Goal: Task Accomplishment & Management: Manage account settings

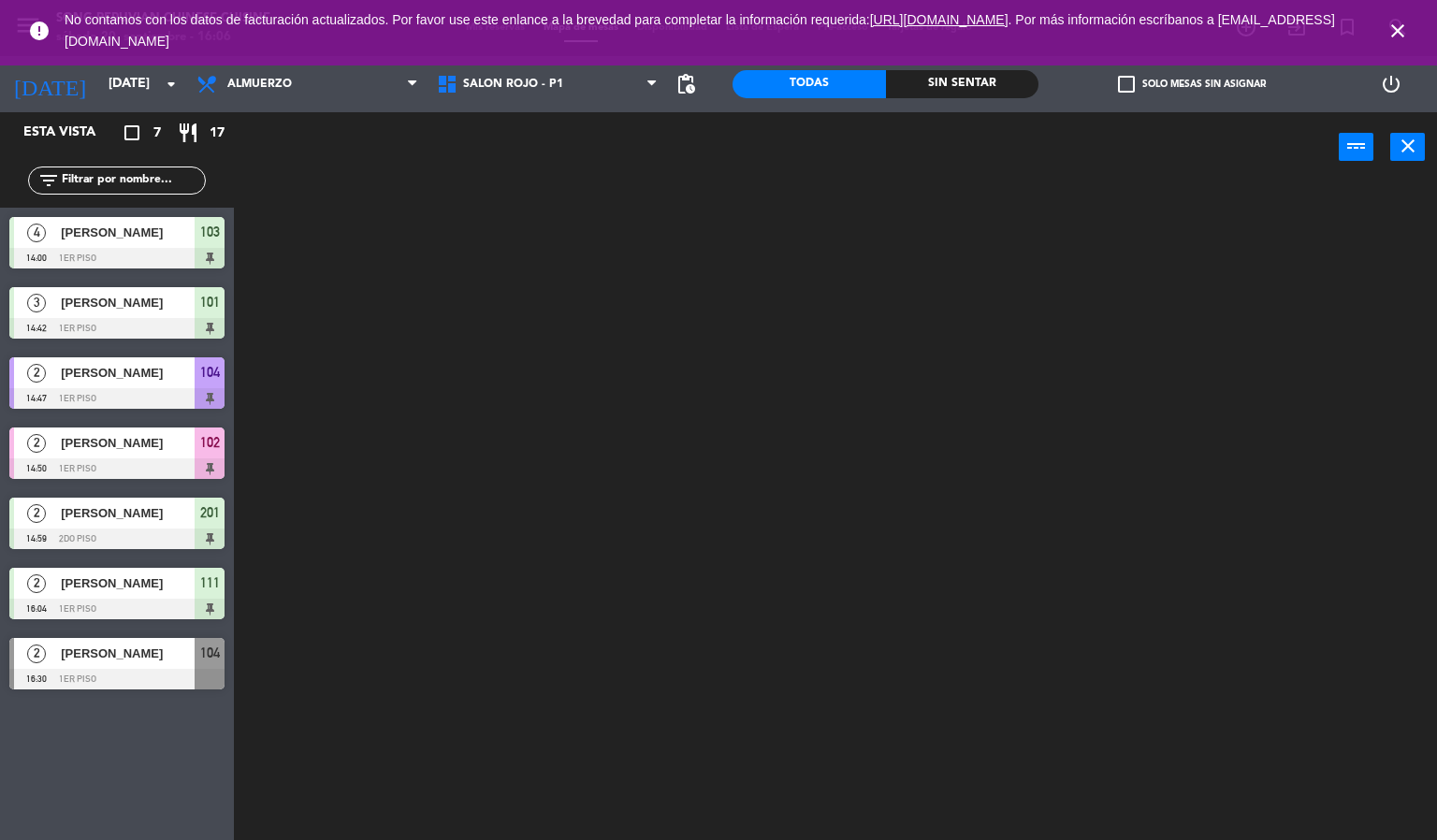
scroll to position [1, 0]
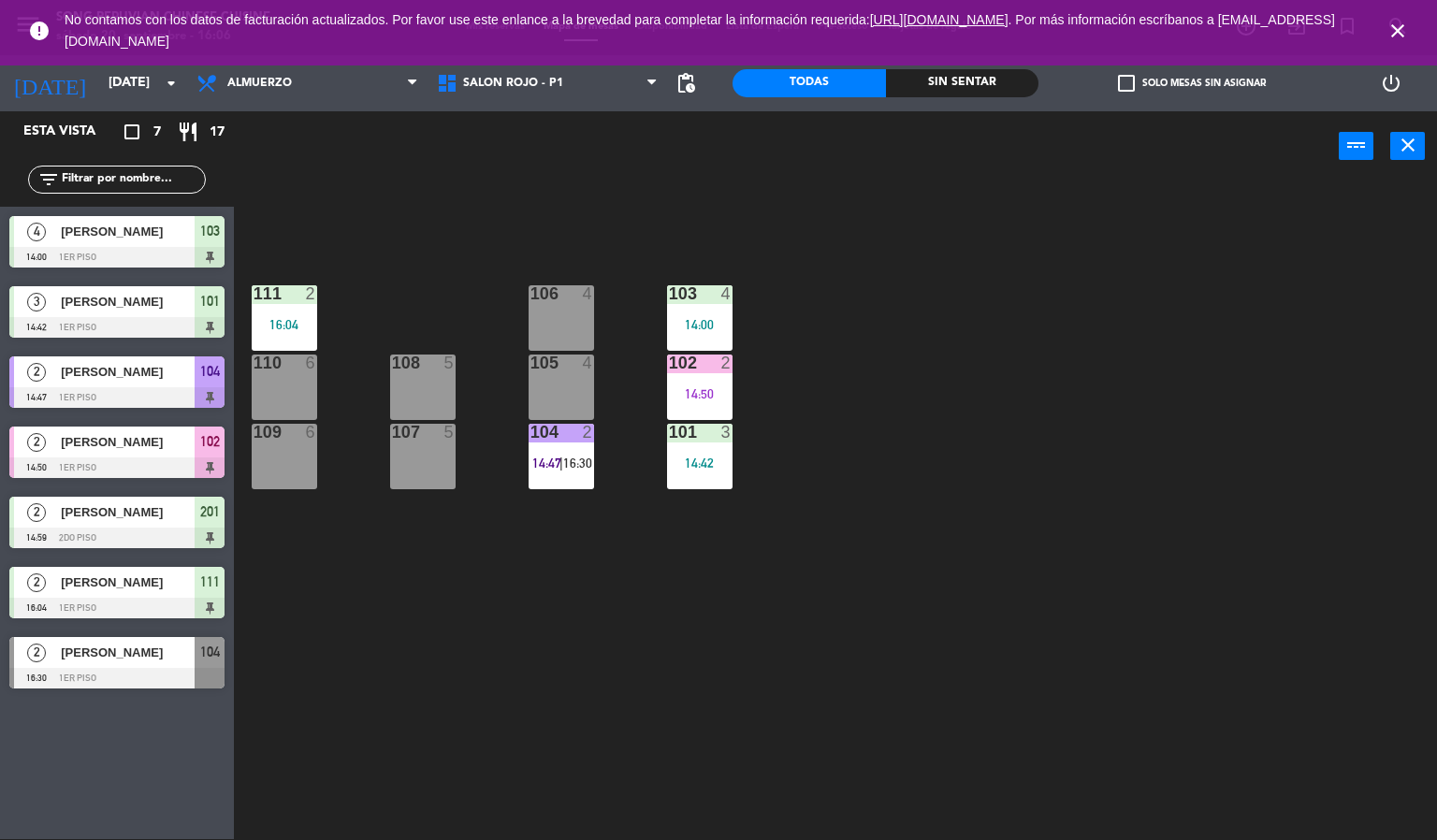
click at [1404, 26] on icon "close" at bounding box center [1397, 30] width 22 height 22
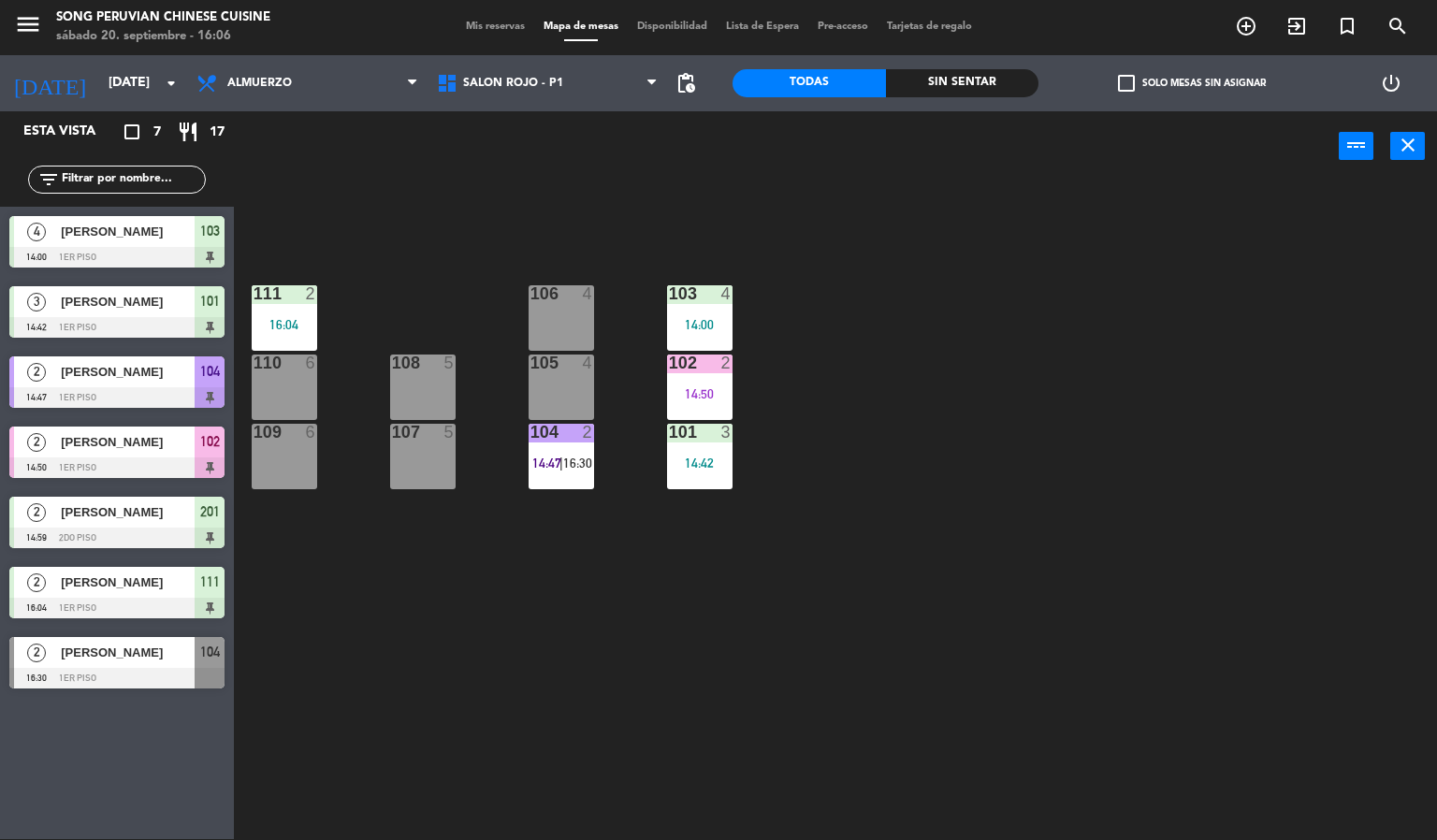
click at [1108, 639] on div "103 4 14:00 106 4 111 2 16:04 102 2 14:50 105 4 108 5 110 6 101 3 14:42 104 2 1…" at bounding box center [842, 510] width 1189 height 657
click at [488, 102] on span "SALON ROJO - P1" at bounding box center [547, 83] width 240 height 41
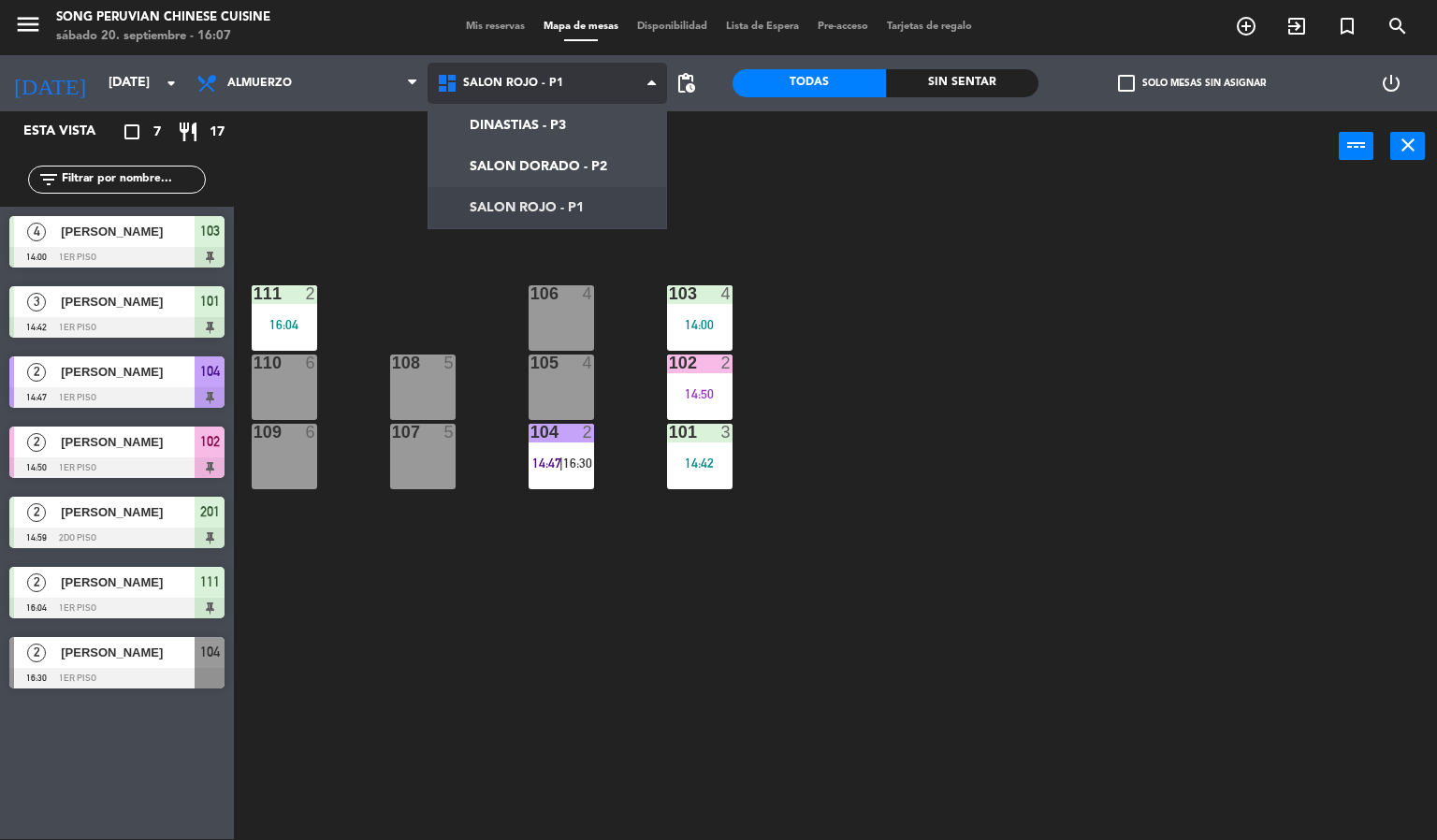
click at [516, 165] on ng-component "menu Song Peruvian Chinese Cuisine [DATE] 20. septiembre - 16:07 Mis reservas M…" at bounding box center [718, 420] width 1437 height 841
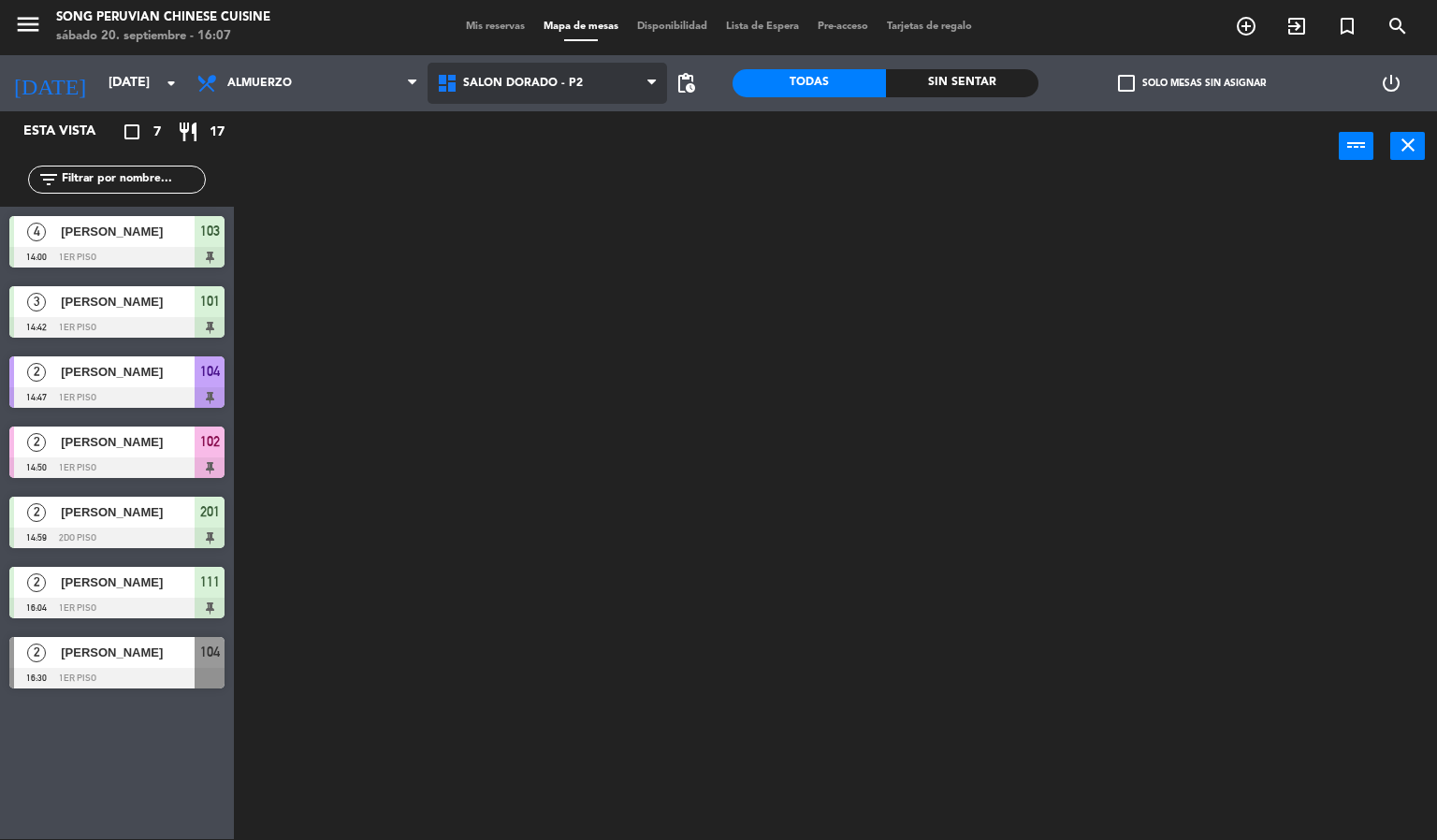
click at [499, 84] on span "SALON DORADO - P2" at bounding box center [523, 83] width 120 height 13
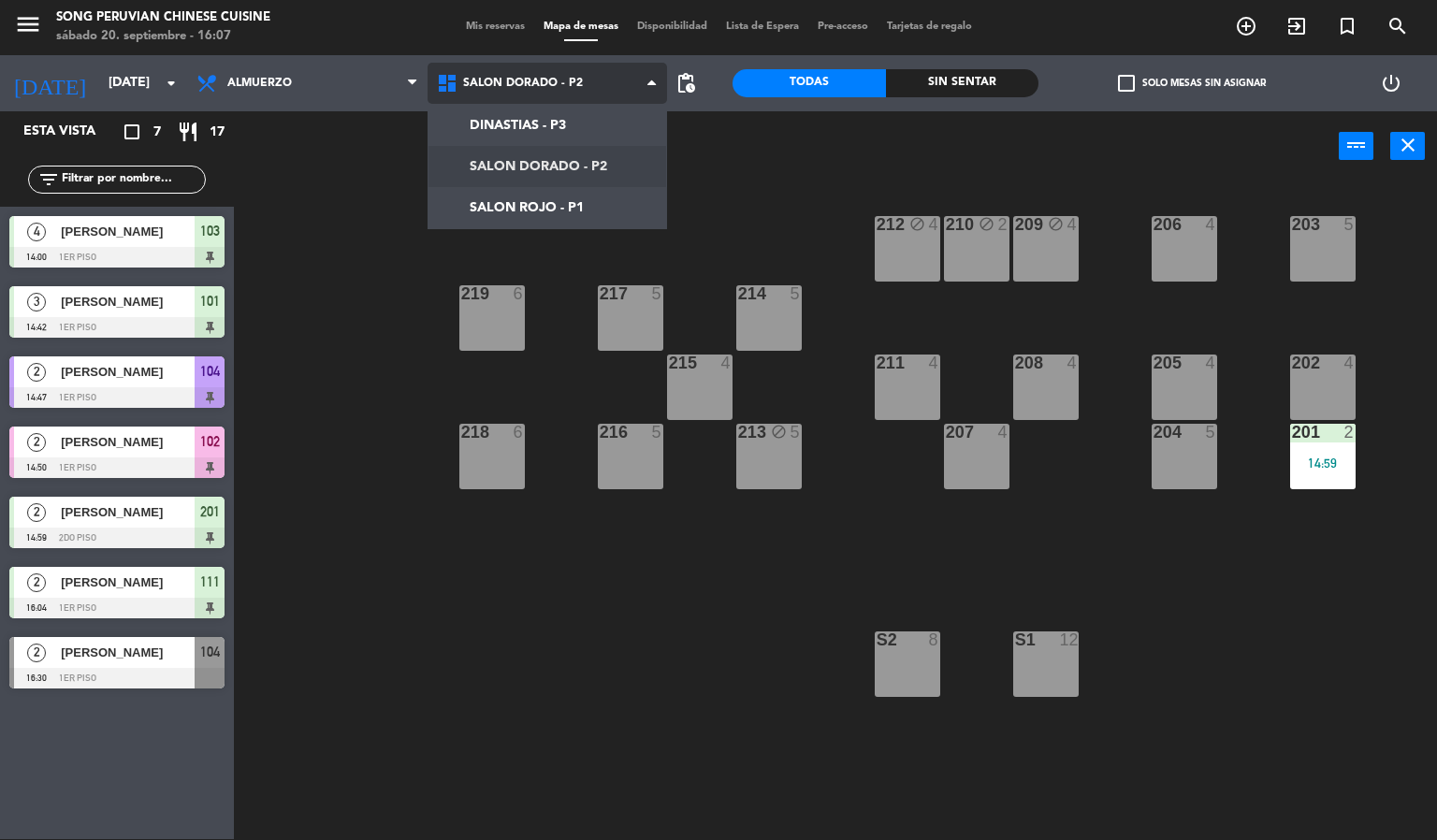
click at [502, 205] on ng-component "menu Song Peruvian Chinese Cuisine [DATE] 20. septiembre - 16:07 Mis reservas M…" at bounding box center [718, 420] width 1437 height 841
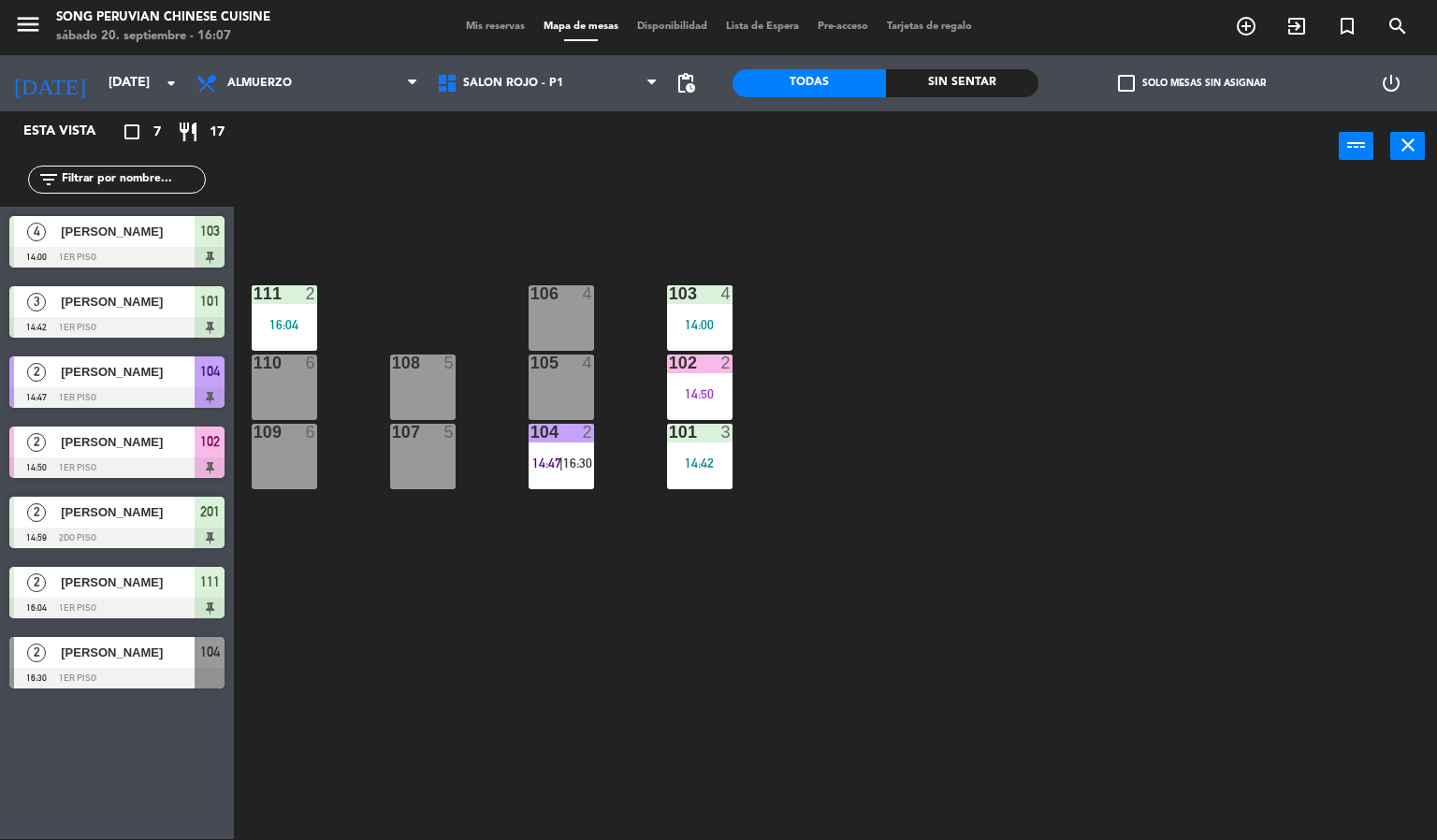
click at [932, 76] on div "Sin sentar" at bounding box center [963, 83] width 154 height 28
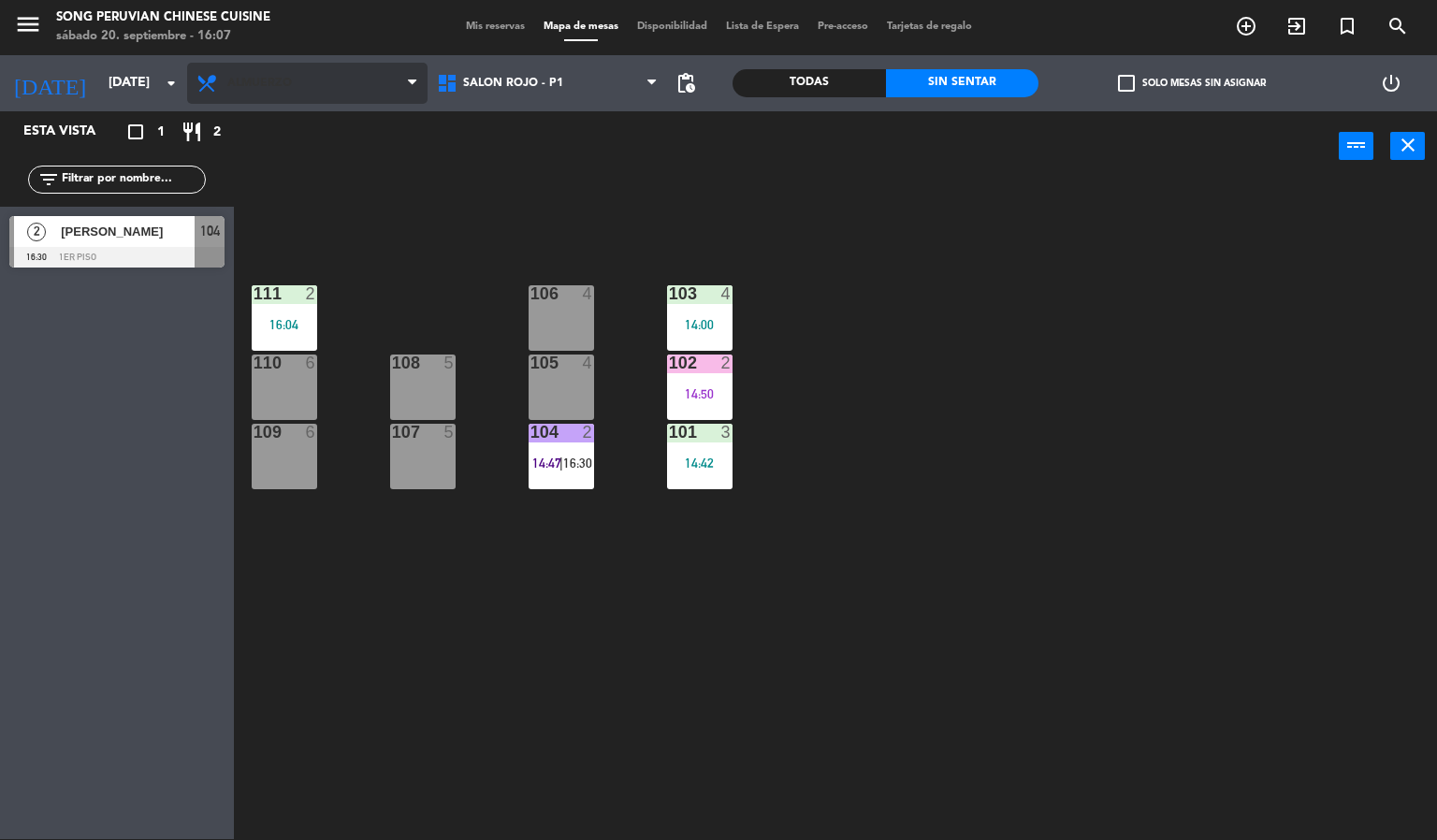
click at [320, 99] on span "Almuerzo" at bounding box center [307, 83] width 240 height 41
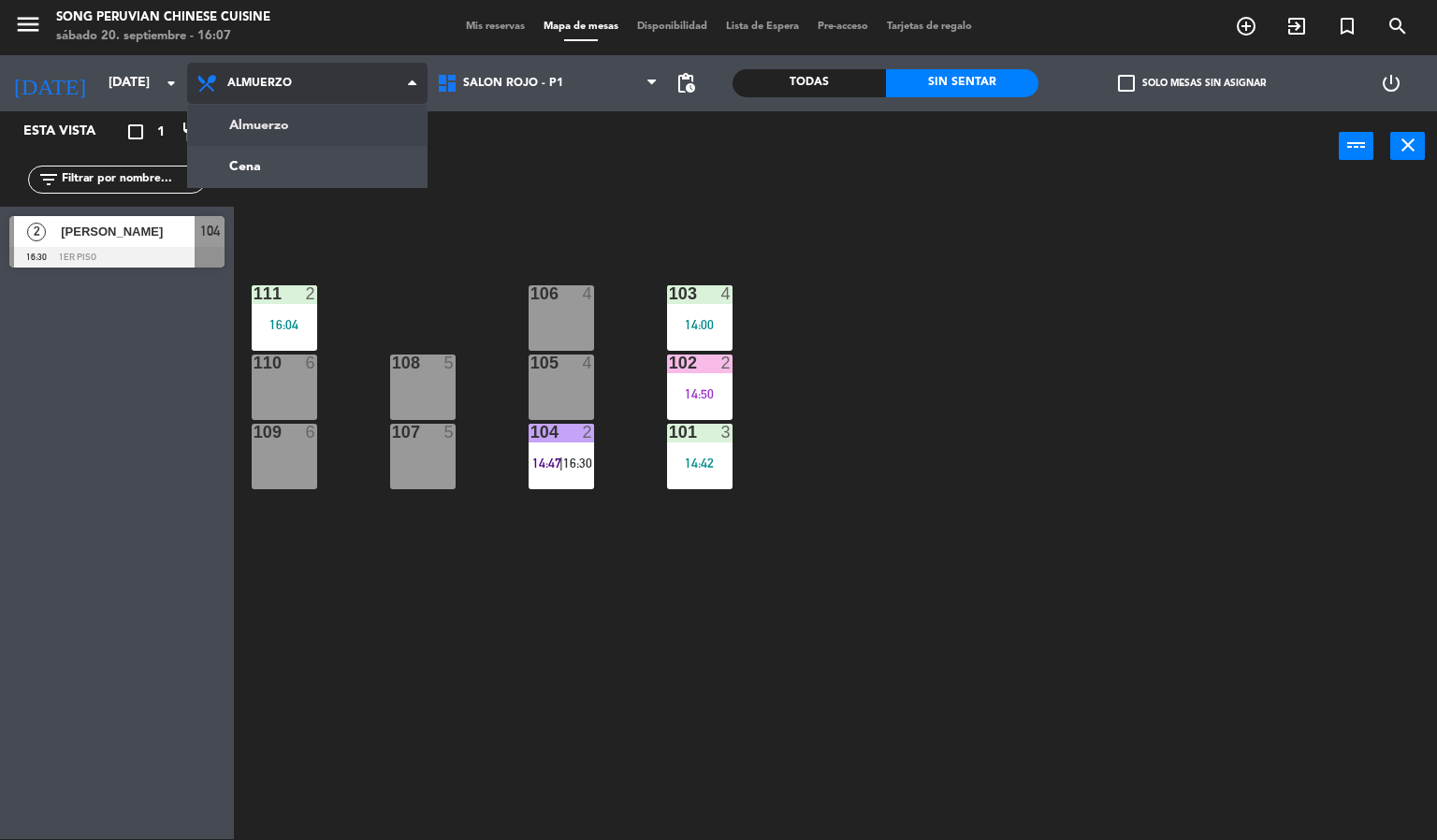
click at [295, 171] on ng-component "menu Song Peruvian Chinese Cuisine [DATE] 20. septiembre - 16:07 Mis reservas M…" at bounding box center [718, 420] width 1437 height 841
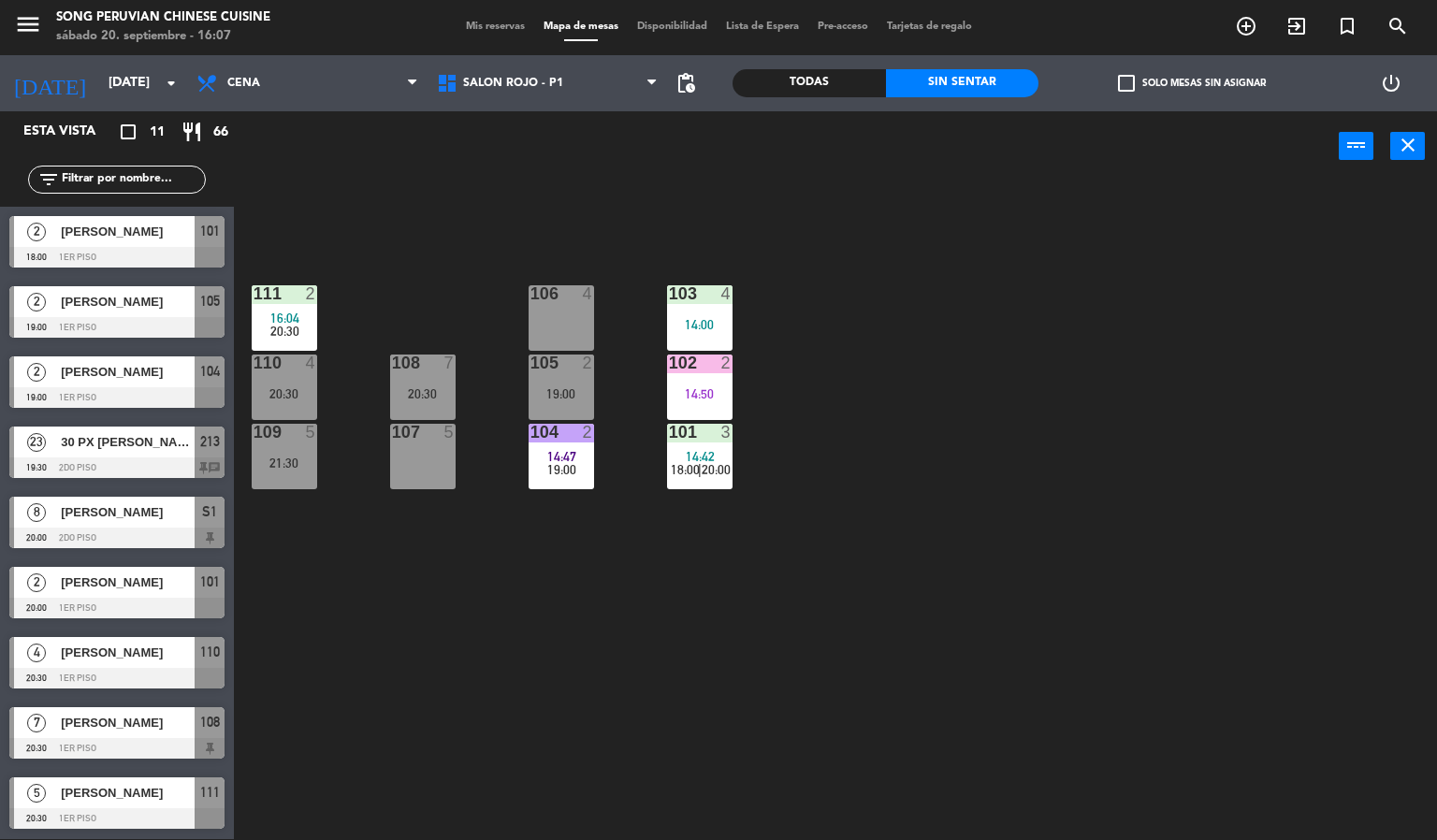
click at [127, 520] on span "[PERSON_NAME]" at bounding box center [127, 512] width 133 height 19
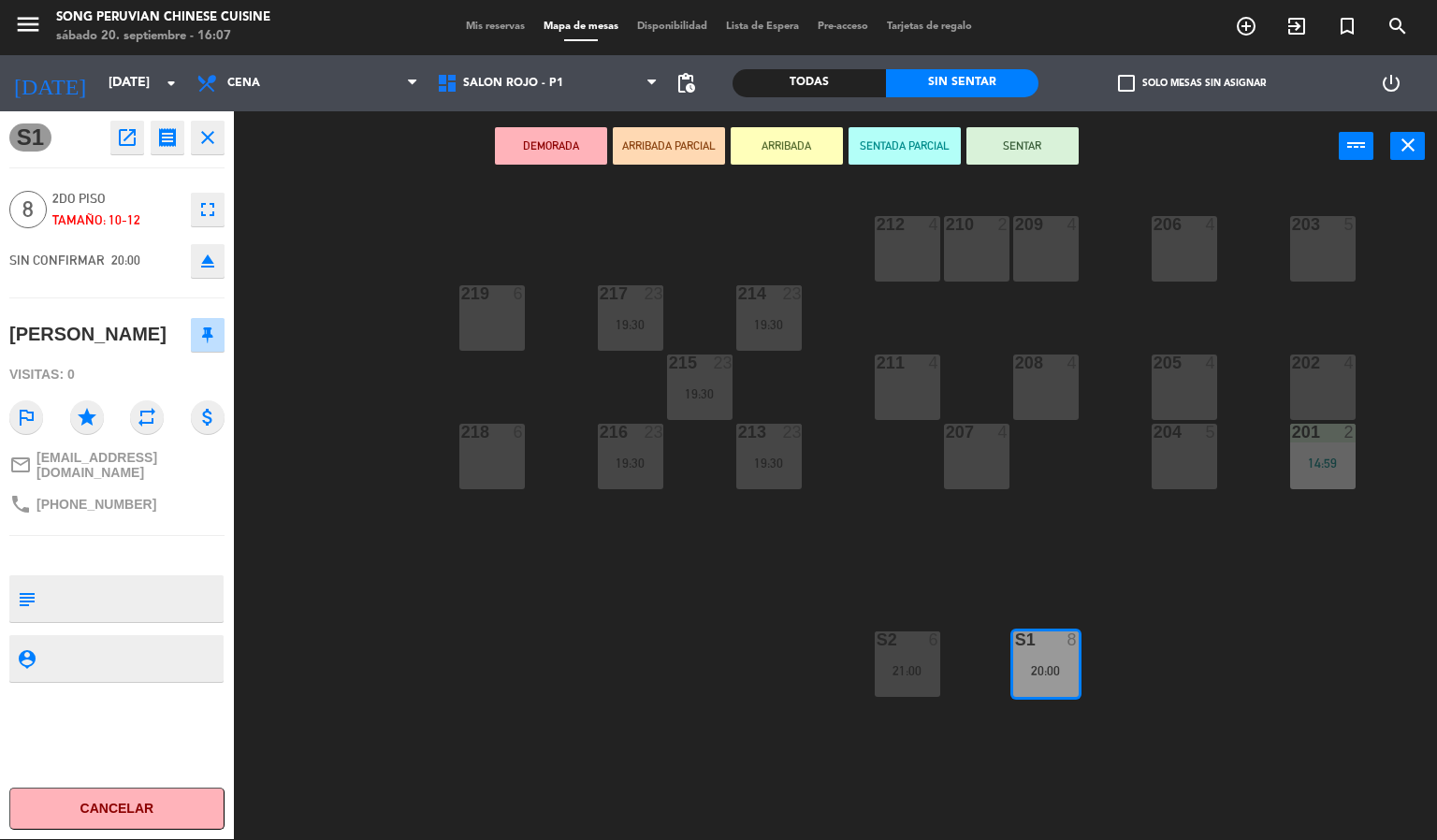
drag, startPoint x: 290, startPoint y: 729, endPoint x: 265, endPoint y: 671, distance: 63.2
click at [290, 726] on div "203 5 206 4 210 2 212 4 209 4 214 23 19:30 217 23 19:30 219 6 202 4 205 4 208 4…" at bounding box center [842, 510] width 1189 height 657
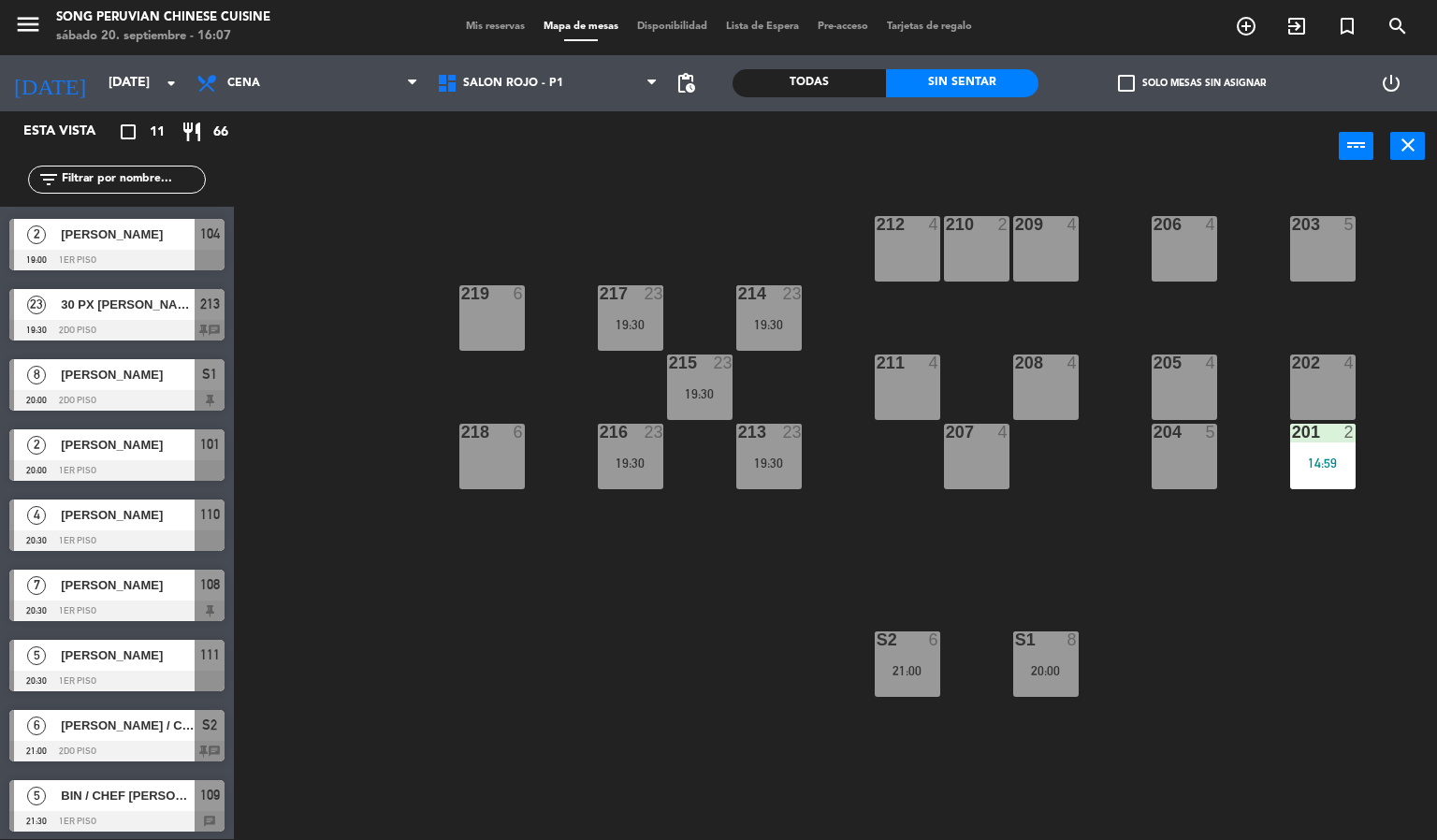
scroll to position [141, 0]
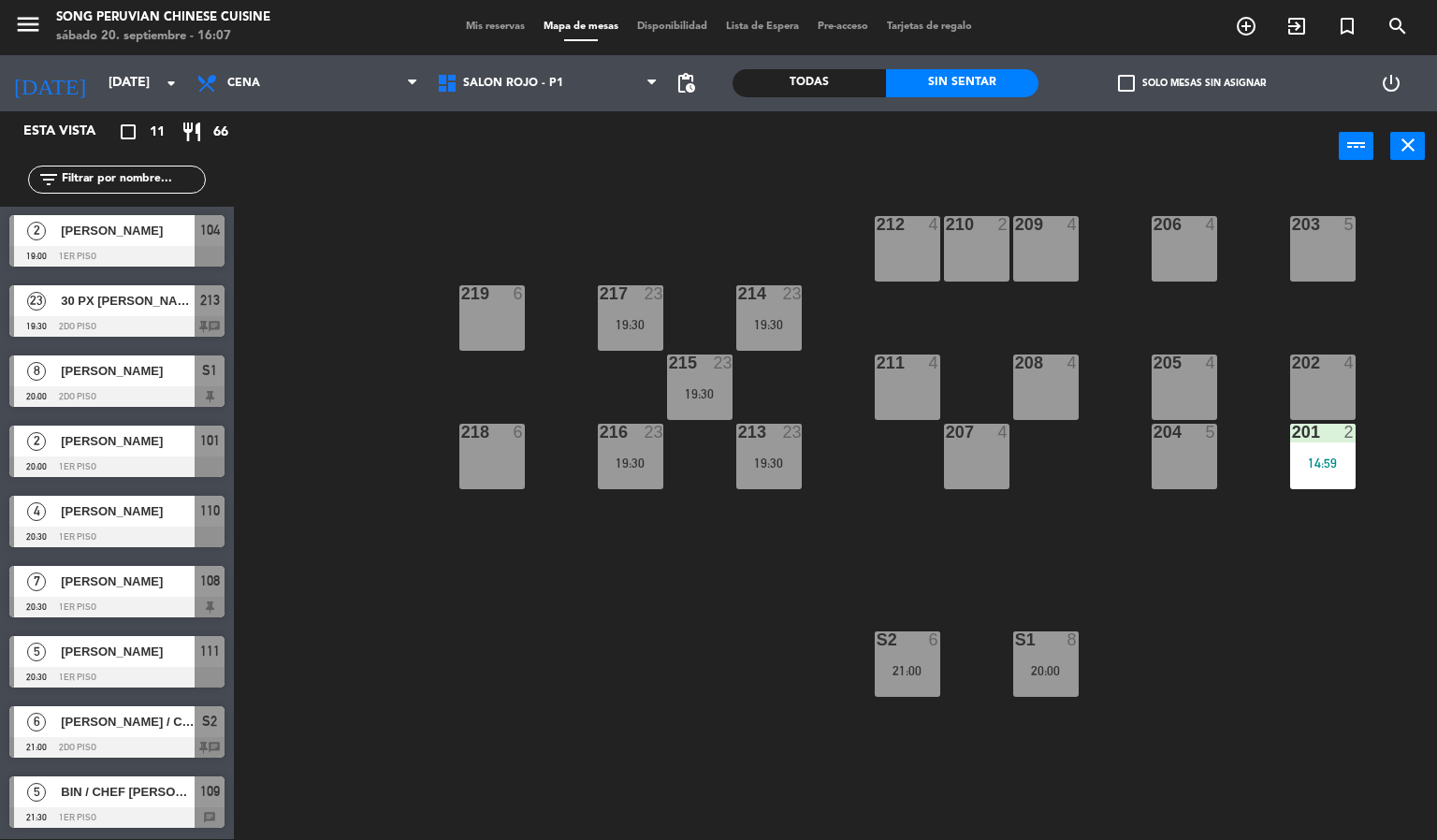
click at [99, 780] on div "5 BIN / CHEF [PERSON_NAME] 21:30 1er piso 109 chat" at bounding box center [117, 802] width 234 height 70
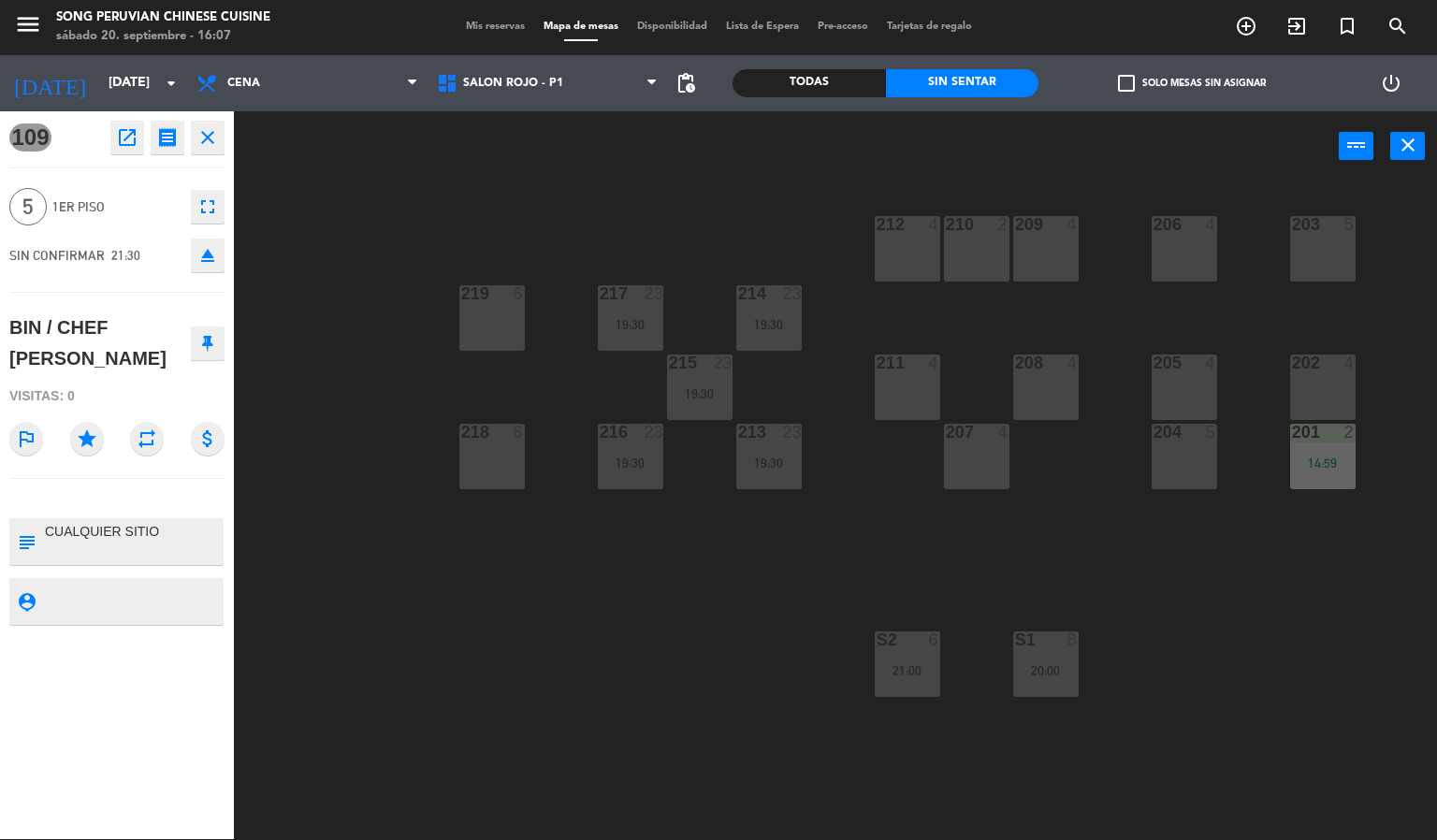
click at [369, 572] on div "203 5 206 4 210 2 212 4 209 4 214 23 19:30 217 23 19:30 219 6 202 4 205 4 208 4…" at bounding box center [842, 510] width 1189 height 657
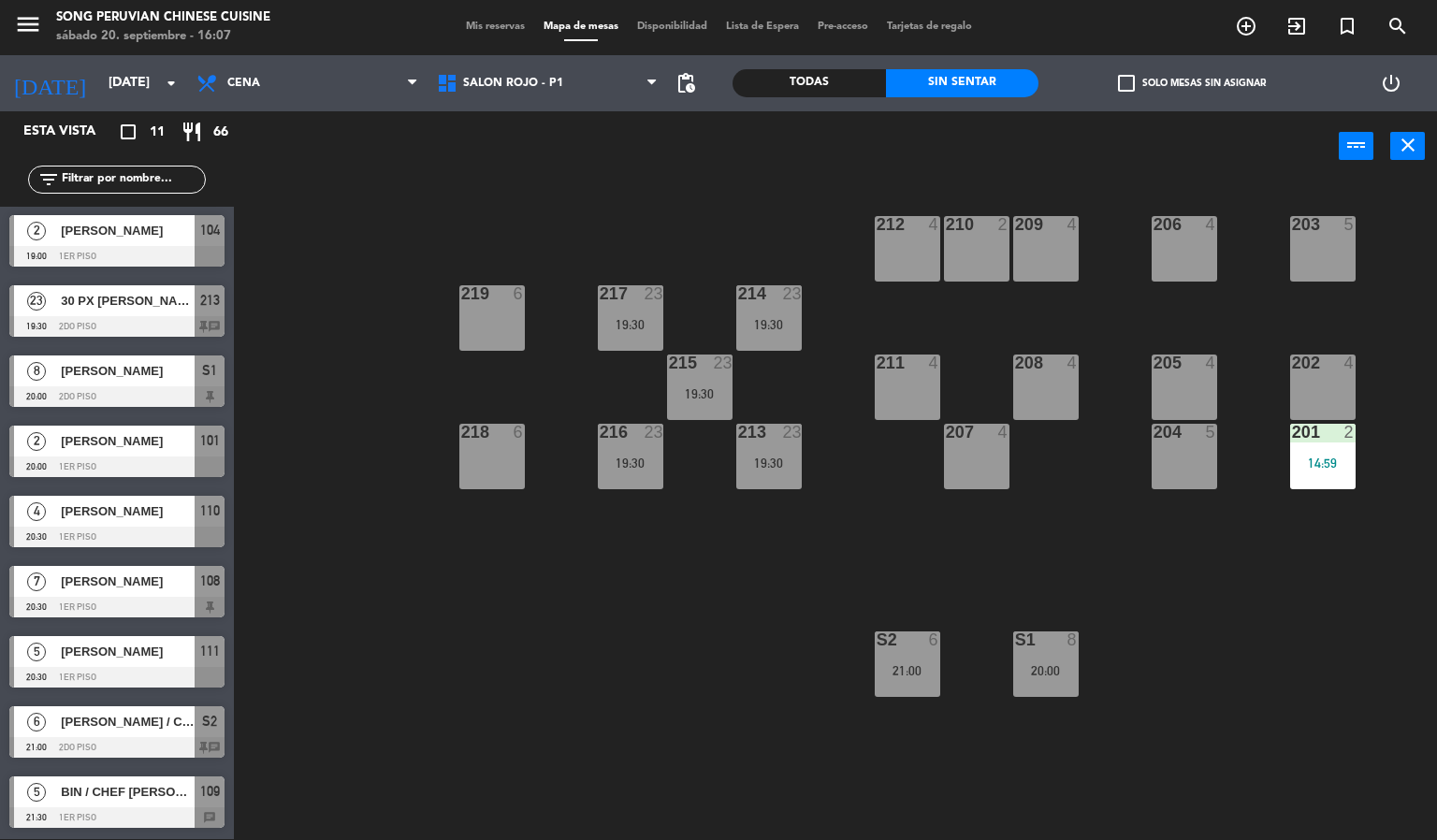
click at [140, 582] on span "[PERSON_NAME]" at bounding box center [127, 581] width 133 height 19
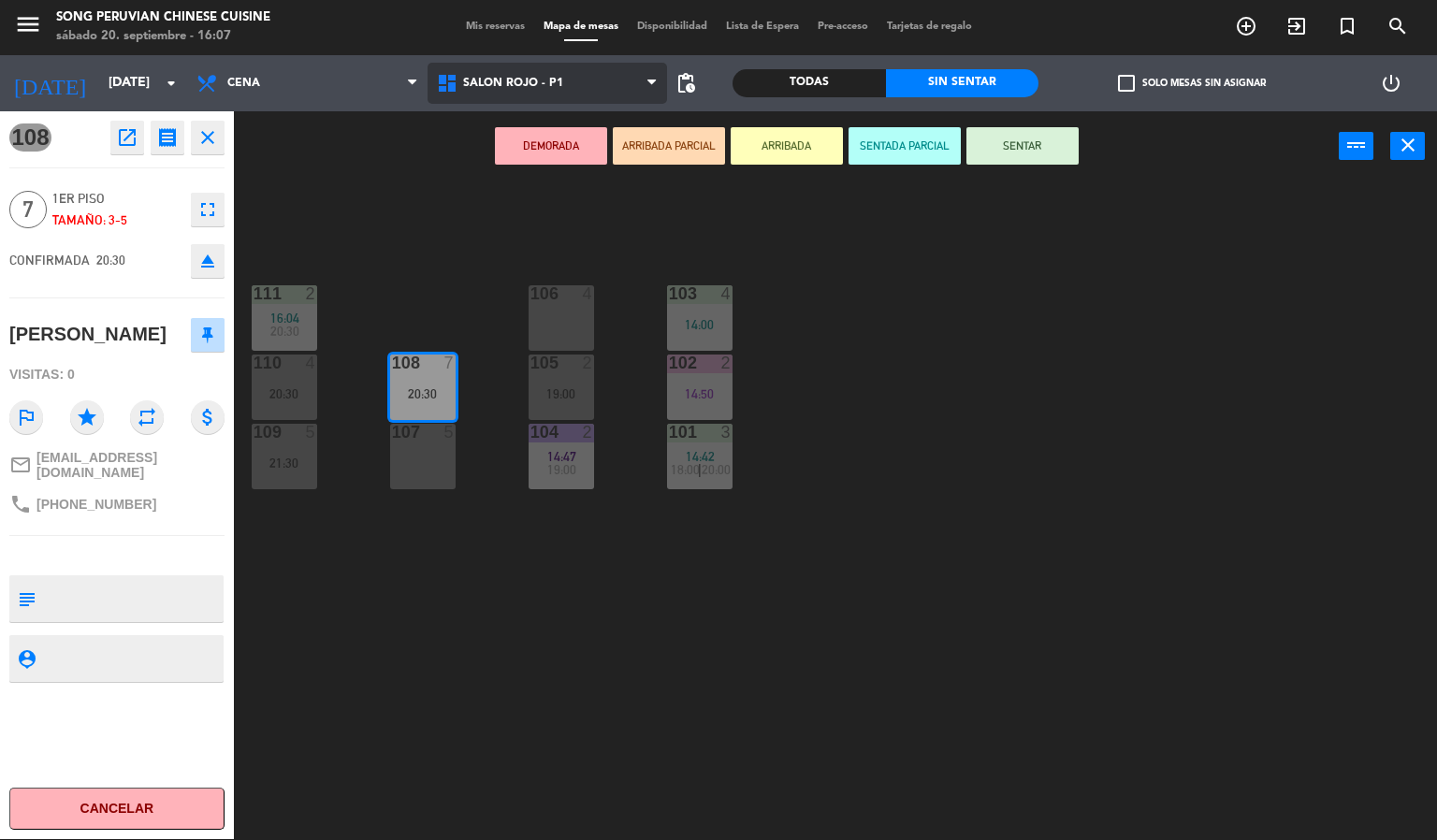
click at [559, 77] on span "SALON ROJO - P1" at bounding box center [513, 83] width 100 height 13
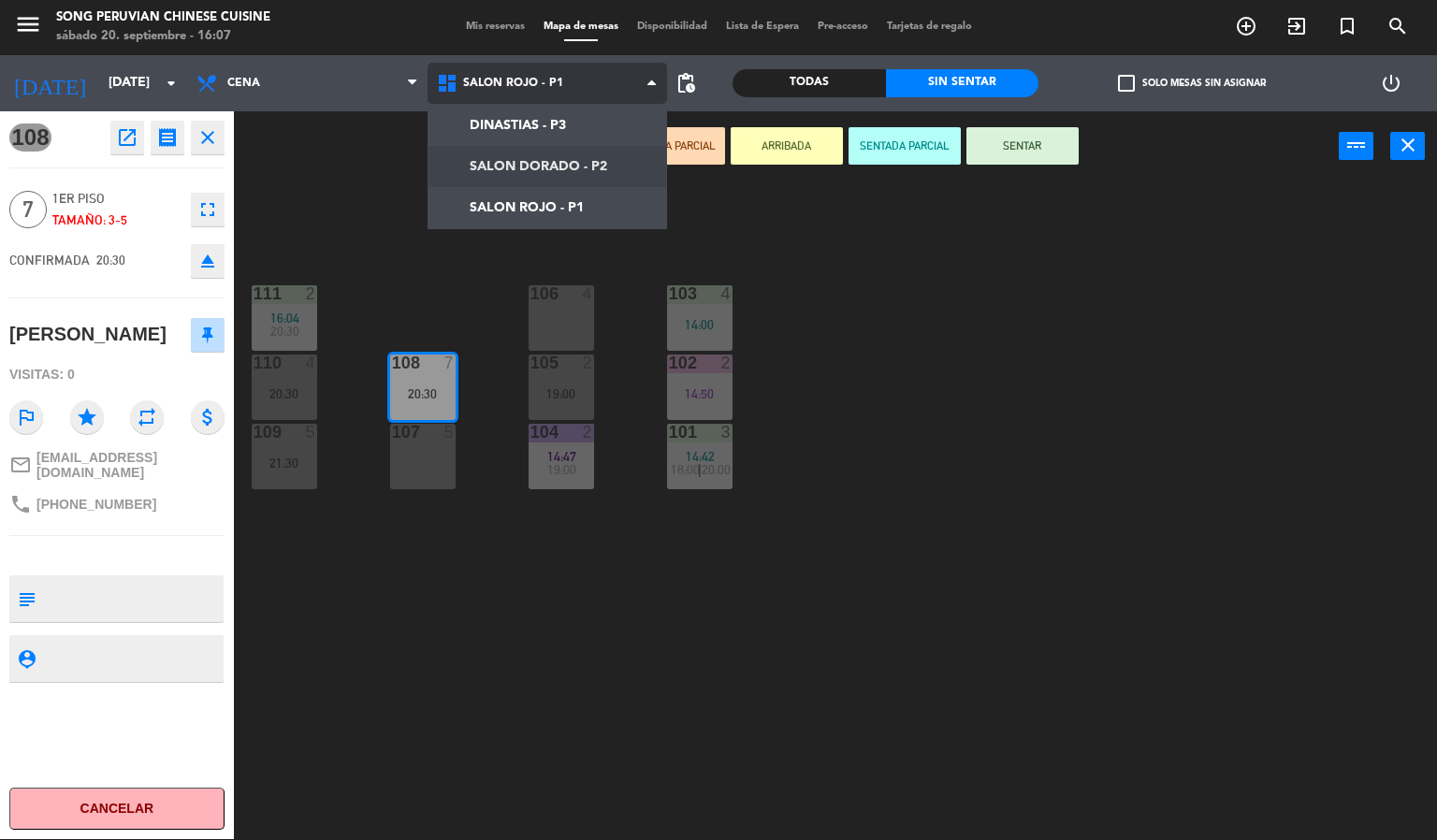
click at [564, 164] on ng-component "menu Song Peruvian Chinese Cuisine [DATE] 20. septiembre - 16:07 Mis reservas M…" at bounding box center [718, 420] width 1437 height 841
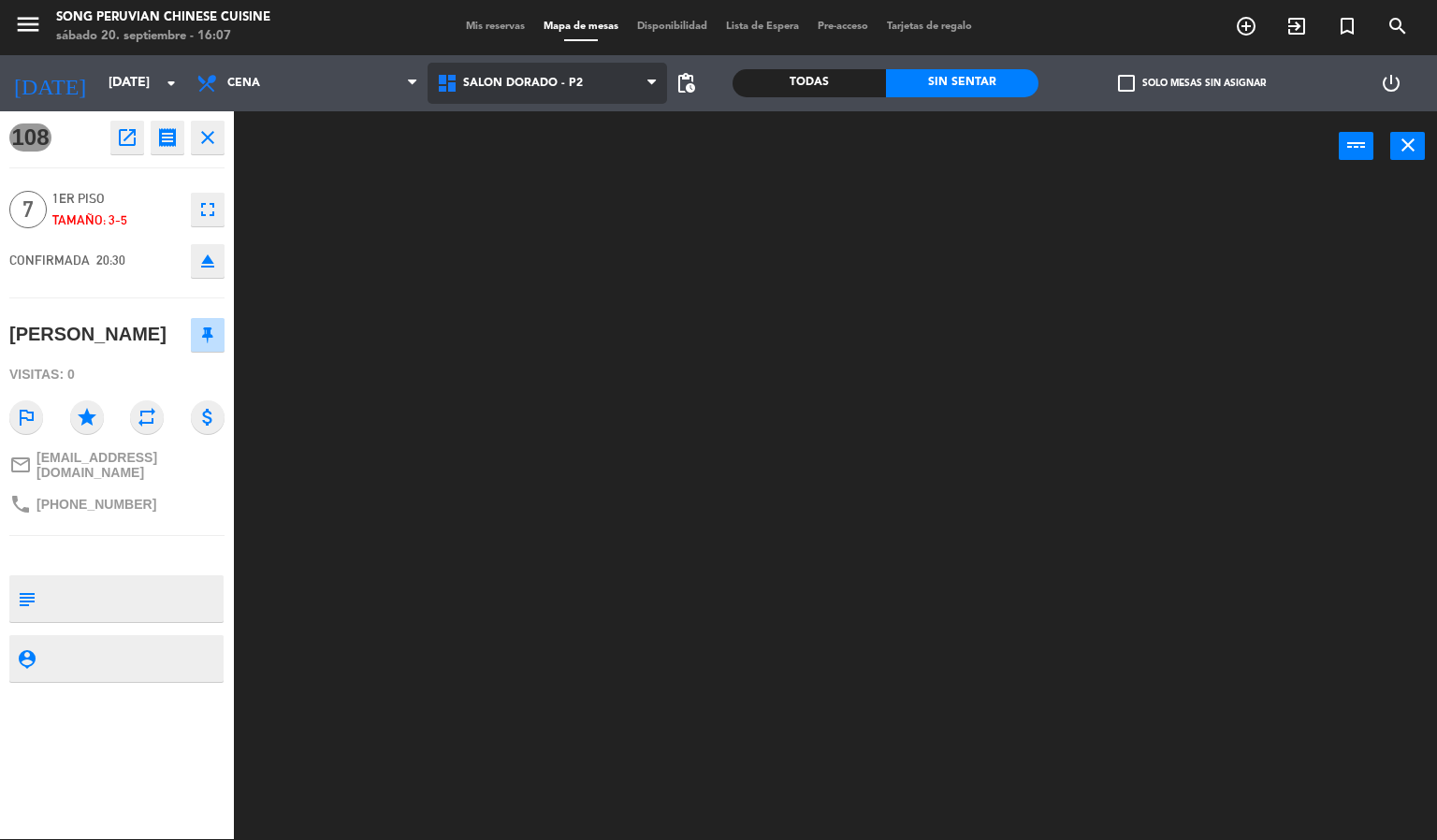
click at [599, 87] on span "SALON DORADO - P2" at bounding box center [547, 83] width 240 height 41
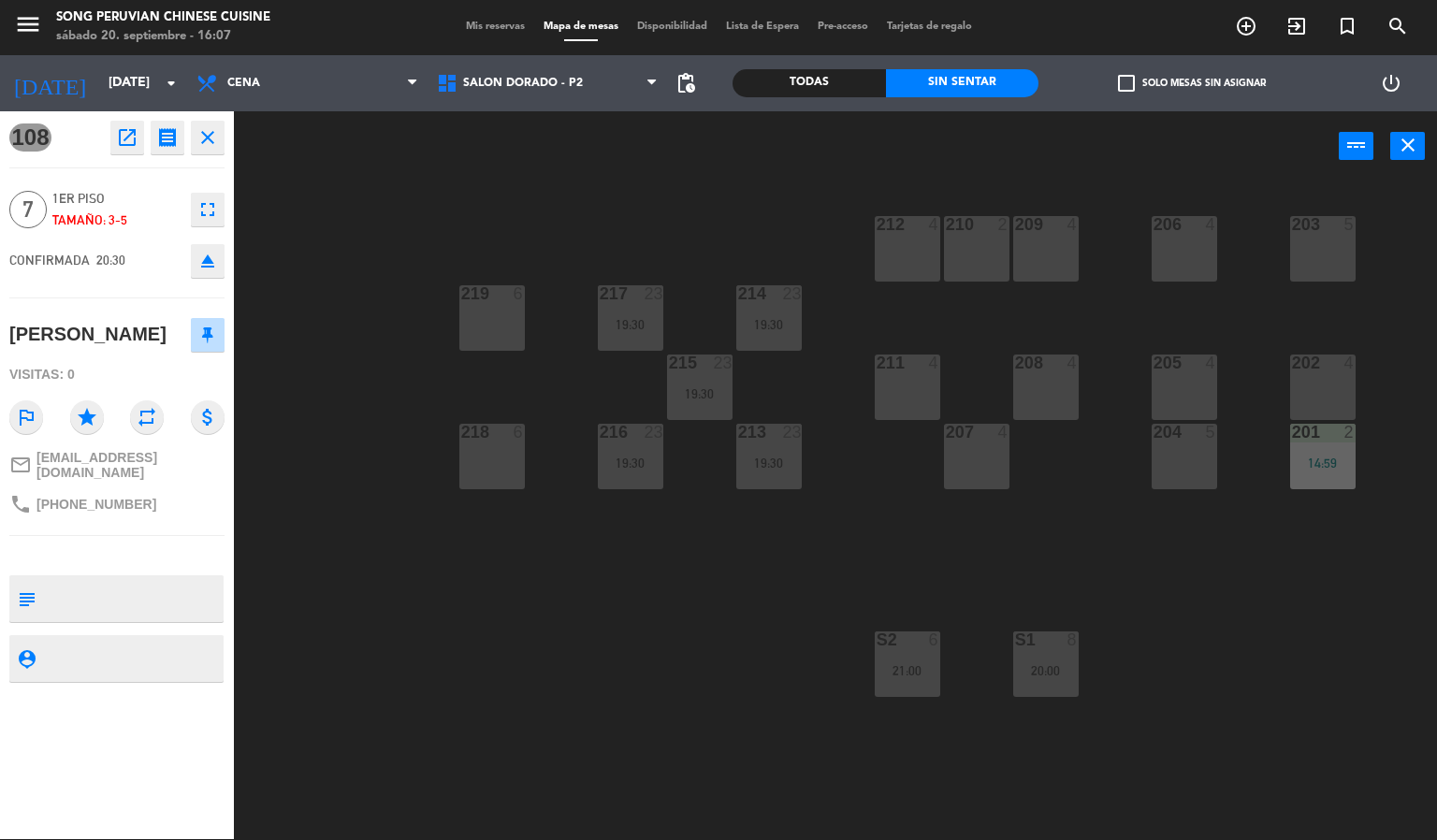
click at [764, 188] on div "203 5 206 4 210 2 212 4 209 4 214 23 19:30 217 23 19:30 219 6 202 4 205 4 208 4…" at bounding box center [842, 510] width 1189 height 657
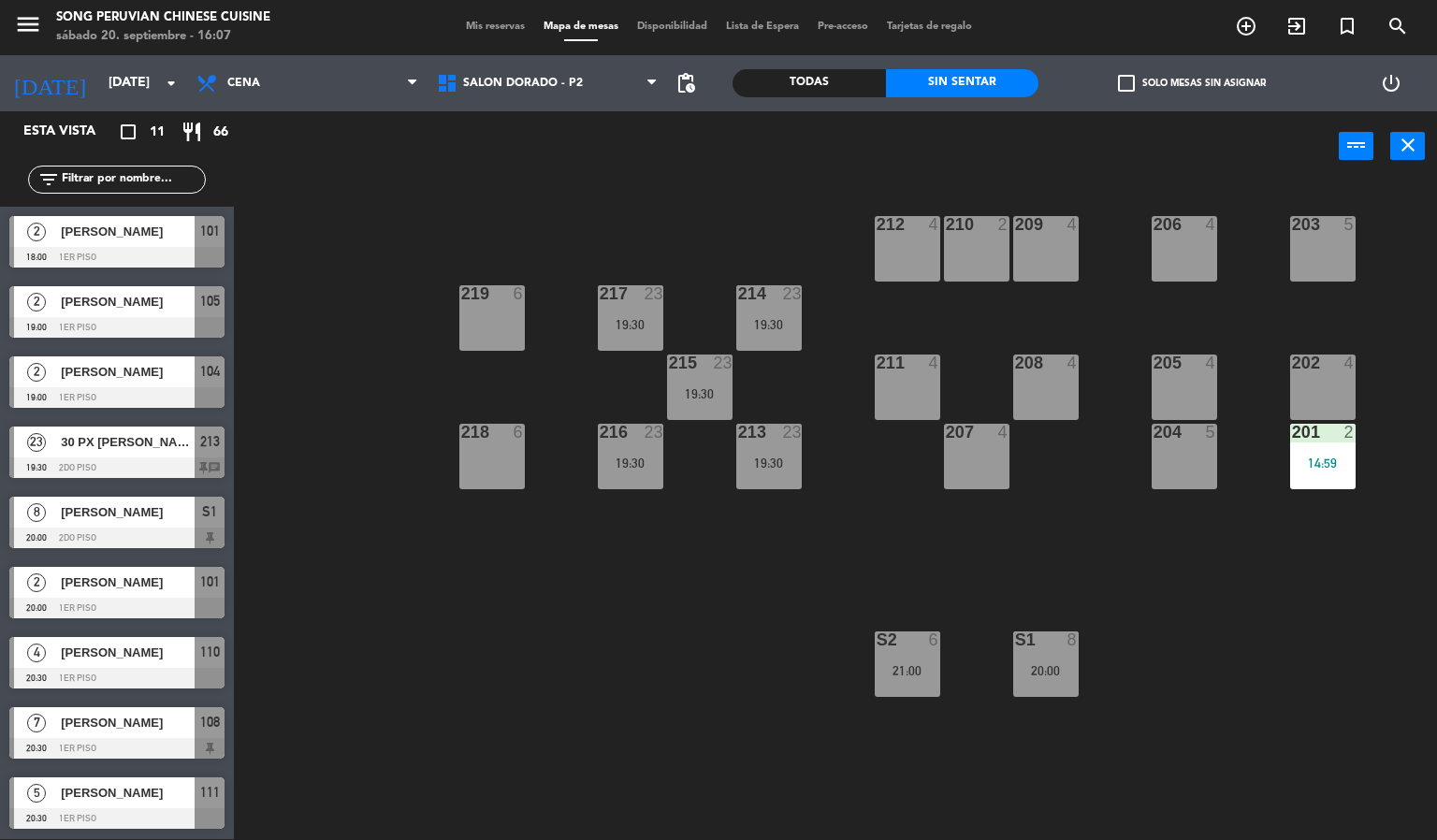
drag, startPoint x: 1342, startPoint y: 379, endPoint x: 1339, endPoint y: 363, distance: 16.3
click at [1342, 370] on div "202 4" at bounding box center [1322, 386] width 65 height 65
drag, startPoint x: 1325, startPoint y: 253, endPoint x: 1285, endPoint y: 258, distance: 40.3
click at [1325, 252] on div "203 5" at bounding box center [1322, 248] width 65 height 65
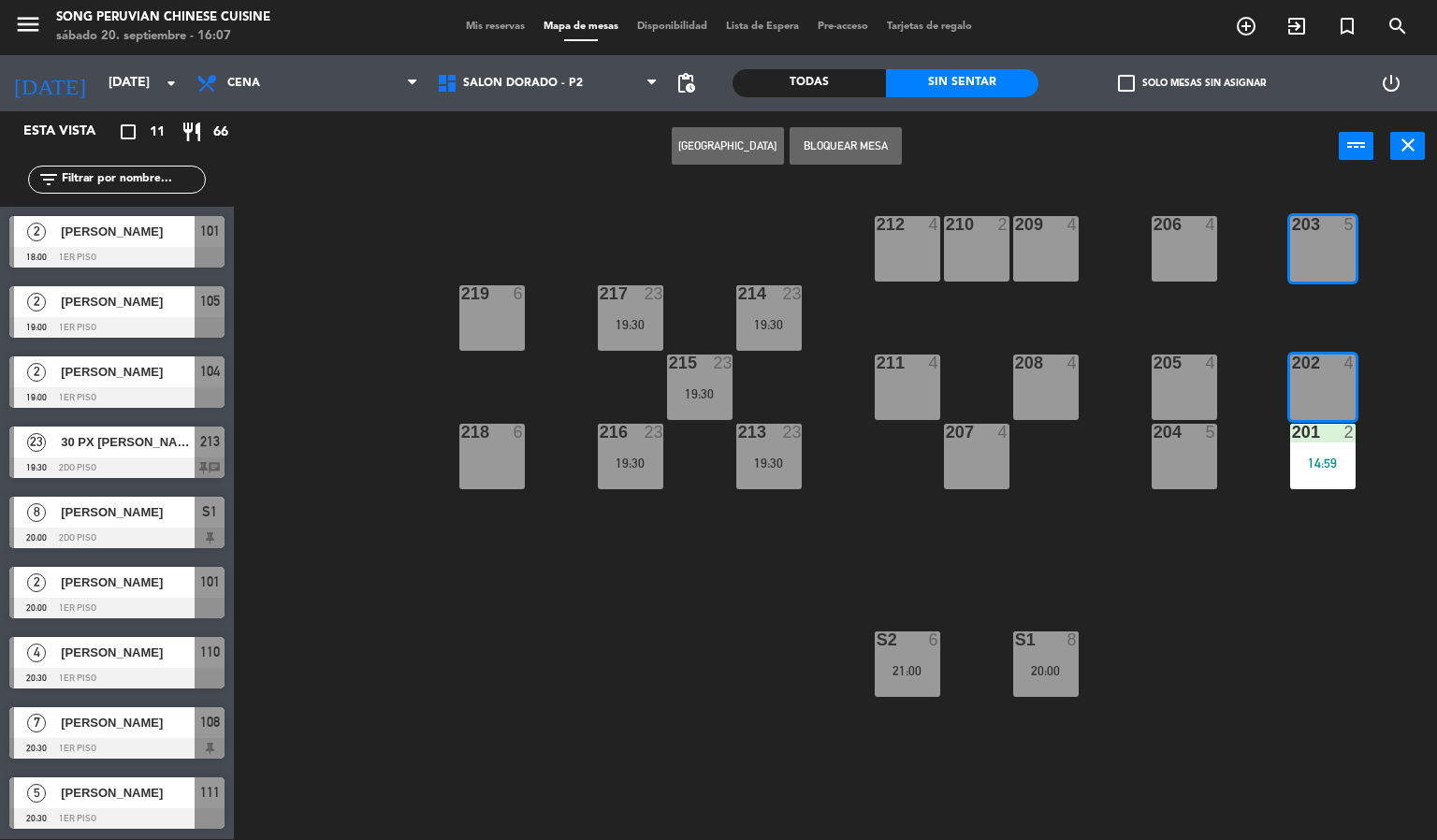
drag, startPoint x: 741, startPoint y: 201, endPoint x: 687, endPoint y: 270, distance: 87.6
click at [736, 222] on div "203 5 206 4 210 2 212 4 209 4 214 23 19:30 217 23 19:30 219 6 202 4 205 4 208 4…" at bounding box center [842, 510] width 1189 height 657
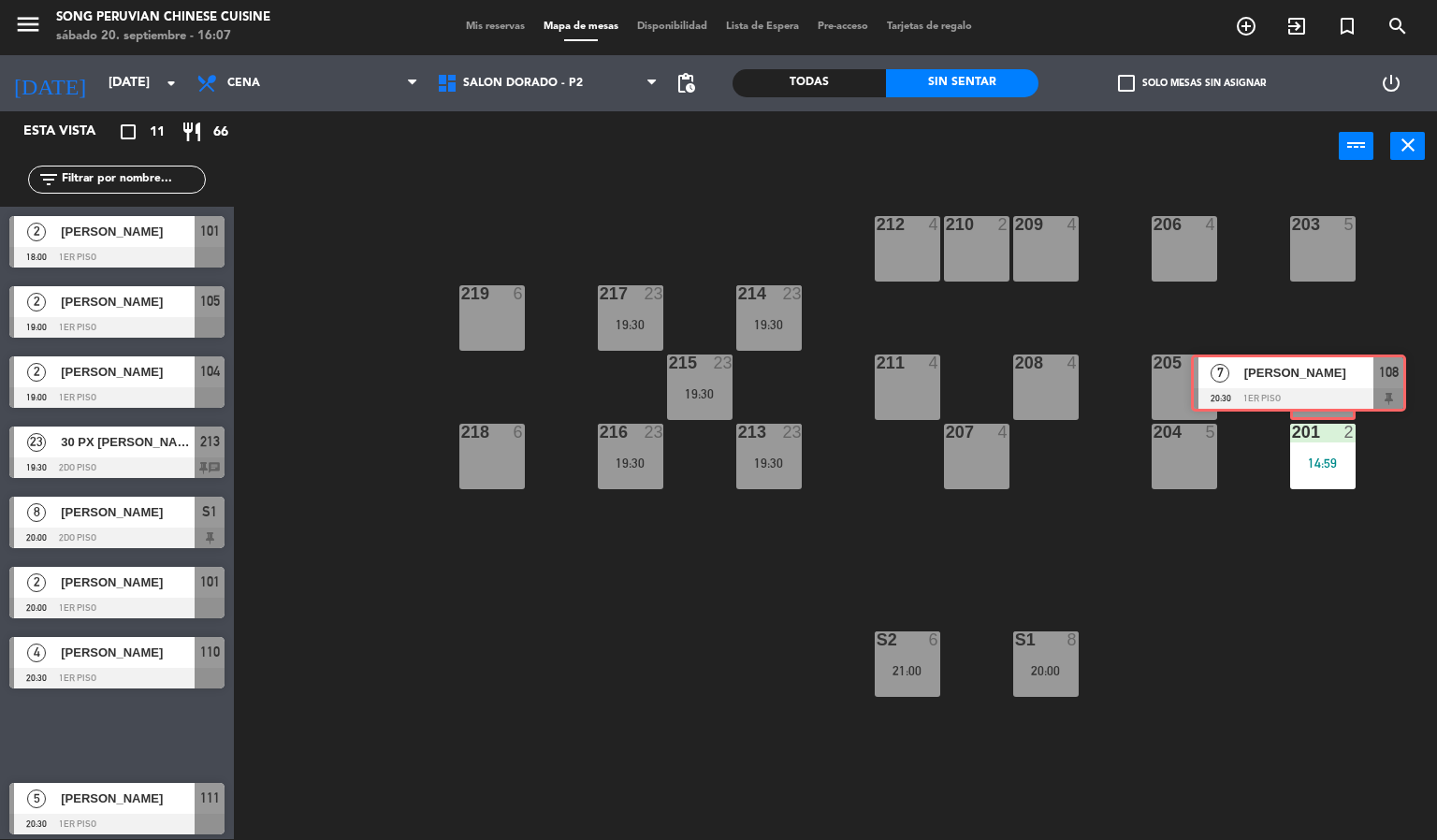
drag, startPoint x: 128, startPoint y: 733, endPoint x: 1308, endPoint y: 382, distance: 1231.1
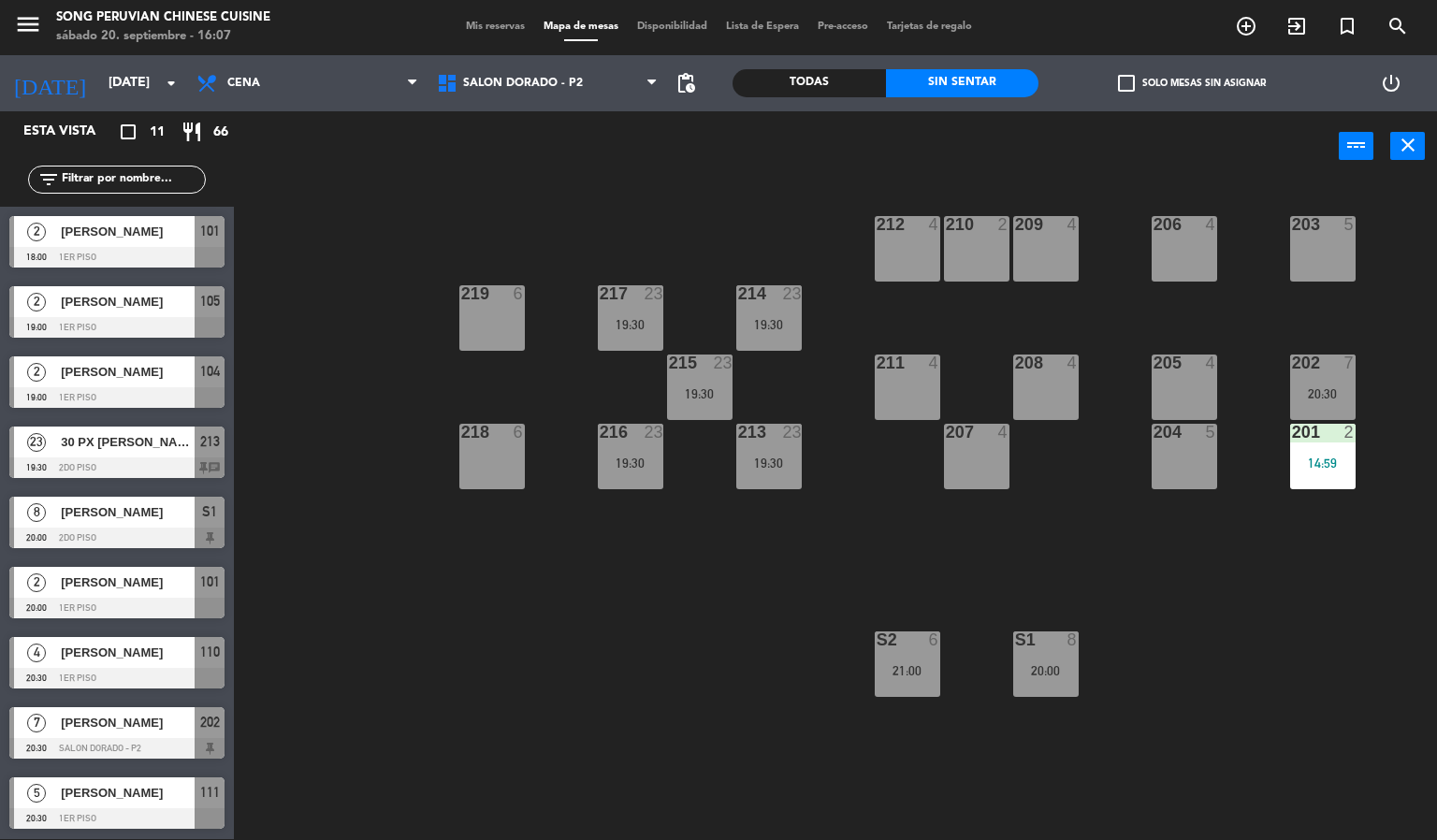
click at [1330, 382] on div "202 7 20:30" at bounding box center [1322, 386] width 65 height 65
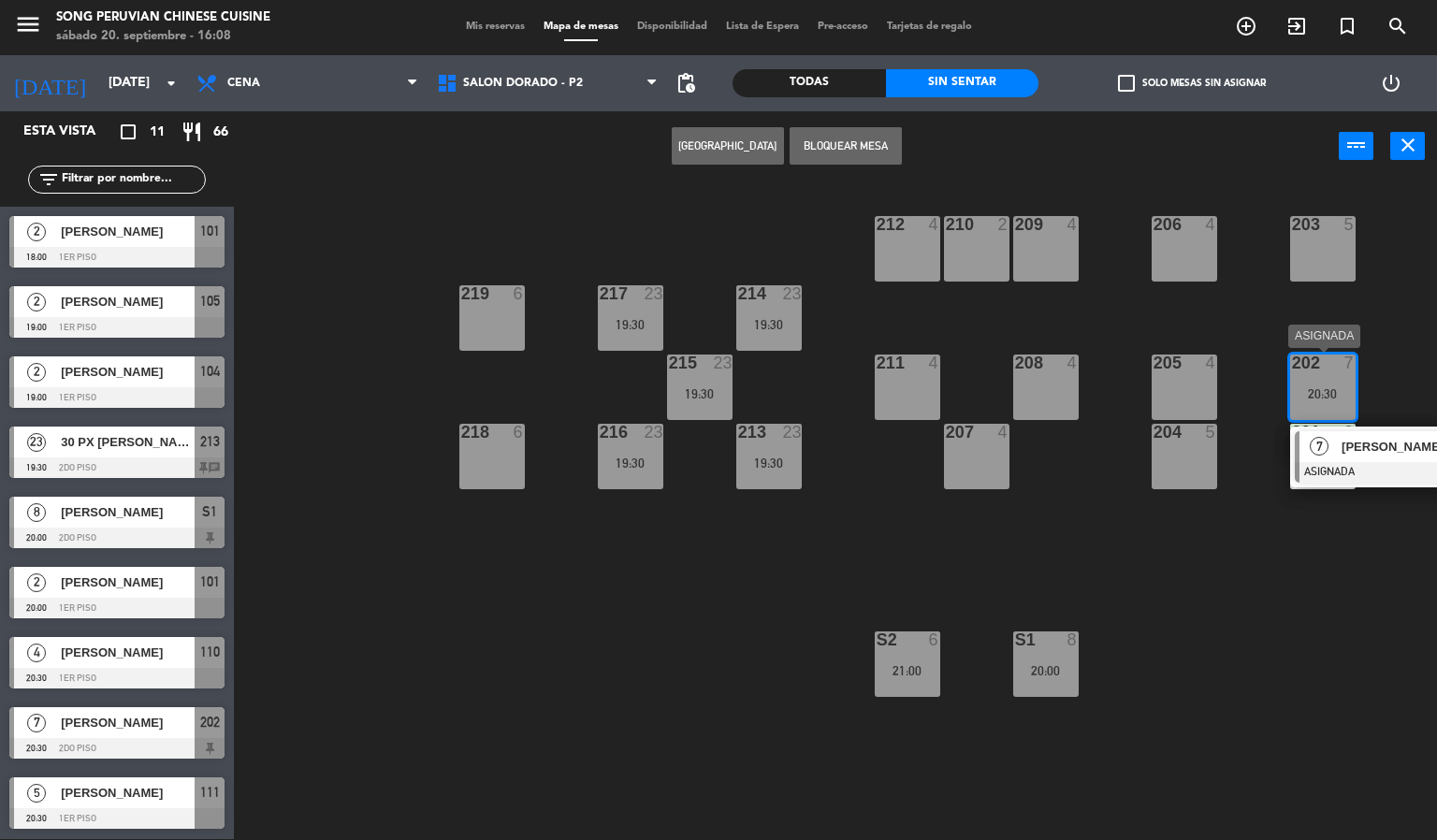
drag, startPoint x: 1345, startPoint y: 435, endPoint x: 1324, endPoint y: 346, distance: 91.4
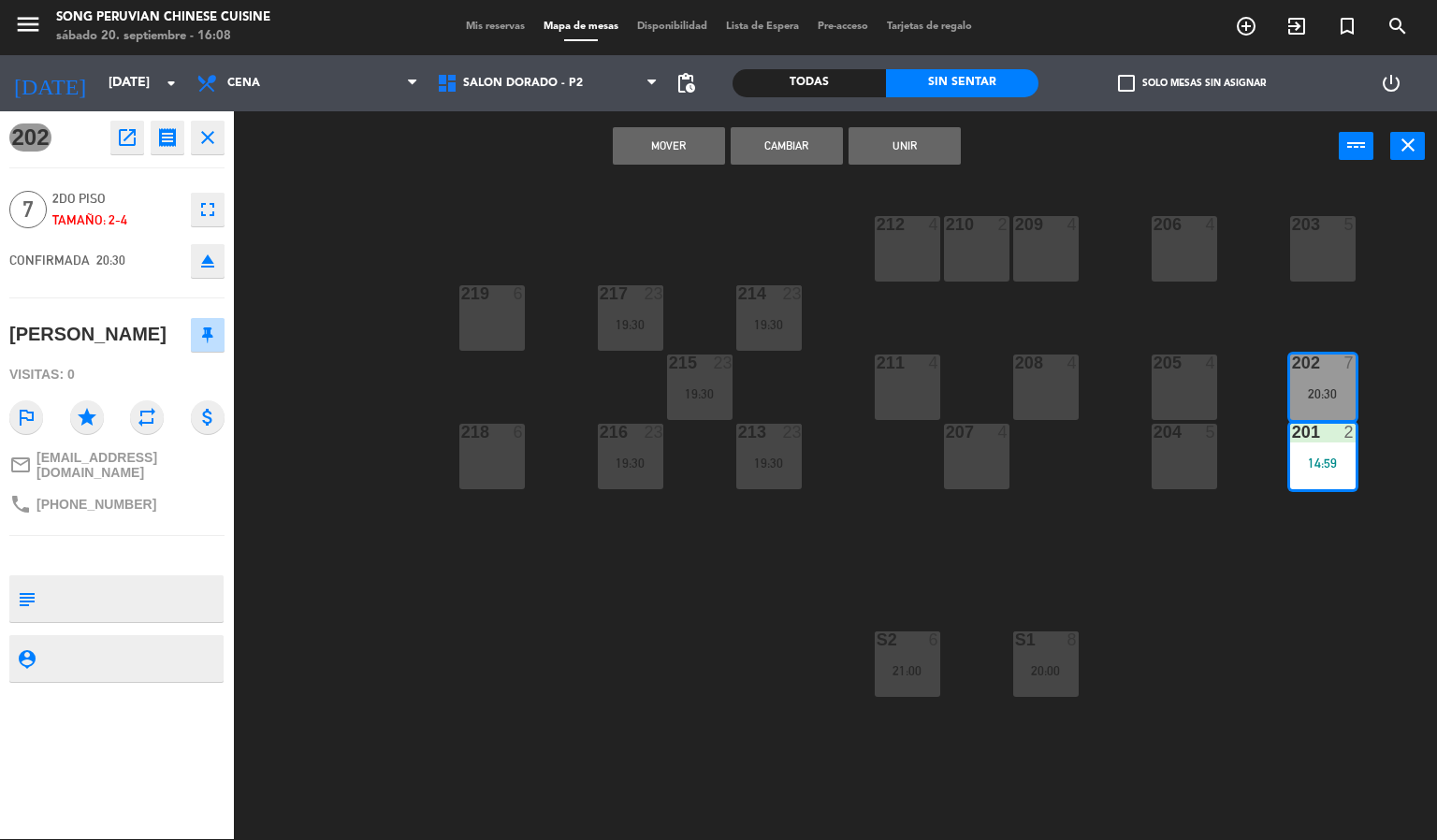
click at [1320, 253] on div "203 5" at bounding box center [1322, 248] width 65 height 65
click at [1389, 337] on div "203 5 206 4 210 2 212 4 209 4 214 23 19:30 217 23 19:30 219 6 202 7 20:30 205 4…" at bounding box center [842, 510] width 1189 height 657
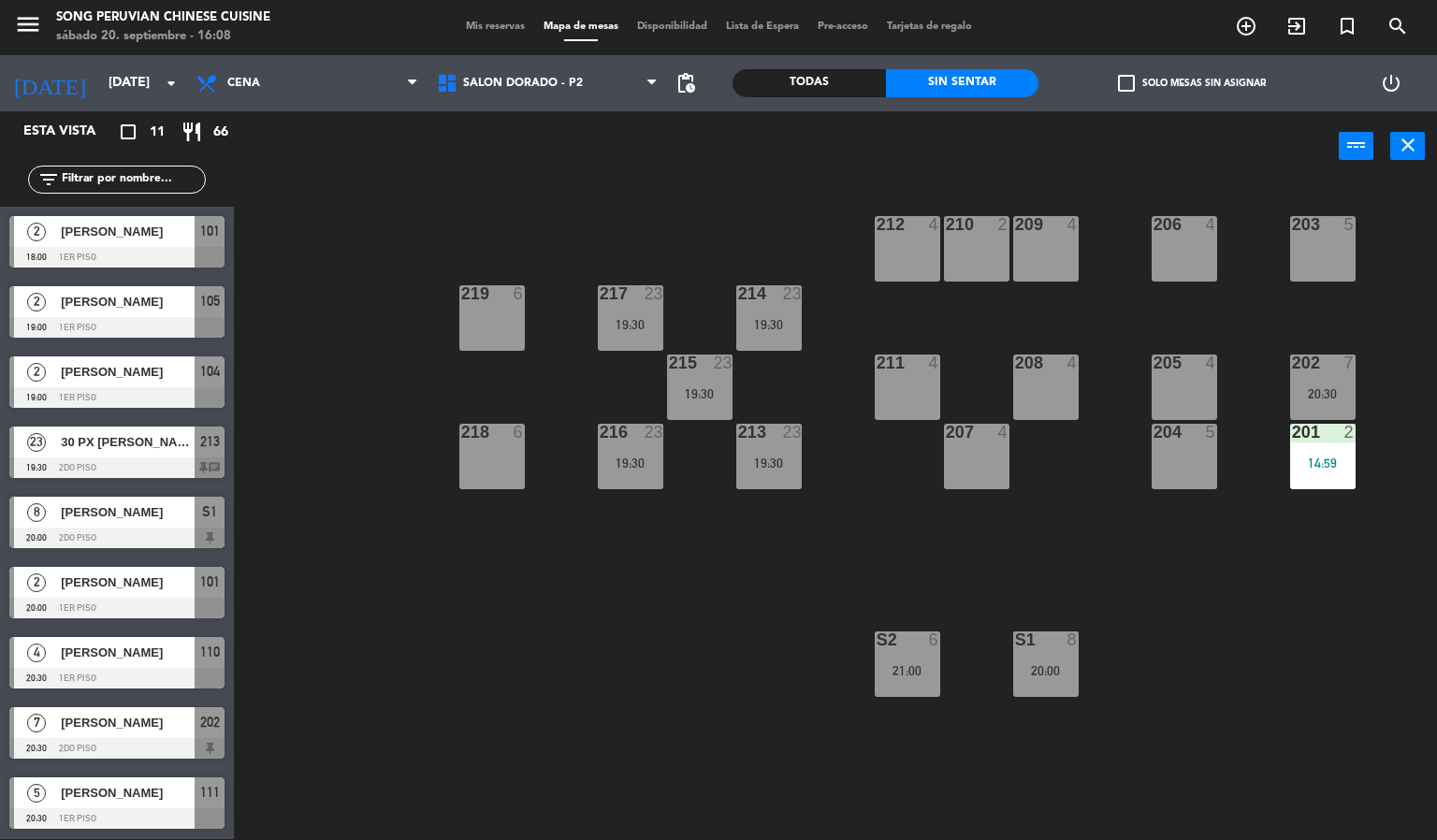
click at [1308, 390] on div "20:30" at bounding box center [1322, 393] width 65 height 13
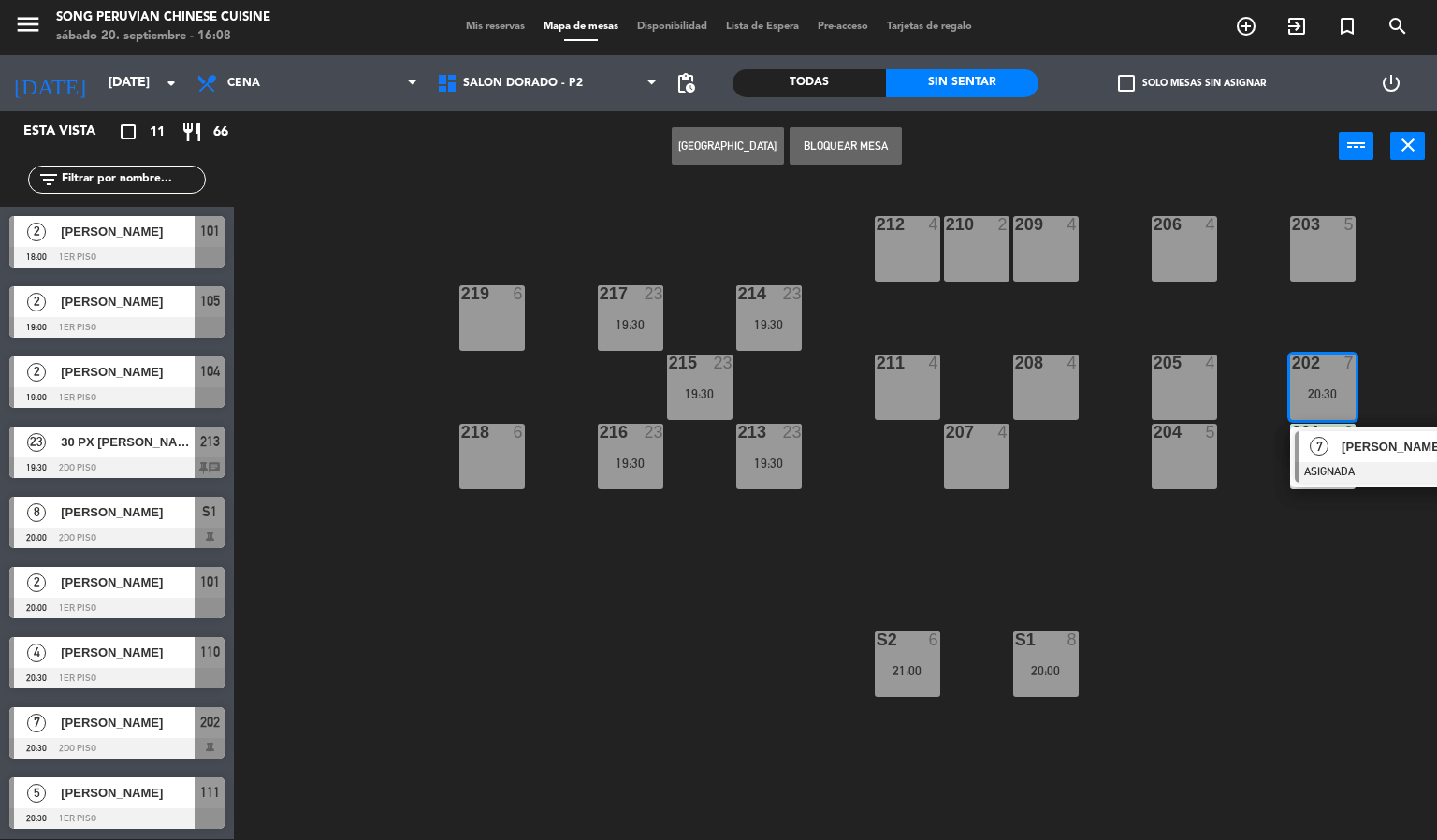
click at [1353, 446] on span "[PERSON_NAME]" at bounding box center [1401, 447] width 120 height 19
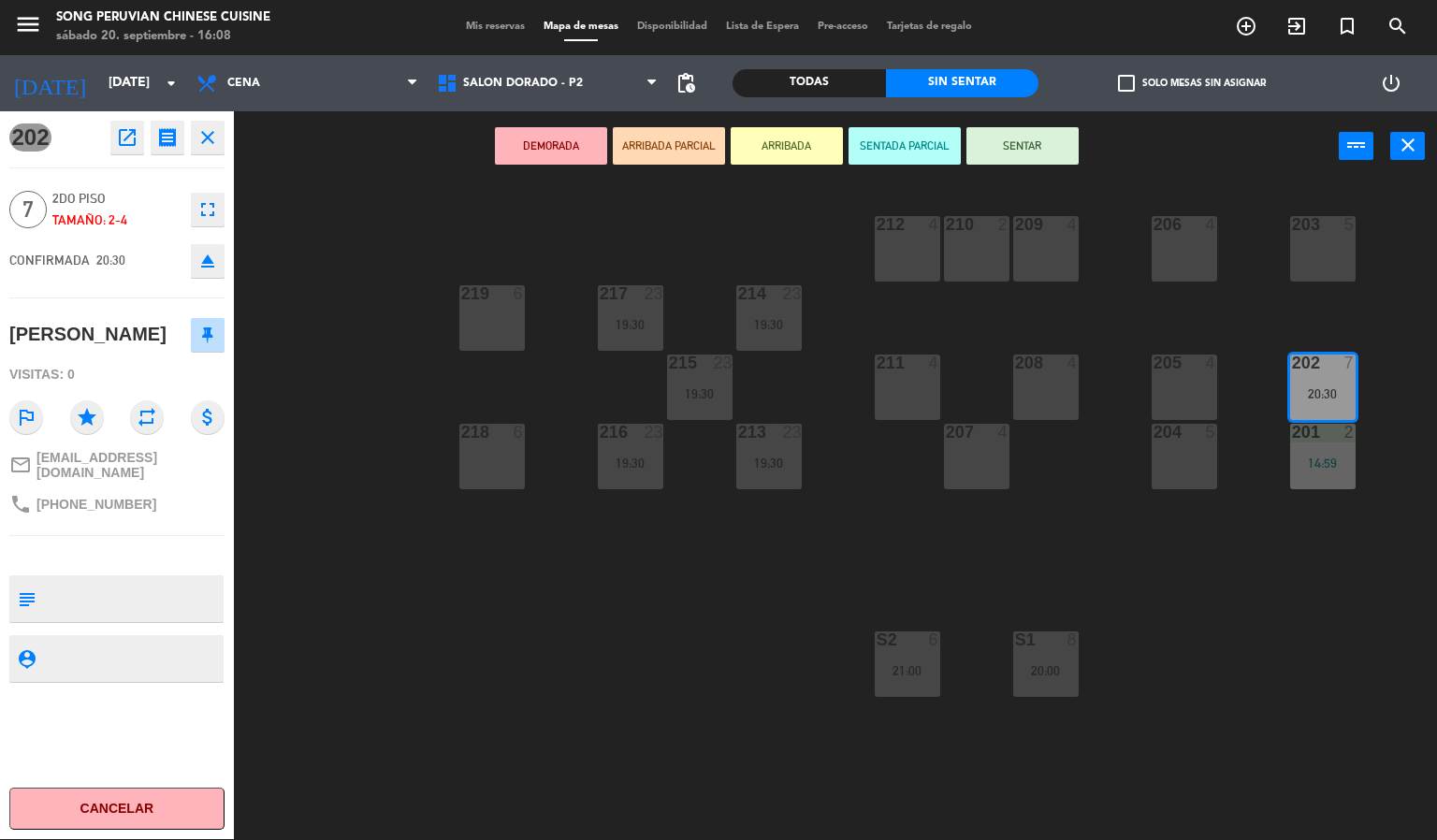
click at [1331, 274] on div "203 5" at bounding box center [1322, 248] width 65 height 65
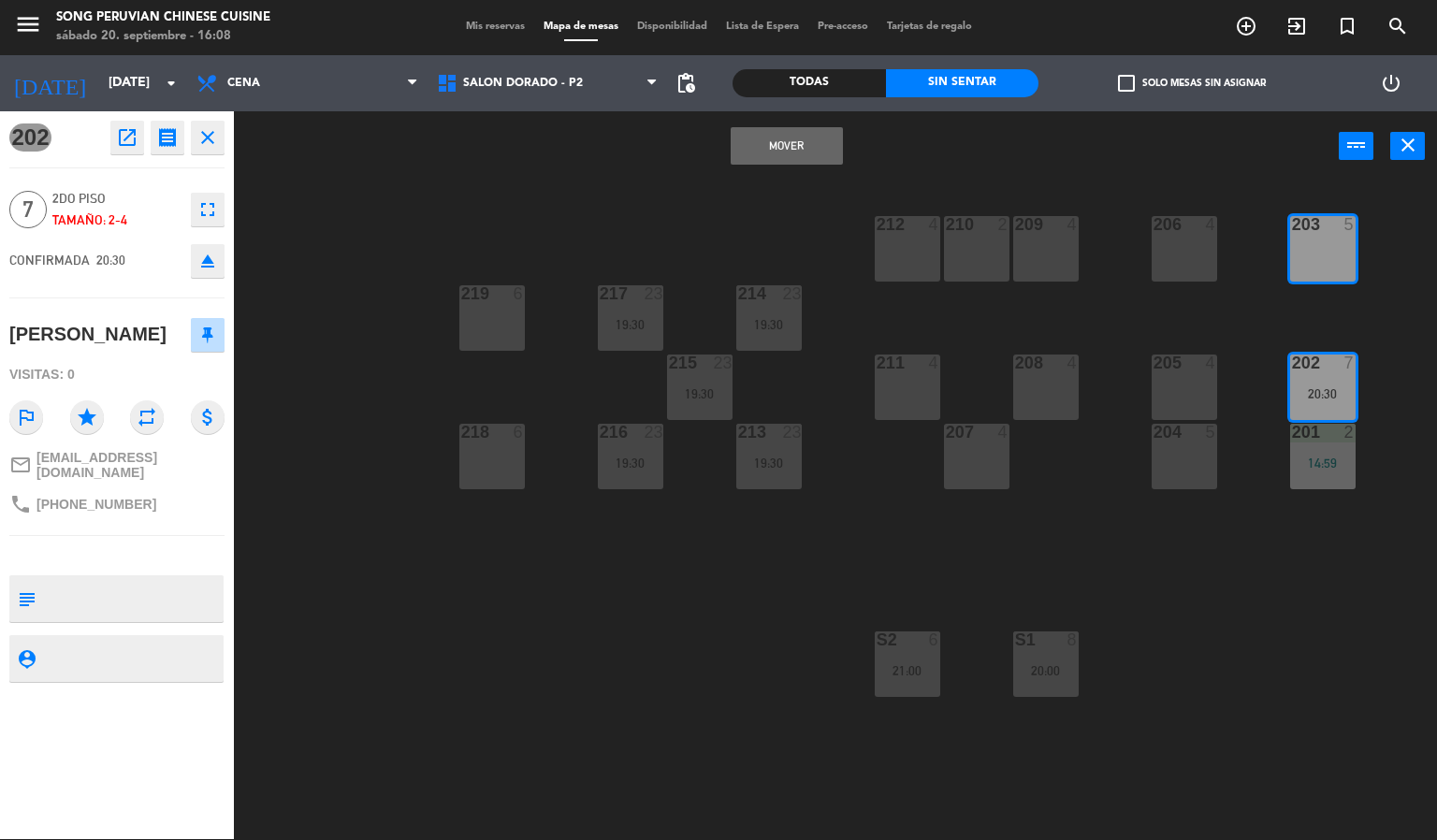
click at [1072, 168] on div "Mover power_input close" at bounding box center [786, 146] width 1105 height 71
drag, startPoint x: 1355, startPoint y: 536, endPoint x: 1322, endPoint y: 455, distance: 87.5
click at [1349, 531] on div "203 5 206 4 210 2 212 4 209 4 214 23 19:30 217 23 19:30 219 6 202 7 20:30 205 4…" at bounding box center [842, 510] width 1189 height 657
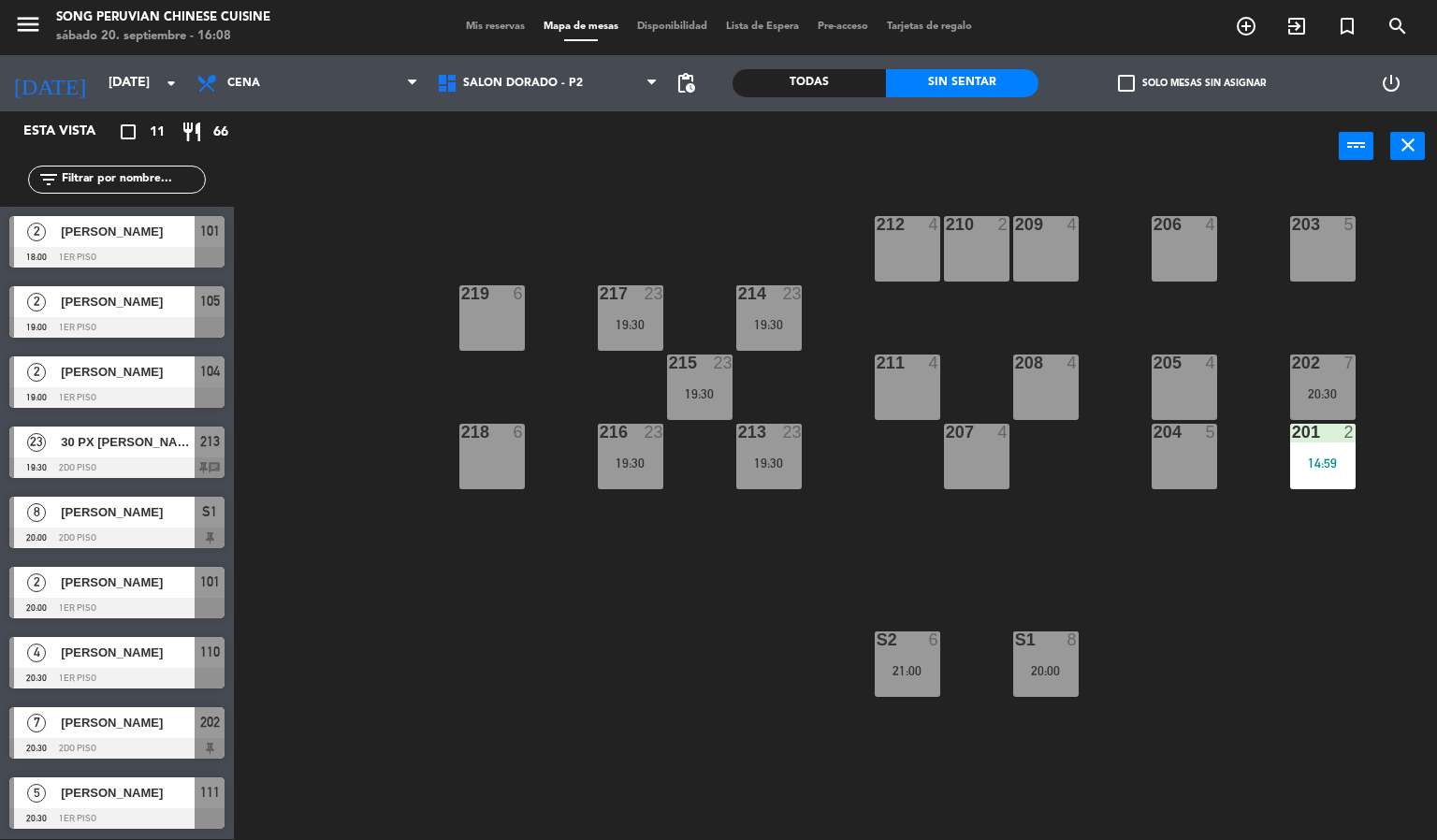
click at [1319, 443] on div "201 2 14:59" at bounding box center [1322, 456] width 65 height 65
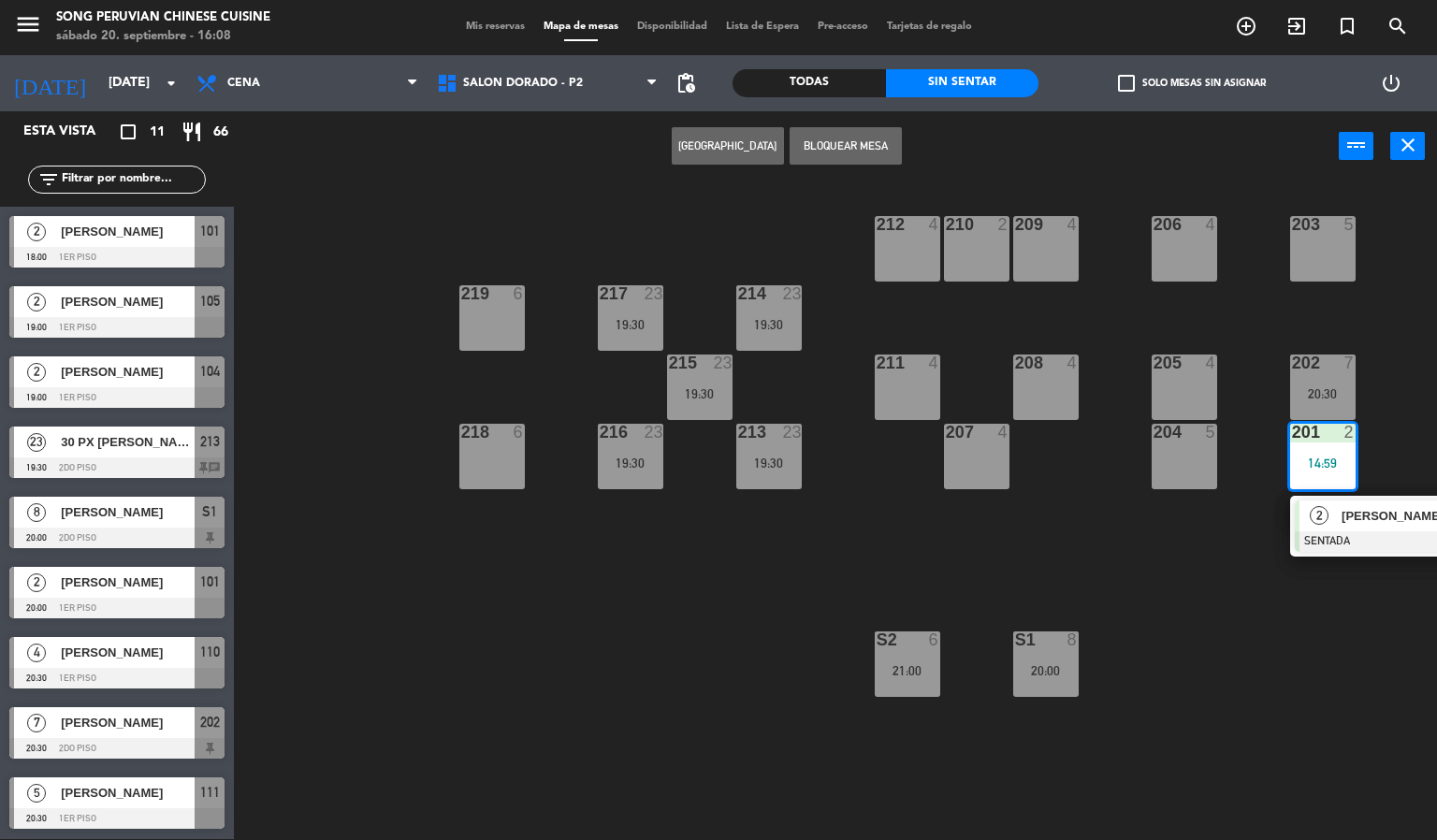
click at [1345, 523] on span "[PERSON_NAME]" at bounding box center [1401, 516] width 120 height 19
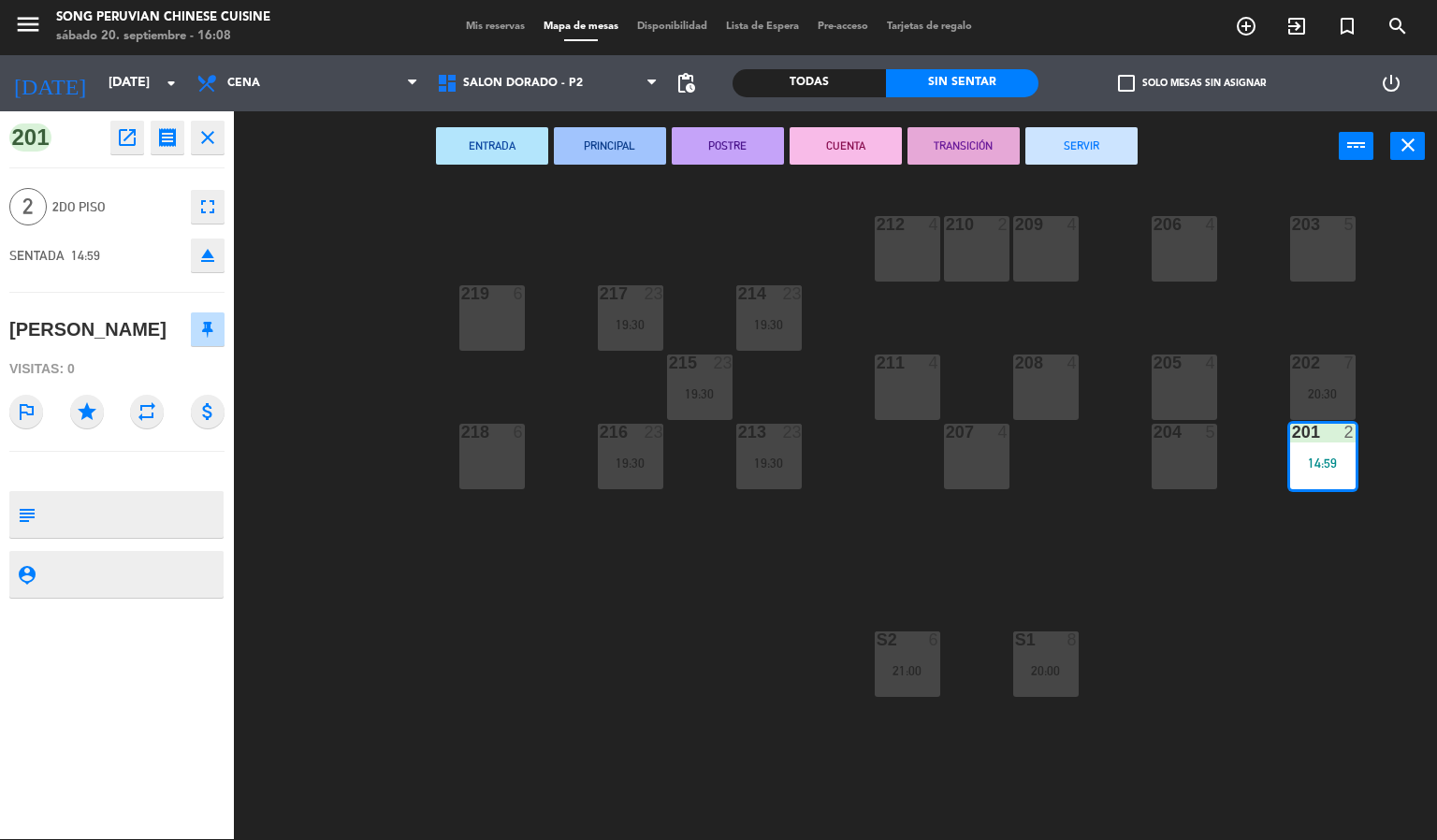
click at [851, 146] on button "CUENTA" at bounding box center [845, 146] width 112 height 37
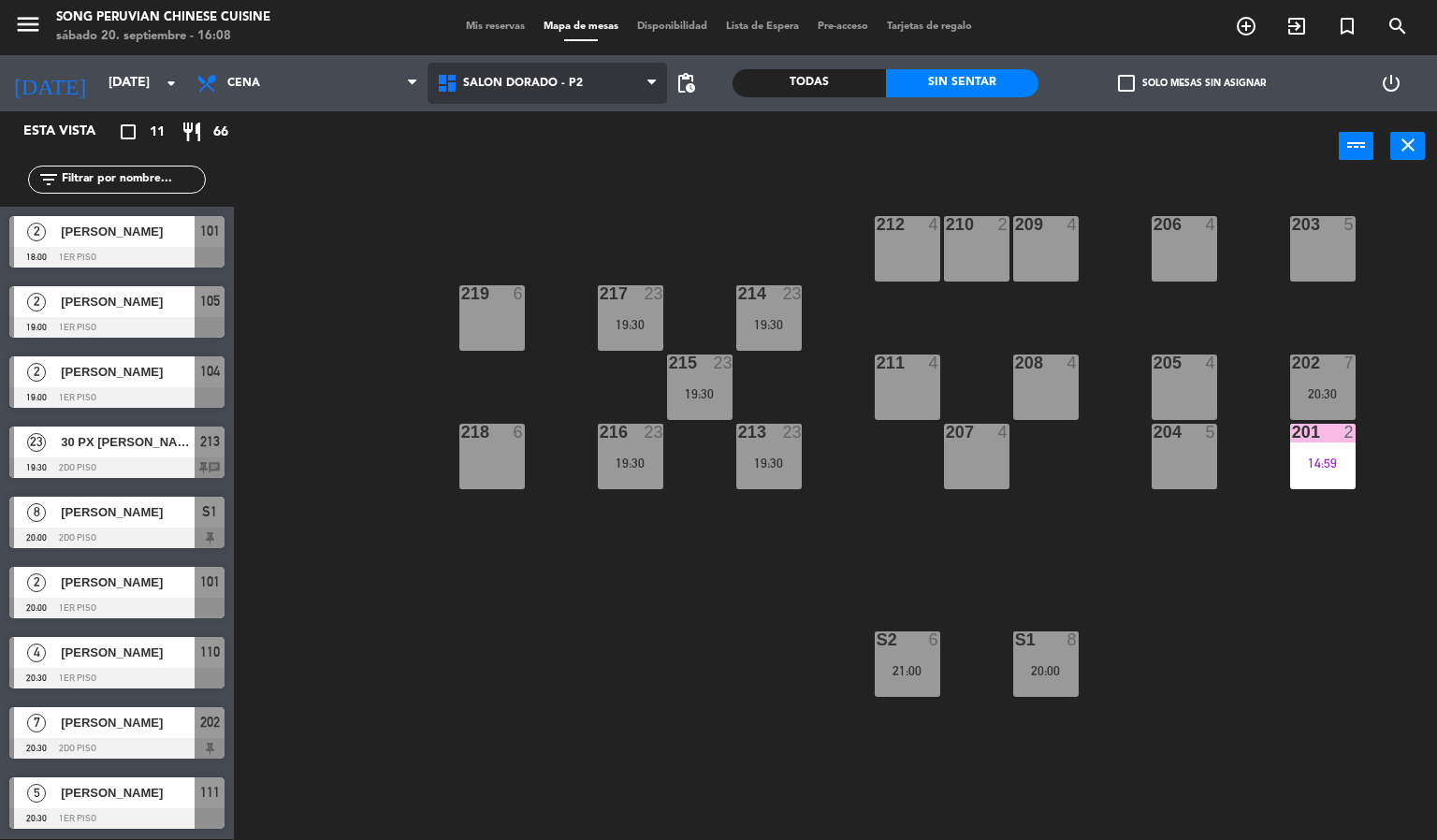
drag, startPoint x: 632, startPoint y: 71, endPoint x: 593, endPoint y: 201, distance: 135.7
click at [632, 73] on span "SALON DORADO - P2" at bounding box center [547, 83] width 240 height 41
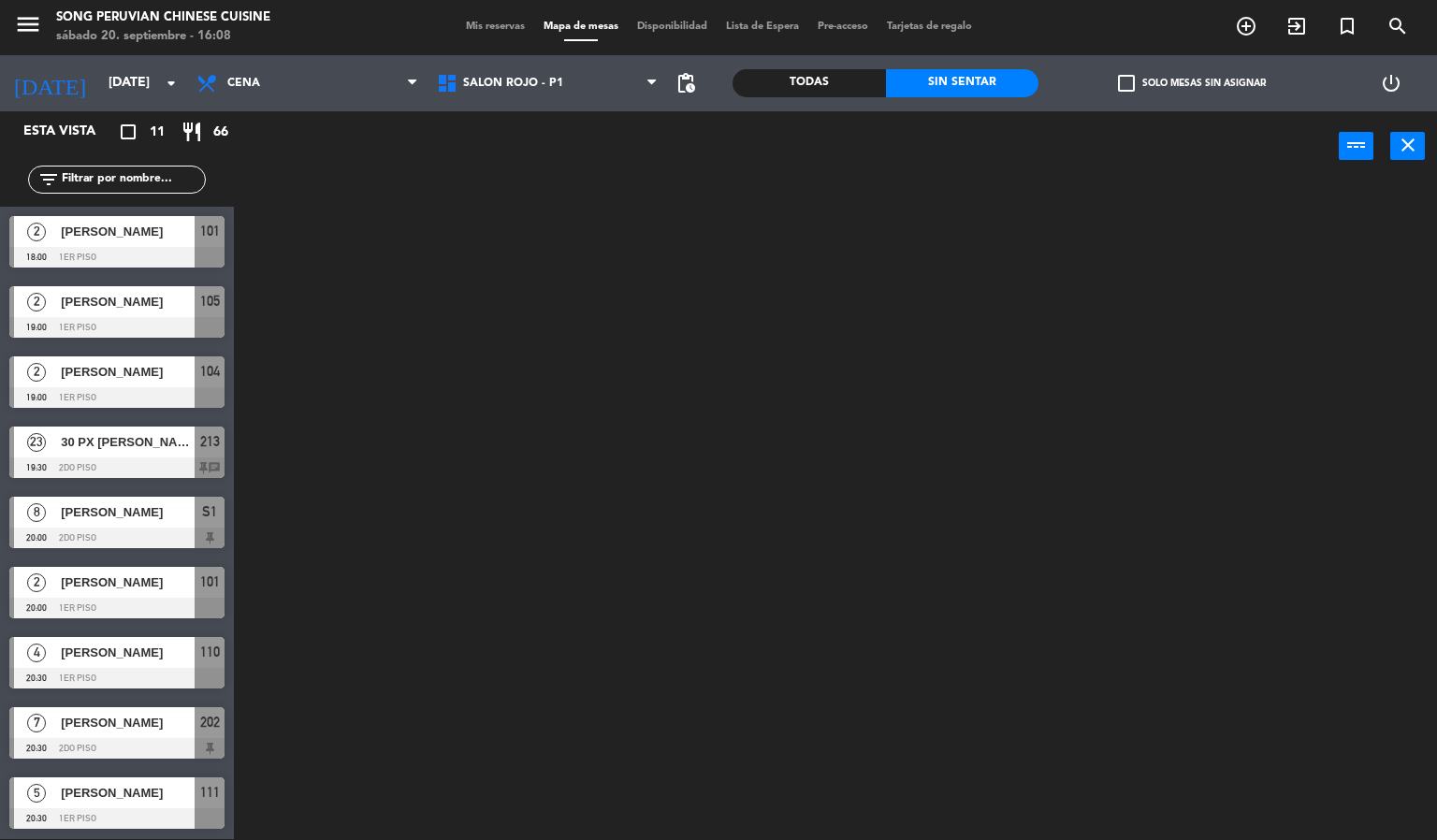
drag, startPoint x: 593, startPoint y: 207, endPoint x: 592, endPoint y: 119, distance: 88.0
click at [593, 205] on ng-component "menu Song Peruvian Chinese Cuisine [DATE] 20. septiembre - 16:08 Mis reservas M…" at bounding box center [718, 420] width 1437 height 841
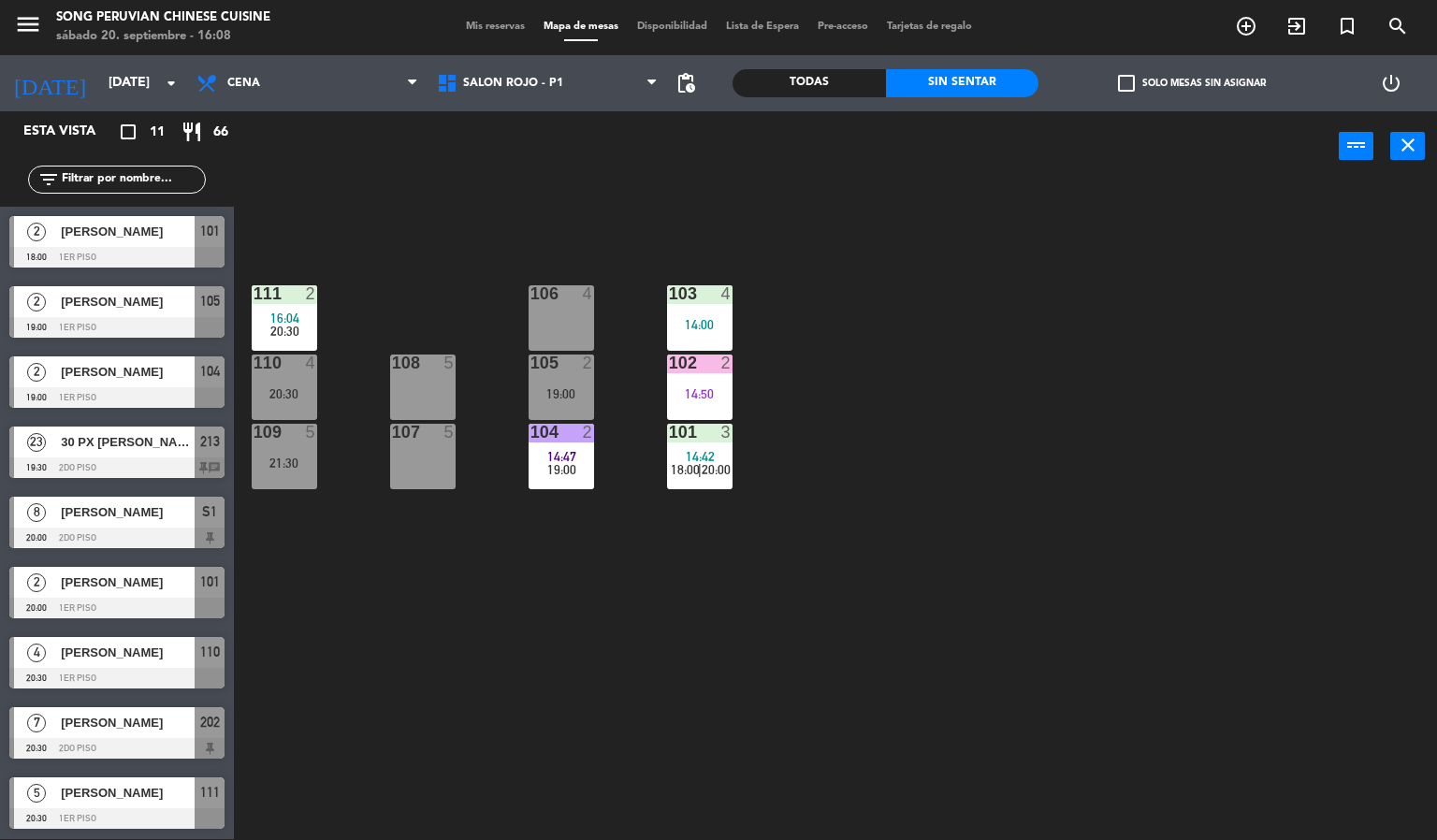
drag, startPoint x: 976, startPoint y: 350, endPoint x: 903, endPoint y: 368, distance: 75.2
click at [942, 356] on div "103 4 14:00 106 4 111 2 16:04 20:30 102 2 14:50 105 2 19:00 108 5 110 4 20:30 1…" at bounding box center [842, 510] width 1189 height 657
click at [480, 23] on span "Mis reservas" at bounding box center [496, 26] width 78 height 11
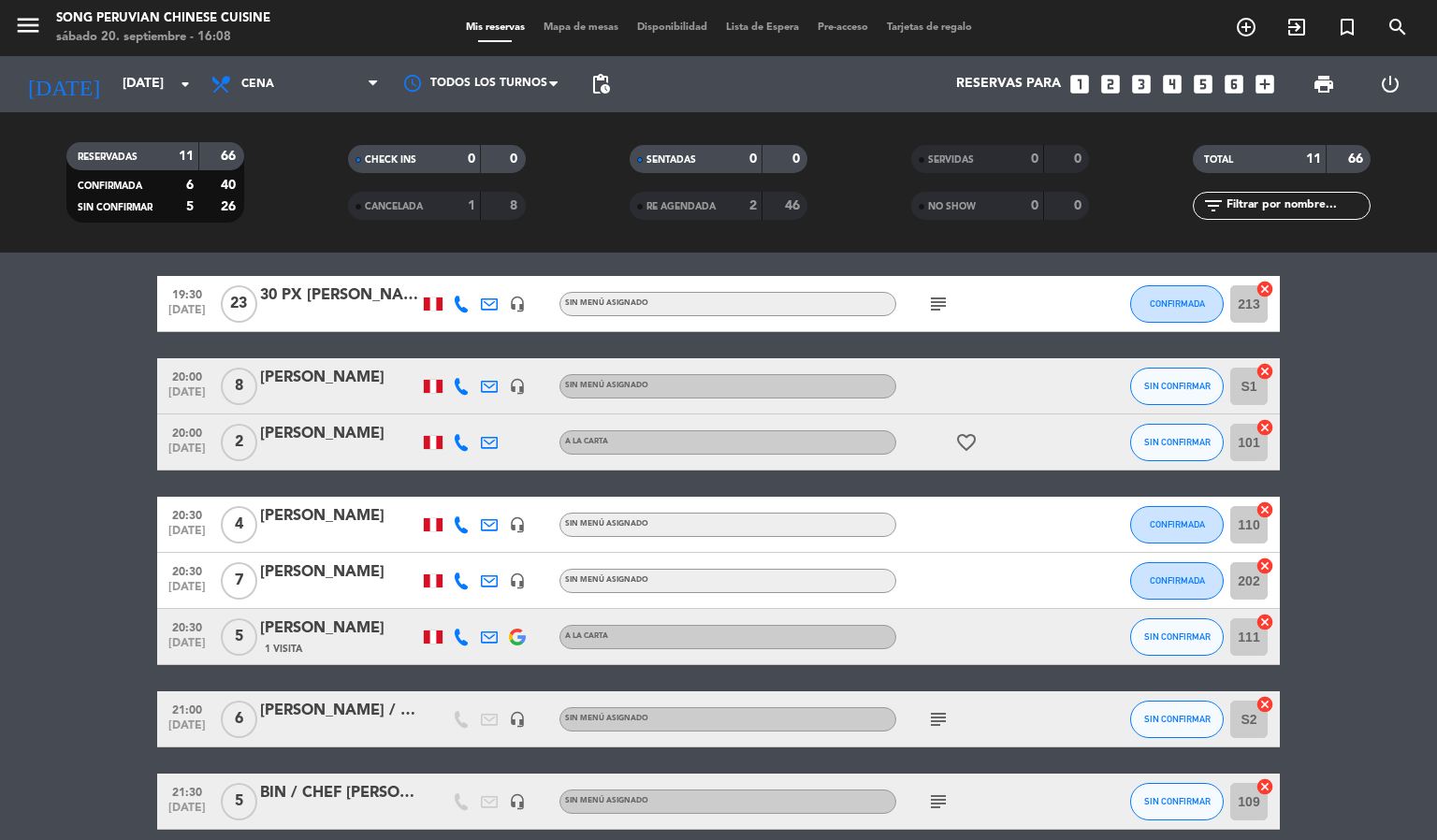
scroll to position [351, 0]
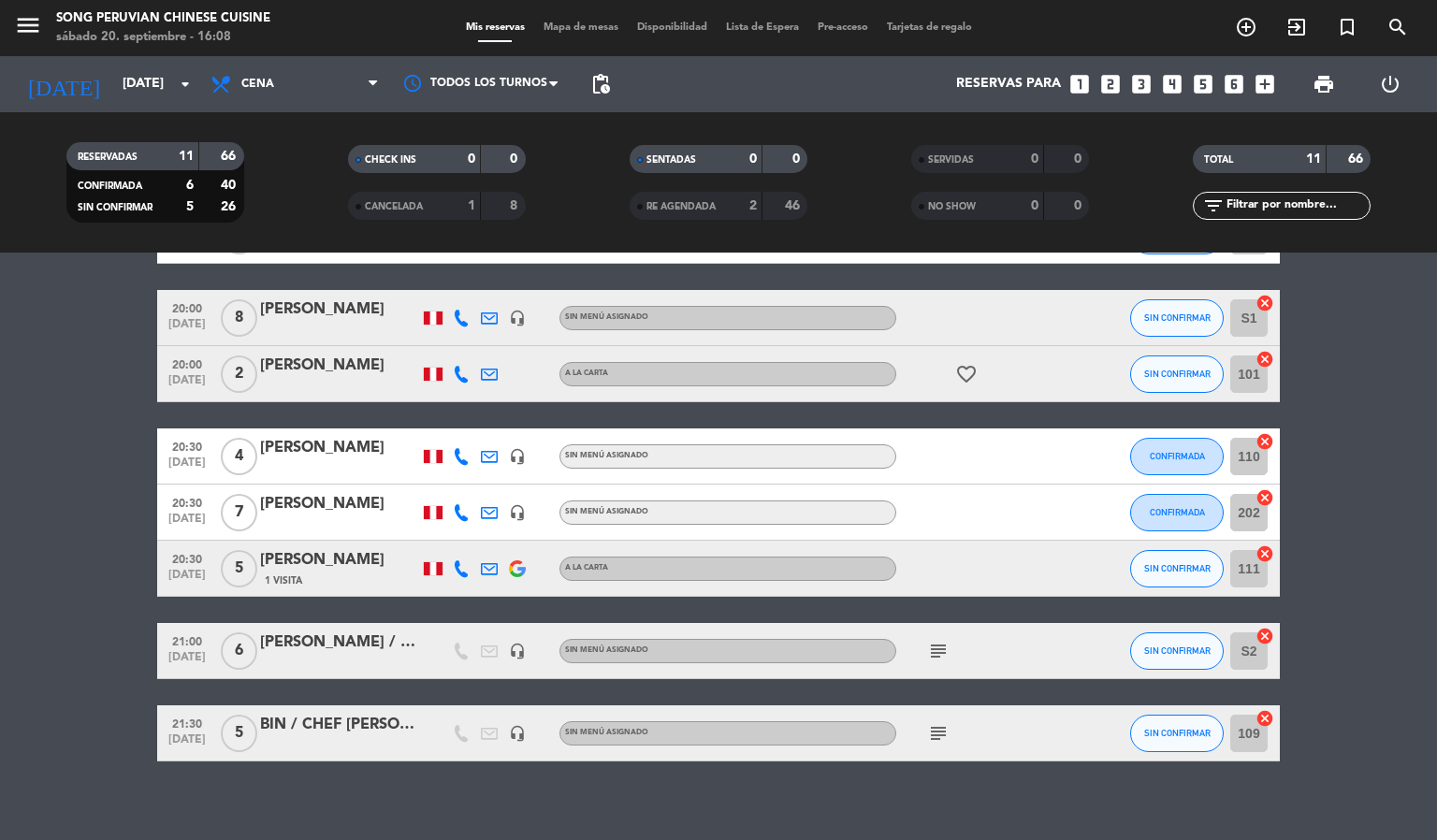
click at [1199, 659] on button "SIN CONFIRMAR" at bounding box center [1177, 650] width 93 height 37
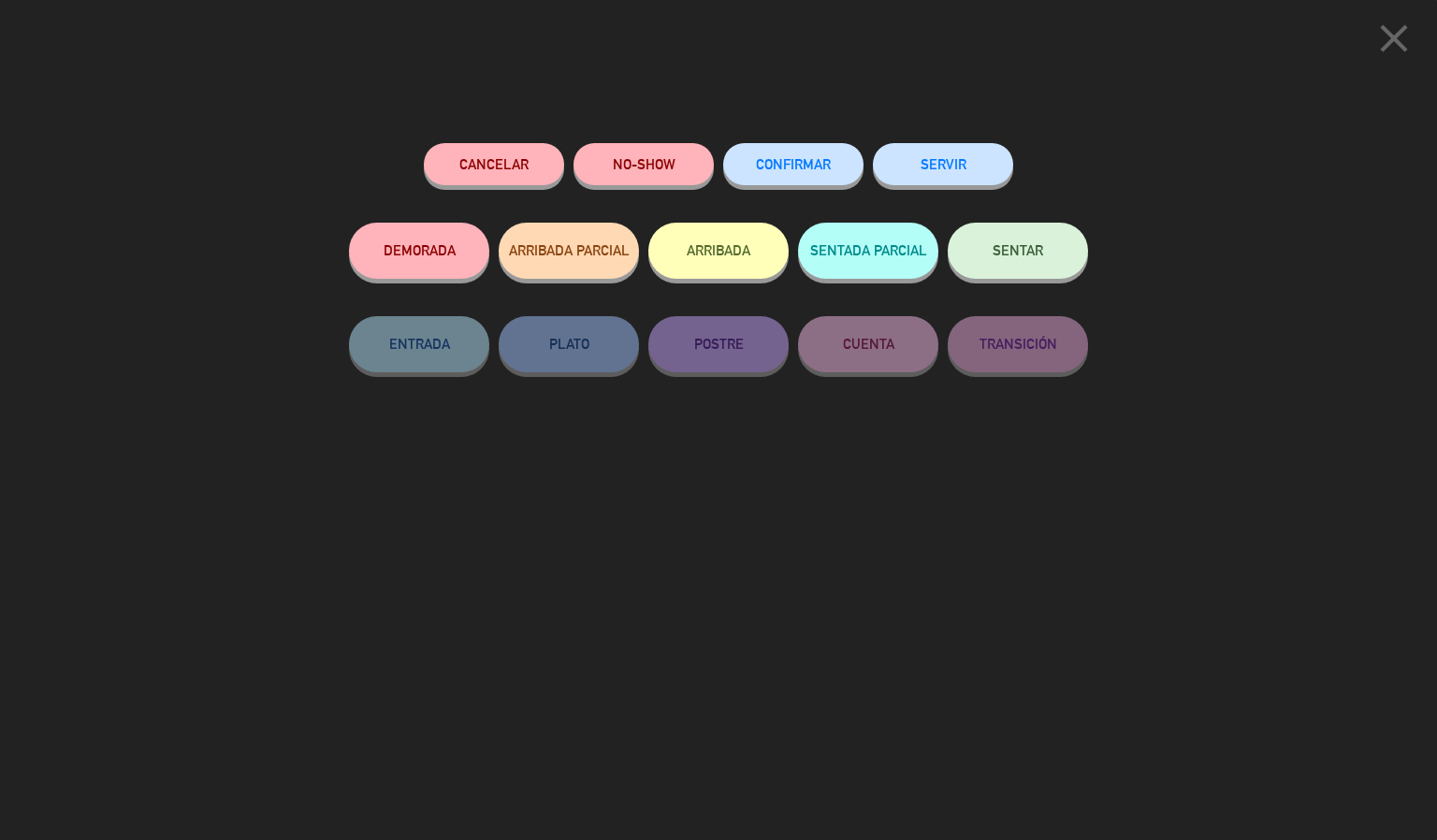
click at [805, 164] on span "CONFIRMAR" at bounding box center [792, 164] width 75 height 16
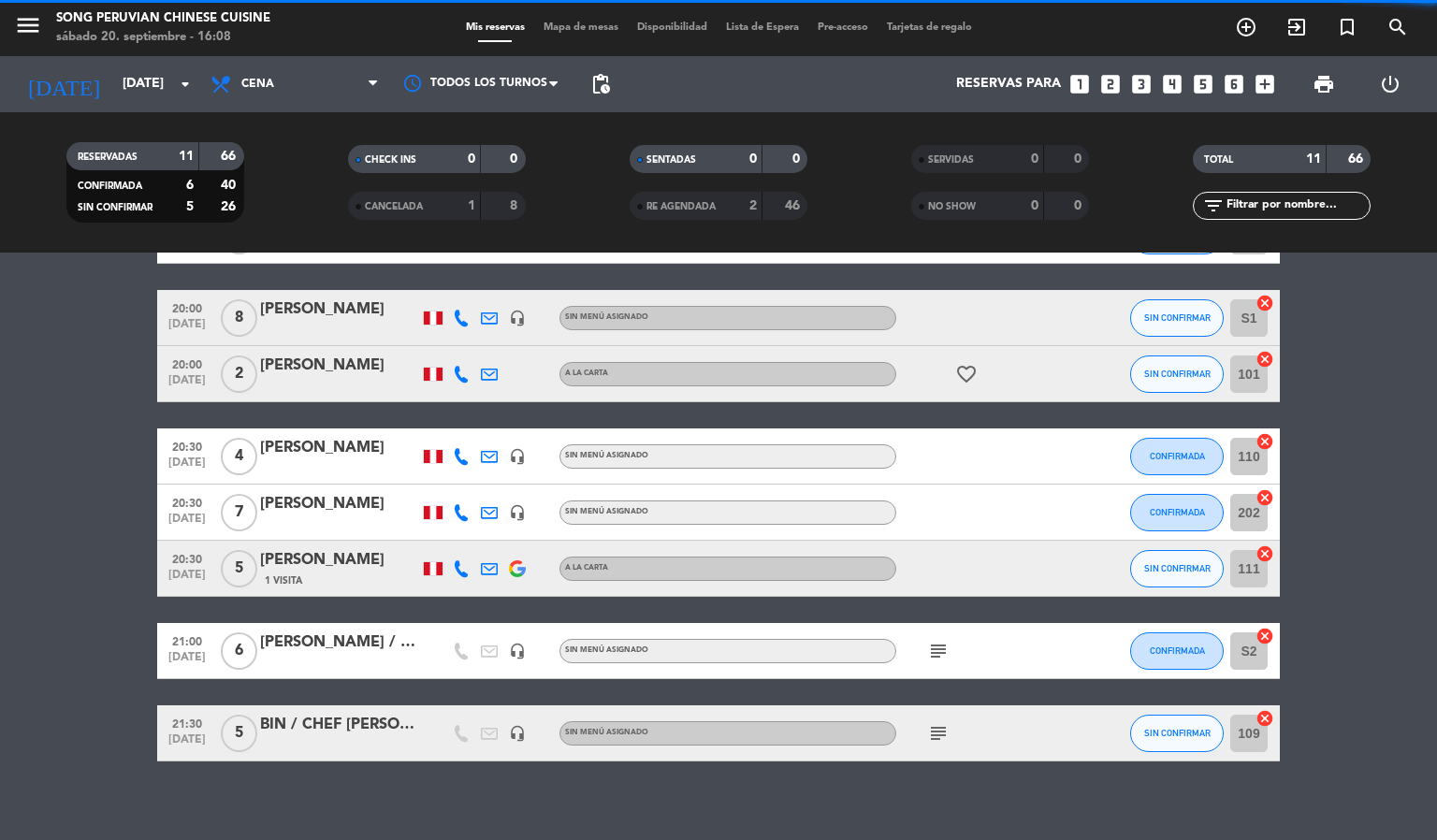
click at [1190, 730] on span "SIN CONFIRMAR" at bounding box center [1177, 732] width 66 height 11
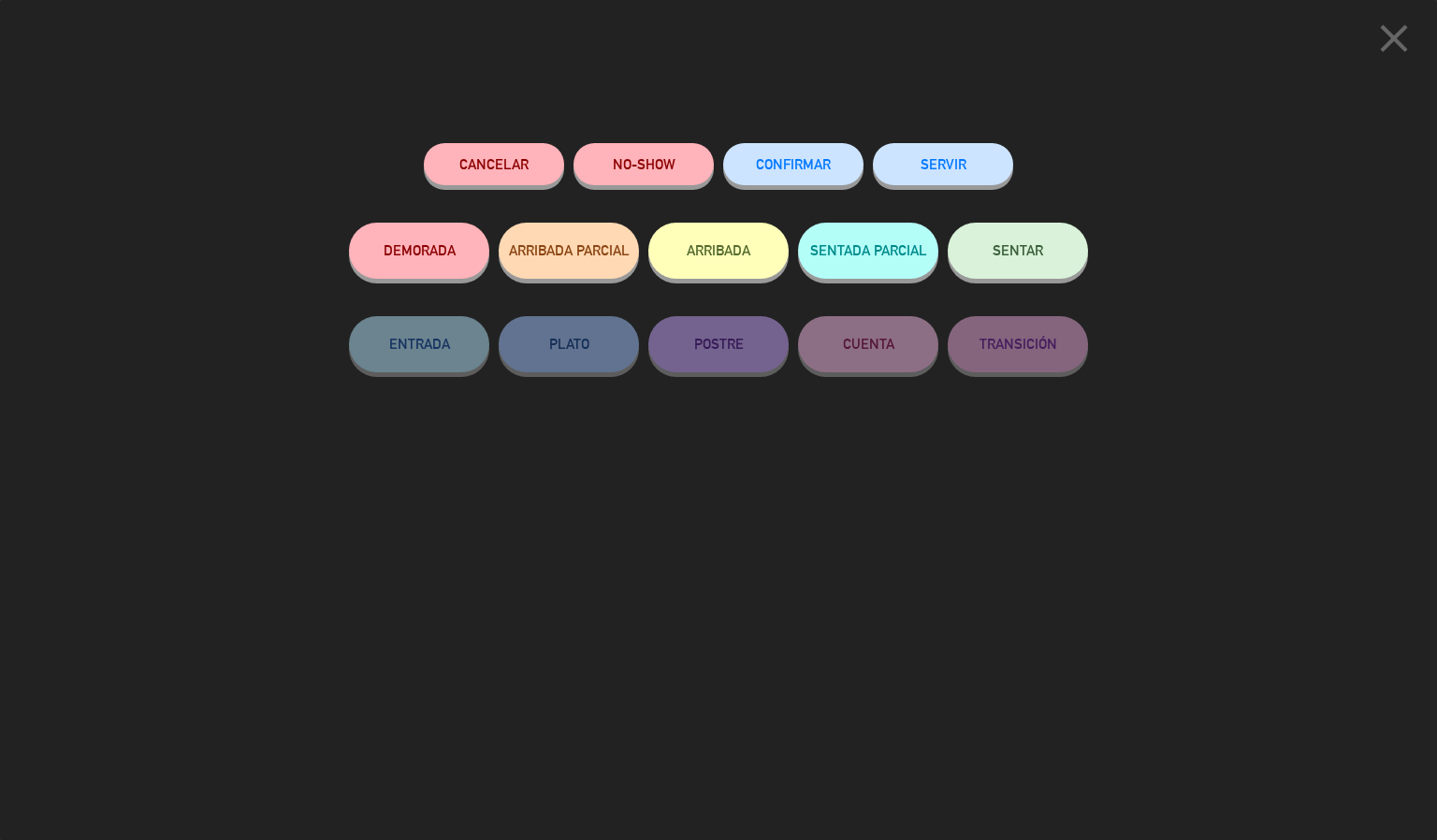
scroll to position [366, 0]
click at [800, 160] on span "CONFIRMAR" at bounding box center [792, 164] width 75 height 16
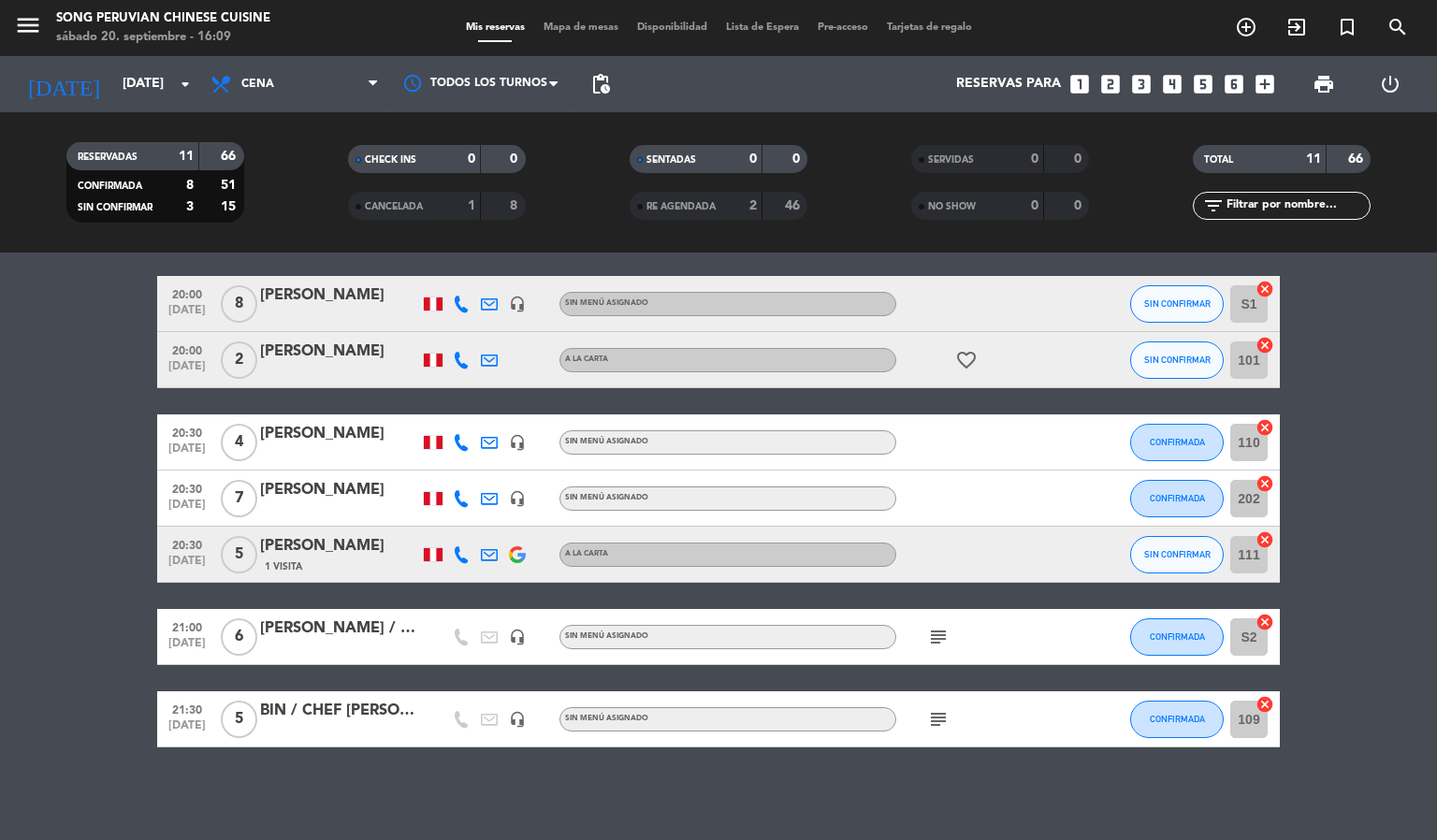
click at [559, 28] on span "Mapa de mesas" at bounding box center [581, 27] width 93 height 11
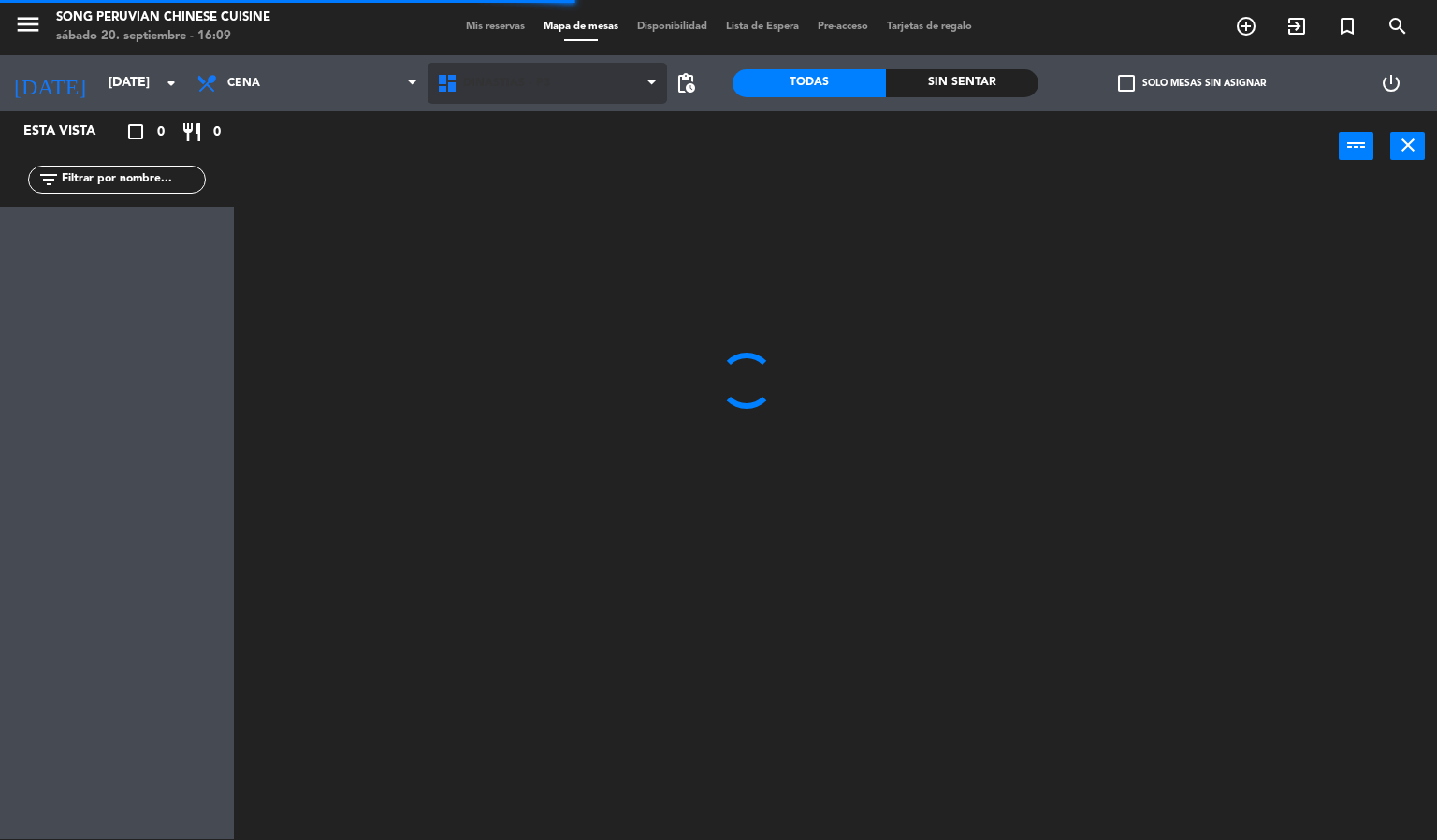
click at [596, 96] on span "DINASTIAS - P3" at bounding box center [547, 83] width 240 height 41
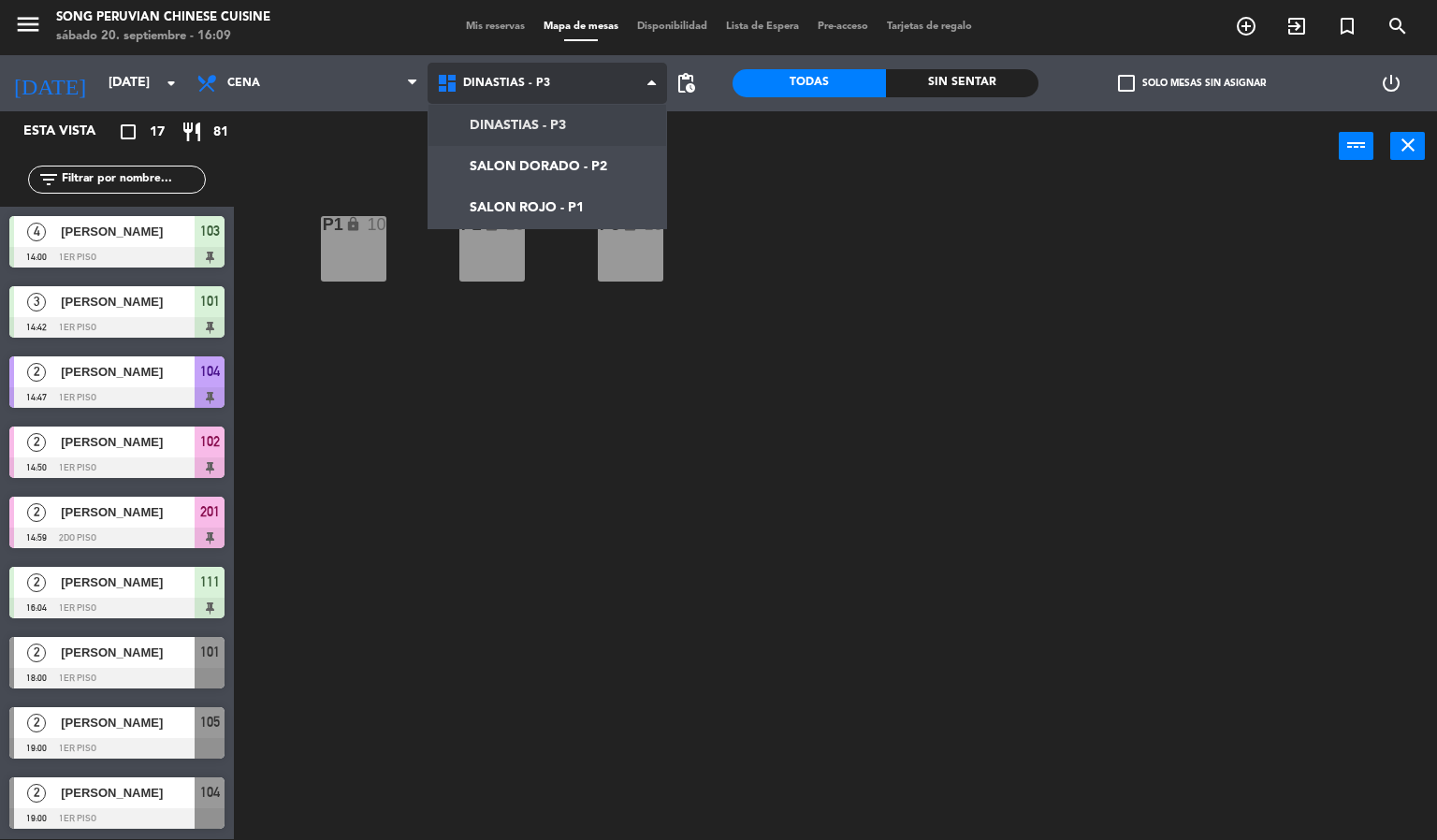
click at [575, 205] on ng-component "menu Song Peruvian Chinese Cuisine [DATE] 20. septiembre - 16:09 Mis reservas M…" at bounding box center [718, 420] width 1437 height 841
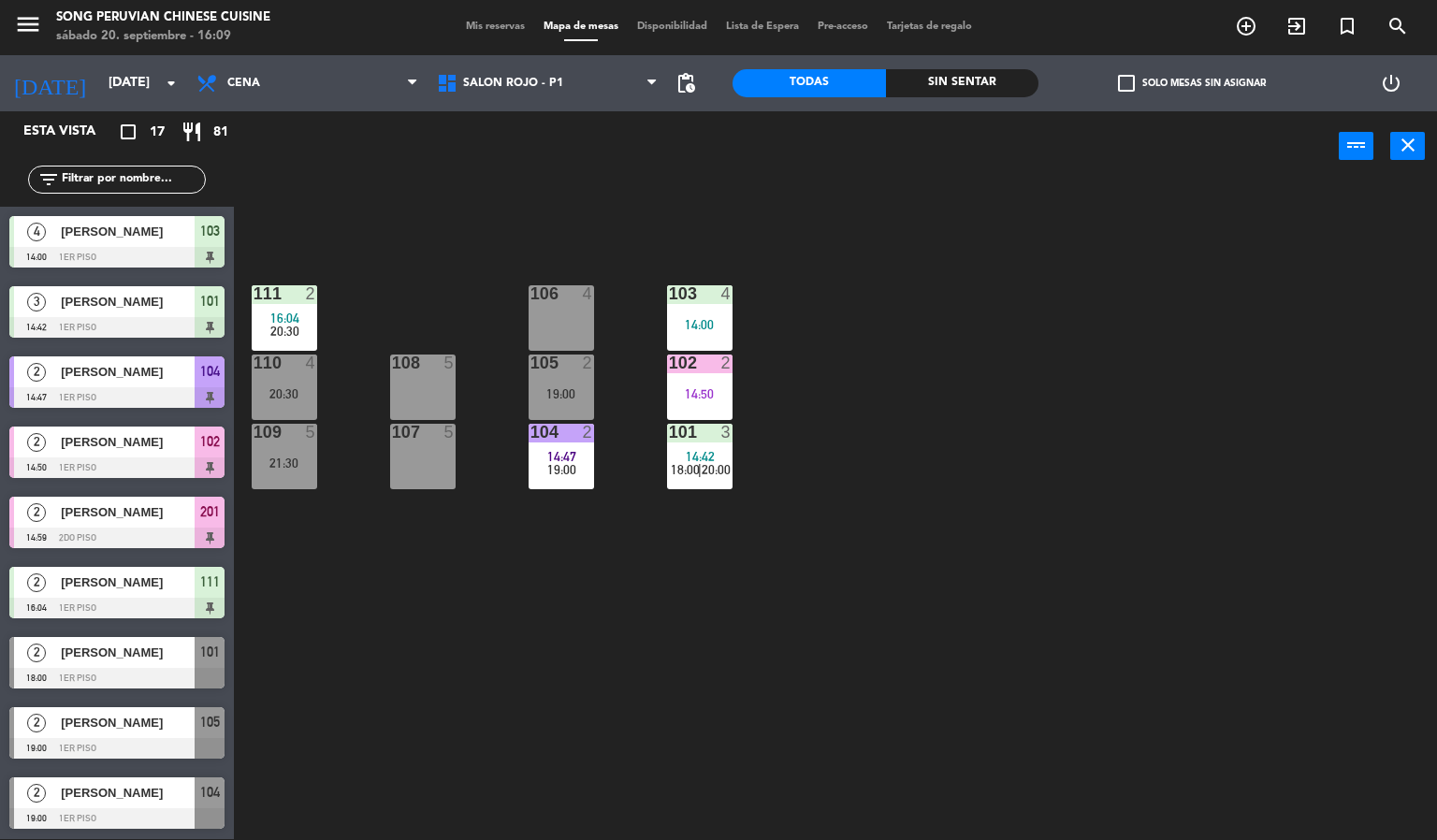
click at [842, 604] on div "103 4 14:00 106 4 111 2 16:04 20:30 102 2 14:50 105 2 19:00 108 5 110 4 20:30 1…" at bounding box center [842, 510] width 1189 height 657
click at [578, 98] on span "SALON ROJO - P1" at bounding box center [547, 83] width 240 height 41
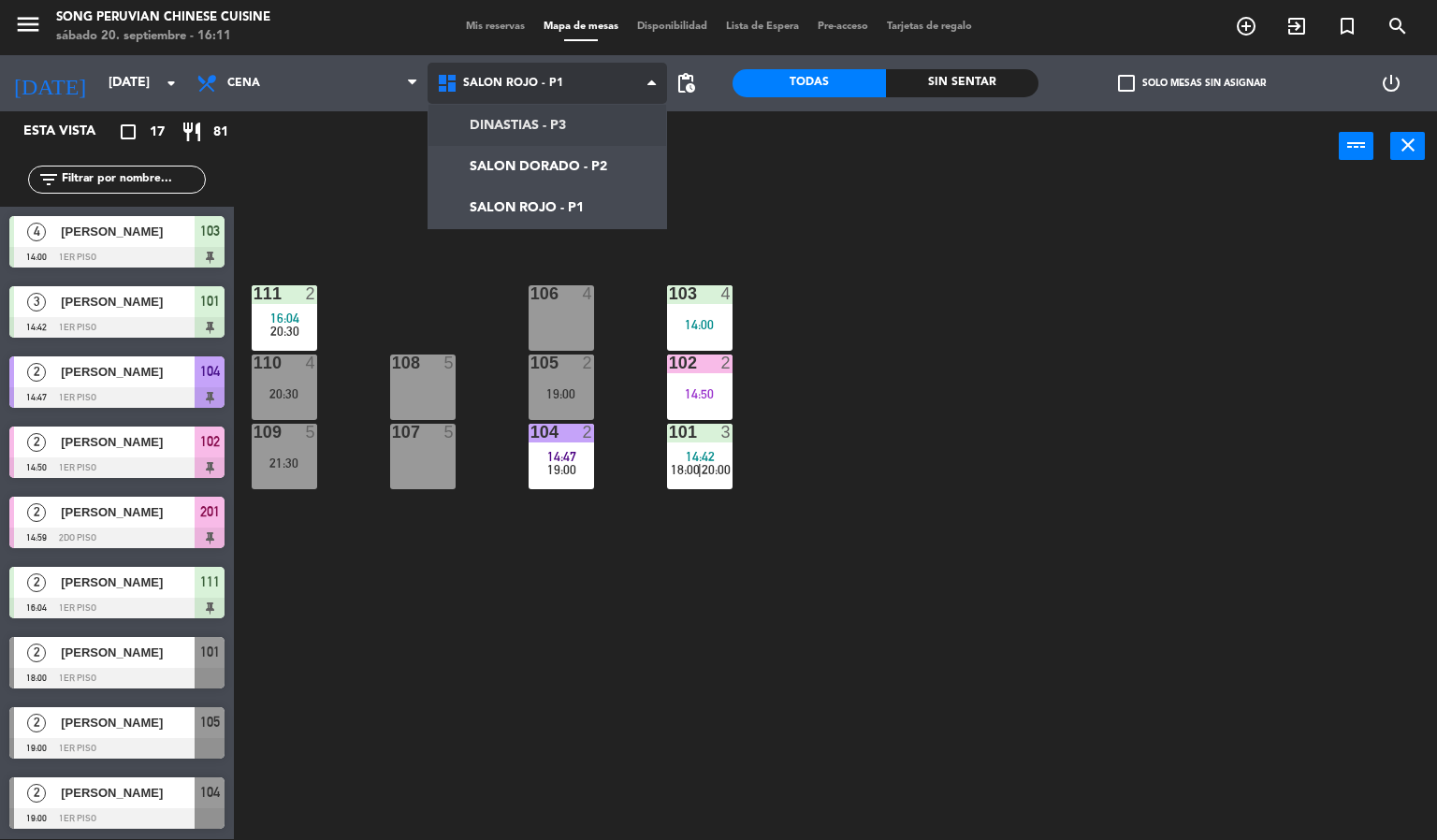
click at [589, 144] on ng-component "menu Song Peruvian Chinese Cuisine [DATE] 20. septiembre - 16:11 Mis reservas M…" at bounding box center [718, 420] width 1437 height 841
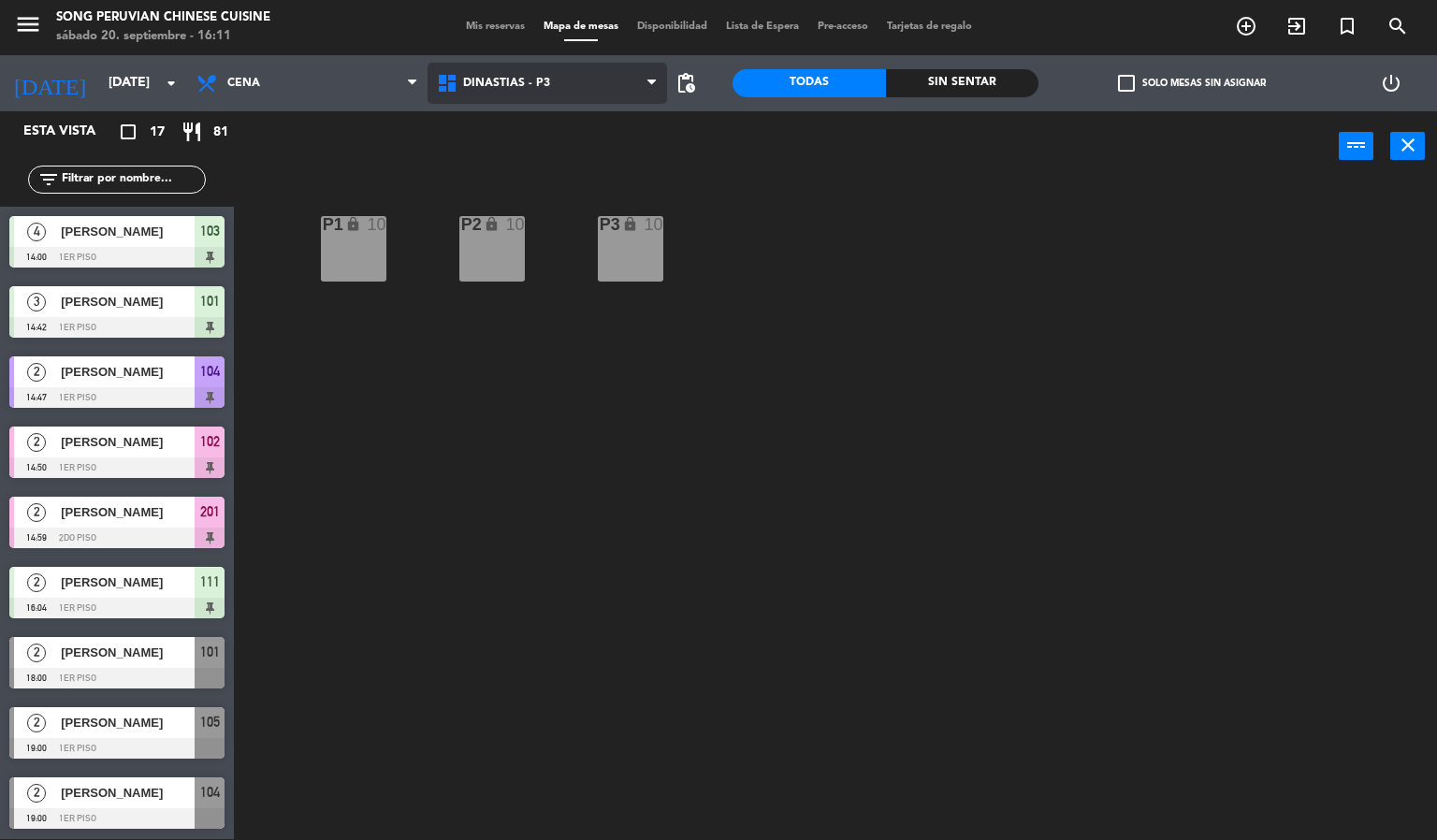
click at [595, 93] on span "DINASTIAS - P3" at bounding box center [547, 83] width 240 height 41
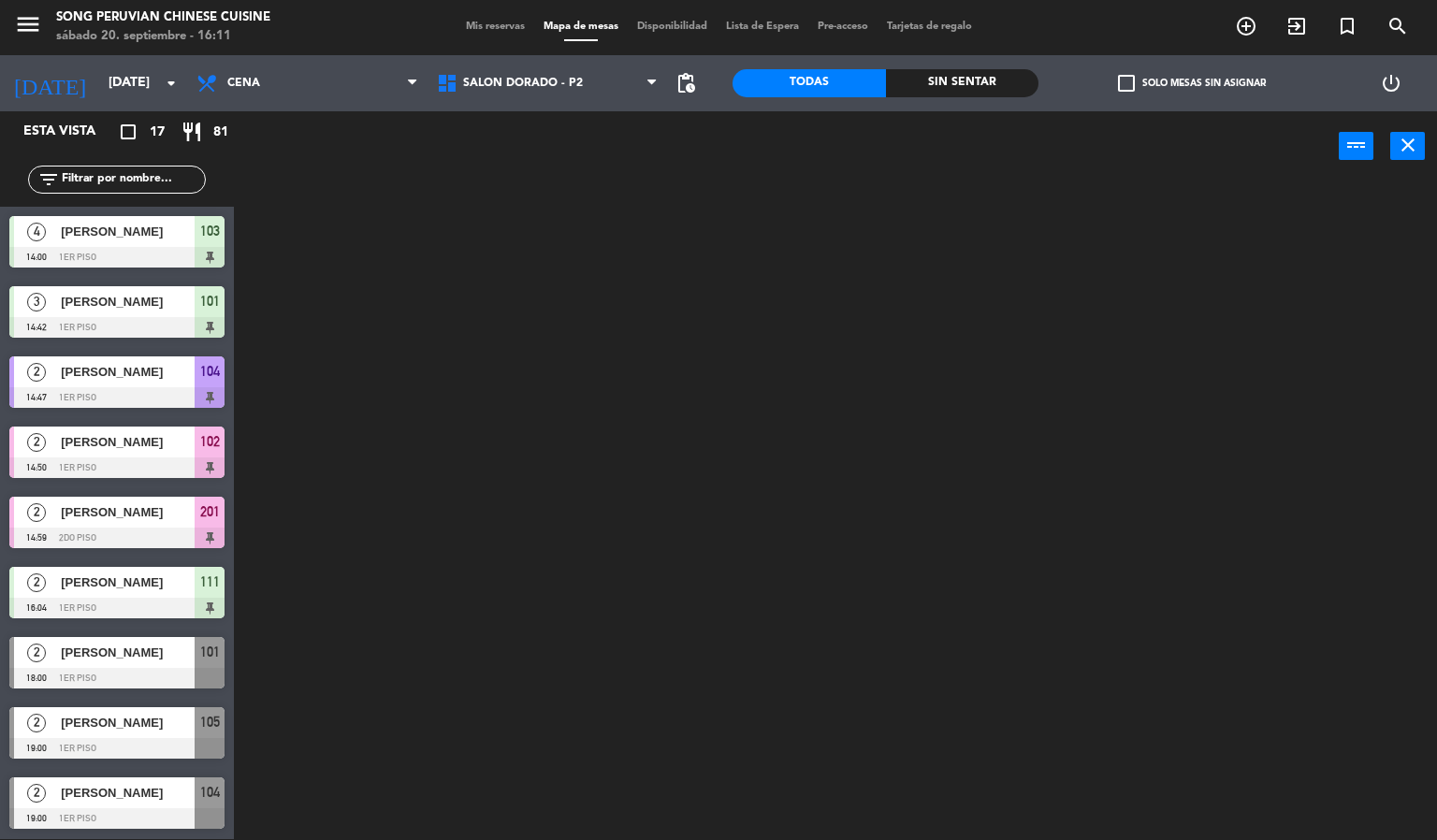
click at [590, 165] on ng-component "menu Song Peruvian Chinese Cuisine [DATE] 20. septiembre - 16:11 Mis reservas M…" at bounding box center [718, 420] width 1437 height 841
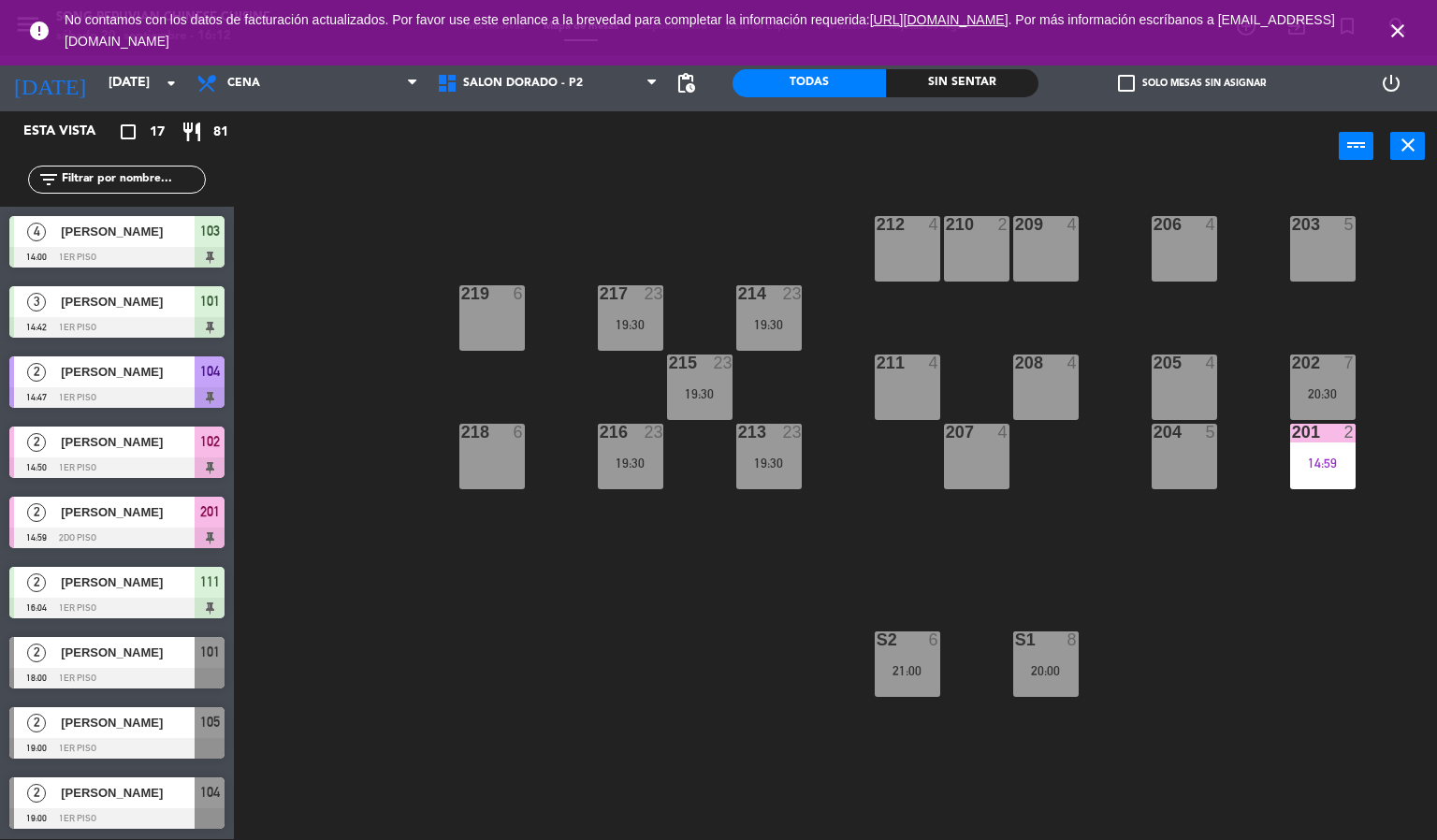
click at [1400, 39] on icon "close" at bounding box center [1397, 30] width 22 height 22
click at [1394, 26] on icon "close" at bounding box center [1397, 30] width 22 height 22
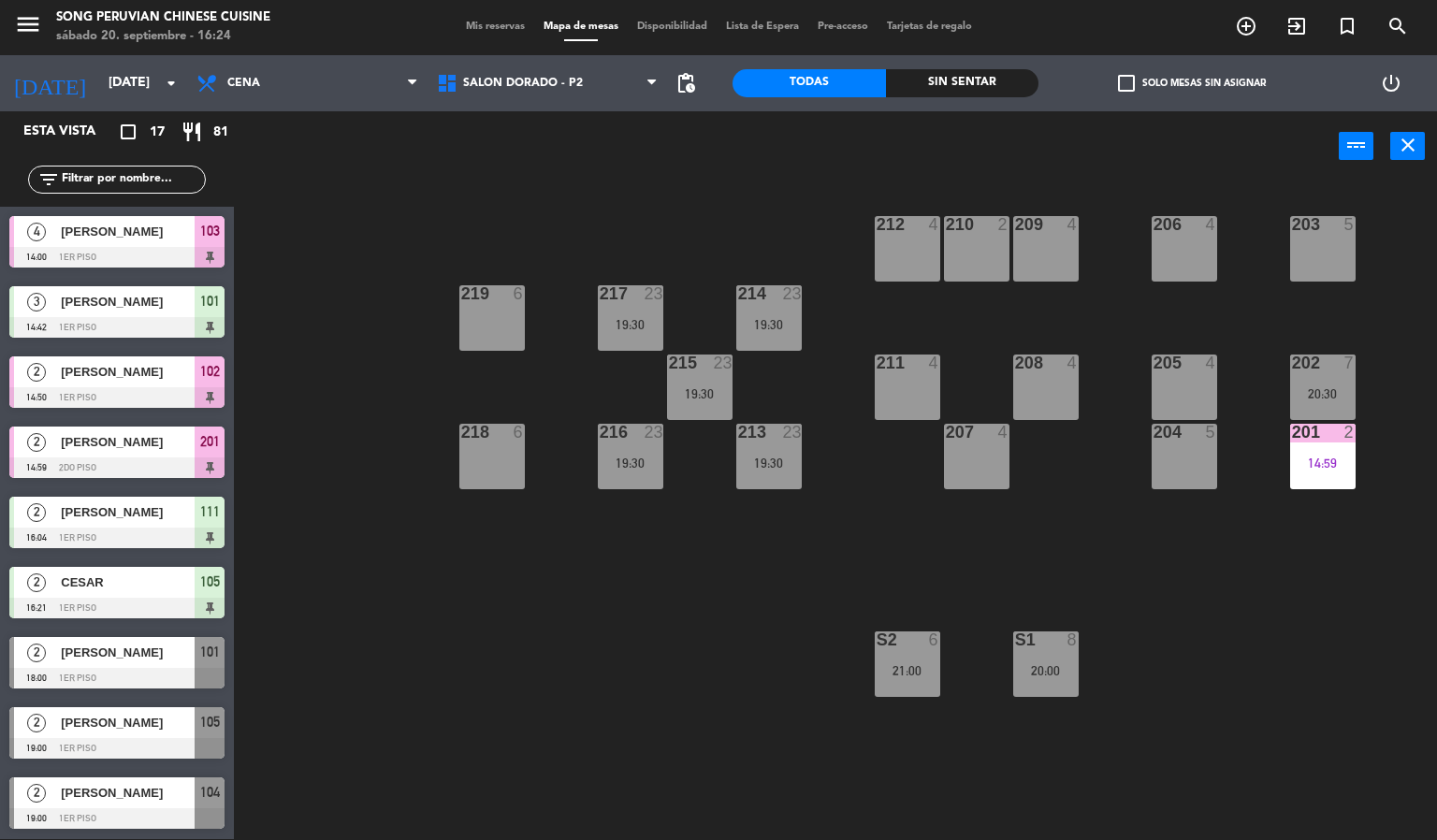
click at [682, 697] on div "203 5 206 4 210 2 212 4 209 4 214 23 19:30 217 23 19:30 219 6 202 7 20:30 205 4…" at bounding box center [842, 510] width 1189 height 657
click at [792, 430] on div "23" at bounding box center [792, 431] width 18 height 17
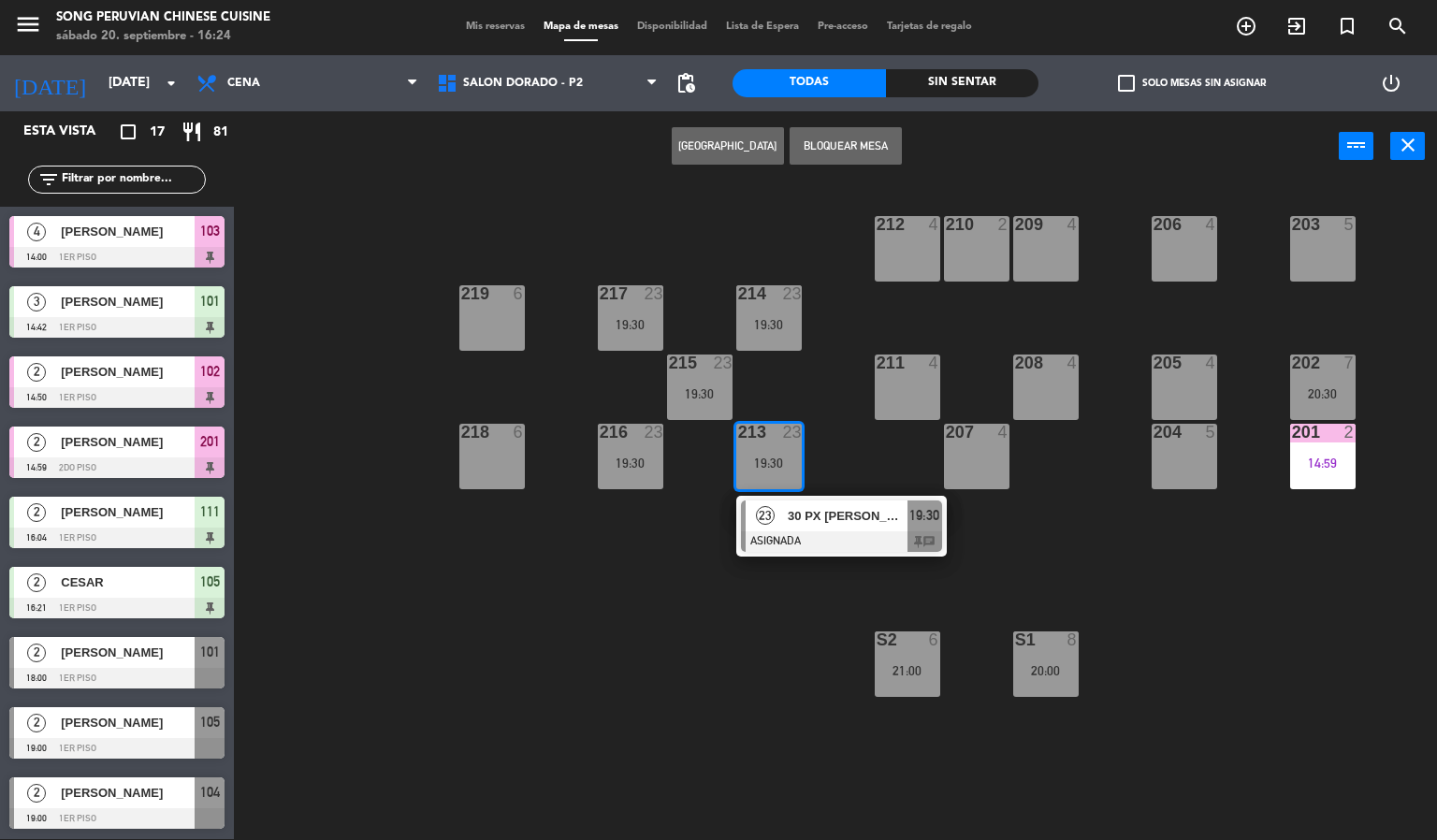
click at [854, 538] on div at bounding box center [841, 541] width 202 height 20
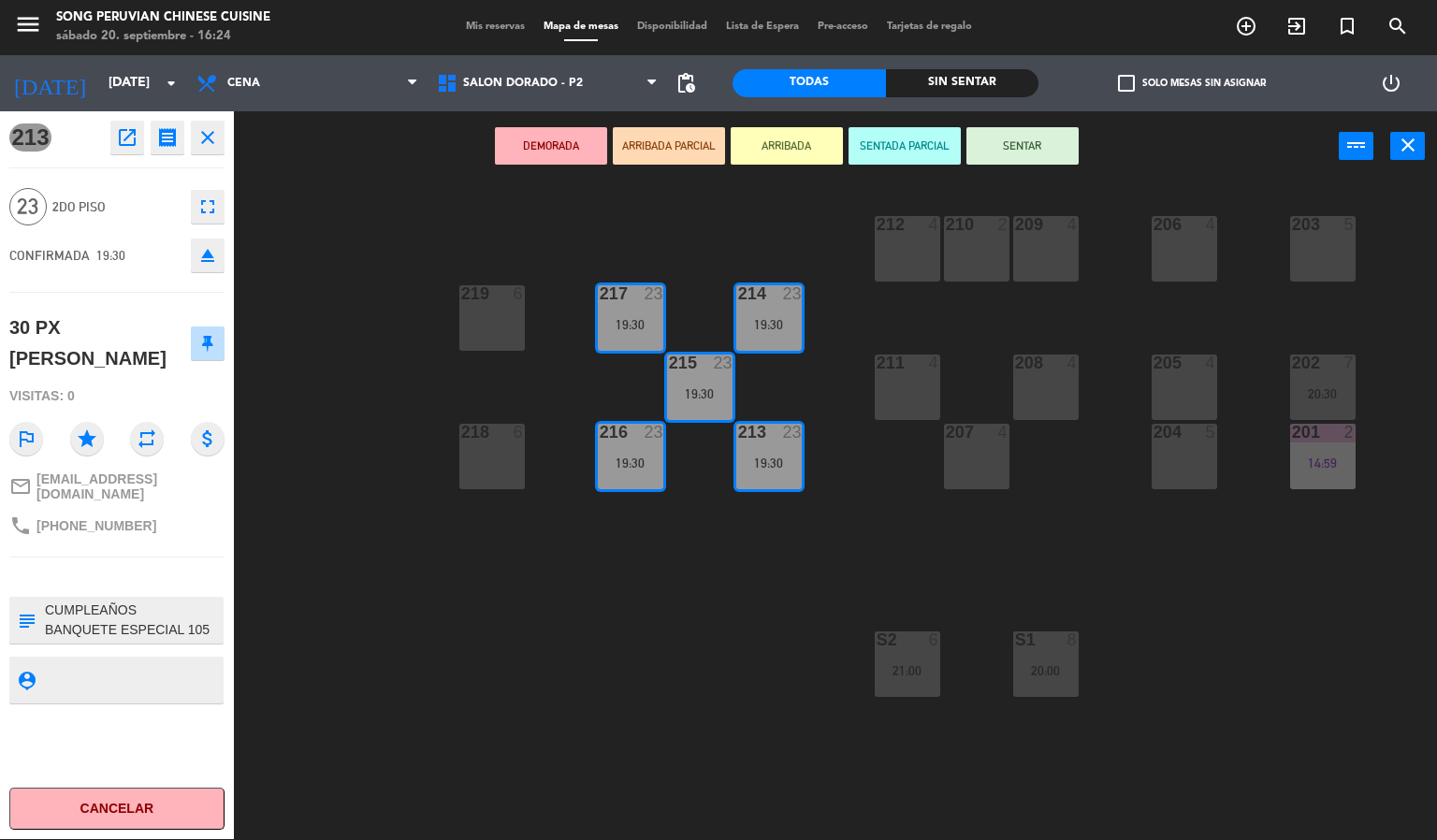
click at [203, 258] on icon "eject" at bounding box center [207, 255] width 22 height 22
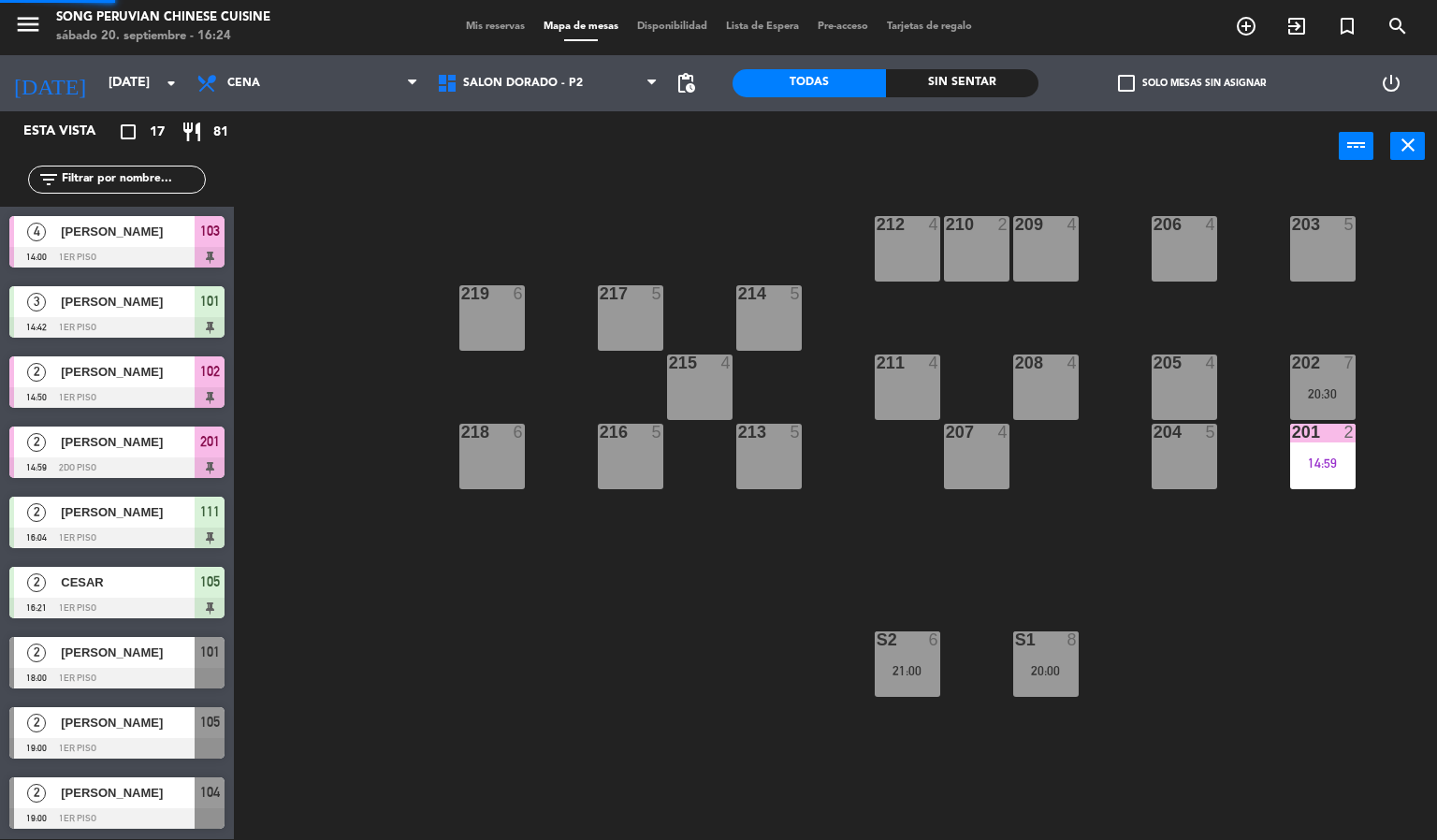
scroll to position [1, 0]
click at [141, 814] on div at bounding box center [117, 818] width 215 height 20
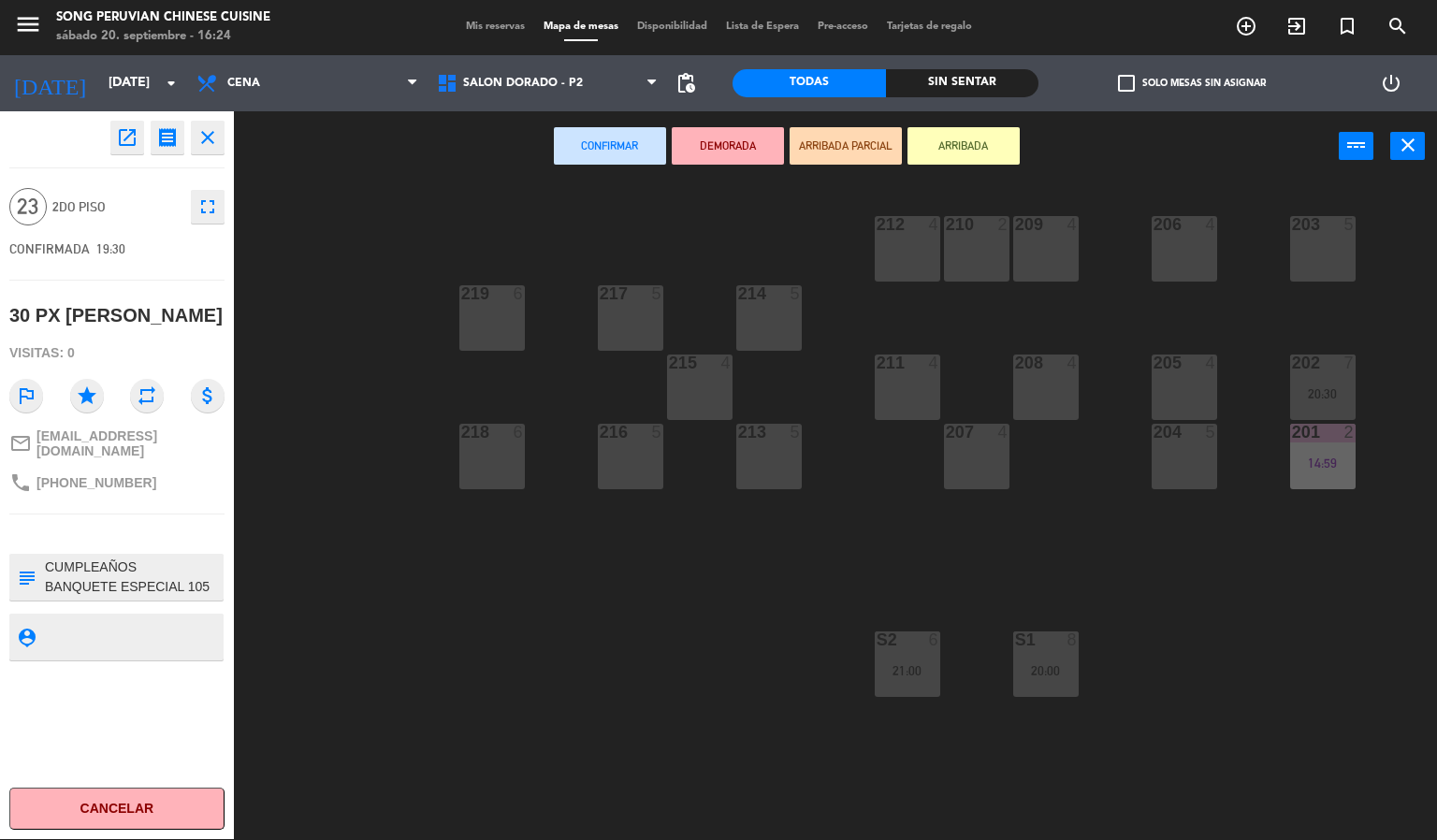
click at [495, 307] on div "219 6" at bounding box center [492, 317] width 65 height 65
click at [497, 483] on div "218 6" at bounding box center [492, 456] width 65 height 65
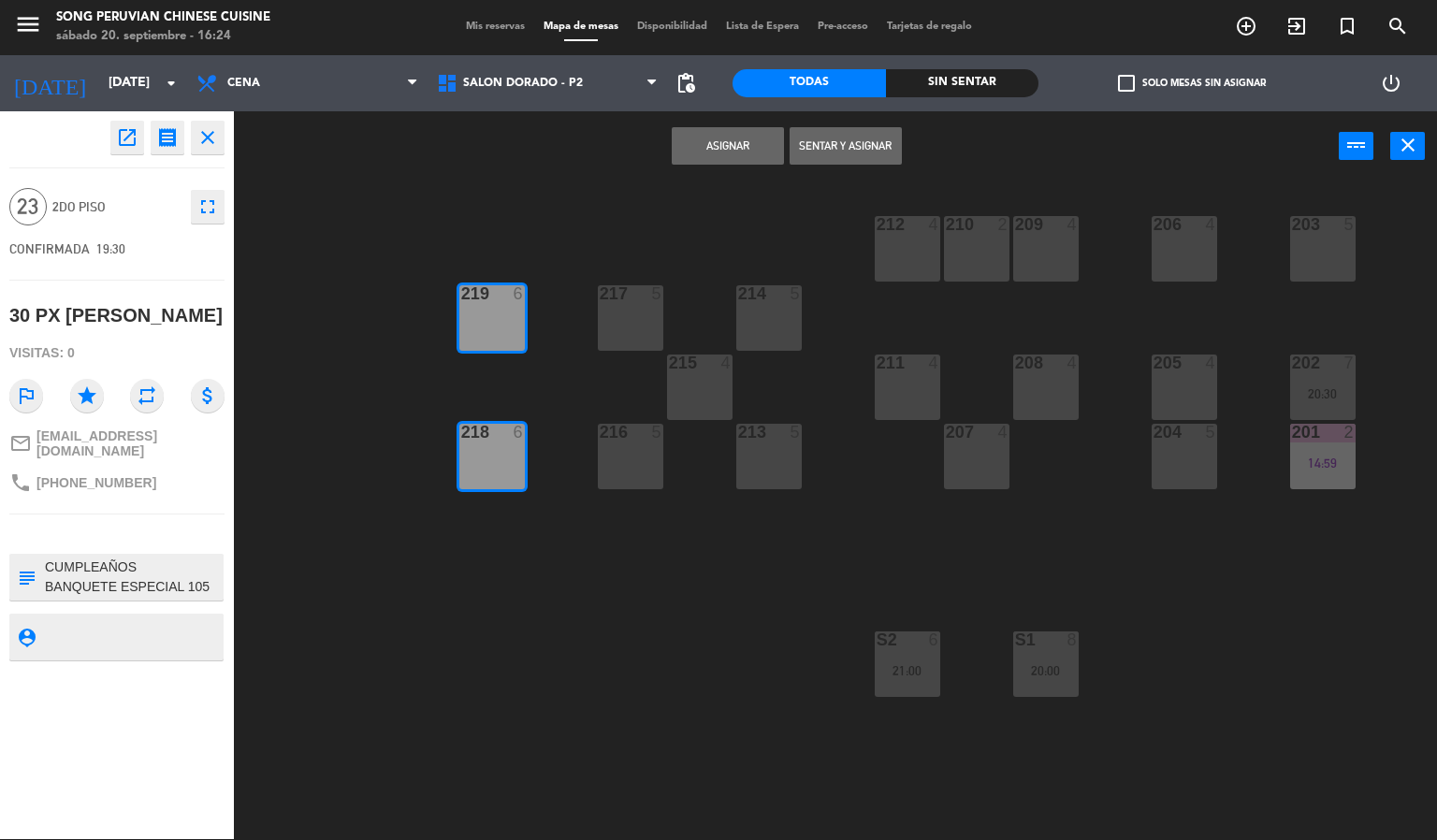
click at [638, 323] on div "217 5" at bounding box center [630, 317] width 65 height 65
click at [631, 474] on div "216 5" at bounding box center [630, 456] width 65 height 65
click at [708, 396] on div "215 4" at bounding box center [699, 386] width 65 height 65
click at [747, 465] on div "213 5" at bounding box center [768, 456] width 65 height 65
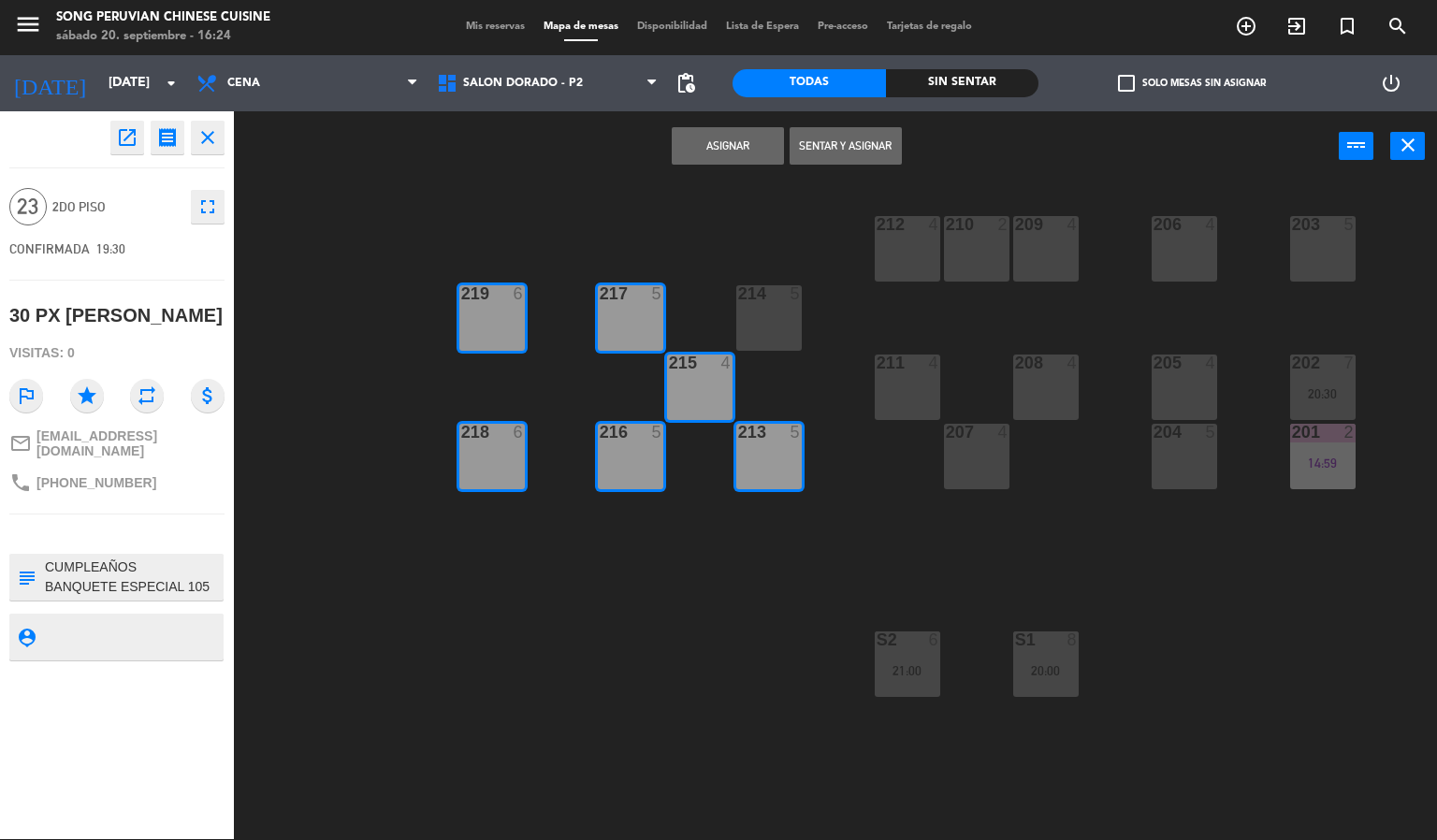
click at [766, 309] on div "214 5" at bounding box center [768, 317] width 65 height 65
click at [716, 153] on button "Asignar" at bounding box center [727, 146] width 112 height 37
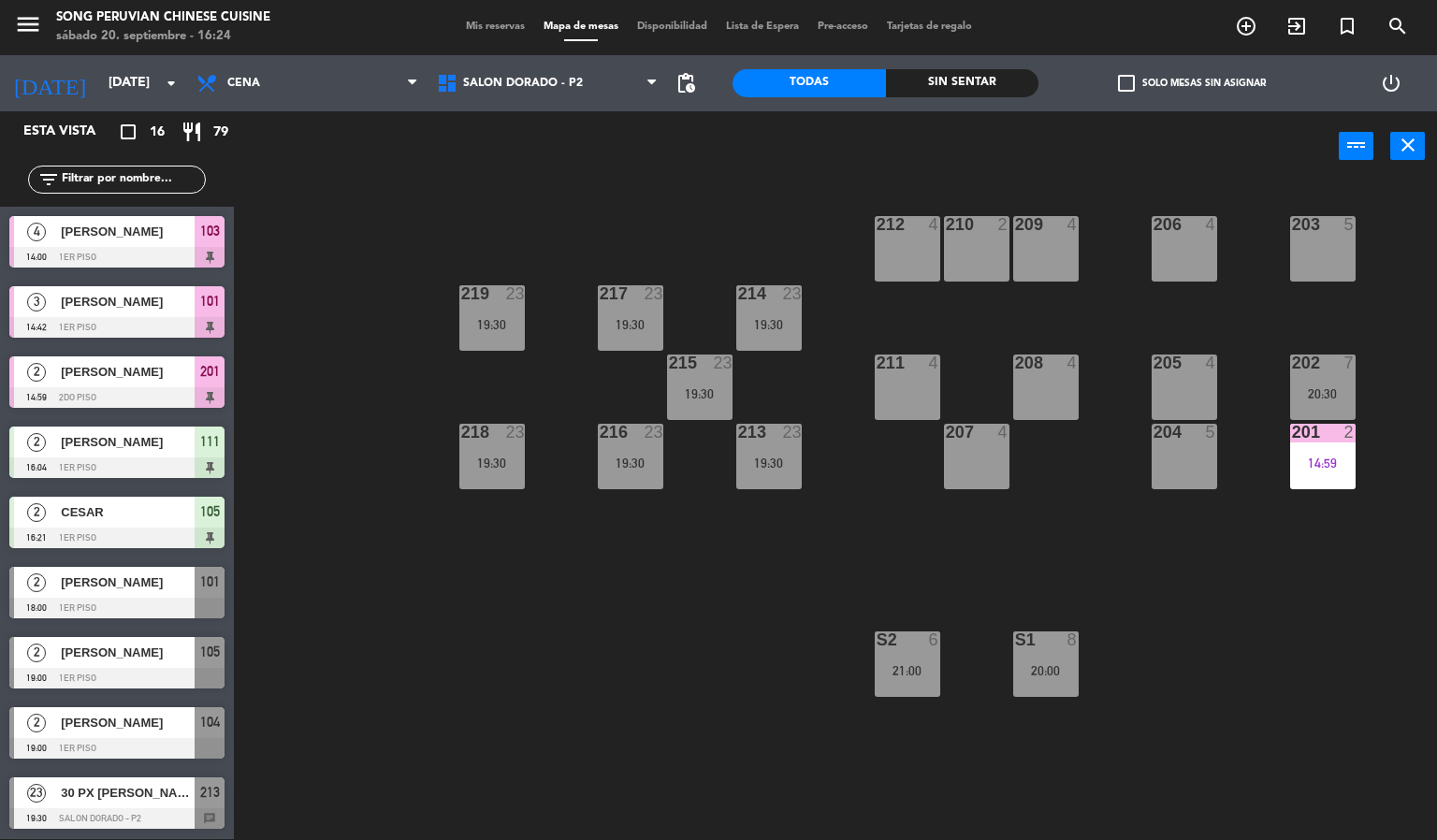
click at [589, 749] on div "203 5 206 4 210 2 212 4 209 4 214 23 19:30 217 23 19:30 219 23 19:30 202 7 20:3…" at bounding box center [842, 510] width 1189 height 657
click at [303, 90] on span "Cena" at bounding box center [307, 83] width 240 height 41
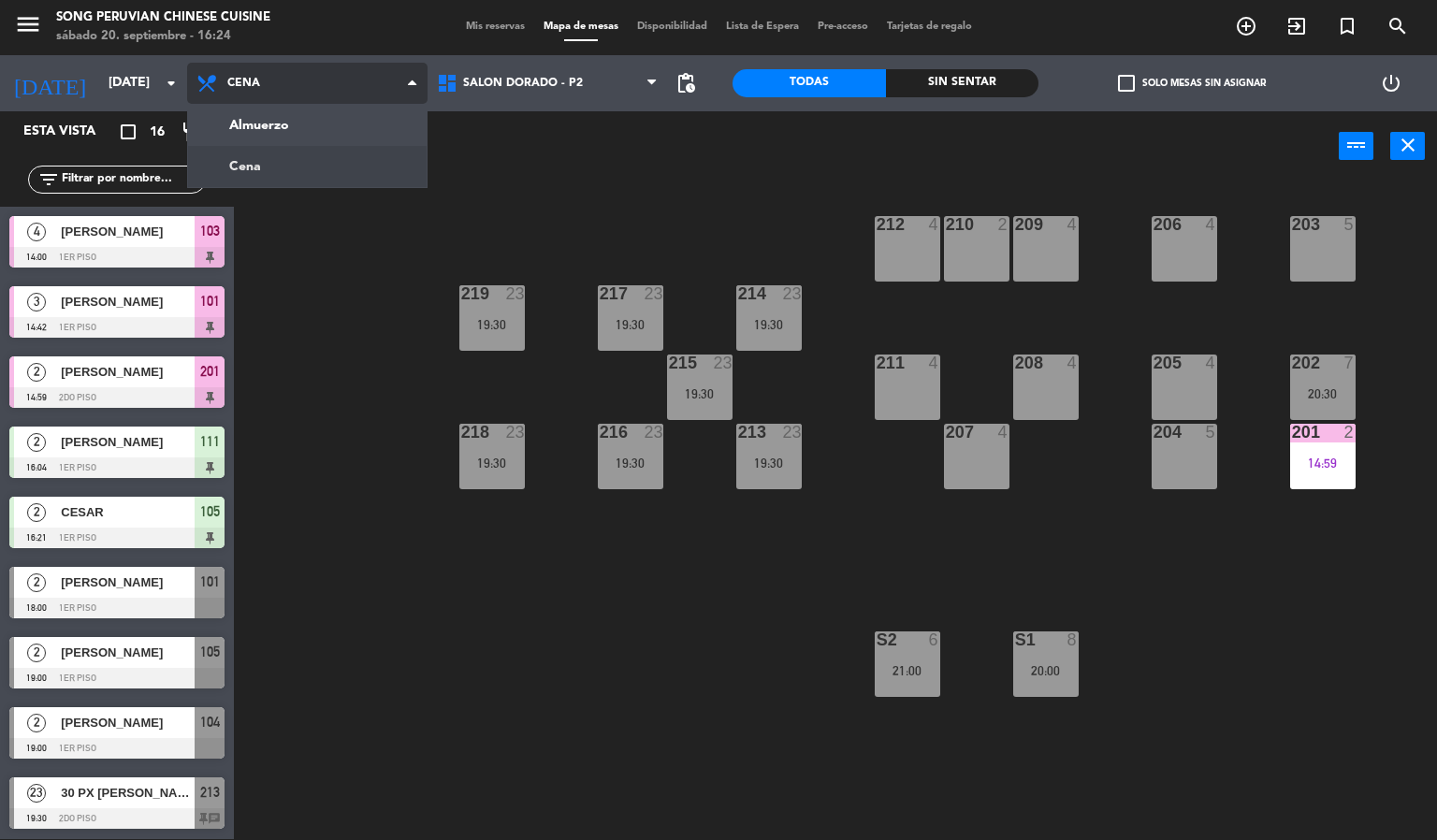
click at [341, 135] on ng-component "menu Song Peruvian Chinese Cuisine [DATE] 20. septiembre - 16:24 Mis reservas M…" at bounding box center [718, 420] width 1437 height 841
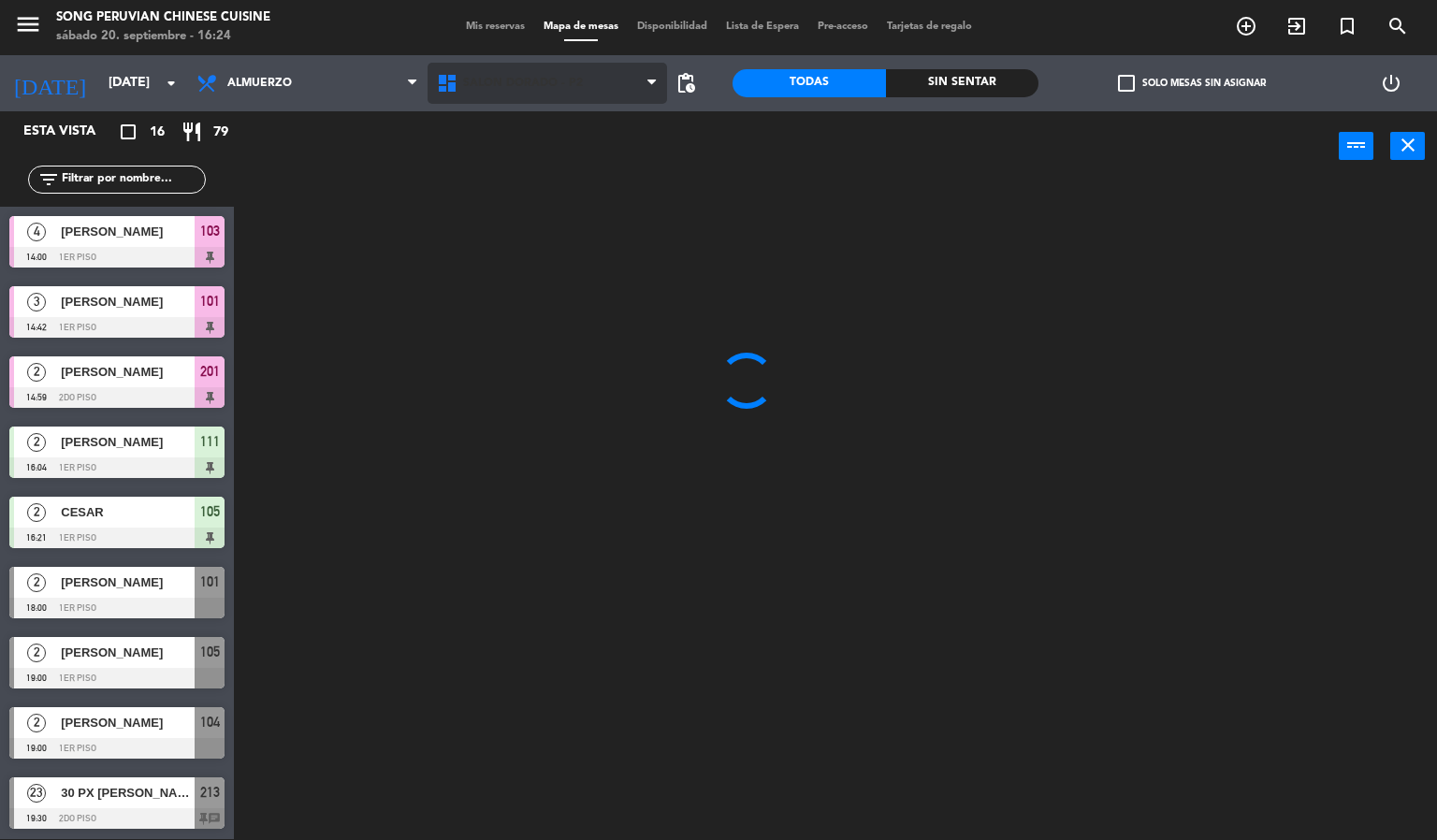
click at [581, 87] on span "SALON DORADO - P2" at bounding box center [547, 83] width 240 height 41
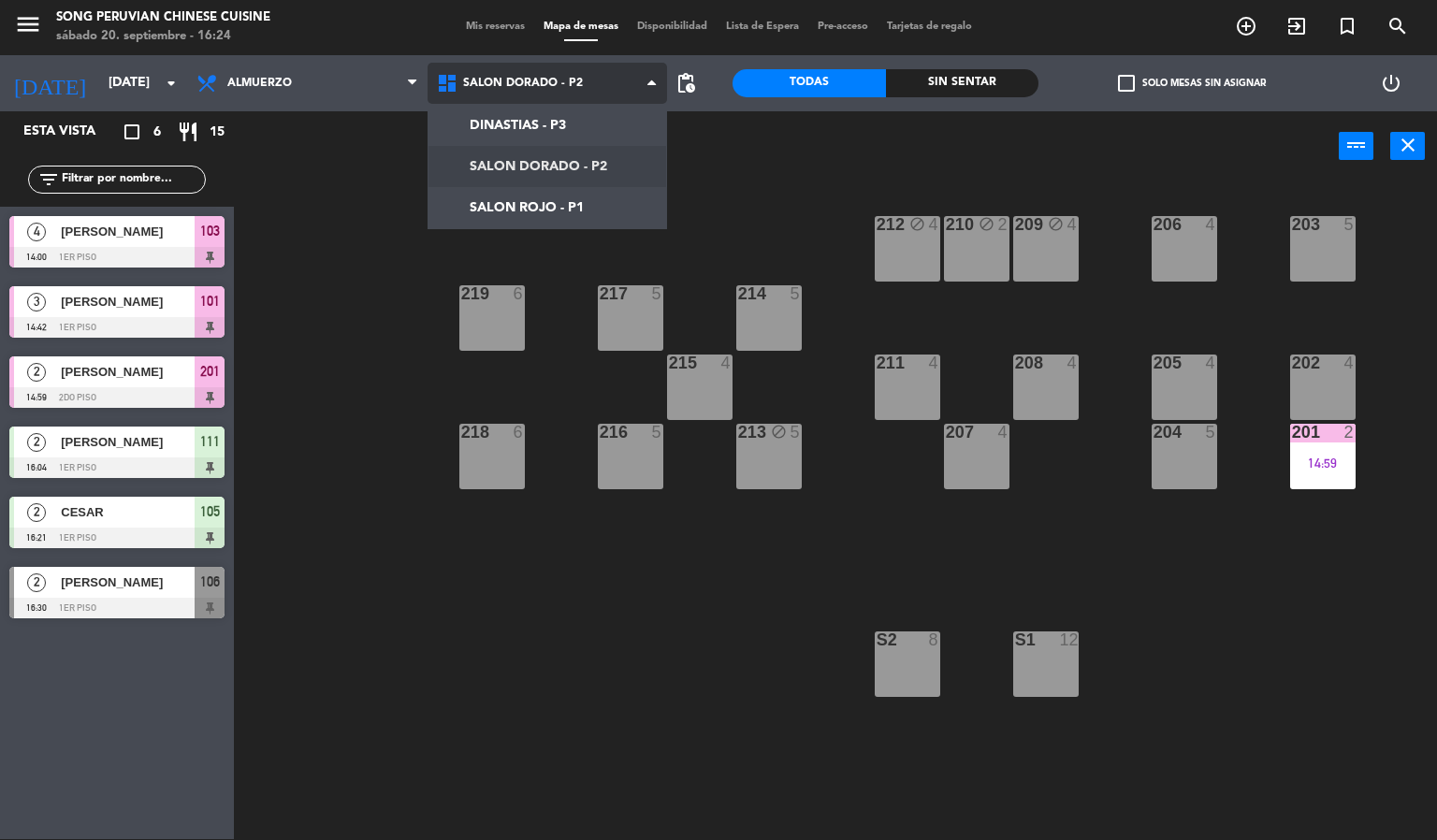
click at [587, 211] on ng-component "menu Song Peruvian Chinese Cuisine [DATE] 20. septiembre - 16:24 Mis reservas M…" at bounding box center [718, 420] width 1437 height 841
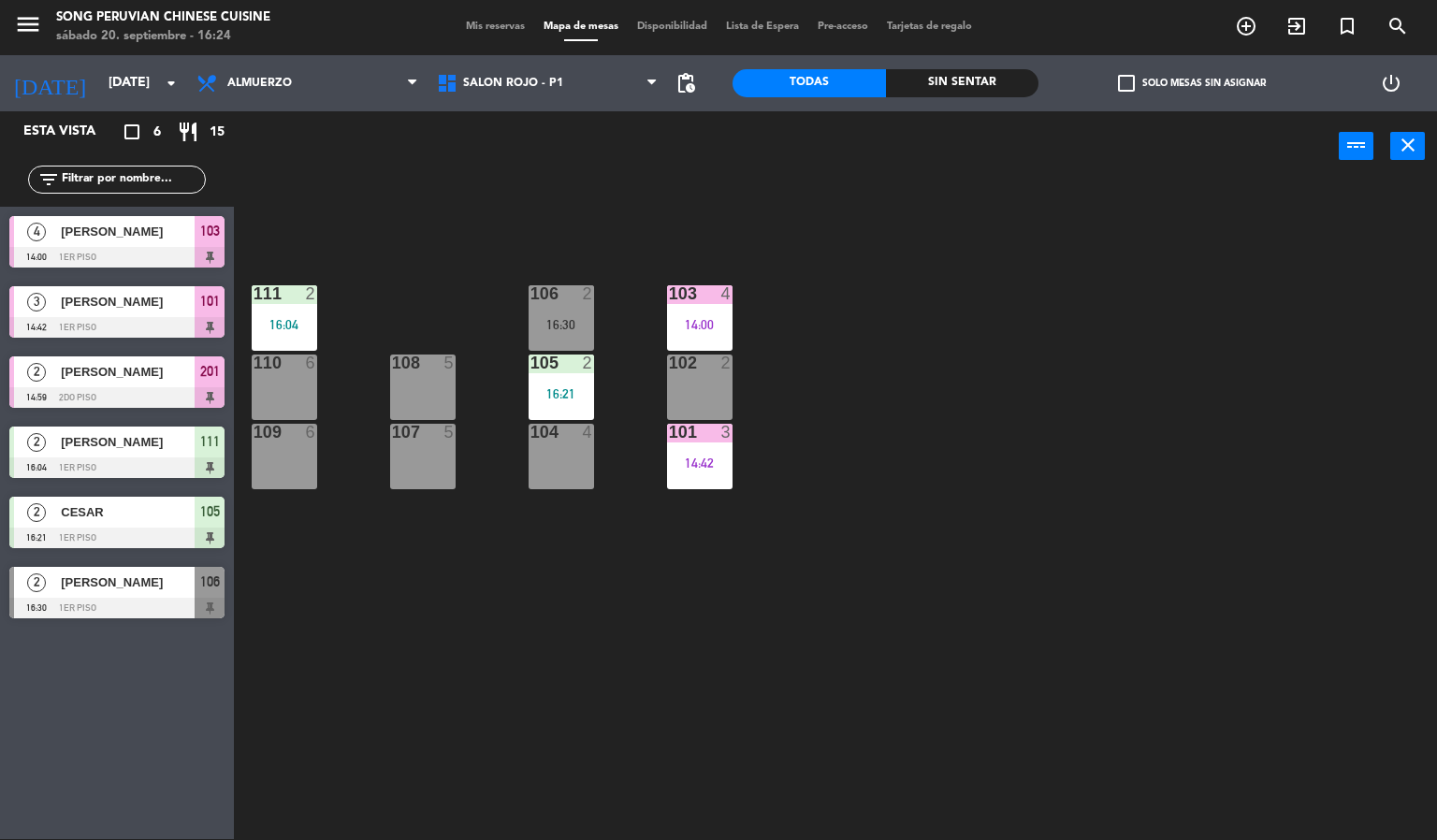
click at [587, 433] on div "4" at bounding box center [589, 431] width 12 height 17
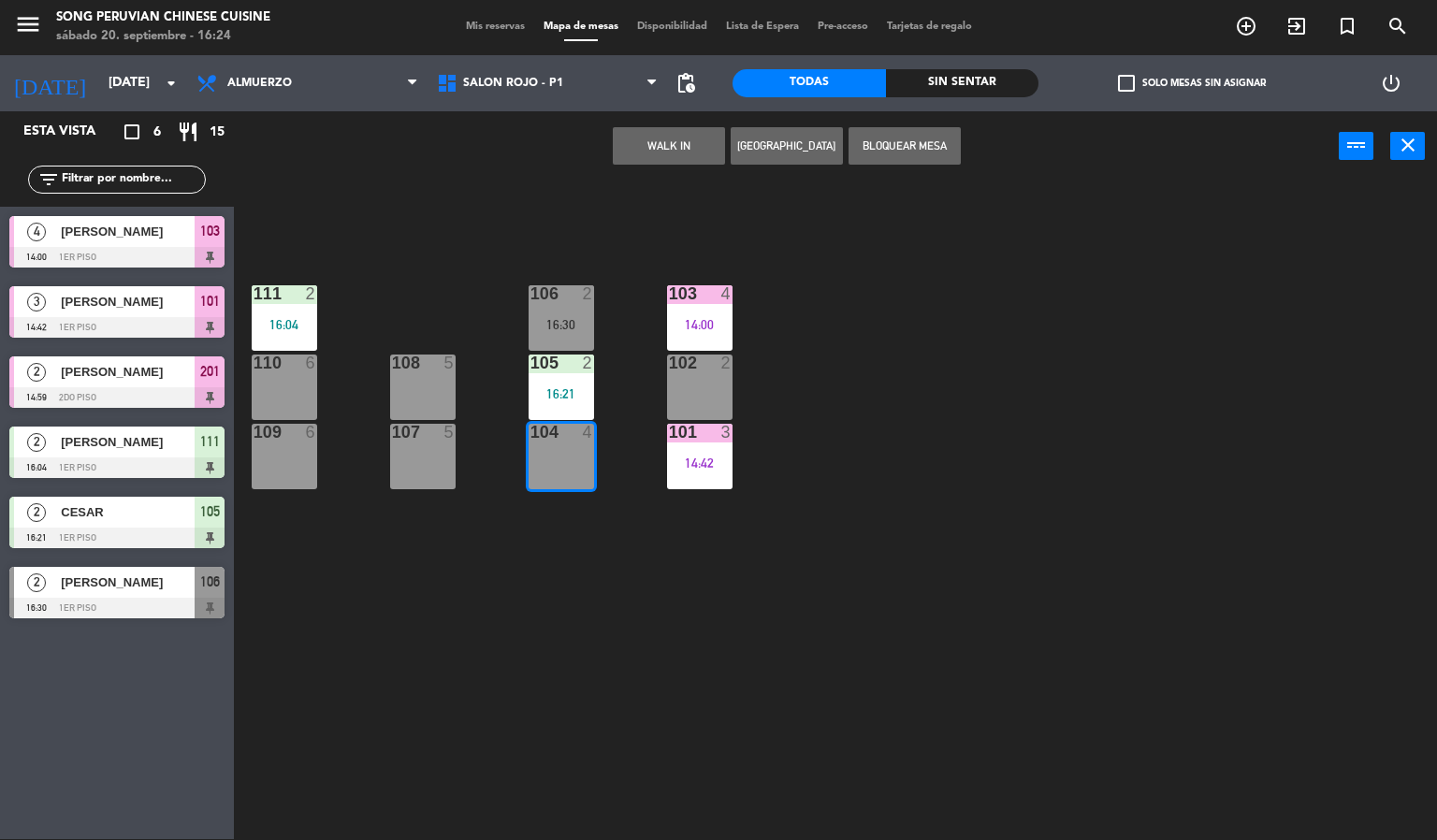
click at [656, 134] on button "WALK IN" at bounding box center [668, 146] width 112 height 37
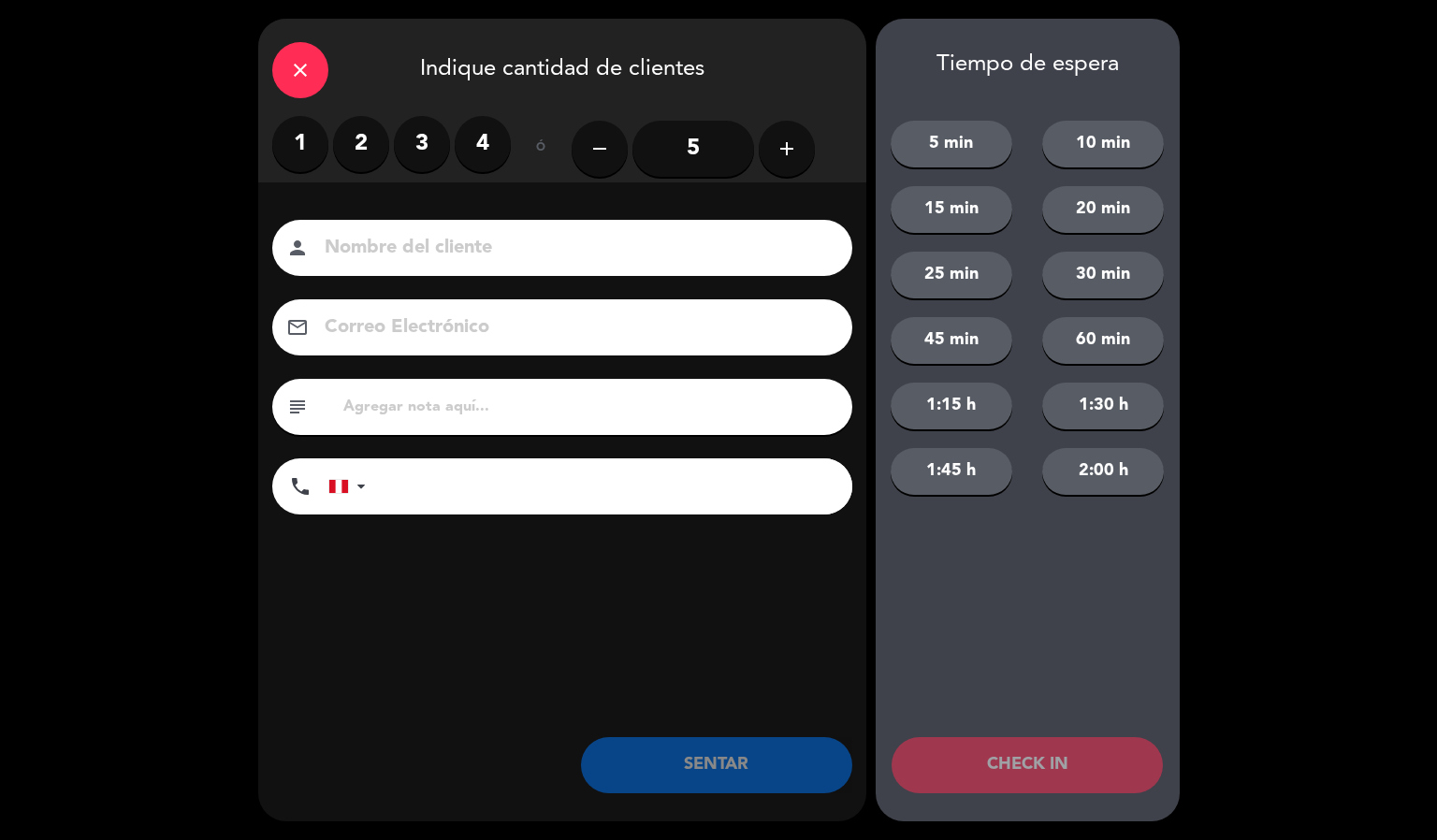
click at [461, 125] on label "4" at bounding box center [483, 144] width 56 height 56
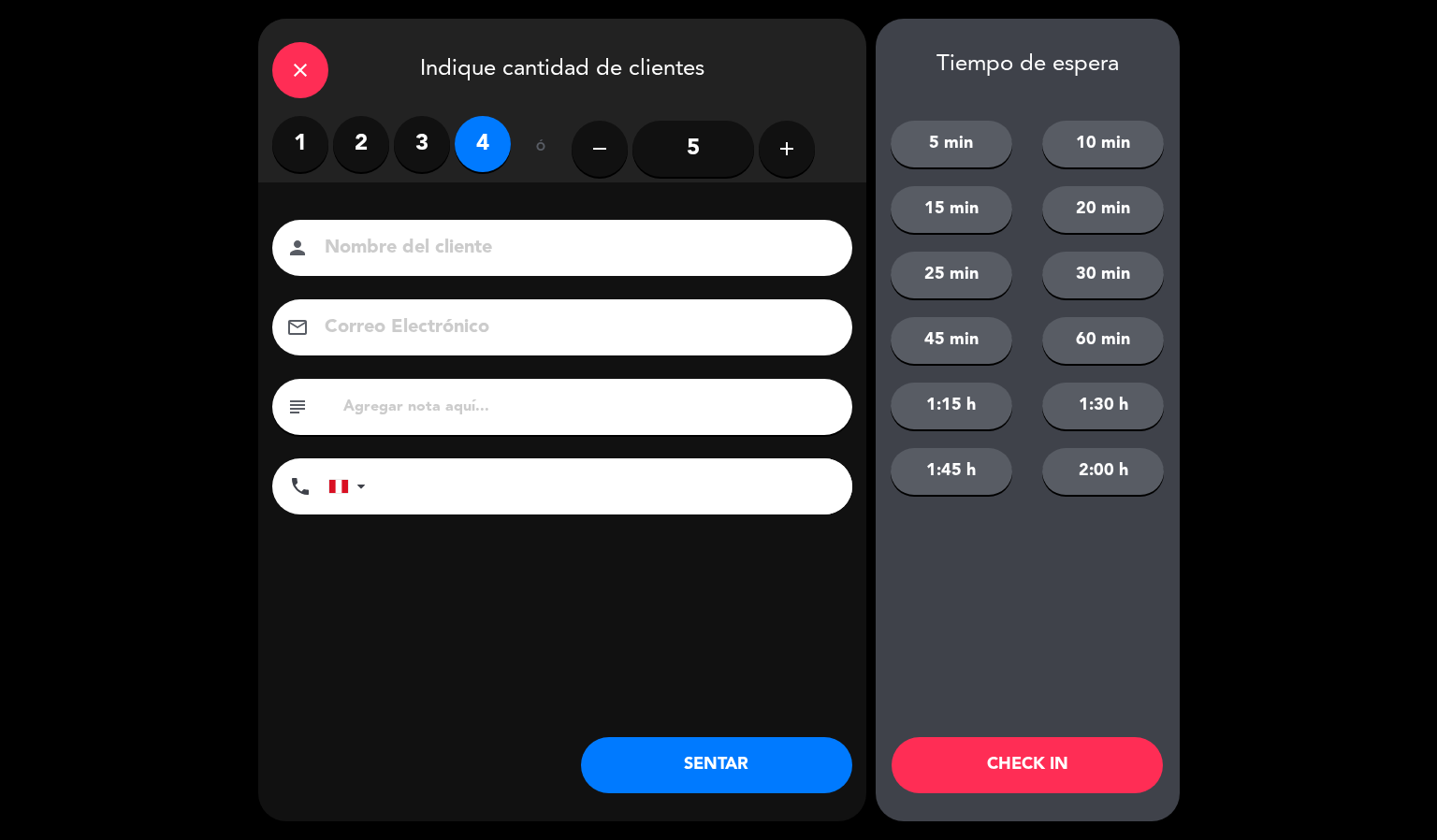
click at [427, 128] on label "3" at bounding box center [422, 144] width 56 height 56
click at [421, 242] on input at bounding box center [574, 248] width 505 height 33
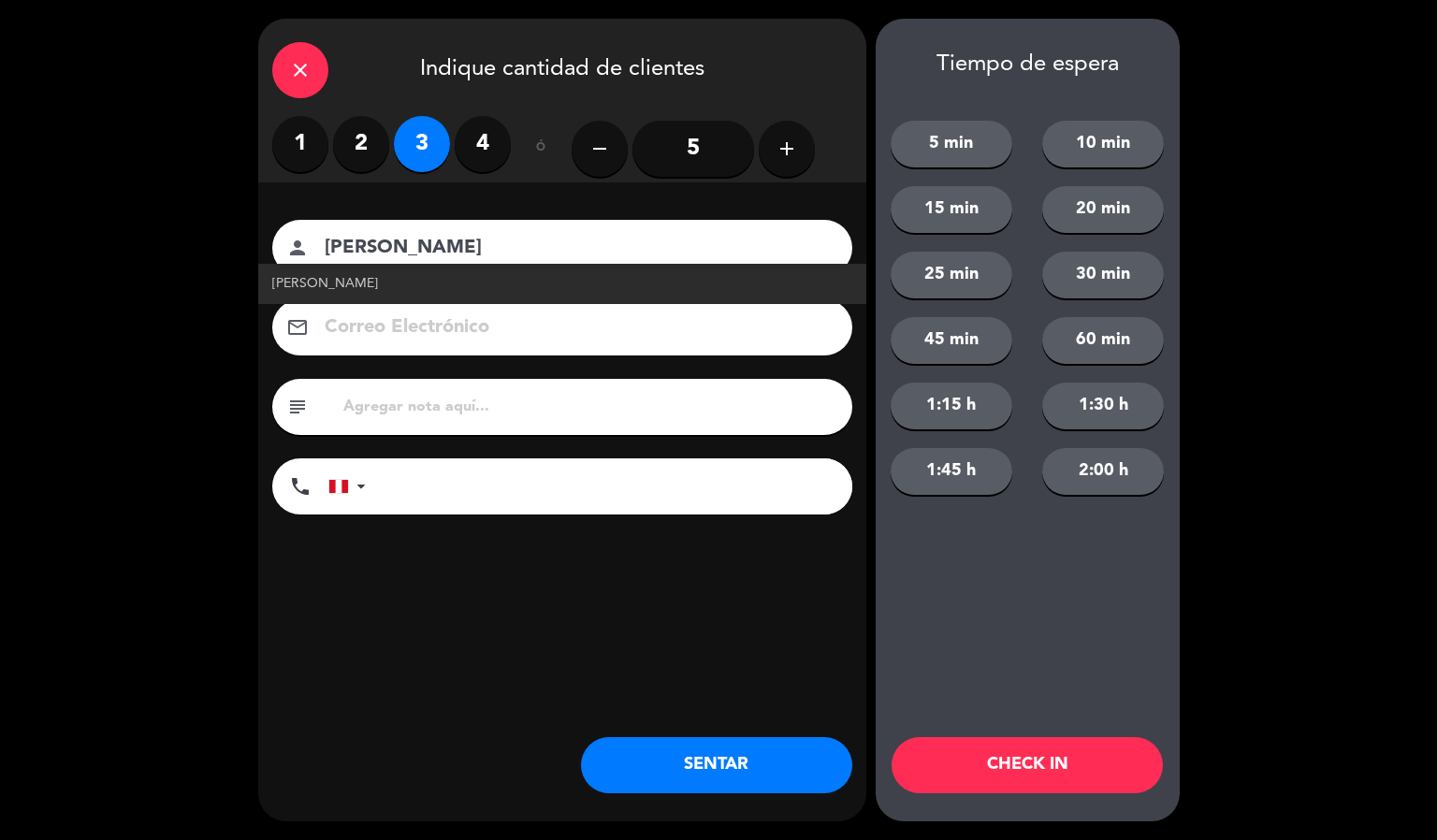
type input "[PERSON_NAME]"
click at [346, 286] on span "[PERSON_NAME]" at bounding box center [325, 284] width 106 height 21
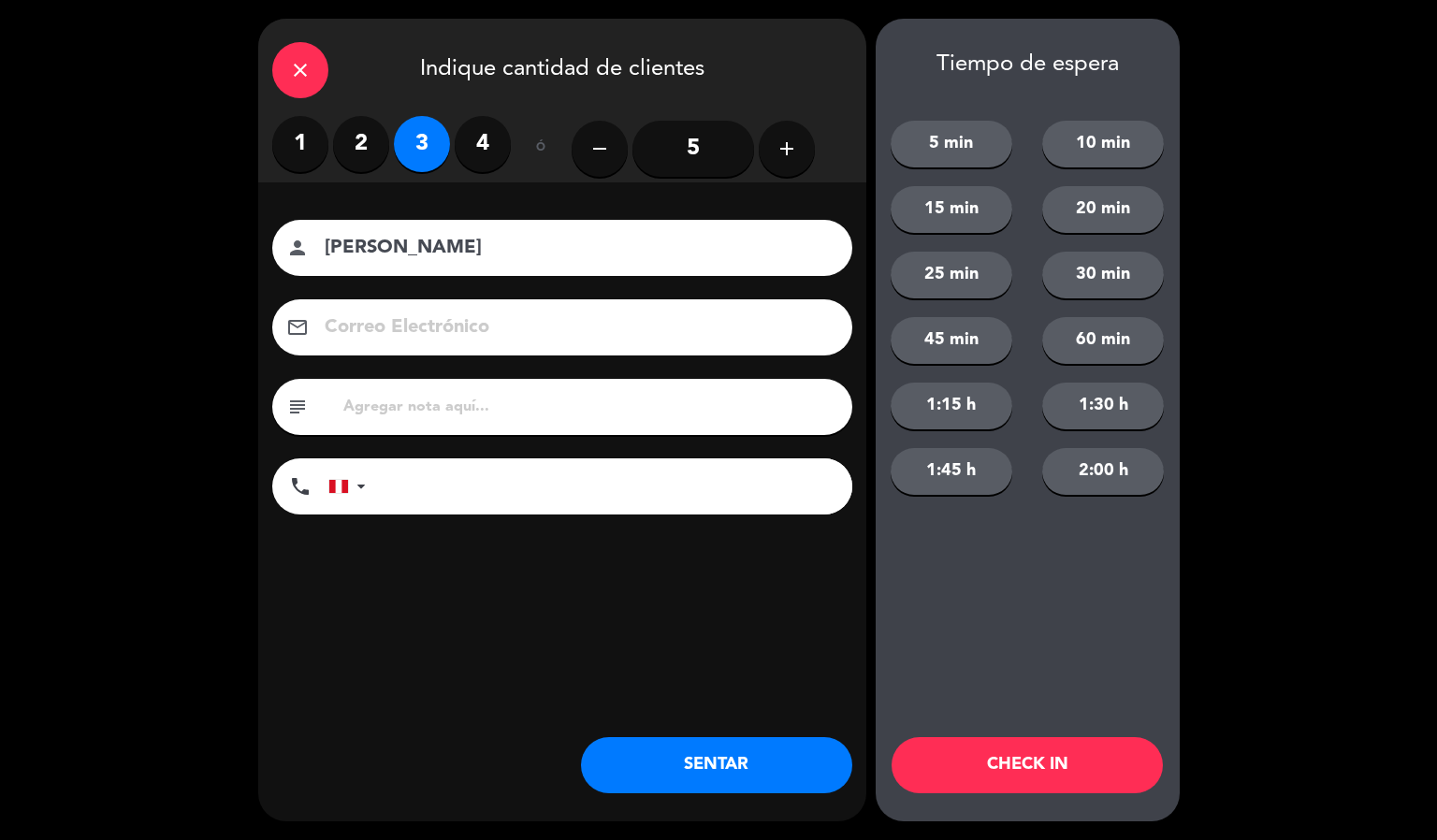
click at [975, 767] on button "CHECK IN" at bounding box center [1027, 765] width 272 height 56
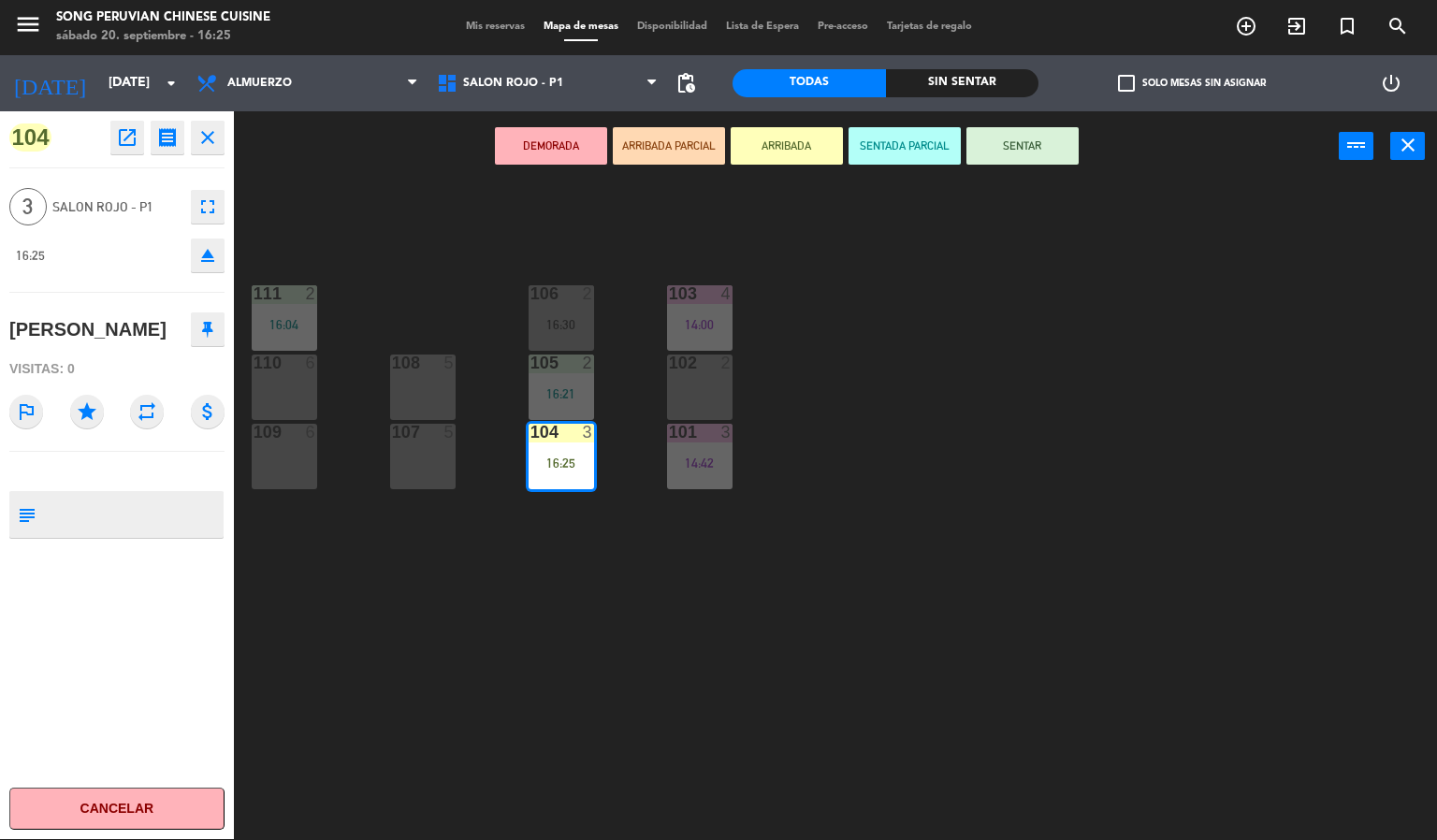
drag, startPoint x: 572, startPoint y: 458, endPoint x: 277, endPoint y: 443, distance: 295.4
drag, startPoint x: 545, startPoint y: 457, endPoint x: 313, endPoint y: 429, distance: 233.7
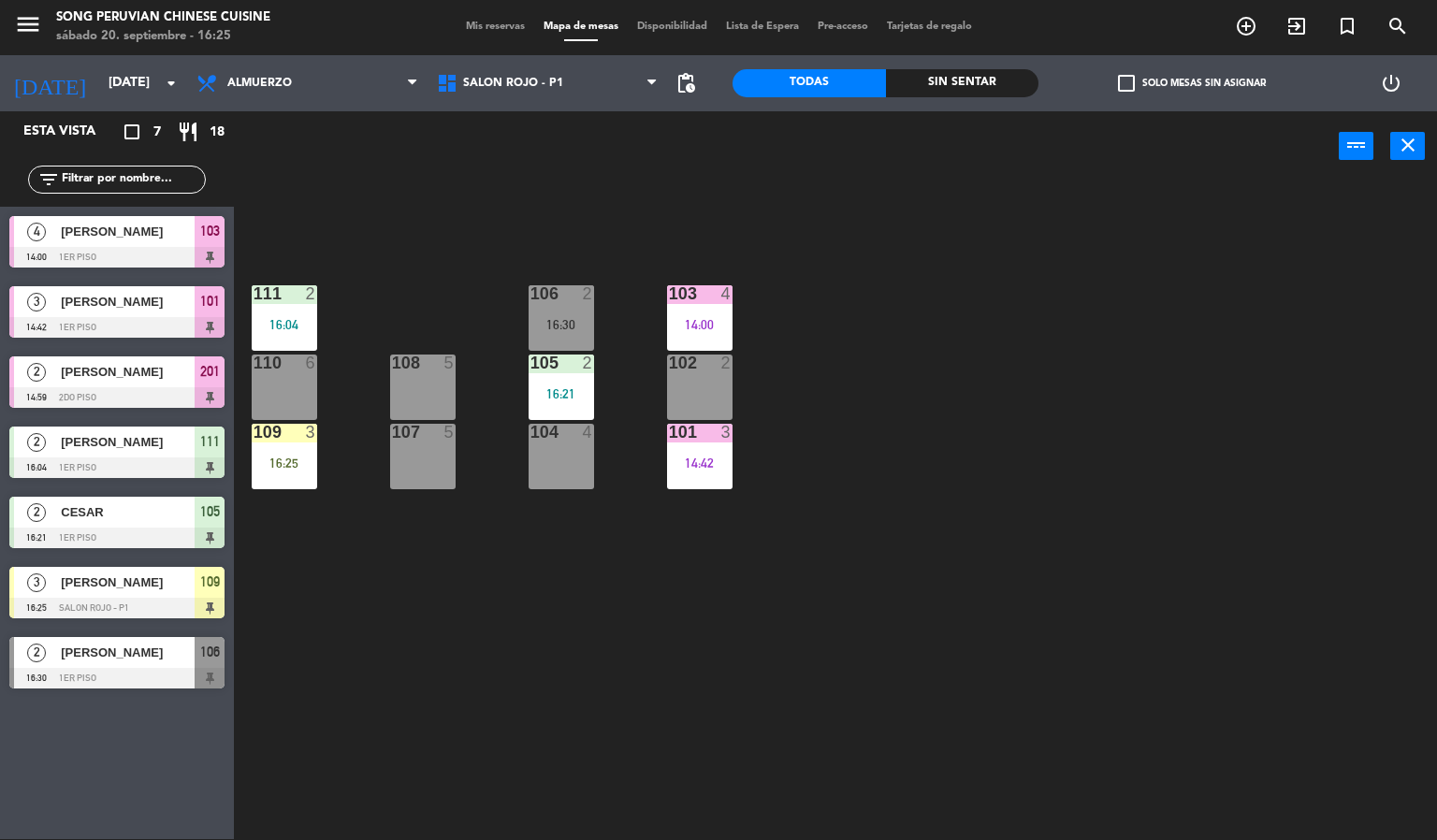
click at [1181, 356] on div "103 4 14:00 106 2 16:30 111 2 16:04 102 2 105 2 16:21 108 5 110 6 101 3 14:42 1…" at bounding box center [842, 510] width 1189 height 657
click at [882, 693] on div "103 4 14:00 106 2 16:30 111 2 16:04 102 2 105 2 16:21 108 5 110 6 101 3 14:42 1…" at bounding box center [842, 510] width 1189 height 657
click at [248, 435] on div "109" at bounding box center [253, 431] width 31 height 17
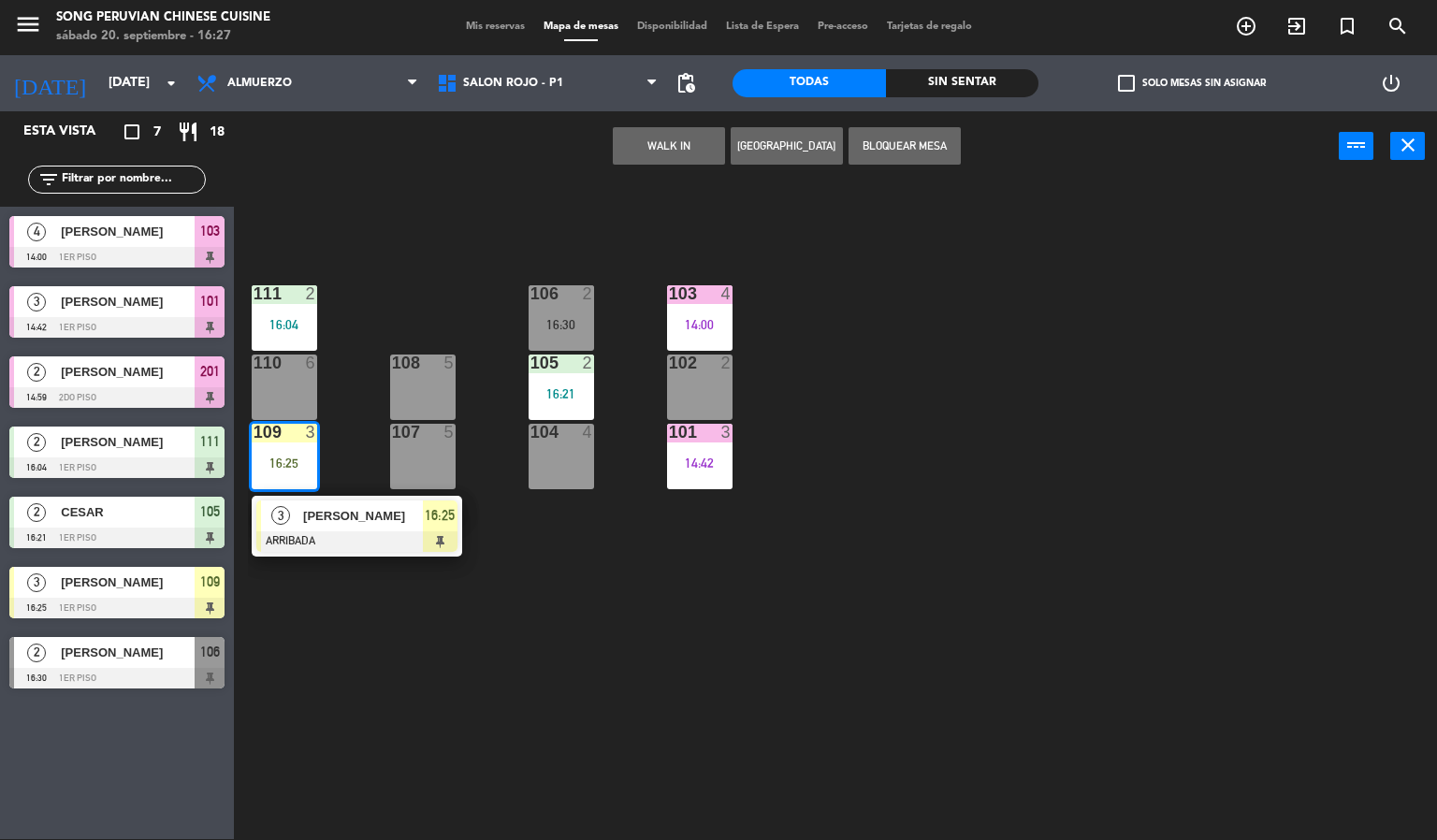
click at [366, 534] on div at bounding box center [356, 541] width 202 height 20
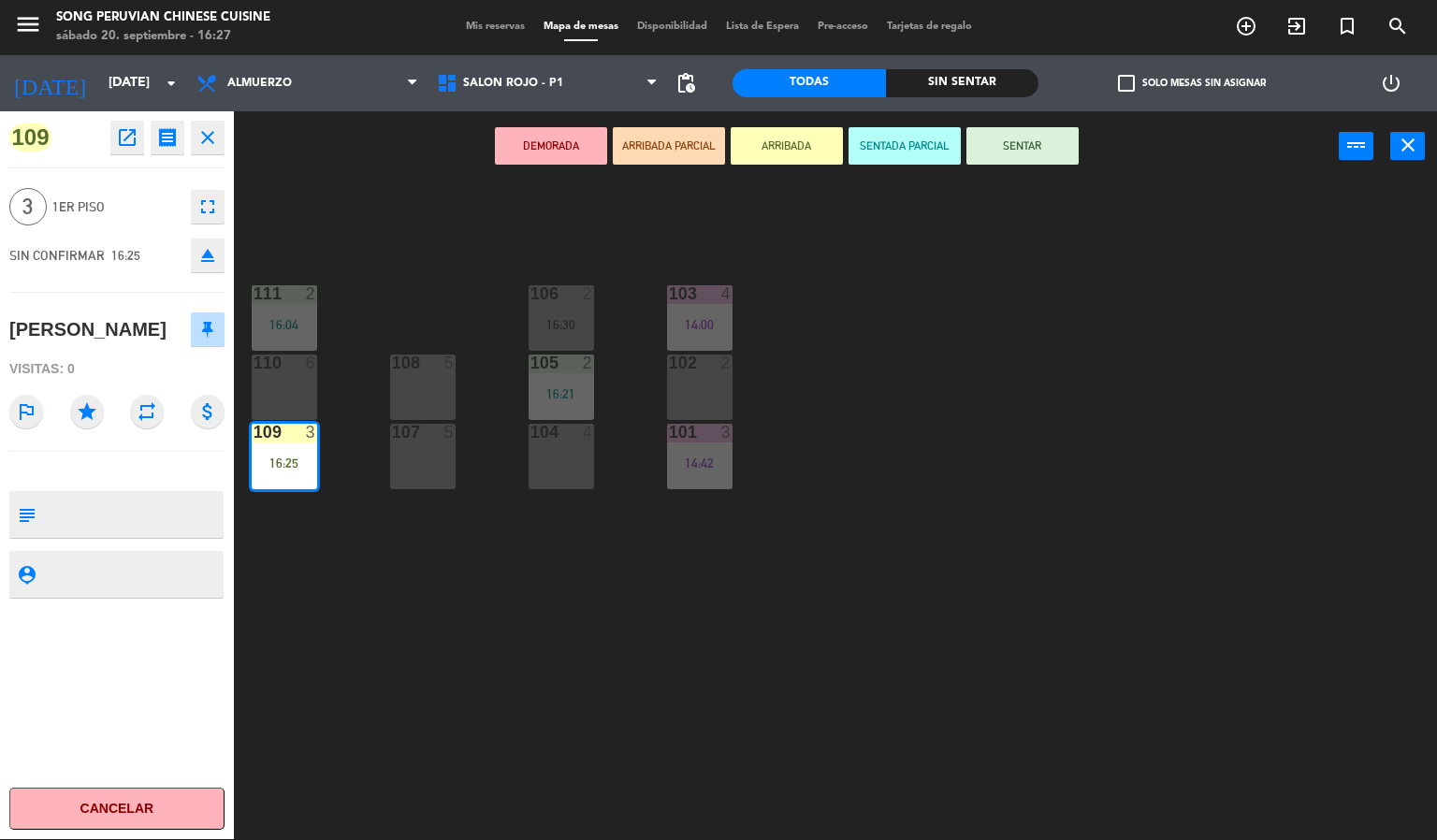
click at [1024, 149] on button "SENTAR" at bounding box center [1021, 146] width 112 height 37
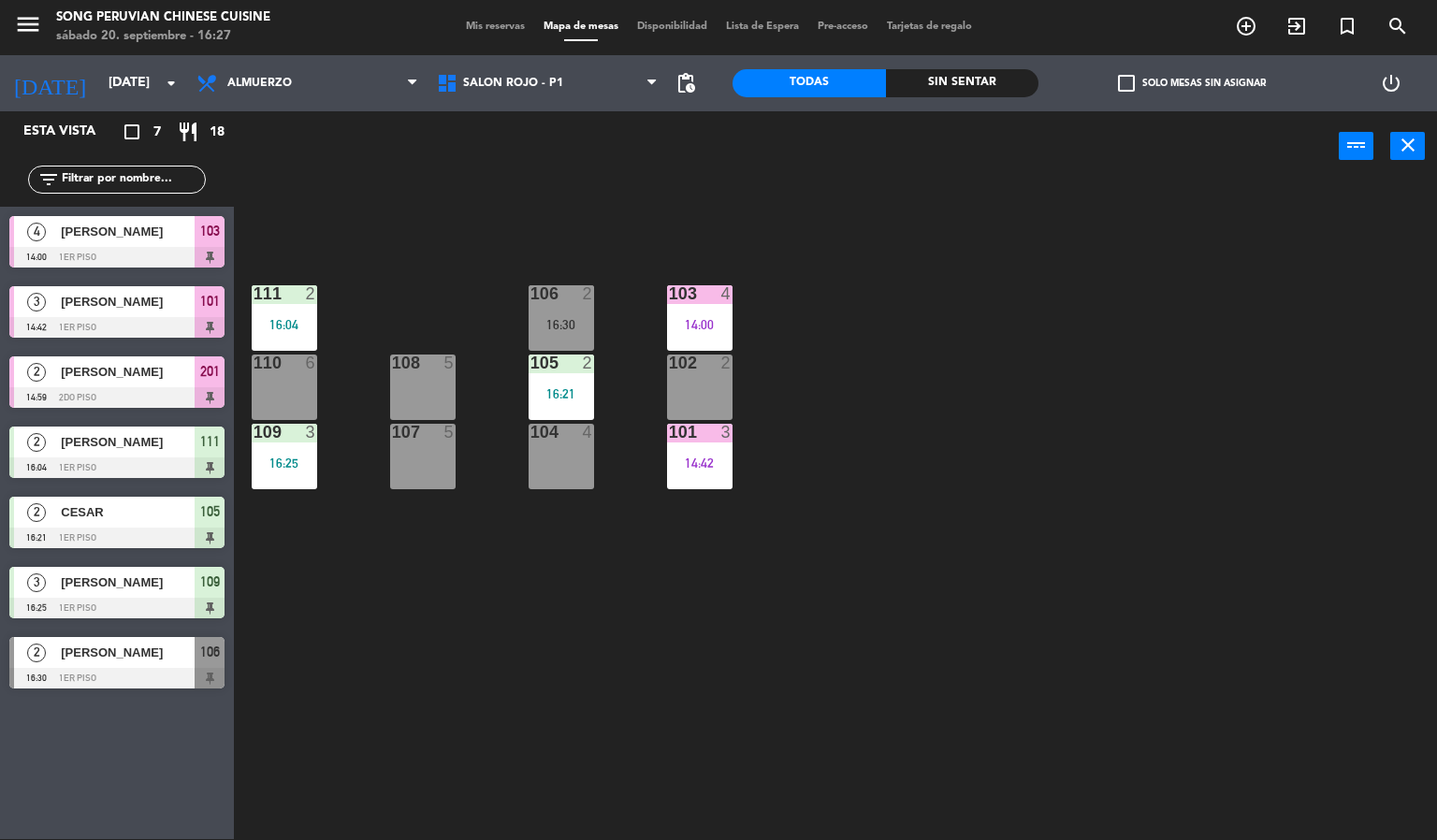
click at [1024, 359] on div "103 4 14:00 106 2 16:30 111 2 16:04 102 2 105 2 16:21 108 5 110 6 101 3 14:42 1…" at bounding box center [842, 510] width 1189 height 657
click at [821, 679] on div "103 4 14:00 106 2 16:30 111 2 16:04 102 2 105 2 16:21 108 5 110 6 101 3 14:42 1…" at bounding box center [842, 510] width 1189 height 657
click at [704, 452] on div "101 3 14:42" at bounding box center [699, 456] width 65 height 65
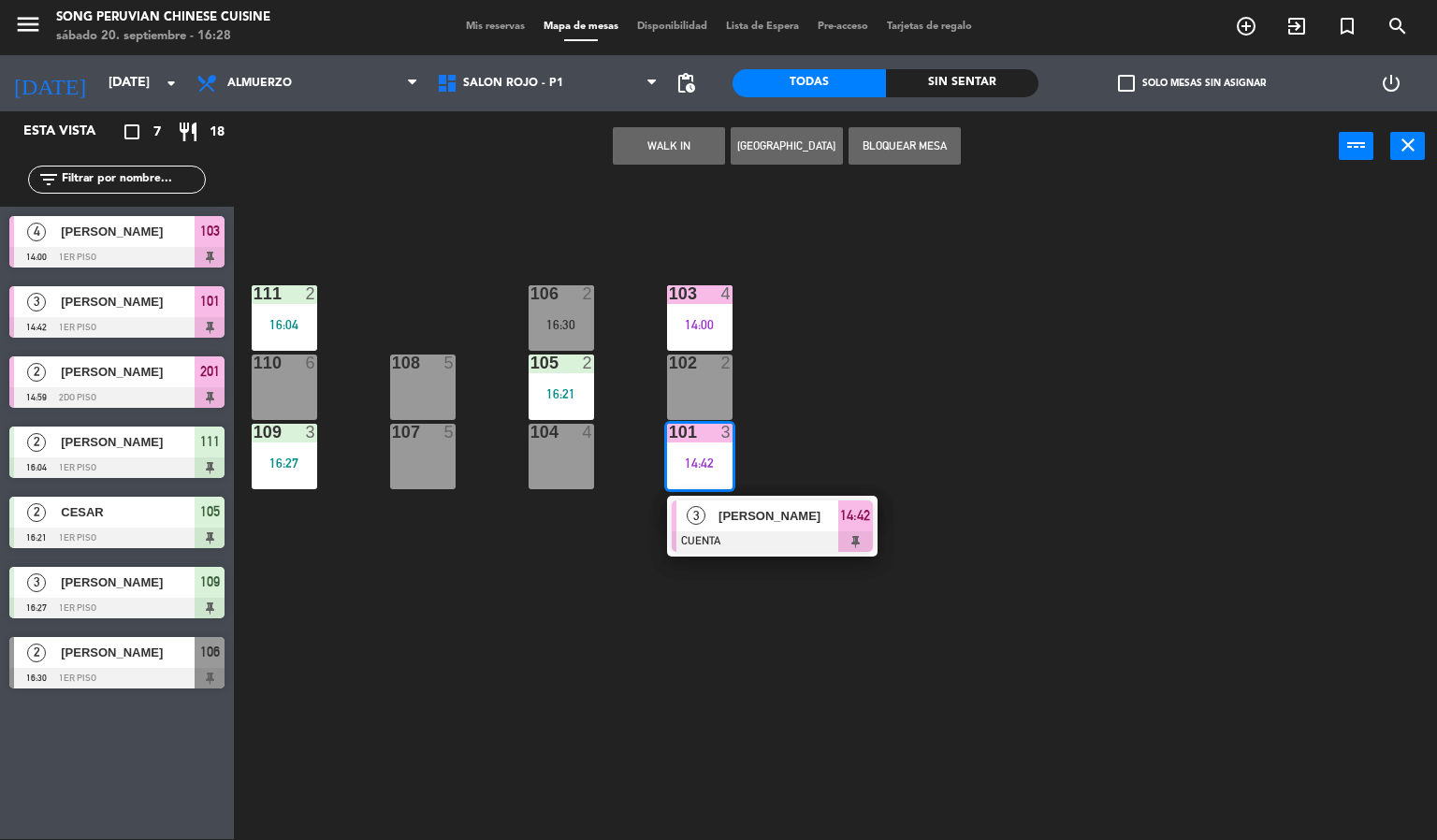
click at [845, 711] on div "103 4 14:00 106 2 16:30 111 2 16:04 102 2 105 2 16:21 108 5 110 6 101 3 14:42 3…" at bounding box center [842, 510] width 1189 height 657
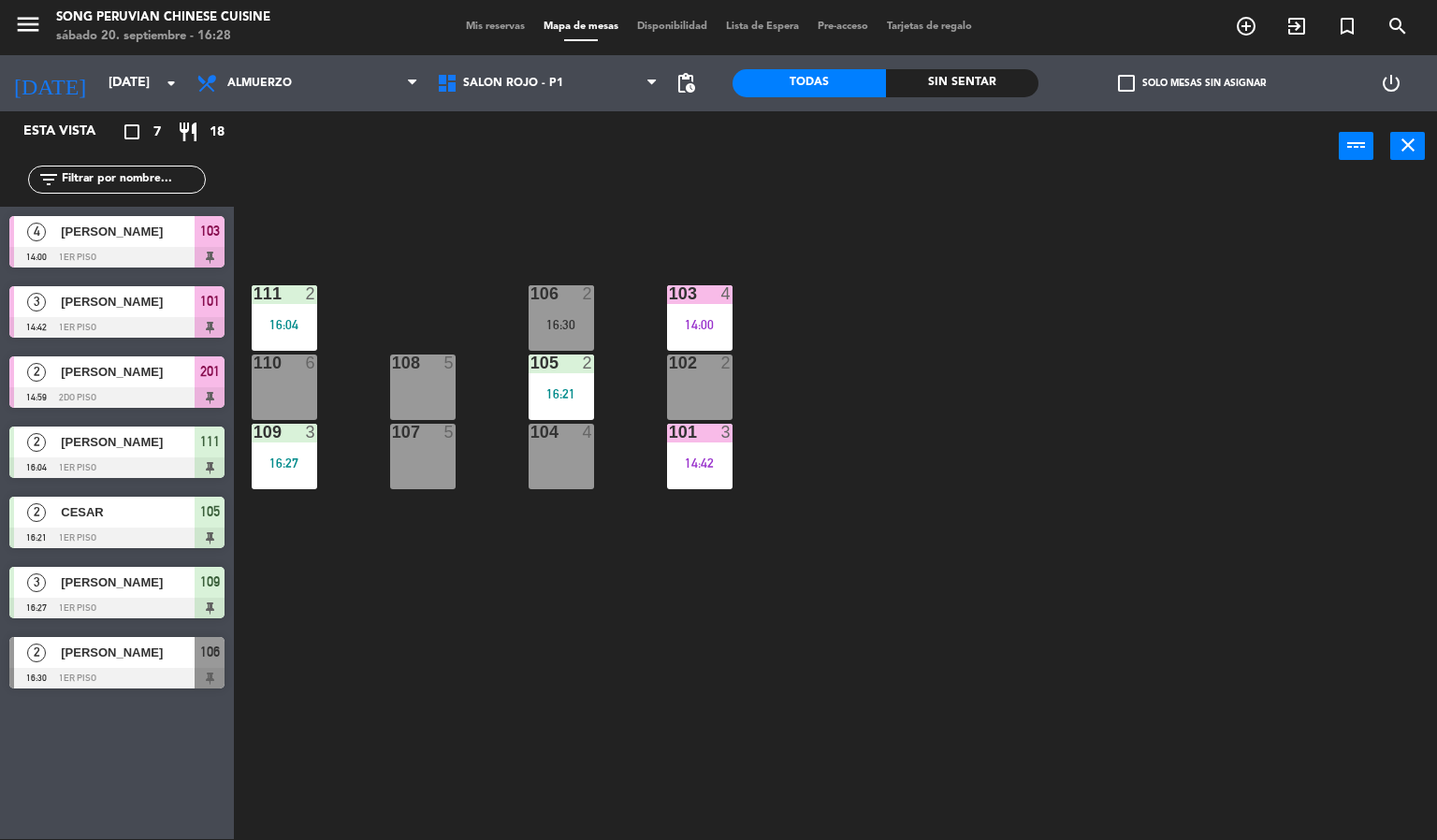
click at [805, 729] on div "103 4 14:00 106 2 16:30 111 2 16:04 102 2 105 2 16:21 108 5 110 6 101 3 14:42 1…" at bounding box center [842, 510] width 1189 height 657
click at [808, 747] on div "103 4 14:00 106 2 16:30 111 2 16:04 102 2 105 2 16:21 108 5 110 6 101 3 14:42 1…" at bounding box center [842, 510] width 1189 height 657
click at [713, 292] on div at bounding box center [699, 293] width 31 height 17
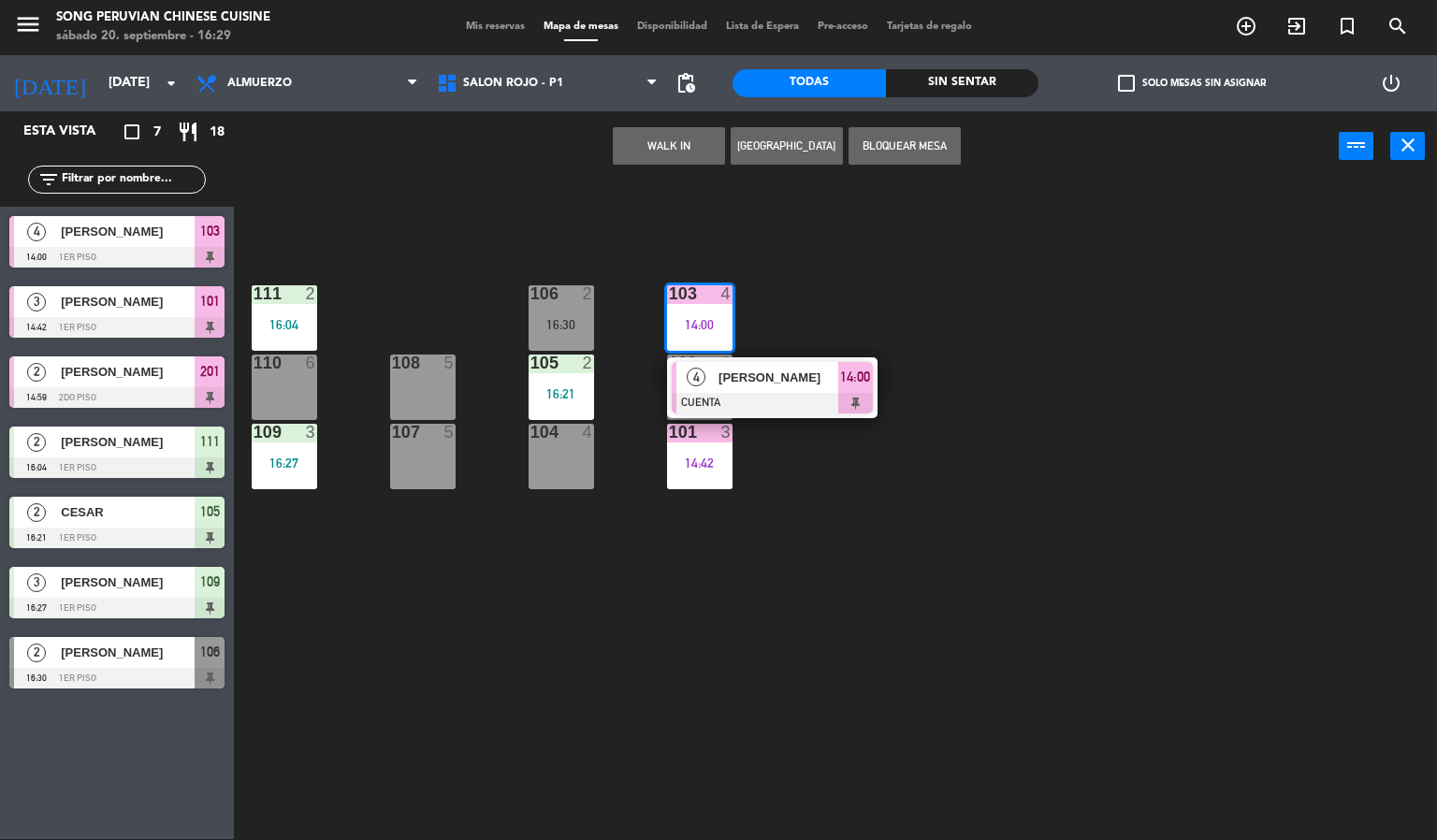
click at [465, 601] on div "103 4 14:00 4 [PERSON_NAME] CUENTA 14:00 106 2 16:30 111 2 16:04 102 2 105 2 16…" at bounding box center [842, 510] width 1189 height 657
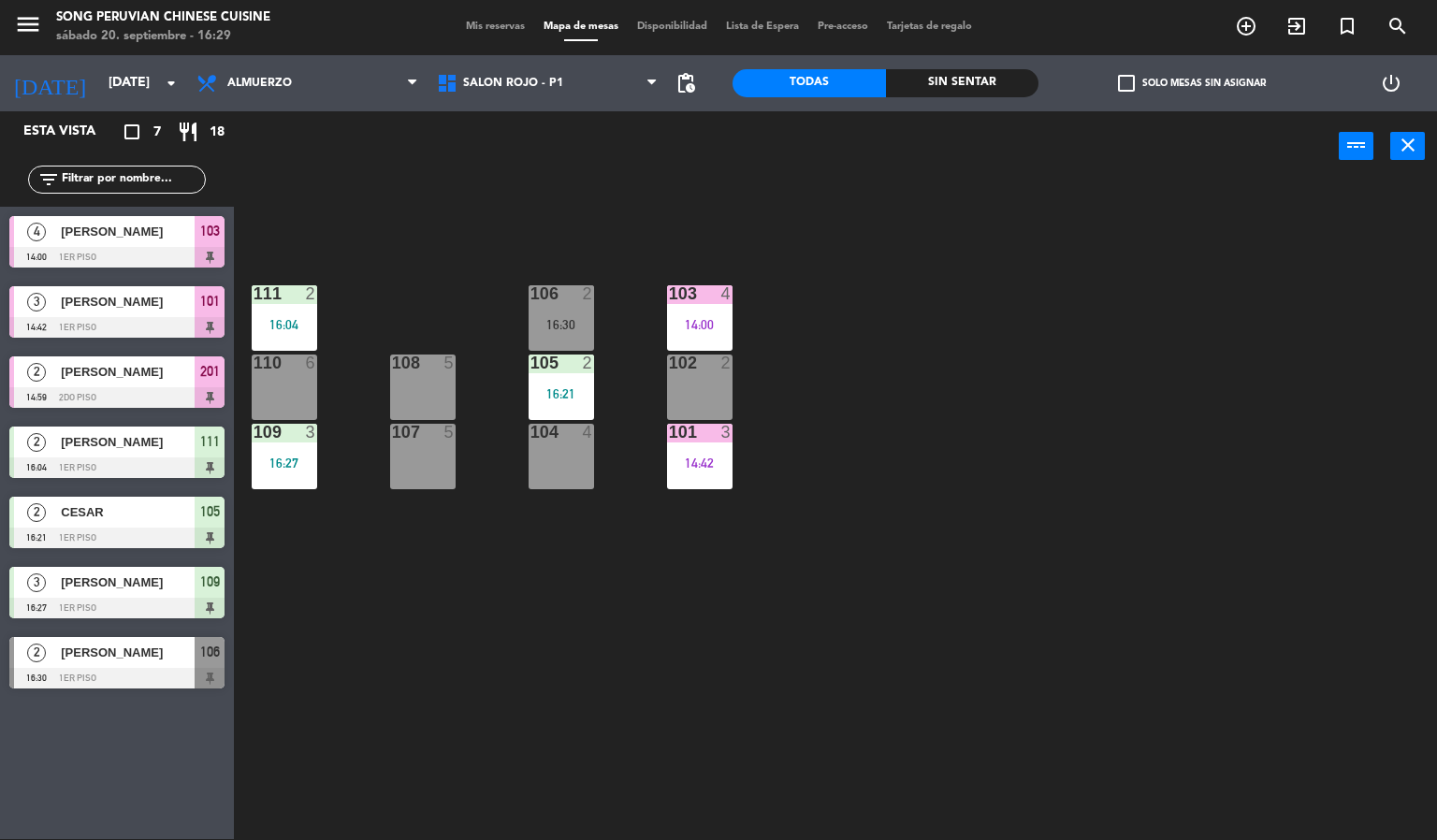
click at [456, 539] on div "103 4 14:00 106 2 16:30 111 2 16:04 102 2 105 2 16:21 108 5 110 6 101 3 14:42 1…" at bounding box center [842, 510] width 1189 height 657
click at [424, 638] on div "103 4 14:00 106 2 16:30 111 2 16:04 102 2 105 2 16:21 108 5 110 6 101 3 14:42 1…" at bounding box center [842, 510] width 1189 height 657
click at [535, 85] on span "SALON ROJO - P1" at bounding box center [513, 83] width 100 height 13
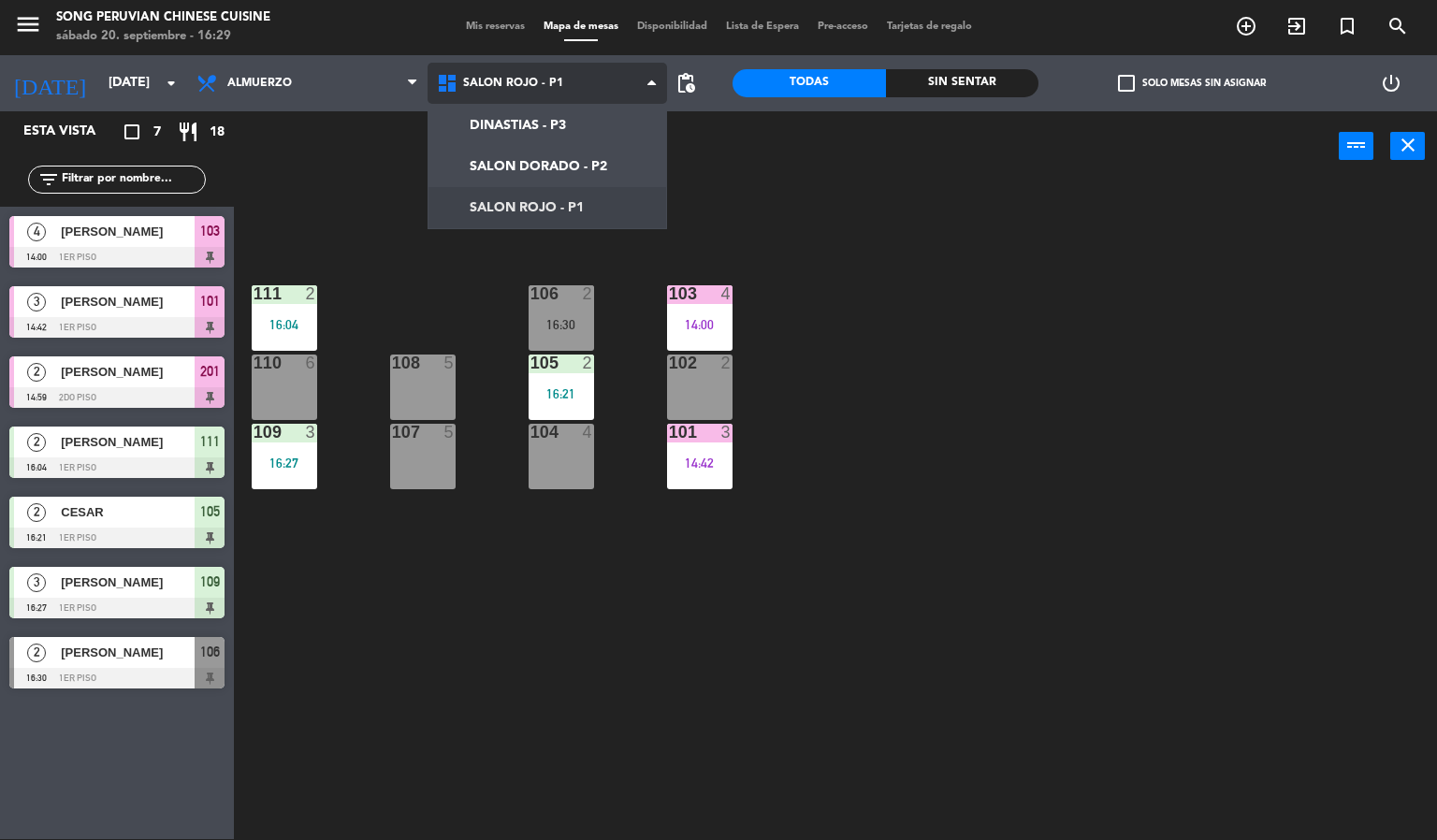
click at [535, 163] on ng-component "menu Song Peruvian Chinese Cuisine [DATE] 20. septiembre - 16:29 Mis reservas M…" at bounding box center [718, 420] width 1437 height 841
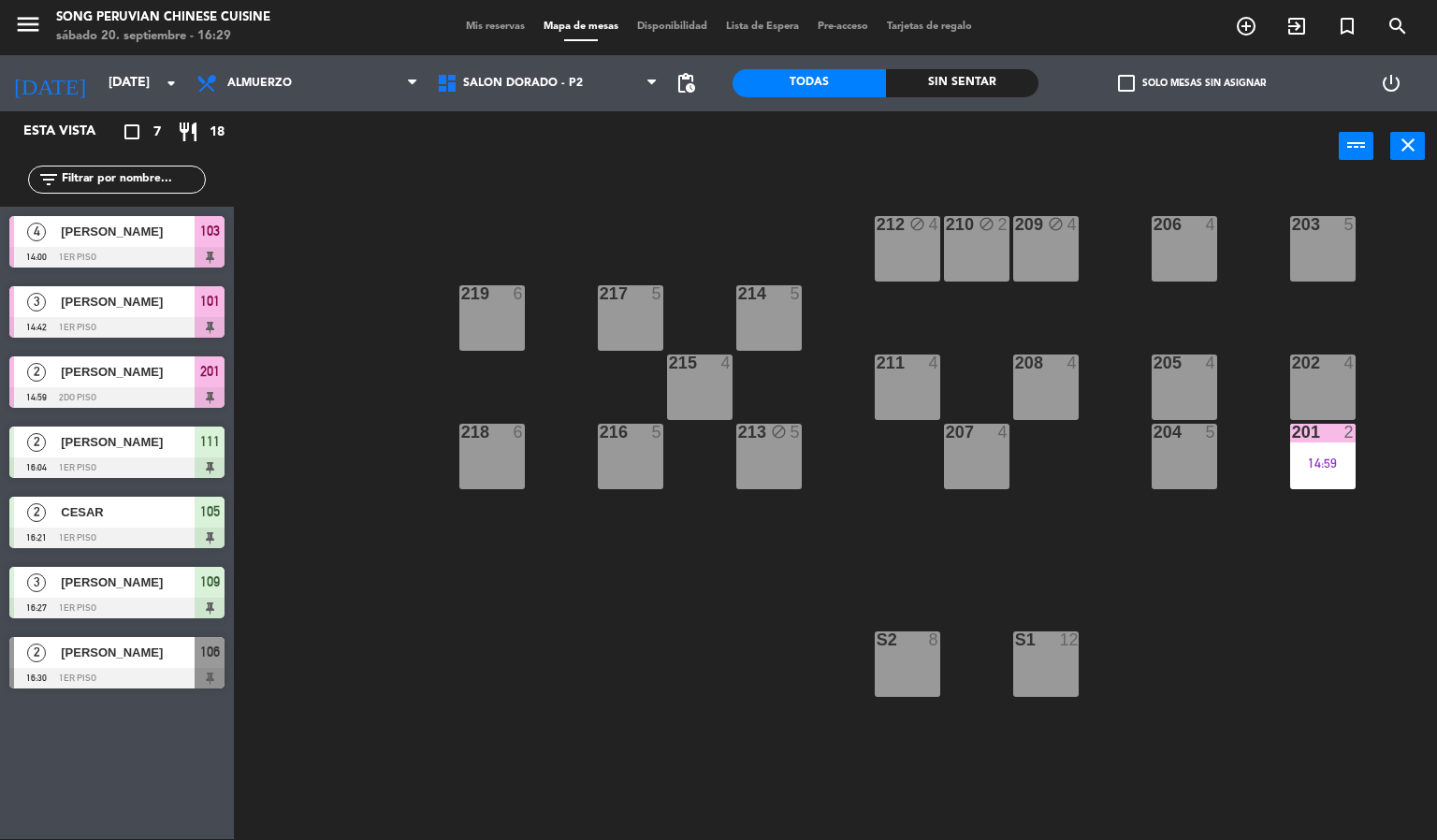
click at [1352, 456] on div "14:59" at bounding box center [1322, 462] width 65 height 14
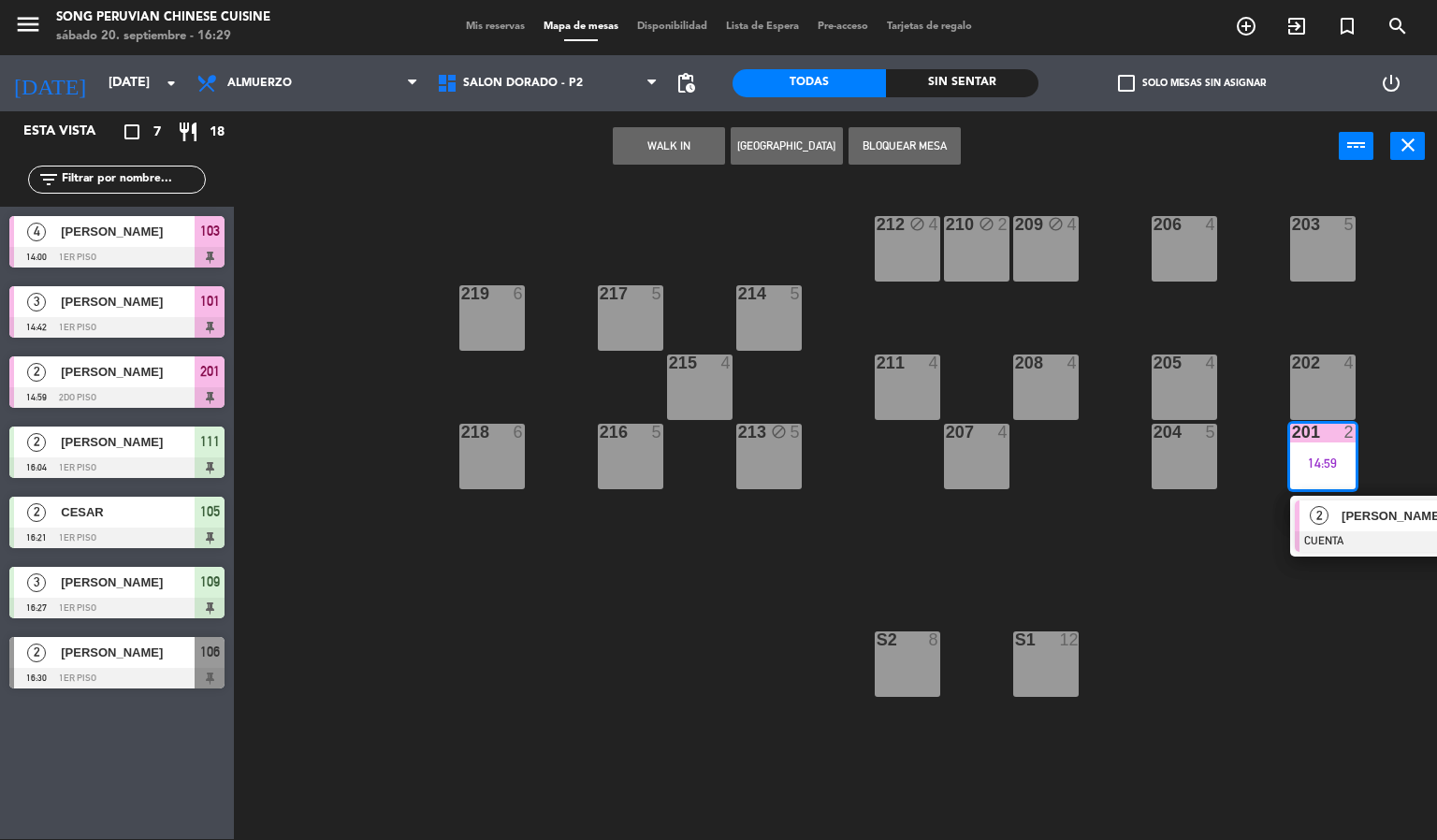
click at [1331, 535] on div at bounding box center [1395, 541] width 202 height 20
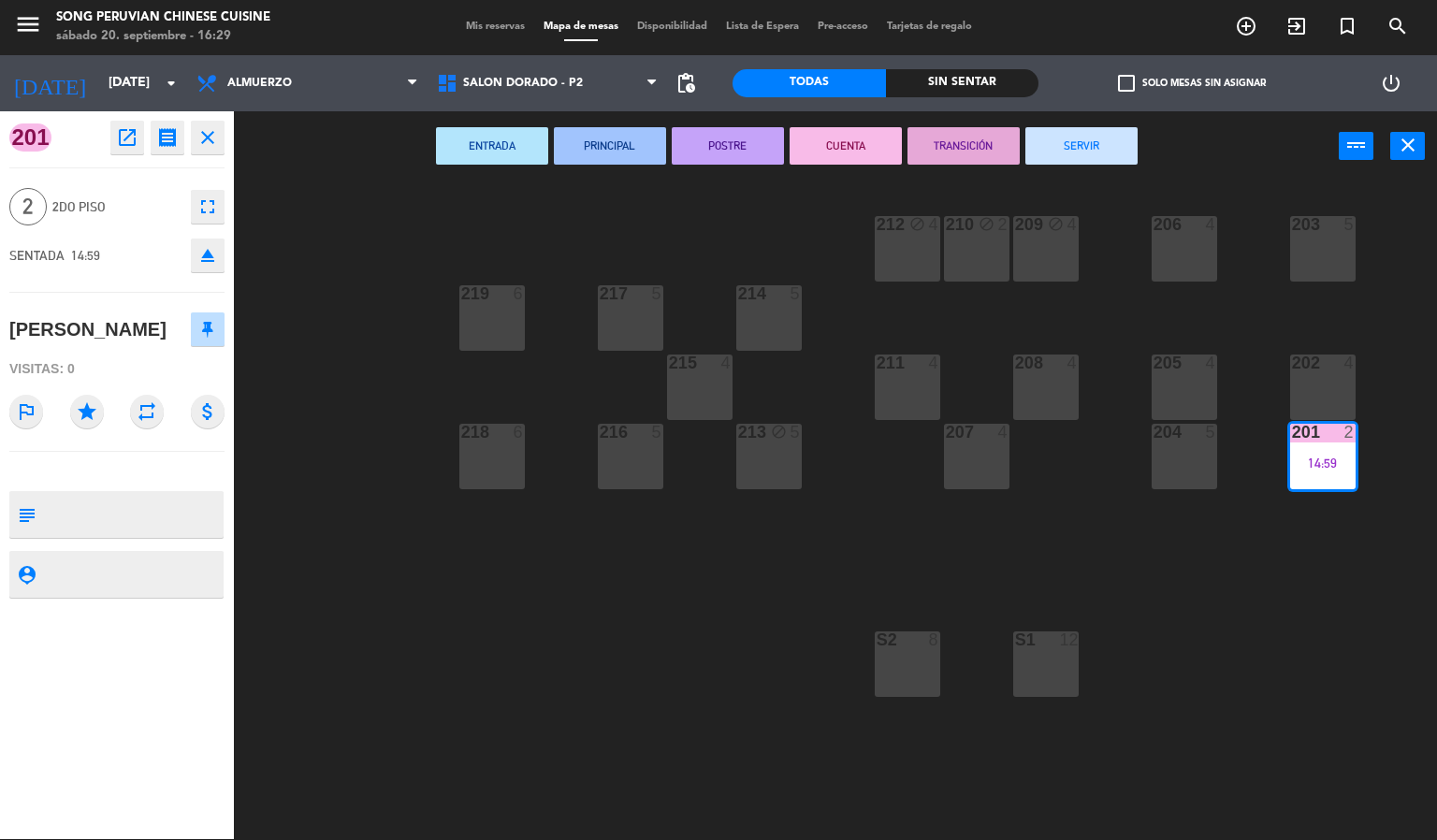
click at [1072, 137] on button "SERVIR" at bounding box center [1081, 146] width 112 height 37
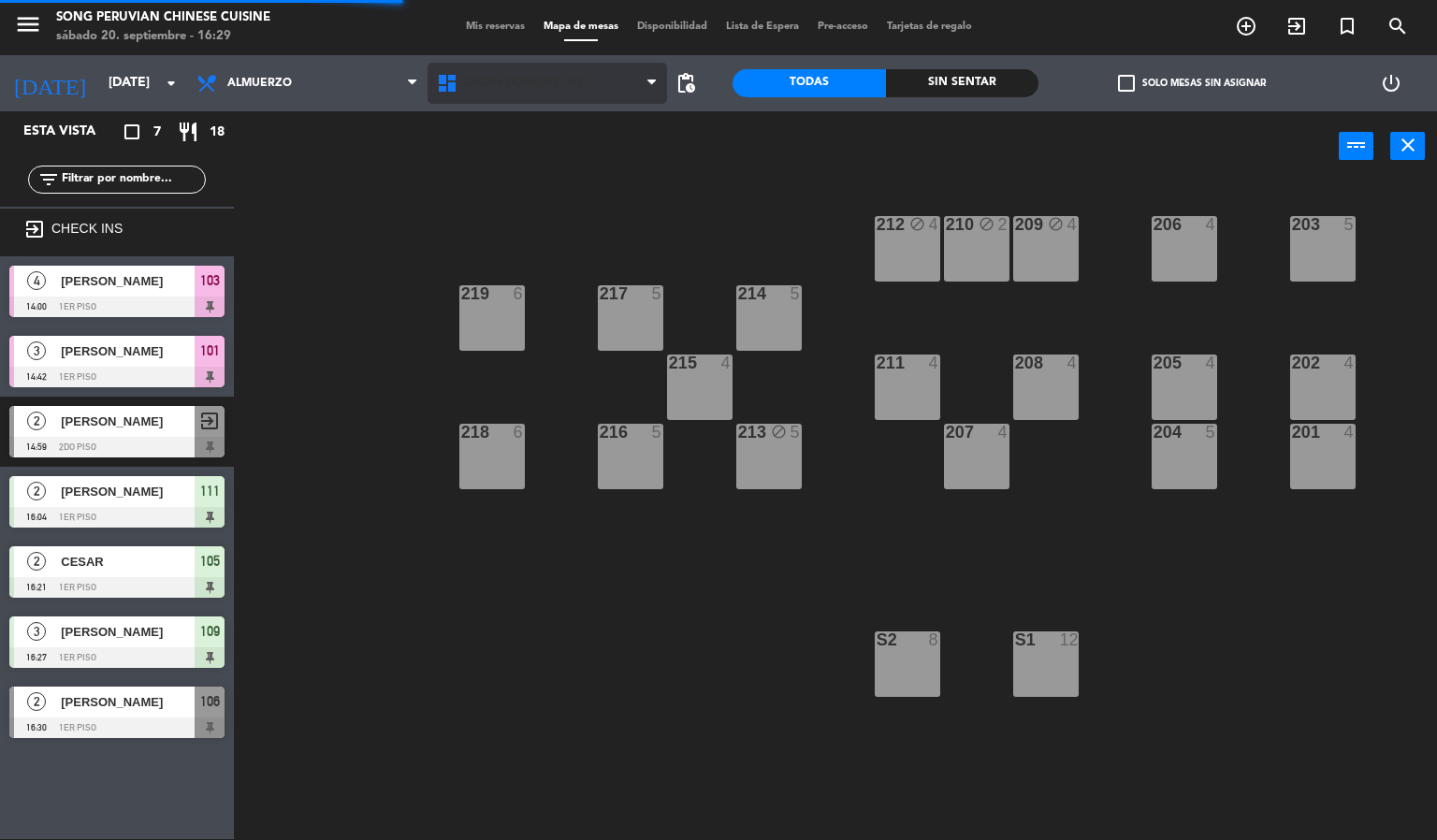
click at [542, 82] on span "SALON DORADO - P2" at bounding box center [523, 83] width 120 height 13
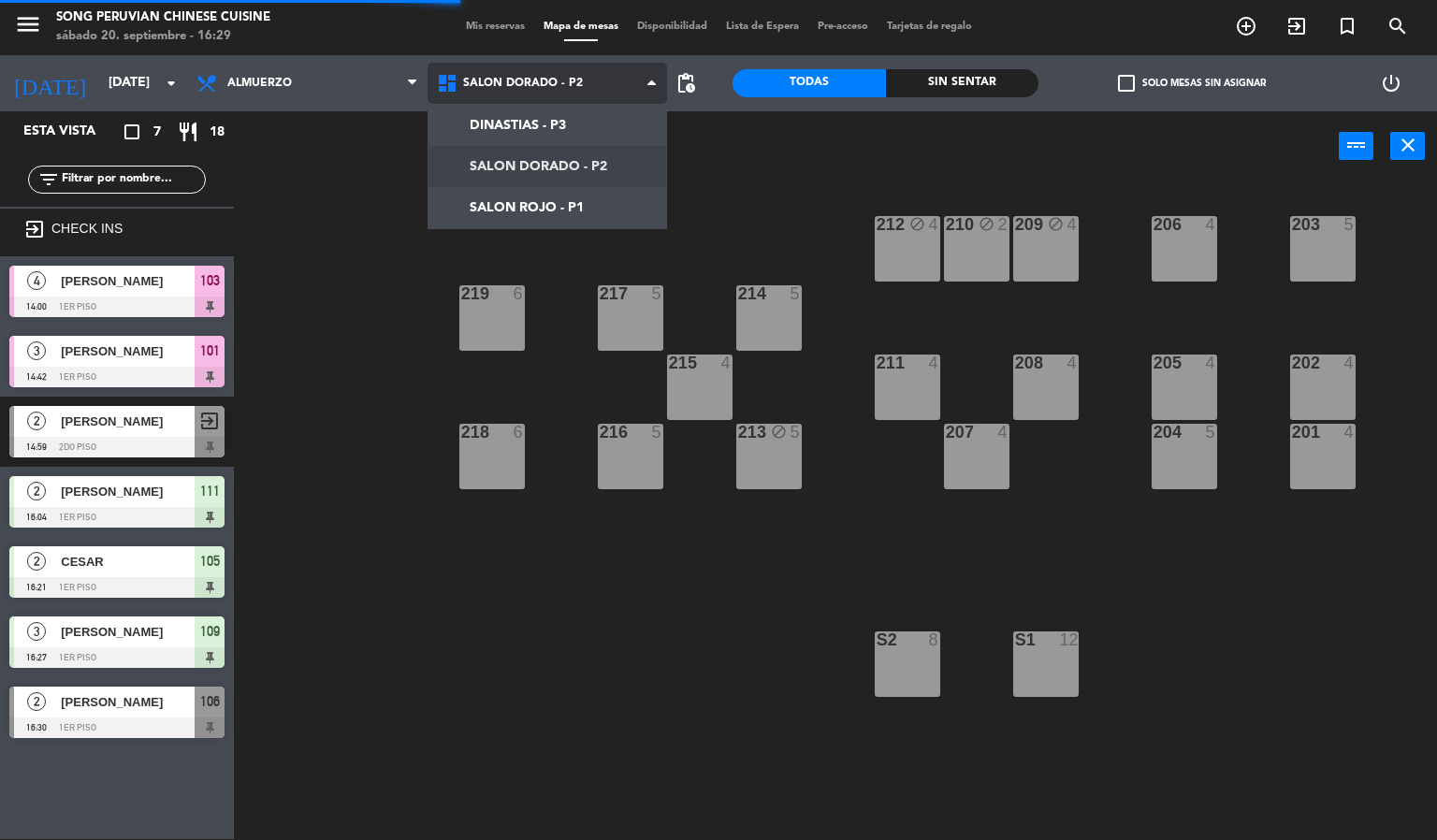
click at [529, 207] on ng-component "menu Song Peruvian Chinese Cuisine [DATE] 20. septiembre - 16:29 Mis reservas M…" at bounding box center [718, 420] width 1437 height 841
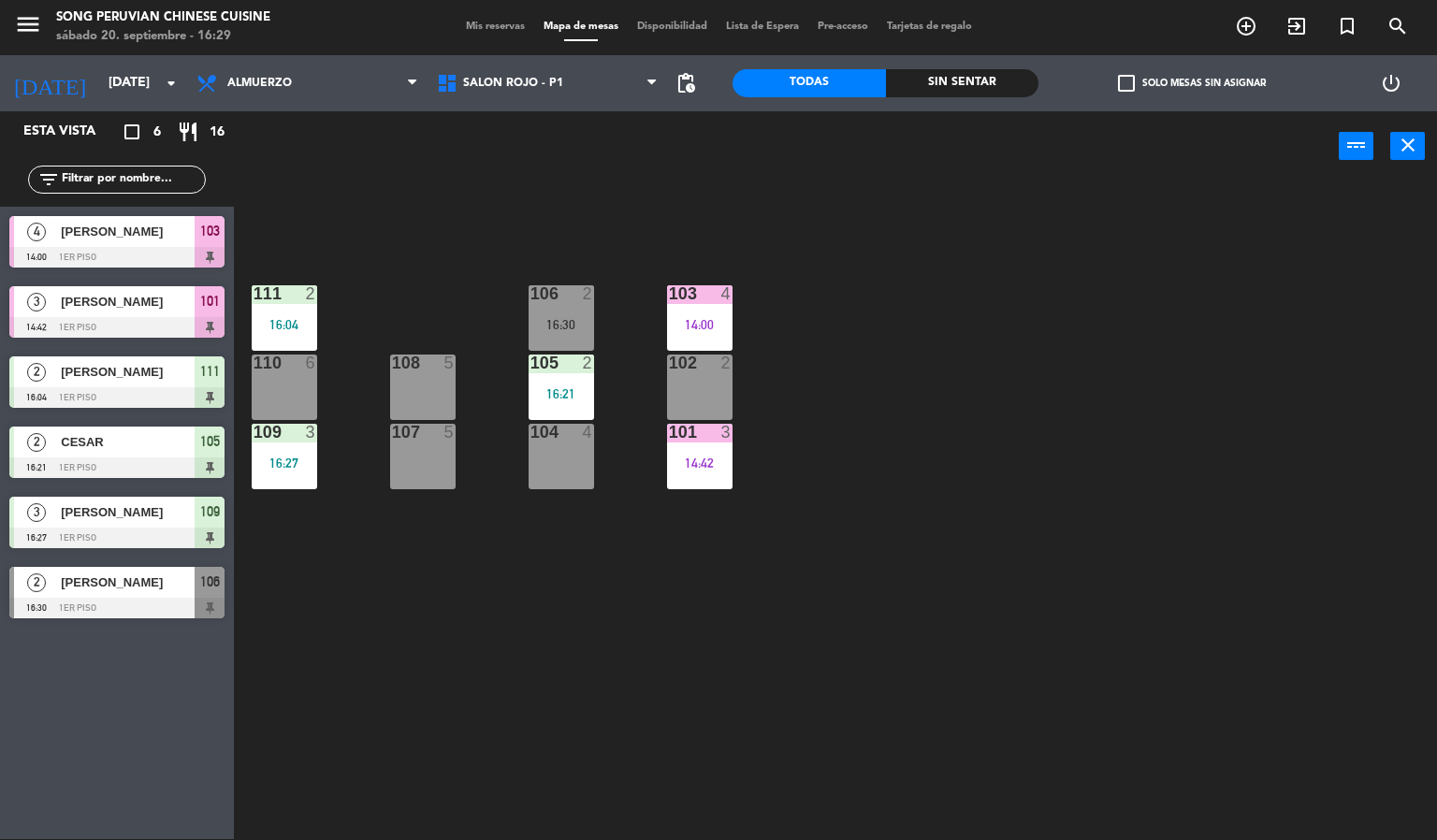
click at [424, 704] on div "103 4 14:00 106 2 16:30 111 2 16:04 102 2 105 2 16:21 108 5 110 6 101 3 14:42 1…" at bounding box center [842, 510] width 1189 height 657
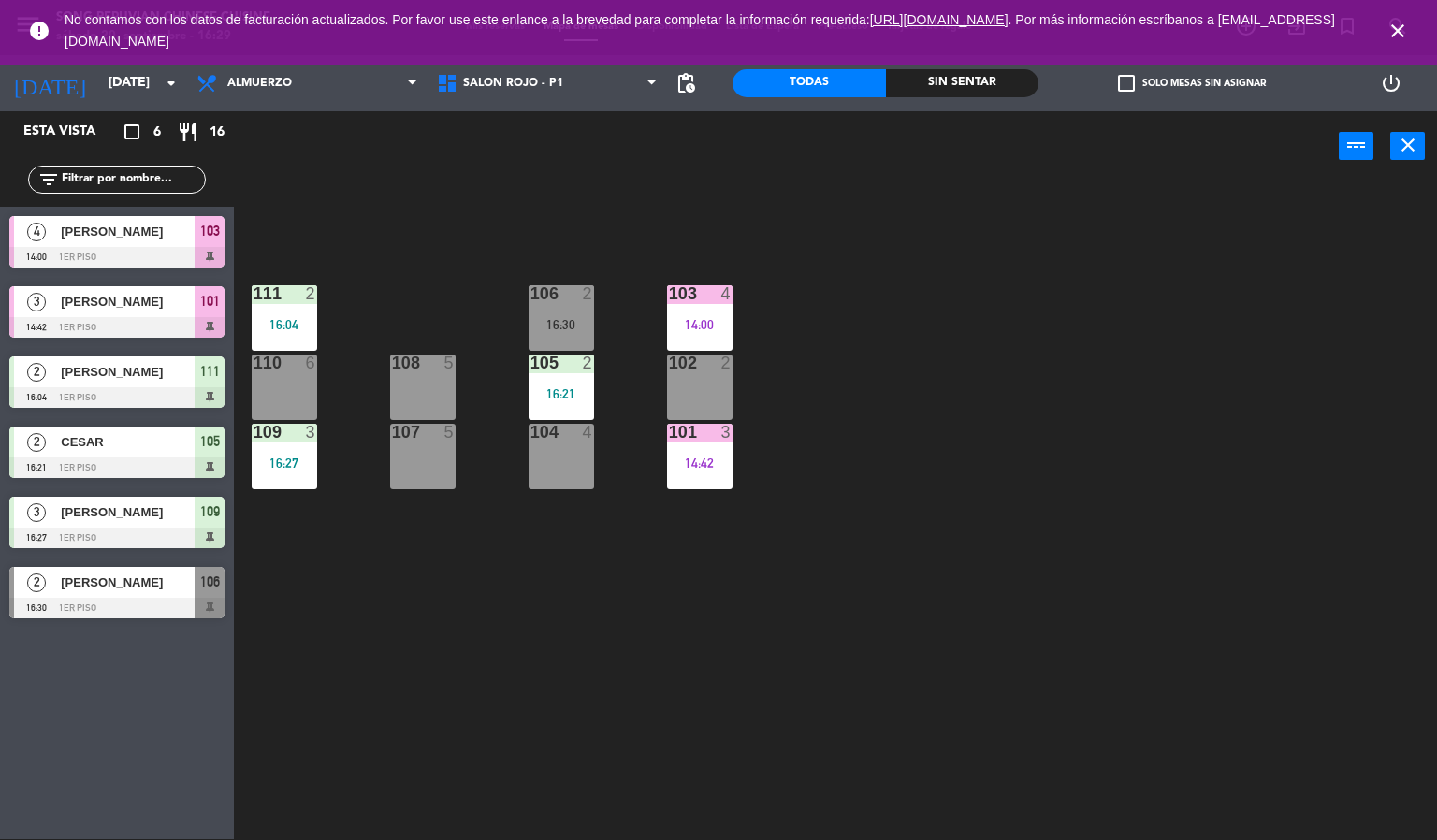
click at [1393, 35] on icon "close" at bounding box center [1397, 30] width 22 height 22
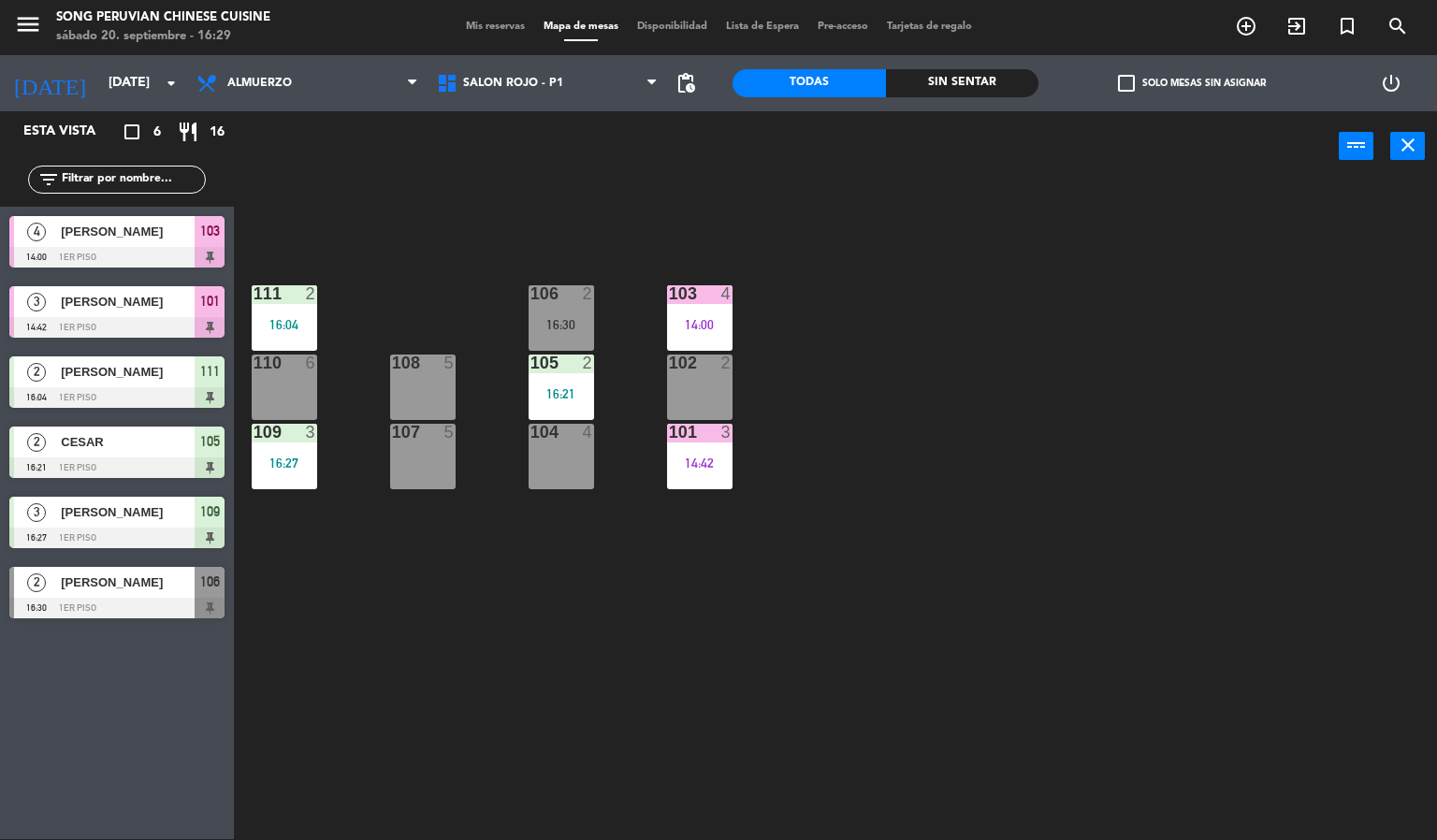
click at [1179, 447] on div "103 4 14:00 106 2 16:30 111 2 16:04 102 2 105 2 16:21 108 5 110 6 101 3 14:42 1…" at bounding box center [842, 510] width 1189 height 657
click at [882, 572] on div "103 4 14:00 106 2 16:30 111 2 16:04 102 2 105 2 16:21 108 5 110 6 101 3 14:42 1…" at bounding box center [842, 510] width 1189 height 657
click at [902, 542] on div "103 4 14:00 106 2 16:30 111 2 16:04 102 2 105 2 16:21 108 5 110 6 101 3 14:42 1…" at bounding box center [842, 510] width 1189 height 657
click at [873, 497] on div "103 4 14:00 106 2 16:30 111 2 16:04 102 2 105 2 16:21 108 5 110 6 101 3 14:42 1…" at bounding box center [842, 510] width 1189 height 657
click at [1193, 438] on div "103 4 14:00 106 2 16:30 111 2 16:04 102 2 105 2 16:21 108 5 110 6 101 3 14:42 1…" at bounding box center [842, 510] width 1189 height 657
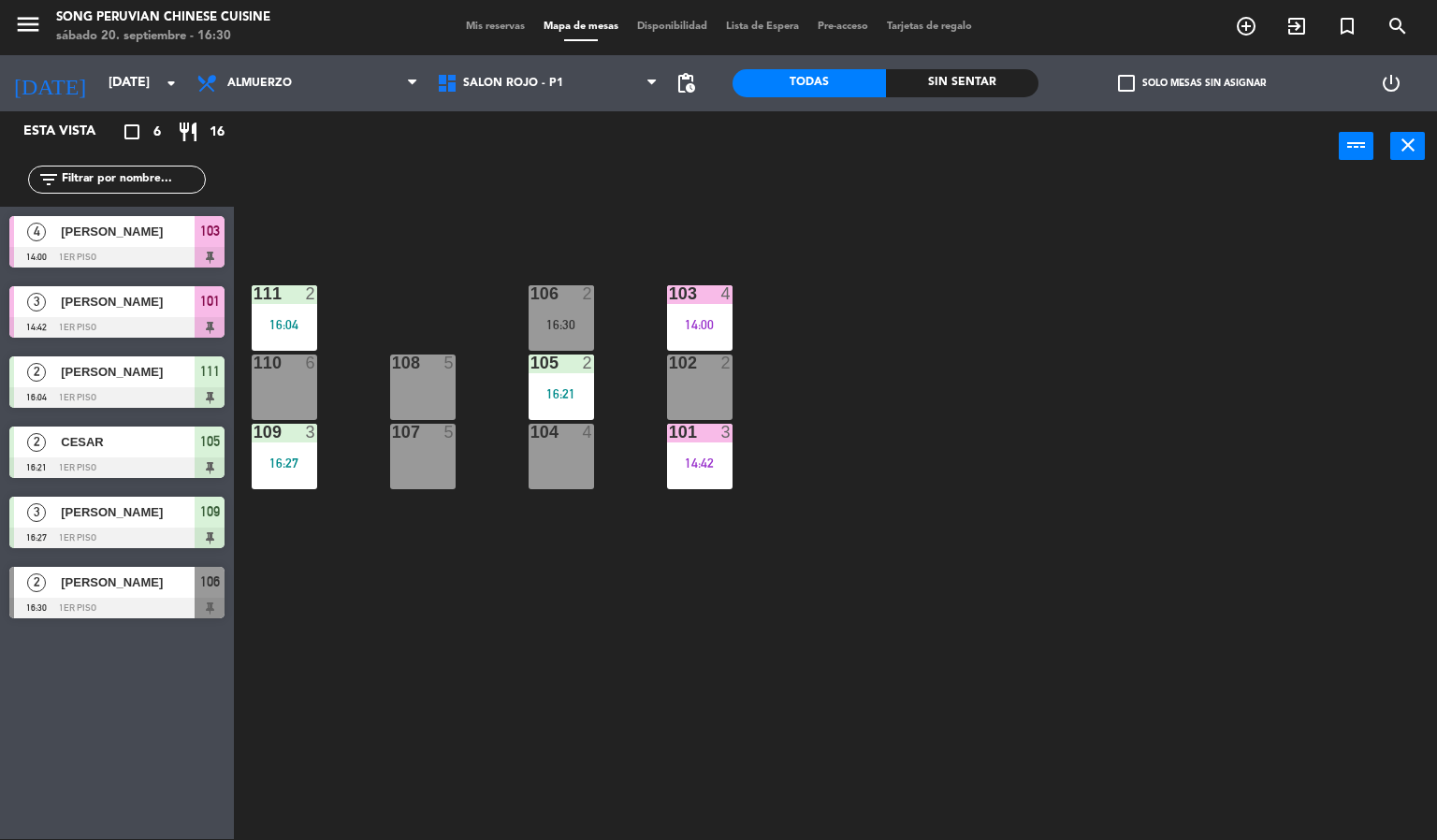
click at [494, 660] on div "103 4 14:00 106 2 16:30 111 2 16:04 102 2 105 2 16:21 108 5 110 6 101 3 14:42 1…" at bounding box center [842, 510] width 1189 height 657
click at [99, 88] on input "[DATE]" at bounding box center [188, 83] width 178 height 34
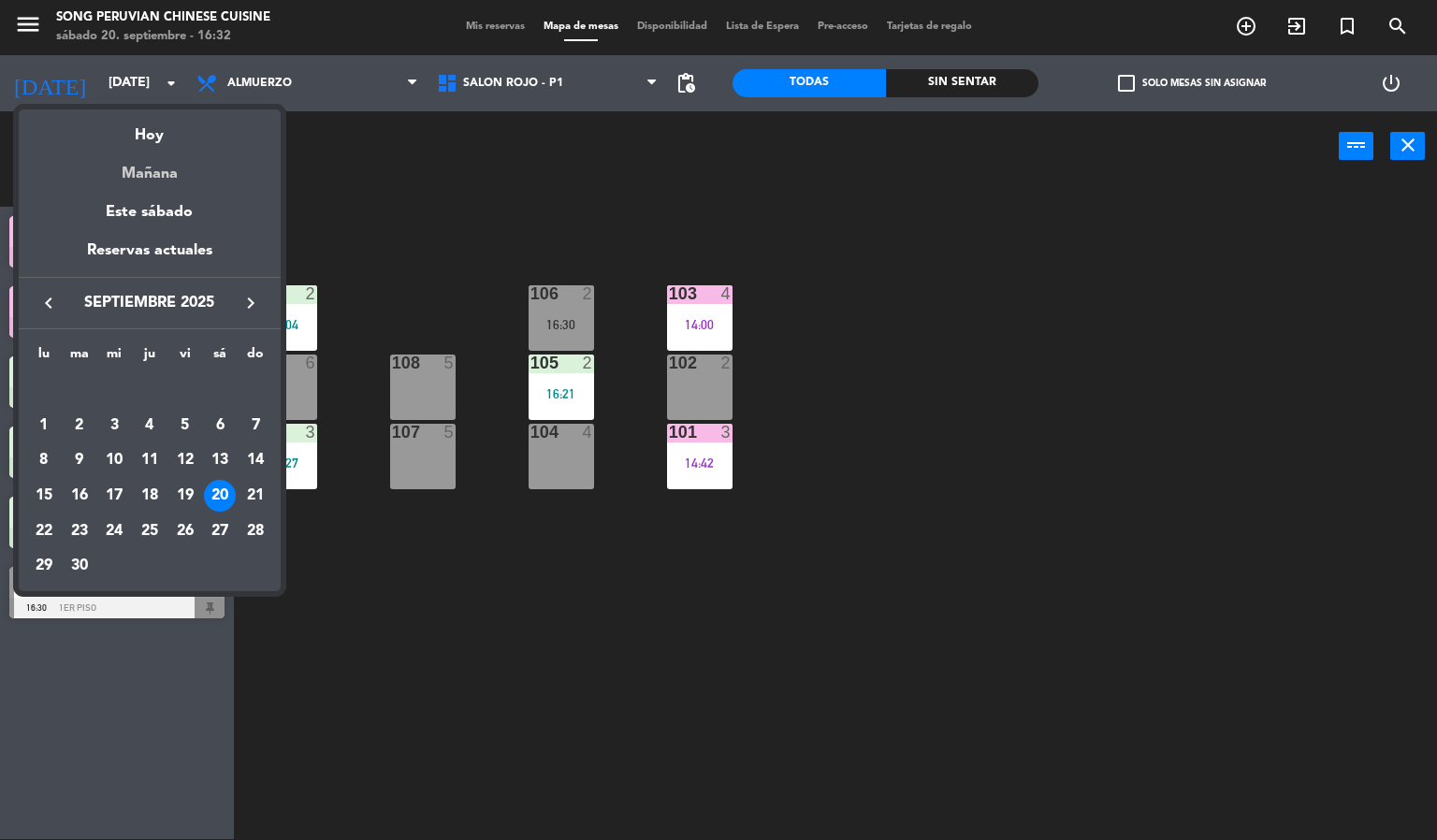
click at [116, 175] on div "Mañana" at bounding box center [149, 166] width 262 height 38
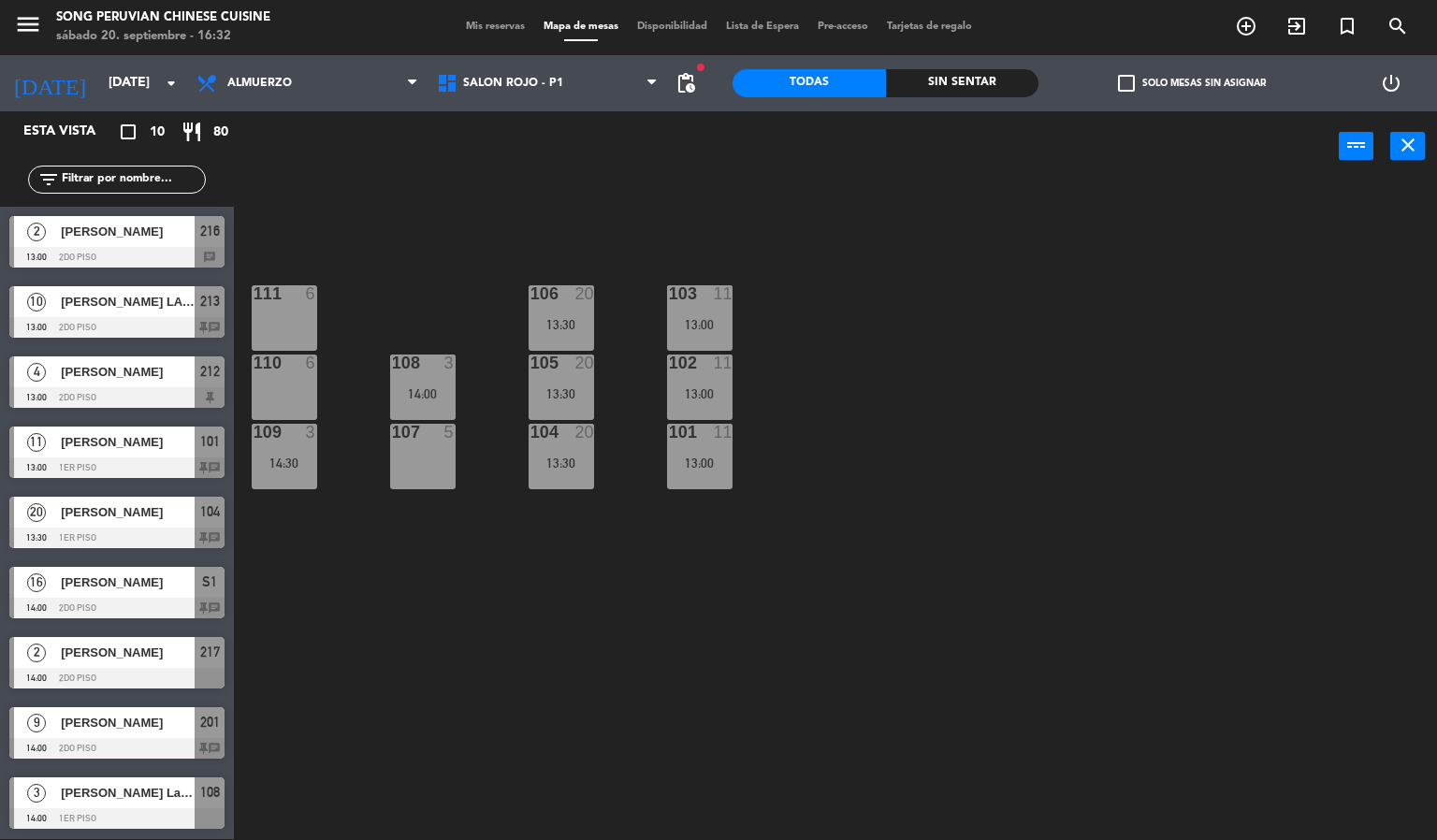
click at [73, 520] on span "[PERSON_NAME]" at bounding box center [127, 512] width 133 height 19
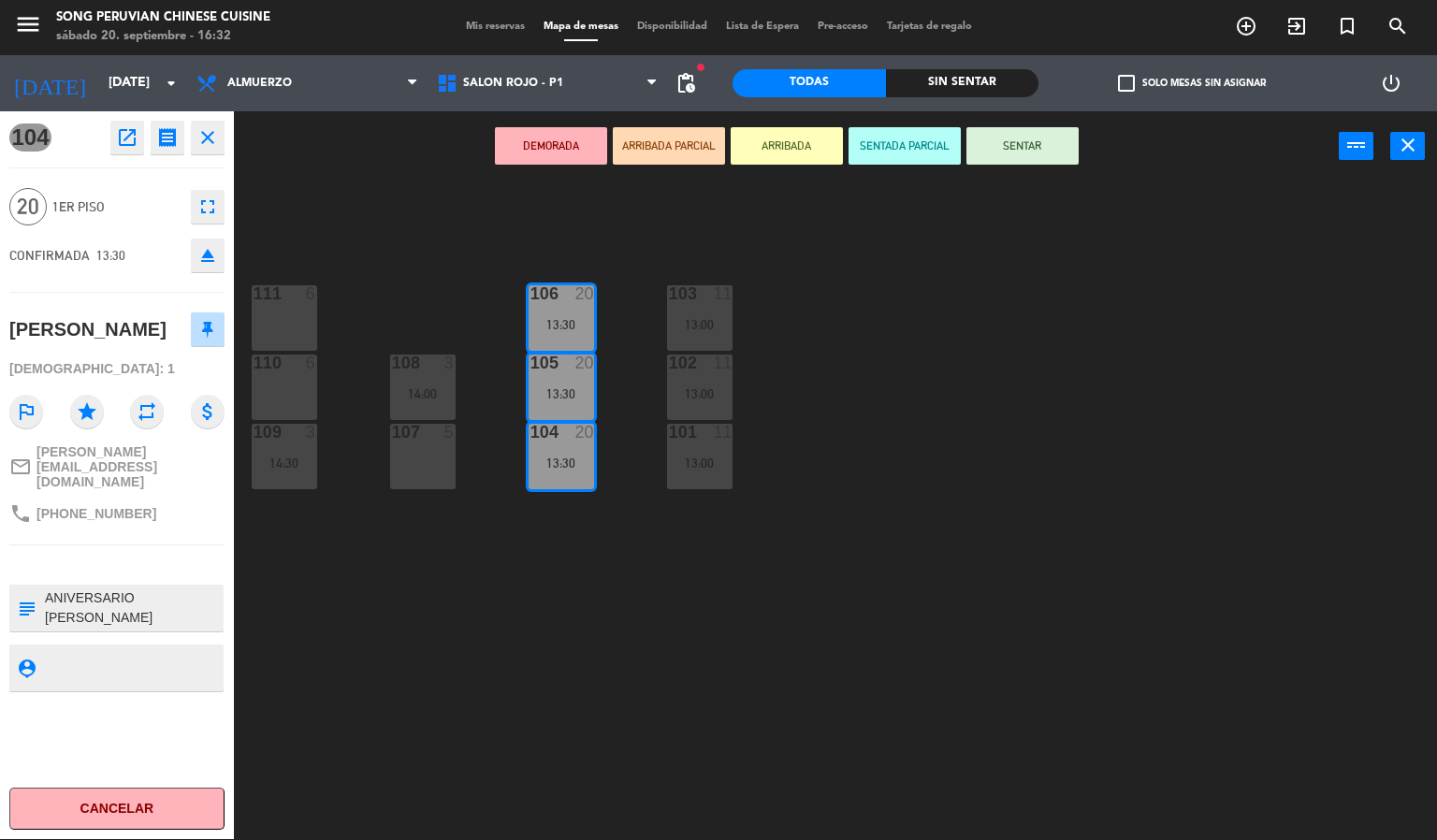
click at [65, 601] on textarea at bounding box center [131, 607] width 178 height 39
click at [747, 727] on div "103 11 13:00 106 20 13:30 111 6 102 11 13:00 105 20 13:30 108 3 14:00 110 6 101…" at bounding box center [842, 510] width 1189 height 657
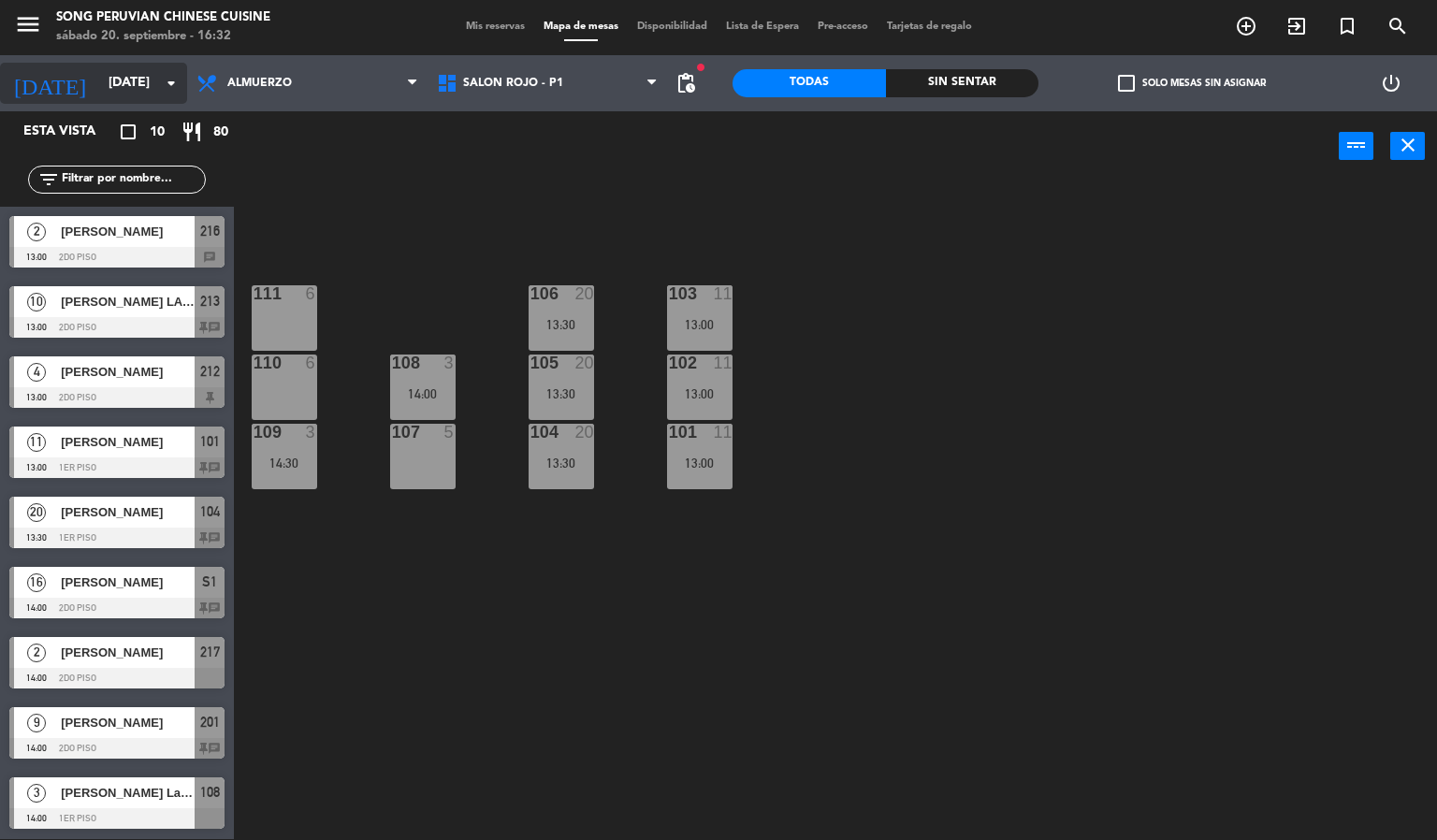
click at [124, 80] on input "[DATE]" at bounding box center [188, 83] width 178 height 34
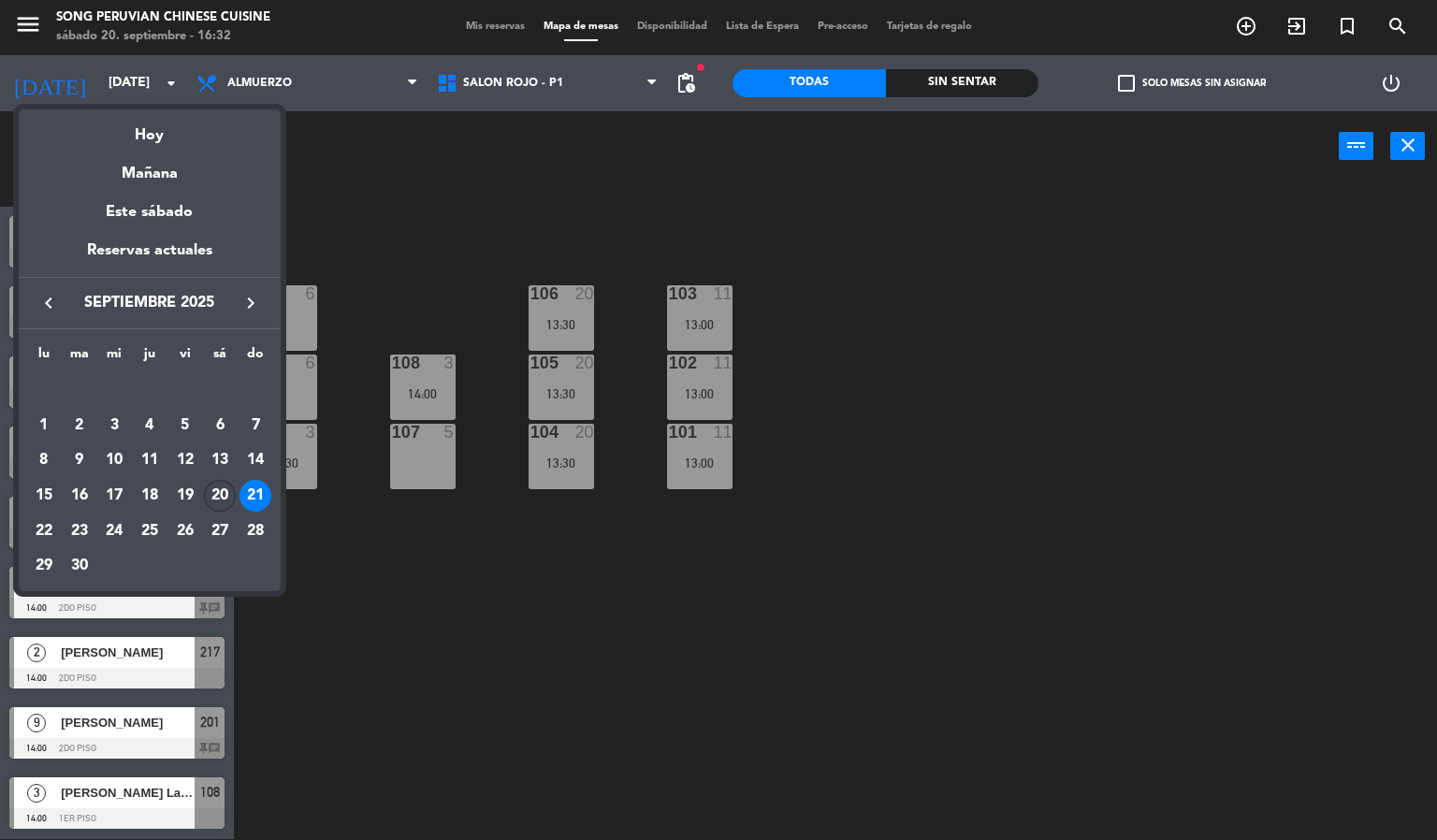
click at [220, 494] on div "20" at bounding box center [219, 495] width 32 height 32
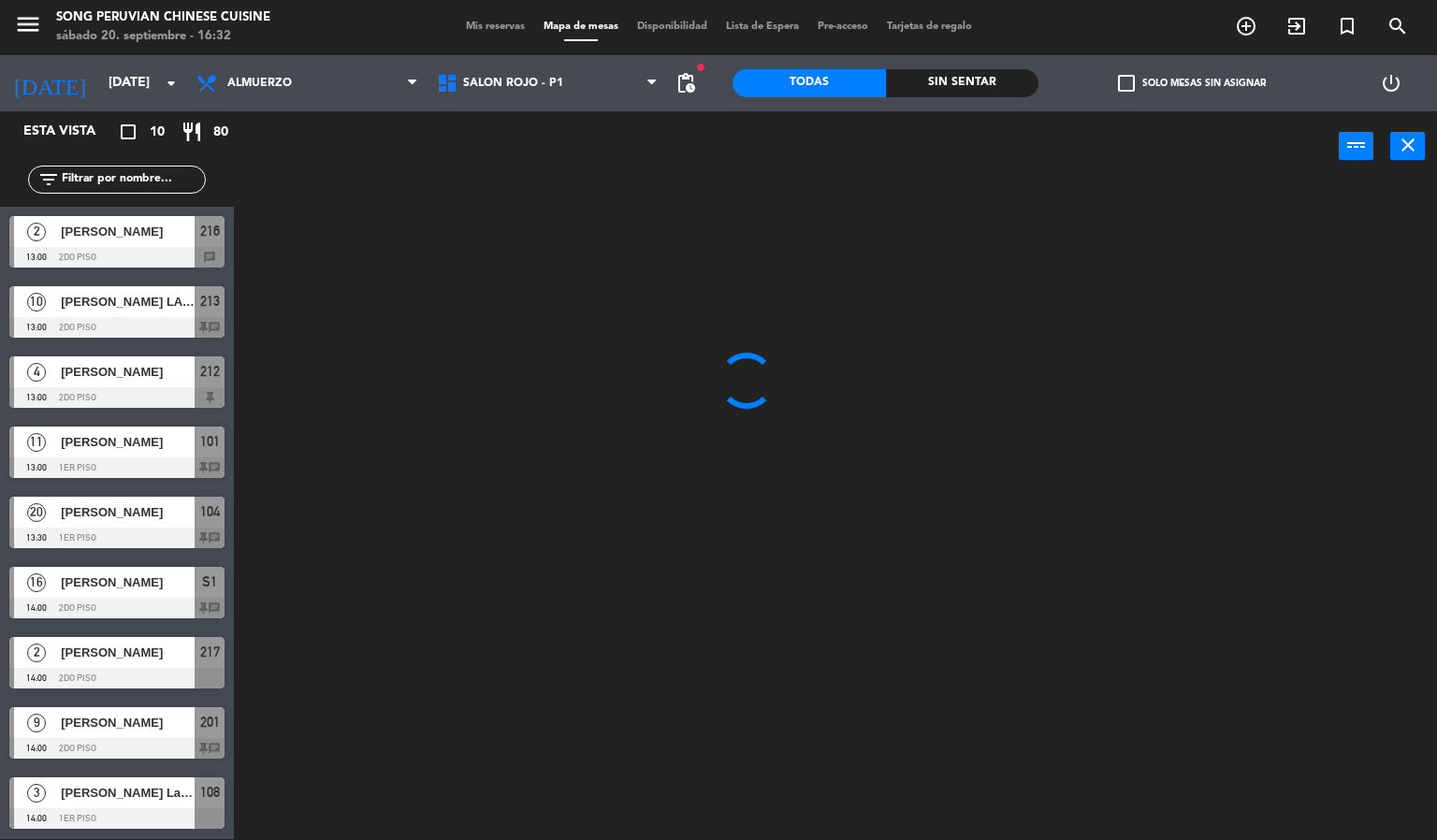
type input "[DATE]"
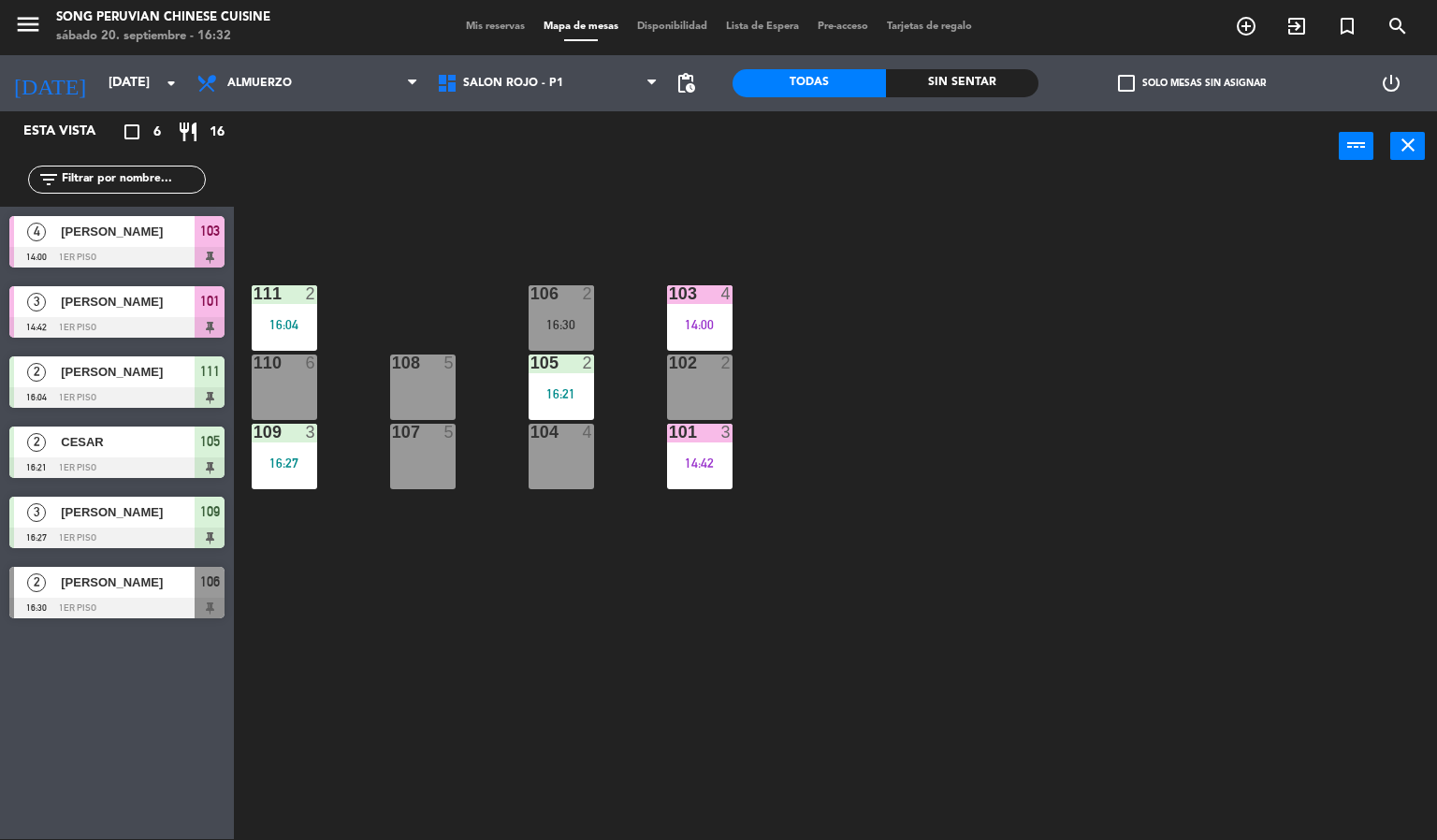
click at [792, 593] on div "103 4 14:00 106 2 16:30 111 2 16:04 102 2 105 2 16:21 108 5 110 6 101 3 14:42 1…" at bounding box center [842, 510] width 1189 height 657
click at [735, 188] on div "103 4 14:00 106 2 16:30 111 2 16:04 102 2 105 2 16:21 108 5 110 6 101 3 14:42 1…" at bounding box center [842, 510] width 1189 height 657
click at [560, 292] on div at bounding box center [561, 293] width 31 height 17
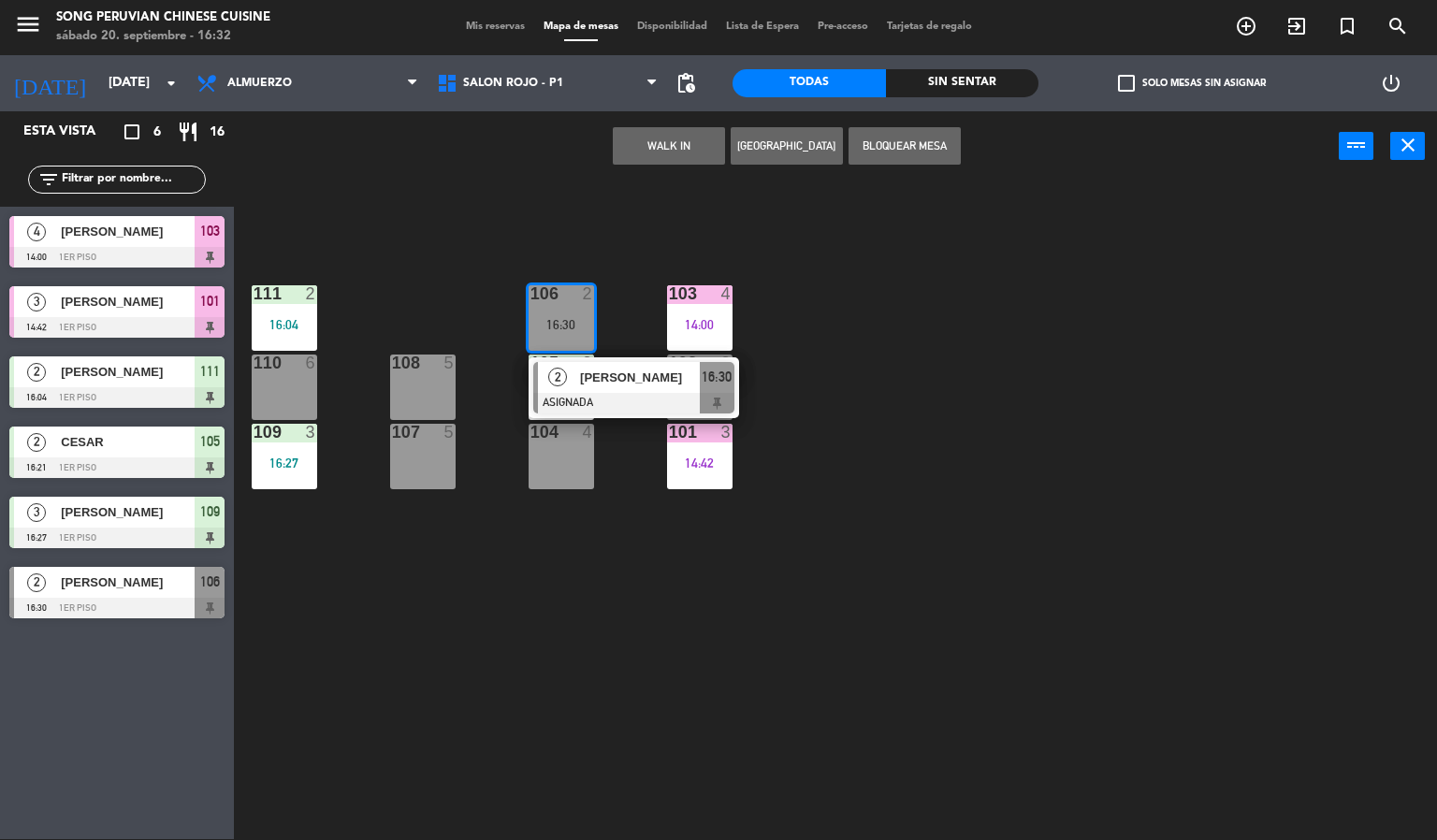
click at [539, 478] on div "104 4" at bounding box center [561, 456] width 65 height 65
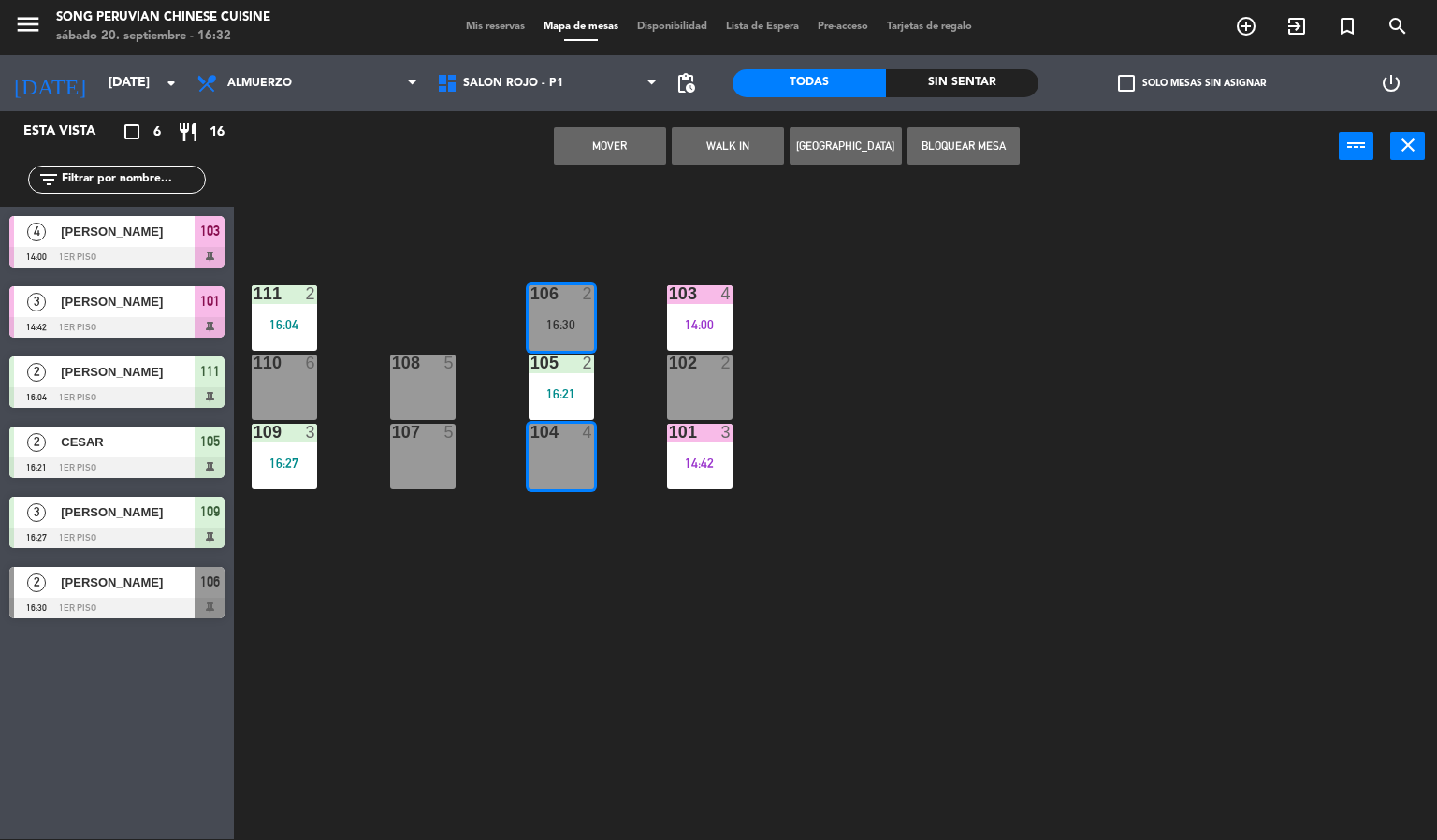
click at [608, 143] on button "Mover" at bounding box center [609, 146] width 112 height 37
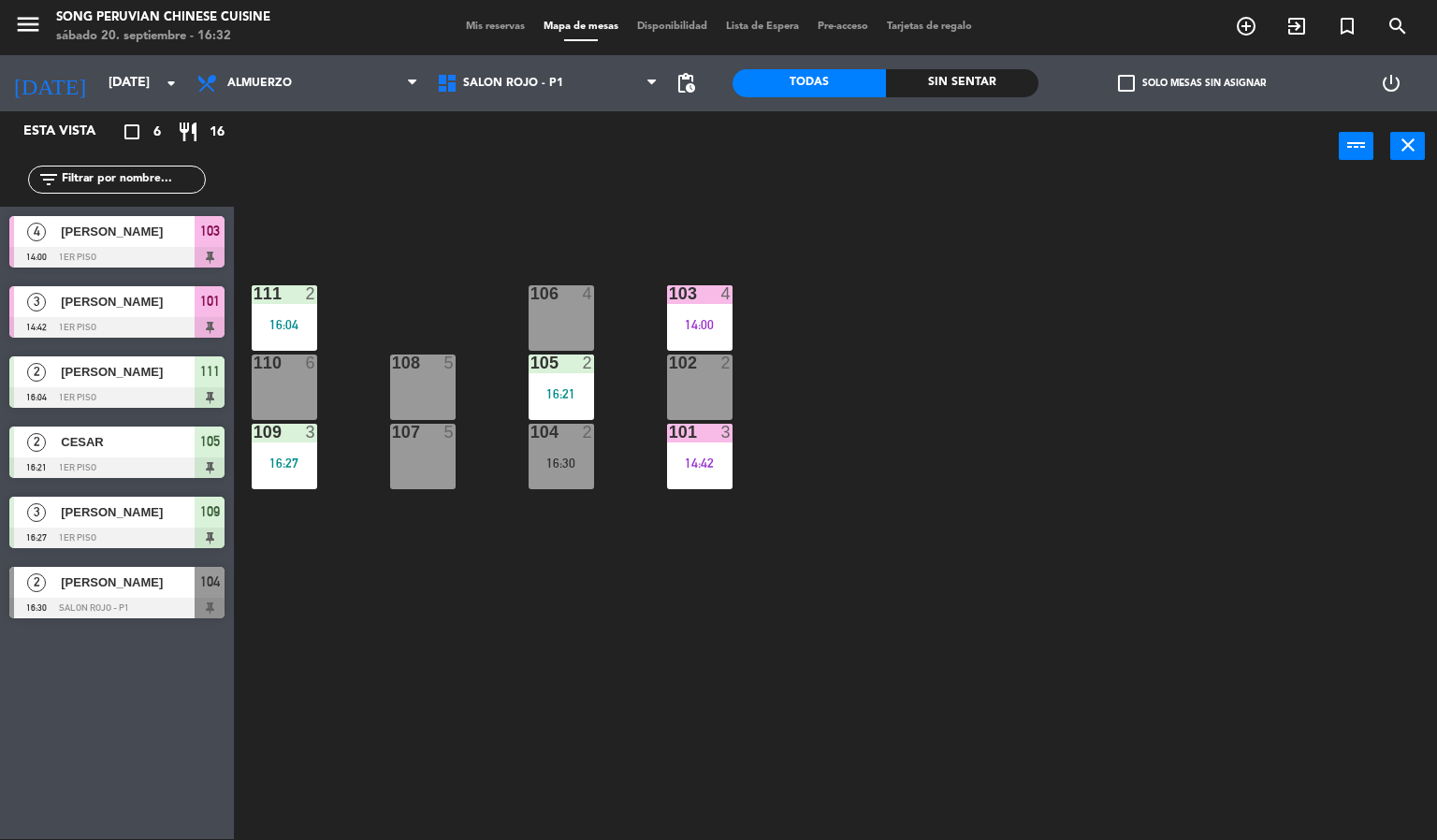
click at [982, 359] on div "103 4 14:00 106 4 111 2 16:04 102 2 105 2 16:21 108 5 110 6 101 3 14:42 104 2 1…" at bounding box center [842, 510] width 1189 height 657
click at [559, 314] on div "106 4" at bounding box center [561, 317] width 65 height 65
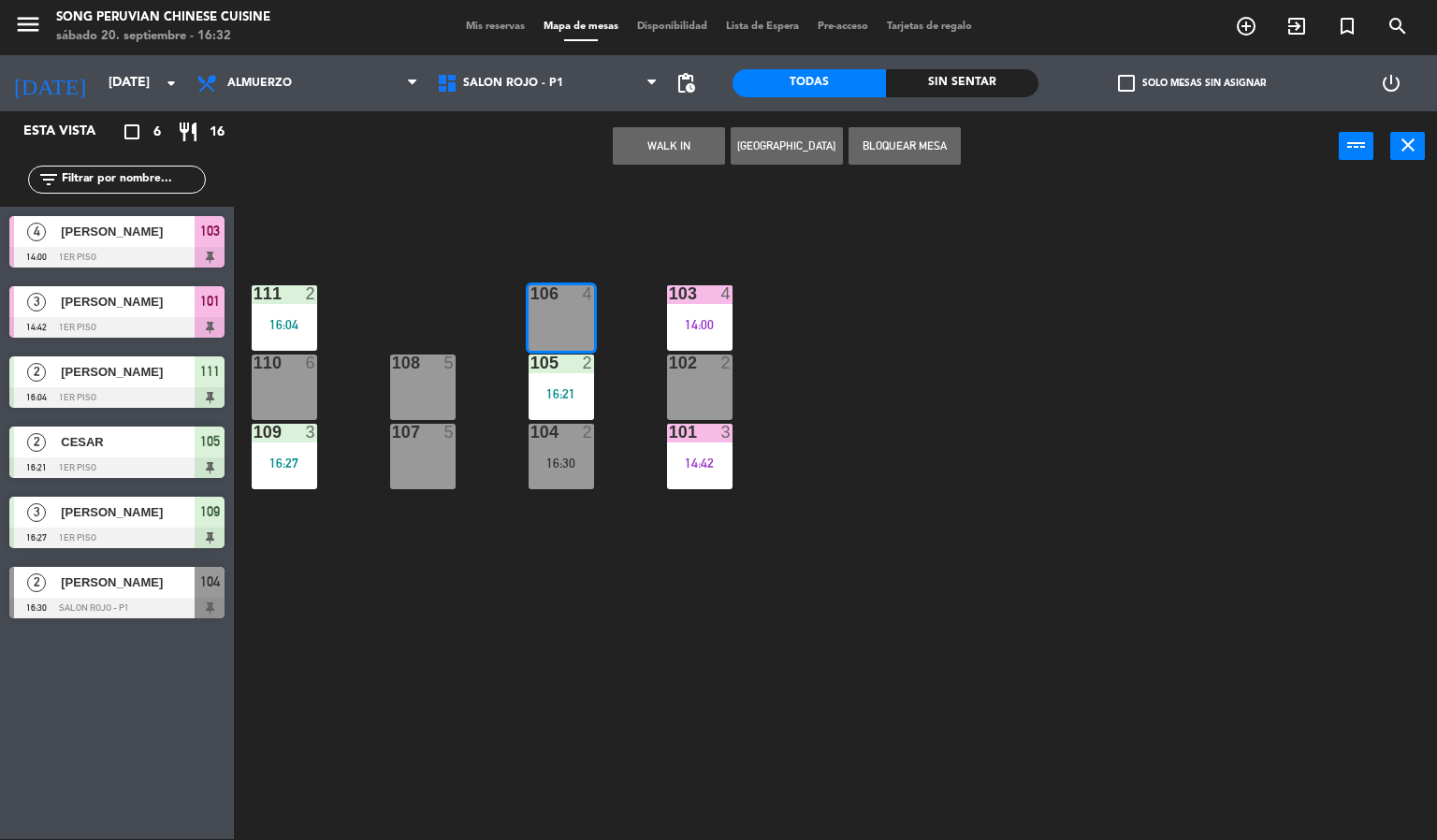
click at [646, 143] on button "WALK IN" at bounding box center [668, 146] width 112 height 37
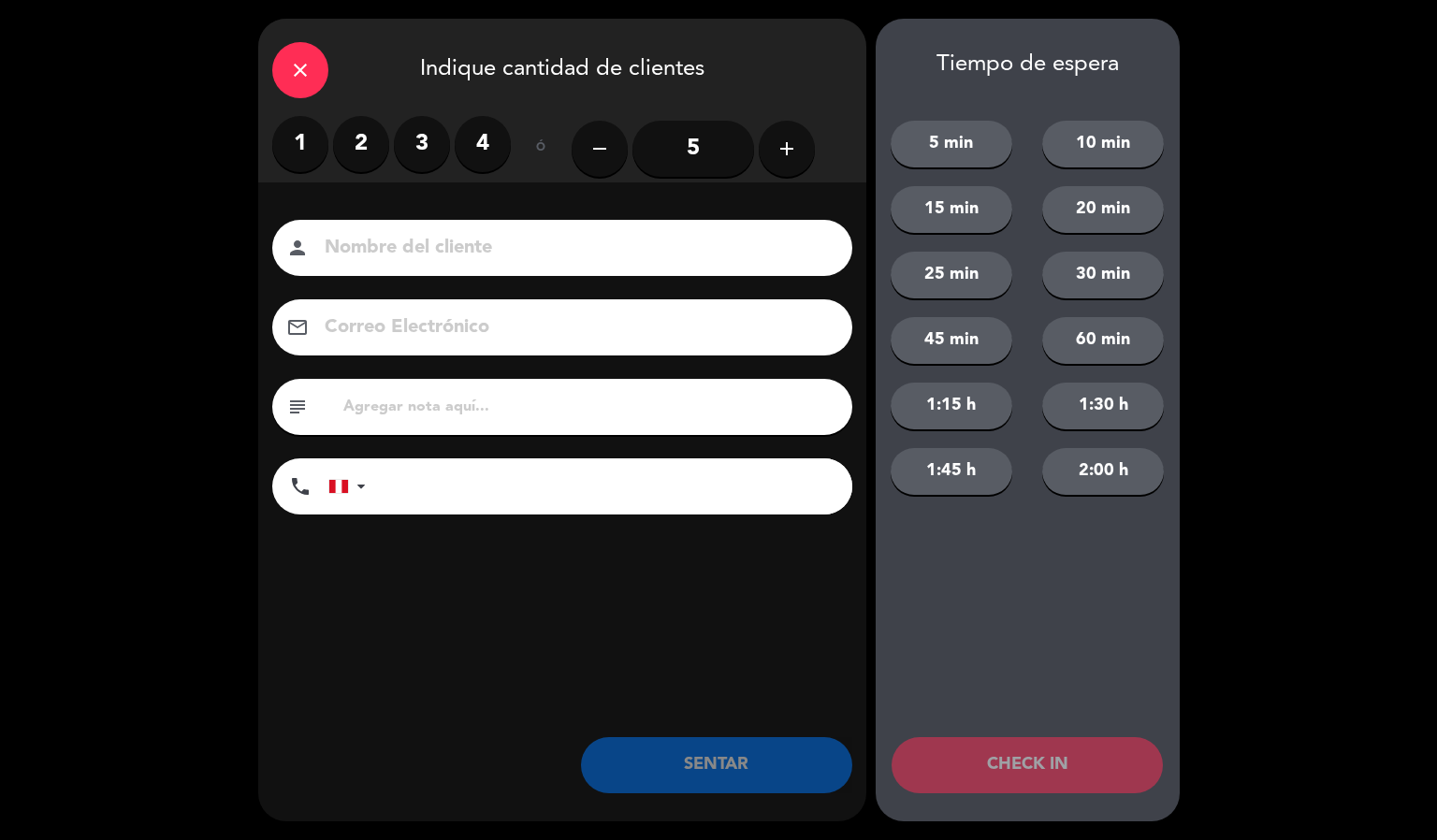
click at [354, 129] on label "2" at bounding box center [361, 144] width 56 height 56
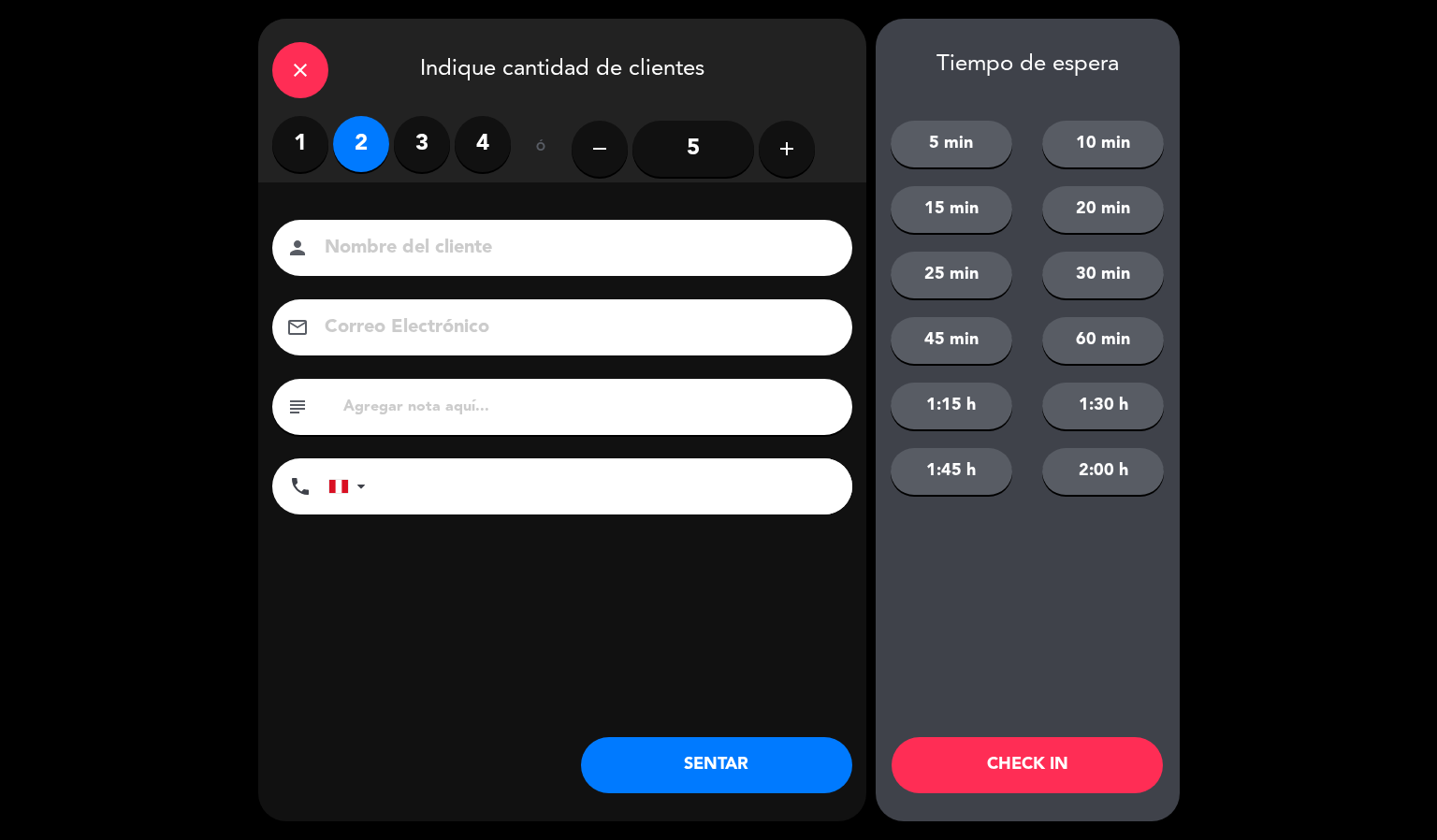
click at [444, 239] on input at bounding box center [574, 248] width 505 height 33
type input "M"
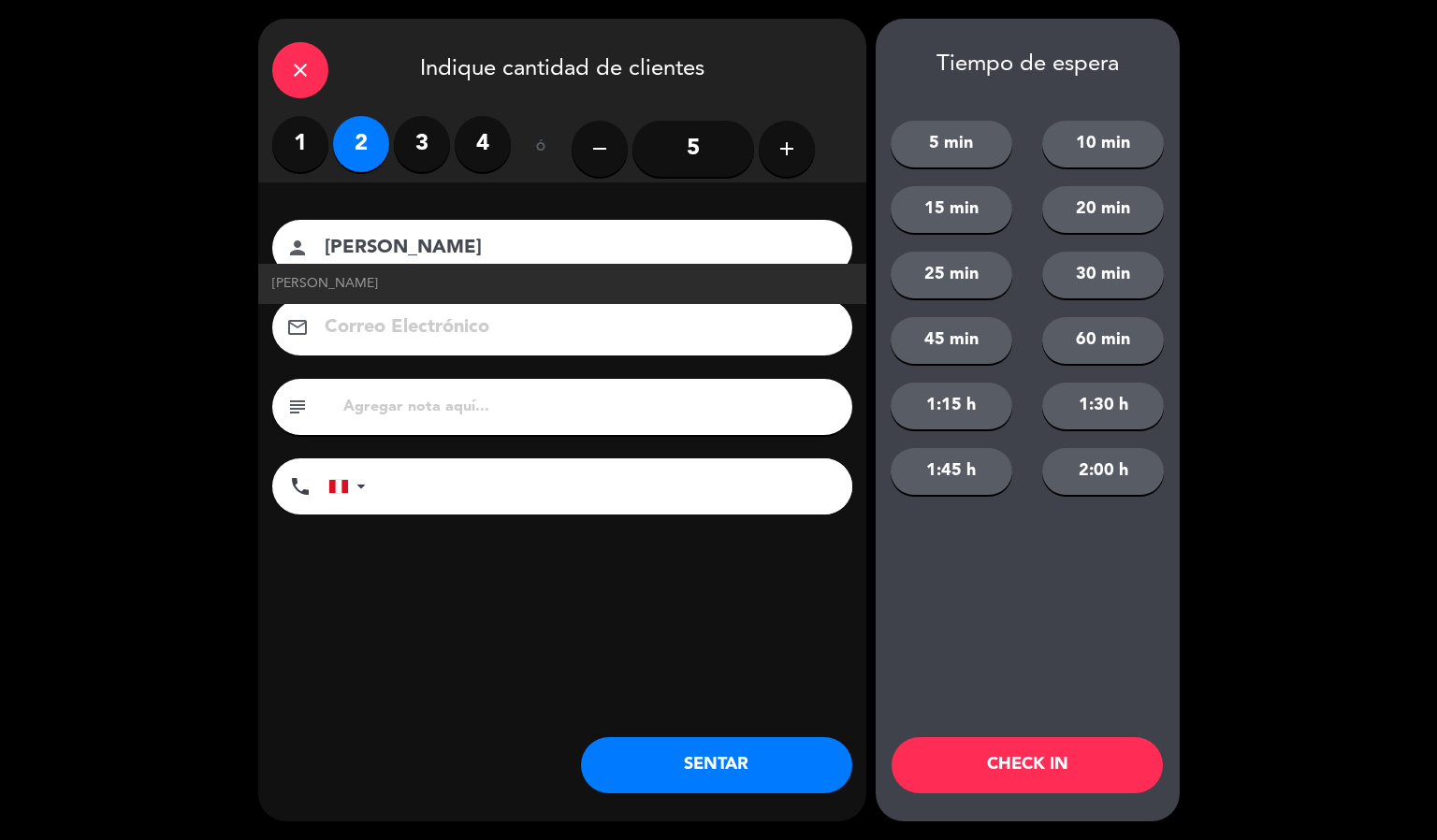
click at [346, 271] on li "[PERSON_NAME]" at bounding box center [562, 283] width 608 height 40
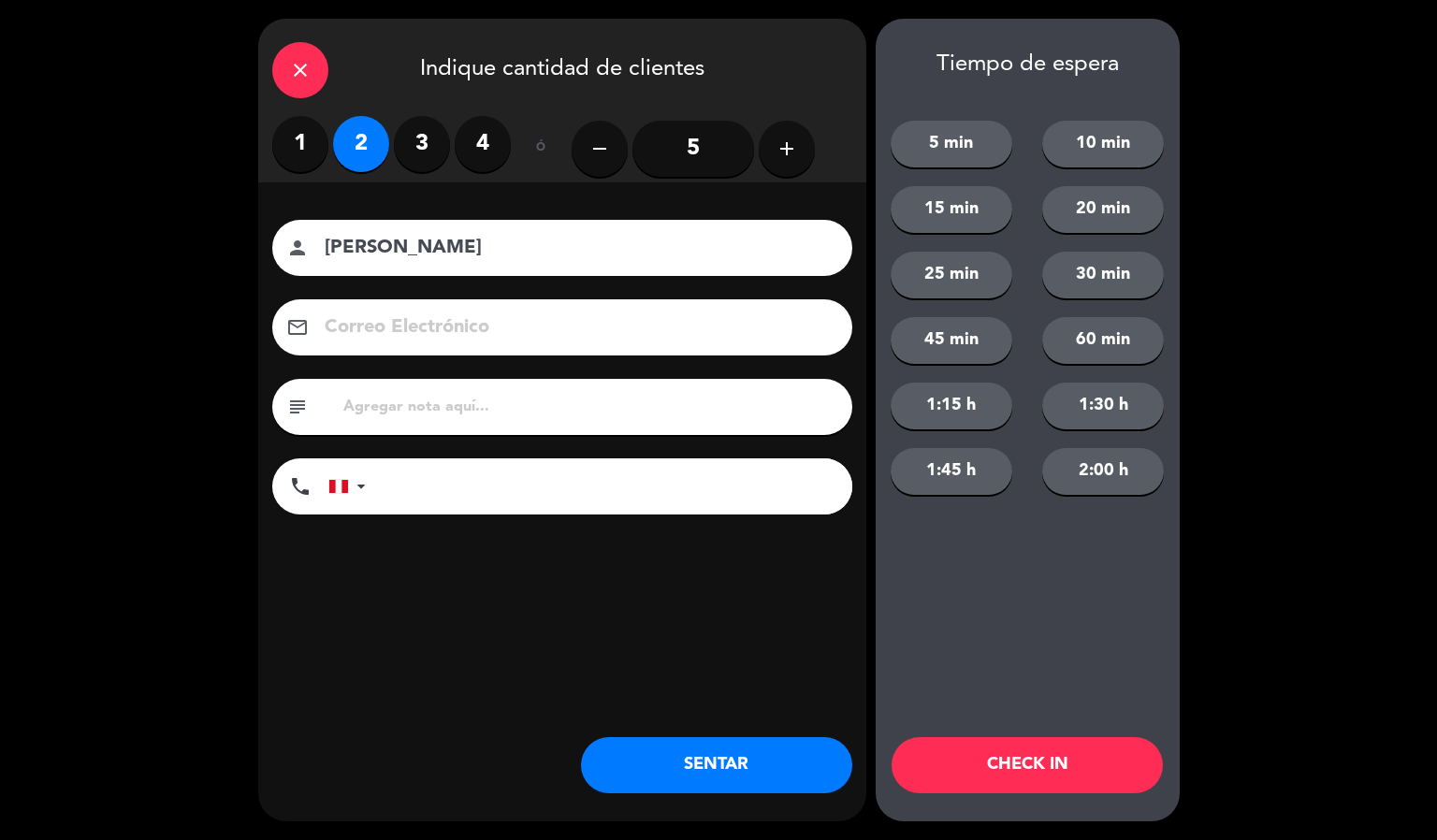
click at [447, 258] on input "[PERSON_NAME]" at bounding box center [574, 248] width 505 height 33
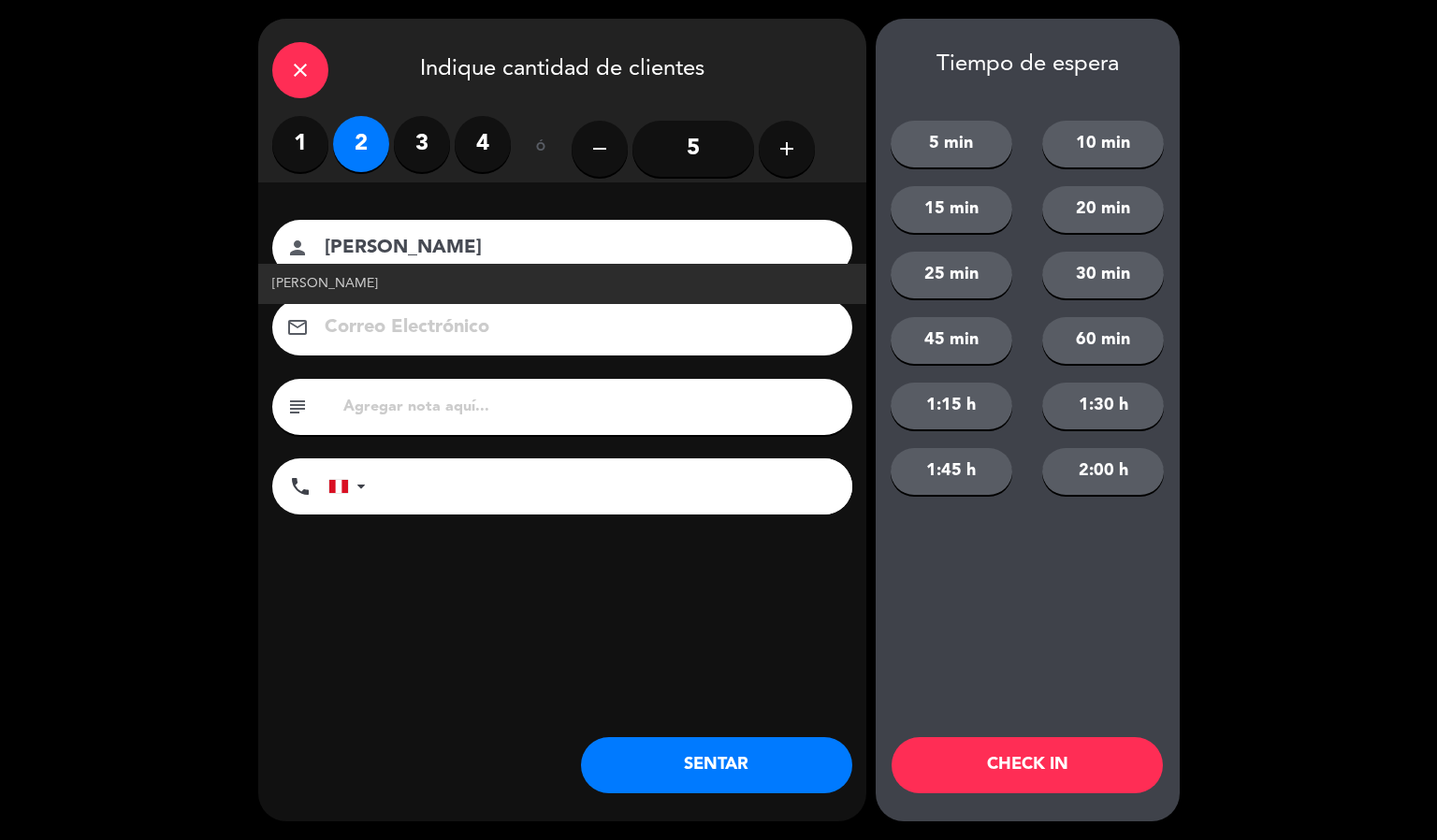
click at [328, 286] on span "[PERSON_NAME]" at bounding box center [325, 284] width 106 height 21
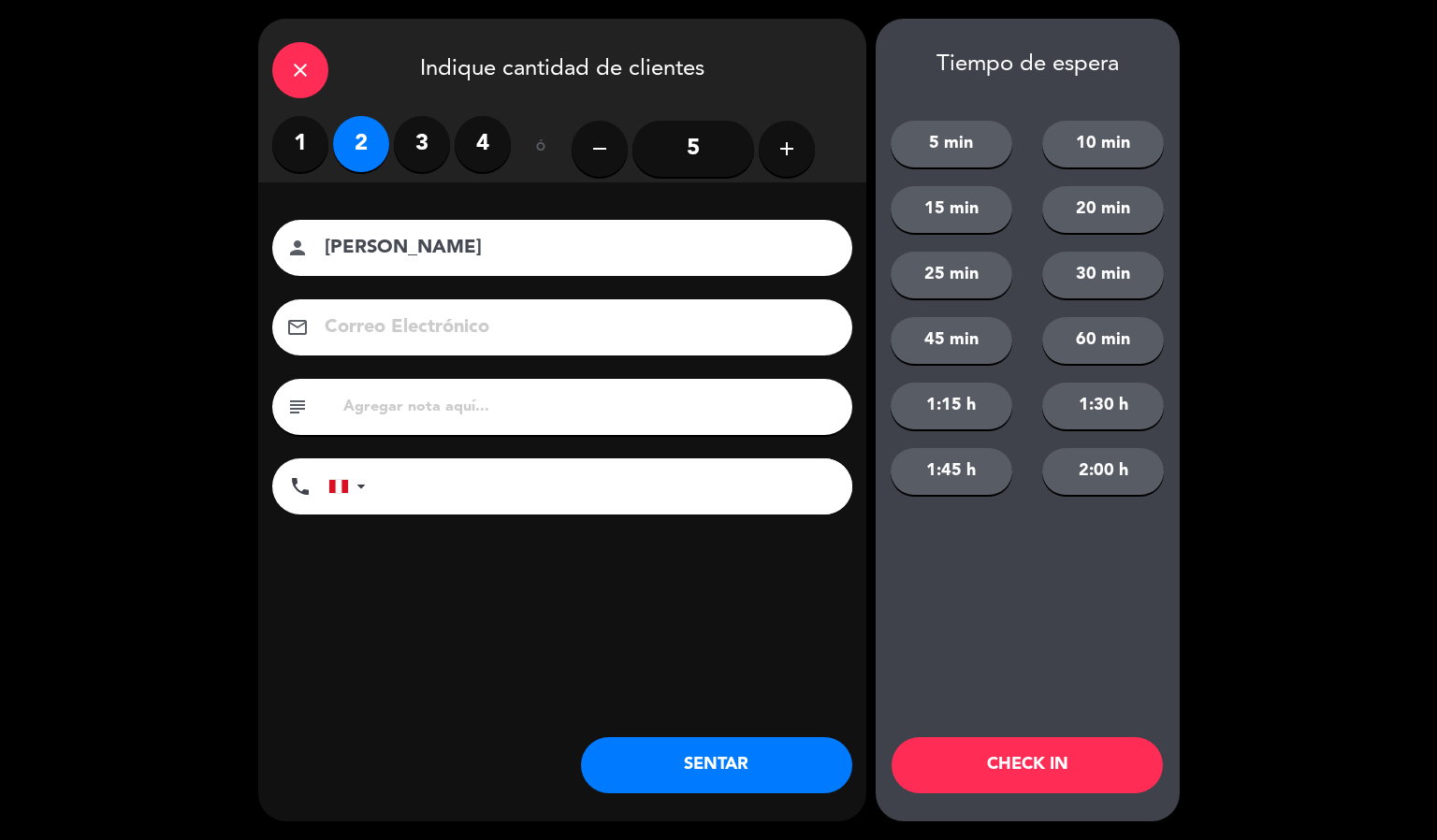
click at [368, 244] on input "[PERSON_NAME]" at bounding box center [574, 248] width 505 height 33
type input "[PERSON_NAME]"
click at [924, 770] on button "CHECK IN" at bounding box center [1027, 765] width 272 height 56
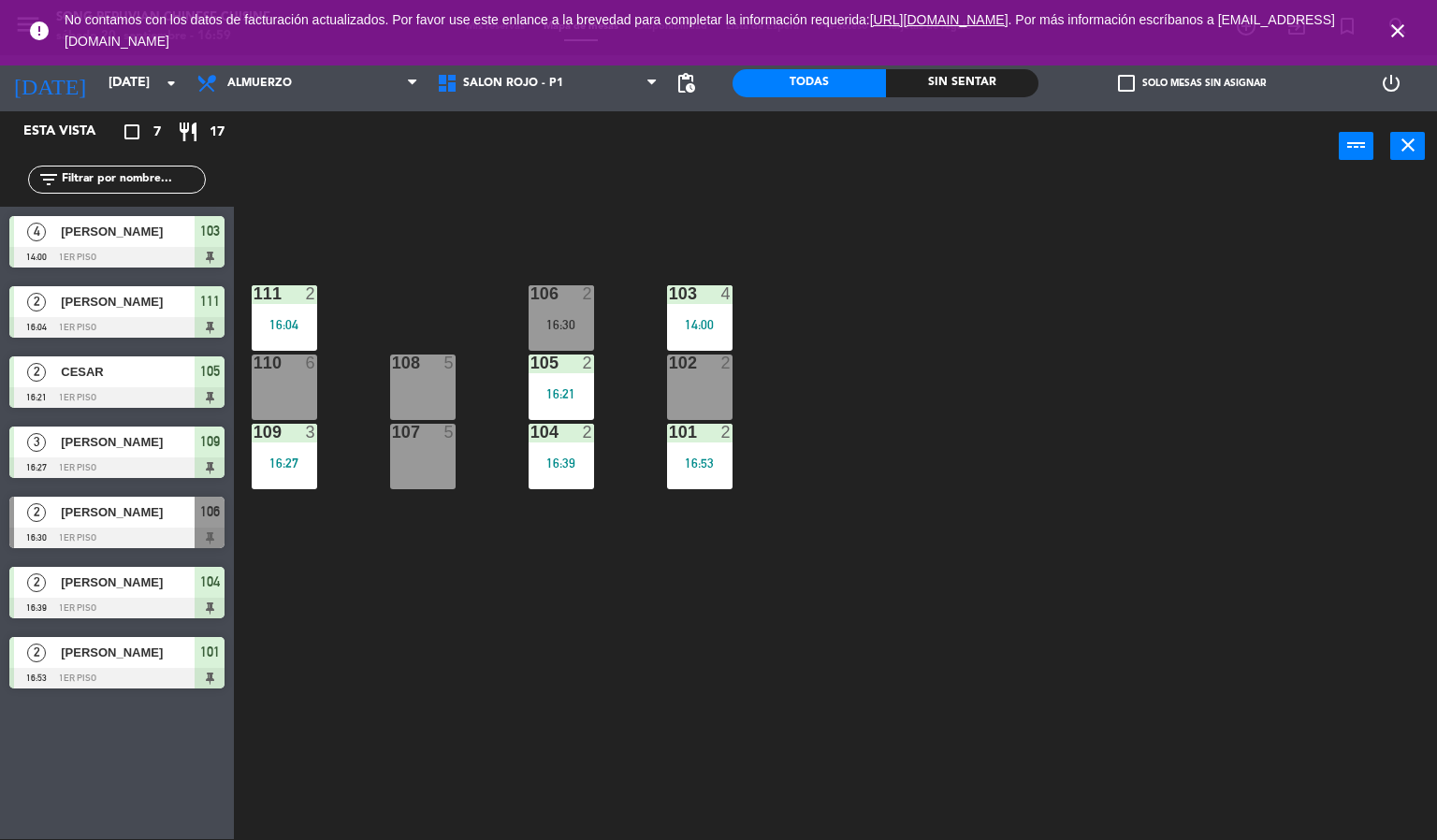
click at [904, 575] on div "103 4 14:00 106 2 16:30 111 2 16:04 102 2 105 2 16:21 108 5 110 6 101 2 16:53 1…" at bounding box center [842, 510] width 1189 height 657
click at [1397, 20] on icon "close" at bounding box center [1397, 30] width 22 height 22
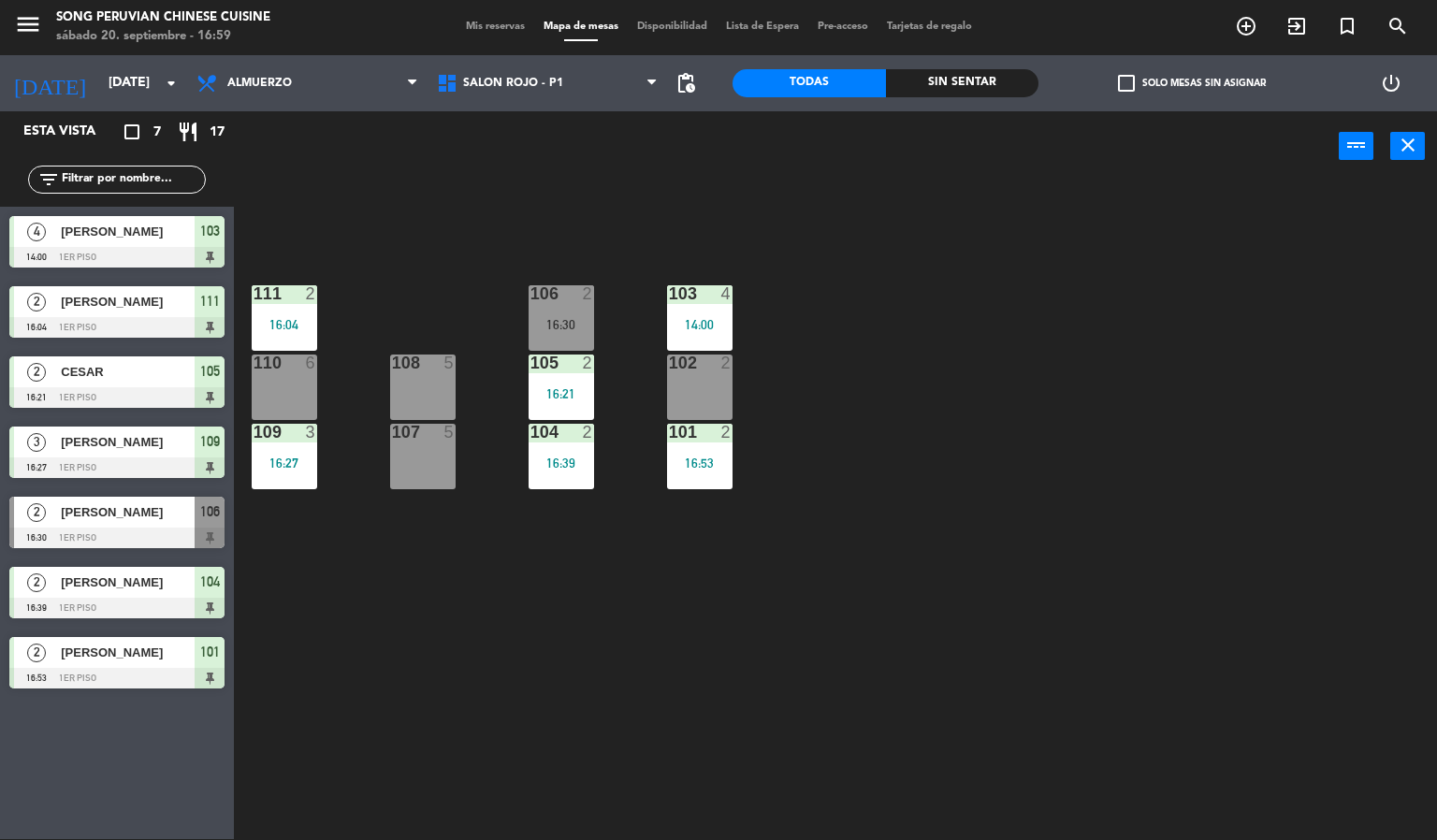
click at [1194, 441] on div "103 4 14:00 106 2 16:30 111 2 16:04 102 2 105 2 16:21 108 5 110 6 101 2 16:53 1…" at bounding box center [842, 510] width 1189 height 657
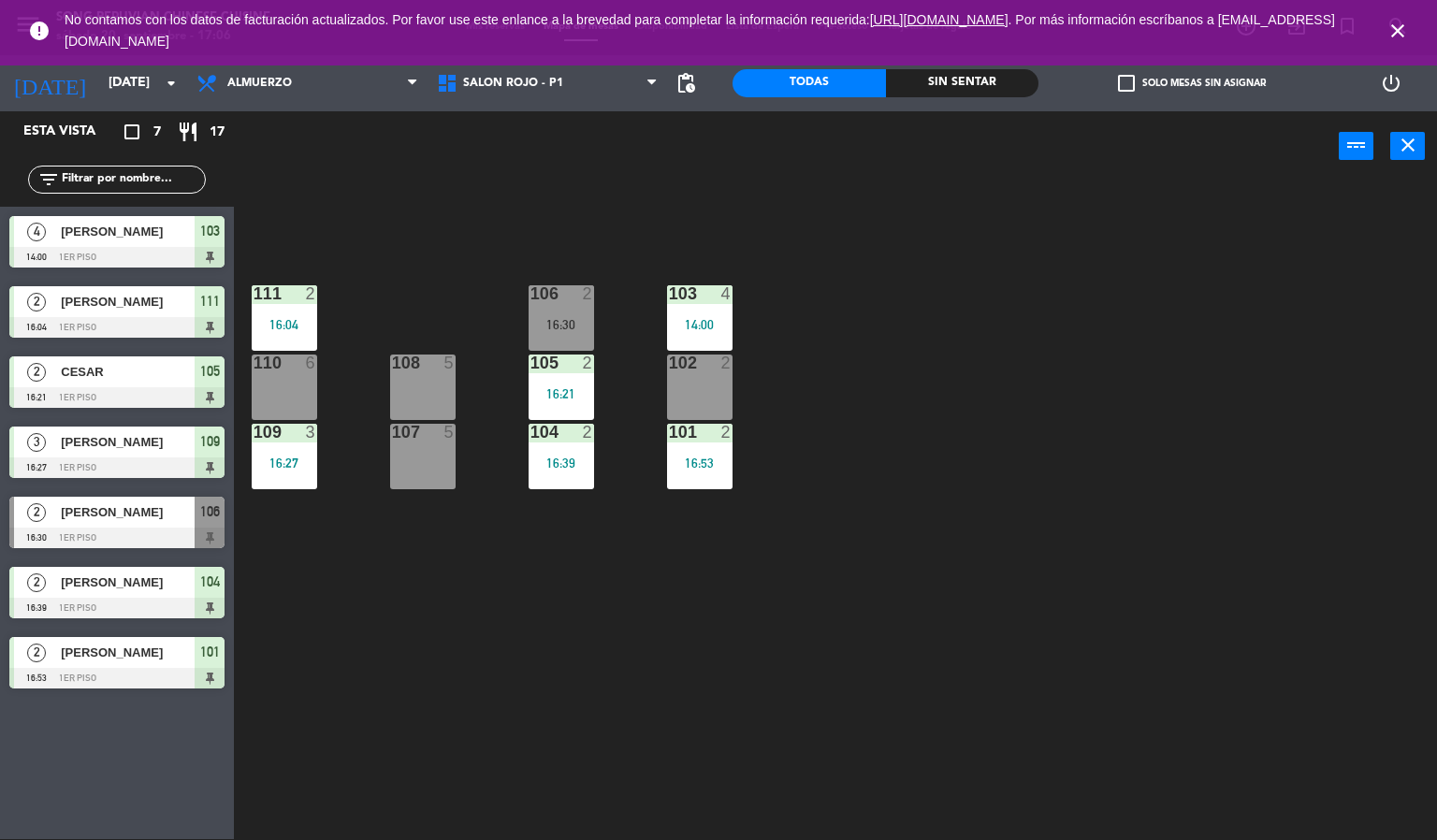
click at [1401, 29] on icon "close" at bounding box center [1397, 30] width 22 height 22
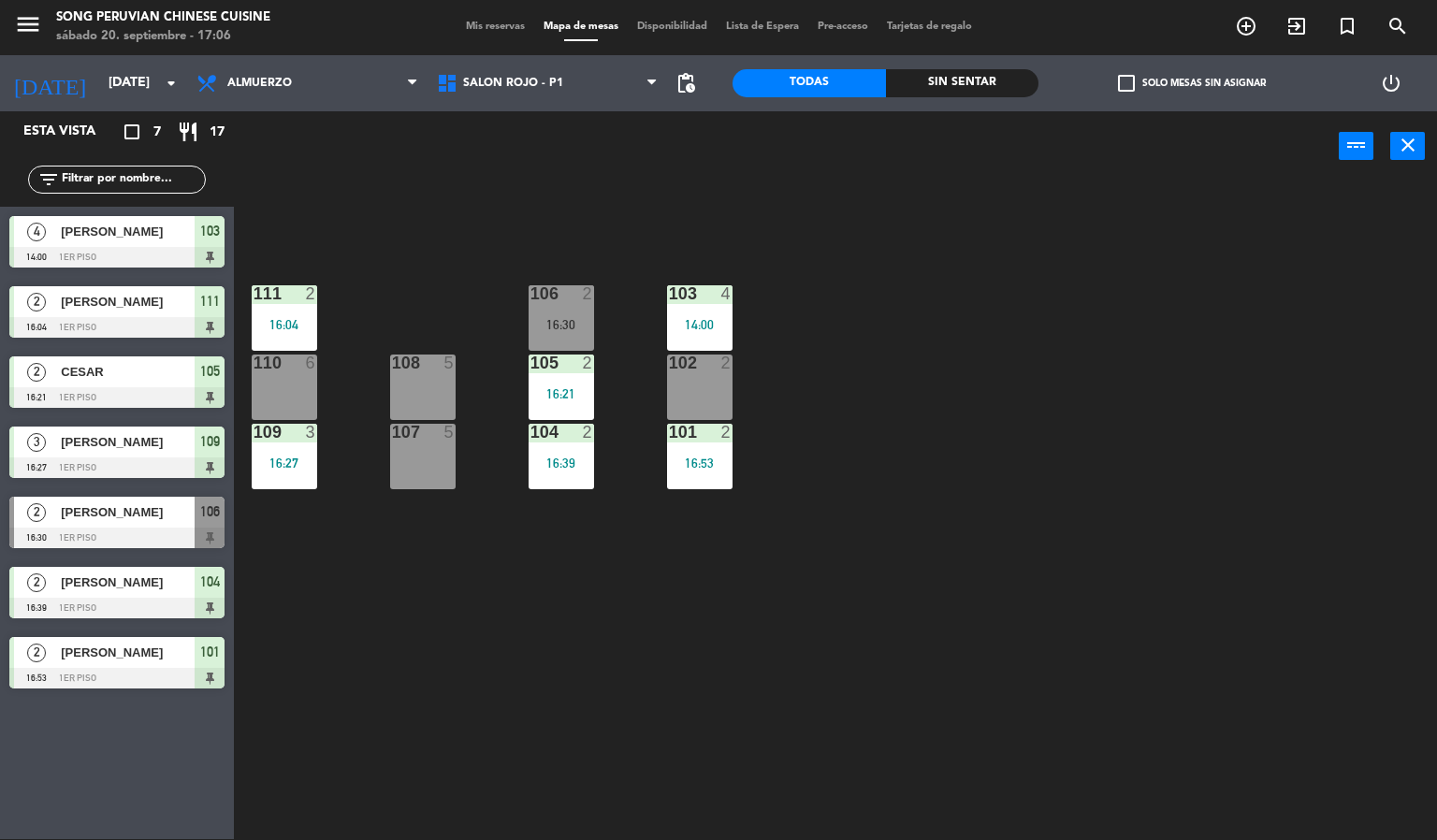
click at [1251, 413] on div "103 4 14:00 106 2 16:30 111 2 16:04 102 2 105 2 16:21 108 5 110 6 101 2 16:53 1…" at bounding box center [842, 510] width 1189 height 657
click at [710, 654] on div "103 4 14:00 106 2 16:30 111 2 16:04 102 2 105 2 16:21 108 5 110 6 101 2 16:53 1…" at bounding box center [842, 510] width 1189 height 657
click at [483, 657] on div "103 4 14:00 106 2 16:30 111 2 16:04 102 2 105 2 16:21 108 5 110 6 101 2 16:53 1…" at bounding box center [842, 510] width 1189 height 657
click at [304, 84] on span "Almuerzo" at bounding box center [307, 83] width 240 height 41
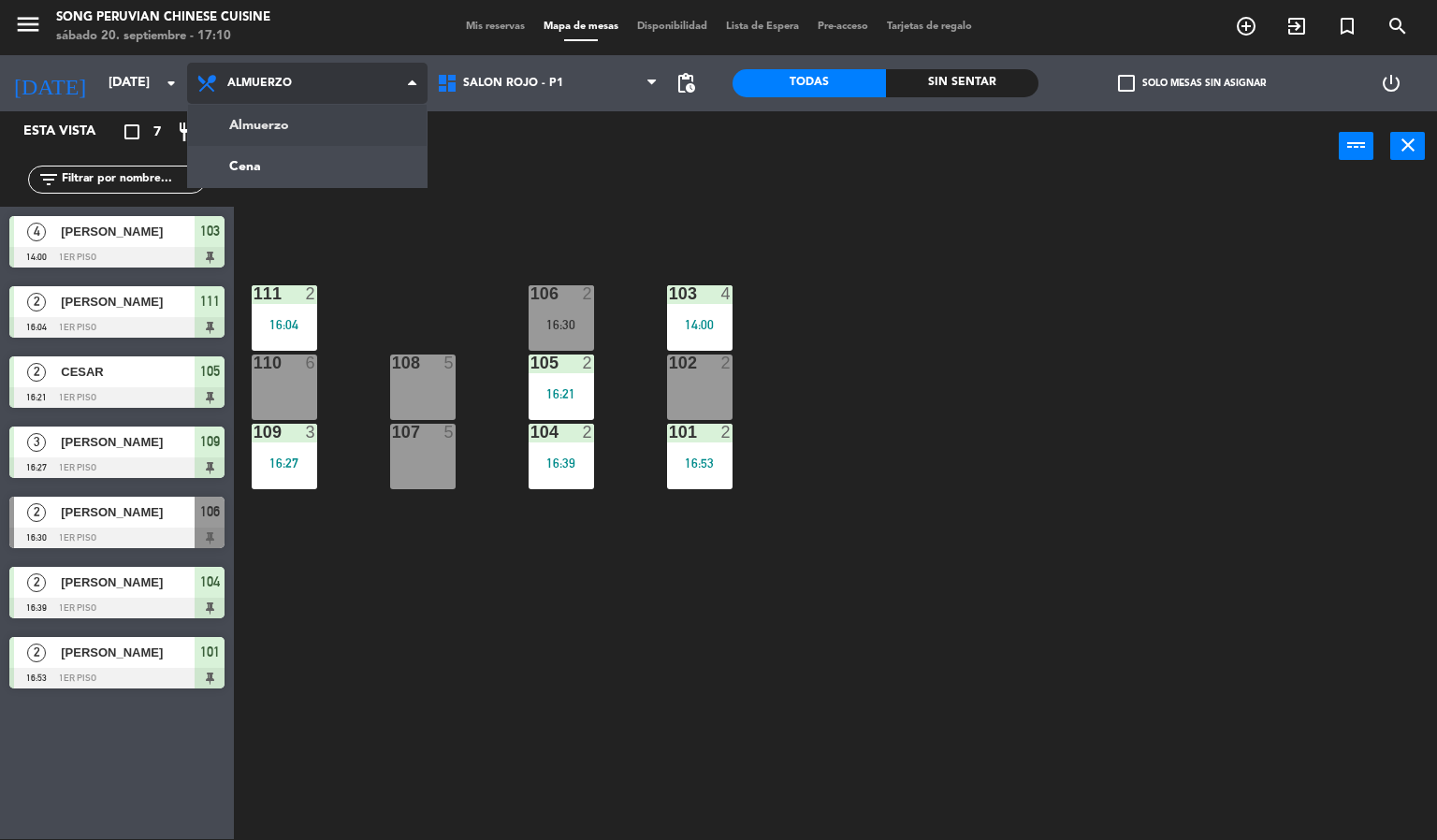
click at [346, 166] on ng-component "menu Song Peruvian Chinese Cuisine [DATE] 20. septiembre - 17:10 Mis reservas M…" at bounding box center [718, 420] width 1437 height 841
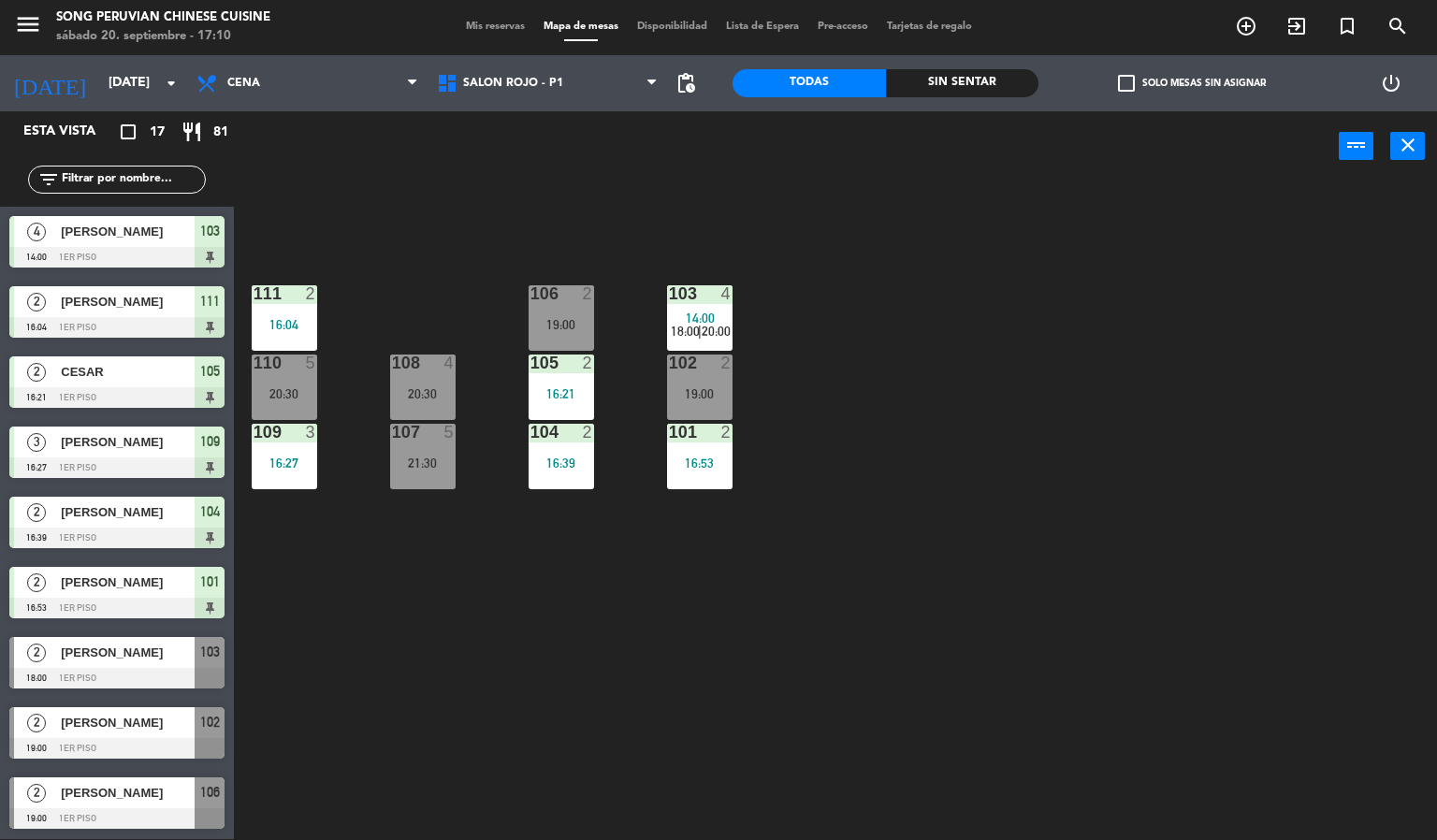
click at [186, 655] on span "[PERSON_NAME]" at bounding box center [127, 652] width 133 height 19
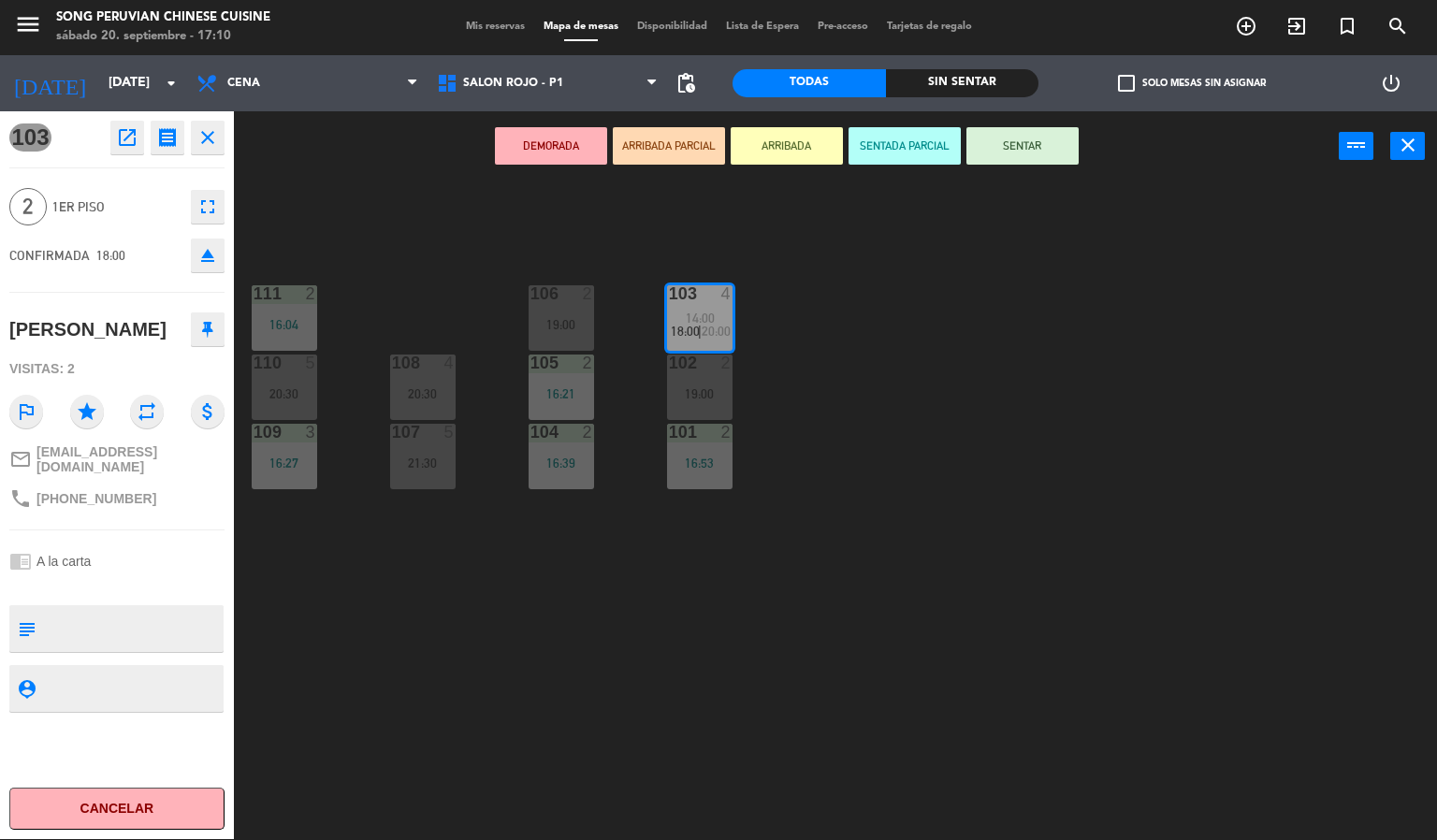
click at [497, 26] on span "Mis reservas" at bounding box center [496, 26] width 78 height 11
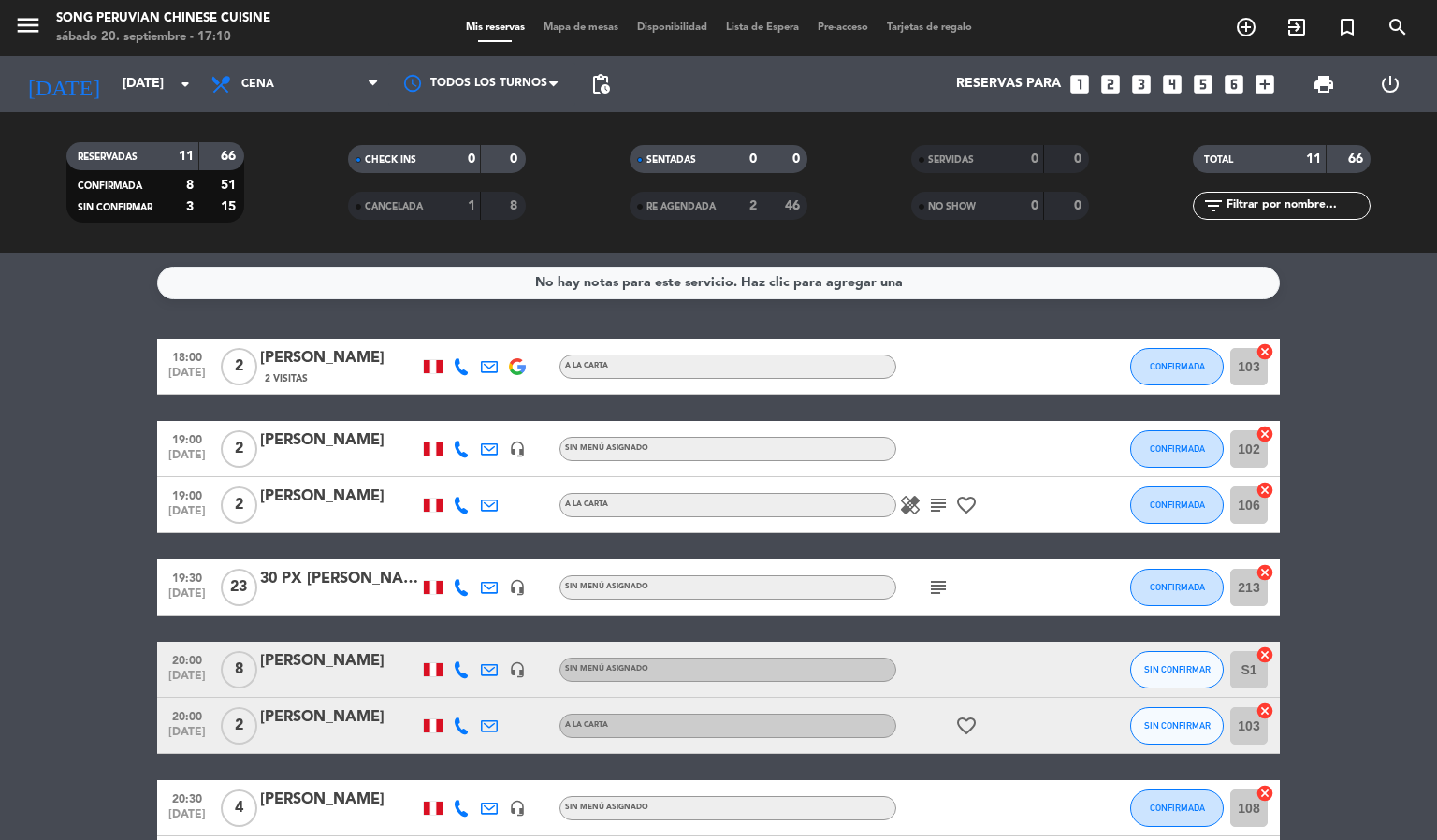
click at [578, 26] on span "Mapa de mesas" at bounding box center [581, 27] width 93 height 11
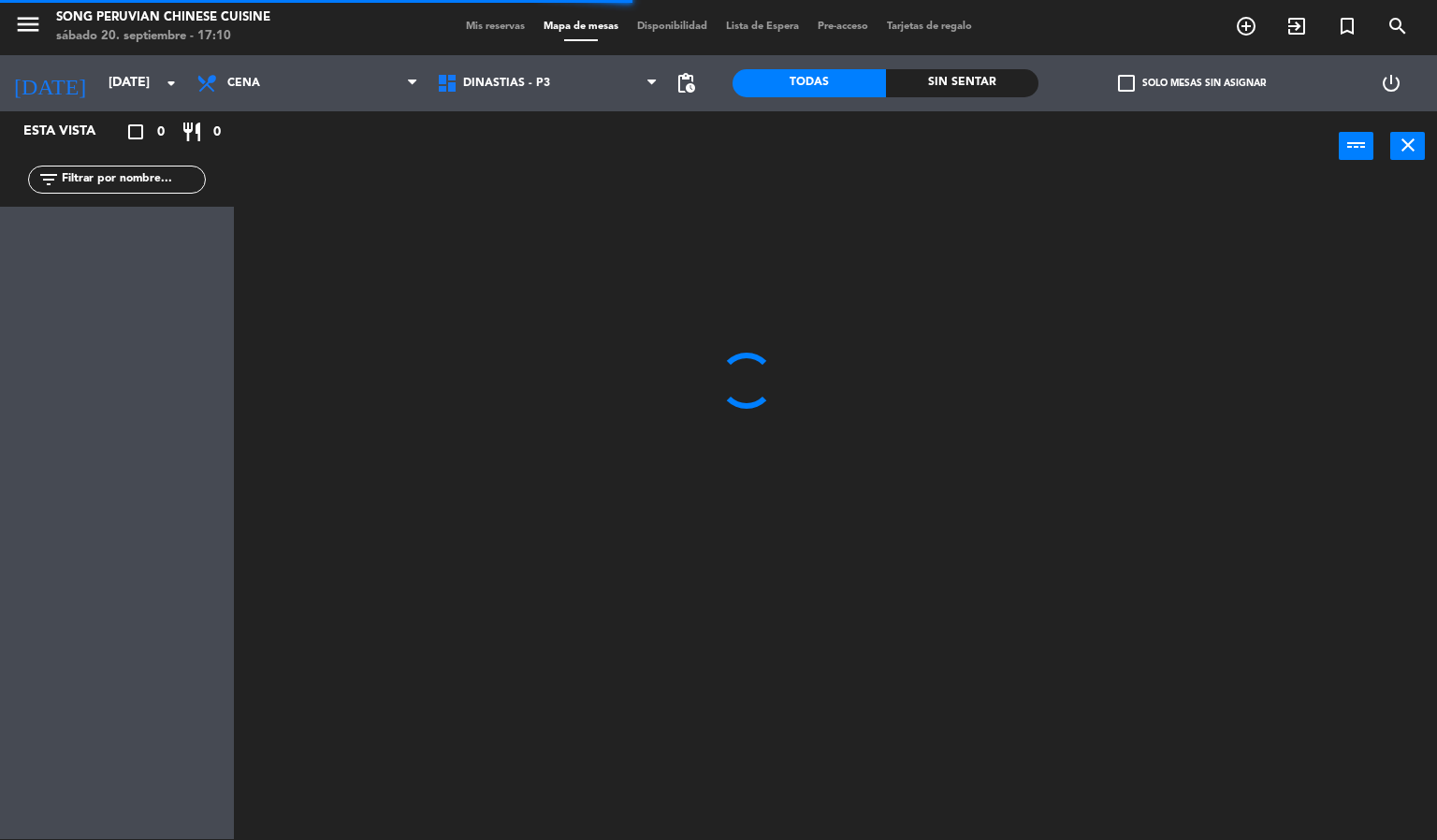
click at [593, 526] on div at bounding box center [842, 510] width 1189 height 657
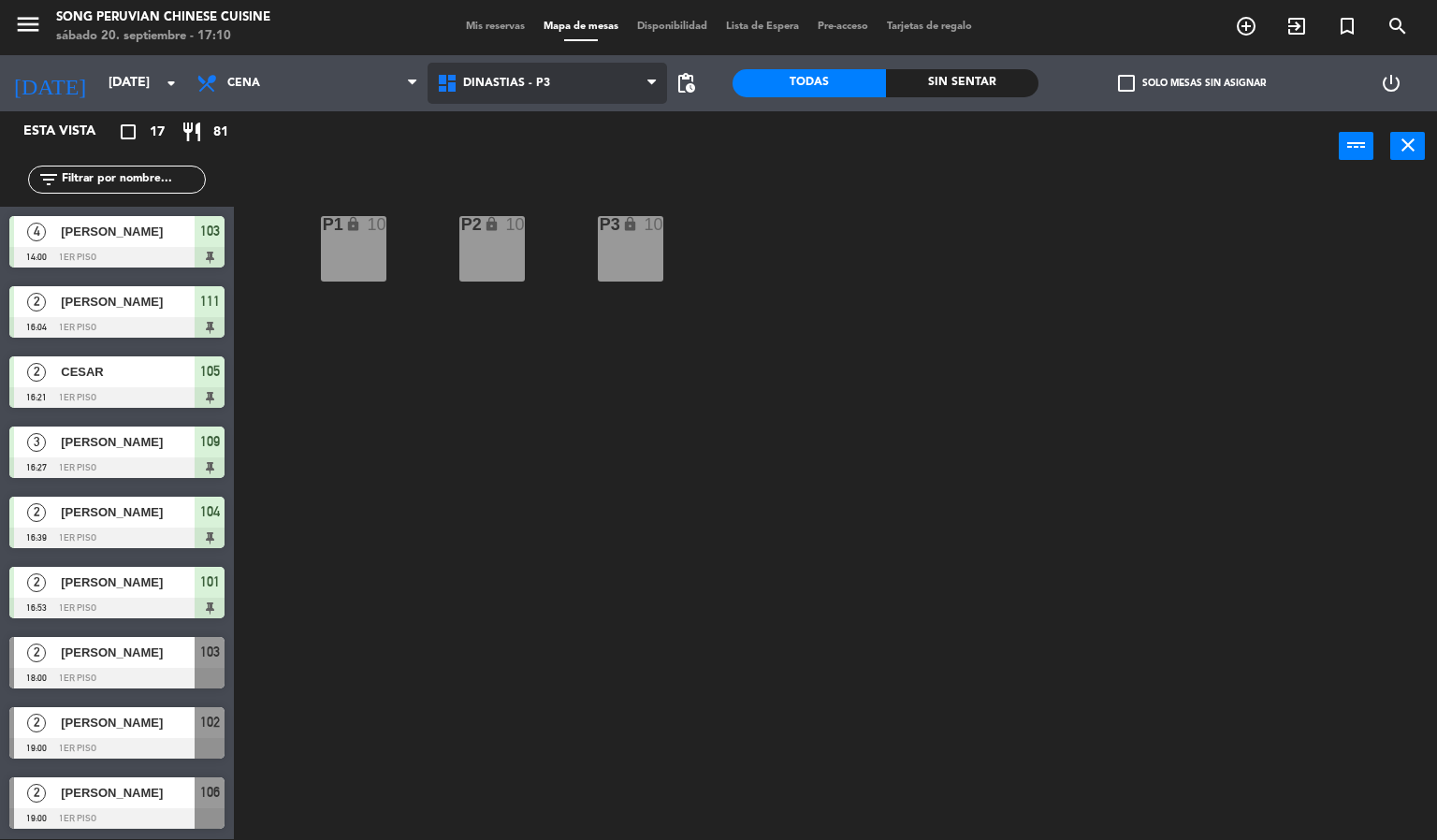
click at [495, 90] on span "DINASTIAS - P3" at bounding box center [547, 83] width 240 height 41
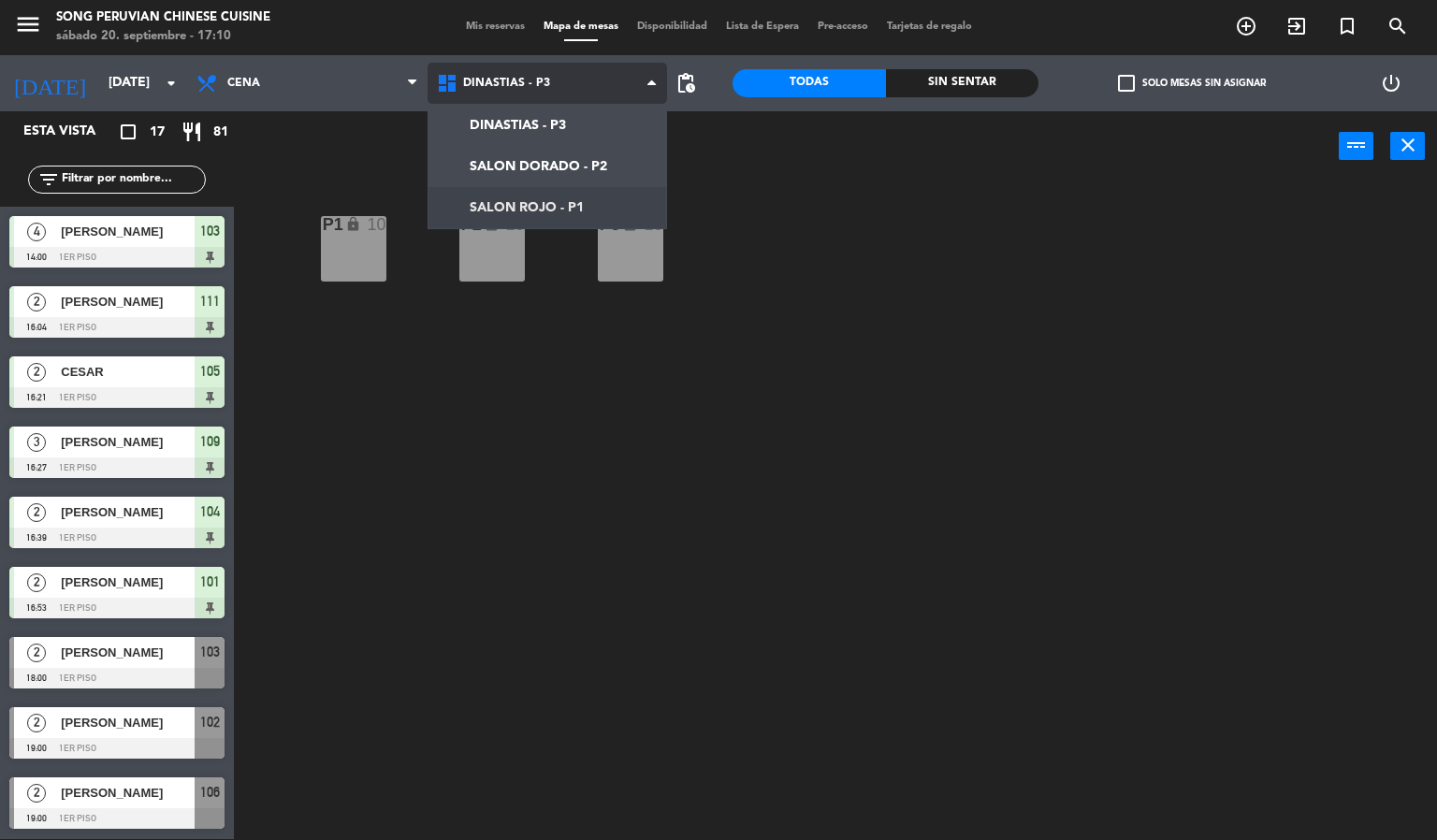
click at [576, 202] on ng-component "menu Song Peruvian Chinese Cuisine [DATE] 20. septiembre - 17:10 Mis reservas M…" at bounding box center [718, 420] width 1437 height 841
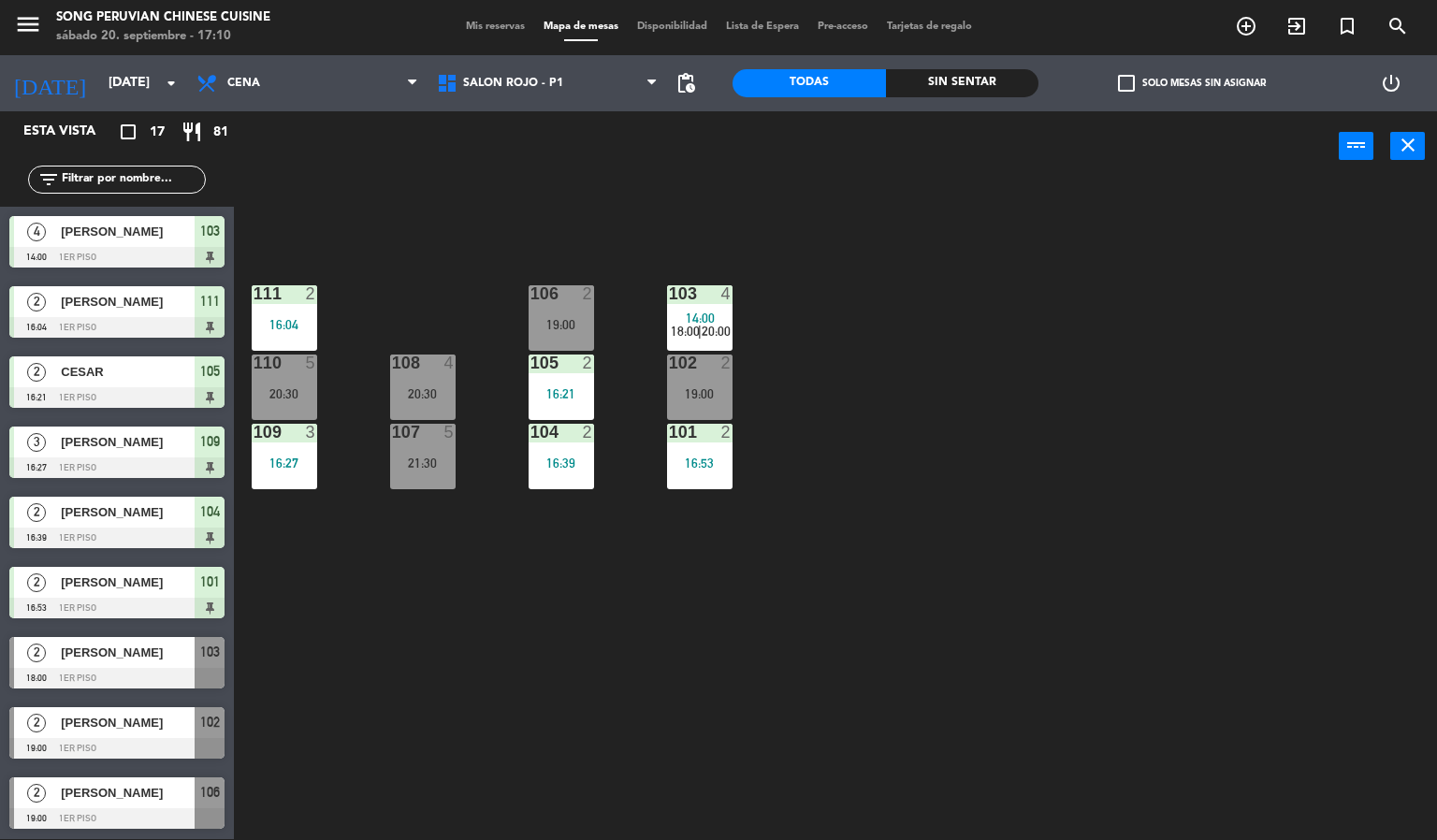
click at [663, 554] on div "103 4 14:00 18:00 | 20:00 106 2 19:00 111 2 16:04 102 2 19:00 105 2 16:21 108 4…" at bounding box center [842, 510] width 1189 height 657
click at [559, 289] on div at bounding box center [561, 293] width 31 height 17
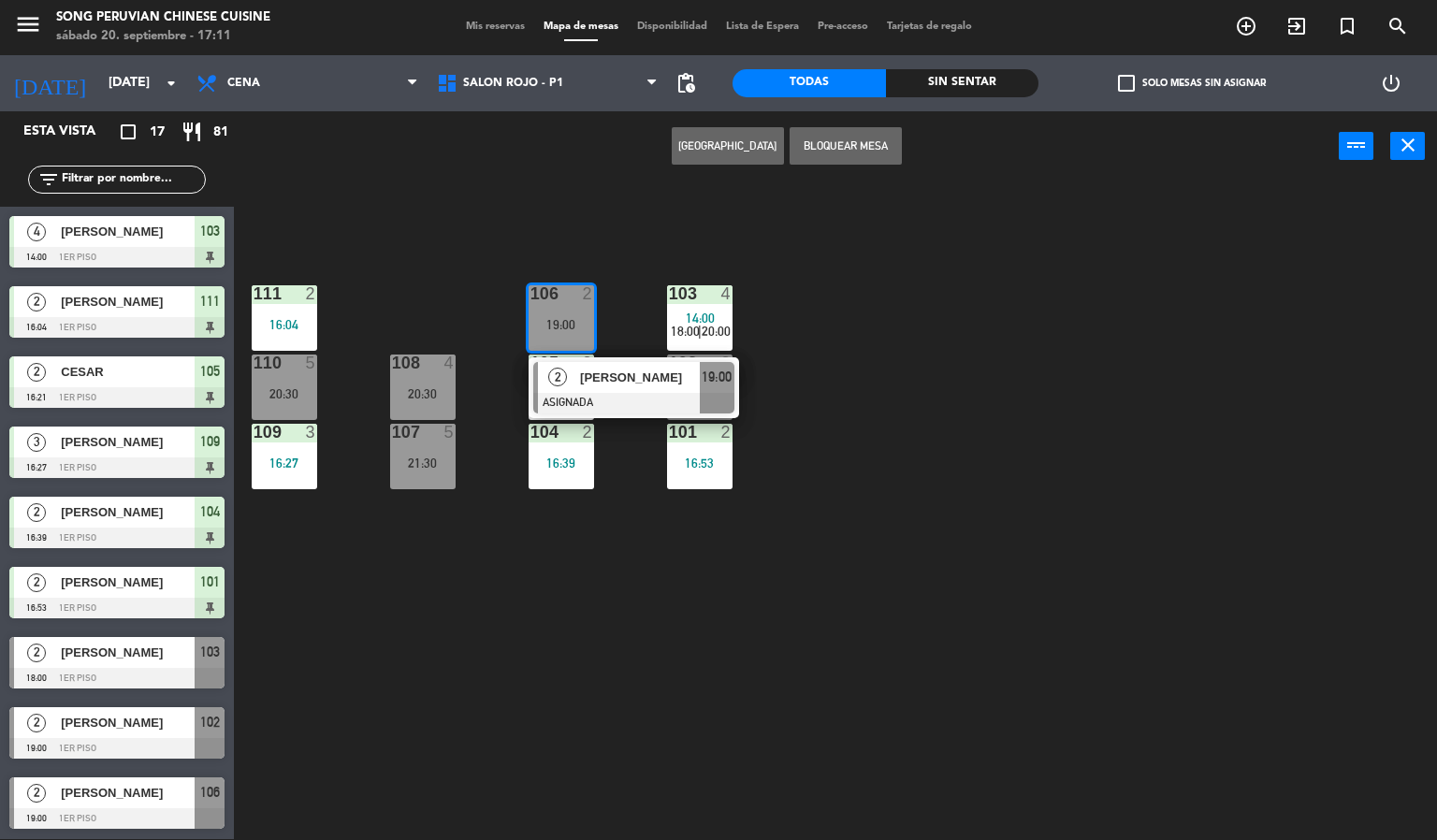
click at [609, 393] on div at bounding box center [634, 403] width 202 height 20
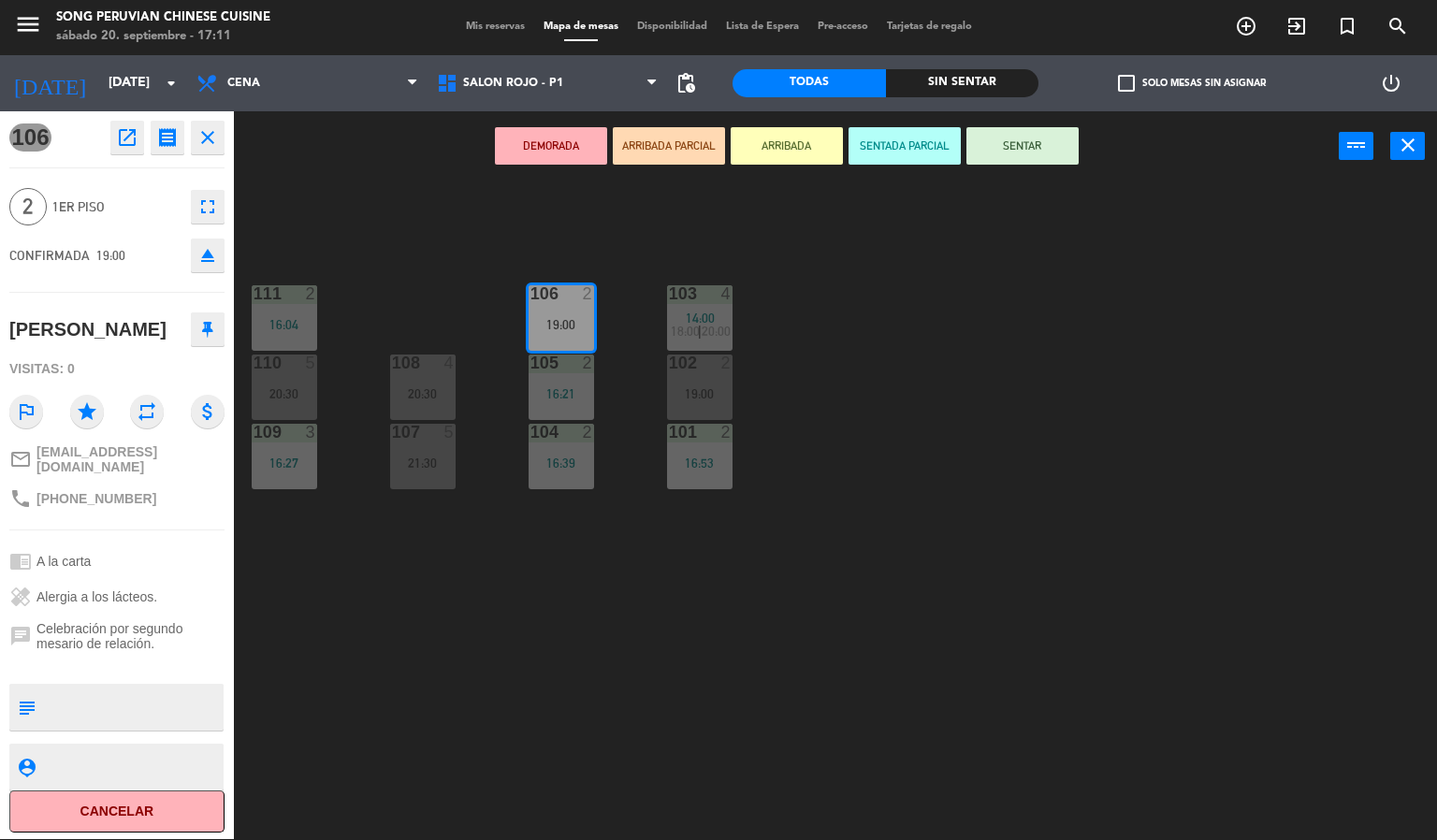
click at [204, 256] on icon "eject" at bounding box center [207, 255] width 22 height 22
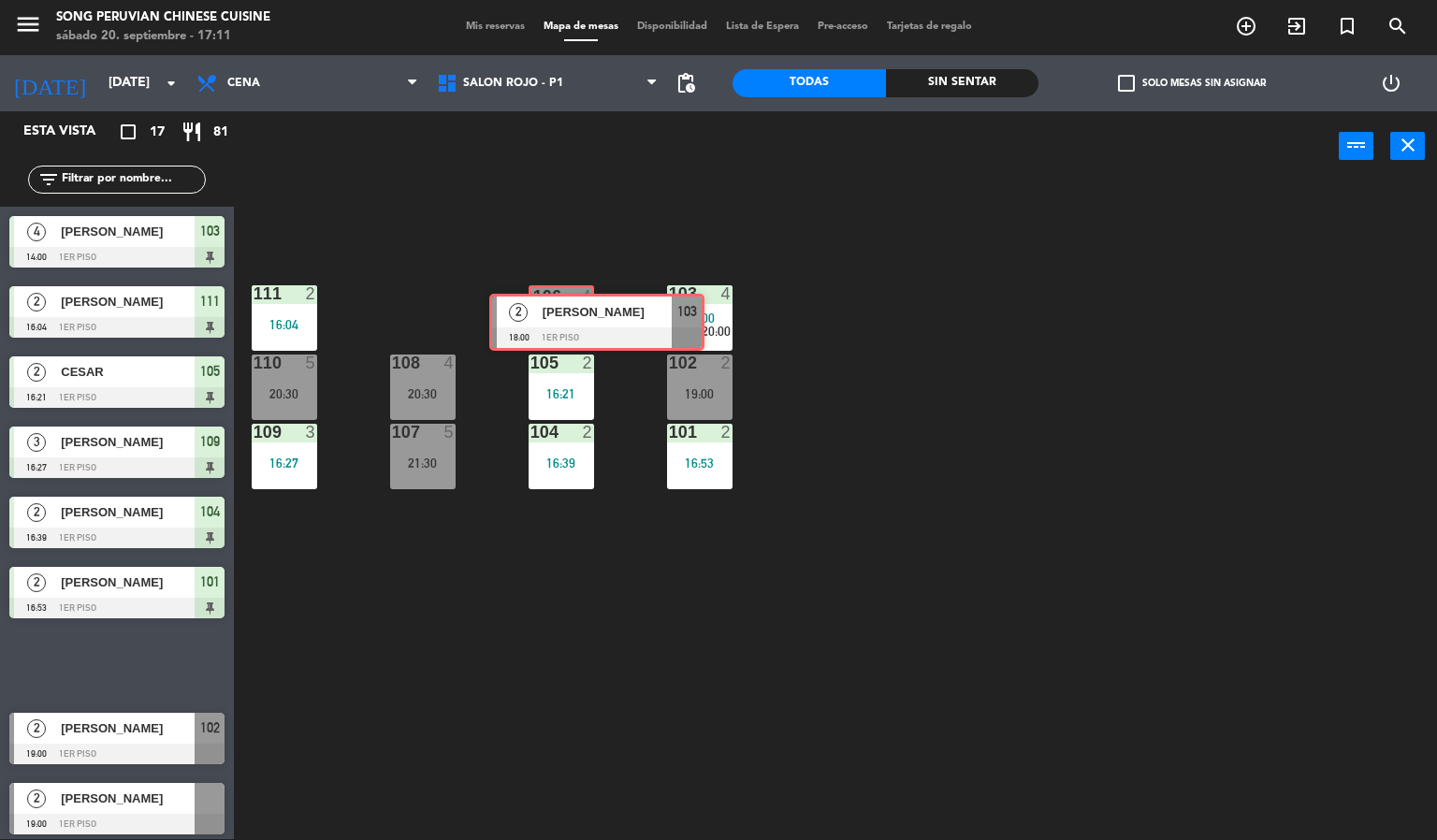
drag, startPoint x: 101, startPoint y: 655, endPoint x: 581, endPoint y: 312, distance: 590.0
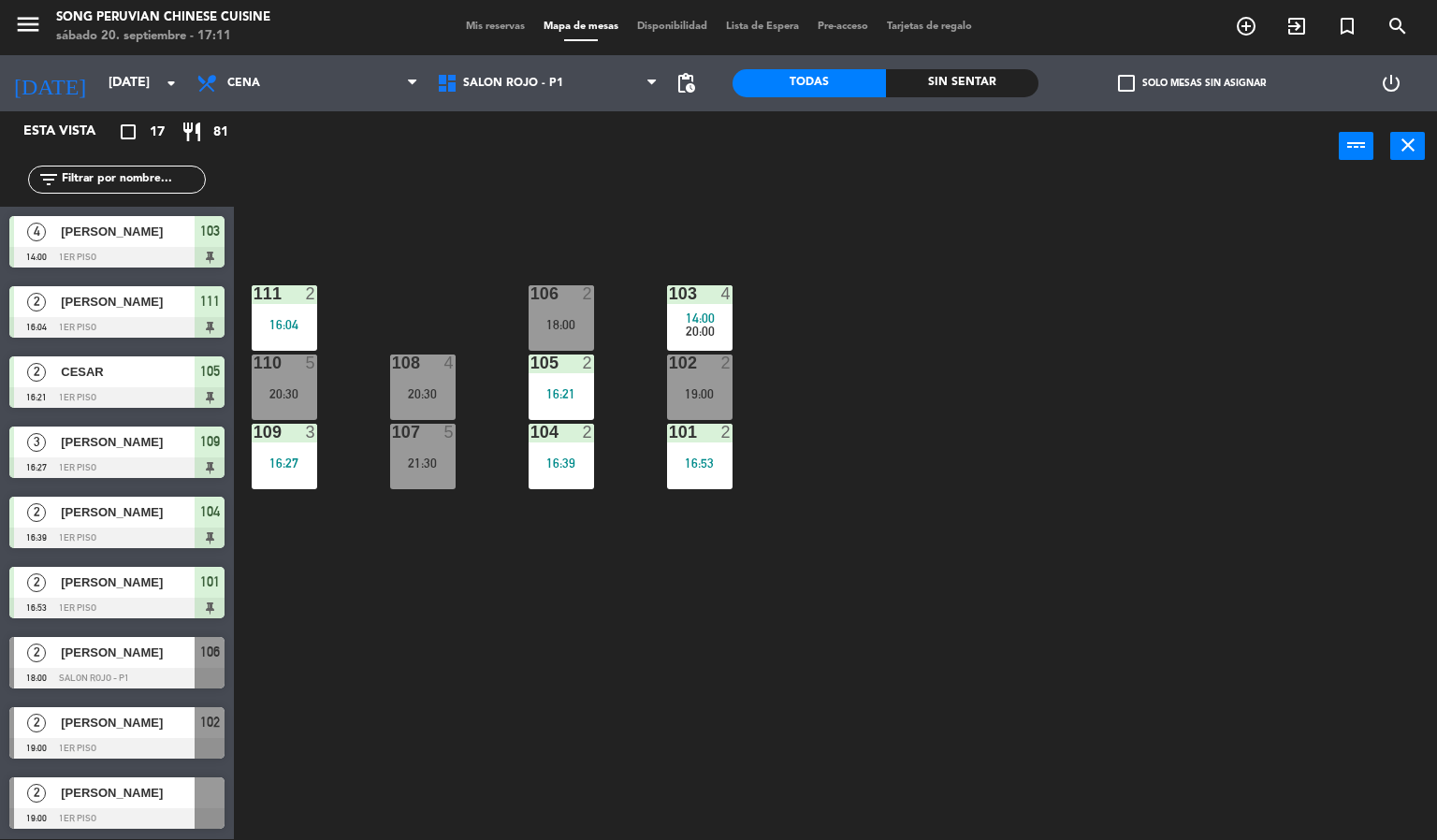
click at [979, 360] on div "103 4 14:00 20:00 106 2 18:00 111 2 16:04 102 2 19:00 105 2 16:21 108 4 20:30 1…" at bounding box center [842, 510] width 1189 height 657
click at [559, 296] on div at bounding box center [561, 293] width 31 height 17
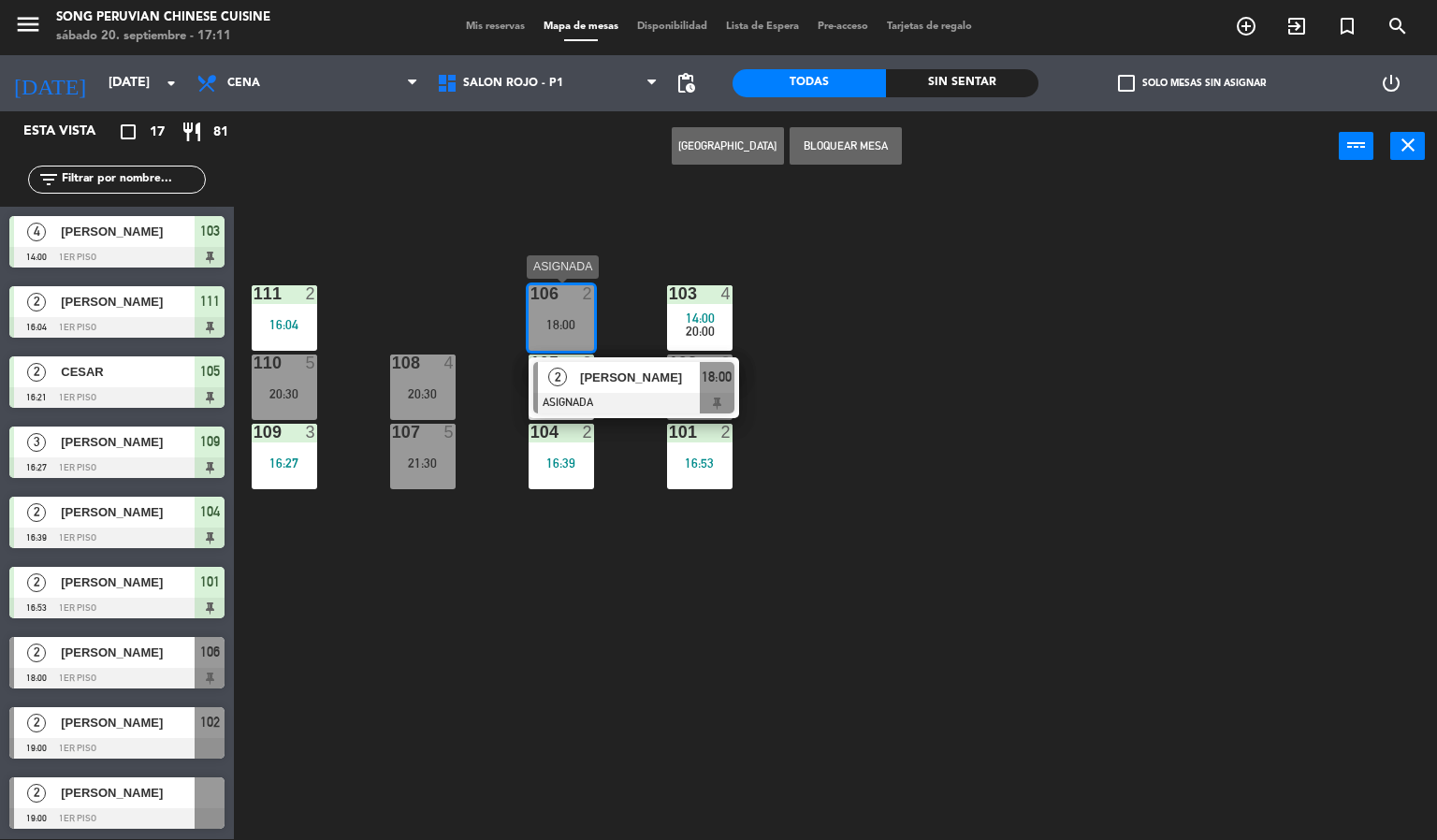
click at [621, 380] on span "[PERSON_NAME]" at bounding box center [640, 378] width 120 height 19
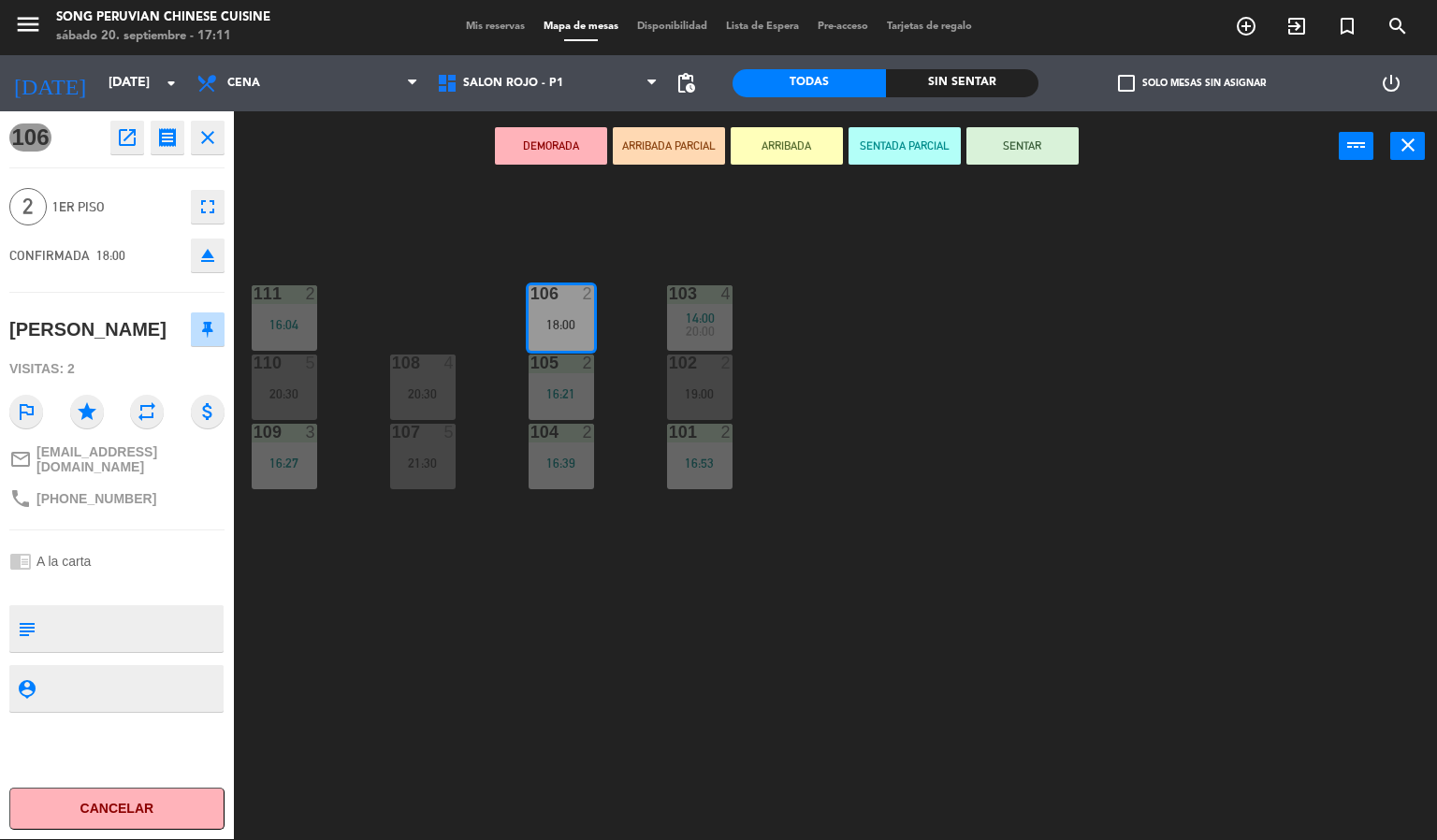
click at [893, 141] on button "SENTADA PARCIAL" at bounding box center [903, 146] width 112 height 37
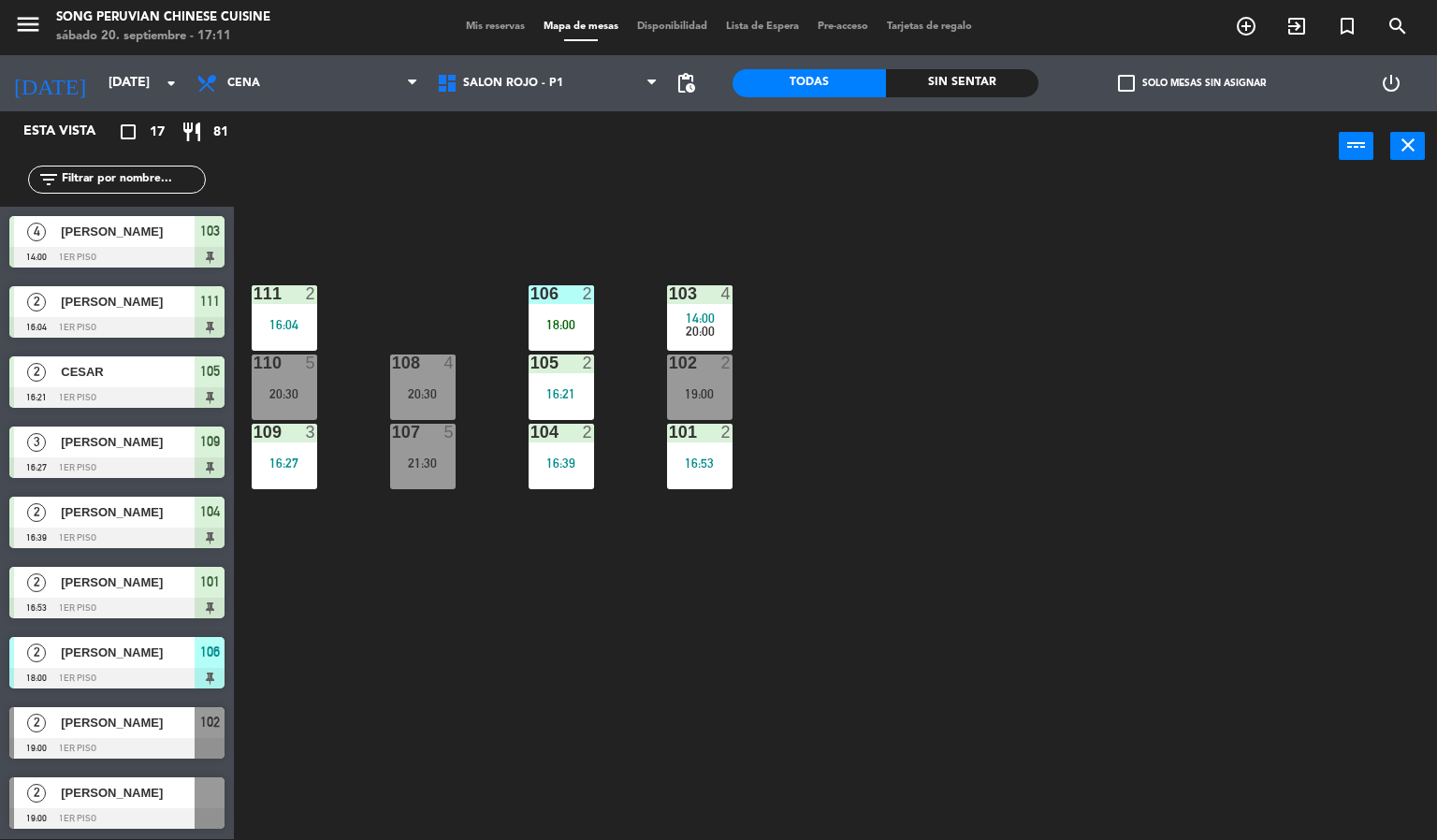
click at [1031, 395] on div "103 4 14:00 20:00 106 2 18:00 111 2 16:04 102 2 19:00 105 2 16:21 108 4 20:30 1…" at bounding box center [842, 510] width 1189 height 657
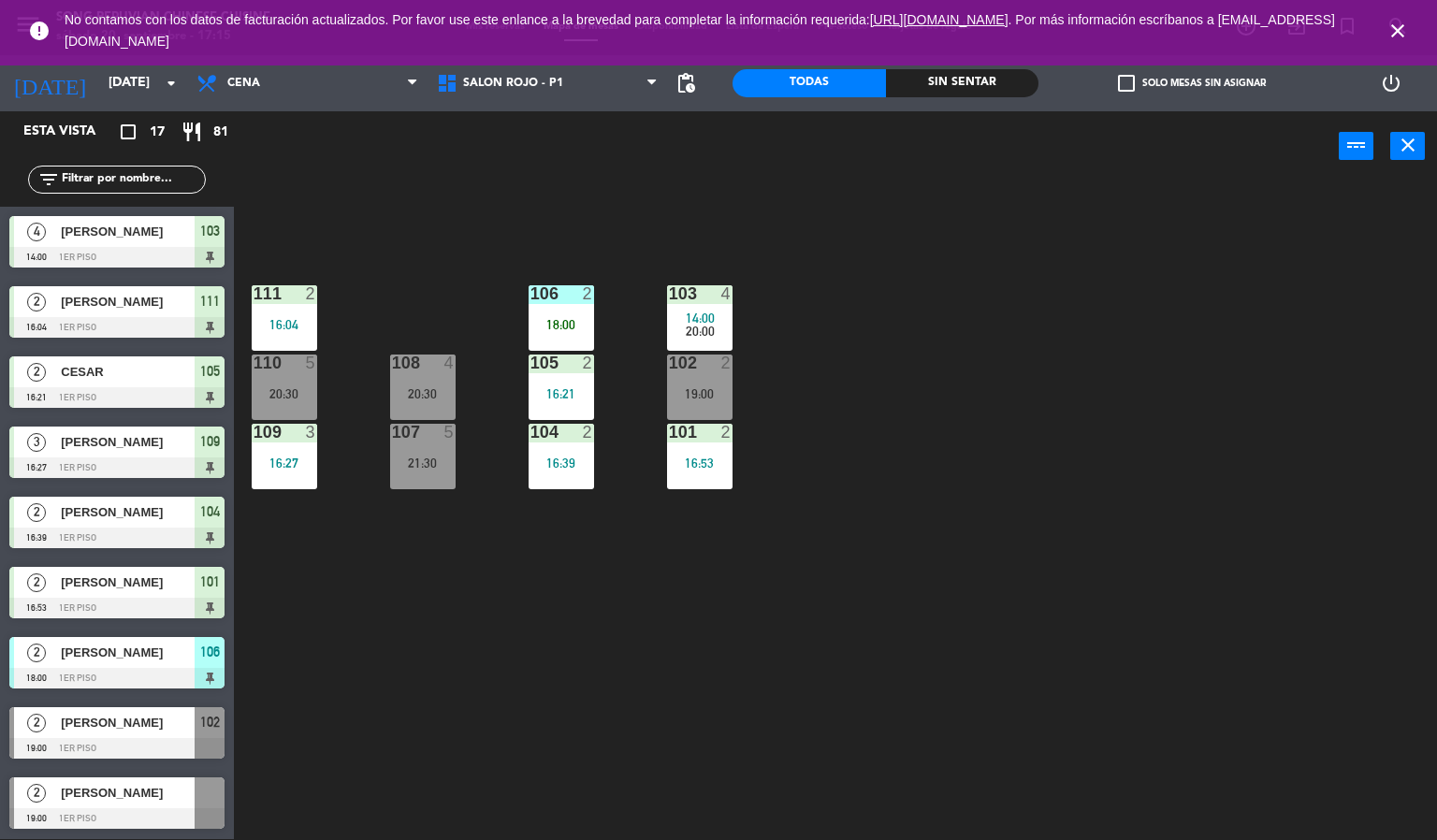
click at [1403, 31] on icon "close" at bounding box center [1397, 30] width 22 height 22
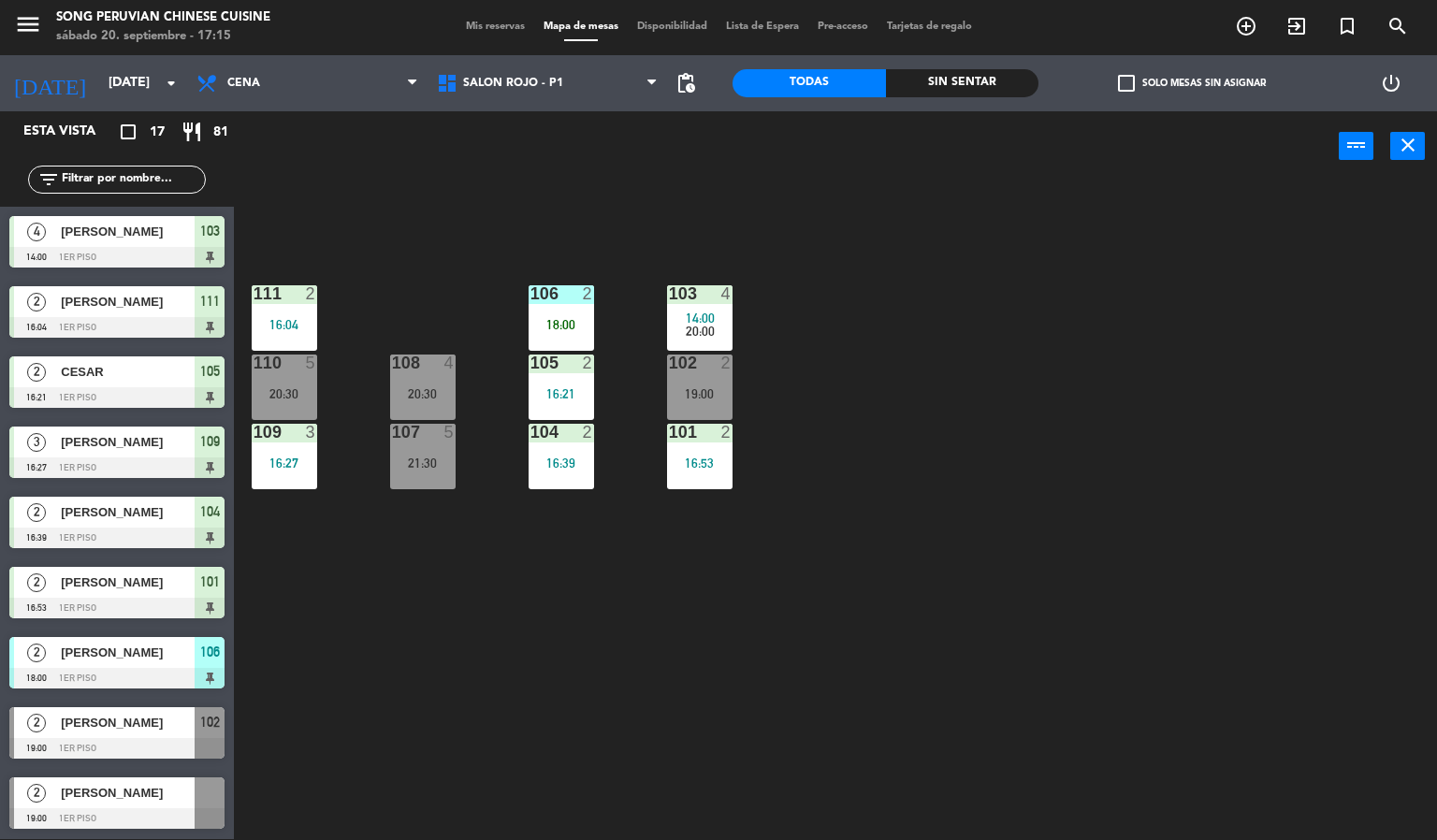
click at [1181, 554] on div "103 4 14:00 20:00 106 2 18:00 111 2 16:04 102 2 19:00 105 2 16:21 108 4 20:30 1…" at bounding box center [842, 510] width 1189 height 657
click at [561, 296] on div at bounding box center [561, 293] width 31 height 17
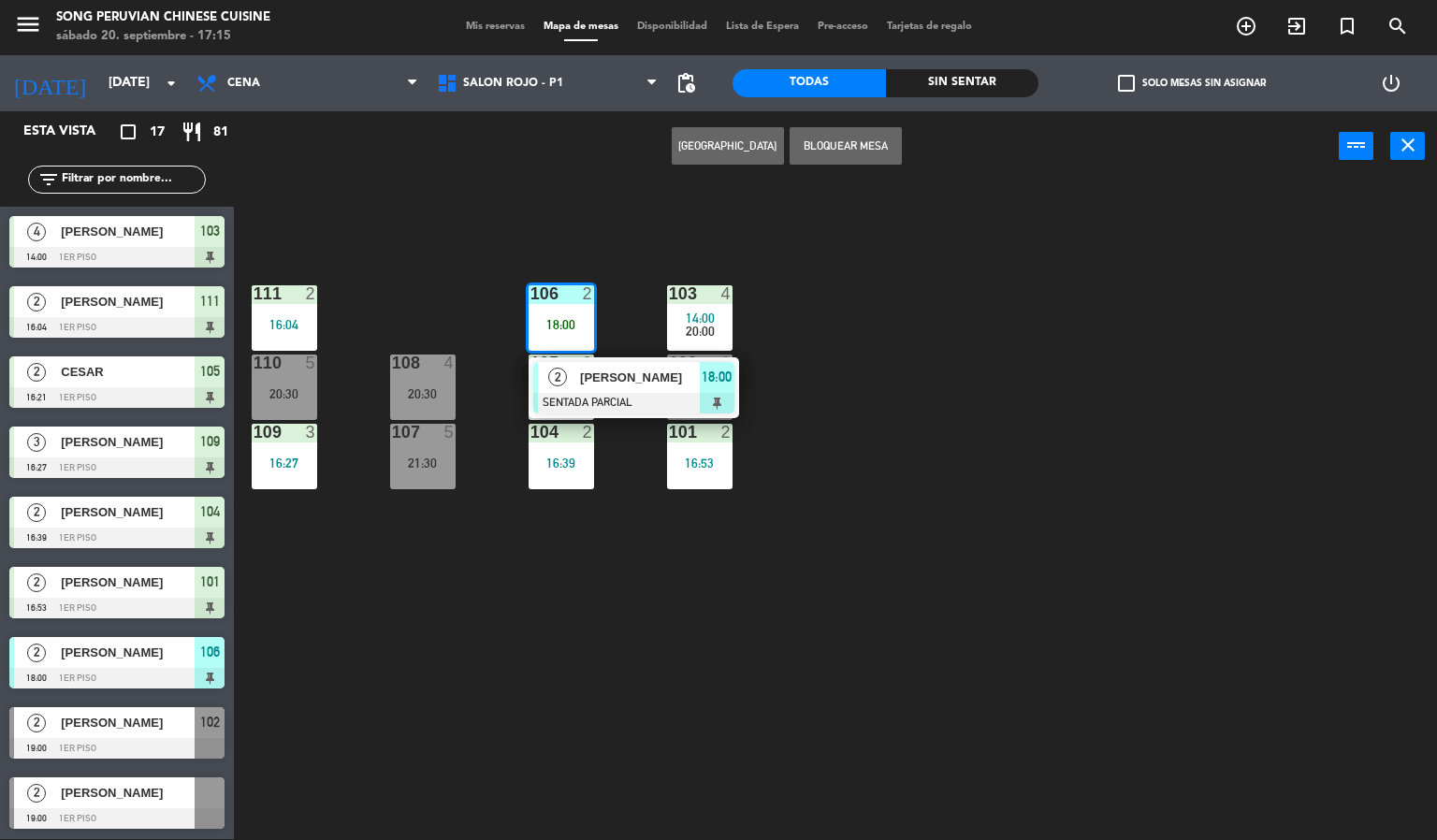
click at [677, 390] on div "[PERSON_NAME]" at bounding box center [639, 378] width 122 height 31
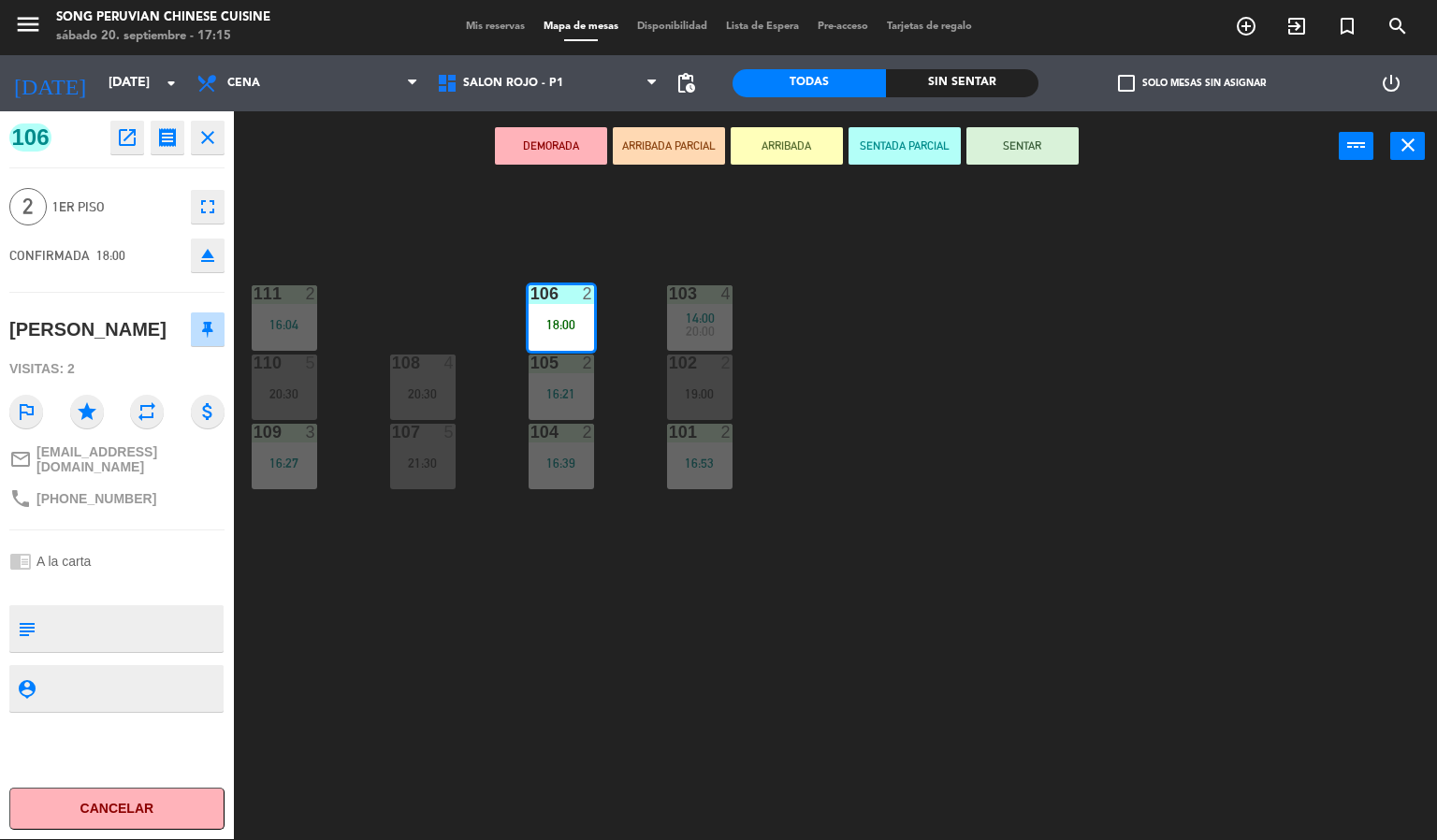
click at [1052, 137] on button "SENTAR" at bounding box center [1021, 146] width 112 height 37
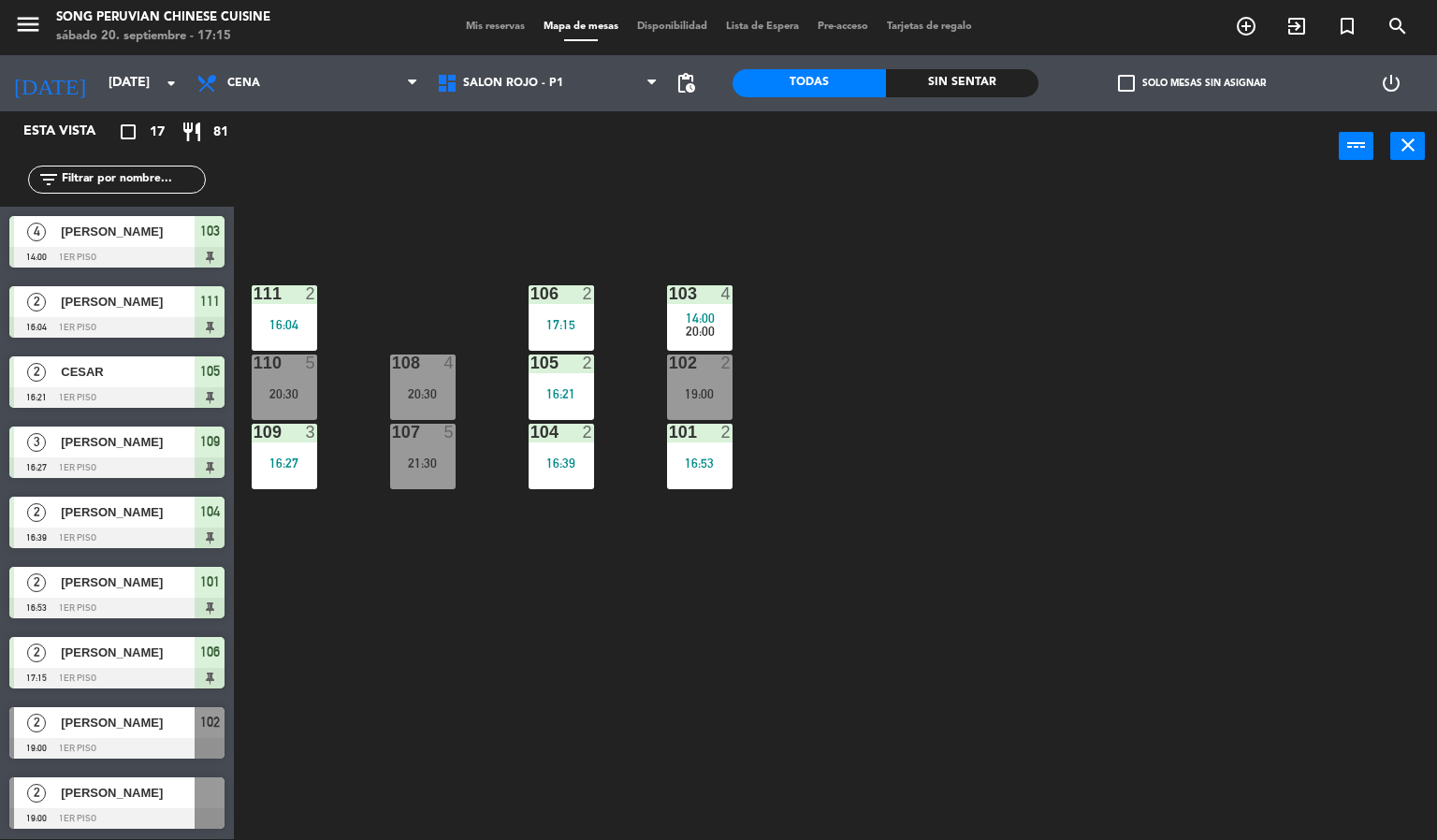
click at [1078, 438] on div "103 4 14:00 20:00 106 2 17:15 111 2 16:04 102 2 19:00 105 2 16:21 108 4 20:30 1…" at bounding box center [842, 510] width 1189 height 657
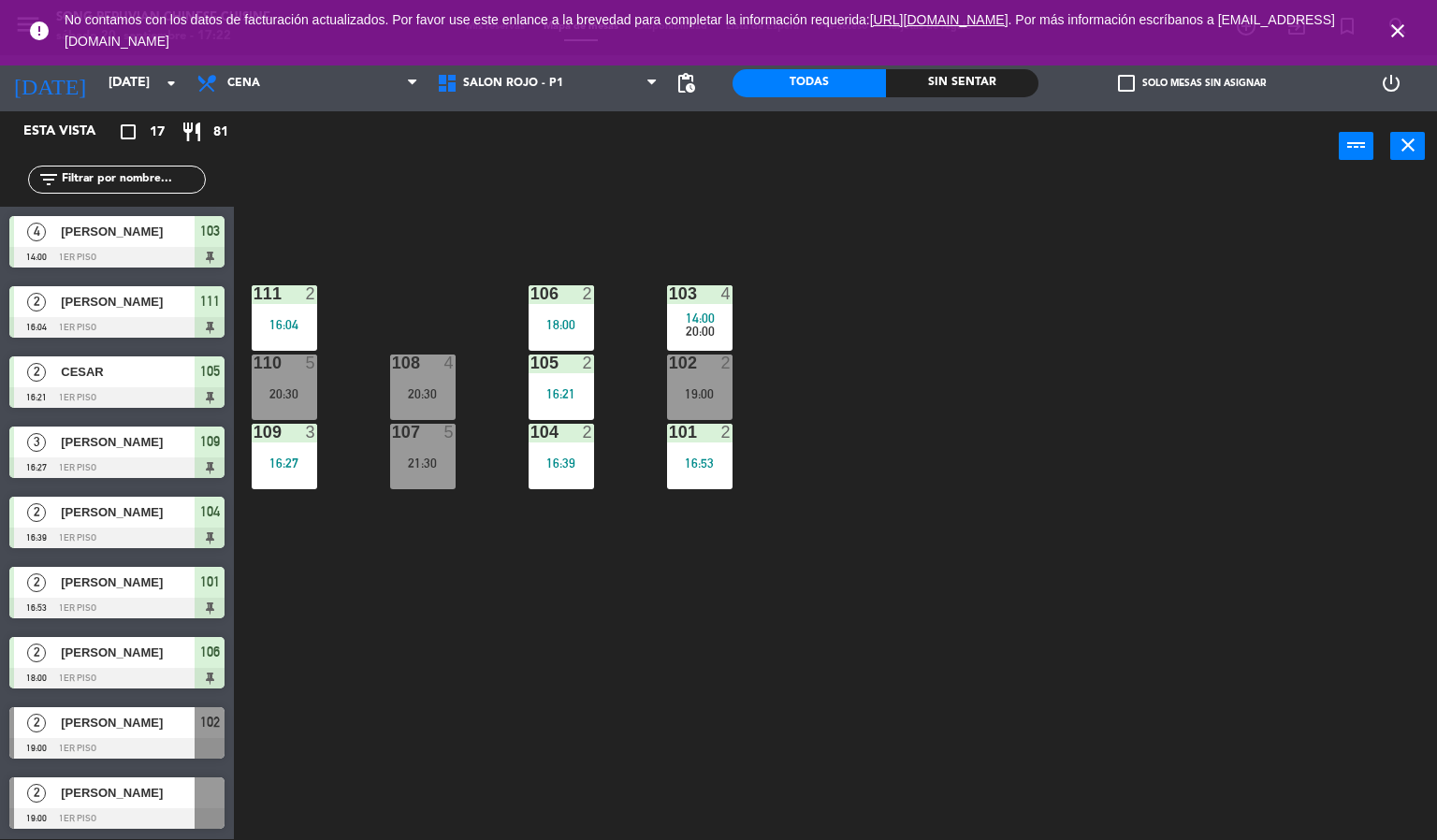
click at [1407, 34] on icon "close" at bounding box center [1397, 30] width 22 height 22
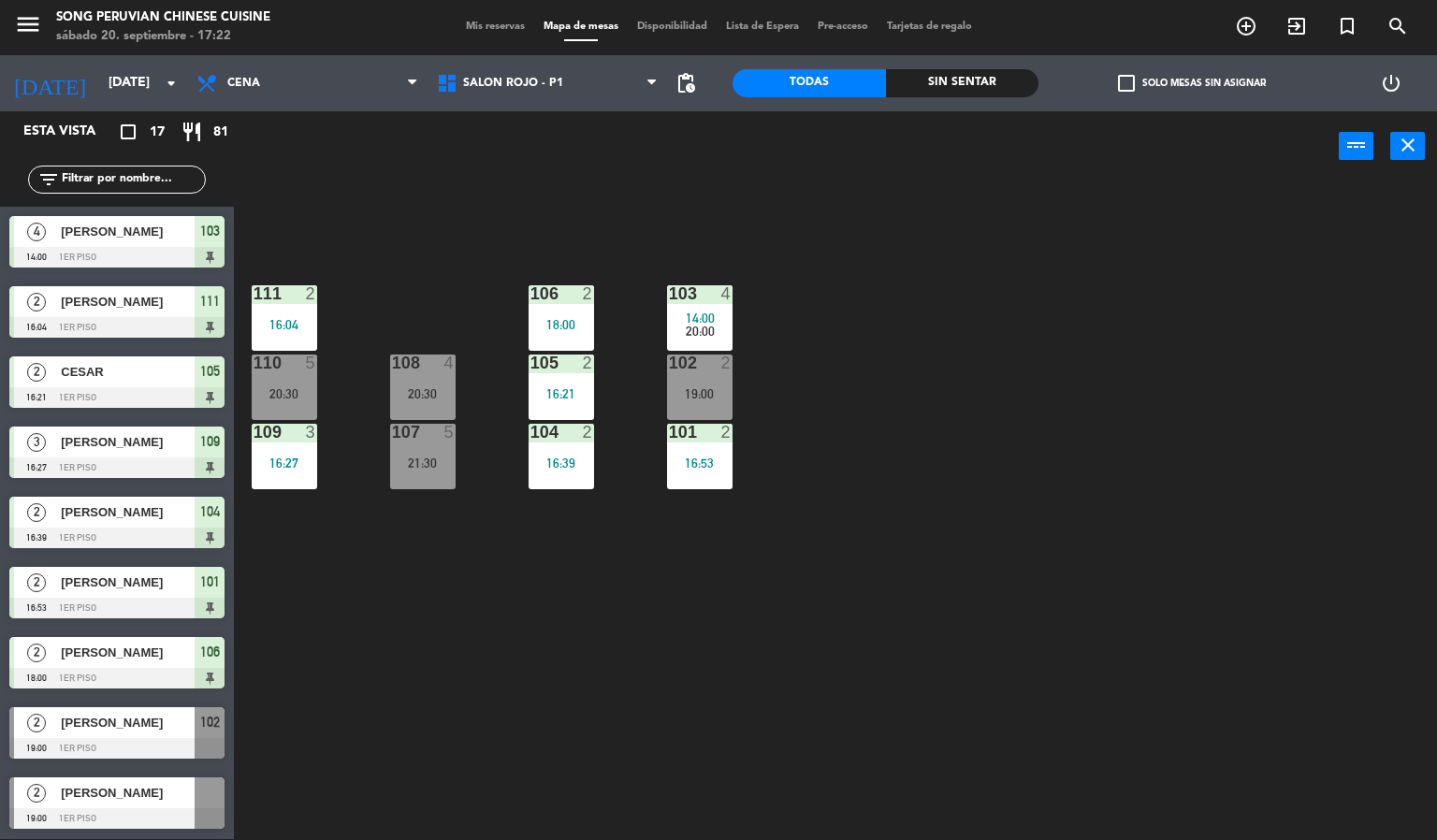
click at [1244, 483] on div "103 4 14:00 20:00 106 2 18:00 111 2 16:04 102 2 19:00 105 2 16:21 108 4 20:30 1…" at bounding box center [842, 510] width 1189 height 657
click at [977, 612] on div "103 4 14:00 20:00 106 2 18:00 111 2 16:04 102 2 19:00 105 2 16:21 108 4 20:30 1…" at bounding box center [842, 510] width 1189 height 657
click at [904, 395] on div "103 4 14:00 20:00 106 2 18:00 111 2 16:04 102 2 19:00 105 2 16:21 108 4 20:30 1…" at bounding box center [842, 510] width 1189 height 657
click at [338, 70] on span "Cena" at bounding box center [307, 83] width 240 height 41
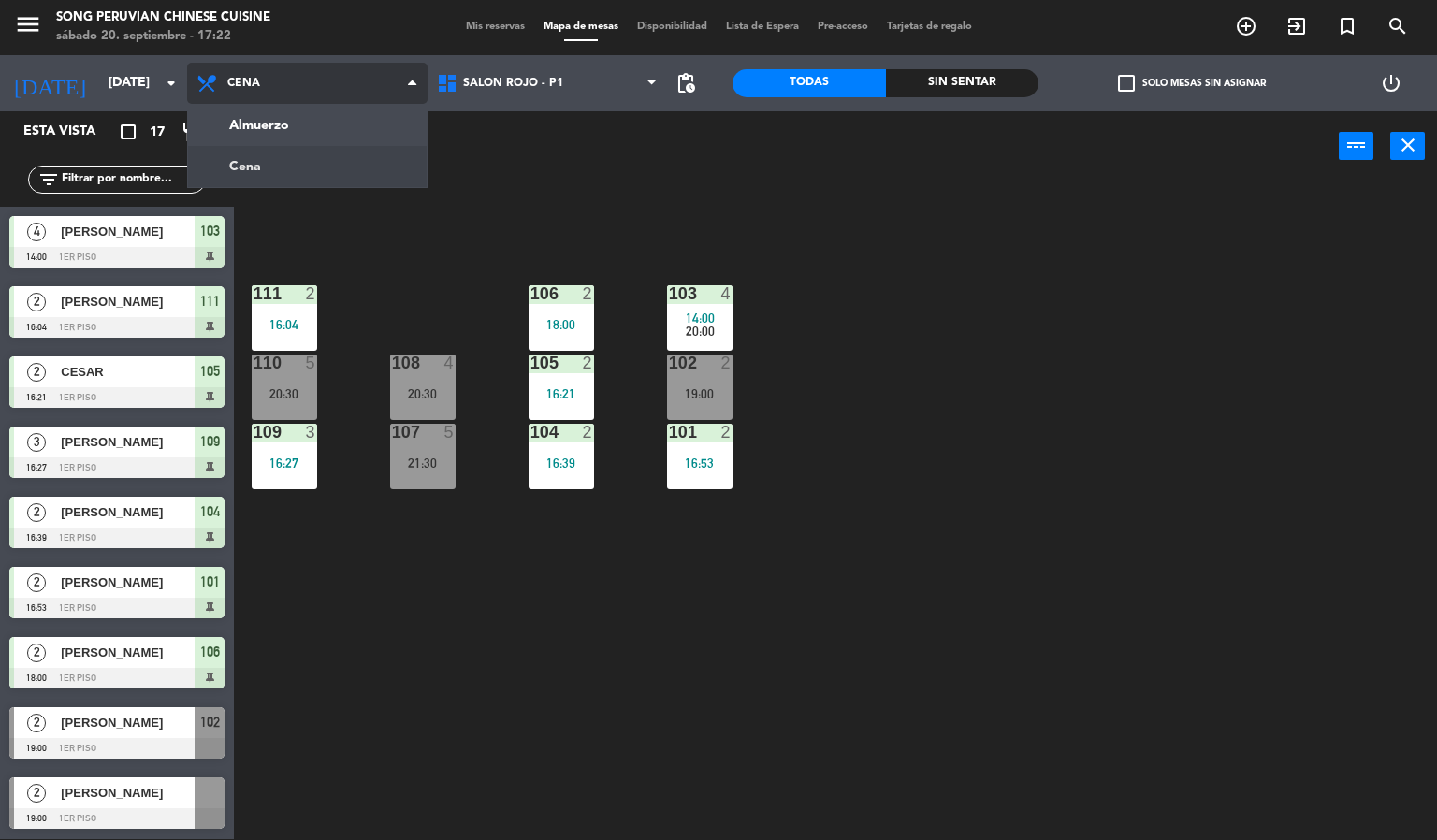
click at [398, 116] on ng-component "menu Song Peruvian Chinese Cuisine [DATE] 20. septiembre - 17:22 Mis reservas M…" at bounding box center [718, 420] width 1437 height 841
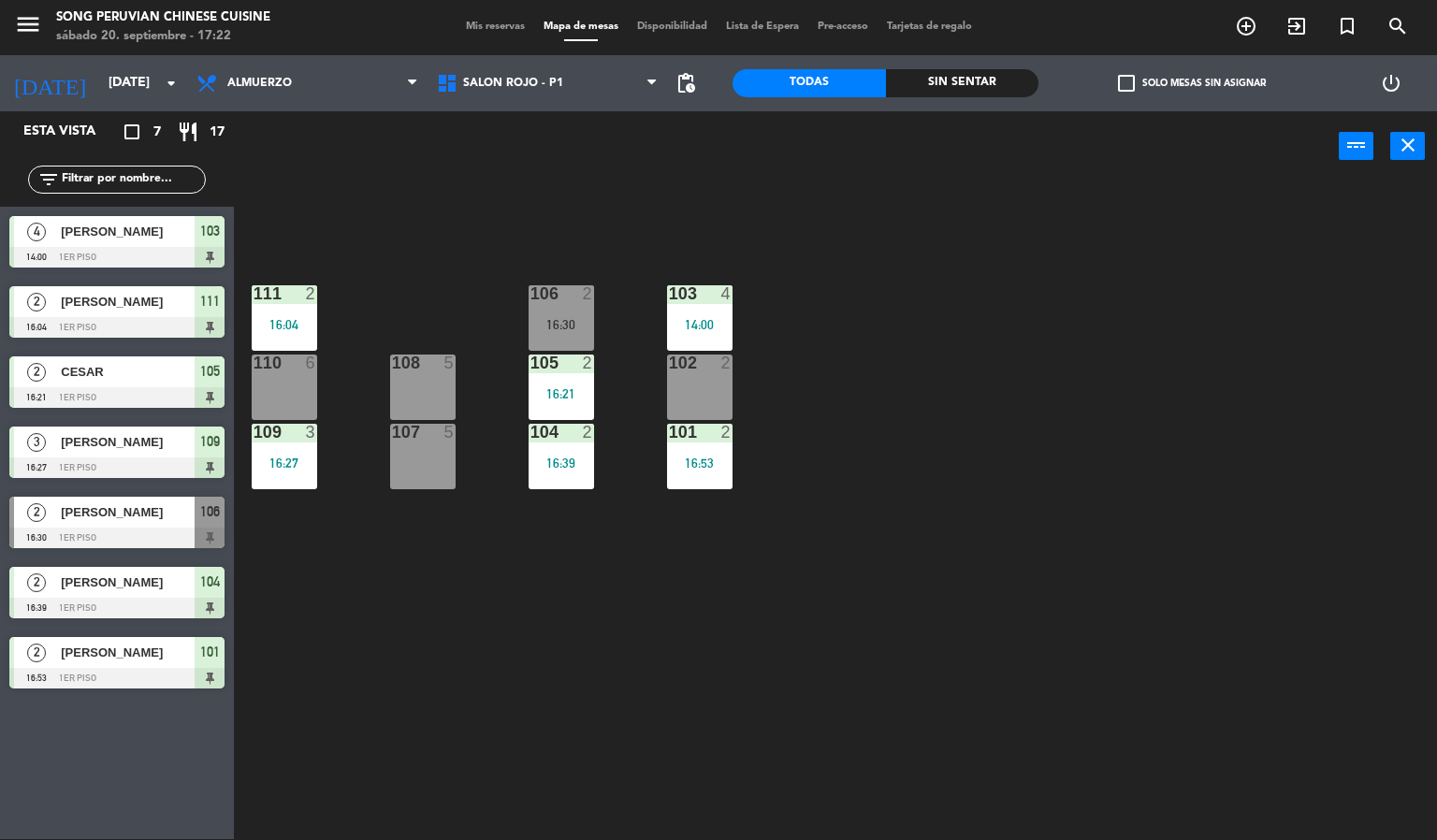
click at [829, 659] on div "103 4 14:00 106 2 16:30 111 2 16:04 102 2 105 2 16:21 108 5 110 6 101 2 16:53 1…" at bounding box center [842, 510] width 1189 height 657
click at [896, 405] on div "103 4 14:00 106 2 16:30 111 2 16:04 102 2 105 2 16:21 108 5 110 6 101 2 16:53 1…" at bounding box center [842, 510] width 1189 height 657
click at [560, 393] on div "16:21" at bounding box center [561, 393] width 65 height 13
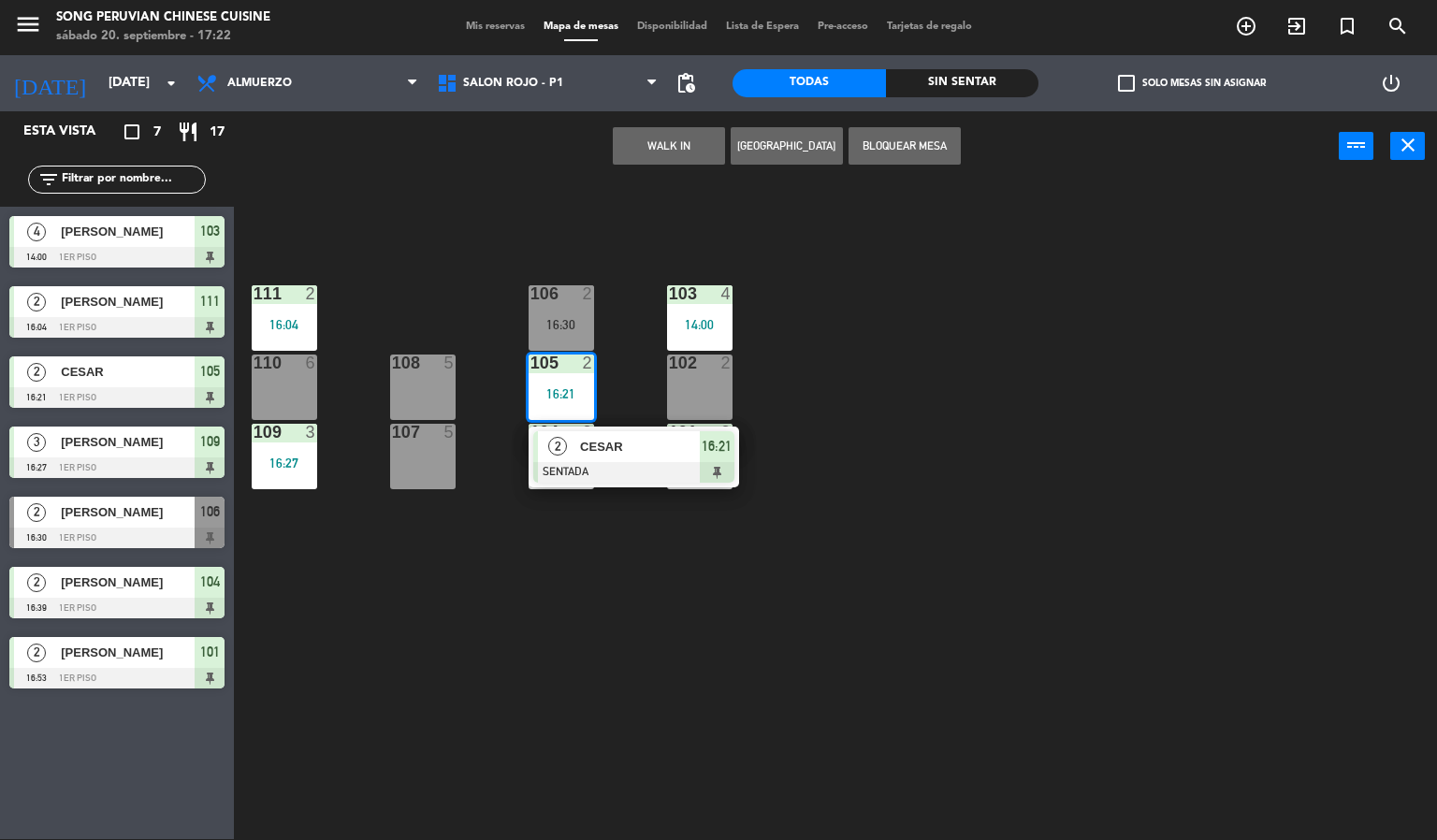
click at [679, 457] on div "CESAR" at bounding box center [639, 447] width 122 height 31
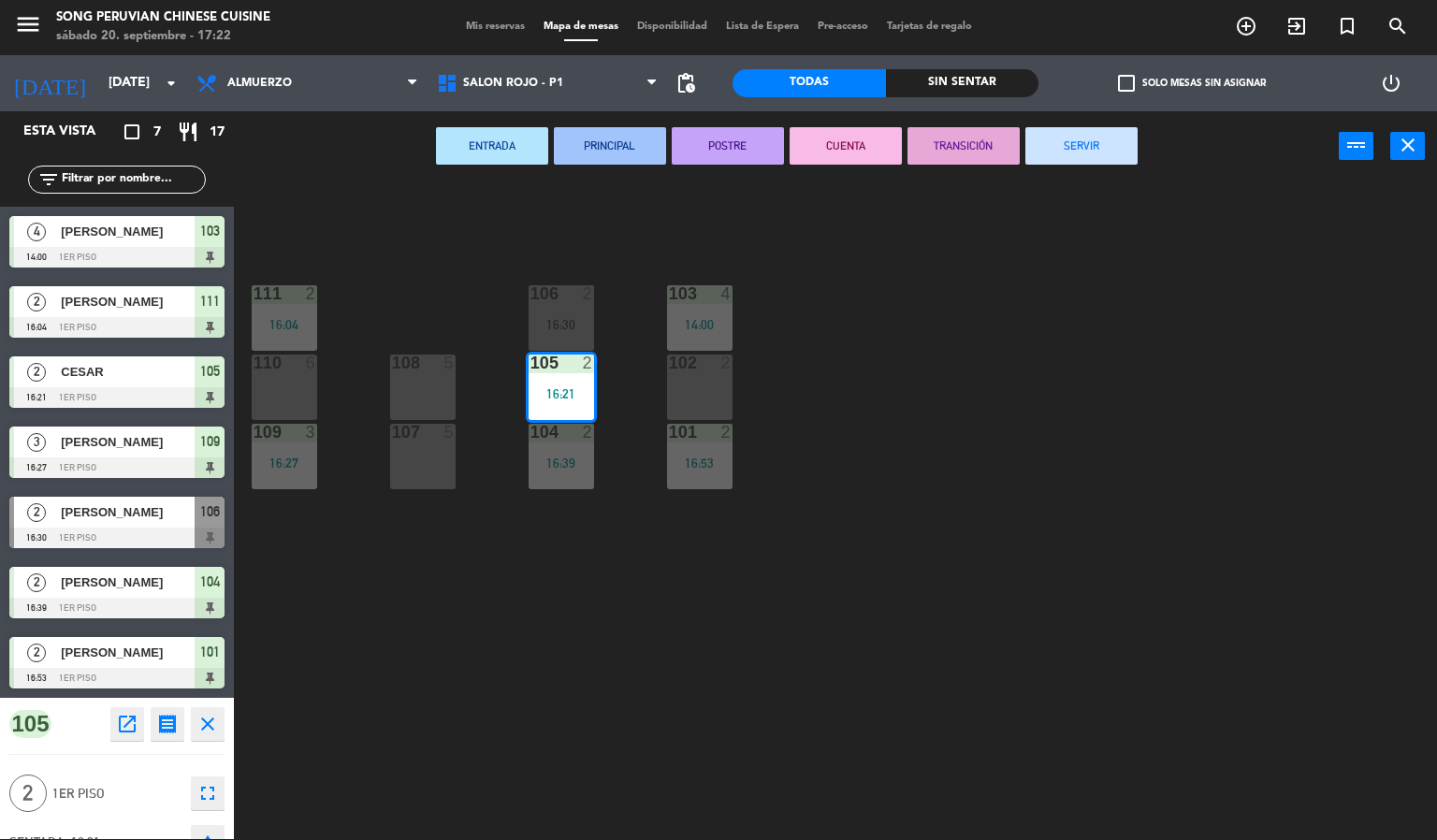
click at [840, 135] on button "CUENTA" at bounding box center [845, 146] width 112 height 37
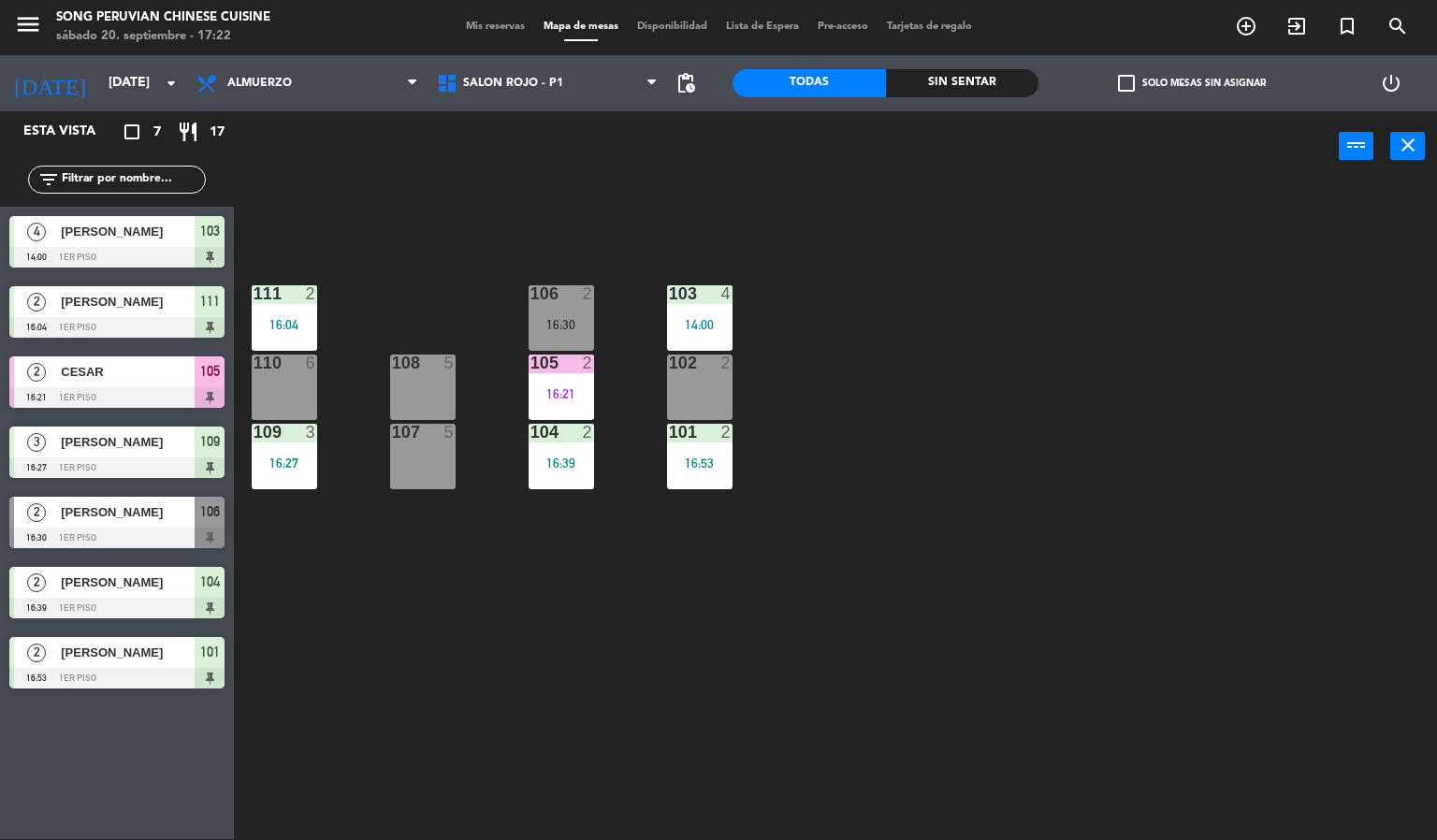
click at [587, 363] on div "2" at bounding box center [589, 362] width 12 height 17
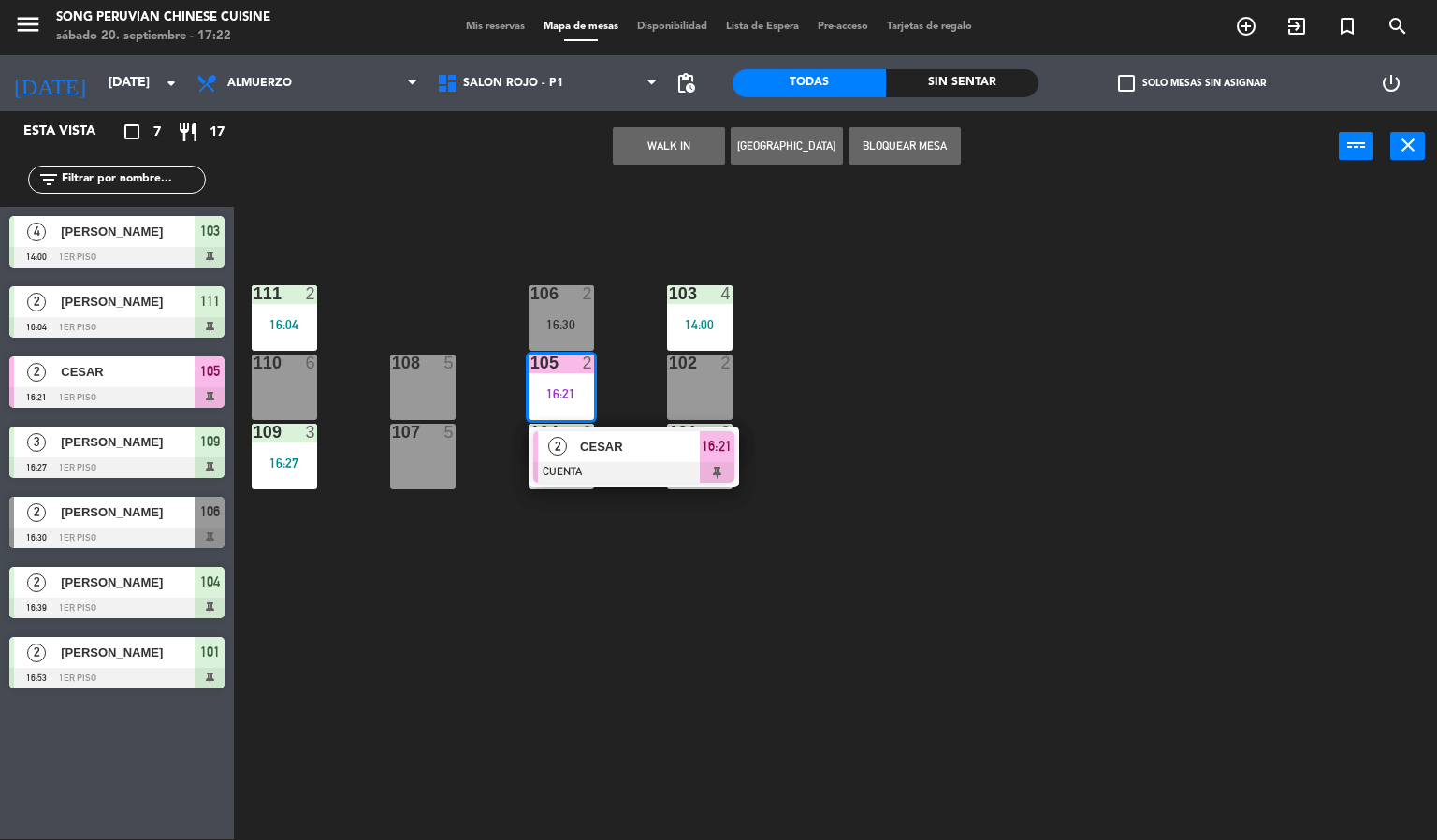
click at [662, 444] on span "CESAR" at bounding box center [640, 447] width 120 height 19
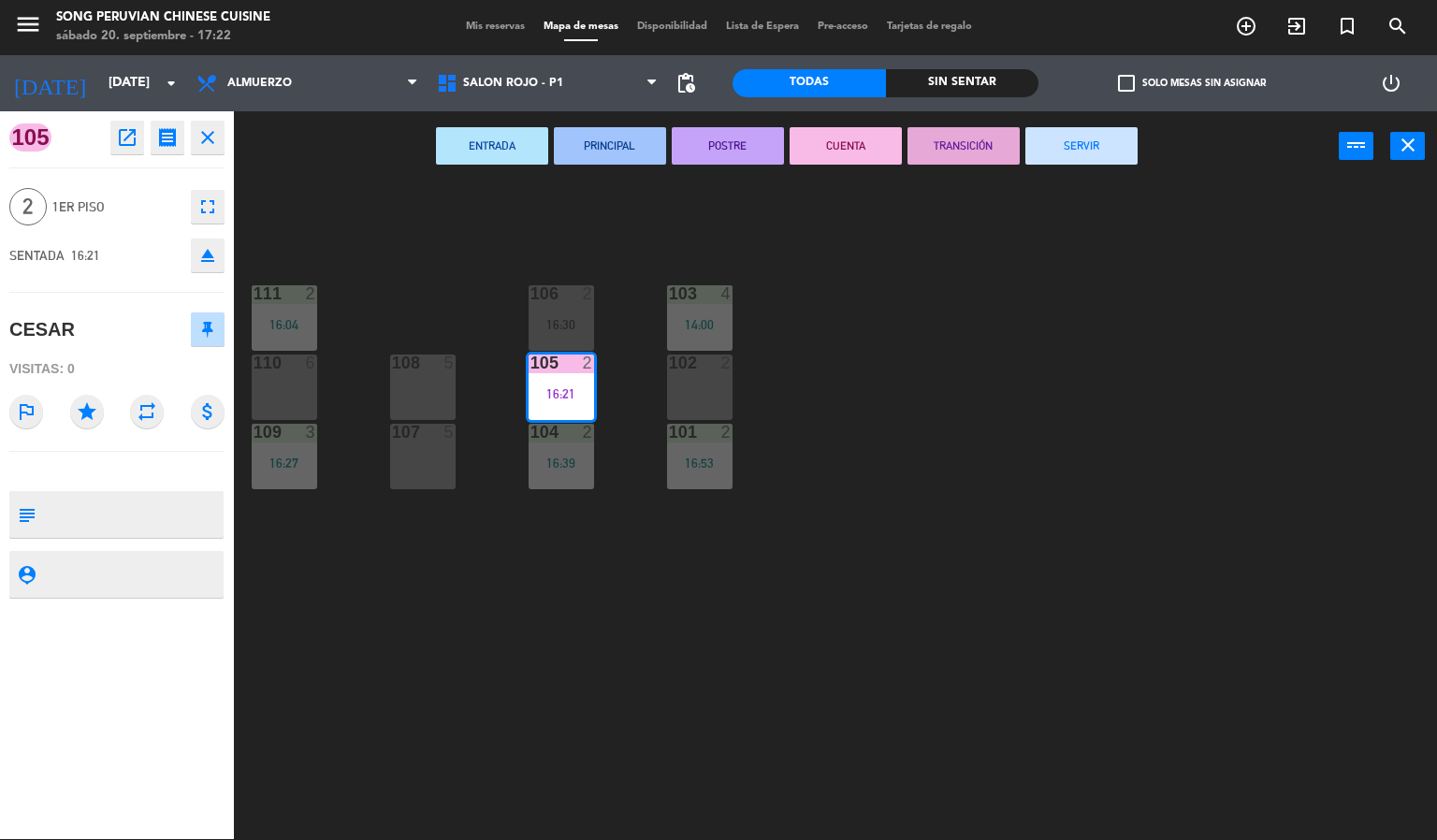
click at [1076, 130] on button "SERVIR" at bounding box center [1081, 146] width 112 height 37
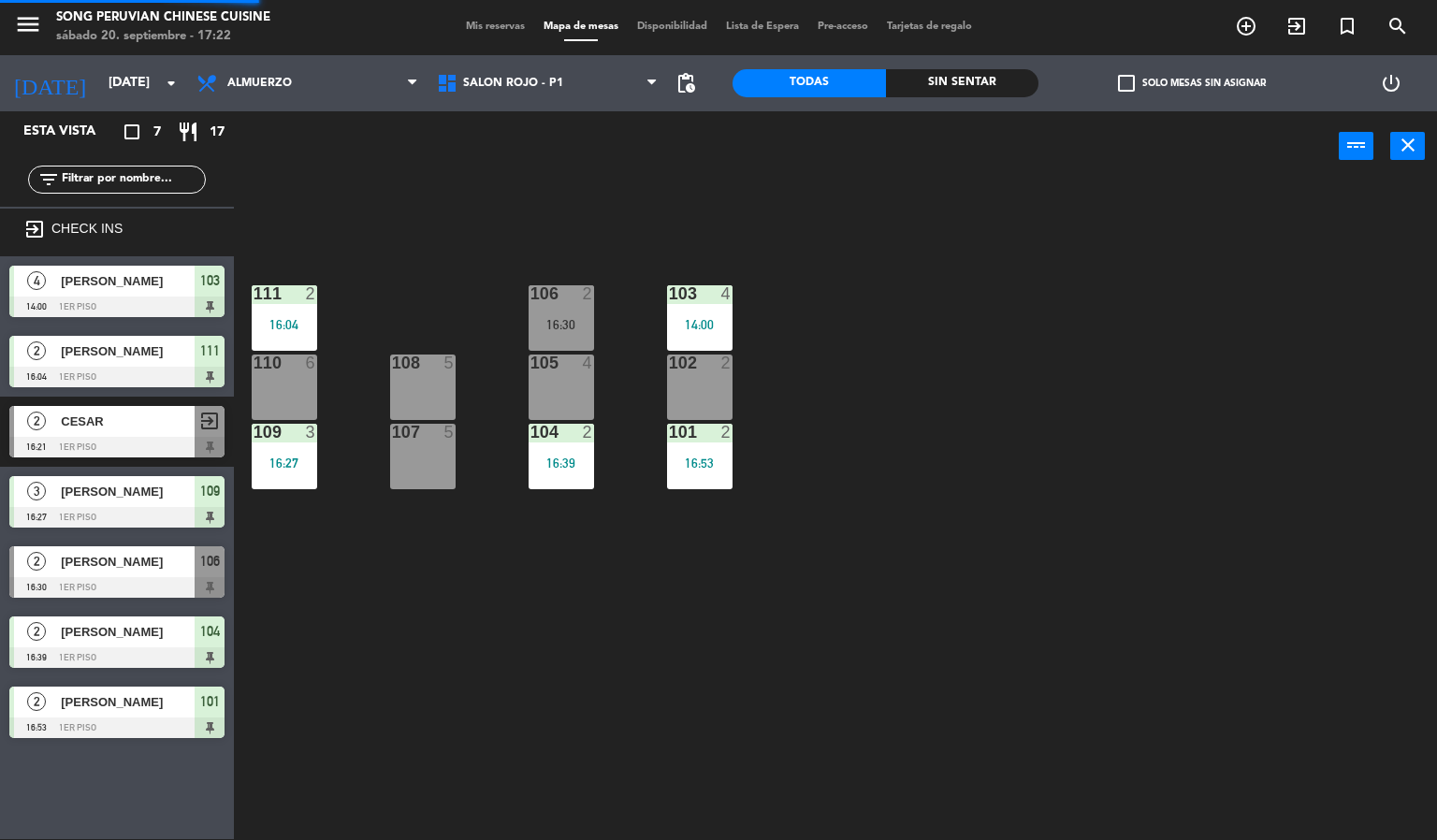
click at [969, 376] on div "103 4 14:00 106 2 16:30 111 2 16:04 102 2 105 4 108 5 110 6 101 2 16:53 104 2 1…" at bounding box center [842, 510] width 1189 height 657
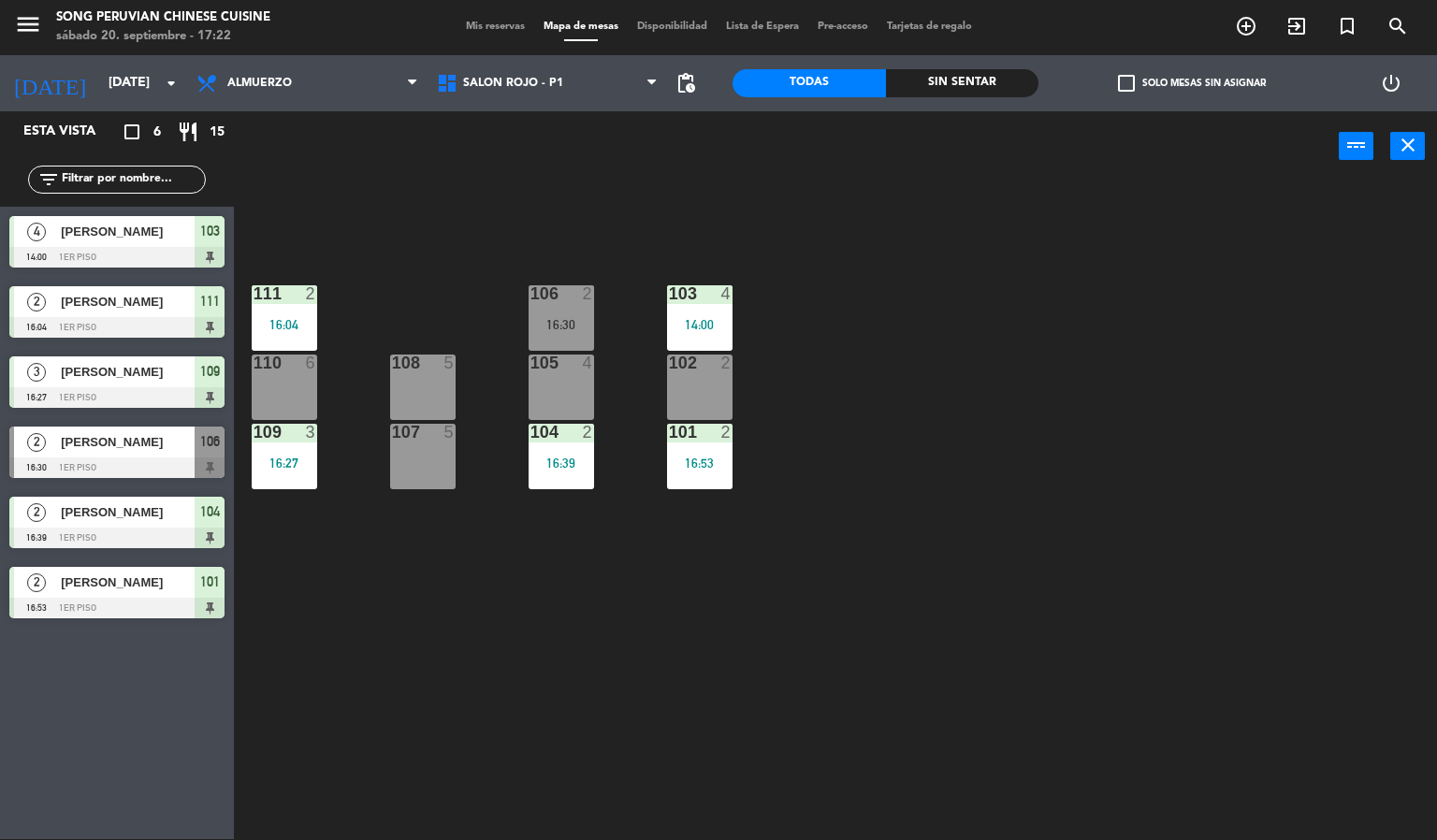
click at [310, 292] on div "2" at bounding box center [312, 293] width 12 height 17
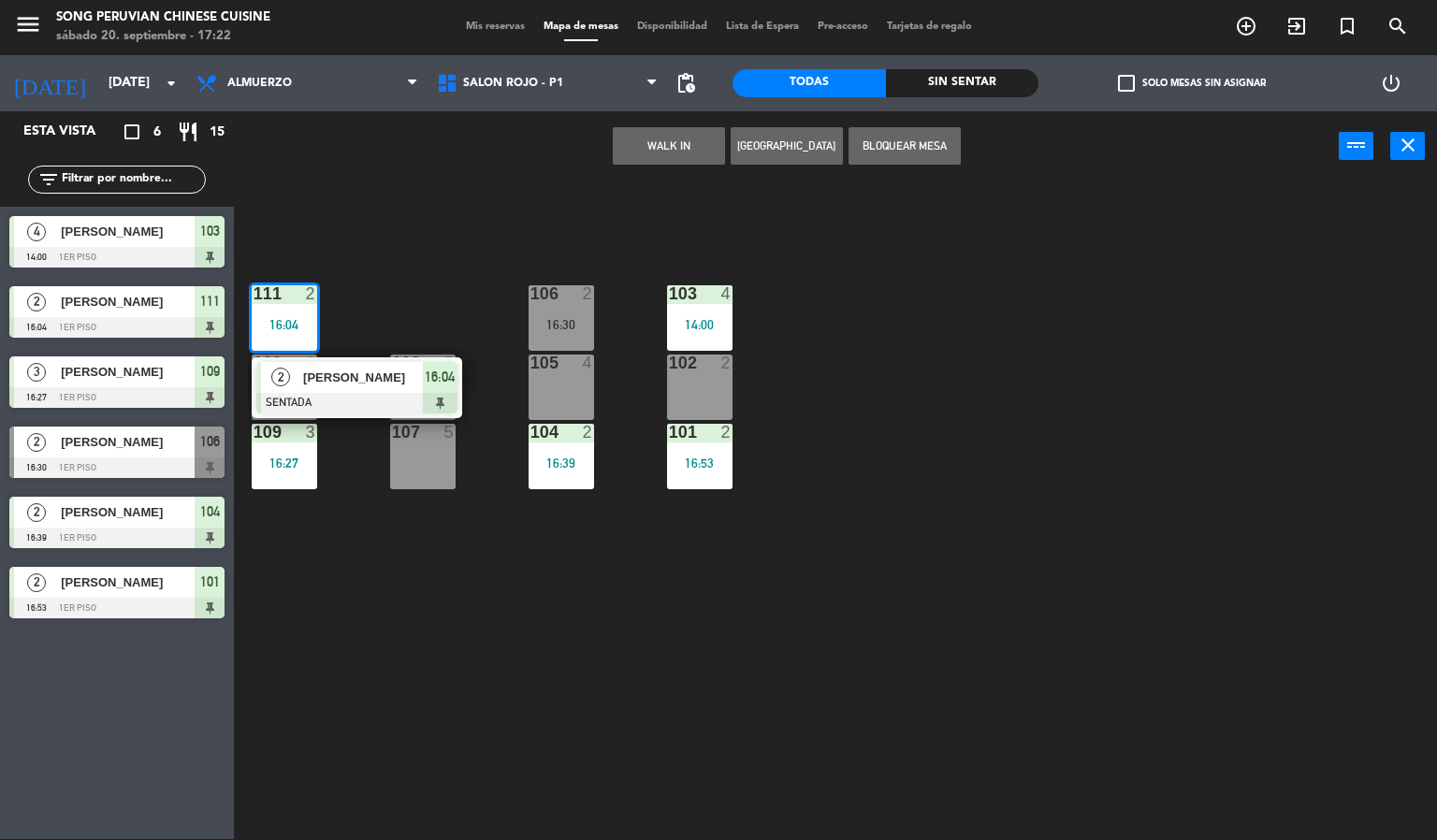
click at [393, 430] on div "107" at bounding box center [392, 431] width 1 height 17
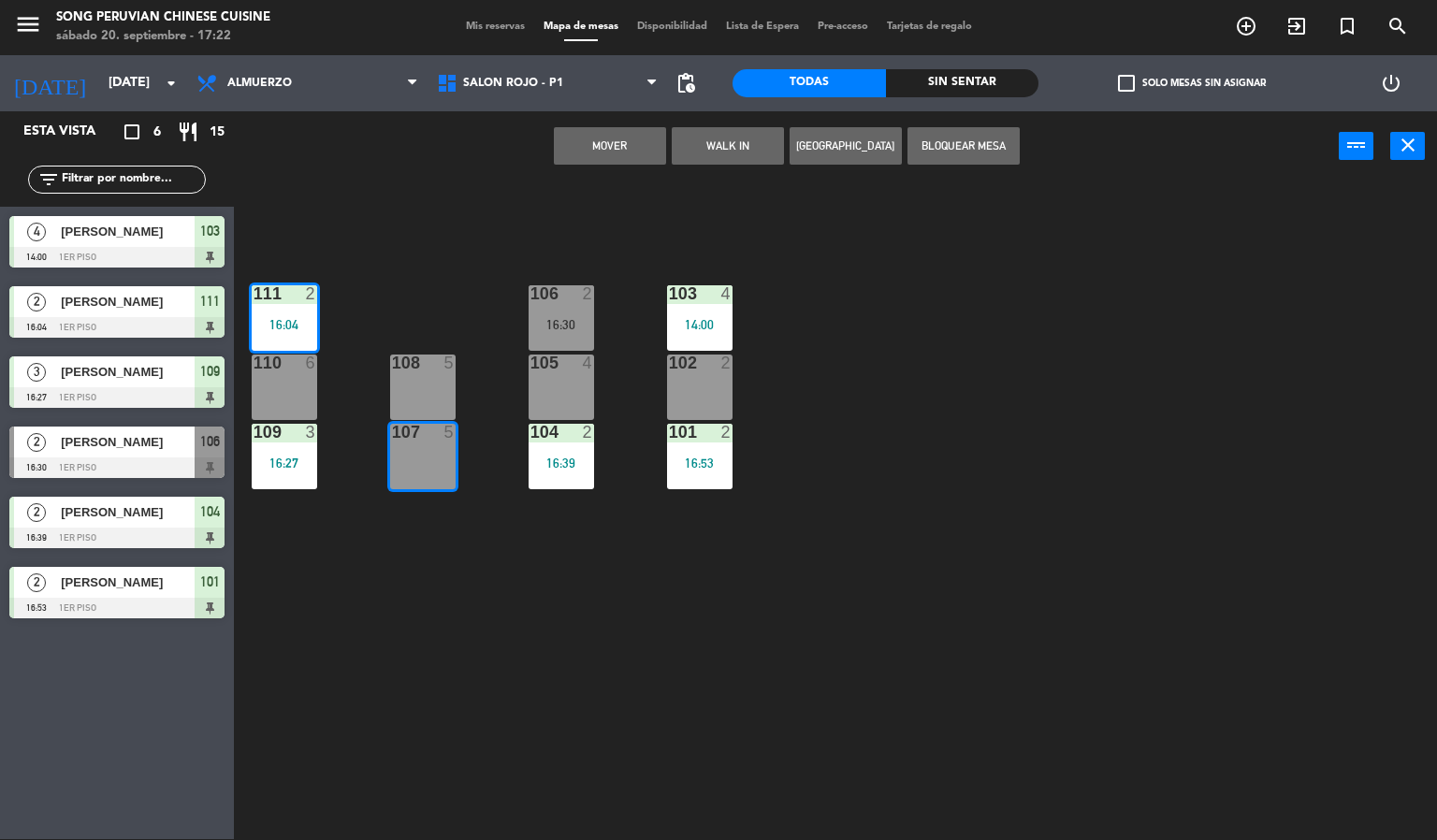
click at [845, 146] on button "[GEOGRAPHIC_DATA]" at bounding box center [845, 146] width 112 height 37
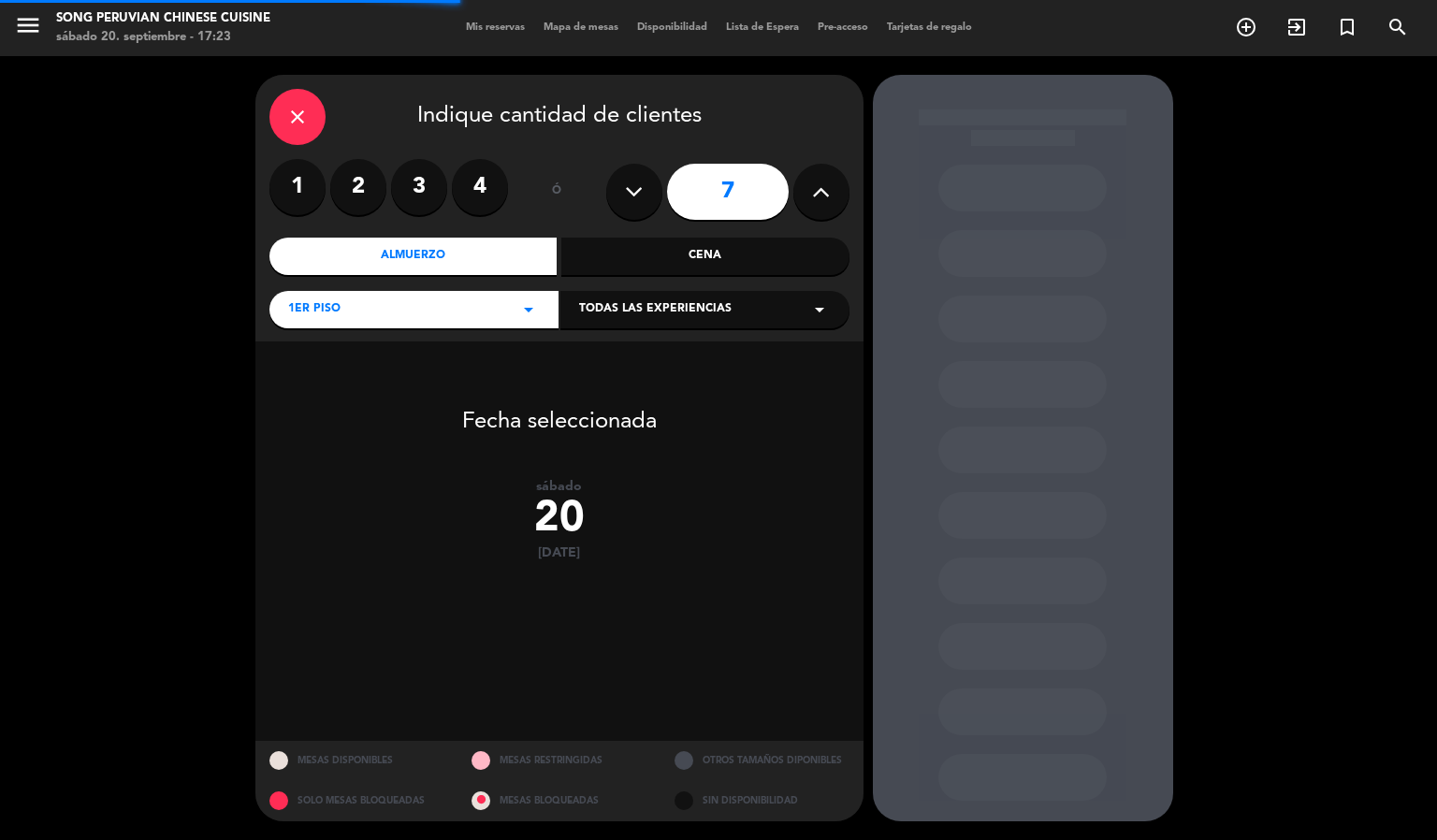
click at [317, 107] on div "close" at bounding box center [298, 117] width 56 height 56
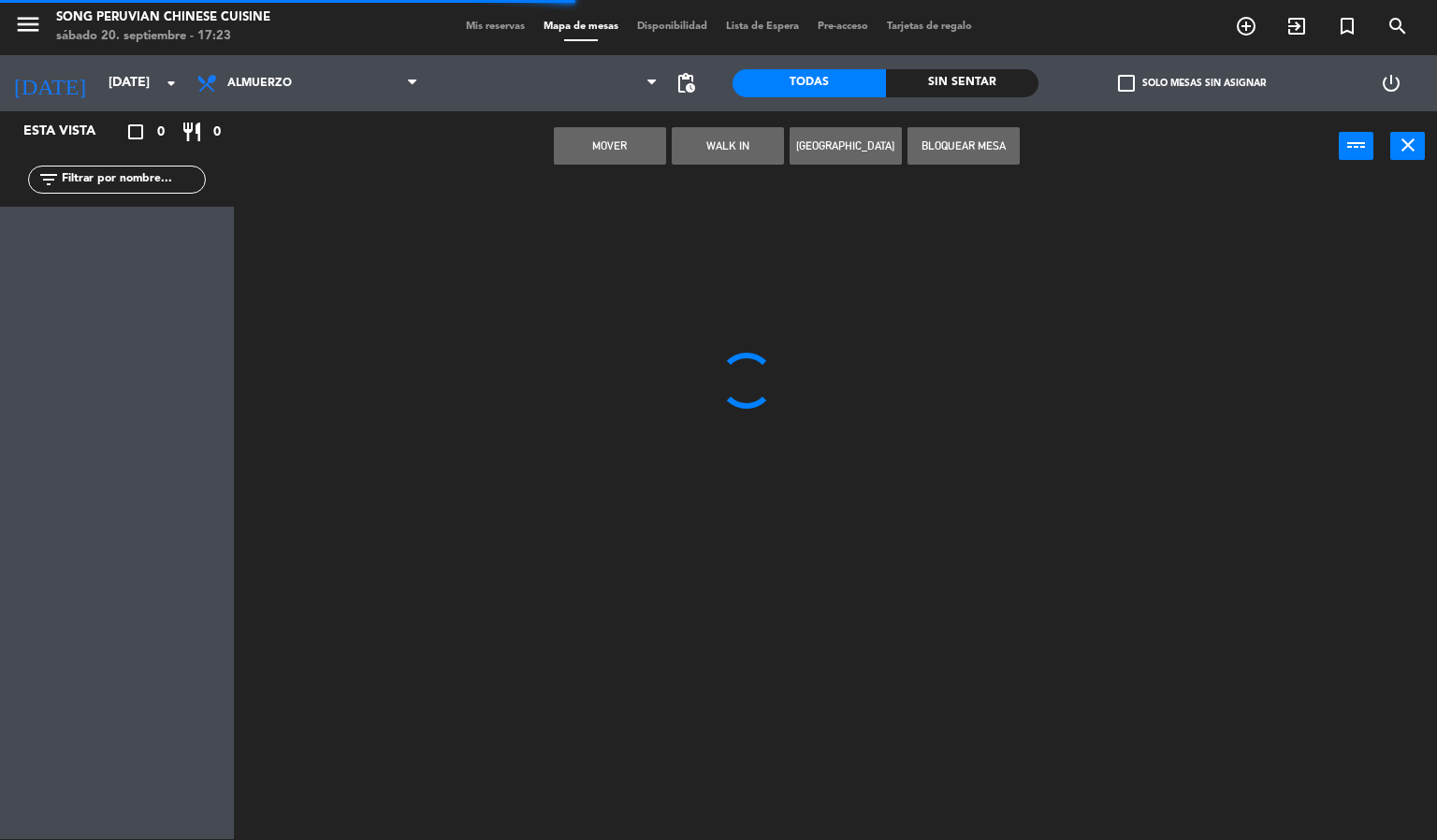
click at [447, 579] on div at bounding box center [842, 510] width 1189 height 657
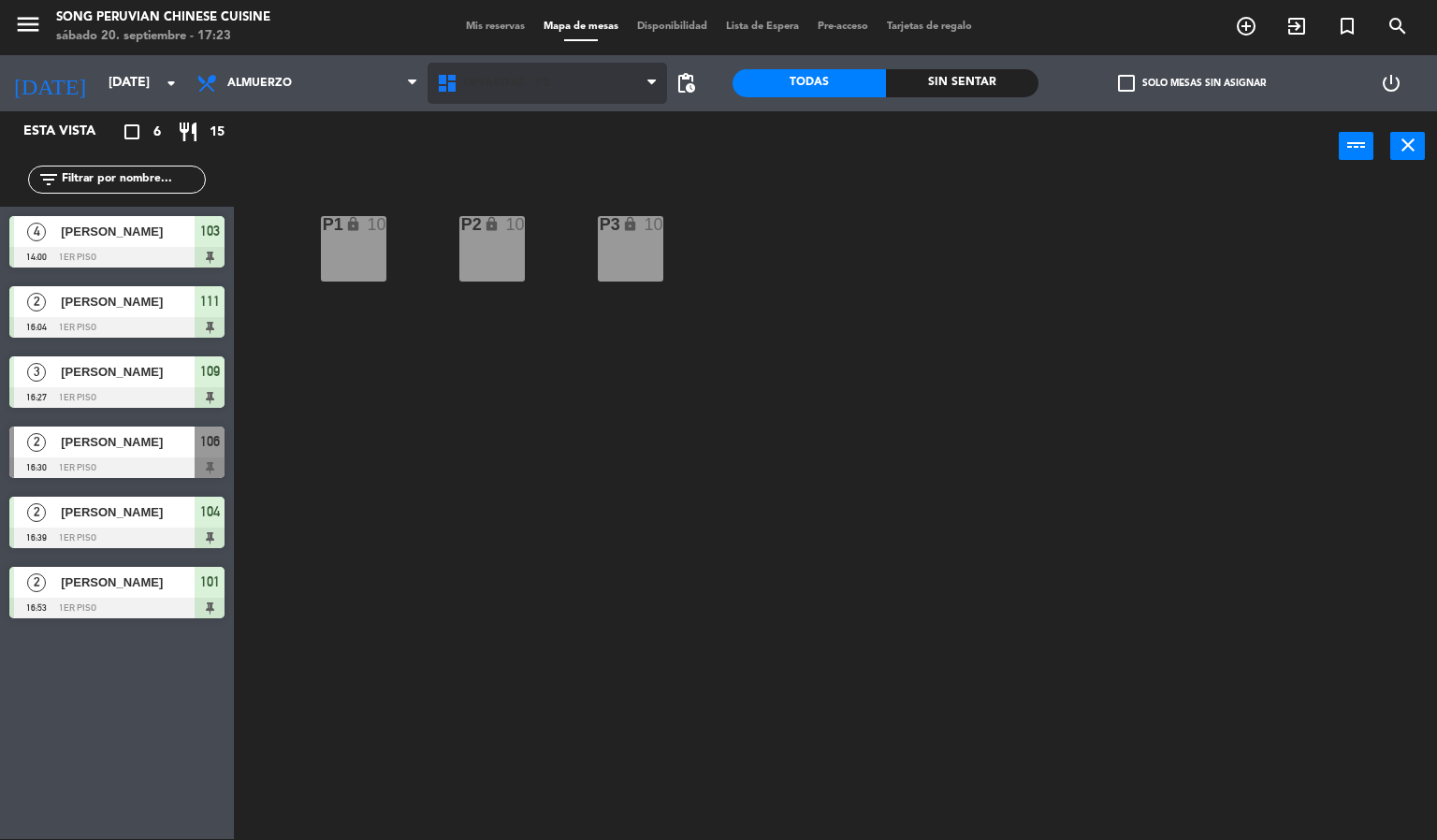
click at [519, 99] on span "DINASTIAS - P3" at bounding box center [547, 83] width 240 height 41
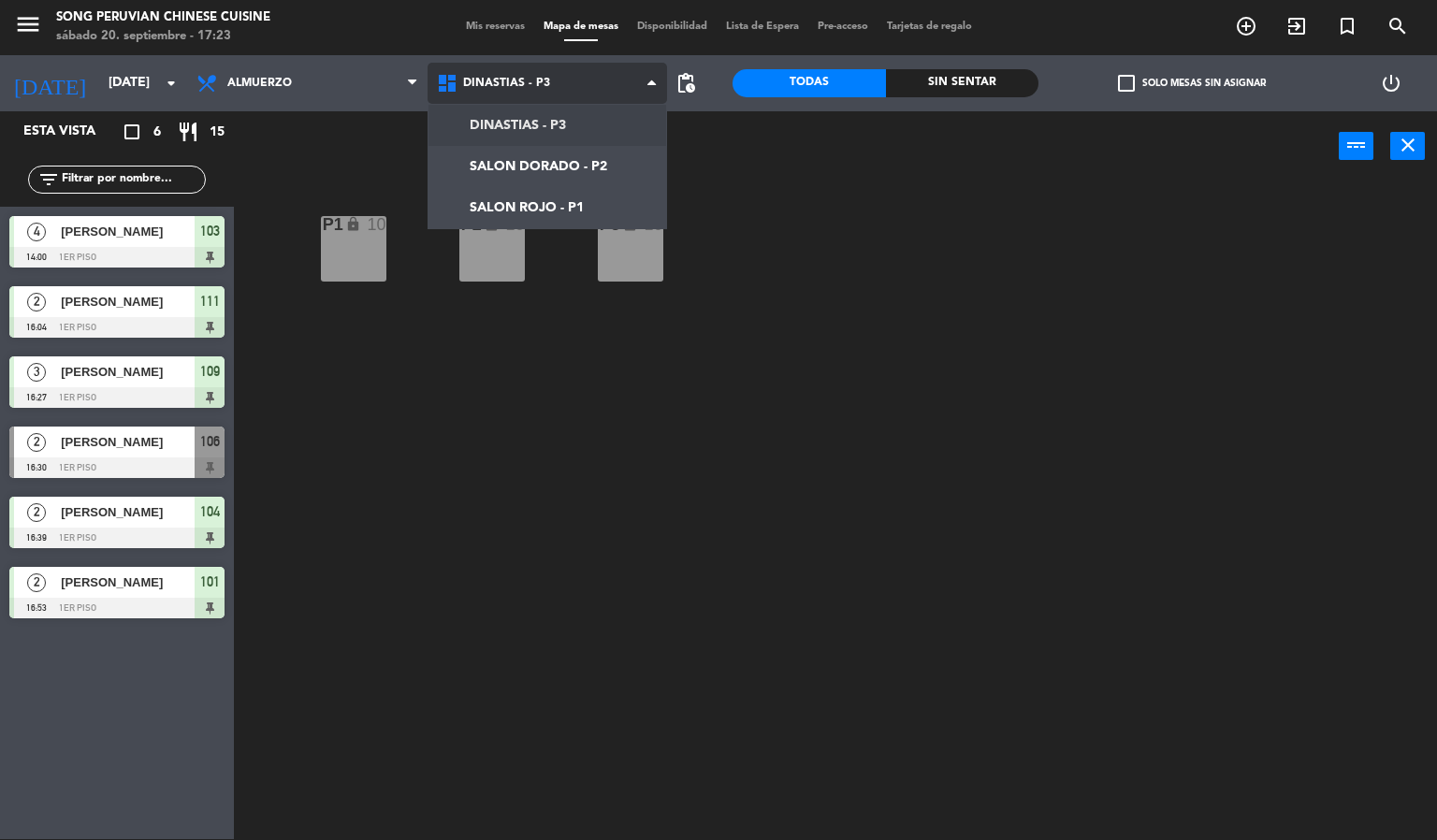
click at [564, 207] on ng-component "menu Song Peruvian Chinese Cuisine [DATE] 20. septiembre - 17:23 Mis reservas M…" at bounding box center [718, 420] width 1437 height 841
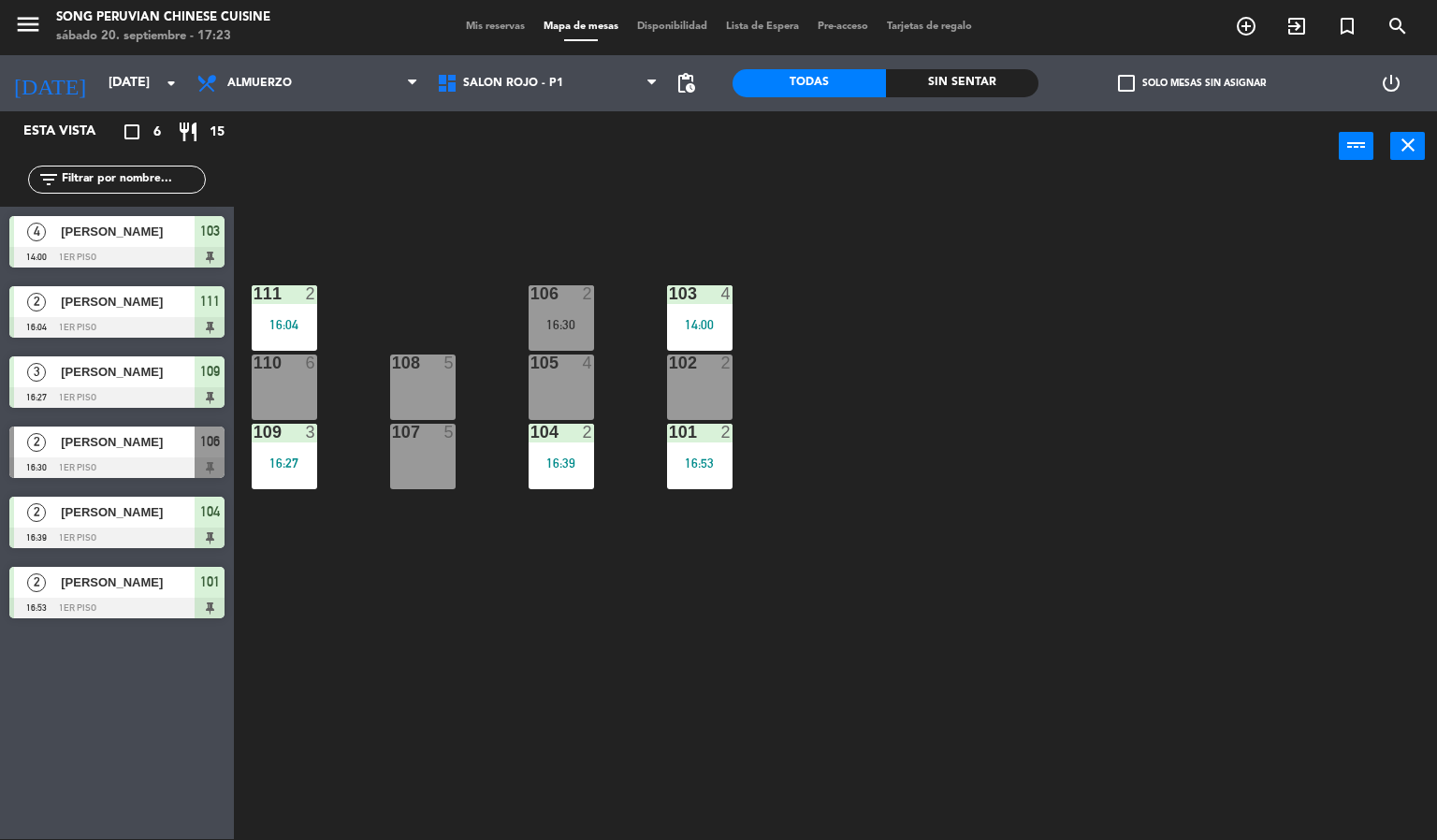
click at [275, 321] on div "16:04" at bounding box center [283, 324] width 65 height 13
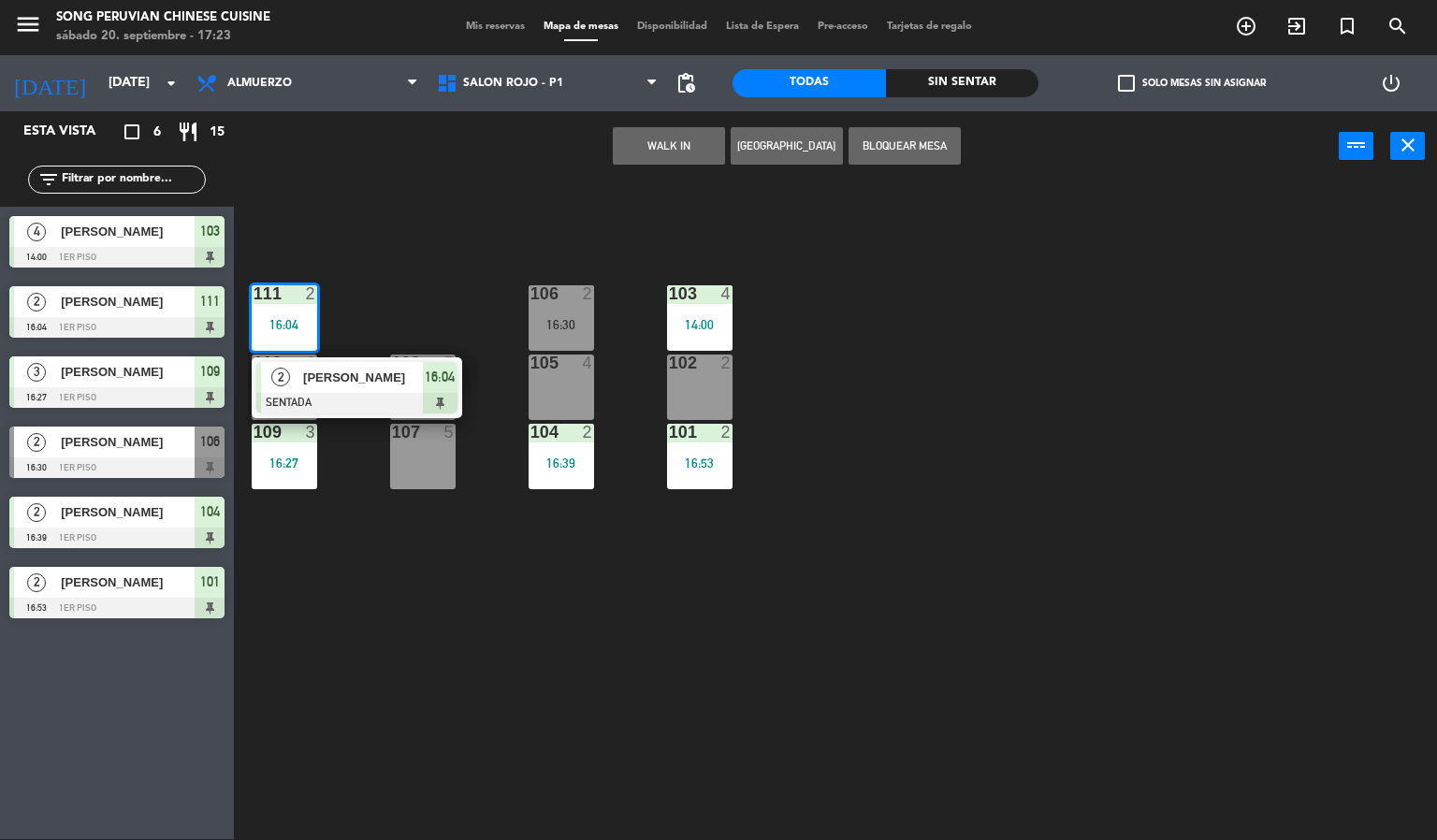
click at [362, 391] on div "[PERSON_NAME]" at bounding box center [361, 378] width 122 height 31
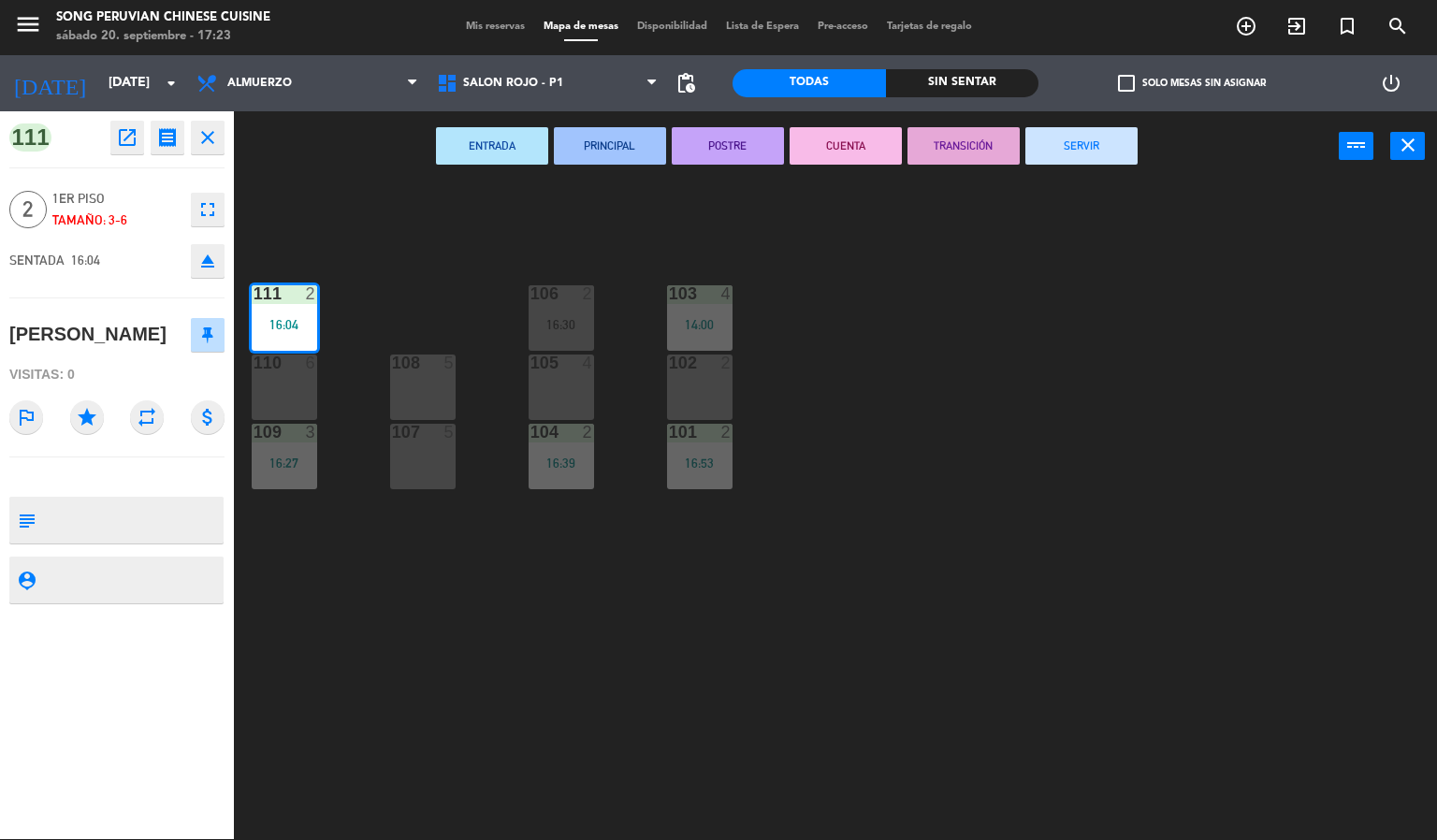
click at [882, 147] on button "CUENTA" at bounding box center [845, 146] width 112 height 37
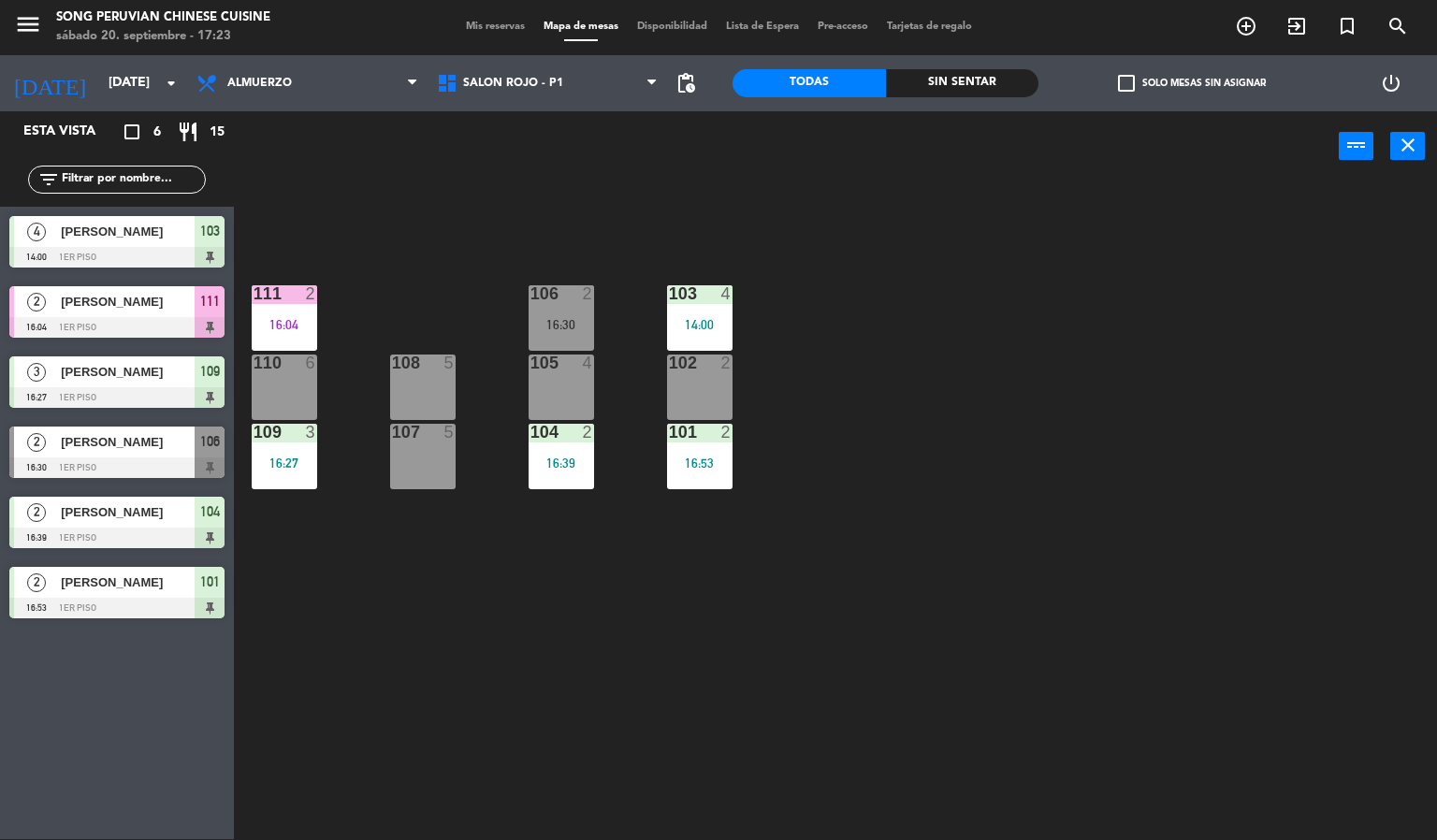
click at [295, 298] on div at bounding box center [284, 293] width 31 height 17
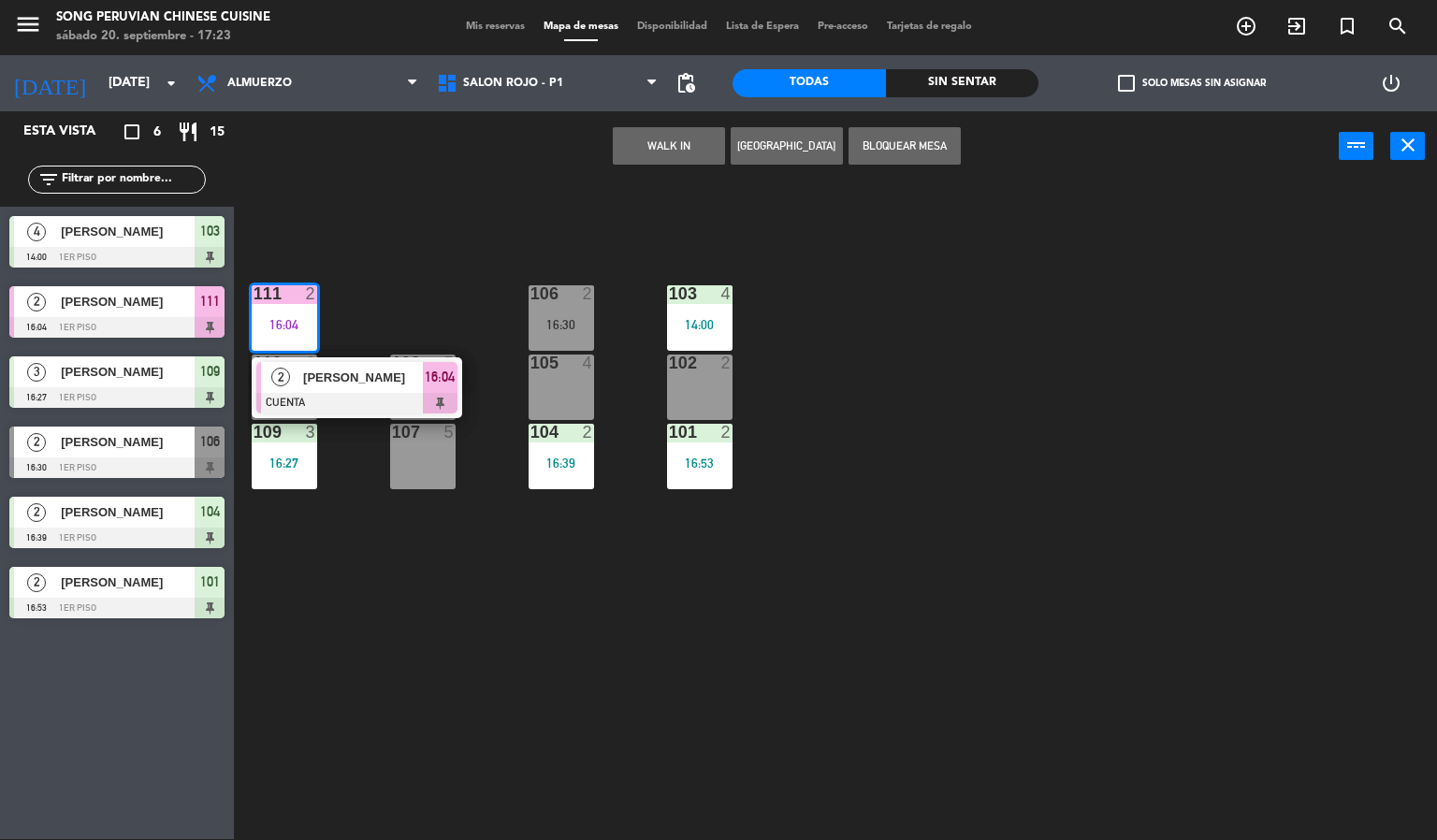
click at [349, 395] on div at bounding box center [356, 403] width 202 height 20
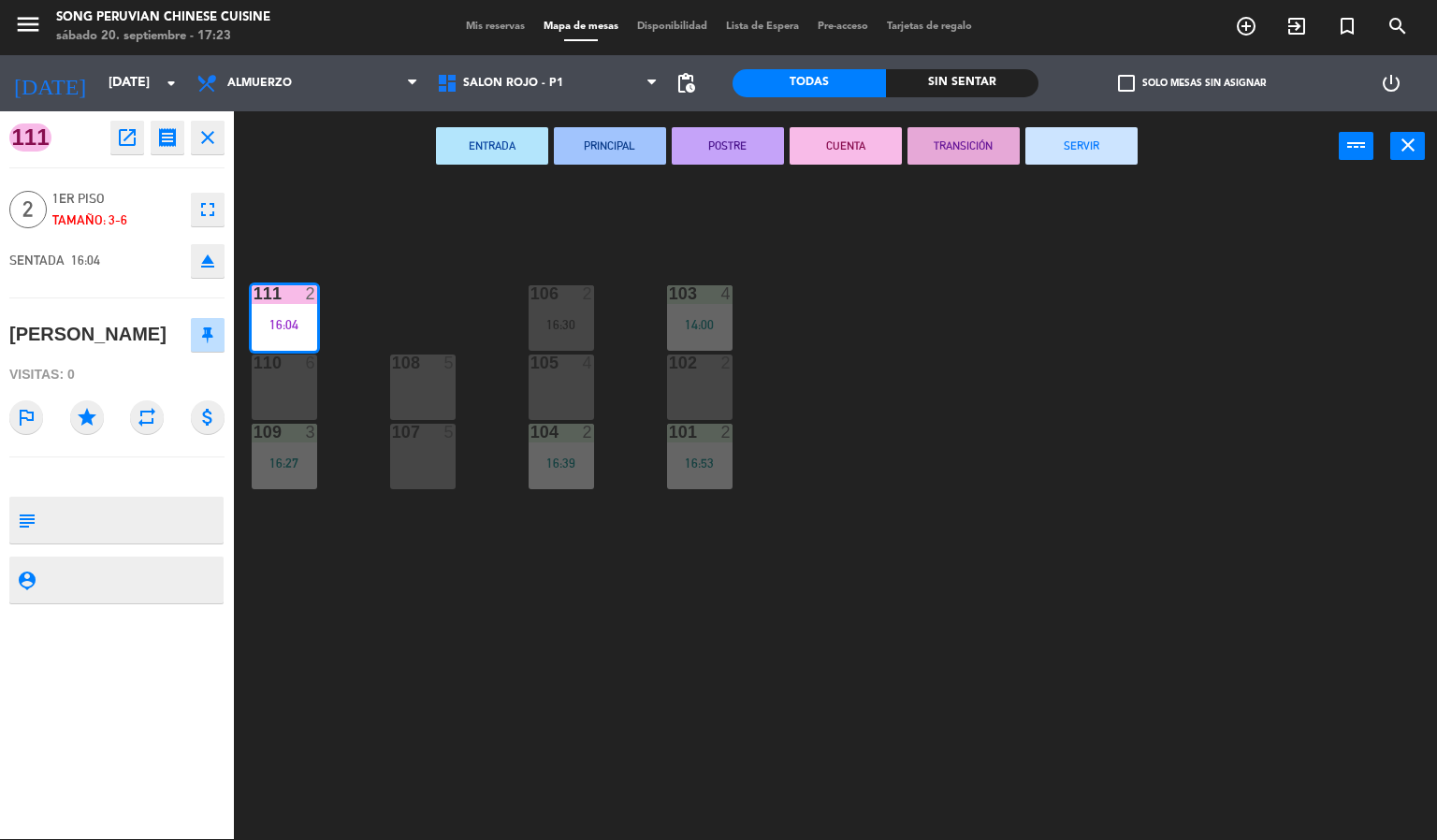
click at [1092, 149] on button "SERVIR" at bounding box center [1081, 146] width 112 height 37
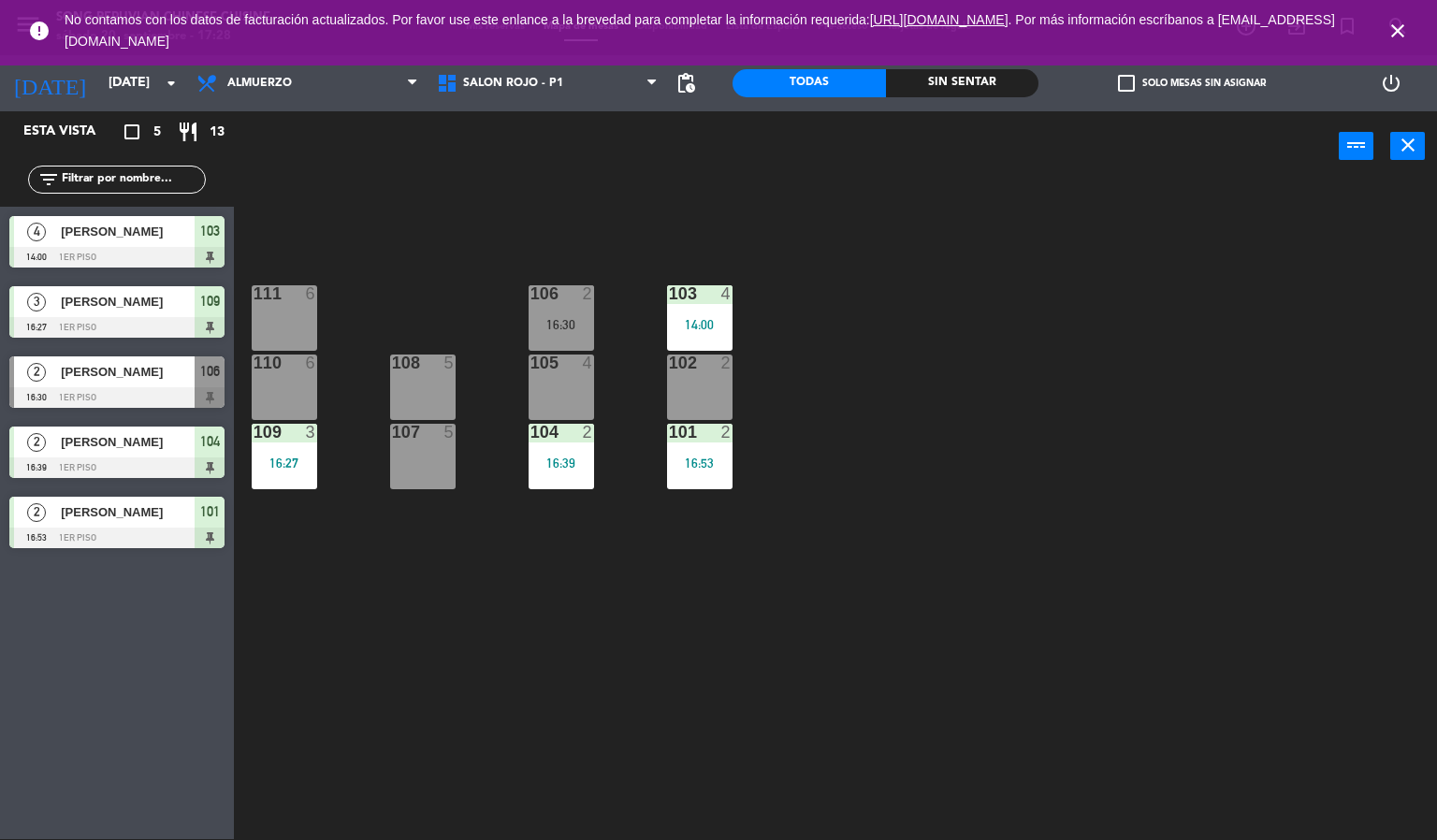
click at [1397, 31] on icon "close" at bounding box center [1397, 30] width 22 height 22
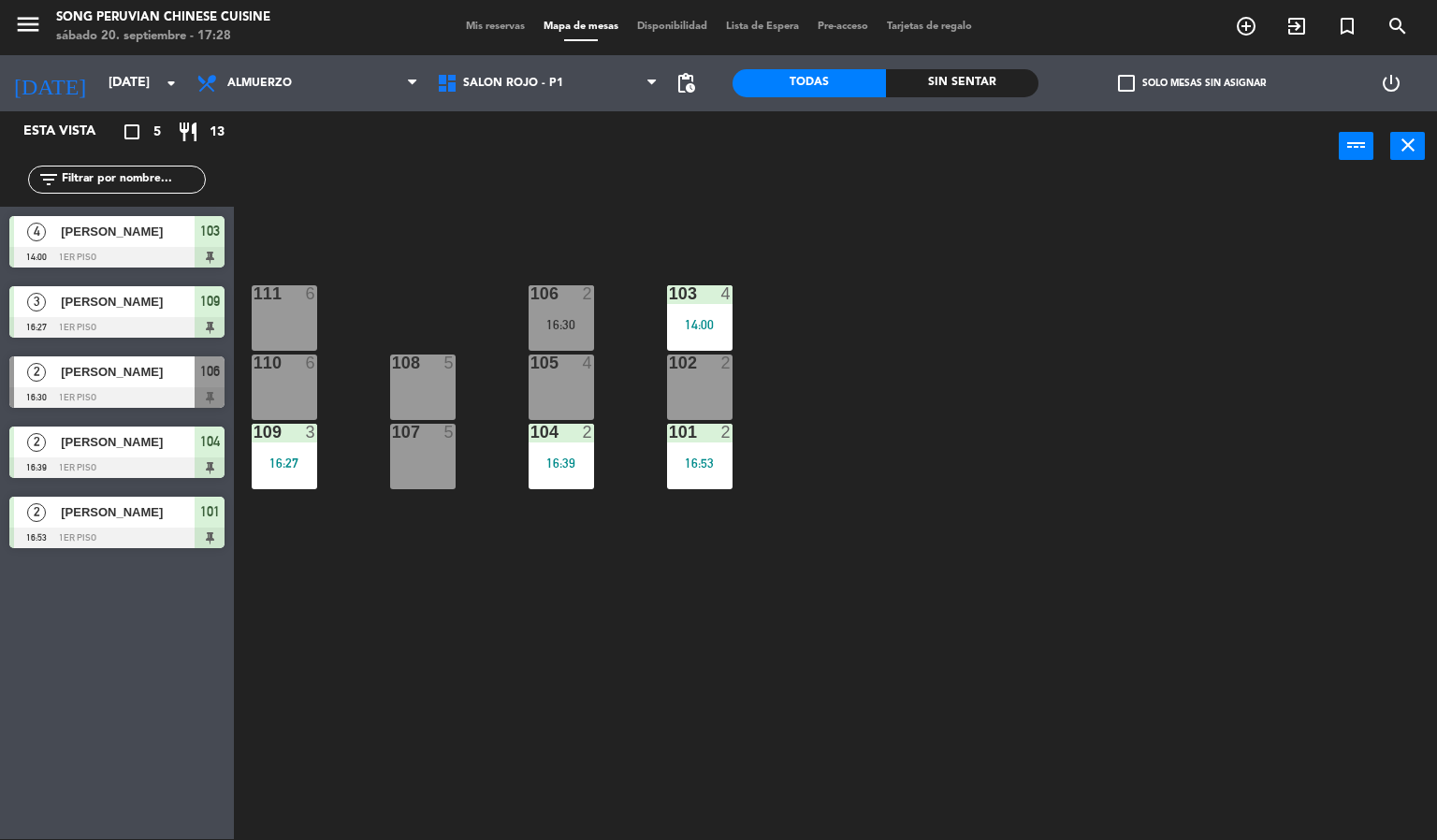
click at [1168, 267] on div "103 4 14:00 106 2 16:30 111 6 102 2 105 4 108 5 110 6 101 2 16:53 104 2 16:39 1…" at bounding box center [842, 510] width 1189 height 657
click at [843, 638] on div "103 4 14:00 106 2 16:30 111 6 102 2 105 4 108 5 110 6 101 2 16:53 104 2 16:39 1…" at bounding box center [842, 510] width 1189 height 657
click at [772, 651] on div "103 4 14:00 106 2 16:30 111 6 102 2 105 4 108 5 110 6 101 2 16:53 104 2 16:39 1…" at bounding box center [842, 510] width 1189 height 657
click at [711, 346] on div "103 4 14:00" at bounding box center [699, 317] width 65 height 65
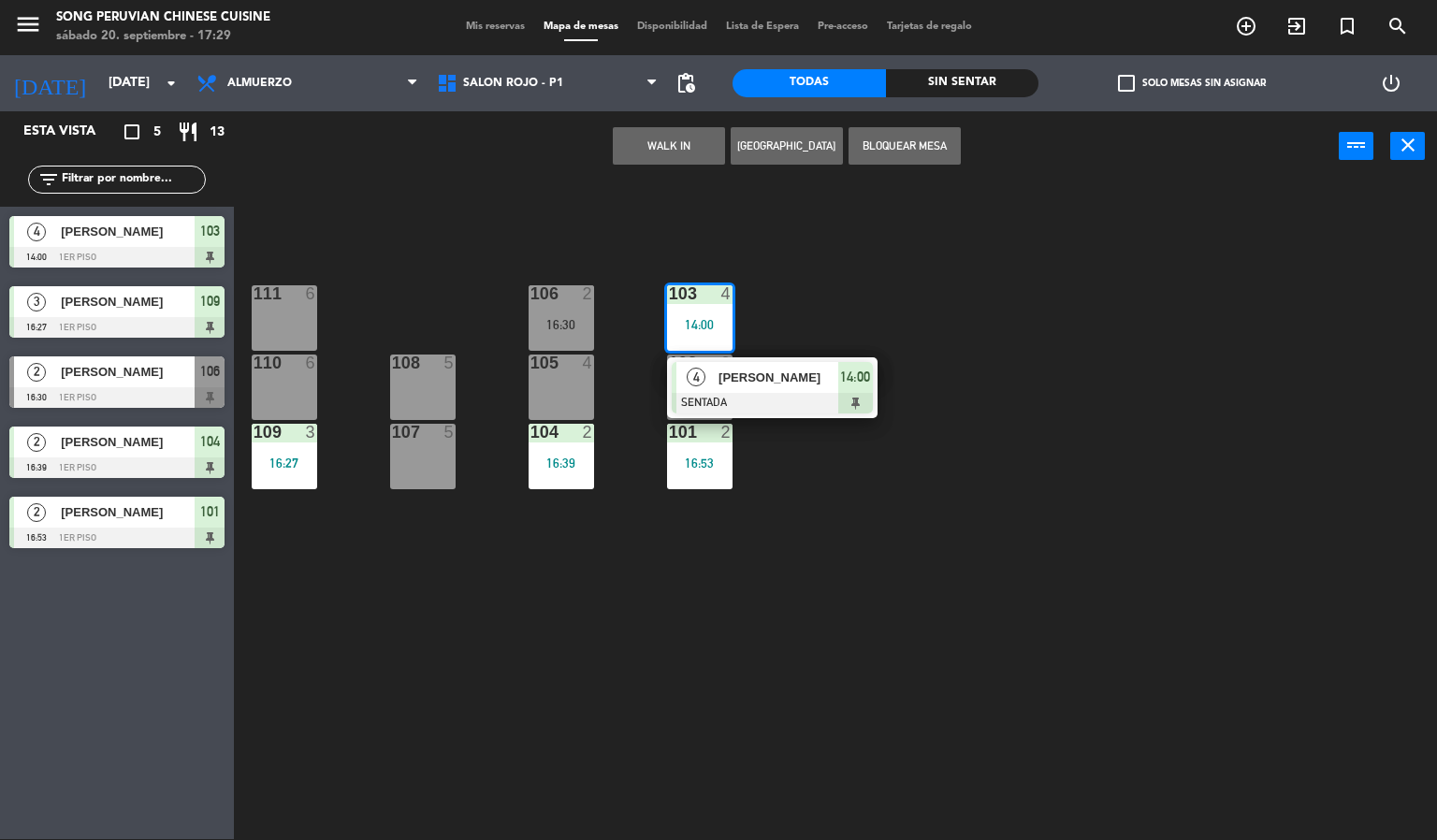
click at [829, 404] on div at bounding box center [772, 403] width 202 height 20
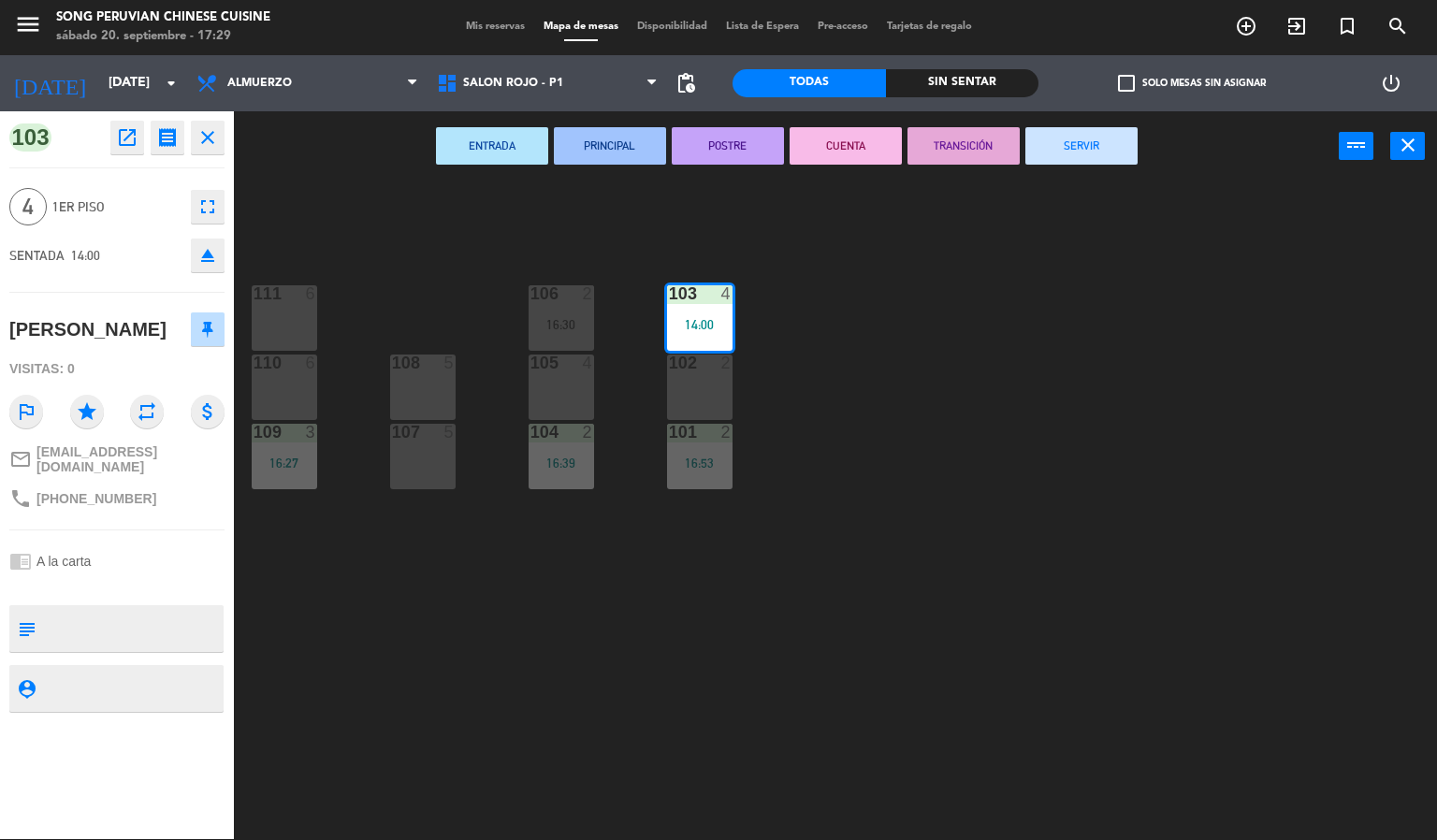
click at [872, 134] on button "CUENTA" at bounding box center [845, 146] width 112 height 37
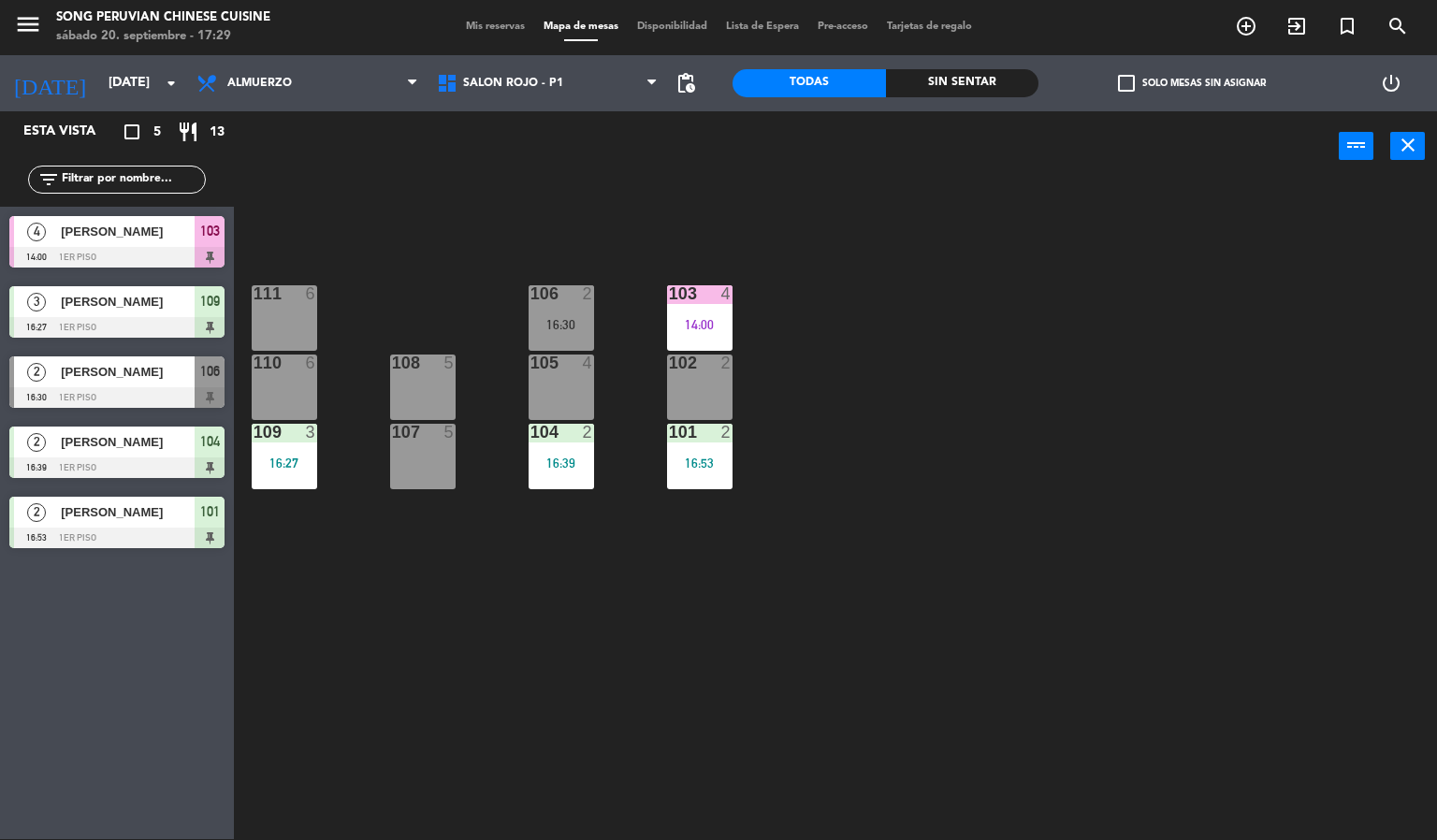
click at [997, 341] on div "103 4 14:00 106 2 16:30 111 6 102 2 105 4 108 5 110 6 101 2 16:53 104 2 16:39 1…" at bounding box center [842, 510] width 1189 height 657
click at [1016, 398] on div "103 4 14:00 106 2 16:30 111 6 102 2 105 4 108 5 110 6 101 2 16:53 104 2 16:39 1…" at bounding box center [842, 510] width 1189 height 657
click at [904, 455] on div "103 4 14:00 106 2 16:30 111 6 102 2 105 4 108 5 110 6 101 2 16:53 104 2 16:39 1…" at bounding box center [842, 510] width 1189 height 657
click at [550, 384] on div "105 4" at bounding box center [561, 386] width 65 height 65
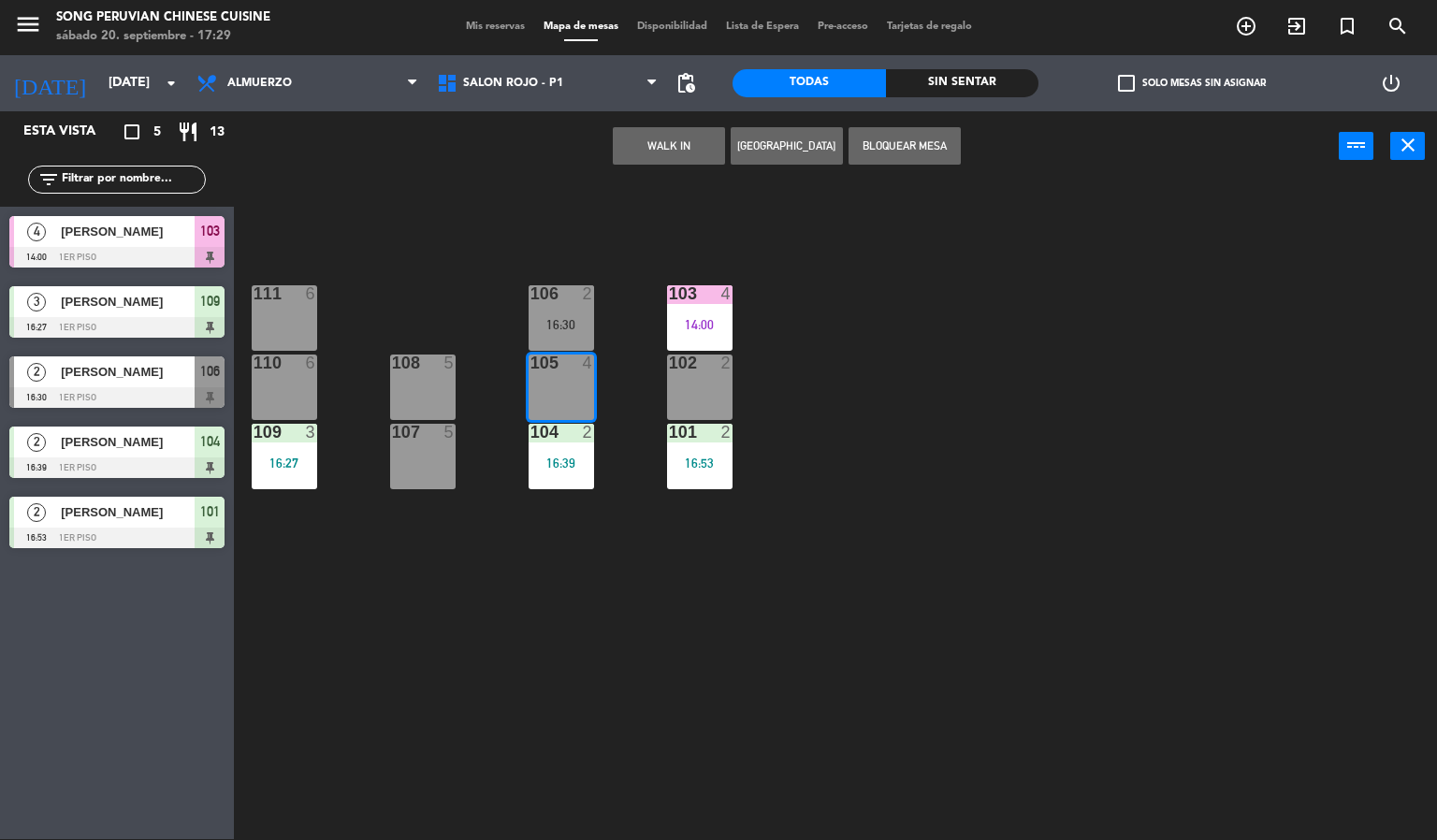
click at [990, 416] on div "103 4 14:00 106 2 16:30 111 6 102 2 105 4 108 5 110 6 101 2 16:53 104 2 16:39 1…" at bounding box center [842, 510] width 1189 height 657
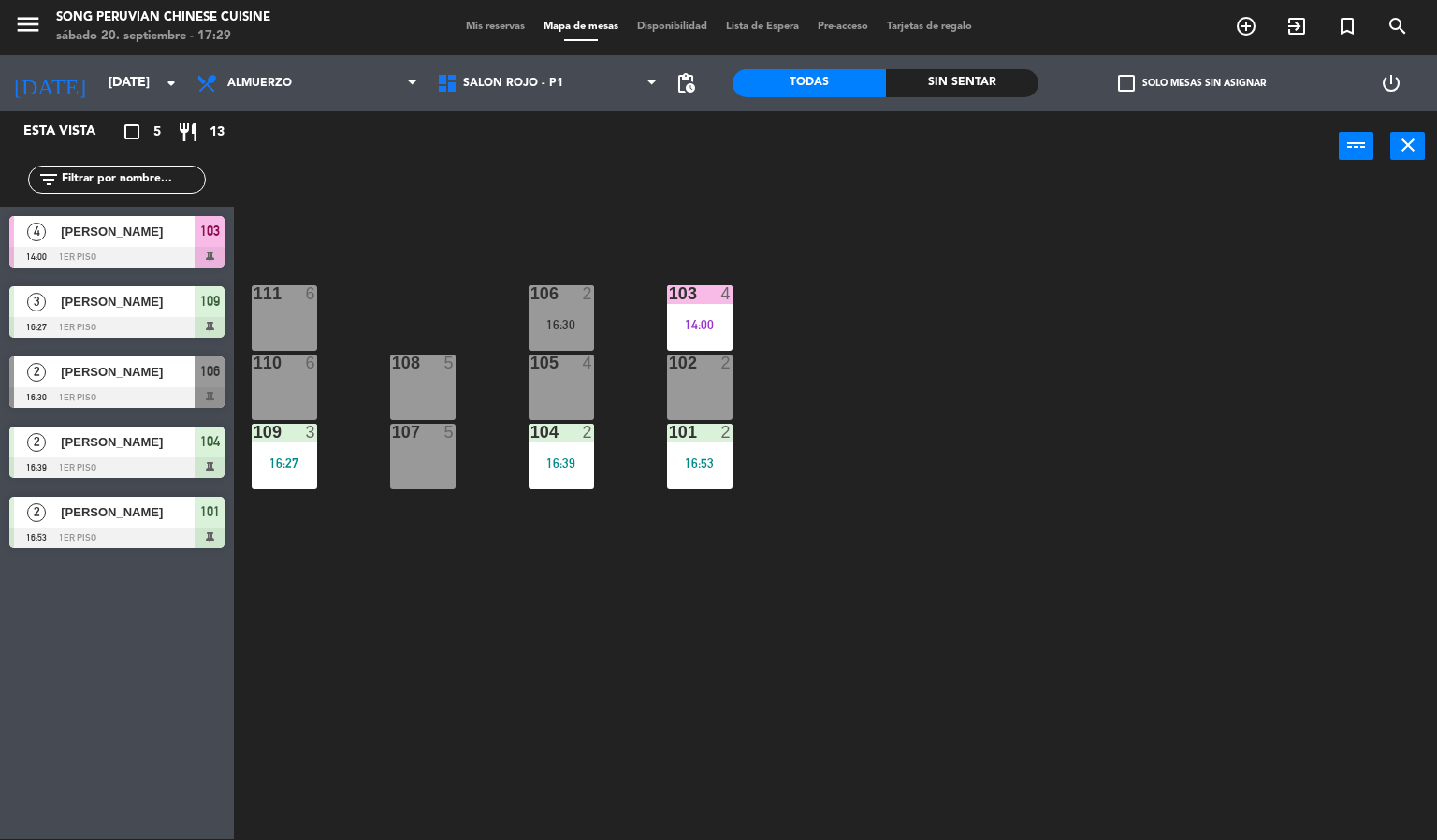
click at [575, 385] on div "105 4" at bounding box center [561, 386] width 65 height 65
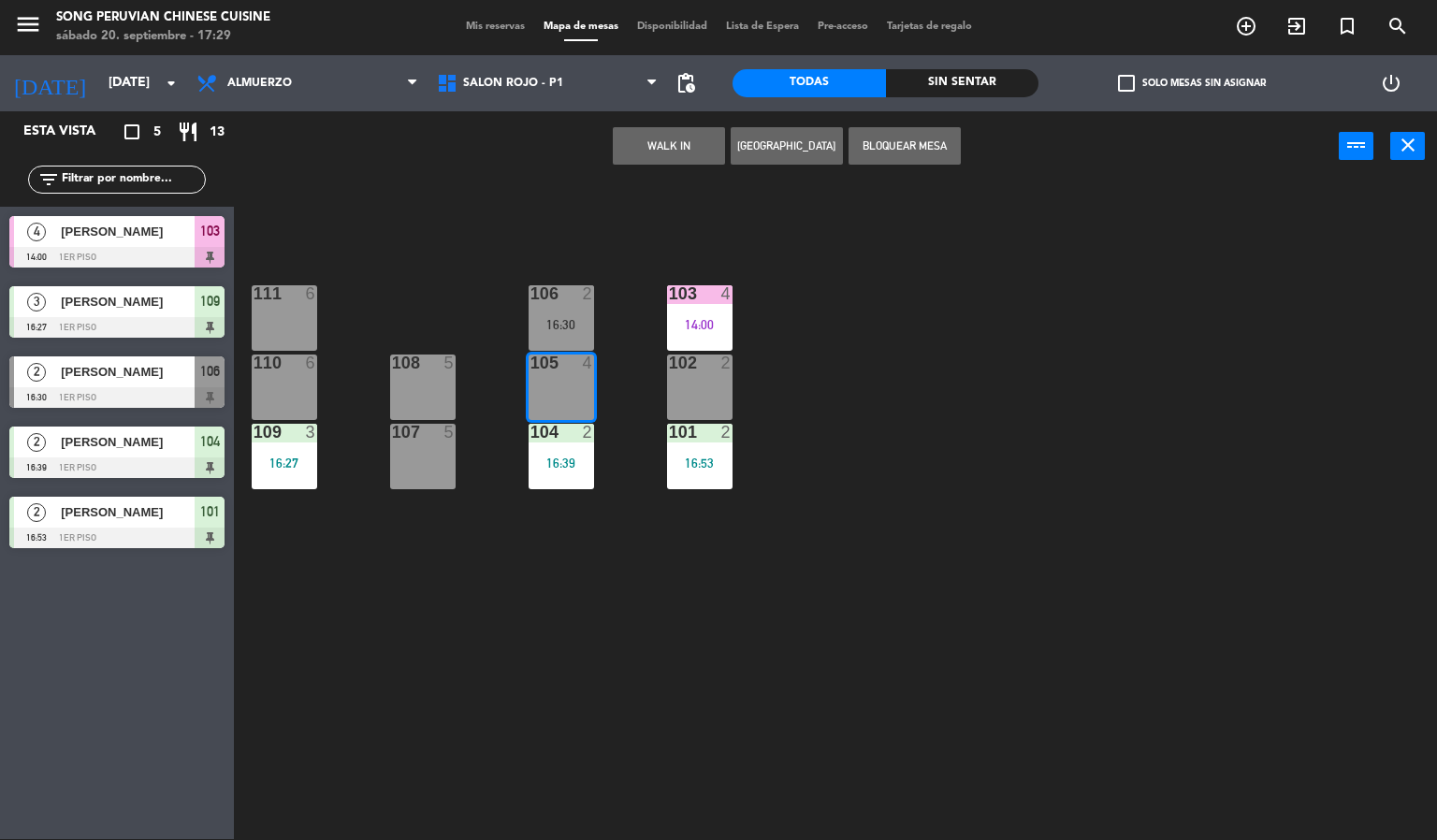
click at [687, 155] on button "WALK IN" at bounding box center [668, 146] width 112 height 37
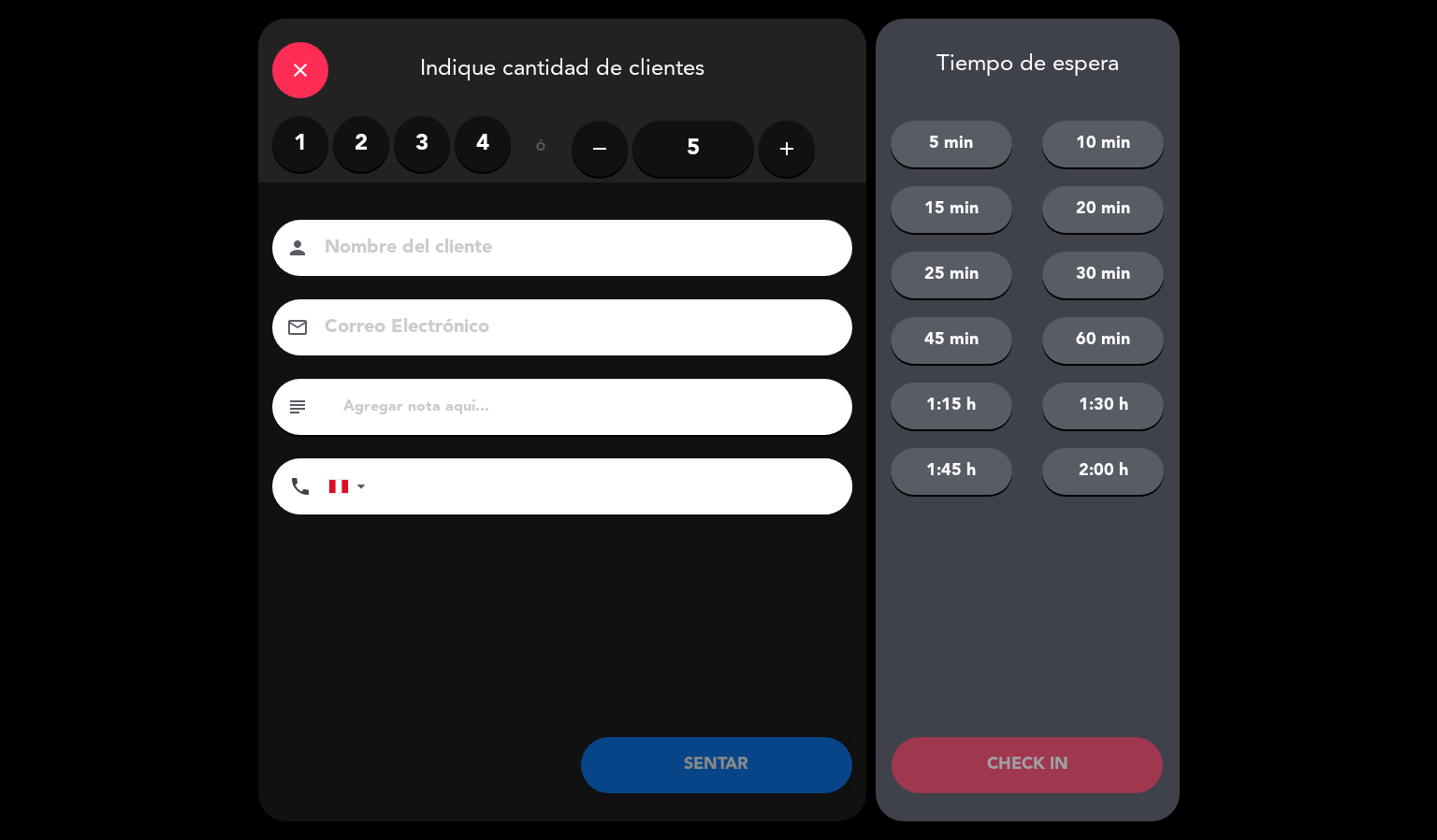
click at [363, 137] on label "2" at bounding box center [361, 144] width 56 height 56
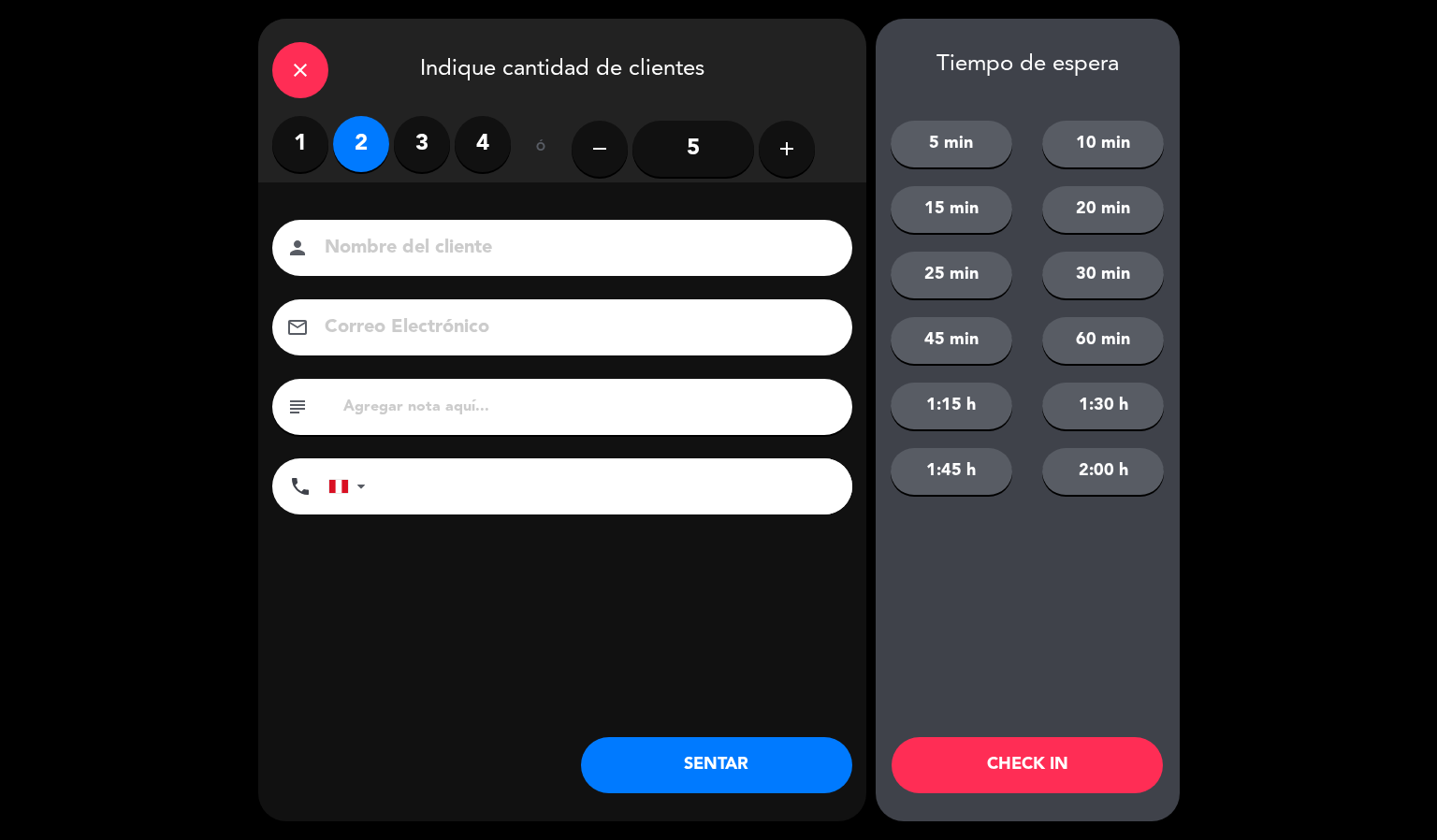
click at [512, 238] on input at bounding box center [574, 248] width 505 height 33
type input "[PERSON_NAME]"
click at [1070, 770] on button "CHECK IN" at bounding box center [1027, 765] width 272 height 56
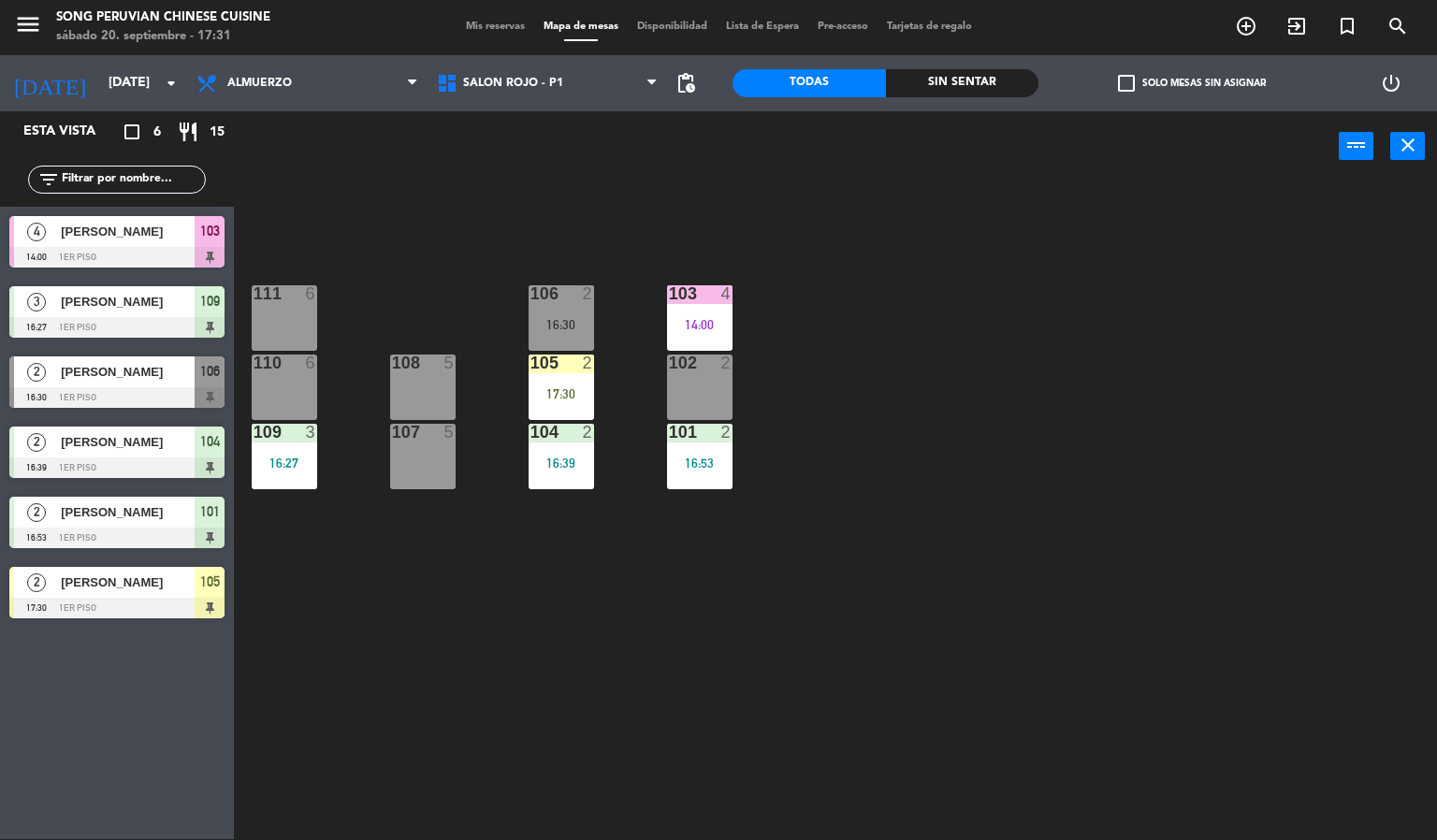
click at [988, 436] on div "103 4 14:00 106 2 16:30 111 6 102 2 105 2 17:30 108 5 110 6 101 2 16:53 104 2 1…" at bounding box center [842, 510] width 1189 height 657
click at [531, 366] on div "105" at bounding box center [531, 362] width 1 height 17
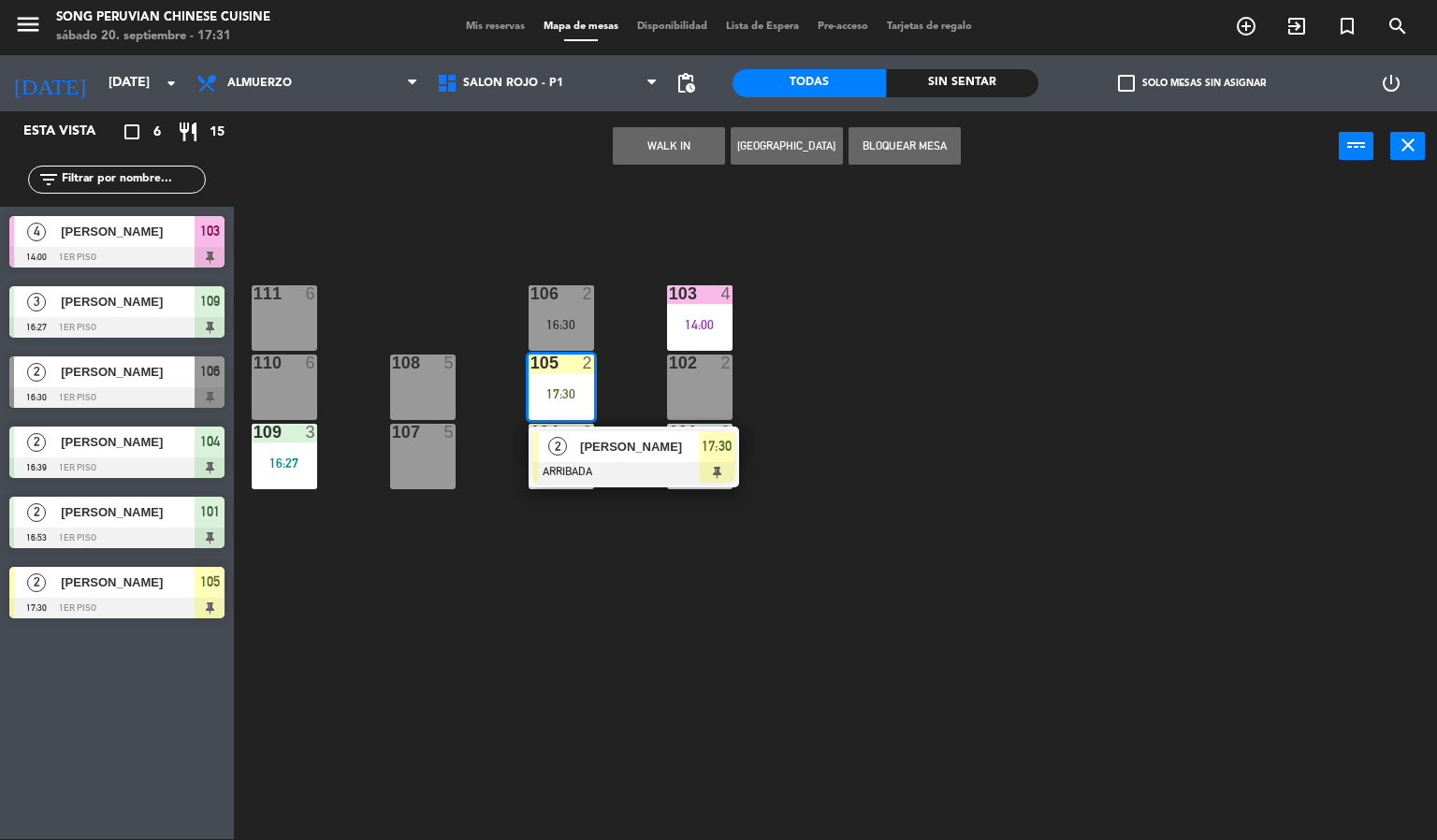
click at [304, 314] on div "111 6" at bounding box center [283, 317] width 65 height 65
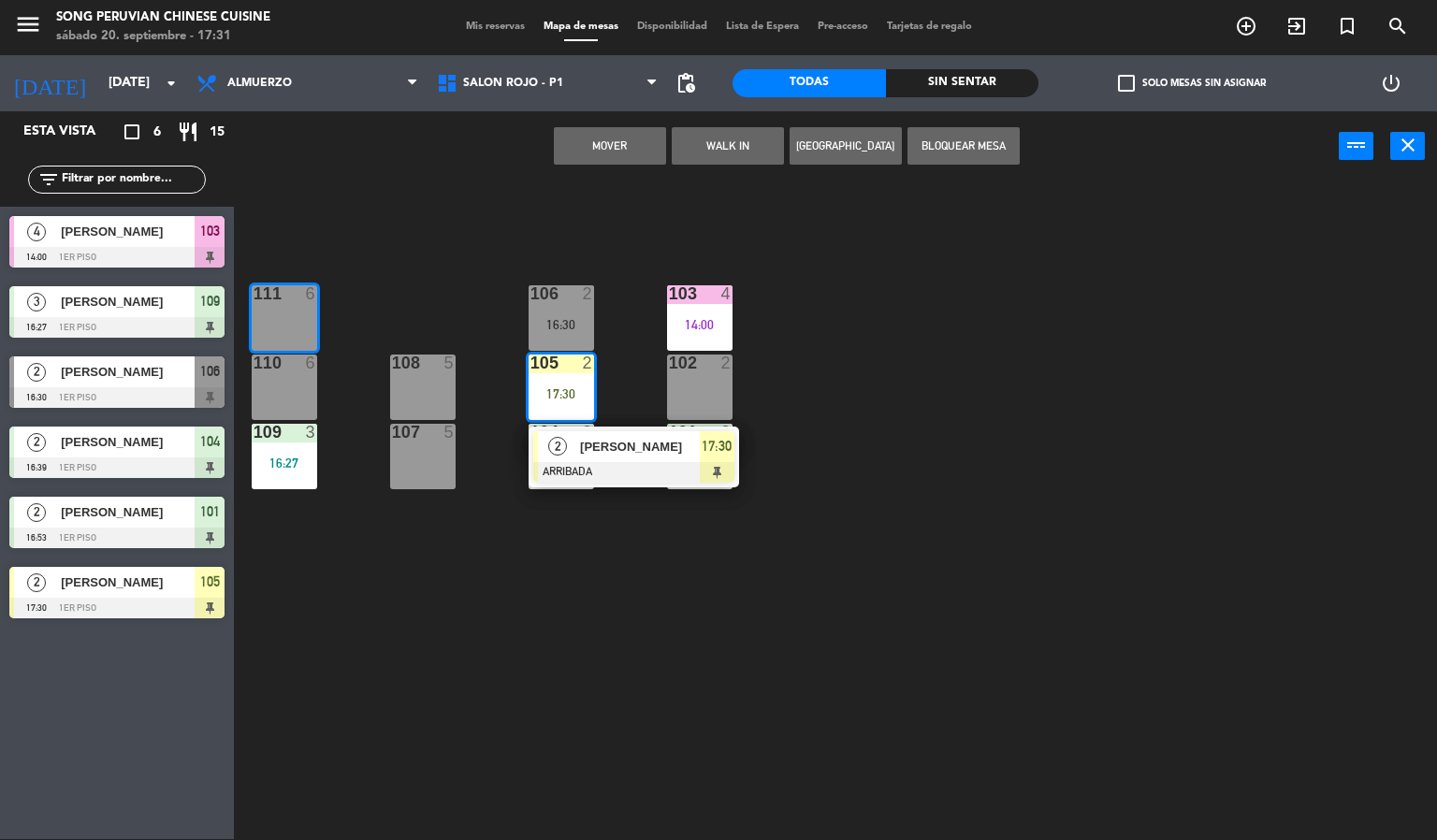
click at [634, 144] on button "Mover" at bounding box center [609, 146] width 112 height 37
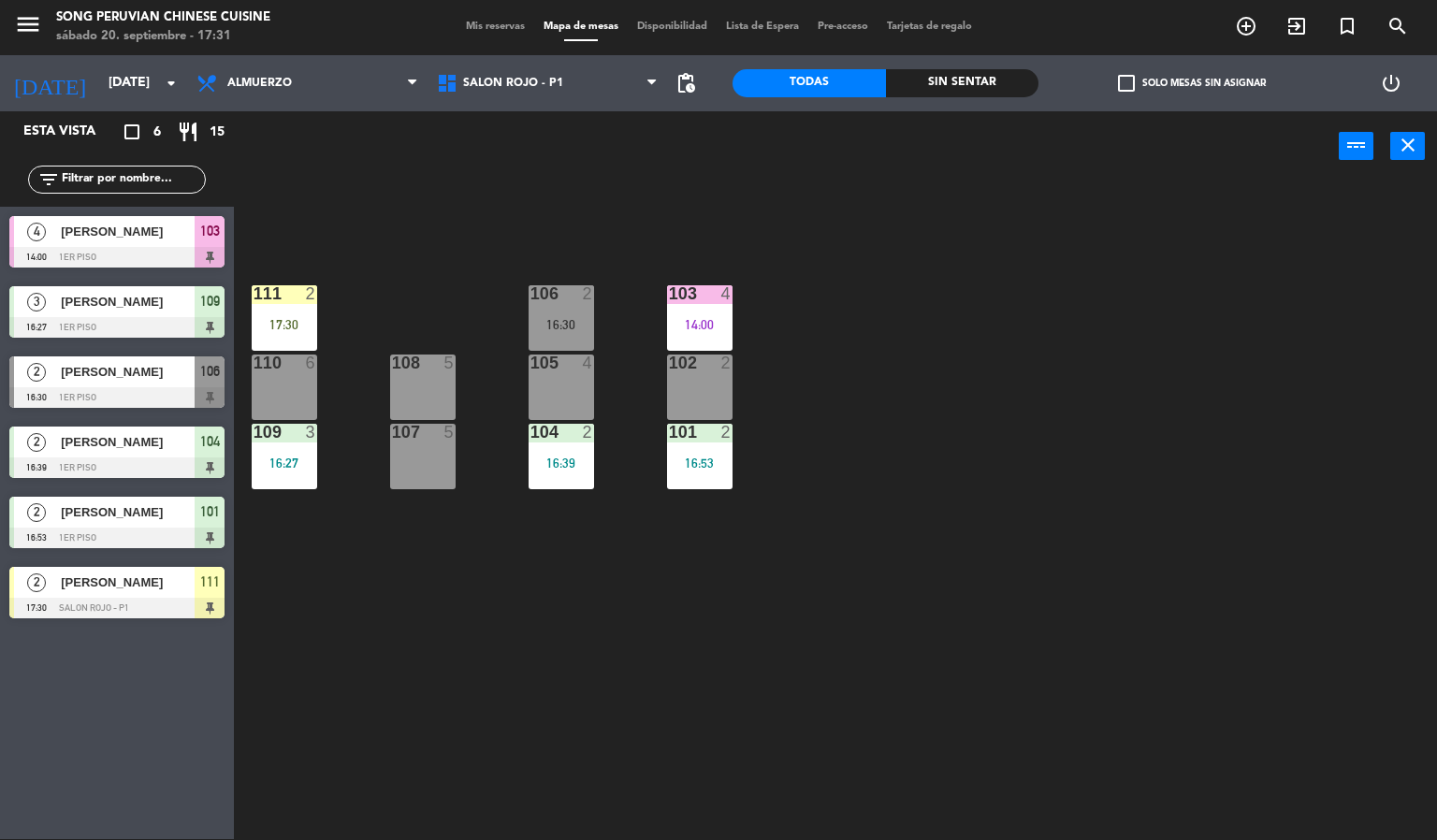
click at [380, 704] on div "103 4 14:00 106 2 16:30 111 2 17:30 102 2 105 4 108 5 110 6 101 2 16:53 104 2 1…" at bounding box center [842, 510] width 1189 height 657
click at [286, 296] on div at bounding box center [284, 293] width 31 height 17
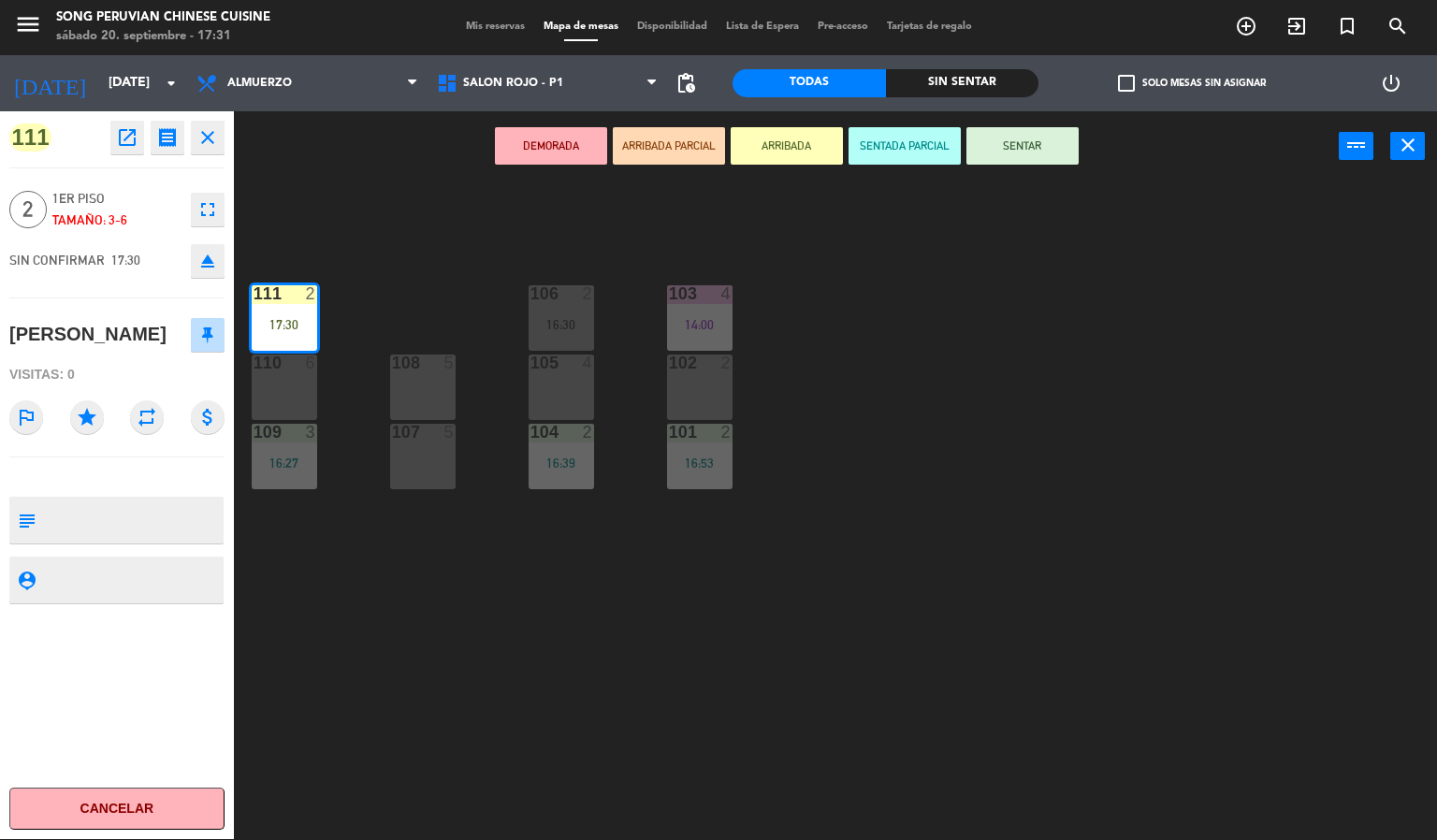
click at [1012, 155] on button "SENTAR" at bounding box center [1021, 146] width 112 height 37
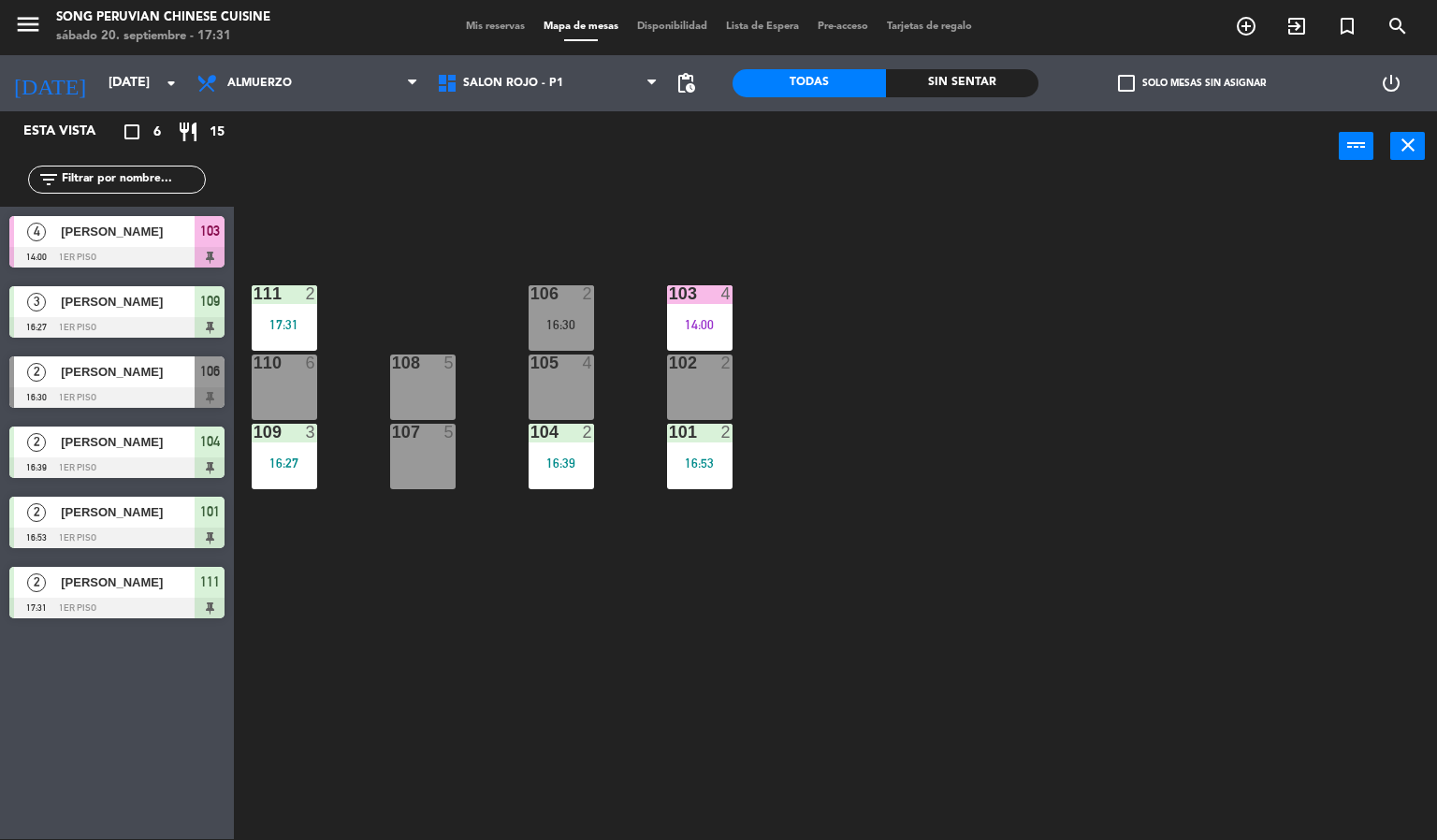
click at [1133, 441] on div "103 4 14:00 106 2 16:30 111 2 17:31 102 2 105 4 108 5 110 6 101 2 16:53 104 2 1…" at bounding box center [842, 510] width 1189 height 657
click at [571, 433] on div at bounding box center [561, 431] width 31 height 17
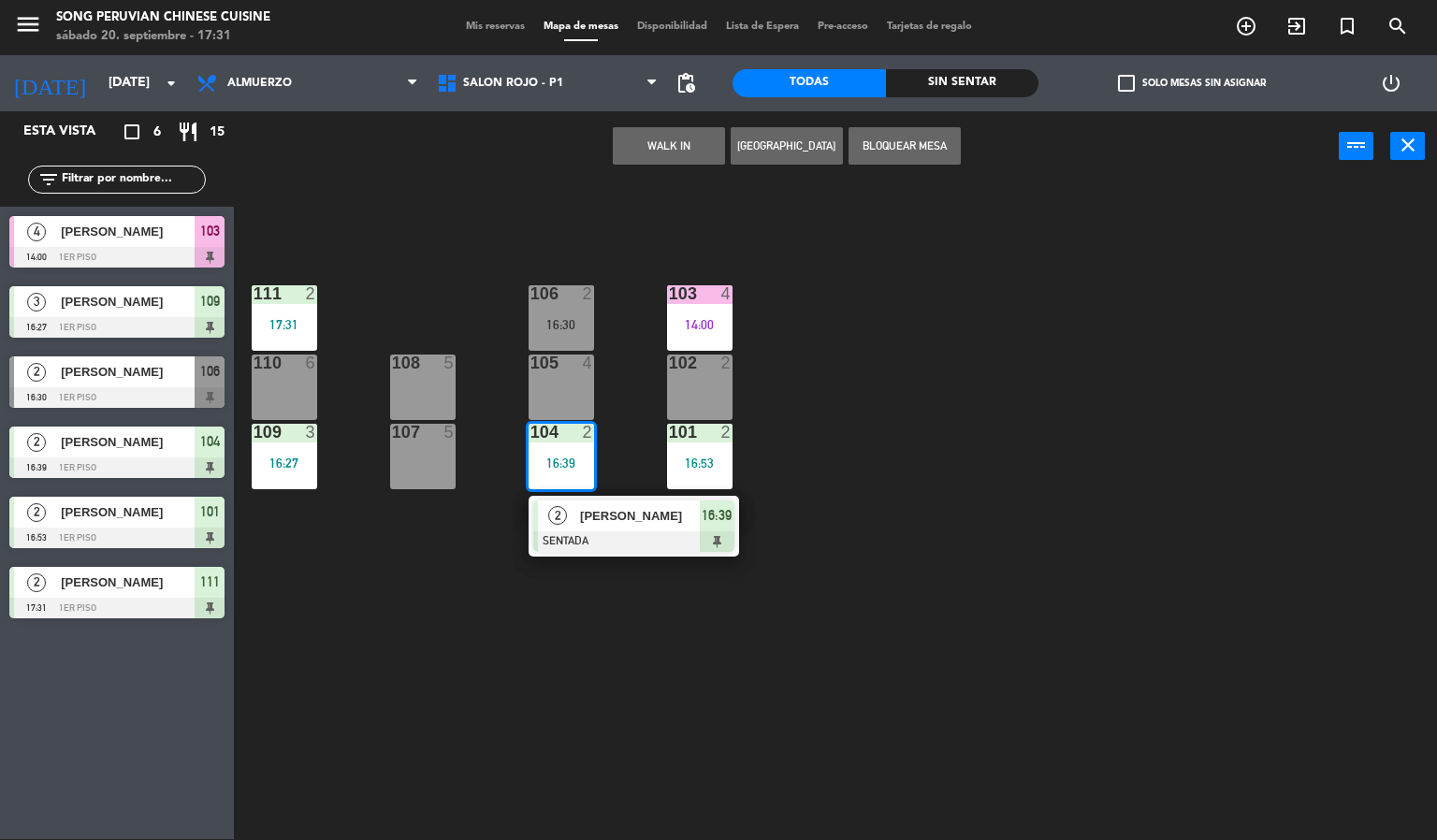
click at [657, 516] on span "[PERSON_NAME]" at bounding box center [640, 516] width 120 height 19
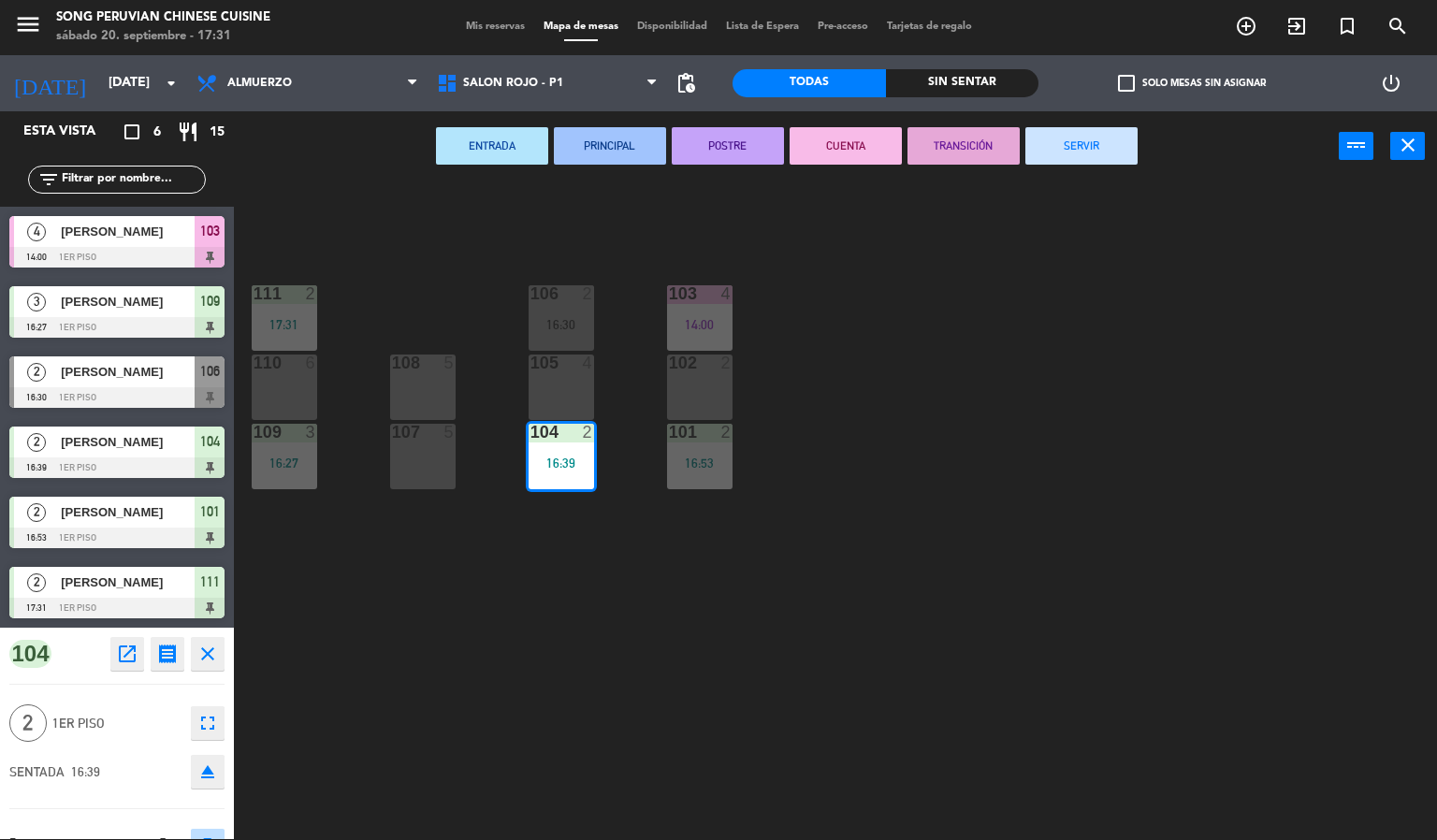
click at [845, 144] on button "CUENTA" at bounding box center [845, 146] width 112 height 37
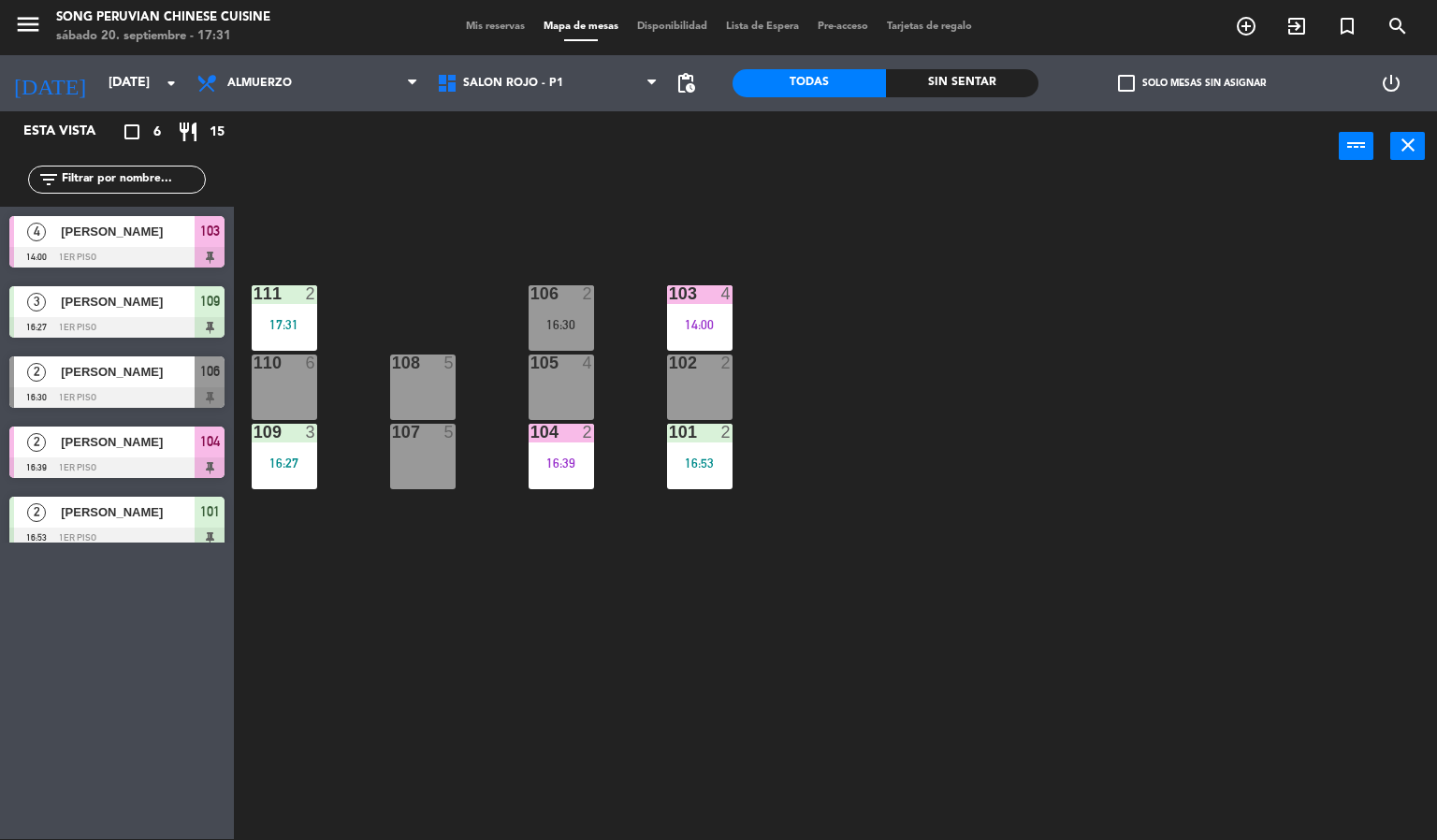
click at [1104, 359] on div "103 4 14:00 106 2 16:30 111 2 17:31 102 2 105 4 108 5 110 6 101 2 16:53 104 2 1…" at bounding box center [842, 510] width 1189 height 657
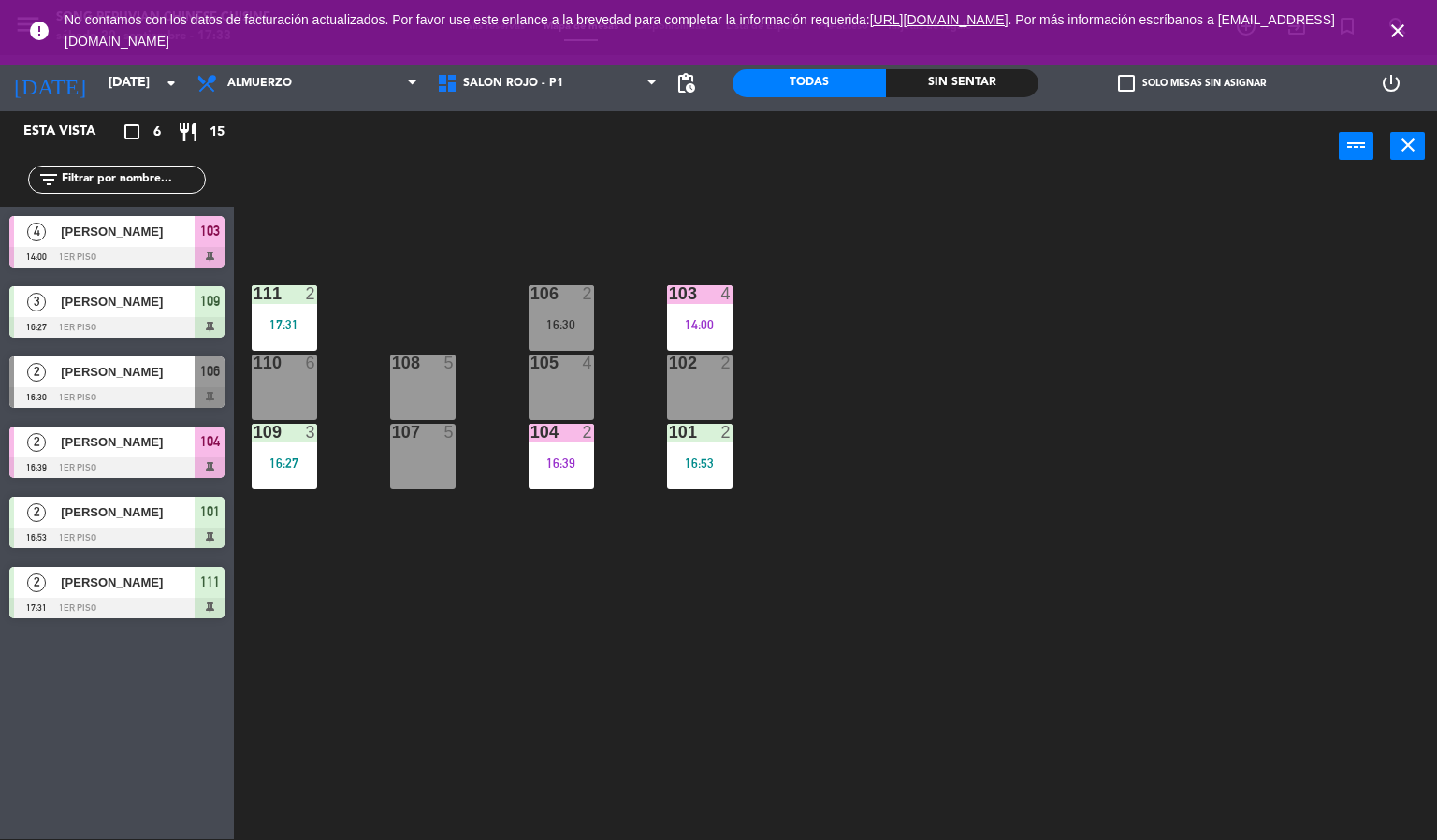
click at [1392, 84] on icon "power_settings_new" at bounding box center [1390, 83] width 22 height 22
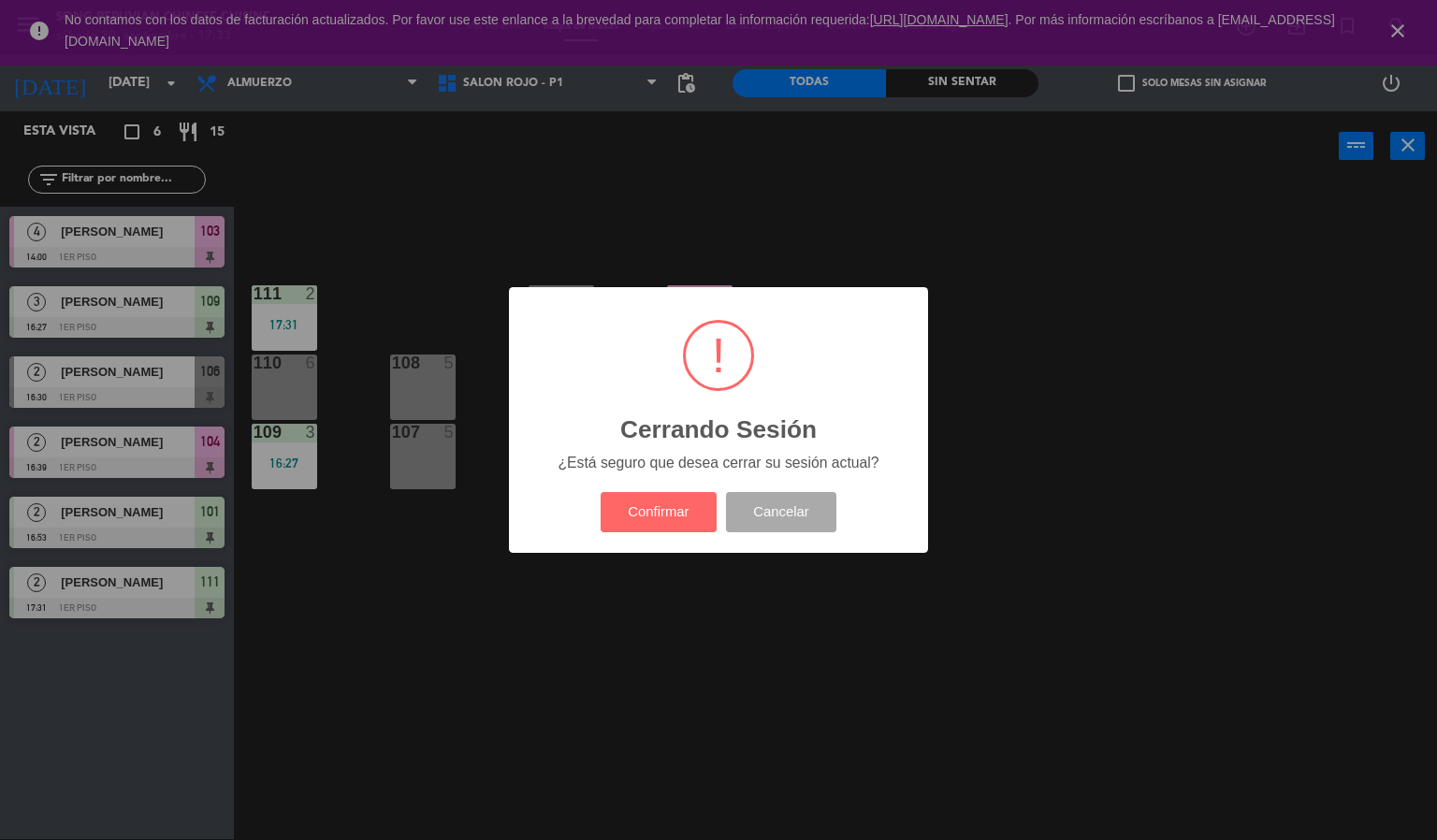
click at [1230, 384] on div "? ! i Cerrando Sesión × ¿Está seguro que desea cerrar su sesión actual? Confirm…" at bounding box center [718, 420] width 1437 height 840
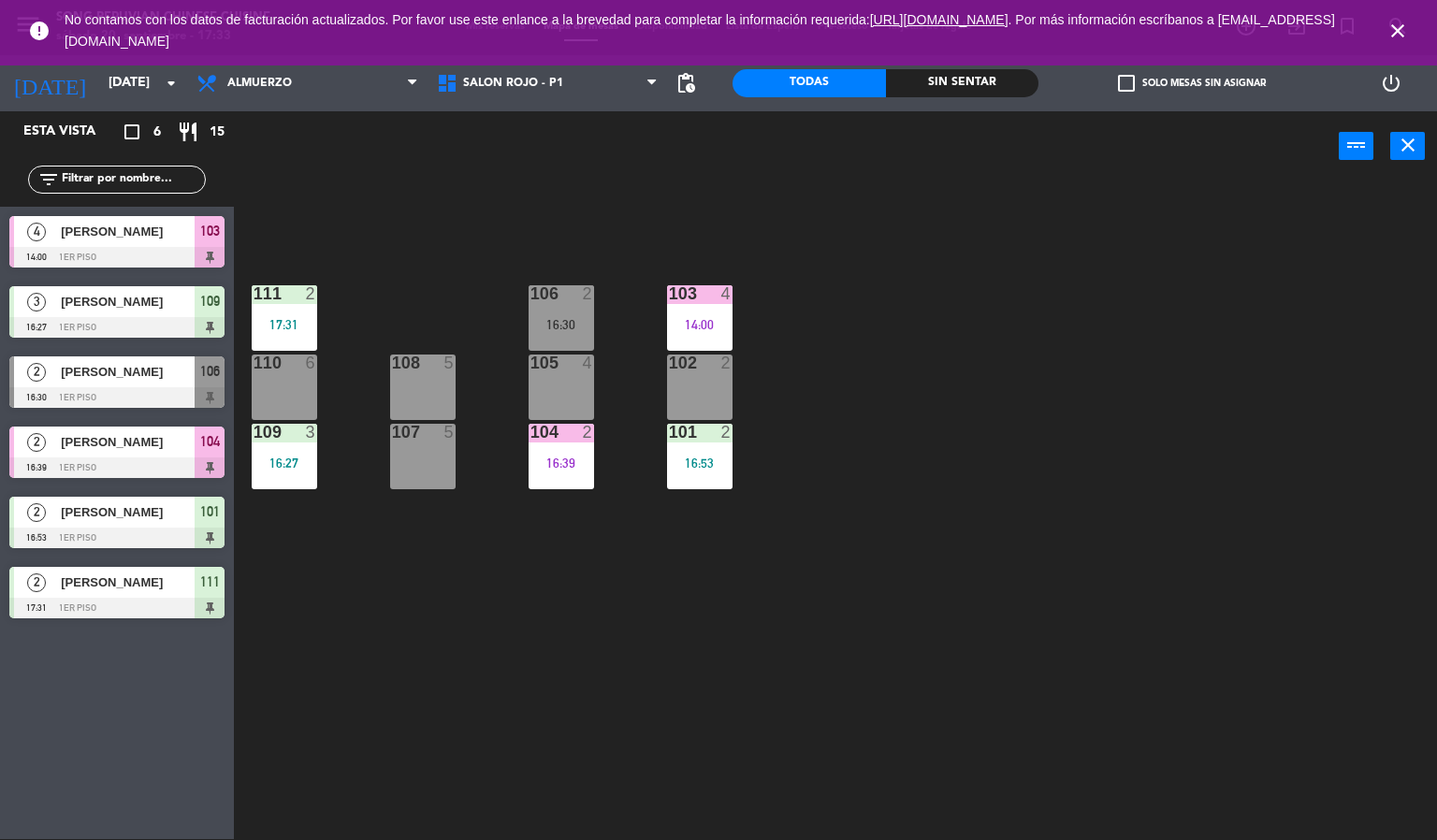
click at [1407, 19] on icon "close" at bounding box center [1397, 30] width 22 height 22
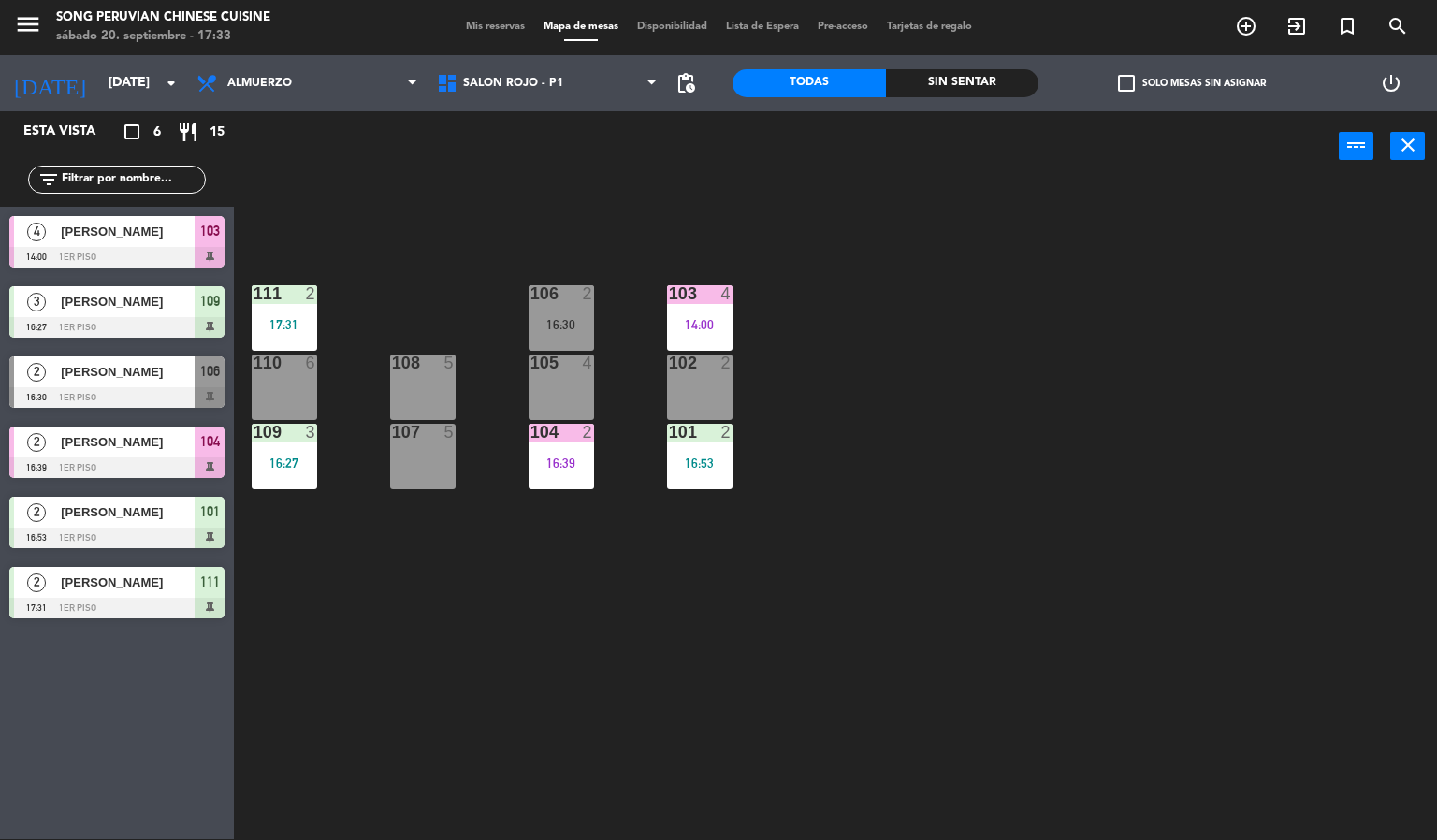
click at [1243, 283] on div "103 4 14:00 106 2 16:30 111 2 17:31 102 2 105 4 108 5 110 6 101 2 16:53 104 2 1…" at bounding box center [842, 510] width 1189 height 657
click at [149, 602] on div at bounding box center [117, 607] width 215 height 20
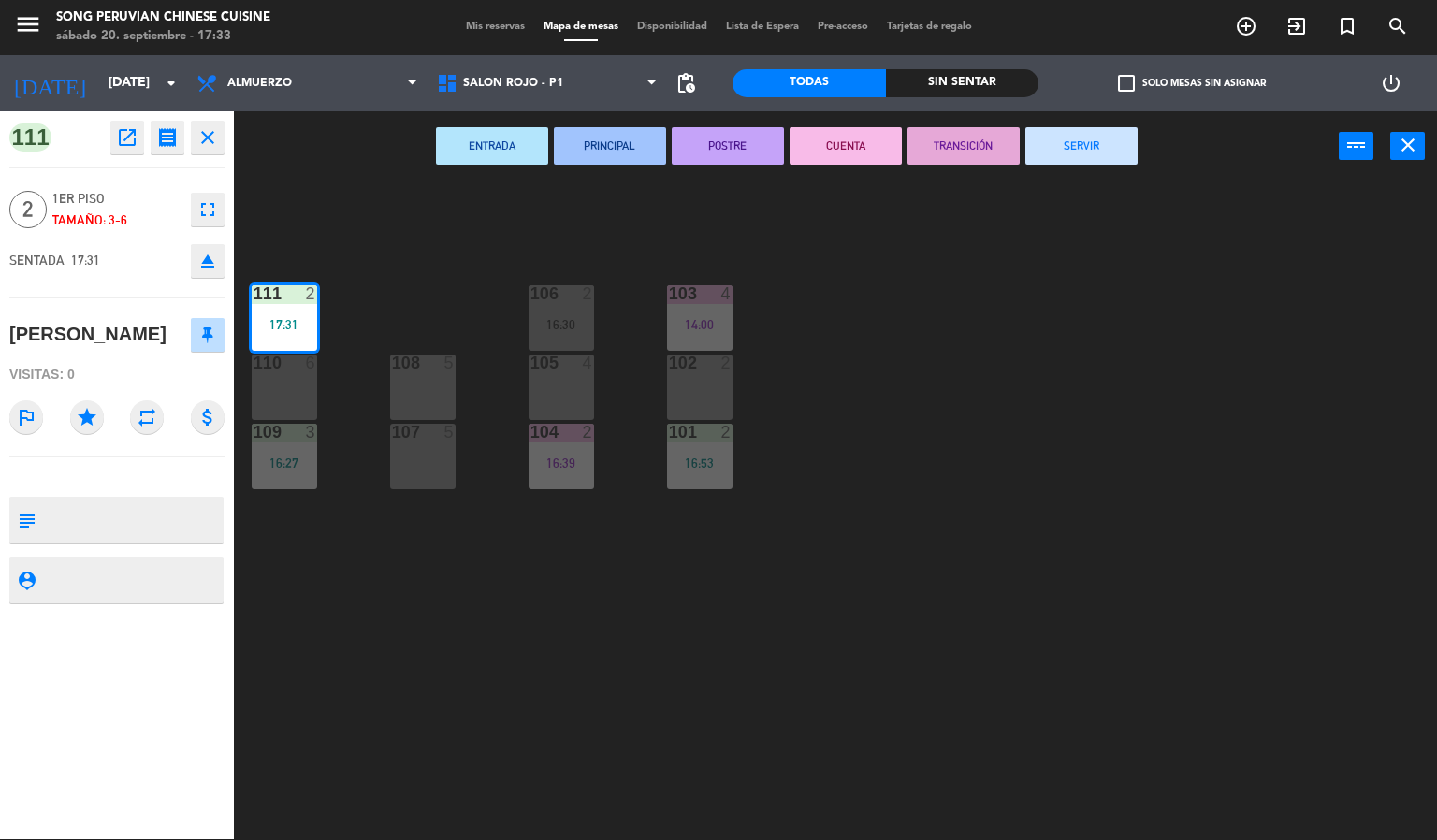
click at [486, 629] on div "103 4 14:00 106 2 16:30 111 2 17:31 102 2 105 4 108 5 110 6 101 2 16:53 104 2 1…" at bounding box center [842, 510] width 1189 height 657
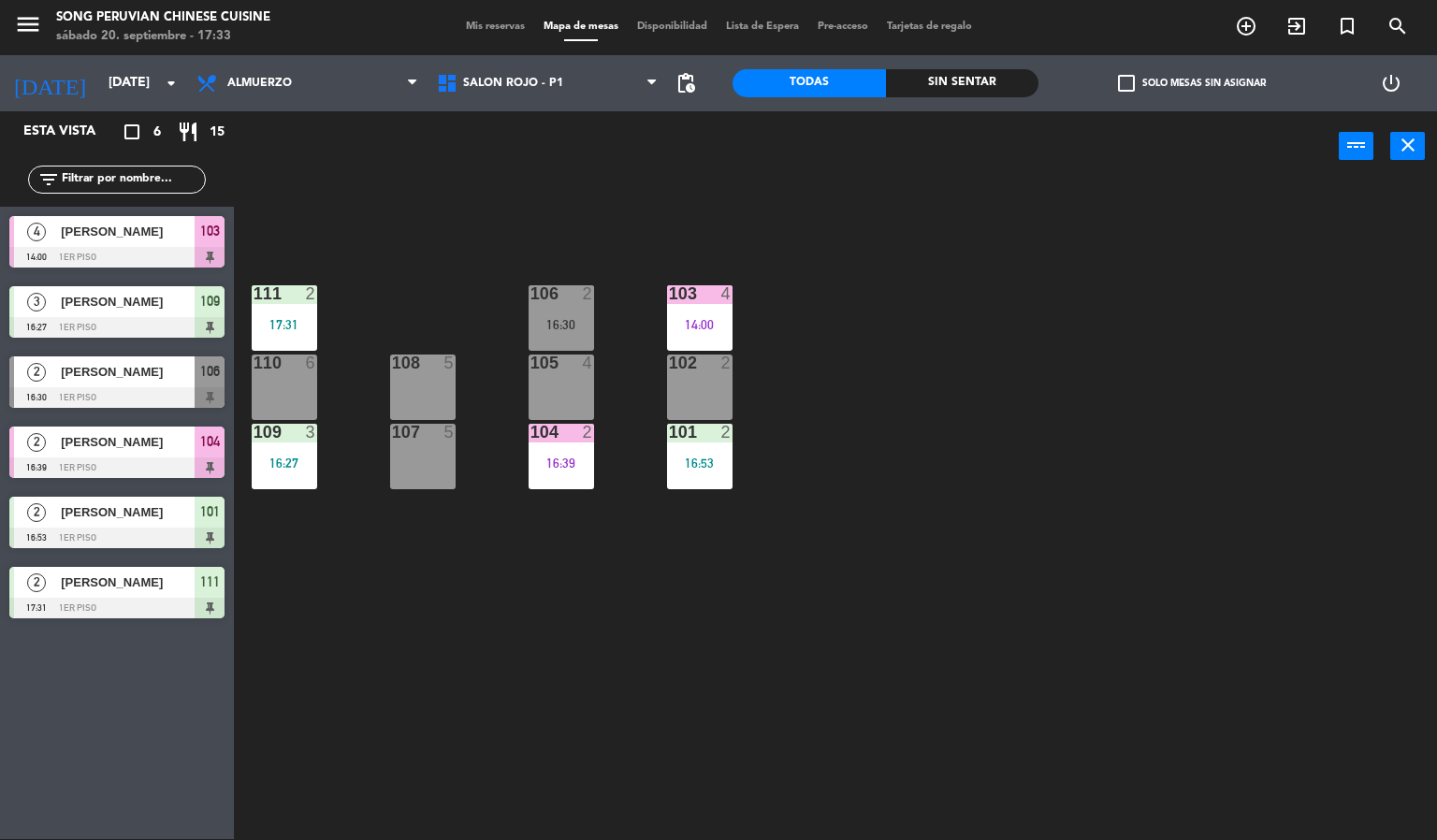
click at [559, 439] on div at bounding box center [561, 431] width 31 height 17
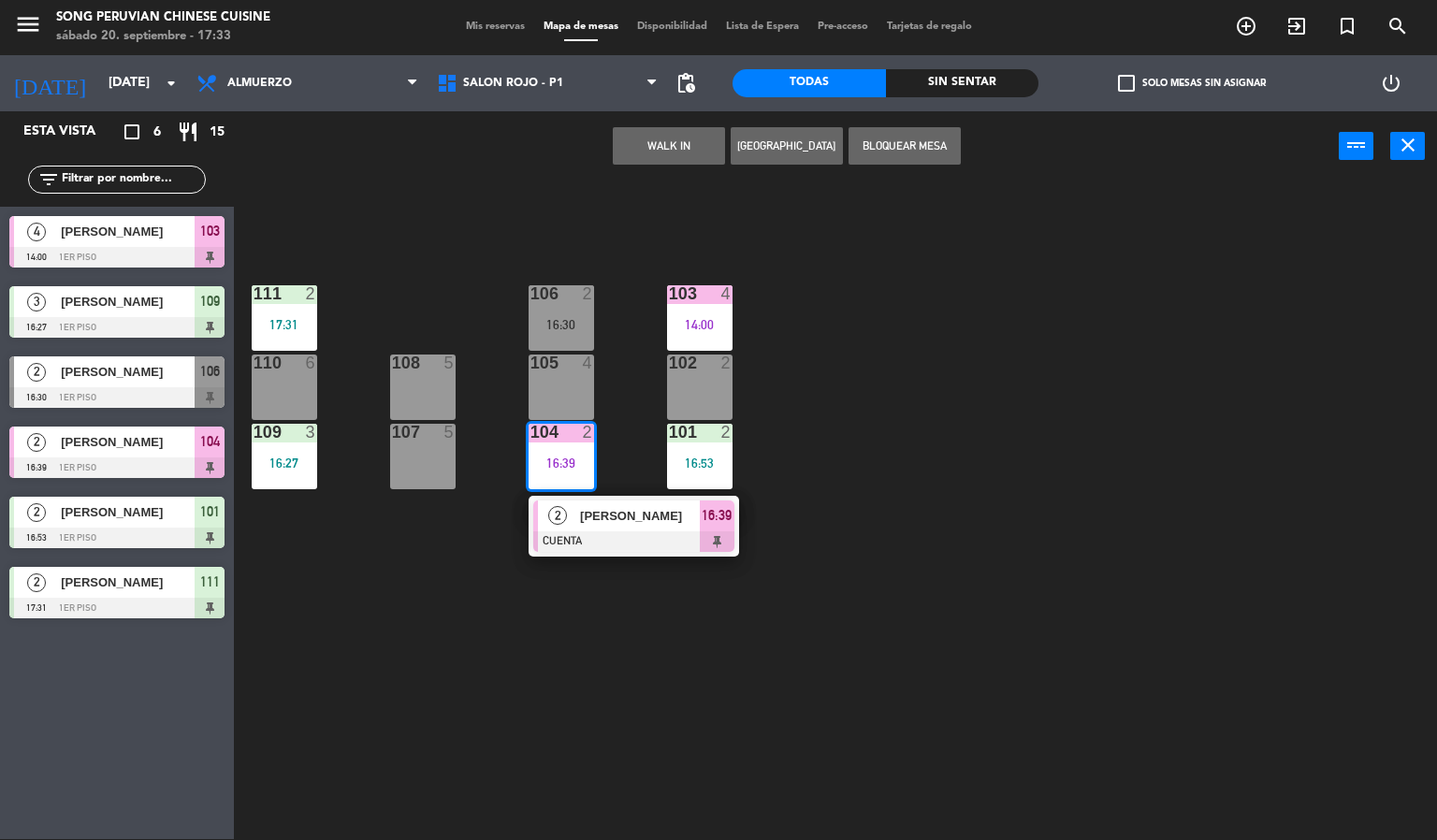
click at [638, 547] on div at bounding box center [634, 541] width 202 height 20
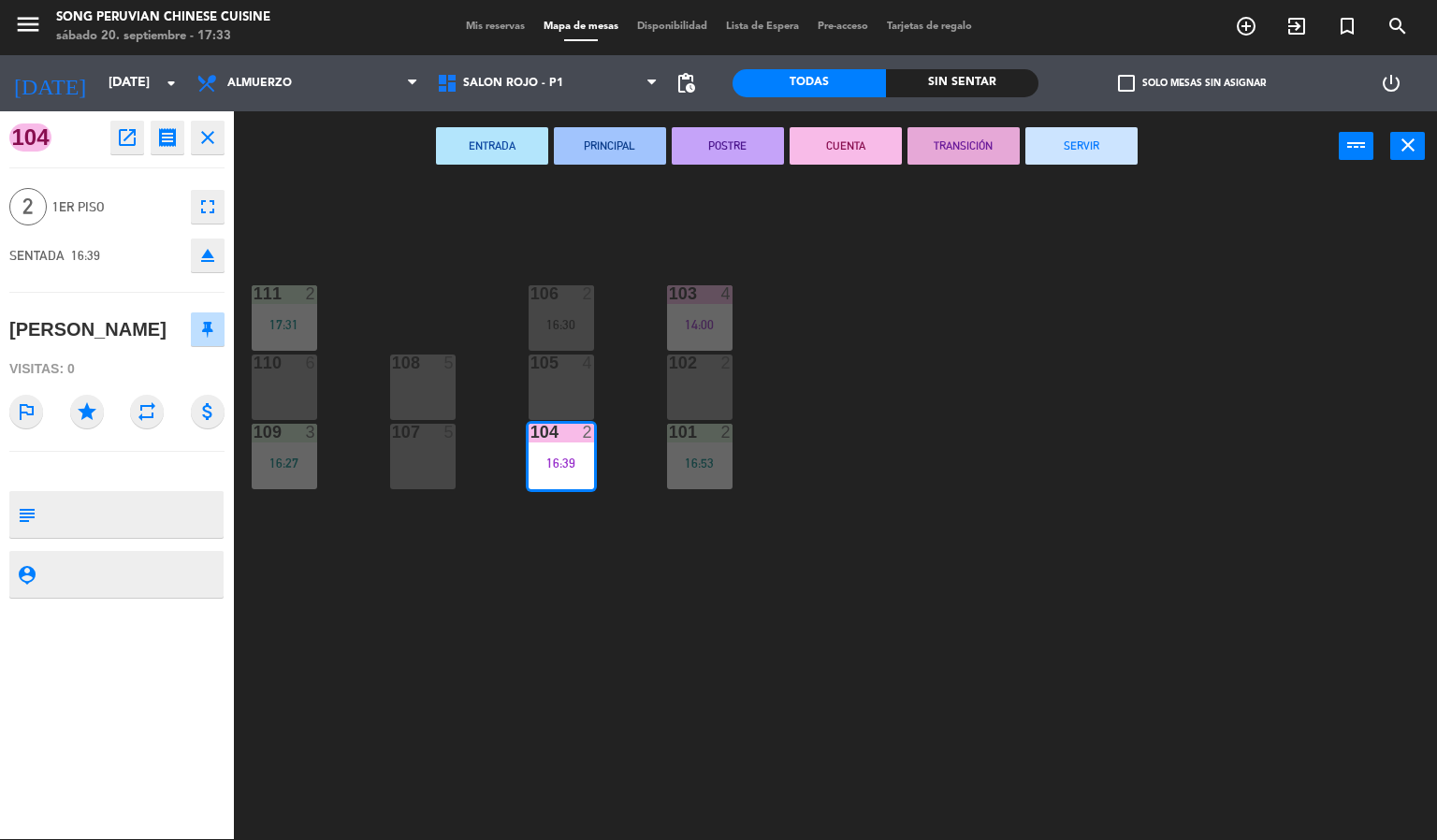
click at [1064, 164] on button "SERVIR" at bounding box center [1081, 146] width 112 height 37
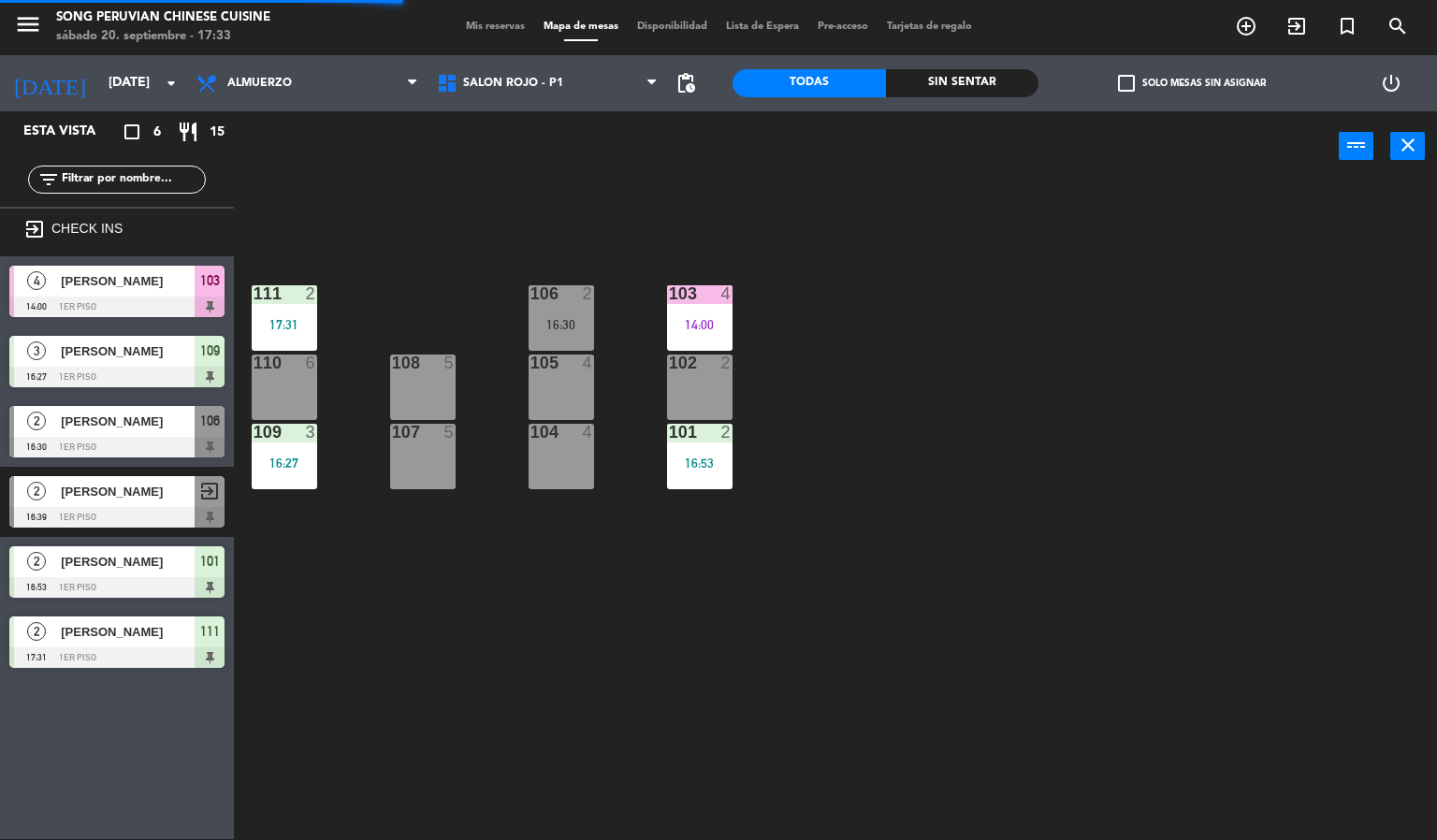
click at [646, 700] on div "103 4 14:00 106 2 16:30 111 2 17:31 102 2 105 4 108 5 110 6 101 2 16:53 104 4 1…" at bounding box center [842, 510] width 1189 height 657
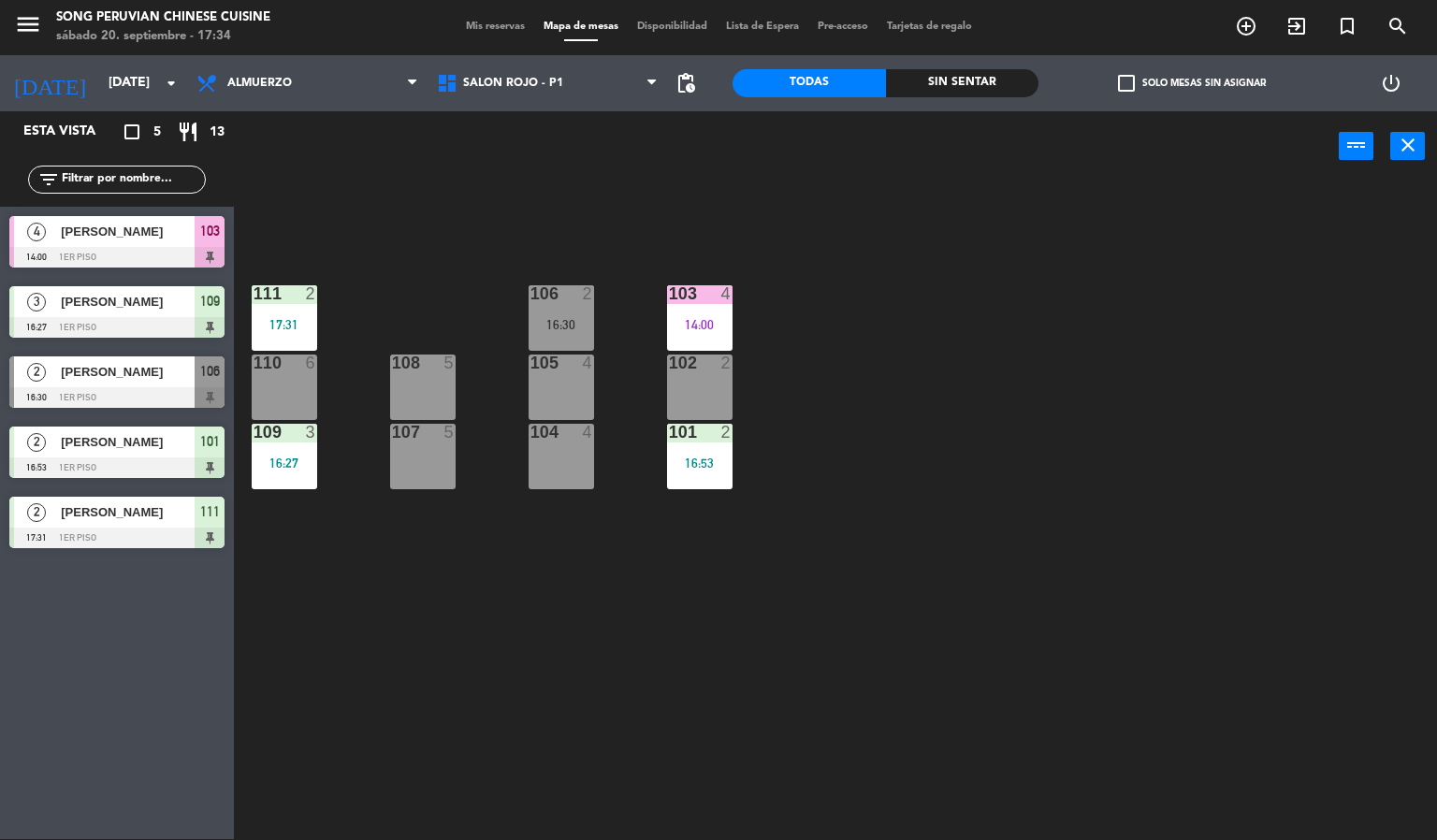
click at [707, 314] on div "103 4 14:00" at bounding box center [699, 317] width 65 height 65
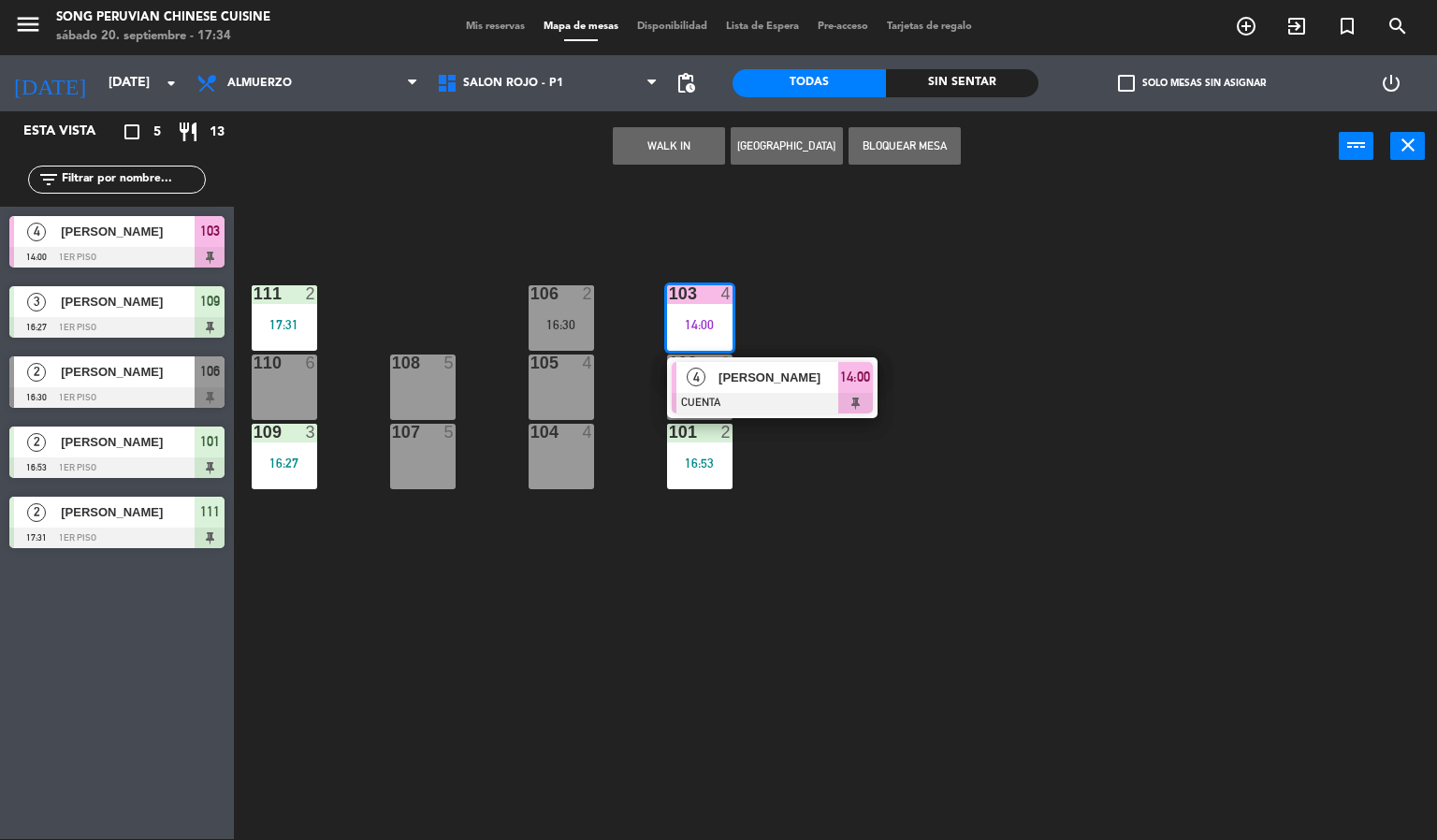
click at [780, 411] on div at bounding box center [772, 403] width 202 height 20
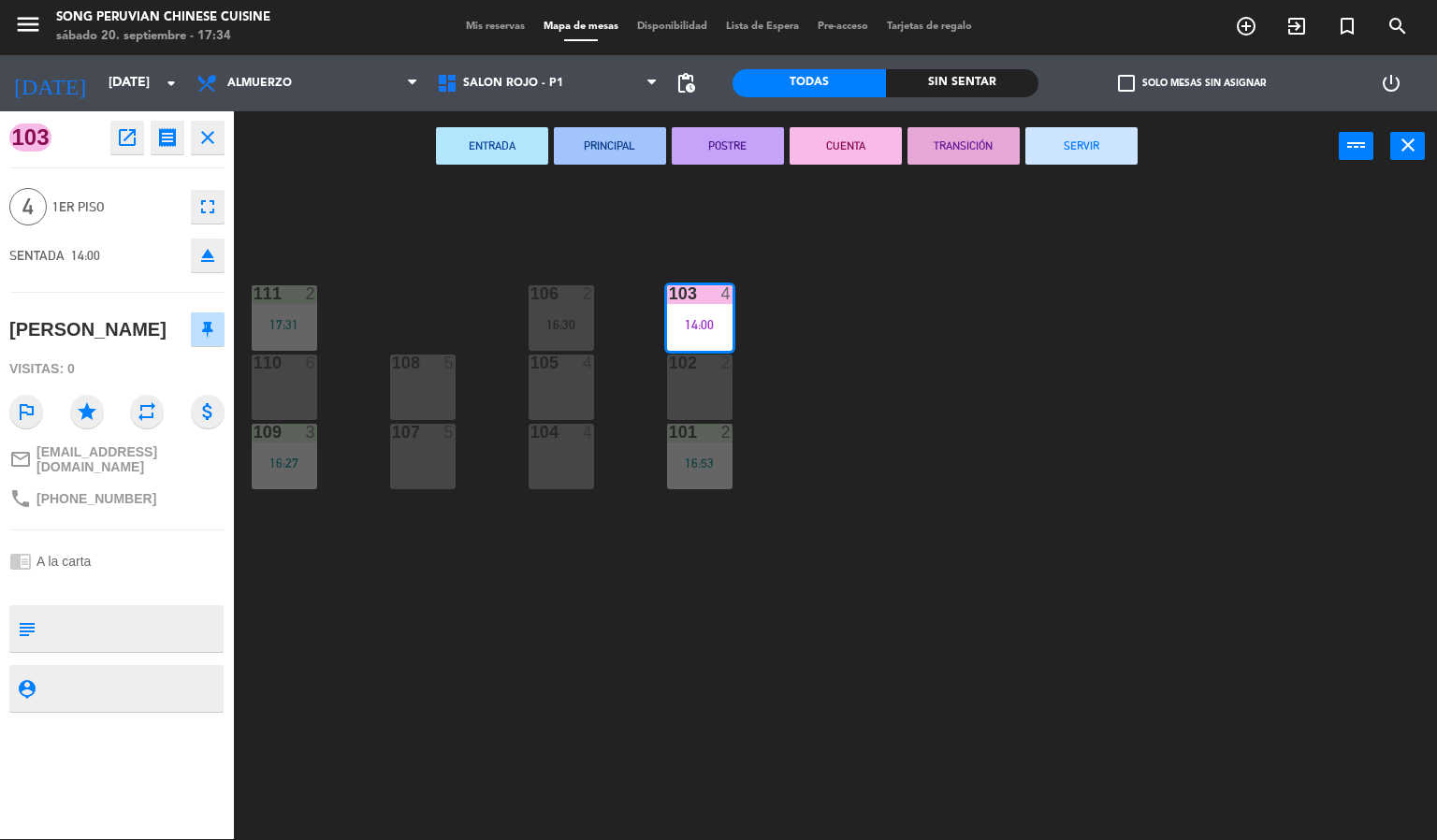
click at [1091, 141] on button "SERVIR" at bounding box center [1081, 146] width 112 height 37
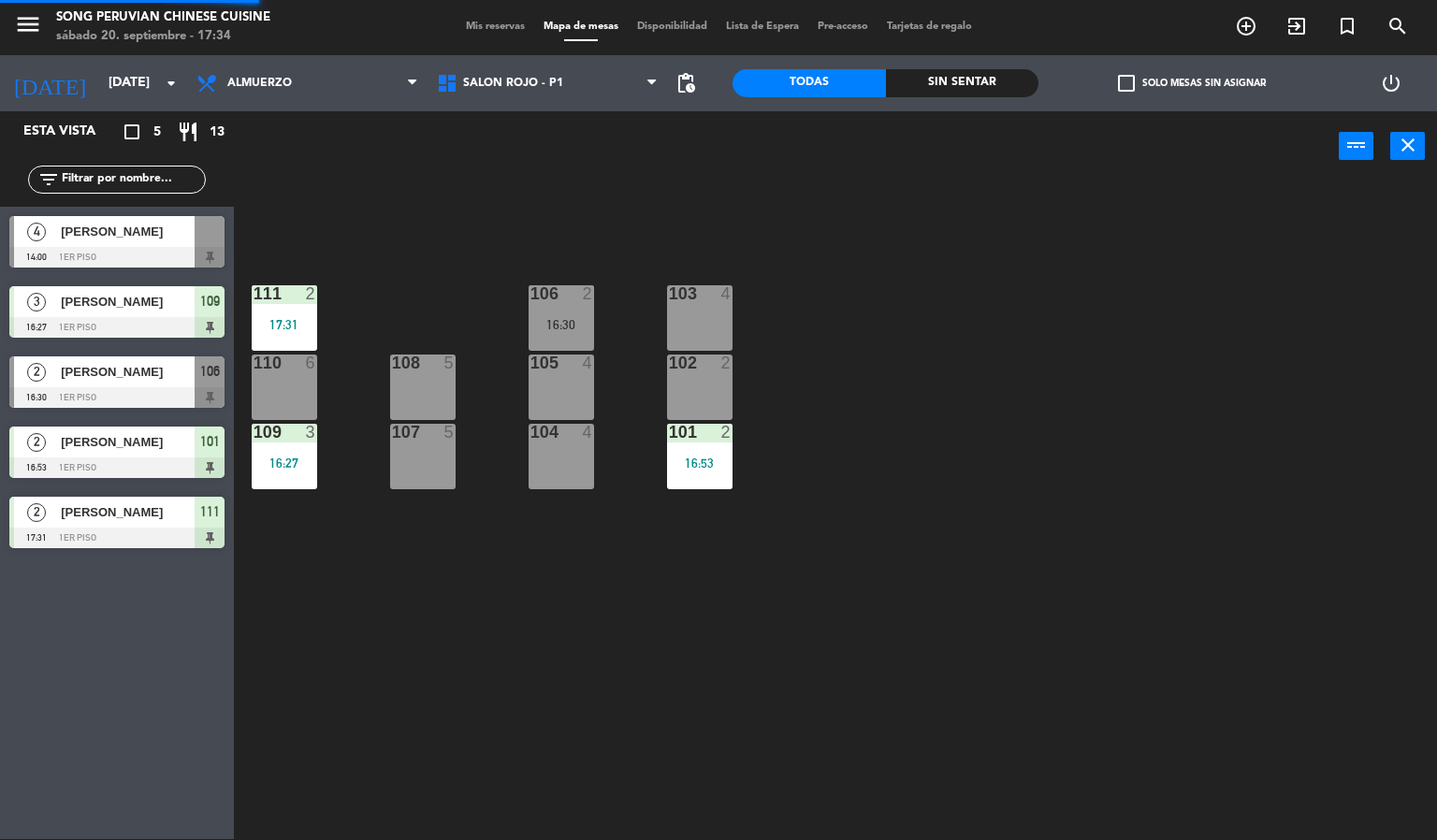
click at [991, 417] on div "103 4 106 2 16:30 111 2 17:31 102 2 105 4 108 5 110 6 101 2 16:53 104 4 107 5 1…" at bounding box center [842, 510] width 1189 height 657
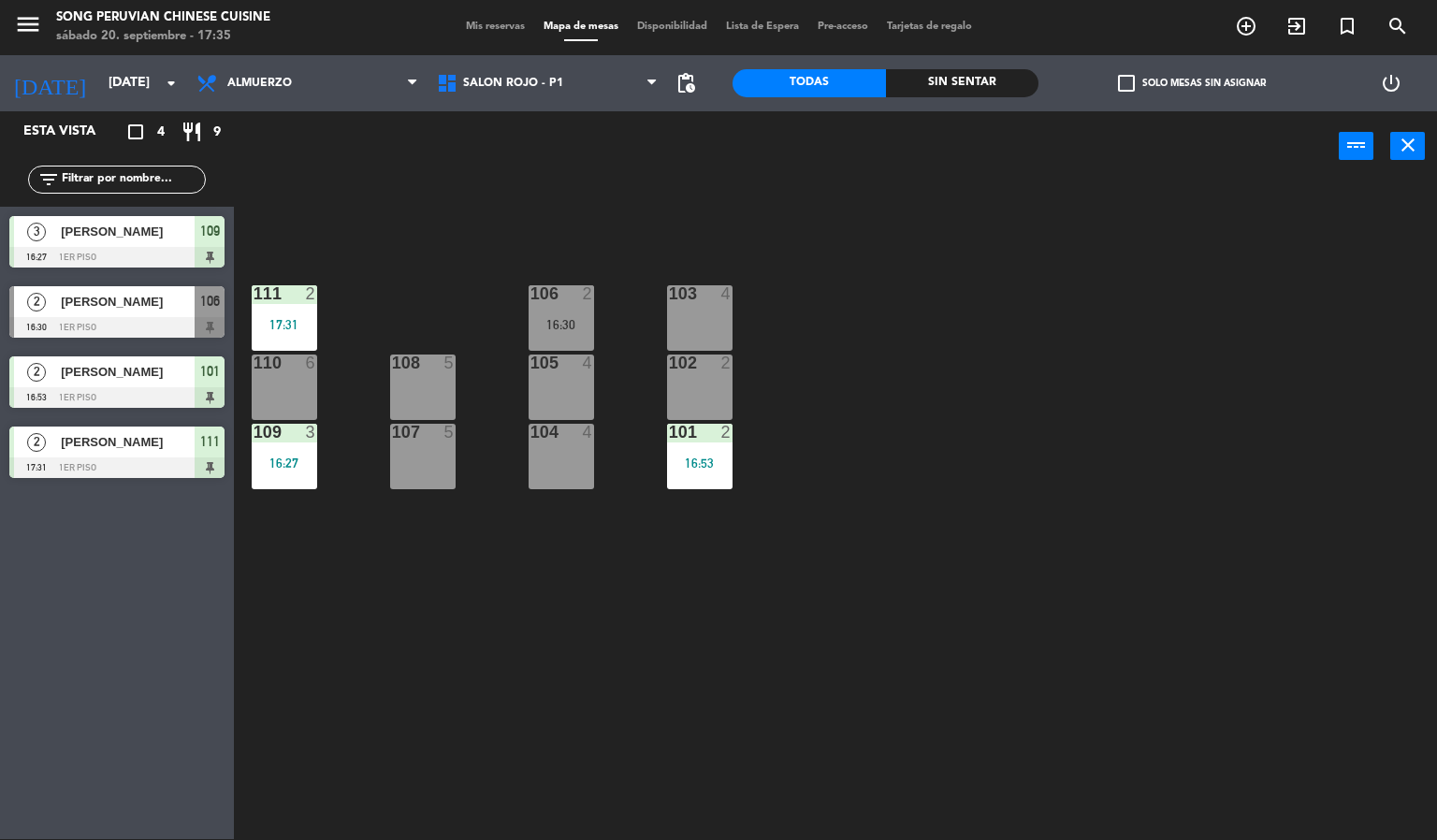
click at [506, 677] on div "103 4 106 2 16:30 111 2 17:31 102 2 105 4 108 5 110 6 101 2 16:53 104 4 107 5 1…" at bounding box center [842, 510] width 1189 height 657
click at [1003, 572] on div "103 4 106 2 16:30 111 2 17:31 102 2 105 4 108 5 110 6 101 2 16:53 104 4 107 5 1…" at bounding box center [842, 510] width 1189 height 657
click at [833, 696] on div "103 4 106 2 16:30 111 2 17:31 102 2 105 4 108 5 110 6 101 2 16:53 104 4 107 5 1…" at bounding box center [842, 510] width 1189 height 657
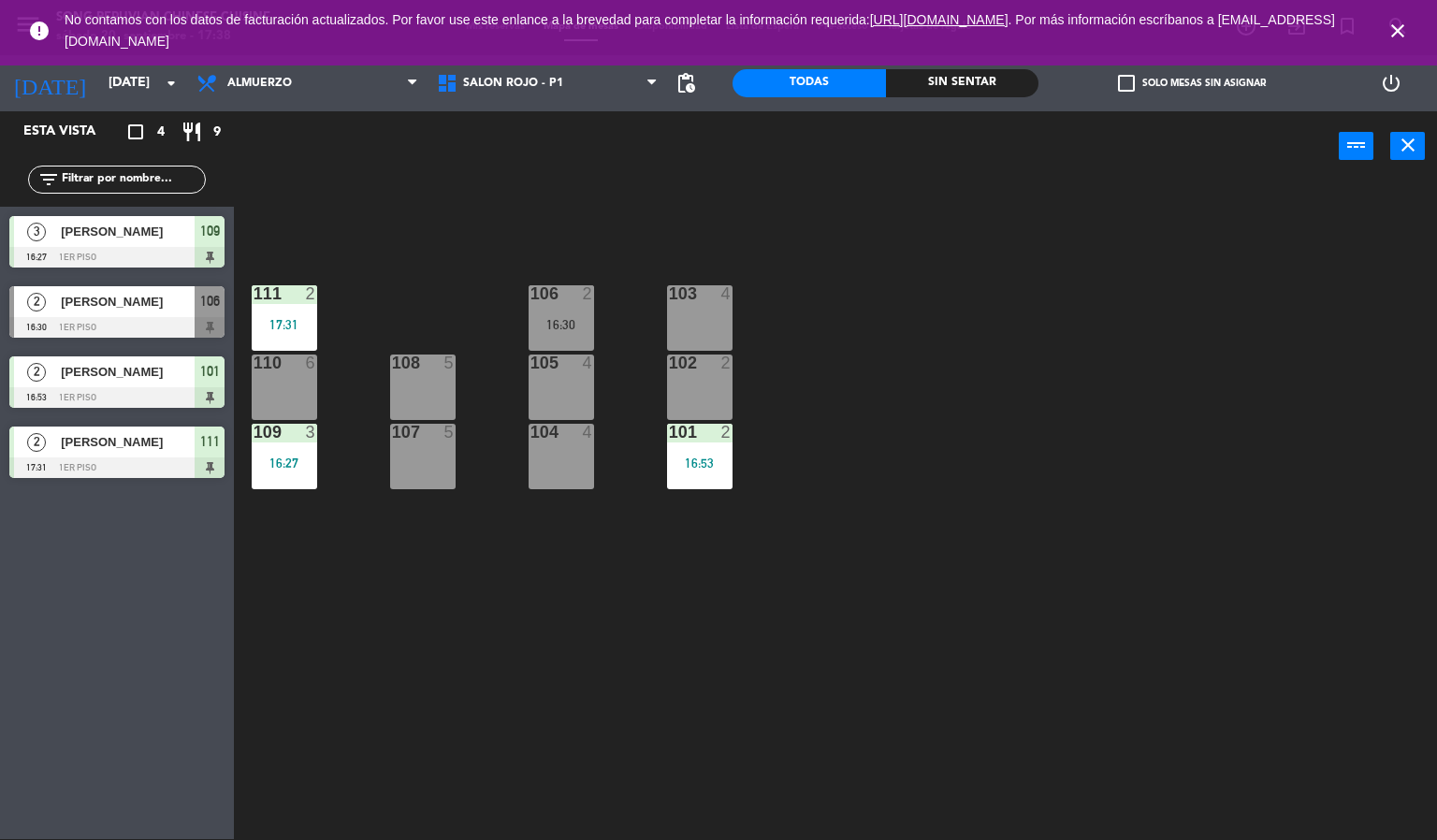
click at [1398, 25] on icon "close" at bounding box center [1397, 30] width 22 height 22
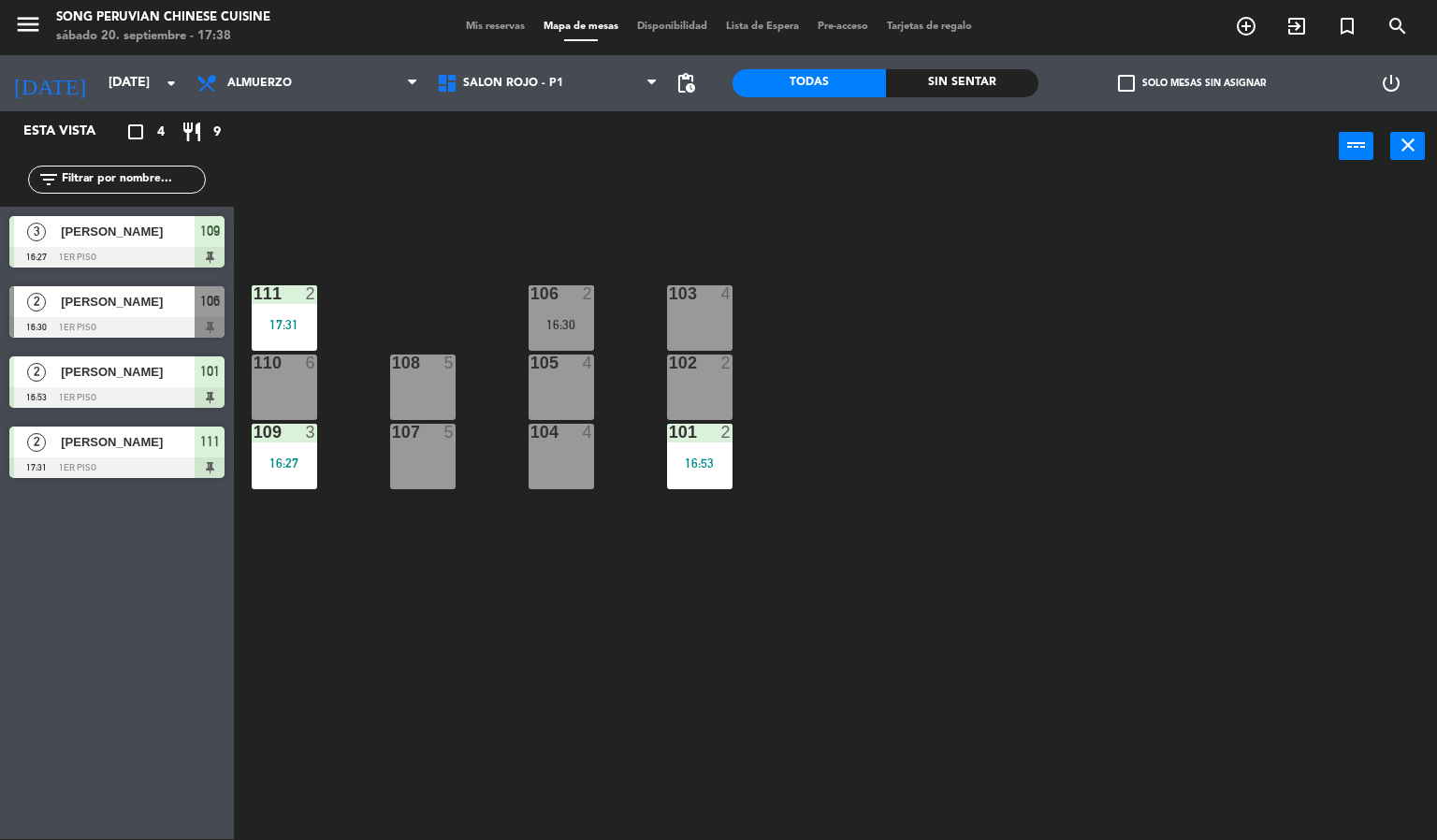
click at [1059, 453] on div "103 4 106 2 16:30 111 2 17:31 102 2 105 4 108 5 110 6 101 2 16:53 104 4 107 5 1…" at bounding box center [842, 510] width 1189 height 657
click at [570, 460] on div "104 4" at bounding box center [561, 456] width 65 height 65
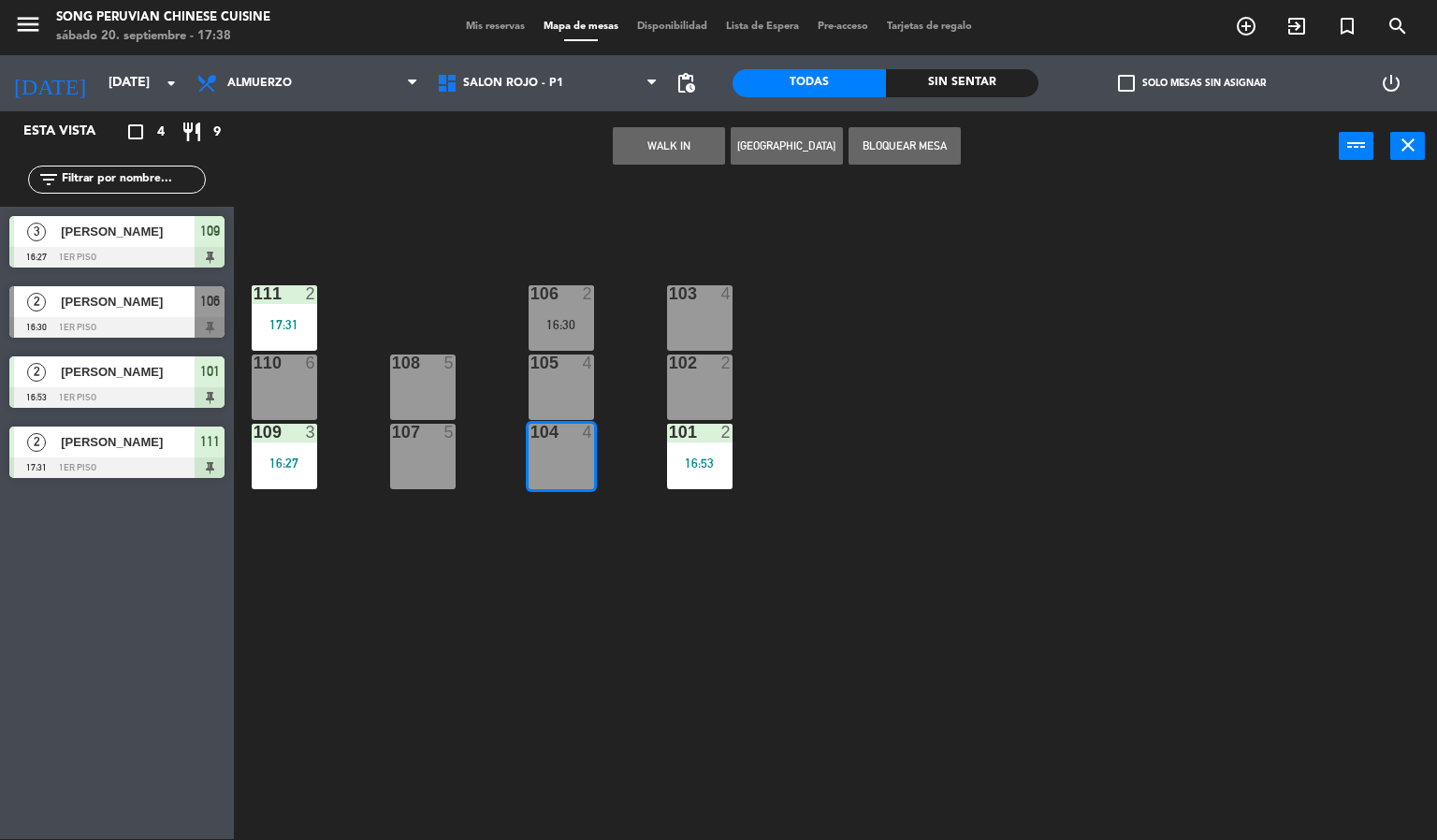
click at [522, 590] on div "103 4 106 2 16:30 111 2 17:31 102 2 105 4 108 5 110 6 101 2 16:53 104 4 107 5 1…" at bounding box center [842, 510] width 1189 height 657
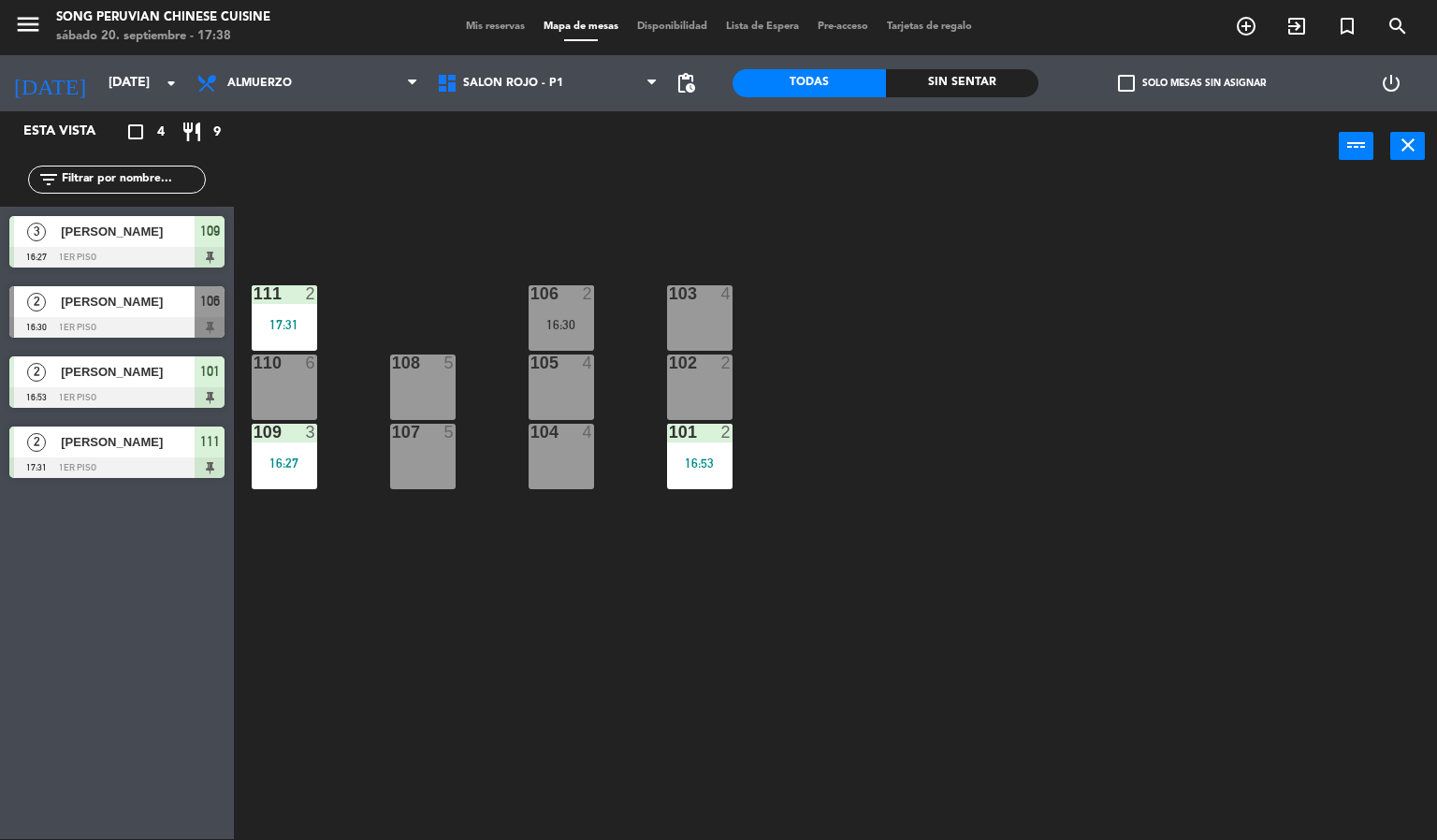
click at [554, 315] on div "106 2 16:30" at bounding box center [561, 317] width 65 height 65
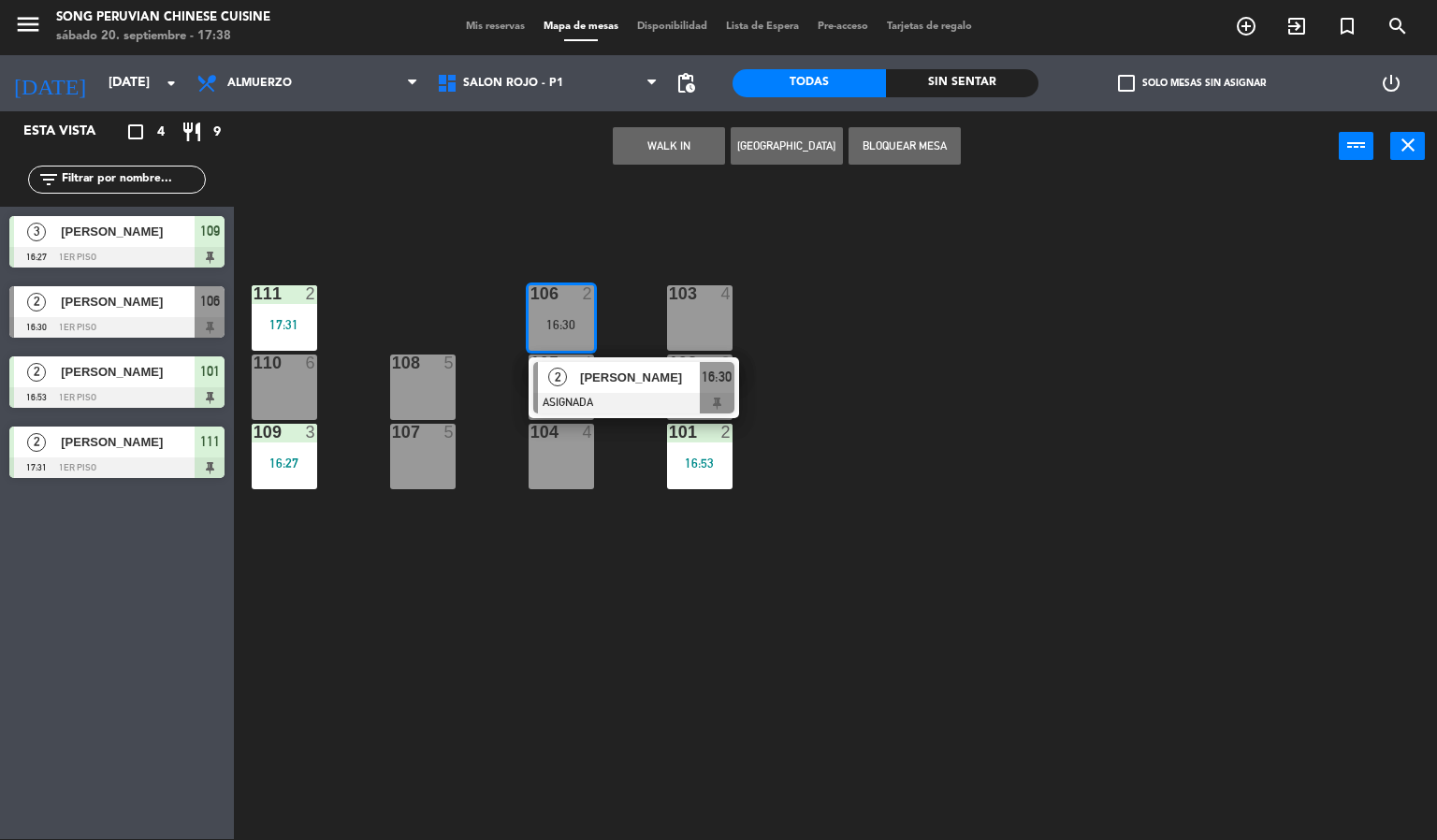
click at [732, 654] on div "103 4 106 2 16:30 [DATE][PERSON_NAME] 16:30 111 2 17:31 102 2 105 4 108 5 110 6…" at bounding box center [842, 510] width 1189 height 657
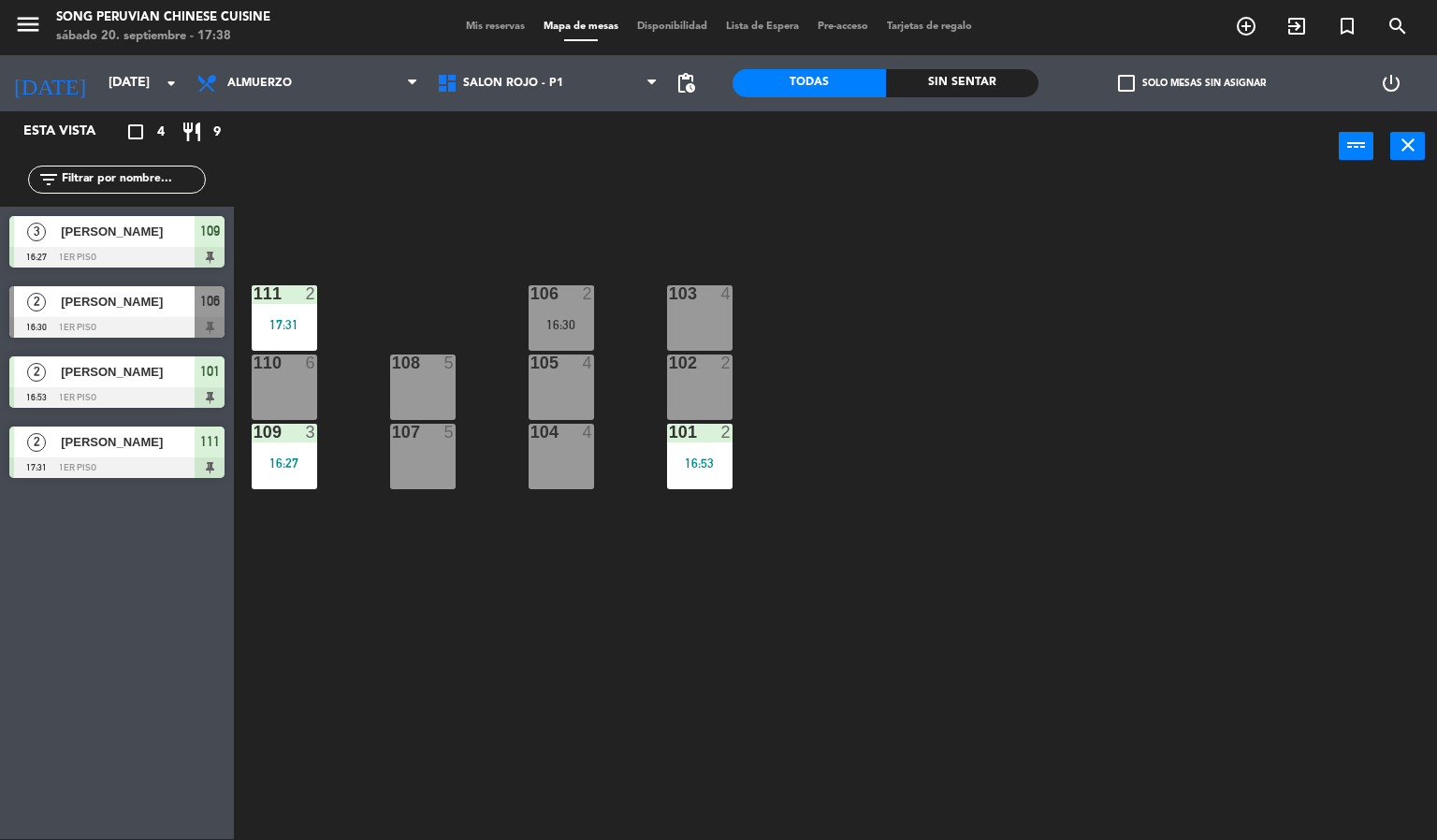
click at [547, 460] on div "104 4" at bounding box center [561, 456] width 65 height 65
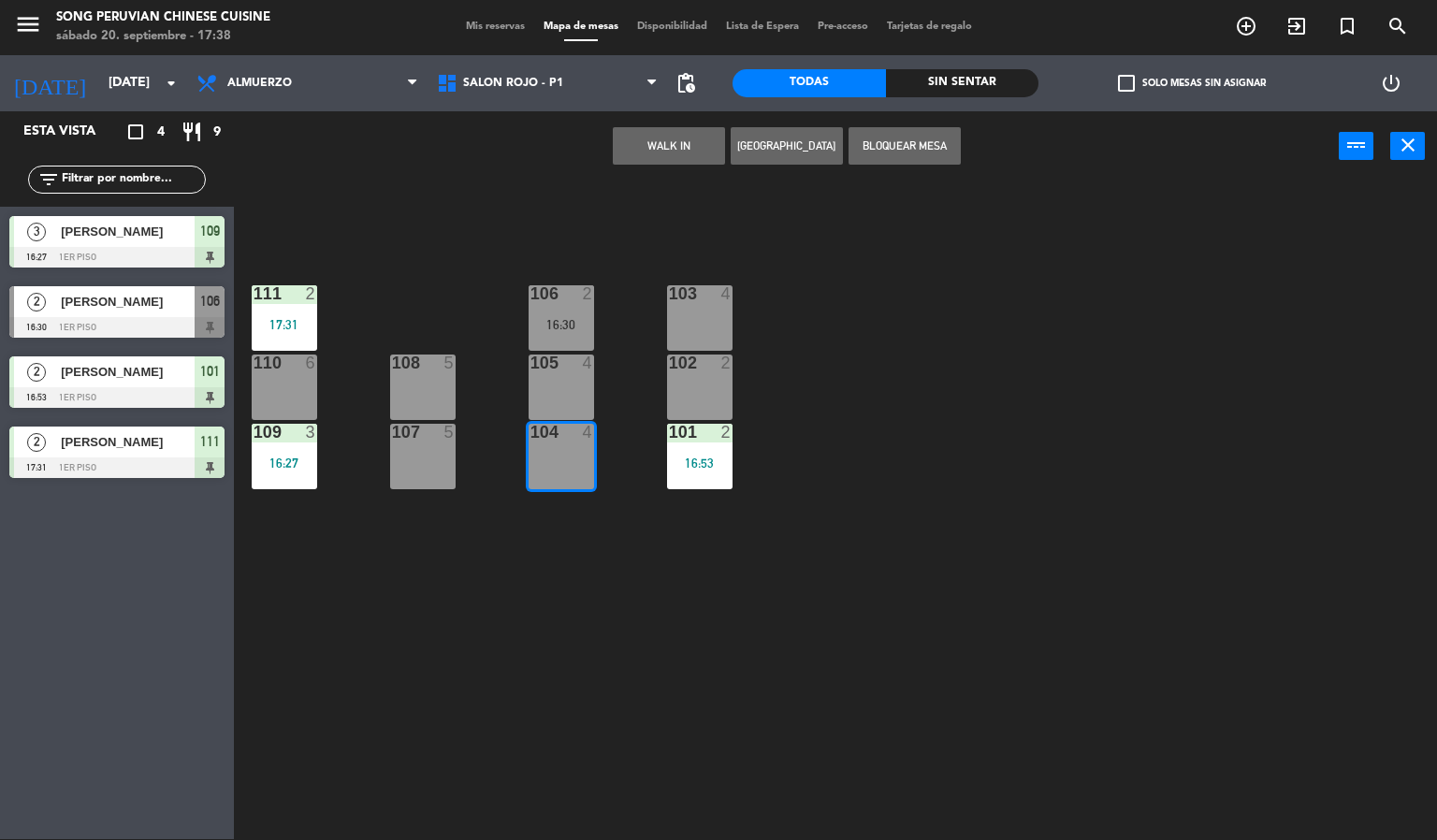
click at [551, 604] on div "103 4 106 2 16:30 111 2 17:31 102 2 105 4 108 5 110 6 101 2 16:53 104 4 107 5 1…" at bounding box center [842, 510] width 1189 height 657
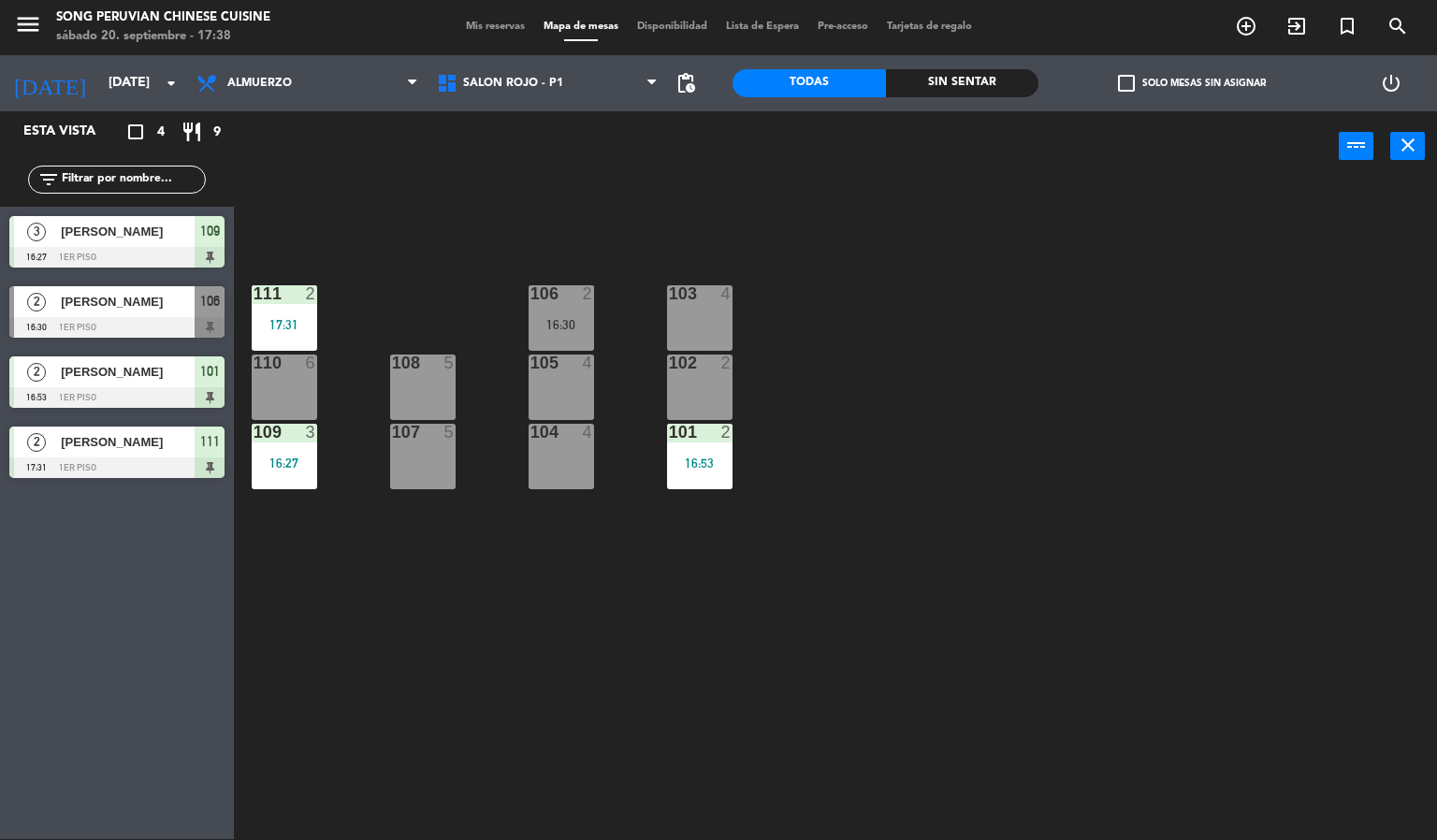
click at [564, 544] on div "103 4 106 2 16:30 111 2 17:31 102 2 105 4 108 5 110 6 101 2 16:53 104 4 107 5 1…" at bounding box center [842, 510] width 1189 height 657
click at [326, 71] on span "Almuerzo" at bounding box center [307, 83] width 240 height 41
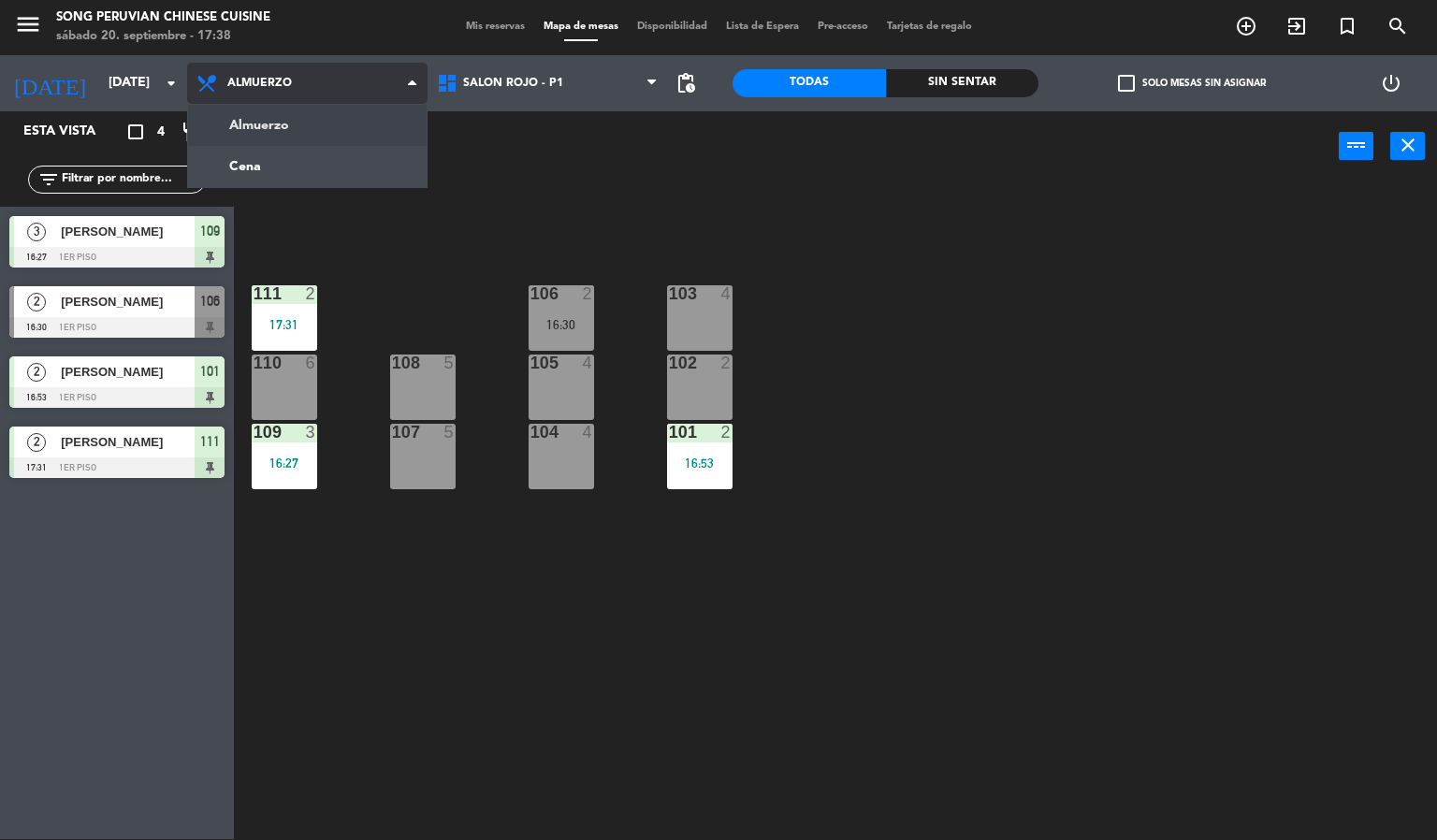
click at [286, 153] on ng-component "menu Song Peruvian Chinese Cuisine [DATE] 20. septiembre - 17:38 Mis reservas M…" at bounding box center [718, 420] width 1437 height 841
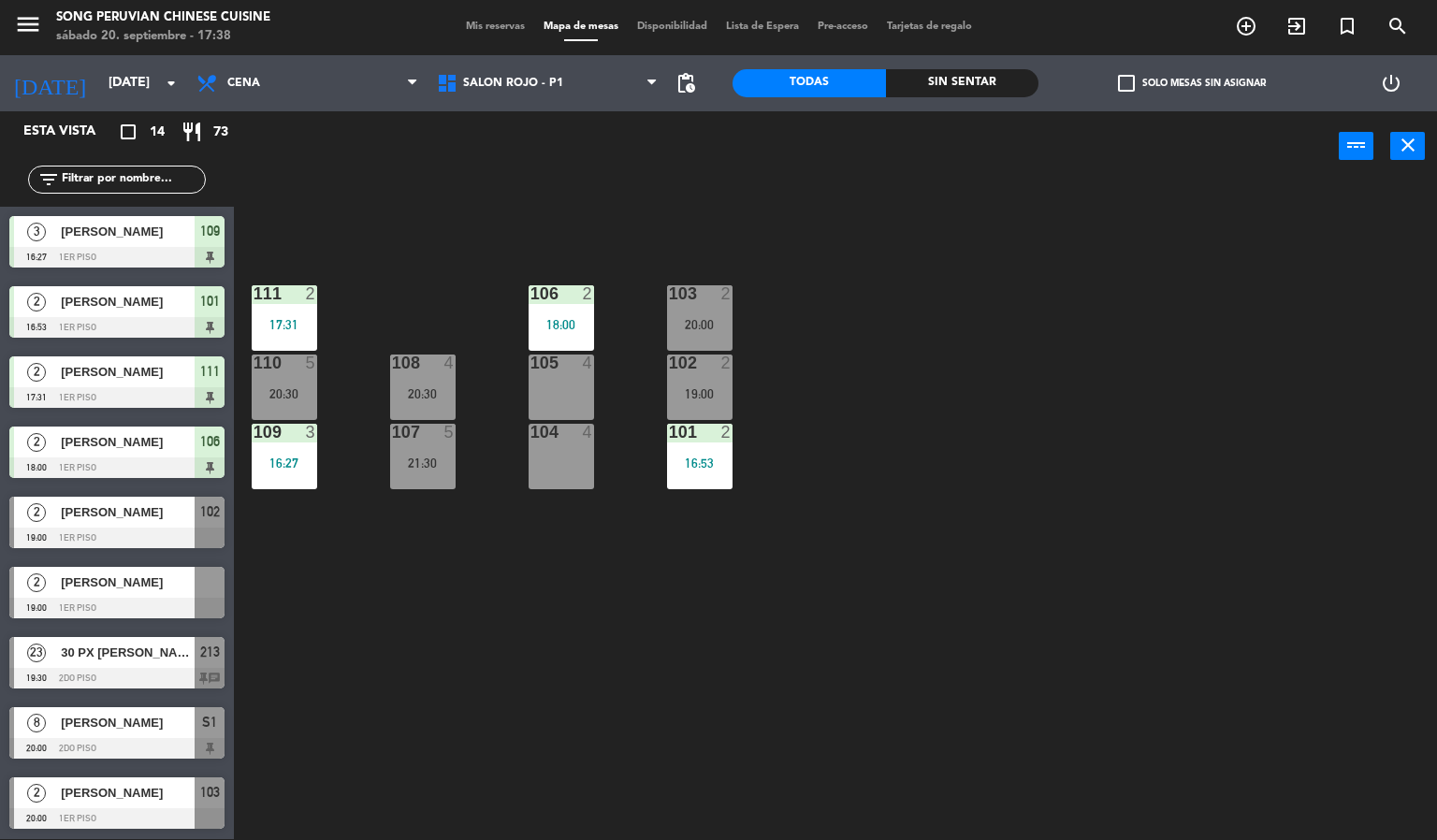
click at [427, 575] on div "103 2 20:00 106 2 18:00 111 2 17:31 102 2 19:00 105 4 108 4 20:30 110 5 20:30 1…" at bounding box center [842, 510] width 1189 height 657
click at [463, 553] on div "103 2 20:00 106 2 18:00 111 2 17:31 102 2 19:00 105 4 108 4 20:30 110 5 20:30 1…" at bounding box center [842, 510] width 1189 height 657
click at [404, 566] on div "103 2 20:00 106 2 18:00 111 2 17:31 102 2 19:00 105 4 108 4 20:30 110 5 20:30 1…" at bounding box center [842, 510] width 1189 height 657
click at [383, 529] on div "103 2 20:00 106 2 18:00 111 2 17:31 102 2 19:00 105 4 108 4 20:30 110 5 20:30 1…" at bounding box center [842, 510] width 1189 height 657
click at [424, 627] on div "103 2 20:00 106 2 18:00 111 2 17:31 102 2 19:00 105 4 108 4 20:30 110 5 20:30 1…" at bounding box center [842, 510] width 1189 height 657
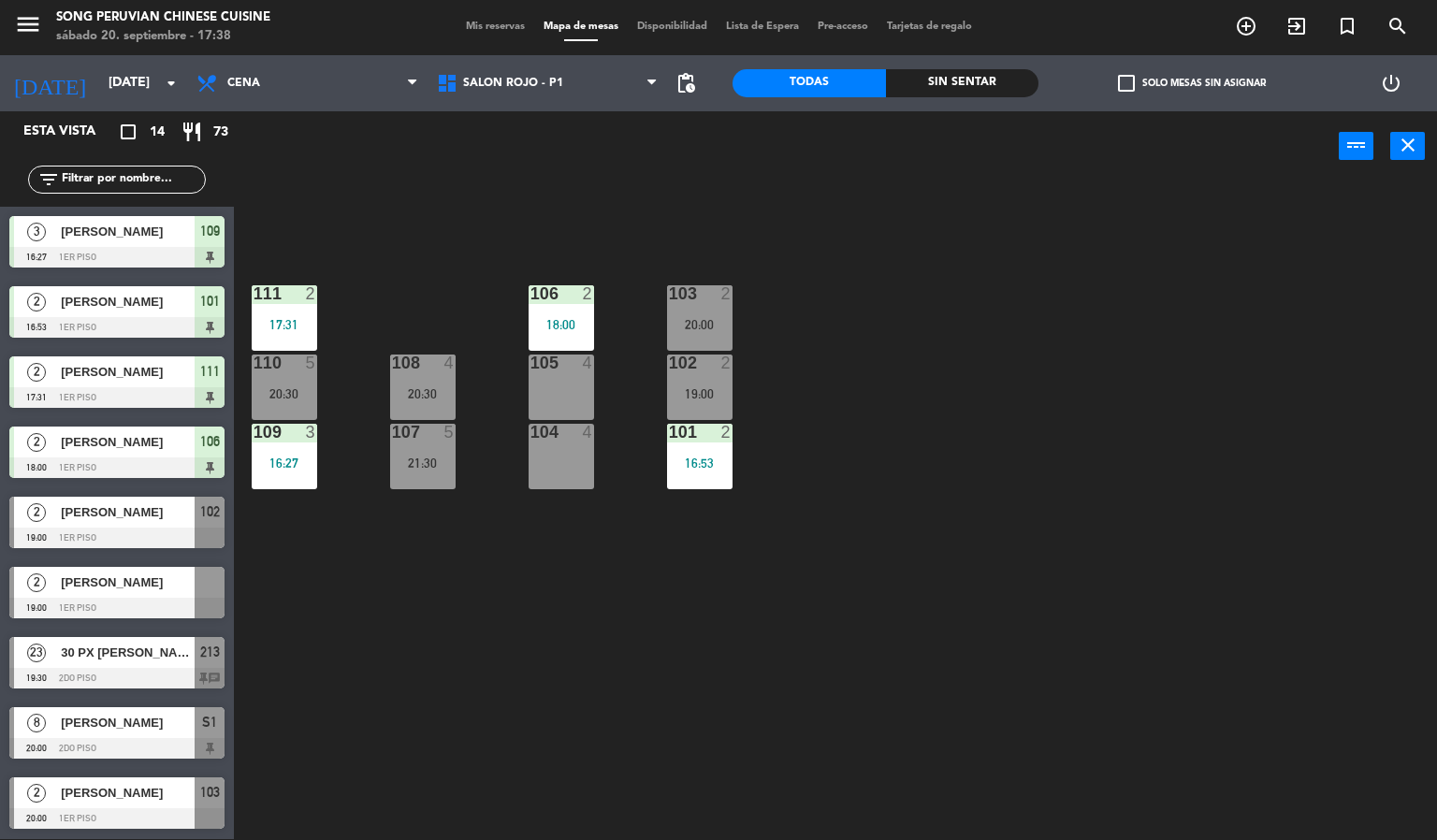
click at [429, 682] on div "103 2 20:00 106 2 18:00 111 2 17:31 102 2 19:00 105 4 108 4 20:30 110 5 20:30 1…" at bounding box center [842, 510] width 1189 height 657
click at [568, 287] on div at bounding box center [561, 293] width 31 height 17
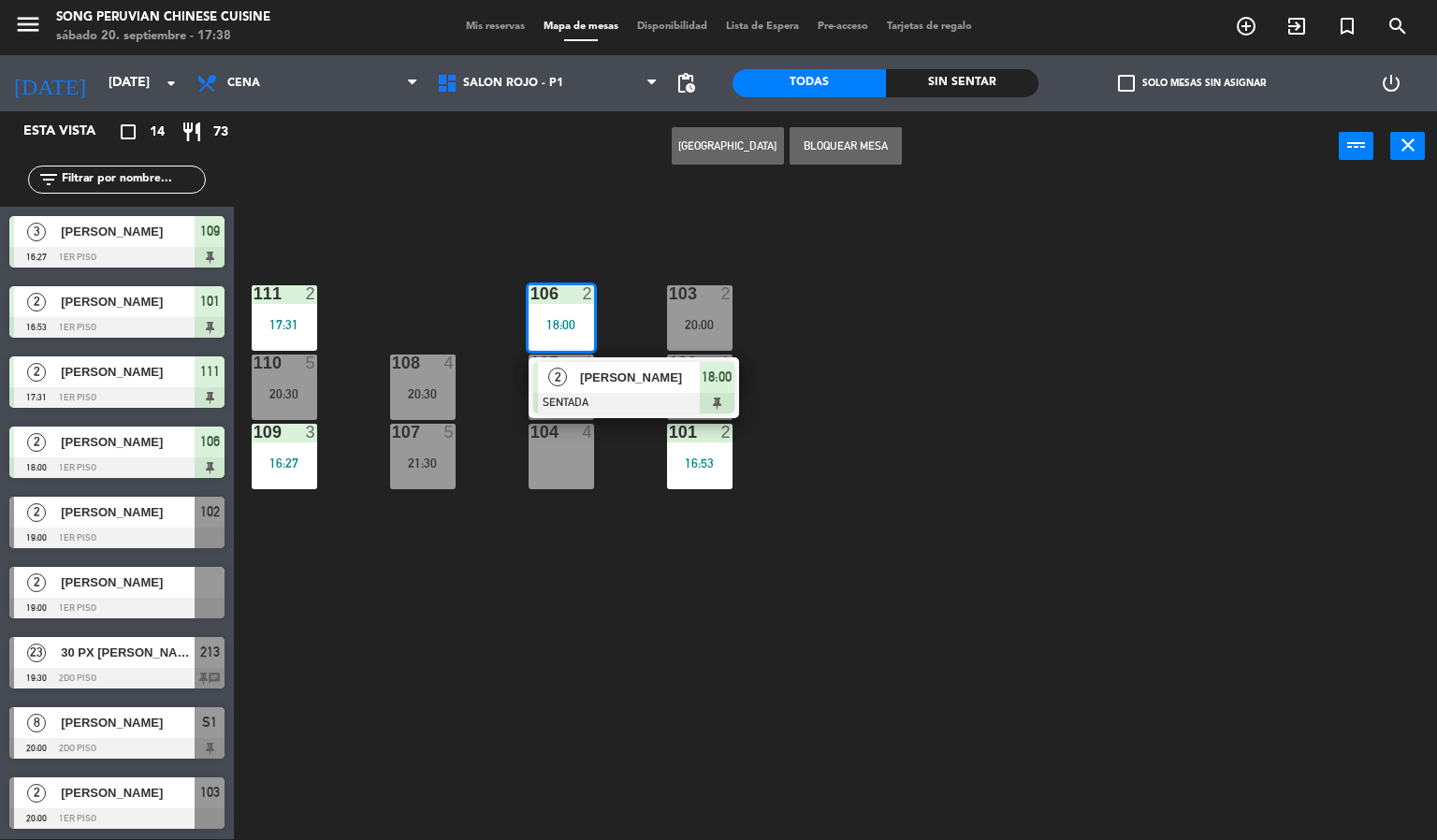
click at [529, 655] on div "103 2 20:00 106 2 18:00 2 [PERSON_NAME] SENTADA 18:00 111 2 17:31 102 2 19:00 1…" at bounding box center [842, 510] width 1189 height 657
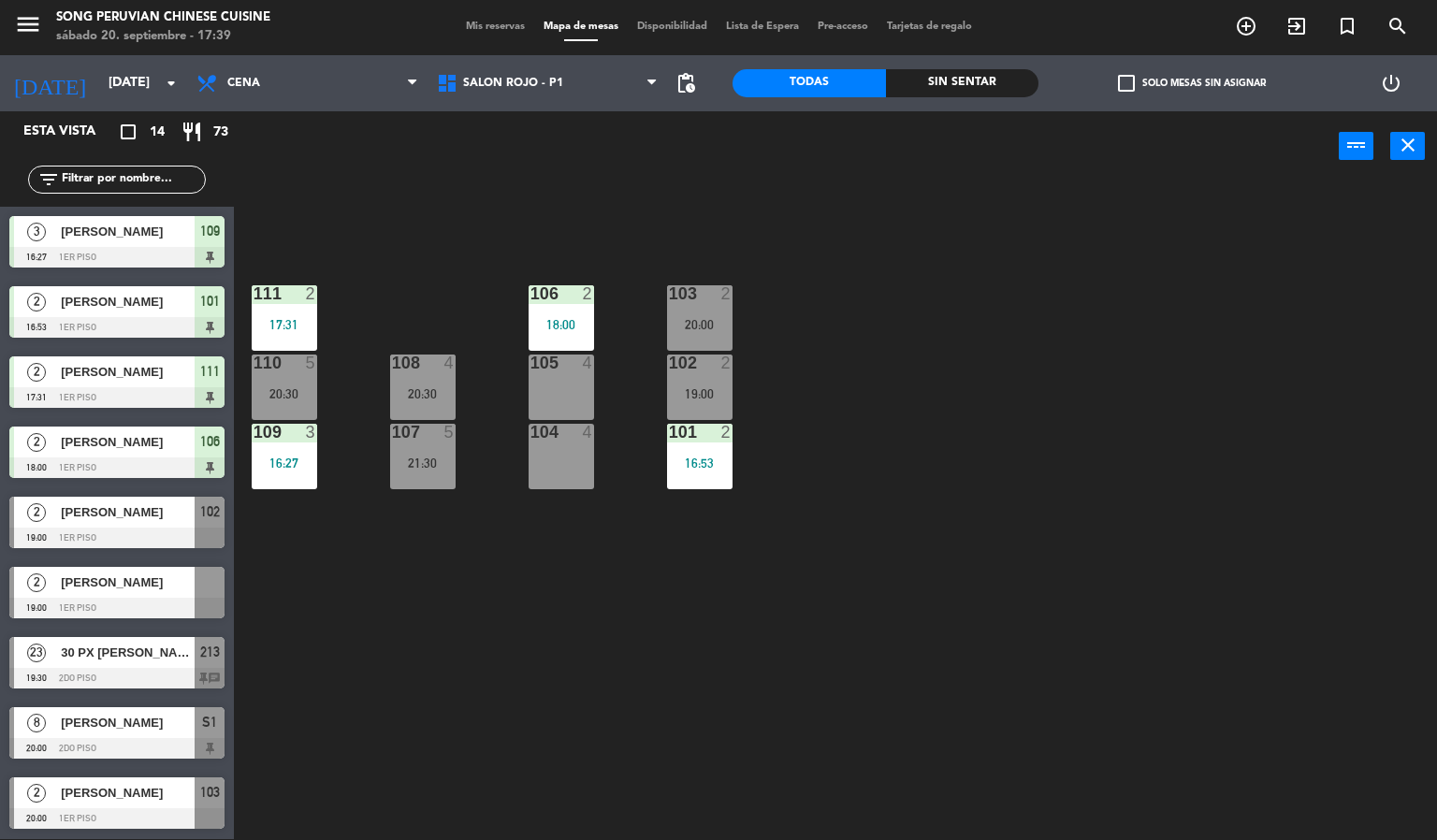
click at [553, 452] on div "104 4" at bounding box center [561, 456] width 65 height 65
click at [607, 666] on div "103 2 20:00 106 2 18:00 111 2 17:31 102 2 19:00 105 4 108 4 20:30 110 5 20:30 1…" at bounding box center [842, 510] width 1189 height 657
click at [545, 369] on div at bounding box center [561, 362] width 31 height 17
click at [595, 603] on div "103 2 20:00 106 2 18:00 111 2 17:31 102 2 19:00 105 4 108 4 20:30 110 5 20:30 1…" at bounding box center [842, 510] width 1189 height 657
click at [556, 517] on div "103 2 20:00 106 2 18:00 111 2 17:31 102 2 19:00 105 4 108 4 20:30 110 5 20:30 1…" at bounding box center [842, 510] width 1189 height 657
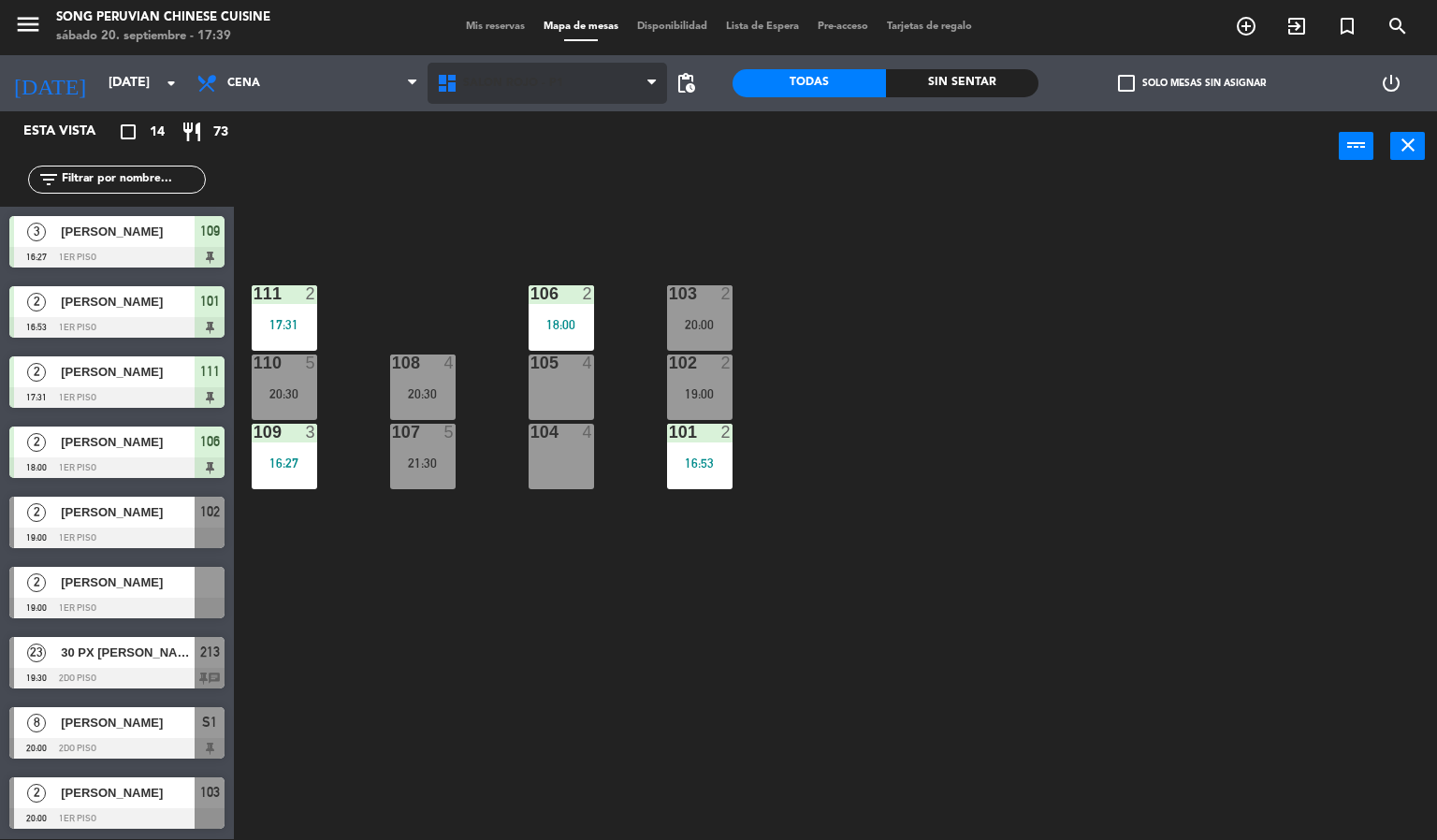
click at [523, 95] on span "SALON ROJO - P1" at bounding box center [547, 83] width 240 height 41
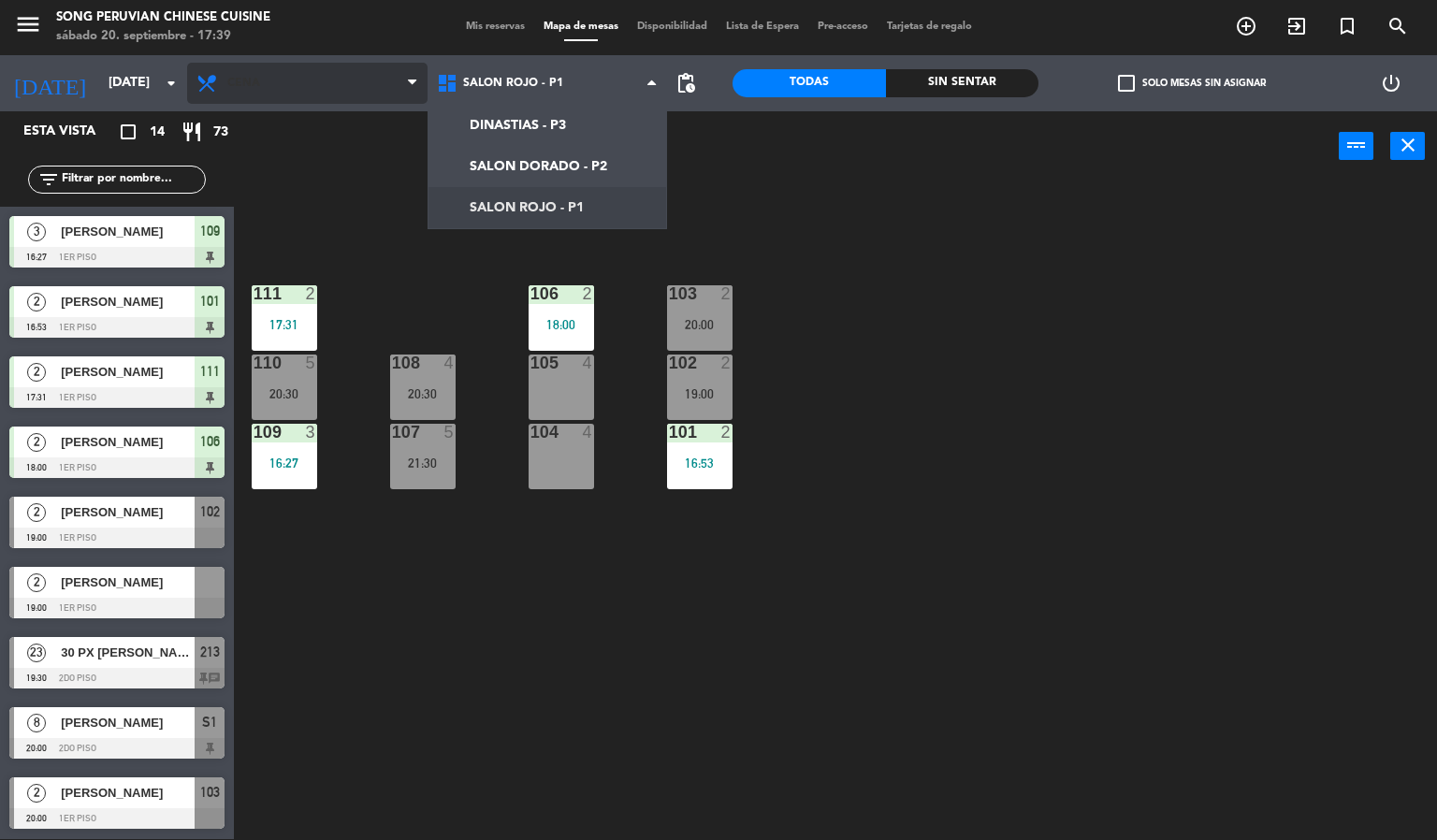
click at [320, 98] on span "Cena" at bounding box center [307, 83] width 240 height 41
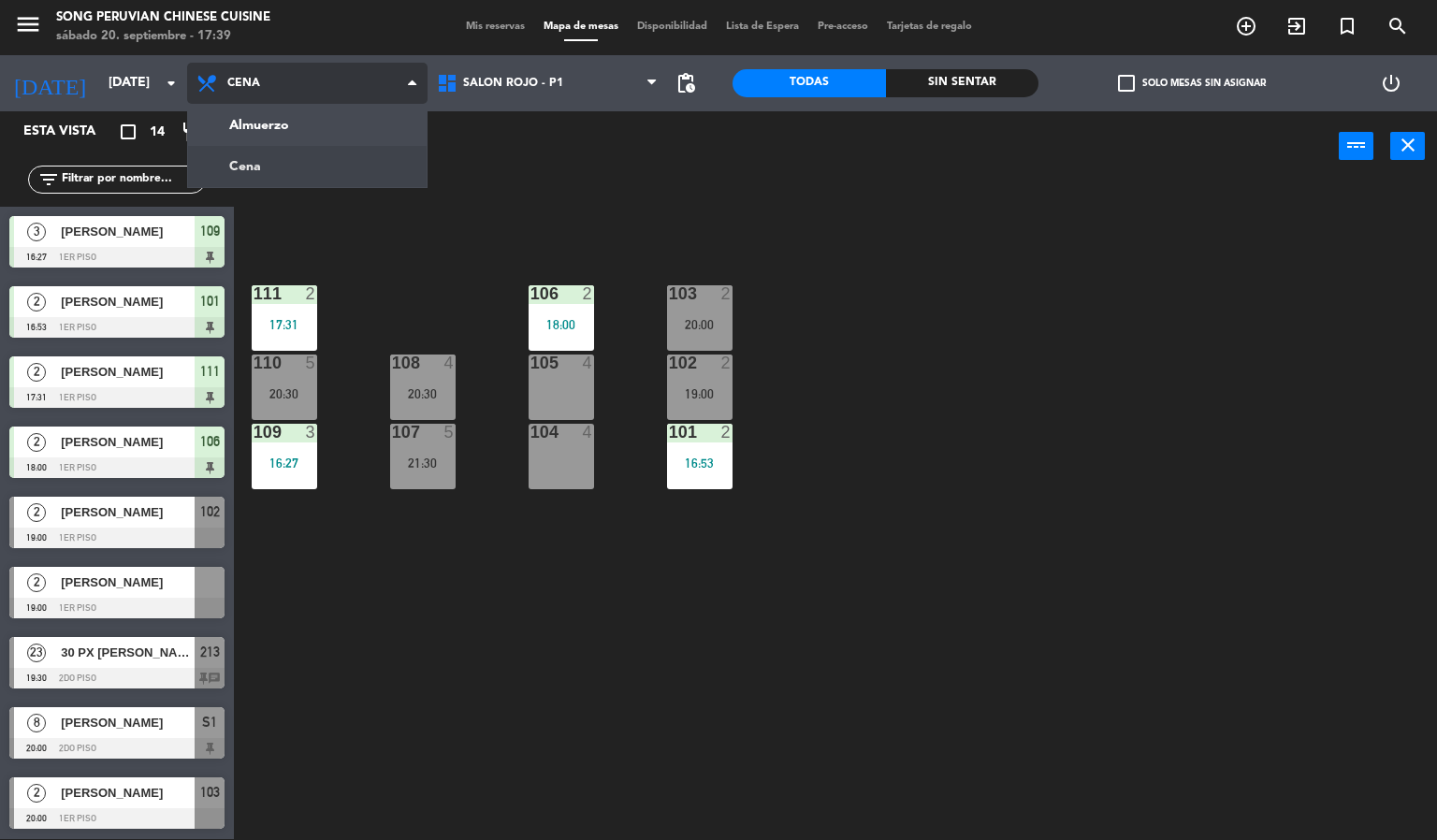
click at [306, 127] on ng-component "menu Song Peruvian Chinese Cuisine [DATE] 20. septiembre - 17:39 Mis reservas M…" at bounding box center [718, 420] width 1437 height 841
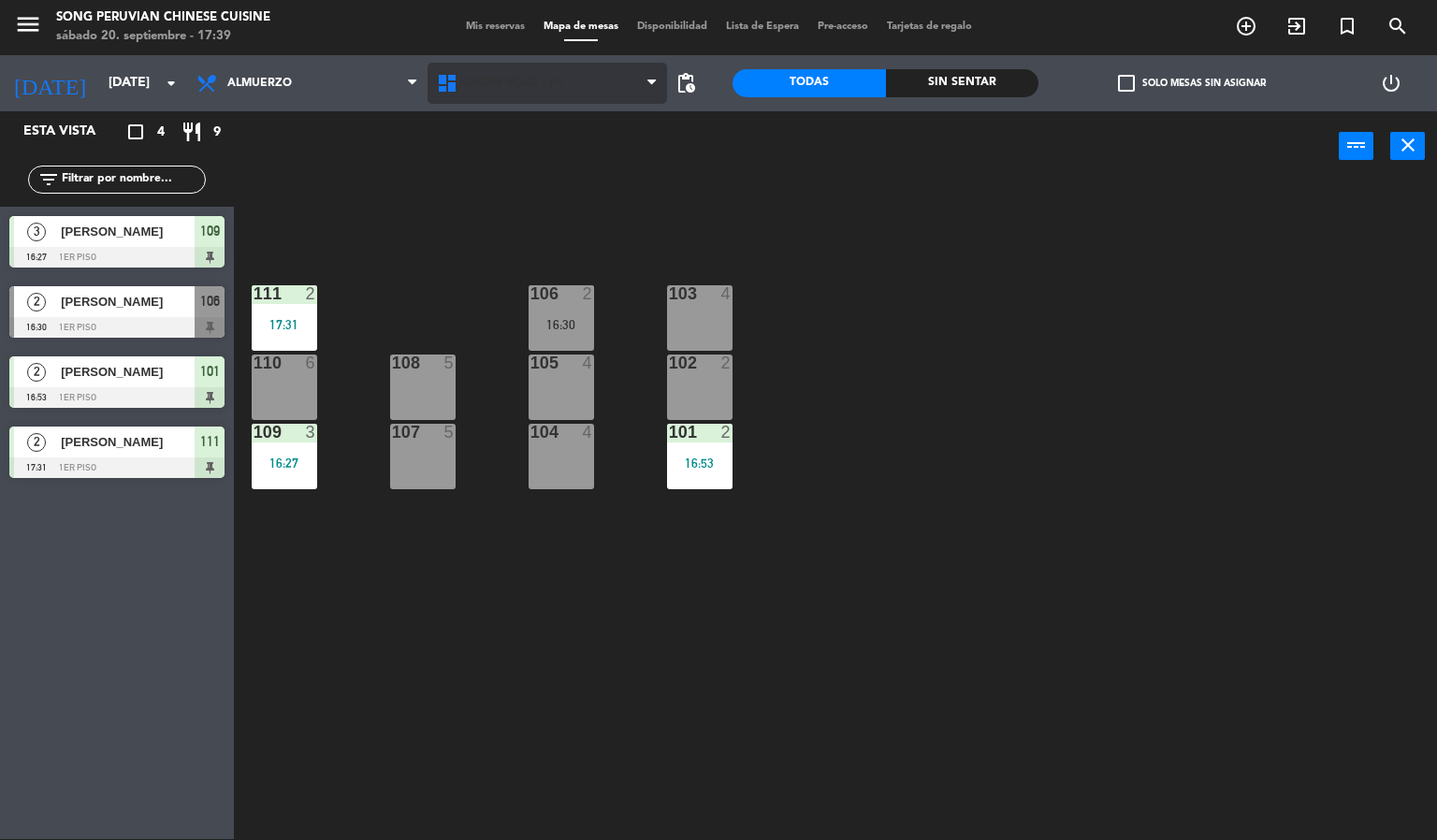
click at [576, 96] on span "SALON ROJO - P1" at bounding box center [547, 83] width 240 height 41
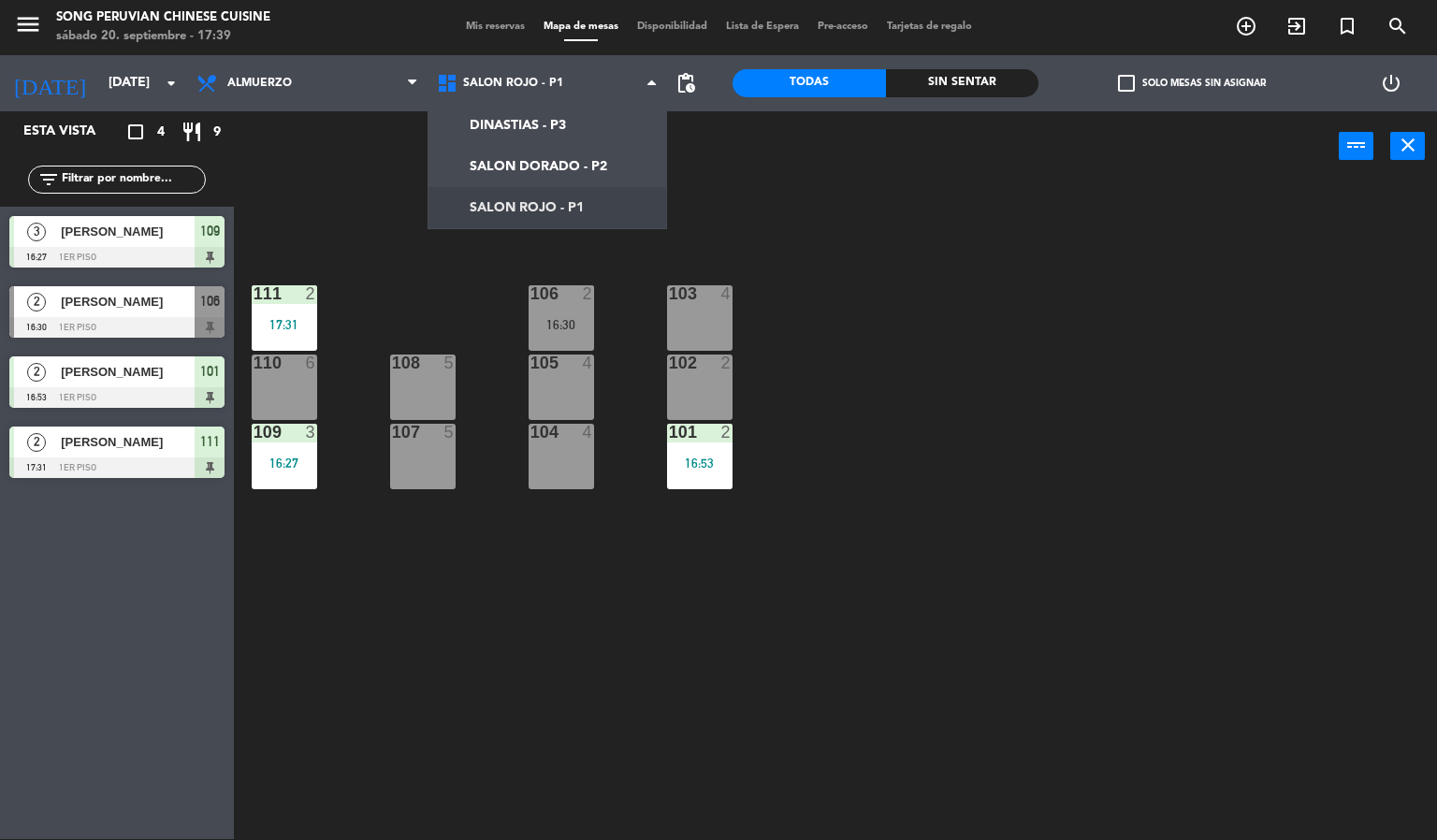
click at [747, 614] on div "103 4 106 2 16:30 111 2 17:31 102 2 105 4 108 5 110 6 101 2 16:53 104 4 107 5 1…" at bounding box center [842, 510] width 1189 height 657
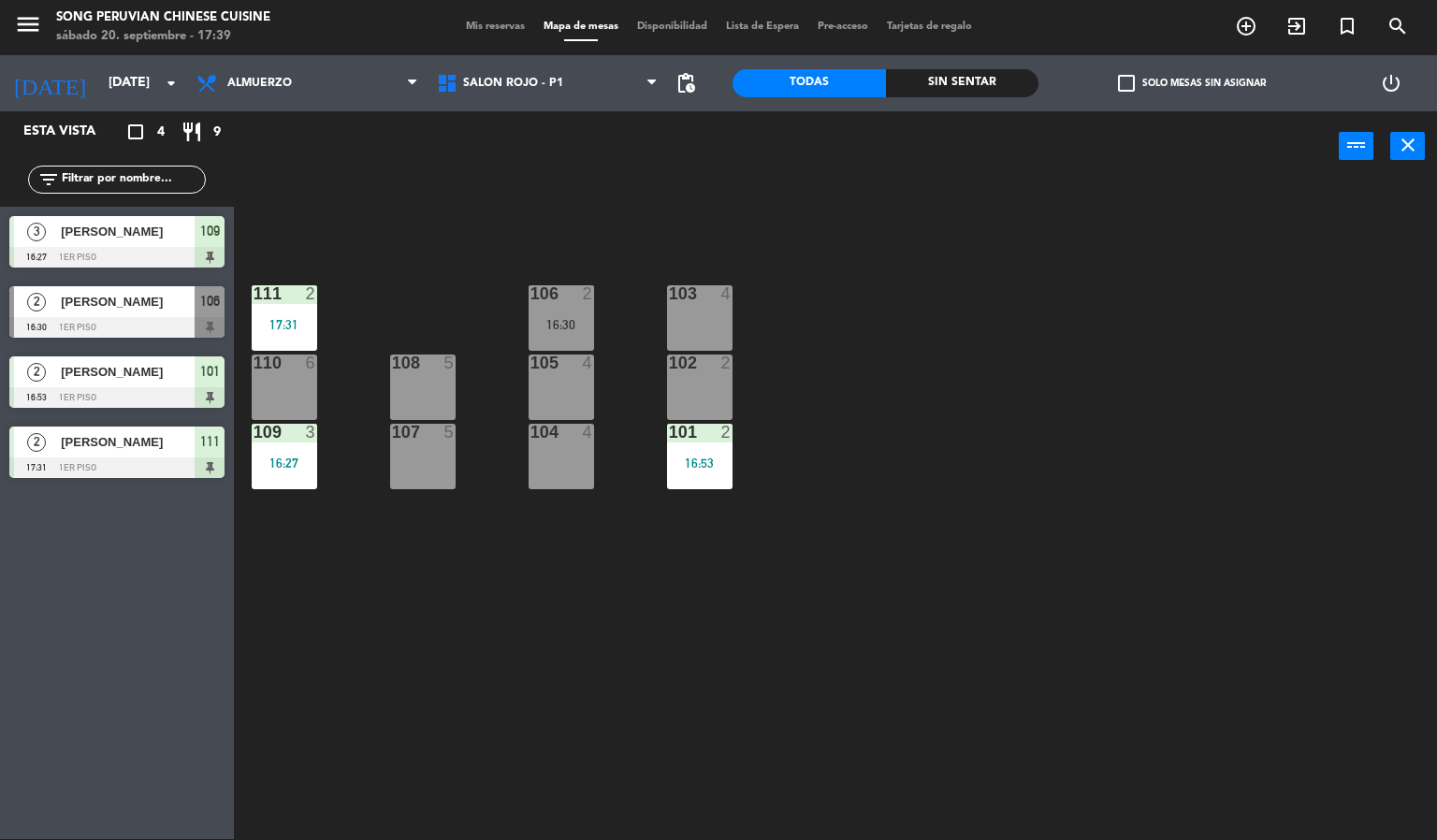
click at [553, 286] on div at bounding box center [561, 293] width 31 height 17
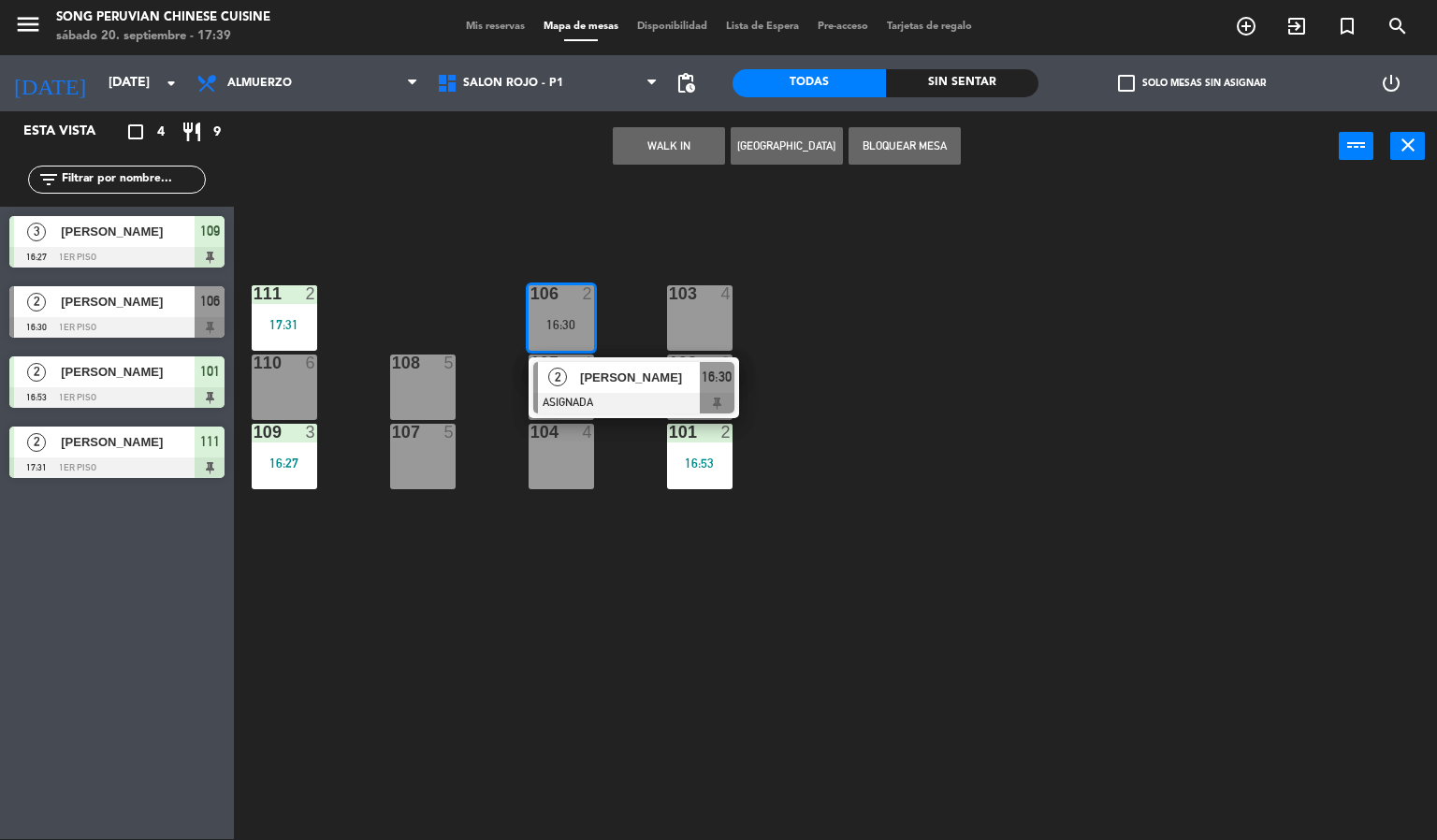
click at [486, 222] on div "103 4 106 2 16:30 [DATE][PERSON_NAME] 16:30 111 2 17:31 102 2 105 4 108 5 110 6…" at bounding box center [842, 510] width 1189 height 657
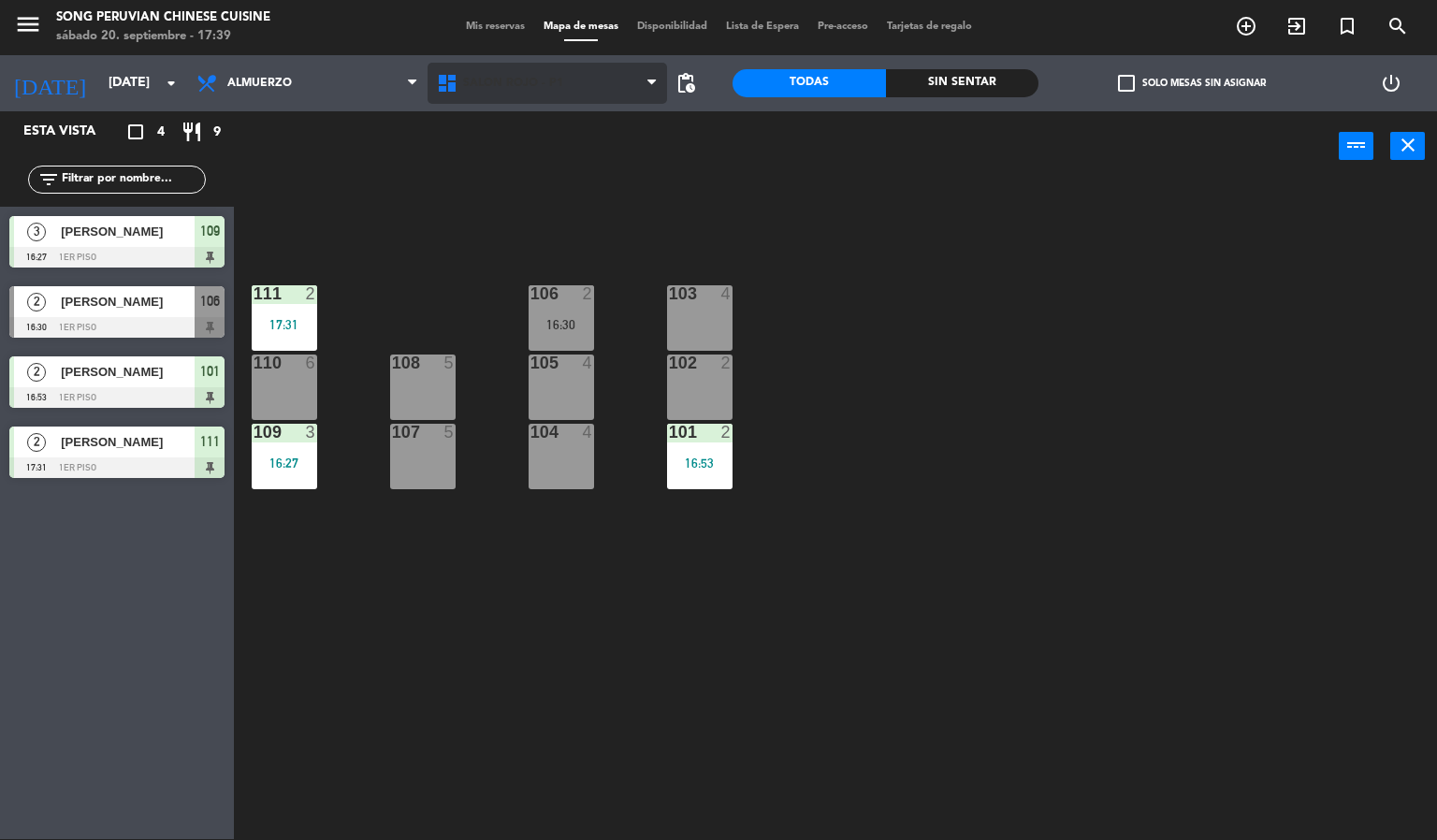
click at [539, 83] on span "SALON ROJO - P1" at bounding box center [513, 83] width 100 height 13
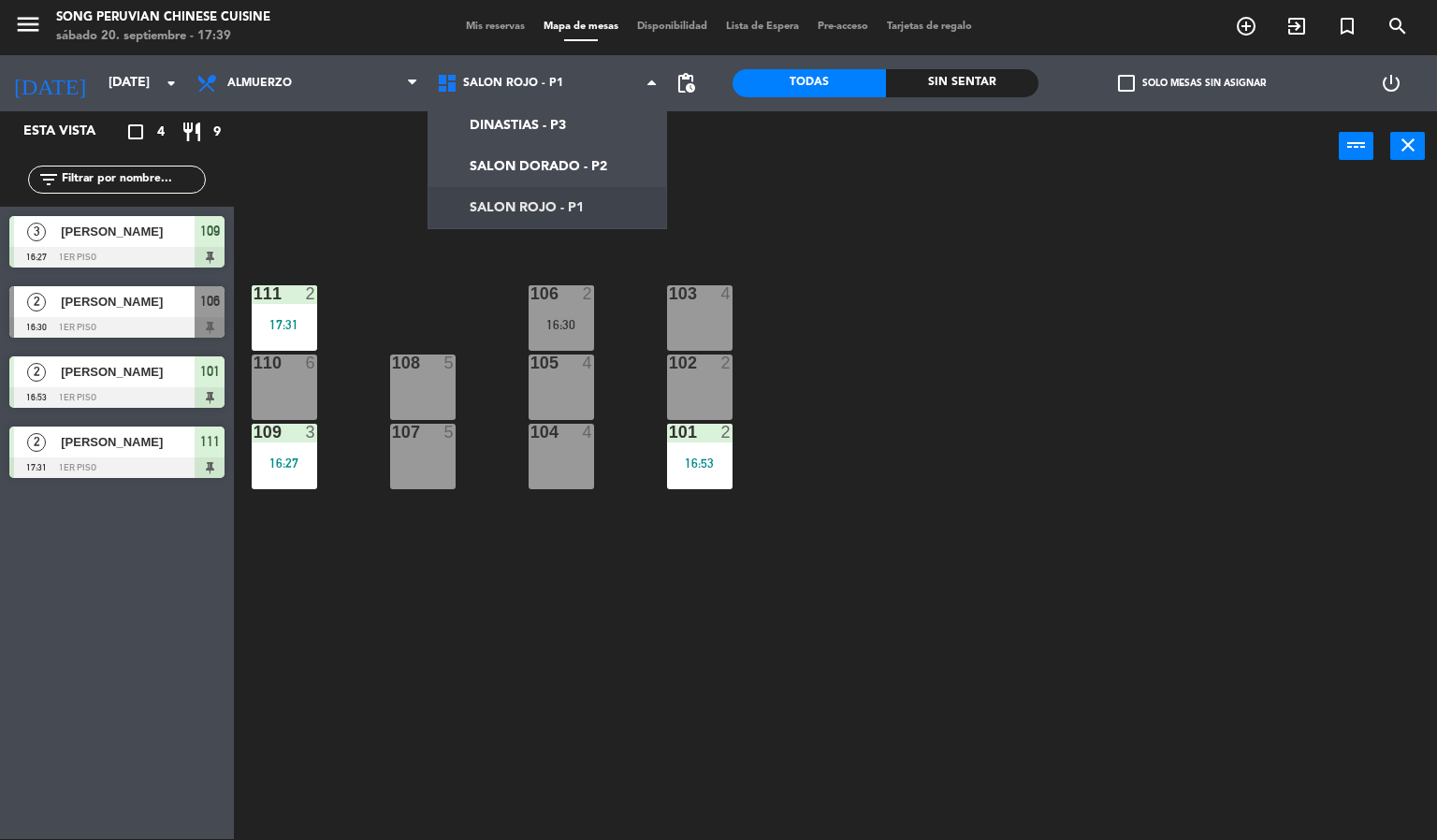
click at [924, 214] on div "103 4 106 2 16:30 111 2 17:31 102 2 105 4 108 5 110 6 101 2 16:53 104 4 107 5 1…" at bounding box center [842, 510] width 1189 height 657
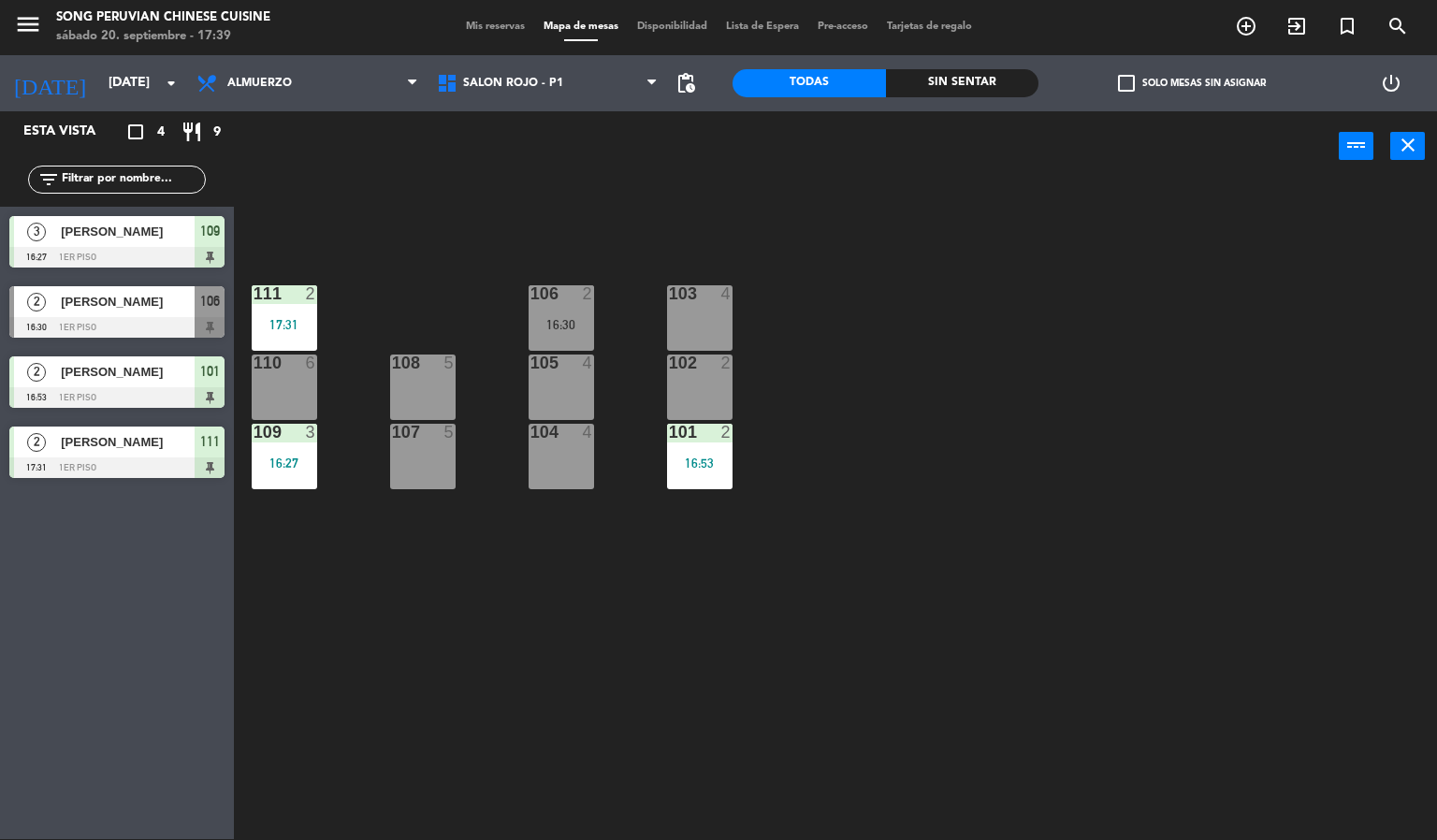
click at [977, 93] on div "Sin sentar" at bounding box center [963, 83] width 154 height 28
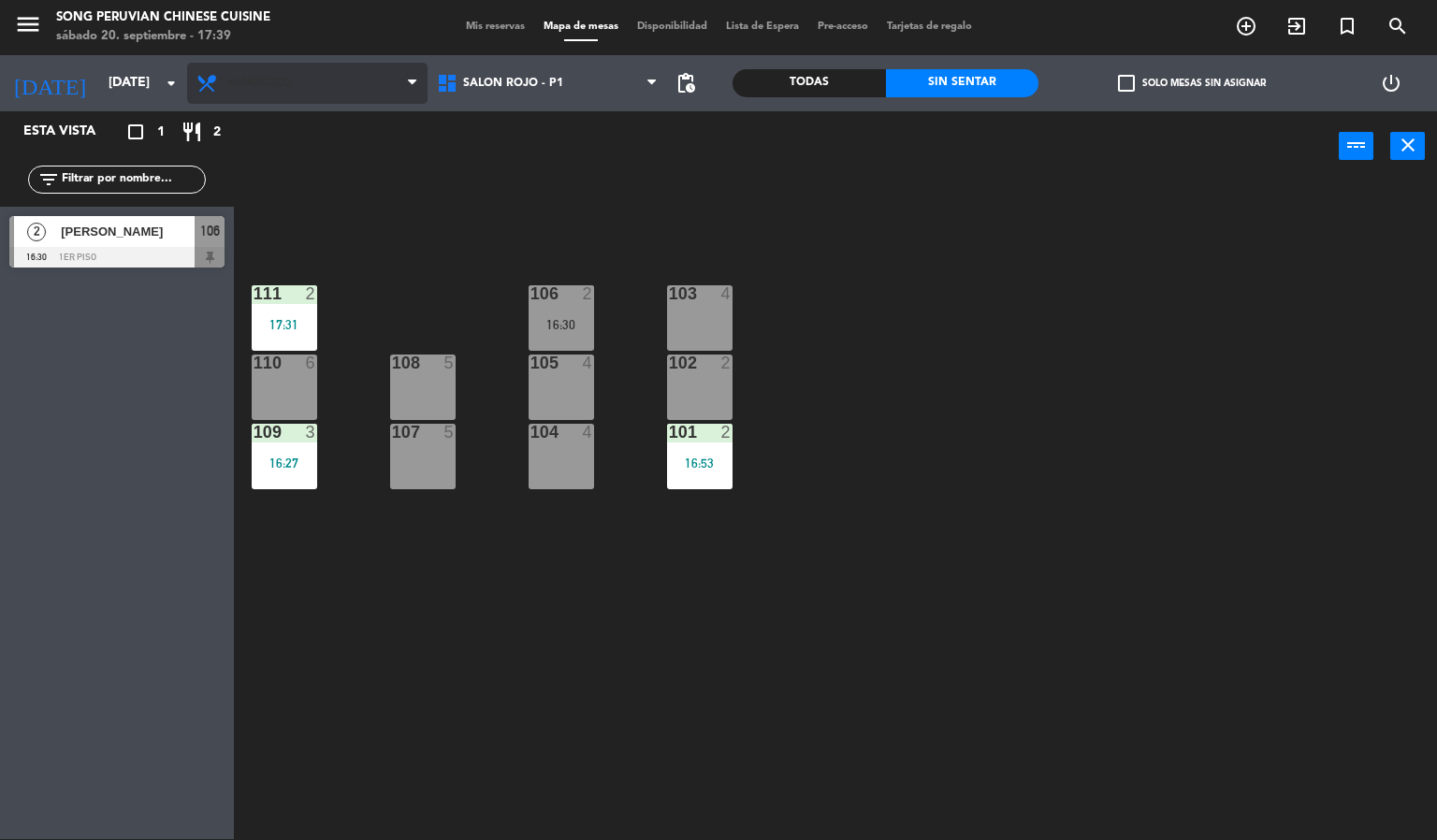
click at [334, 87] on span "Almuerzo" at bounding box center [307, 83] width 240 height 41
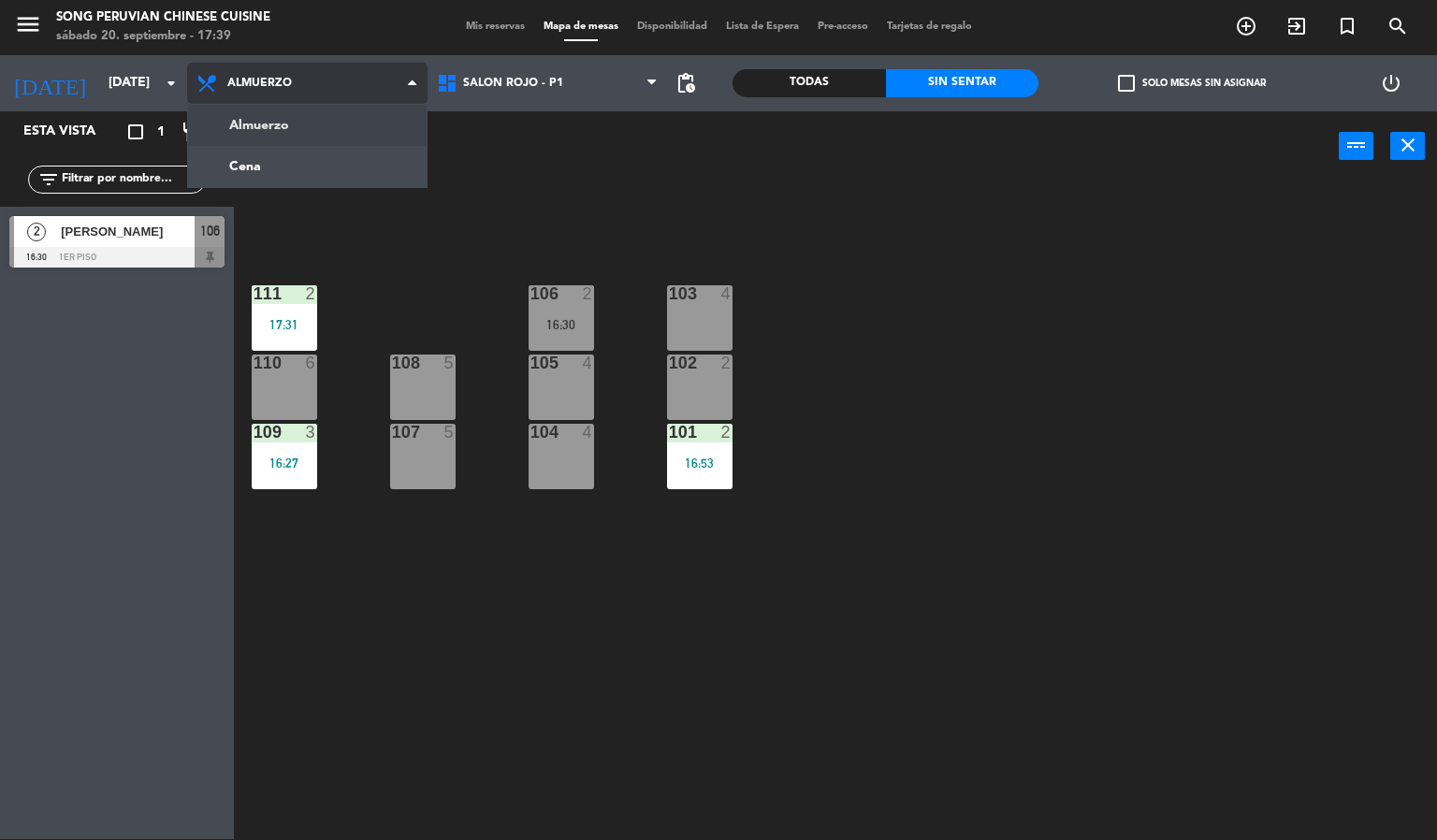
click at [338, 178] on ng-component "menu Song Peruvian Chinese Cuisine [DATE] 20. septiembre - 17:39 Mis reservas M…" at bounding box center [718, 420] width 1437 height 841
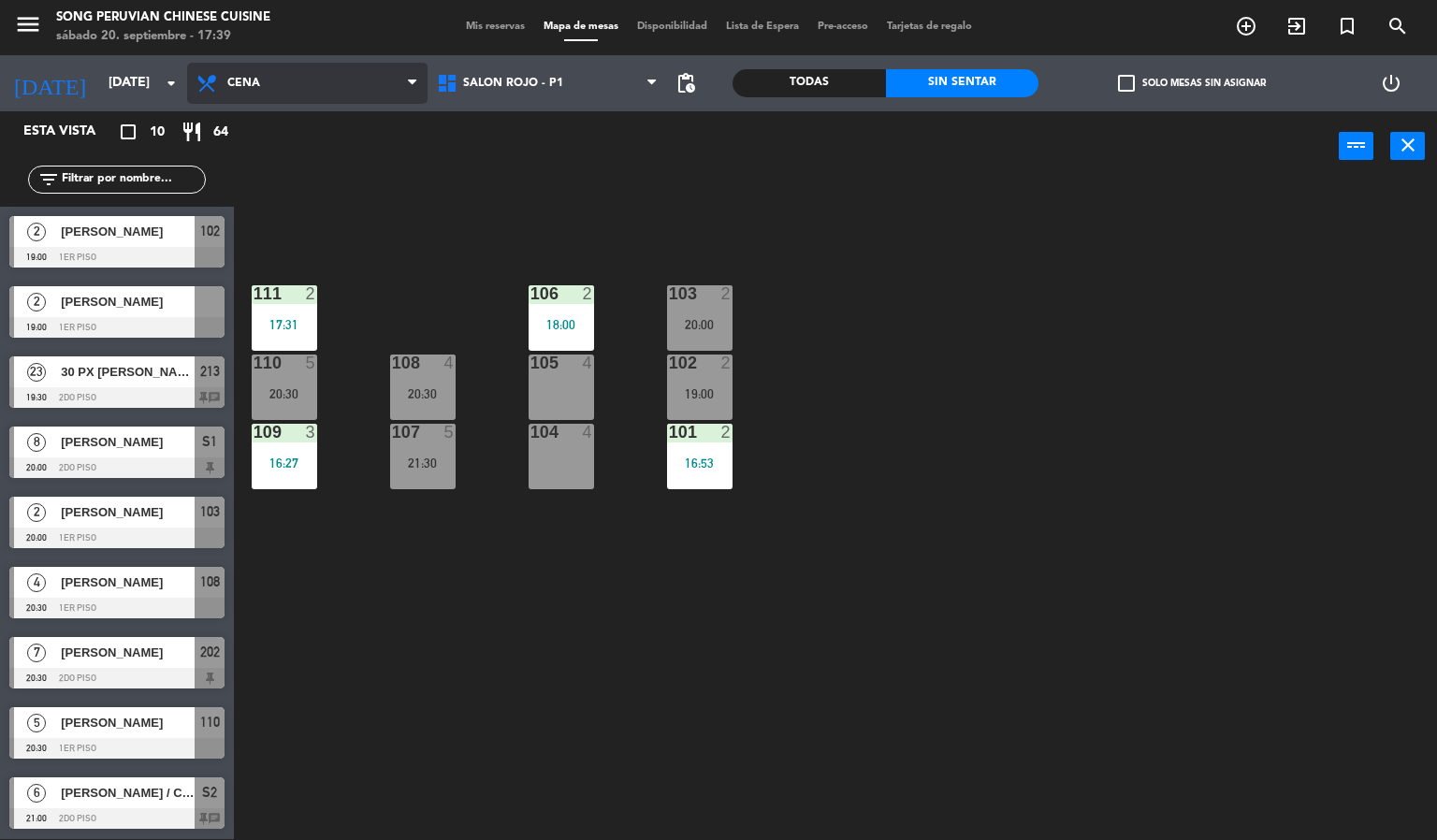
click at [357, 93] on span "Cena" at bounding box center [307, 83] width 240 height 41
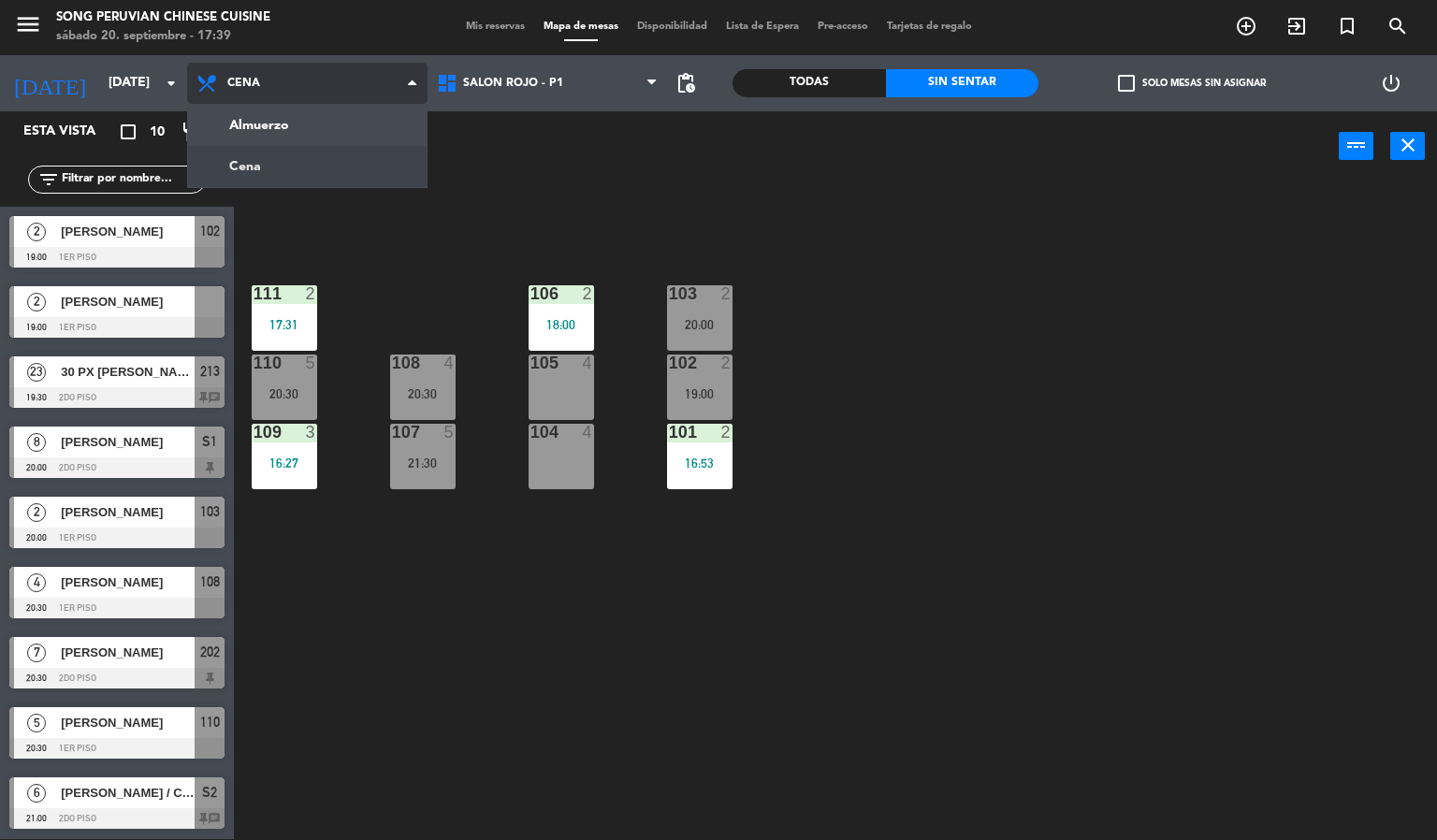
click at [346, 129] on ng-component "menu Song Peruvian Chinese Cuisine [DATE] 20. septiembre - 17:39 Mis reservas M…" at bounding box center [718, 420] width 1437 height 841
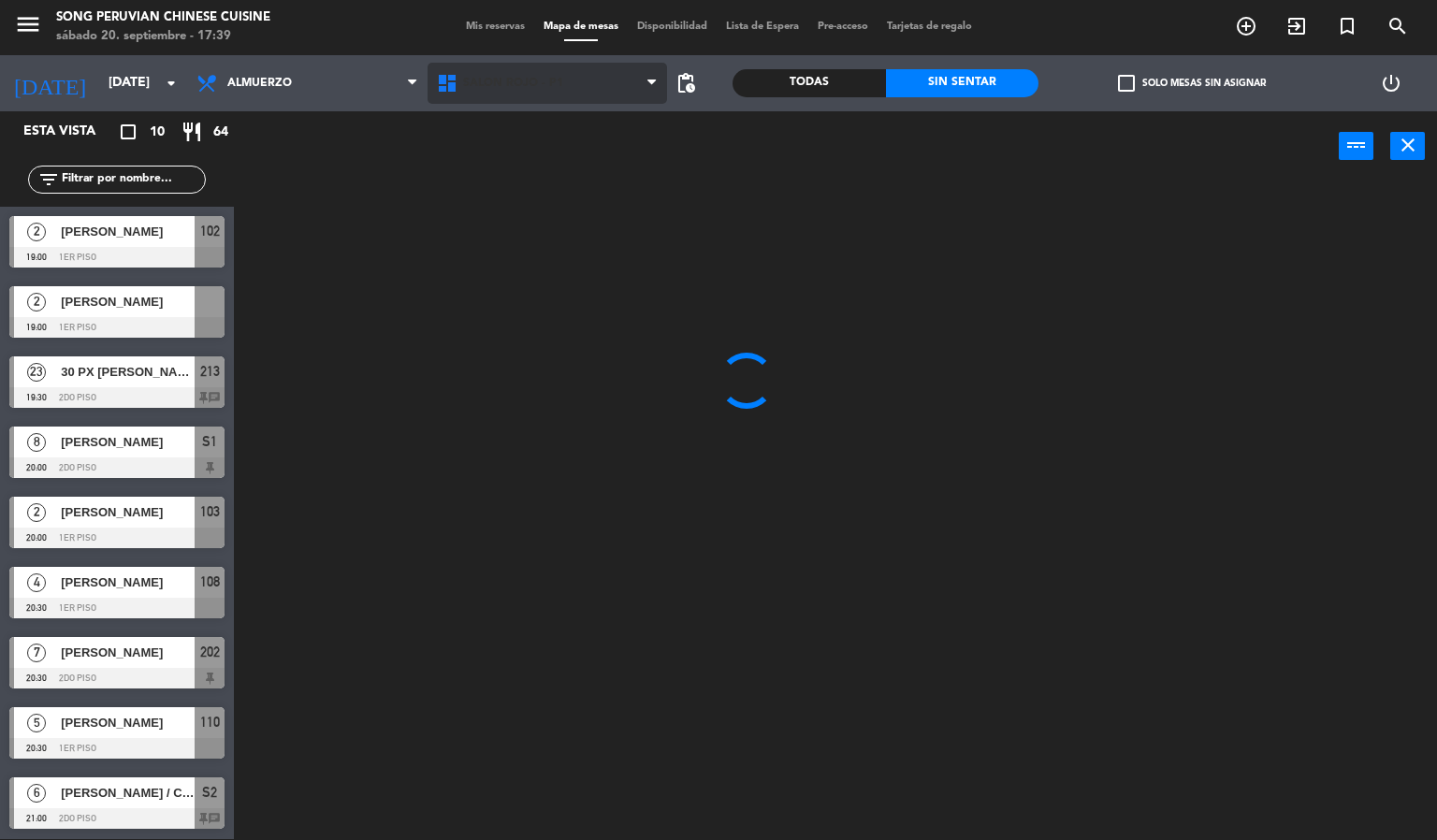
click at [556, 99] on span "SALON ROJO - P1" at bounding box center [547, 83] width 240 height 41
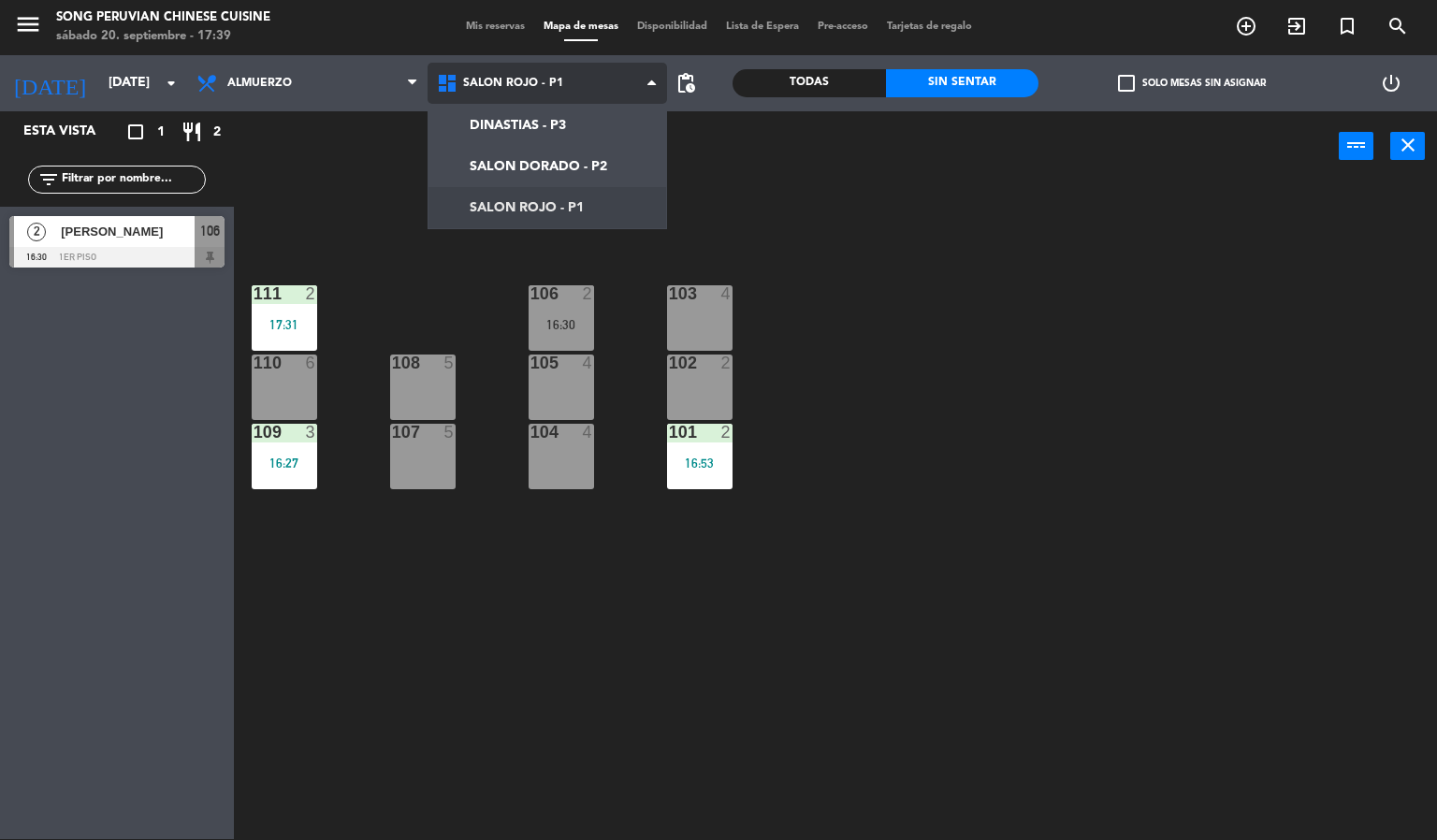
click at [665, 205] on ng-component "menu Song Peruvian Chinese Cuisine [DATE] 20. septiembre - 17:39 Mis reservas M…" at bounding box center [718, 420] width 1437 height 841
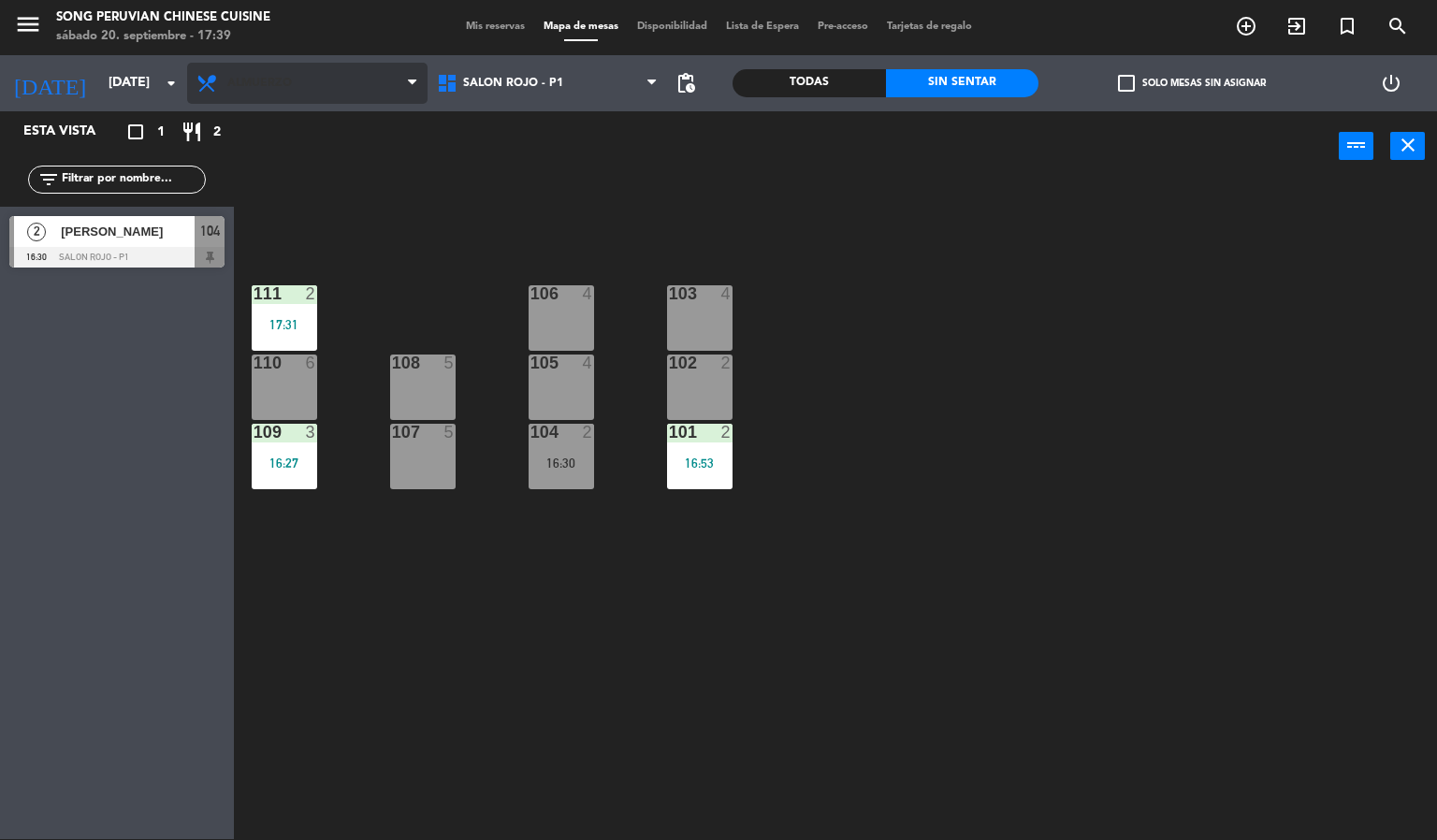
click at [348, 96] on span "Almuerzo" at bounding box center [307, 83] width 240 height 41
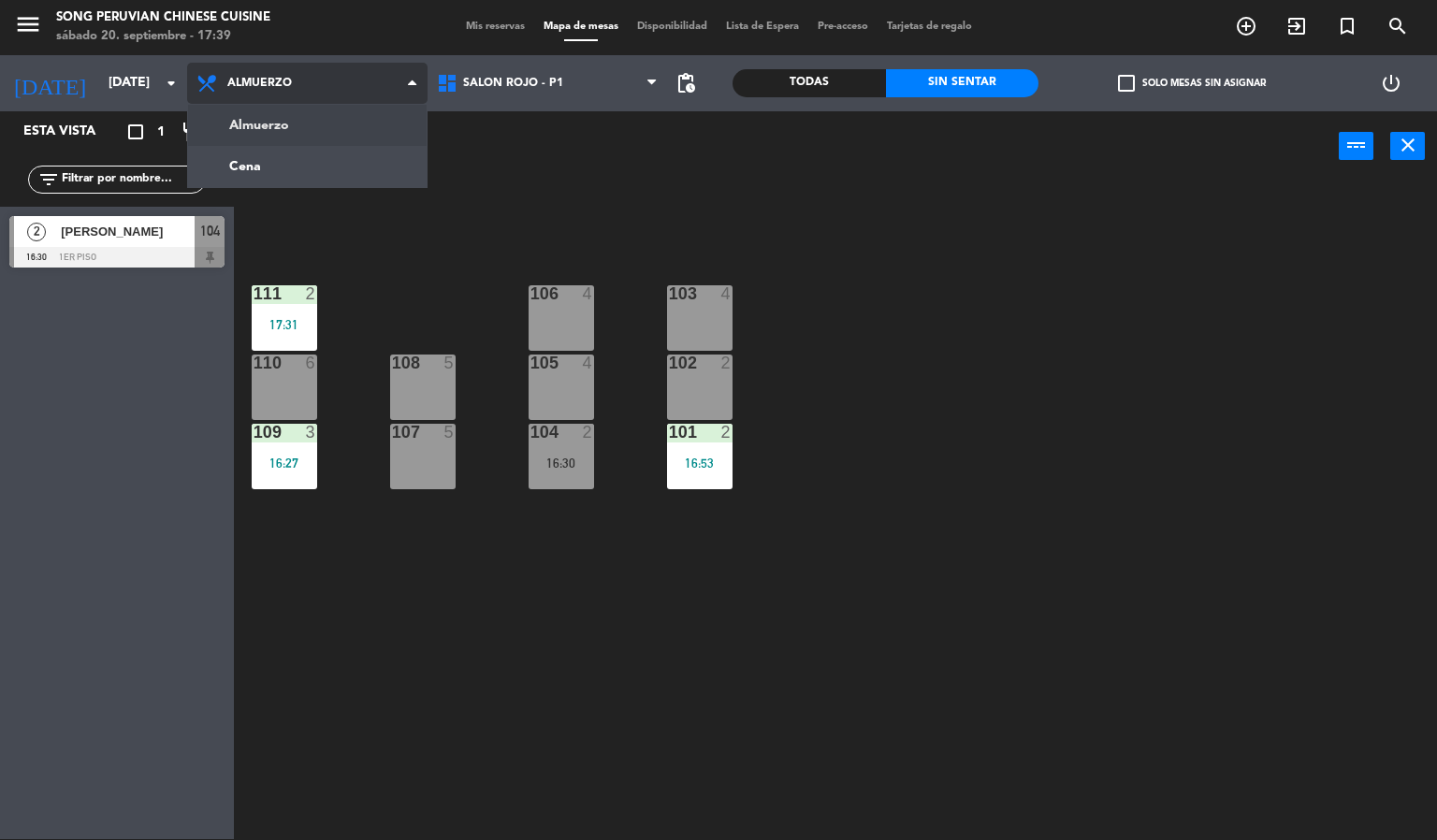
click at [334, 122] on ng-component "menu Song Peruvian Chinese Cuisine [DATE] 20. septiembre - 17:39 Mis reservas M…" at bounding box center [718, 420] width 1437 height 841
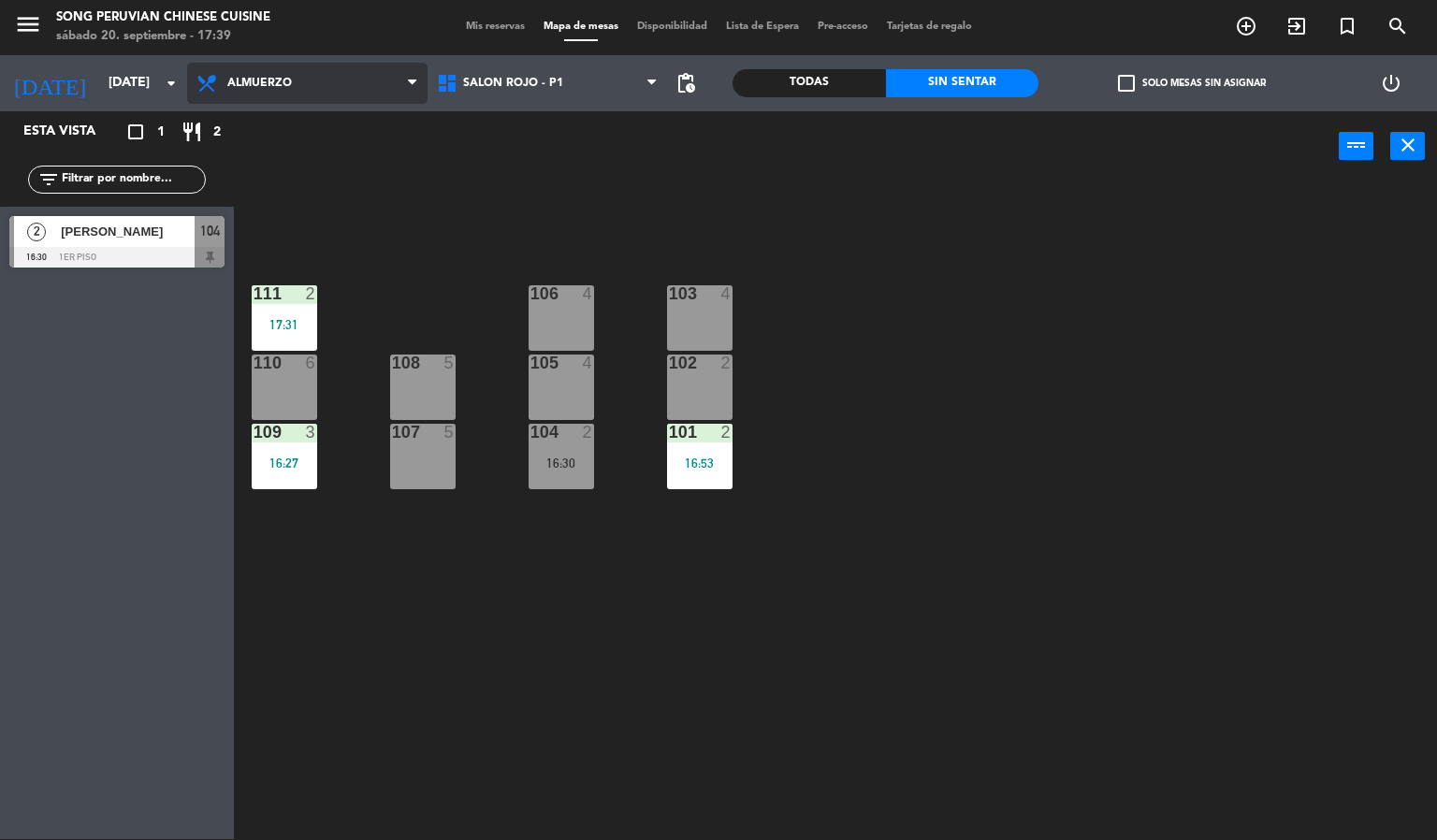
click at [357, 92] on span "Almuerzo" at bounding box center [307, 83] width 240 height 41
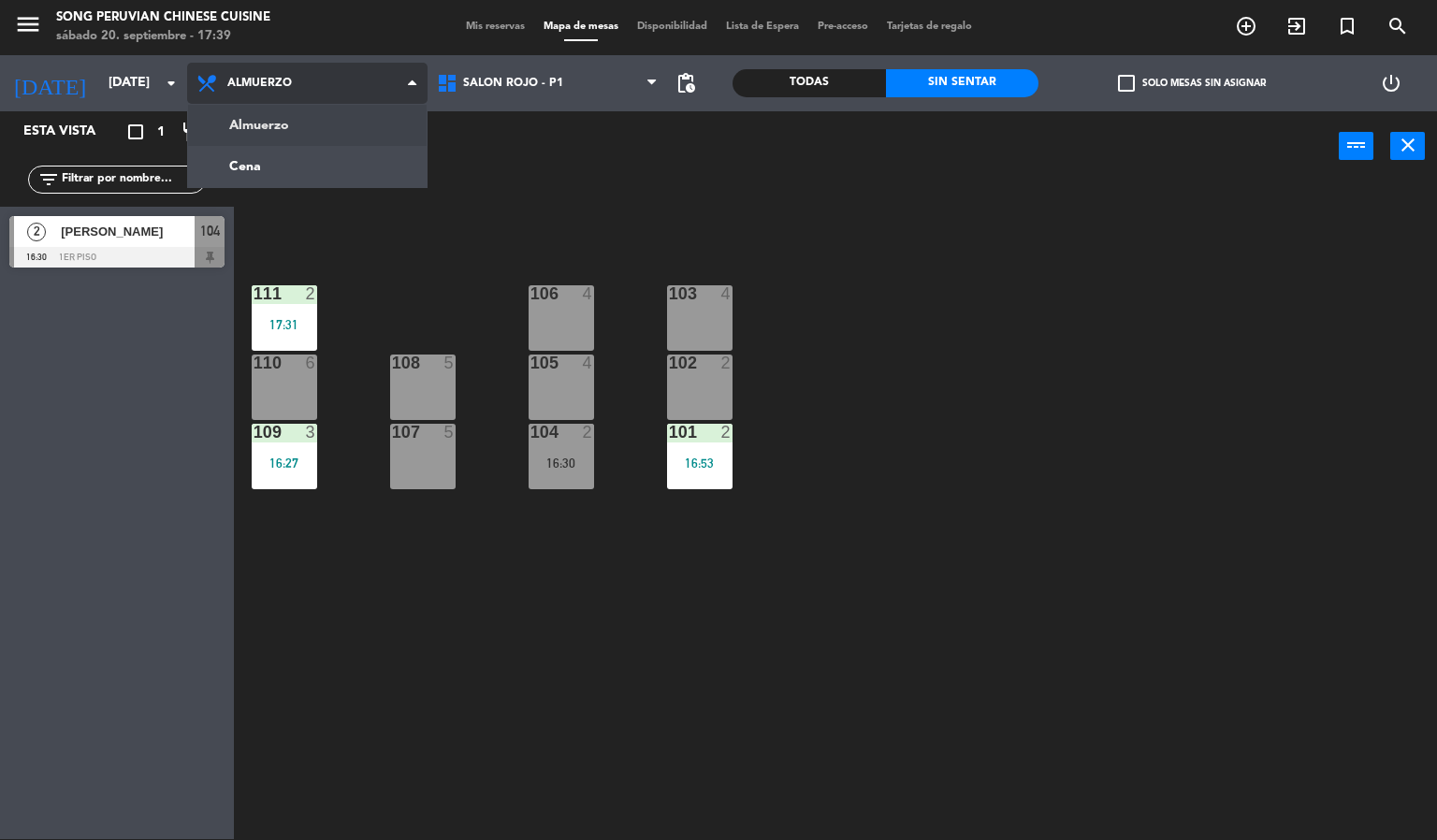
click at [322, 180] on ng-component "menu Song Peruvian Chinese Cuisine [DATE] 20. septiembre - 17:39 Mis reservas M…" at bounding box center [718, 420] width 1437 height 841
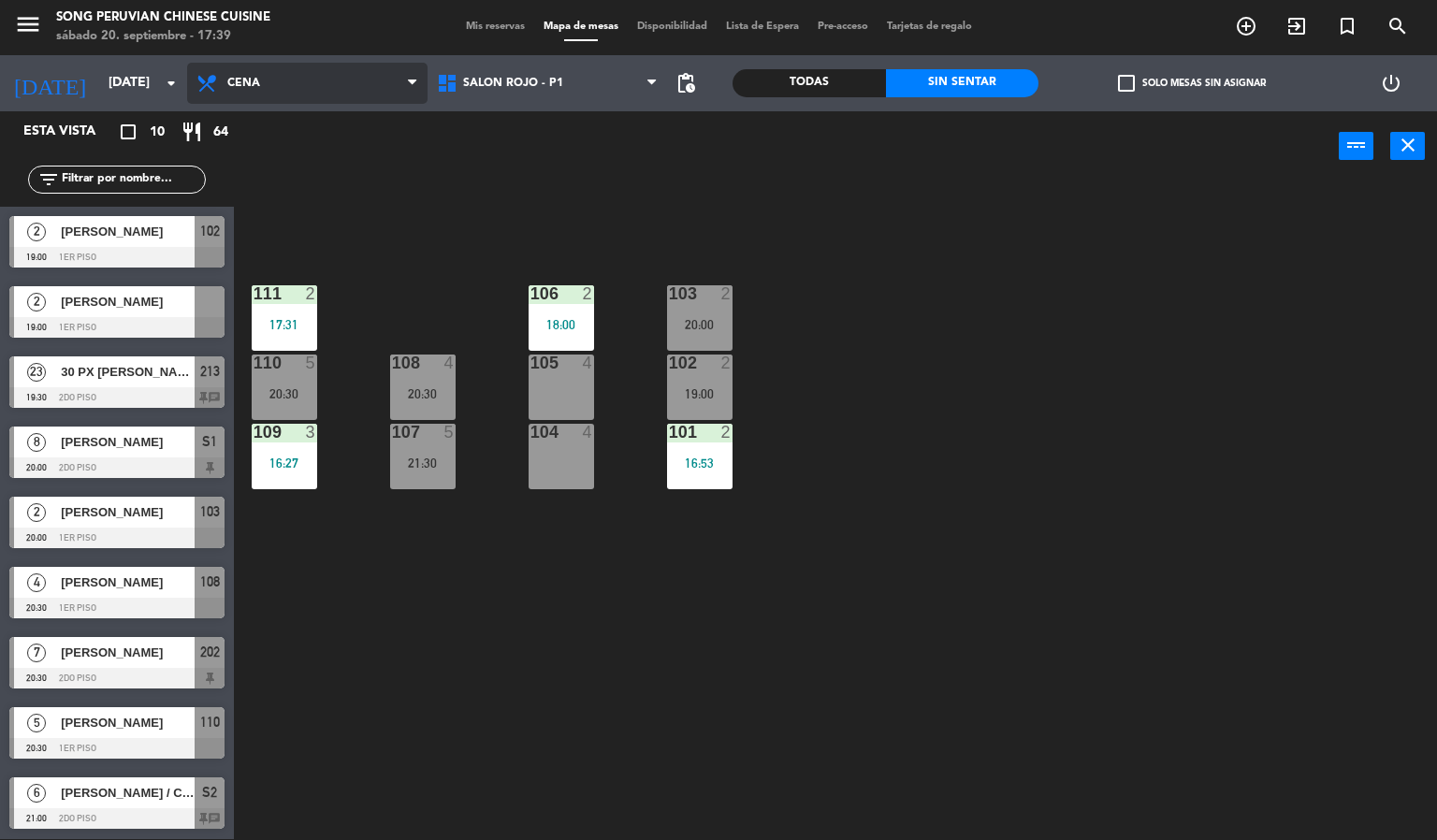
click at [356, 104] on span "Cena" at bounding box center [307, 83] width 240 height 41
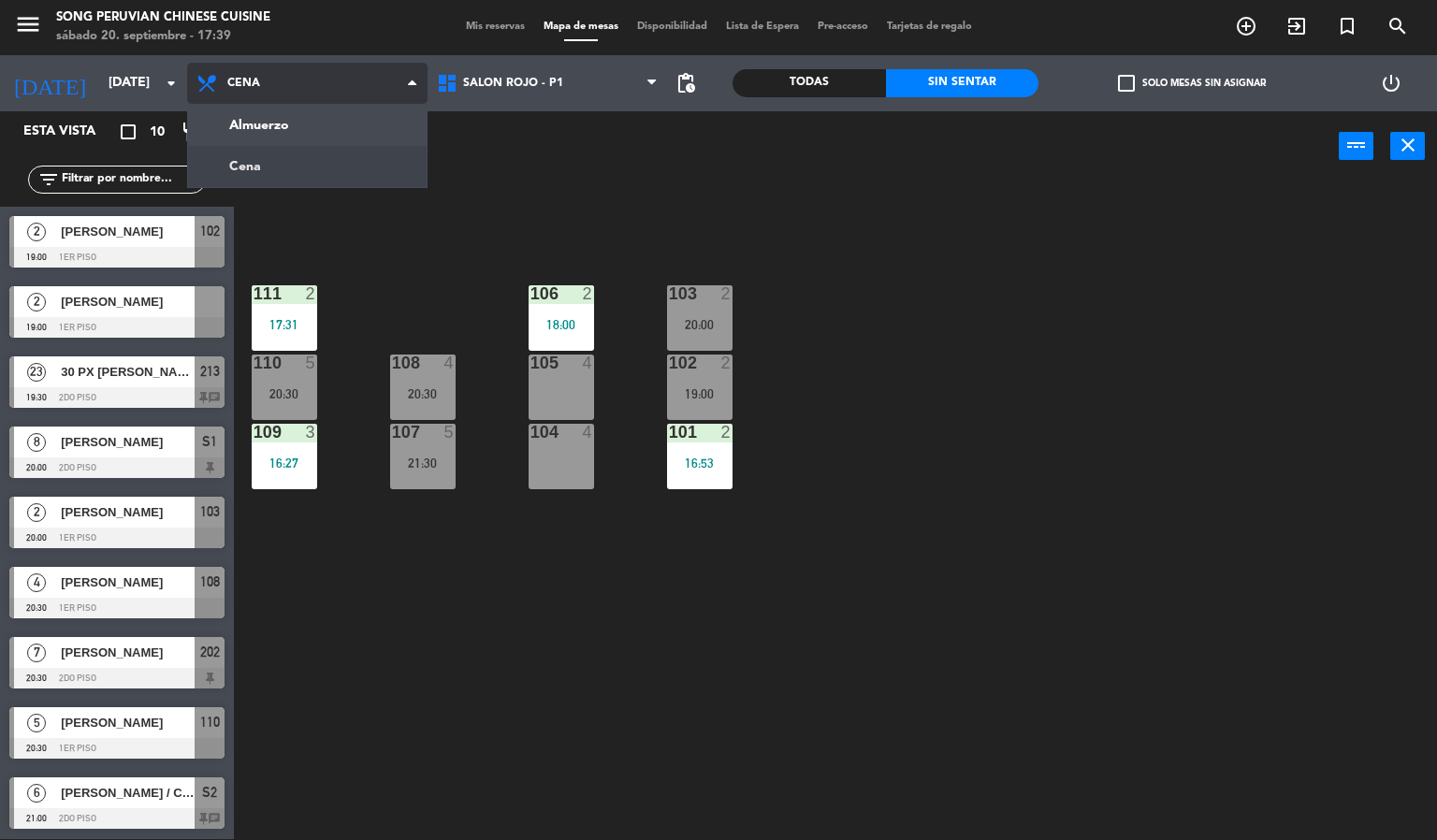
click at [349, 122] on ng-component "menu Song Peruvian Chinese Cuisine [DATE] 20. septiembre - 17:39 Mis reservas M…" at bounding box center [718, 420] width 1437 height 841
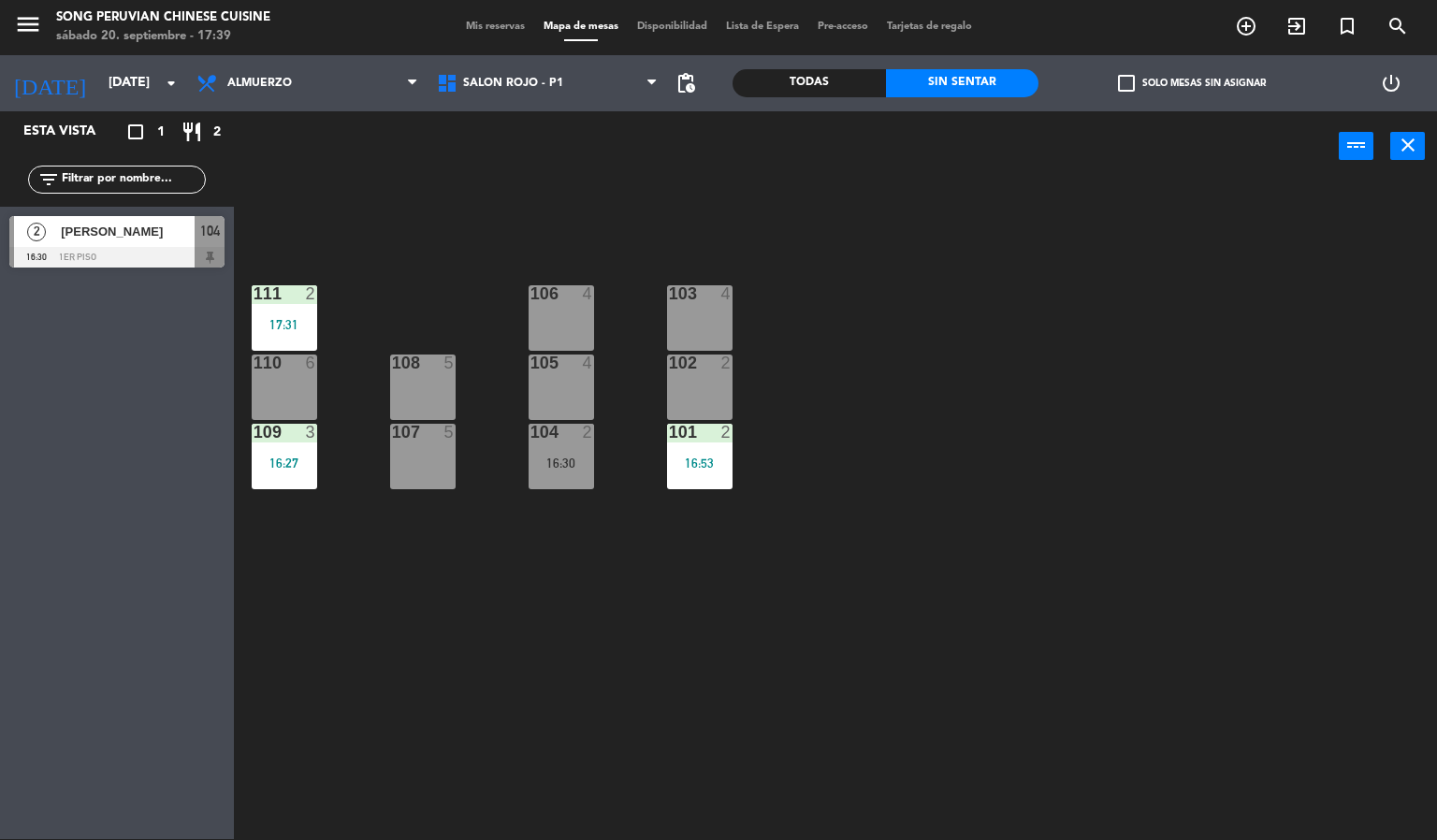
click at [702, 722] on div "103 4 106 4 111 2 17:31 102 2 105 4 108 5 110 6 101 2 16:53 104 2 16:30 107 5 1…" at bounding box center [842, 510] width 1189 height 657
click at [559, 435] on div at bounding box center [561, 431] width 31 height 17
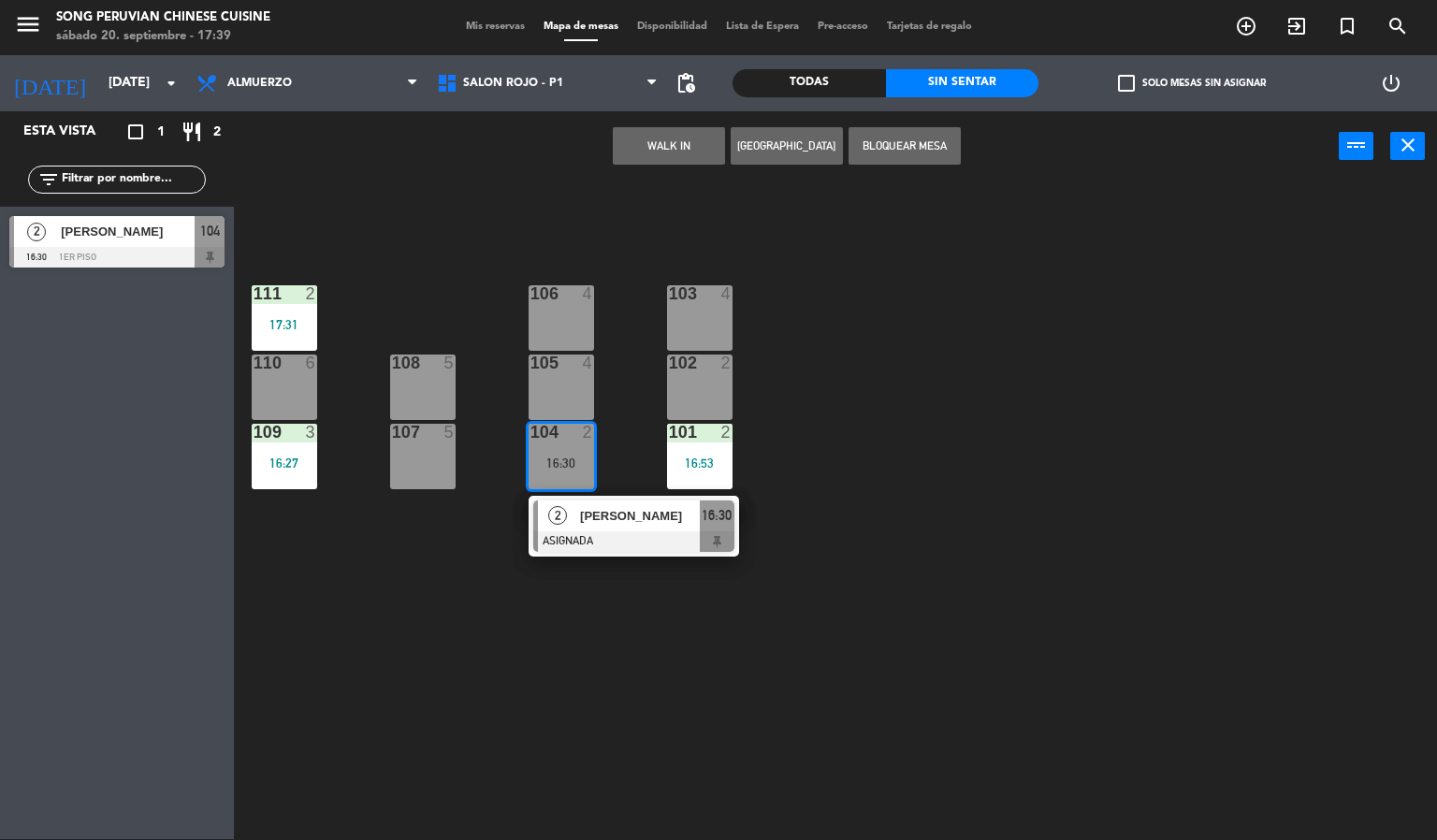
click at [634, 516] on span "[PERSON_NAME]" at bounding box center [640, 516] width 120 height 19
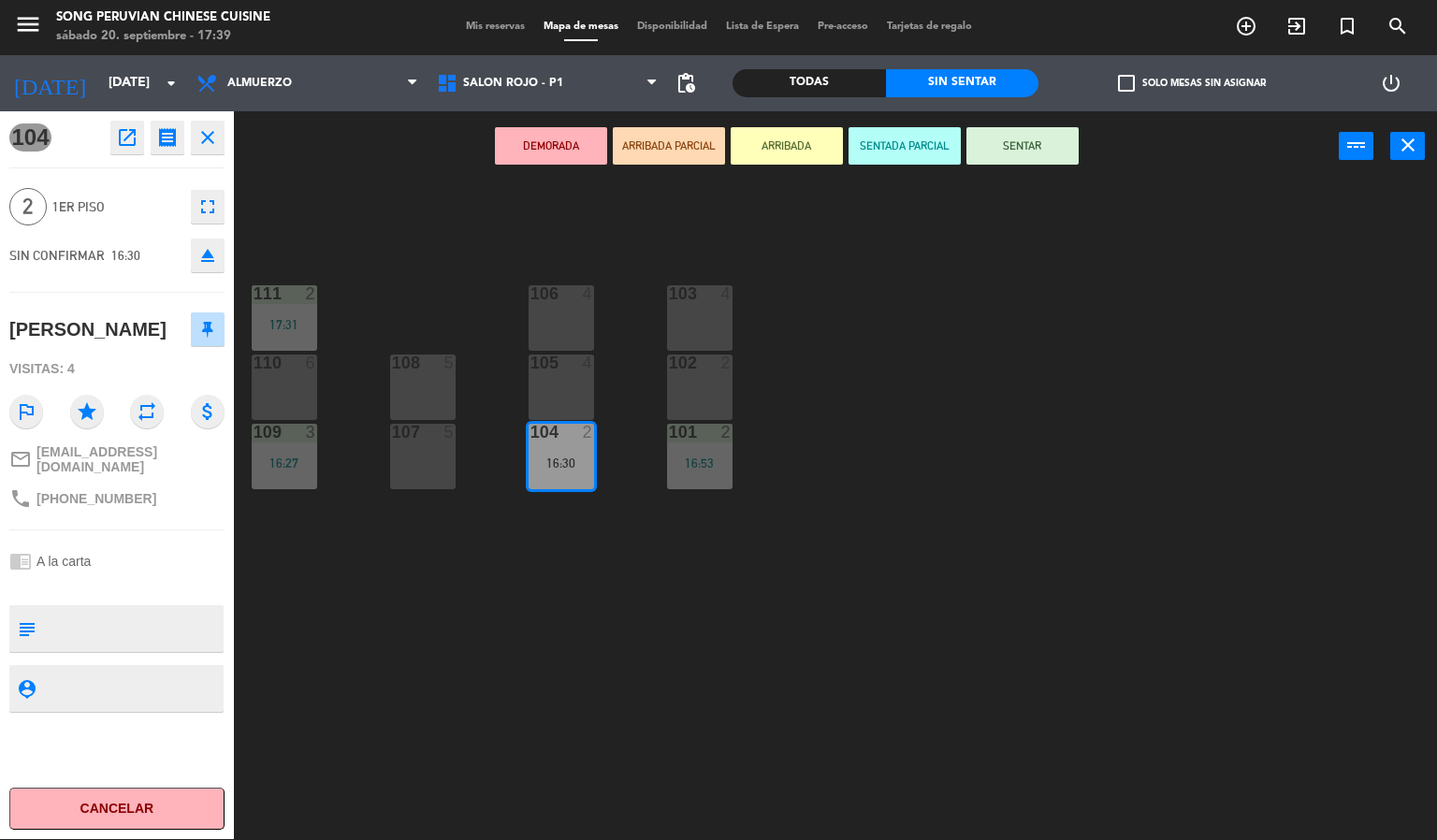
click at [662, 694] on div "103 4 106 4 111 2 17:31 102 2 105 4 108 5 110 6 101 2 16:53 104 2 16:30 107 5 1…" at bounding box center [842, 510] width 1189 height 657
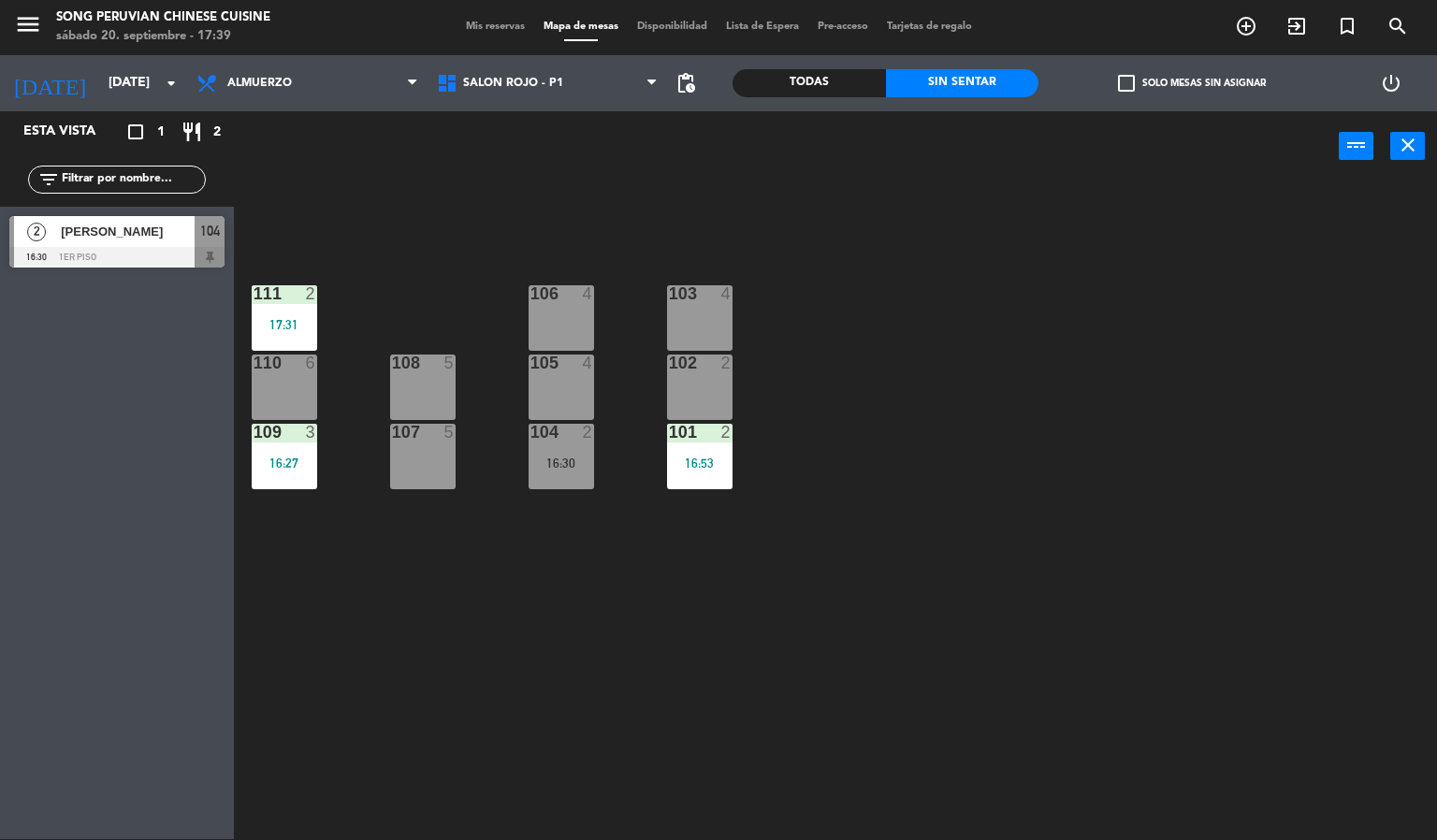
click at [631, 696] on div "103 4 106 4 111 2 17:31 102 2 105 4 108 5 110 6 101 2 16:53 104 2 16:30 107 5 1…" at bounding box center [842, 510] width 1189 height 657
click at [645, 755] on div "103 4 106 4 111 2 17:31 102 2 105 4 108 5 110 6 101 2 16:53 104 2 16:30 107 5 1…" at bounding box center [842, 510] width 1189 height 657
click at [332, 140] on div "power_input close" at bounding box center [786, 146] width 1105 height 71
click at [429, 301] on div "103 4 106 4 111 2 17:31 102 2 105 4 108 5 110 6 101 2 16:53 104 2 16:30 107 5 1…" at bounding box center [842, 510] width 1189 height 657
click at [578, 456] on div "16:30" at bounding box center [561, 462] width 65 height 14
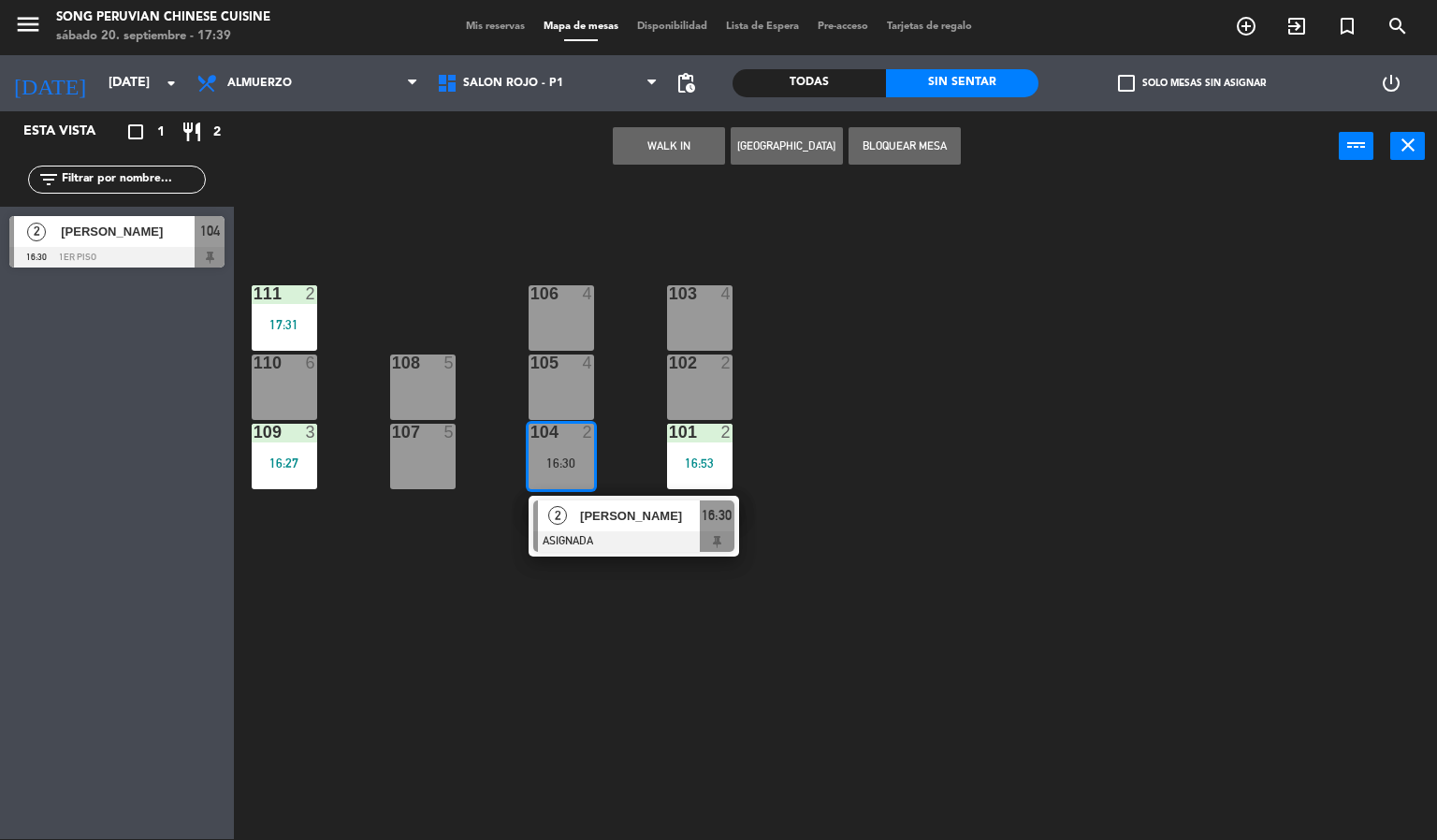
click at [545, 300] on div at bounding box center [561, 293] width 31 height 17
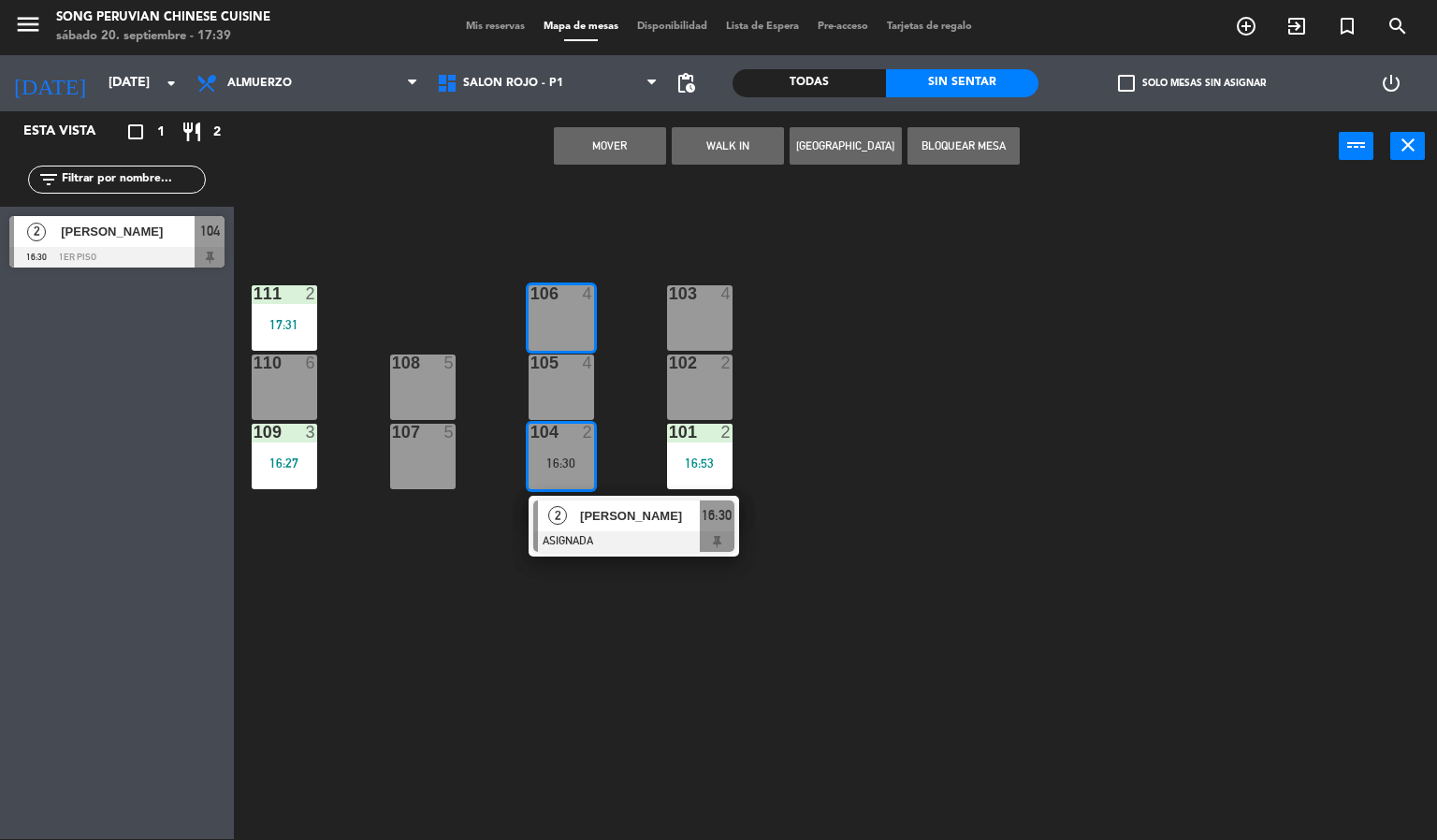
click at [571, 146] on button "Mover" at bounding box center [609, 146] width 112 height 37
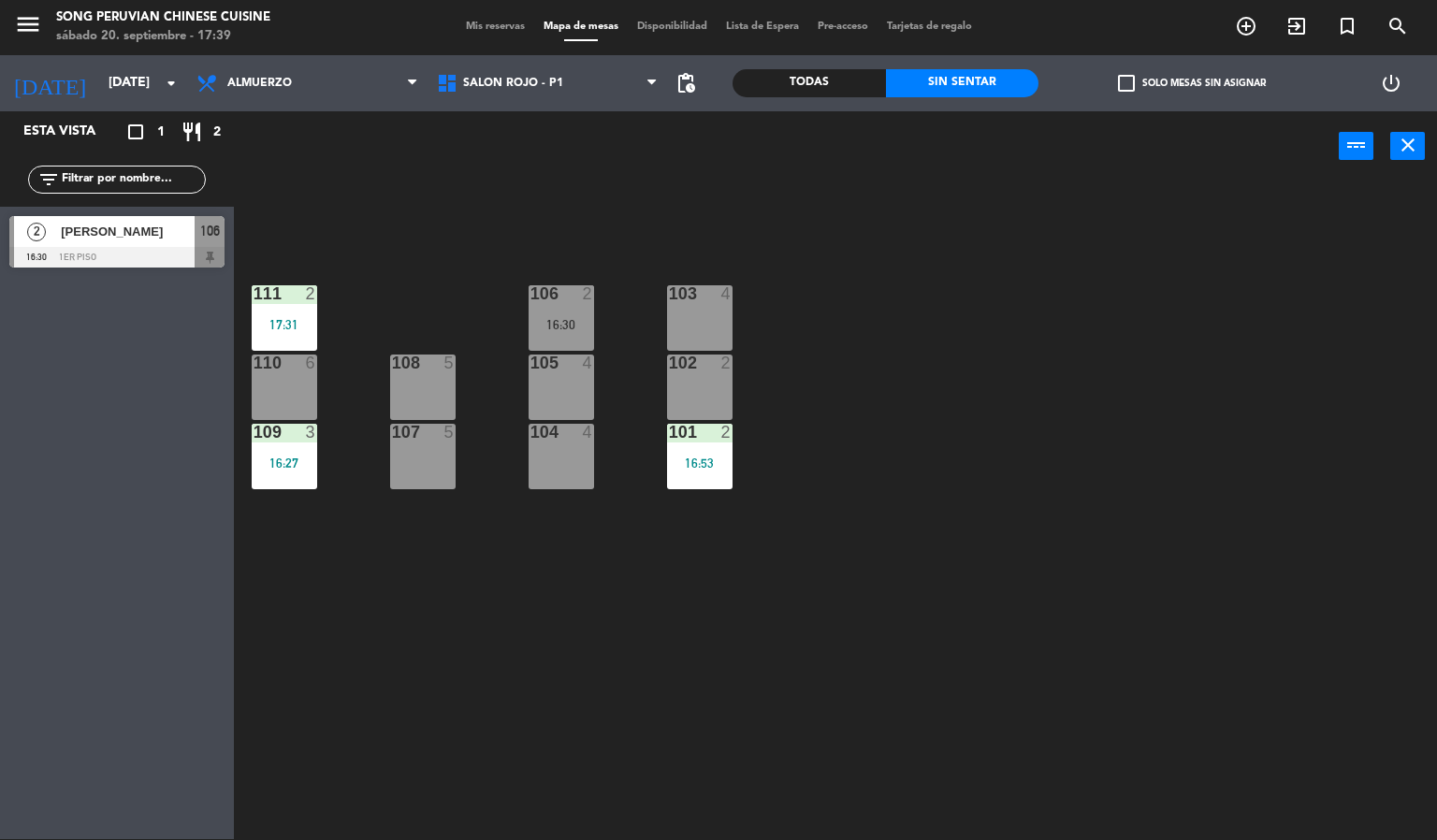
click at [553, 309] on div "106 2 16:30" at bounding box center [561, 317] width 65 height 65
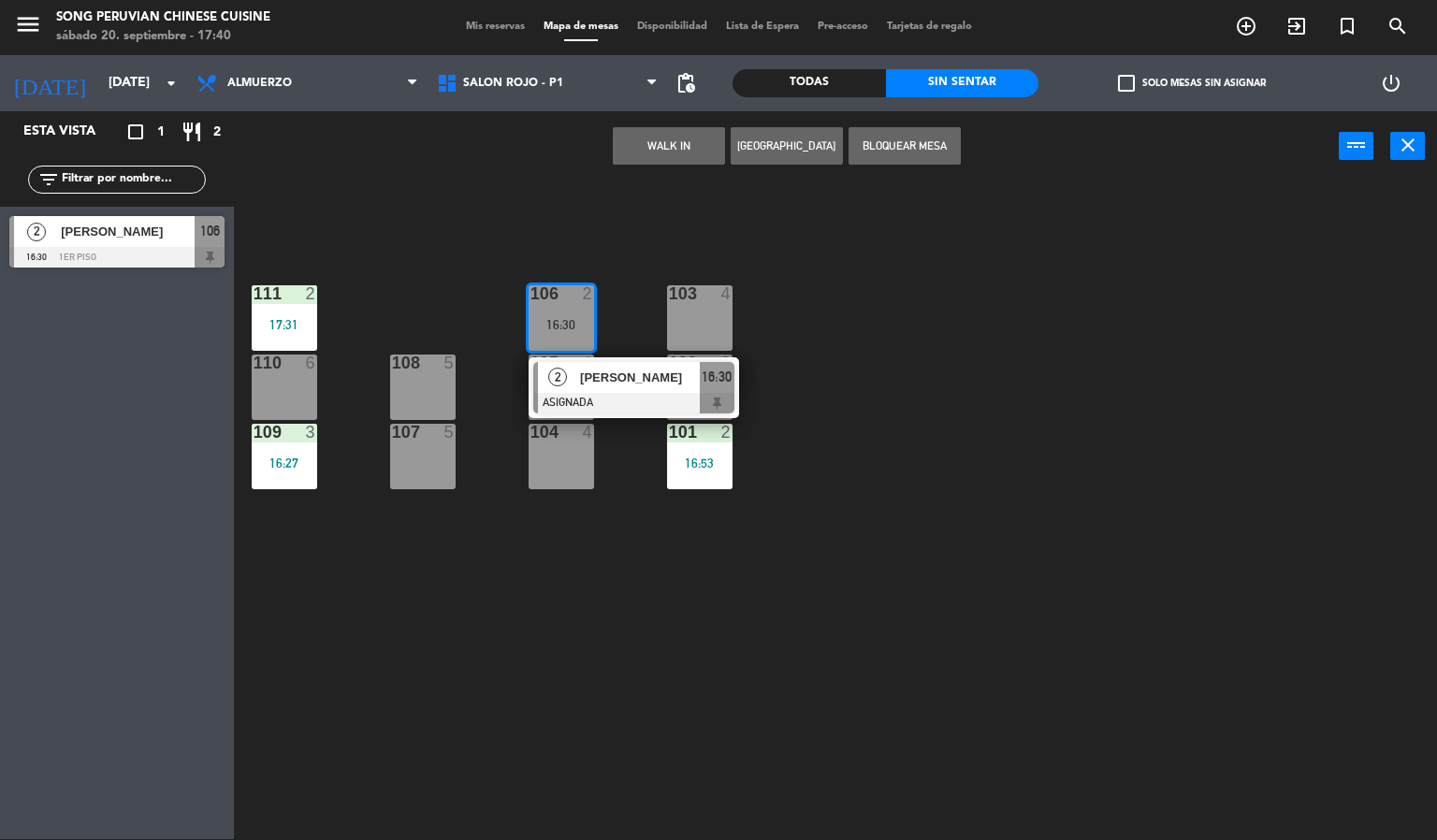
click at [570, 609] on div "103 4 106 2 16:30 [DATE][PERSON_NAME] 16:30 111 2 17:31 102 2 105 4 108 5 110 6…" at bounding box center [842, 510] width 1189 height 657
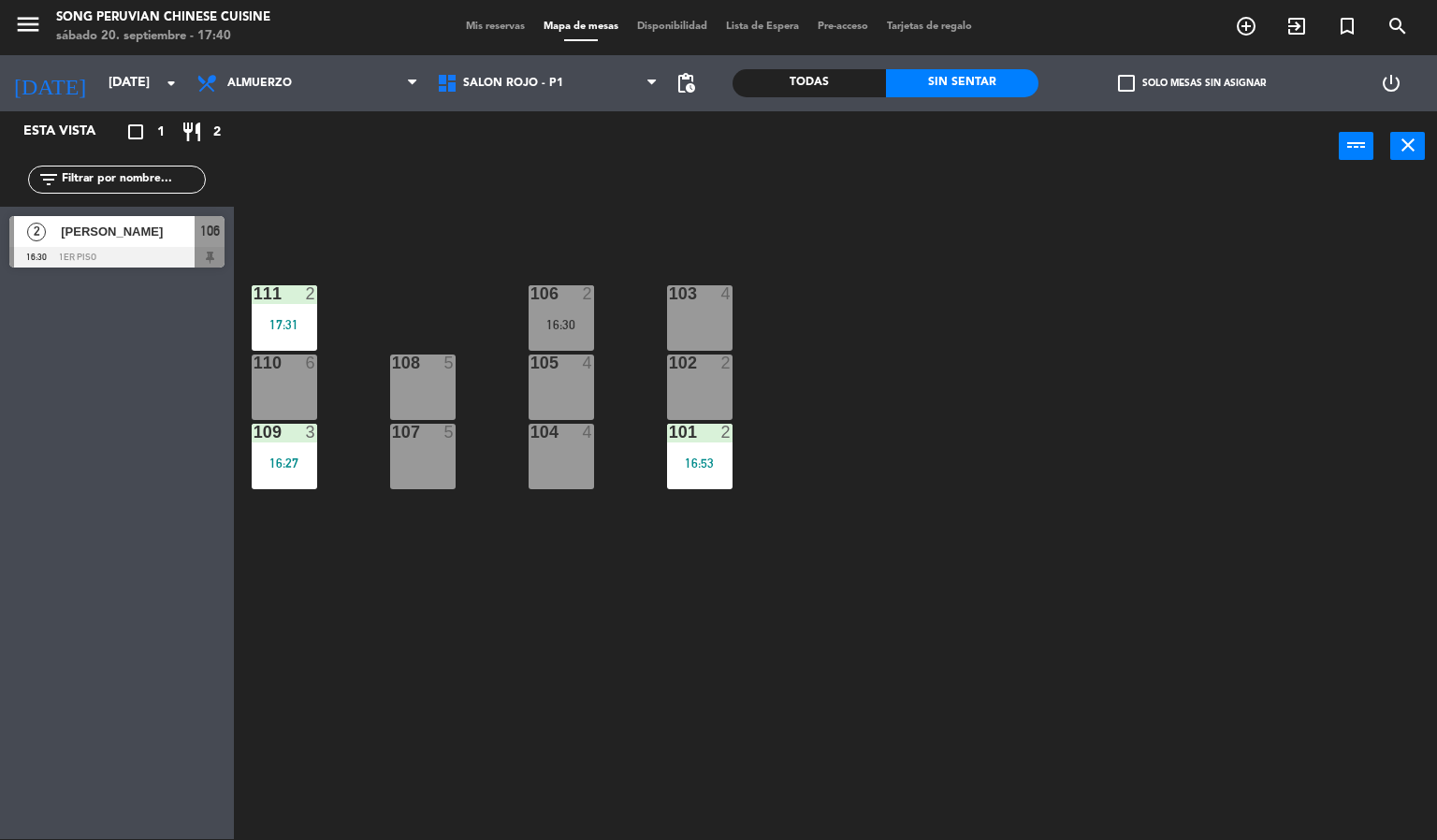
click at [411, 223] on div "103 4 106 2 16:30 111 2 17:31 102 2 105 4 108 5 110 6 101 2 16:53 104 4 107 5 1…" at bounding box center [842, 510] width 1189 height 657
click at [344, 102] on span "Almuerzo" at bounding box center [307, 83] width 240 height 41
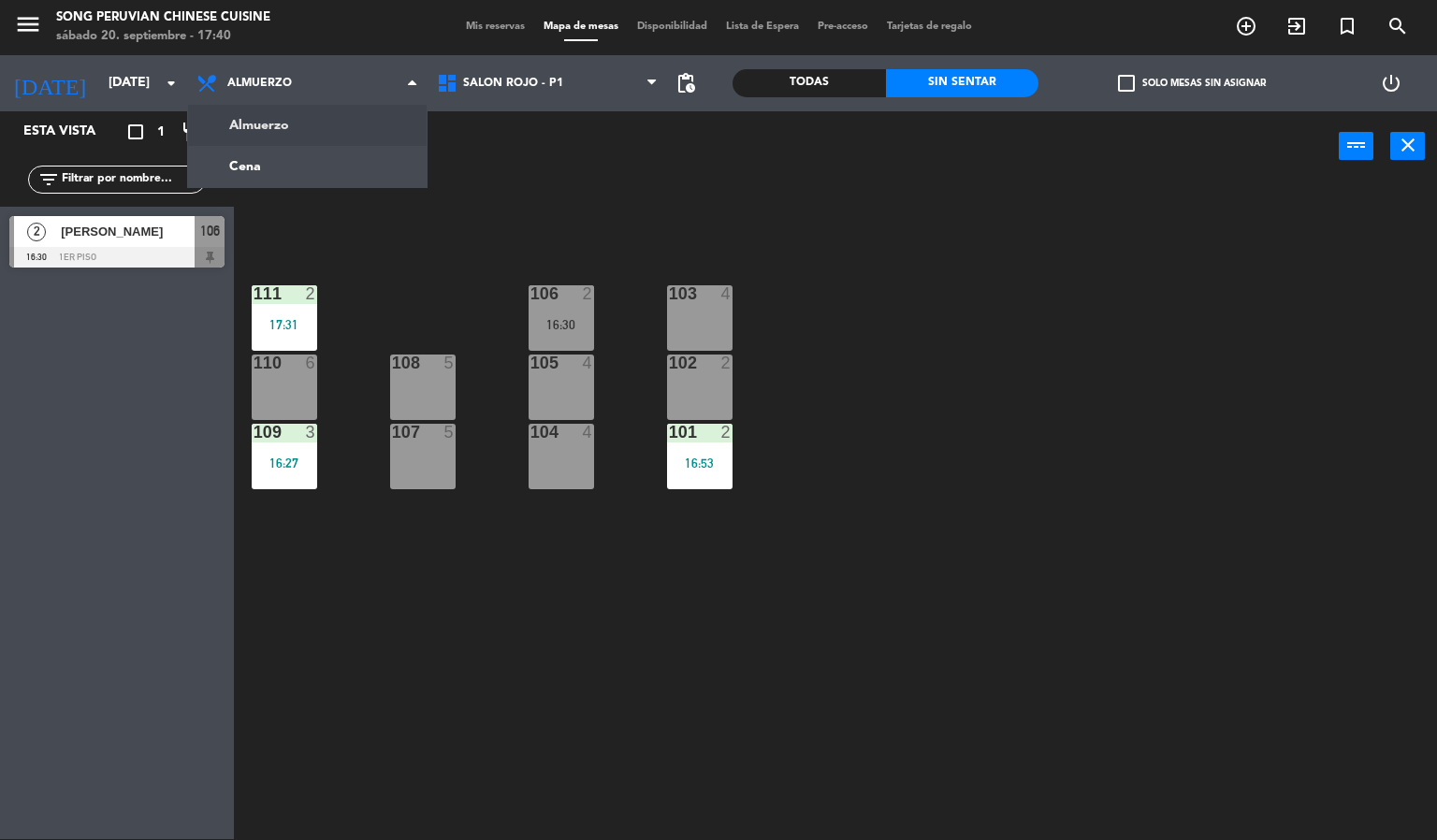
click at [477, 210] on div "103 4 106 2 16:30 111 2 17:31 102 2 105 4 108 5 110 6 101 2 16:53 104 4 107 5 1…" at bounding box center [842, 510] width 1189 height 657
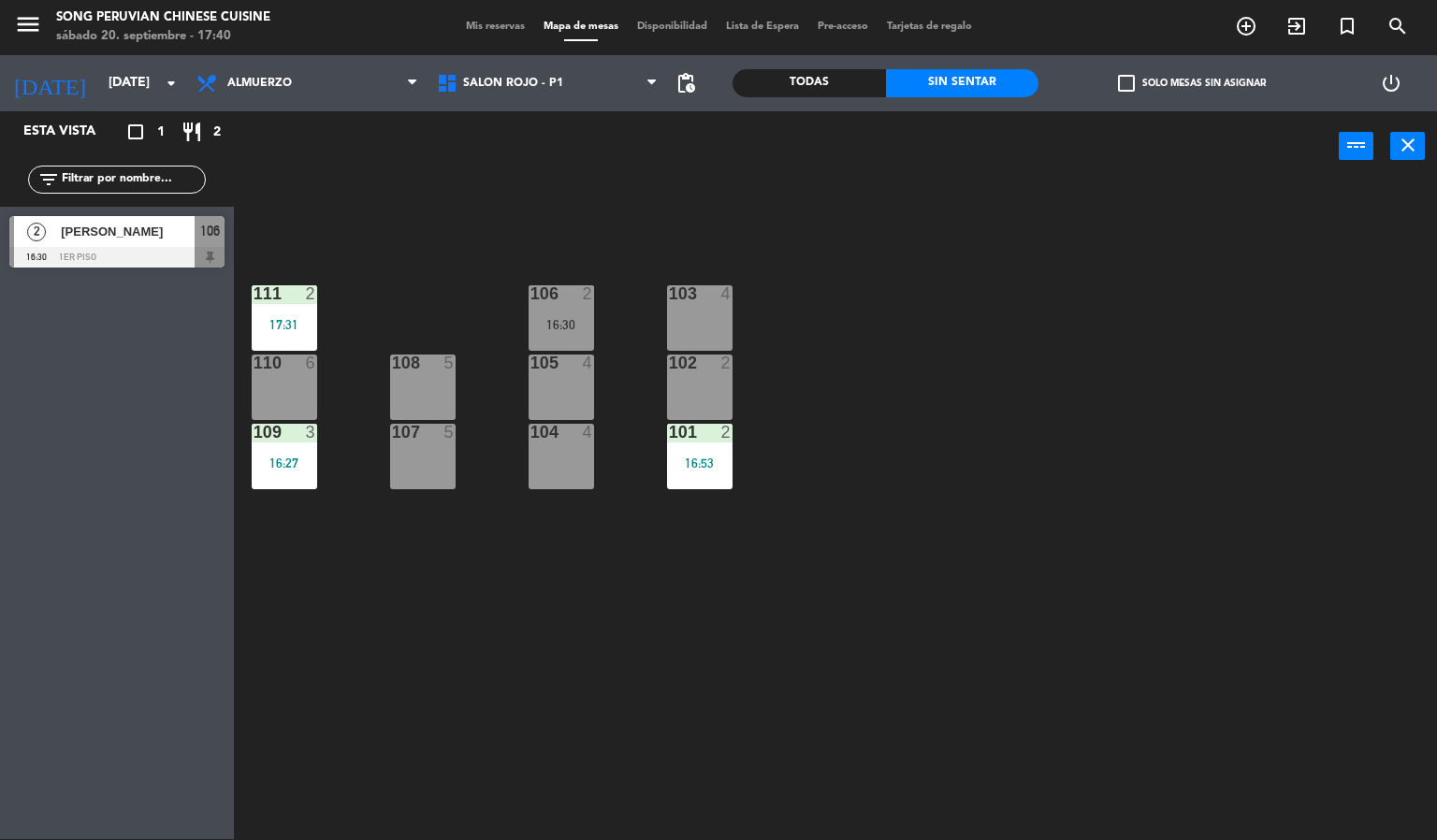
click at [576, 599] on div "103 4 106 2 16:30 111 2 17:31 102 2 105 4 108 5 110 6 101 2 16:53 104 4 107 5 1…" at bounding box center [842, 510] width 1189 height 657
click at [691, 481] on div "101 2 16:53" at bounding box center [699, 456] width 65 height 65
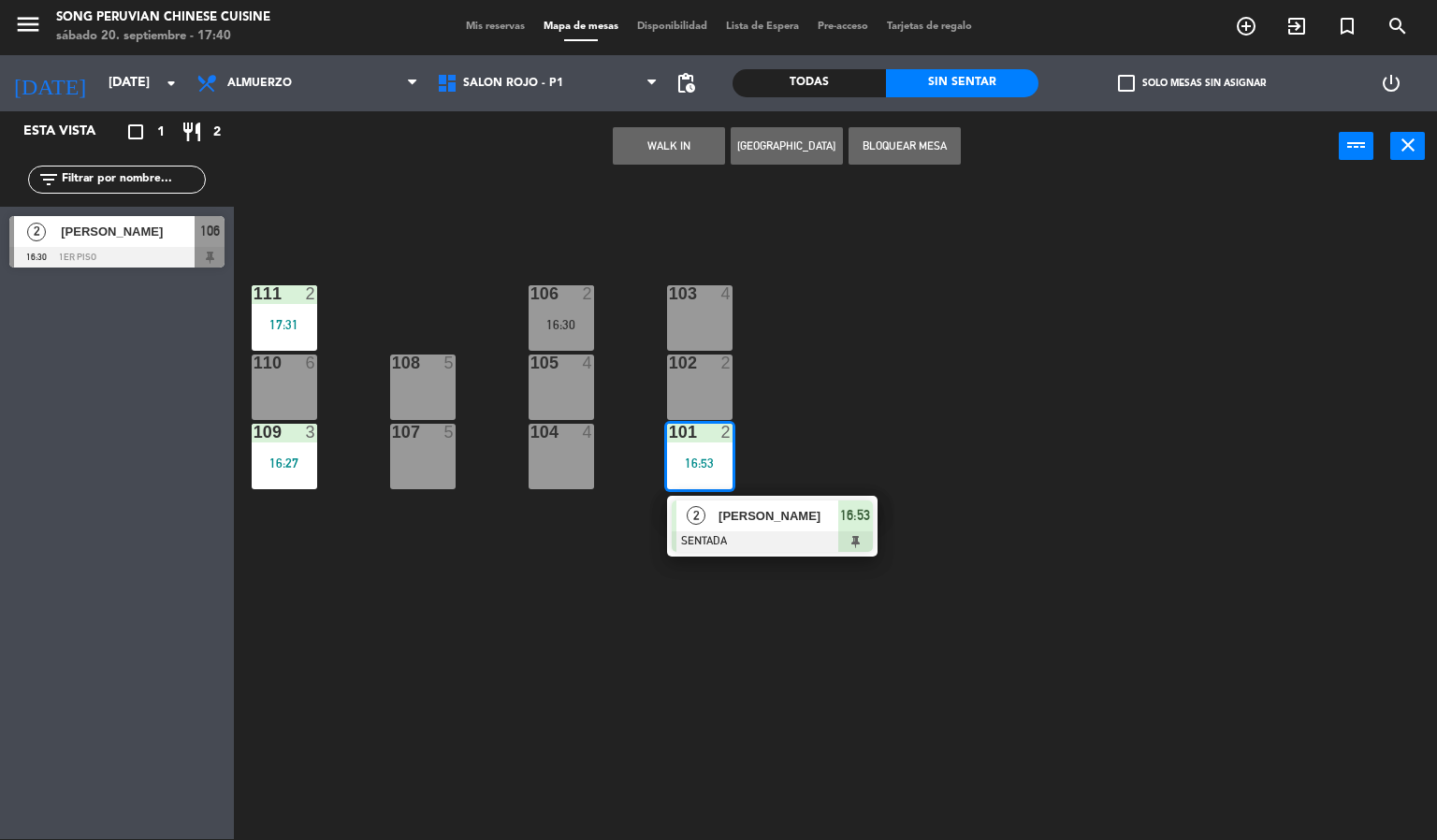
click at [557, 649] on div "103 4 106 2 16:30 111 2 17:31 102 2 105 4 108 5 110 6 101 2 16:53 2 [PERSON_NAM…" at bounding box center [842, 510] width 1189 height 657
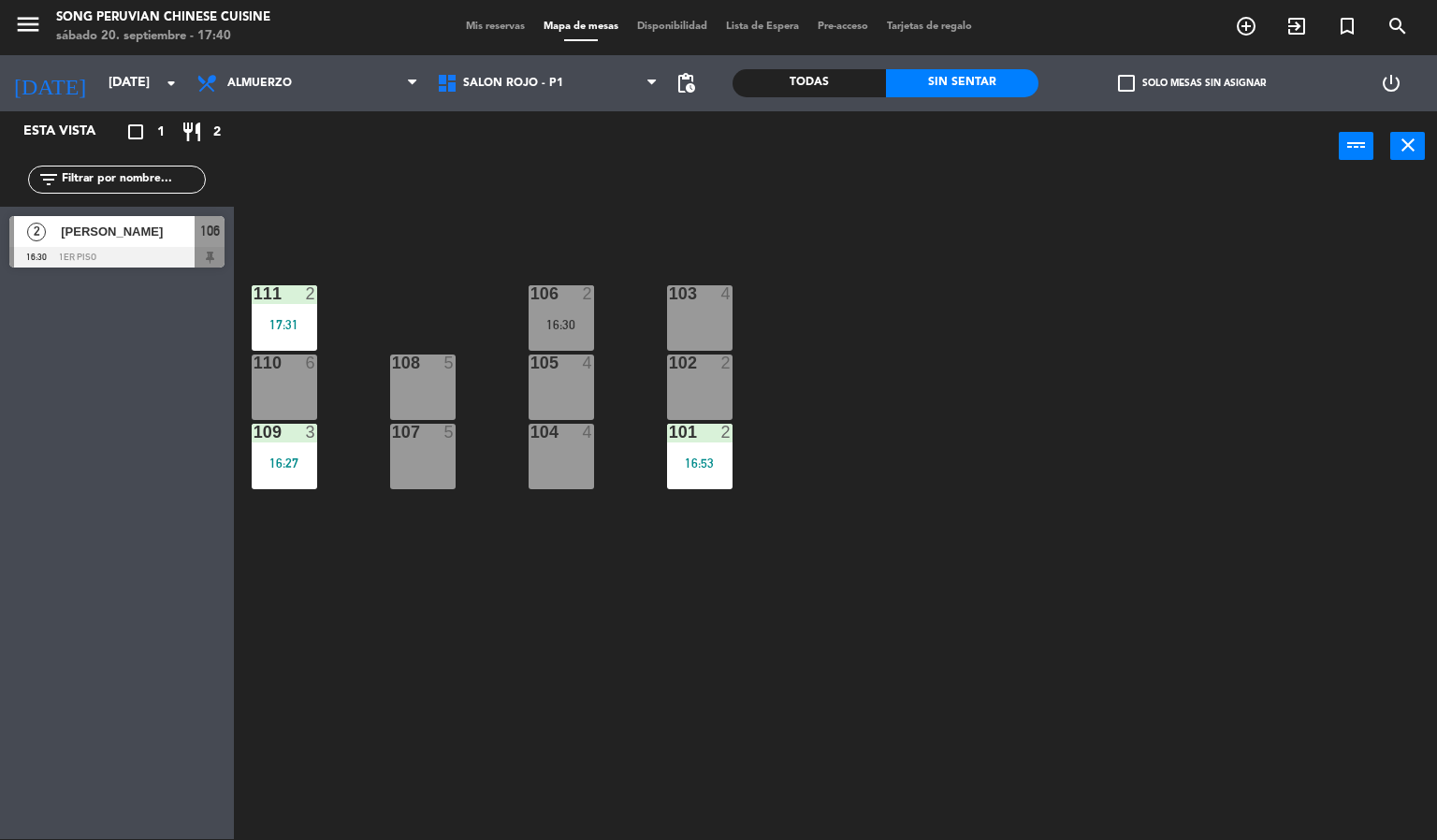
click at [565, 450] on div "104 4" at bounding box center [561, 456] width 65 height 65
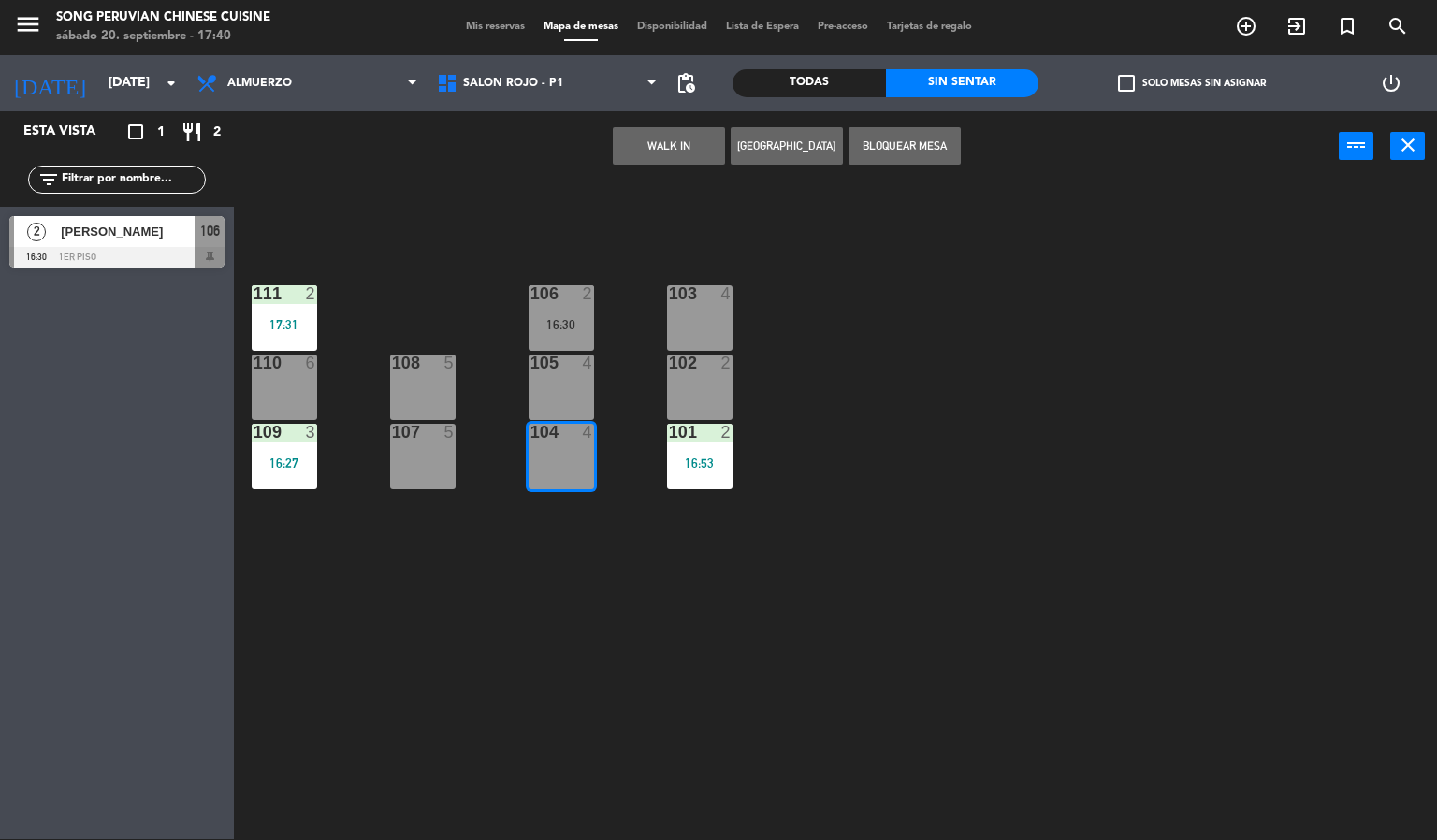
click at [561, 604] on div "103 4 106 2 16:30 111 2 17:31 102 2 105 4 108 5 110 6 101 2 16:53 104 4 107 5 1…" at bounding box center [842, 510] width 1189 height 657
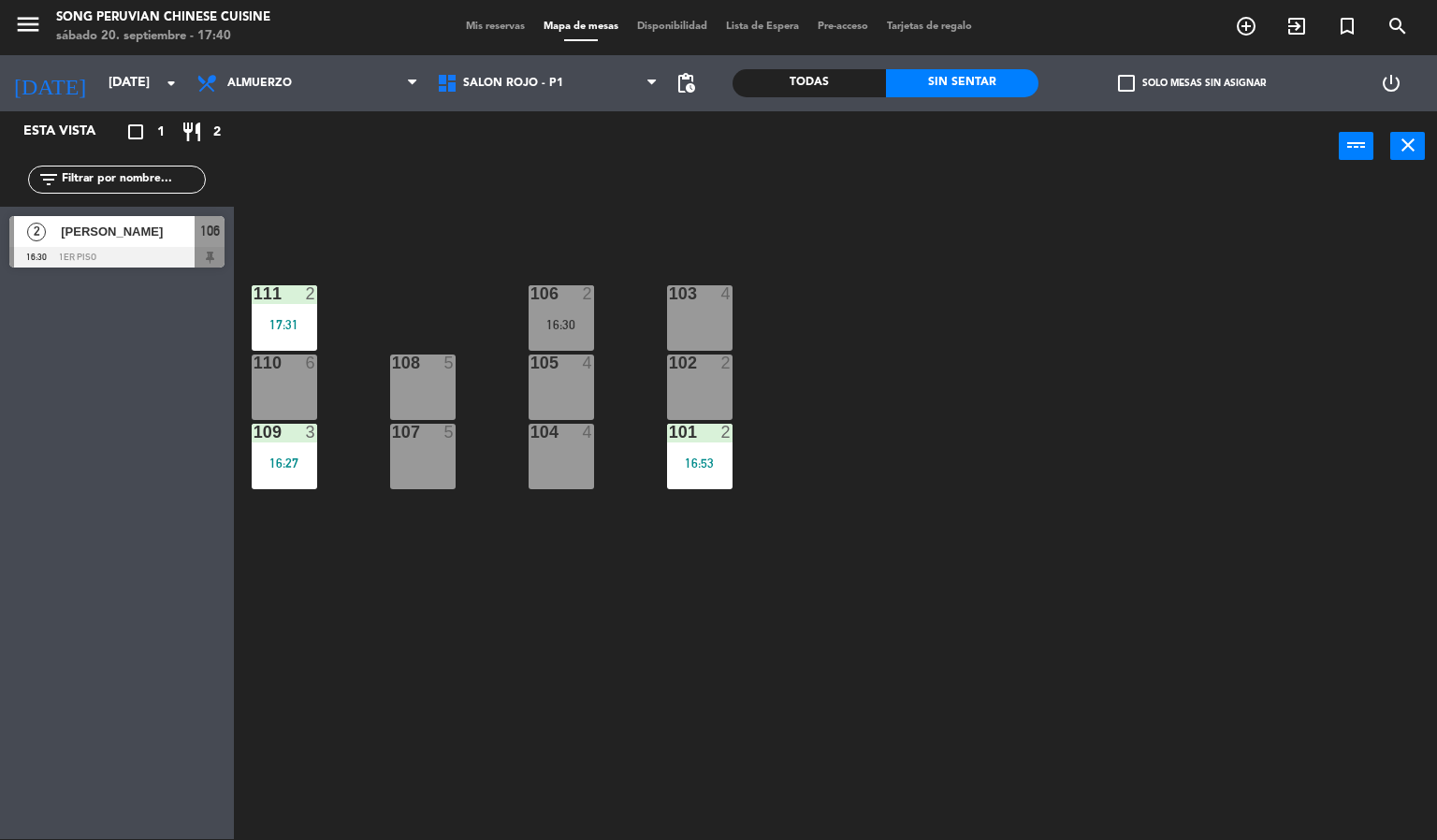
click at [441, 208] on div "103 4 106 2 16:30 111 2 17:31 102 2 105 4 108 5 110 6 101 2 16:53 104 4 107 5 1…" at bounding box center [842, 510] width 1189 height 657
click at [427, 275] on div "103 4 106 2 16:30 111 2 17:31 102 2 105 4 108 5 110 6 101 2 16:53 104 4 107 5 1…" at bounding box center [842, 510] width 1189 height 657
click at [402, 222] on div "103 4 106 2 16:30 111 2 17:31 102 2 105 4 108 5 110 6 101 2 16:53 104 4 107 5 1…" at bounding box center [842, 510] width 1189 height 657
click at [542, 310] on div "106 2 16:30" at bounding box center [561, 317] width 65 height 65
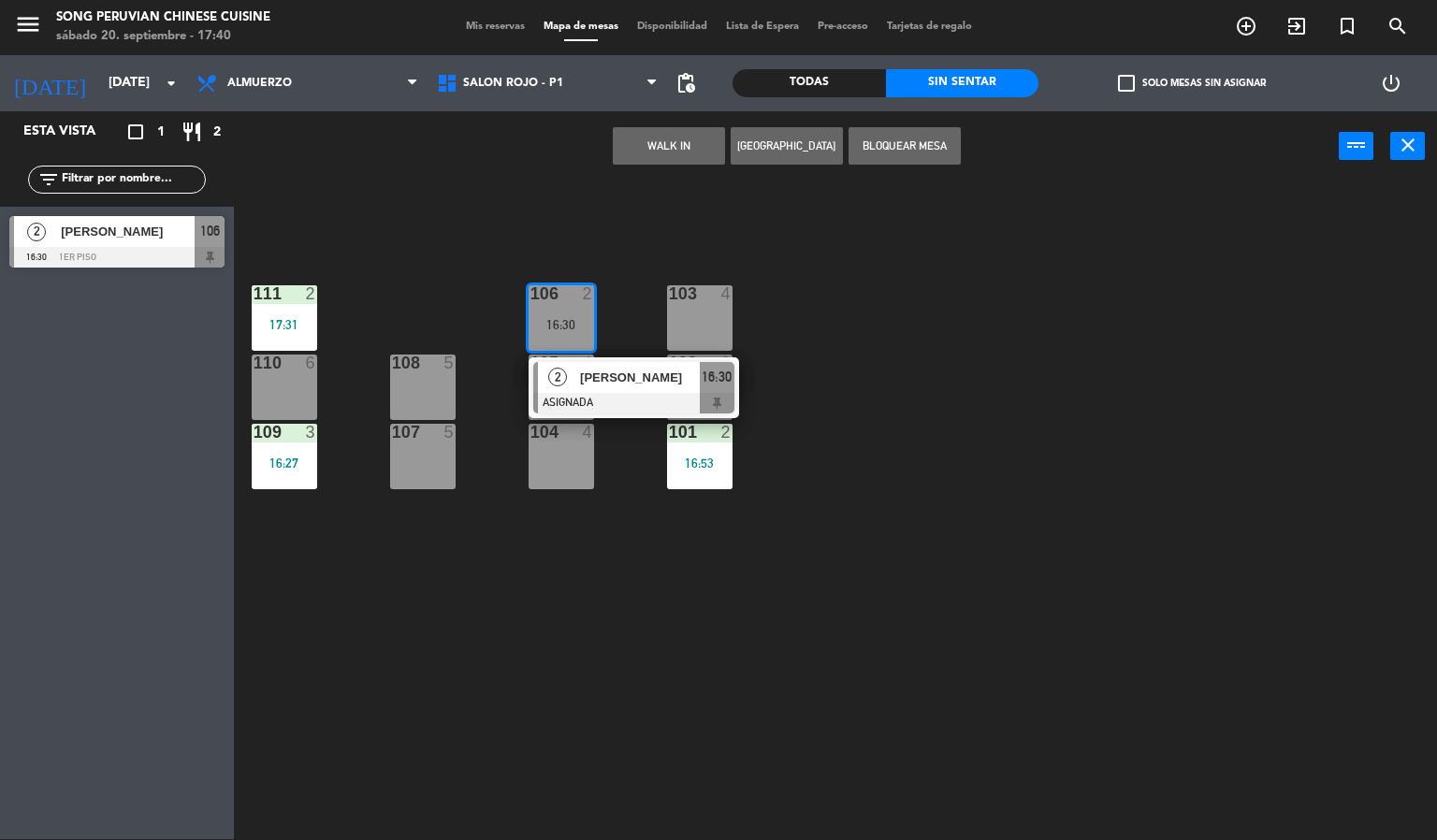
click at [584, 370] on span "[PERSON_NAME]" at bounding box center [640, 378] width 120 height 19
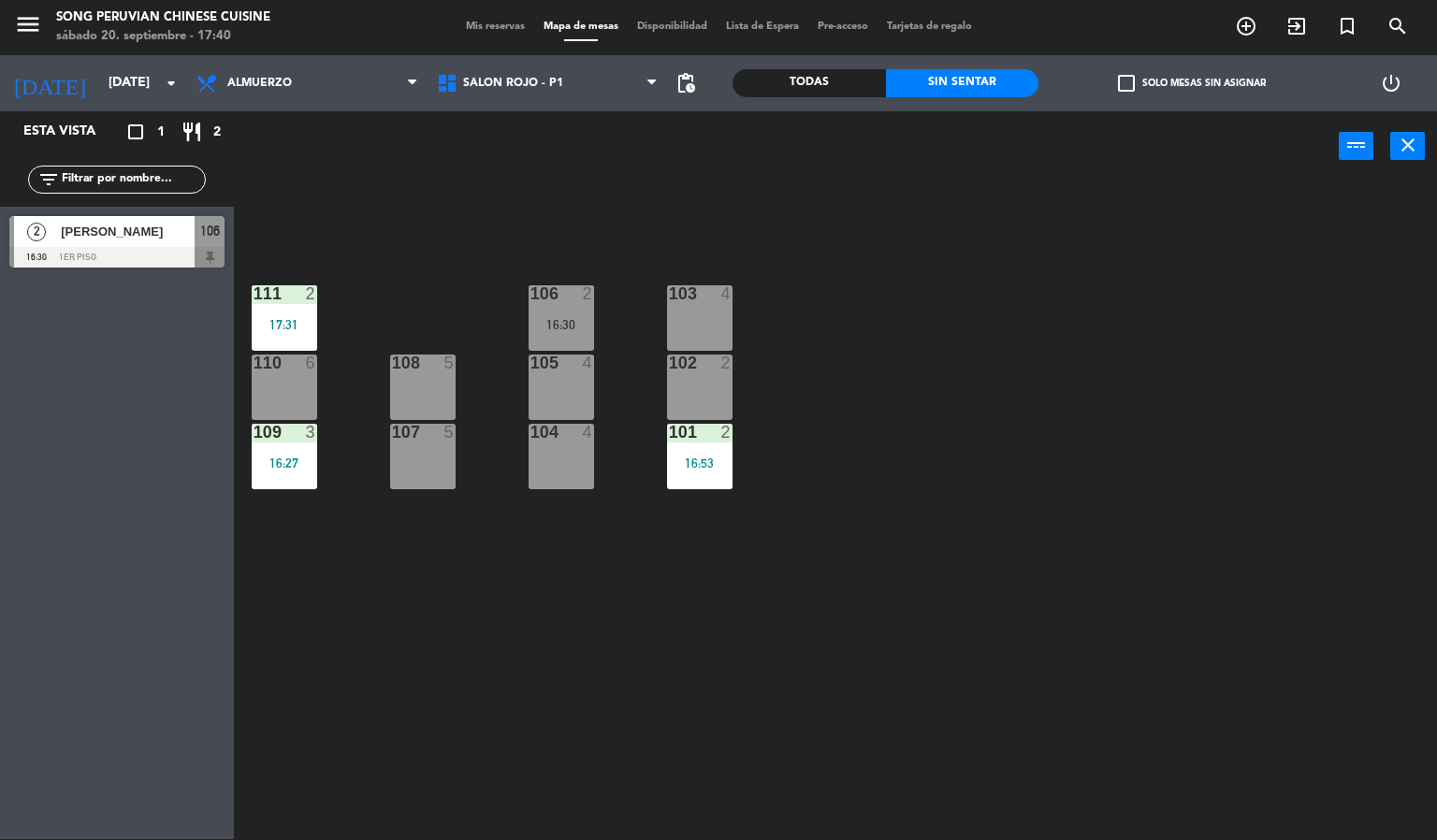
click at [539, 596] on div "103 4 106 2 16:30 111 2 17:31 102 2 105 4 108 5 110 6 101 2 16:53 104 4 107 5 1…" at bounding box center [842, 510] width 1189 height 657
click at [486, 83] on span "SALON ROJO - P1" at bounding box center [513, 83] width 100 height 13
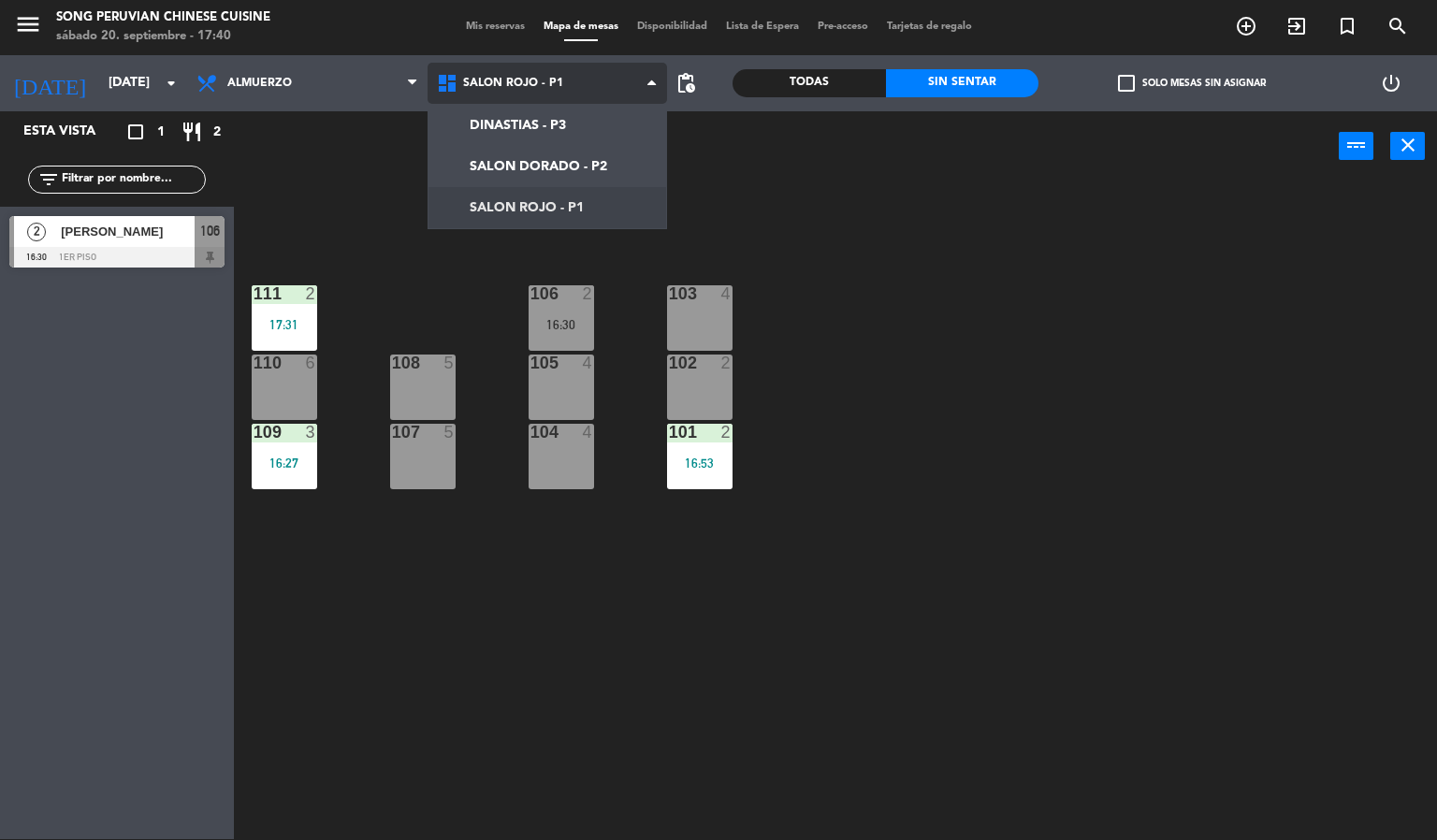
click at [508, 188] on ng-component "menu Song Peruvian Chinese Cuisine [DATE] 20. septiembre - 17:40 Mis reservas M…" at bounding box center [718, 420] width 1437 height 841
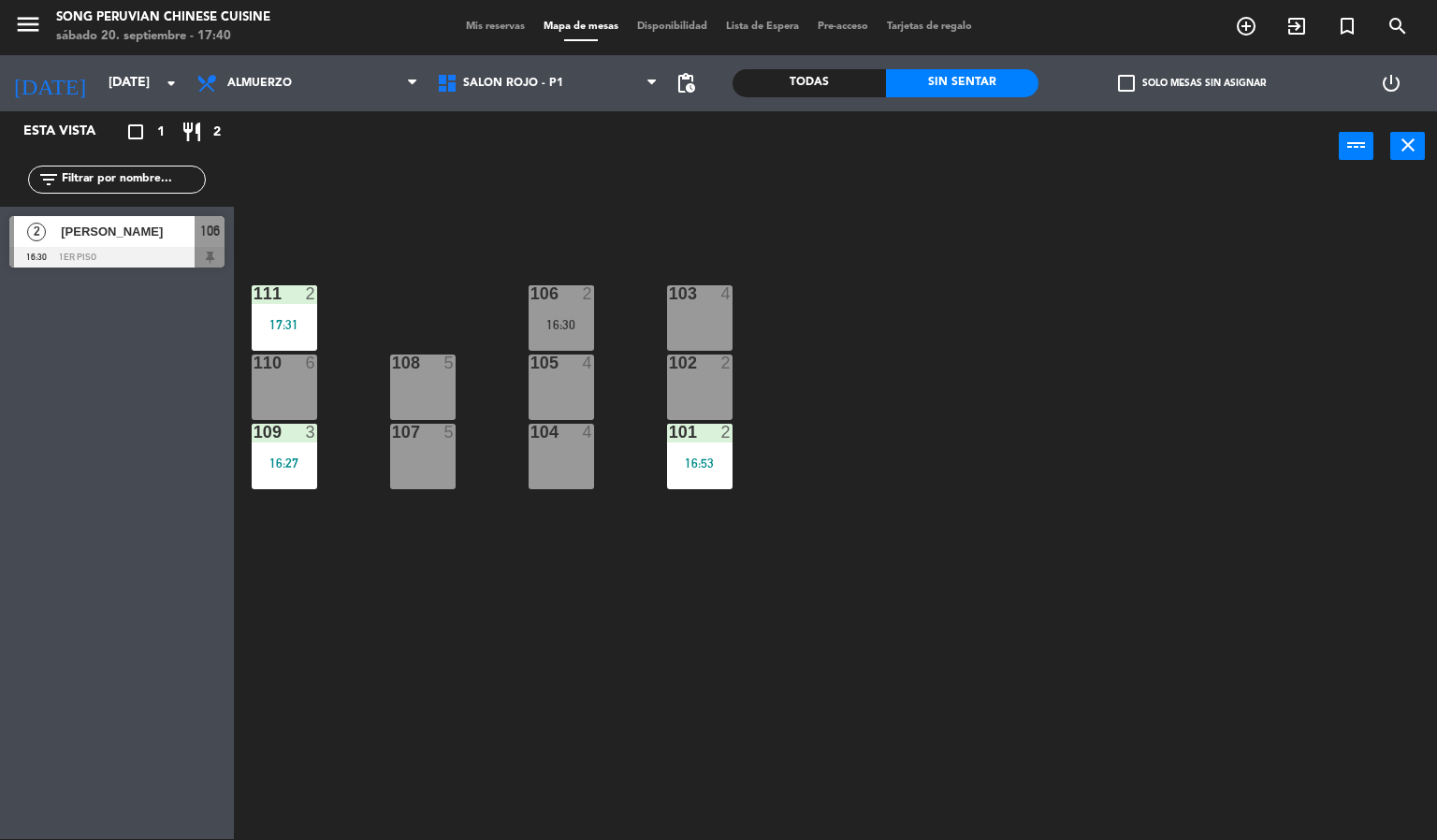
click at [551, 671] on div "103 4 106 2 16:30 111 2 17:31 102 2 105 4 108 5 110 6 101 2 16:53 104 4 107 5 1…" at bounding box center [842, 510] width 1189 height 657
click at [556, 623] on div "103 4 106 2 16:30 111 2 17:31 102 2 105 4 108 5 110 6 101 2 16:53 104 4 107 5 1…" at bounding box center [842, 510] width 1189 height 657
click at [560, 362] on div at bounding box center [561, 362] width 31 height 17
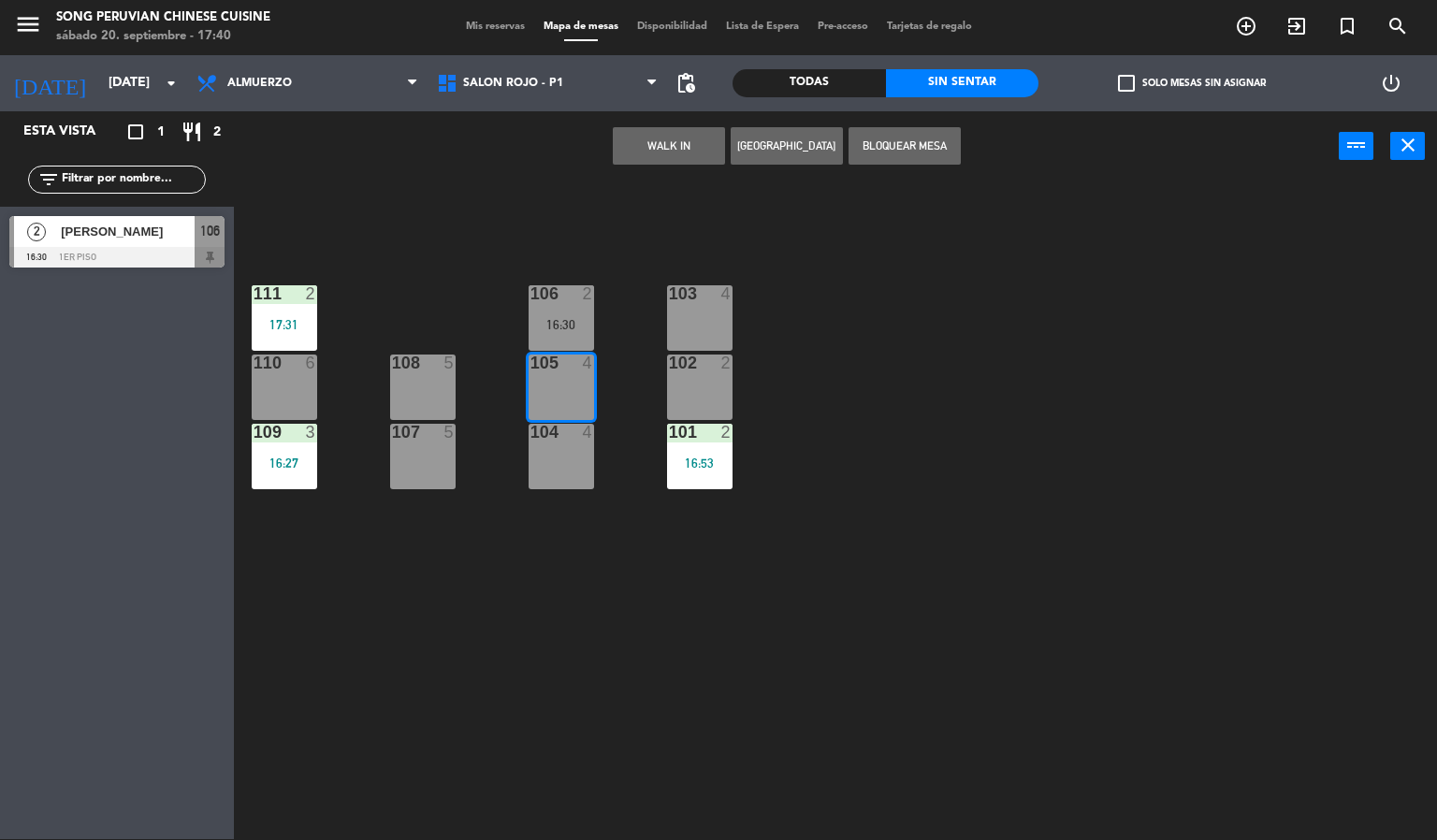
click at [808, 332] on div "103 4 106 2 16:30 111 2 17:31 102 2 105 4 108 5 110 6 101 2 16:53 104 4 107 5 1…" at bounding box center [842, 510] width 1189 height 657
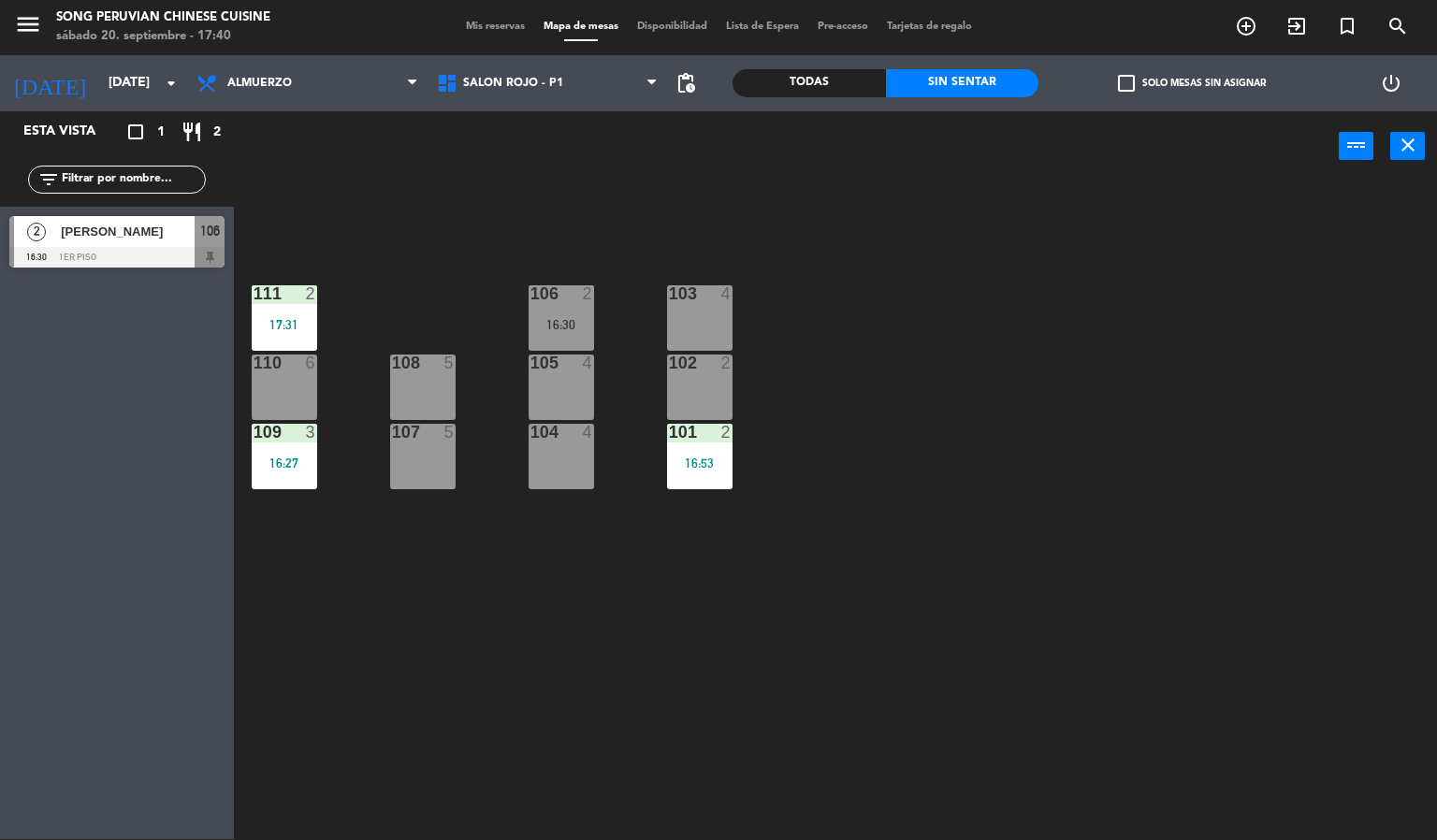
click at [590, 289] on div "2" at bounding box center [589, 293] width 12 height 17
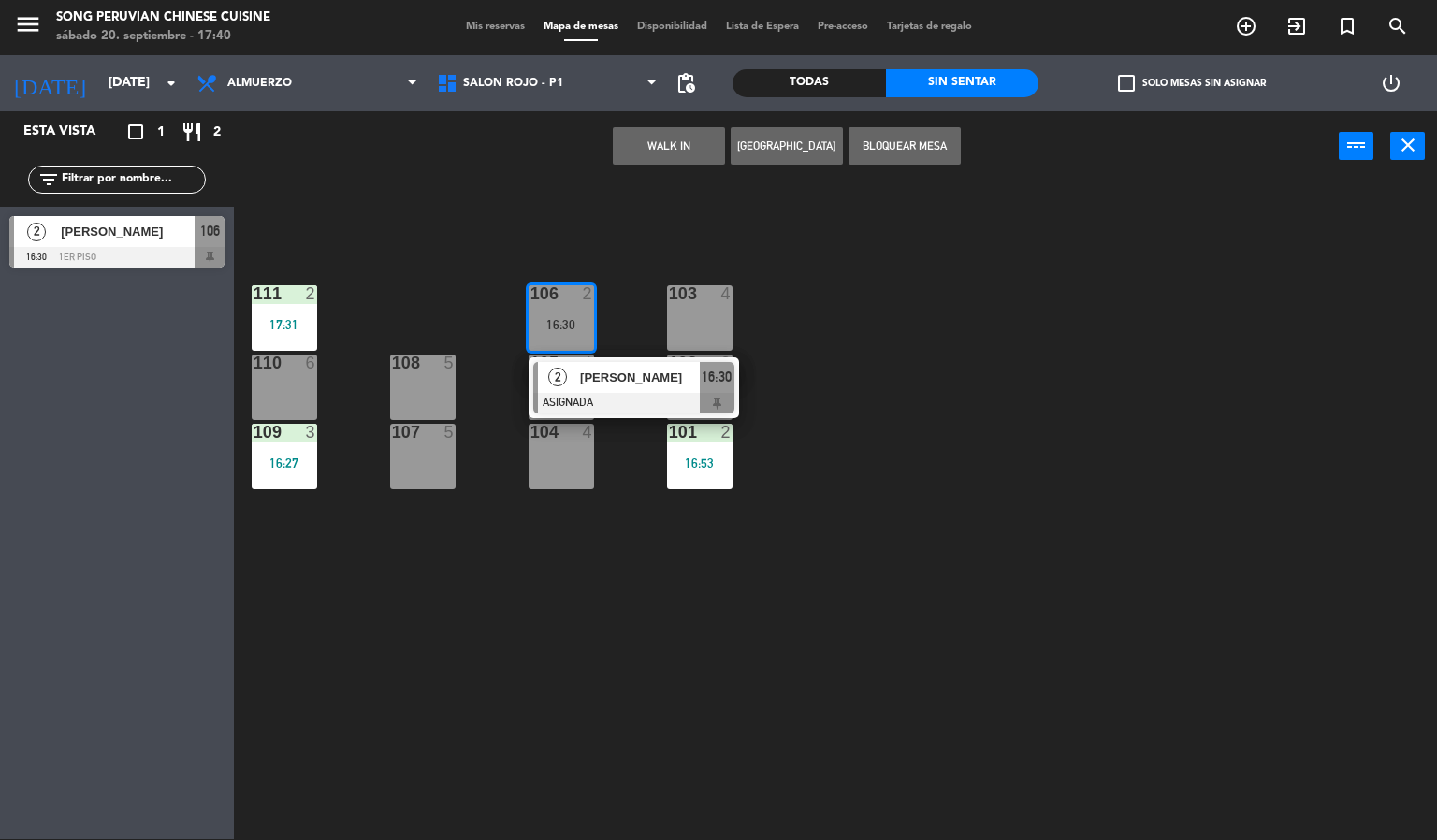
click at [584, 401] on div at bounding box center [634, 403] width 202 height 20
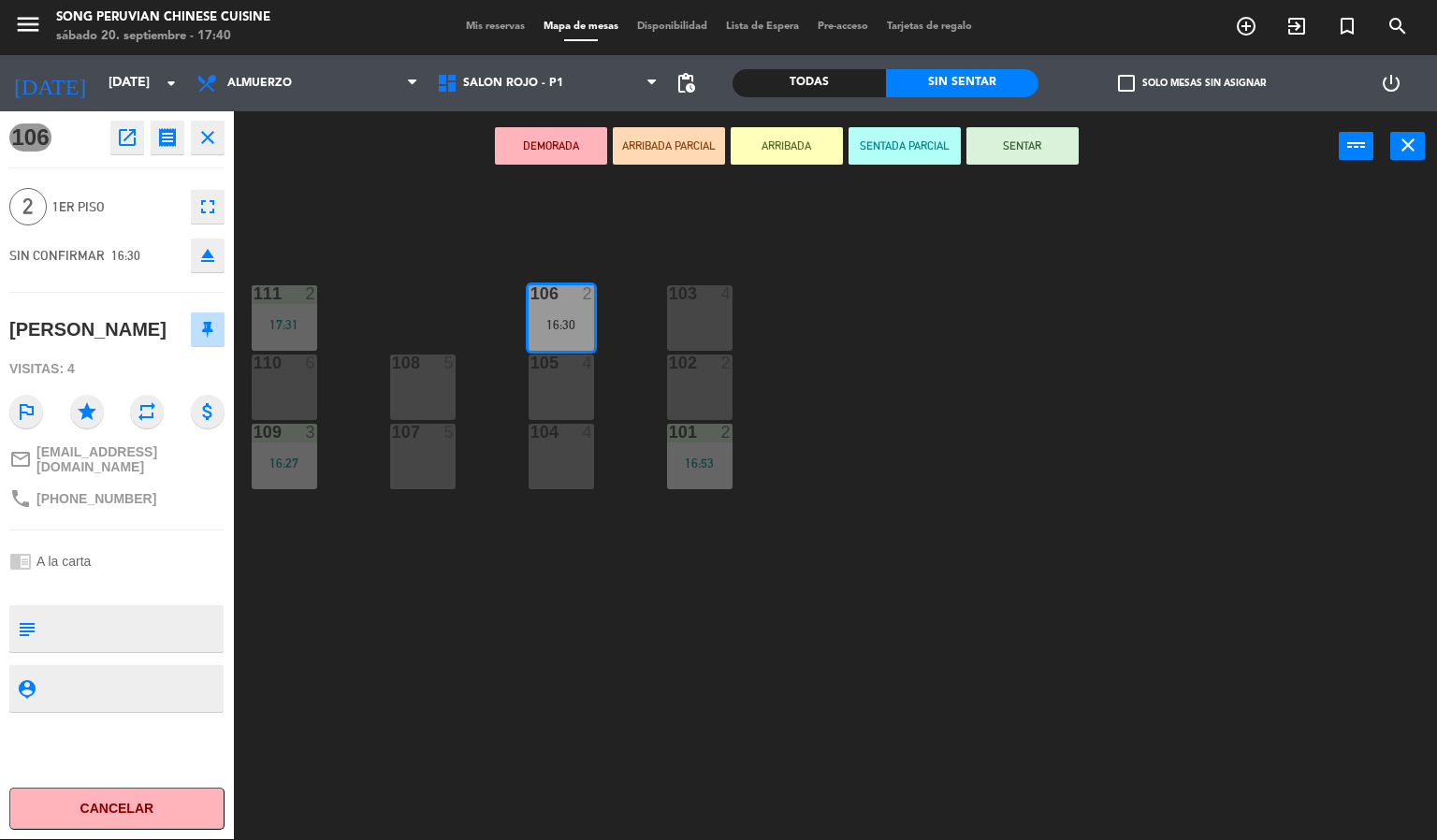
click at [141, 797] on button "Cancelar" at bounding box center [117, 808] width 215 height 42
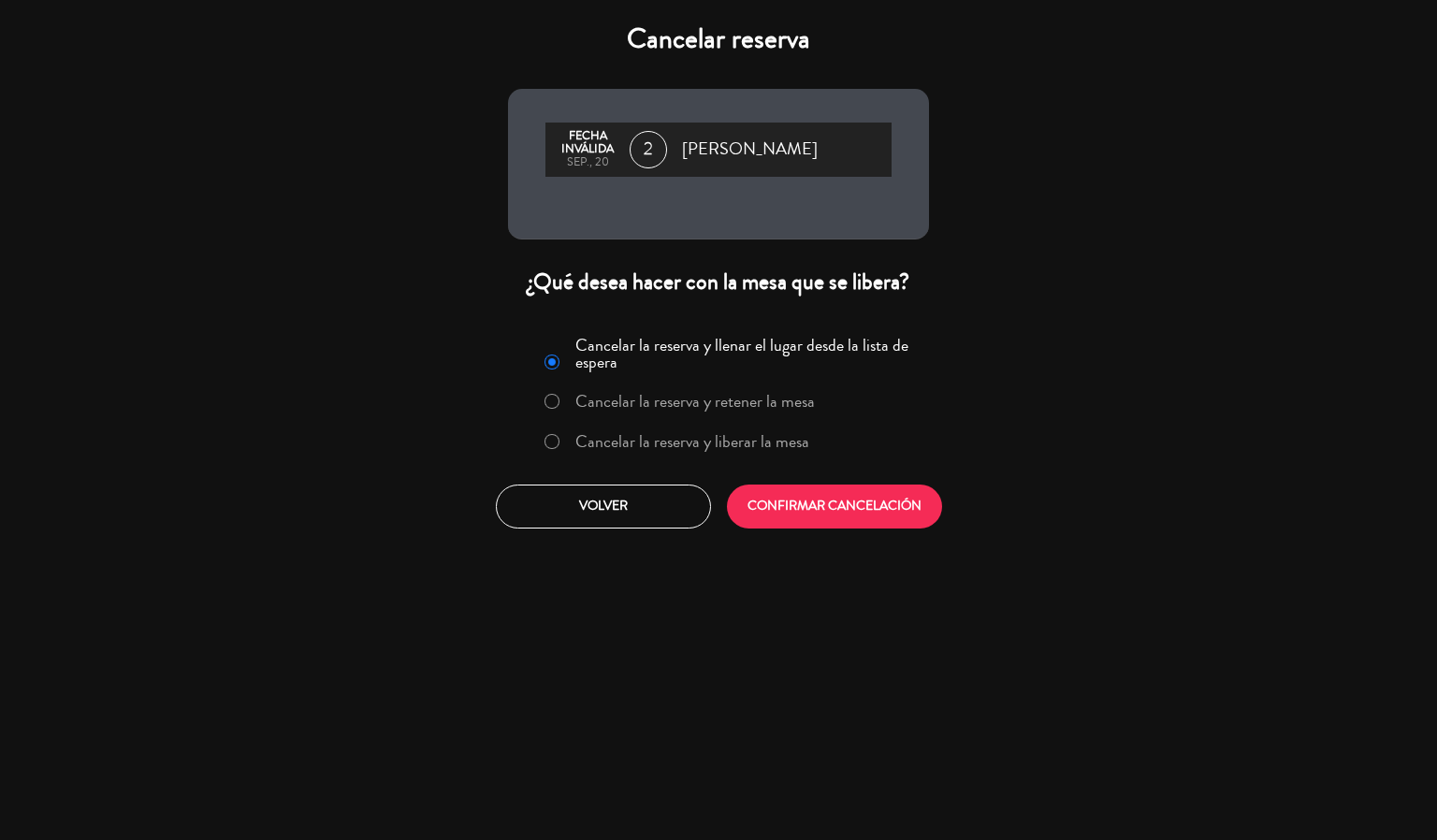
click at [595, 441] on label "Cancelar la reserva y liberar la mesa" at bounding box center [692, 441] width 234 height 17
click at [830, 509] on button "CONFIRMAR CANCELACIÓN" at bounding box center [833, 506] width 215 height 44
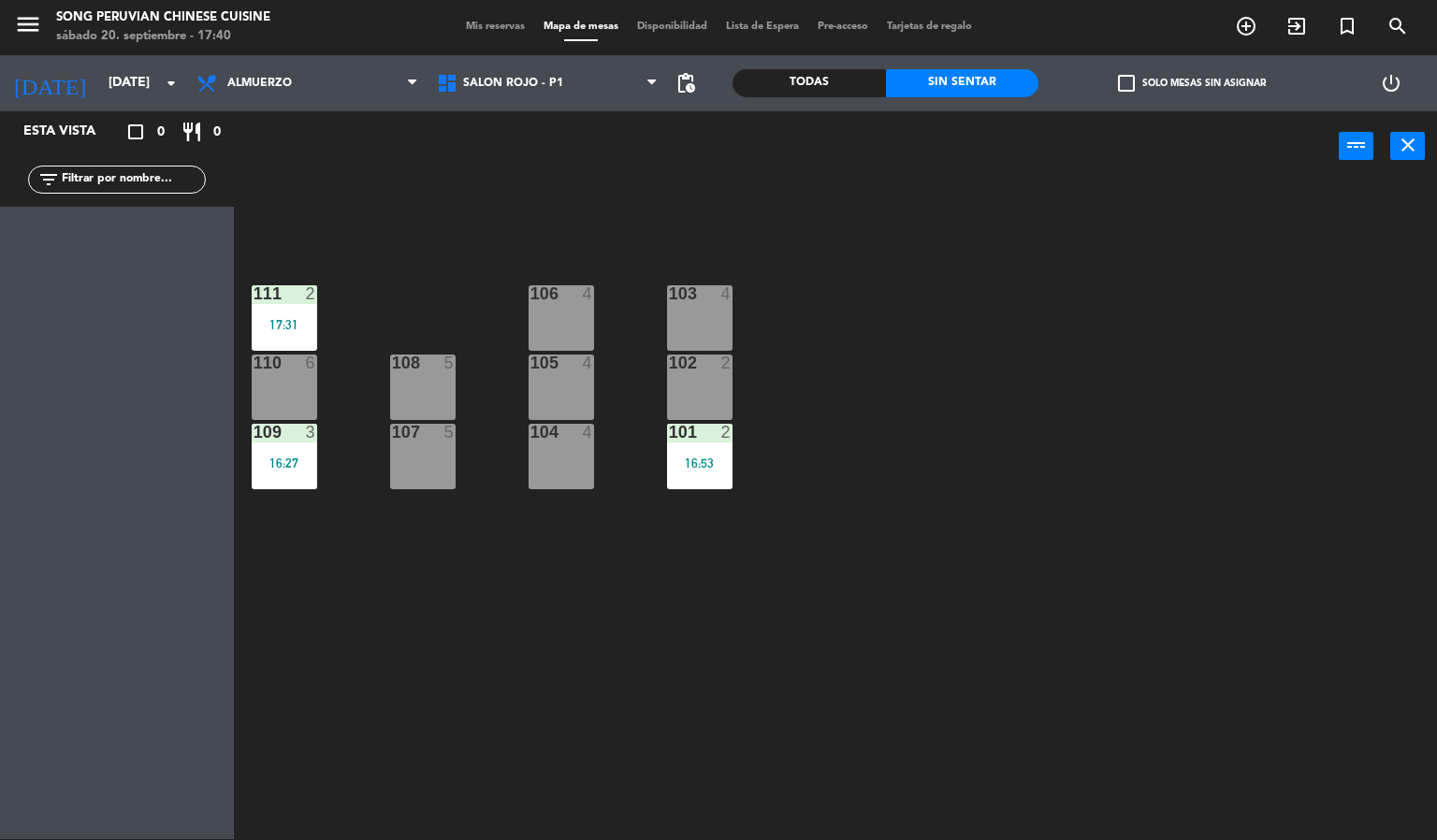
click at [799, 691] on div "103 4 106 4 111 2 17:31 102 2 105 4 108 5 110 6 101 2 16:53 104 4 107 5 109 3 1…" at bounding box center [842, 510] width 1189 height 657
click at [730, 635] on div "103 4 106 4 111 2 17:31 102 2 105 4 108 5 110 6 101 2 16:53 104 4 107 5 109 3 1…" at bounding box center [842, 510] width 1189 height 657
click at [523, 231] on div "103 4 106 4 111 2 17:31 102 2 105 4 108 5 110 6 101 2 16:53 104 4 107 5 109 3 1…" at bounding box center [842, 510] width 1189 height 657
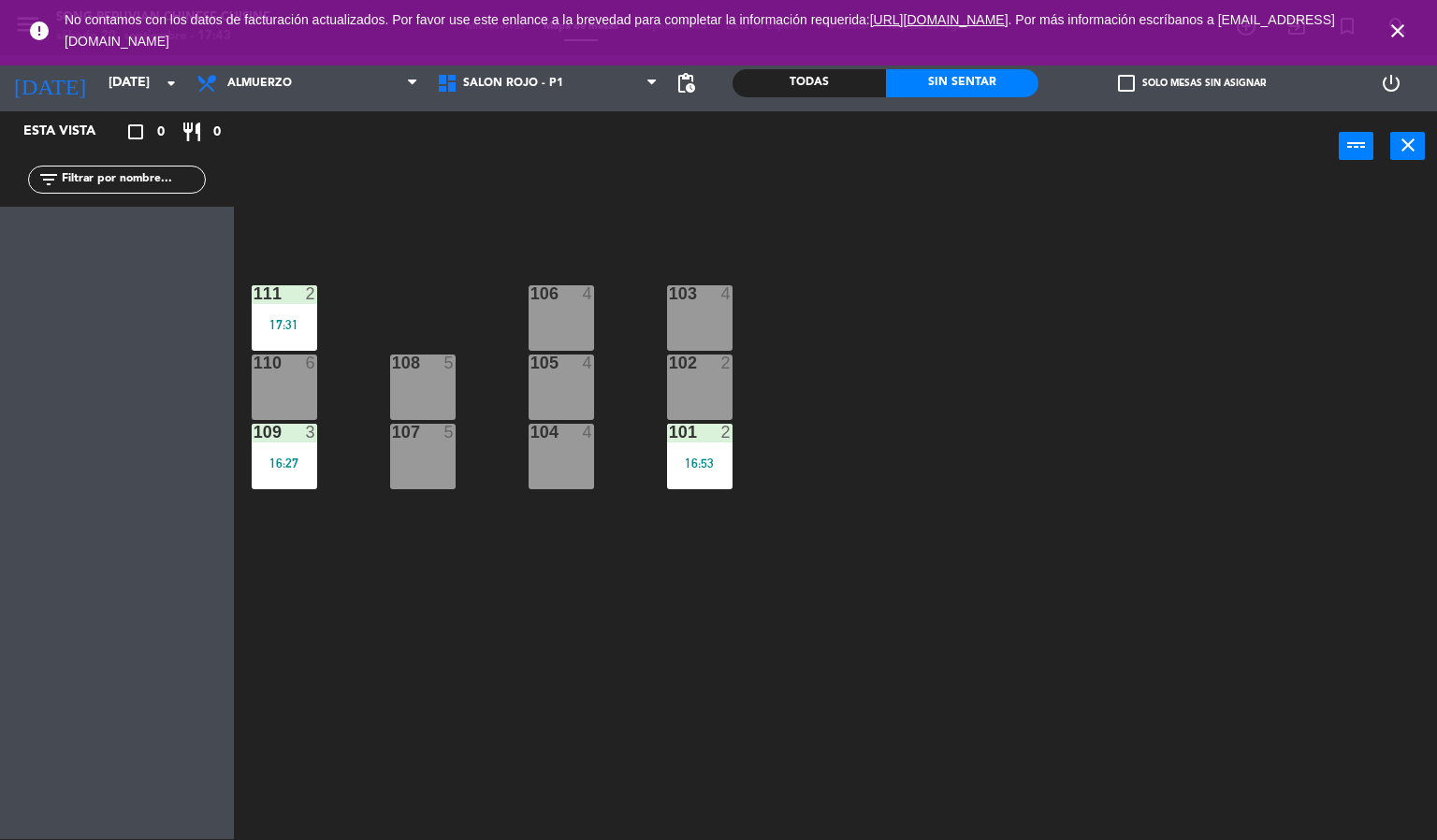
click at [1394, 26] on icon "close" at bounding box center [1397, 30] width 22 height 22
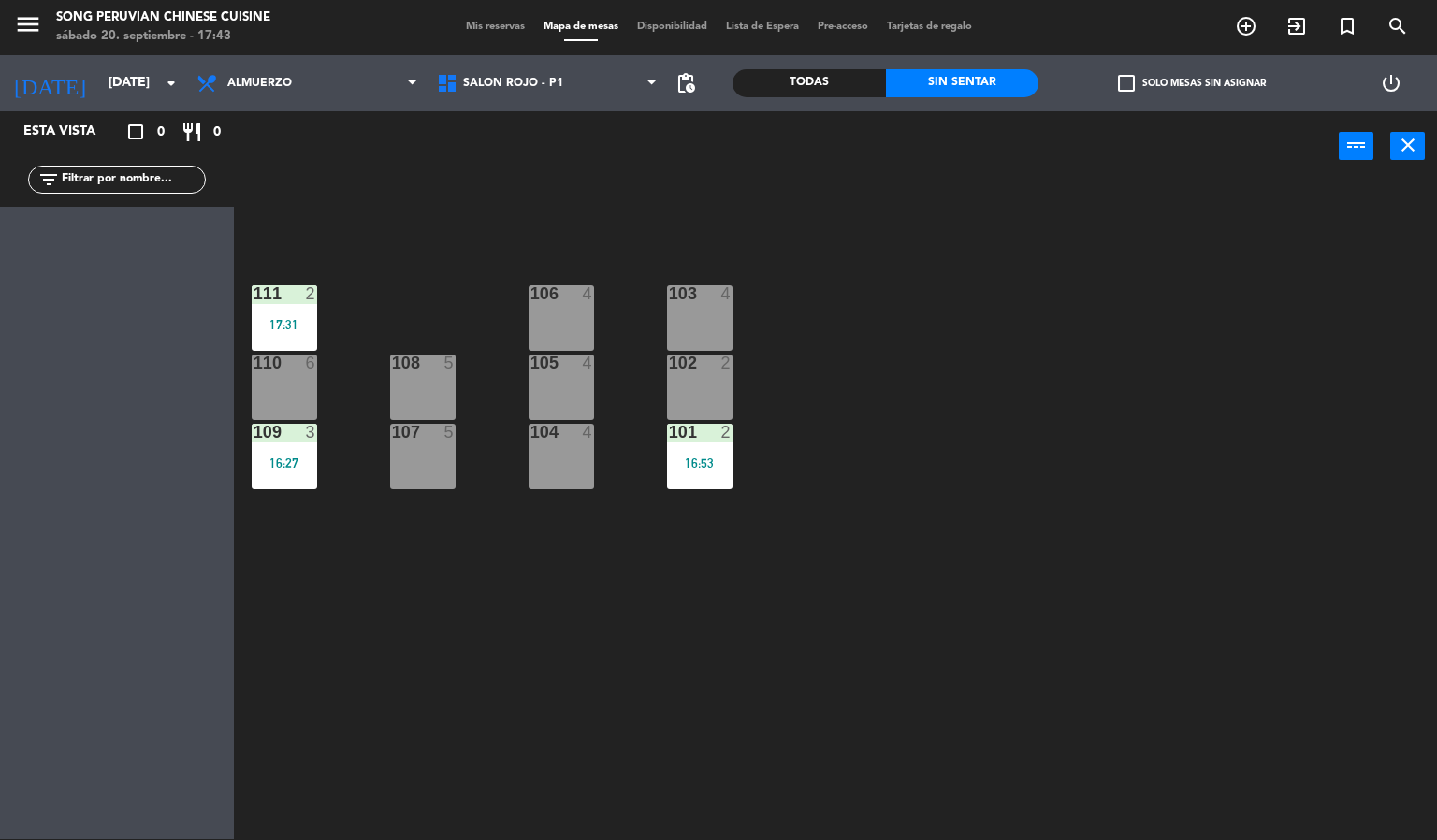
click at [1213, 328] on div "103 4 106 4 111 2 17:31 102 2 105 4 108 5 110 6 101 2 16:53 104 4 107 5 109 3 1…" at bounding box center [842, 510] width 1189 height 657
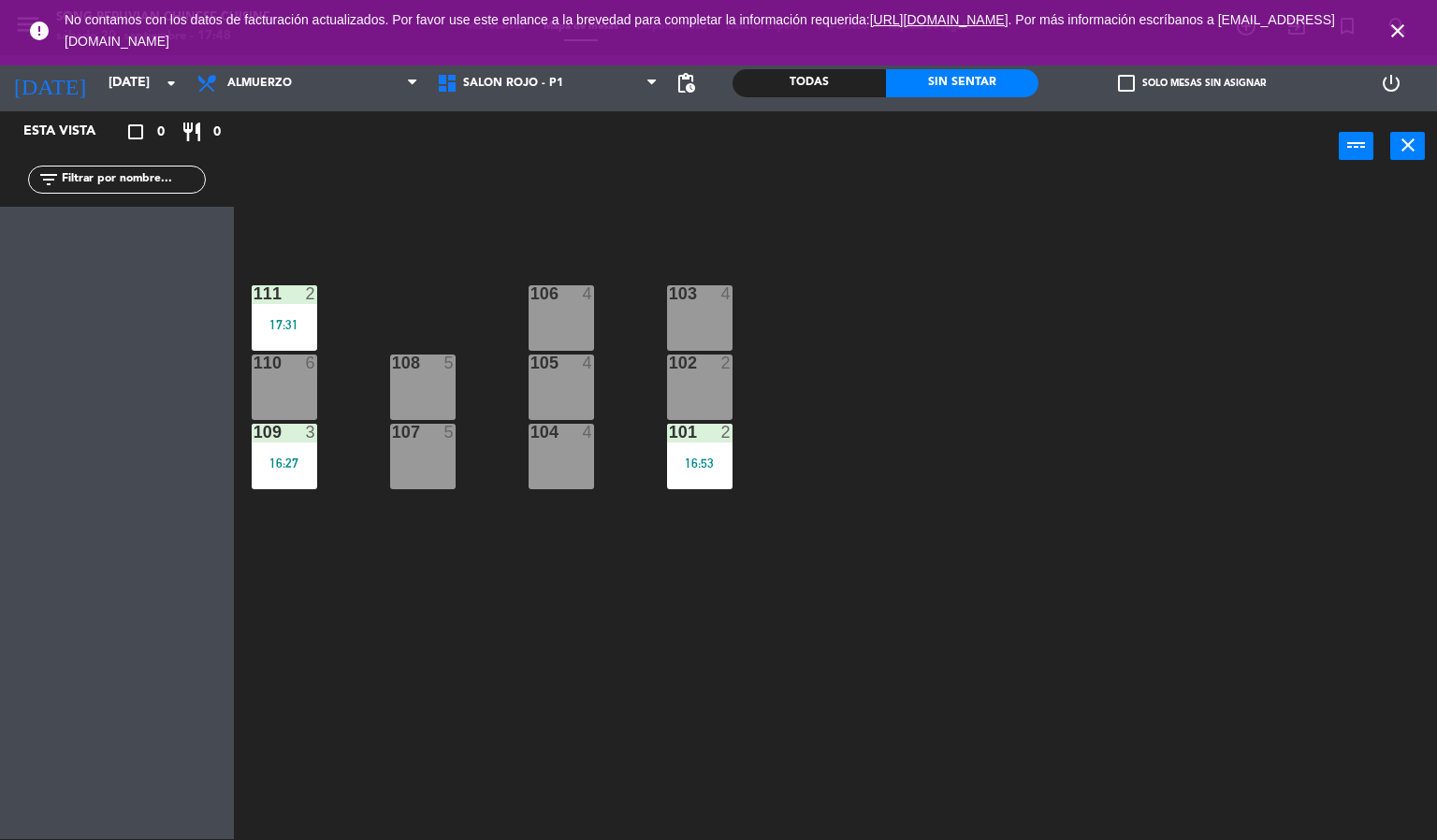
click at [1392, 25] on icon "close" at bounding box center [1397, 30] width 22 height 22
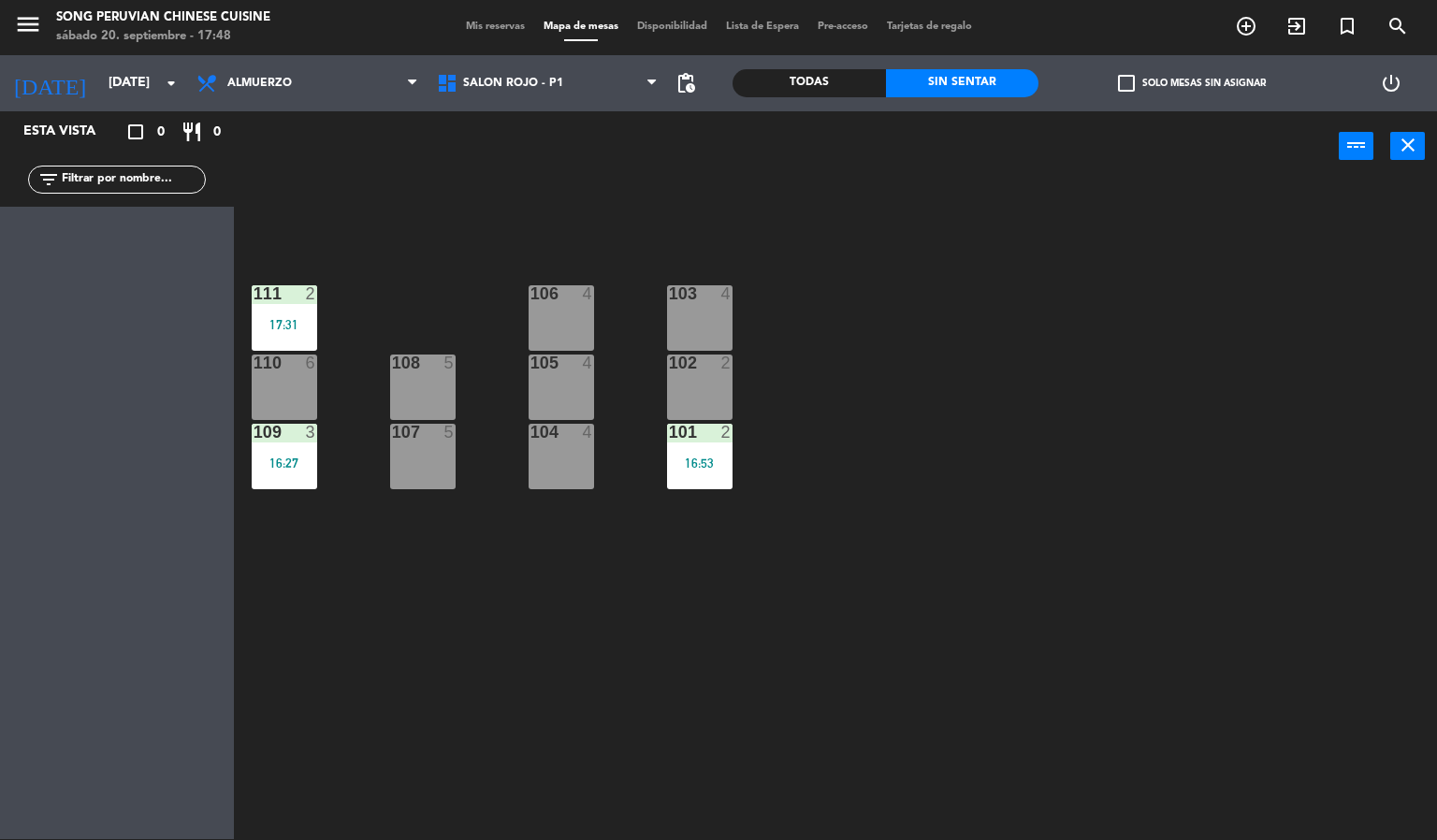
click at [1125, 511] on div "103 4 106 4 111 2 17:31 102 2 105 4 108 5 110 6 101 2 16:53 104 4 107 5 109 3 1…" at bounding box center [842, 510] width 1189 height 657
click at [429, 241] on div "103 4 106 4 111 2 17:31 102 2 105 4 108 5 110 6 101 2 16:53 104 4 107 5 109 3 1…" at bounding box center [842, 510] width 1189 height 657
click at [407, 194] on div "103 4 106 4 111 2 17:31 102 2 105 4 108 5 110 6 101 2 16:53 104 4 107 5 109 3 1…" at bounding box center [842, 510] width 1189 height 657
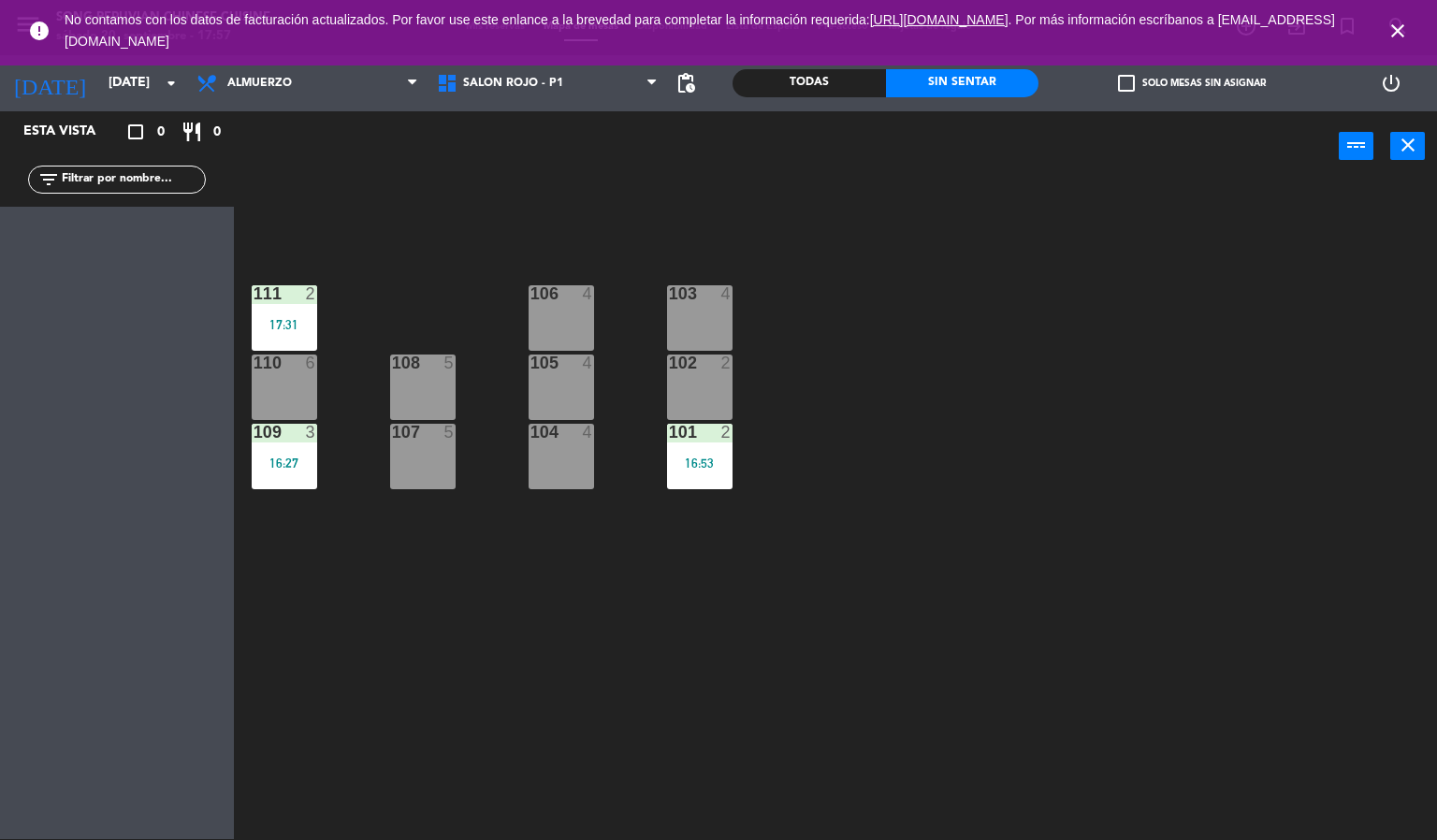
click at [1394, 29] on icon "close" at bounding box center [1397, 30] width 22 height 22
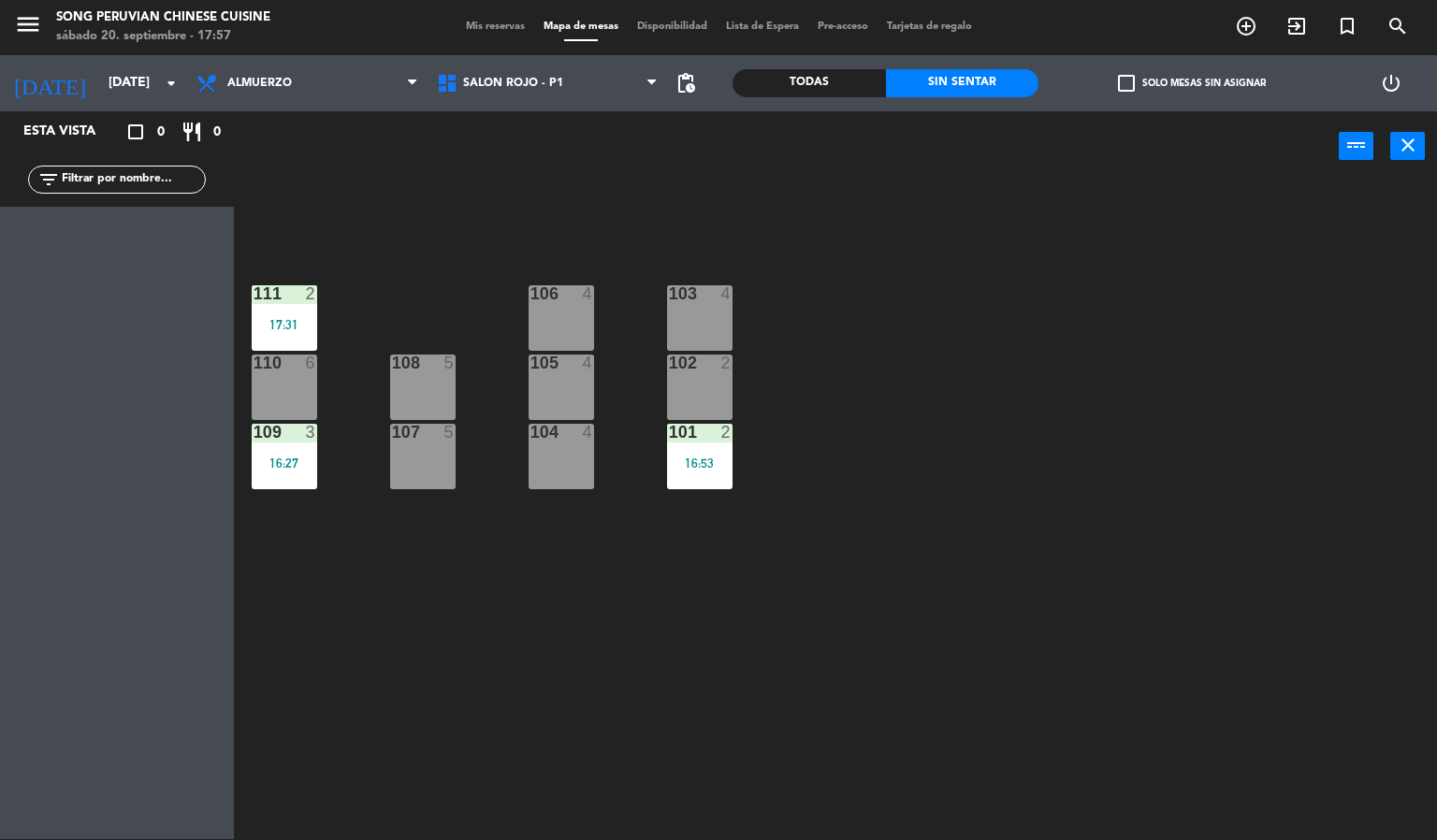
click at [1181, 382] on div "103 4 106 4 111 2 17:31 102 2 105 4 108 5 110 6 101 2 16:53 104 4 107 5 109 3 1…" at bounding box center [842, 510] width 1189 height 657
click at [760, 494] on div "103 4 106 4 111 2 17:31 102 2 105 4 108 5 110 6 101 2 16:53 104 4 107 5 109 3 1…" at bounding box center [842, 510] width 1189 height 657
click at [721, 464] on div "16:53" at bounding box center [699, 462] width 65 height 13
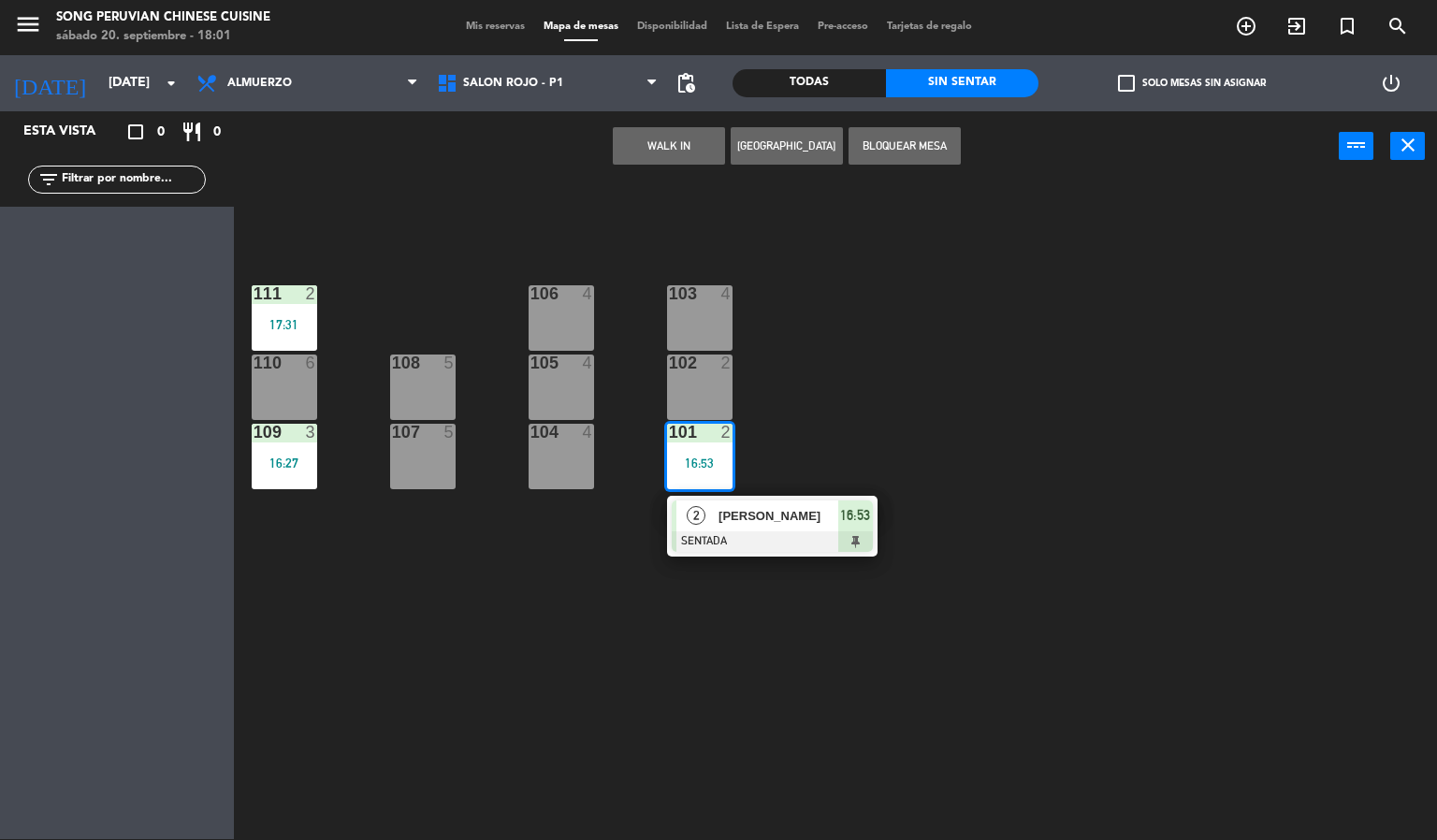
click at [778, 531] on div at bounding box center [772, 541] width 202 height 20
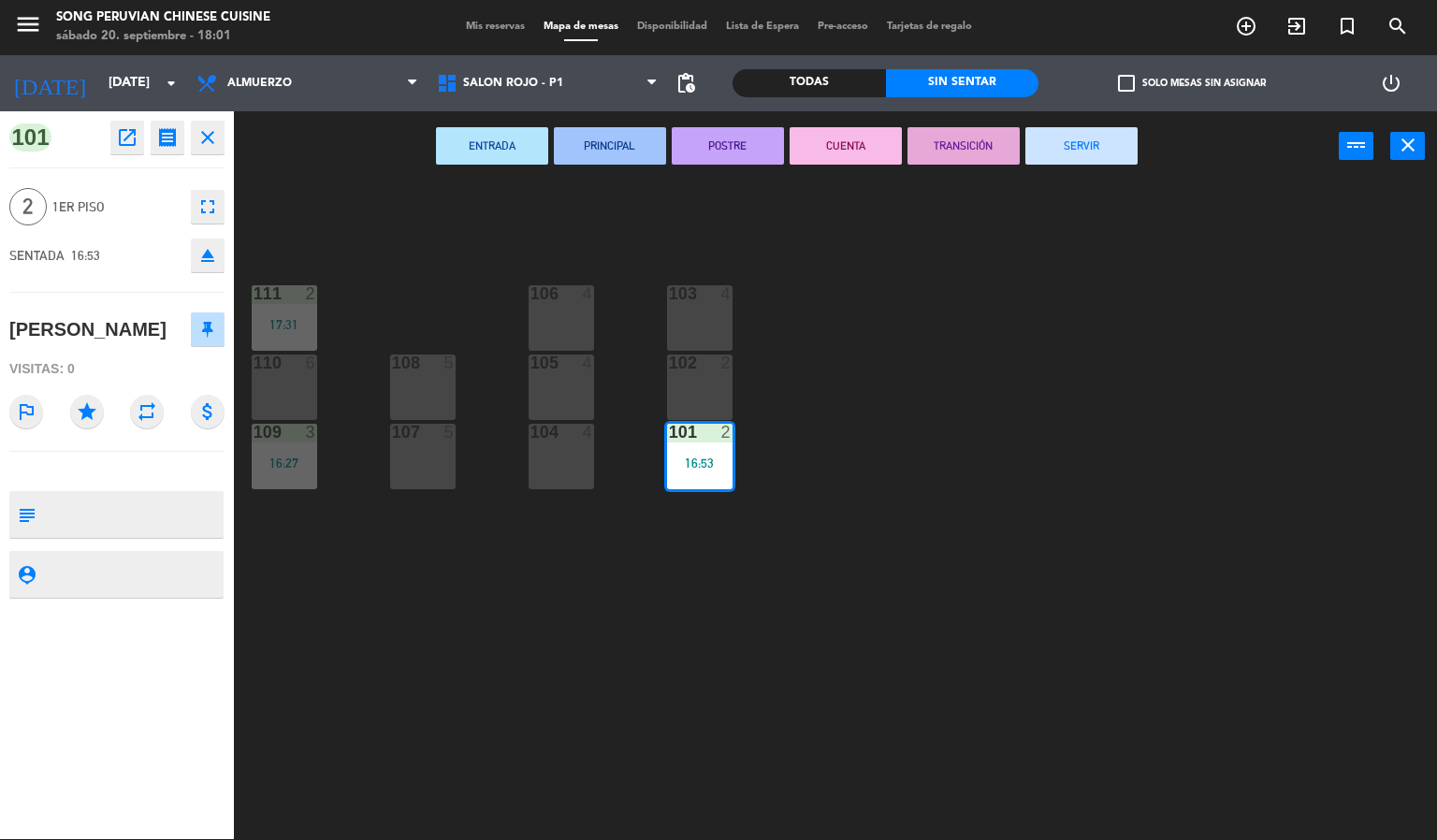
click at [873, 146] on button "CUENTA" at bounding box center [845, 146] width 112 height 37
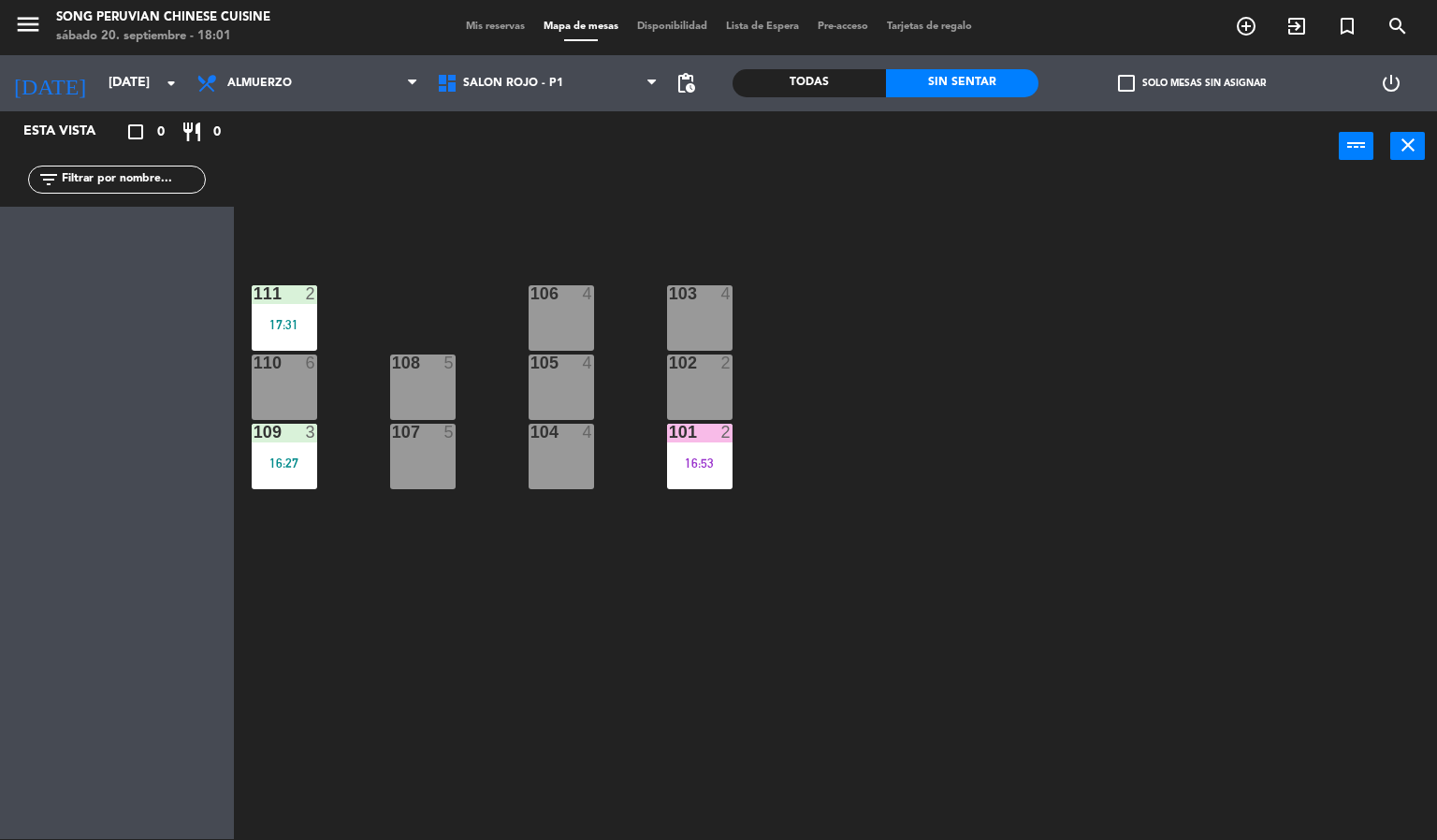
click at [717, 450] on div "101 2 16:53" at bounding box center [699, 456] width 65 height 65
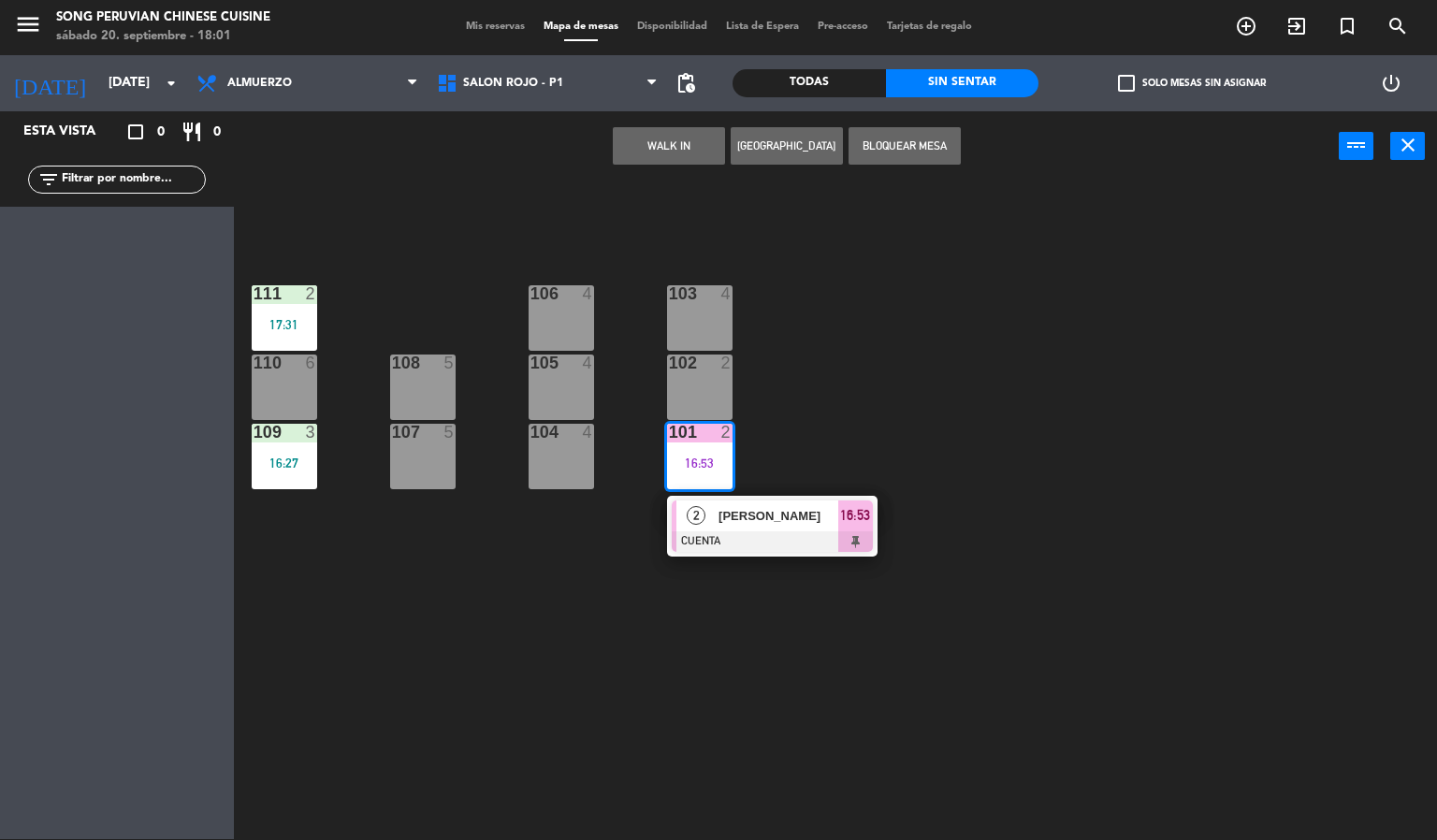
click at [783, 538] on div at bounding box center [772, 541] width 202 height 20
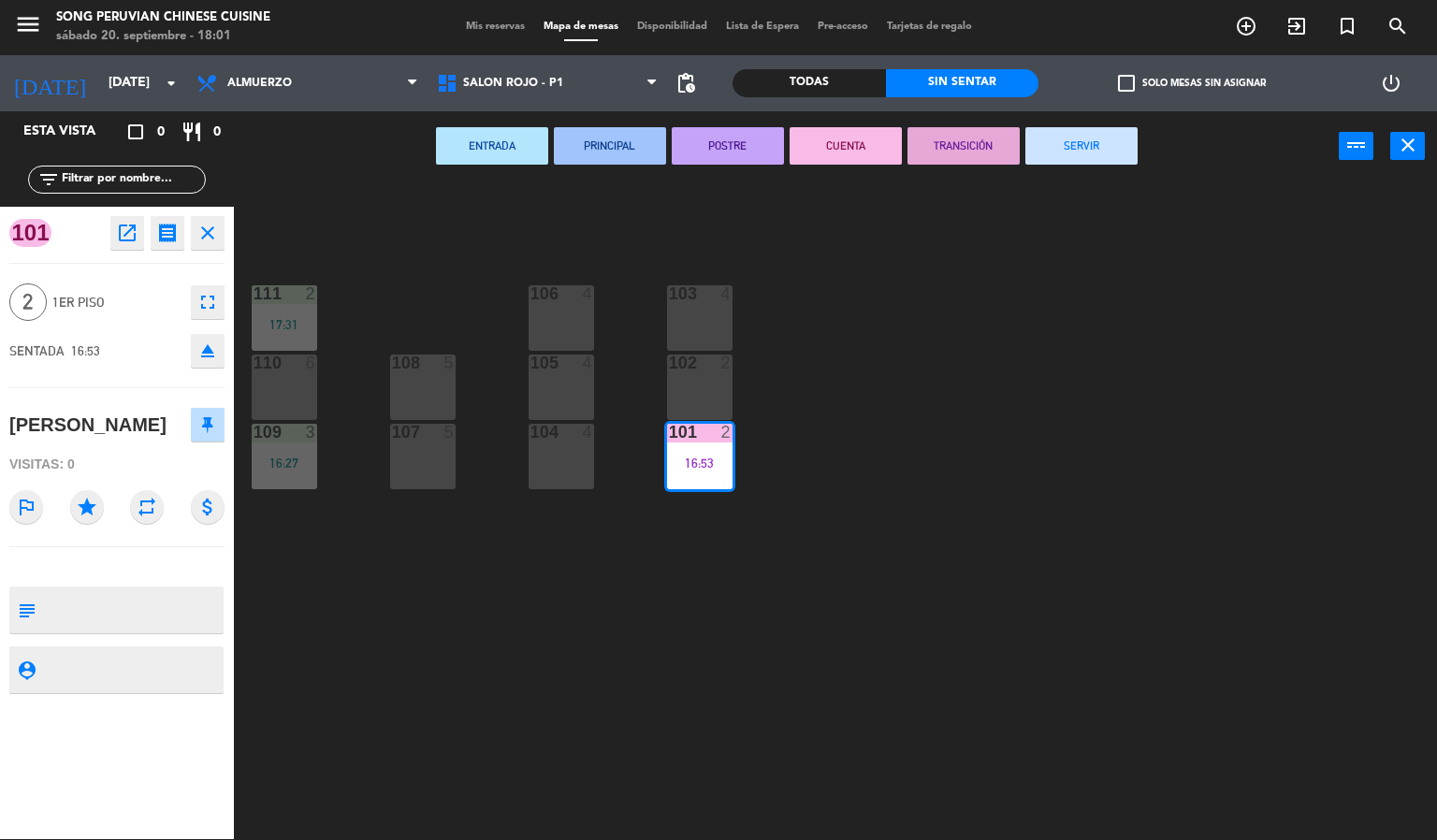
click at [1087, 143] on button "SERVIR" at bounding box center [1081, 146] width 112 height 37
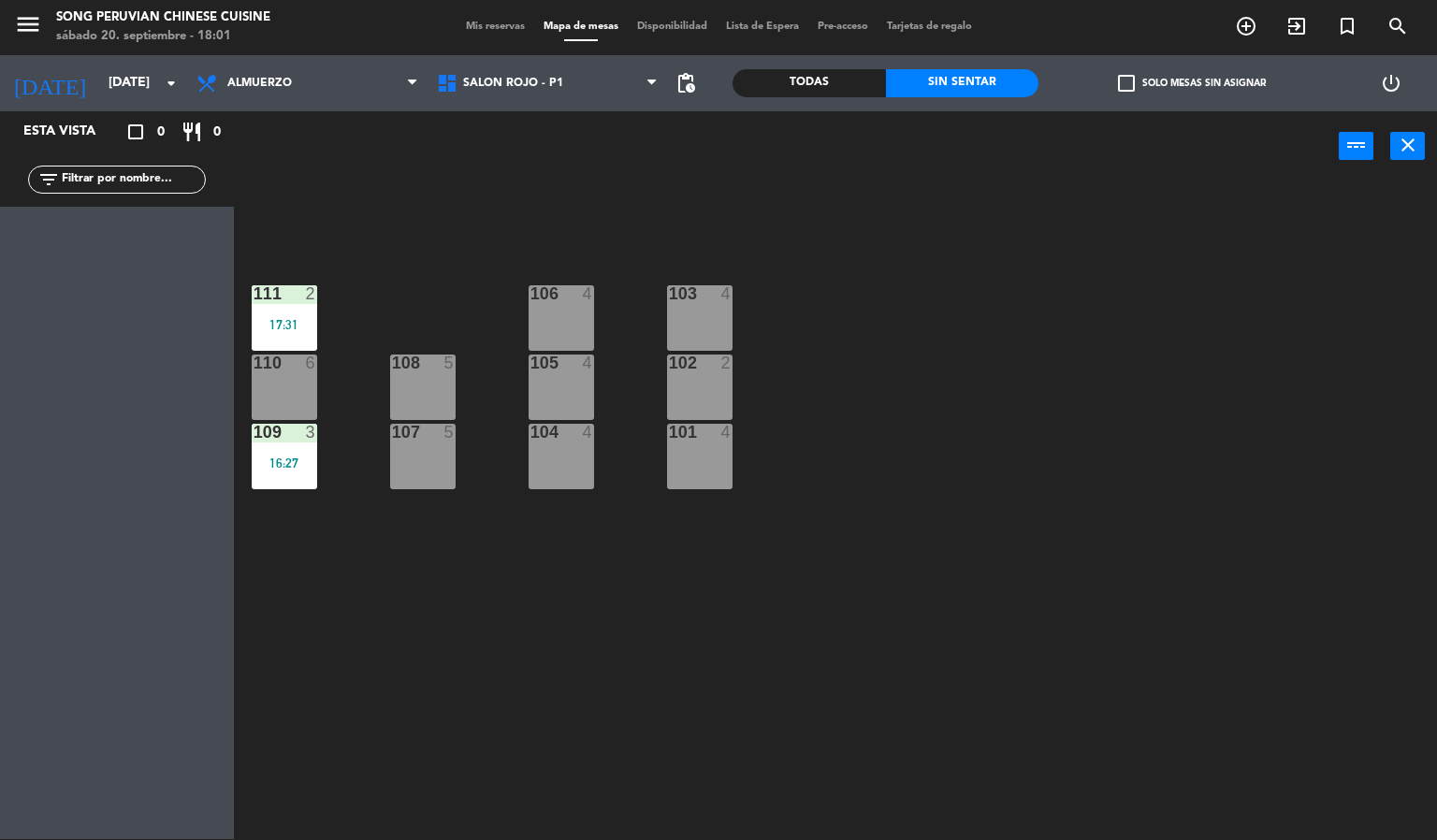
click at [997, 548] on div "103 4 106 4 111 2 17:31 102 2 105 4 108 5 110 6 101 4 104 4 107 5 109 3 16:27" at bounding box center [842, 510] width 1189 height 657
click at [817, 814] on div "103 4 106 4 111 2 17:31 102 2 105 4 108 5 110 6 101 4 104 4 107 5 109 3 16:27" at bounding box center [842, 510] width 1189 height 657
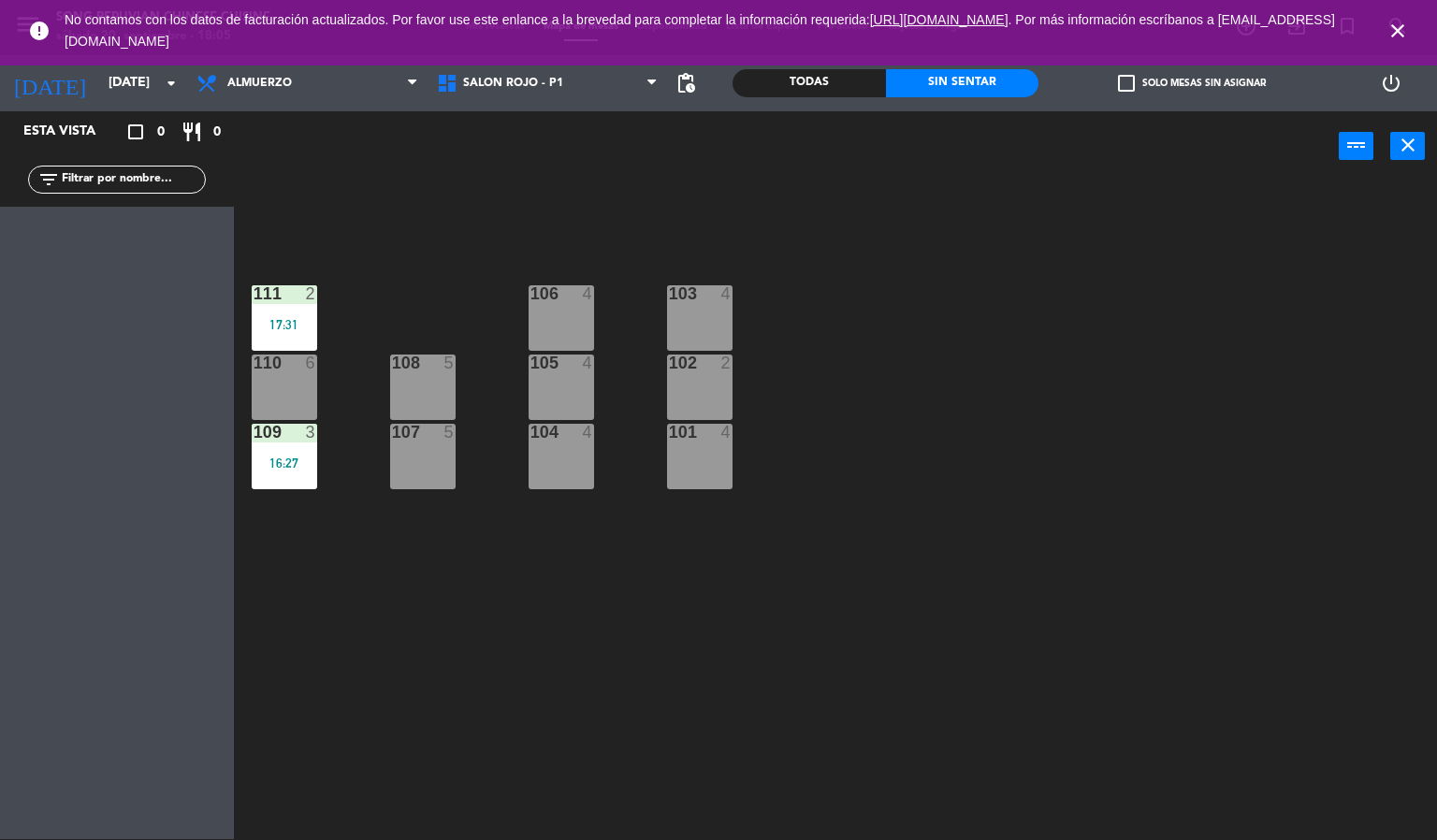
click at [1394, 35] on icon "close" at bounding box center [1397, 30] width 22 height 22
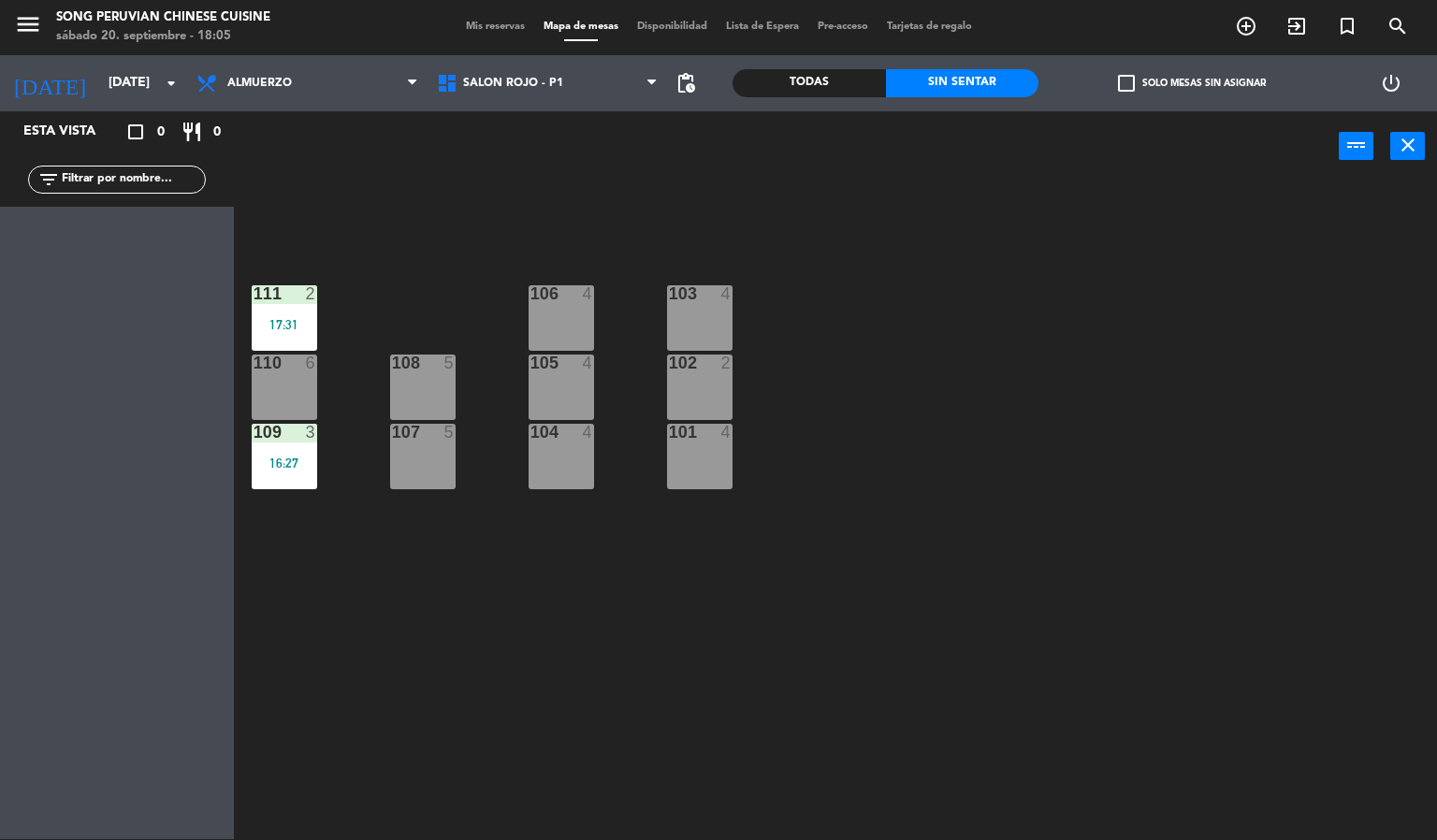
click at [1249, 453] on div "103 4 106 4 111 2 17:31 102 2 105 4 108 5 110 6 101 4 104 4 107 5 109 3 16:27" at bounding box center [842, 510] width 1189 height 657
click at [979, 675] on div "103 4 106 4 111 2 17:31 102 2 105 4 108 5 110 6 101 4 104 4 107 5 109 3 16:27" at bounding box center [842, 510] width 1189 height 657
click at [988, 707] on div "103 4 106 4 111 2 17:31 102 2 105 4 108 5 110 6 101 4 104 4 107 5 109 3 16:27" at bounding box center [842, 510] width 1189 height 657
click at [1018, 711] on div "103 4 106 4 111 2 17:31 102 2 105 4 108 5 110 6 101 4 104 4 107 5 109 3 16:27" at bounding box center [842, 510] width 1189 height 657
click at [644, 219] on div "103 4 106 4 111 2 17:31 102 2 105 4 108 5 110 6 101 4 104 4 107 5 109 3 16:27" at bounding box center [842, 510] width 1189 height 657
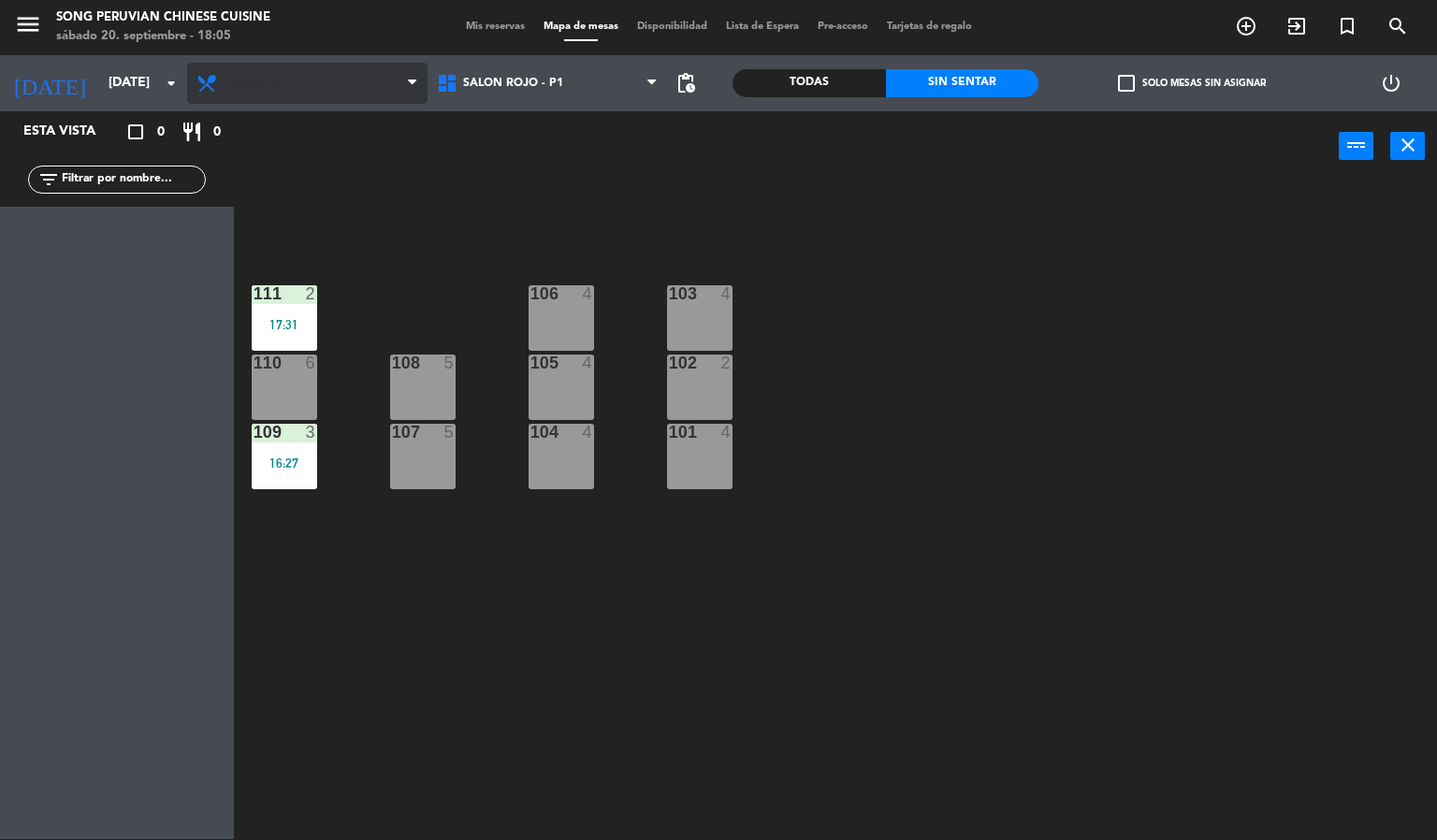
click at [301, 67] on span "Almuerzo" at bounding box center [307, 83] width 240 height 41
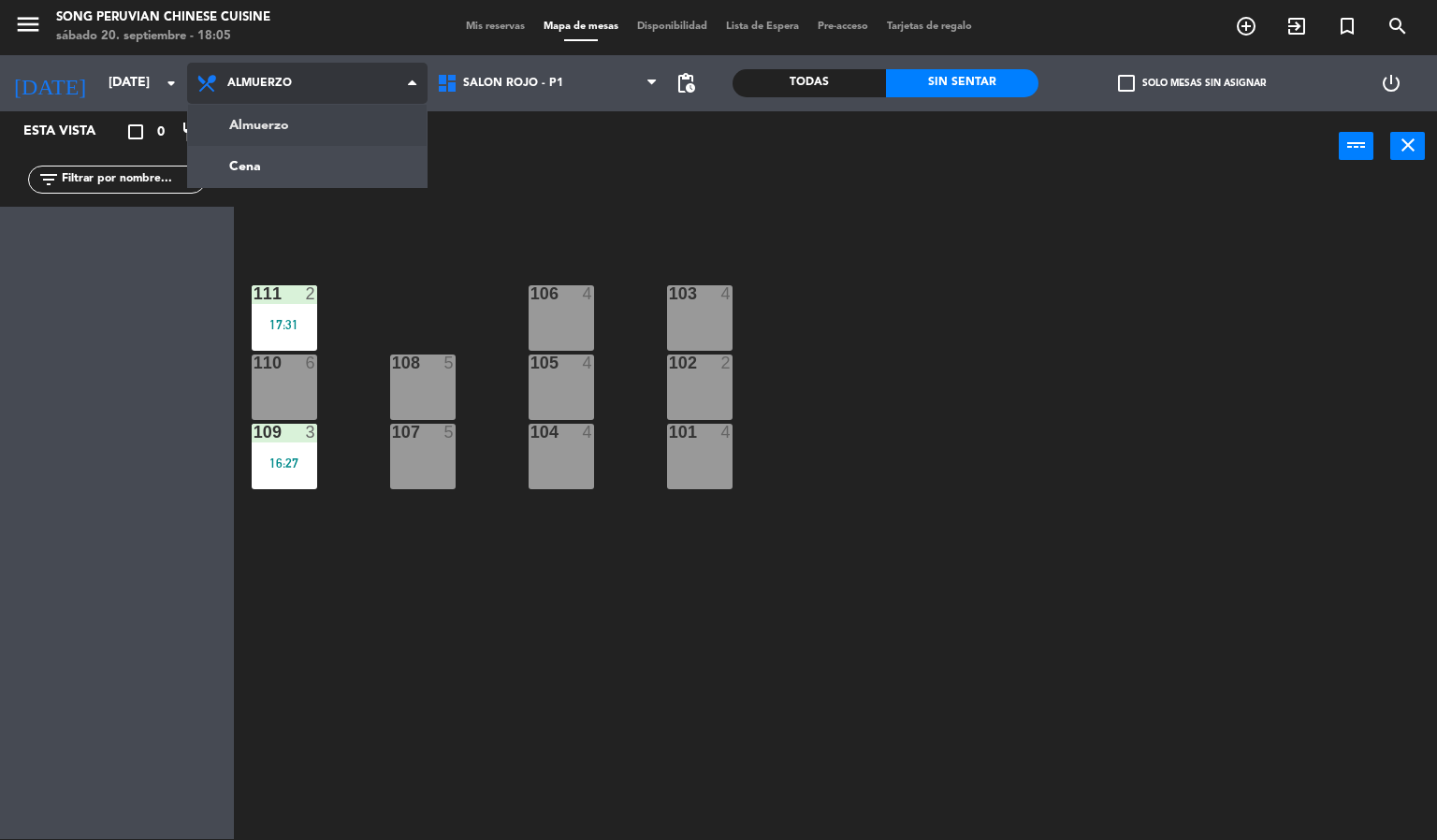
click at [315, 168] on ng-component "menu Song Peruvian Chinese Cuisine [DATE] 20. septiembre - 18:05 Mis reservas M…" at bounding box center [718, 420] width 1437 height 841
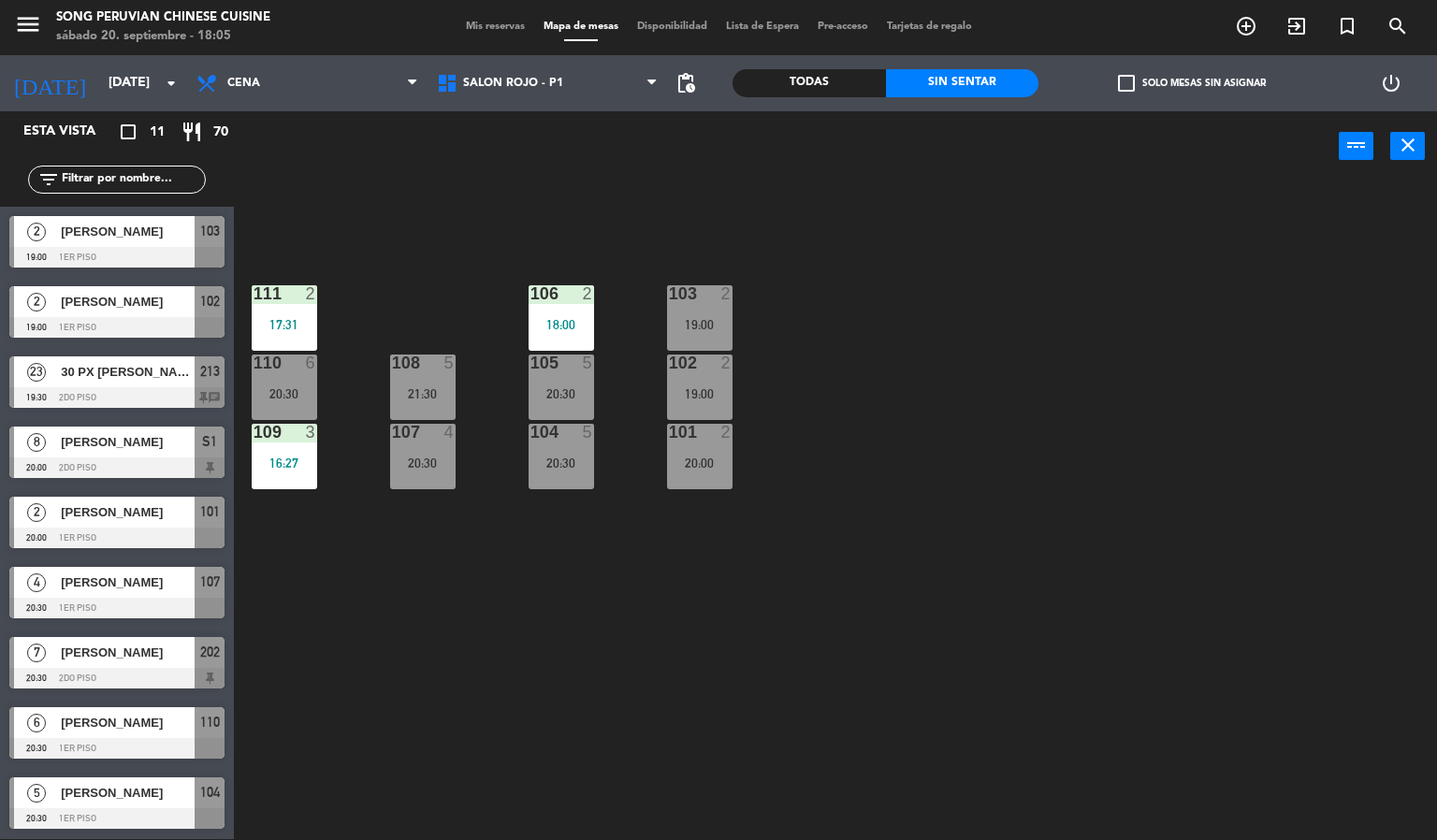
click at [800, 569] on div "103 2 19:00 106 2 18:00 111 2 17:31 102 2 19:00 105 5 20:30 108 5 21:30 110 6 2…" at bounding box center [842, 510] width 1189 height 657
click at [547, 87] on span "SALON ROJO - P1" at bounding box center [513, 83] width 100 height 13
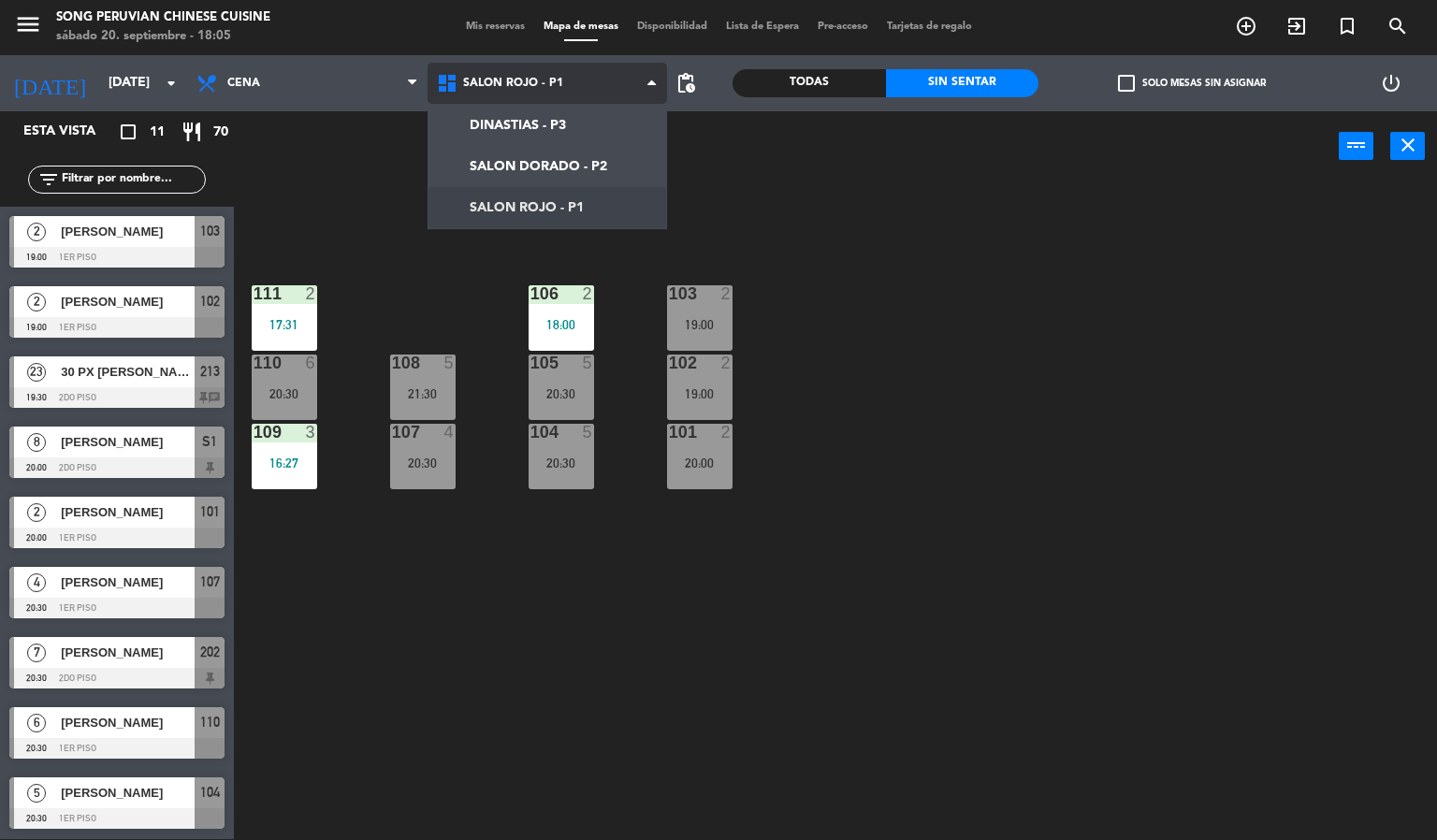
click at [598, 155] on ng-component "menu Song Peruvian Chinese Cuisine [DATE] 20. septiembre - 18:05 Mis reservas M…" at bounding box center [718, 420] width 1437 height 841
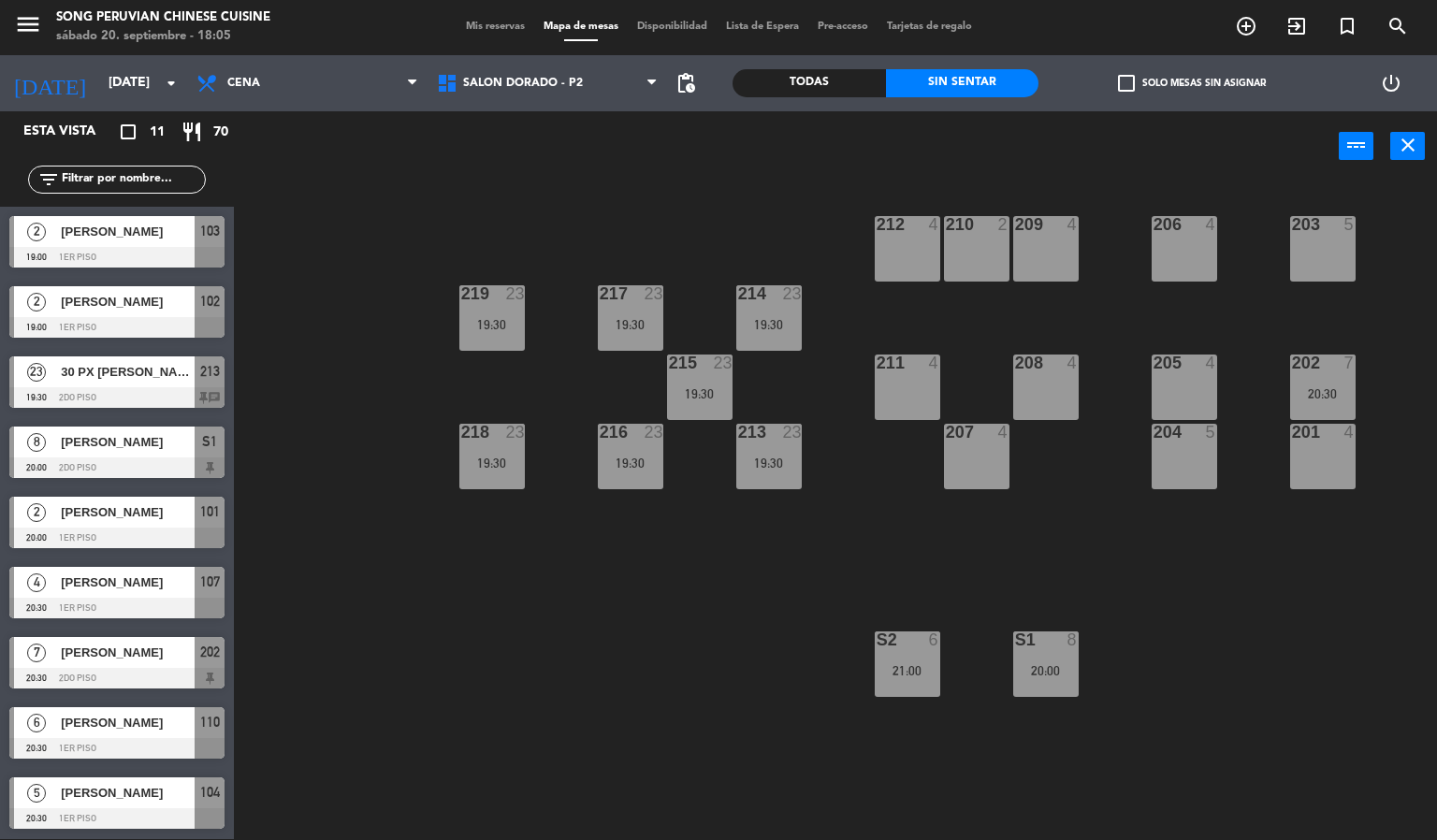
click at [1173, 220] on div at bounding box center [1184, 224] width 31 height 17
click at [730, 157] on button "[GEOGRAPHIC_DATA]" at bounding box center [727, 146] width 112 height 37
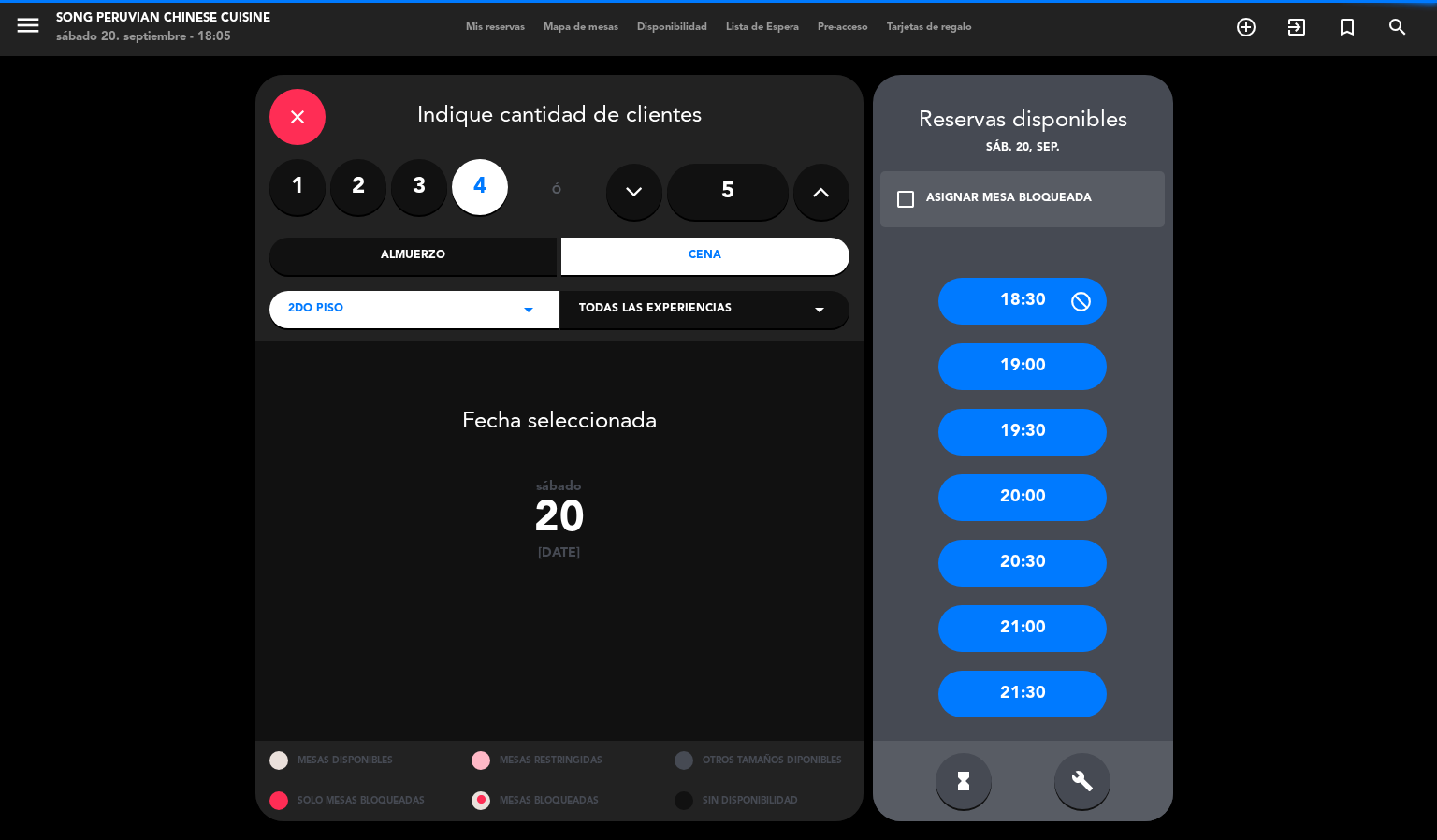
click at [356, 174] on label "2" at bounding box center [358, 187] width 56 height 56
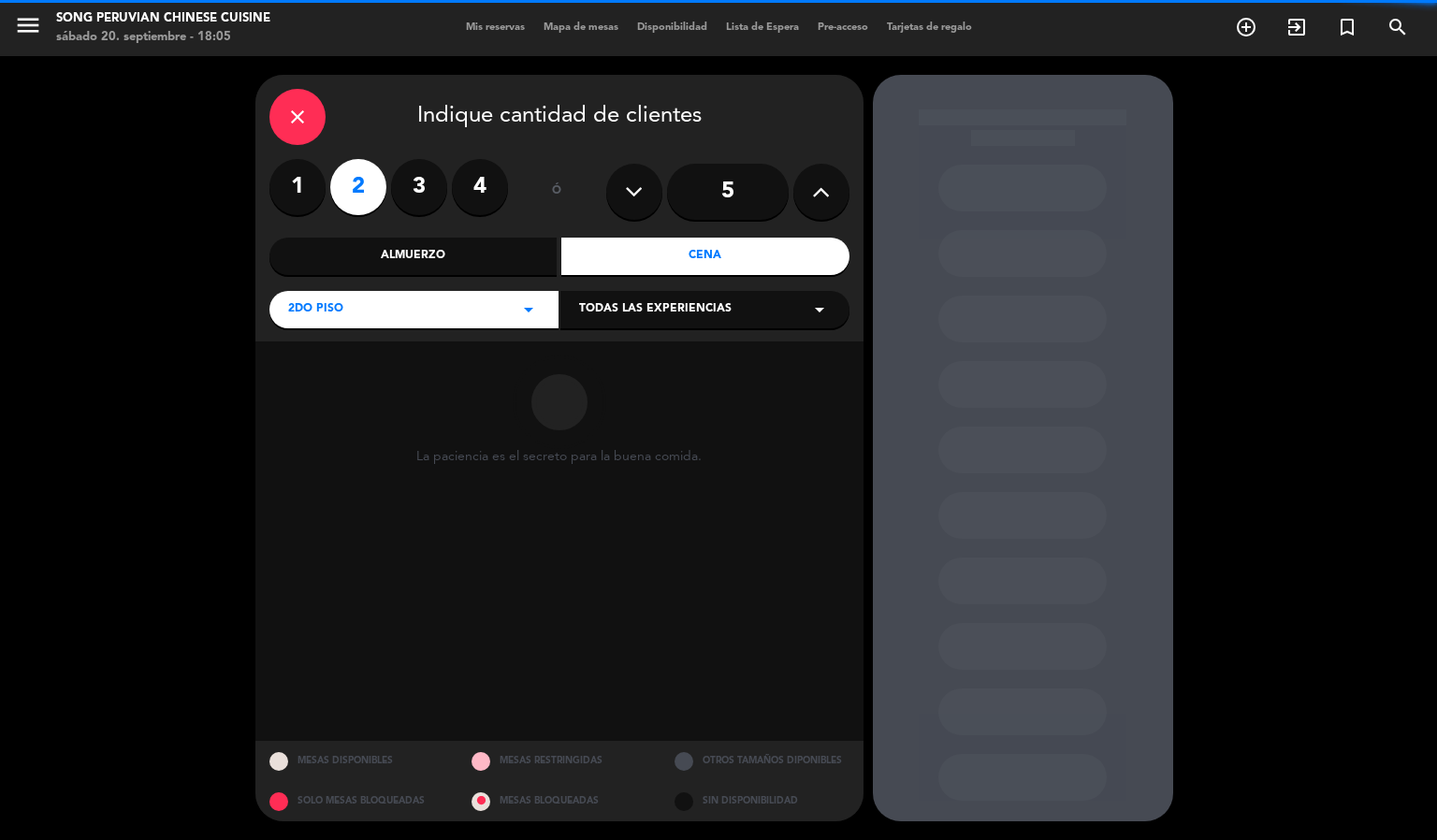
click at [704, 255] on div "Cena" at bounding box center [705, 256] width 288 height 37
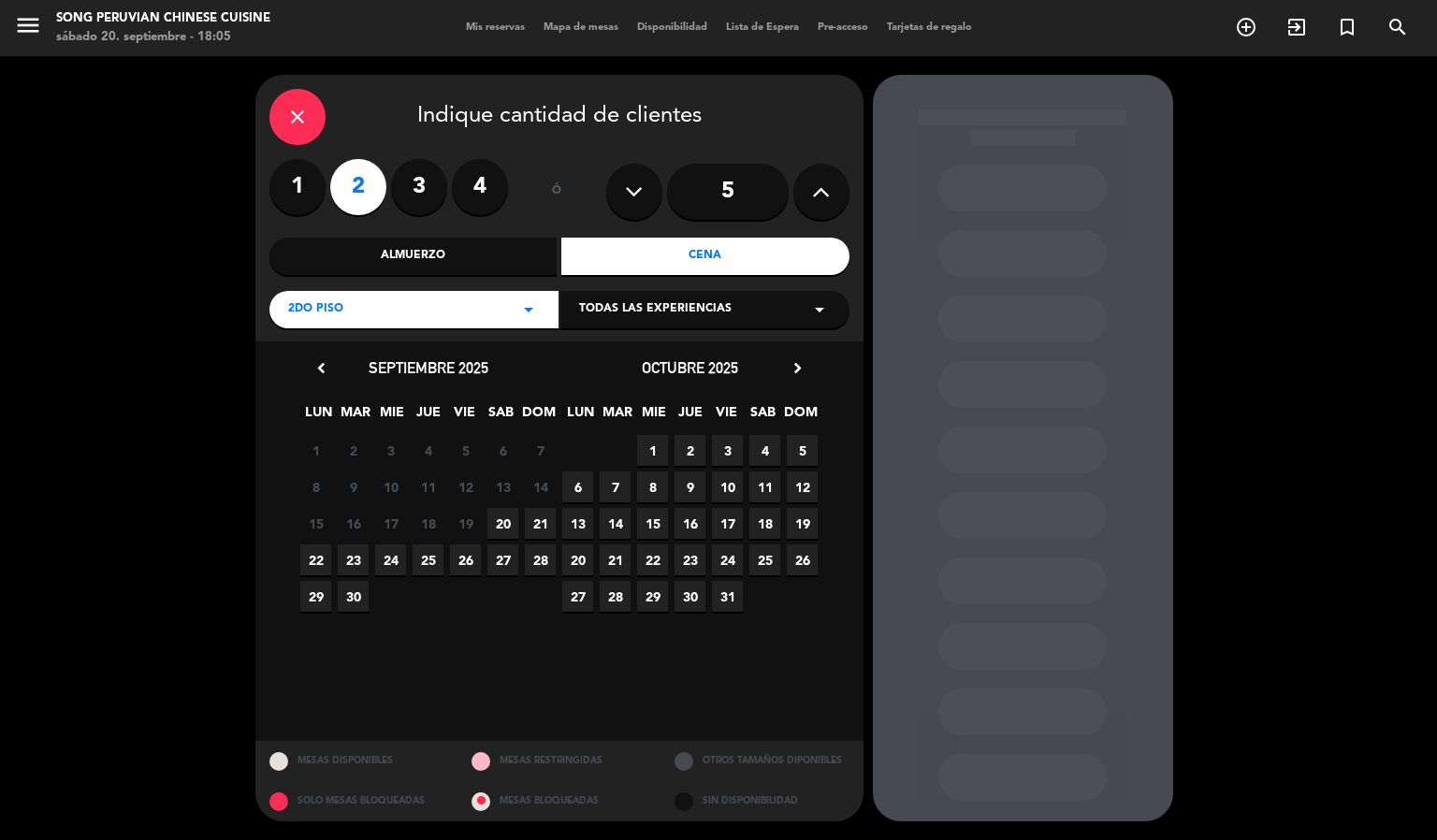
click at [502, 525] on span "20" at bounding box center [503, 524] width 31 height 31
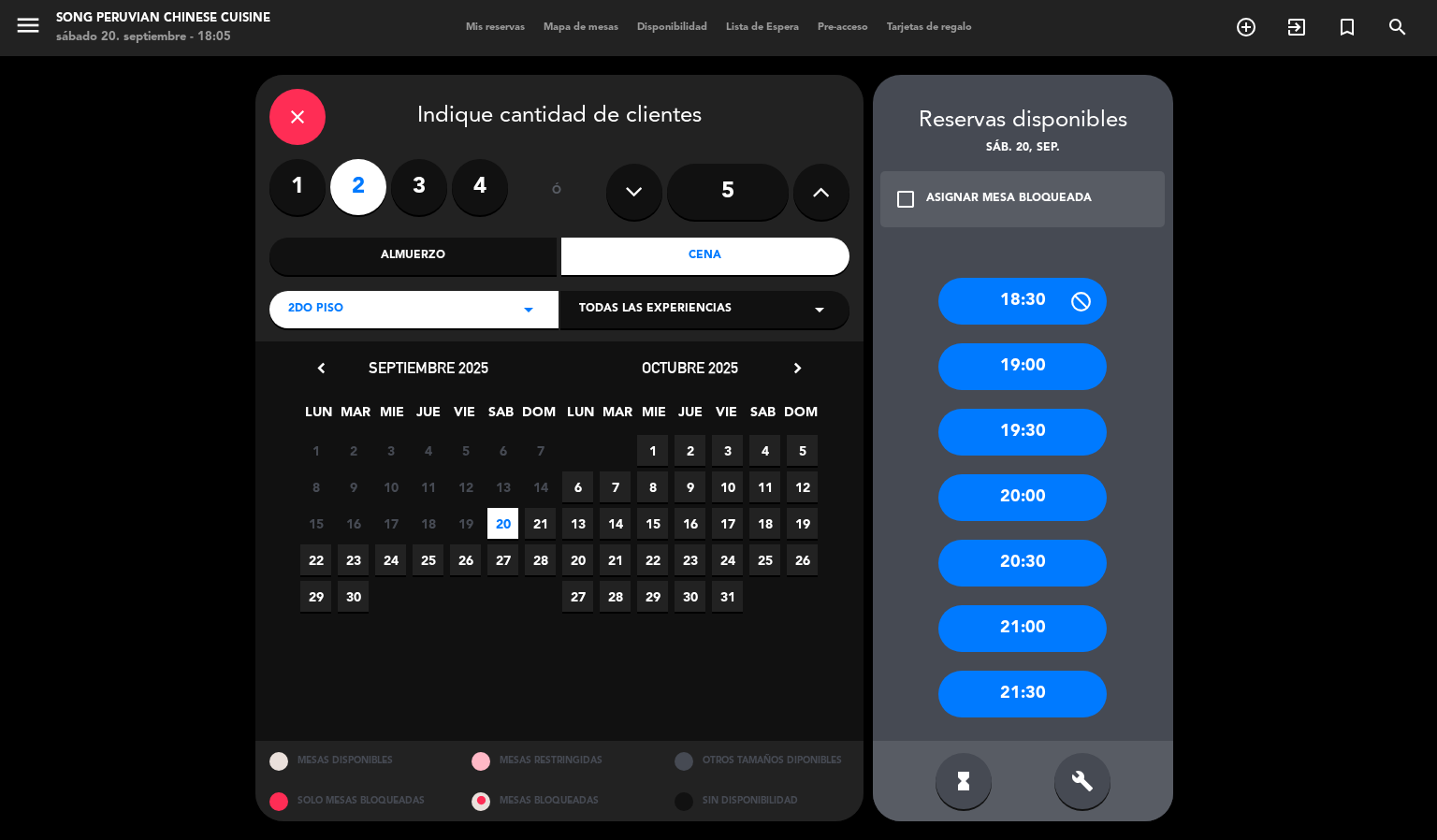
click at [1022, 430] on div "19:30" at bounding box center [1022, 432] width 168 height 47
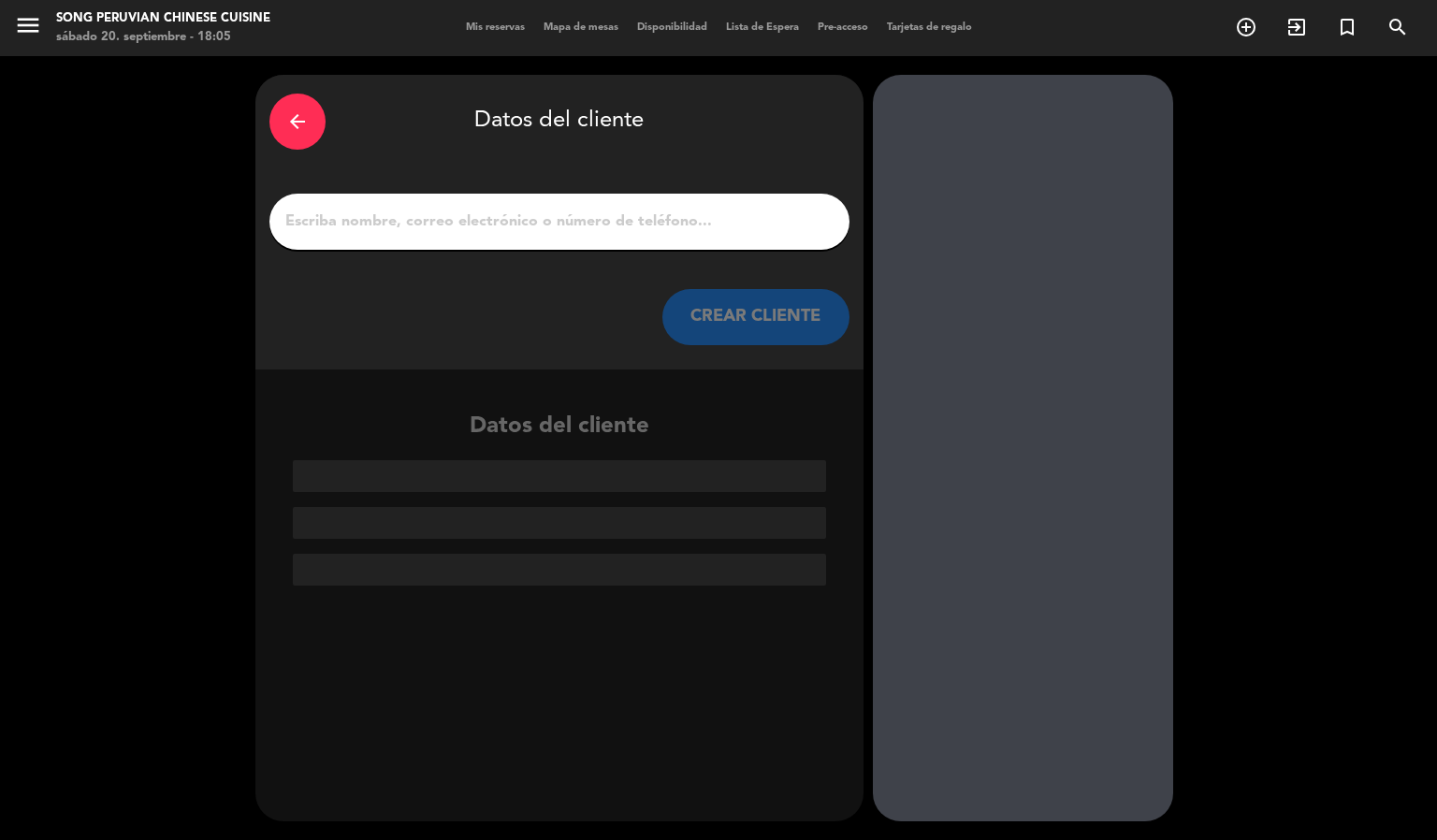
click at [663, 213] on input "1" at bounding box center [559, 221] width 552 height 26
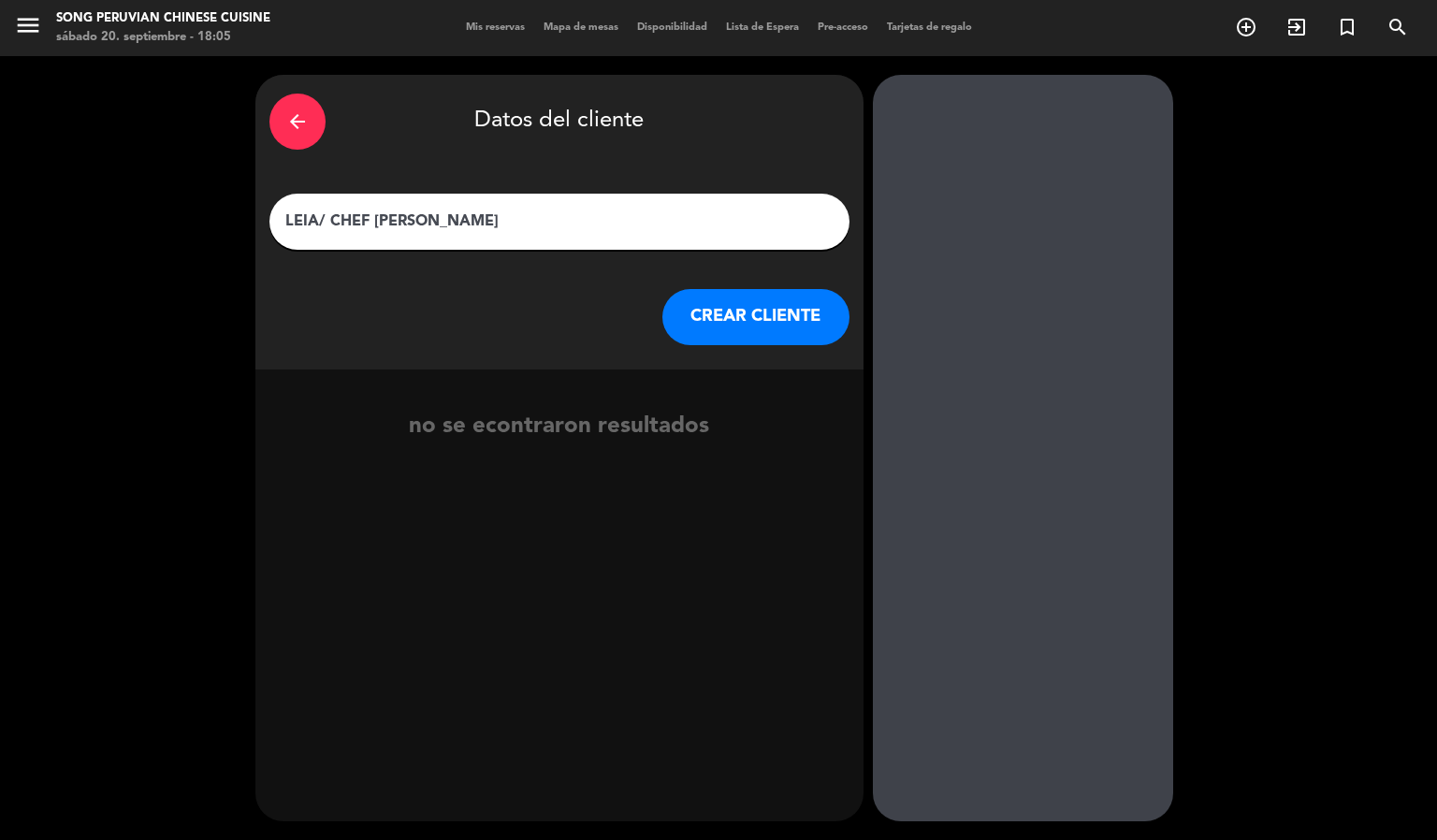
click at [325, 214] on input "LEIA/ CHEF [PERSON_NAME]" at bounding box center [559, 221] width 552 height 26
type input "LEIA / CHEF [PERSON_NAME]"
click at [778, 314] on button "CREAR CLIENTE" at bounding box center [755, 317] width 187 height 56
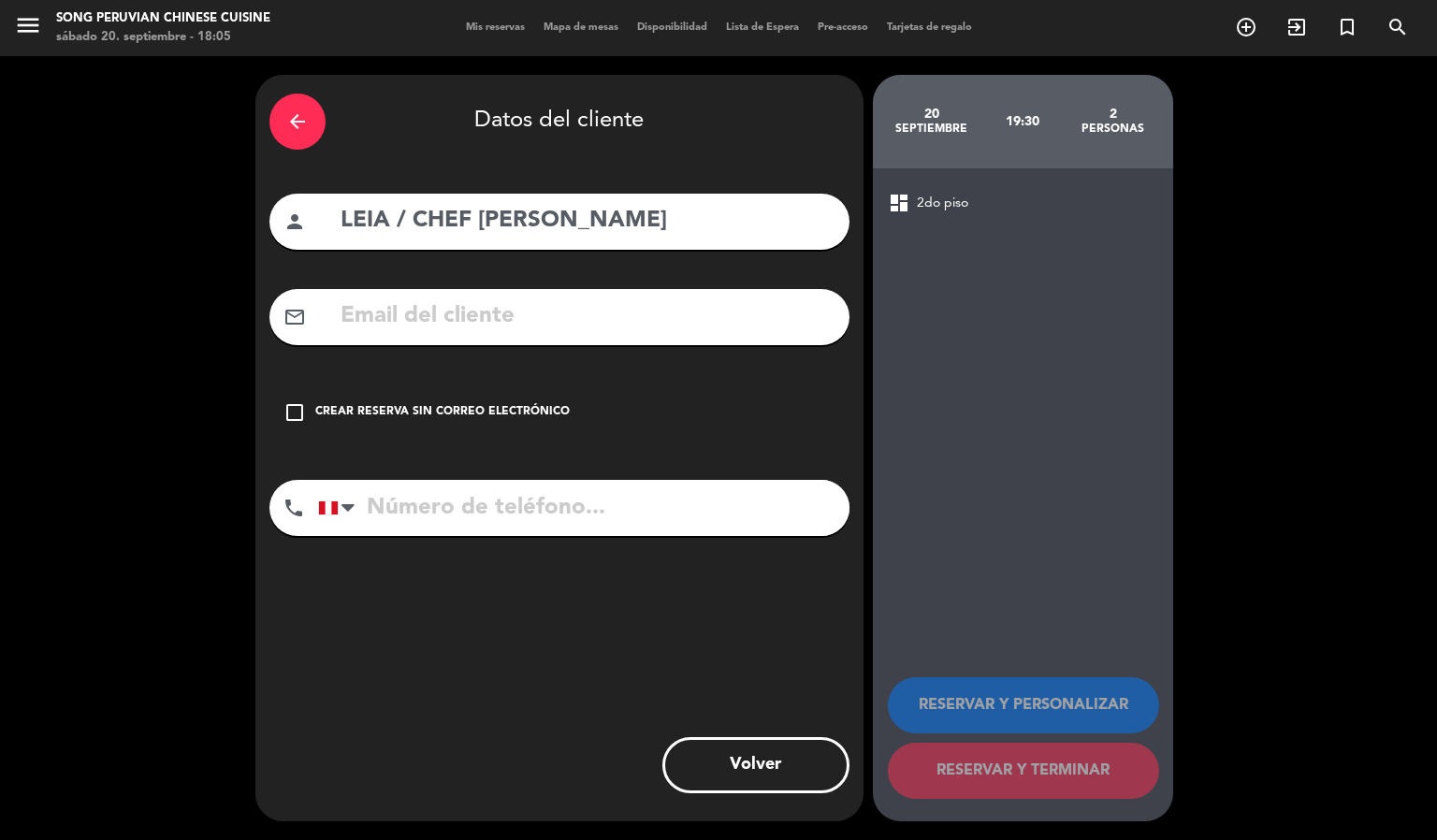
click at [314, 430] on div "check_box_outline_blank Crear reserva sin correo electrónico" at bounding box center [560, 413] width 580 height 56
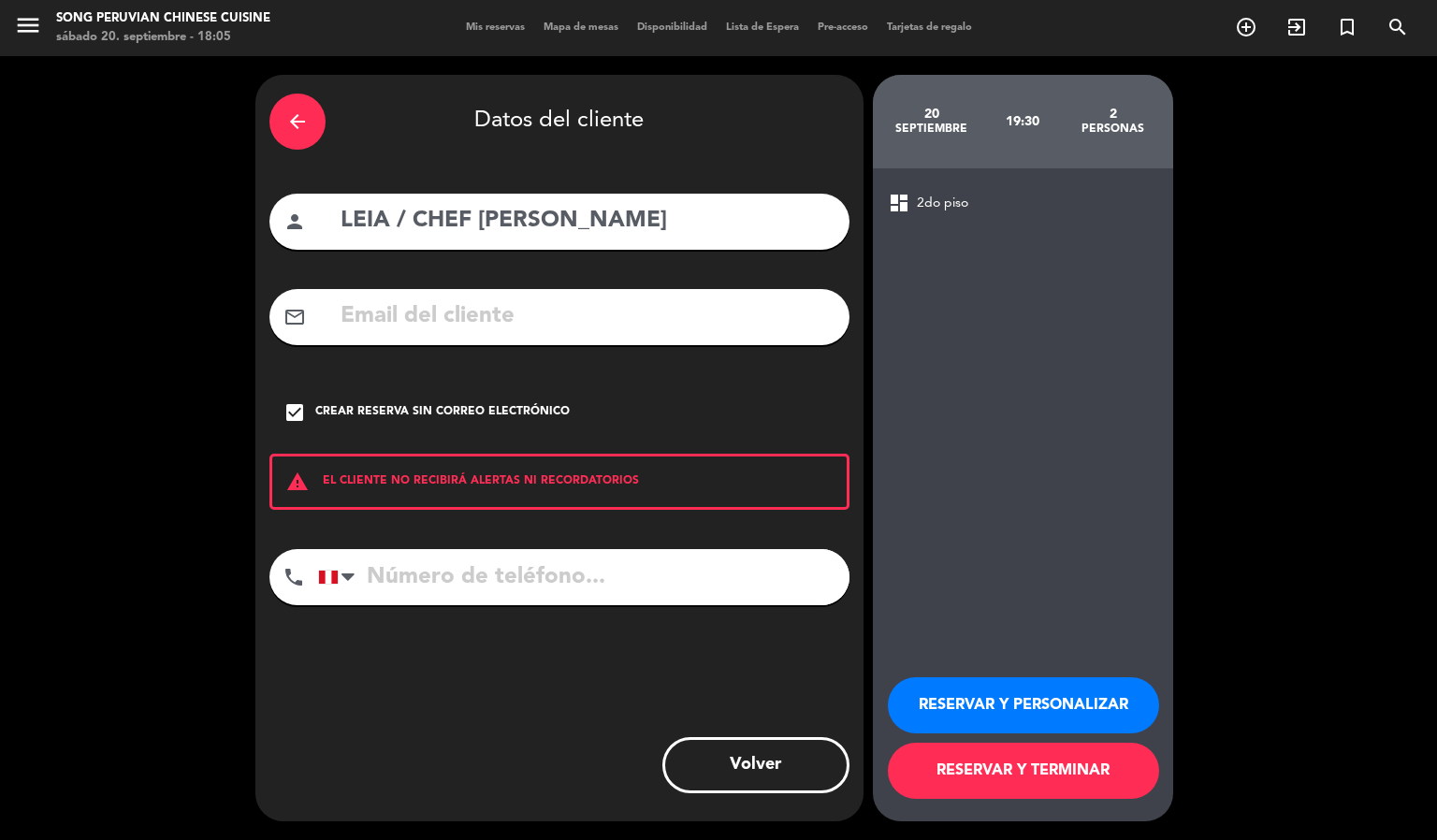
click at [935, 784] on button "RESERVAR Y TERMINAR" at bounding box center [1023, 771] width 272 height 56
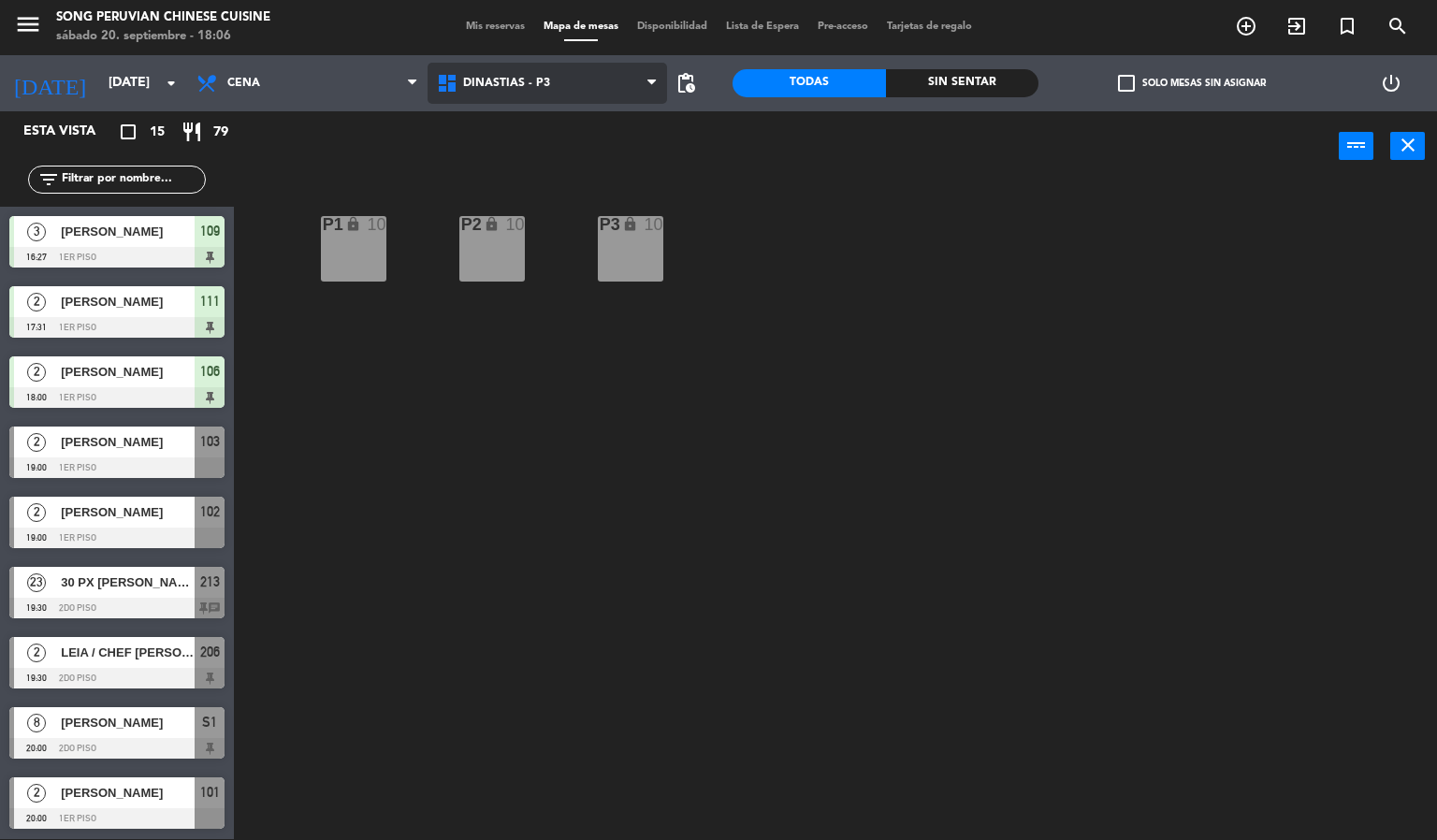
click at [631, 74] on span "DINASTIAS - P3" at bounding box center [547, 83] width 240 height 41
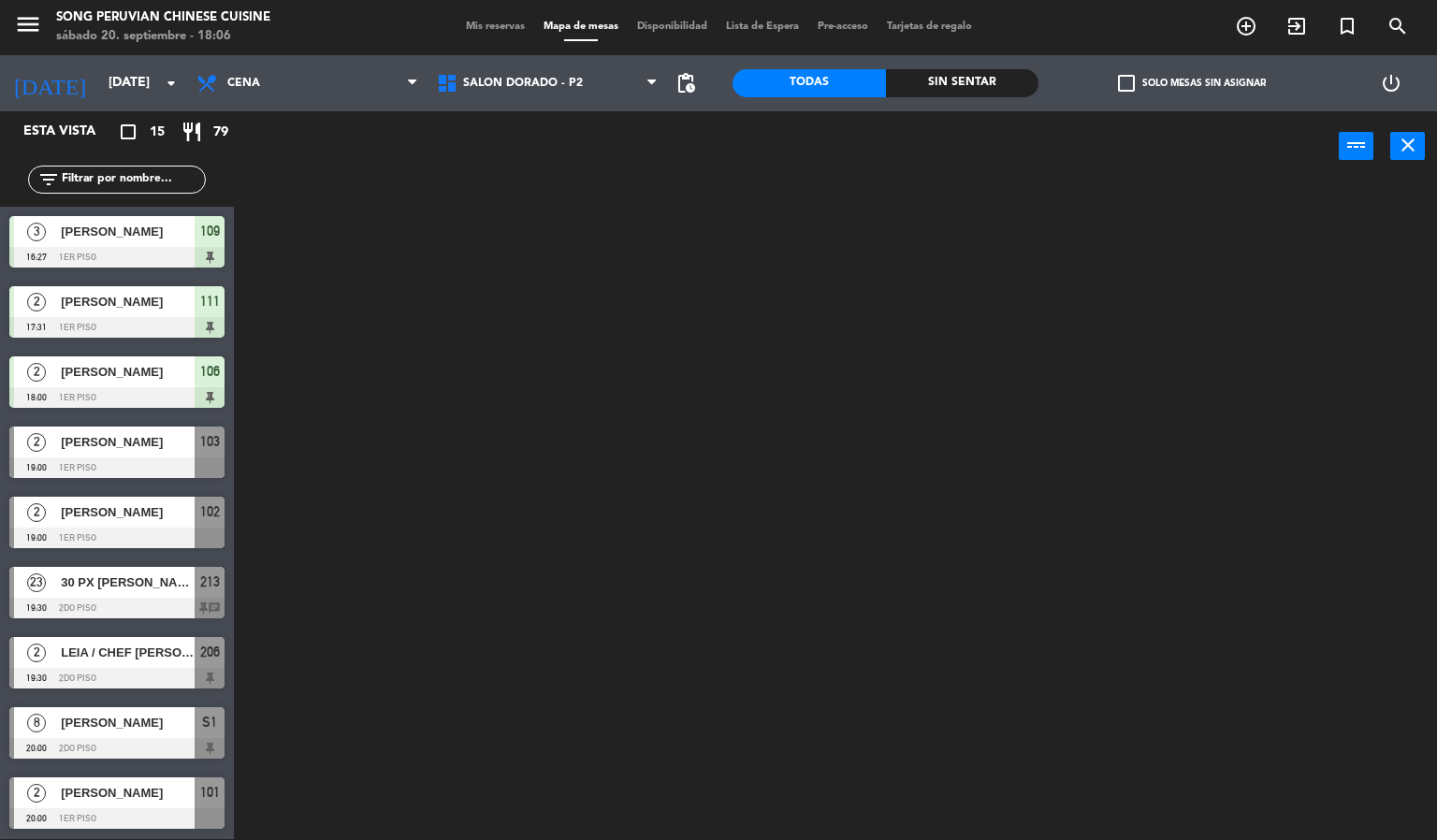
drag, startPoint x: 608, startPoint y: 171, endPoint x: 612, endPoint y: 122, distance: 49.2
click at [608, 161] on ng-component "menu Song Peruvian Chinese Cuisine [DATE] 20. septiembre - 18:06 Mis reservas M…" at bounding box center [718, 420] width 1437 height 841
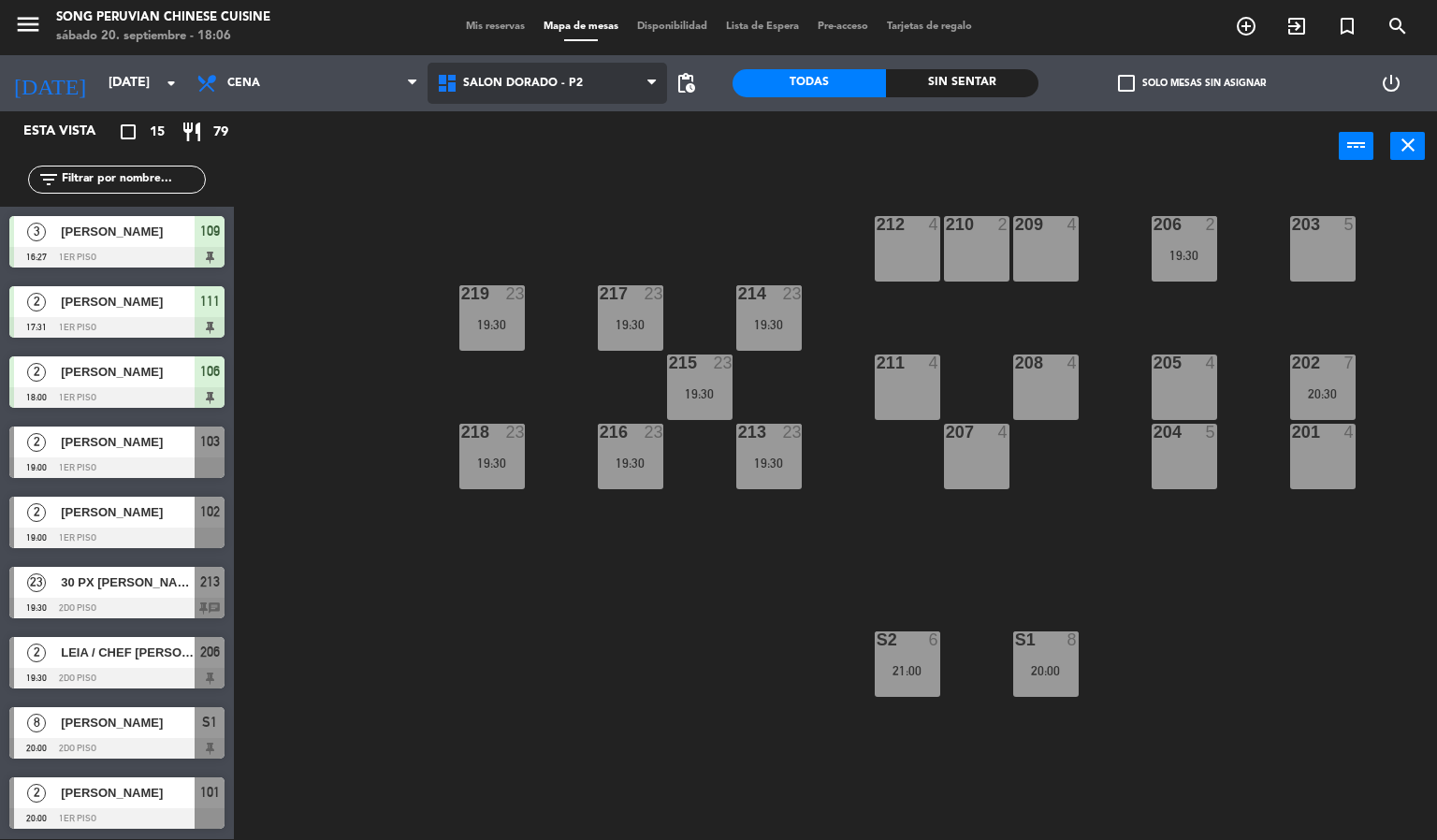
click at [615, 96] on span "SALON DORADO - P2" at bounding box center [547, 83] width 240 height 41
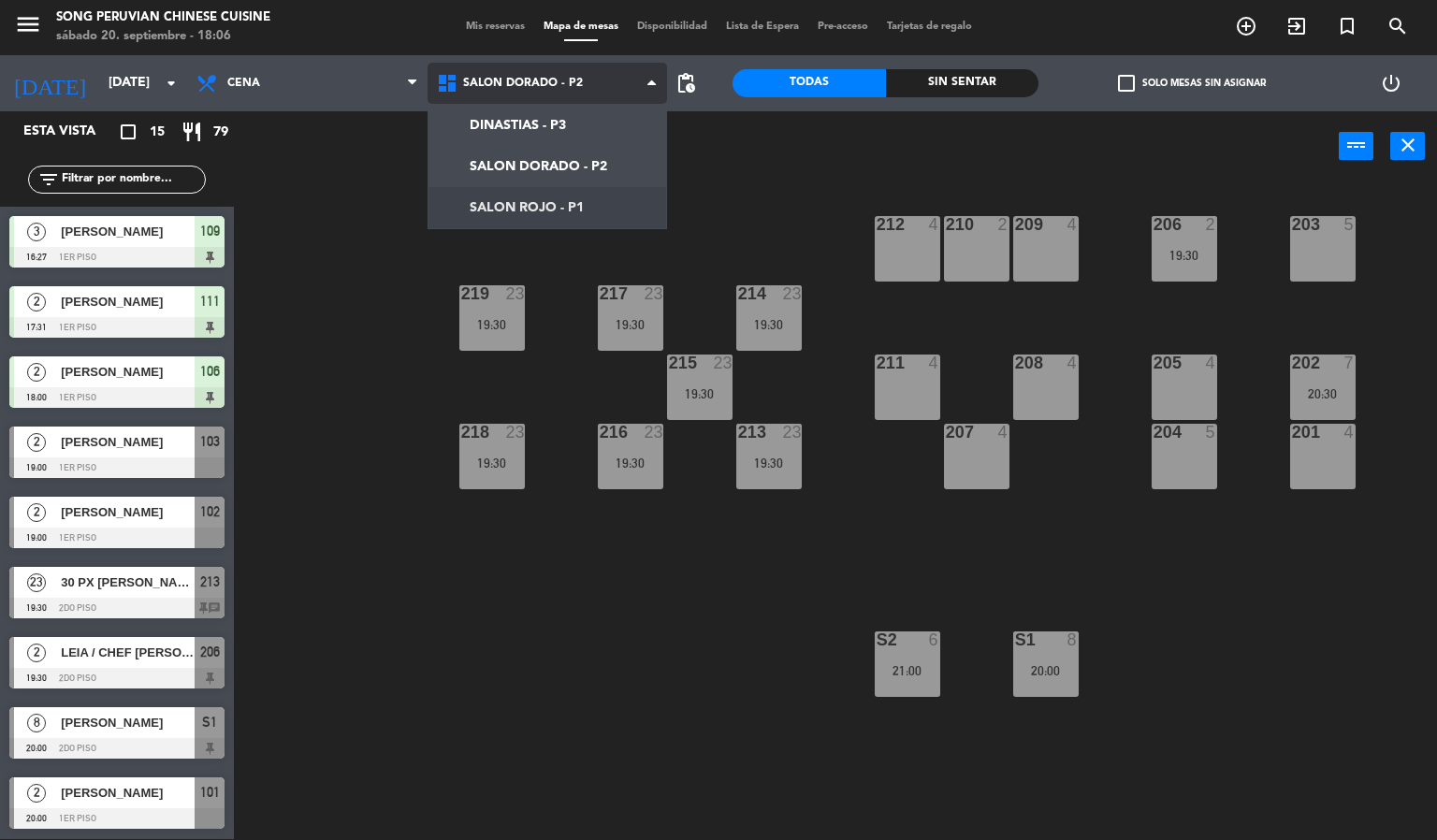
click at [599, 205] on ng-component "menu Song Peruvian Chinese Cuisine [DATE] 20. septiembre - 18:06 Mis reservas M…" at bounding box center [718, 420] width 1437 height 841
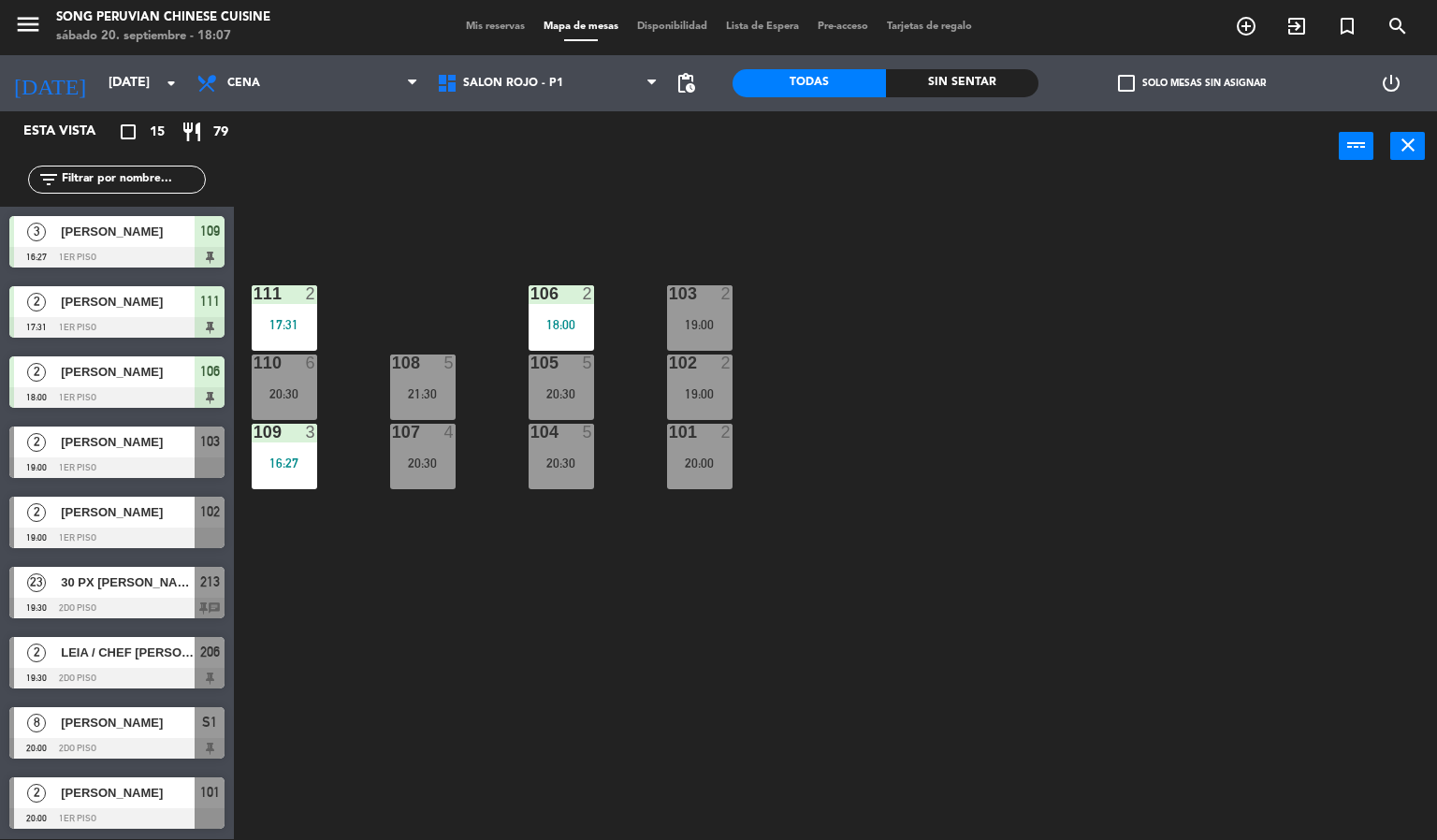
click at [550, 466] on div "20:30" at bounding box center [561, 462] width 65 height 13
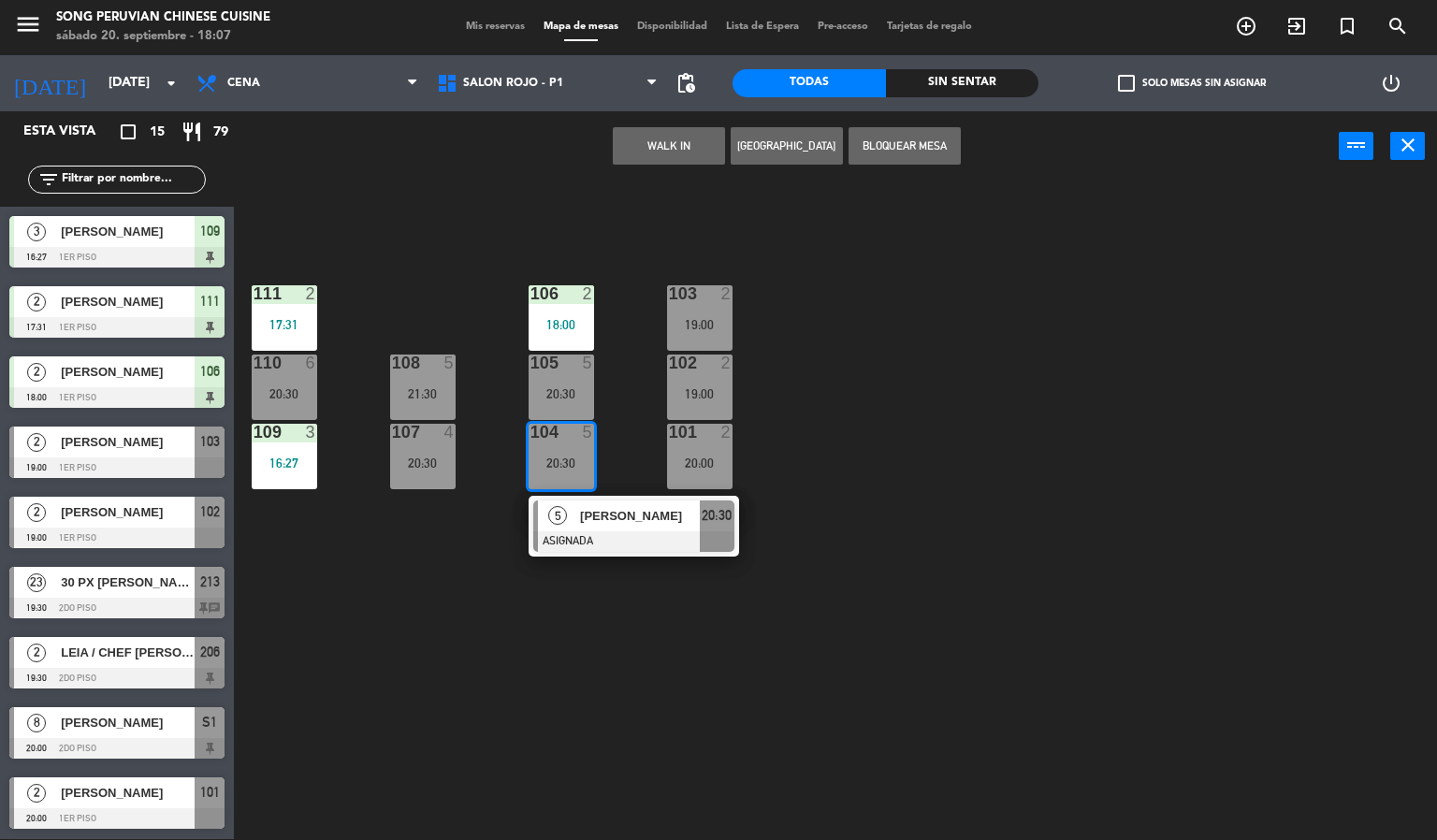
click at [679, 526] on span "[PERSON_NAME]" at bounding box center [640, 516] width 120 height 19
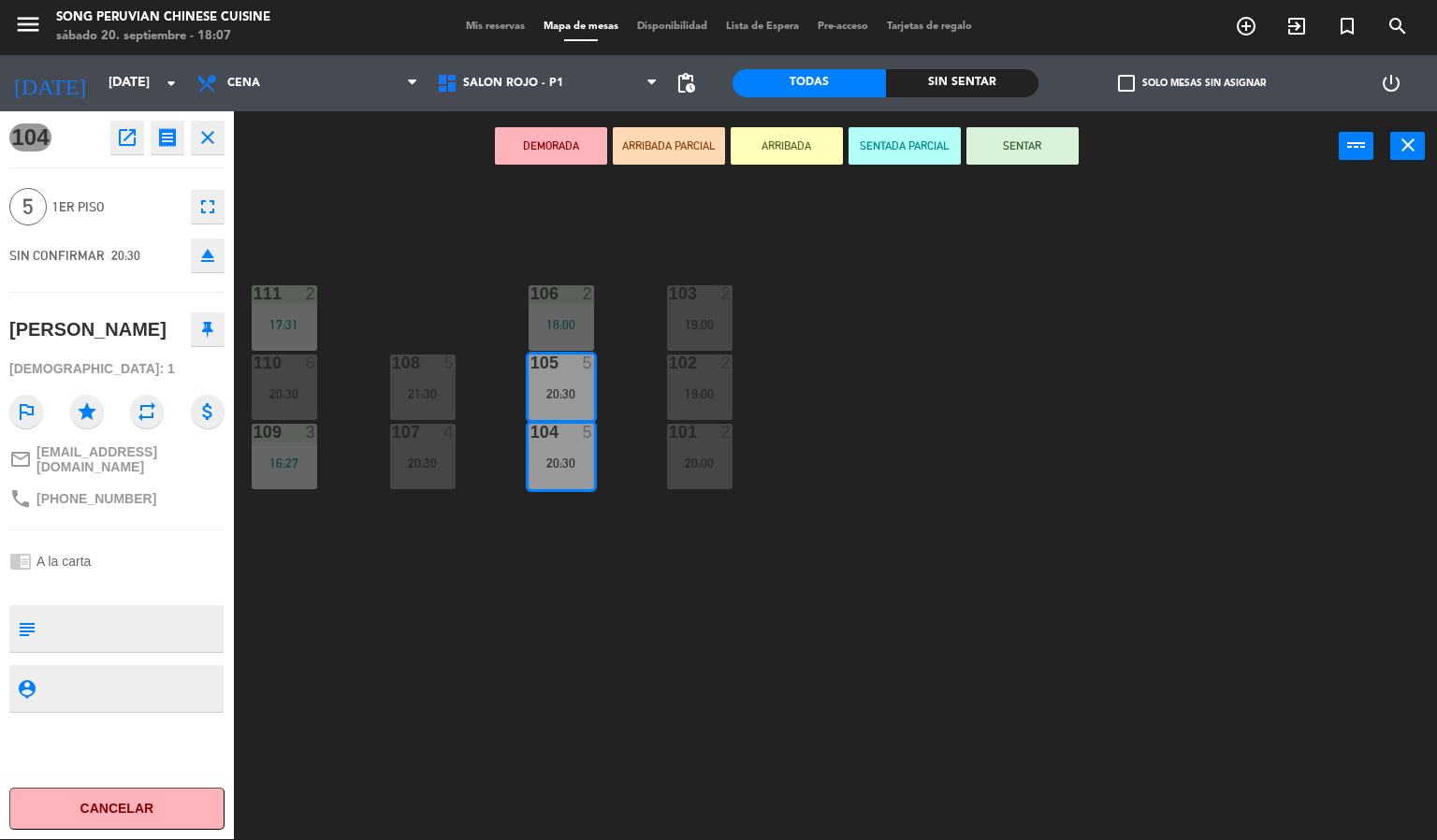
click at [205, 253] on icon "eject" at bounding box center [207, 255] width 22 height 22
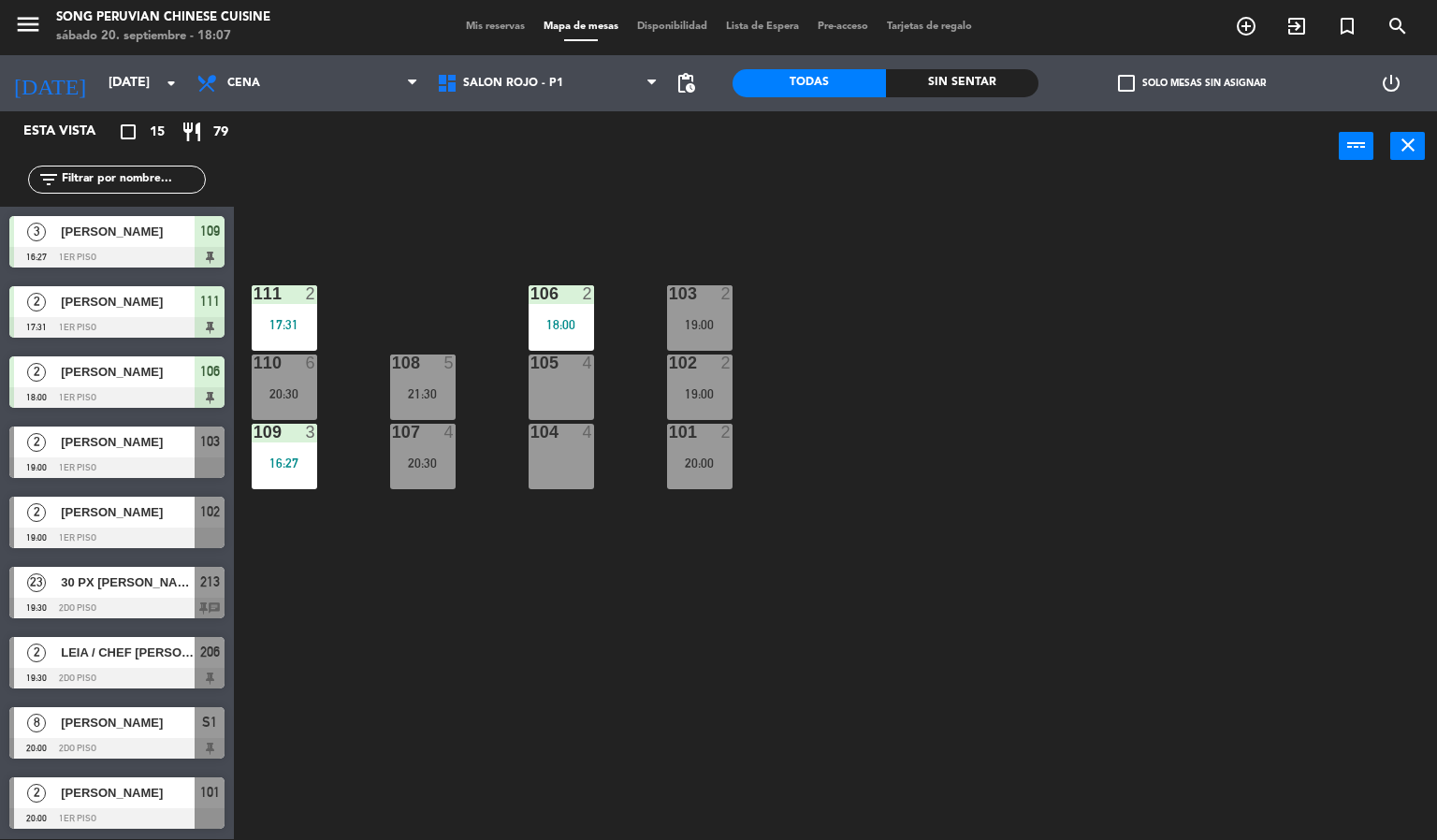
scroll to position [1, 0]
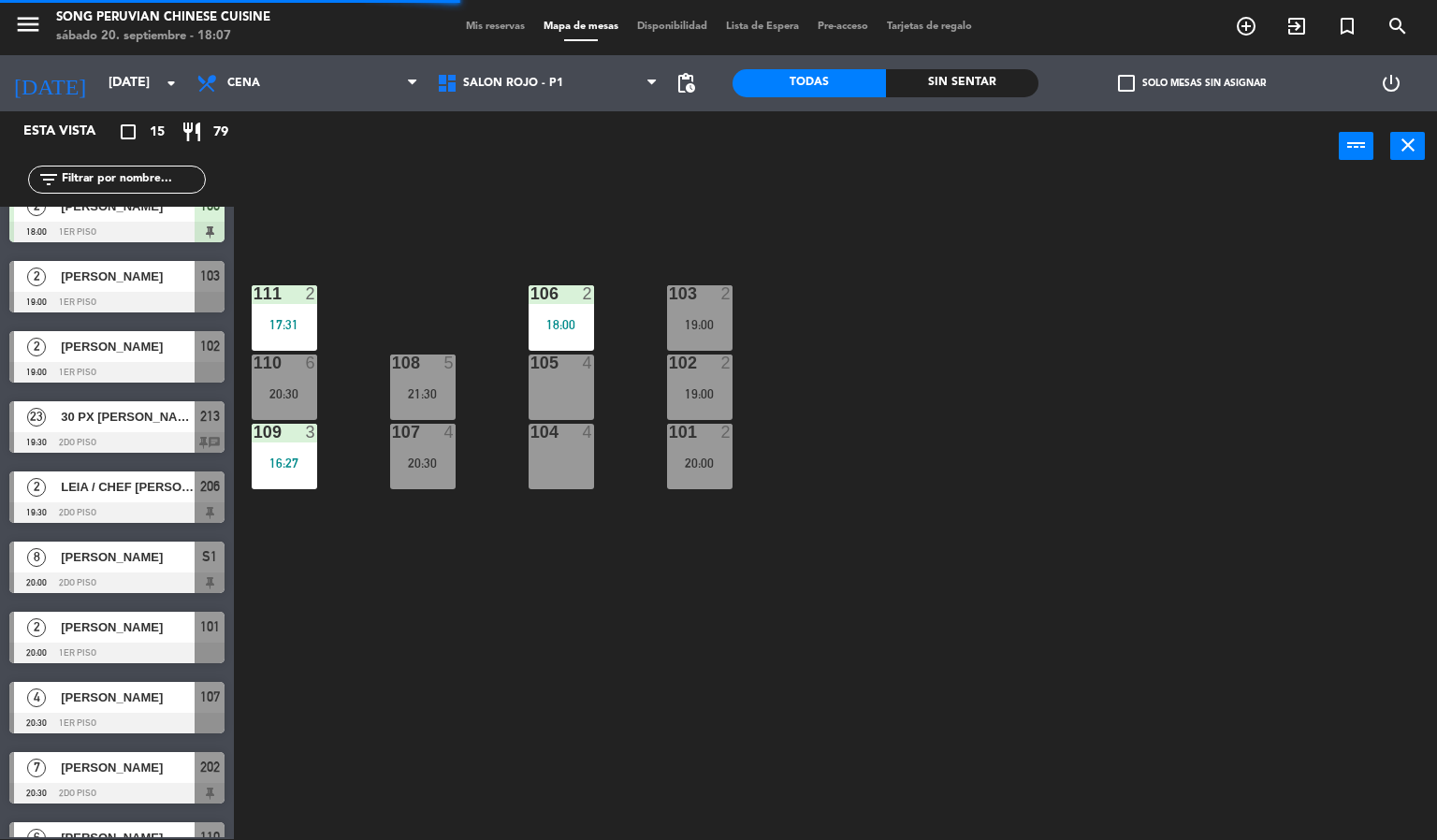
click at [876, 570] on div "103 2 19:00 106 2 18:00 111 2 17:31 102 2 19:00 105 4 108 5 21:30 110 6 20:30 1…" at bounding box center [842, 510] width 1189 height 657
click at [433, 464] on div "20:30" at bounding box center [423, 462] width 65 height 13
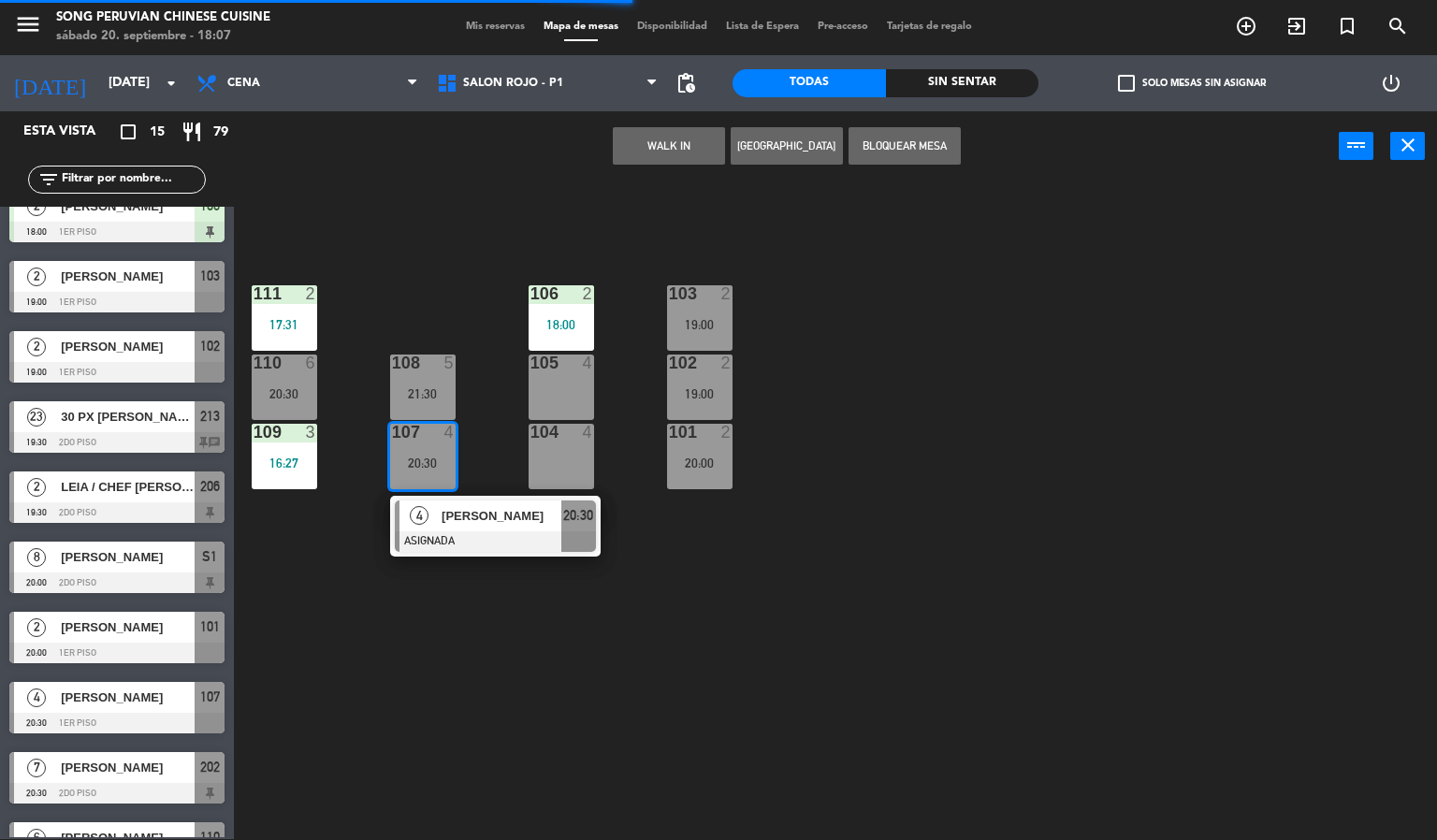
click at [589, 391] on div "105 4" at bounding box center [561, 386] width 65 height 65
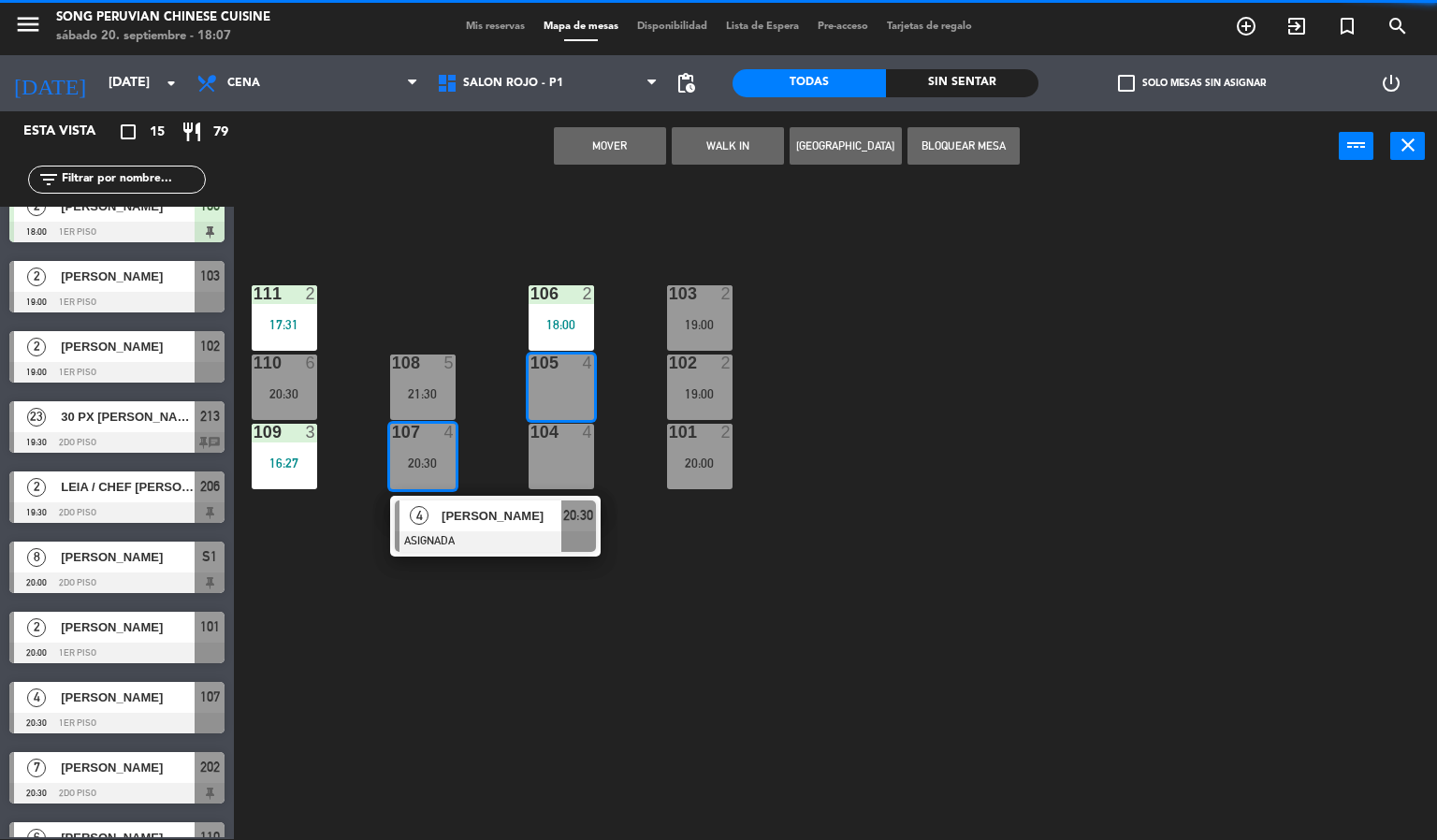
click at [630, 158] on button "Mover" at bounding box center [609, 146] width 112 height 37
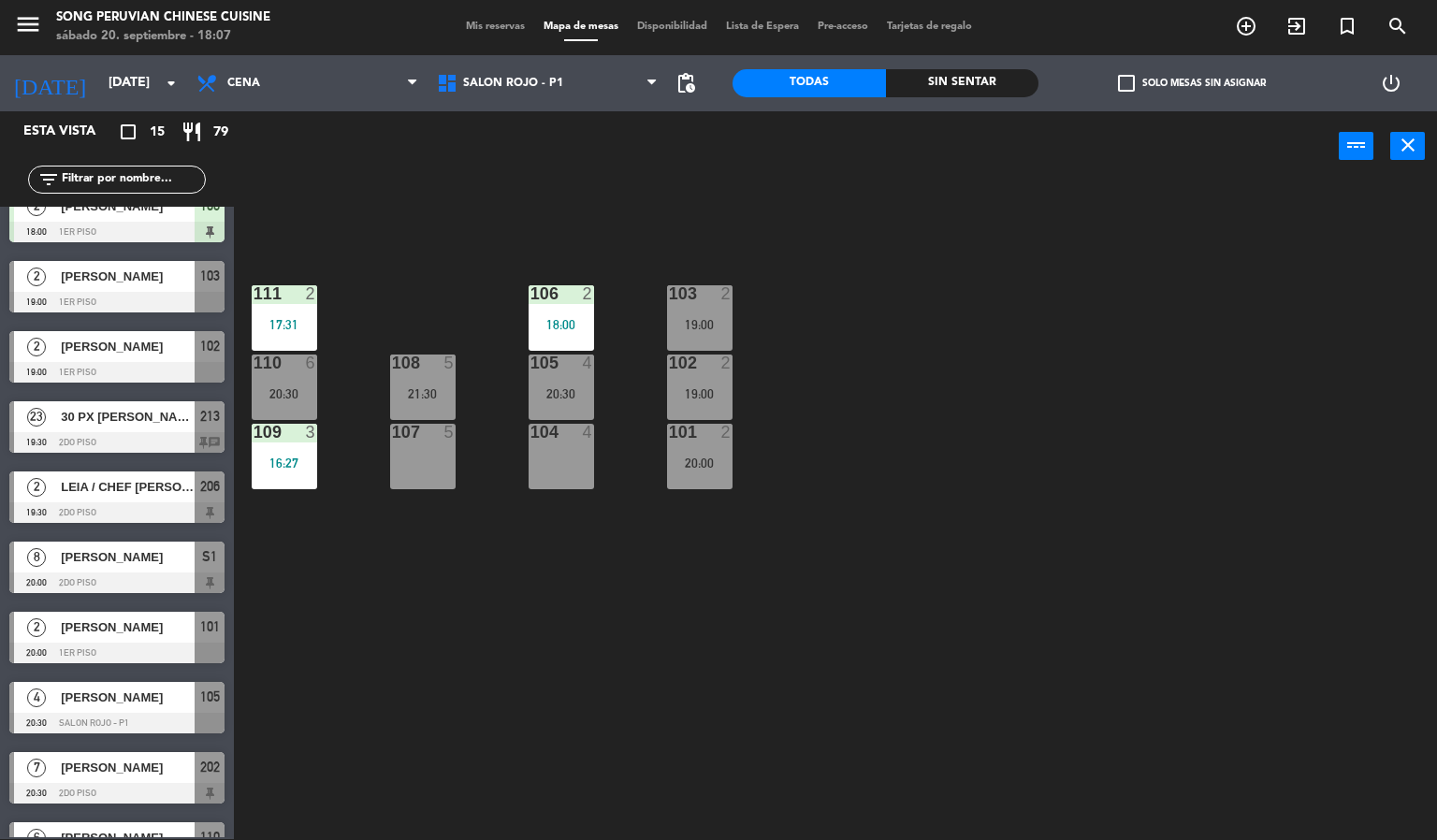
click at [761, 584] on div "103 2 19:00 106 2 18:00 111 2 17:31 102 2 19:00 105 4 20:30 108 5 21:30 110 6 2…" at bounding box center [842, 510] width 1189 height 657
click at [703, 363] on div at bounding box center [699, 362] width 31 height 17
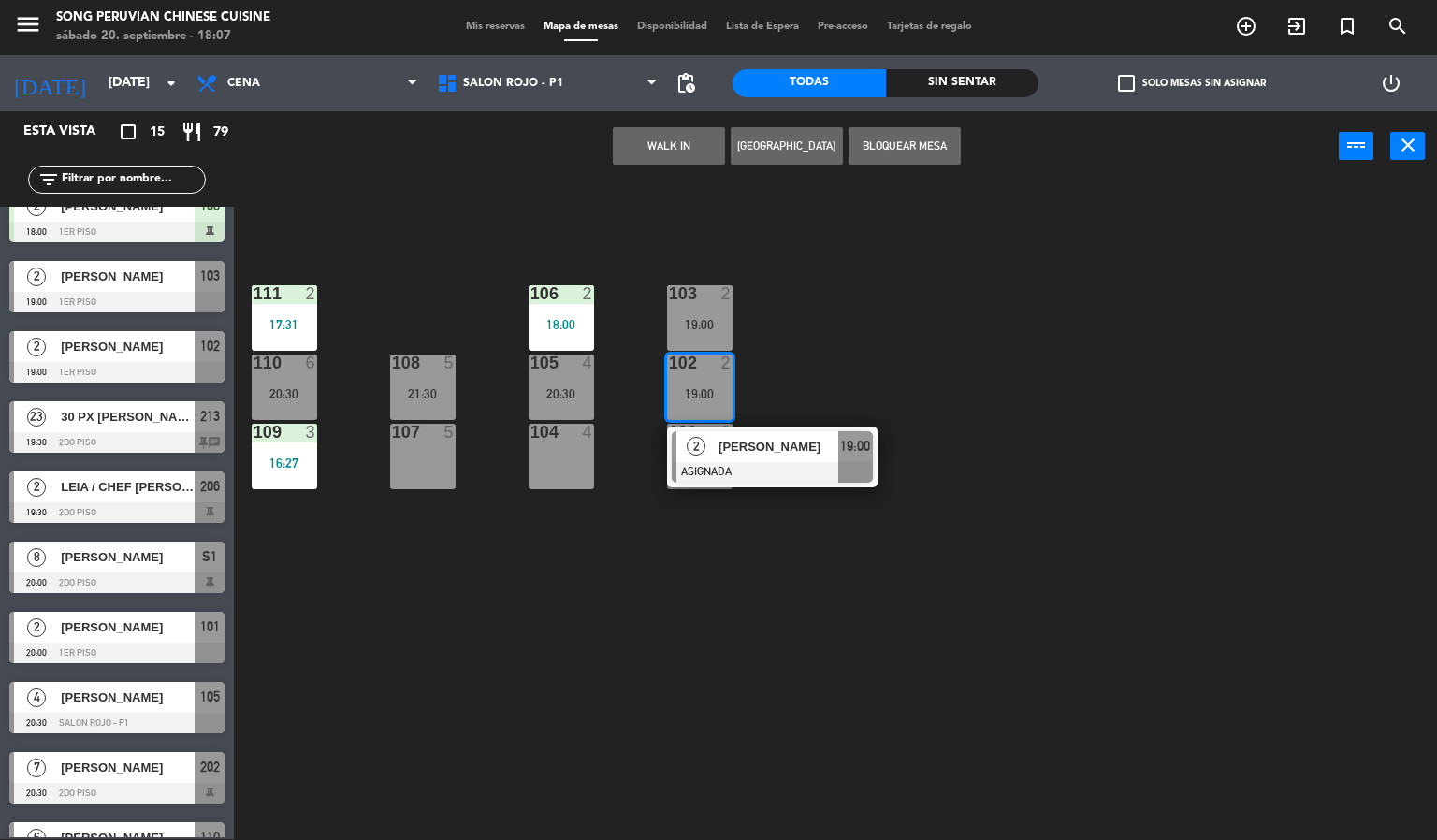
click at [805, 462] on div at bounding box center [772, 472] width 202 height 20
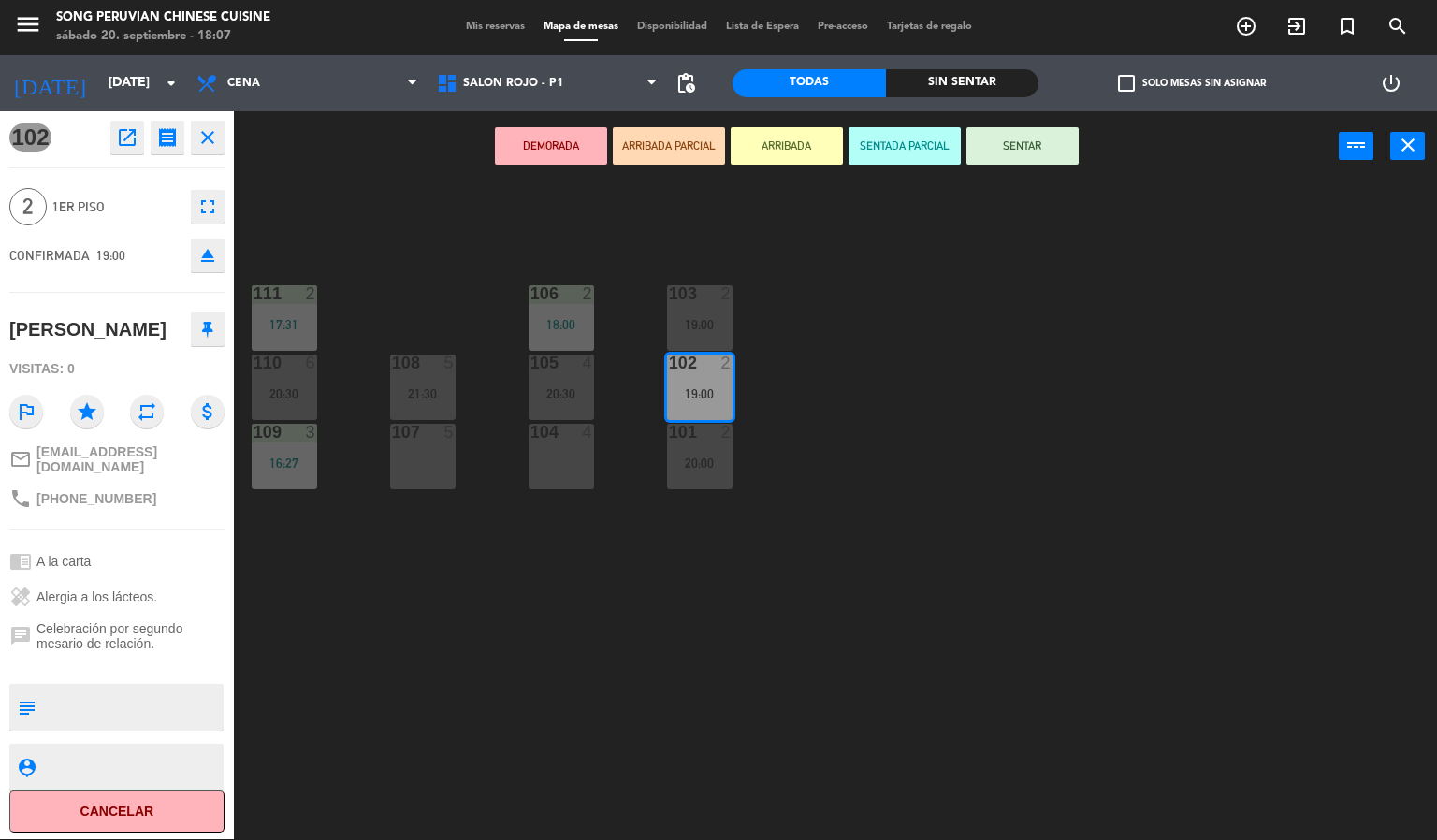
click at [211, 250] on icon "eject" at bounding box center [207, 255] width 22 height 22
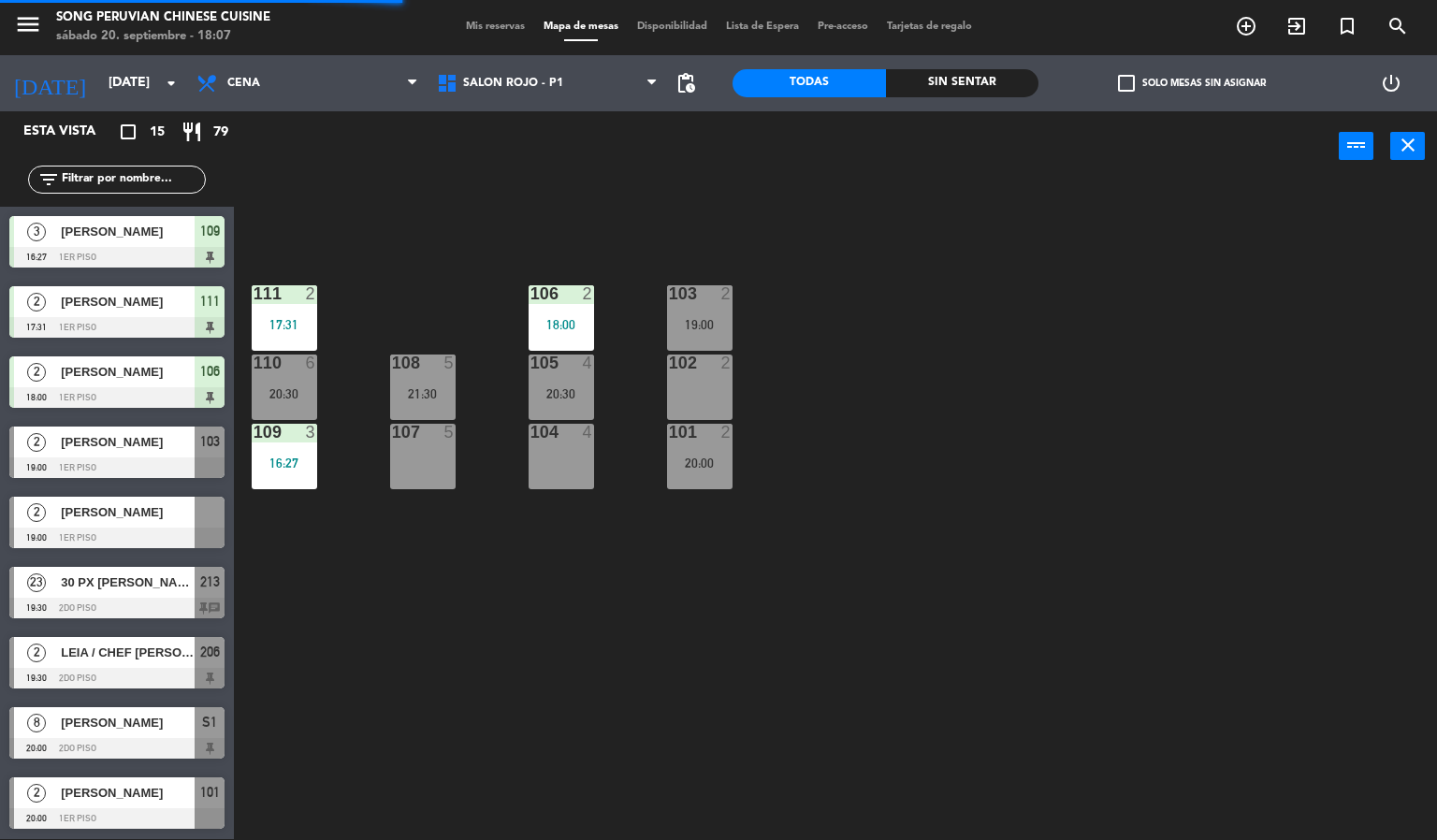
click at [739, 631] on div "103 2 19:00 106 2 18:00 111 2 17:31 102 2 105 4 20:30 108 5 21:30 110 6 20:30 1…" at bounding box center [842, 510] width 1189 height 657
click at [862, 638] on div "103 2 19:00 106 2 18:00 111 2 17:31 102 2 105 4 20:30 108 5 21:30 110 6 20:30 1…" at bounding box center [842, 510] width 1189 height 657
click at [893, 533] on div "103 2 19:00 106 2 18:00 111 2 17:31 102 2 105 4 20:30 108 5 21:30 110 6 20:30 1…" at bounding box center [842, 510] width 1189 height 657
click at [896, 538] on div "103 2 19:00 106 2 18:00 111 2 17:31 102 2 105 4 20:30 108 5 21:30 110 6 20:30 1…" at bounding box center [842, 510] width 1189 height 657
click at [583, 621] on div "103 2 19:00 106 2 18:00 111 2 17:31 102 2 105 4 20:30 108 5 21:30 110 6 20:30 1…" at bounding box center [842, 510] width 1189 height 657
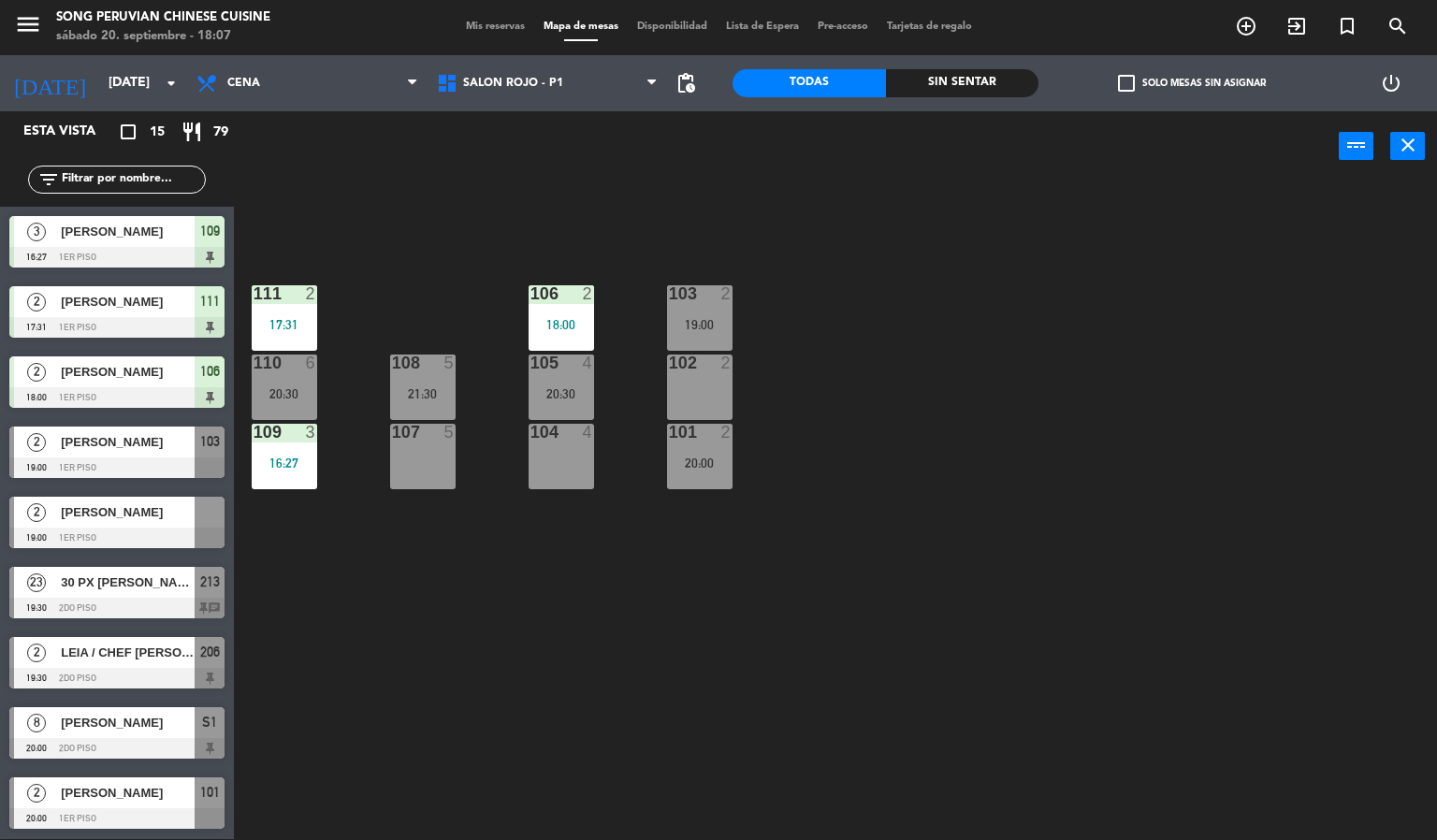
click at [417, 362] on div at bounding box center [423, 362] width 31 height 17
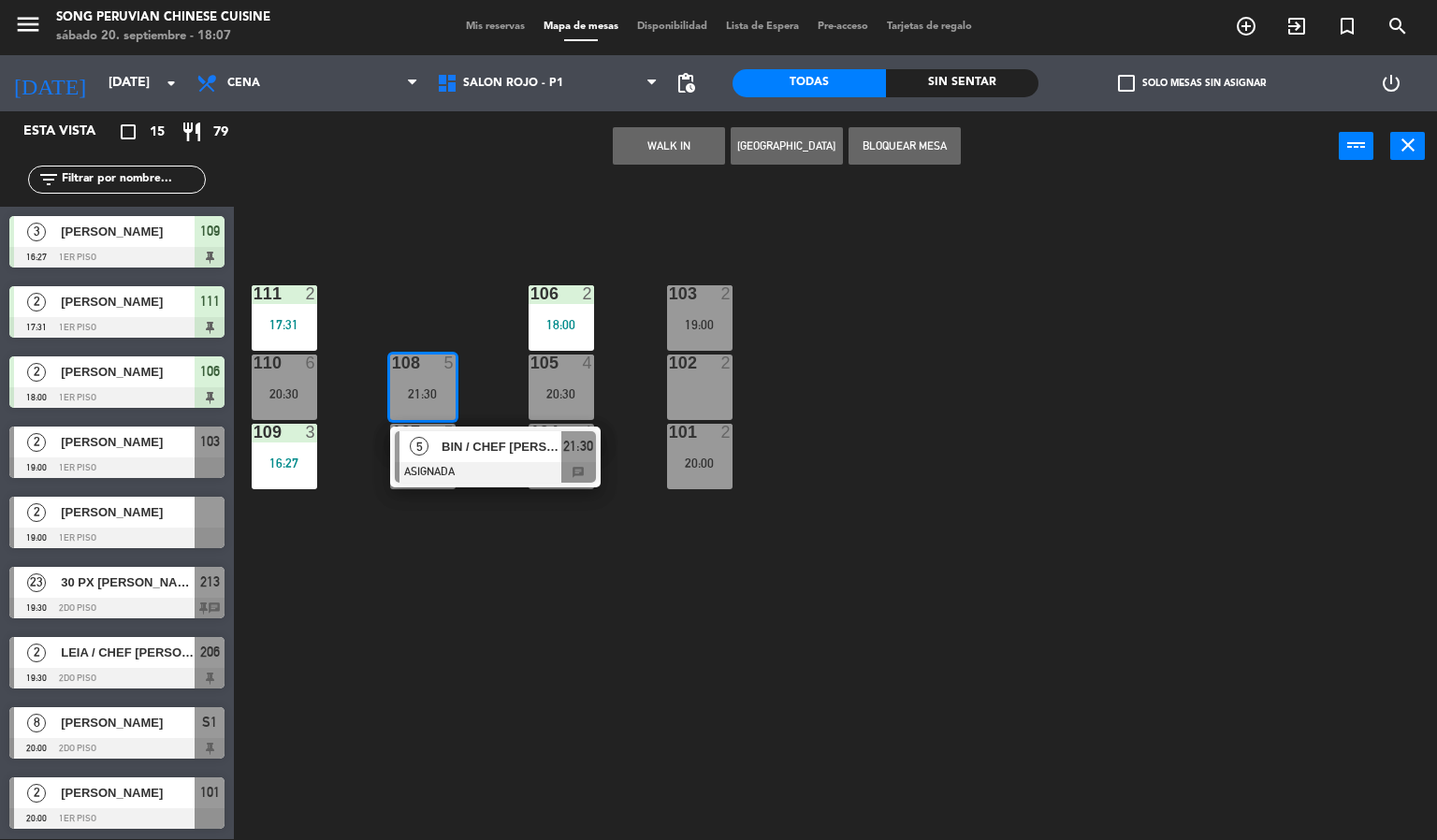
click at [455, 250] on div "103 2 19:00 106 2 18:00 111 2 17:31 102 2 105 4 20:30 108 5 21:30 5 BIN / CHEF …" at bounding box center [842, 510] width 1189 height 657
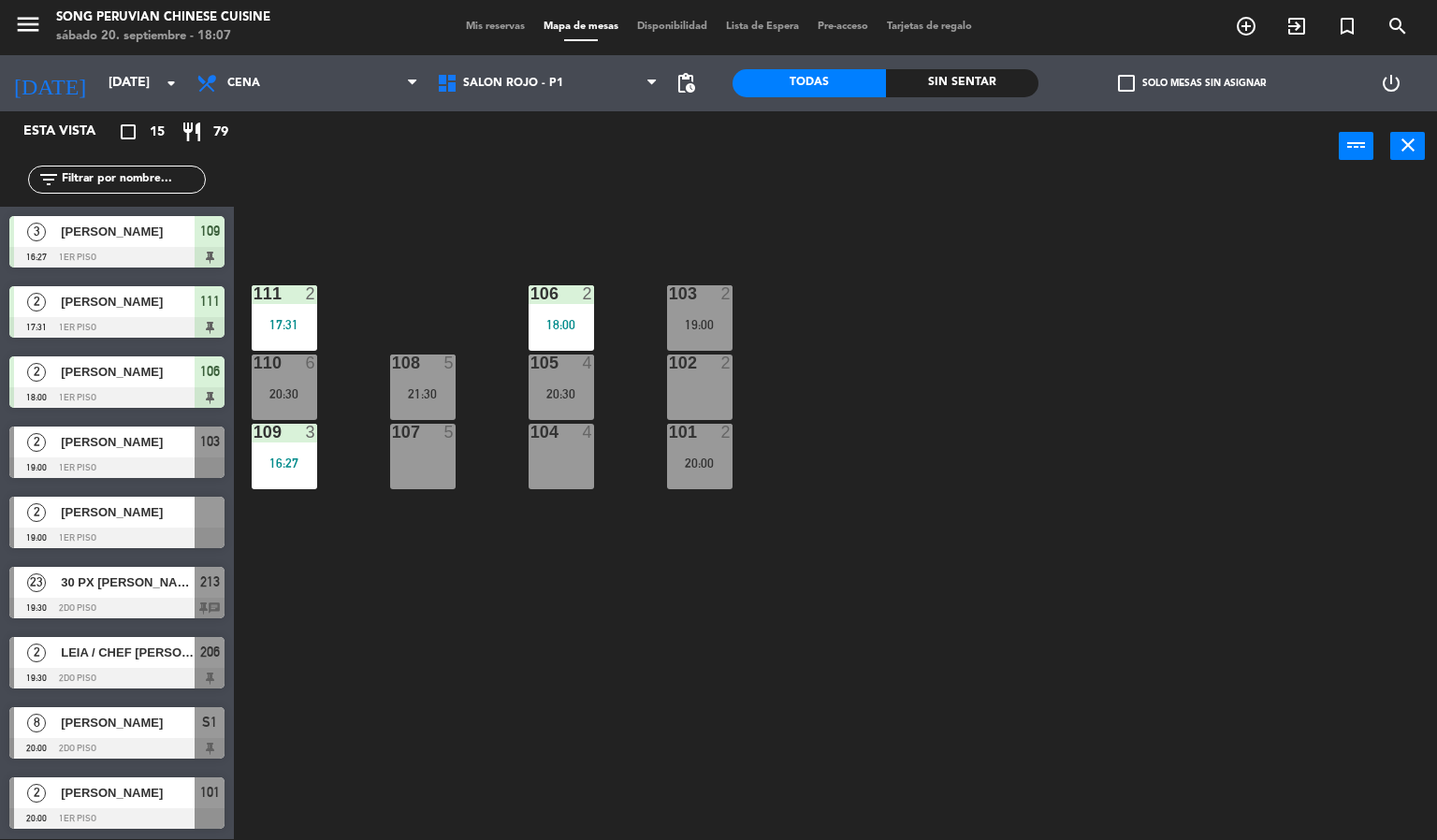
click at [286, 363] on div at bounding box center [284, 362] width 31 height 17
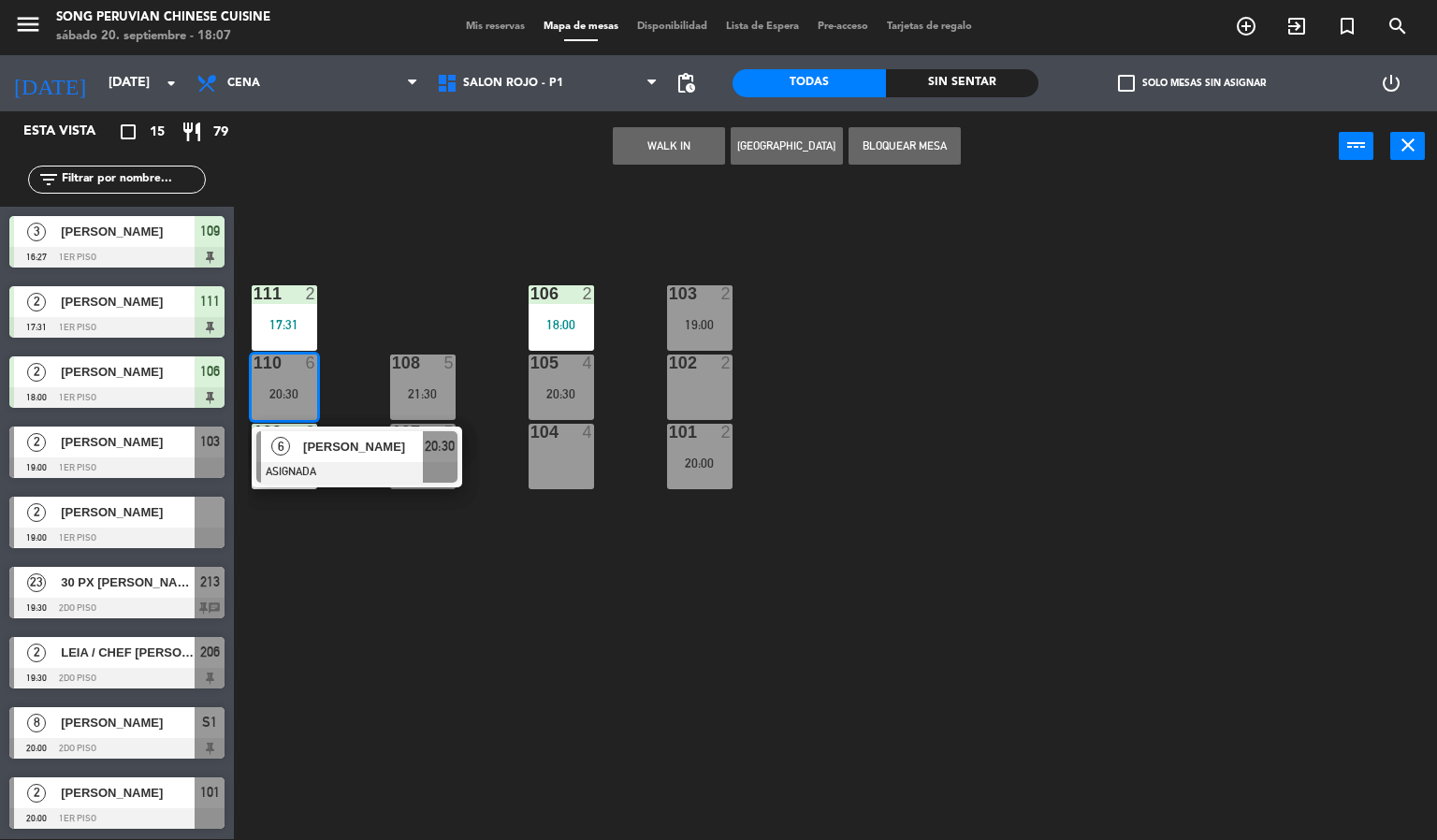
click at [396, 393] on div "21:30" at bounding box center [423, 393] width 65 height 13
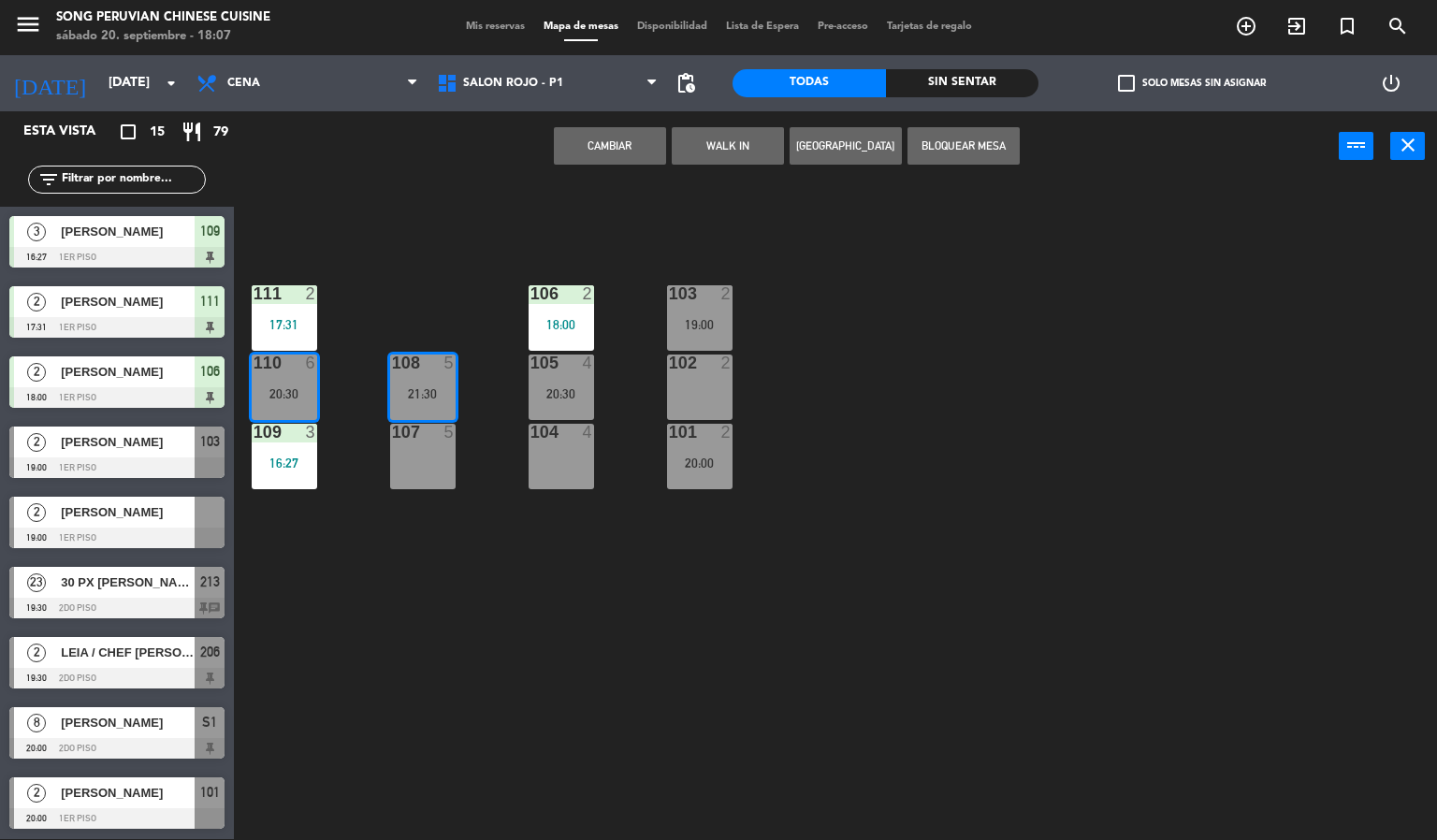
click at [608, 143] on button "Cambiar" at bounding box center [609, 146] width 112 height 37
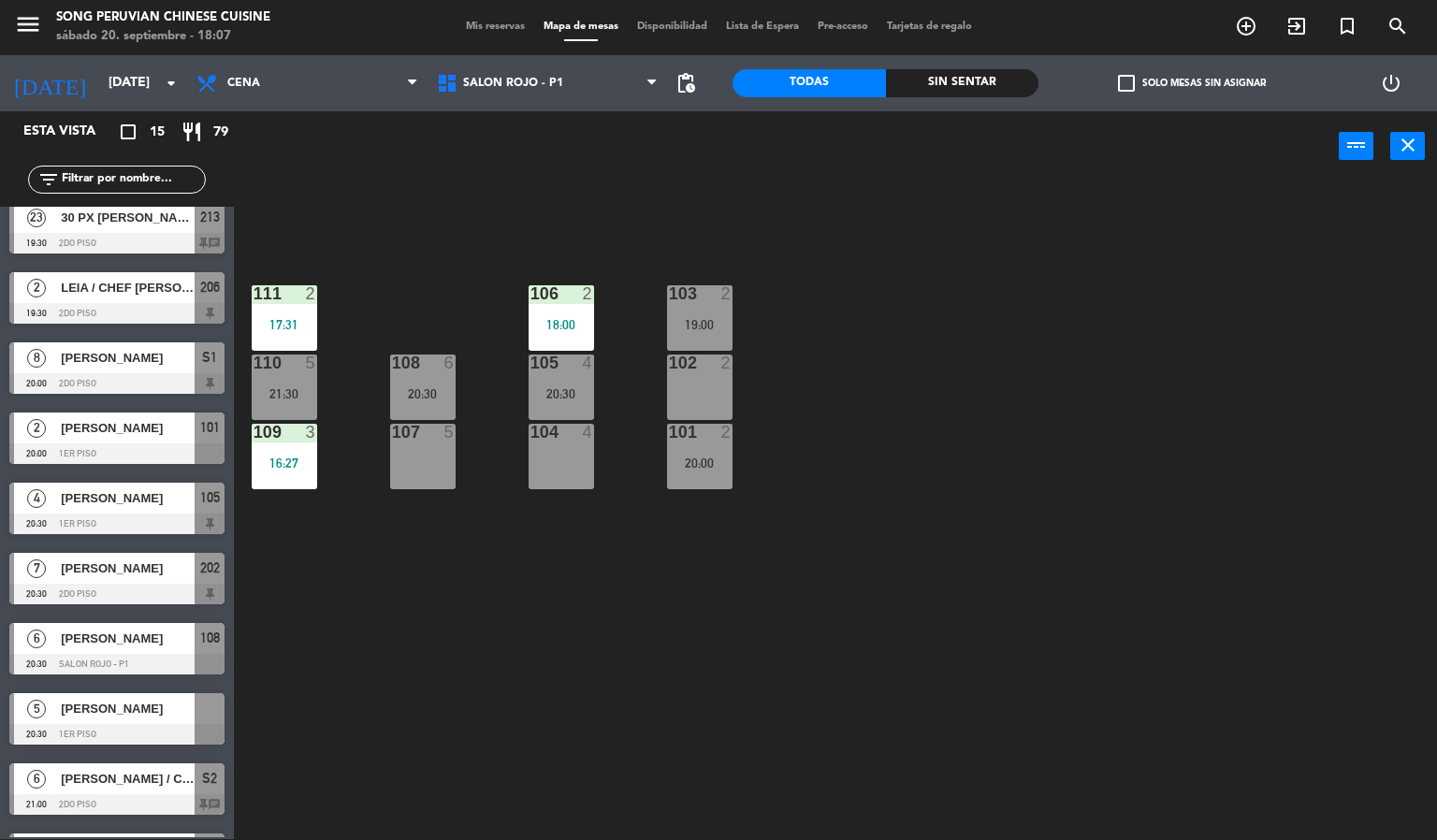
scroll to position [421, 0]
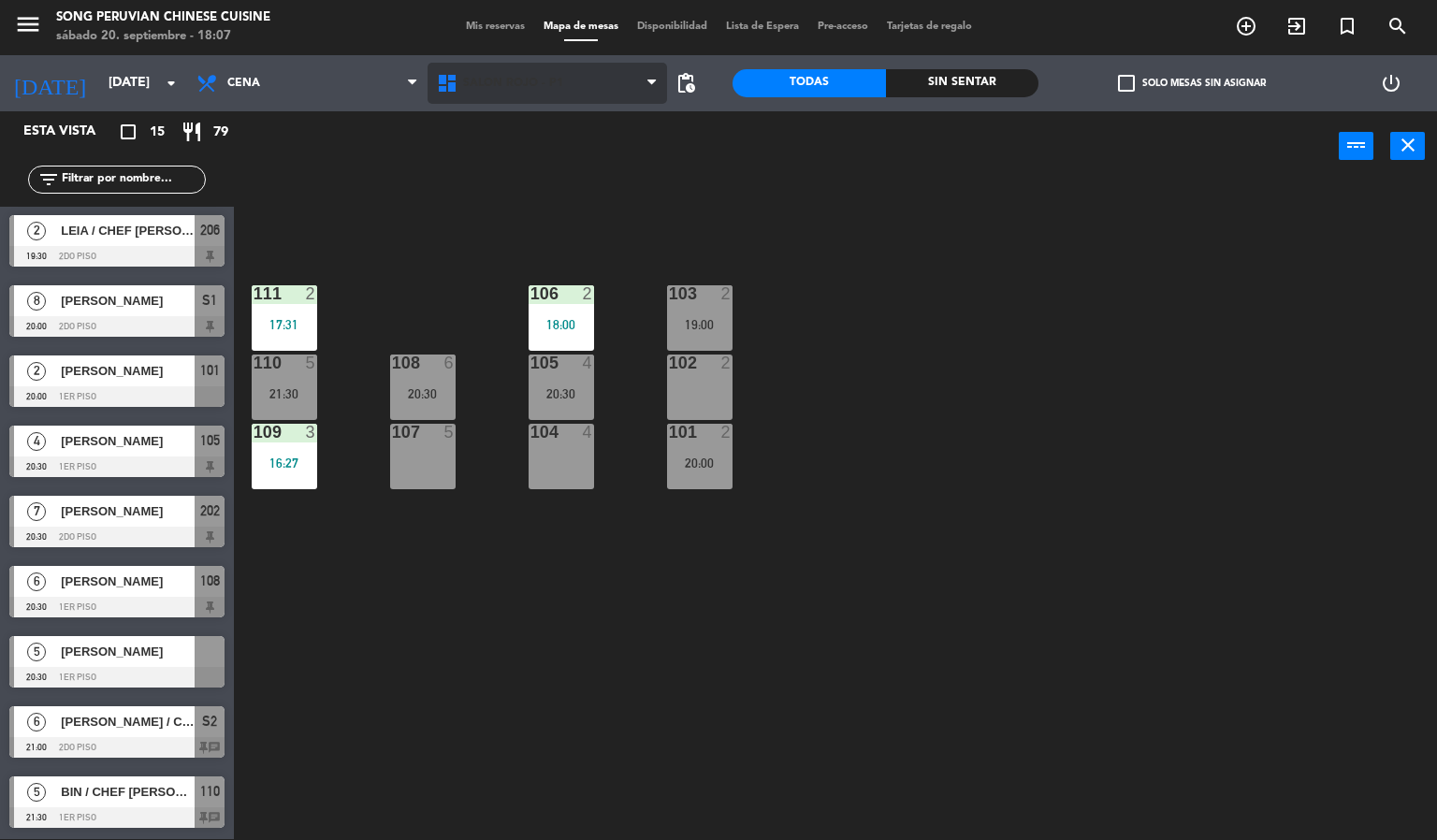
click at [576, 84] on span "SALON ROJO - P1" at bounding box center [547, 83] width 240 height 41
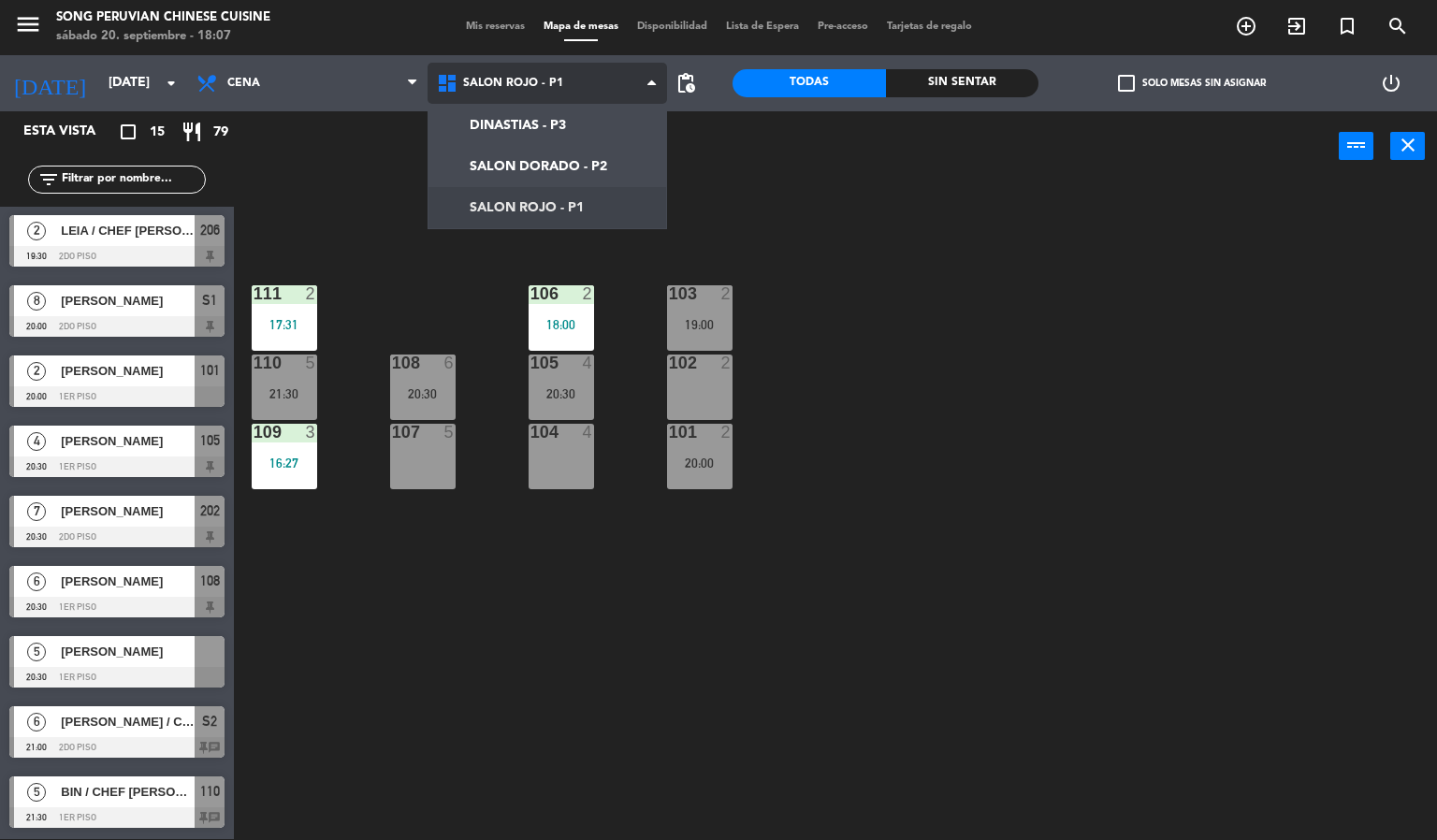
click at [561, 168] on ng-component "menu Song Peruvian Chinese Cuisine [DATE] 20. septiembre - 18:07 Mis reservas M…" at bounding box center [718, 420] width 1437 height 841
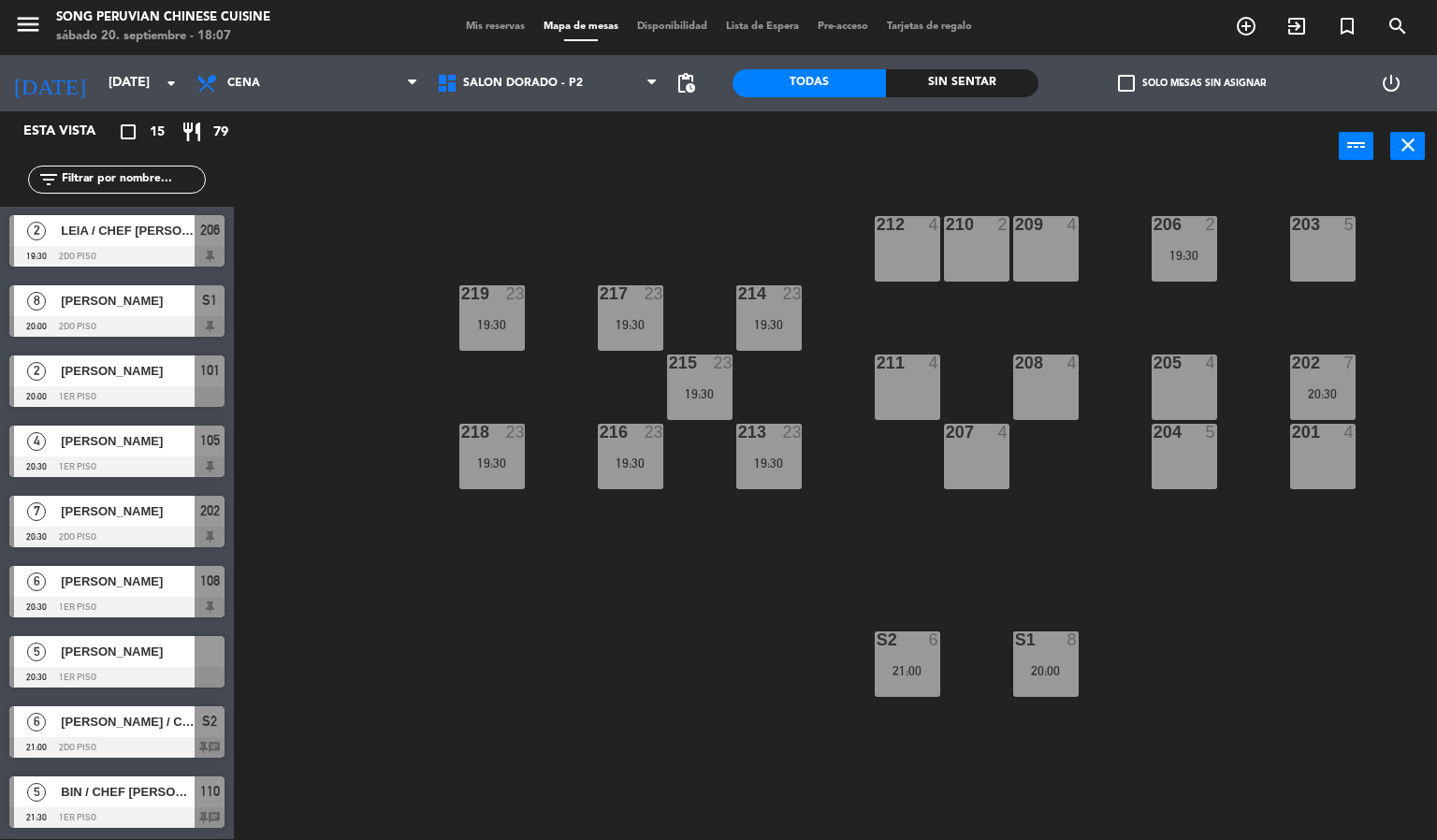
click at [913, 691] on div "S2 6 21:00" at bounding box center [906, 663] width 65 height 65
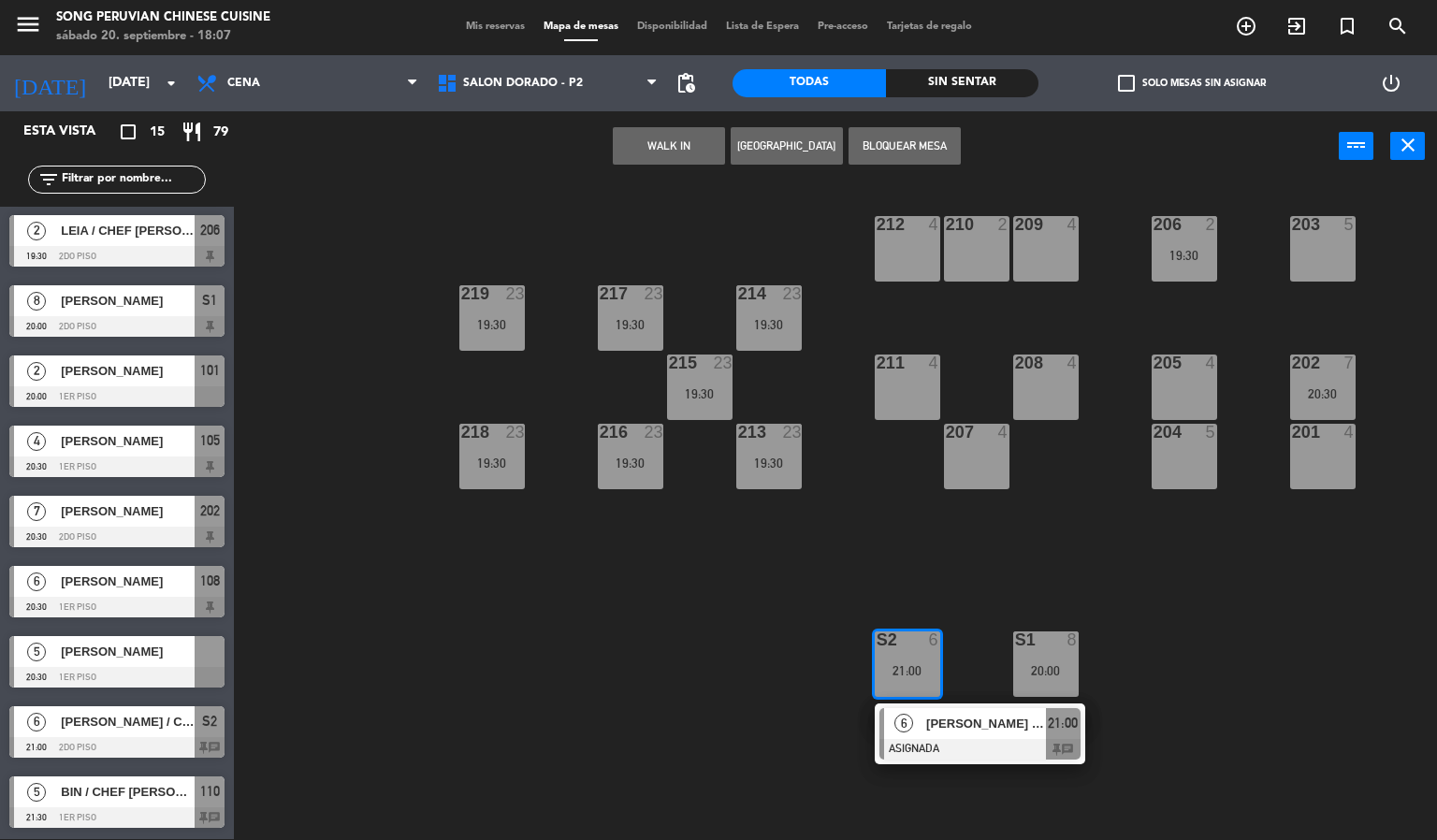
click at [1164, 671] on div "203 5 206 2 19:30 210 2 212 4 209 4 214 23 19:30 217 23 19:30 219 23 19:30 202 …" at bounding box center [842, 510] width 1189 height 657
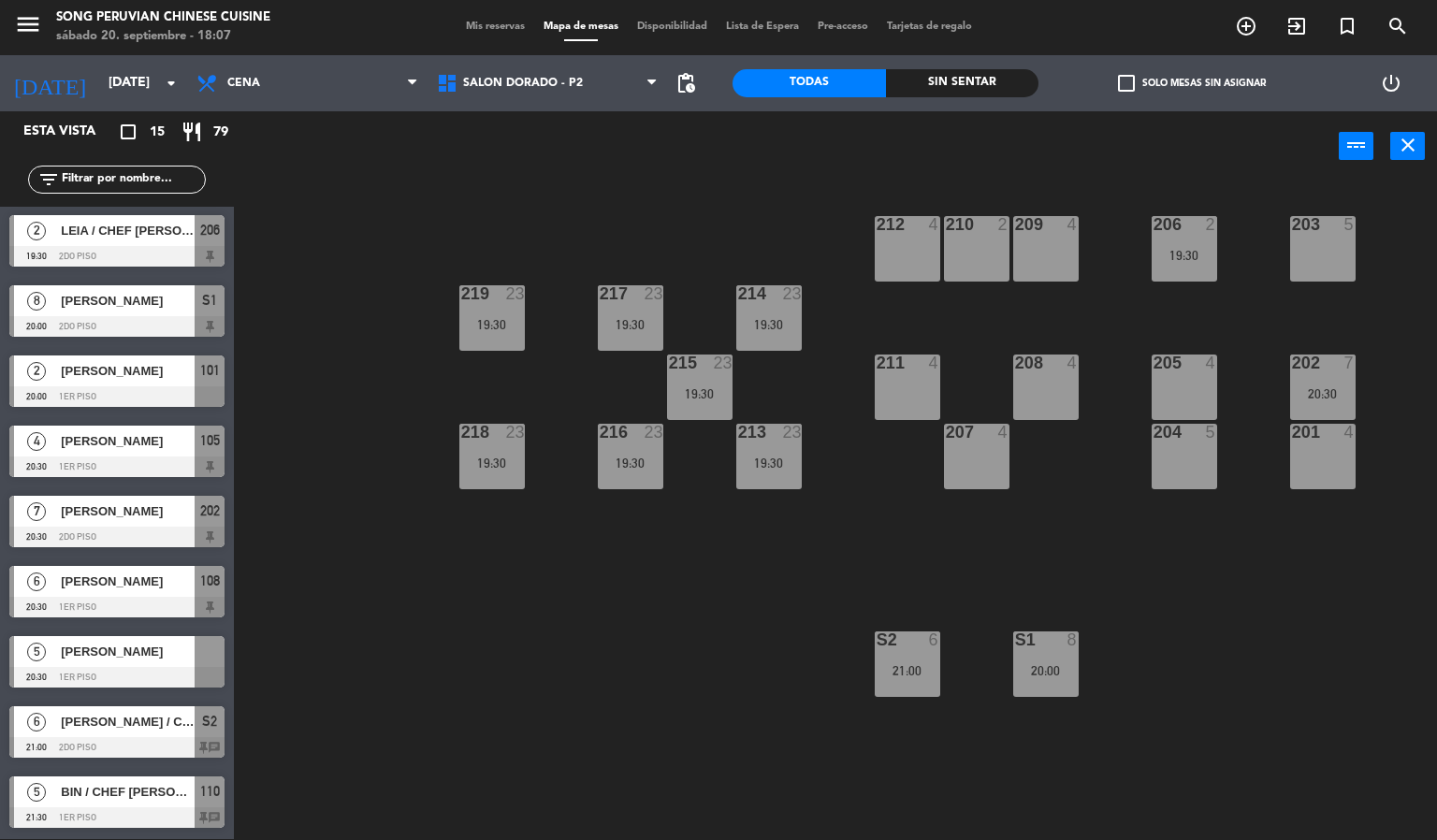
click at [1072, 640] on div "8" at bounding box center [1073, 639] width 12 height 17
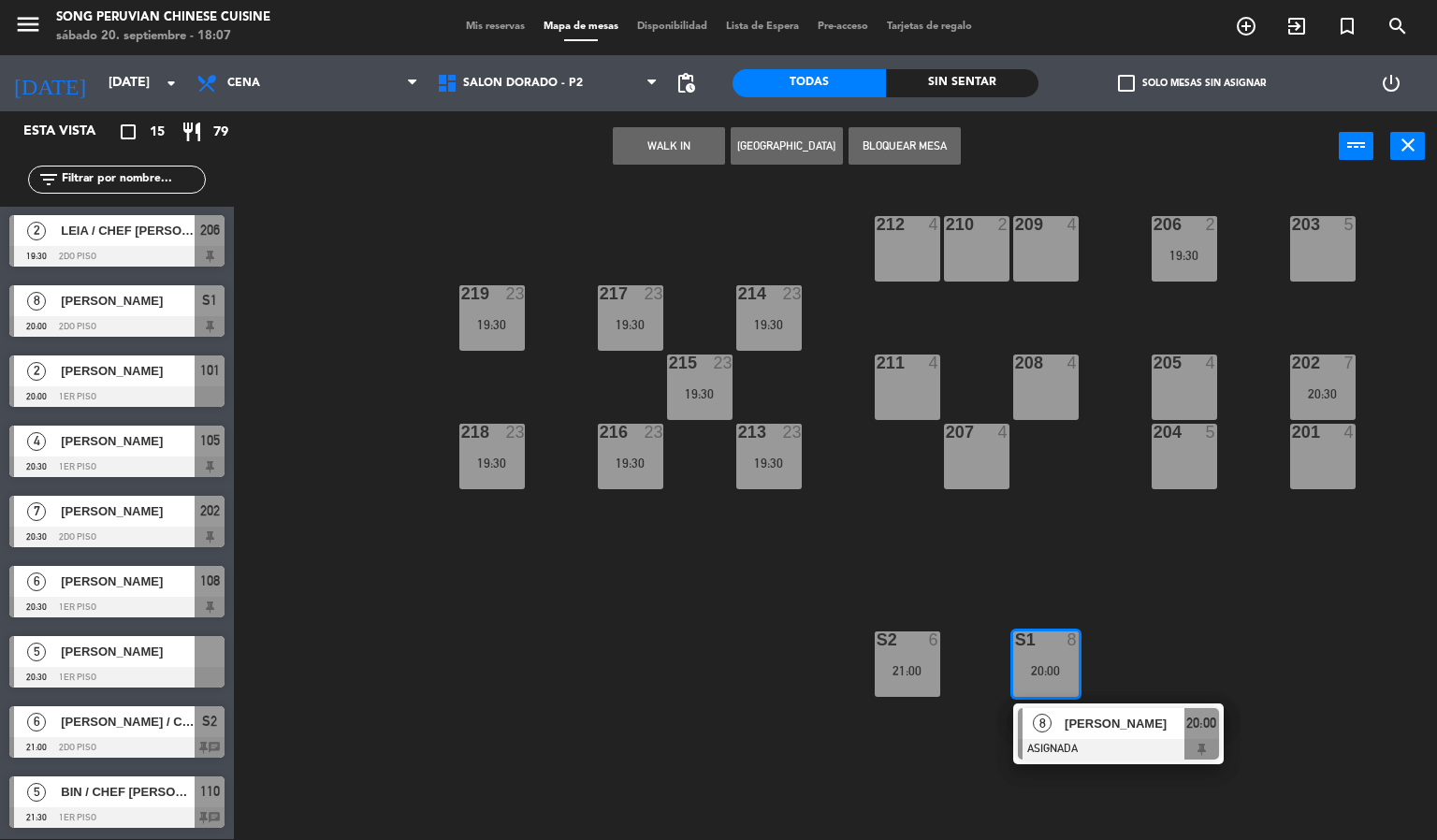
click at [1156, 635] on div "203 5 206 2 19:30 210 2 212 4 209 4 214 23 19:30 217 23 19:30 219 23 19:30 202 …" at bounding box center [842, 510] width 1189 height 657
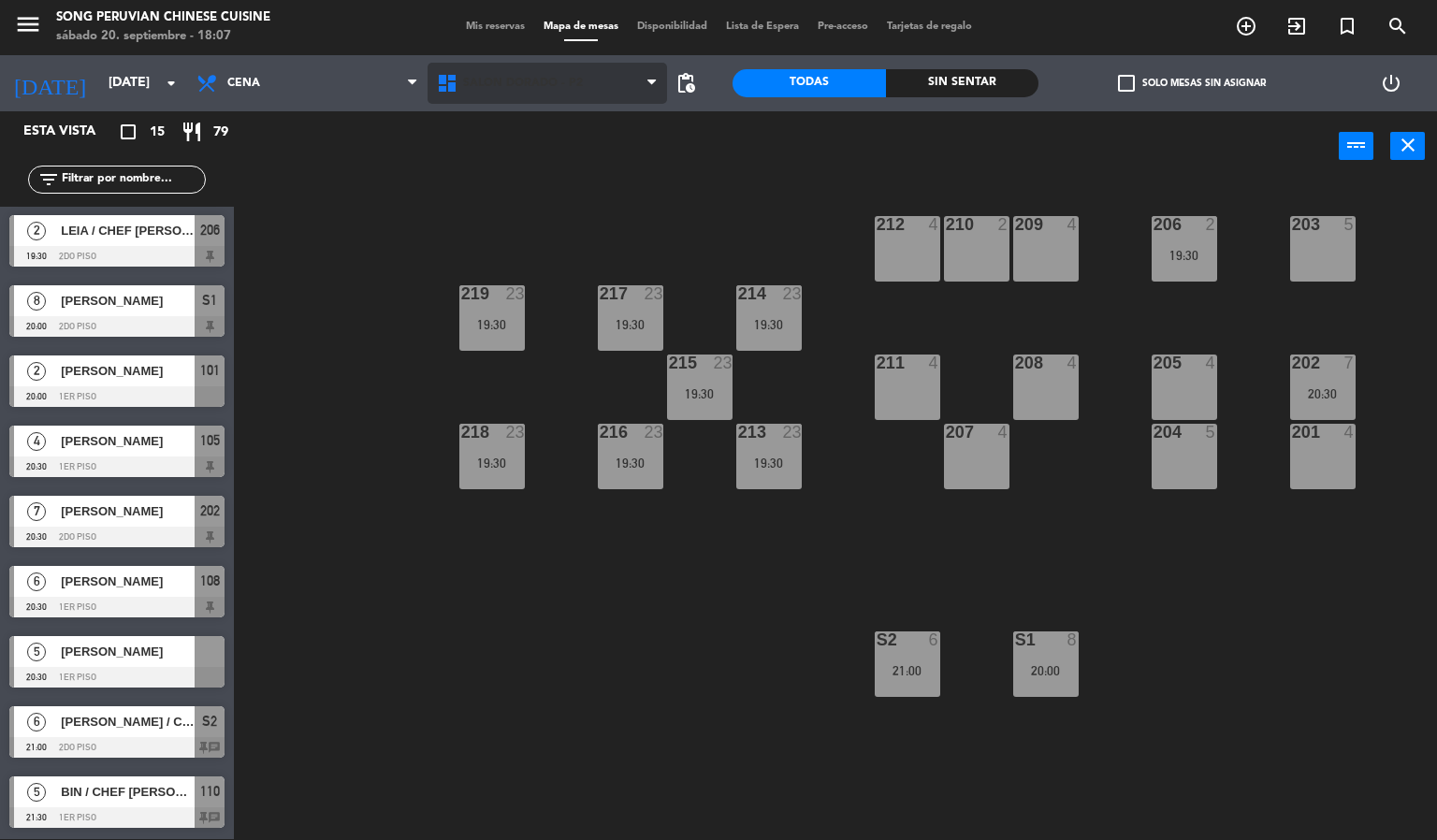
click at [614, 102] on span "SALON DORADO - P2" at bounding box center [547, 83] width 240 height 41
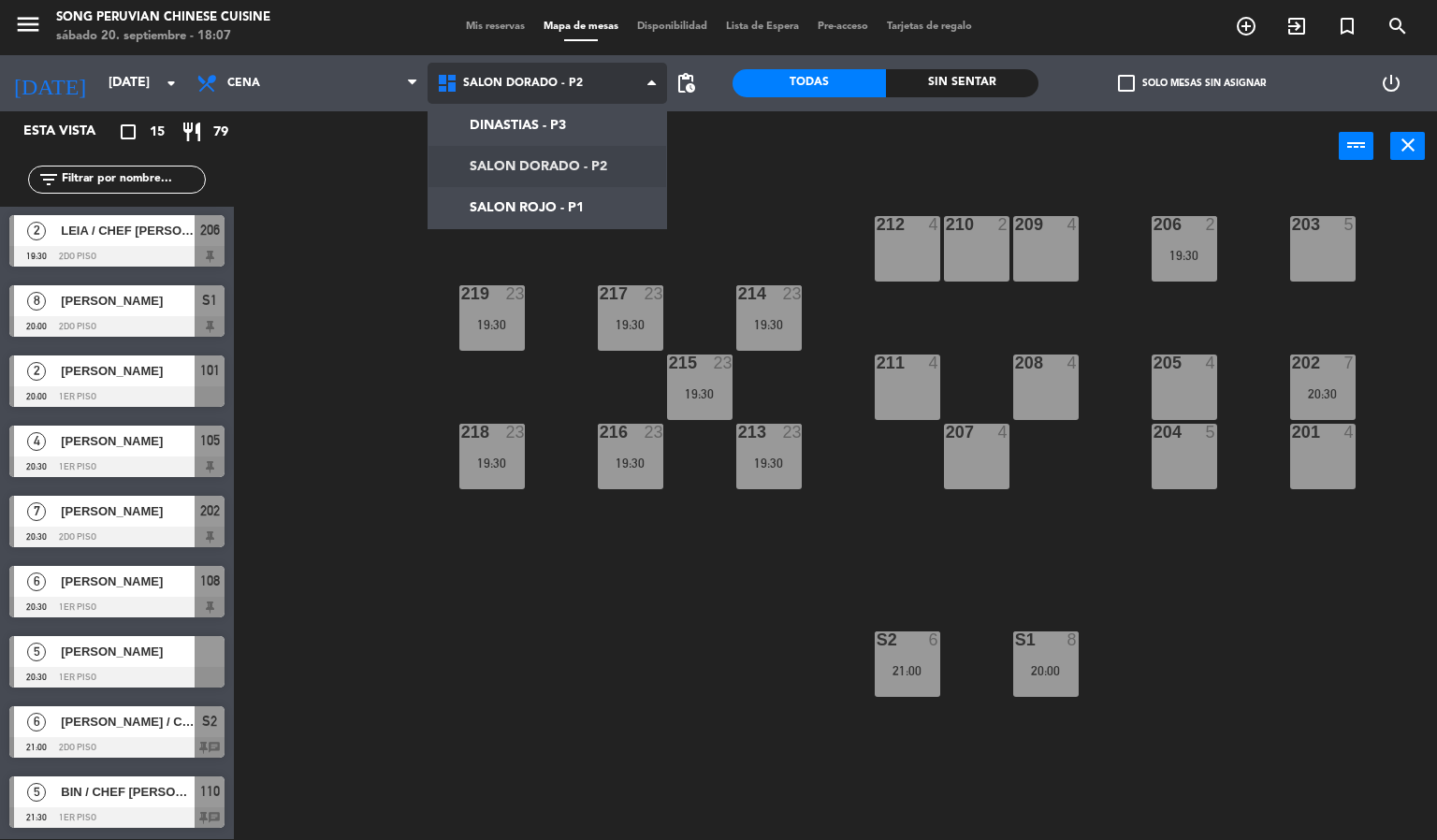
click at [581, 166] on ng-component "menu Song Peruvian Chinese Cuisine [DATE] 20. septiembre - 18:07 Mis reservas M…" at bounding box center [718, 420] width 1437 height 841
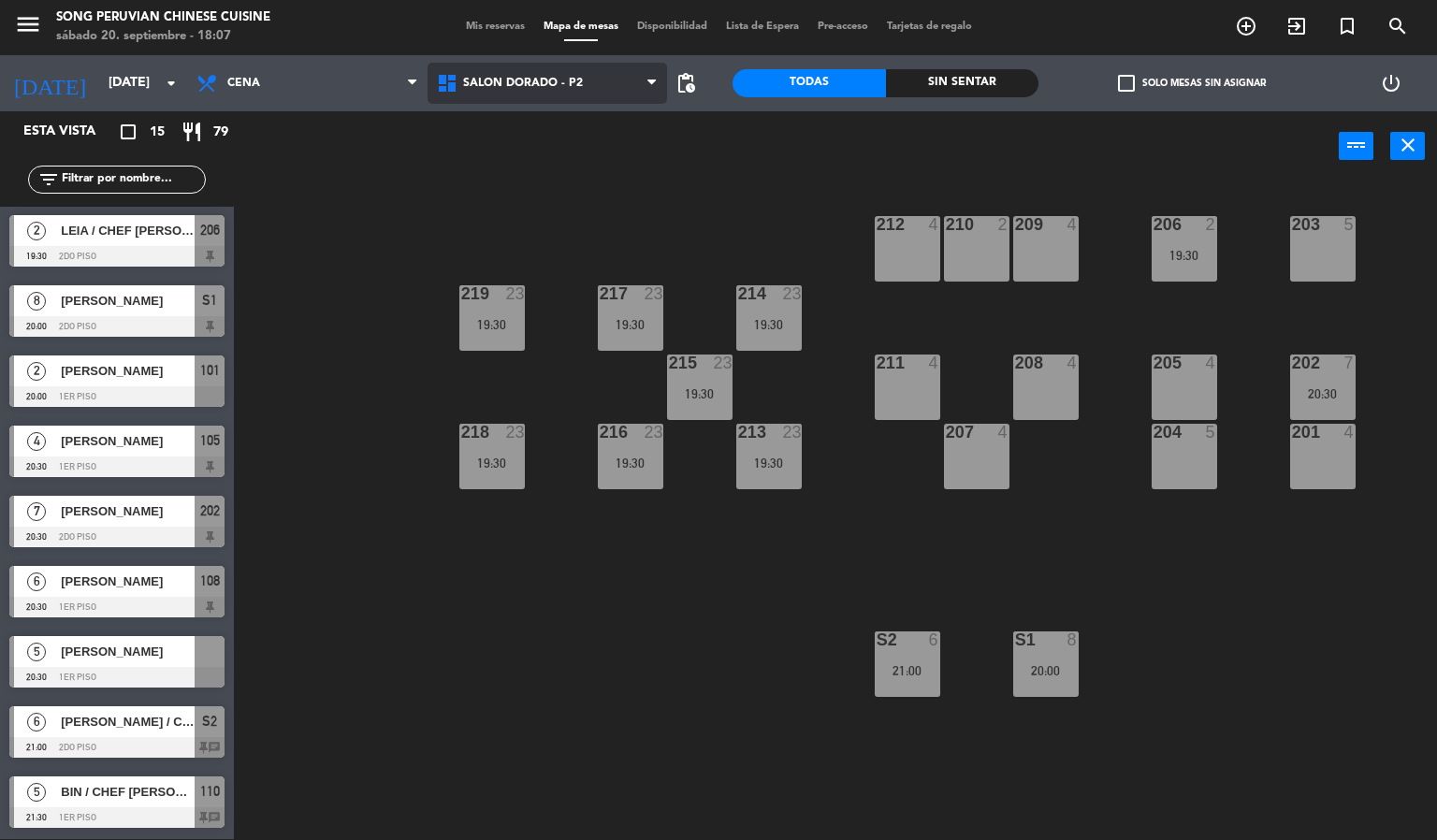
click at [575, 85] on span "SALON DORADO - P2" at bounding box center [523, 83] width 120 height 13
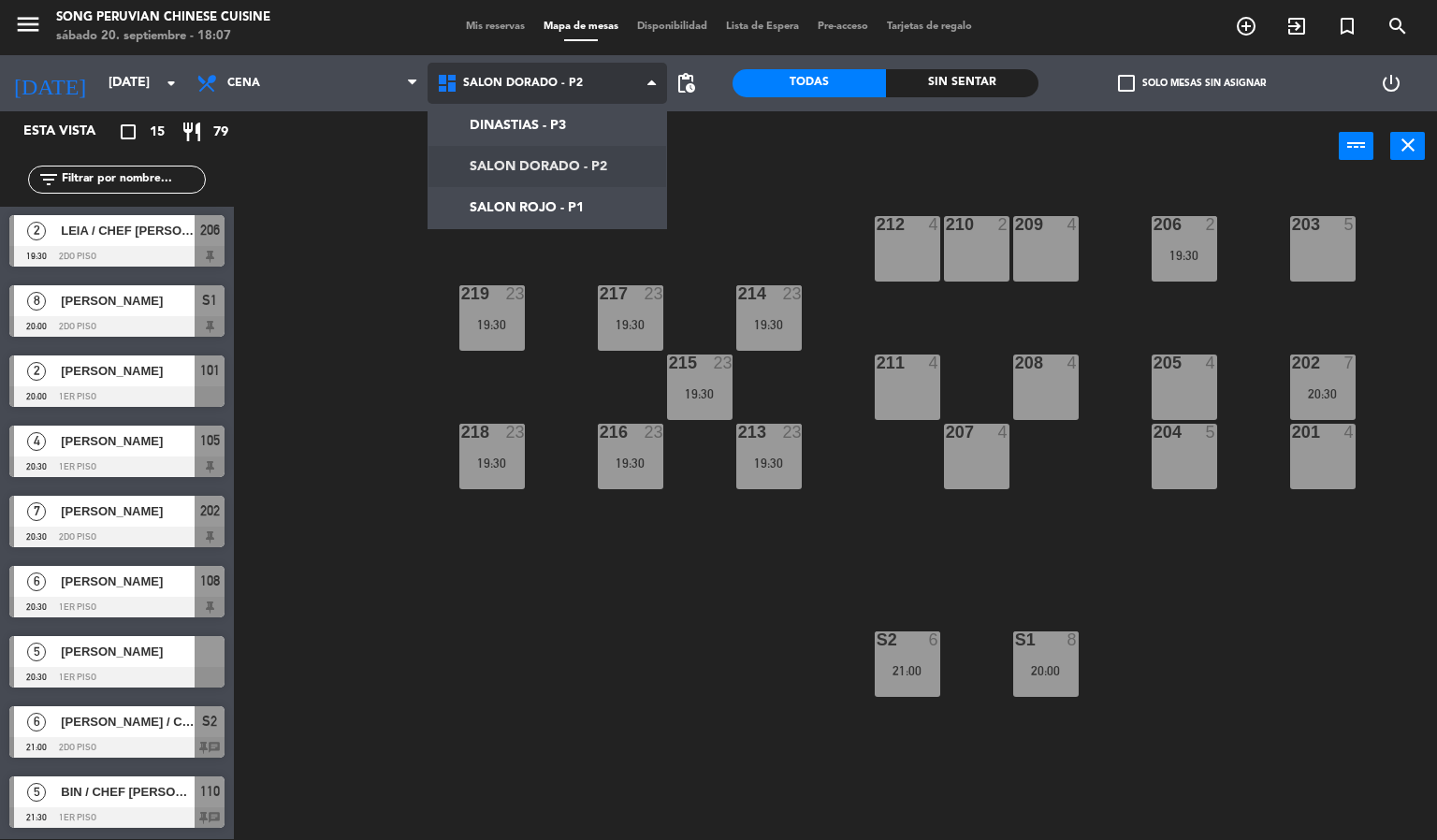
click at [514, 205] on ng-component "menu Song Peruvian Chinese Cuisine [DATE] 20. septiembre - 18:07 Mis reservas M…" at bounding box center [718, 420] width 1437 height 841
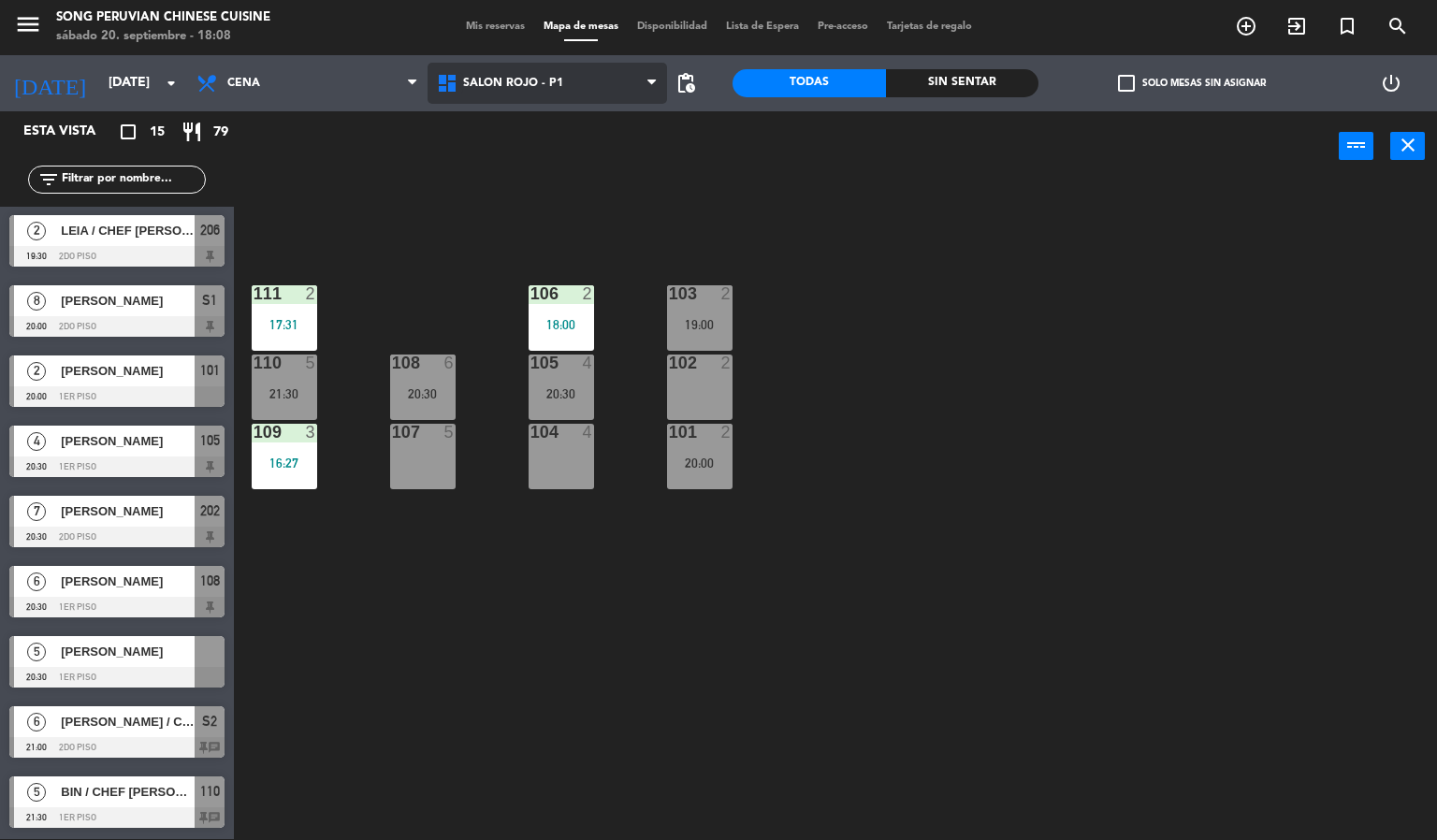
click at [456, 82] on icon at bounding box center [450, 83] width 27 height 22
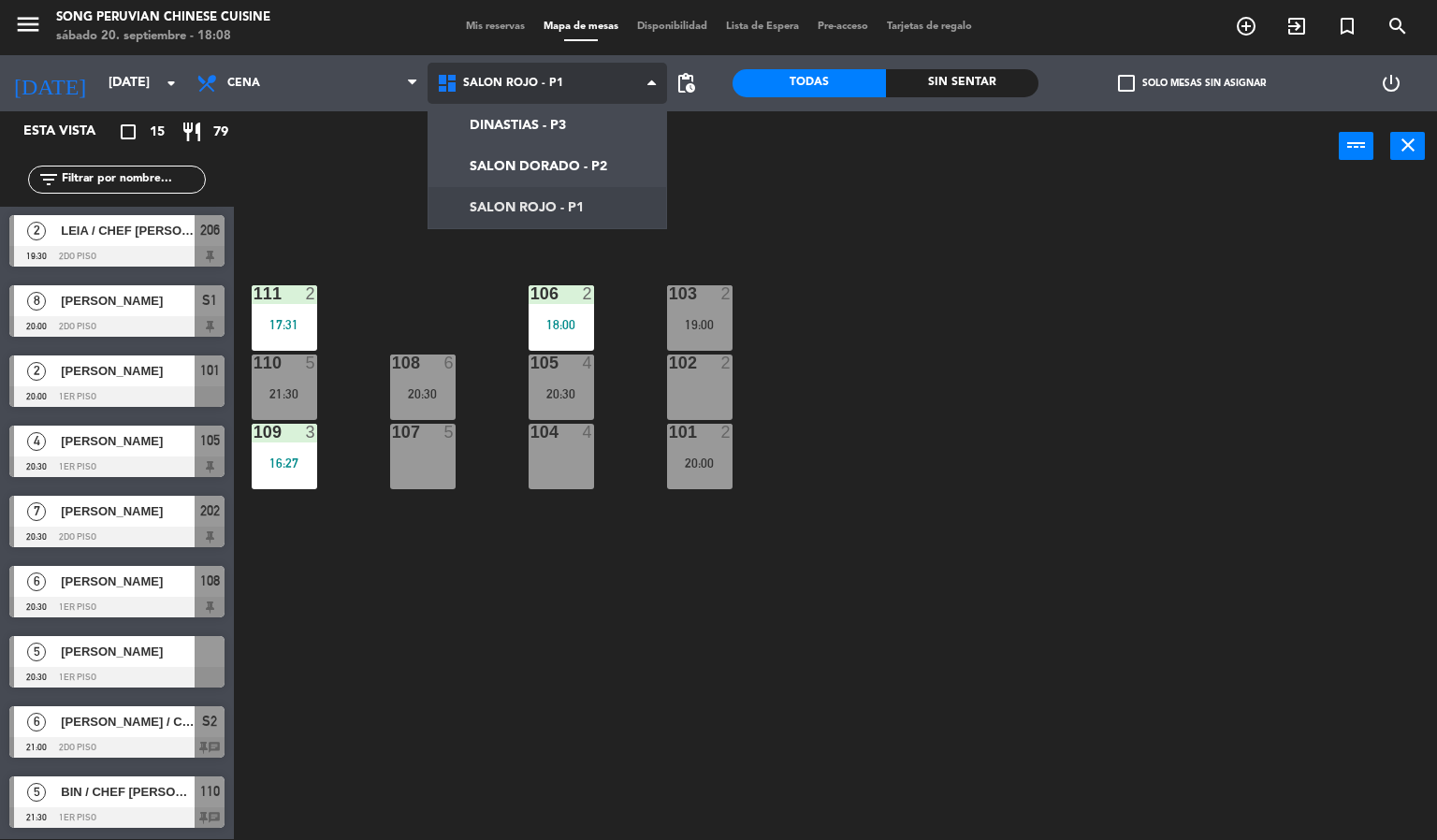
click at [502, 169] on ng-component "menu Song Peruvian Chinese Cuisine [DATE] 20. septiembre - 18:08 Mis reservas M…" at bounding box center [718, 420] width 1437 height 841
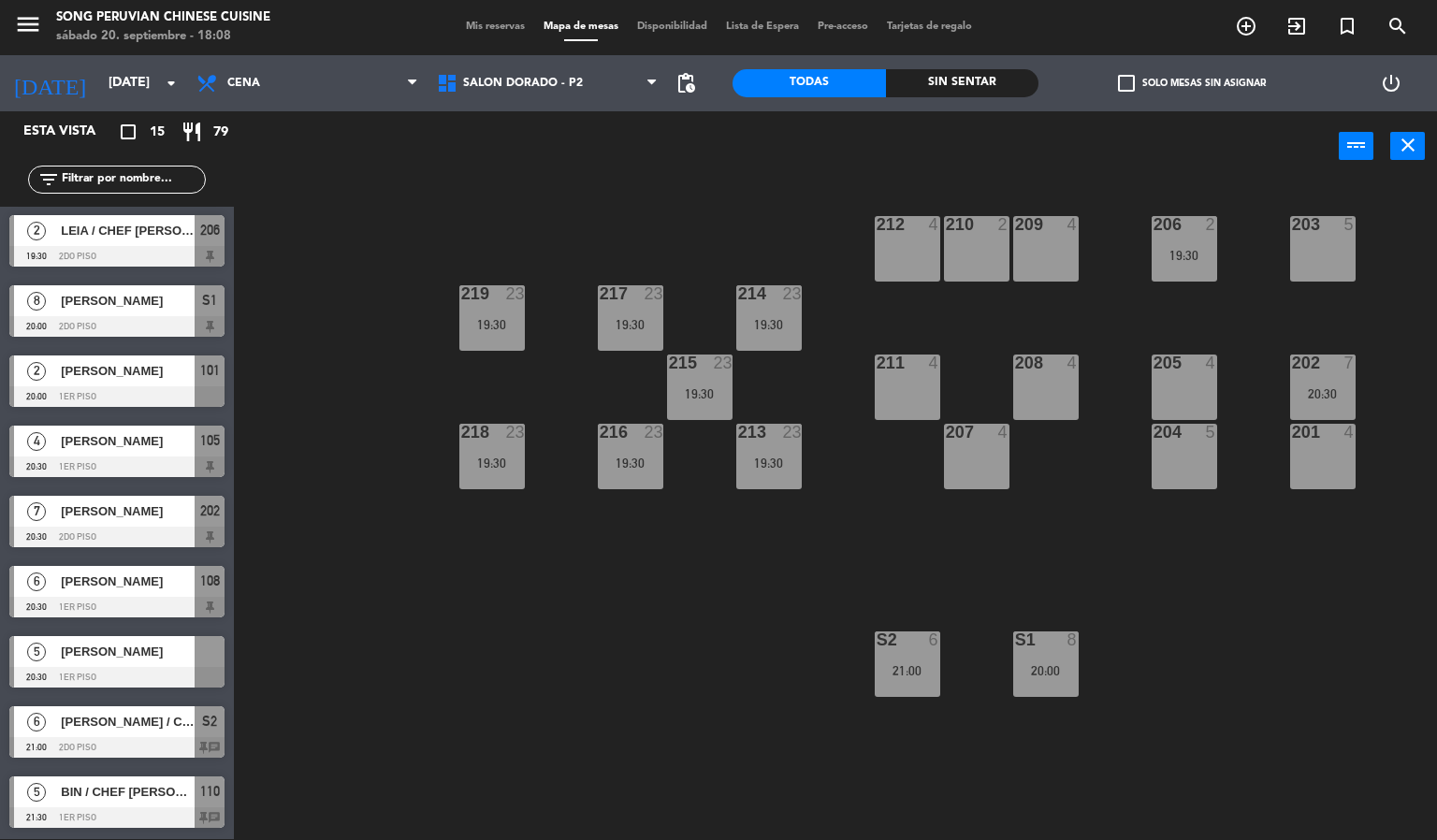
click at [1324, 362] on div at bounding box center [1322, 362] width 31 height 17
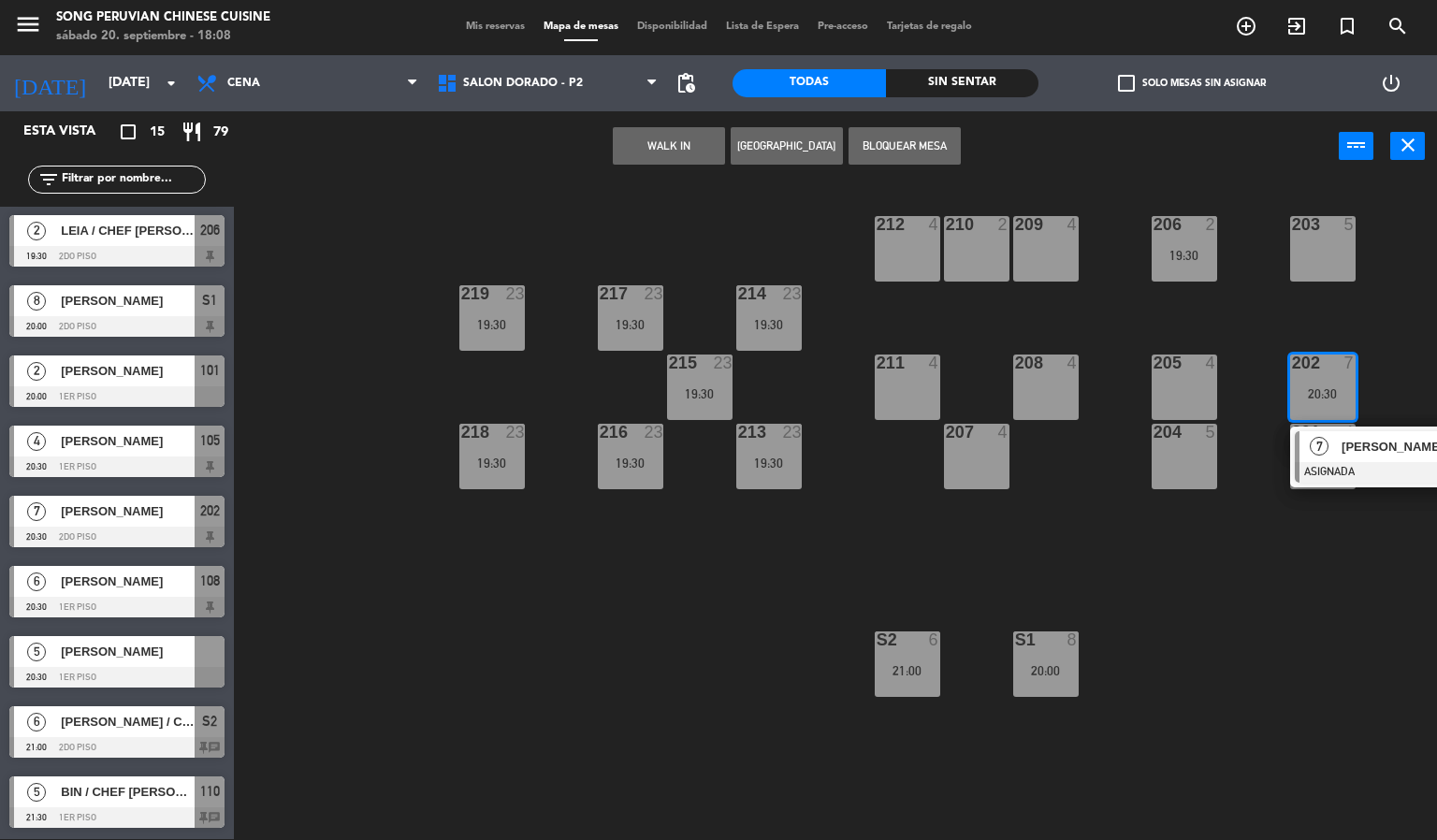
click at [1319, 446] on span "7" at bounding box center [1318, 446] width 18 height 18
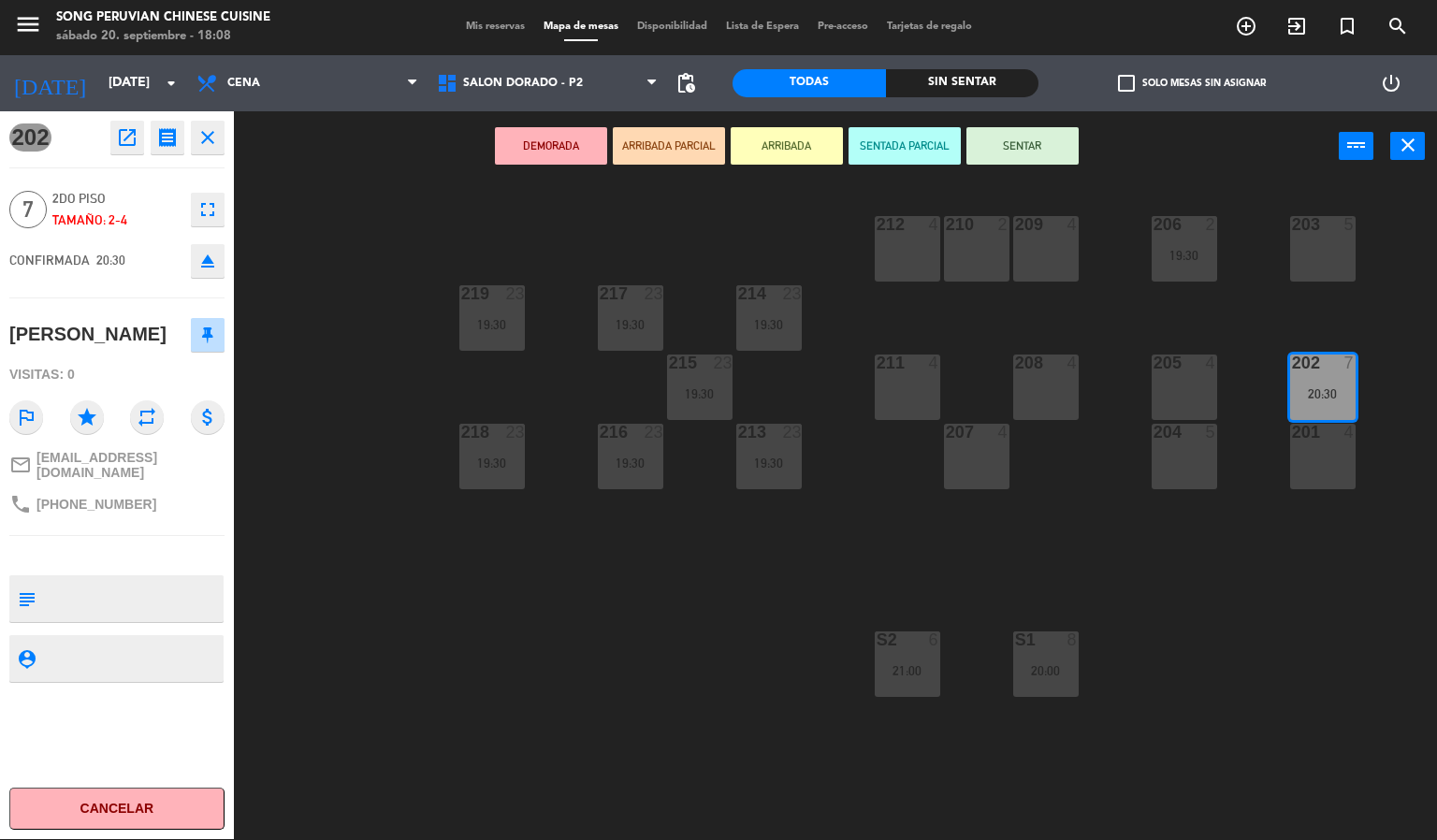
click at [1333, 483] on div "201 4" at bounding box center [1322, 456] width 65 height 65
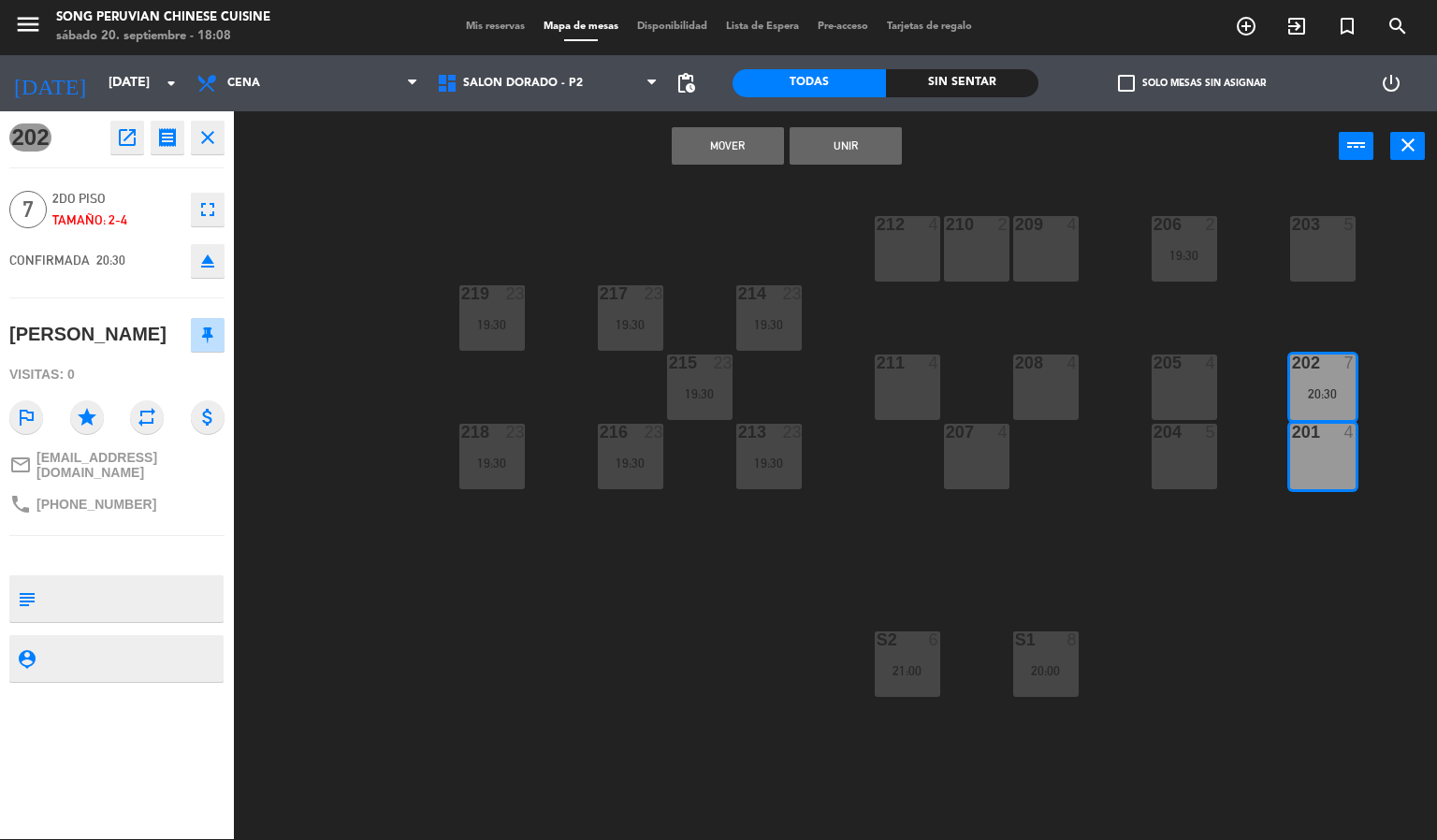
click at [815, 144] on button "Unir" at bounding box center [845, 146] width 112 height 37
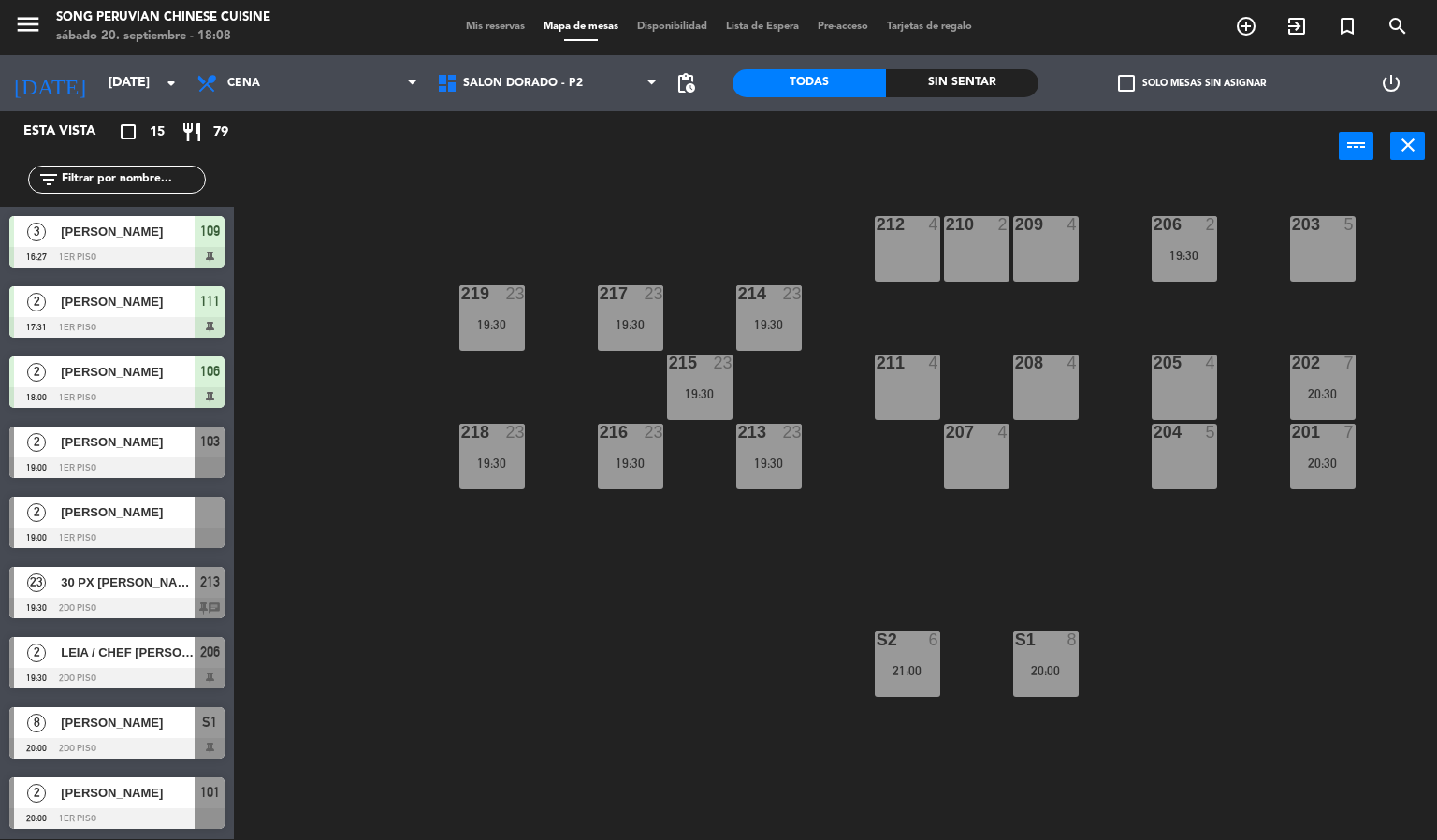
scroll to position [1, 0]
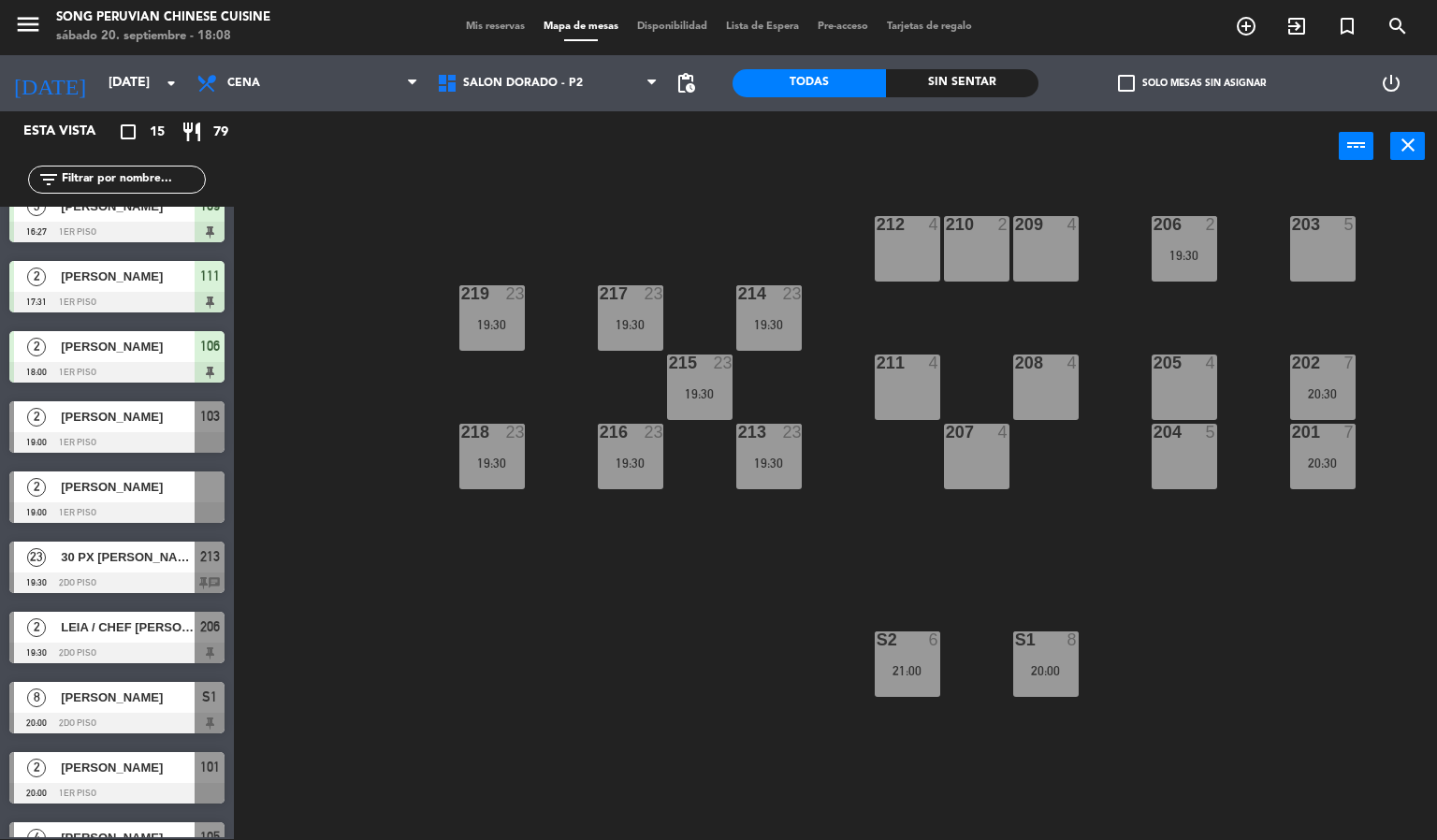
click at [1196, 603] on div "203 5 206 2 19:30 210 2 212 4 209 4 214 23 19:30 217 23 19:30 219 23 19:30 202 …" at bounding box center [842, 510] width 1189 height 657
click at [1254, 612] on div "203 5 206 2 19:30 210 2 212 4 209 4 214 23 19:30 217 23 19:30 219 23 19:30 202 …" at bounding box center [842, 510] width 1189 height 657
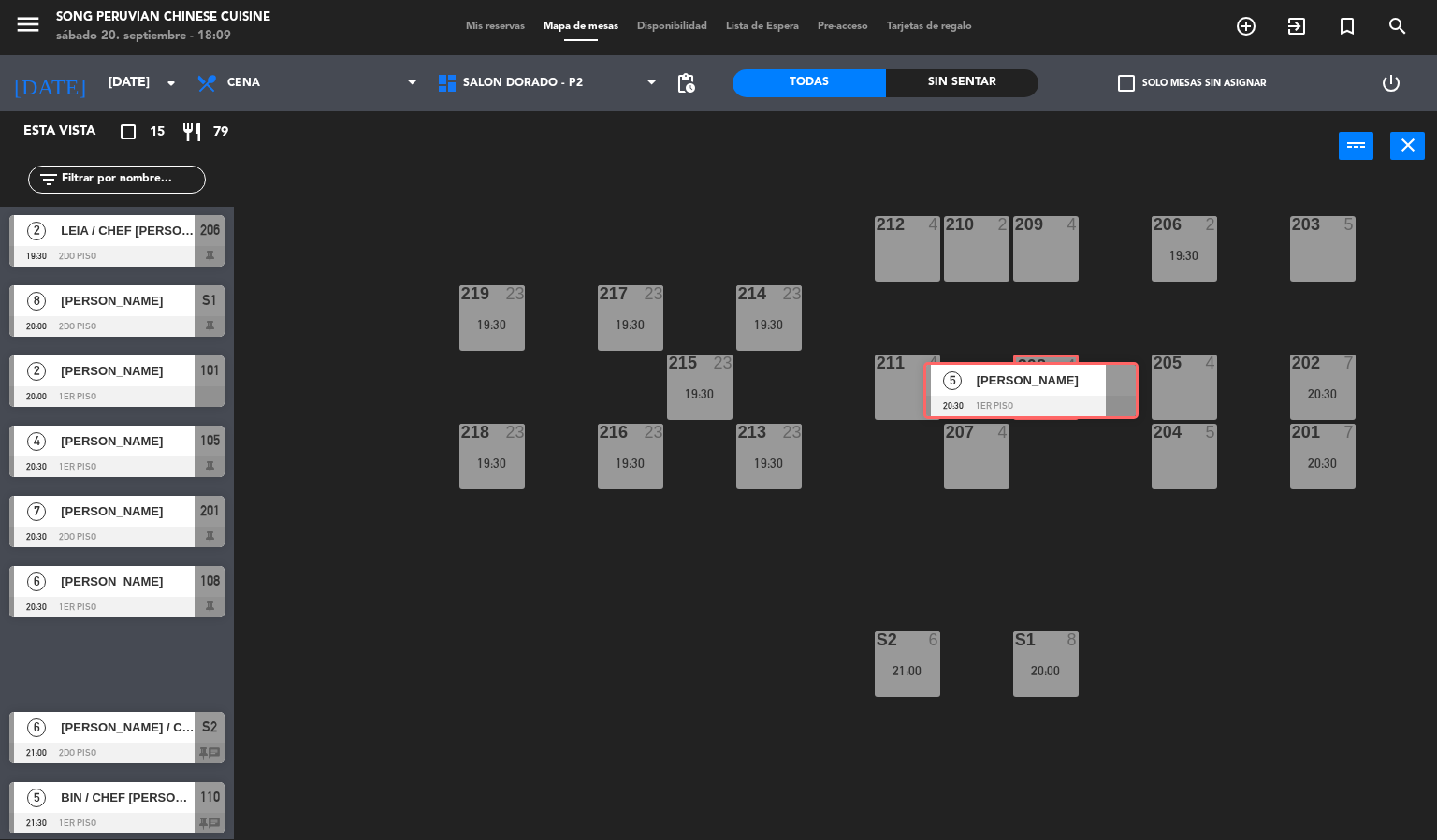
drag, startPoint x: 132, startPoint y: 663, endPoint x: 1047, endPoint y: 346, distance: 968.4
click at [1047, 388] on div "Esta vista crop_square 15 restaurant 79 filter_list 3 [PERSON_NAME] 16:27 1er p…" at bounding box center [718, 475] width 1437 height 728
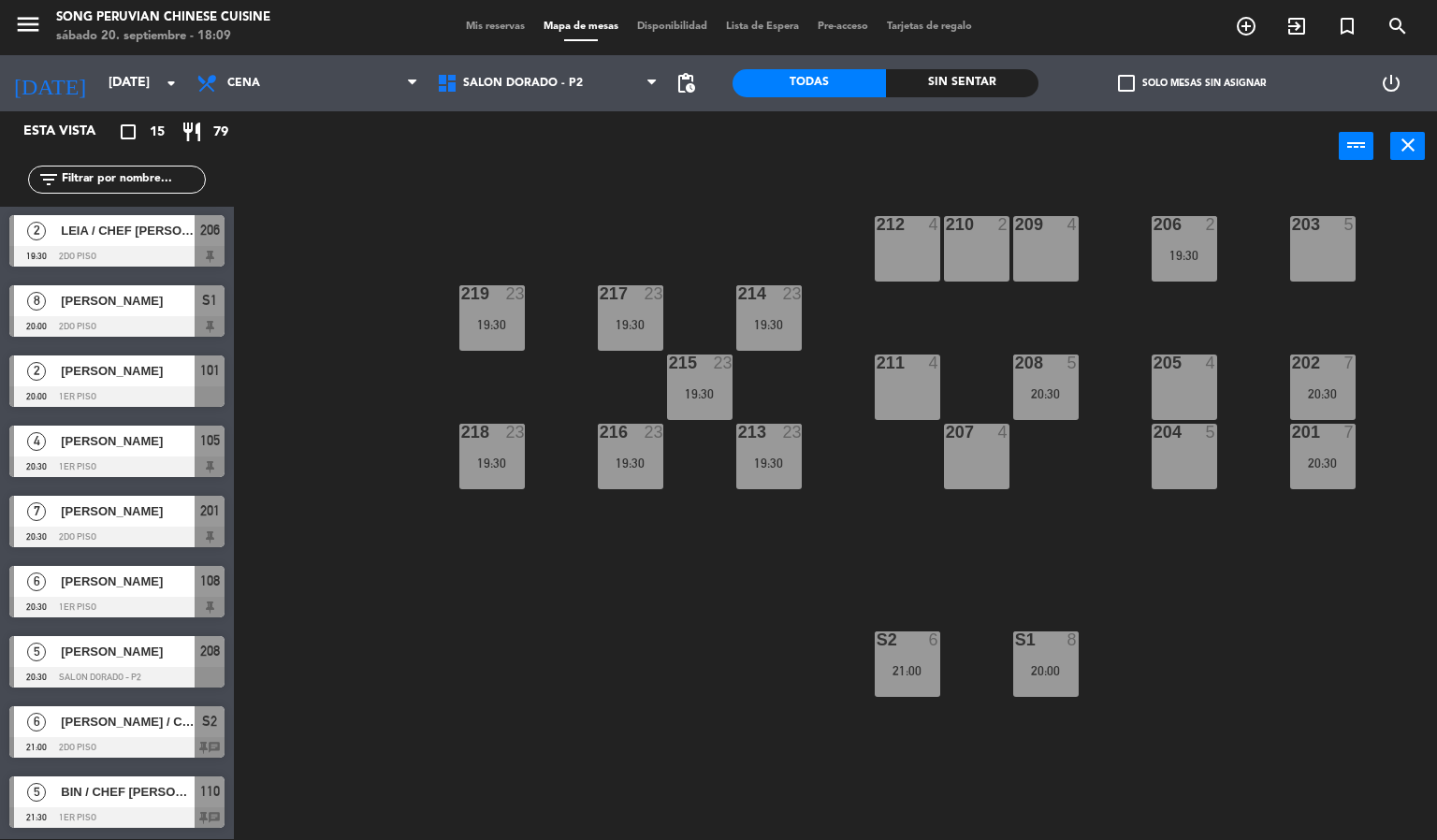
drag, startPoint x: 1086, startPoint y: 321, endPoint x: 1176, endPoint y: 350, distance: 94.6
click at [1173, 347] on div "203 5 206 2 19:30 210 2 212 4 209 4 214 23 19:30 217 23 19:30 219 23 19:30 202 …" at bounding box center [842, 510] width 1189 height 657
drag, startPoint x: 1176, startPoint y: 350, endPoint x: 1190, endPoint y: 315, distance: 37.7
click at [1179, 346] on div "203 5 206 2 19:30 210 2 212 4 209 4 214 23 19:30 217 23 19:30 219 23 19:30 202 …" at bounding box center [842, 510] width 1189 height 657
click at [1190, 249] on div "19:30" at bounding box center [1184, 255] width 65 height 13
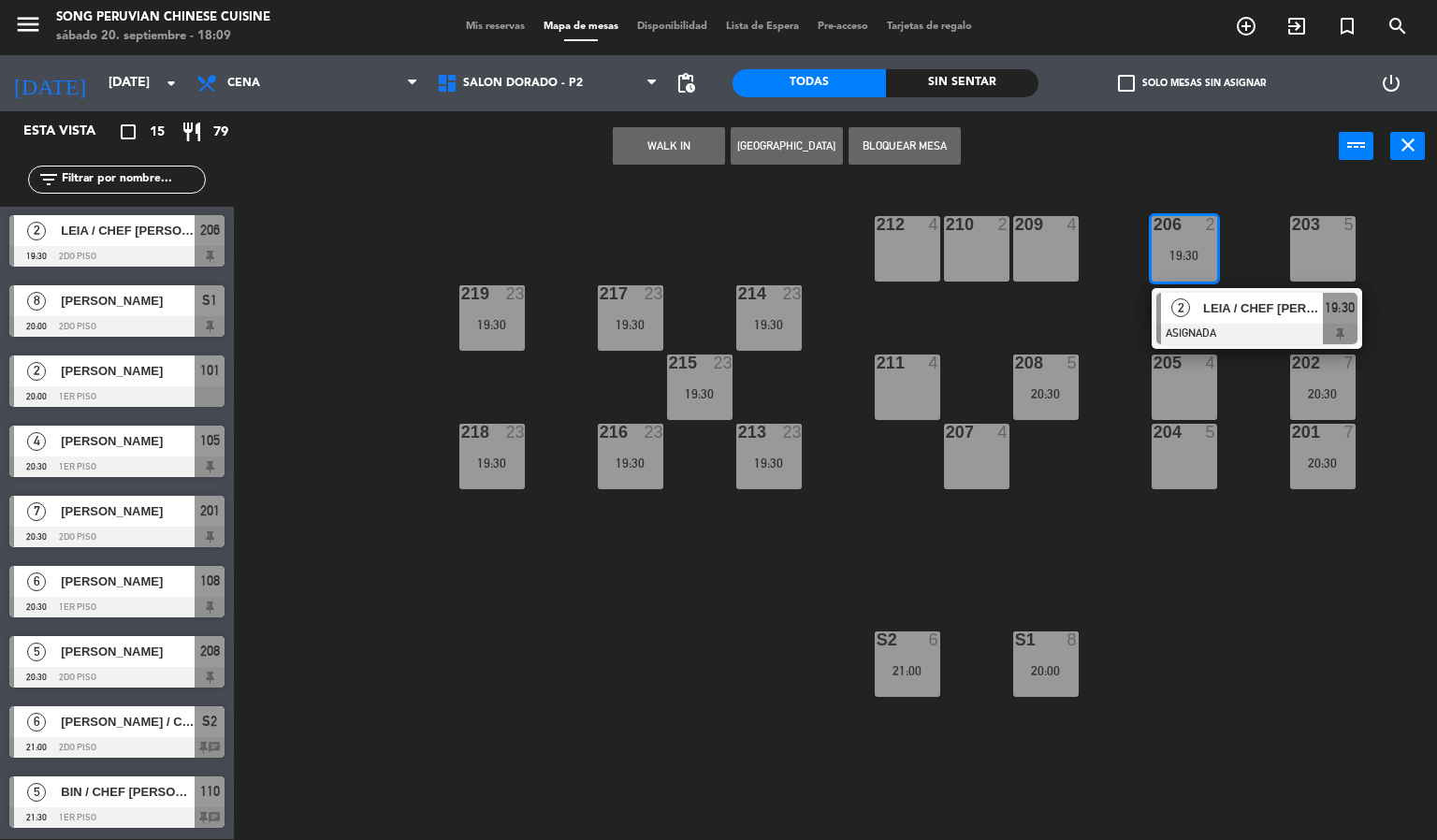
click at [1204, 168] on div "WALK IN [GEOGRAPHIC_DATA] Bloquear Mesa power_input close" at bounding box center [786, 146] width 1105 height 71
click at [582, 93] on span "SALON DORADO - P2" at bounding box center [547, 83] width 240 height 41
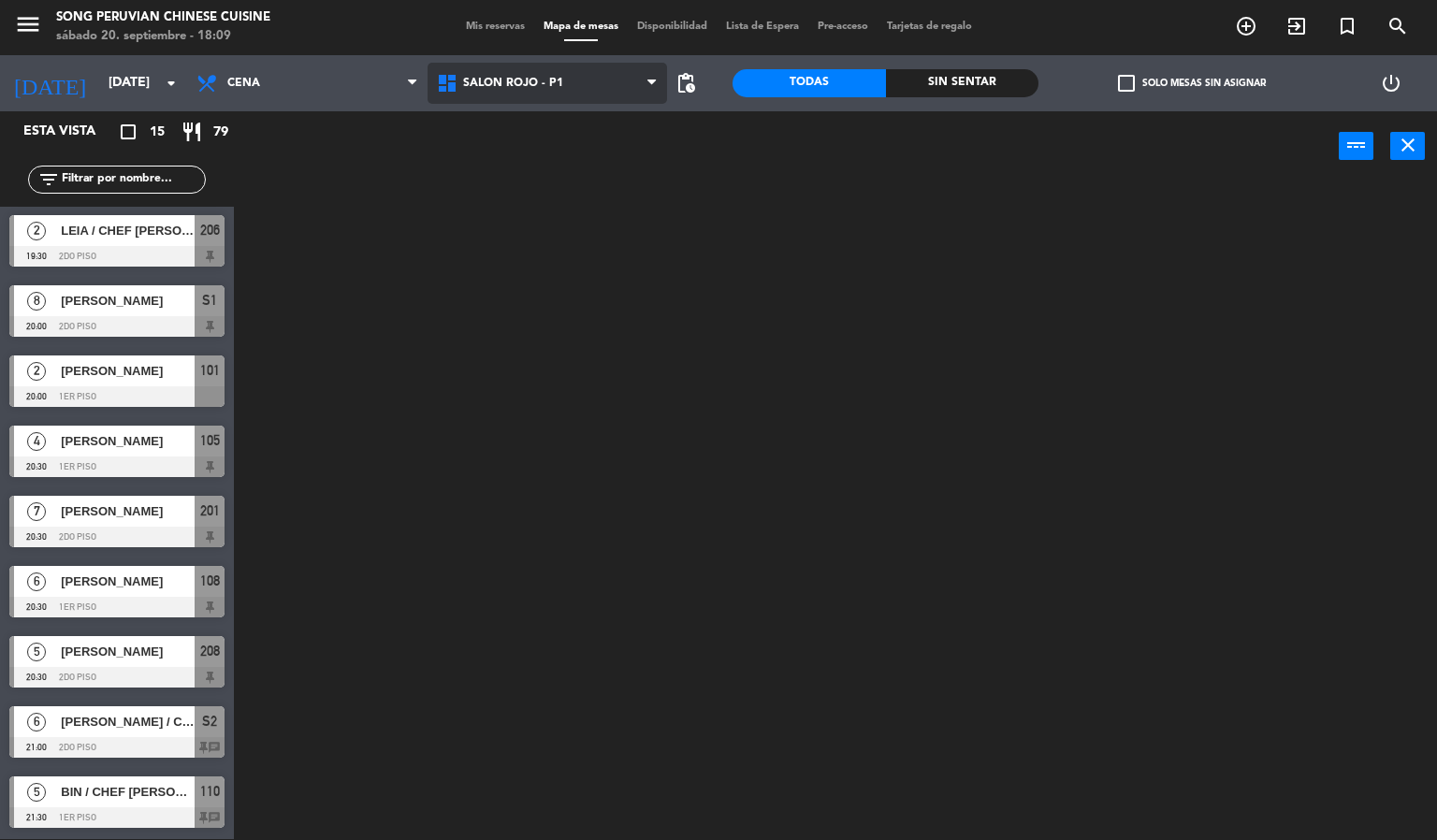
click at [534, 214] on ng-component "menu Song Peruvian Chinese Cuisine [DATE] 20. septiembre - 18:09 Mis reservas M…" at bounding box center [718, 420] width 1437 height 841
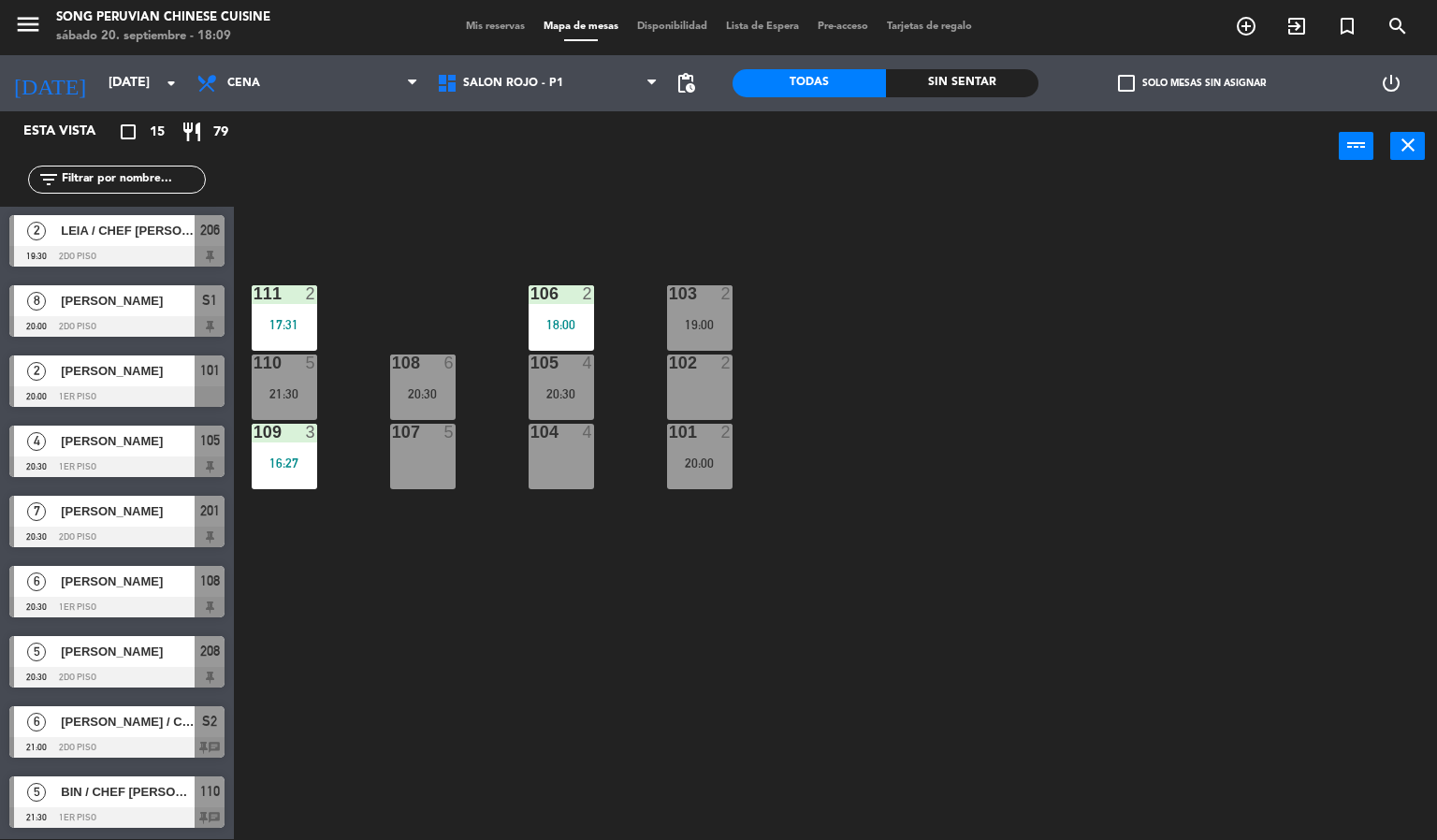
click at [463, 226] on div "103 2 19:00 106 2 18:00 111 2 17:31 102 2 105 4 20:30 108 6 20:30 110 5 21:30 1…" at bounding box center [842, 510] width 1189 height 657
click at [632, 304] on div "103 2 19:00 106 2 18:00 111 2 17:31 102 2 105 4 20:30 108 6 20:30 110 5 21:30 1…" at bounding box center [842, 510] width 1189 height 657
drag, startPoint x: 632, startPoint y: 304, endPoint x: 641, endPoint y: 275, distance: 30.4
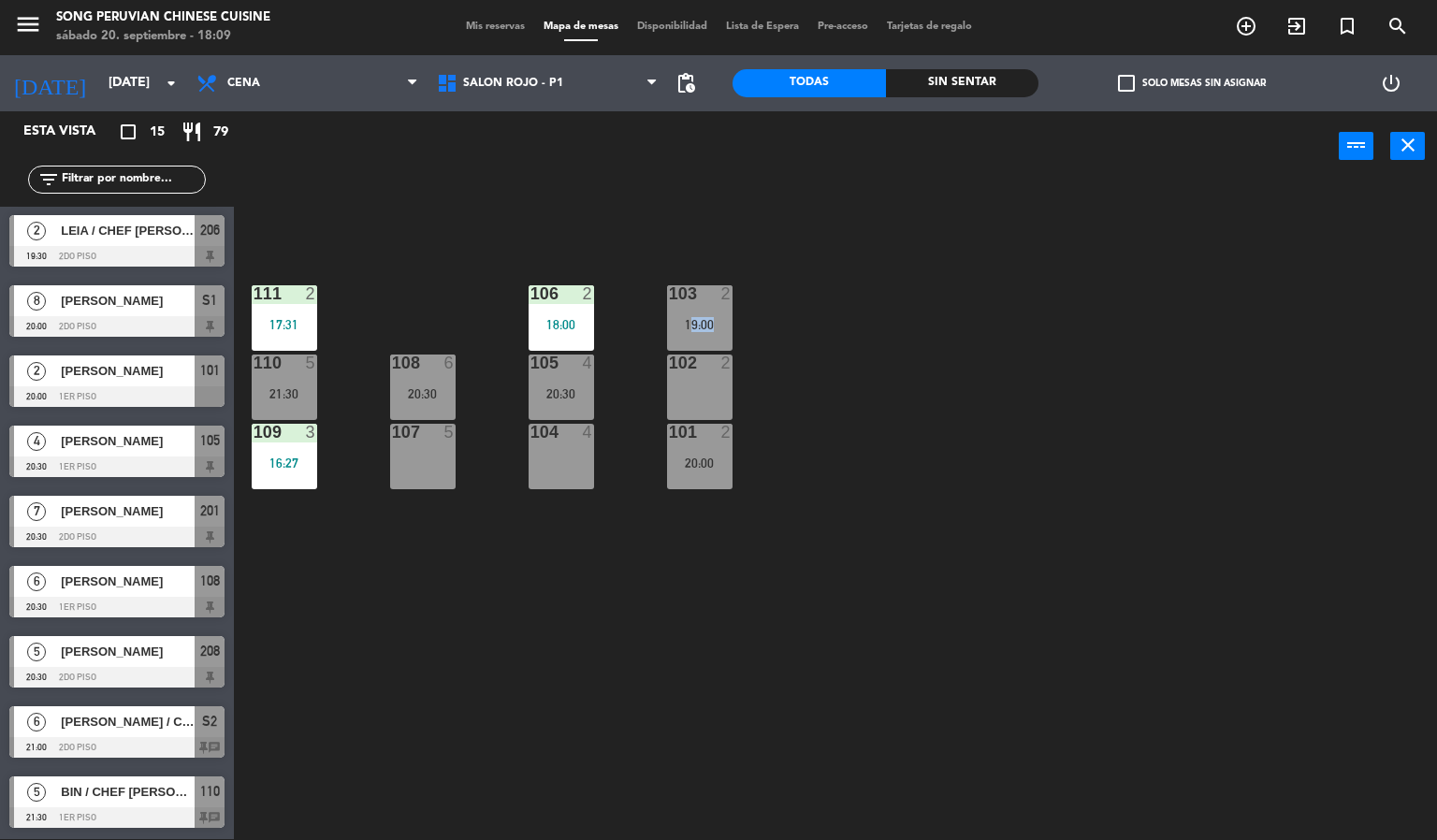
click at [635, 303] on div "103 2 19:00 106 2 18:00 111 2 17:31 102 2 105 4 20:30 108 6 20:30 110 5 21:30 1…" at bounding box center [842, 510] width 1189 height 657
click at [643, 255] on div "103 2 19:00 106 2 18:00 111 2 17:31 102 2 105 4 20:30 108 6 20:30 110 5 21:30 1…" at bounding box center [842, 510] width 1189 height 657
drag, startPoint x: 682, startPoint y: 161, endPoint x: 590, endPoint y: 115, distance: 102.9
click at [651, 153] on div "power_input close" at bounding box center [786, 146] width 1105 height 71
drag, startPoint x: 567, startPoint y: 92, endPoint x: 568, endPoint y: 122, distance: 30.0
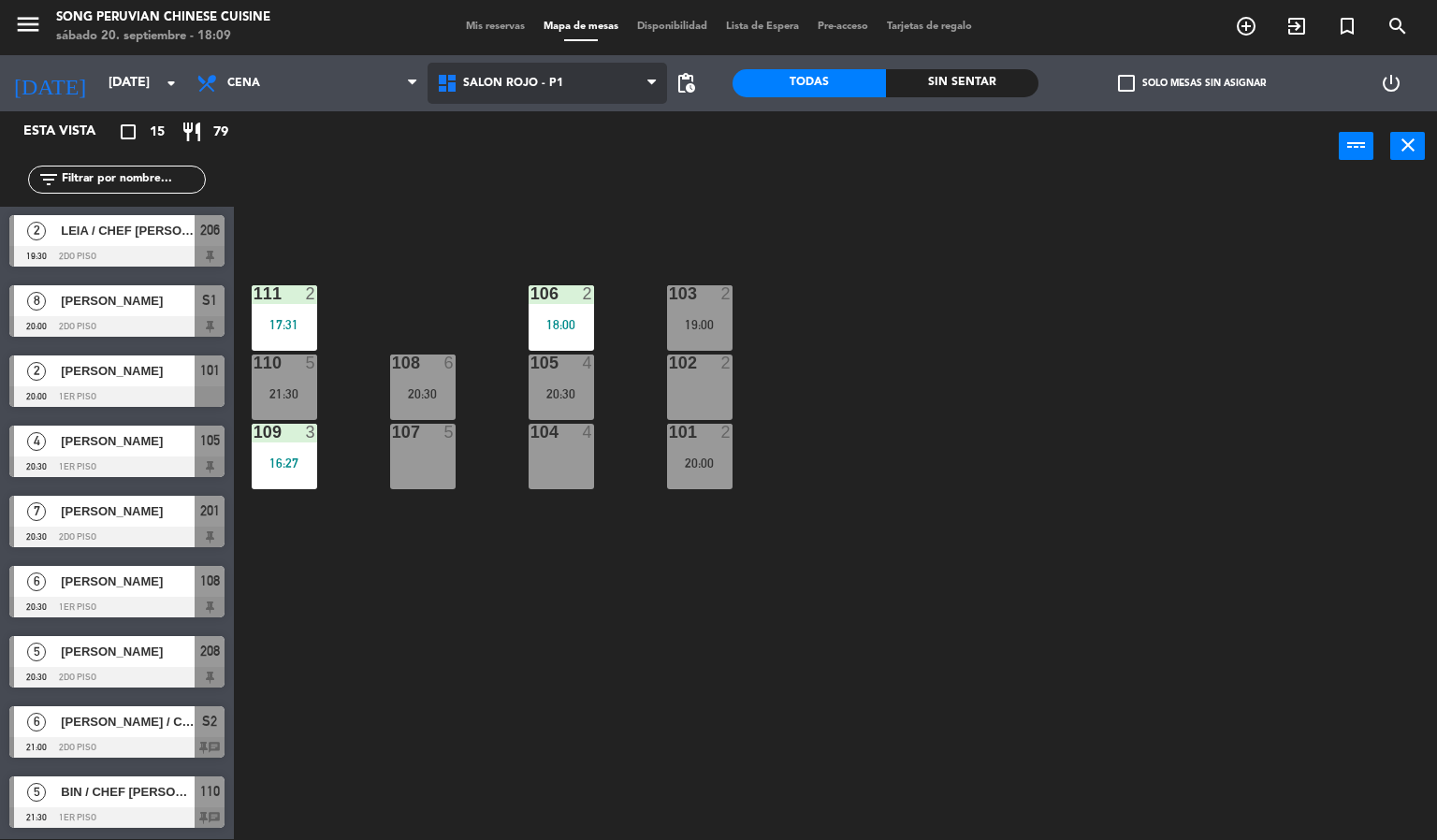
click at [568, 92] on span "SALON ROJO - P1" at bounding box center [547, 83] width 240 height 41
drag, startPoint x: 489, startPoint y: 274, endPoint x: 656, endPoint y: 220, distance: 175.5
click at [489, 271] on div "103 2 19:00 106 2 18:00 111 2 17:31 102 2 105 4 20:30 108 6 20:30 110 5 21:30 1…" at bounding box center [842, 510] width 1189 height 657
click at [739, 205] on div "103 2 19:00 106 2 18:00 111 2 17:31 102 2 105 4 20:30 108 6 20:30 110 5 21:30 1…" at bounding box center [842, 510] width 1189 height 657
click at [141, 795] on span "BIN / CHEF [PERSON_NAME]" at bounding box center [127, 791] width 133 height 19
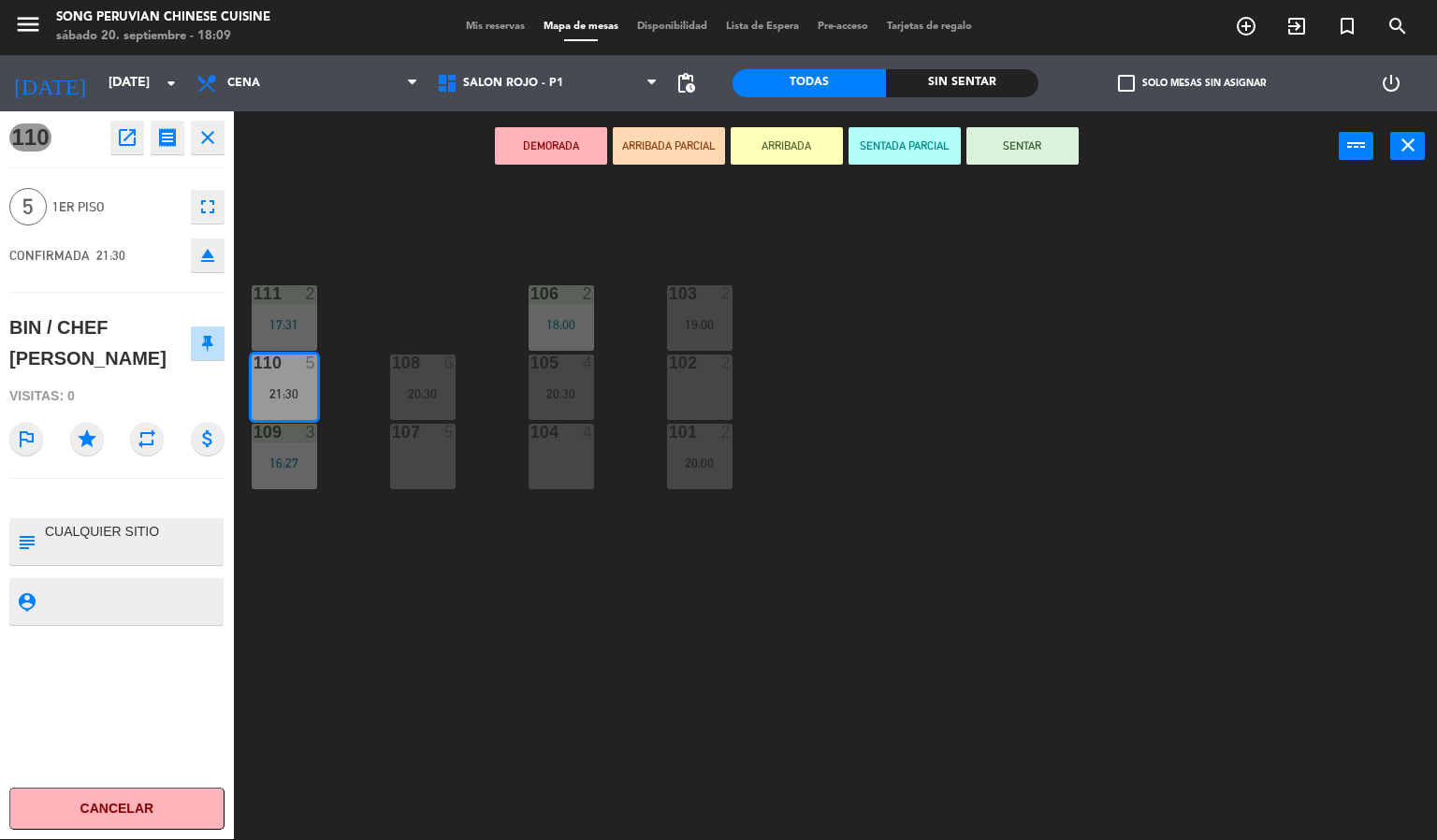
click at [349, 567] on div "103 2 19:00 106 2 18:00 111 2 17:31 102 2 105 4 20:30 108 6 20:30 110 5 21:30 1…" at bounding box center [842, 510] width 1189 height 657
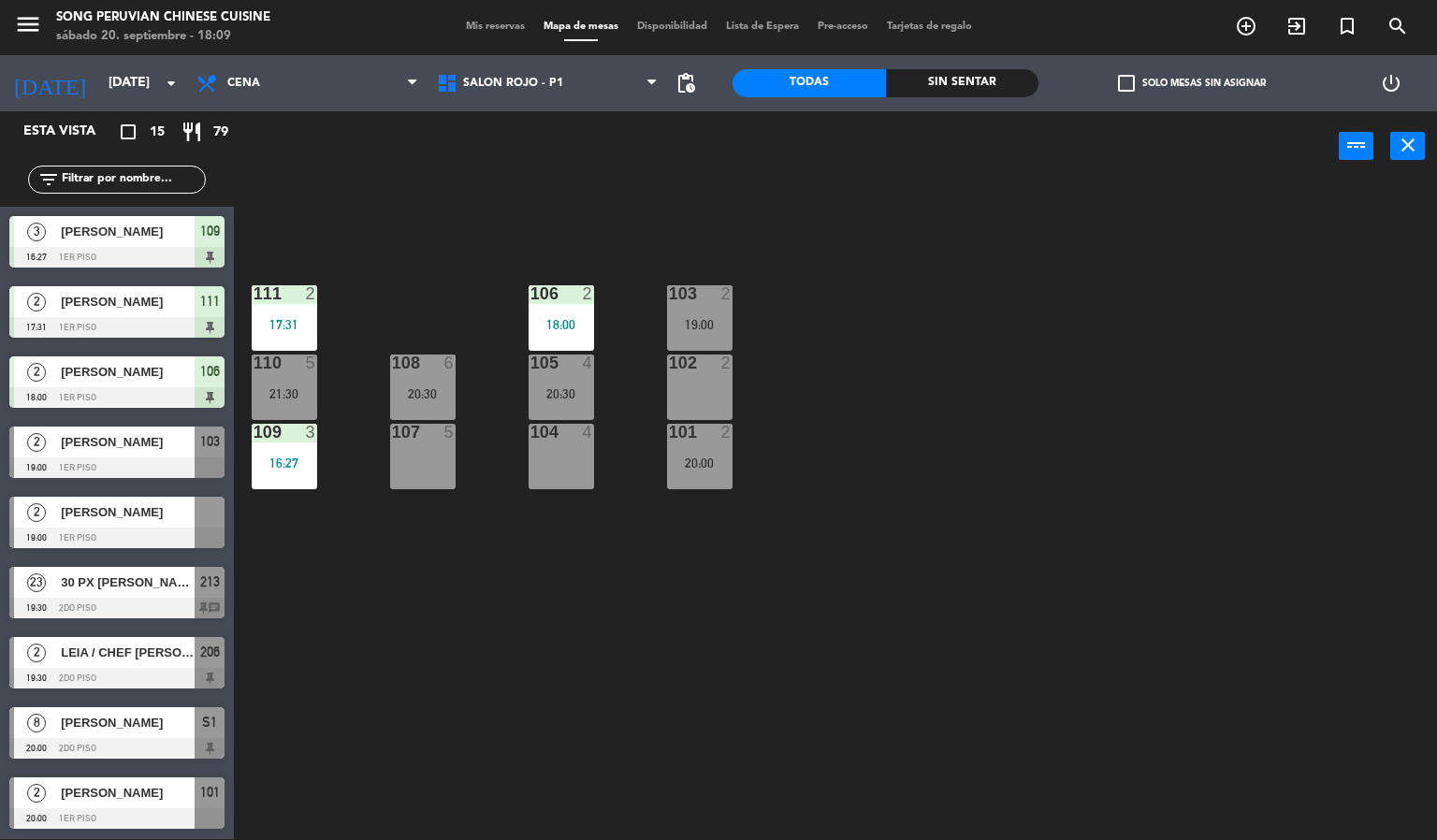
scroll to position [1, 0]
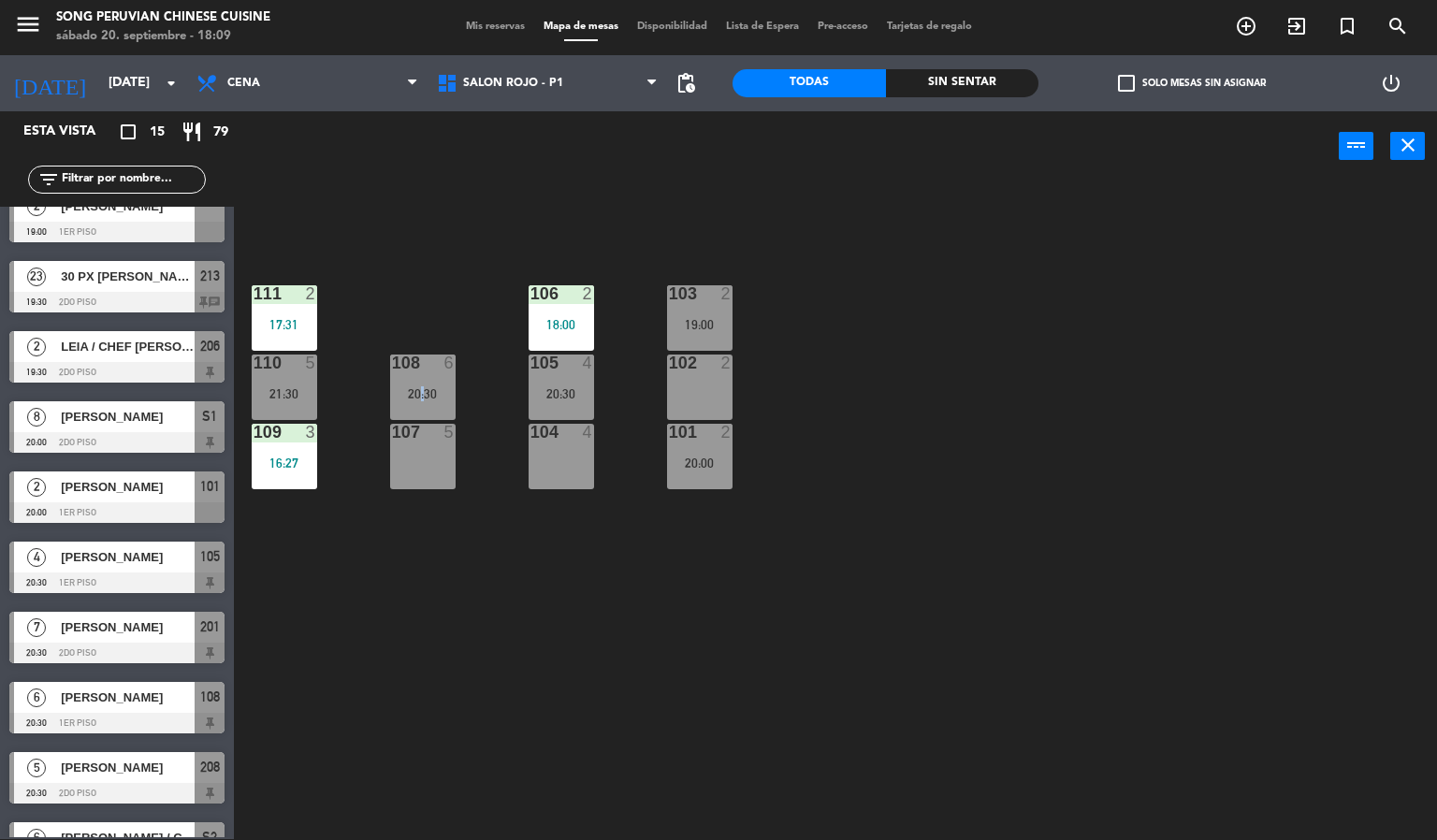
click at [422, 310] on div "103 2 19:00 106 2 18:00 111 2 17:31 102 2 105 4 20:30 108 6 20:30 110 5 21:30 1…" at bounding box center [842, 510] width 1189 height 657
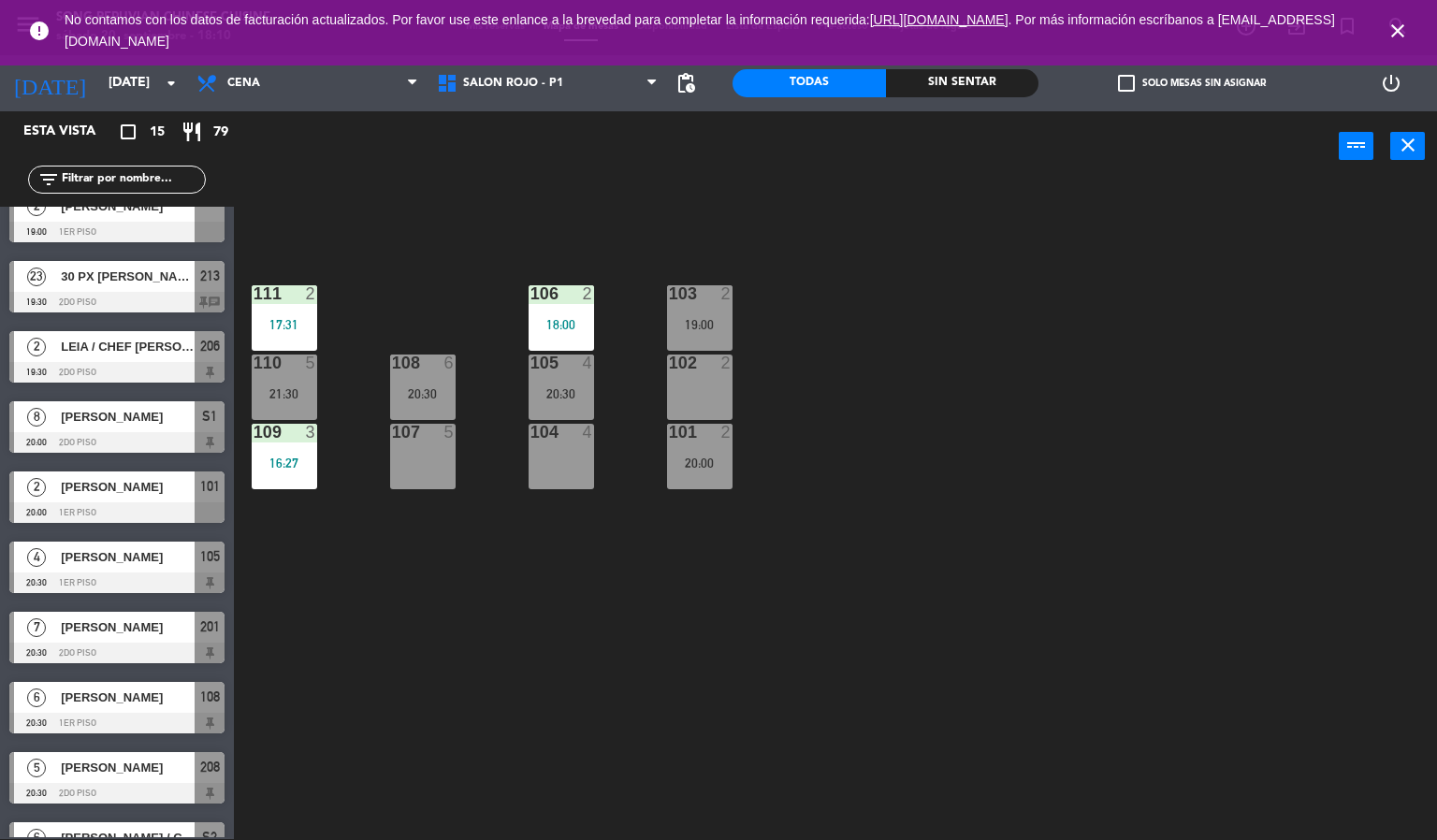
click at [1398, 26] on icon "close" at bounding box center [1397, 30] width 22 height 22
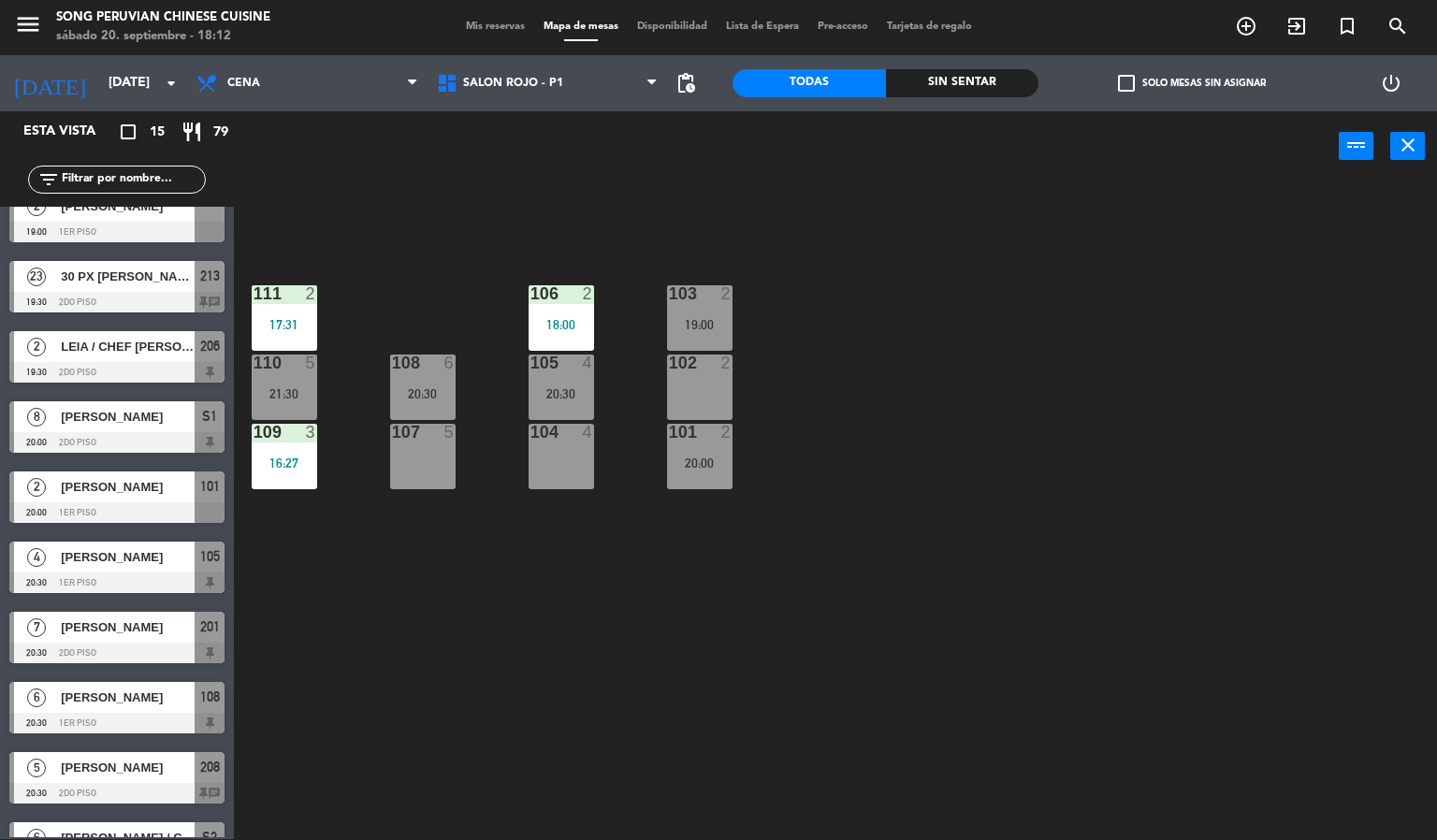
click at [993, 614] on div "103 2 19:00 106 2 18:00 111 2 17:31 102 2 105 4 20:30 108 6 20:30 110 5 21:30 1…" at bounding box center [842, 510] width 1189 height 657
click at [535, 383] on div "105 4 20:30" at bounding box center [561, 386] width 65 height 65
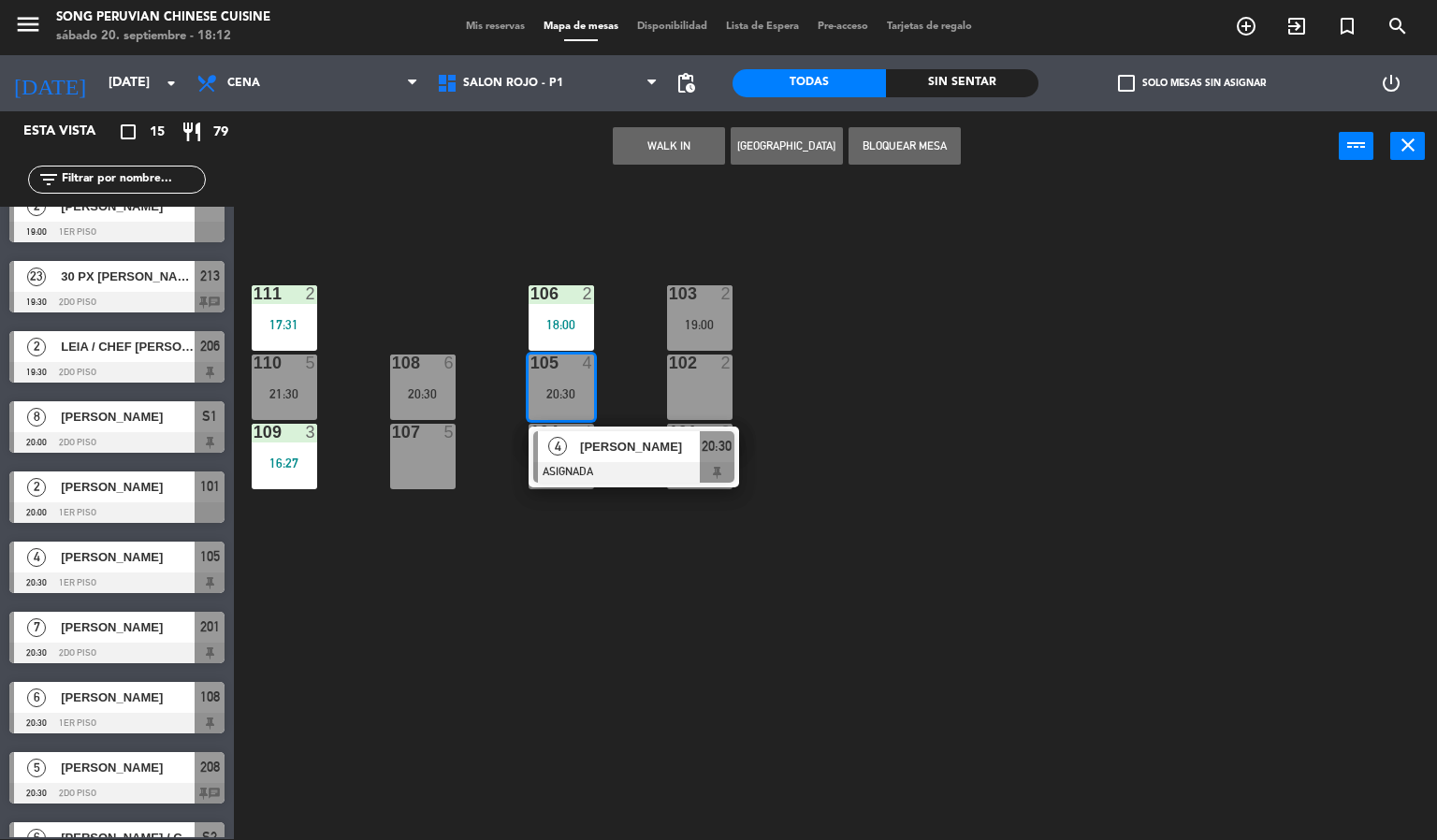
click at [583, 581] on div "103 2 19:00 106 2 18:00 111 2 17:31 102 2 105 4 20:30 4 [PERSON_NAME] ASIGNADA …" at bounding box center [842, 510] width 1189 height 657
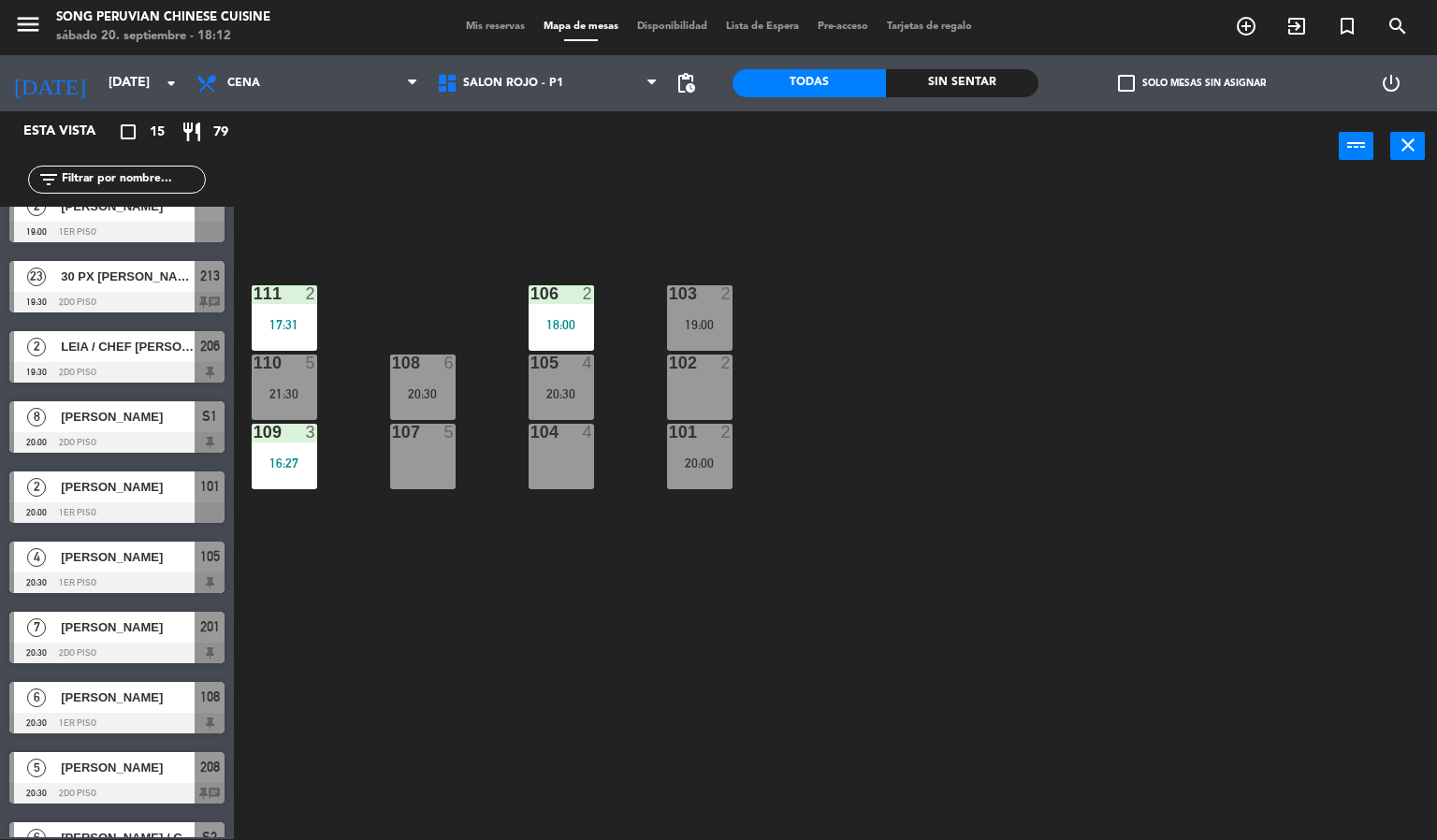
click at [688, 328] on div "19:00" at bounding box center [699, 324] width 65 height 13
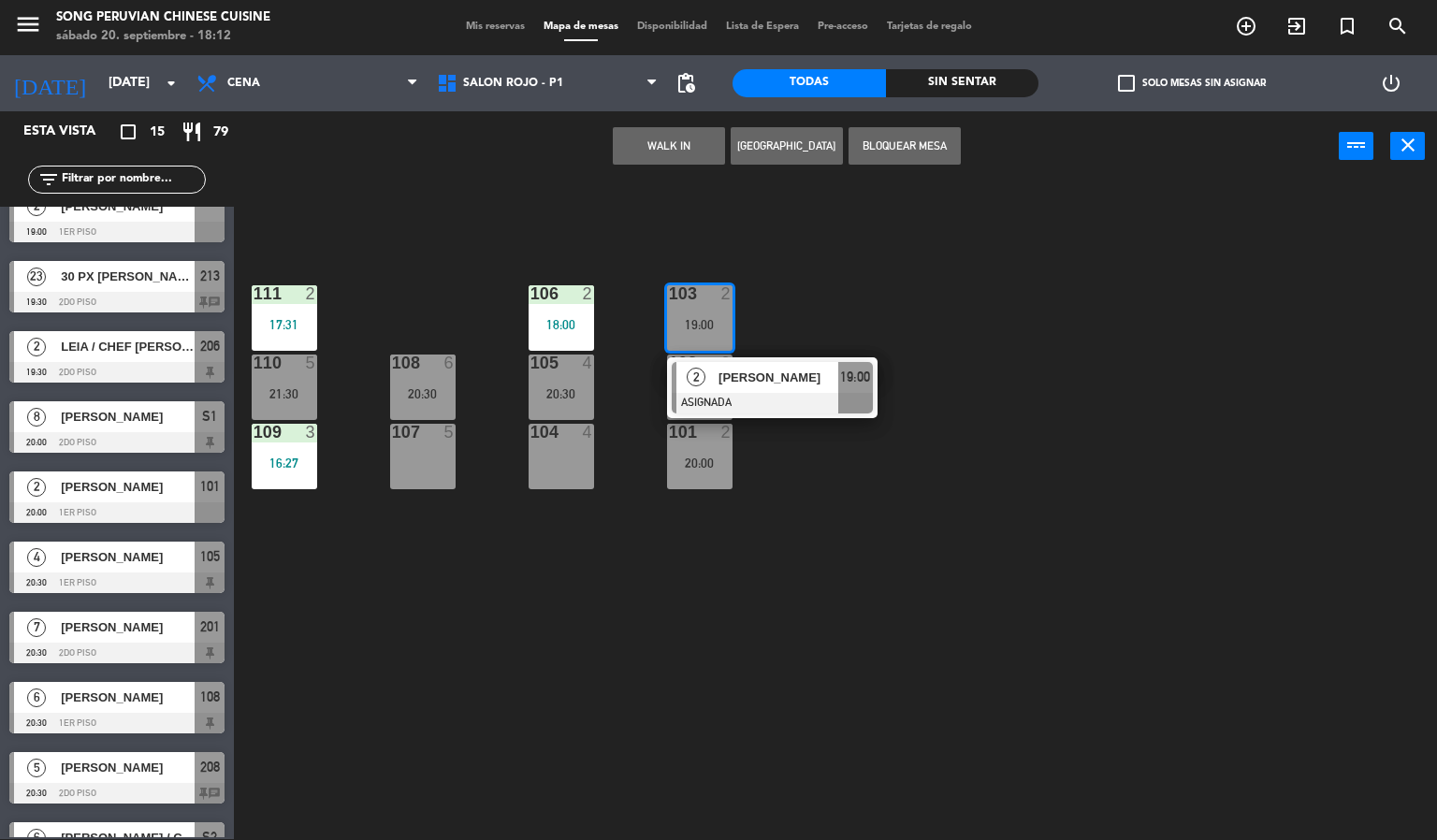
click at [666, 640] on div "103 2 19:00 2 [PERSON_NAME] ASIGNADA 19:00 106 2 18:00 111 2 17:31 102 2 105 4 …" at bounding box center [842, 510] width 1189 height 657
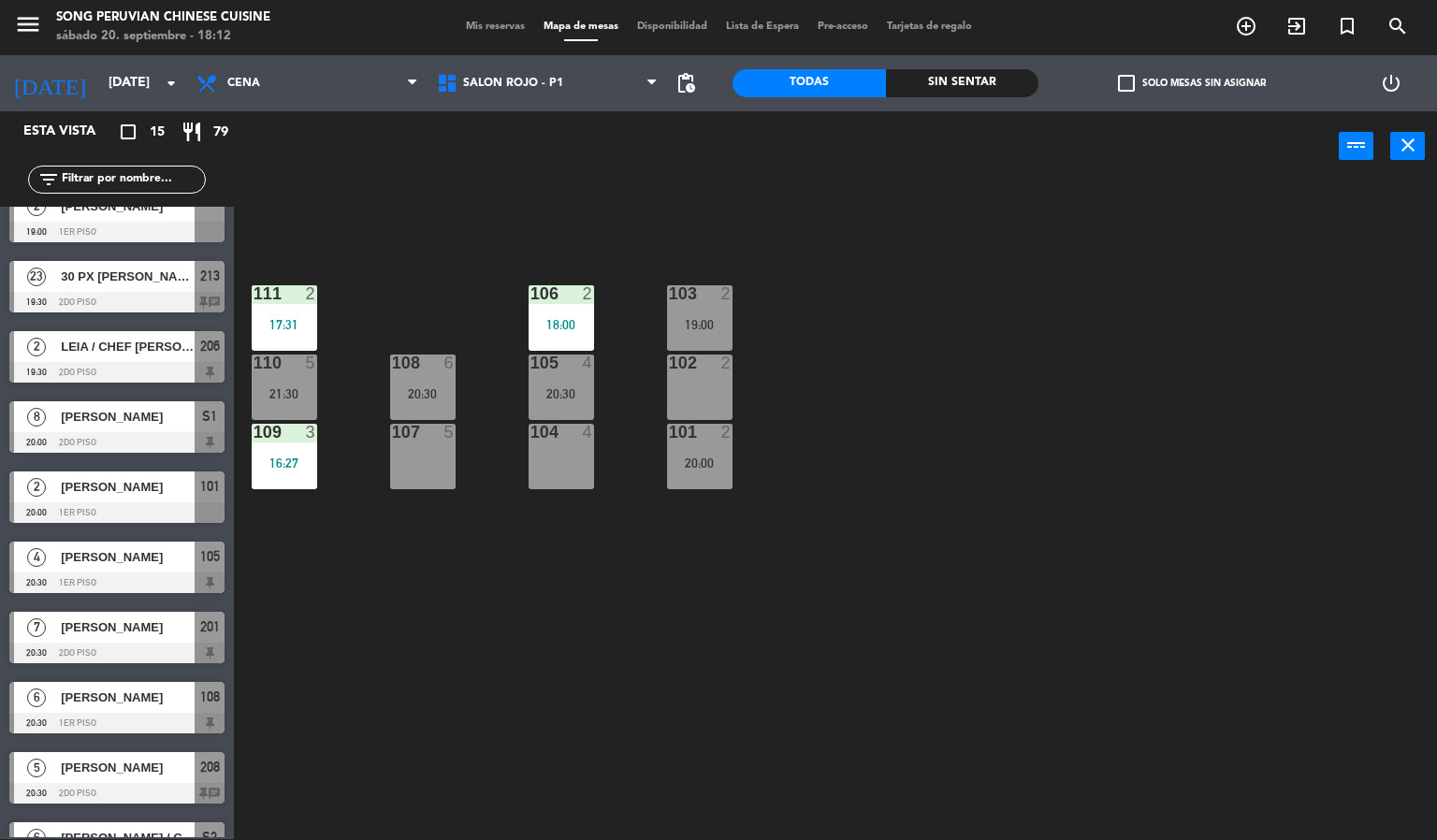
click at [682, 447] on div "101 2 20:00" at bounding box center [699, 456] width 65 height 65
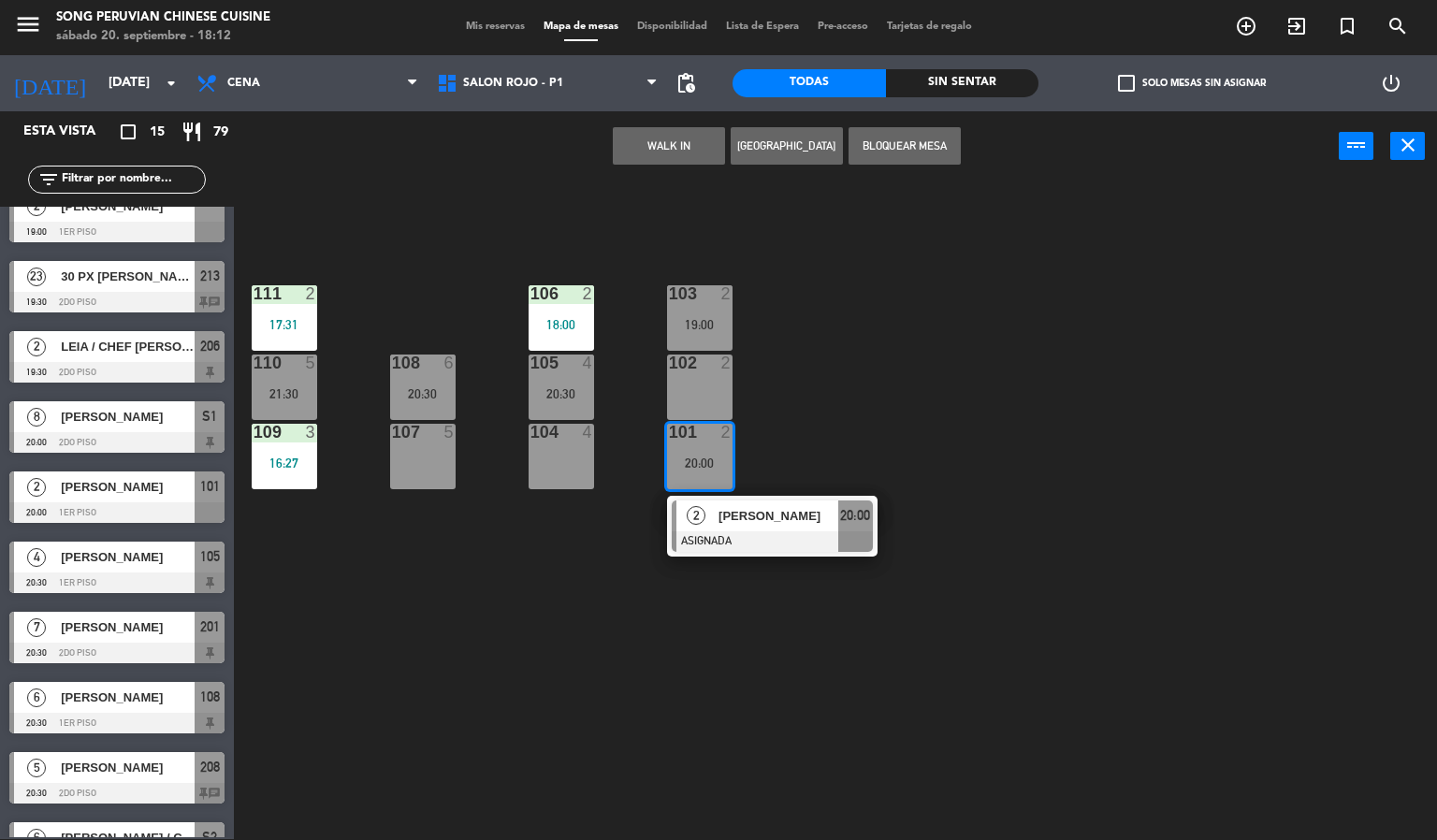
click at [693, 369] on div at bounding box center [699, 362] width 31 height 17
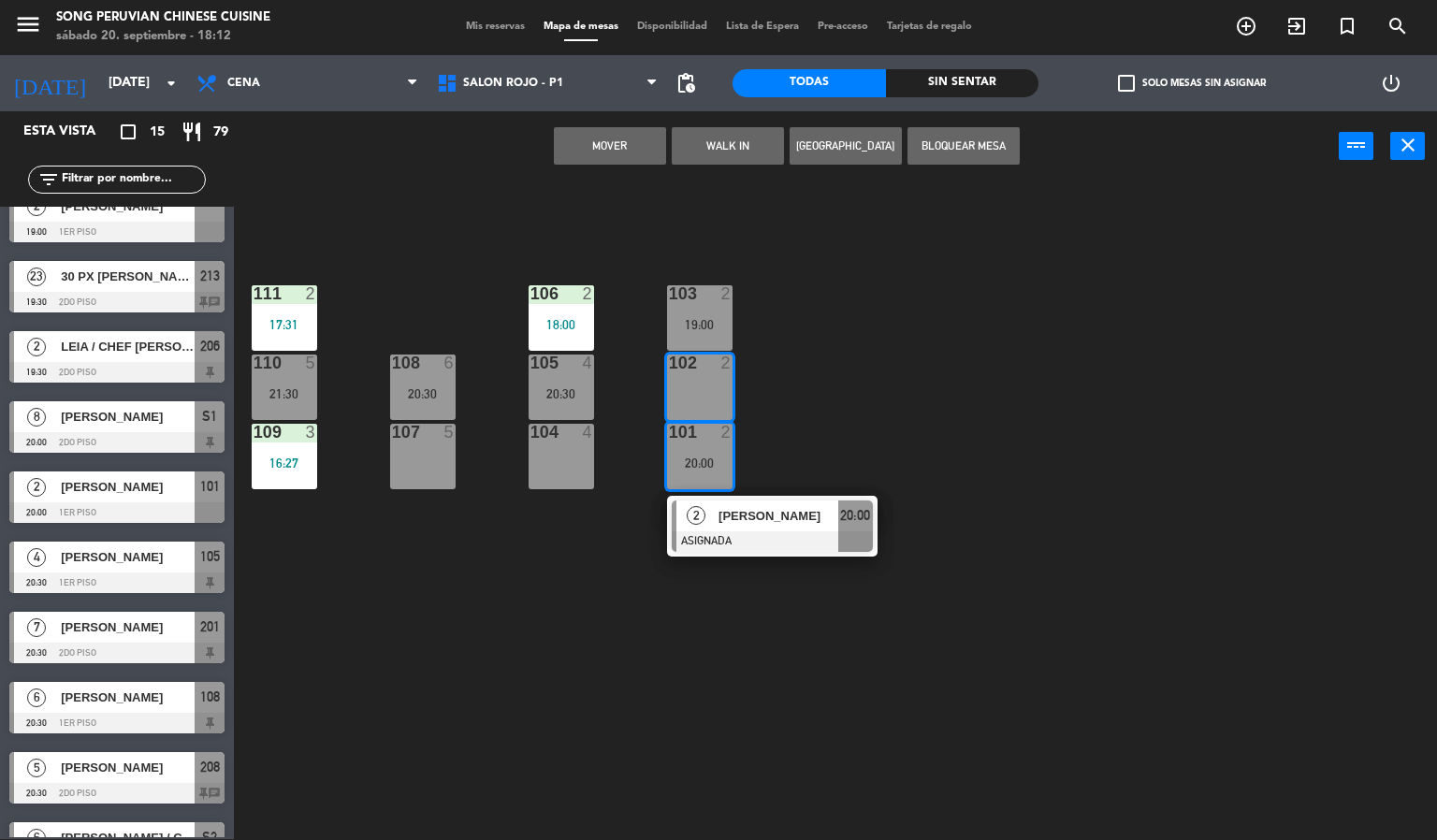
click at [1106, 550] on div "103 2 19:00 106 2 18:00 111 2 17:31 102 2 105 4 20:30 108 6 20:30 110 5 21:30 1…" at bounding box center [842, 510] width 1189 height 657
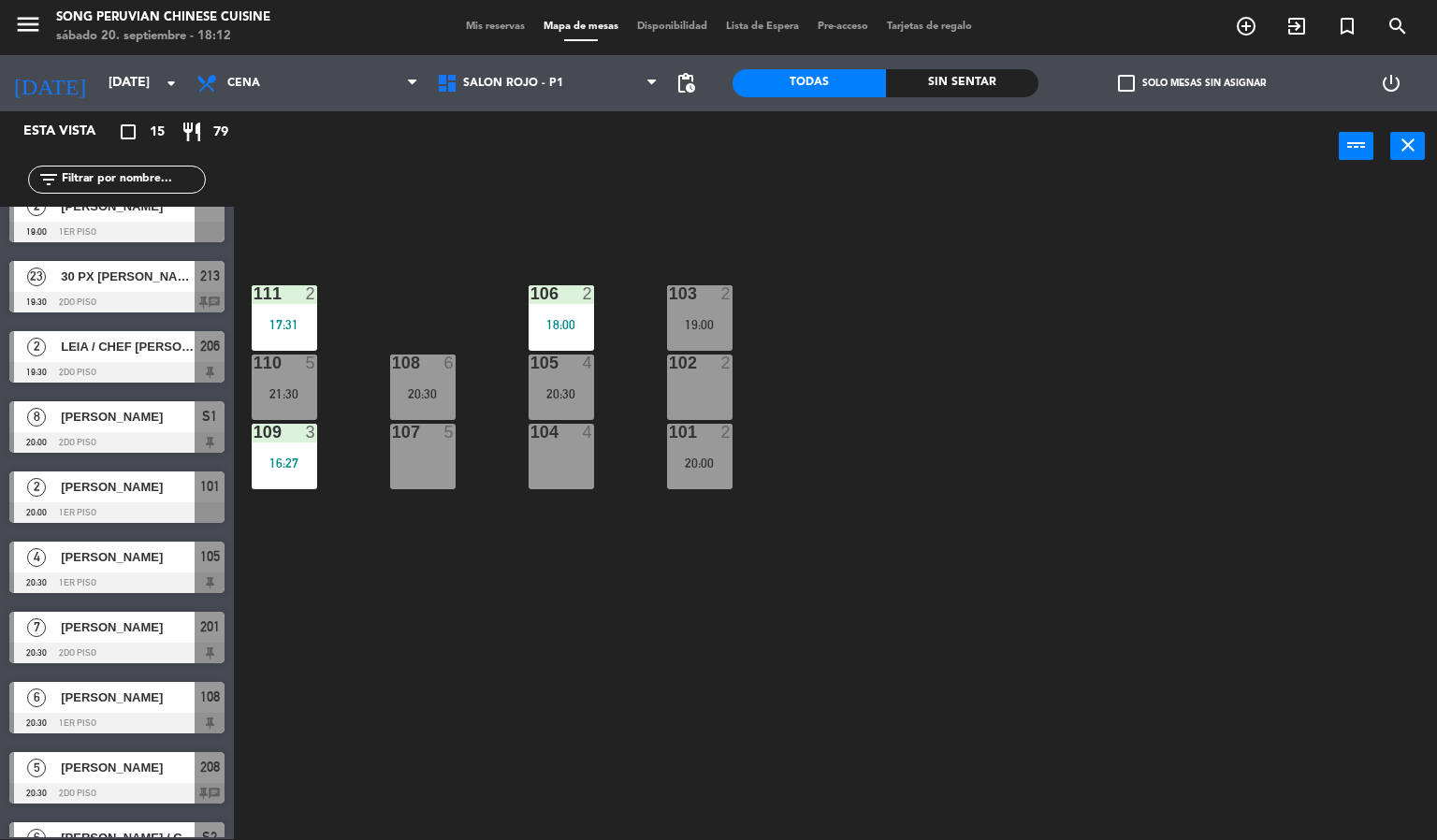
click at [449, 460] on div "107 5" at bounding box center [423, 456] width 65 height 65
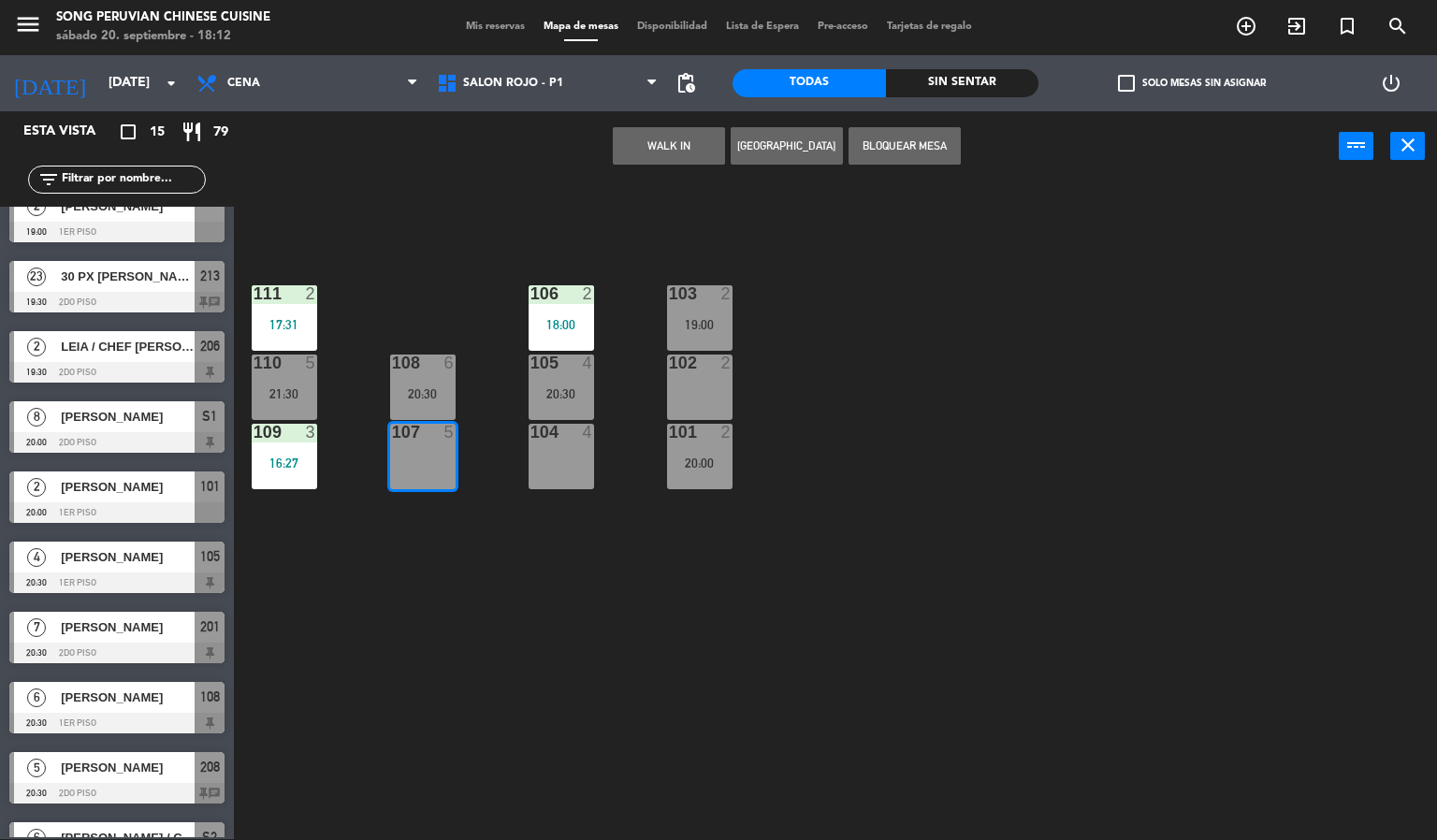
click at [421, 384] on div "108 6 20:30" at bounding box center [423, 386] width 65 height 65
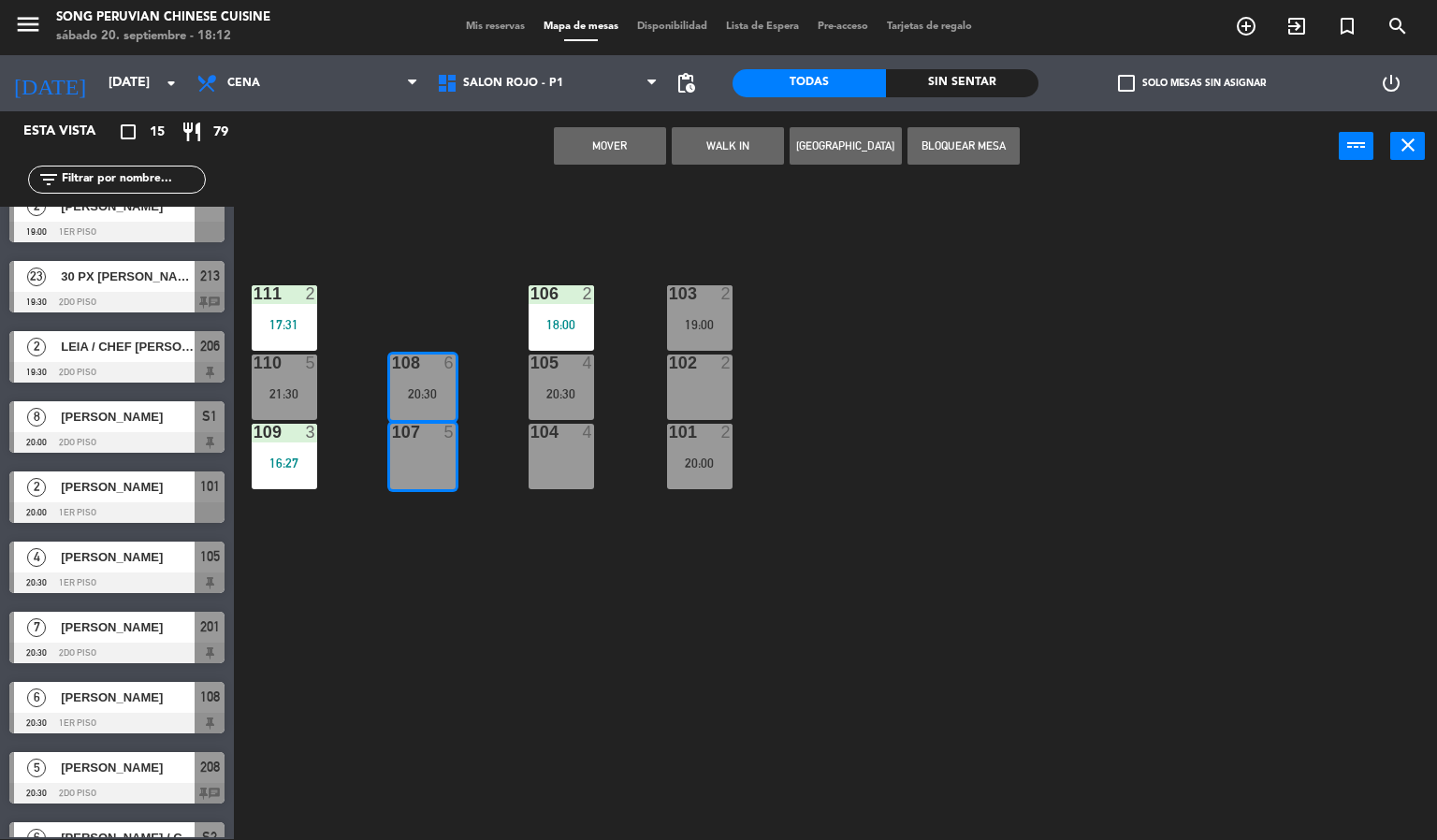
click at [525, 225] on div "103 2 19:00 106 2 18:00 111 2 17:31 102 2 105 4 20:30 108 6 20:30 110 5 21:30 1…" at bounding box center [842, 510] width 1189 height 657
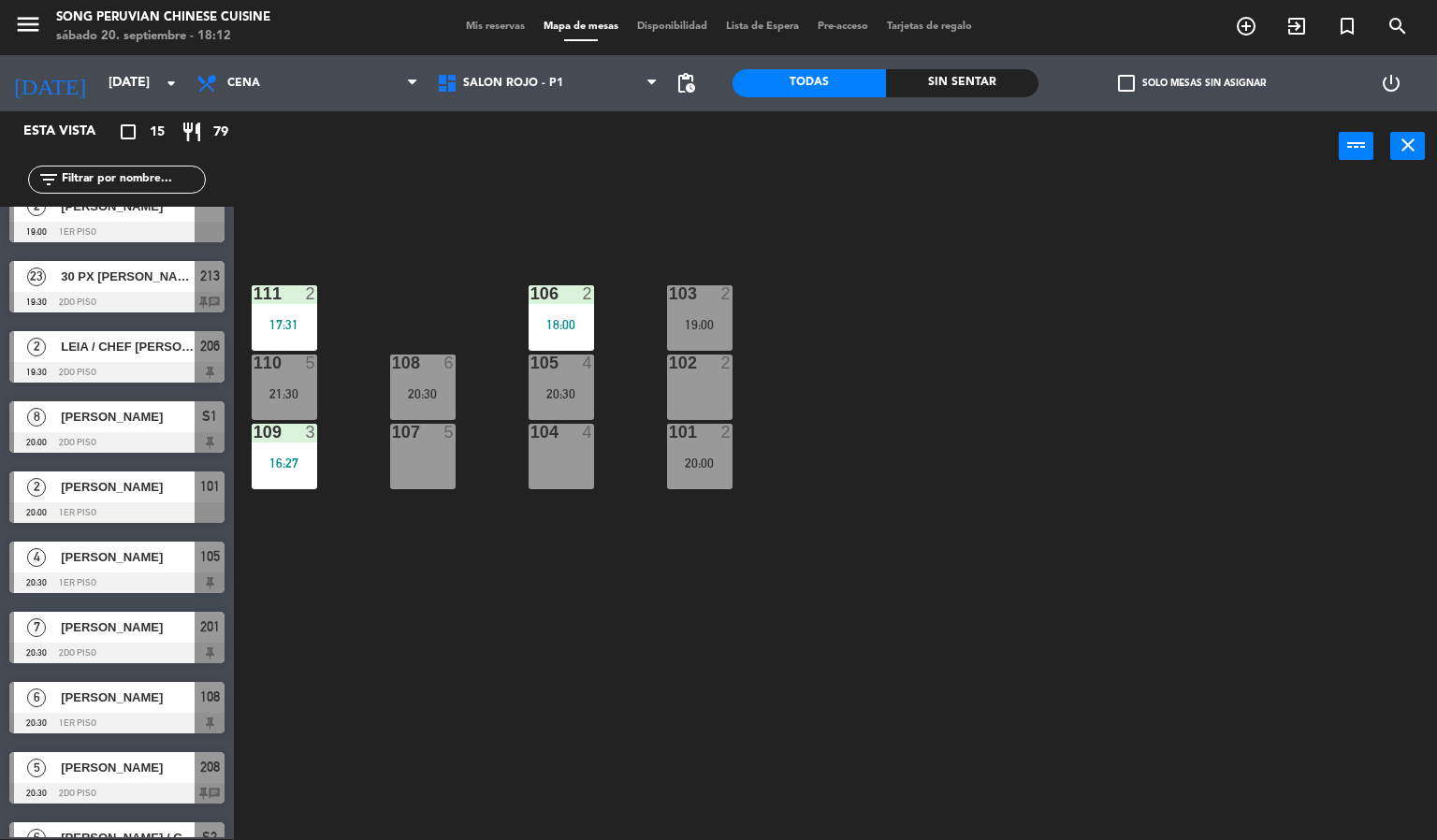
click at [532, 626] on div "103 2 19:00 106 2 18:00 111 2 17:31 102 2 105 4 20:30 108 6 20:30 110 5 21:30 1…" at bounding box center [842, 510] width 1189 height 657
click at [441, 245] on div "103 2 19:00 106 2 18:00 111 2 17:31 102 2 105 4 20:30 108 6 20:30 110 5 21:30 1…" at bounding box center [842, 510] width 1189 height 657
click at [547, 566] on div "103 2 19:00 106 2 18:00 111 2 17:31 102 2 105 4 20:30 108 6 20:30 110 5 21:30 1…" at bounding box center [842, 510] width 1189 height 657
click at [587, 362] on div "4" at bounding box center [589, 362] width 12 height 17
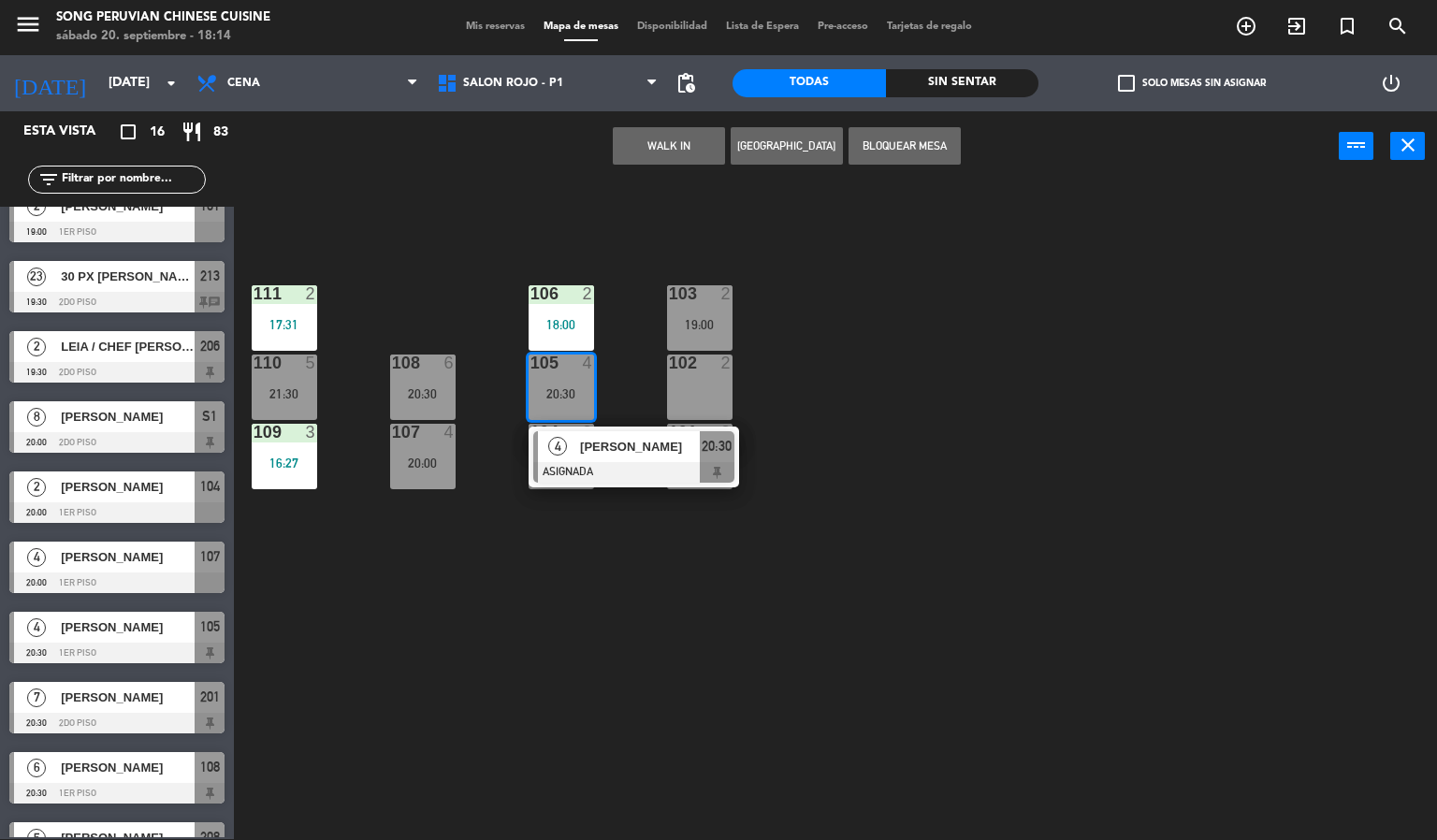
click at [665, 614] on div "103 2 19:00 106 2 18:00 111 2 17:31 102 2 105 4 20:30 4 [PERSON_NAME] ASIGNADA …" at bounding box center [842, 510] width 1189 height 657
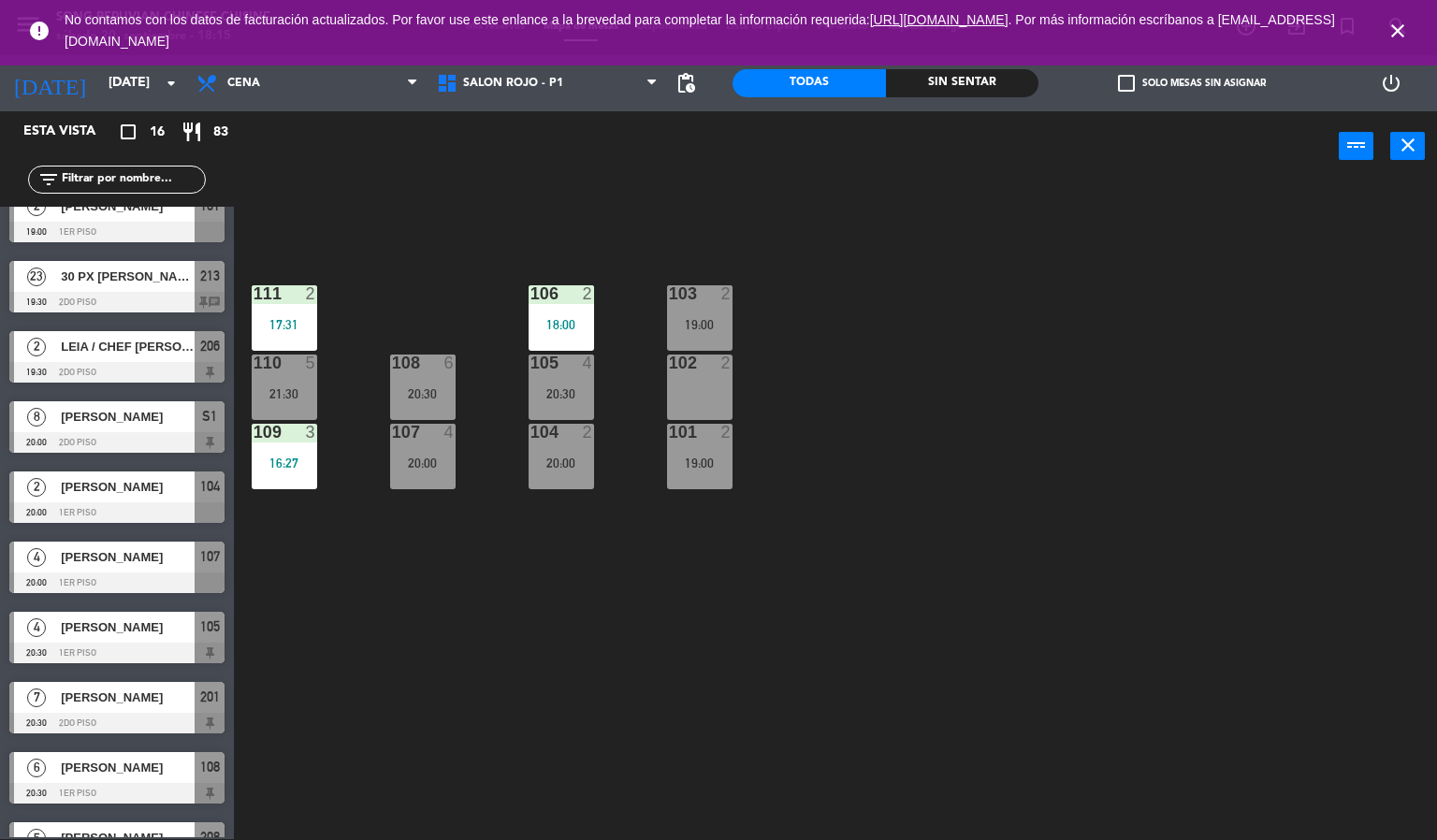
click at [1117, 480] on div "103 2 19:00 106 2 18:00 111 2 17:31 102 2 105 4 20:30 108 6 20:30 110 5 21:30 1…" at bounding box center [842, 510] width 1189 height 657
click at [1386, 36] on icon "close" at bounding box center [1397, 30] width 22 height 22
click at [867, 508] on div "103 2 19:30 106 2 18:00 111 2 17:31 102 2 19:00 105 4 20:30 108 6 20:30 110 5 2…" at bounding box center [842, 510] width 1189 height 657
click at [283, 439] on div at bounding box center [284, 431] width 31 height 17
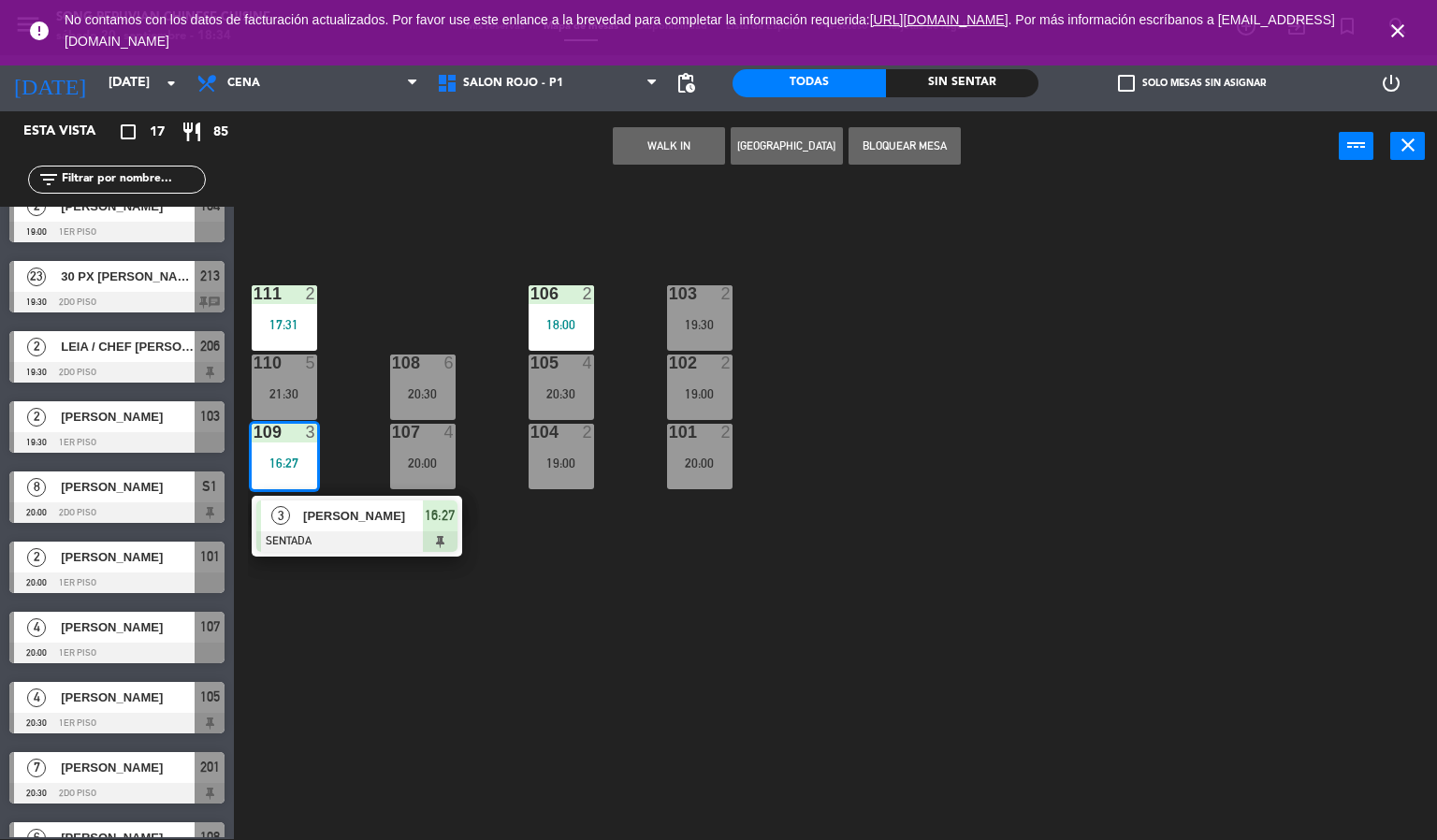
click at [326, 520] on span "[PERSON_NAME]" at bounding box center [362, 516] width 120 height 19
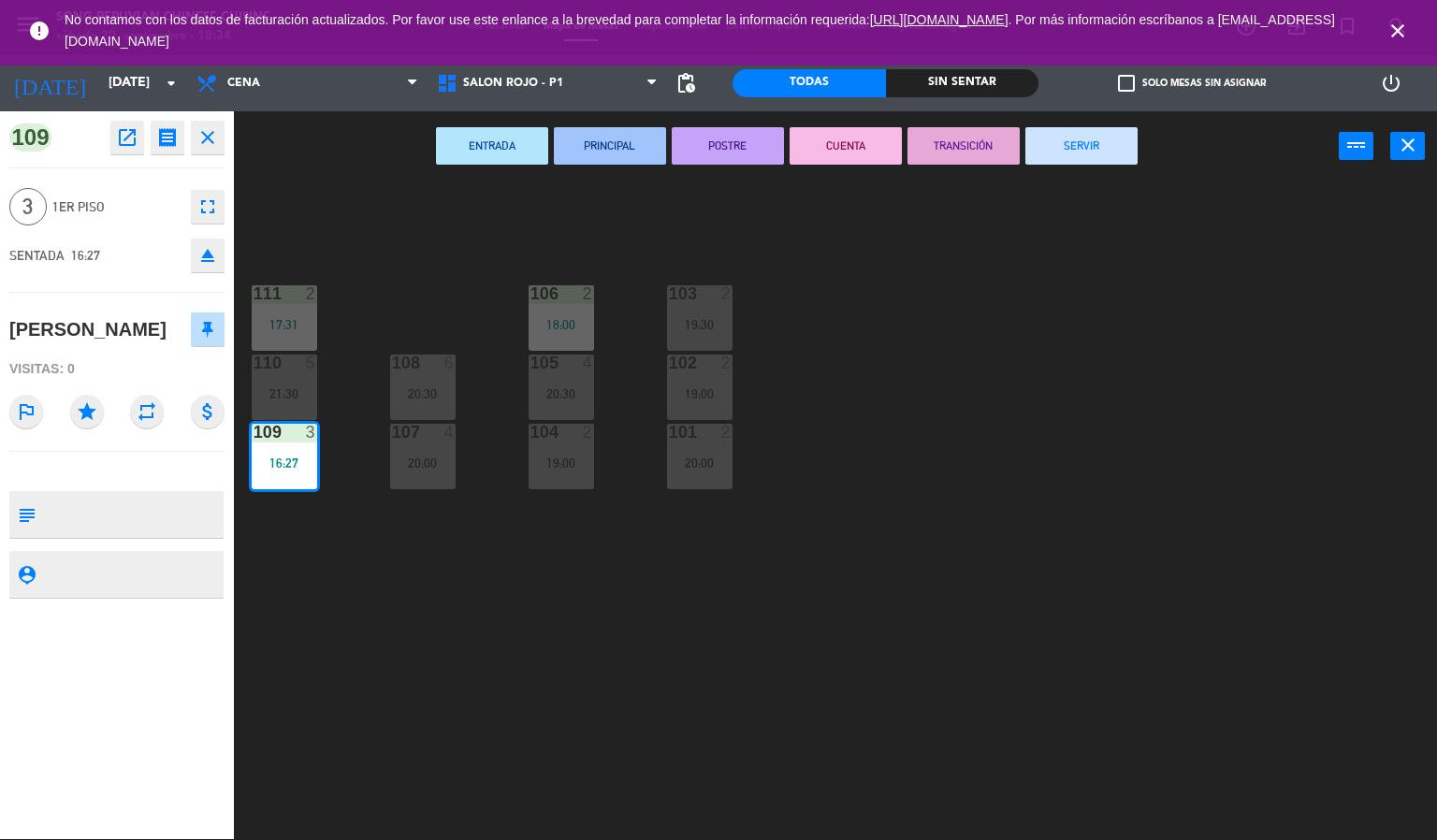
click at [848, 143] on button "CUENTA" at bounding box center [845, 146] width 112 height 37
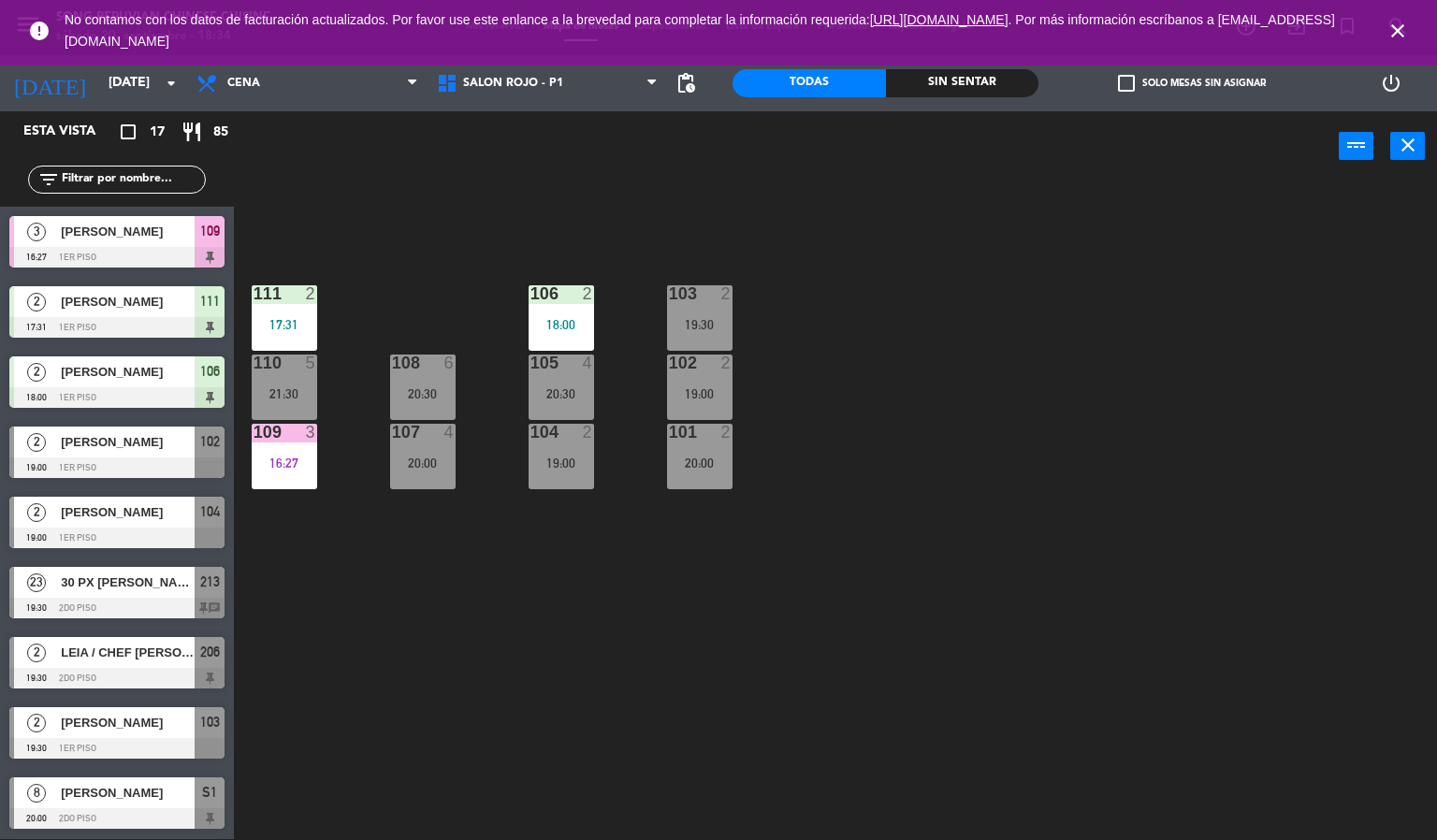
click at [281, 298] on div at bounding box center [284, 293] width 31 height 17
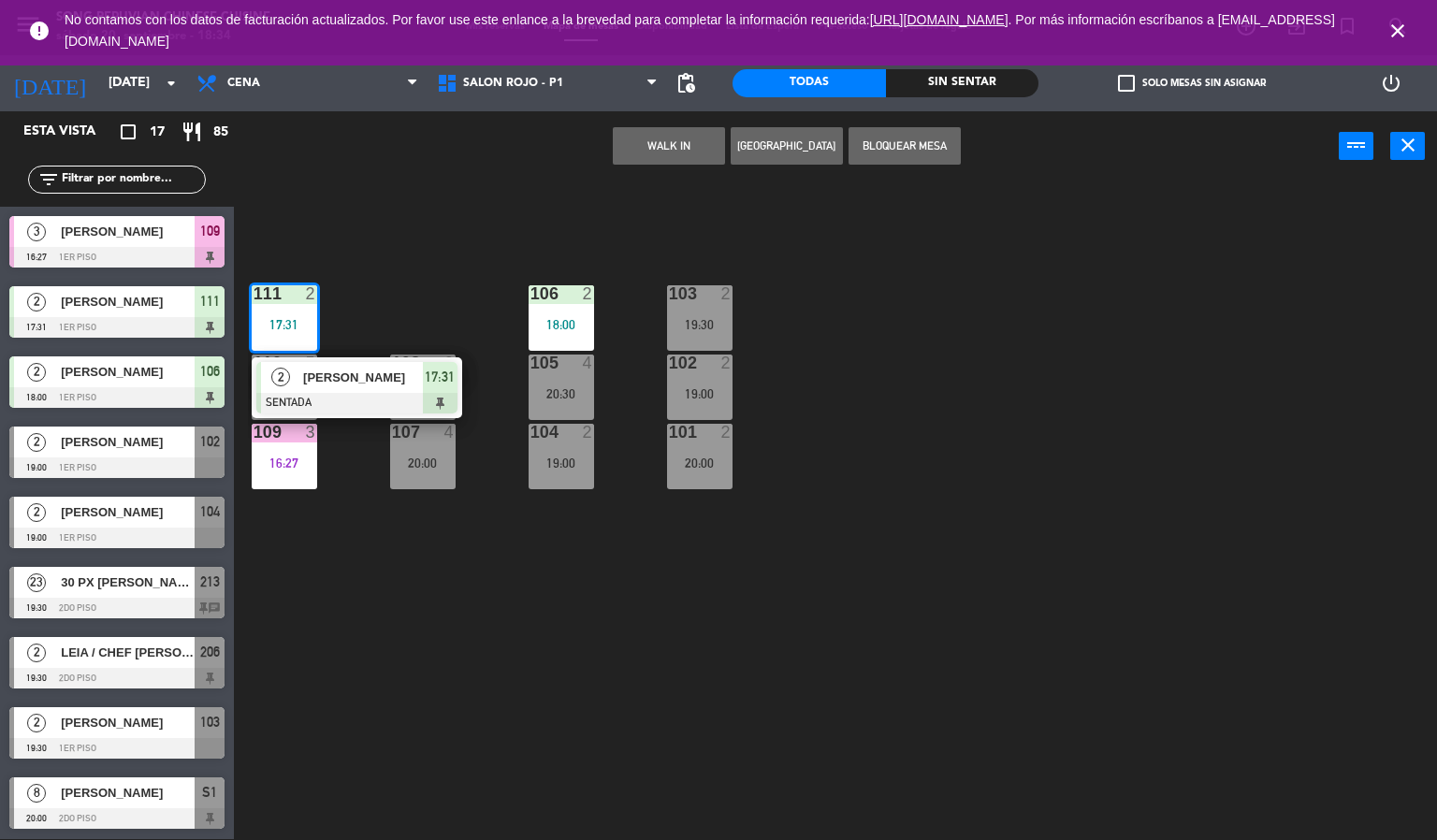
click at [335, 395] on div at bounding box center [356, 403] width 202 height 20
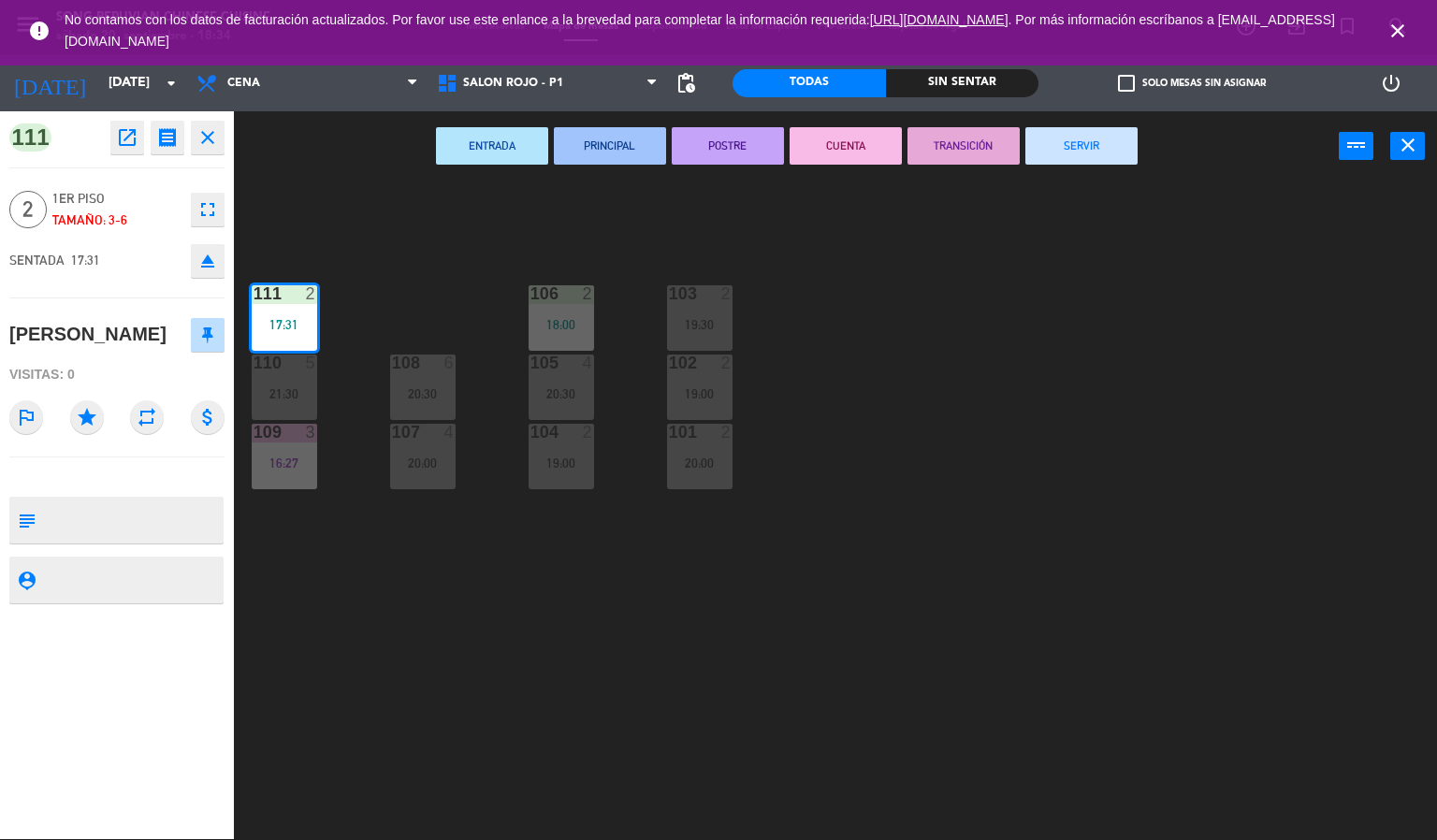
click at [882, 132] on button "CUENTA" at bounding box center [845, 146] width 112 height 37
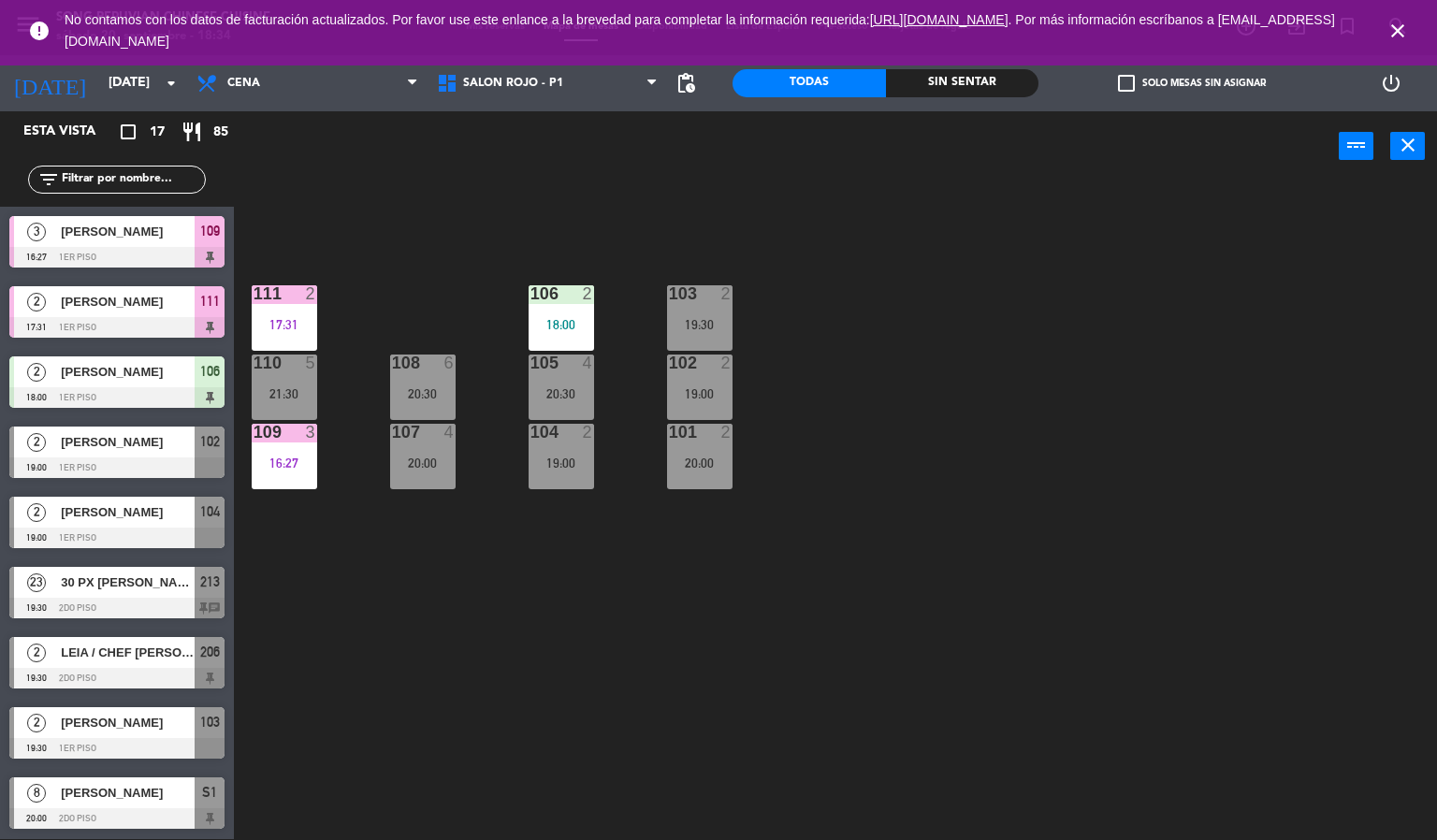
click at [972, 384] on div "103 2 19:30 106 2 18:00 111 2 17:31 102 2 19:00 105 4 20:30 108 6 20:30 110 5 2…" at bounding box center [842, 510] width 1189 height 657
click at [1397, 29] on icon "close" at bounding box center [1397, 30] width 22 height 22
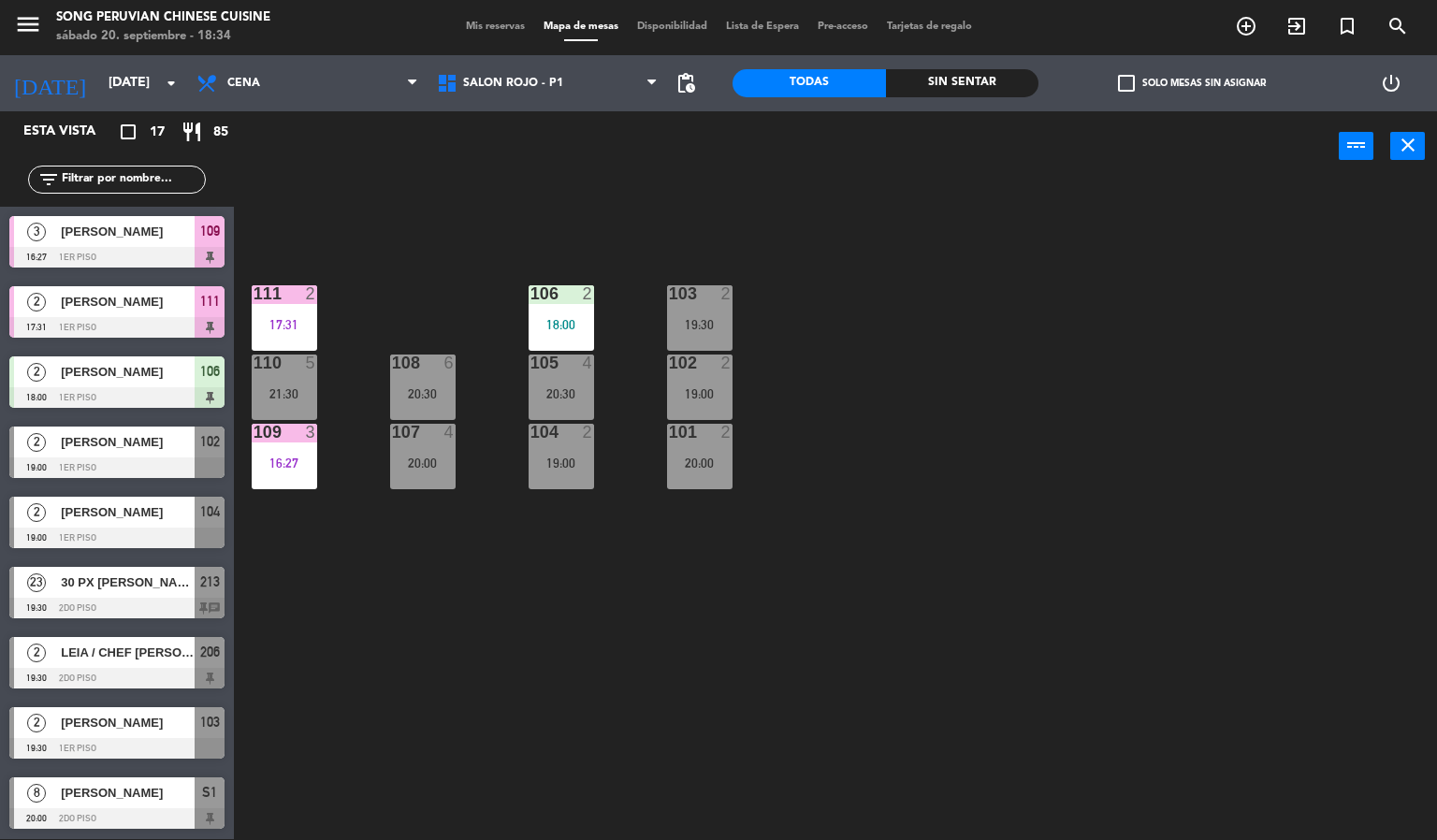
click at [281, 300] on div at bounding box center [284, 293] width 31 height 17
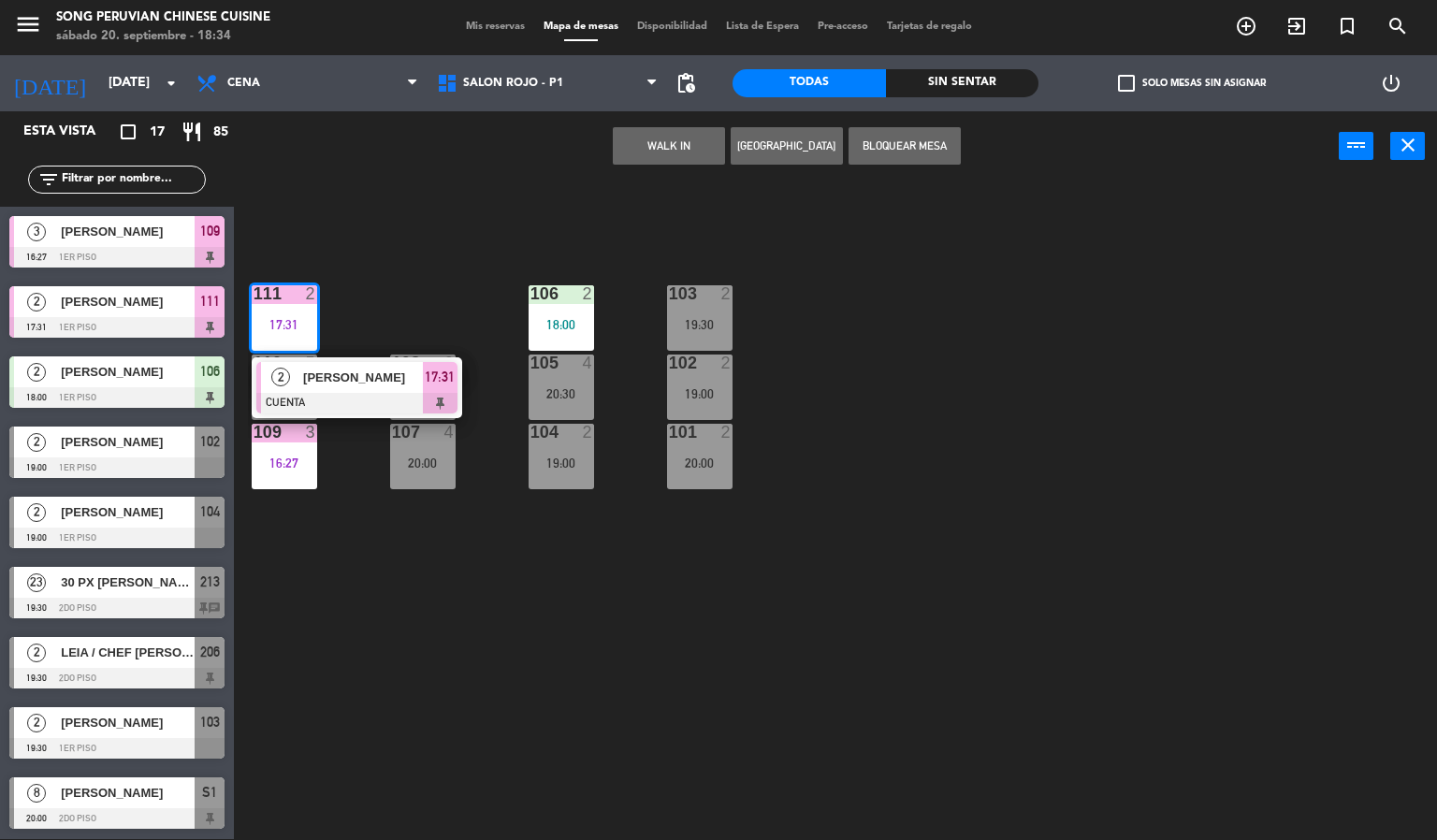
click at [391, 357] on div "2 [PERSON_NAME] CUENTA 17:31" at bounding box center [356, 387] width 210 height 60
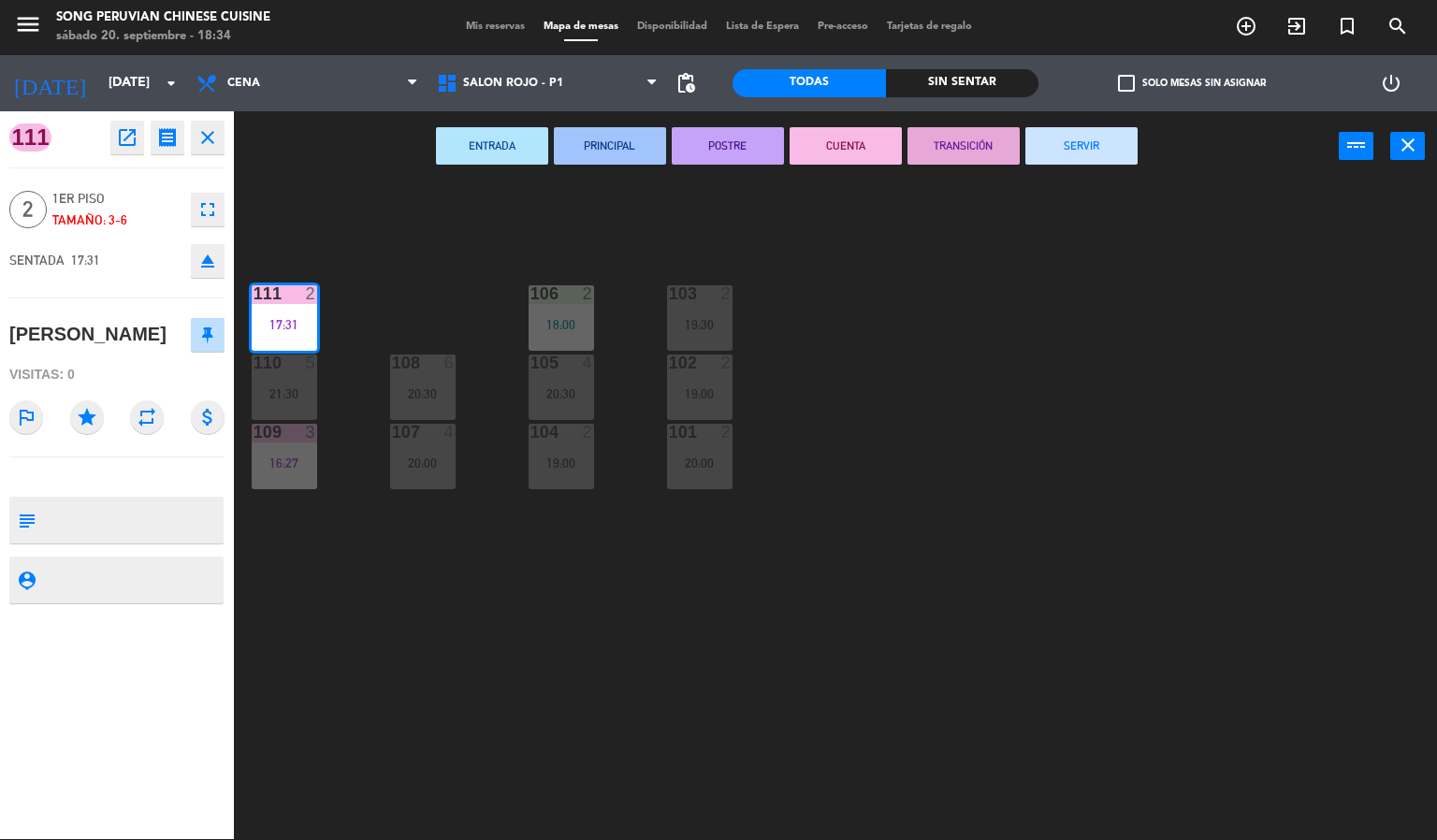
click at [1086, 155] on button "SERVIR" at bounding box center [1081, 146] width 112 height 37
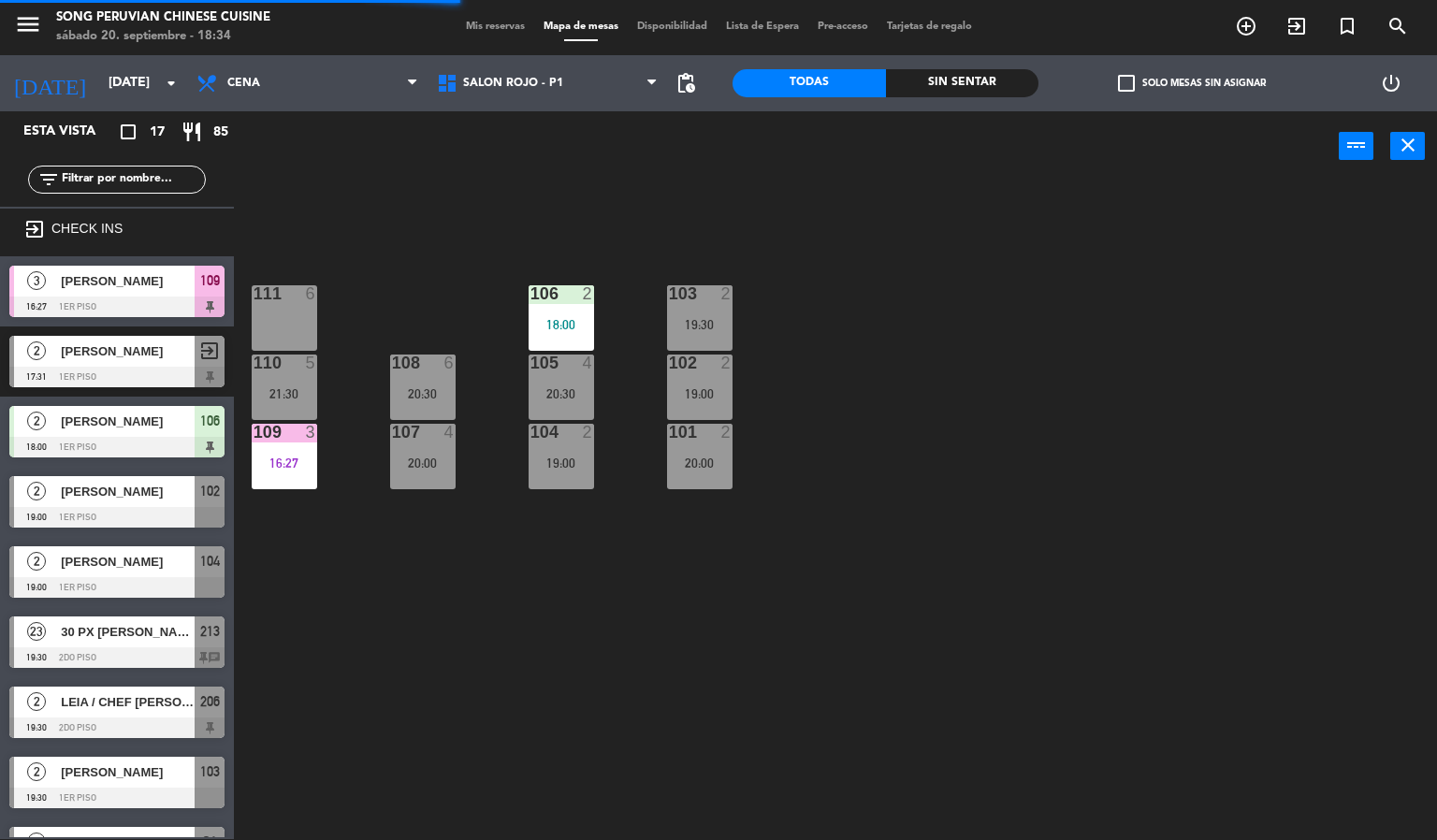
click at [1182, 416] on div "103 2 19:30 106 2 18:00 111 6 102 2 19:00 105 4 20:30 108 6 20:30 110 5 21:30 1…" at bounding box center [842, 510] width 1189 height 657
click at [1164, 408] on div "103 2 19:30 106 2 18:00 111 6 102 2 19:00 105 4 20:30 108 6 20:30 110 5 21:30 1…" at bounding box center [842, 510] width 1189 height 657
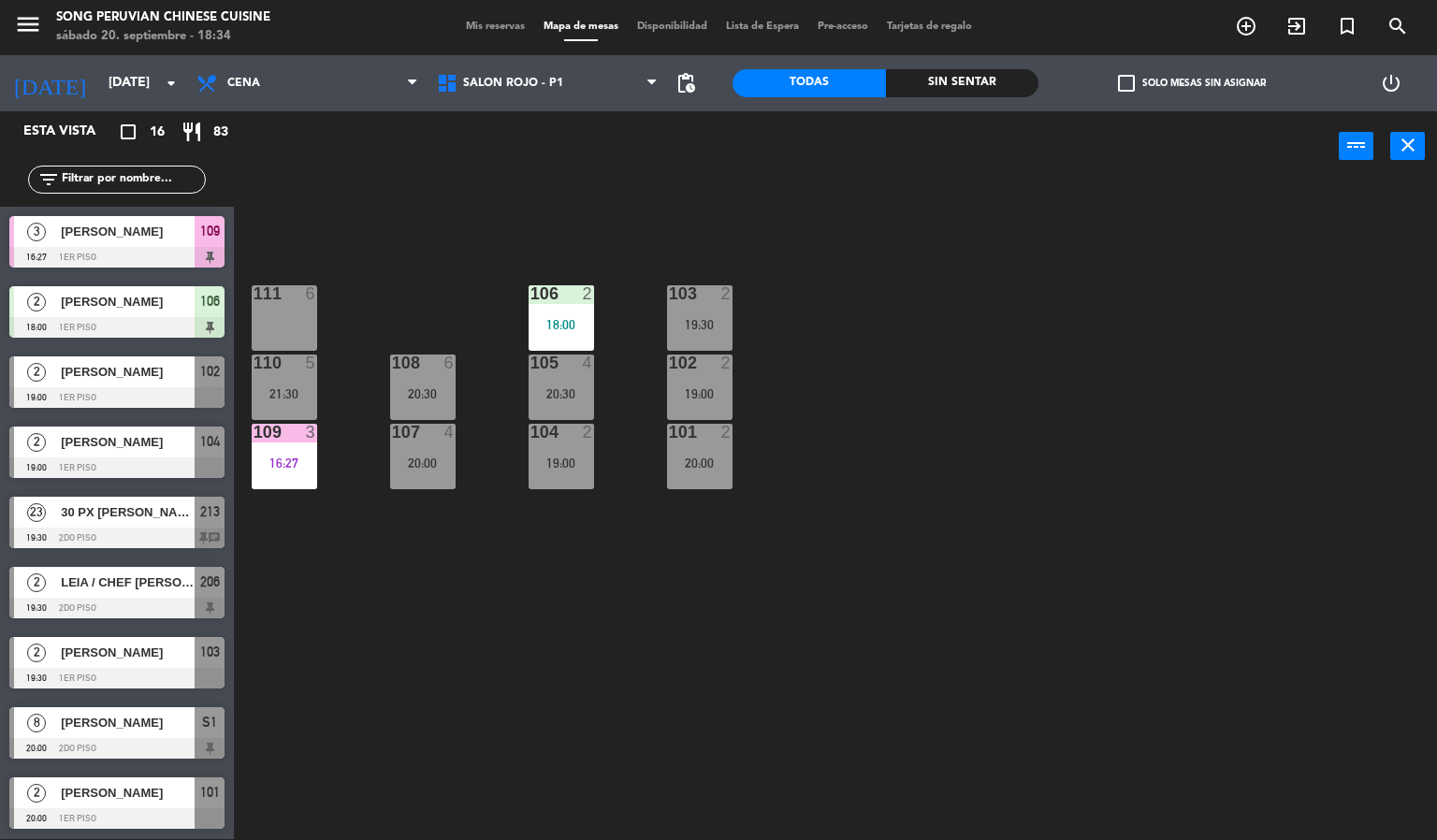
click at [1260, 410] on div "103 2 19:30 106 2 18:00 111 6 102 2 19:00 105 4 20:30 108 6 20:30 110 5 21:30 1…" at bounding box center [842, 510] width 1189 height 657
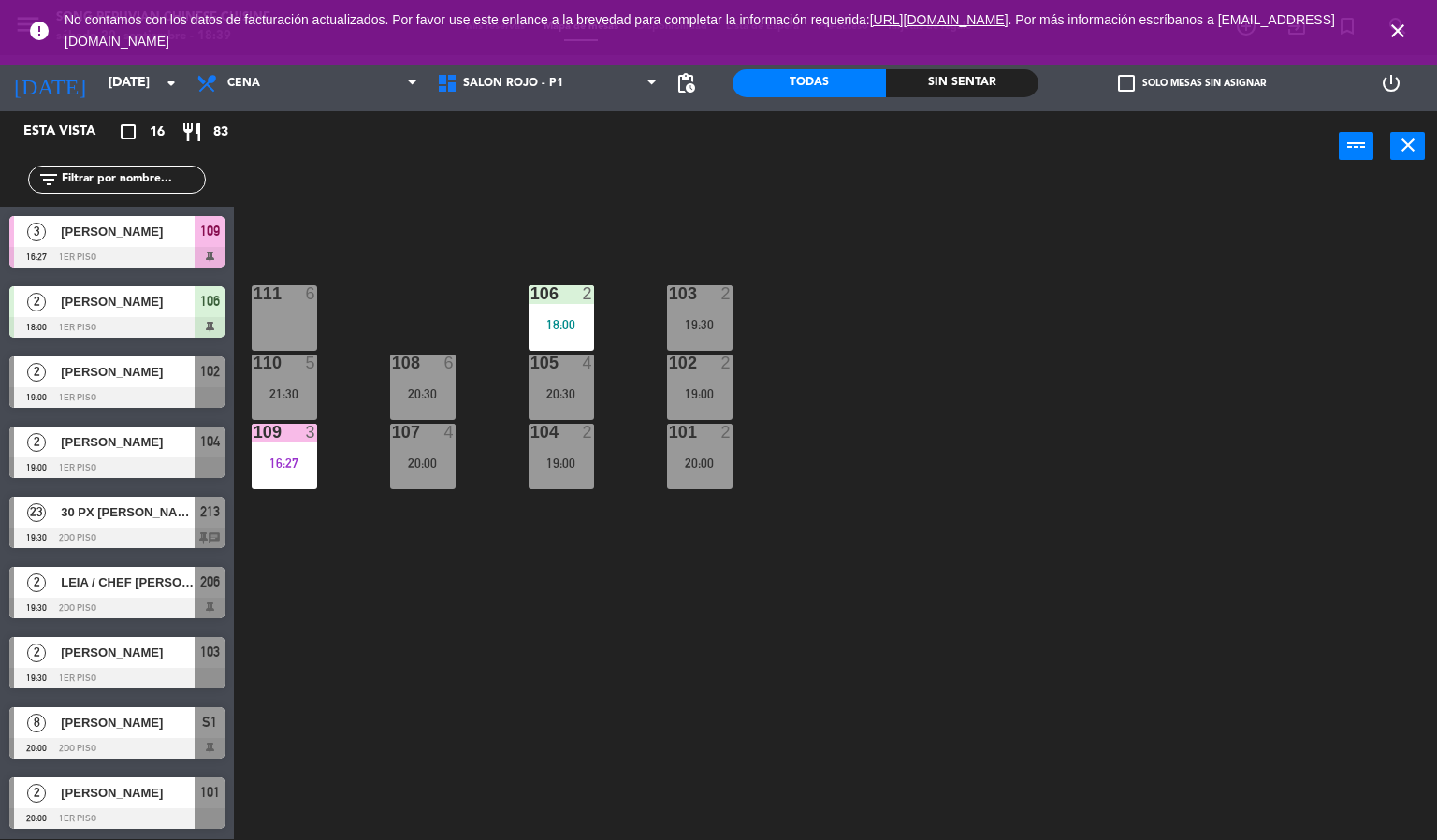
click at [1398, 36] on icon "close" at bounding box center [1397, 30] width 22 height 22
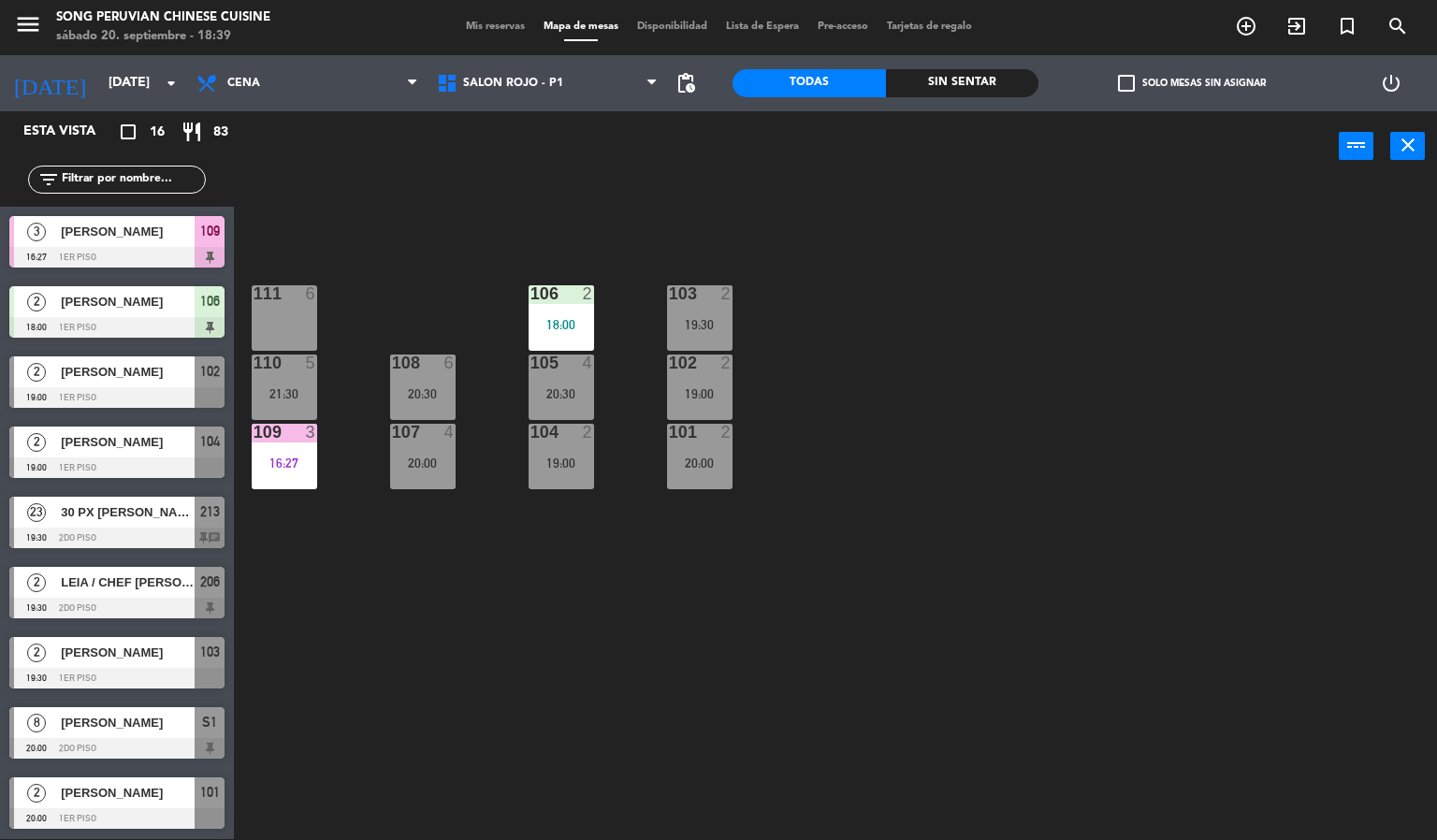
click at [295, 309] on div "111 6" at bounding box center [283, 317] width 65 height 65
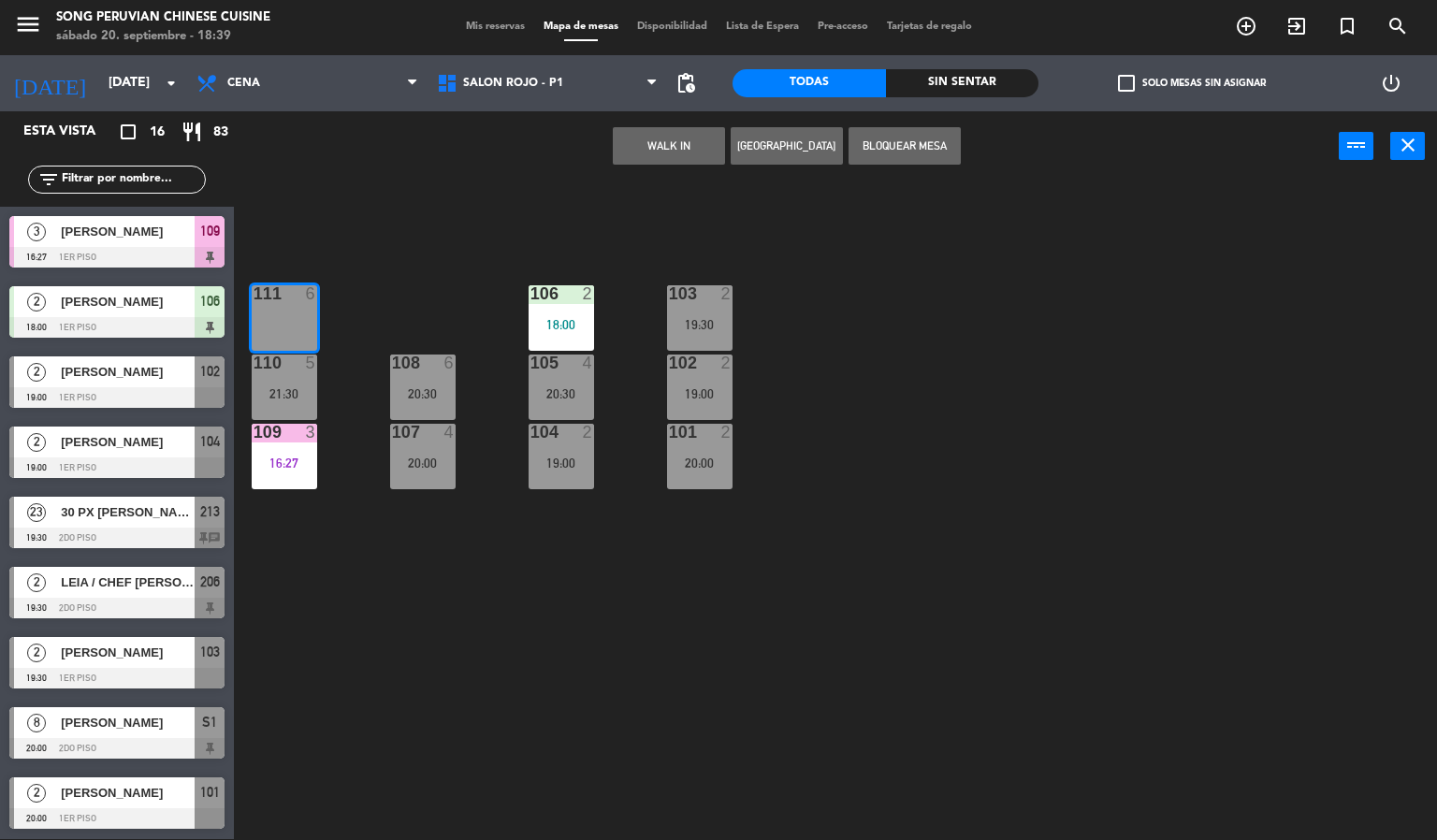
click at [669, 141] on button "WALK IN" at bounding box center [668, 146] width 112 height 37
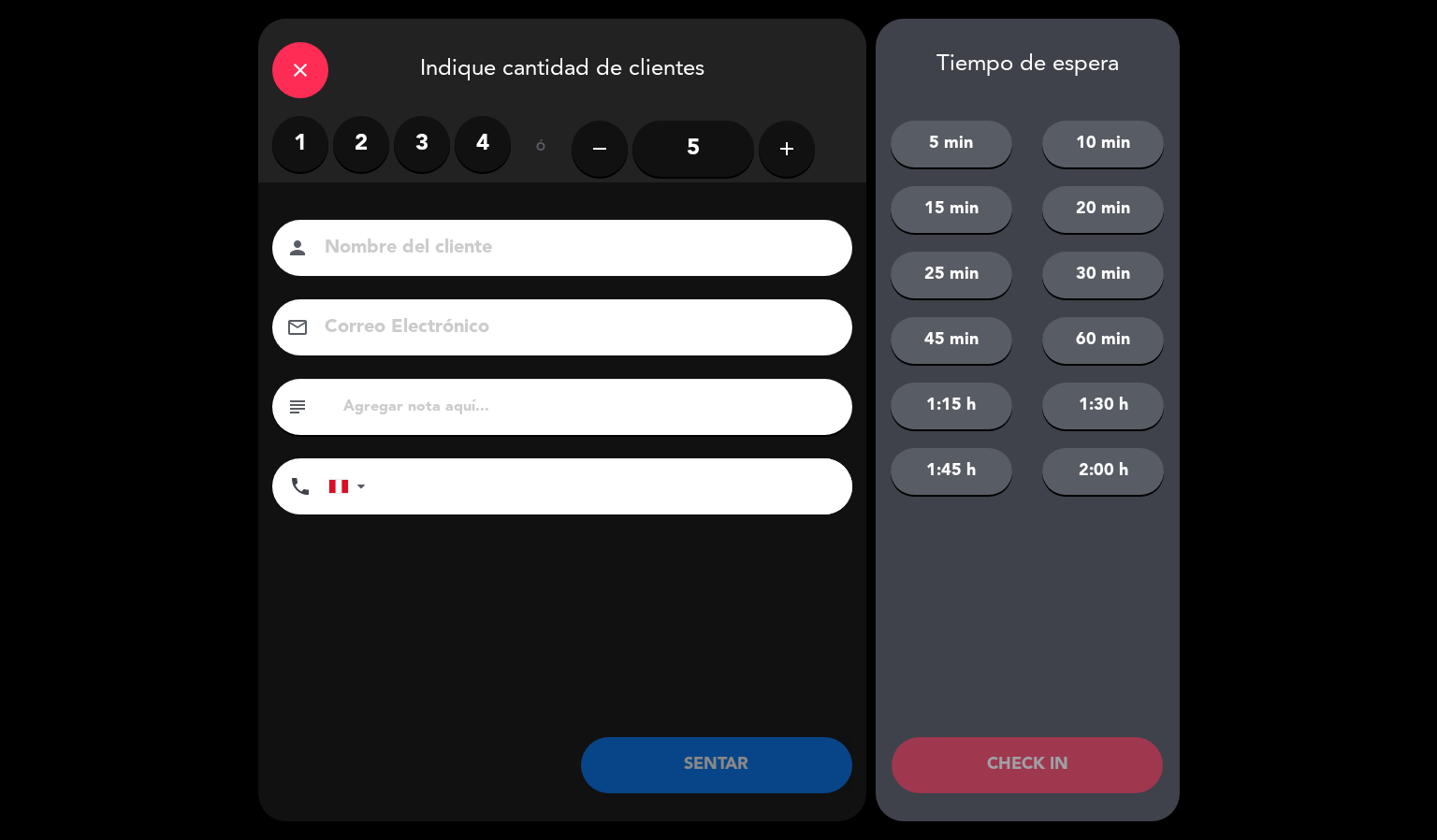
click at [360, 143] on label "2" at bounding box center [361, 144] width 56 height 56
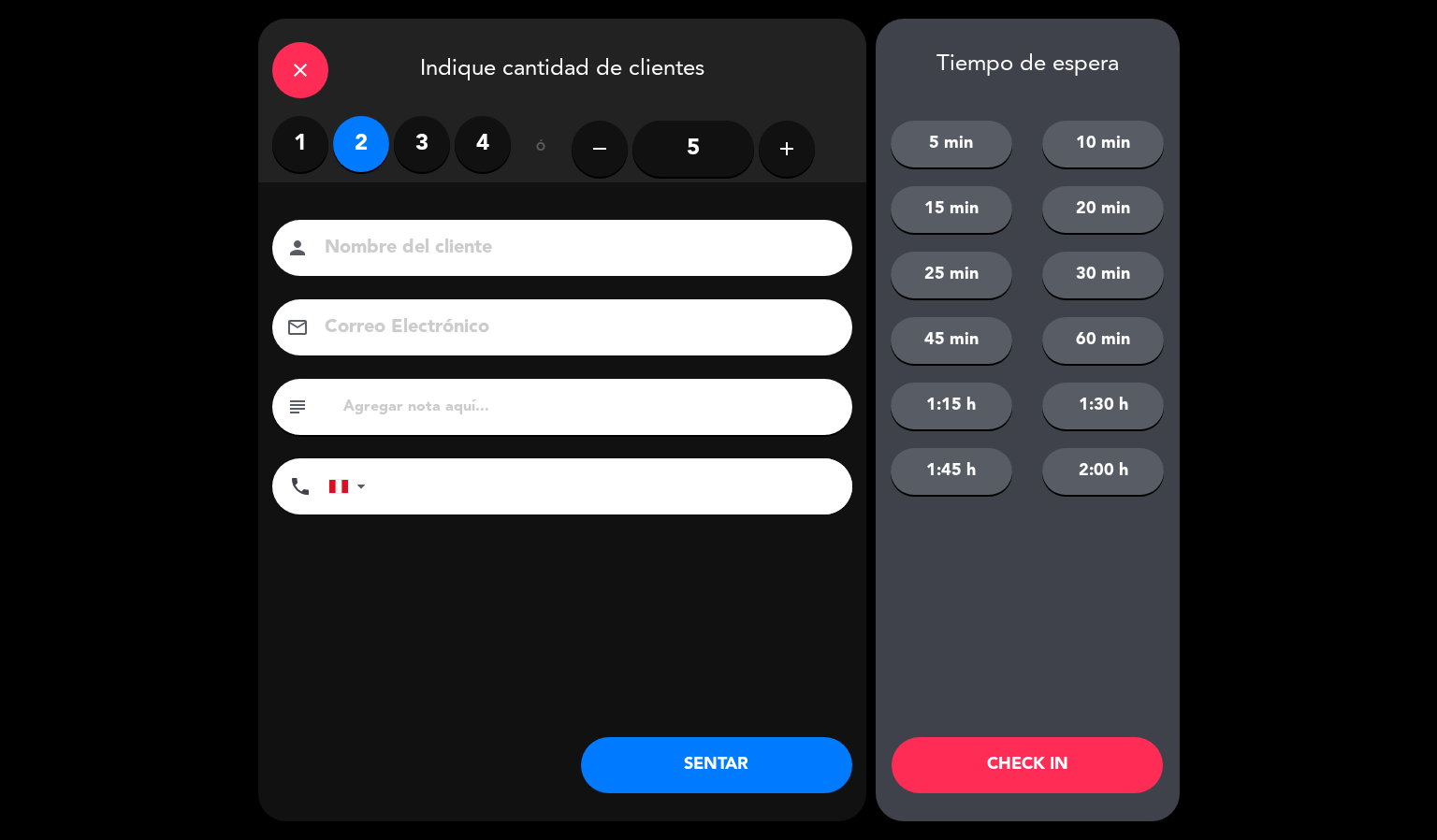
click at [488, 232] on input at bounding box center [574, 248] width 505 height 33
type input "[PERSON_NAME]"
click at [1015, 760] on button "CHECK IN" at bounding box center [1027, 765] width 272 height 56
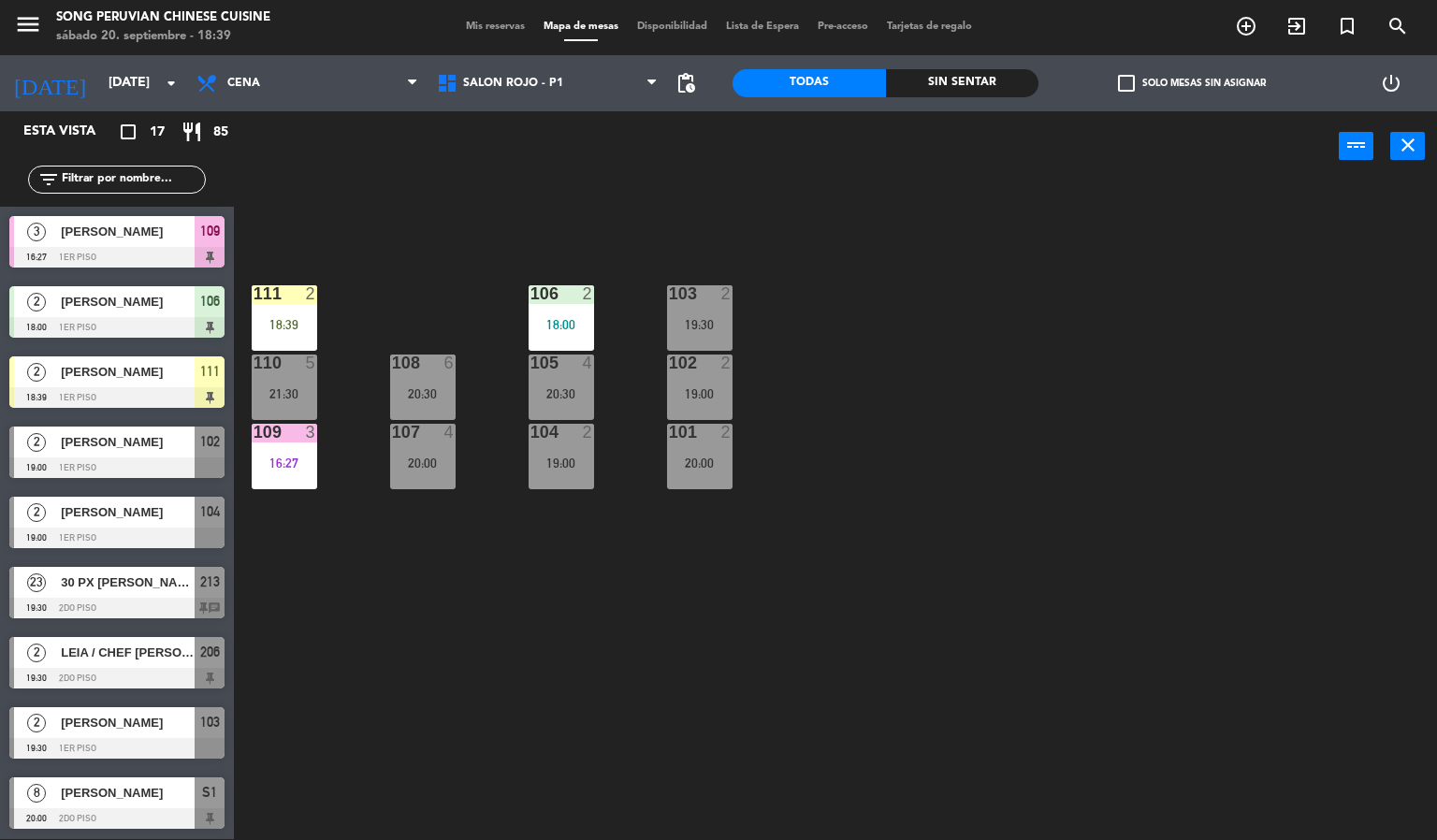
click at [932, 609] on div "103 2 19:30 106 2 18:00 111 2 18:39 102 2 19:00 105 4 20:30 108 6 20:30 110 5 2…" at bounding box center [842, 510] width 1189 height 657
click at [725, 430] on div "2" at bounding box center [727, 431] width 12 height 17
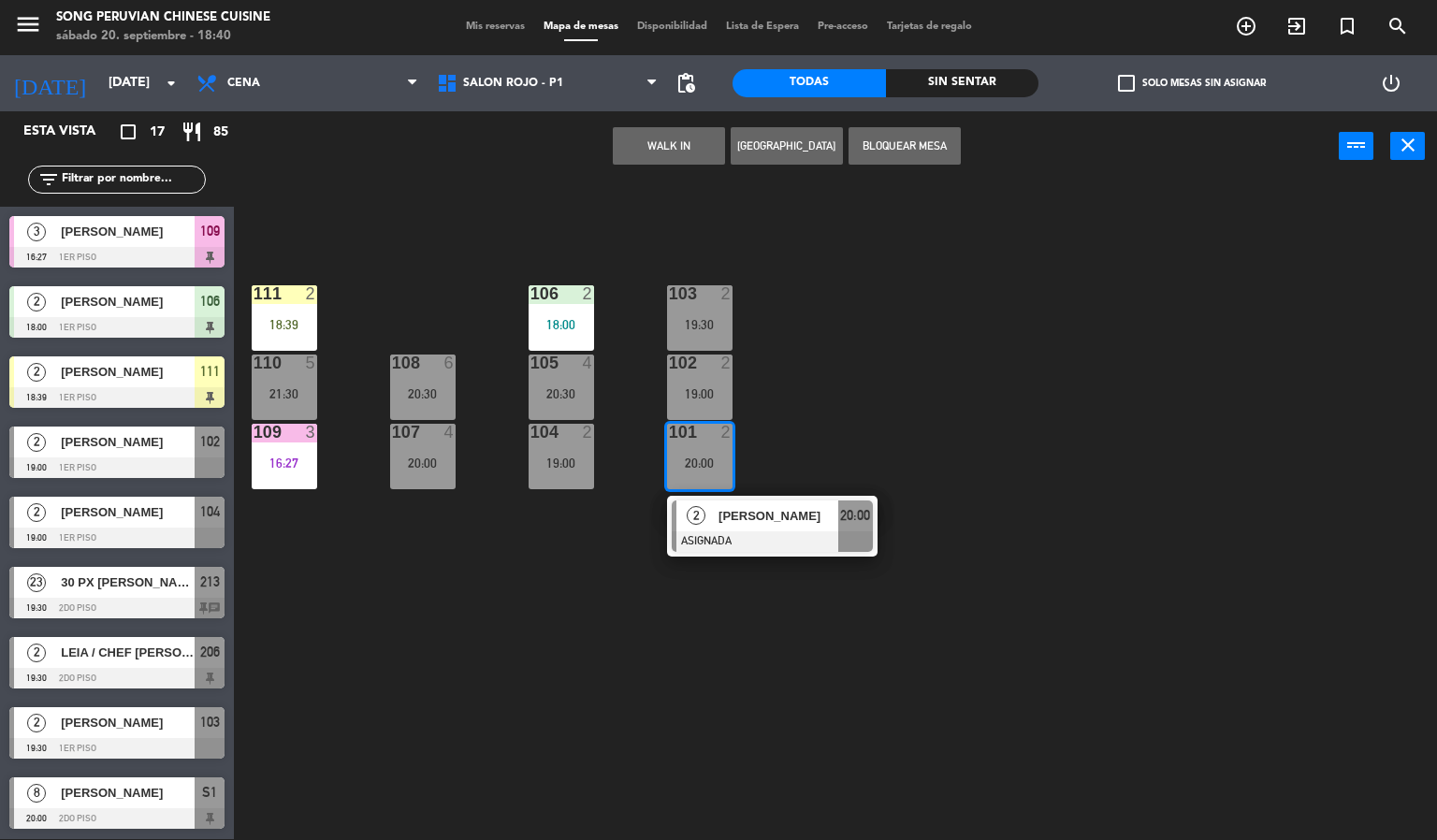
click at [287, 300] on div at bounding box center [284, 293] width 31 height 17
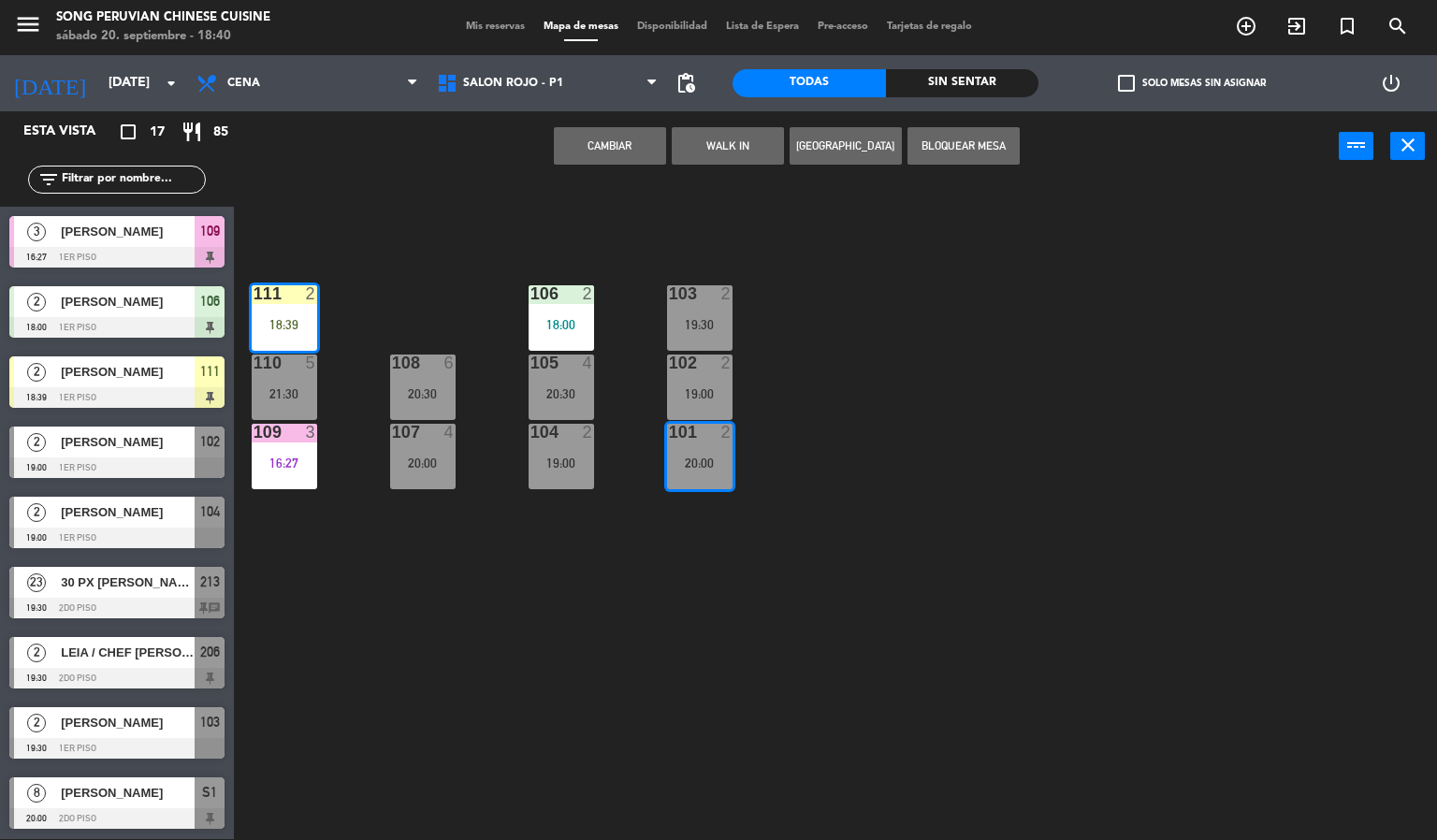
click at [608, 144] on button "Cambiar" at bounding box center [609, 146] width 112 height 37
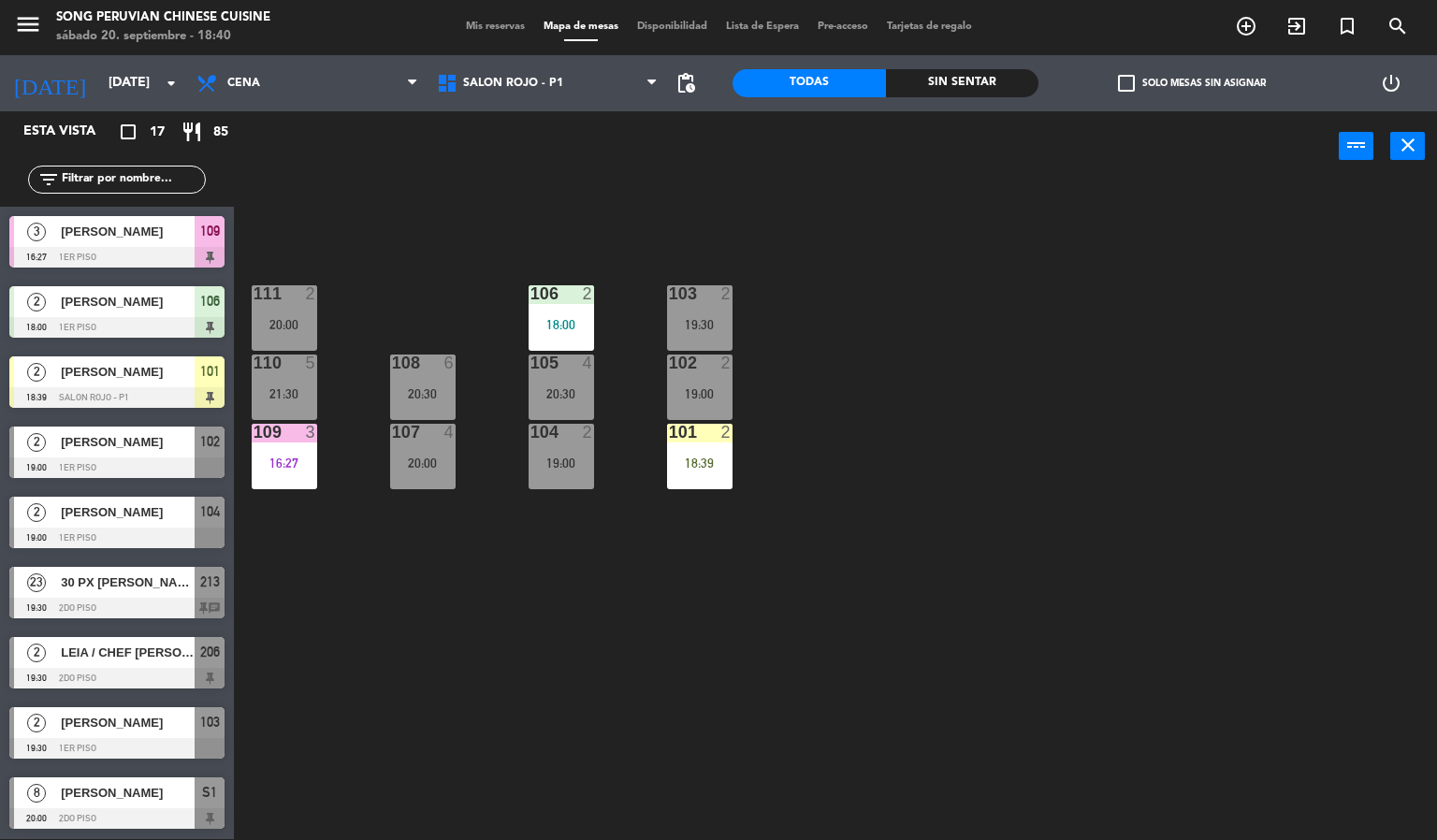
click at [722, 460] on div "18:39" at bounding box center [699, 462] width 65 height 13
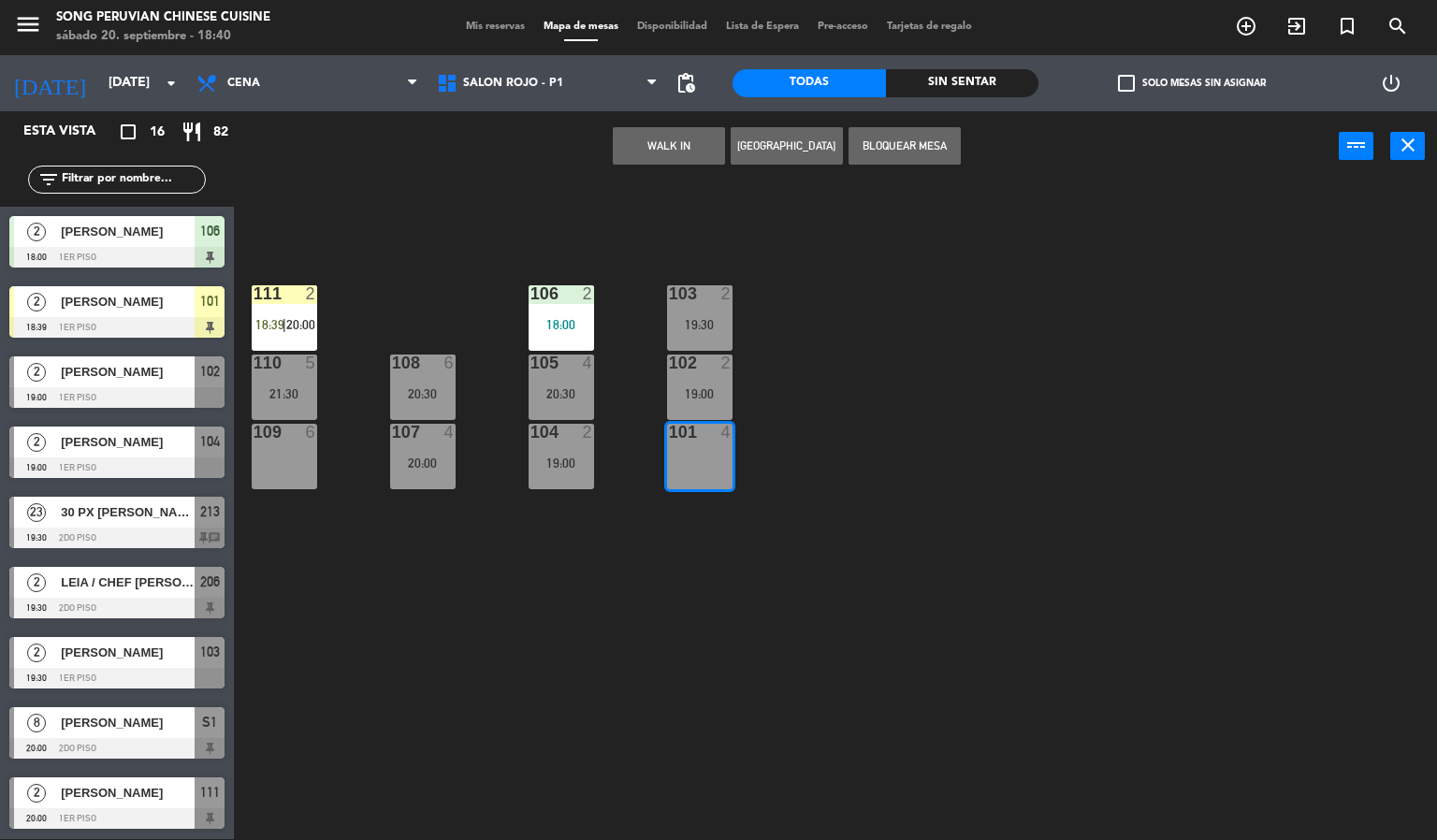
click at [774, 536] on div "103 2 19:30 106 2 18:00 111 2 18:39 | 20:00 102 2 19:00 105 4 20:30 108 6 20:30…" at bounding box center [842, 510] width 1189 height 657
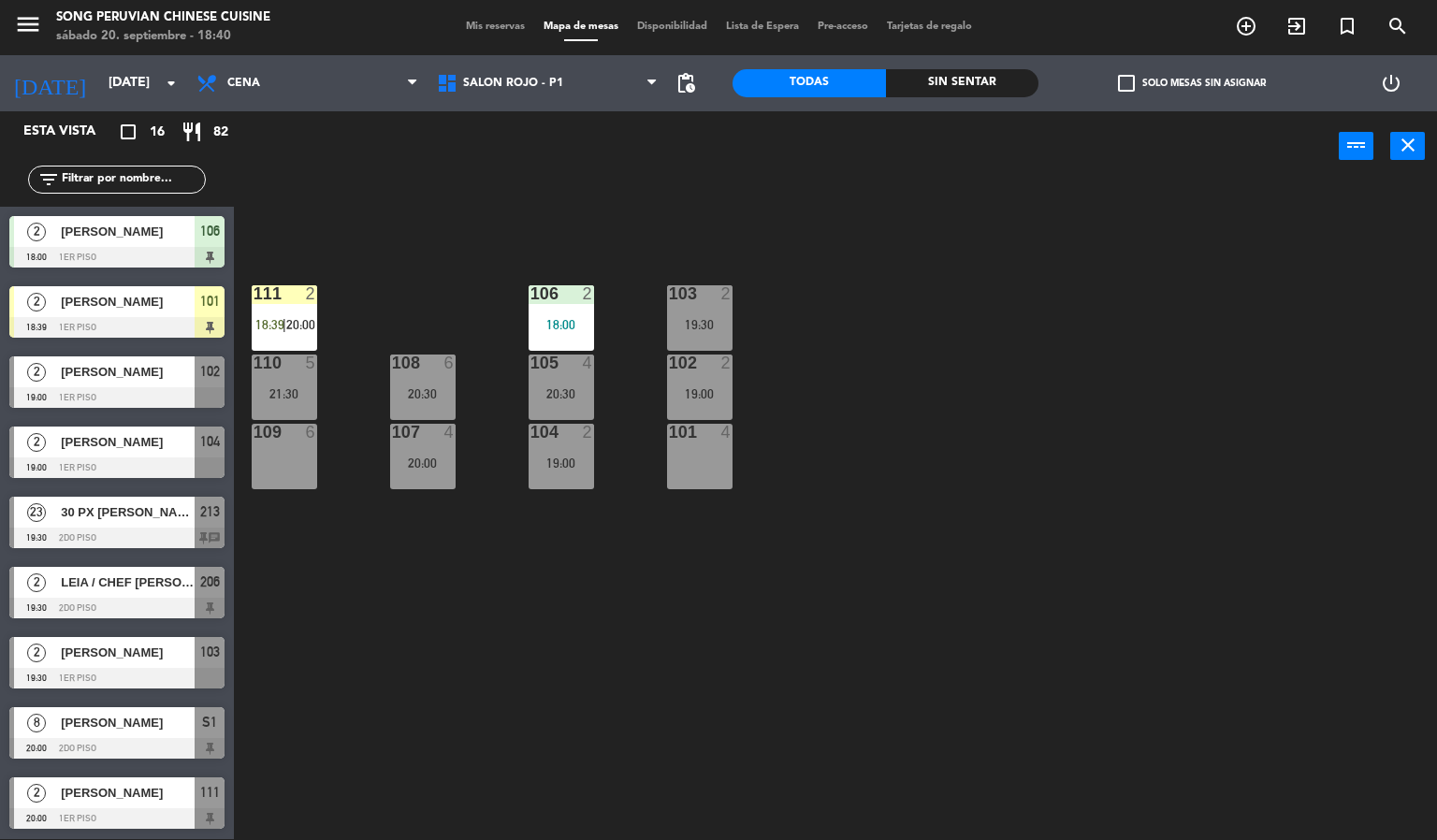
click at [923, 530] on div "103 2 19:30 106 2 18:00 111 2 18:39 | 20:00 102 2 19:00 105 4 20:30 108 6 20:30…" at bounding box center [842, 510] width 1189 height 657
click at [269, 290] on div at bounding box center [284, 293] width 31 height 17
click at [705, 458] on div "18:39" at bounding box center [699, 462] width 65 height 13
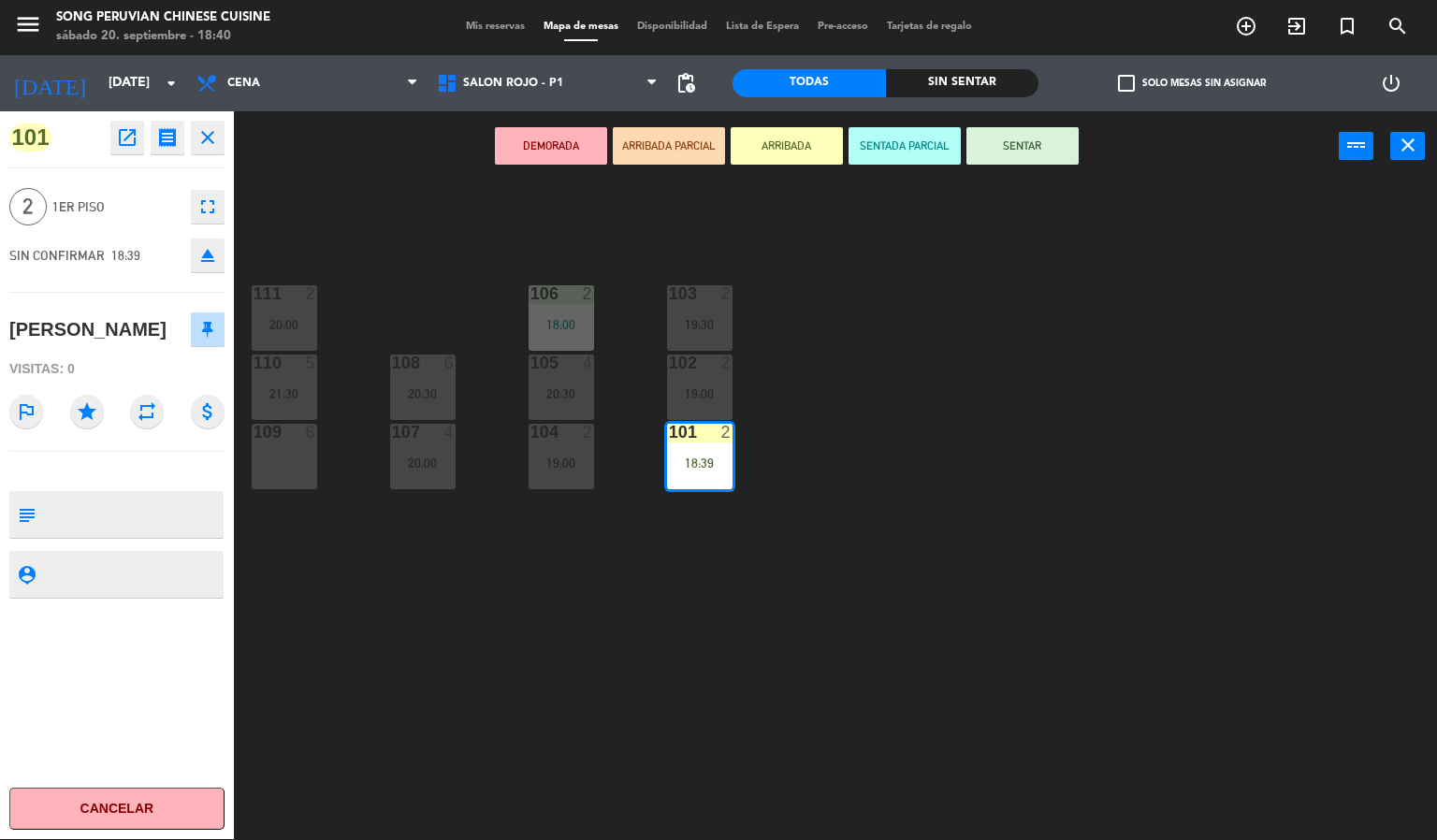
click at [1028, 153] on button "SENTAR" at bounding box center [1021, 146] width 112 height 37
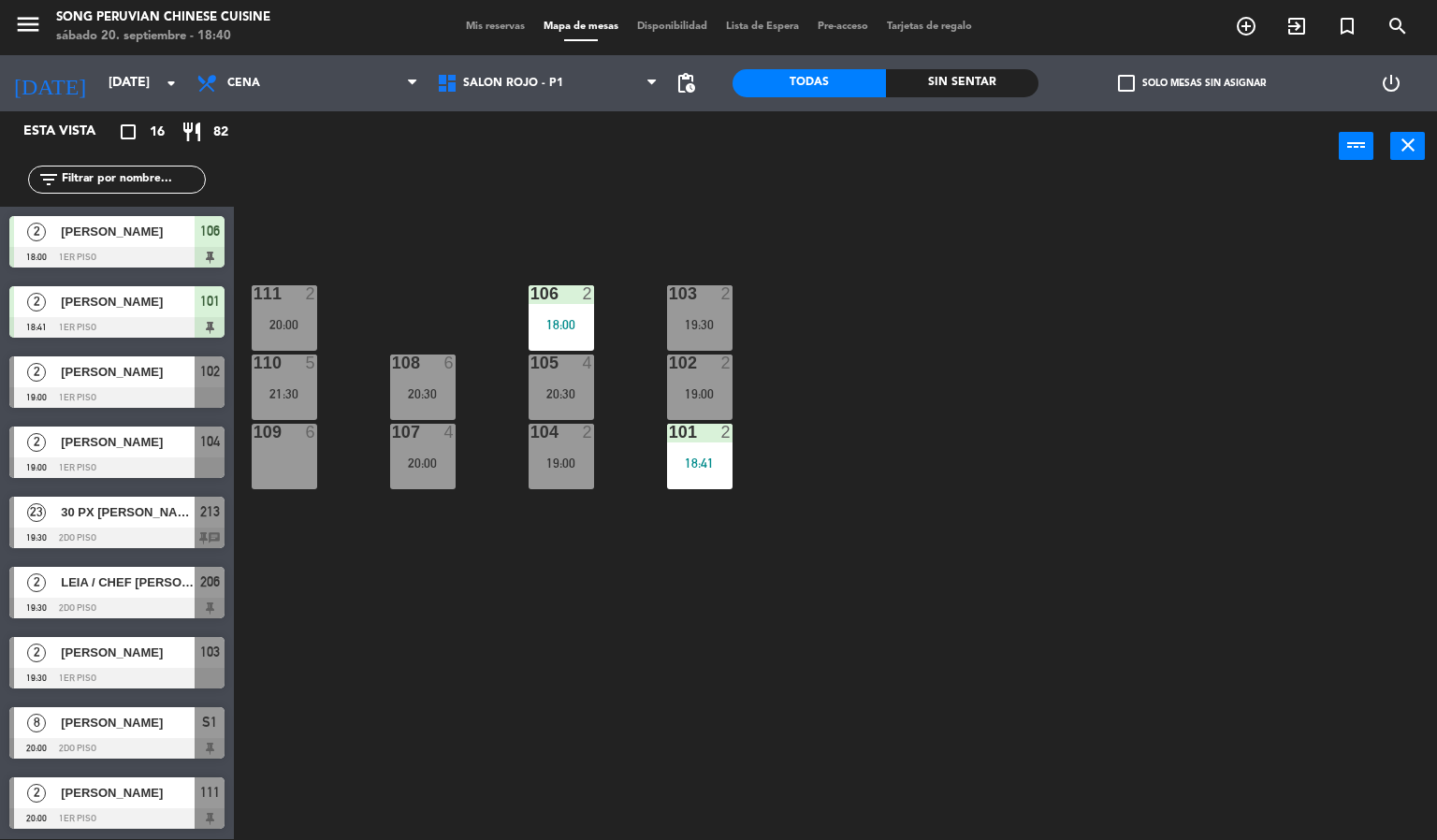
click at [795, 655] on div "103 2 19:30 106 2 18:00 111 2 20:00 102 2 19:00 105 4 20:30 108 6 20:30 110 5 2…" at bounding box center [842, 510] width 1189 height 657
click at [713, 430] on div at bounding box center [699, 431] width 31 height 17
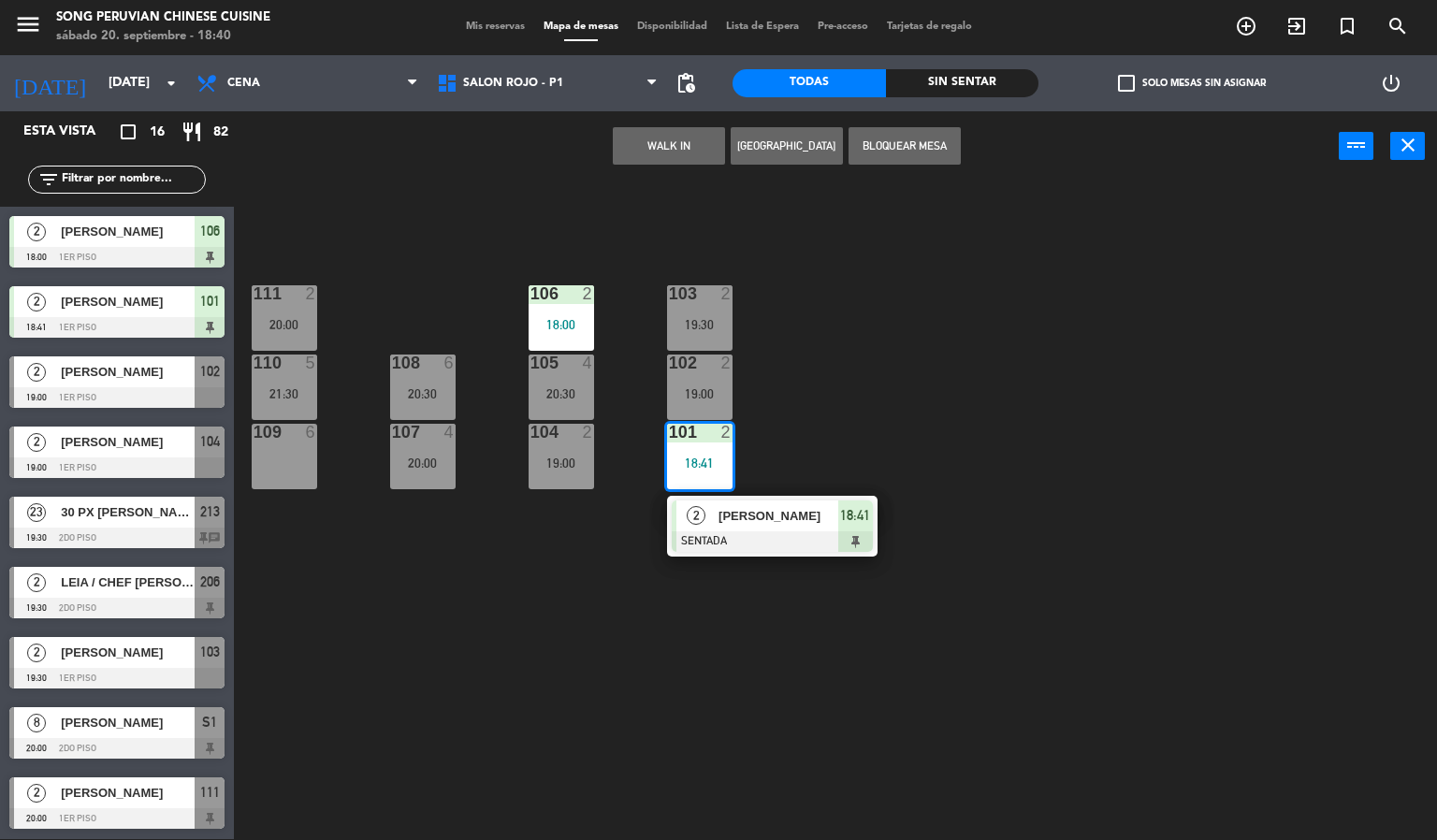
click at [758, 533] on div at bounding box center [772, 541] width 202 height 20
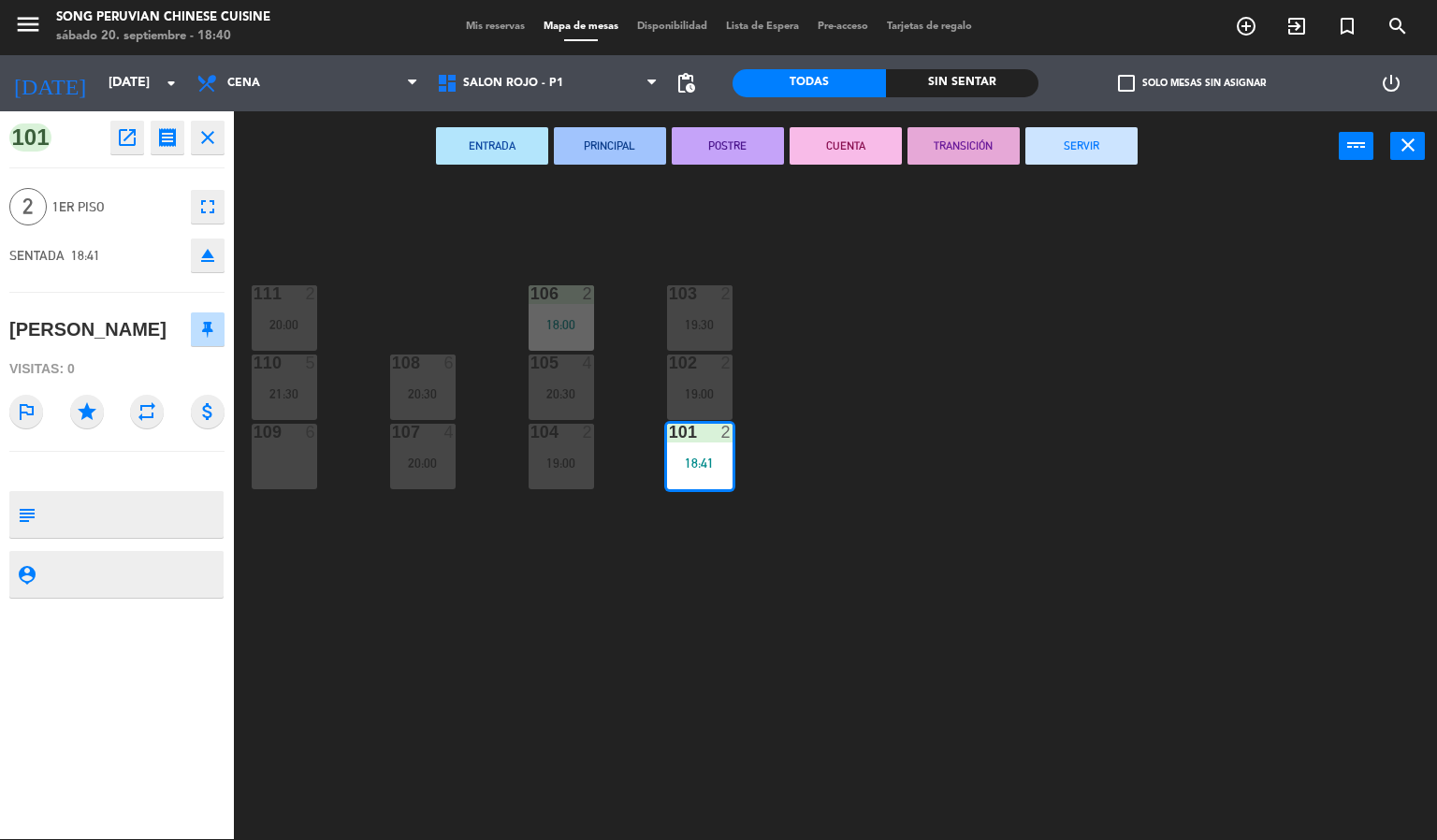
click at [201, 214] on icon "fullscreen" at bounding box center [207, 206] width 22 height 22
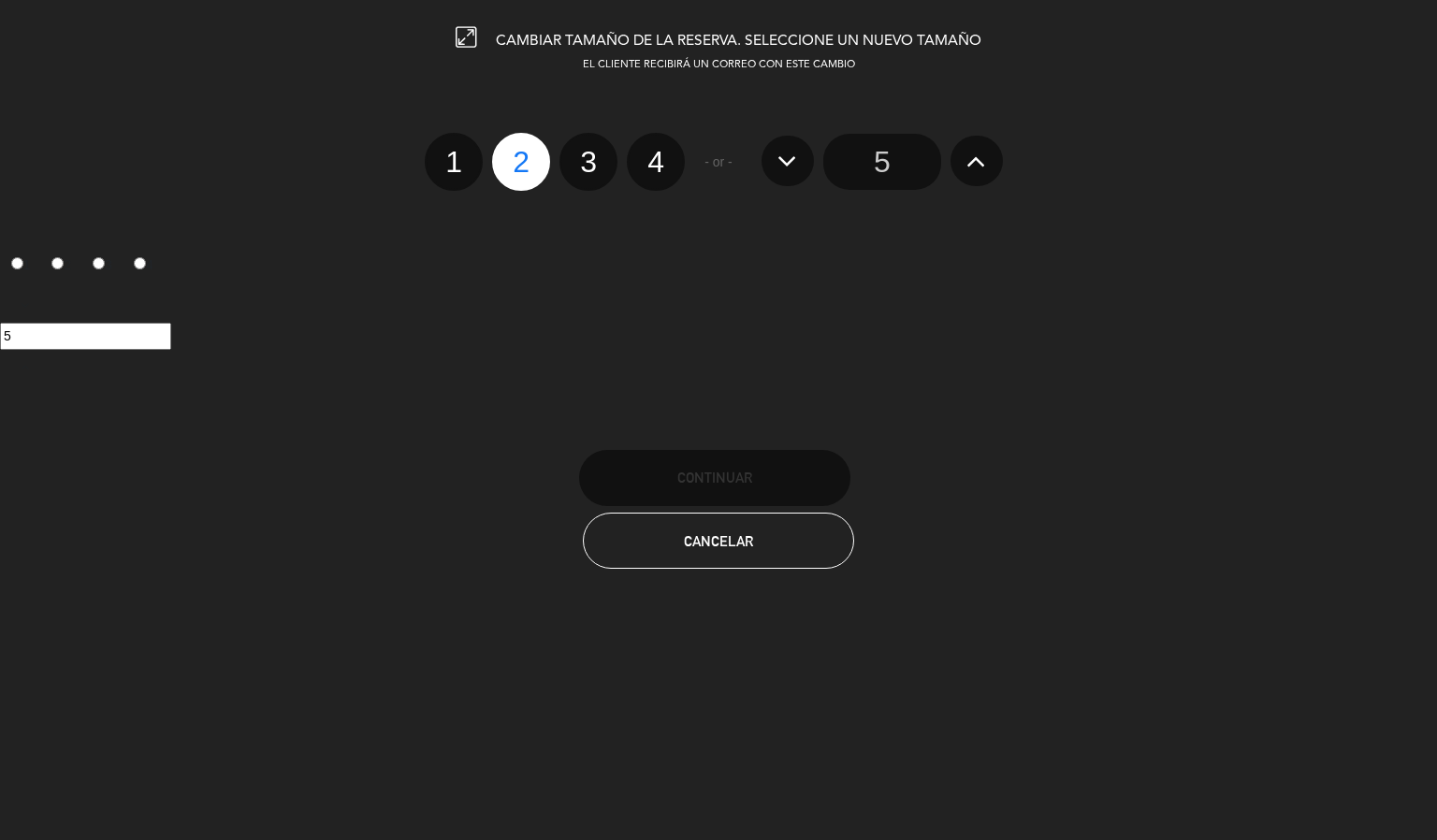
click at [750, 550] on button "Cancelar" at bounding box center [718, 540] width 272 height 56
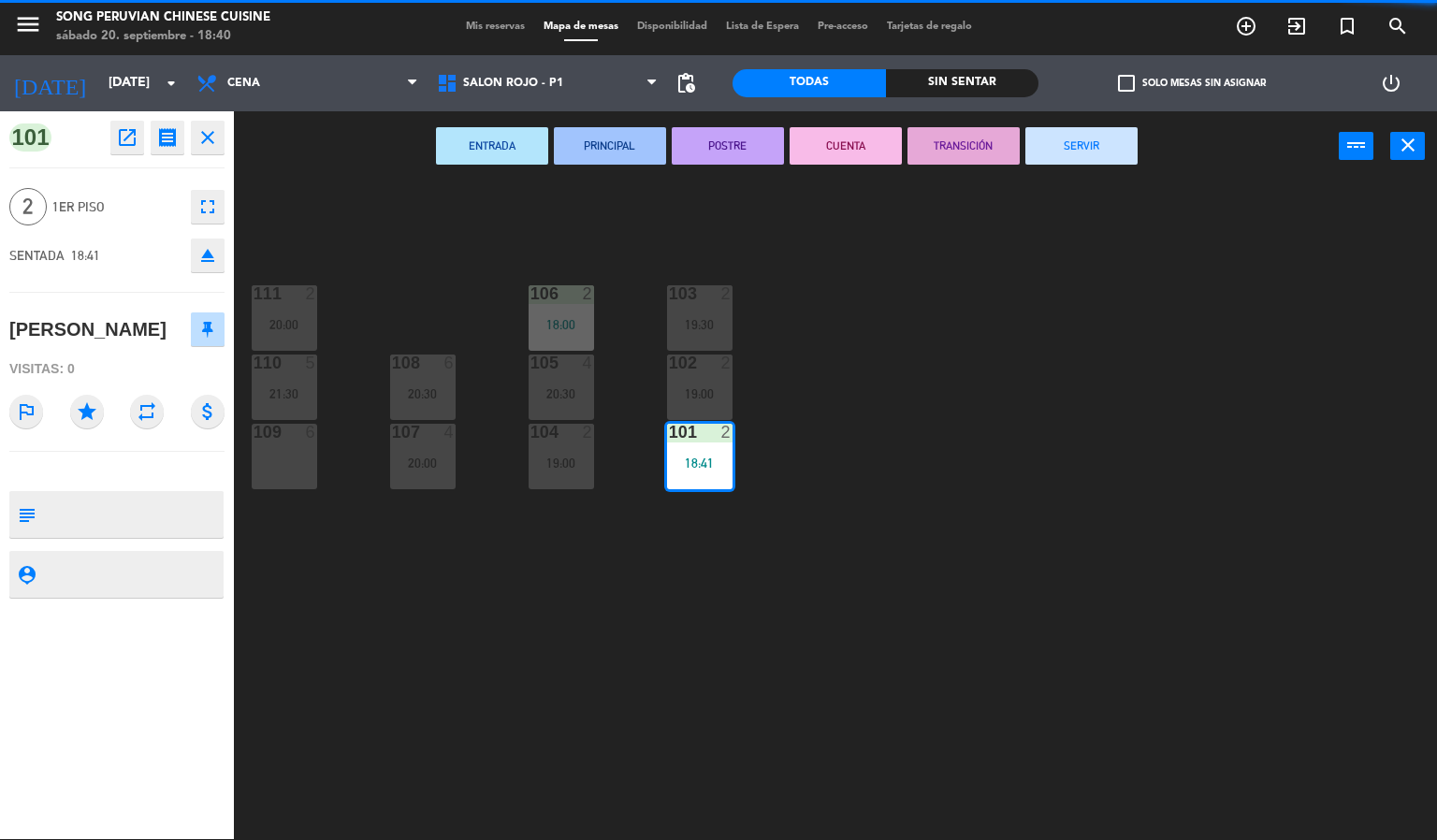
click at [129, 140] on icon "open_in_new" at bounding box center [127, 137] width 22 height 22
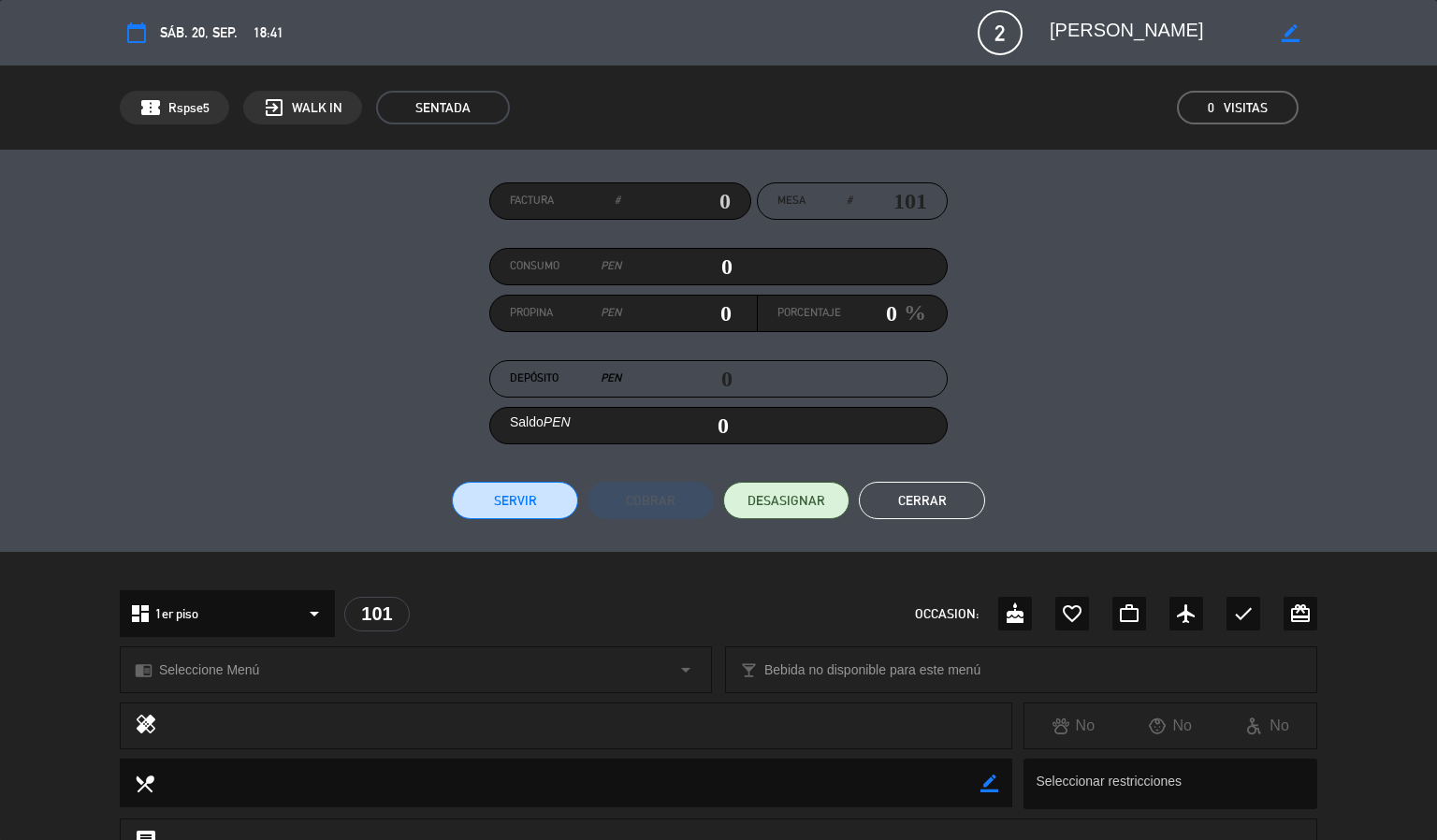
click at [1261, 32] on textarea at bounding box center [1157, 32] width 214 height 34
click at [1204, 42] on textarea at bounding box center [1157, 32] width 214 height 34
click at [1286, 35] on icon "border_color" at bounding box center [1290, 33] width 18 height 18
type textarea "[PERSON_NAME]"
click at [1289, 31] on icon at bounding box center [1290, 33] width 18 height 18
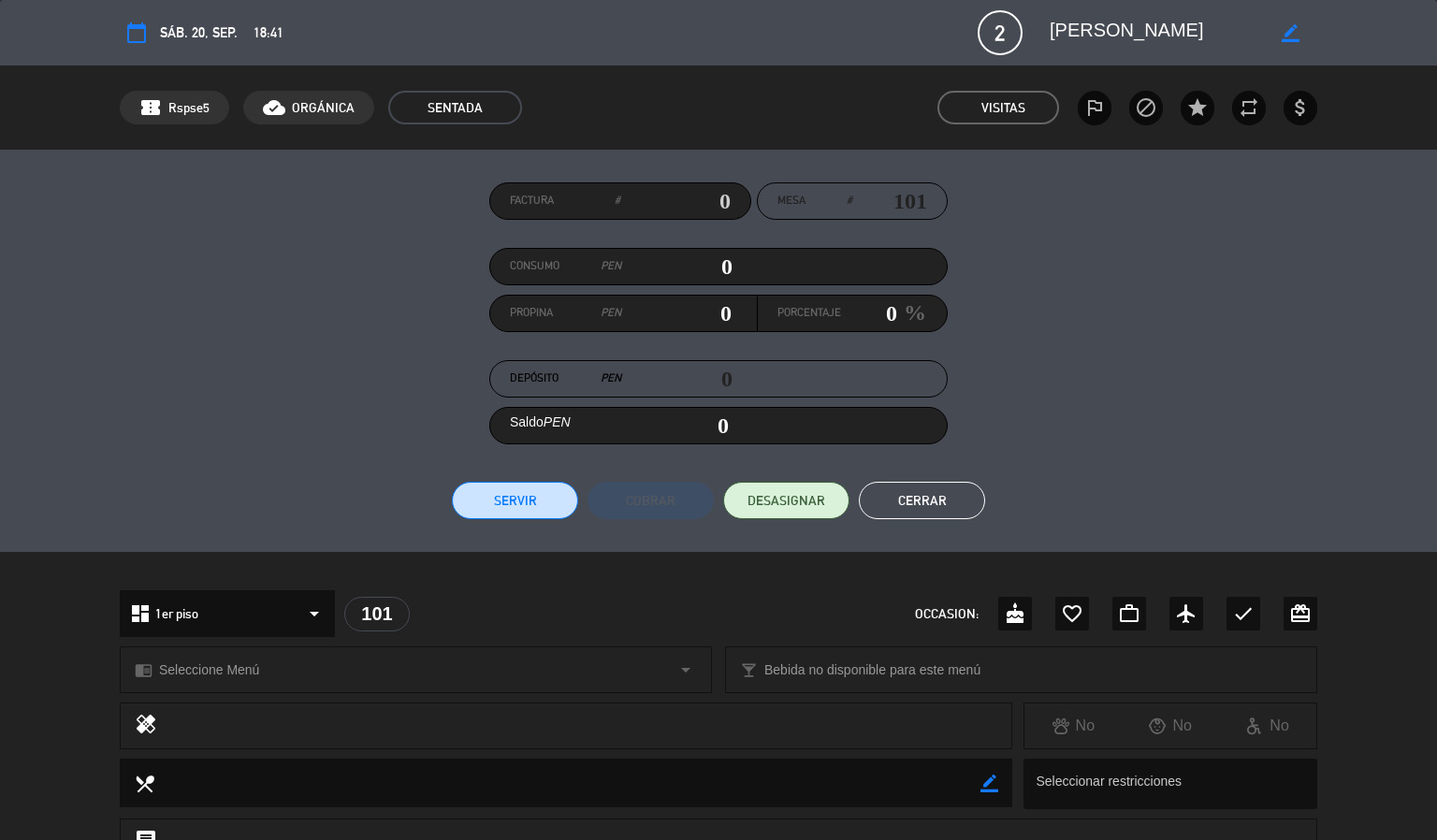
click at [952, 486] on button "Cerrar" at bounding box center [922, 500] width 127 height 37
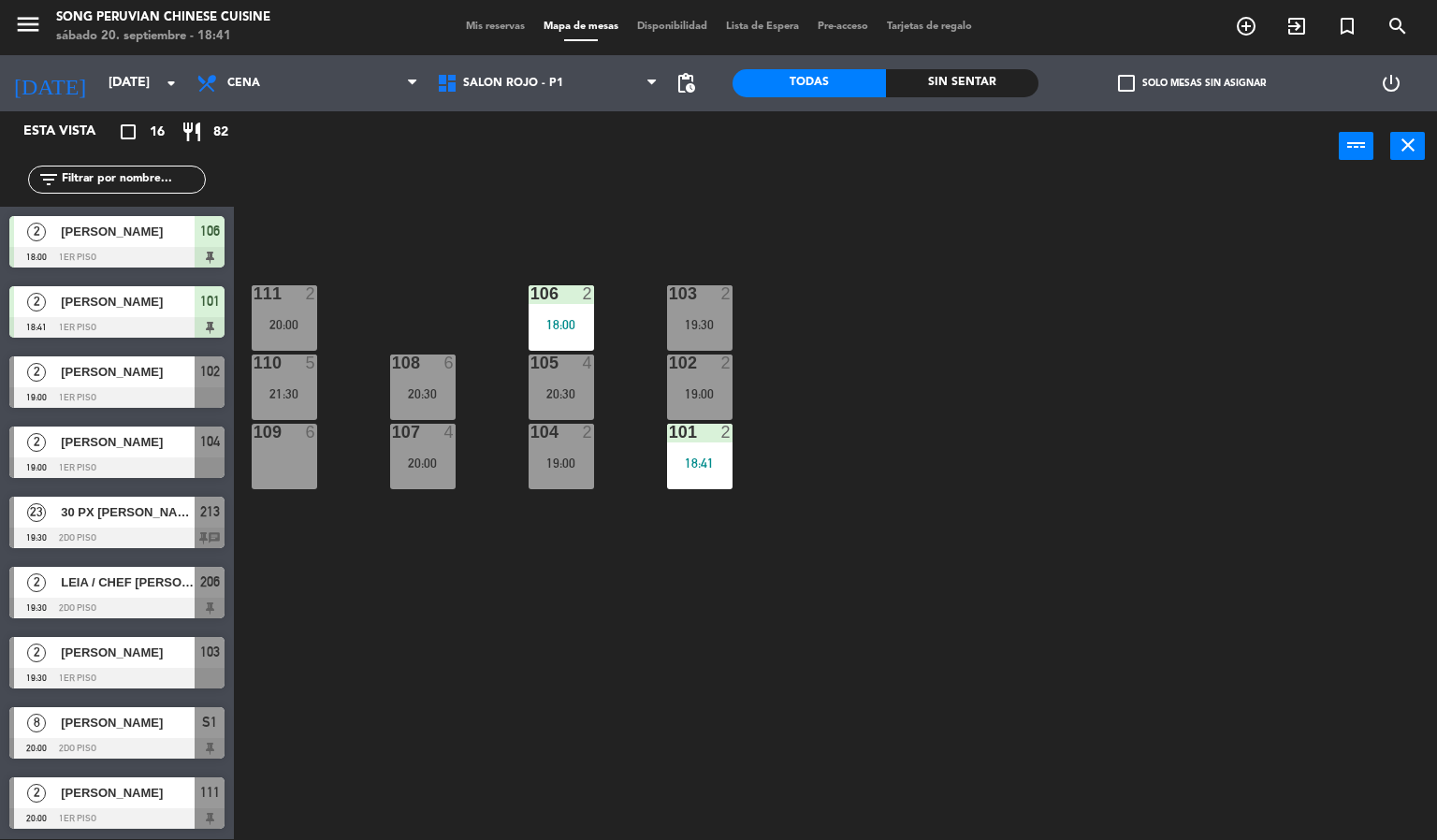
click at [427, 615] on div "103 2 19:30 106 2 18:00 111 2 20:00 102 2 19:00 105 4 20:30 108 6 20:30 110 5 2…" at bounding box center [842, 510] width 1189 height 657
click at [418, 598] on div "103 2 19:30 106 2 18:00 111 2 20:00 102 2 19:00 105 4 20:30 108 6 20:30 110 5 2…" at bounding box center [842, 510] width 1189 height 657
click at [447, 618] on div "103 2 19:30 106 2 18:00 111 2 20:00 102 2 19:00 105 4 20:30 108 6 20:30 110 5 2…" at bounding box center [842, 510] width 1189 height 657
click at [459, 608] on div "103 2 19:30 106 2 18:00 111 2 20:00 102 2 19:00 105 4 20:30 108 6 20:30 110 5 2…" at bounding box center [842, 510] width 1189 height 657
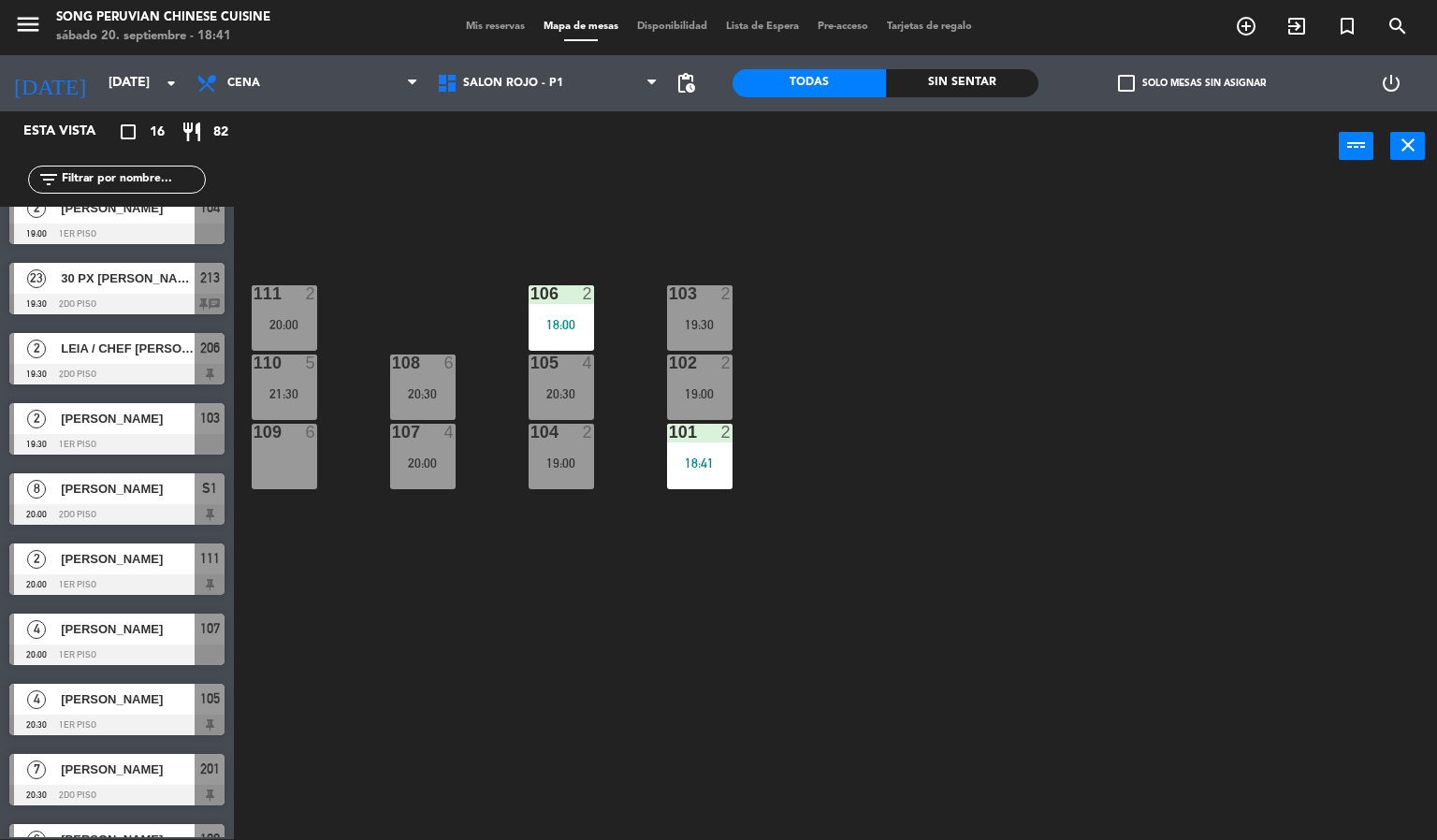
scroll to position [491, 0]
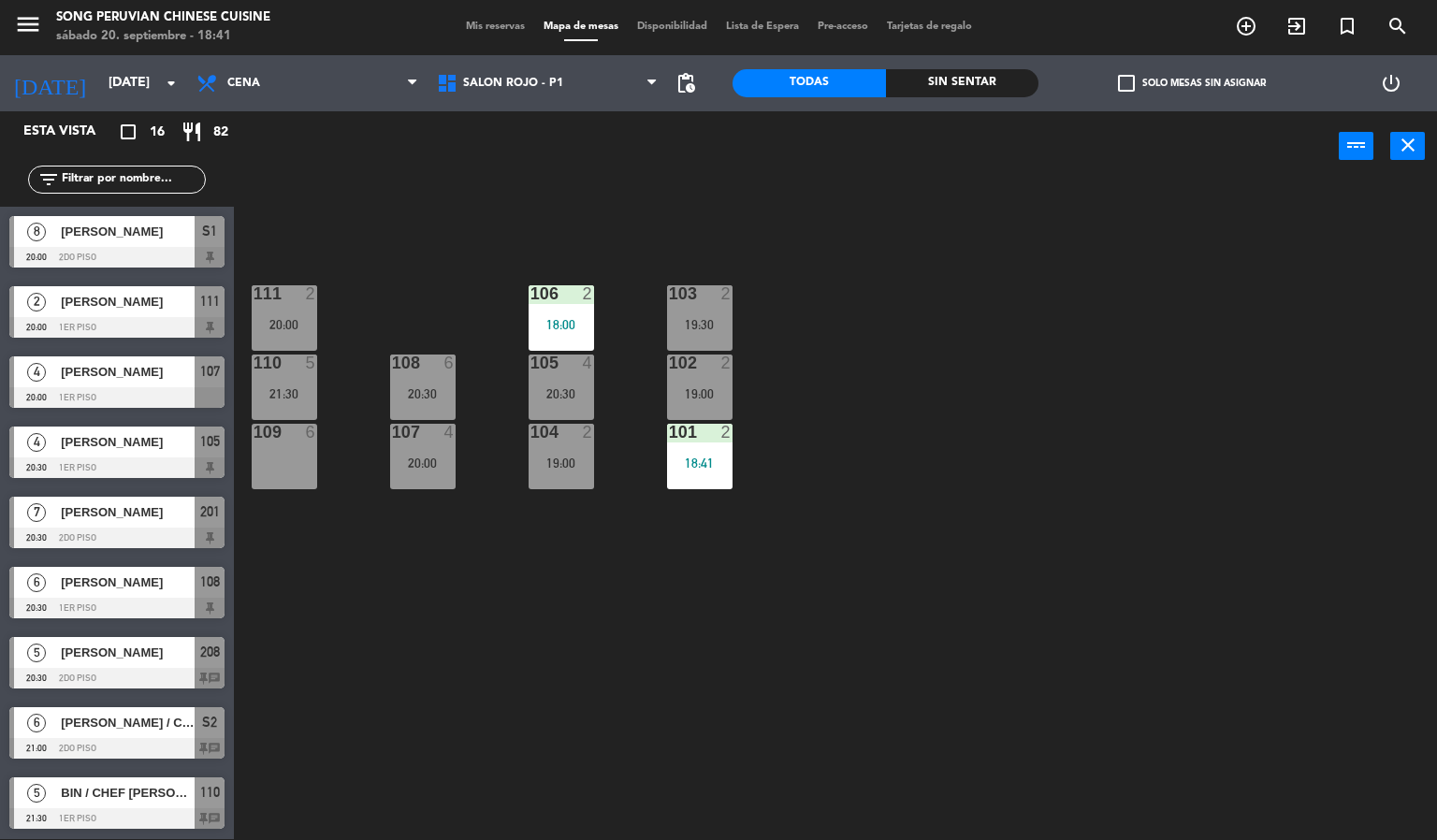
click at [275, 469] on div "109 6" at bounding box center [283, 456] width 65 height 65
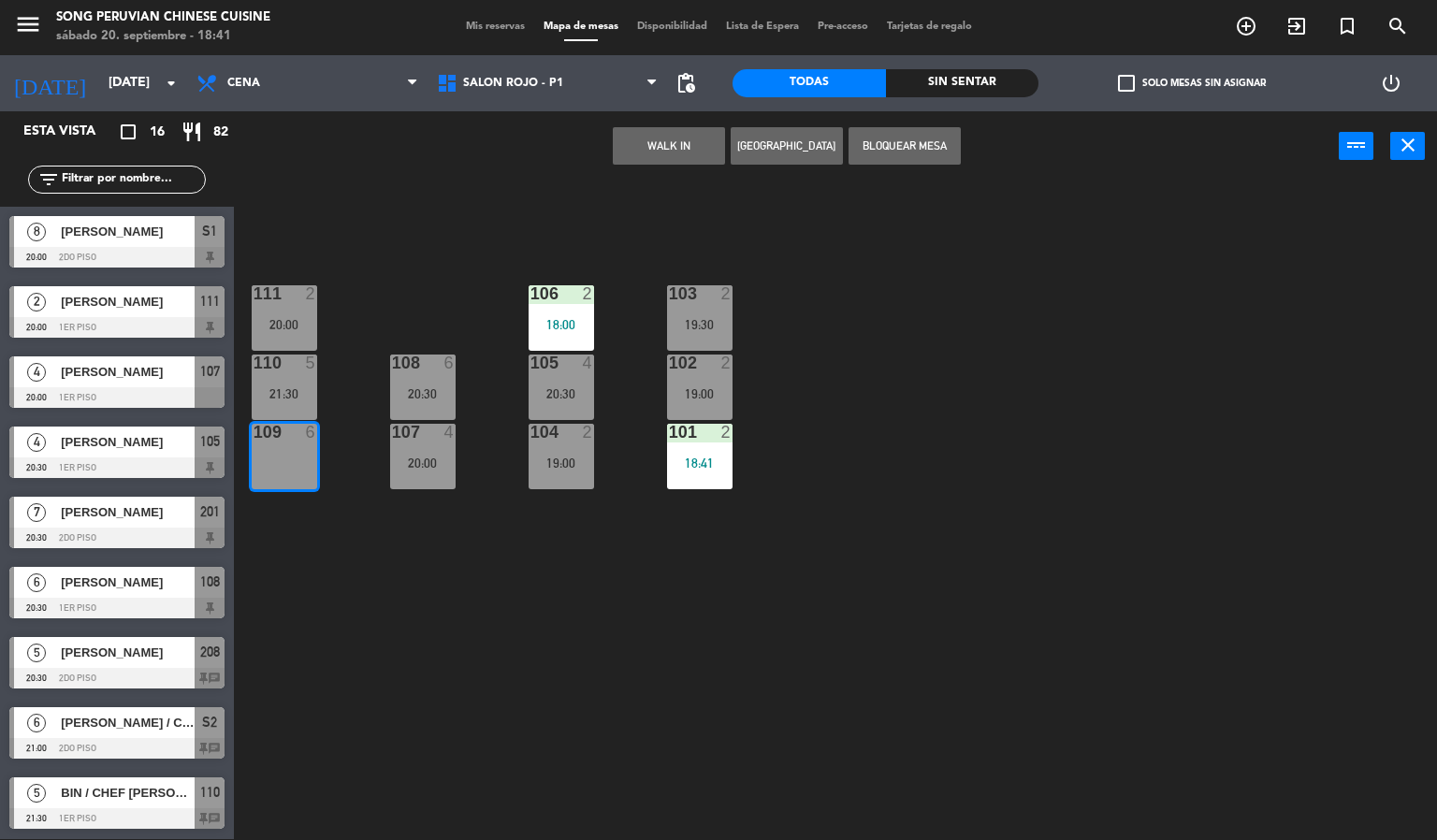
click at [363, 219] on div "103 2 19:30 106 2 18:00 111 2 20:00 102 2 19:00 105 4 20:30 108 6 20:30 110 5 2…" at bounding box center [842, 510] width 1189 height 657
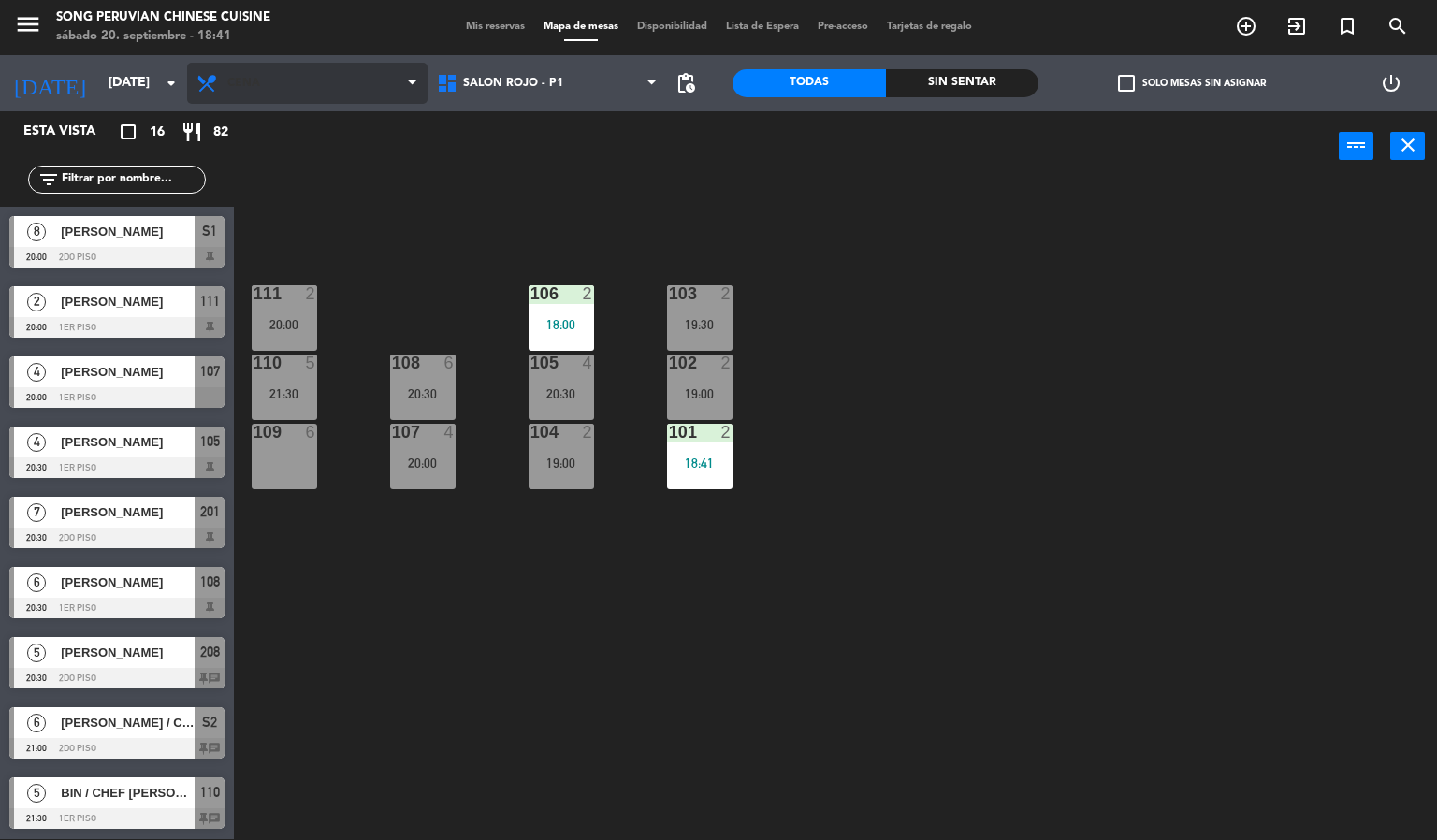
click at [278, 102] on span "Cena" at bounding box center [307, 83] width 240 height 41
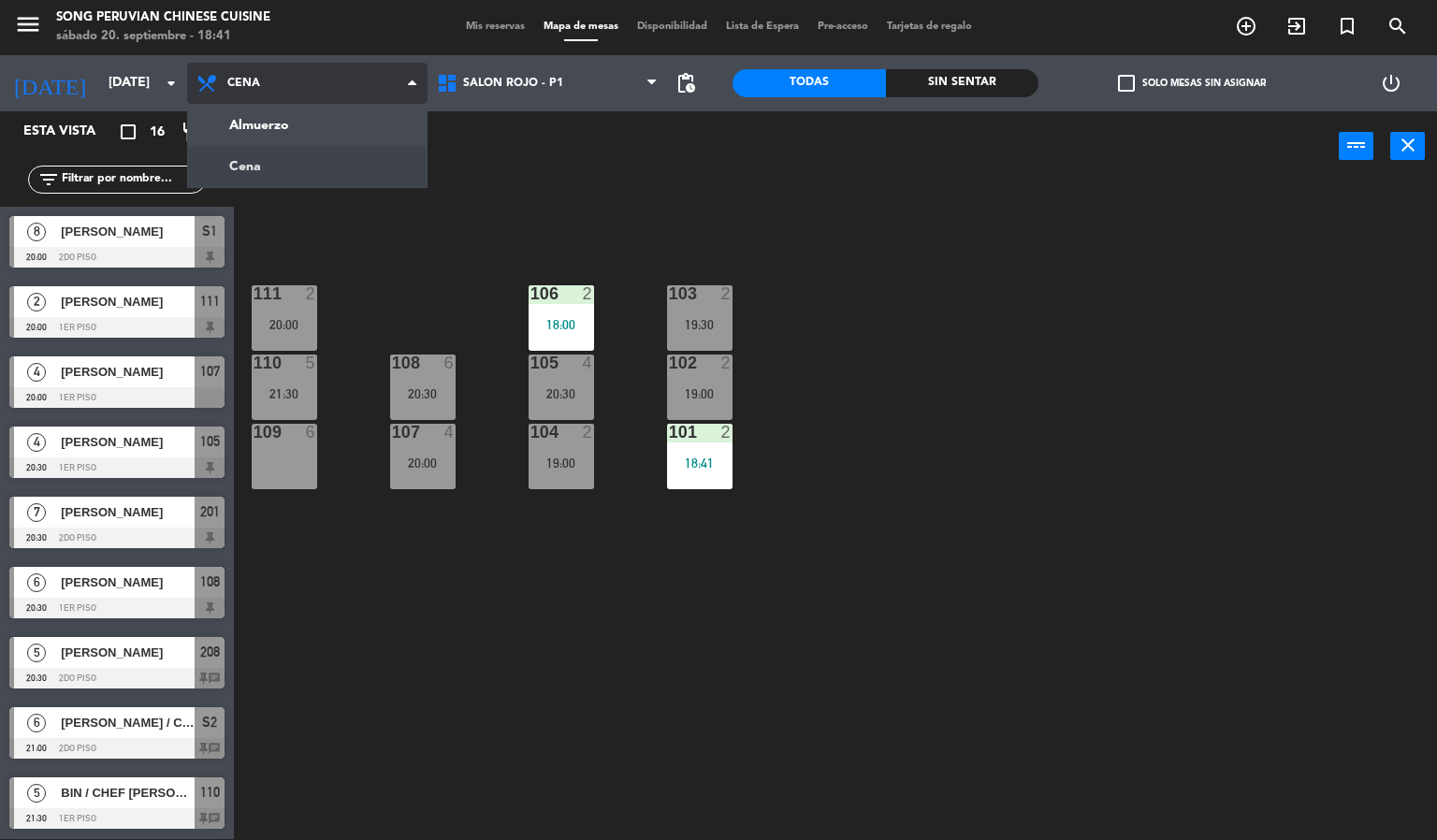
click at [281, 112] on ng-component "menu Song Peruvian Chinese Cuisine [DATE] 20. septiembre - 18:41 Mis reservas M…" at bounding box center [718, 420] width 1437 height 841
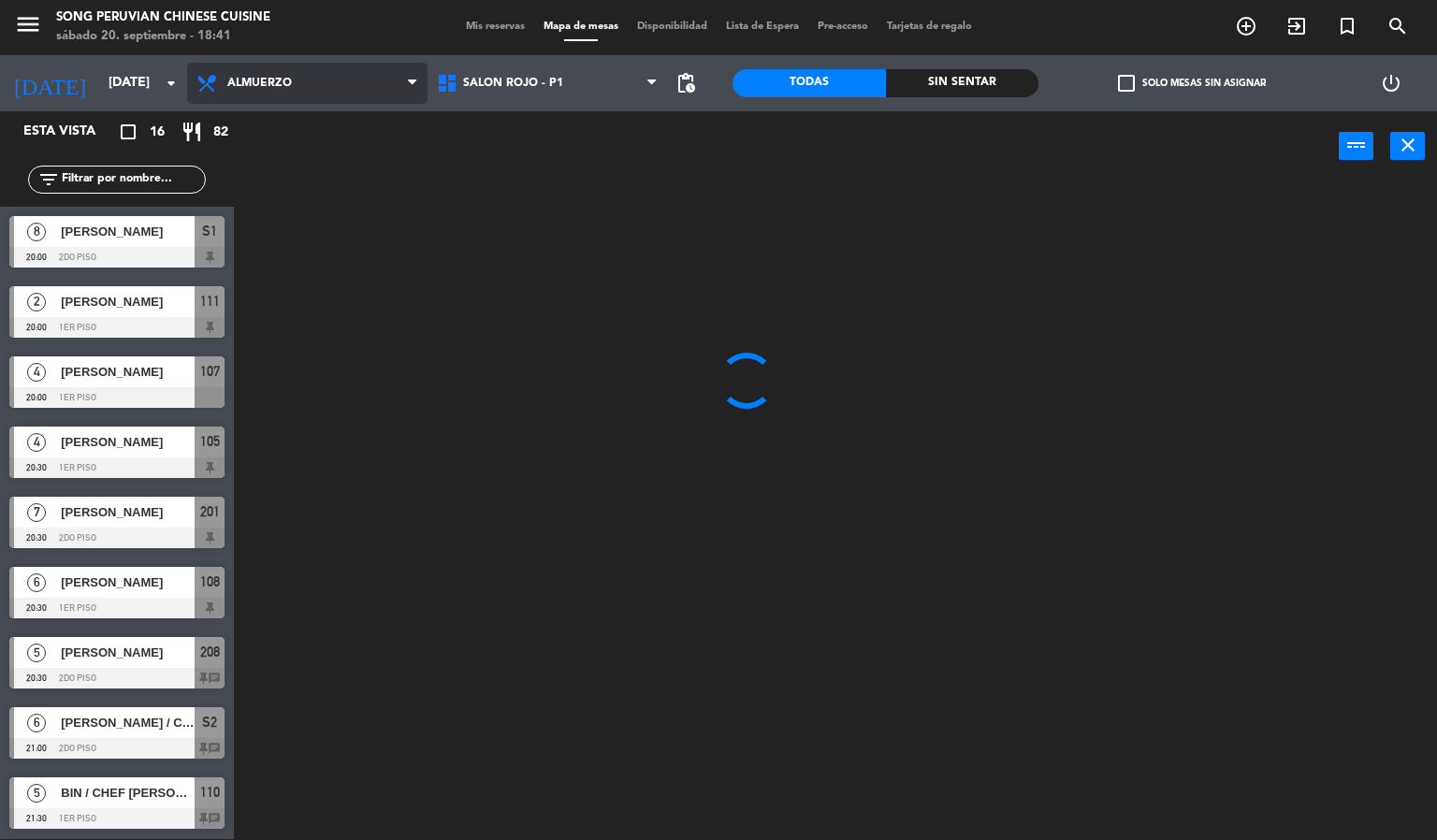
scroll to position [0, 0]
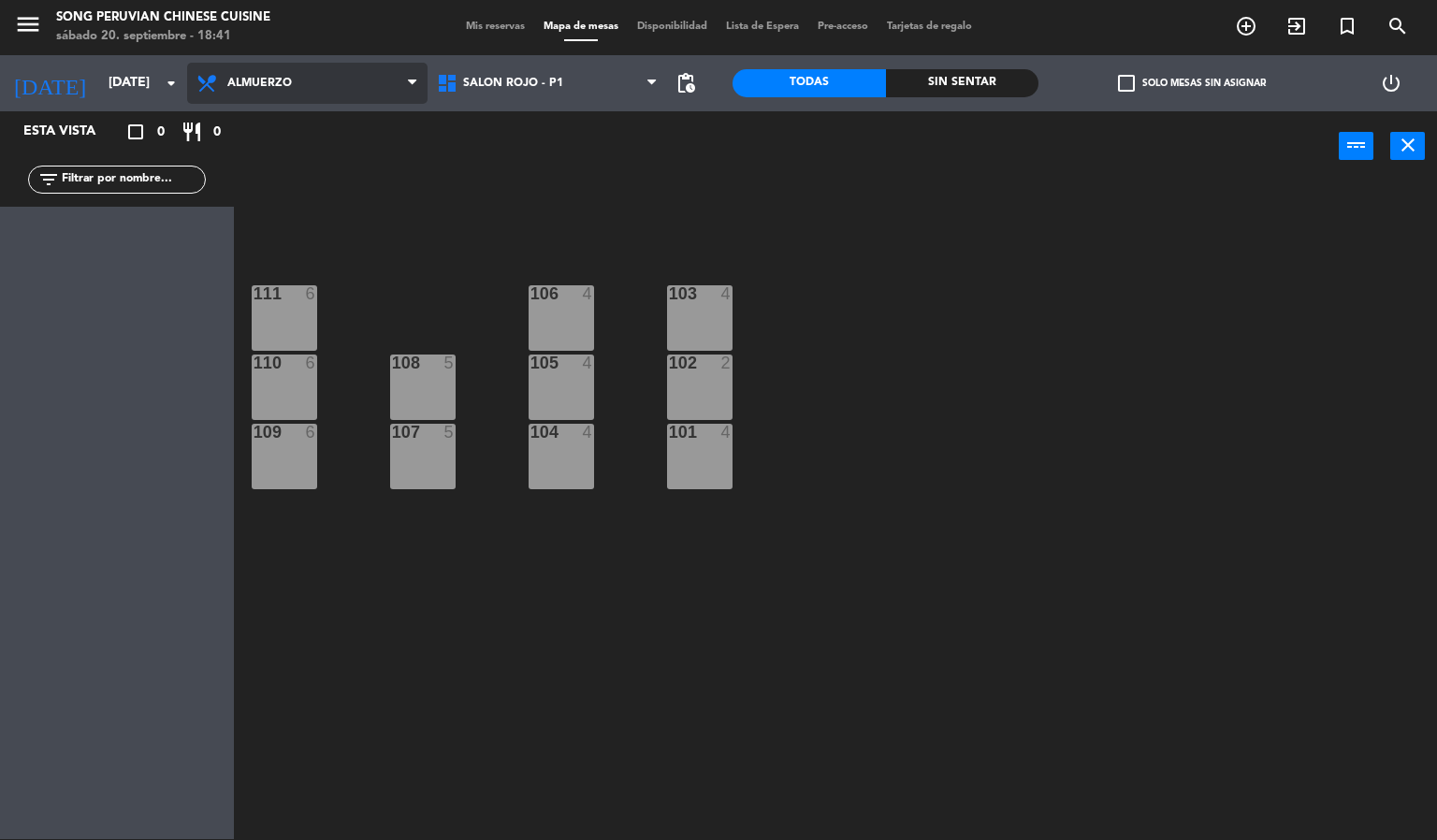
click at [296, 80] on span "Almuerzo" at bounding box center [307, 83] width 240 height 41
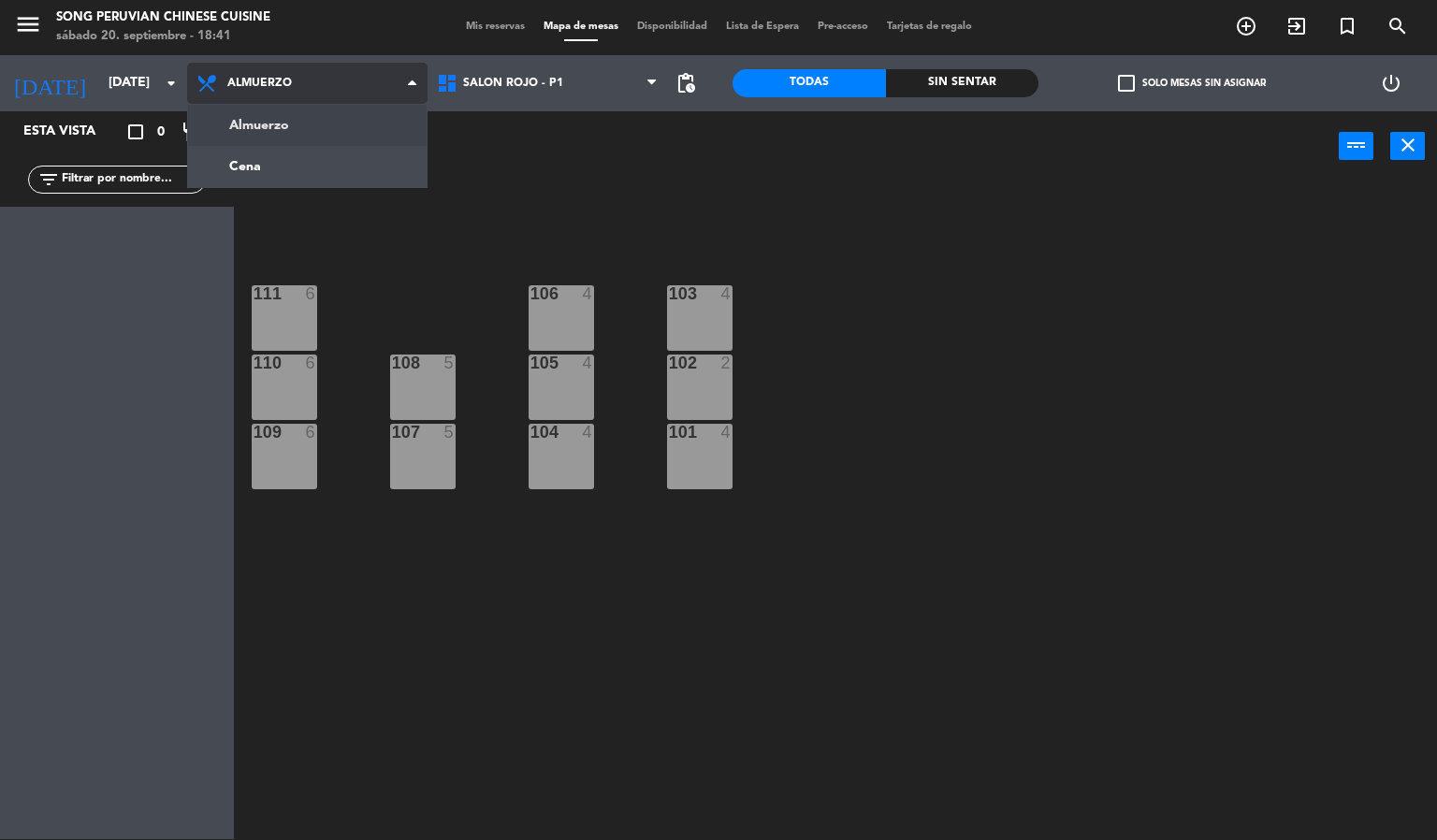
click at [270, 174] on ng-component "menu Song Peruvian Chinese Cuisine [DATE] 20. septiembre - 18:41 Mis reservas M…" at bounding box center [718, 420] width 1437 height 841
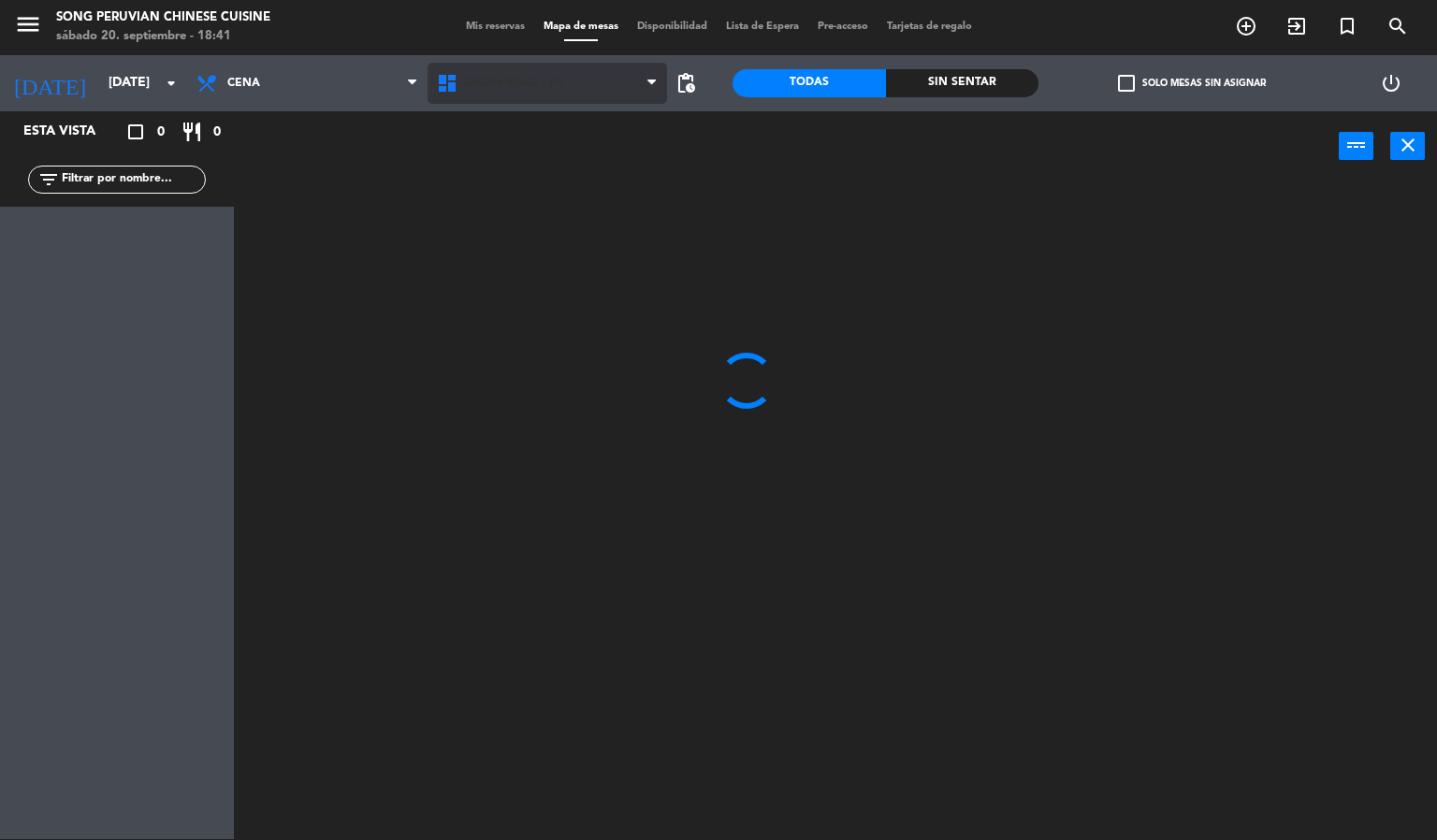
click at [500, 88] on span "SALON ROJO - P1" at bounding box center [513, 83] width 100 height 13
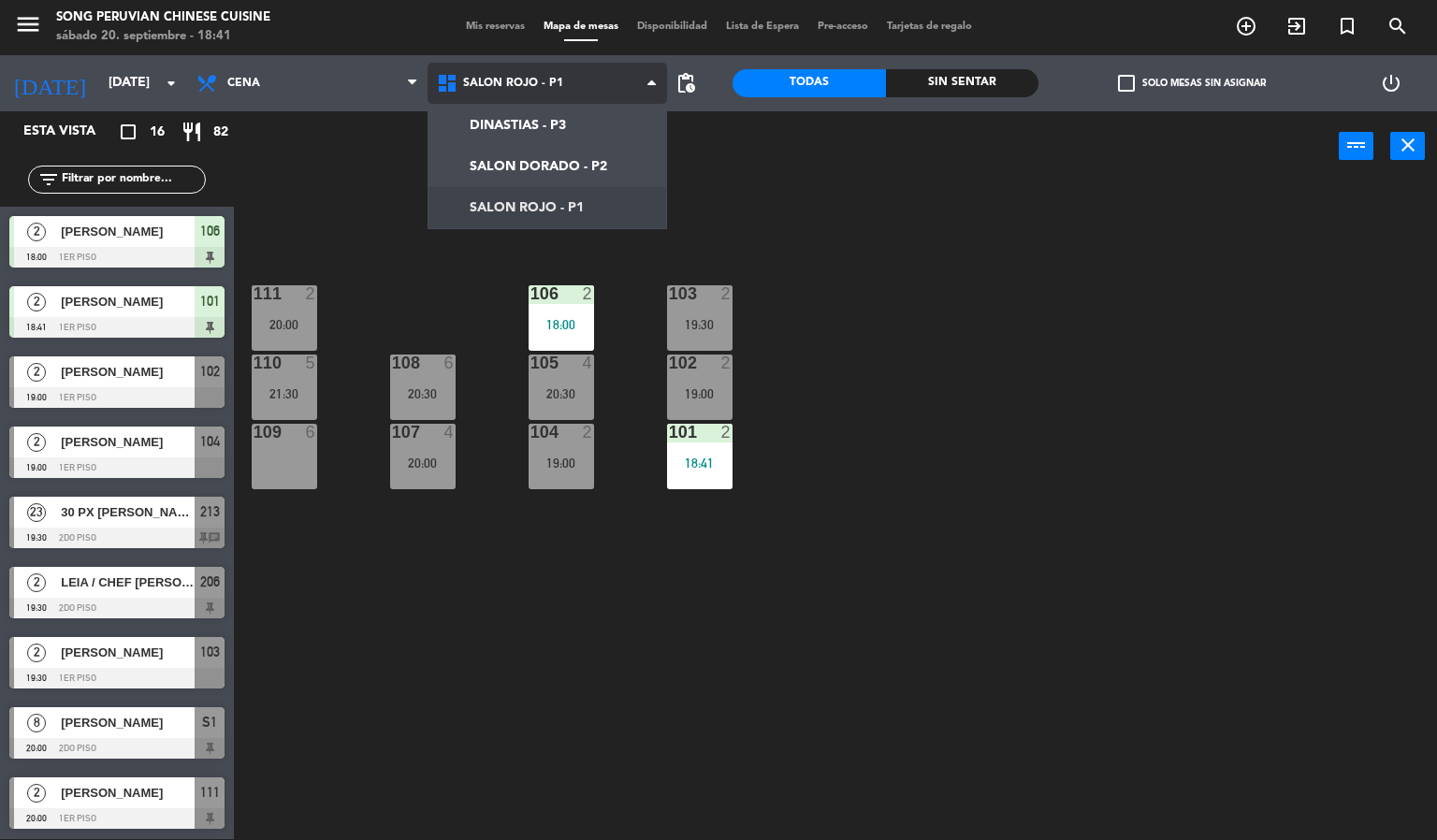
click at [480, 130] on ng-component "menu Song Peruvian Chinese Cuisine [DATE] 20. septiembre - 18:41 Mis reservas M…" at bounding box center [718, 420] width 1437 height 841
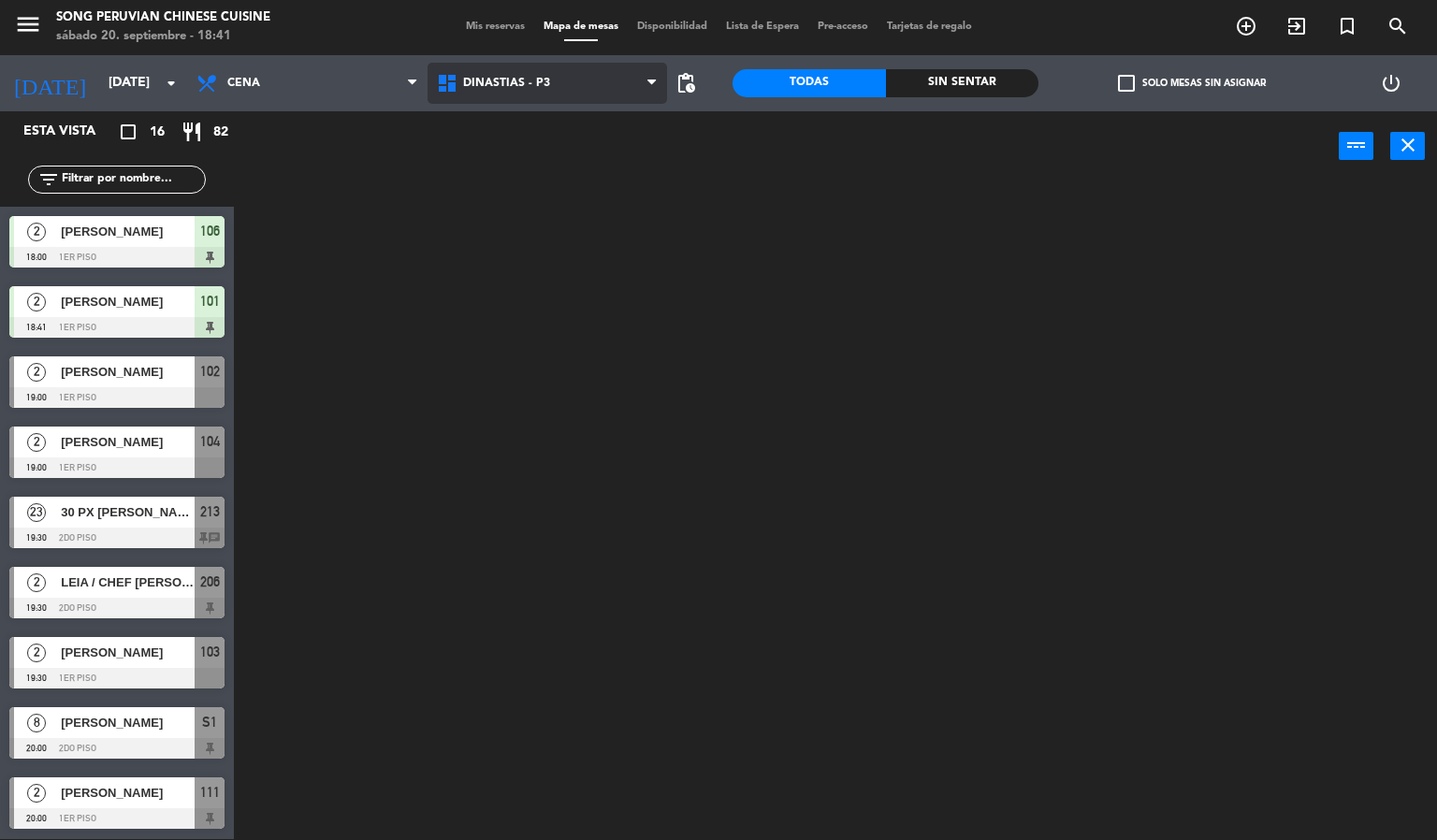
click at [458, 80] on icon at bounding box center [450, 83] width 27 height 22
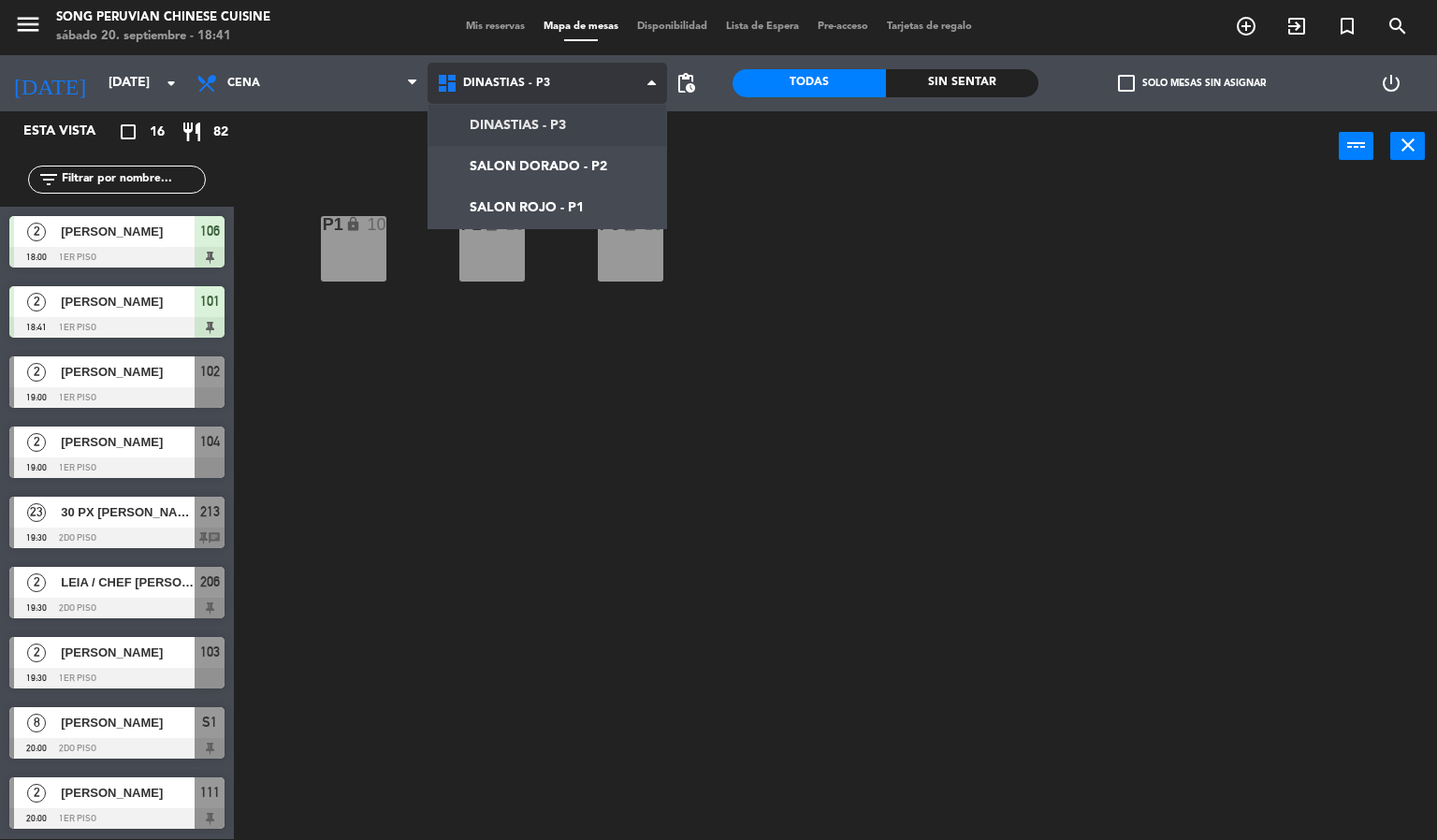
click at [520, 202] on ng-component "menu Song Peruvian Chinese Cuisine [DATE] 20. septiembre - 18:41 Mis reservas M…" at bounding box center [718, 420] width 1437 height 841
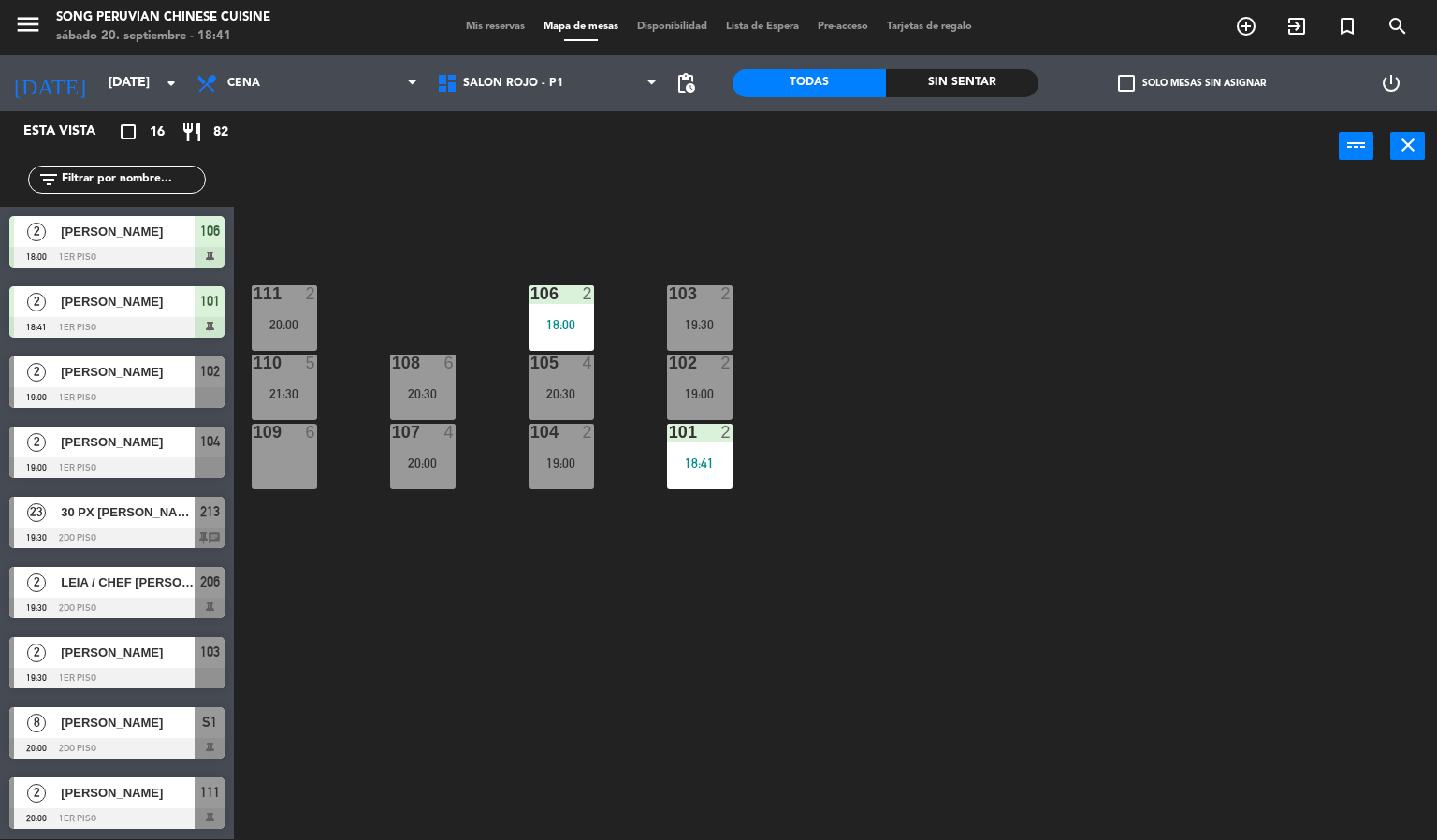
click at [512, 572] on div "103 2 19:30 106 2 18:00 111 2 20:00 102 2 19:00 105 4 20:30 108 6 20:30 110 5 2…" at bounding box center [842, 510] width 1189 height 657
click at [568, 285] on div at bounding box center [561, 293] width 31 height 17
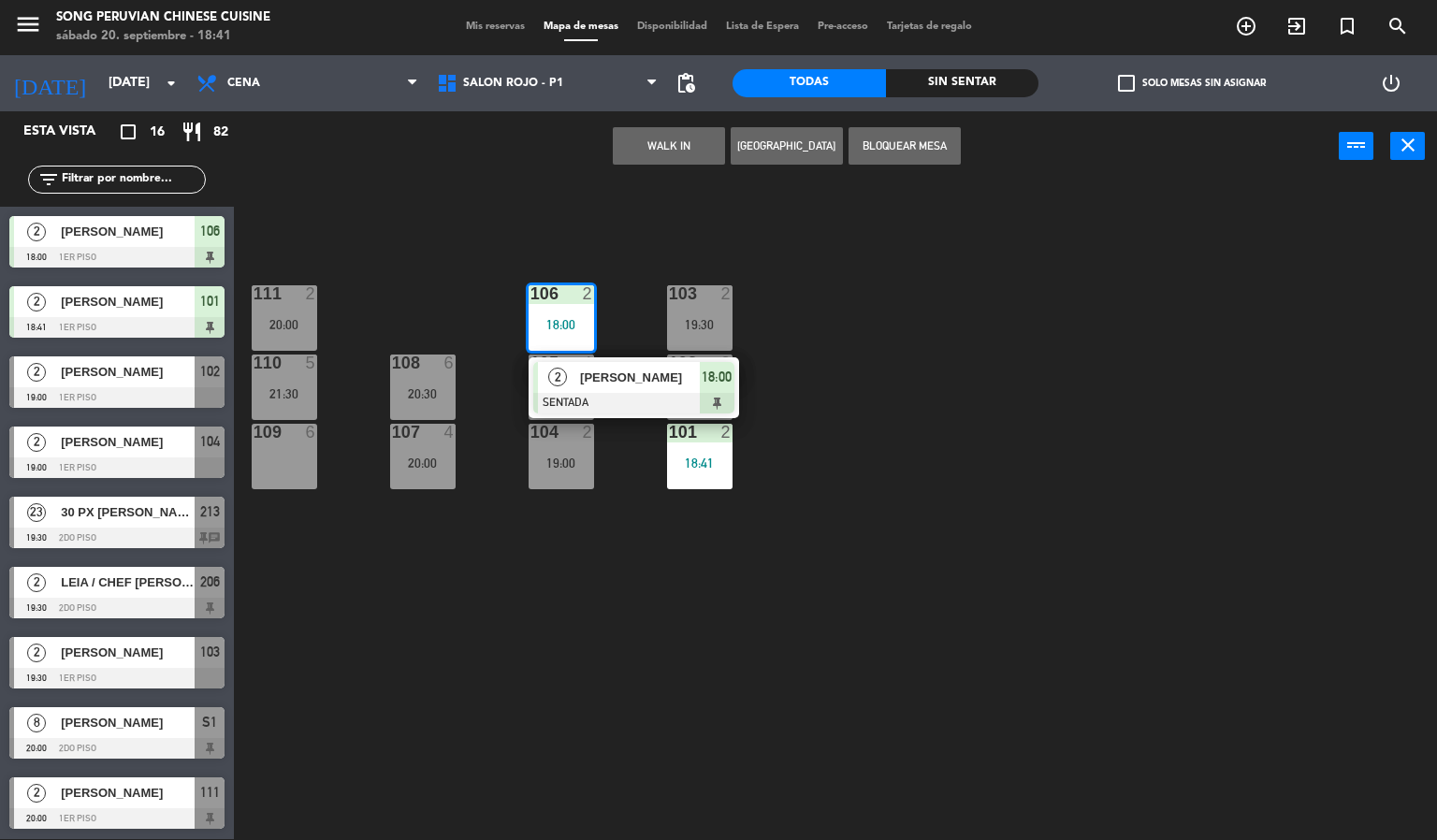
click at [542, 614] on div "103 2 19:30 106 2 18:00 2 [PERSON_NAME] SENTADA 18:00 111 2 20:00 102 2 19:00 1…" at bounding box center [842, 510] width 1189 height 657
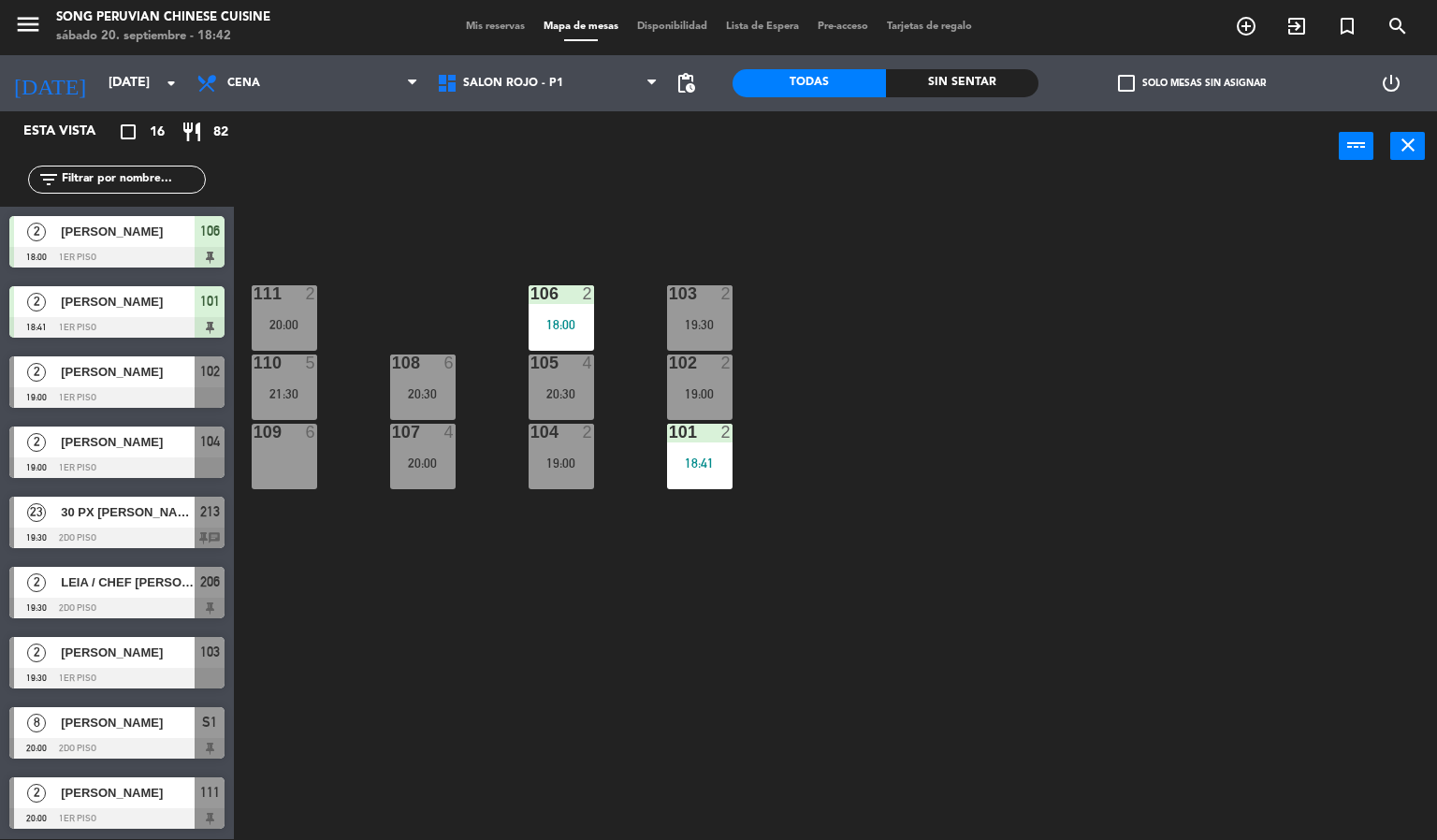
click at [90, 396] on div at bounding box center [117, 397] width 215 height 20
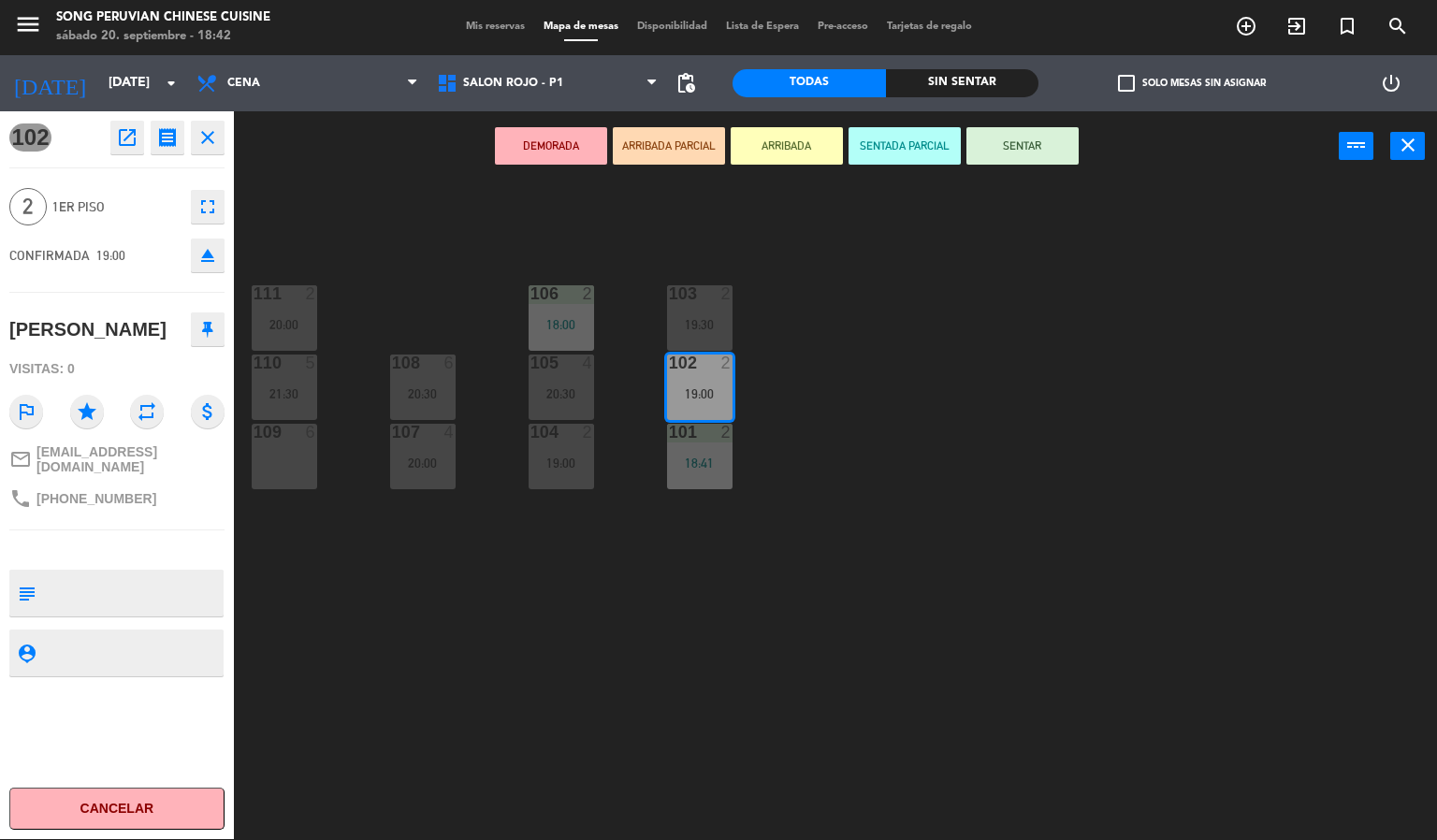
click at [891, 150] on button "SENTADA PARCIAL" at bounding box center [903, 146] width 112 height 37
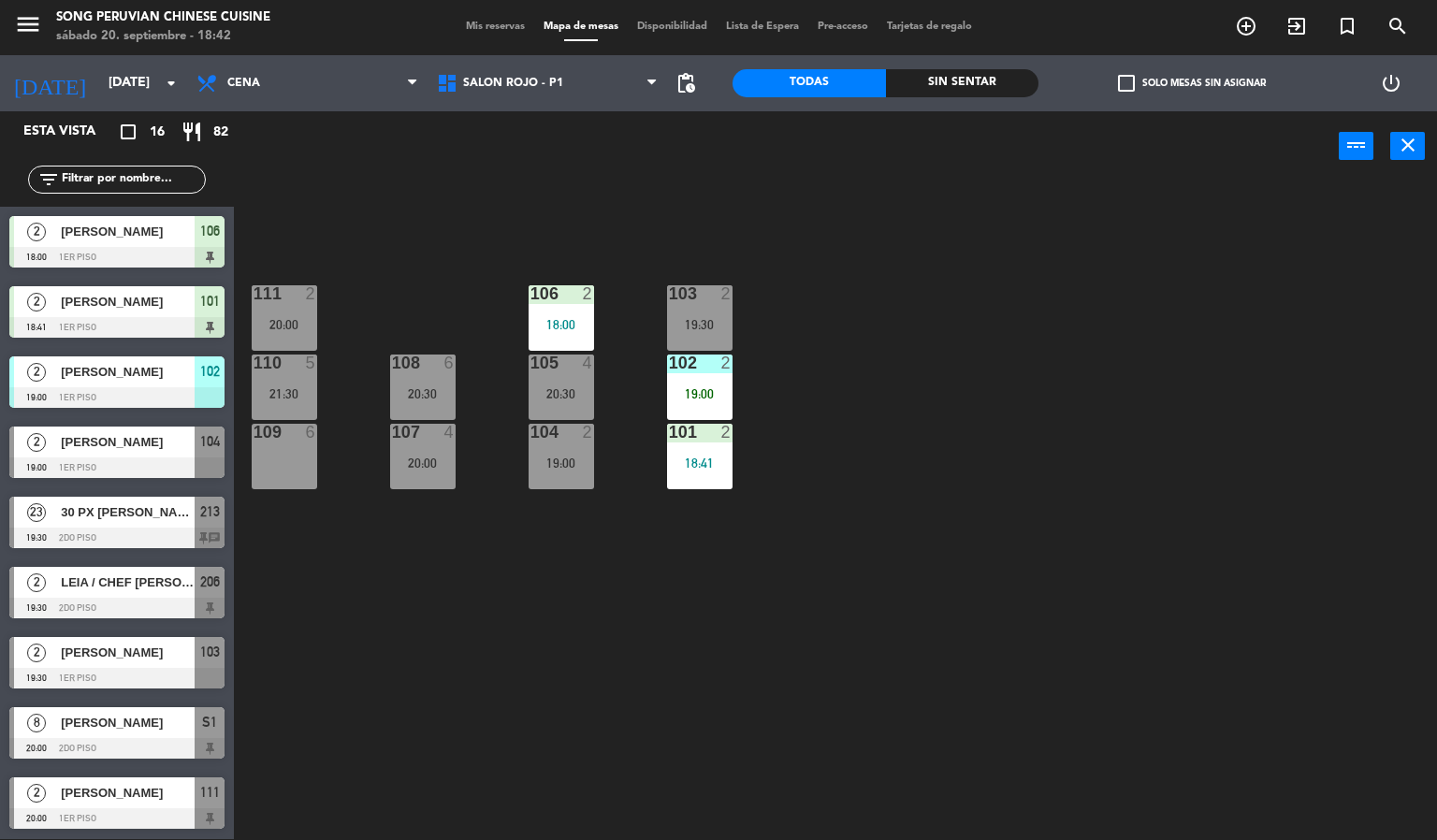
click at [710, 388] on div "19:00" at bounding box center [699, 393] width 65 height 13
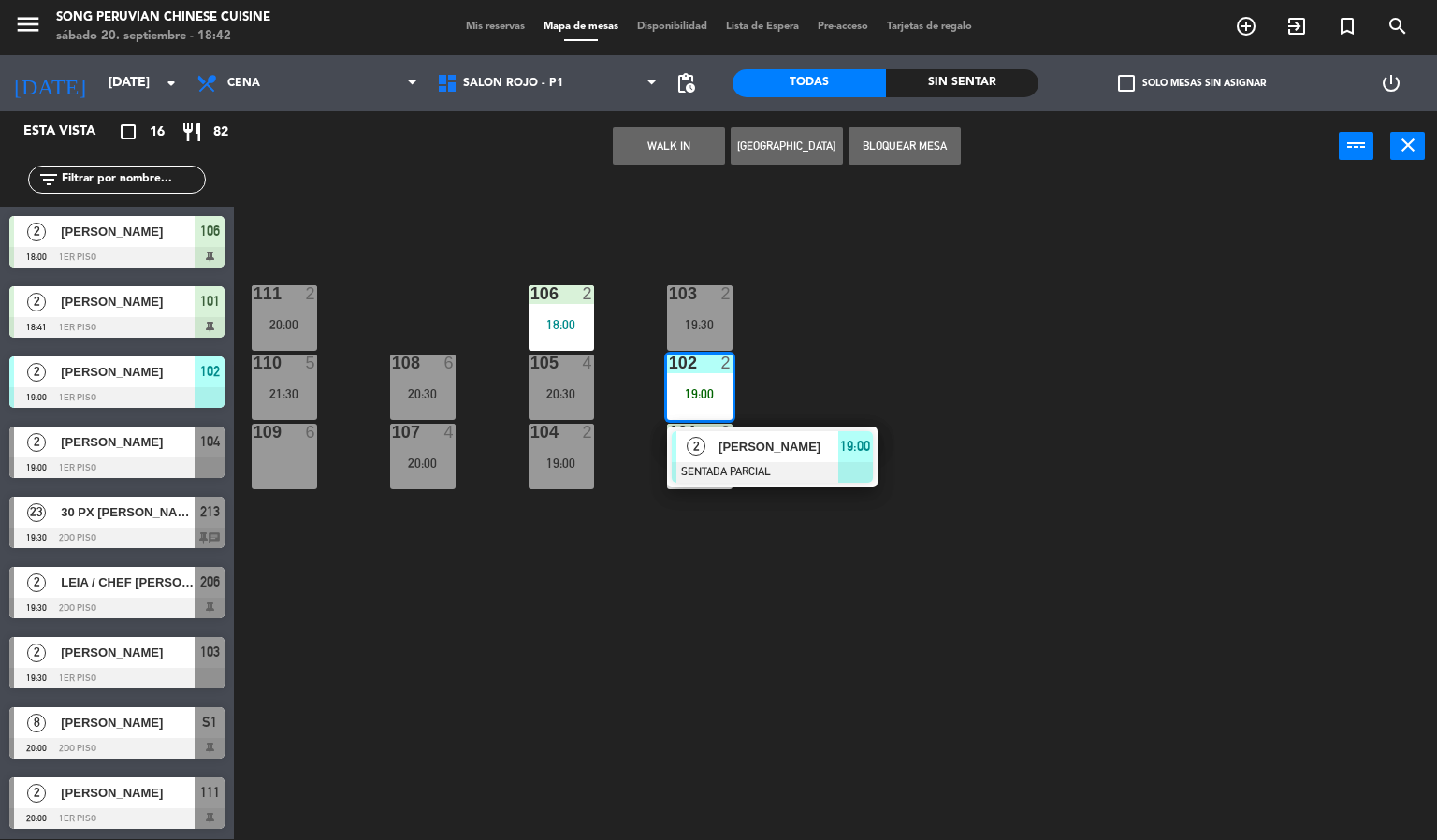
click at [556, 656] on div "103 2 19:30 106 2 18:00 111 2 20:00 102 2 19:00 2 [PERSON_NAME] SENTADA PARCIAL…" at bounding box center [842, 510] width 1189 height 657
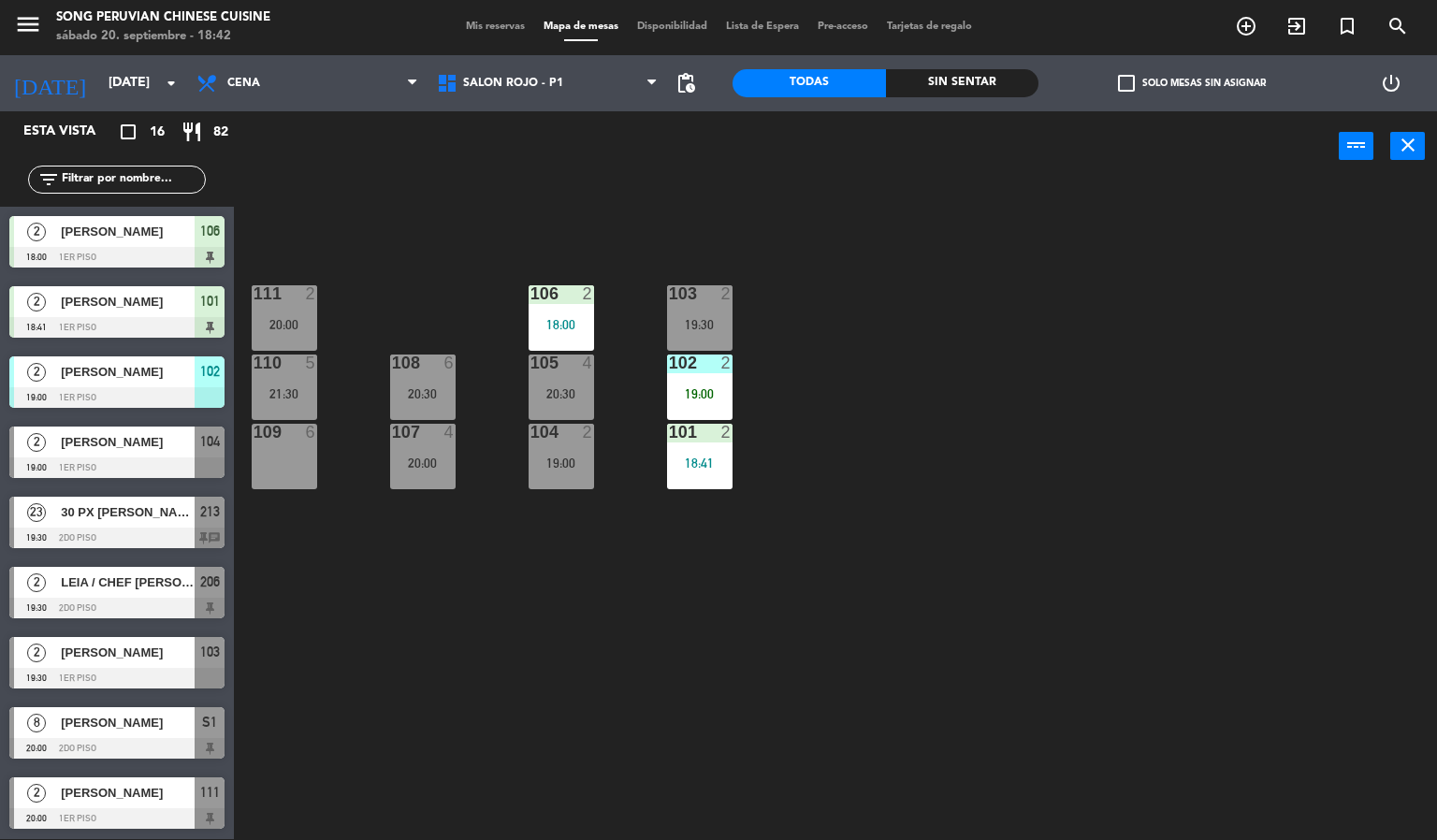
click at [685, 365] on div at bounding box center [699, 362] width 31 height 17
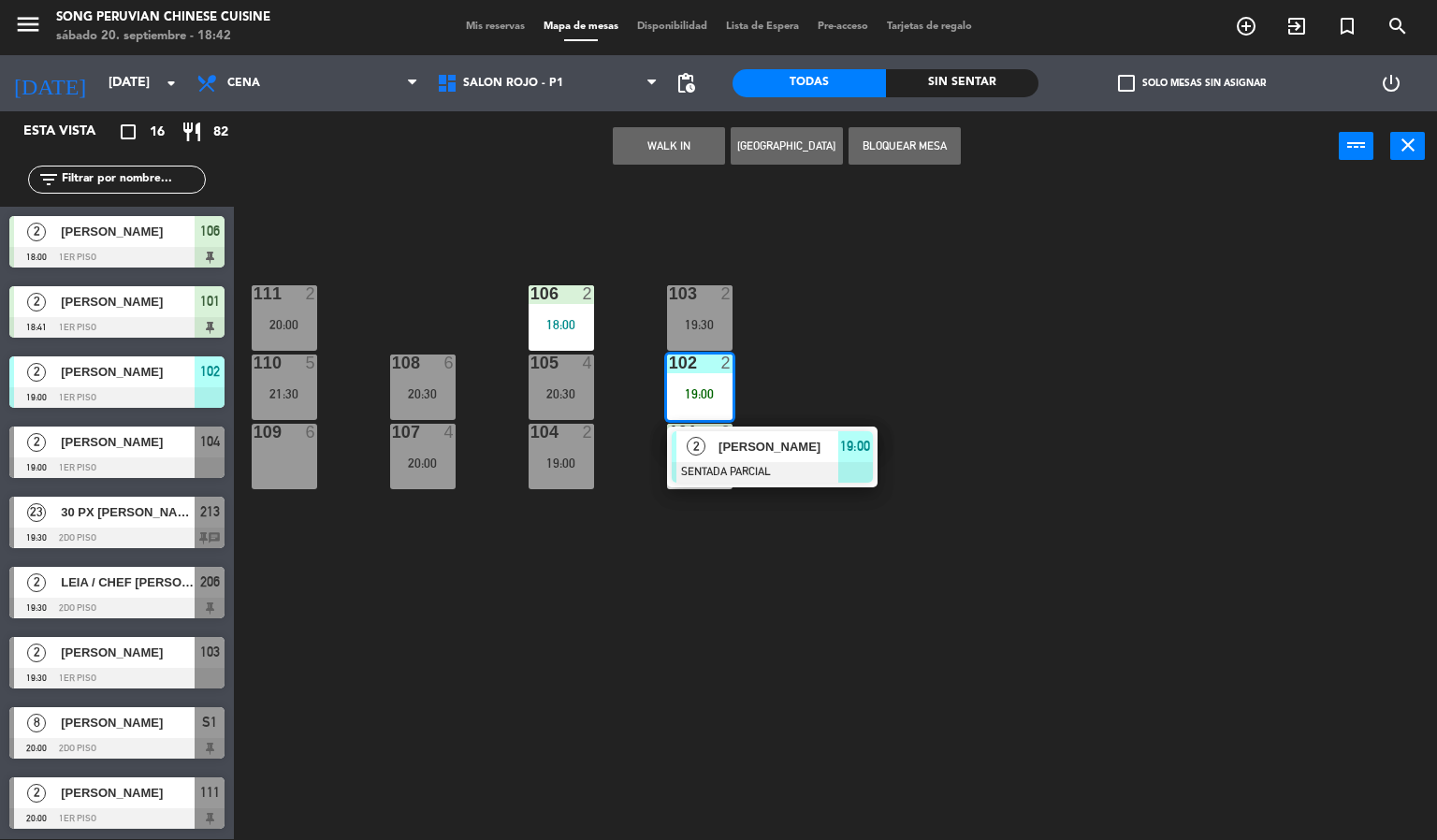
click at [298, 292] on div at bounding box center [284, 293] width 31 height 17
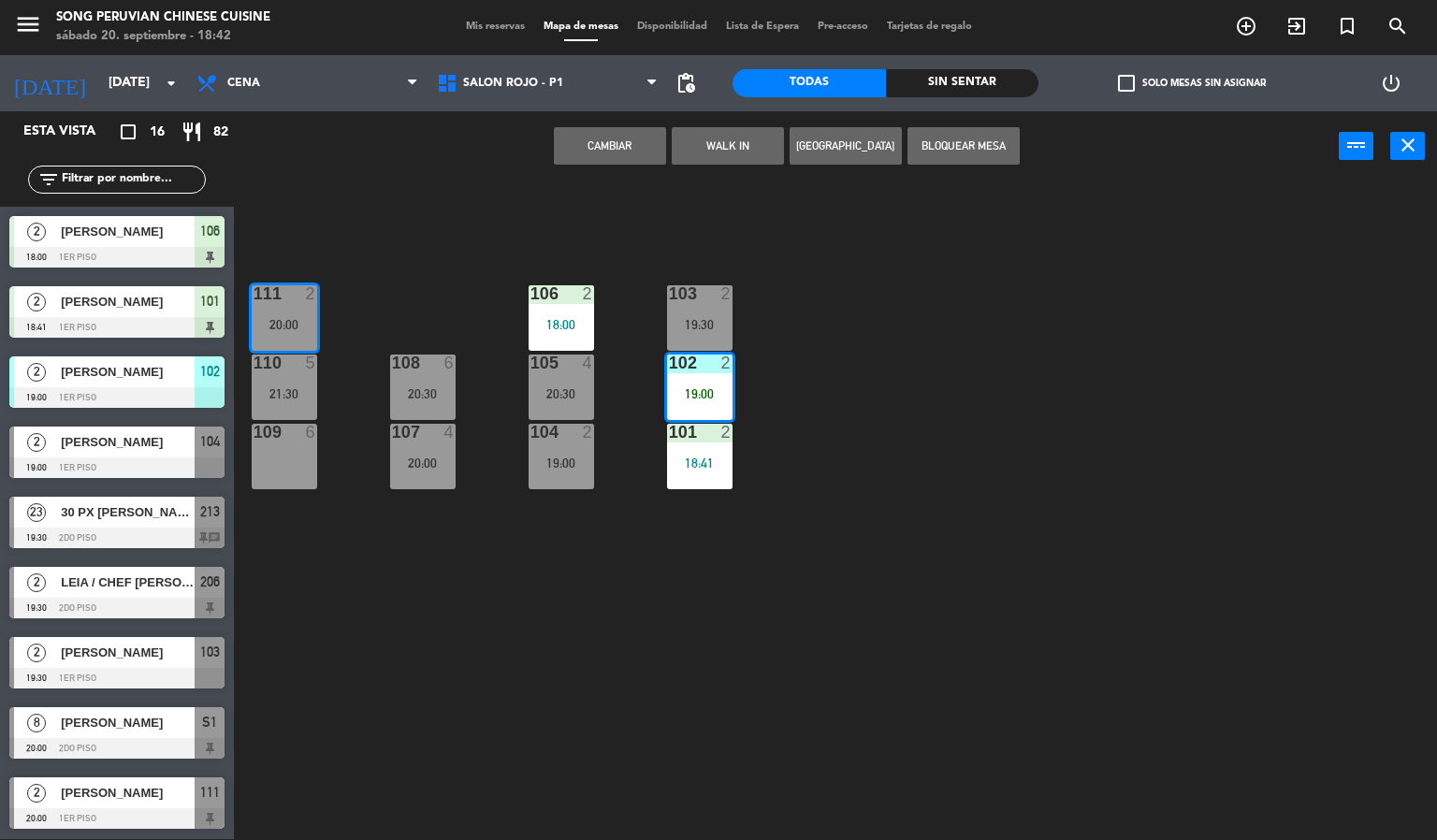
click at [608, 143] on button "Cambiar" at bounding box center [609, 146] width 112 height 37
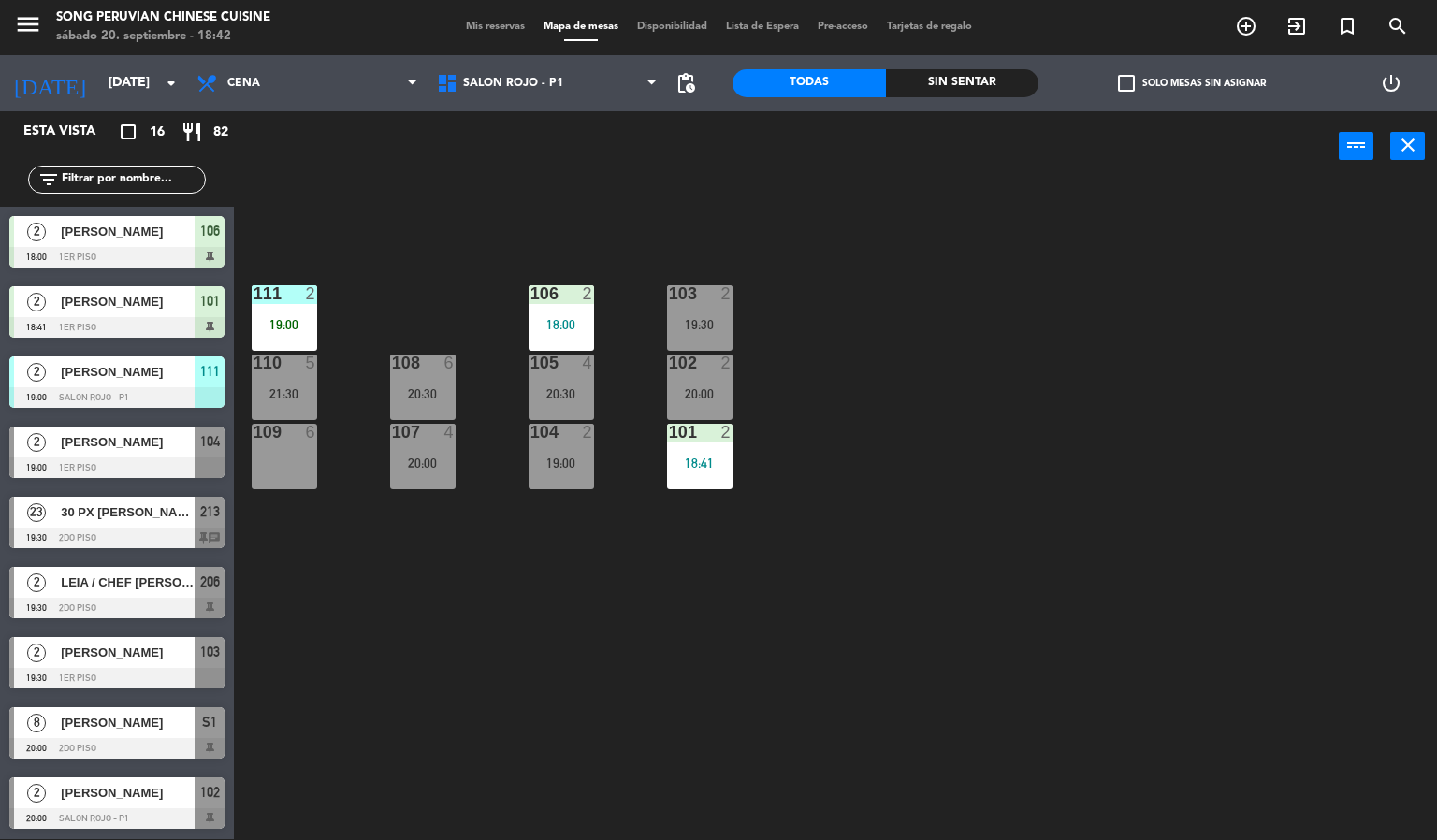
click at [387, 649] on div "103 2 19:30 106 2 18:00 111 2 19:00 102 2 20:00 105 4 20:30 108 6 20:30 110 5 2…" at bounding box center [842, 510] width 1189 height 657
click at [283, 287] on div at bounding box center [284, 293] width 31 height 17
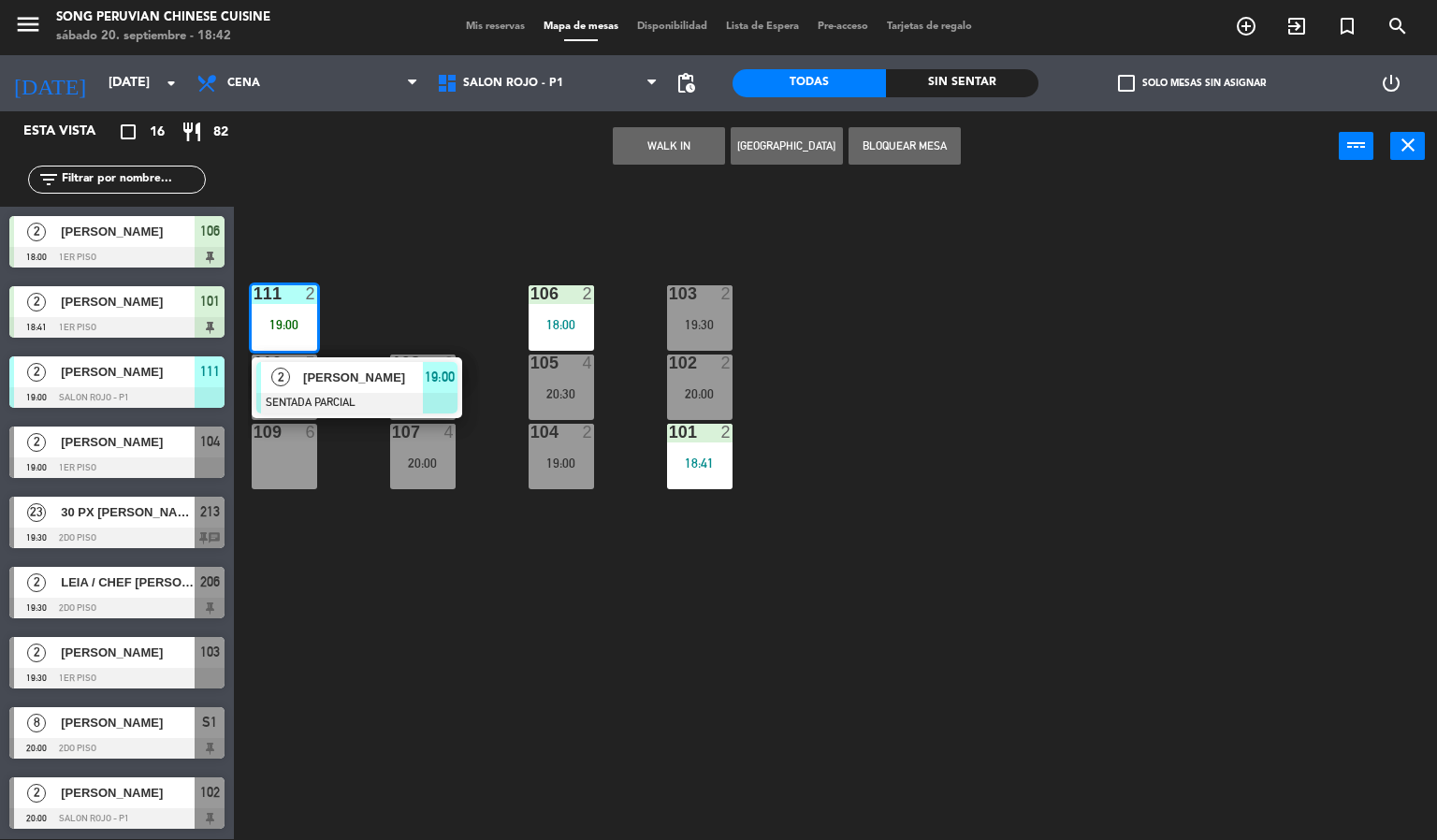
click at [545, 690] on div "103 2 19:30 106 2 18:00 111 2 19:00 2 [PERSON_NAME] SENTADA PARCIAL 19:00 102 2…" at bounding box center [842, 510] width 1189 height 657
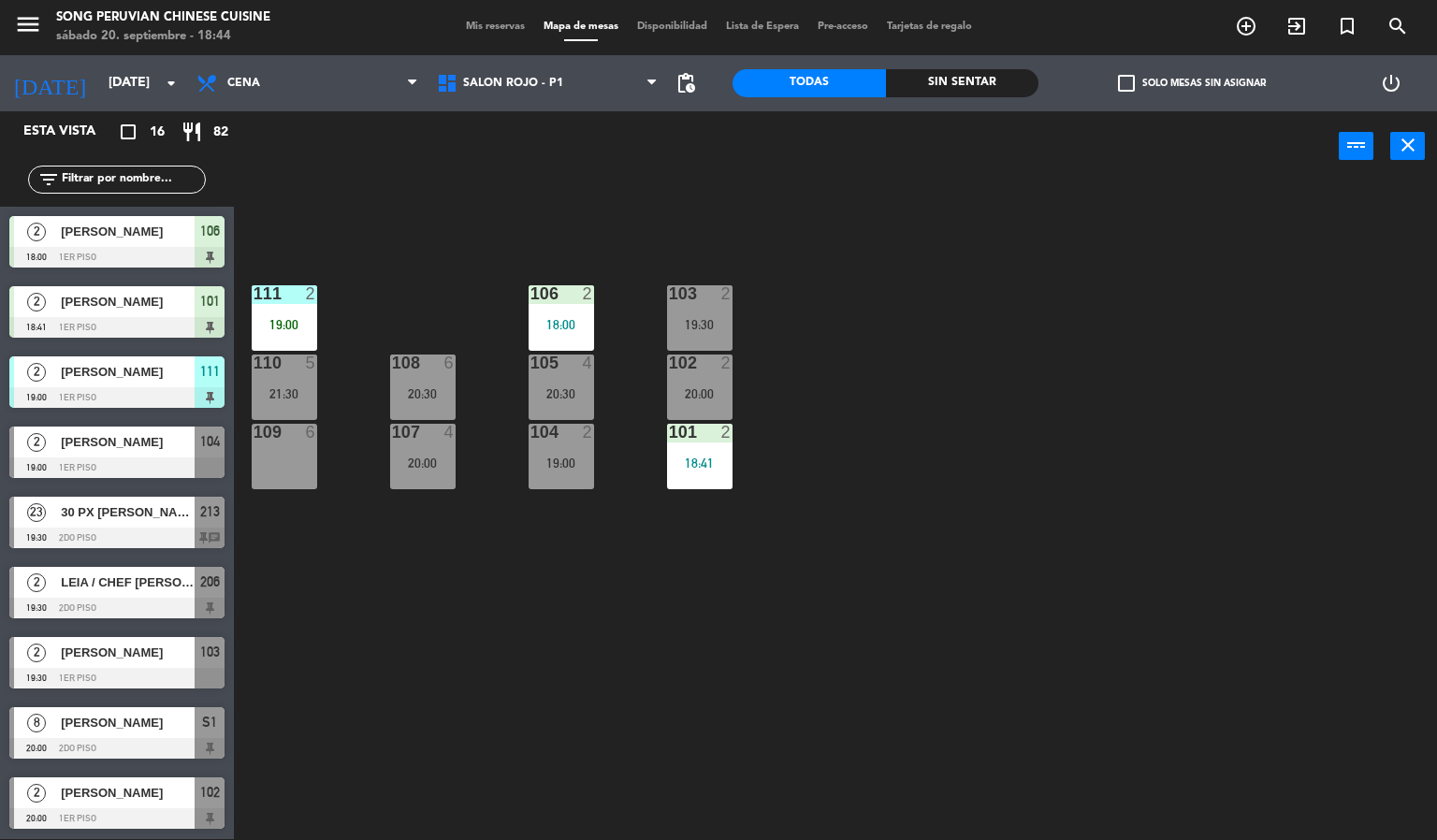
click at [741, 677] on div "103 2 19:30 106 2 18:00 111 2 19:00 102 2 20:00 105 4 20:30 108 6 20:30 110 5 2…" at bounding box center [842, 510] width 1189 height 657
click at [702, 685] on div "103 2 19:30 106 2 18:00 111 2 19:00 102 2 20:00 105 4 20:30 108 6 20:30 110 5 2…" at bounding box center [842, 510] width 1189 height 657
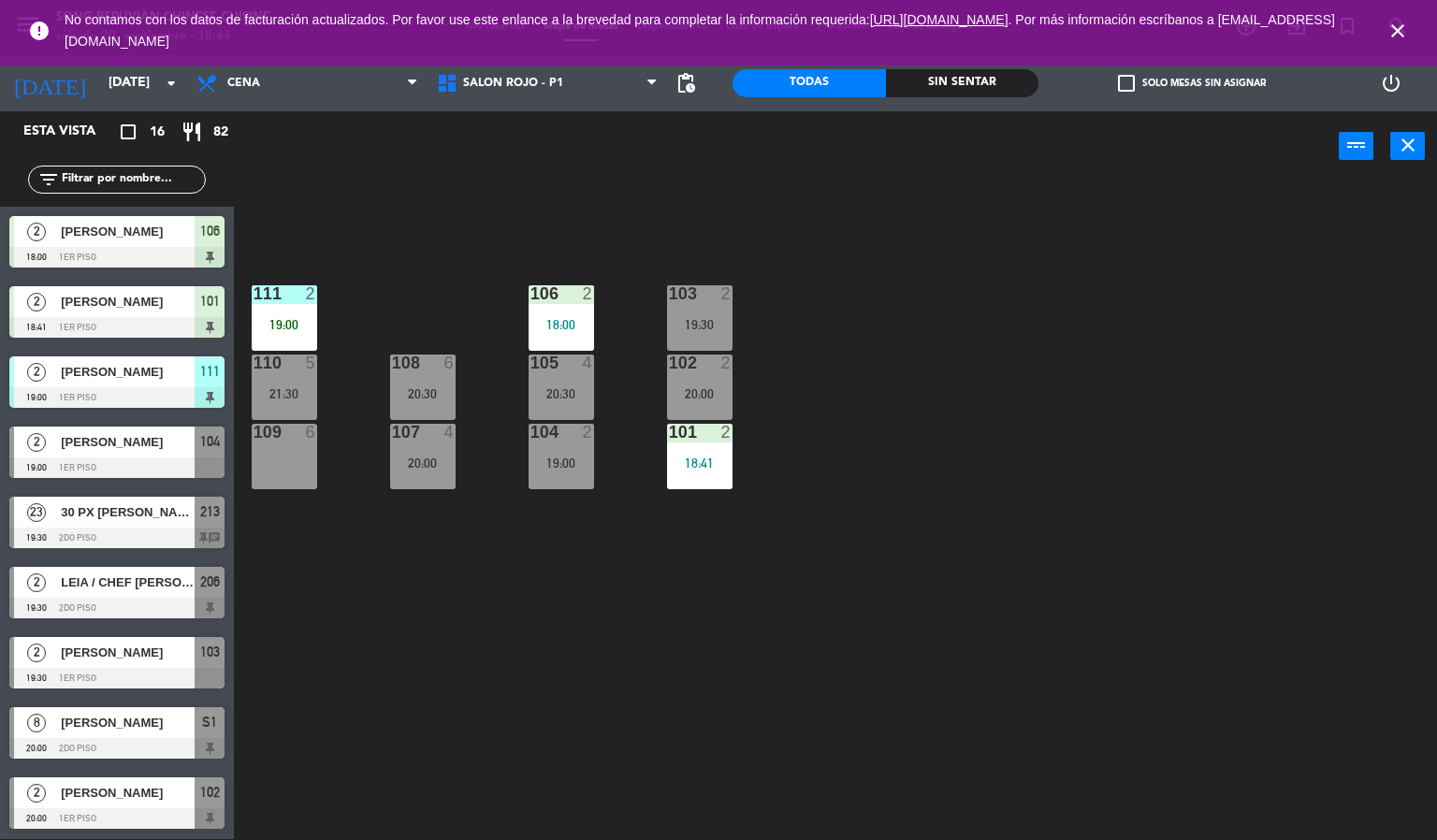
click at [310, 292] on div "2" at bounding box center [312, 293] width 12 height 17
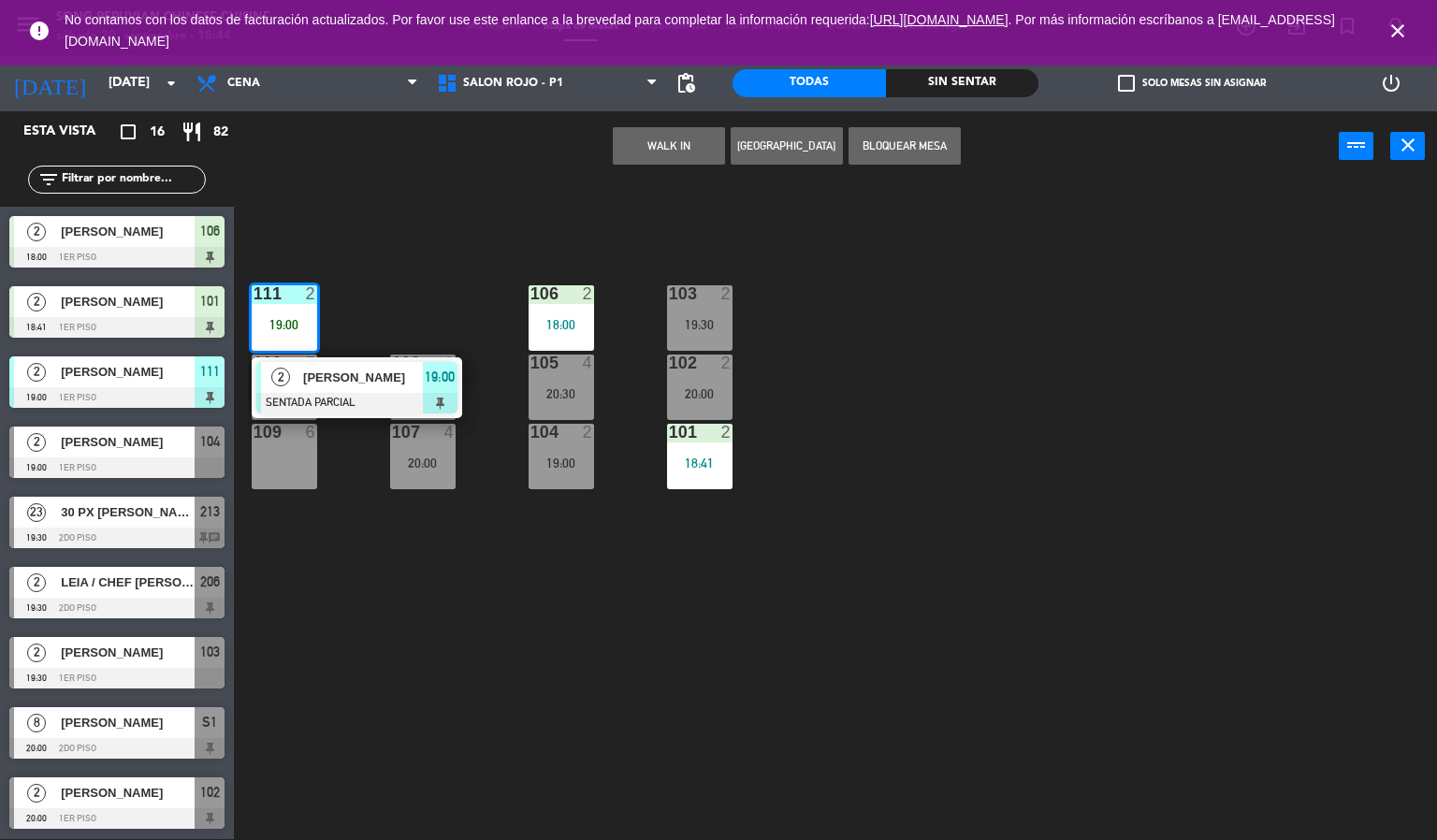
click at [334, 385] on span "[PERSON_NAME]" at bounding box center [362, 378] width 120 height 19
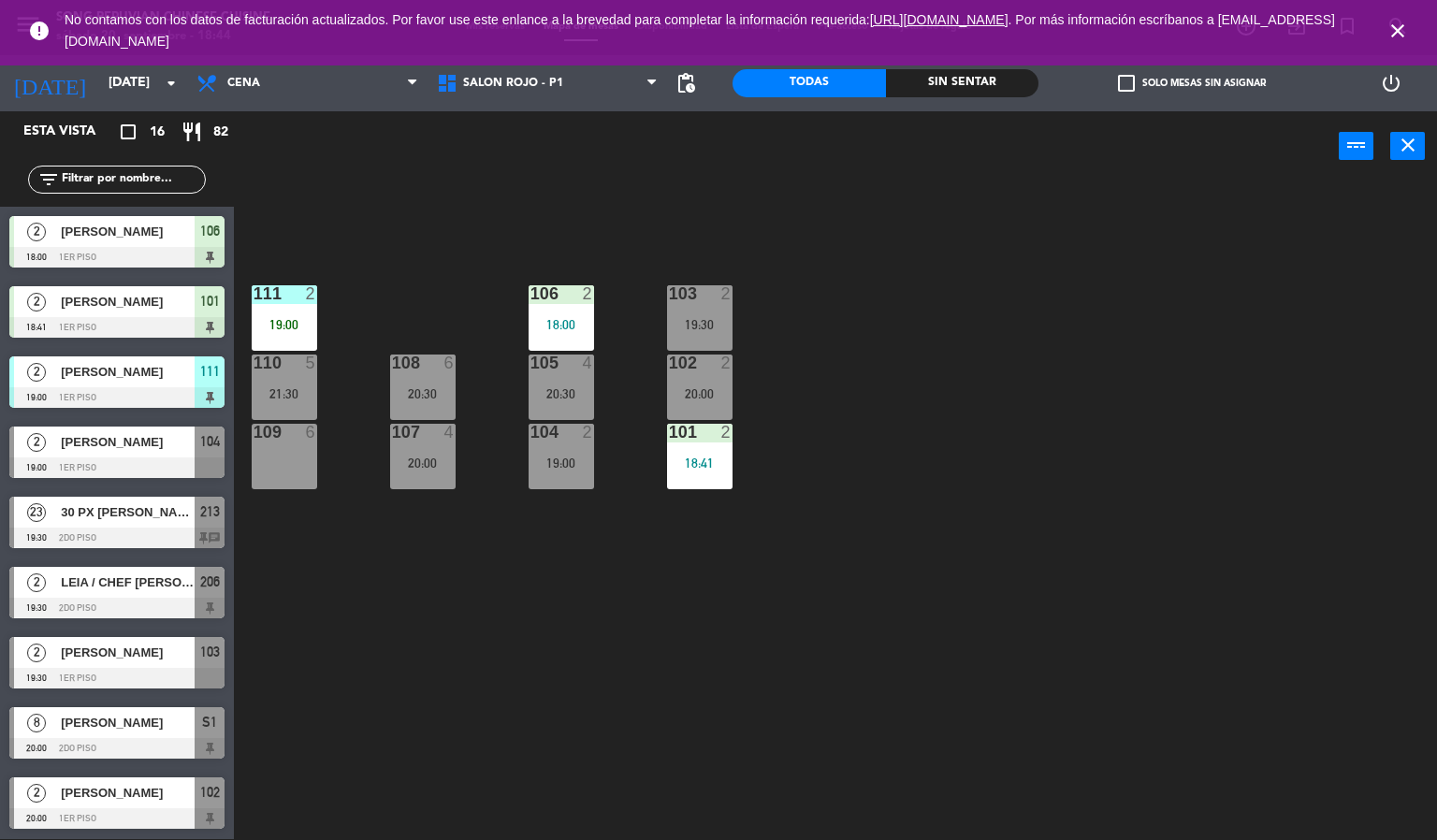
click at [414, 200] on div "103 2 19:30 106 2 18:00 111 2 19:00 102 2 20:00 105 4 20:30 108 6 20:30 110 5 2…" at bounding box center [842, 510] width 1189 height 657
click at [300, 295] on div "2" at bounding box center [315, 293] width 31 height 17
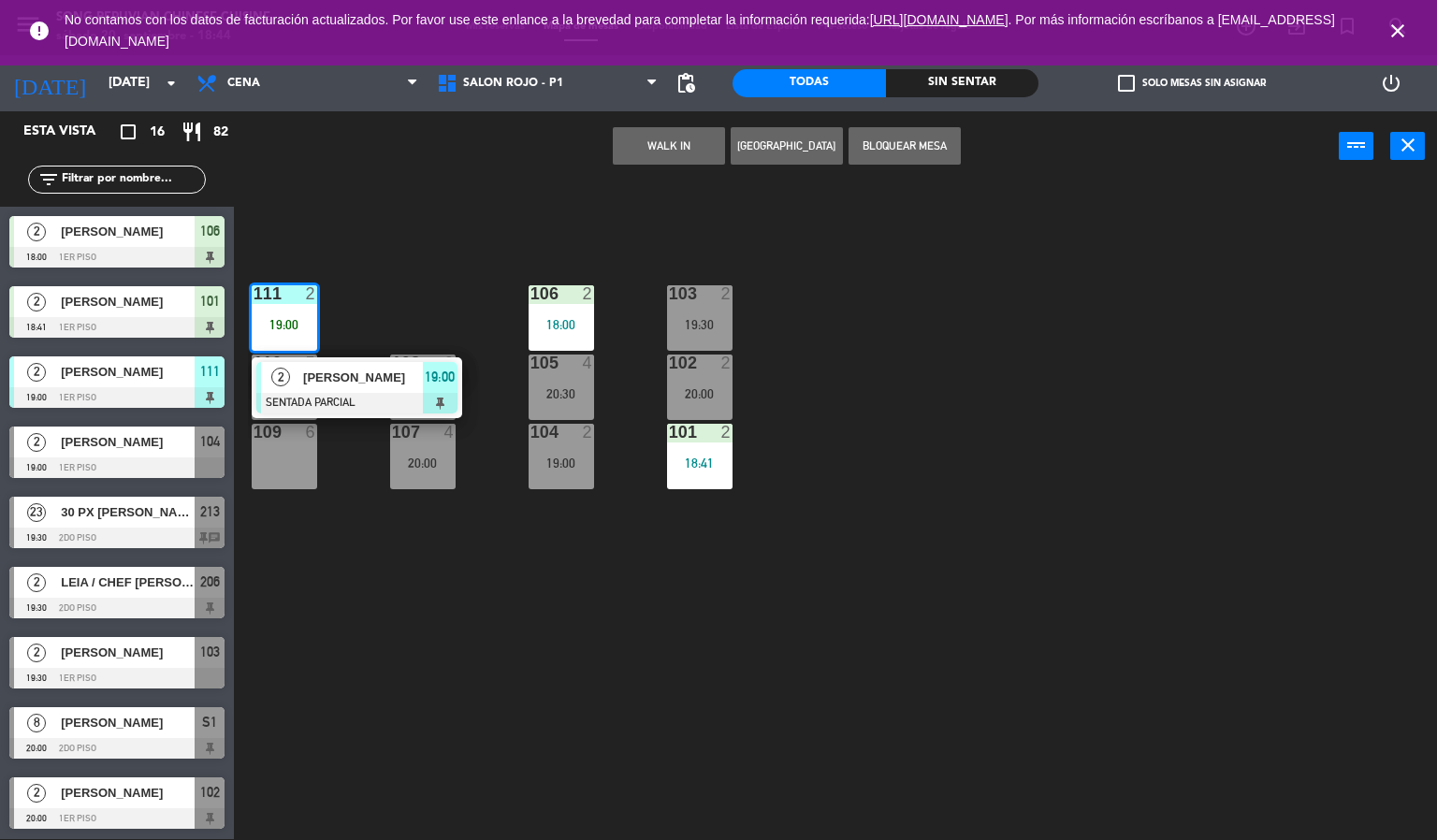
click at [304, 393] on div at bounding box center [356, 403] width 202 height 20
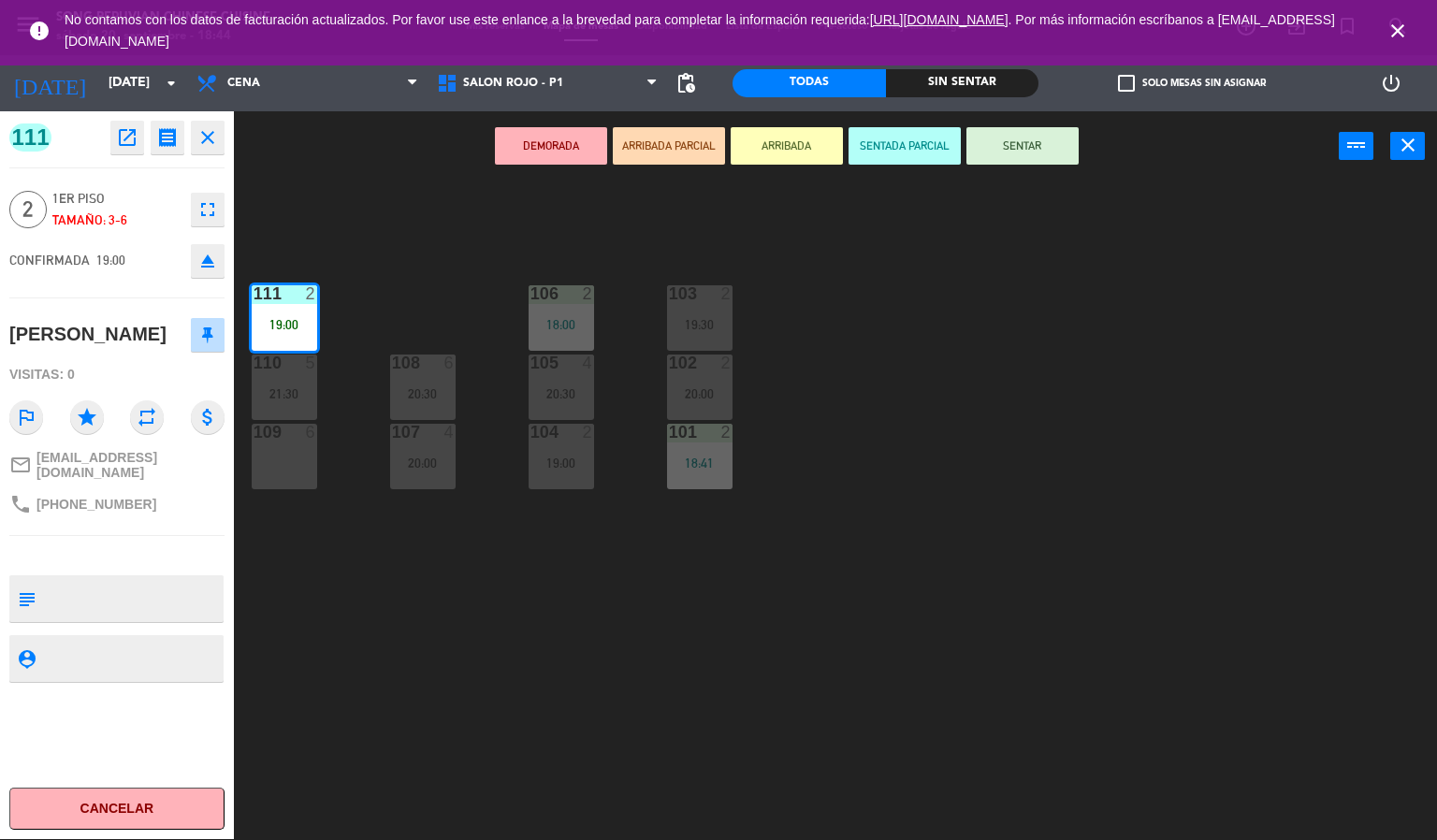
click at [1011, 153] on button "SENTAR" at bounding box center [1021, 146] width 112 height 37
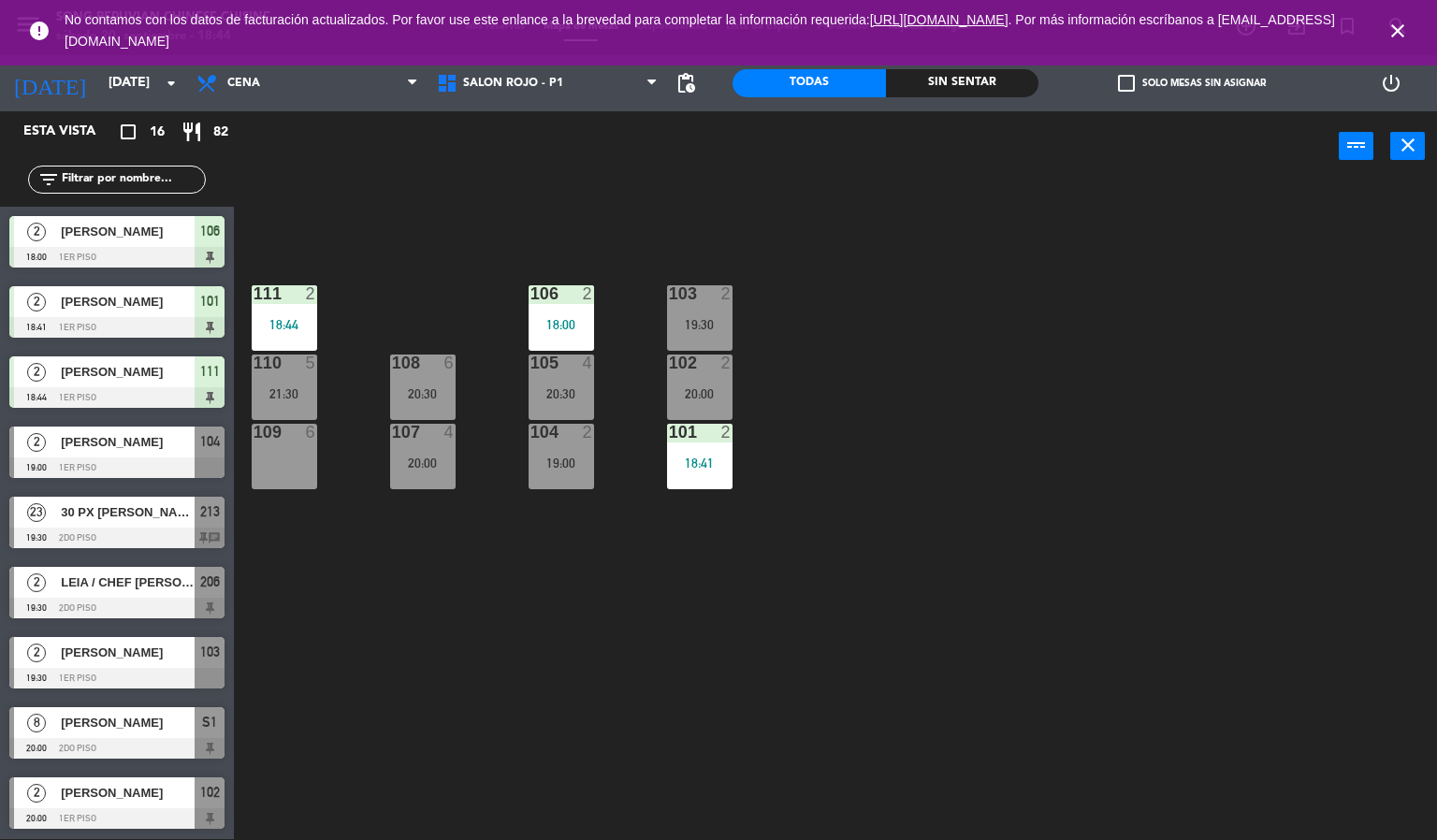
click at [1398, 35] on icon "close" at bounding box center [1397, 30] width 22 height 22
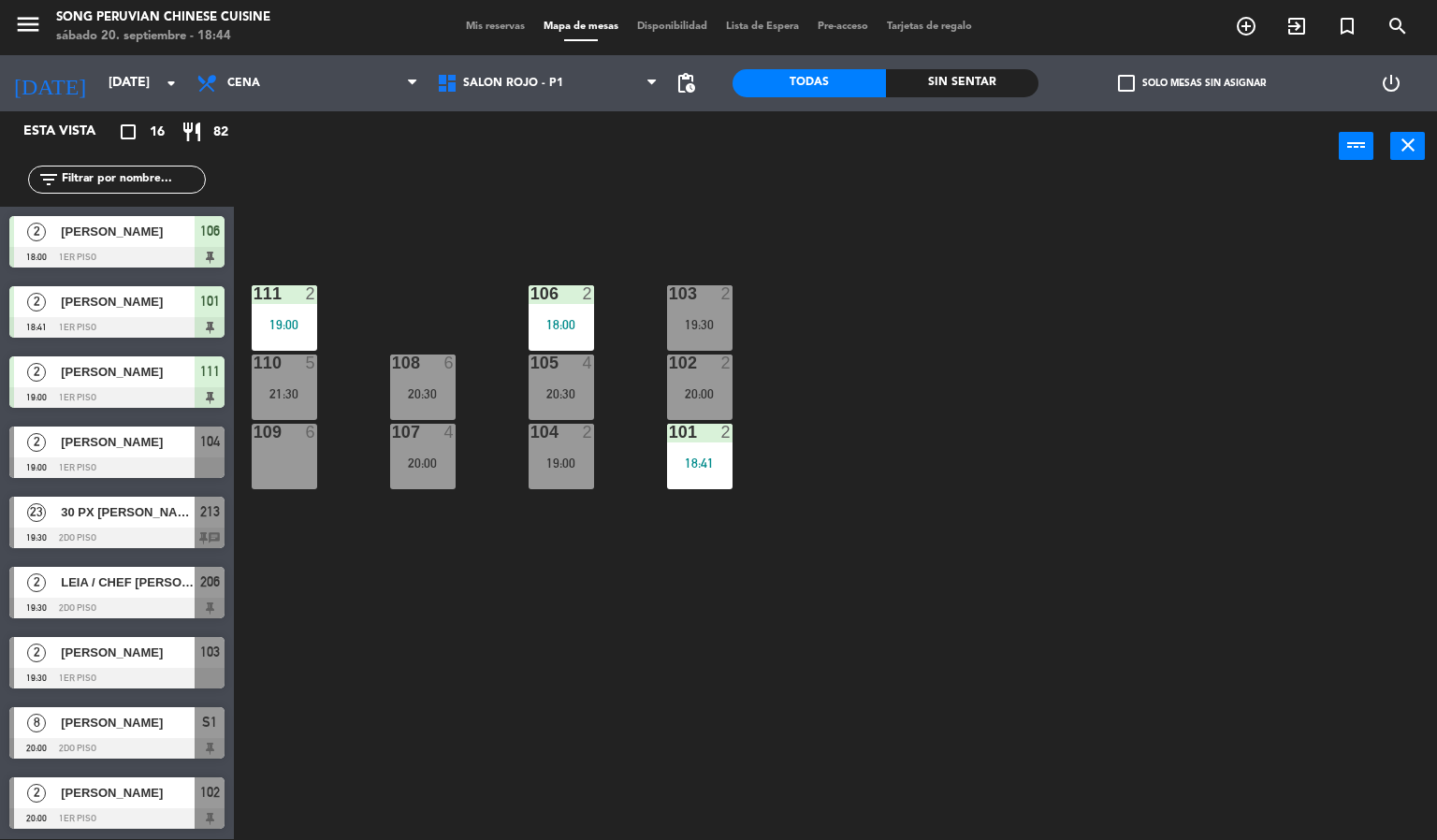
click at [671, 561] on div "103 2 19:30 106 2 18:00 111 2 19:00 102 2 20:00 105 4 20:30 108 6 20:30 110 5 2…" at bounding box center [842, 510] width 1189 height 657
click at [417, 570] on div "103 2 19:30 106 2 18:00 111 2 19:00 102 2 20:00 105 4 20:30 108 6 20:30 110 5 2…" at bounding box center [842, 510] width 1189 height 657
click at [371, 538] on div "103 2 19:30 106 2 18:00 111 2 19:00 102 2 20:00 105 4 20:30 108 6 20:30 110 5 2…" at bounding box center [842, 510] width 1189 height 657
click at [376, 533] on div "103 2 19:30 106 2 18:00 111 2 19:00 102 2 20:00 105 4 20:30 108 6 20:30 110 5 2…" at bounding box center [842, 510] width 1189 height 657
click at [393, 564] on div "103 2 19:30 106 2 18:00 111 2 19:00 102 2 20:00 105 4 20:30 108 6 20:30 110 5 2…" at bounding box center [842, 510] width 1189 height 657
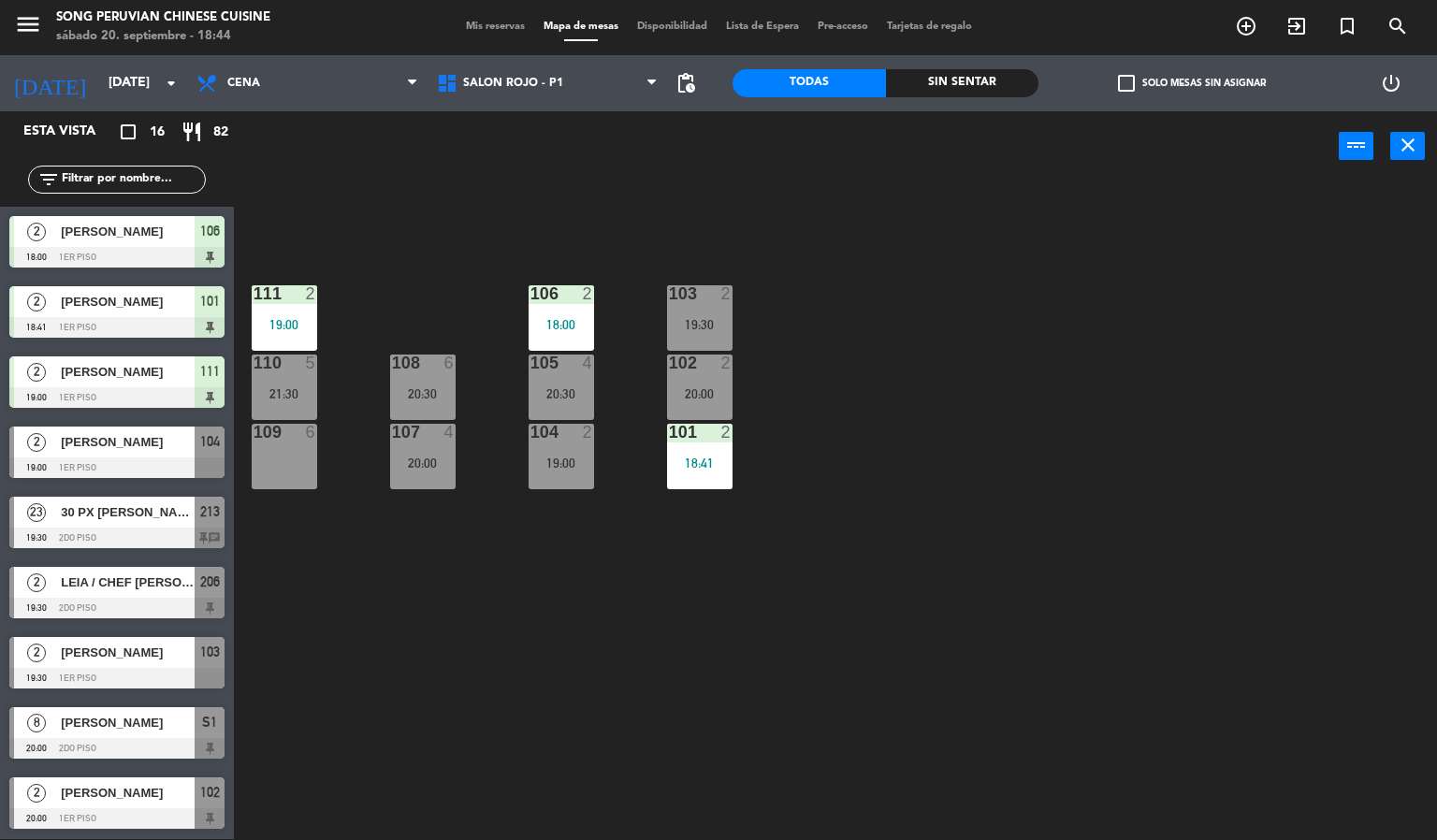
click at [392, 354] on div "108" at bounding box center [392, 362] width 1 height 17
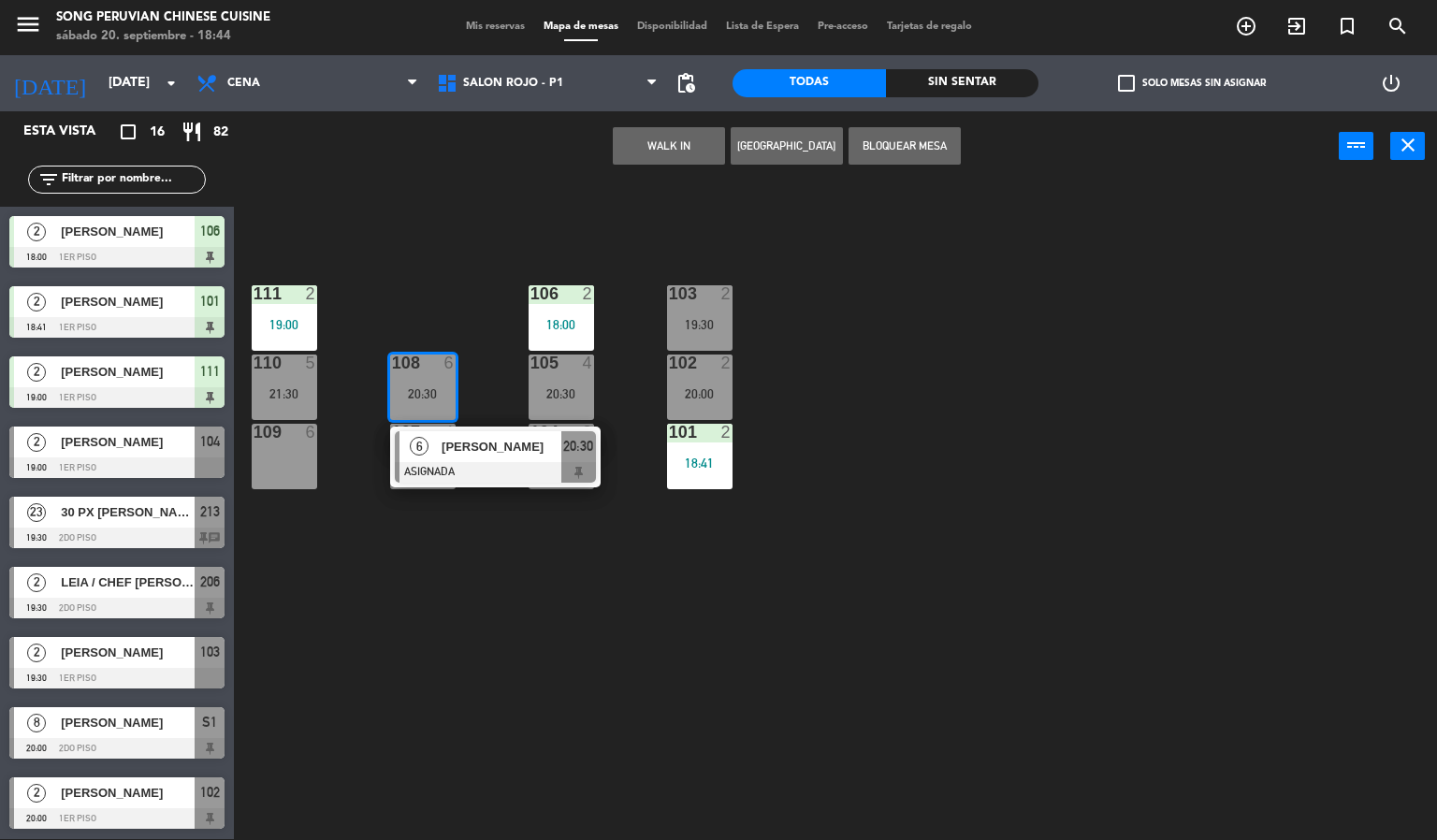
click at [509, 710] on div "103 2 19:30 106 2 18:00 111 2 19:00 102 2 20:00 105 4 20:30 108 6 20:30 6 [PERS…" at bounding box center [842, 510] width 1189 height 657
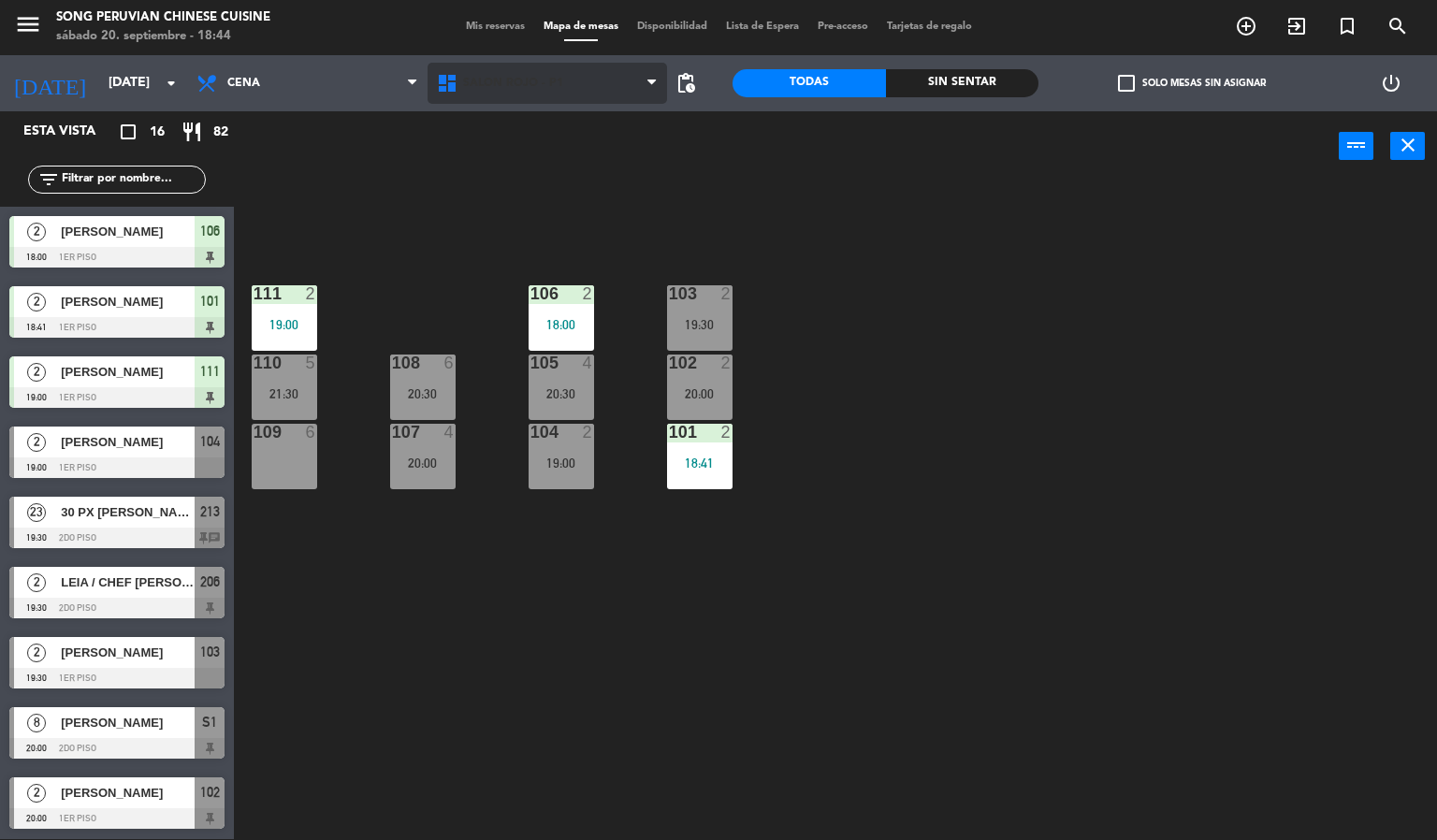
click at [536, 83] on span "SALON ROJO - P1" at bounding box center [513, 83] width 100 height 13
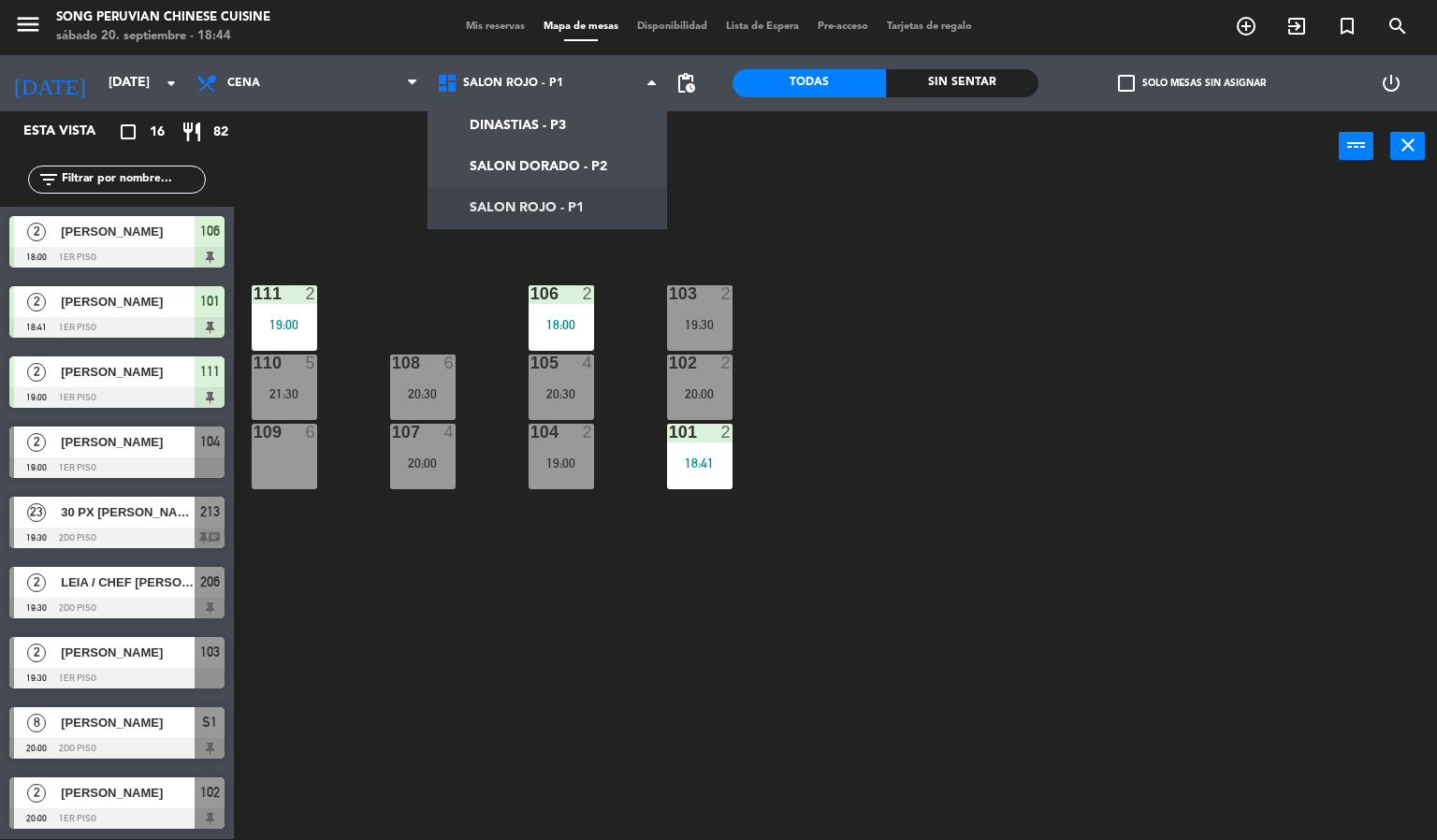
click at [777, 621] on div "103 2 19:30 106 2 18:00 111 2 19:00 102 2 20:00 105 4 20:30 108 6 20:30 110 5 2…" at bounding box center [842, 510] width 1189 height 657
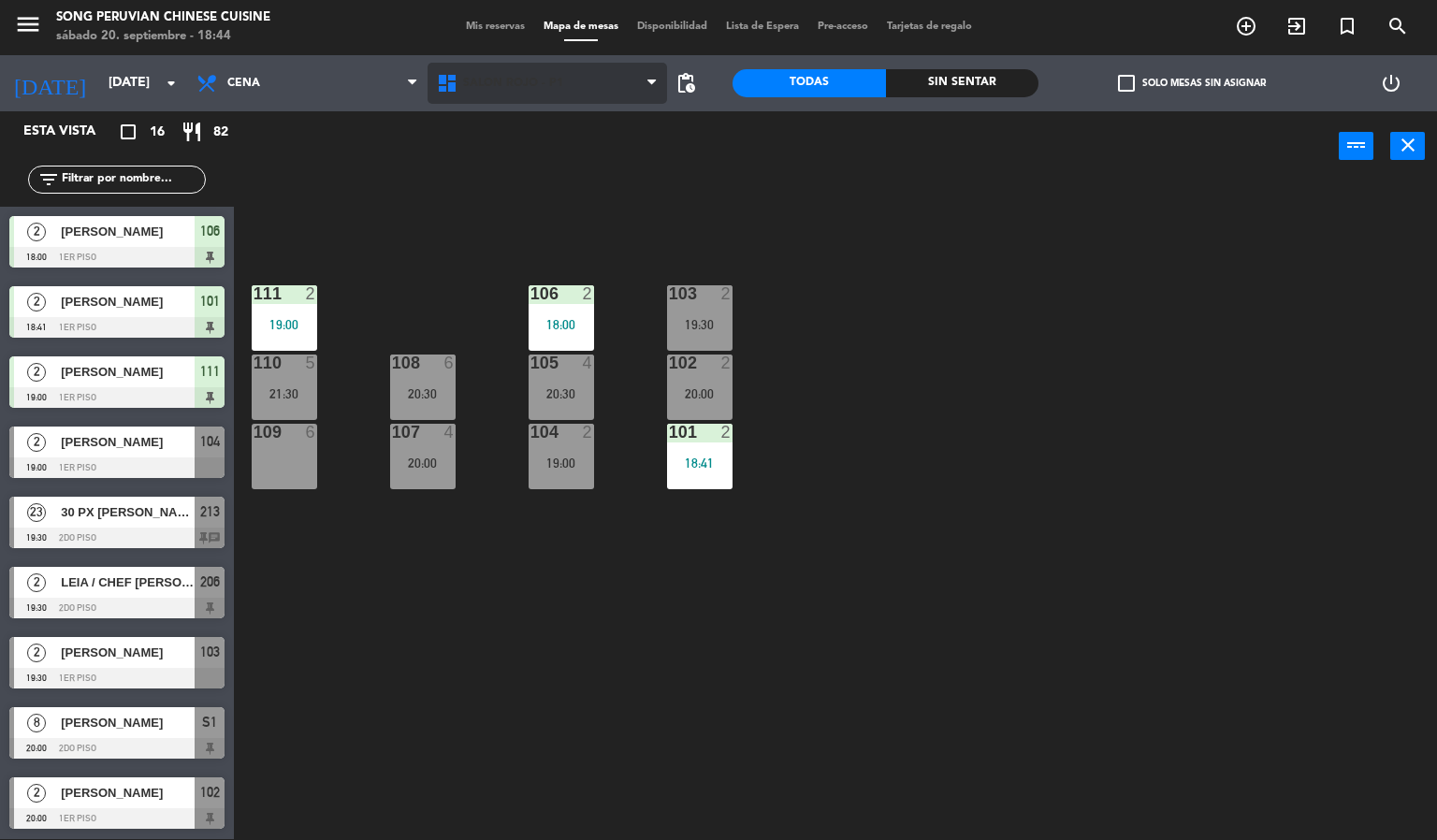
click at [559, 92] on span "SALON ROJO - P1" at bounding box center [547, 83] width 240 height 41
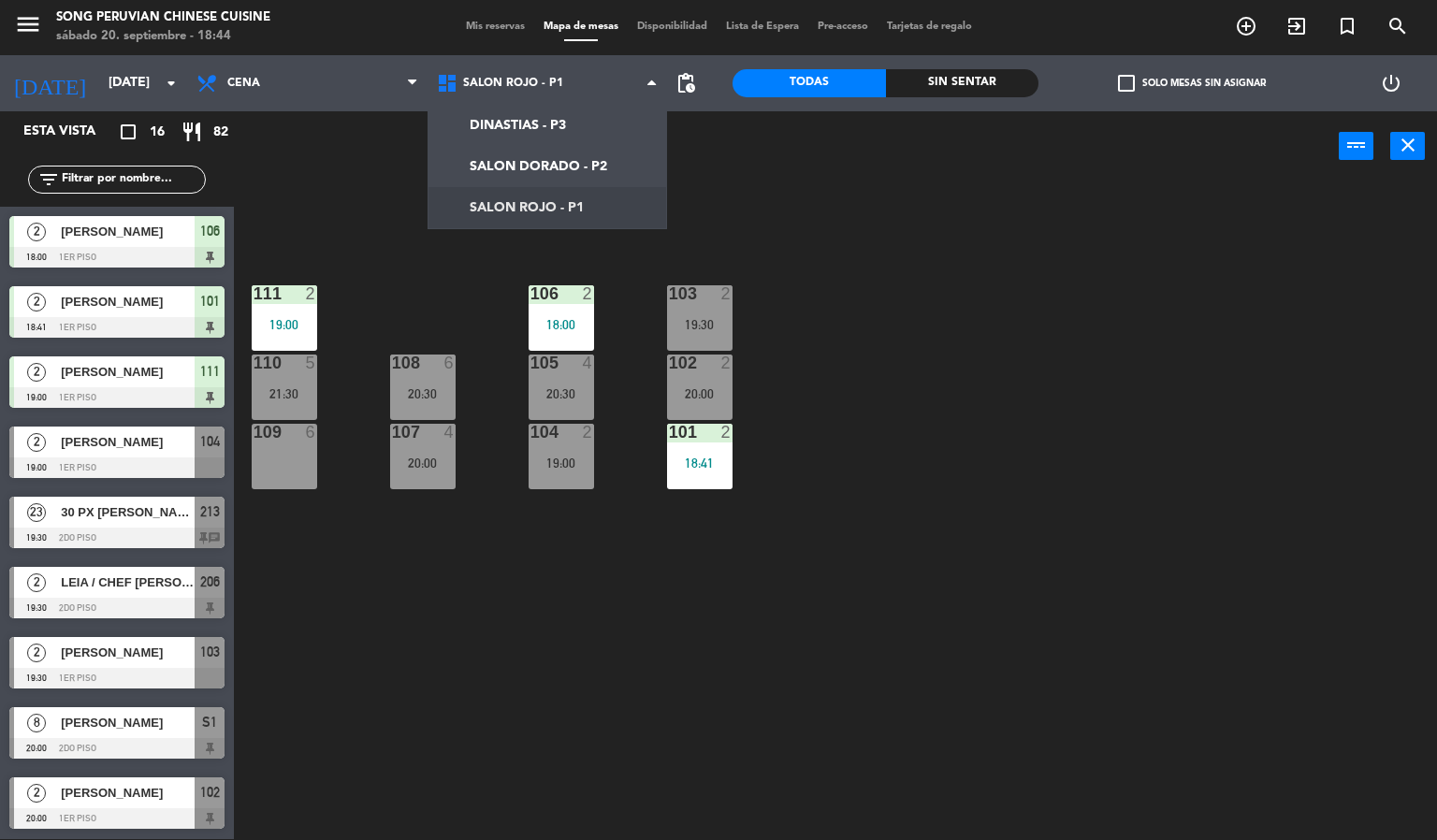
click at [379, 654] on div "103 2 19:30 106 2 18:00 111 2 19:00 102 2 20:00 105 4 20:30 108 6 20:30 110 5 2…" at bounding box center [842, 510] width 1189 height 657
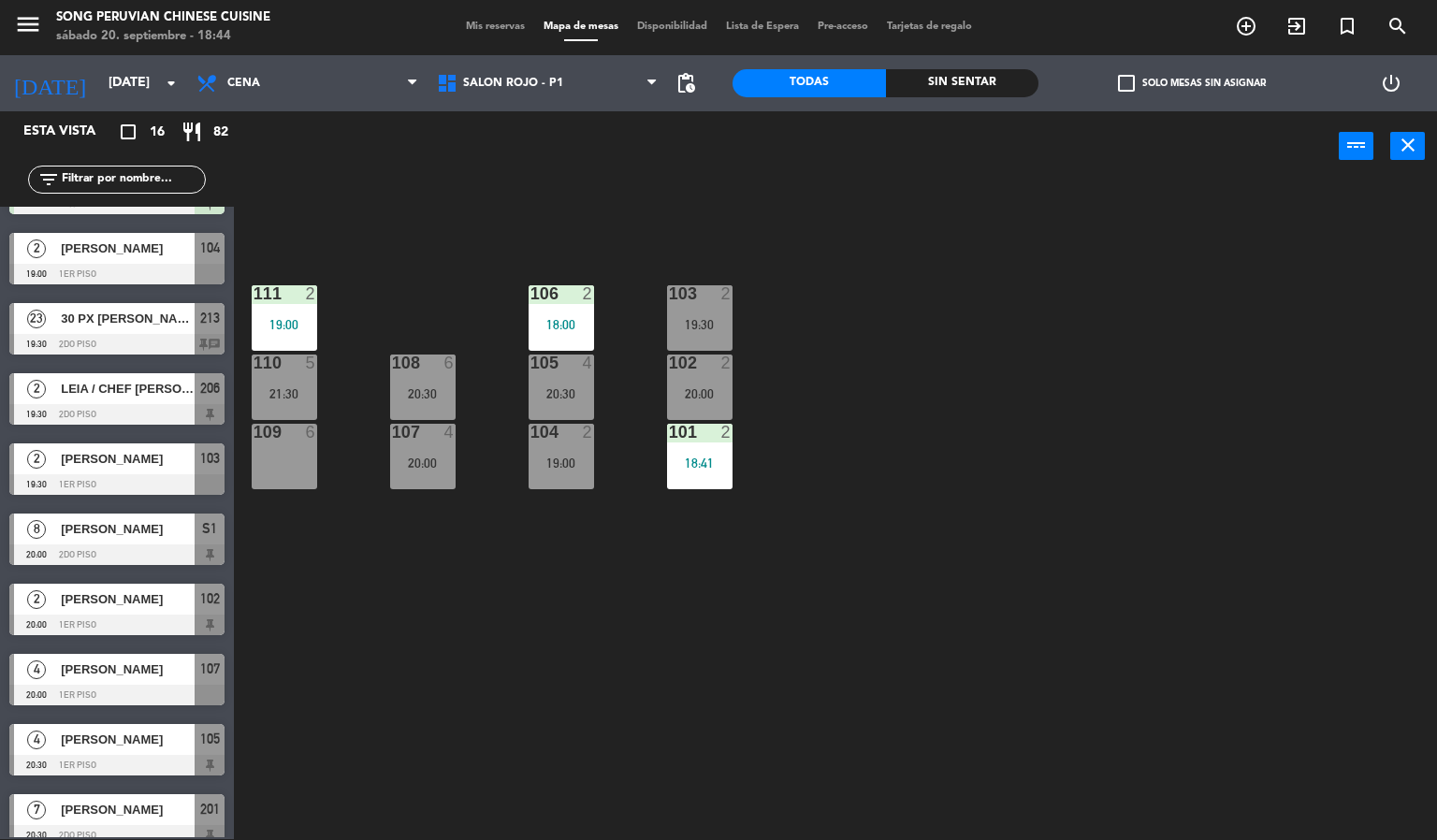
scroll to position [491, 0]
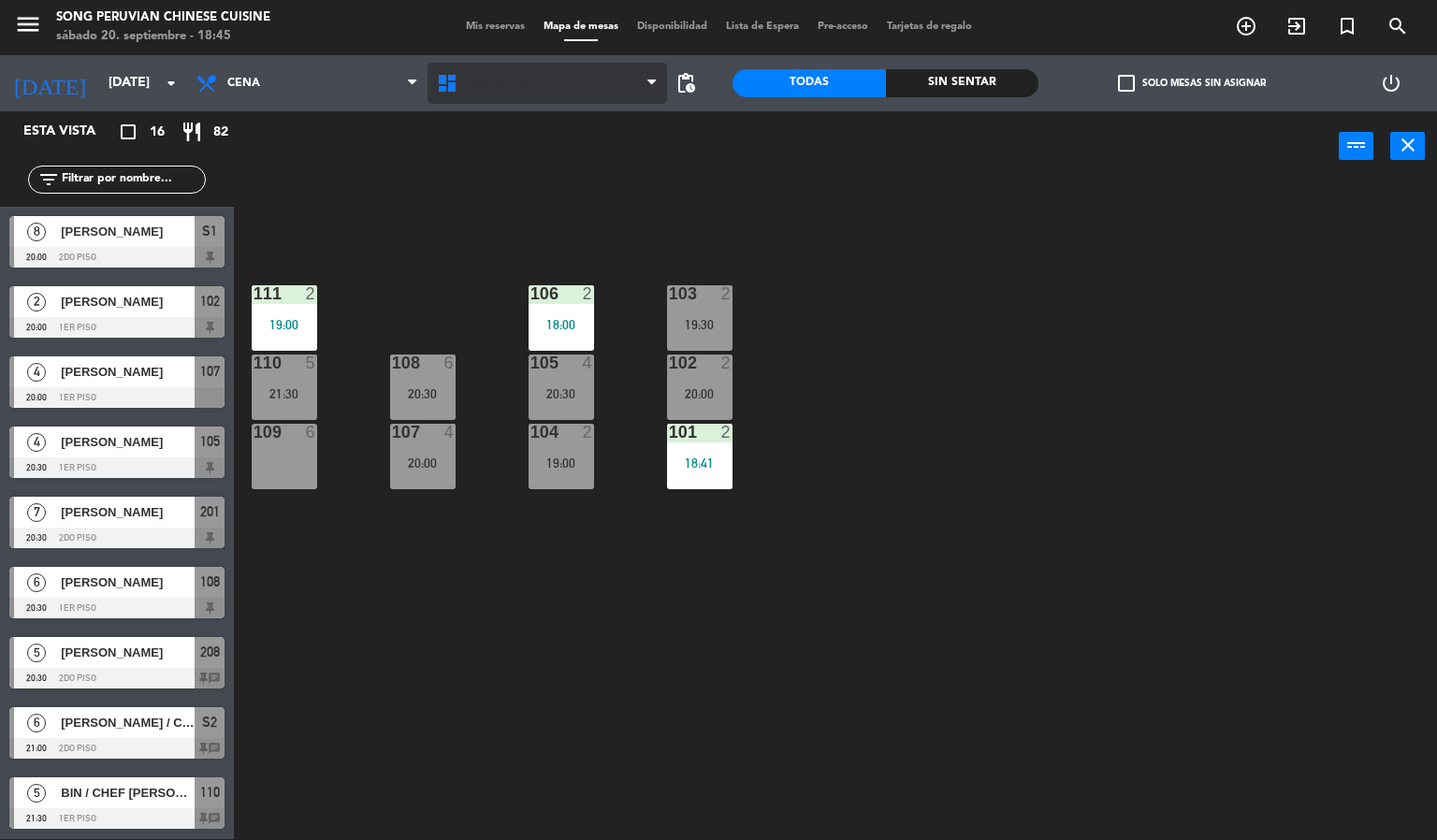
click at [601, 95] on span "SALON ROJO - P1" at bounding box center [547, 83] width 240 height 41
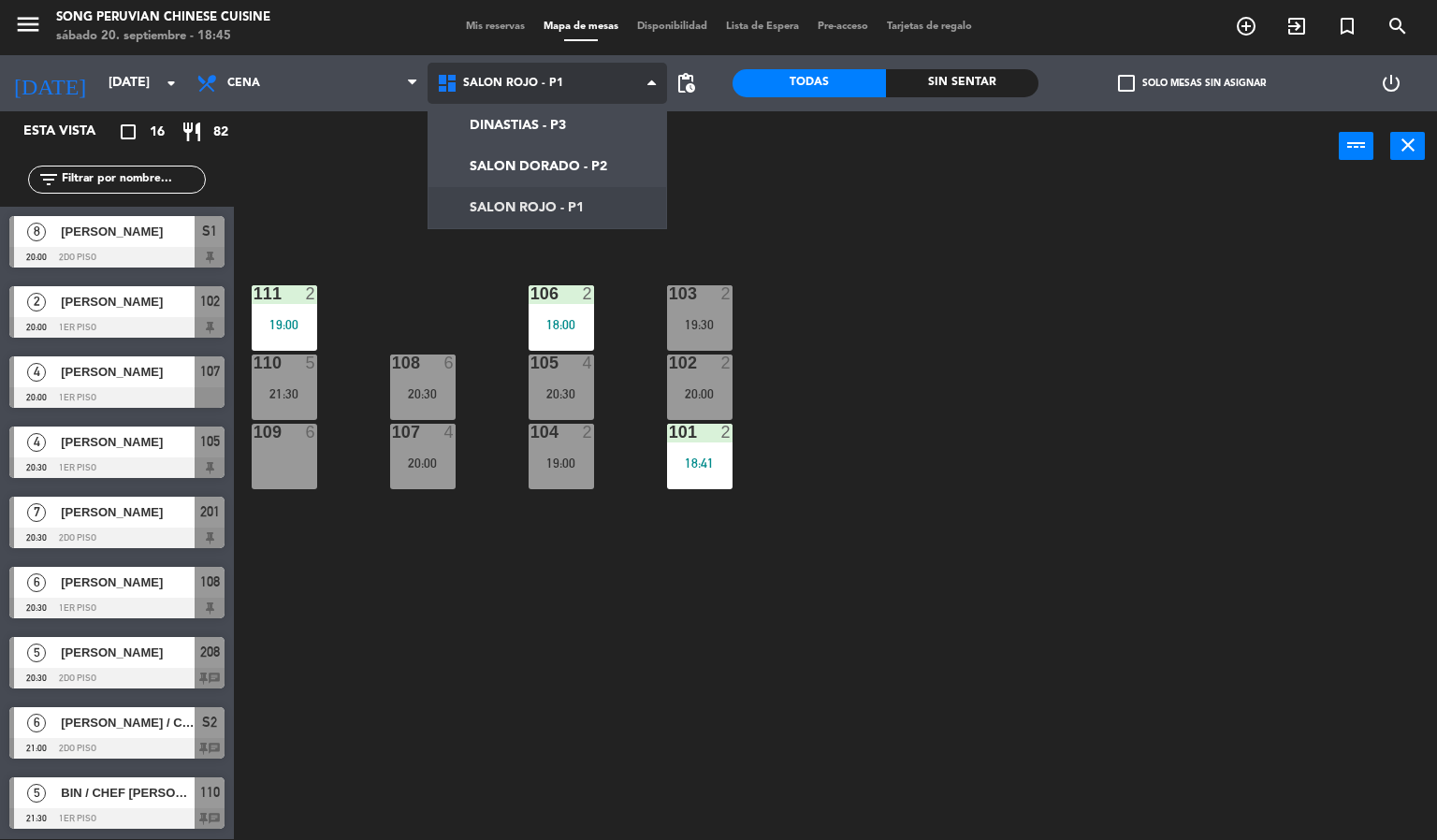
click at [601, 166] on ng-component "menu Song Peruvian Chinese Cuisine [DATE] 20. septiembre - 18:45 Mis reservas M…" at bounding box center [718, 420] width 1437 height 841
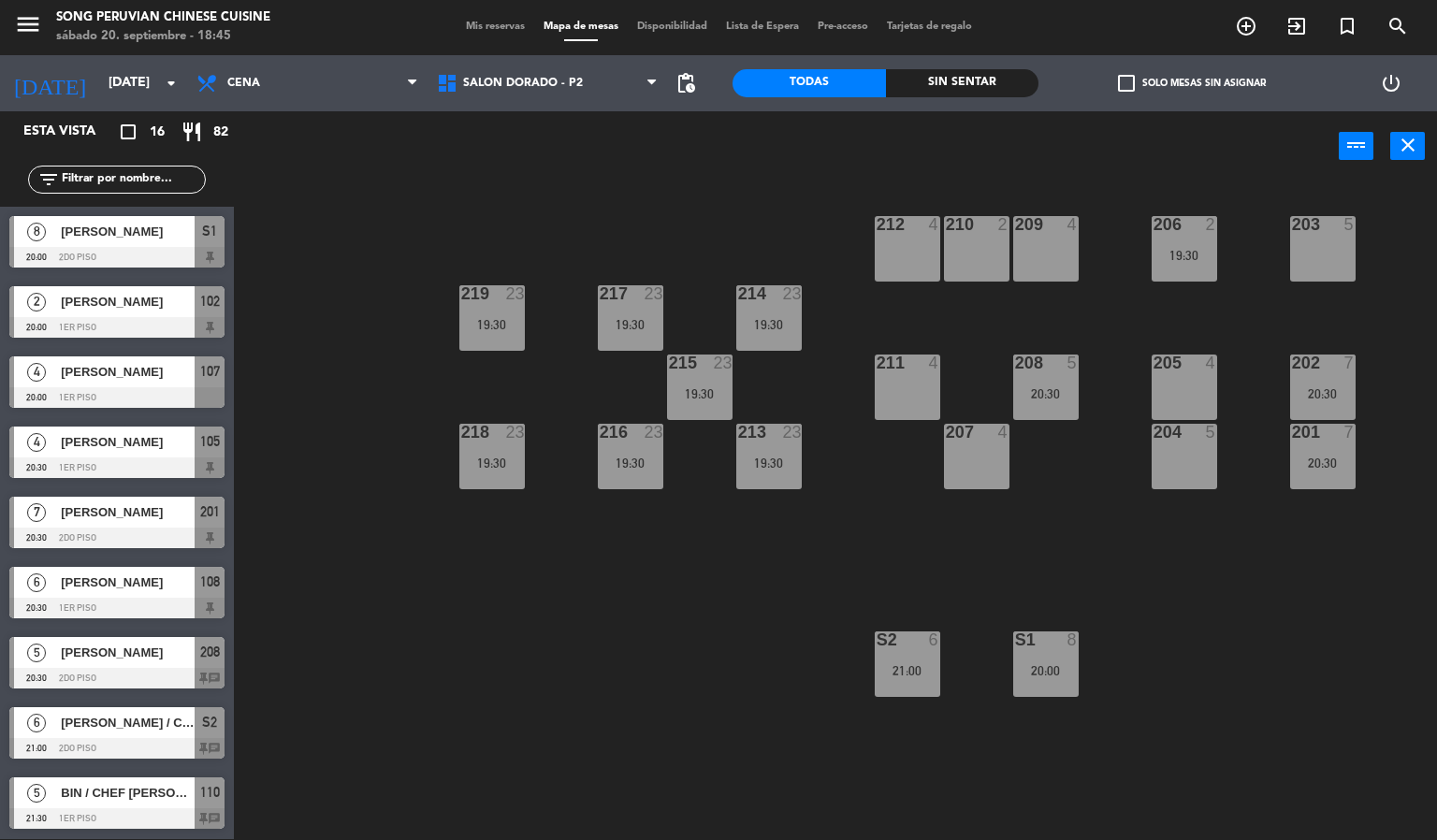
click at [1033, 696] on div "S1 8 20:00" at bounding box center [1045, 663] width 65 height 65
click at [1190, 621] on div "203 5 206 2 19:30 210 2 212 4 209 4 214 23 19:30 217 23 19:30 219 23 19:30 202 …" at bounding box center [842, 510] width 1189 height 657
click at [1056, 693] on div "S1 8 20:00" at bounding box center [1045, 663] width 65 height 65
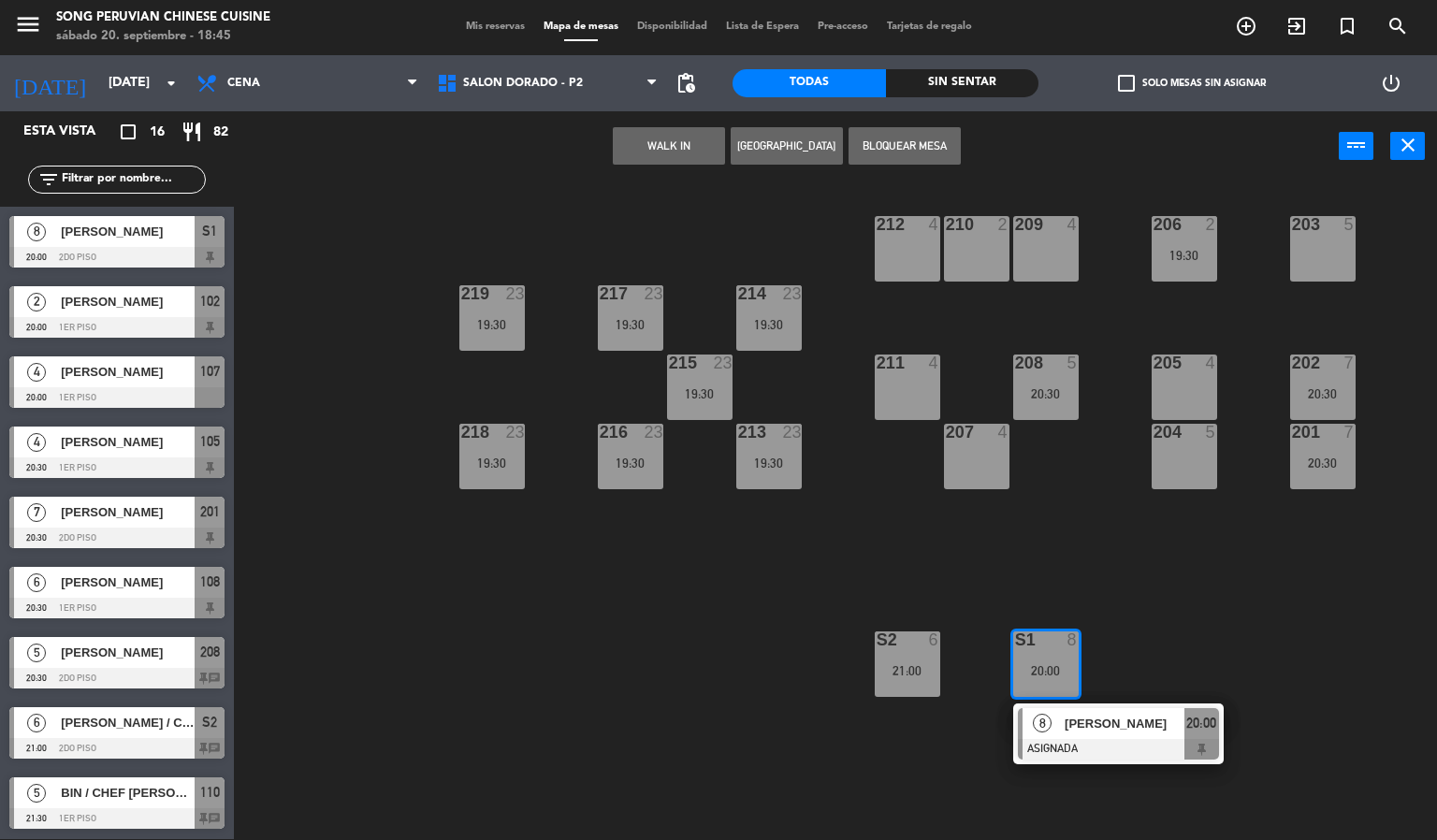
click at [1117, 719] on span "[PERSON_NAME]" at bounding box center [1124, 723] width 120 height 19
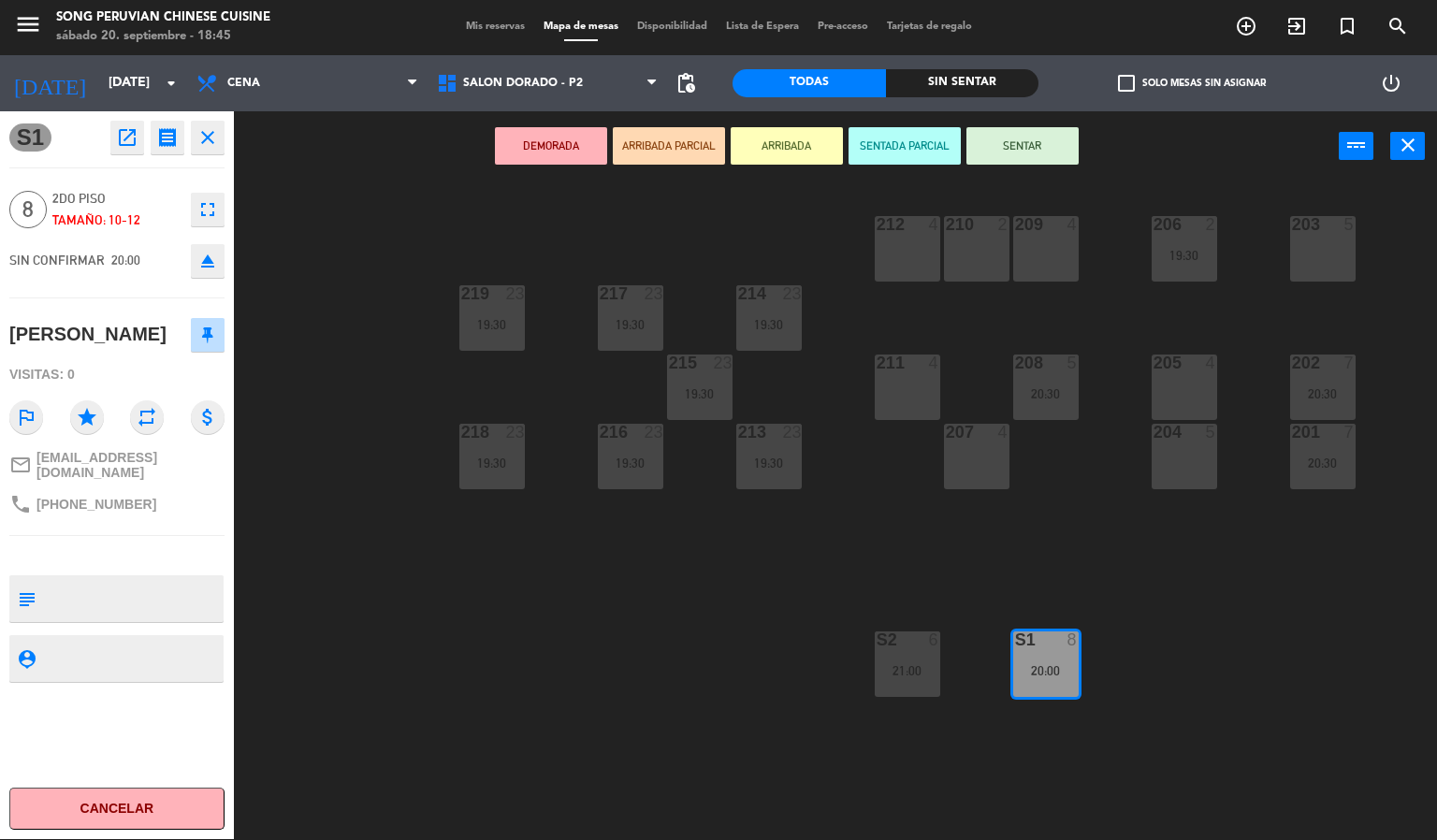
click at [1267, 603] on div "203 5 206 2 19:30 210 2 212 4 209 4 214 23 19:30 217 23 19:30 219 23 19:30 202 …" at bounding box center [842, 510] width 1189 height 657
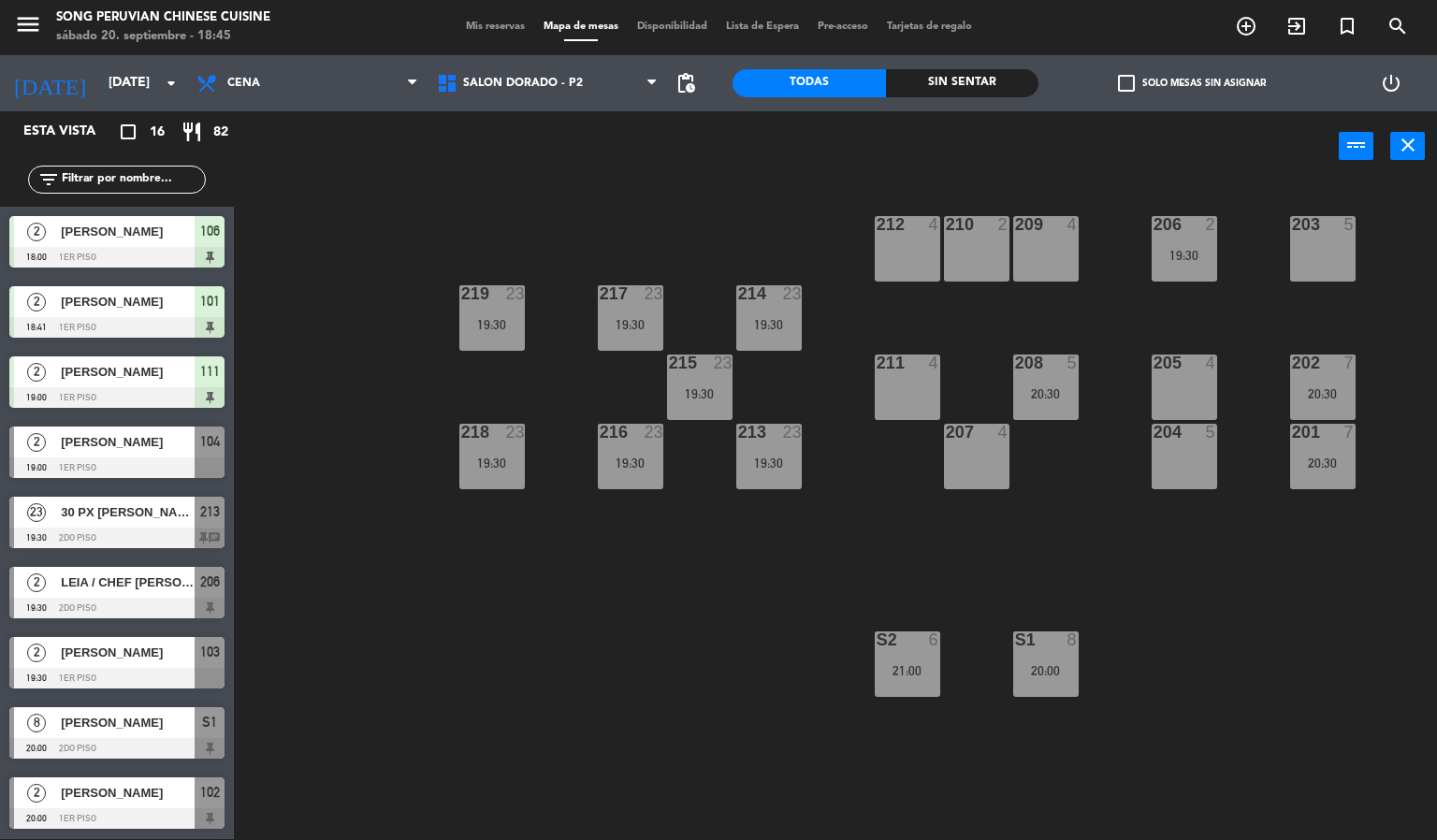
click at [702, 657] on div "203 5 206 2 19:30 210 2 212 4 209 4 214 23 19:30 217 23 19:30 219 23 19:30 202 …" at bounding box center [842, 510] width 1189 height 657
click at [674, 719] on div "203 5 206 2 19:30 210 2 212 4 209 4 214 23 19:30 217 23 19:30 219 23 19:30 202 …" at bounding box center [842, 510] width 1189 height 657
click at [517, 88] on span "SALON DORADO - P2" at bounding box center [523, 83] width 120 height 13
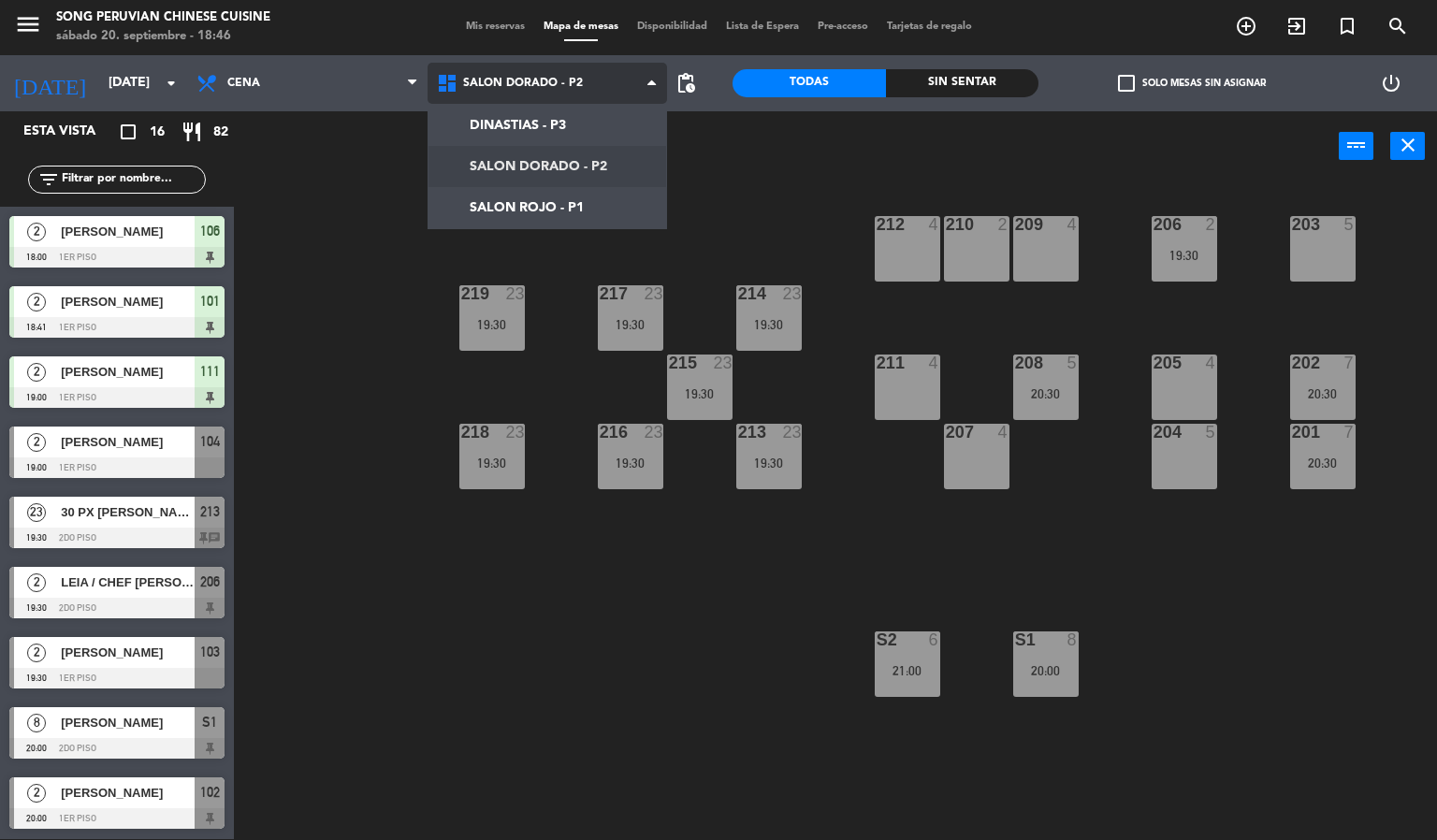
click at [562, 207] on ng-component "menu Song Peruvian Chinese Cuisine [DATE] 20. septiembre - 18:46 Mis reservas M…" at bounding box center [718, 420] width 1437 height 841
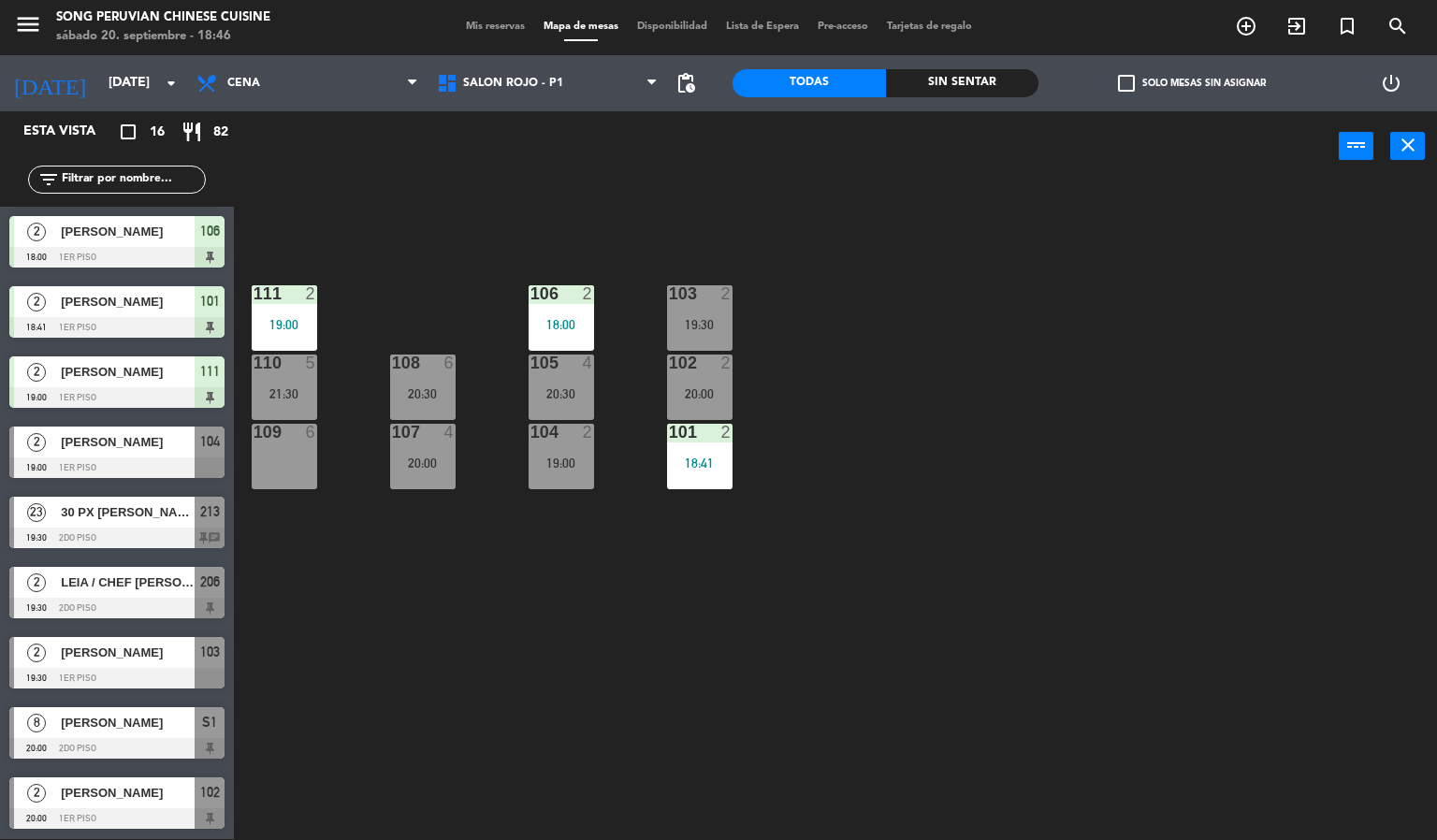
click at [281, 475] on div "109 6" at bounding box center [283, 456] width 65 height 65
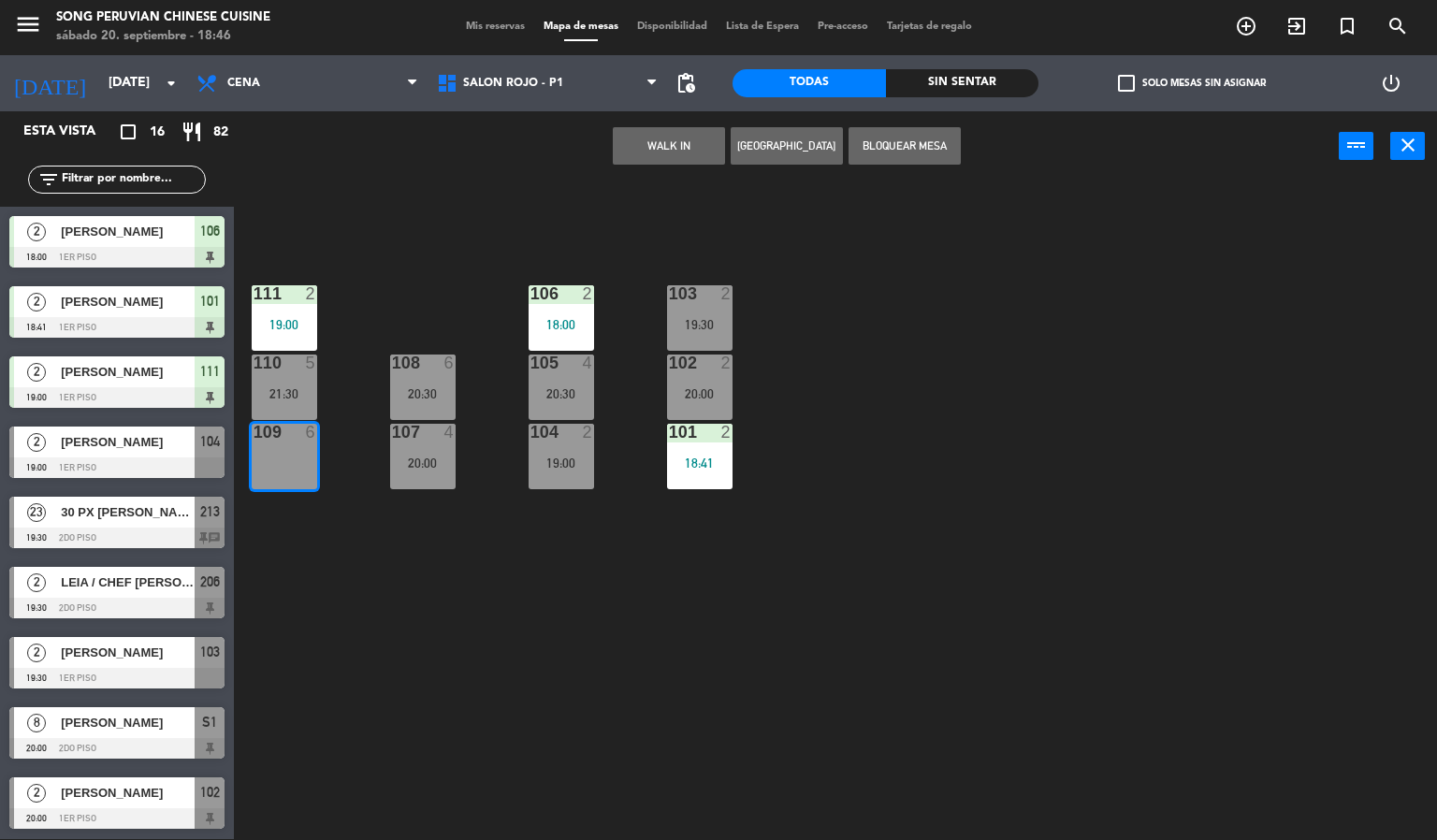
click at [665, 146] on button "WALK IN" at bounding box center [668, 146] width 112 height 37
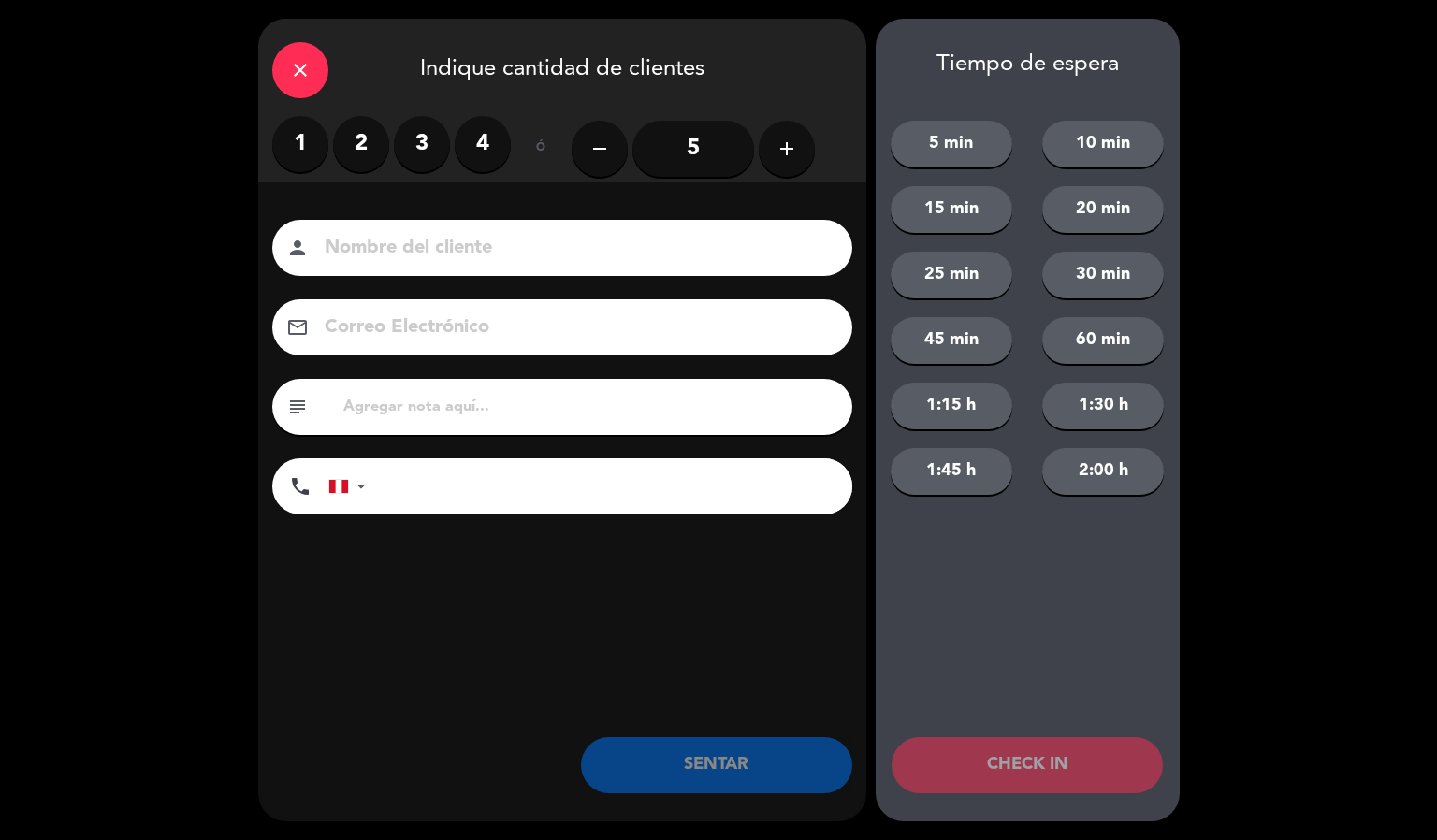
click at [360, 140] on label "2" at bounding box center [361, 144] width 56 height 56
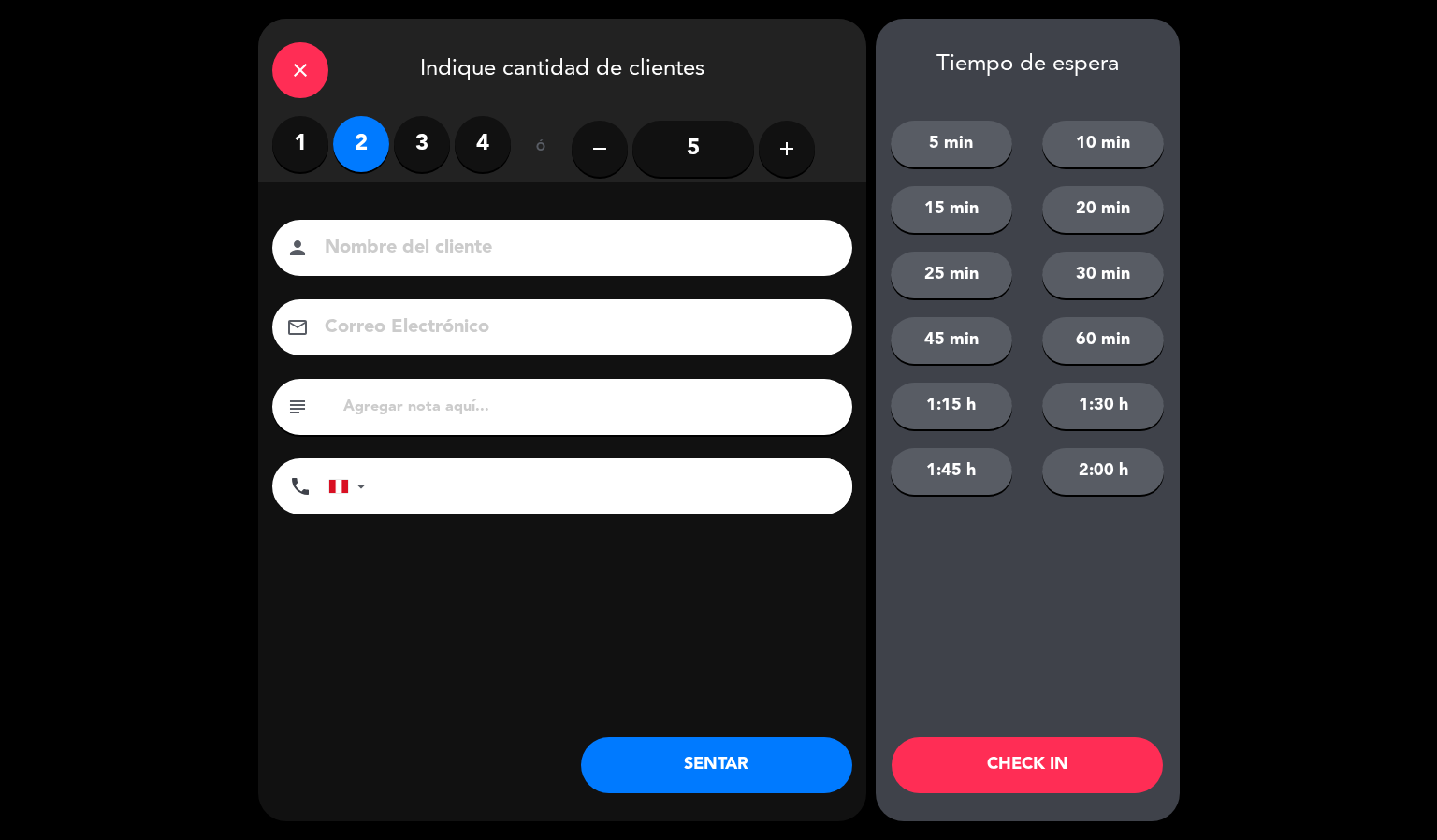
click at [449, 262] on input at bounding box center [574, 248] width 505 height 33
type input "[PERSON_NAME]"
click at [993, 781] on button "CHECK IN" at bounding box center [1027, 765] width 272 height 56
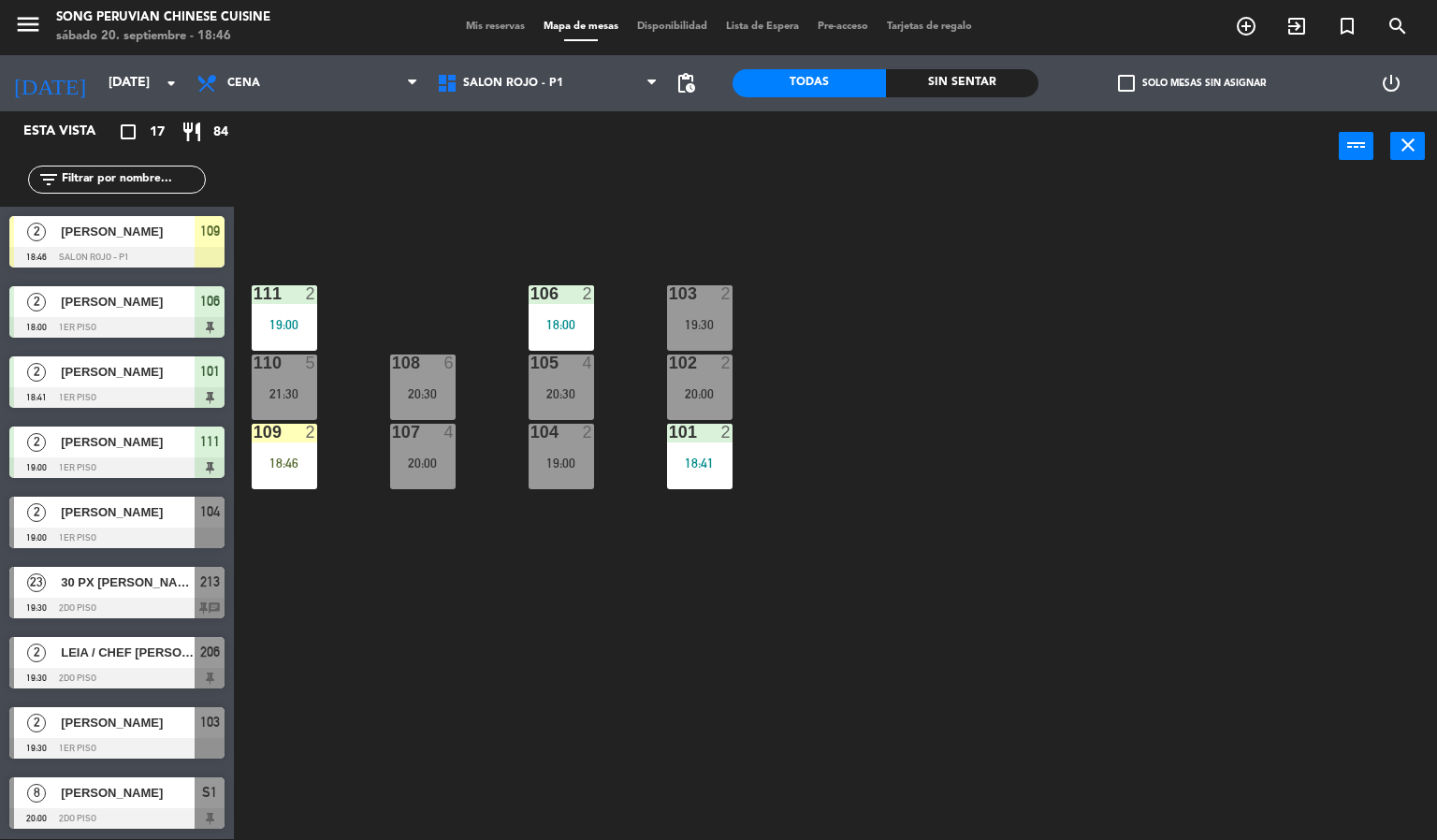
click at [641, 598] on div "103 2 19:30 106 2 18:00 111 2 19:00 102 2 20:00 105 4 20:30 108 6 20:30 110 5 2…" at bounding box center [842, 510] width 1189 height 657
click at [738, 292] on div "2" at bounding box center [731, 293] width 31 height 17
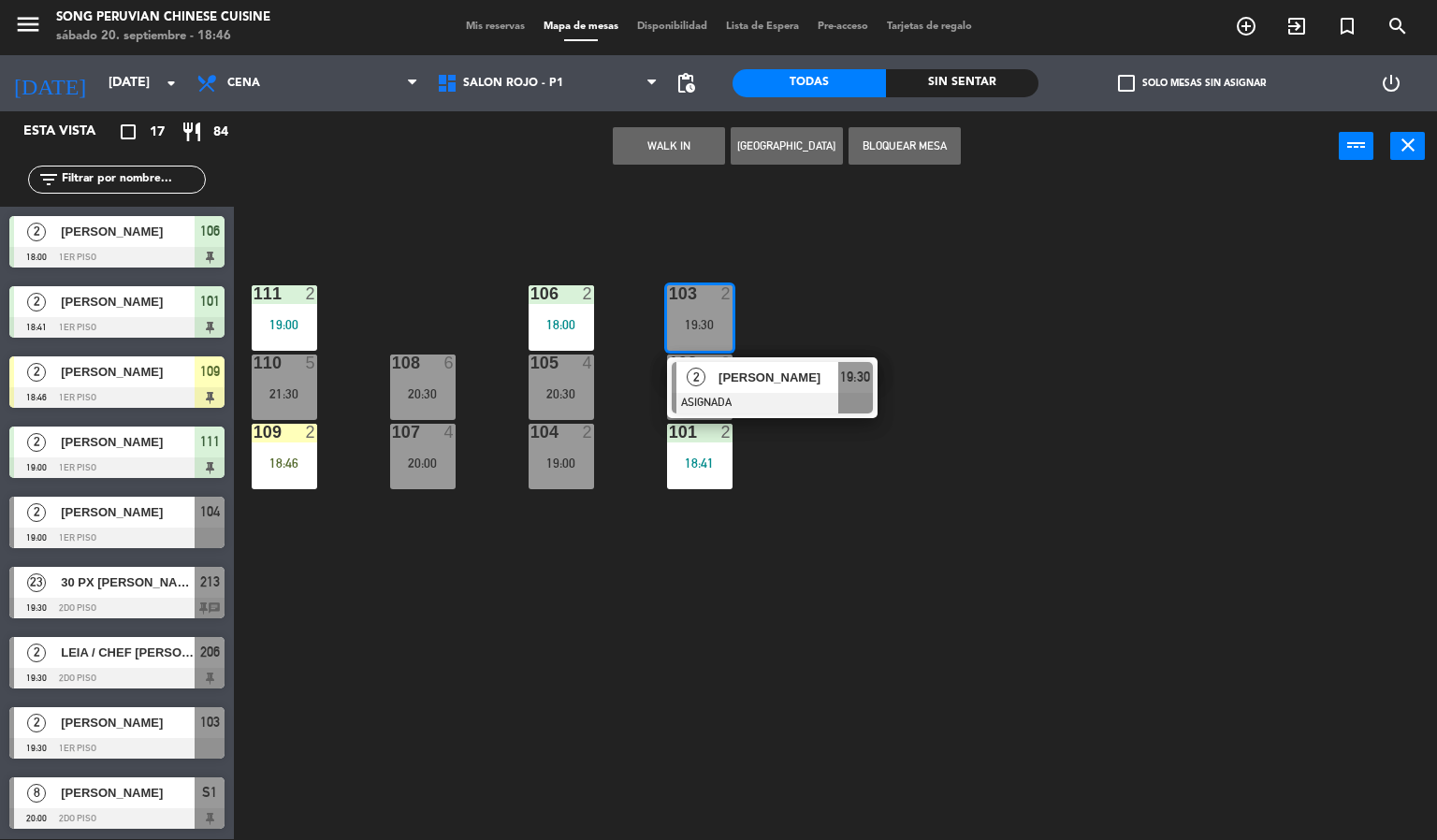
click at [649, 624] on div "103 2 19:30 2 [PERSON_NAME] ASIGNADA 19:30 106 2 18:00 111 2 19:00 102 2 20:00 …" at bounding box center [842, 510] width 1189 height 657
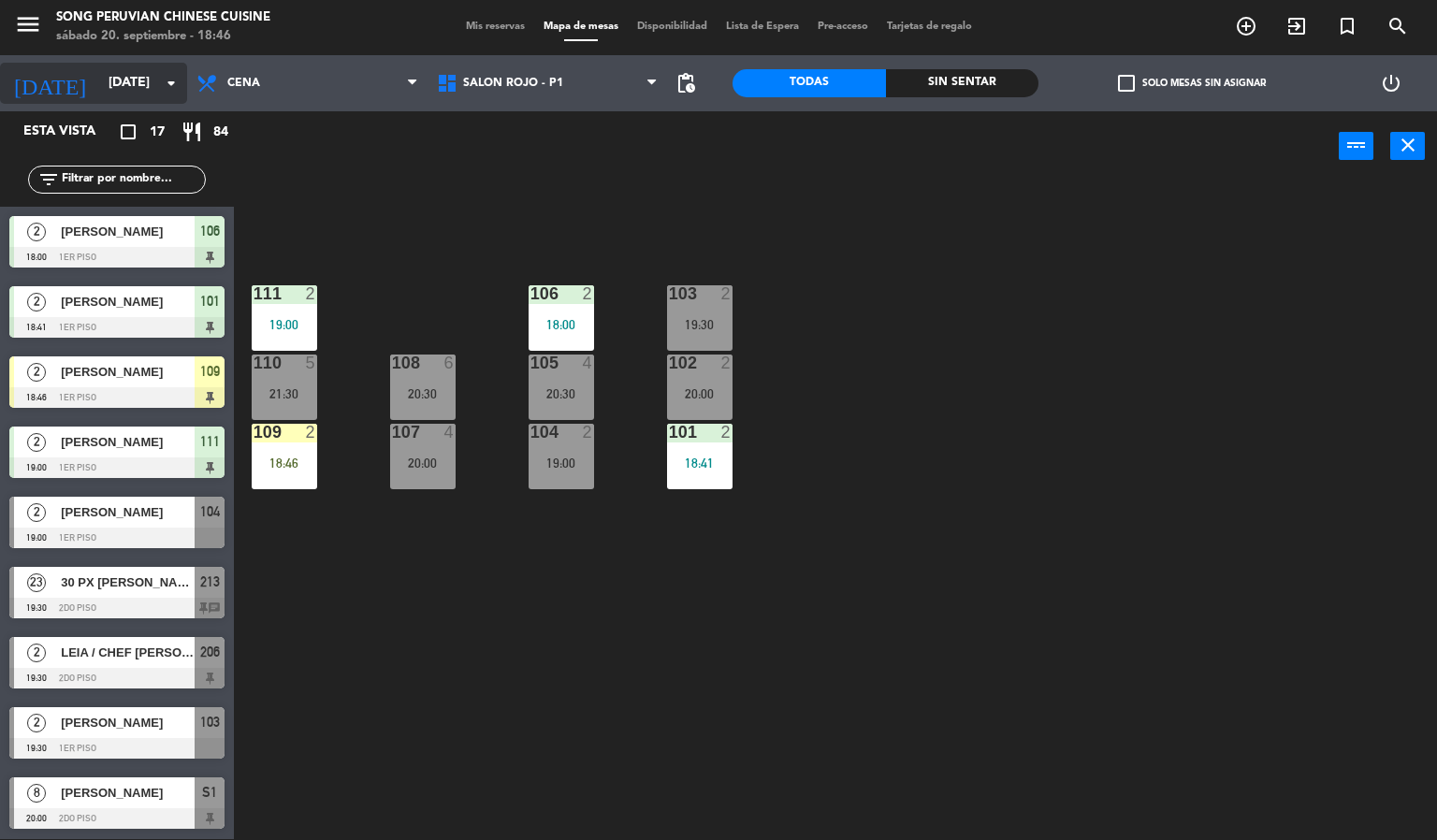
click at [116, 84] on input "[DATE]" at bounding box center [188, 83] width 178 height 34
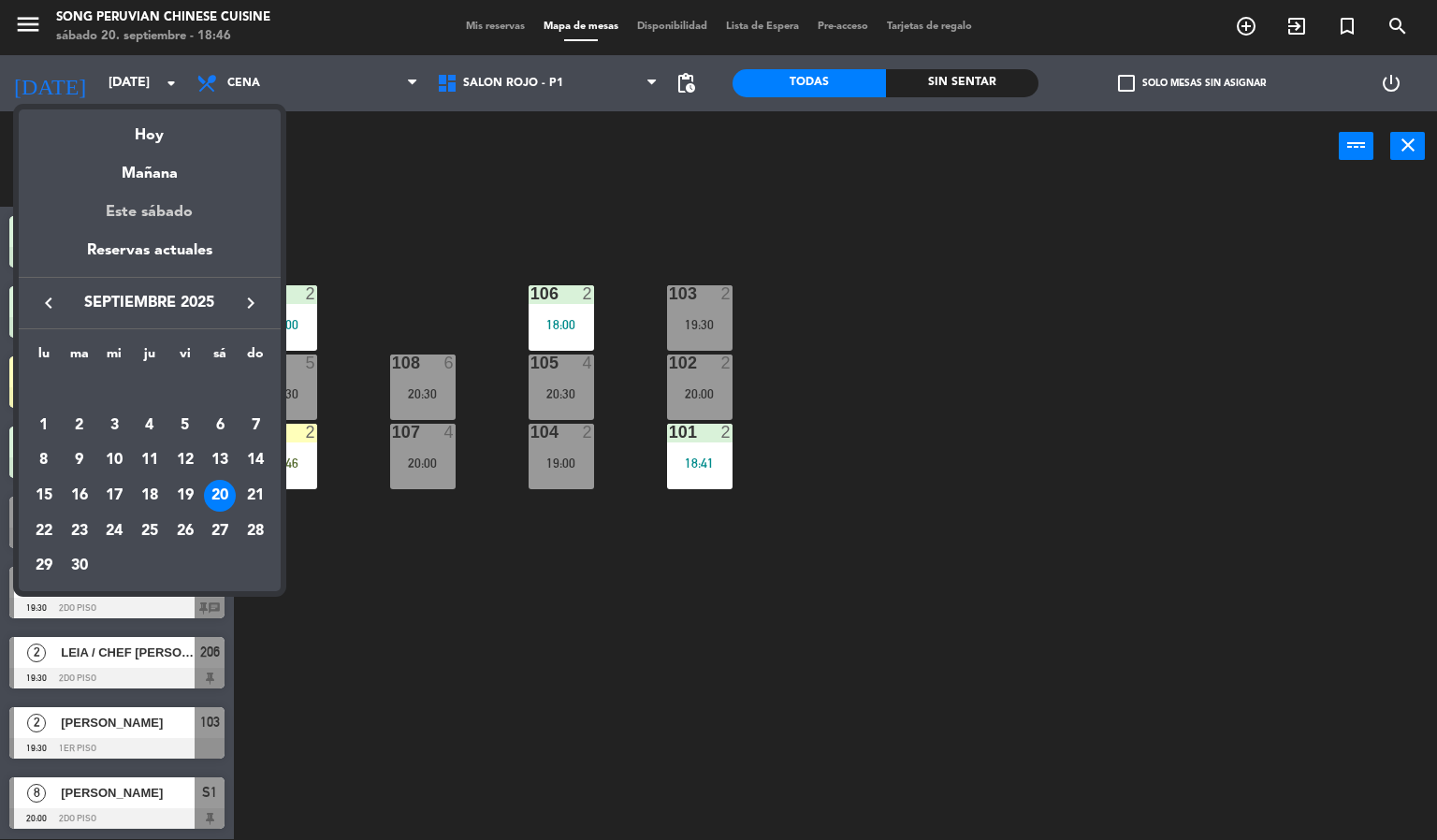
click at [161, 208] on div "Este sábado" at bounding box center [149, 212] width 262 height 53
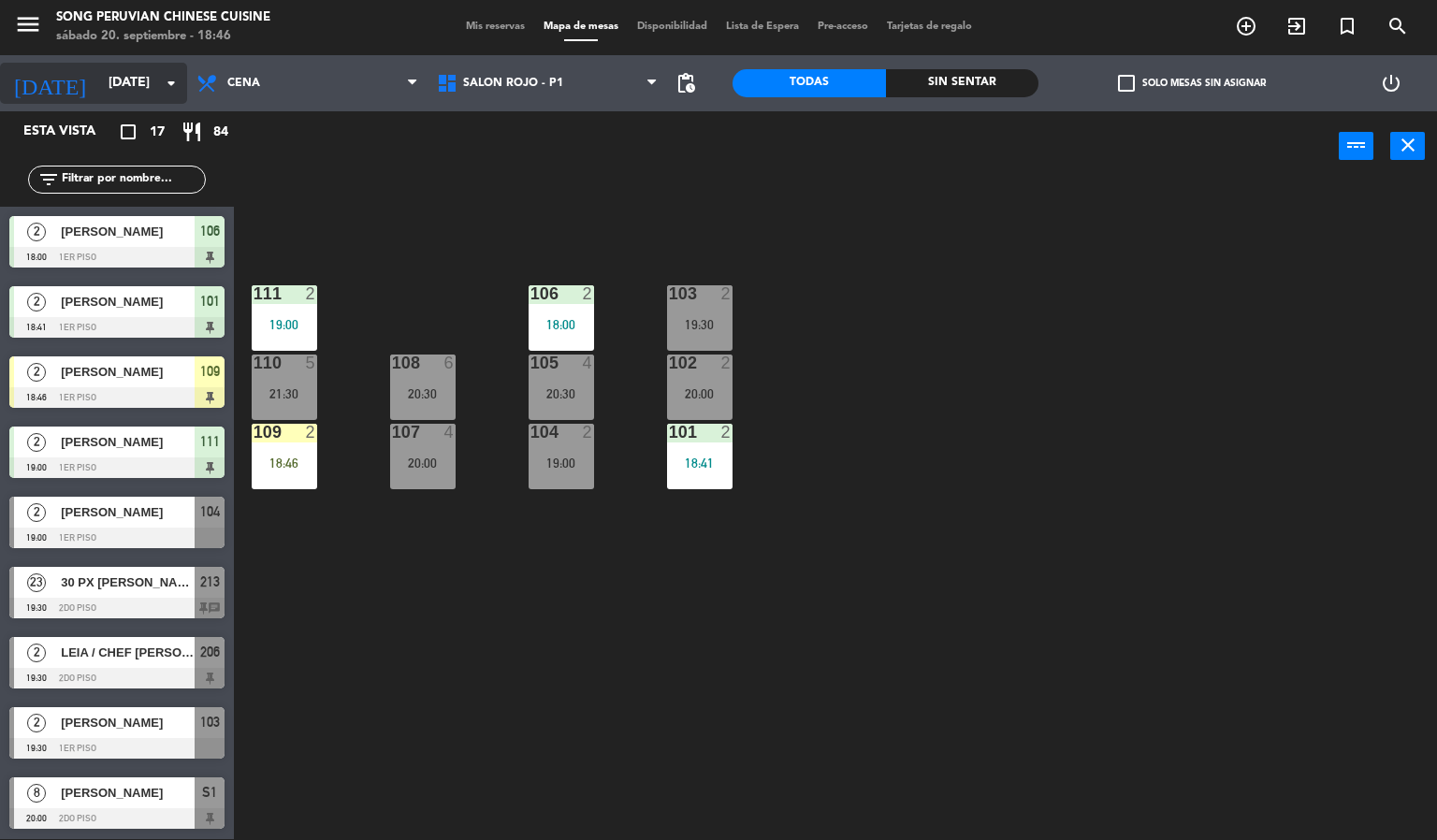
click at [129, 82] on input "[DATE]" at bounding box center [188, 83] width 178 height 34
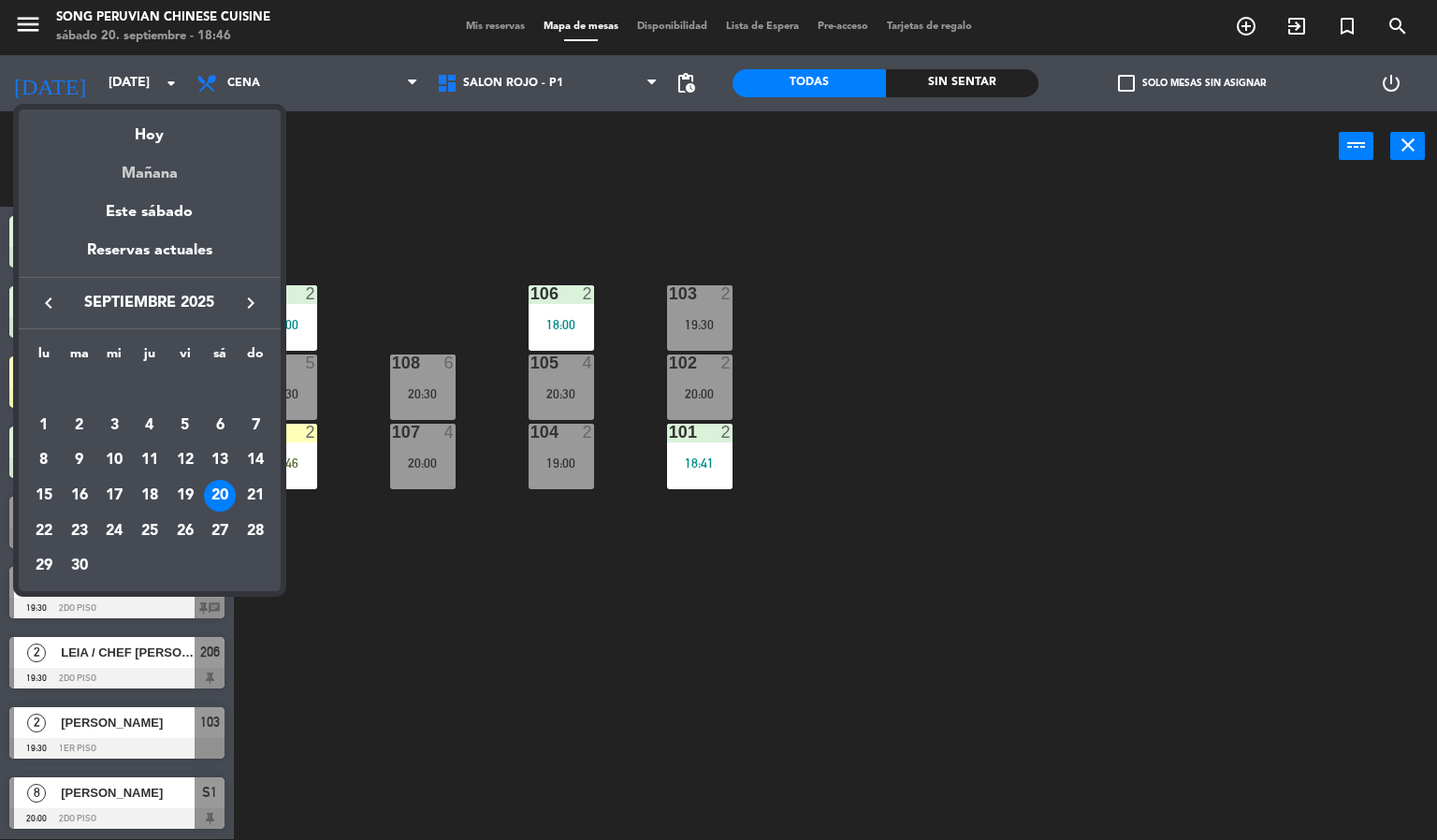
click at [163, 182] on div "Mañana" at bounding box center [149, 166] width 262 height 38
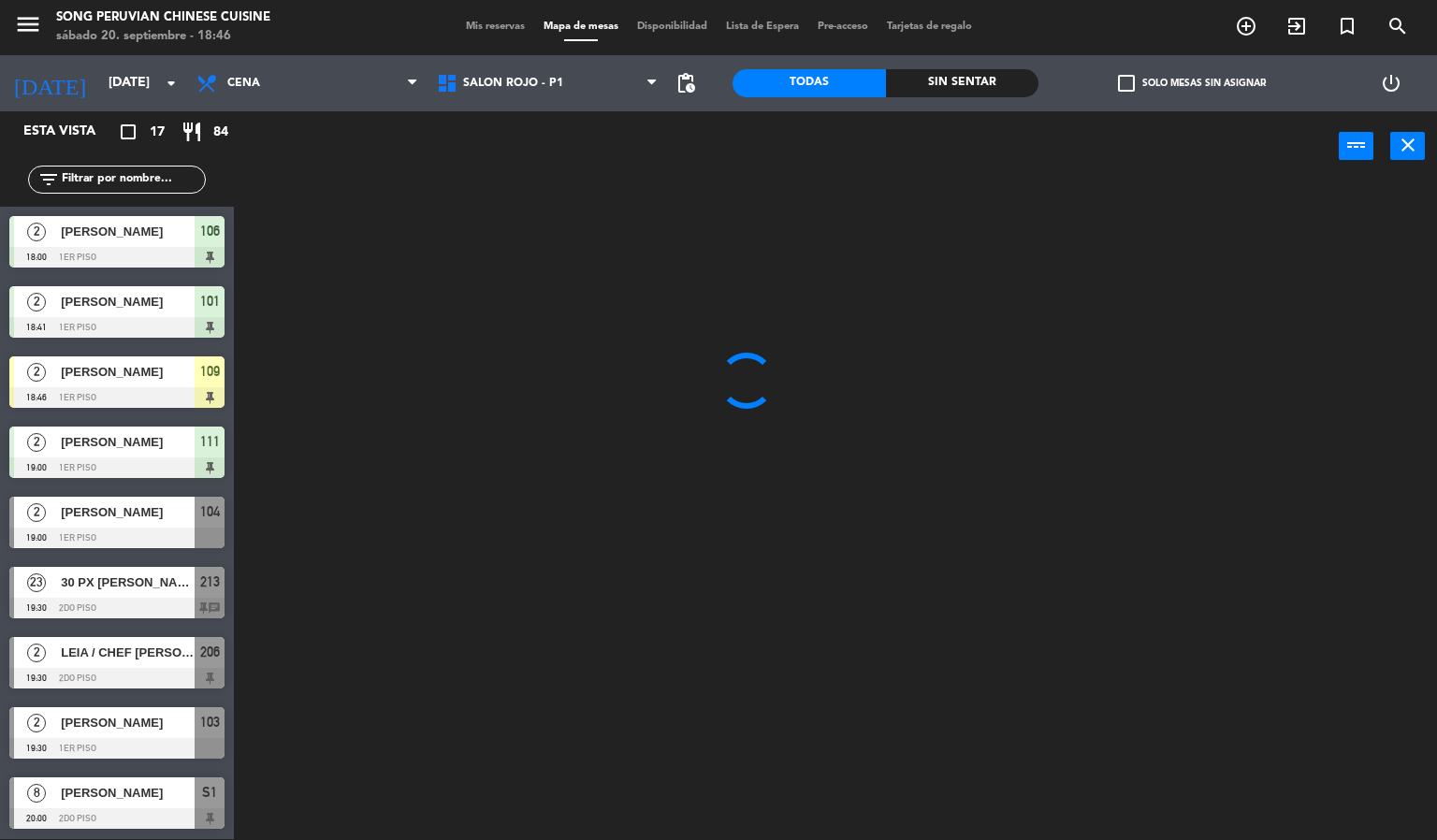
type input "[DATE]"
click at [318, 80] on span "Cena" at bounding box center [307, 83] width 240 height 41
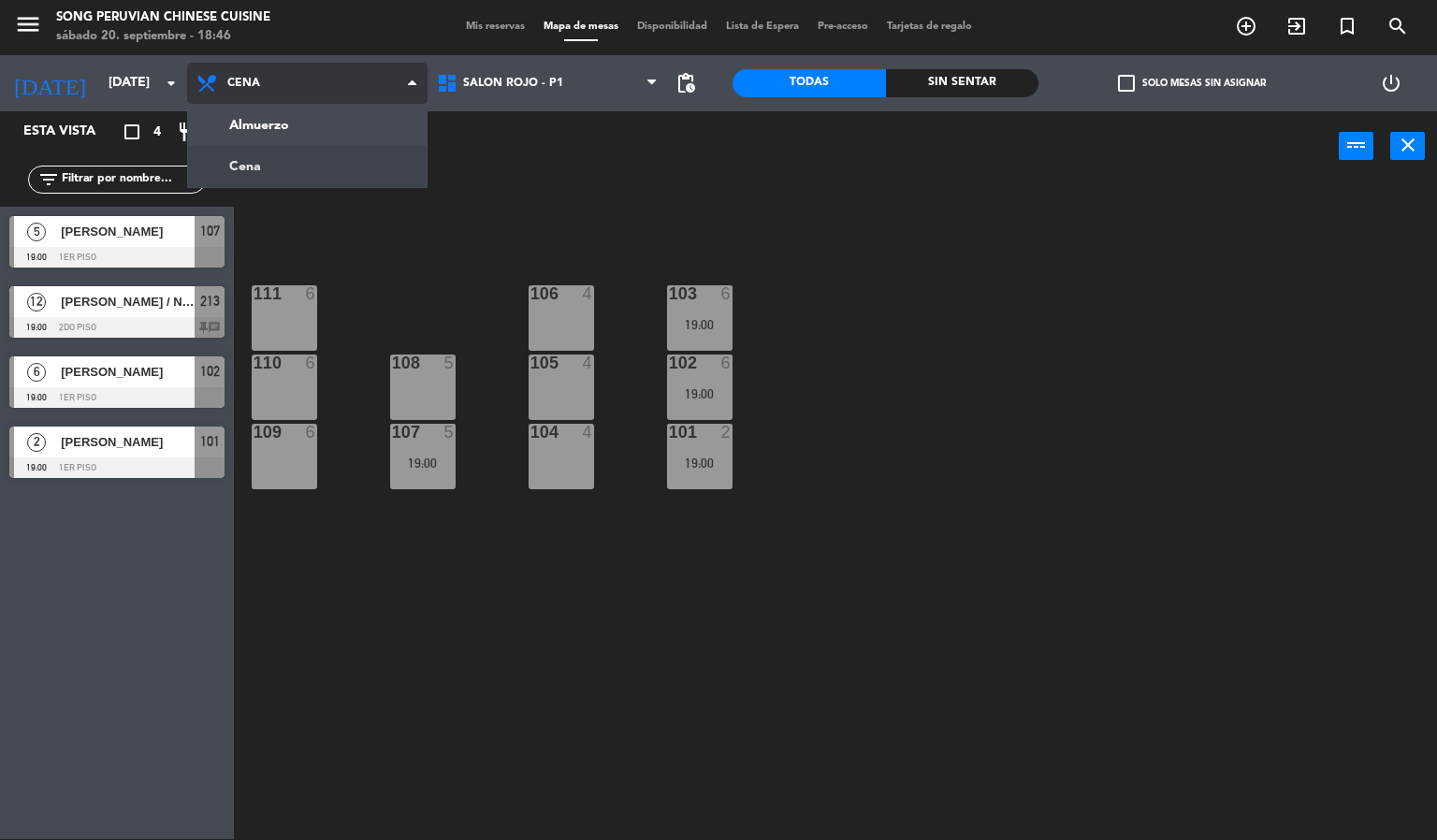
click at [328, 143] on ng-component "menu Song Peruvian Chinese Cuisine [DATE] 20. septiembre - 18:46 Mis reservas M…" at bounding box center [718, 420] width 1437 height 841
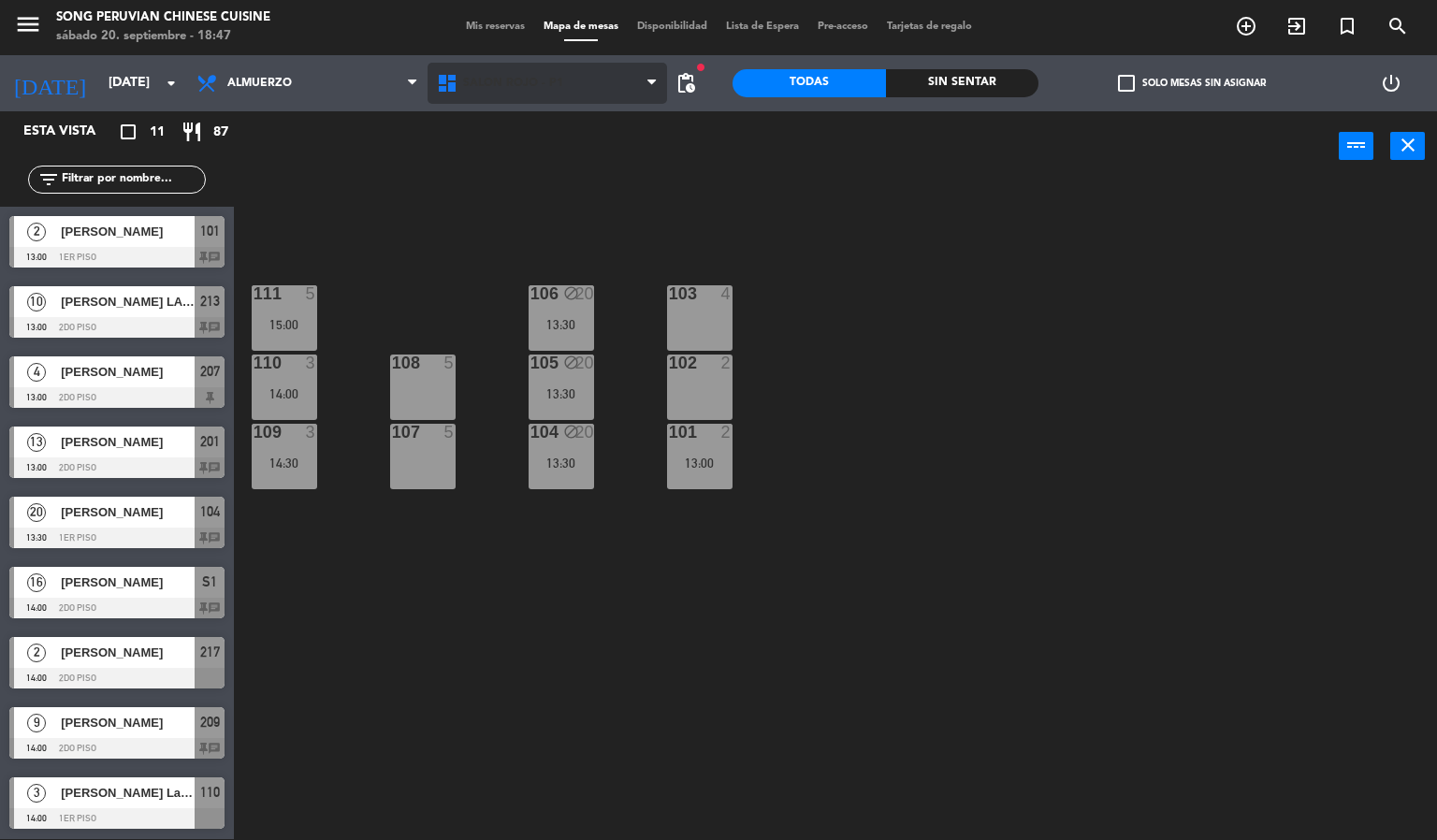
click at [541, 82] on span "SALON ROJO - P1" at bounding box center [513, 83] width 100 height 13
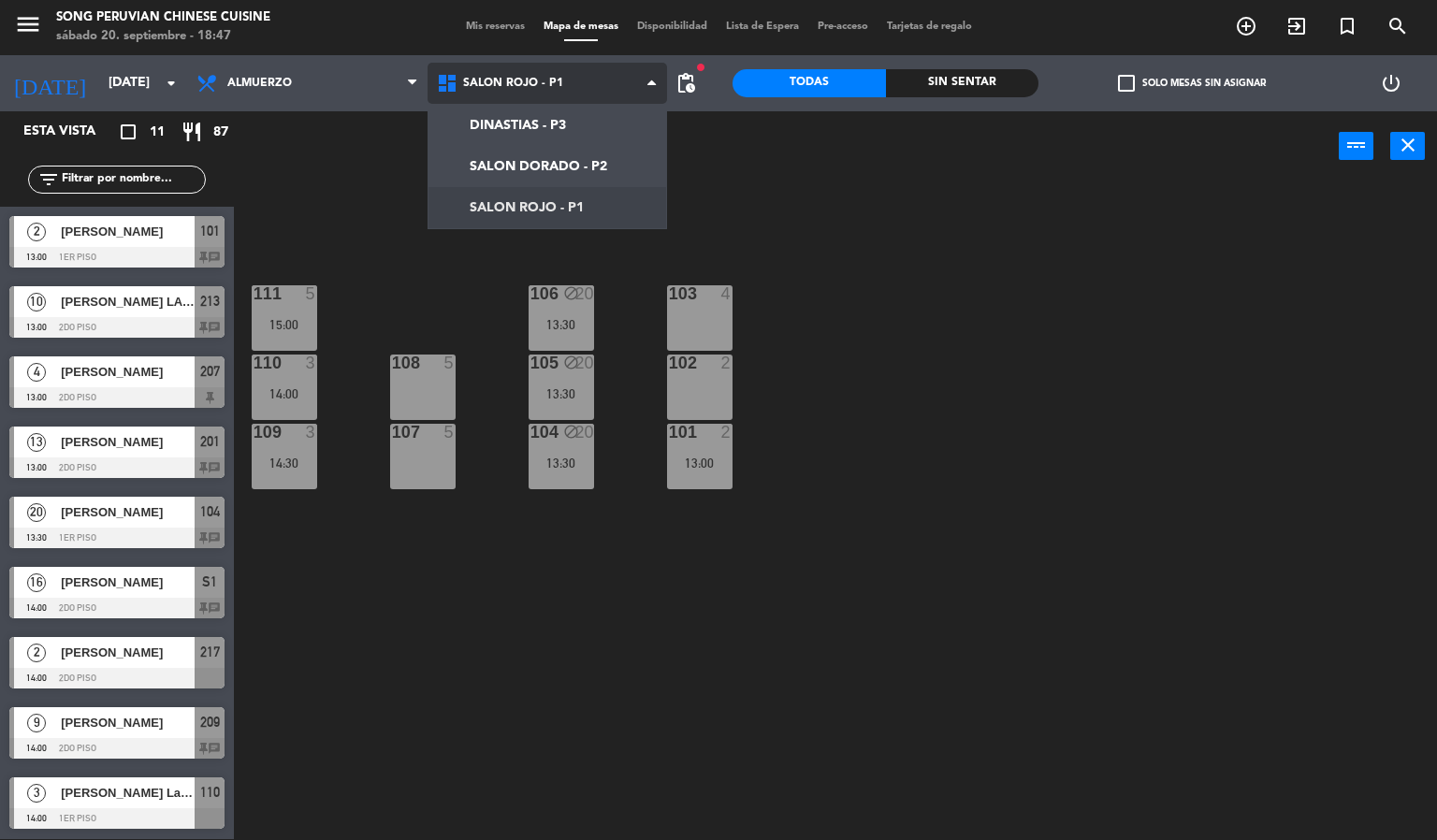
click at [578, 163] on ng-component "menu Song Peruvian Chinese Cuisine [DATE] 20. septiembre - 18:47 Mis reservas M…" at bounding box center [718, 420] width 1437 height 841
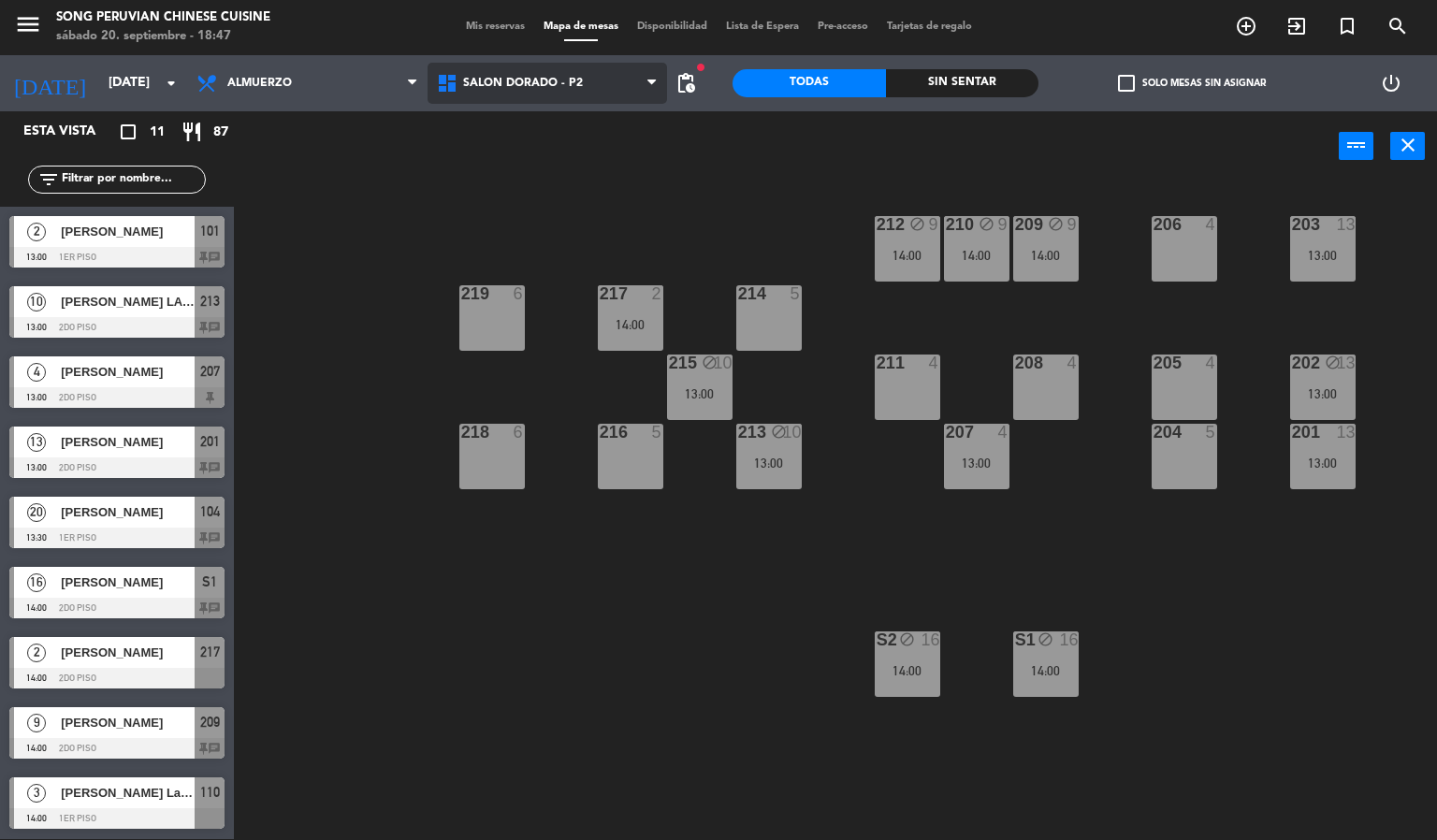
click at [542, 79] on span "SALON DORADO - P2" at bounding box center [523, 83] width 120 height 13
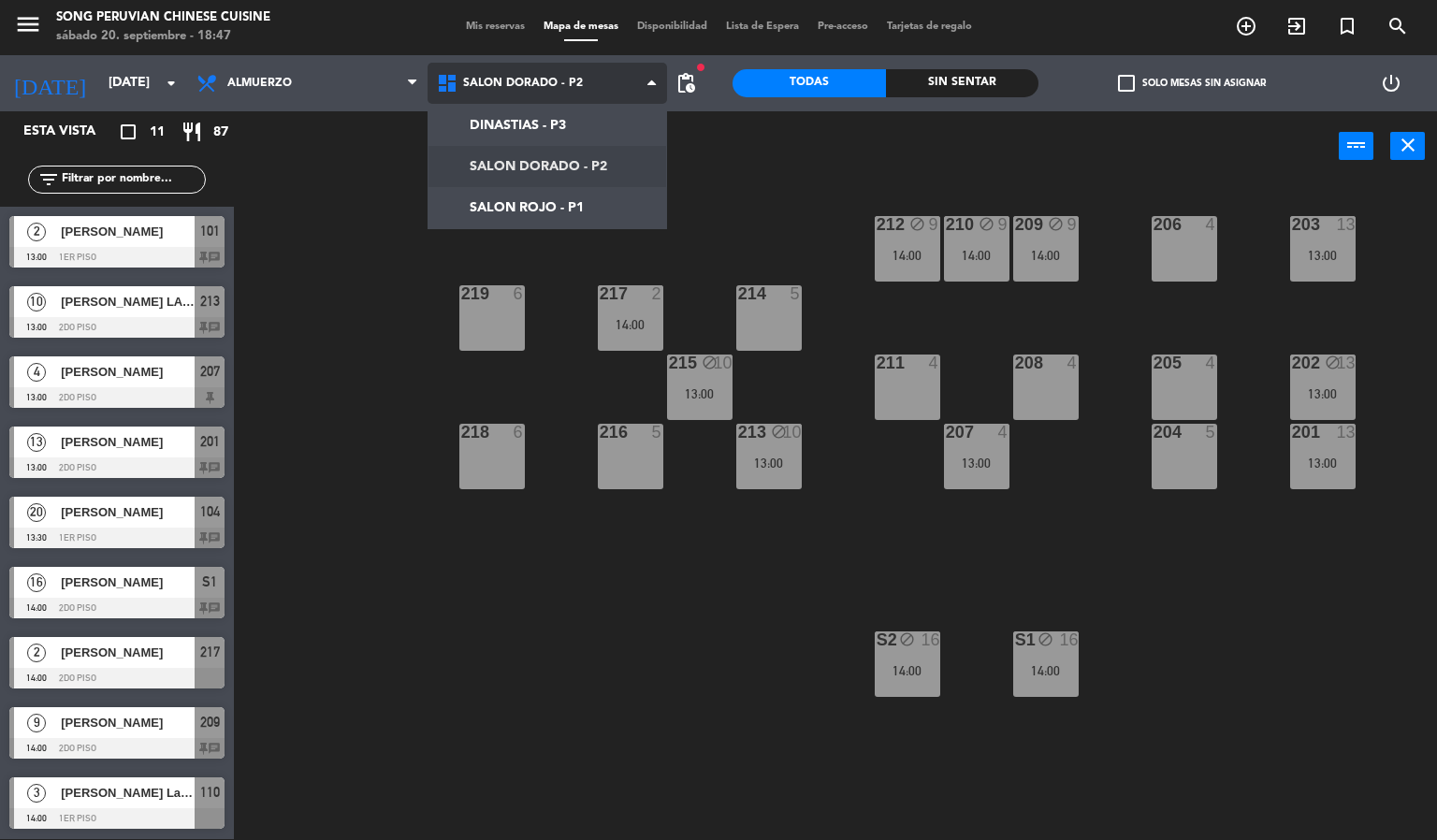
click at [553, 205] on ng-component "menu Song Peruvian Chinese Cuisine [DATE] 20. septiembre - 18:47 Mis reservas M…" at bounding box center [718, 420] width 1437 height 841
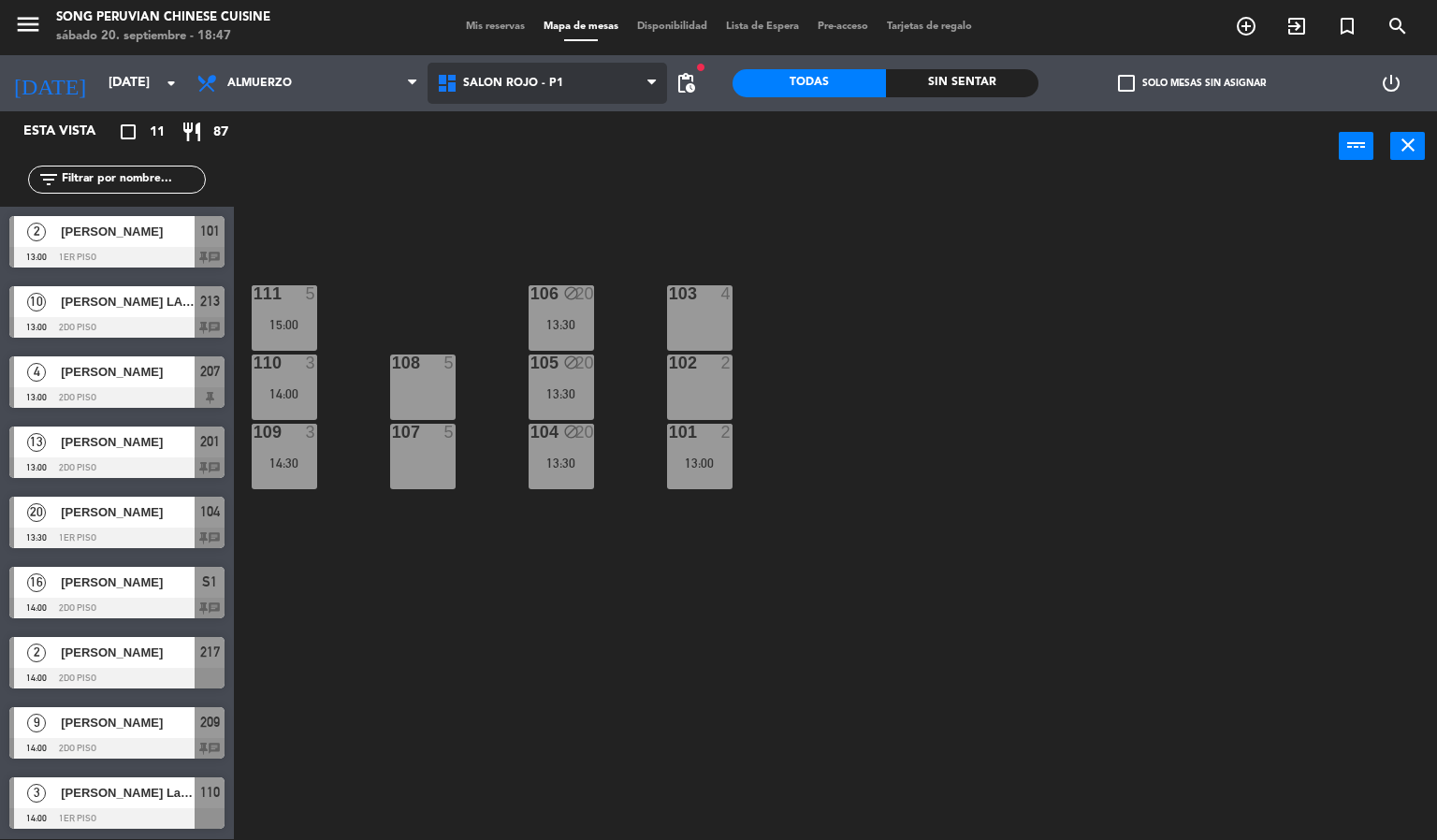
click at [561, 98] on span "SALON ROJO - P1" at bounding box center [547, 83] width 240 height 41
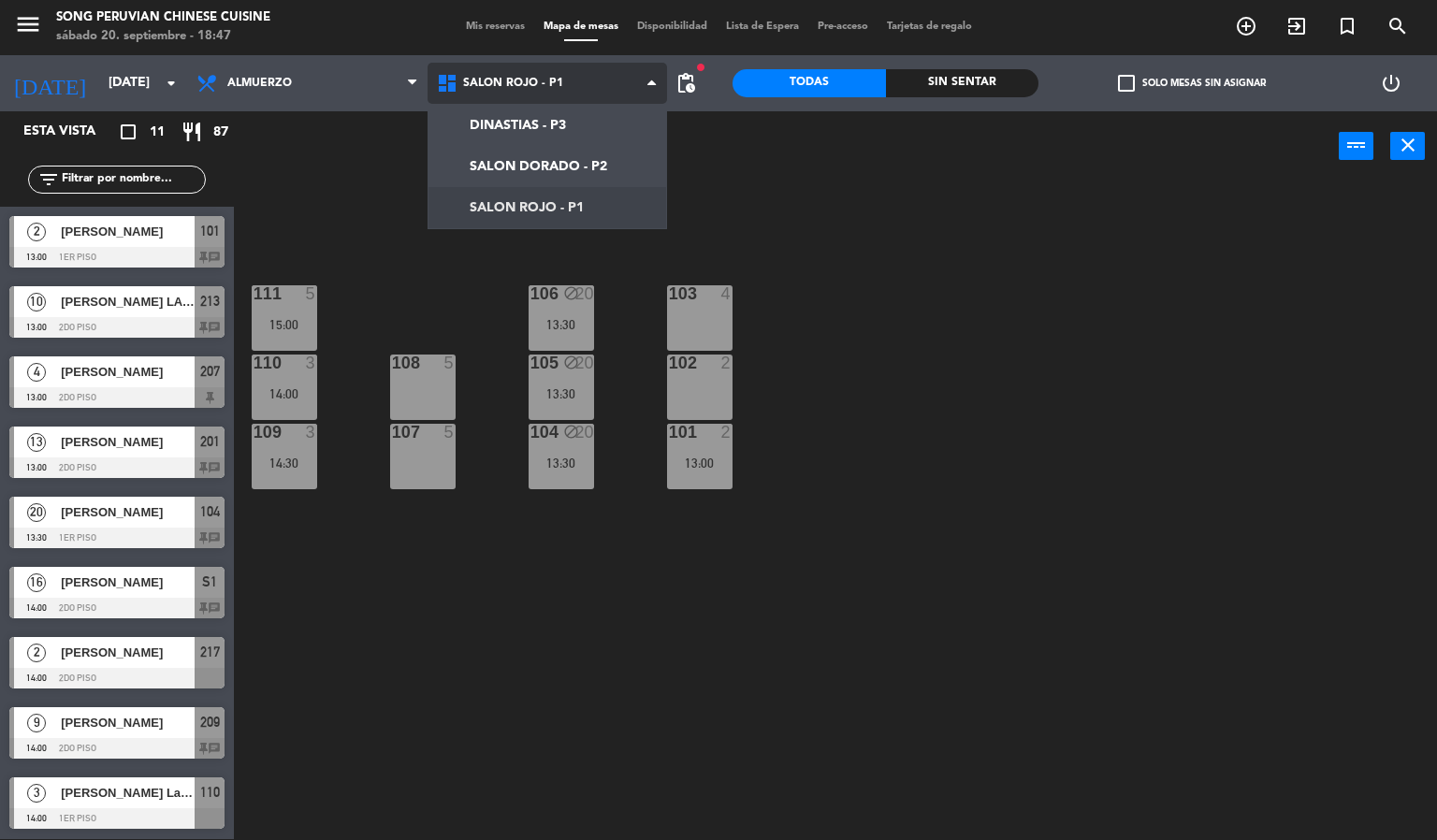
click at [576, 169] on ng-component "menu Song Peruvian Chinese Cuisine [DATE] 20. septiembre - 18:47 Mis reservas M…" at bounding box center [718, 420] width 1437 height 841
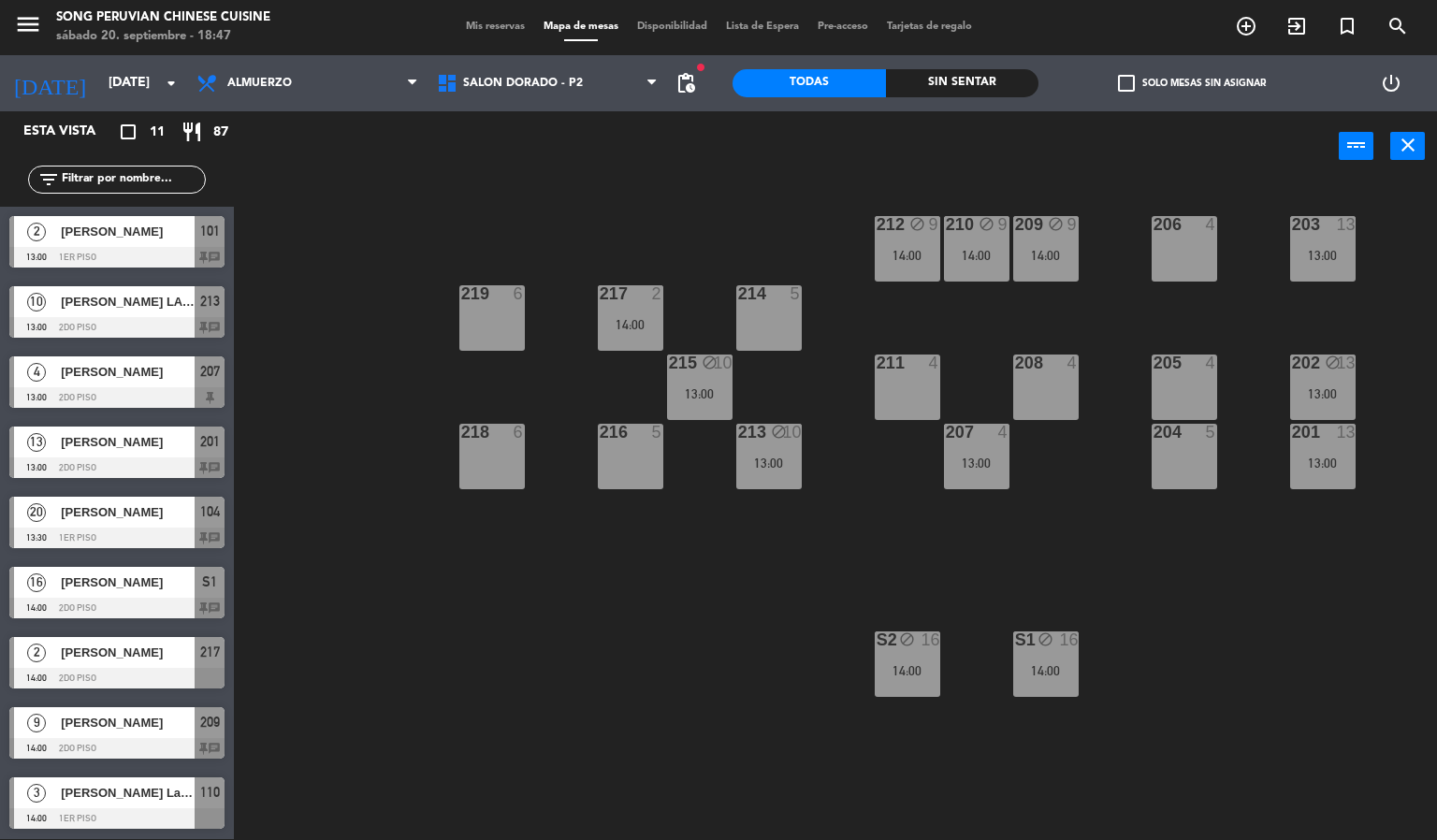
click at [1334, 463] on div "13:00" at bounding box center [1322, 462] width 65 height 13
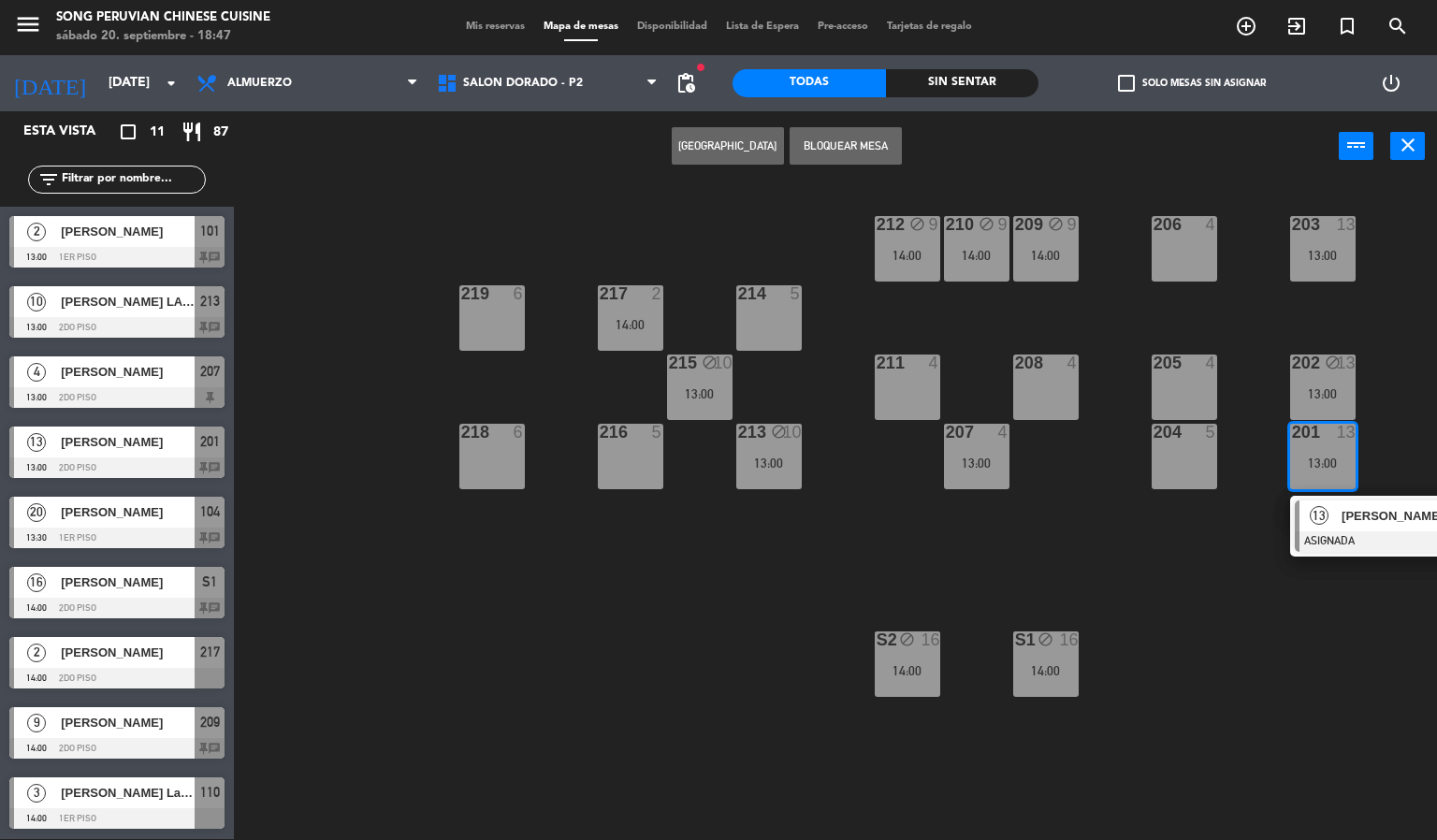
click at [1308, 645] on div "203 13 13:00 206 4 210 block 9 14:00 212 block 9 14:00 209 block 9 14:00 214 5 …" at bounding box center [842, 510] width 1189 height 657
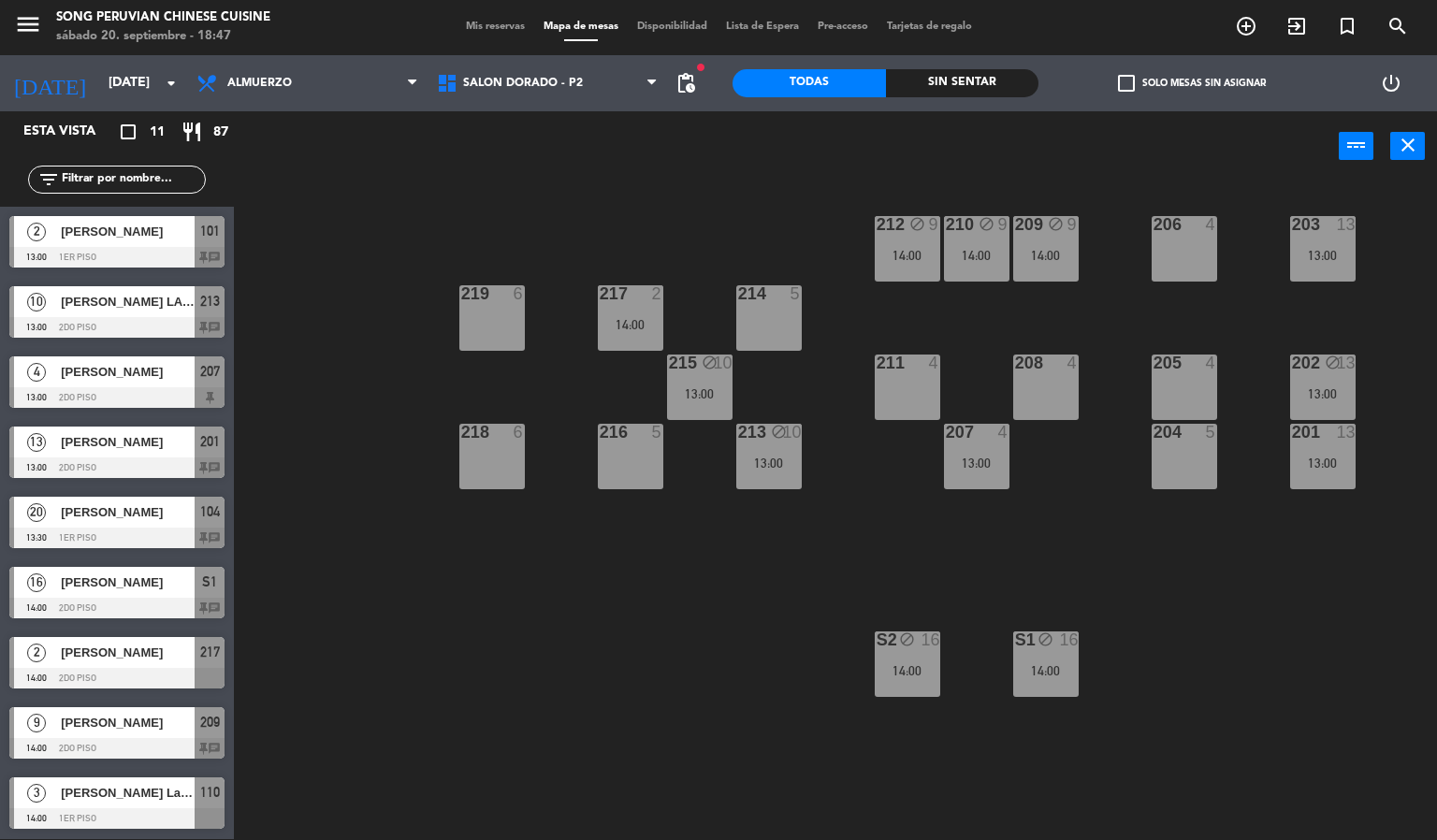
click at [1322, 429] on div at bounding box center [1322, 431] width 31 height 17
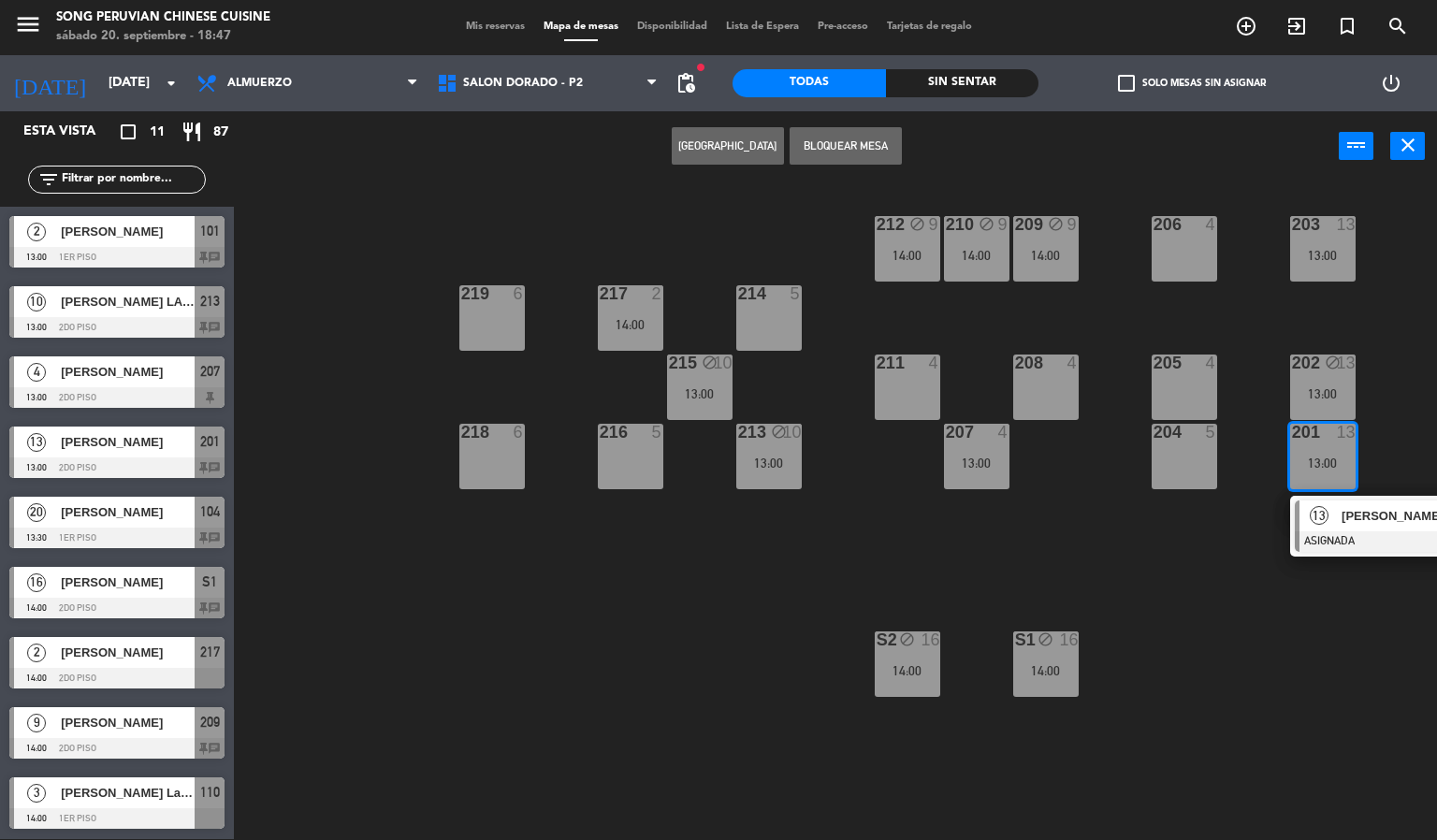
click at [1382, 550] on div at bounding box center [1395, 541] width 202 height 20
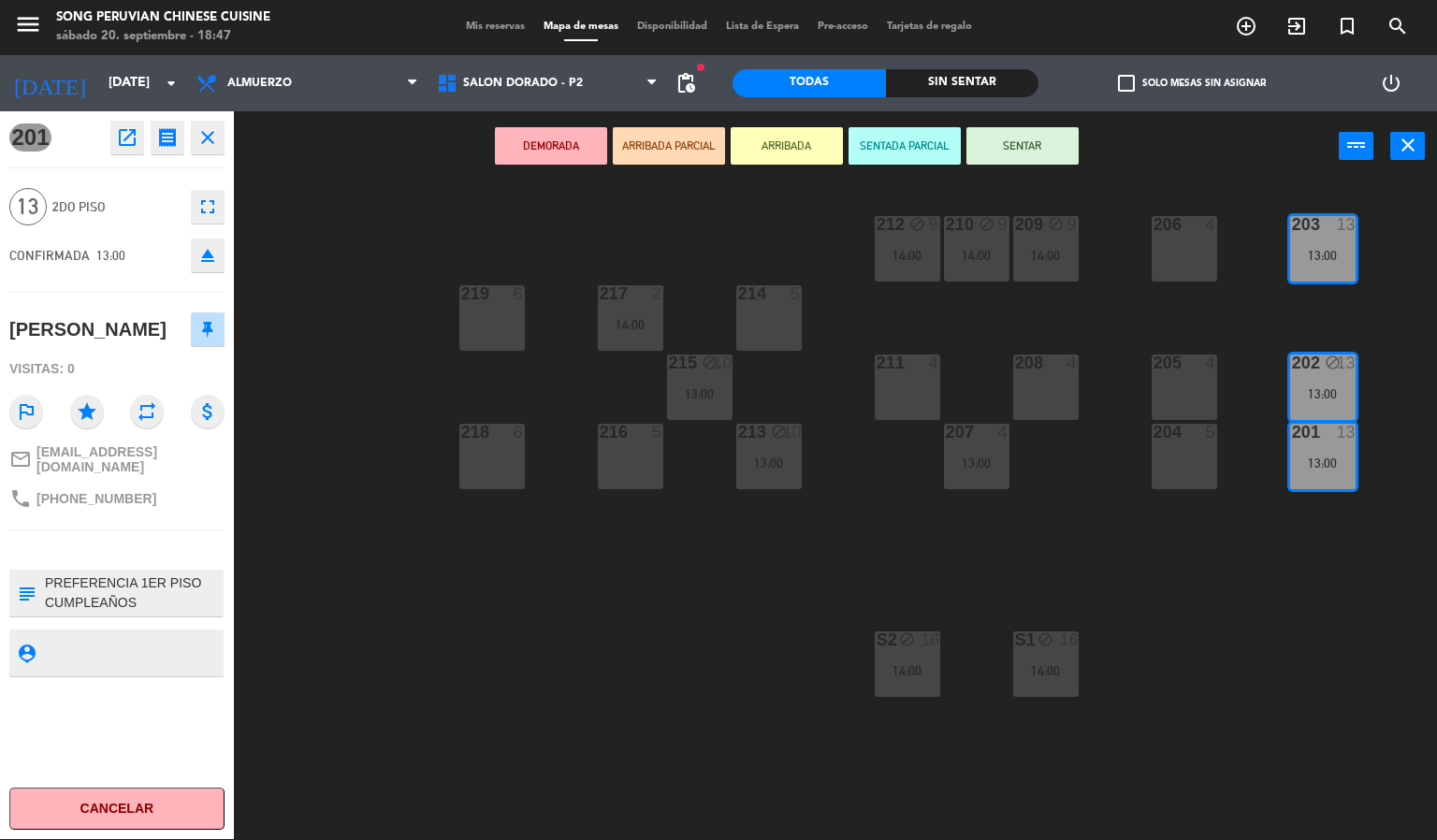
click at [197, 595] on textarea at bounding box center [131, 593] width 178 height 39
type textarea "CUMPLEAÑOS 11A - 2N CONSUMO 100 POR PERSONA"
click at [164, 751] on div "201 open_in_new receipt 1:00 PM [DATE] personas [PERSON_NAME] Mesa 201+202+203 …" at bounding box center [117, 474] width 234 height 727
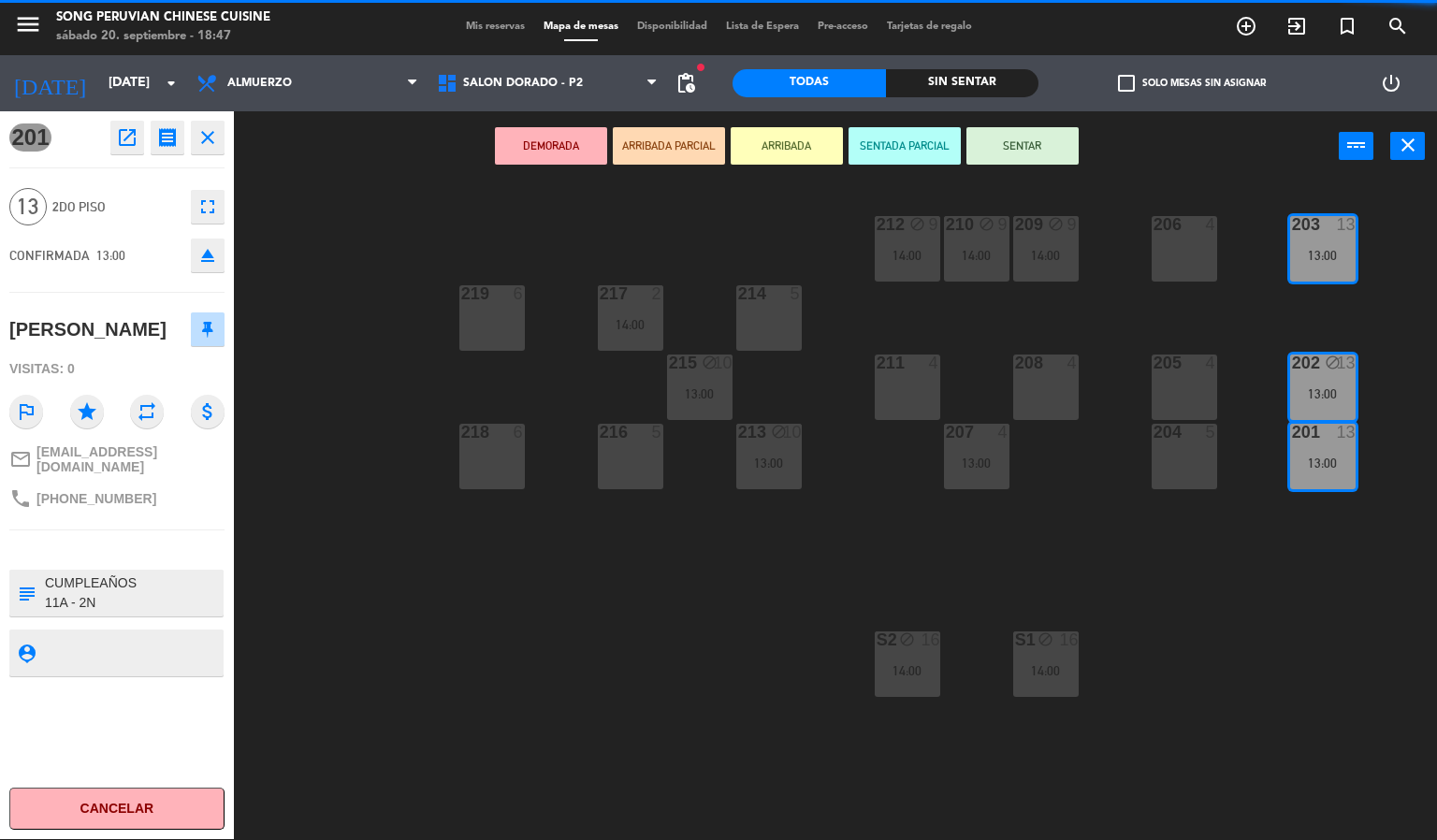
click at [581, 687] on div "203 13 13:00 206 4 210 block 9 14:00 212 block 9 14:00 209 block 9 14:00 214 5 …" at bounding box center [842, 510] width 1189 height 657
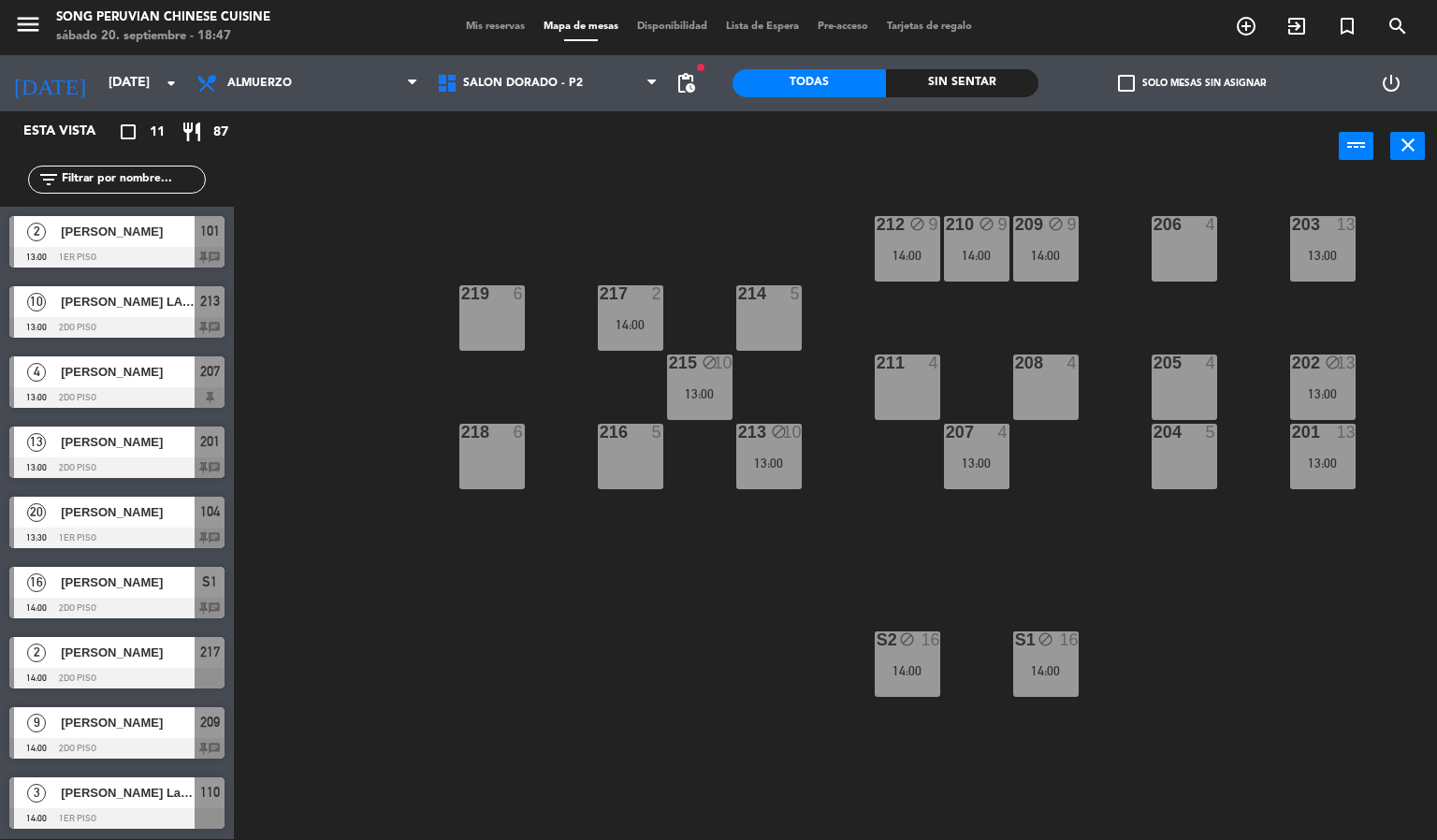
click at [1313, 427] on div at bounding box center [1322, 431] width 31 height 17
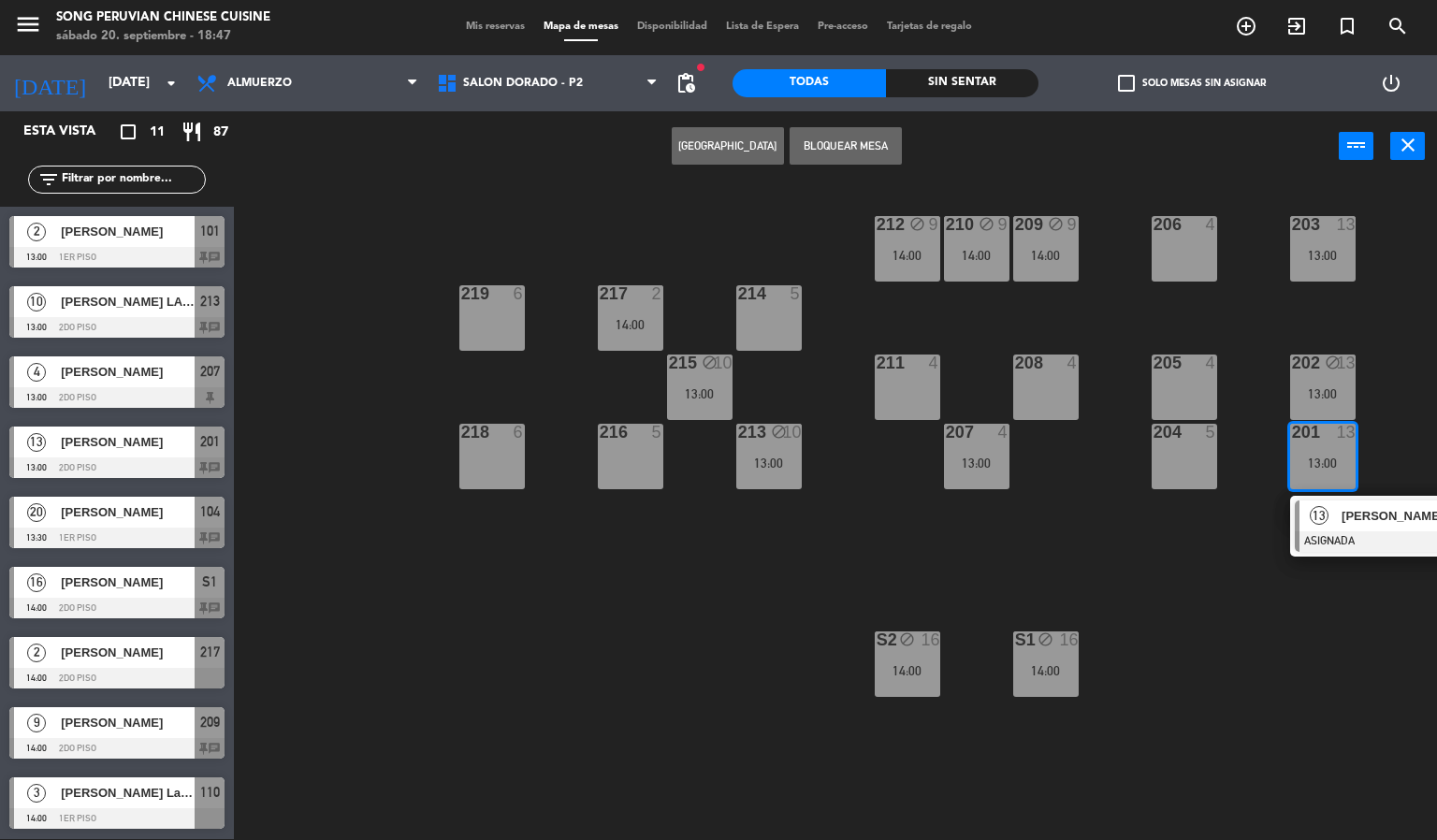
click at [1384, 506] on span "[PERSON_NAME]" at bounding box center [1401, 516] width 120 height 19
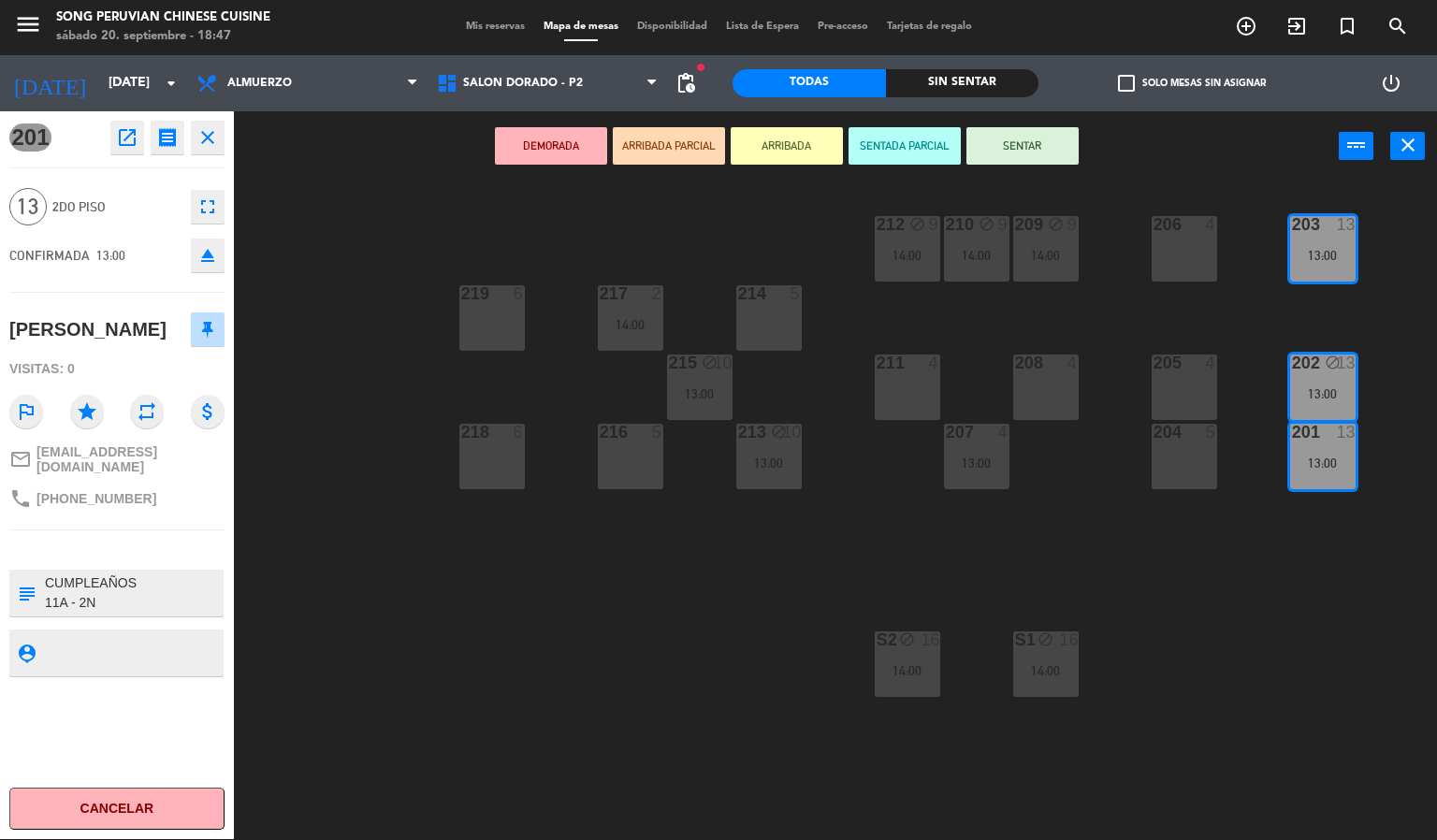
click at [637, 608] on div "203 13 13:00 206 4 210 block 9 14:00 212 block 9 14:00 209 block 9 14:00 214 5 …" at bounding box center [842, 510] width 1189 height 657
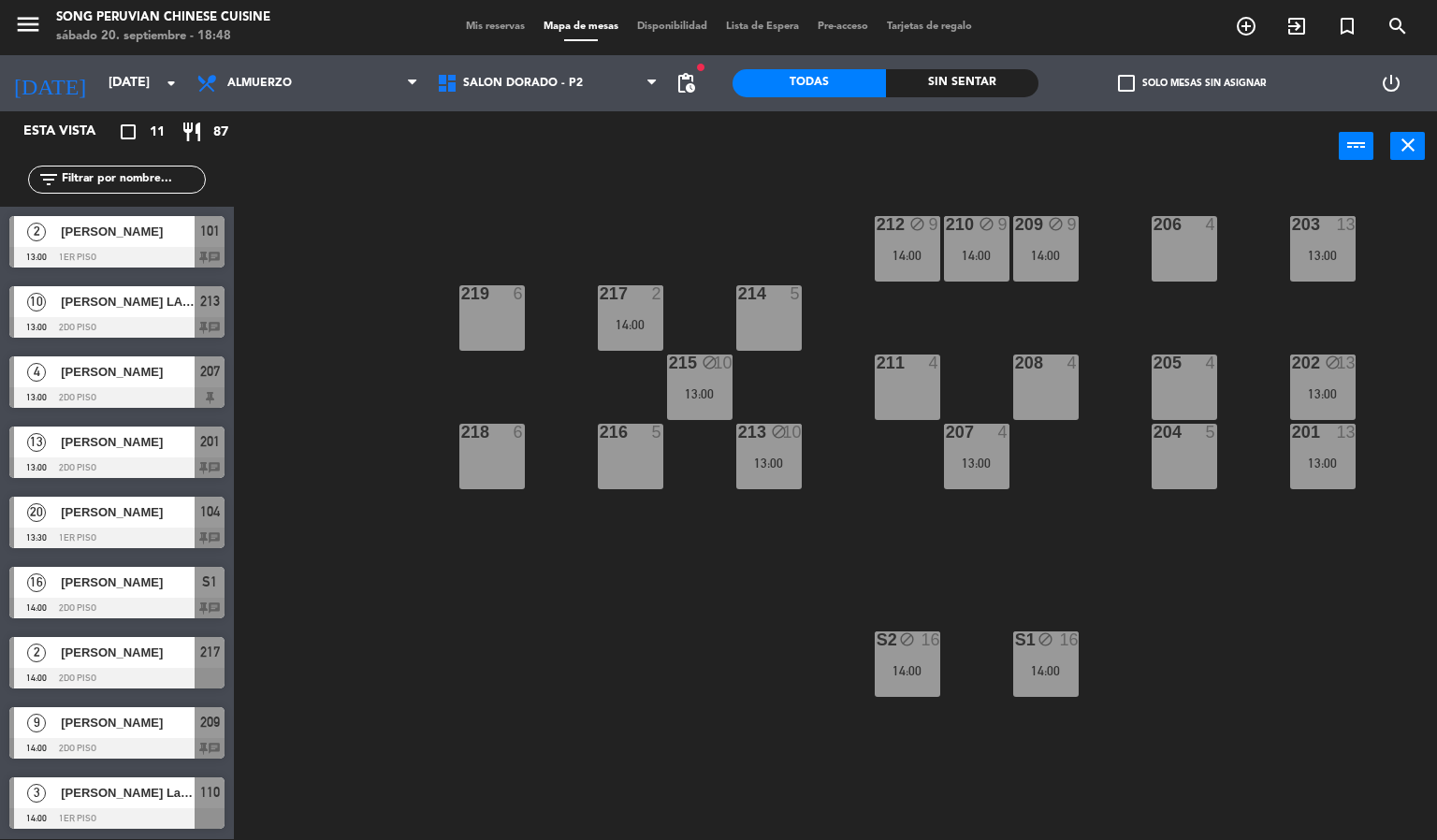
click at [769, 465] on div "13:00" at bounding box center [768, 462] width 65 height 13
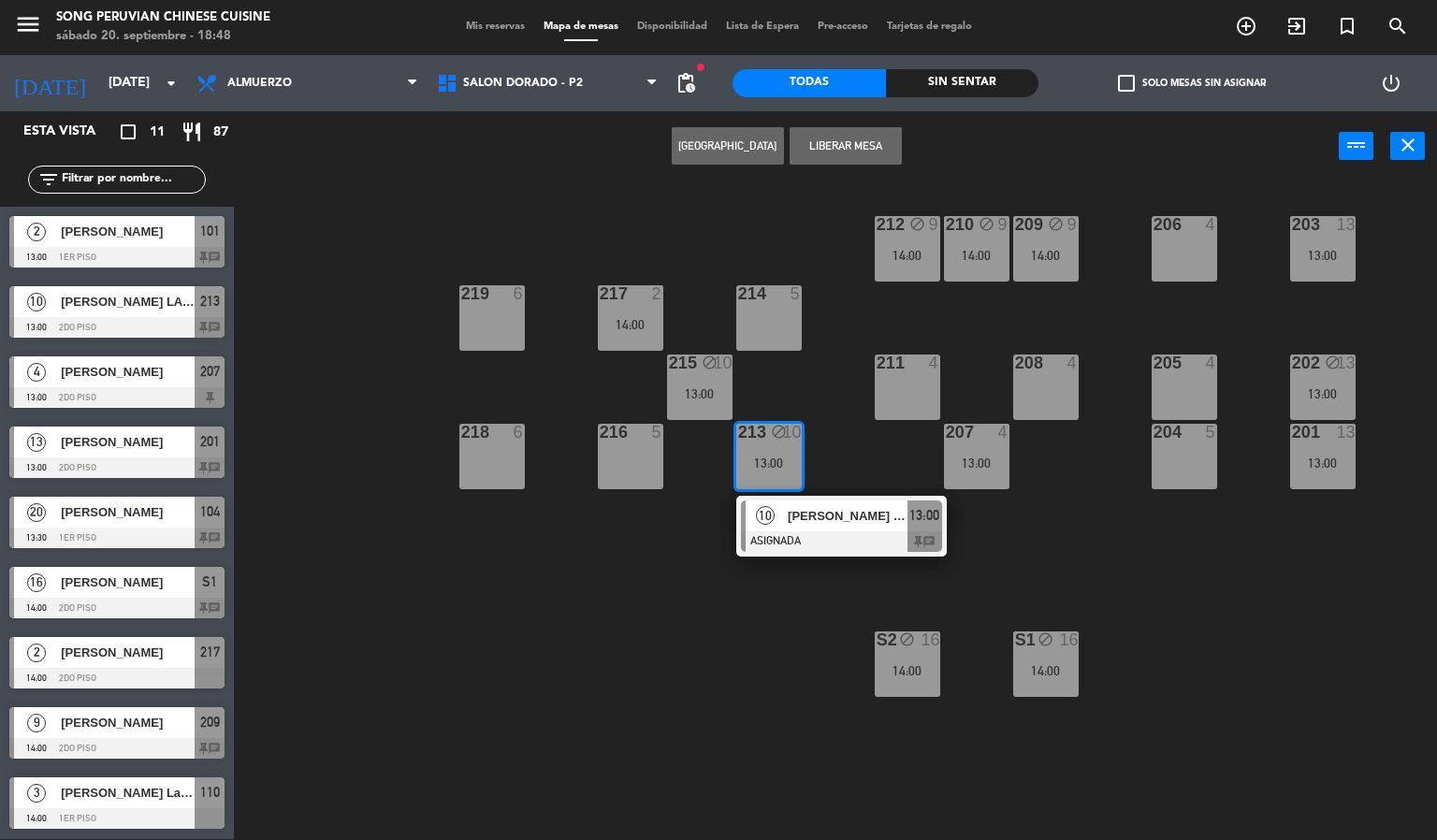
click at [1063, 250] on div "14:00" at bounding box center [1045, 255] width 65 height 13
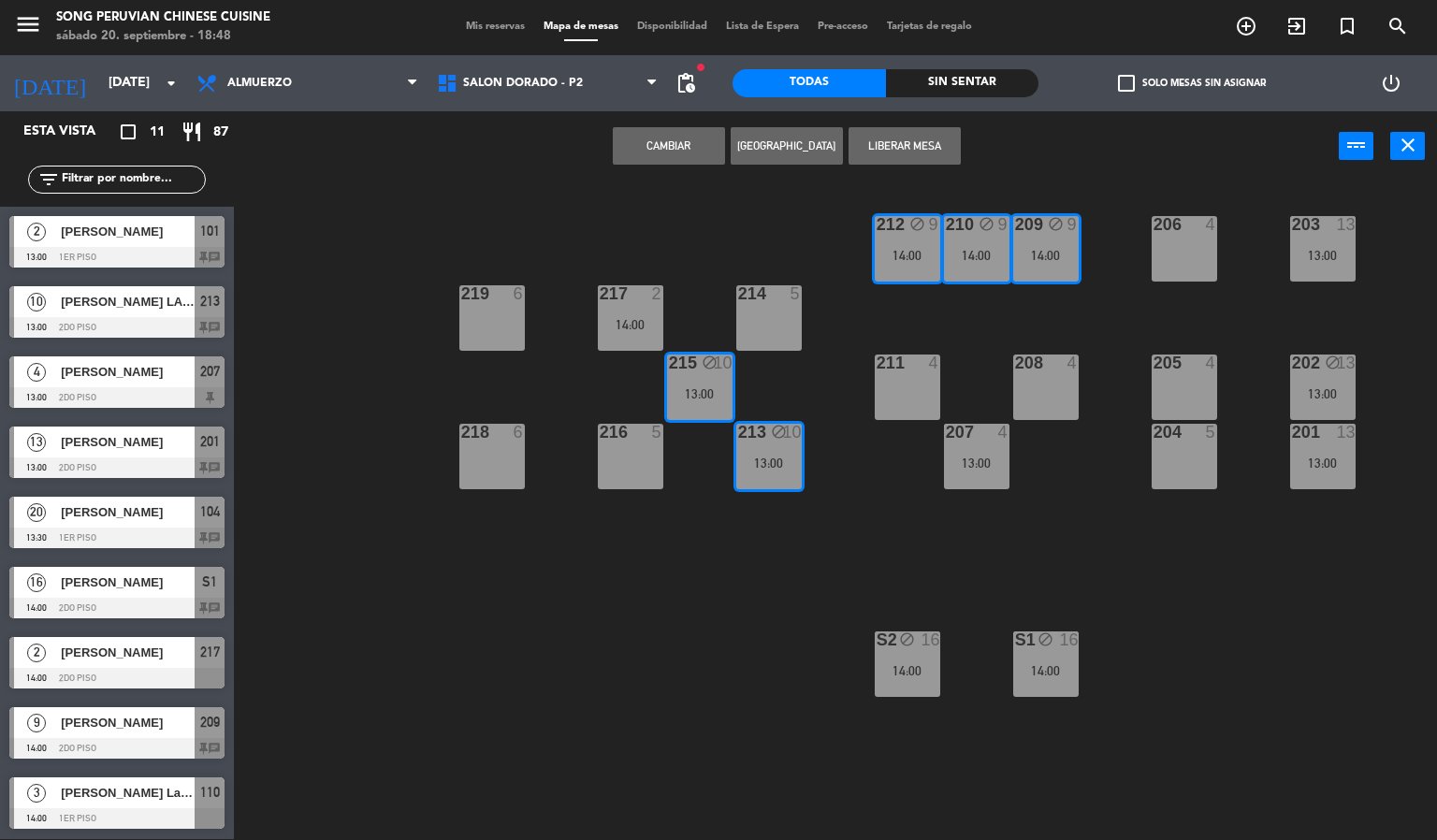
click at [668, 135] on button "Cambiar" at bounding box center [668, 146] width 112 height 37
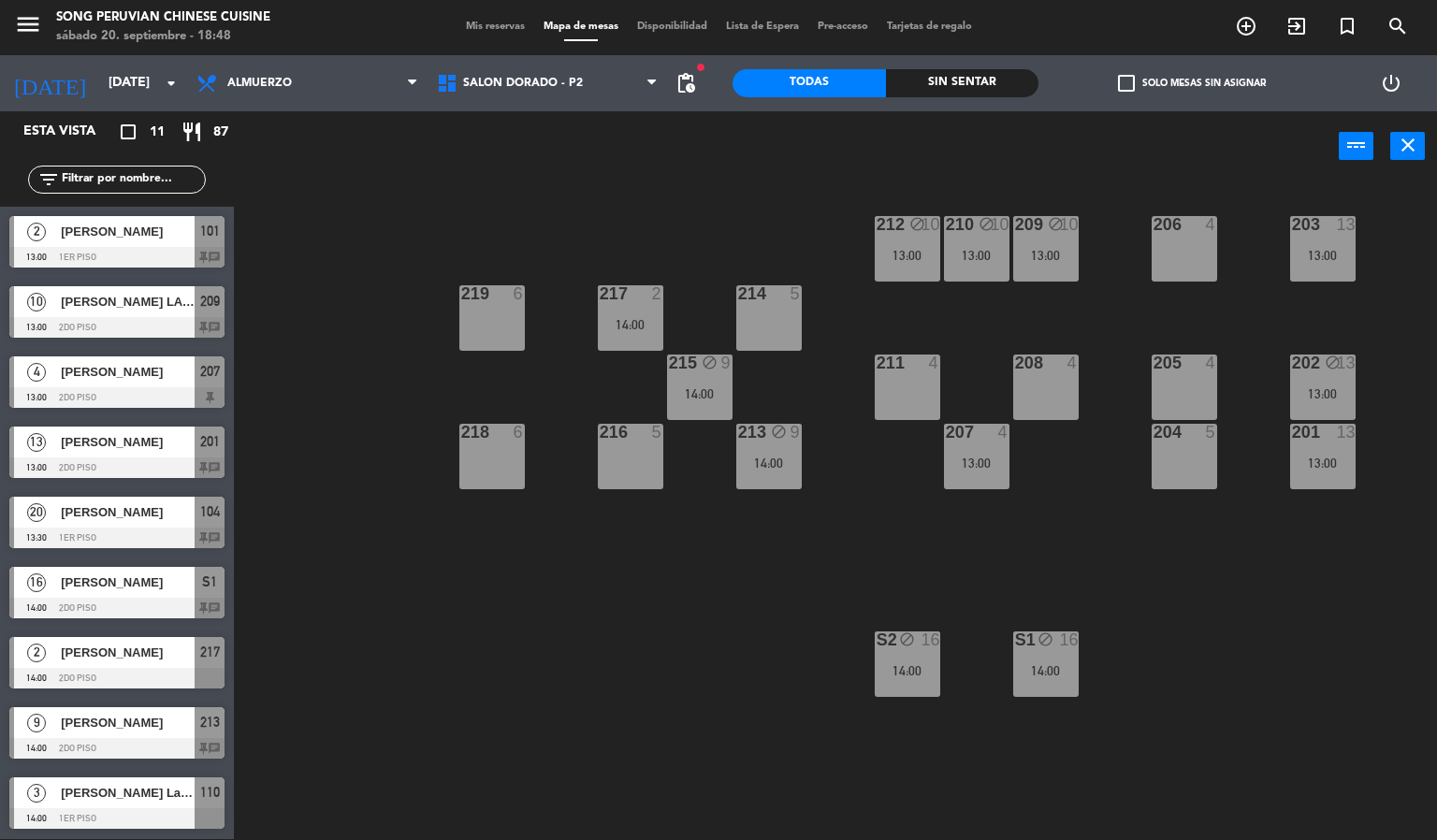
click at [1353, 460] on div "13:00" at bounding box center [1322, 462] width 65 height 13
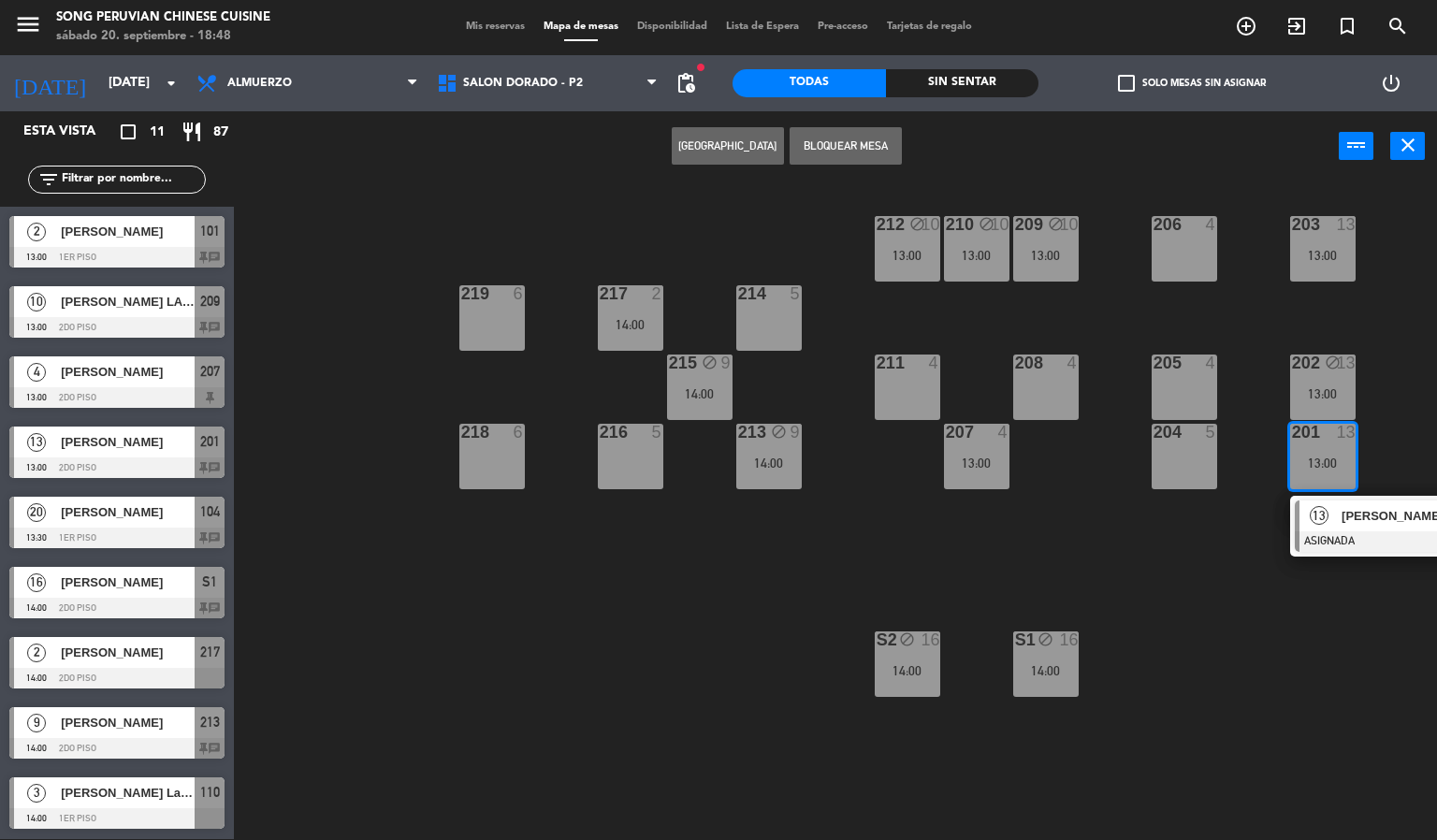
click at [789, 453] on div "213 block 9 14:00" at bounding box center [768, 456] width 65 height 65
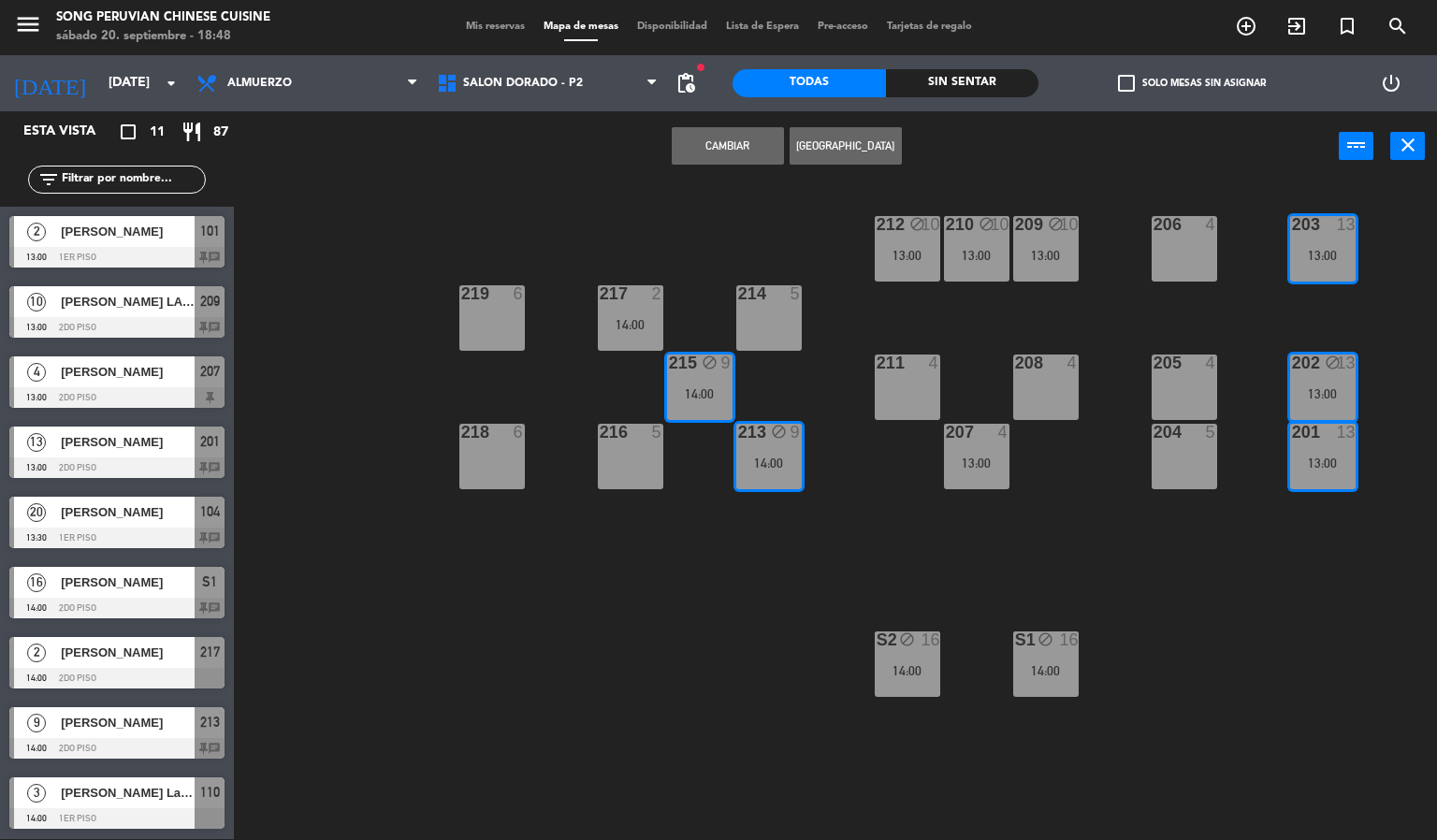
click at [725, 143] on button "Cambiar" at bounding box center [727, 146] width 112 height 37
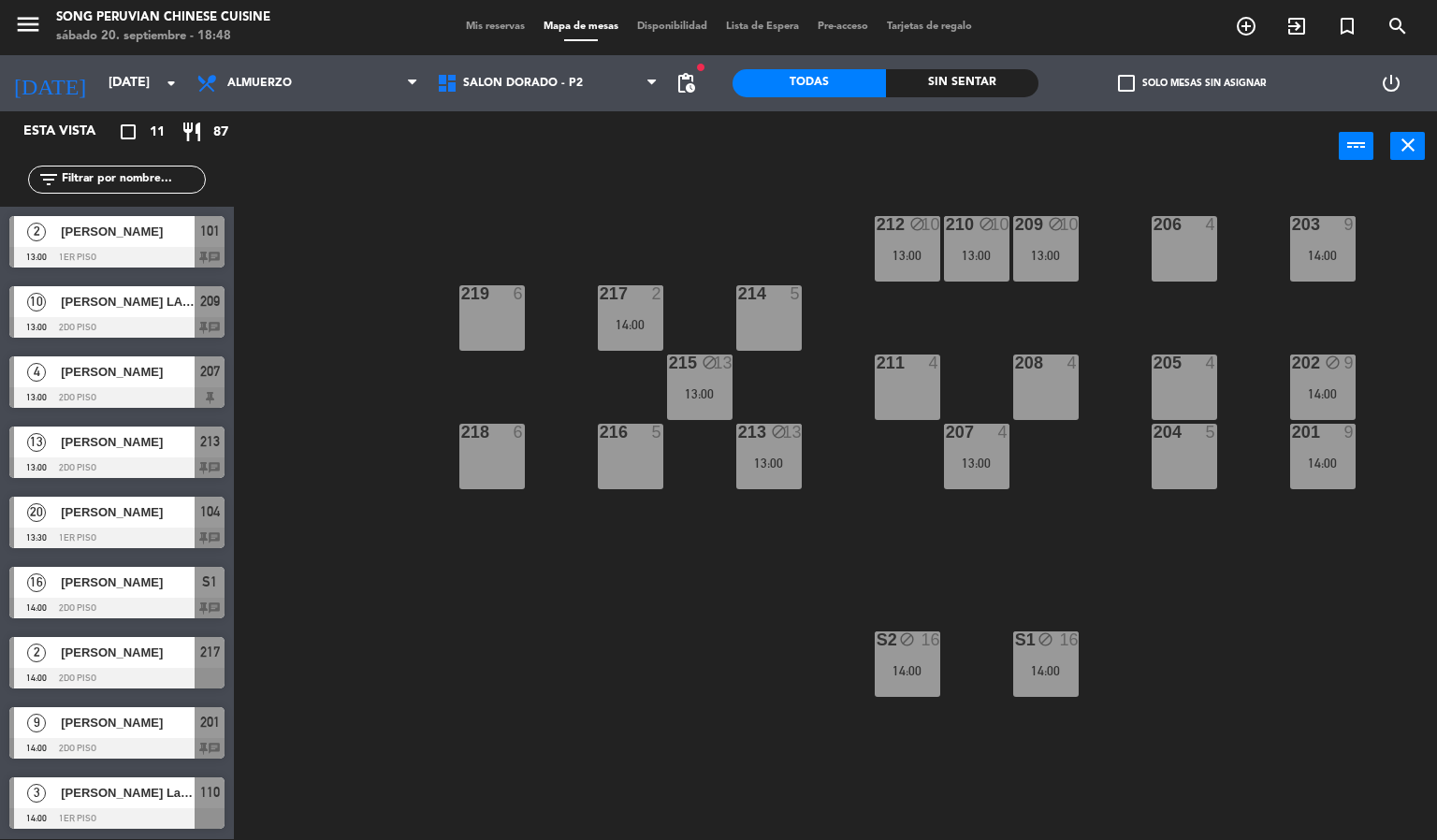
click at [769, 614] on div "203 9 14:00 206 4 210 block 10 13:00 212 block 10 13:00 209 block 10 13:00 214 …" at bounding box center [842, 510] width 1189 height 657
click at [763, 464] on div "13:00" at bounding box center [768, 462] width 65 height 13
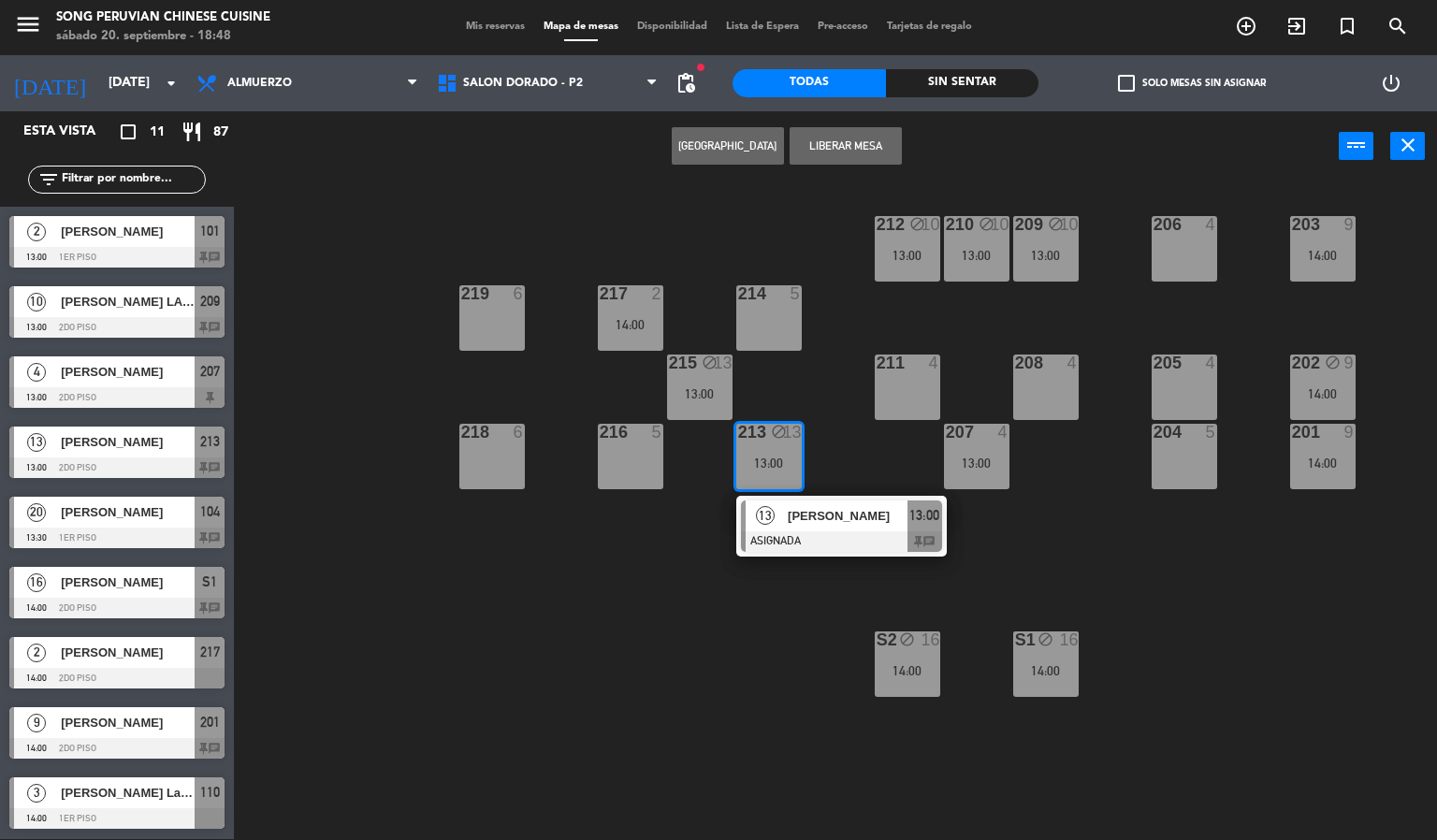
click at [888, 545] on div at bounding box center [841, 541] width 202 height 20
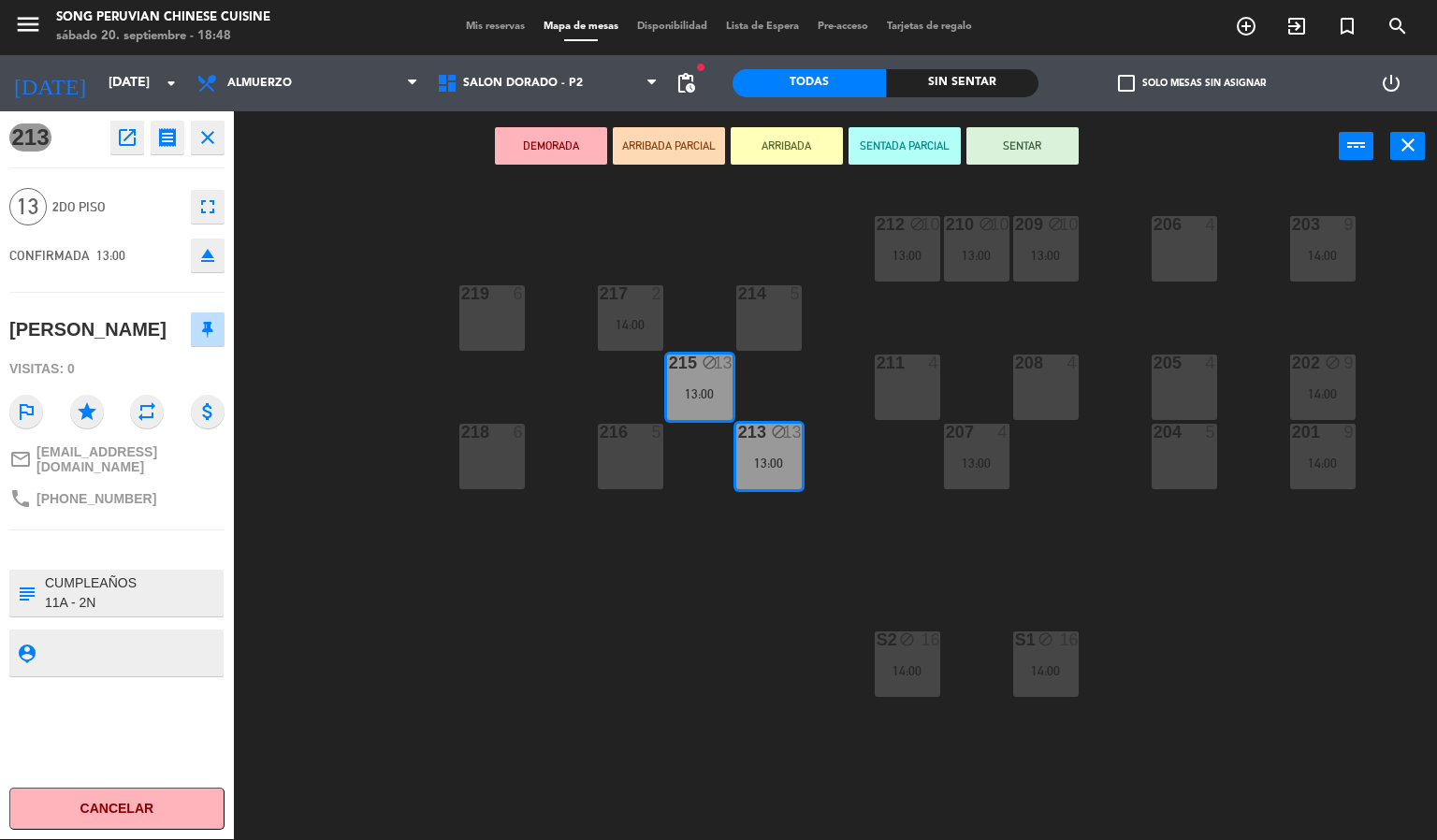
click at [205, 244] on icon "eject" at bounding box center [207, 255] width 22 height 22
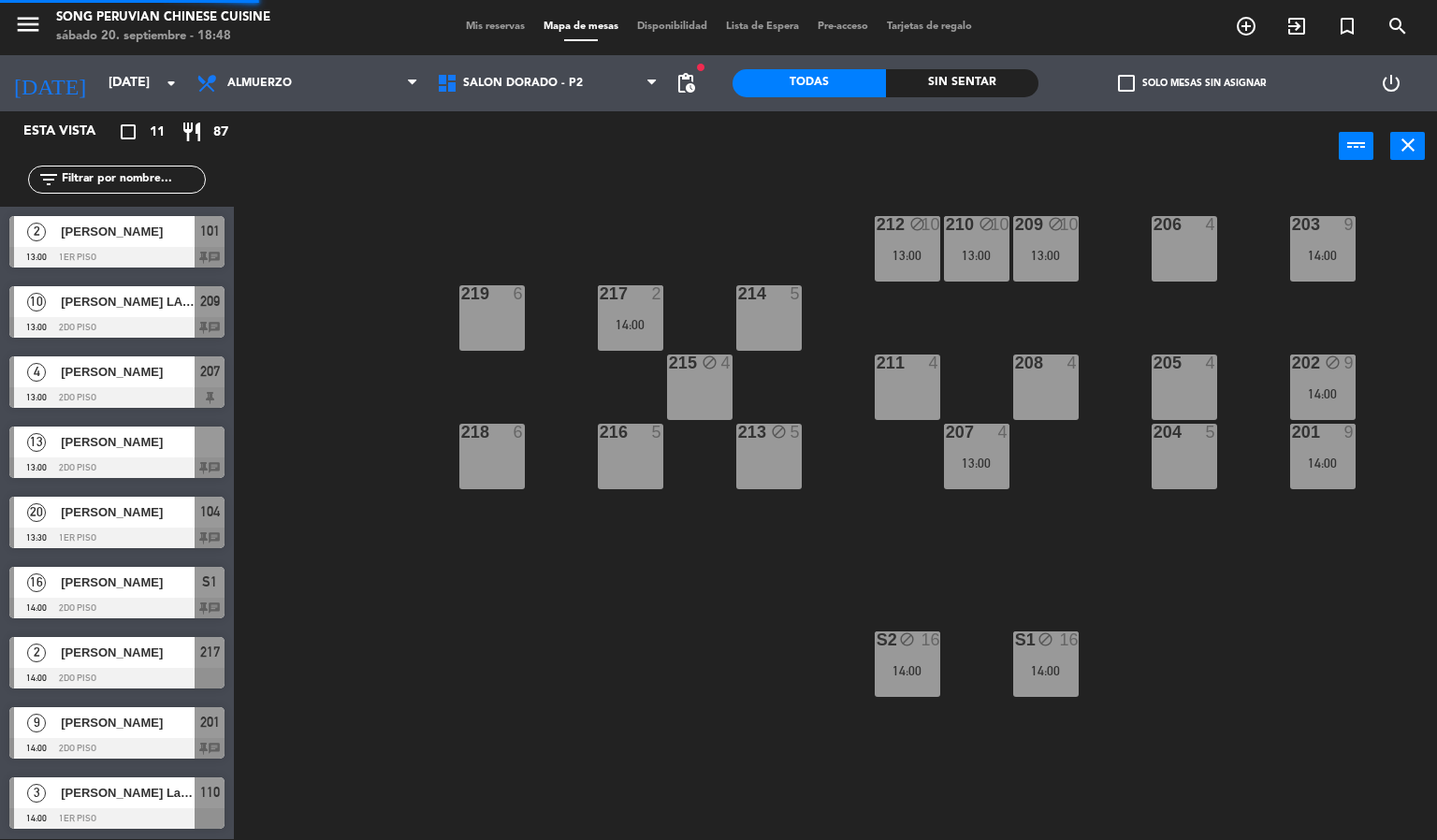
click at [511, 716] on div "203 9 14:00 206 4 210 block 10 13:00 212 block 10 13:00 209 block 10 13:00 214 …" at bounding box center [842, 510] width 1189 height 657
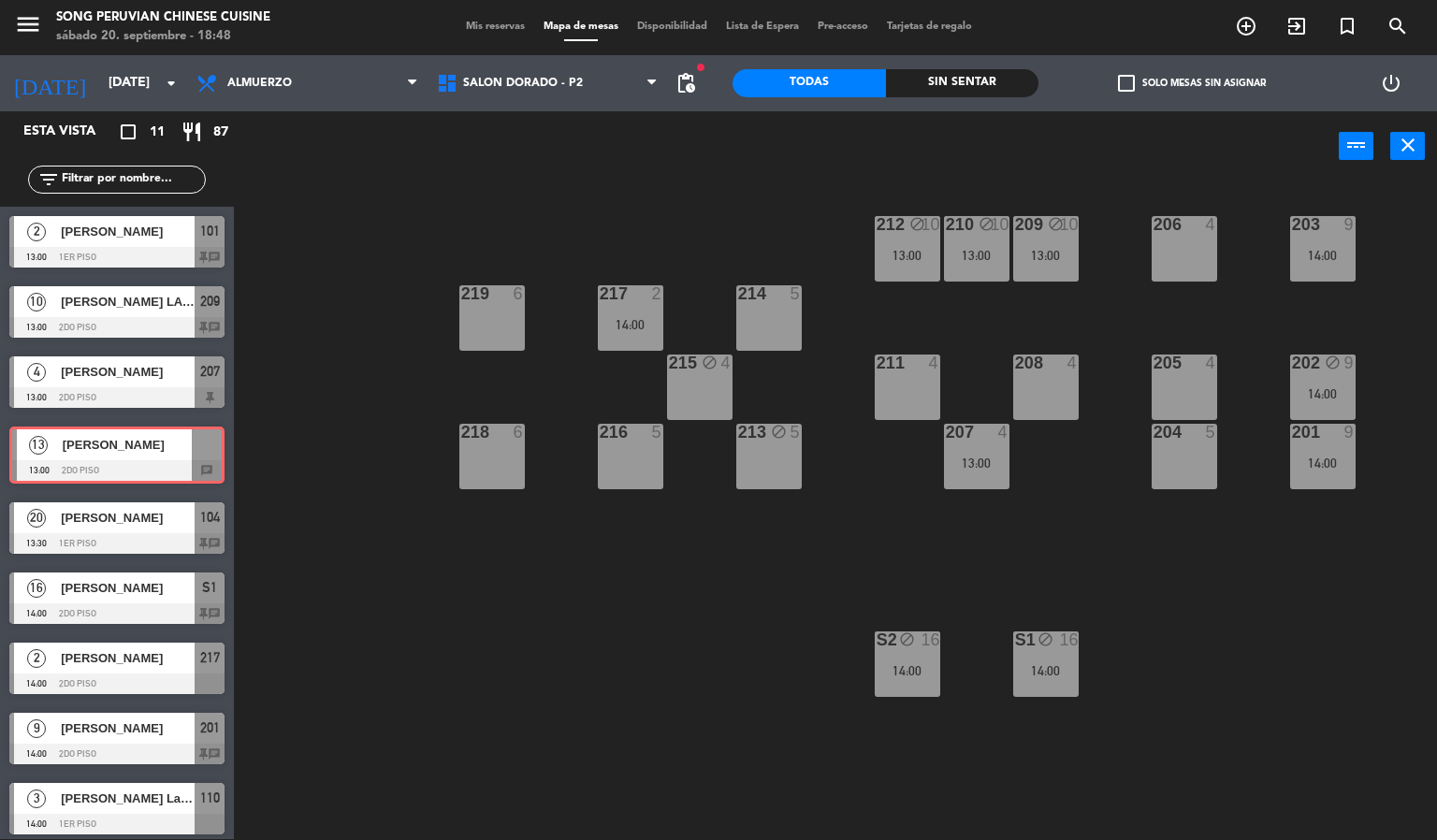
click at [778, 561] on div "203 9 14:00 206 4 210 block 10 13:00 212 block 10 13:00 209 block 10 13:00 214 …" at bounding box center [842, 510] width 1189 height 657
click at [322, 340] on div "203 9 14:00 206 4 210 block 10 13:00 212 block 10 13:00 209 block 10 13:00 214 …" at bounding box center [842, 510] width 1189 height 657
click at [474, 682] on div "203 9 14:00 206 4 210 block 10 13:00 212 block 10 13:00 209 block 10 13:00 214 …" at bounding box center [842, 510] width 1189 height 657
click at [767, 589] on div "203 9 14:00 206 4 210 block 10 13:00 212 block 10 13:00 209 block 10 13:00 214 …" at bounding box center [842, 510] width 1189 height 657
click at [888, 545] on div "203 9 14:00 206 4 210 block 10 13:00 212 block 10 13:00 209 block 10 13:00 214 …" at bounding box center [842, 510] width 1189 height 657
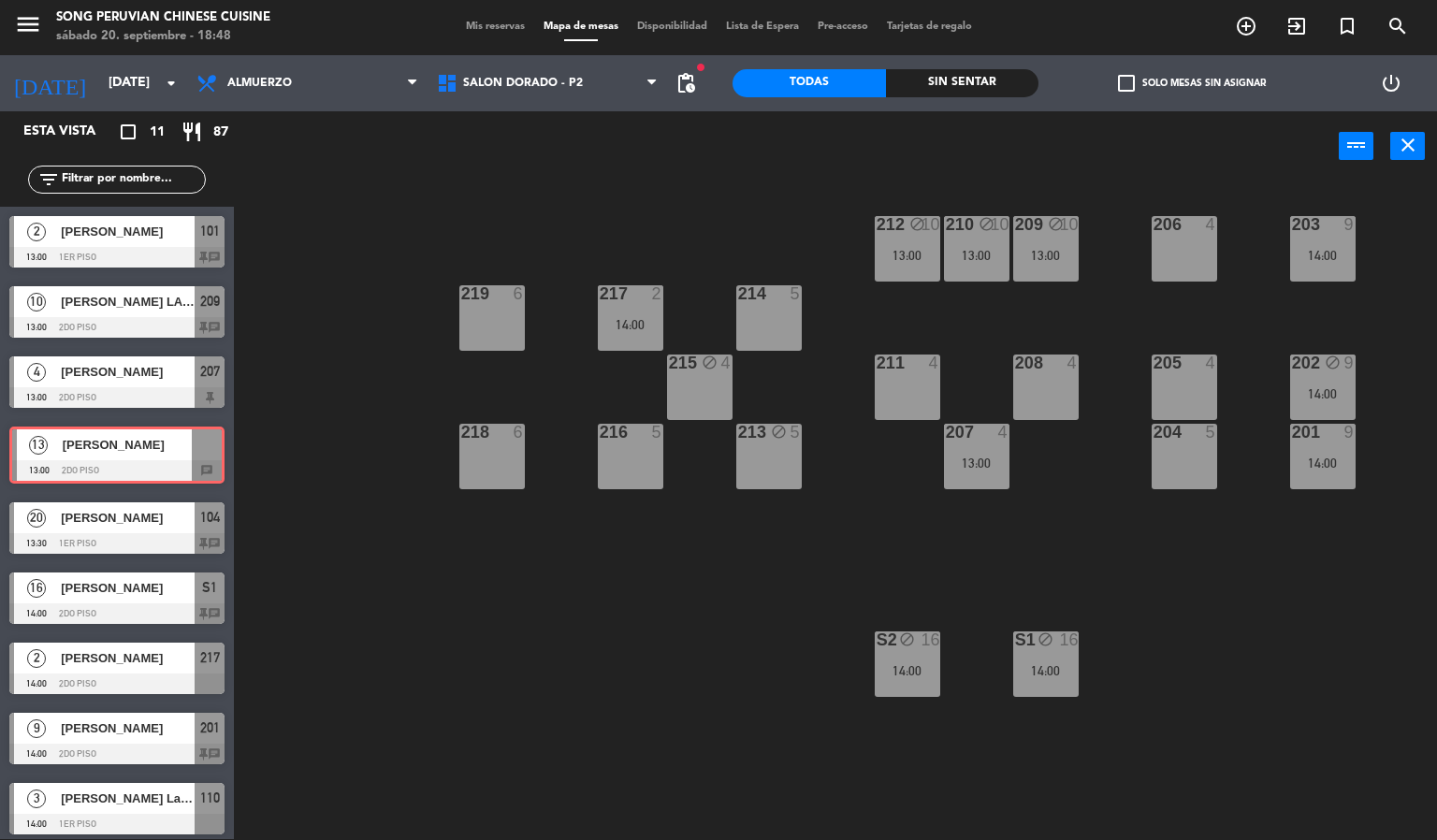
click at [359, 286] on div "203 9 14:00 206 4 210 block 10 13:00 212 block 10 13:00 209 block 10 13:00 214 …" at bounding box center [842, 510] width 1189 height 657
click at [335, 183] on div "203 9 14:00 206 4 210 block 10 13:00 212 block 10 13:00 209 block 10 13:00 214 …" at bounding box center [842, 510] width 1189 height 657
click at [182, 455] on span "[PERSON_NAME]" at bounding box center [127, 445] width 129 height 19
click at [539, 715] on div "203 9 14:00 206 4 210 block 10 13:00 212 block 10 13:00 209 block 10 13:00 214 …" at bounding box center [842, 510] width 1189 height 657
drag, startPoint x: 627, startPoint y: 642, endPoint x: 620, endPoint y: 632, distance: 12.2
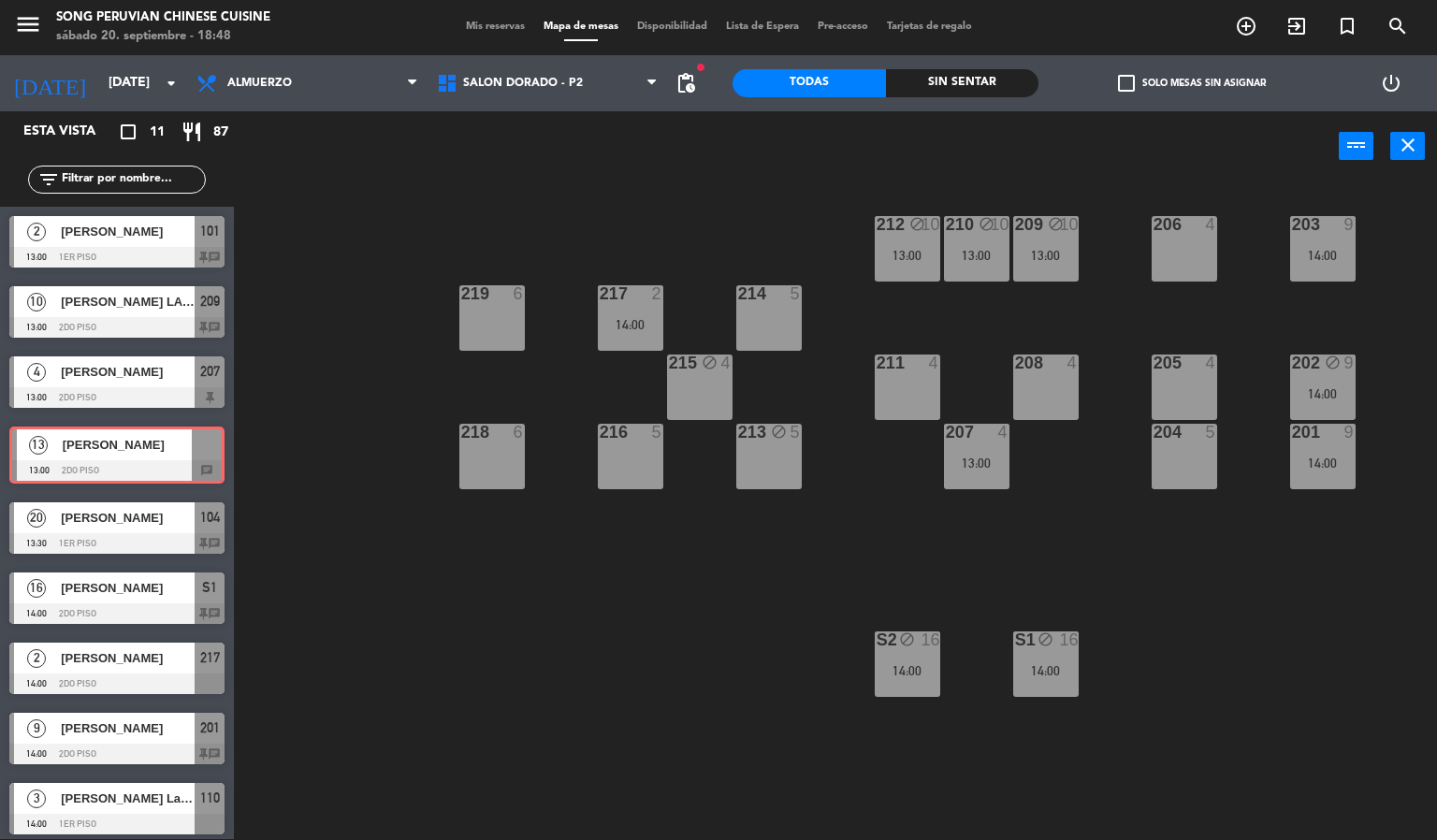
click at [623, 637] on div "203 9 14:00 206 4 210 block 10 13:00 212 block 10 13:00 209 block 10 13:00 214 …" at bounding box center [842, 510] width 1189 height 657
click at [620, 632] on div "203 9 14:00 206 4 210 block 10 13:00 212 block 10 13:00 209 block 10 13:00 214 …" at bounding box center [842, 510] width 1189 height 657
drag, startPoint x: 497, startPoint y: 538, endPoint x: 452, endPoint y: 411, distance: 134.7
click at [472, 474] on div "203 9 14:00 206 4 210 block 10 13:00 212 block 10 13:00 209 block 10 13:00 214 …" at bounding box center [842, 510] width 1189 height 657
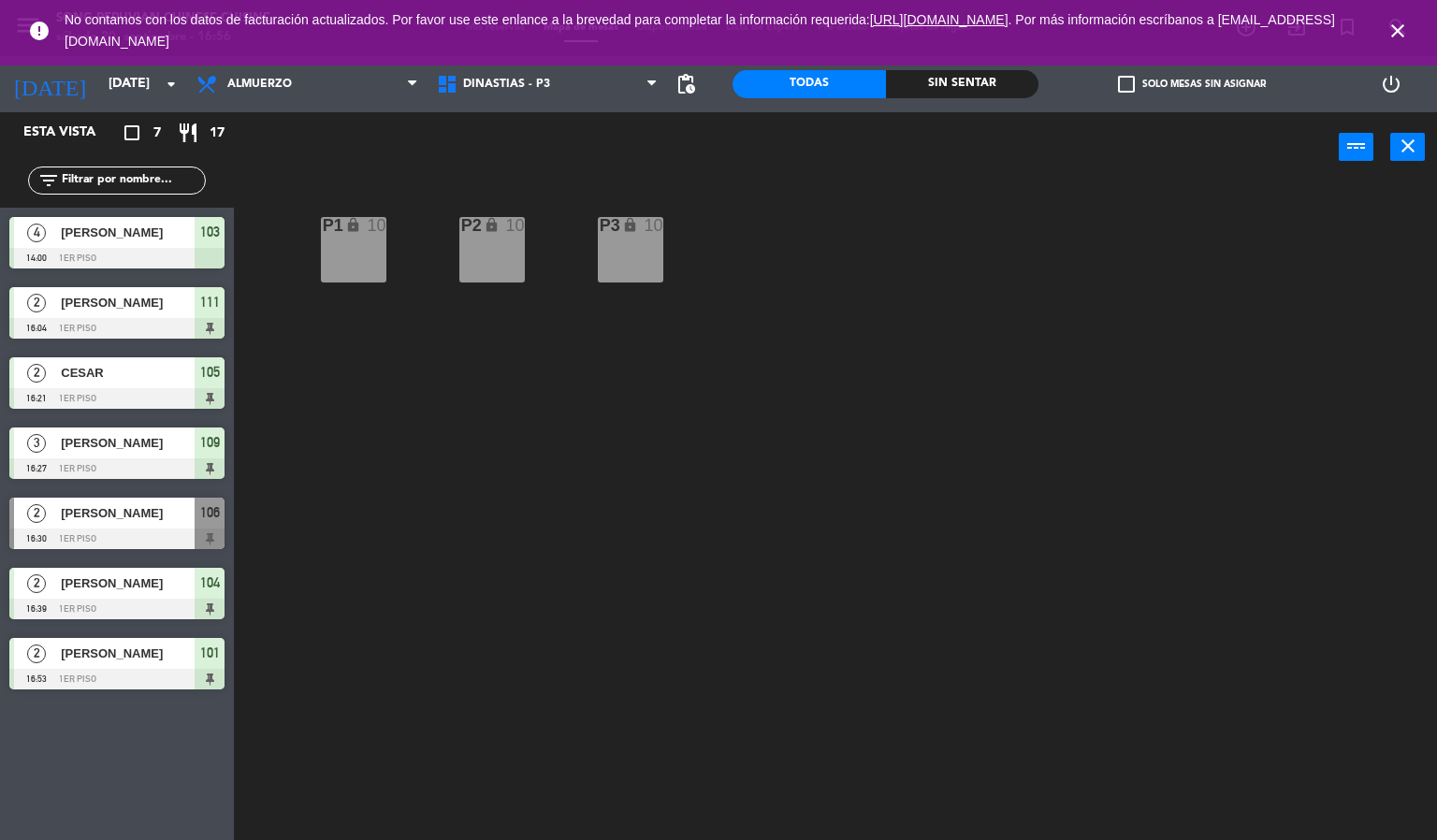
click at [1387, 31] on icon "close" at bounding box center [1397, 30] width 22 height 22
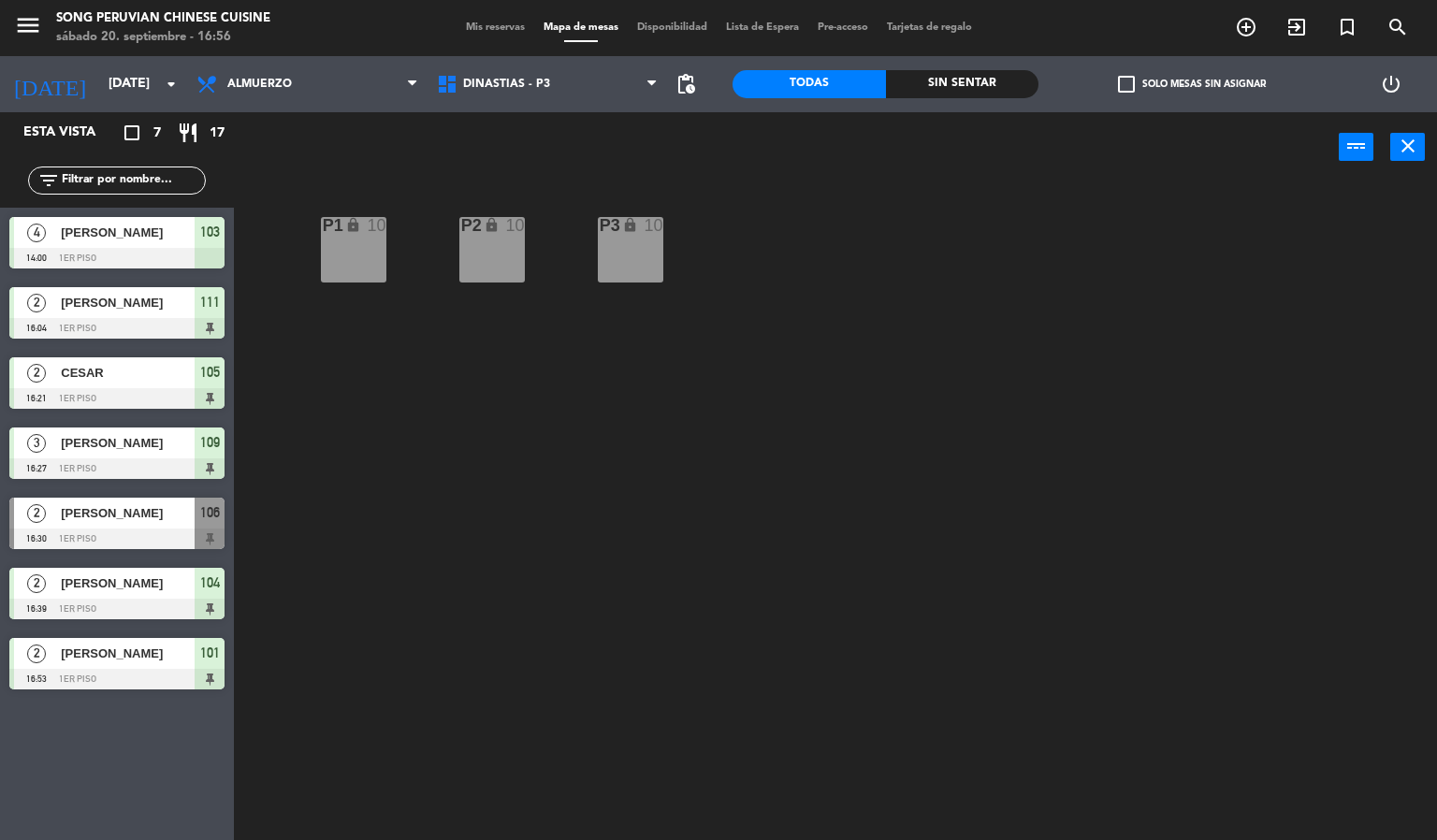
click at [952, 651] on div "P2 lock 10 P3 lock 10 P1 lock 10" at bounding box center [842, 511] width 1189 height 657
click at [1028, 377] on div "P2 lock 10 P3 lock 10 P1 lock 10" at bounding box center [842, 511] width 1189 height 657
click at [553, 80] on span "DINASTIAS - P3" at bounding box center [547, 84] width 240 height 41
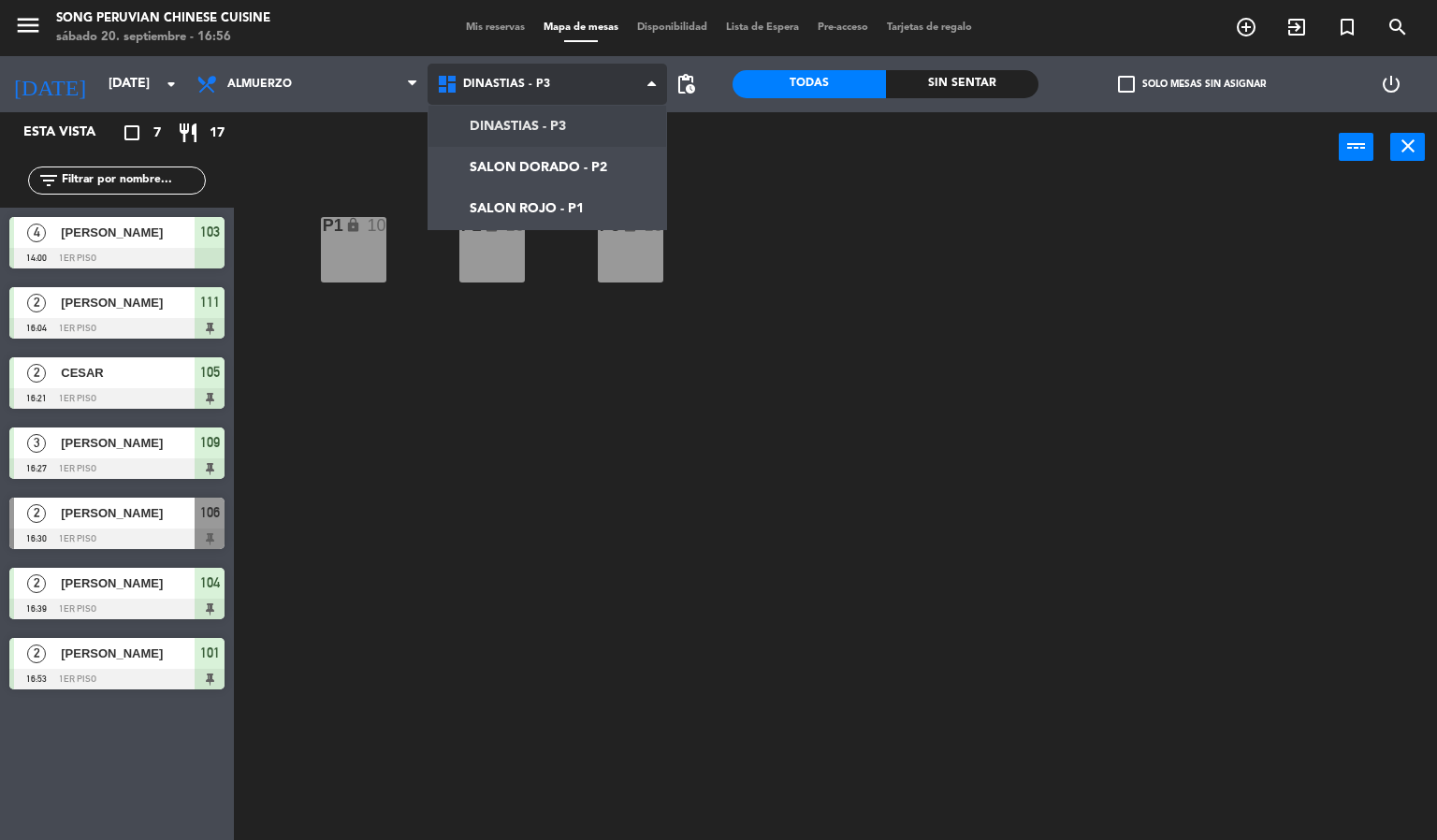
click at [608, 195] on ng-component "menu Song Peruvian Chinese Cuisine sábado 20. septiembre - 16:56 Mis reservas M…" at bounding box center [718, 420] width 1437 height 841
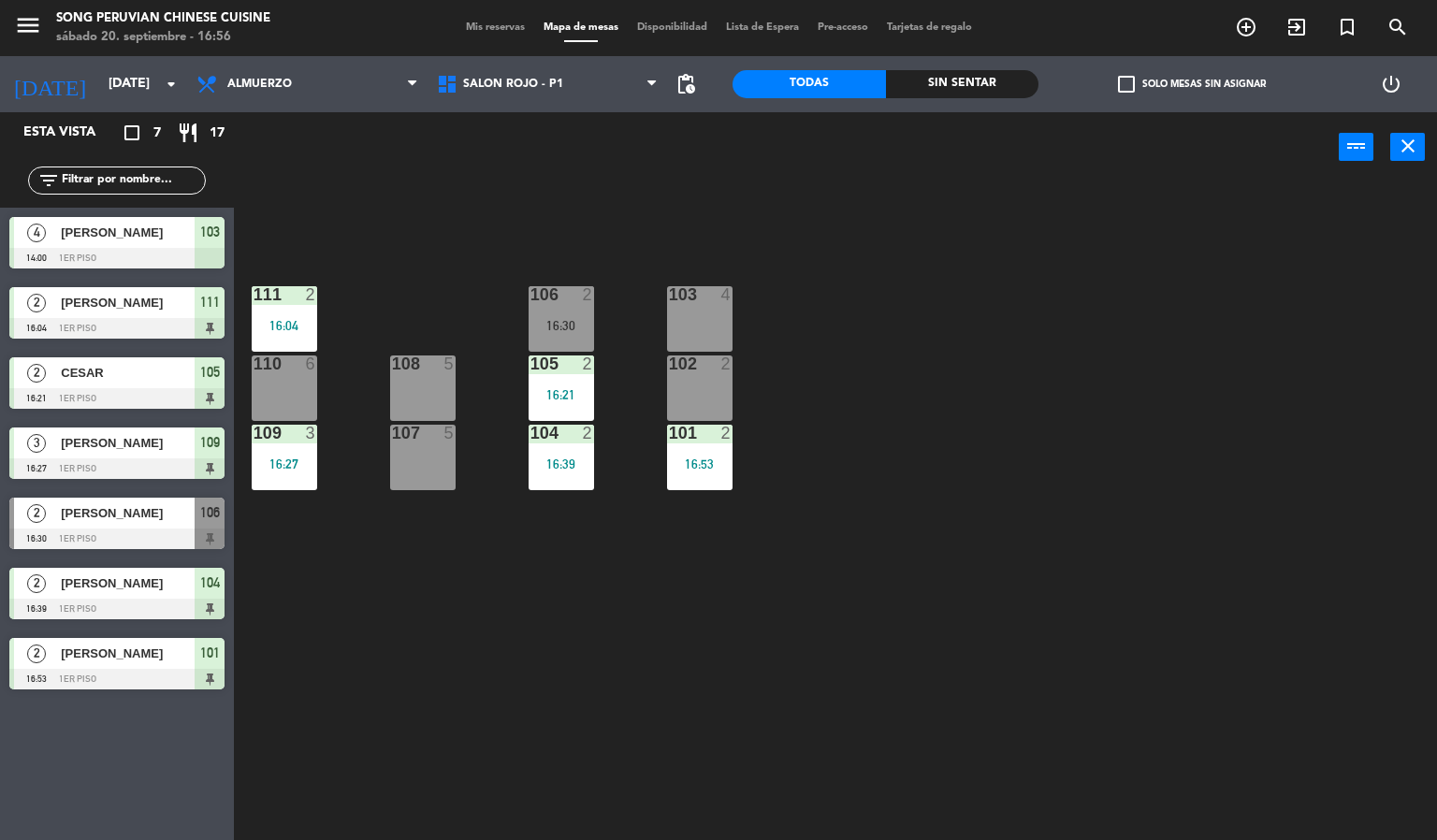
click at [713, 648] on div "103 4 106 2 16:30 111 2 16:04 102 2 105 2 16:21 108 5 110 6 101 2 16:53 104 2 1…" at bounding box center [842, 511] width 1189 height 657
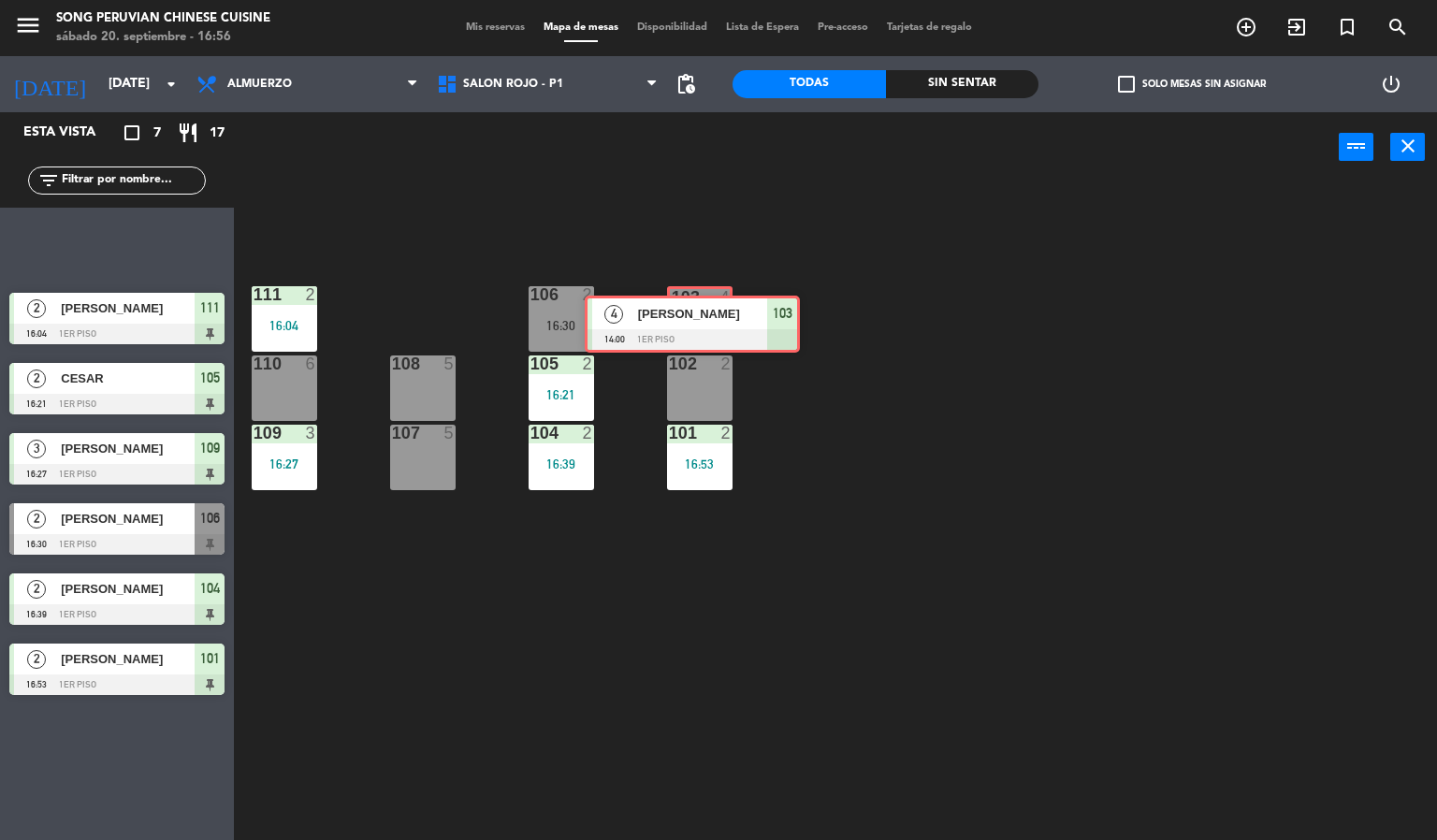
drag, startPoint x: 146, startPoint y: 245, endPoint x: 721, endPoint y: 323, distance: 580.3
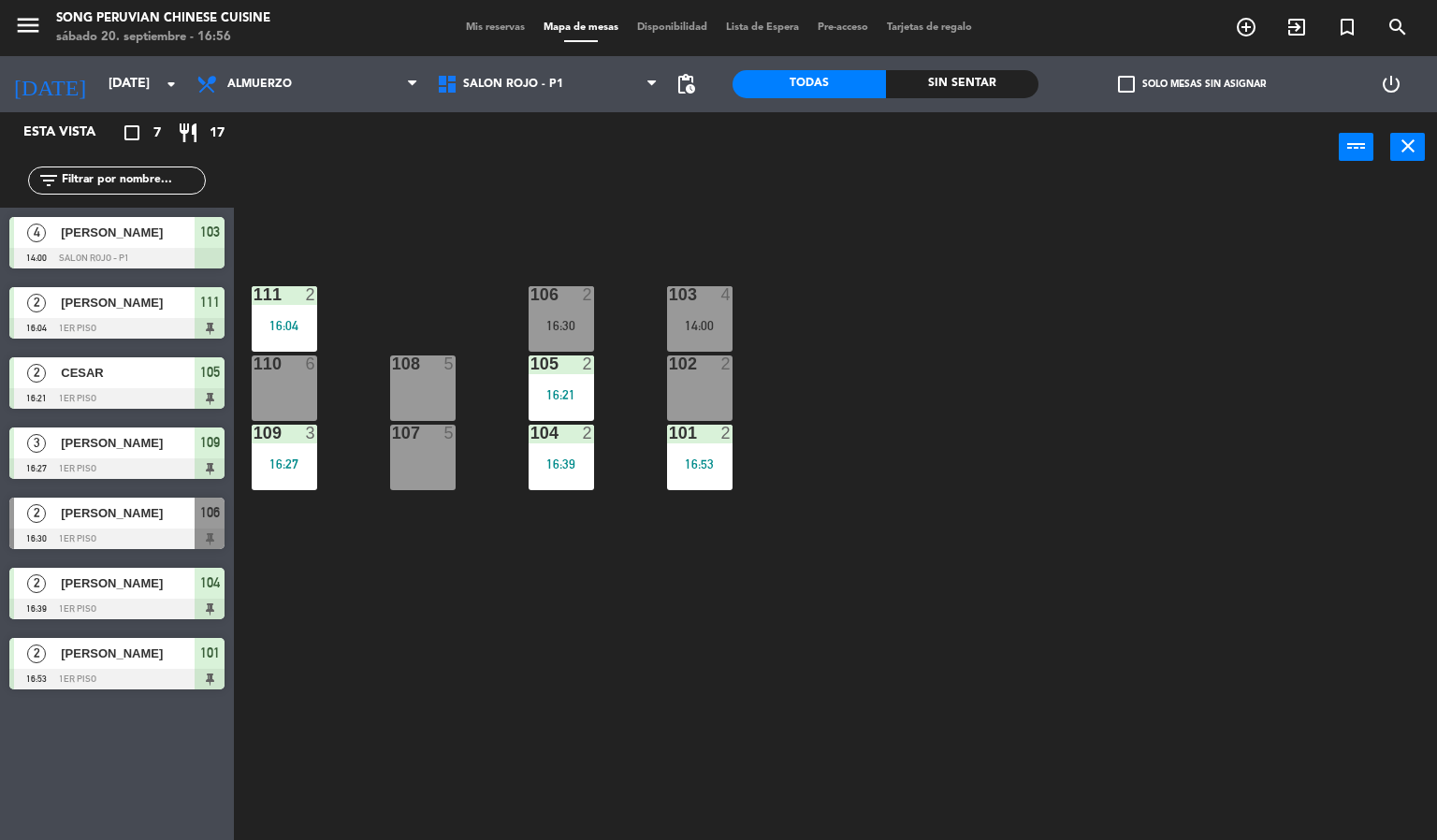
click at [710, 315] on div "103 4 14:00" at bounding box center [699, 318] width 65 height 65
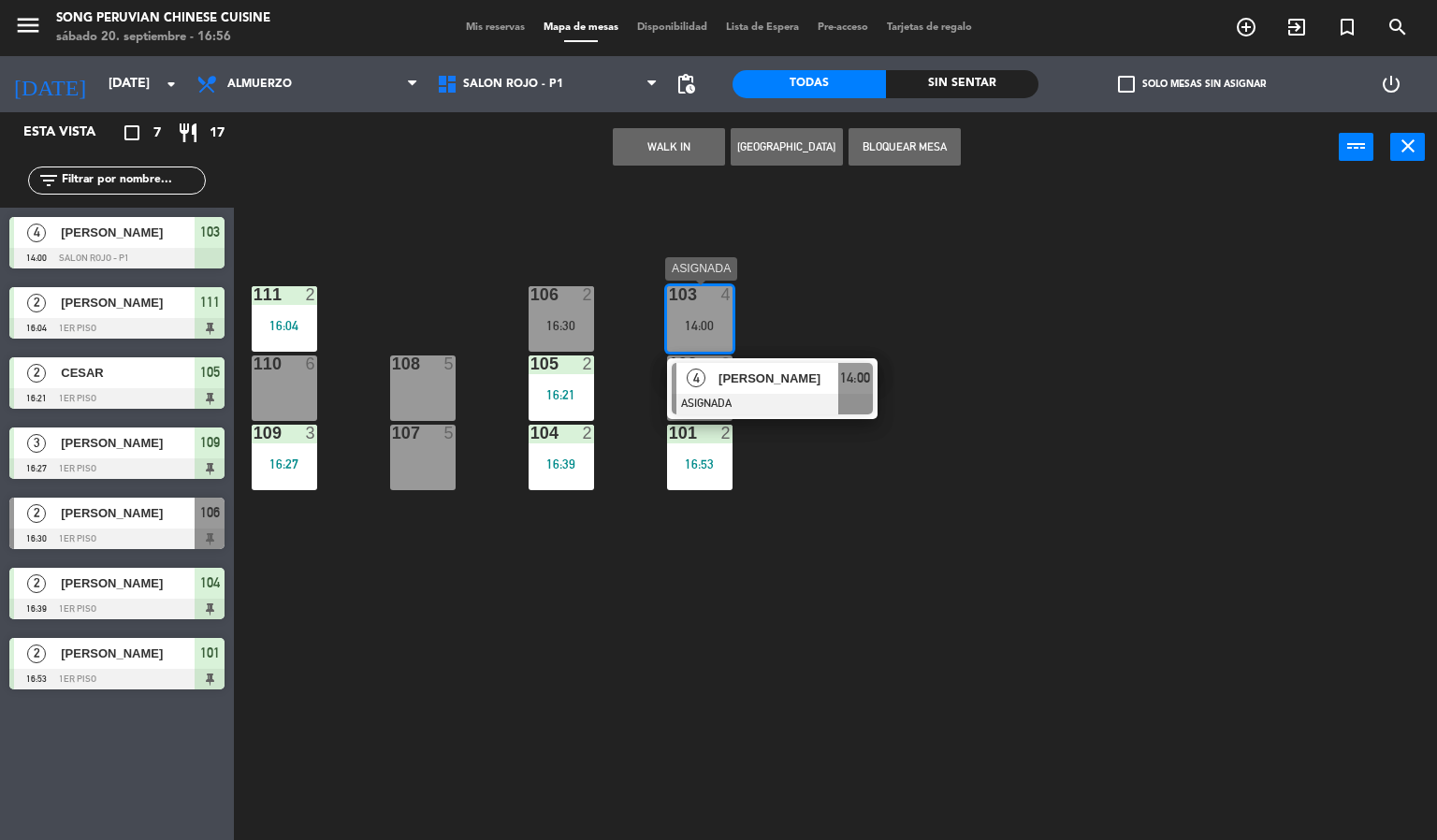
click at [770, 382] on span "[PERSON_NAME]" at bounding box center [778, 379] width 120 height 19
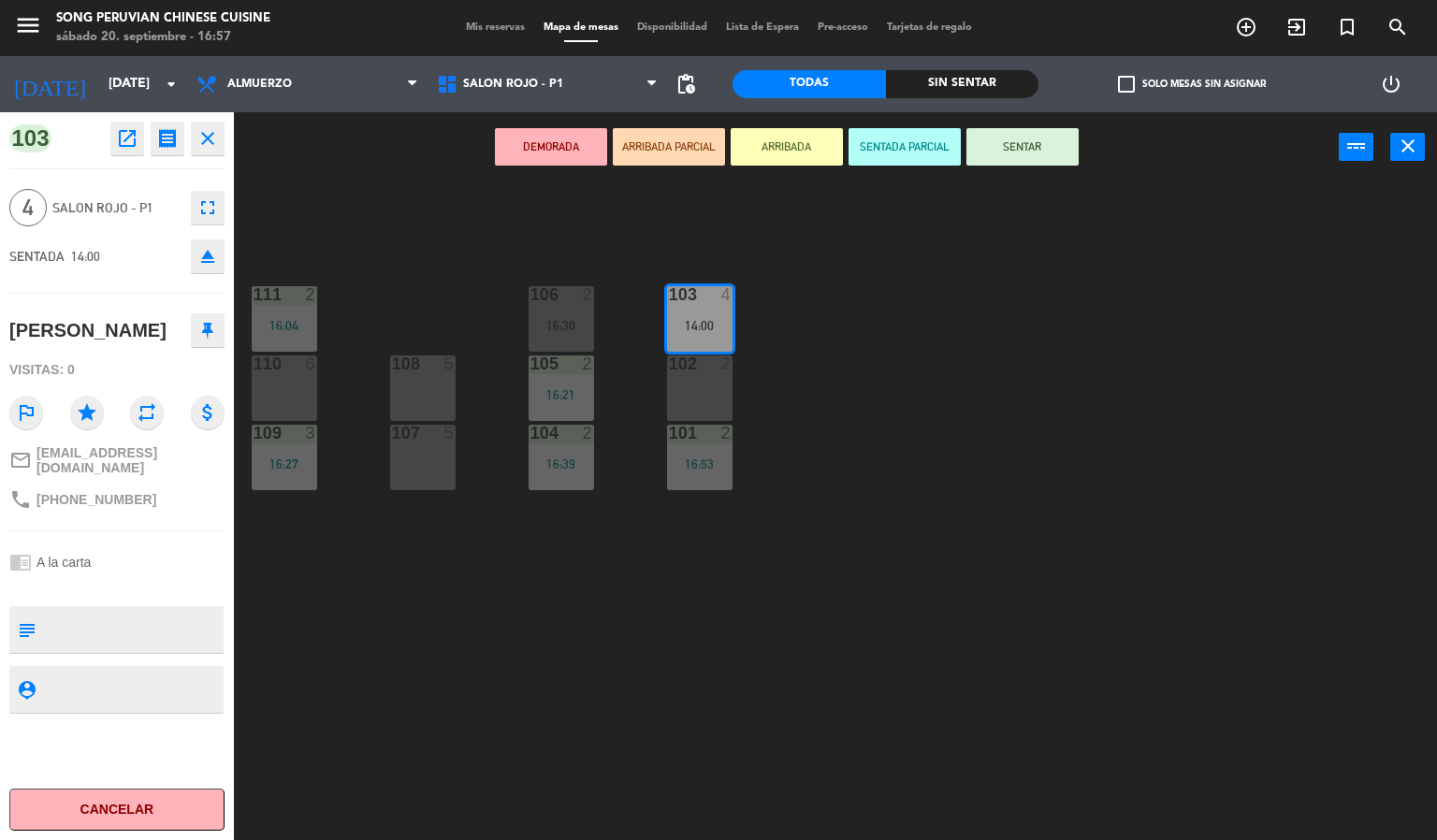
click at [1047, 137] on button "SENTAR" at bounding box center [1021, 147] width 112 height 37
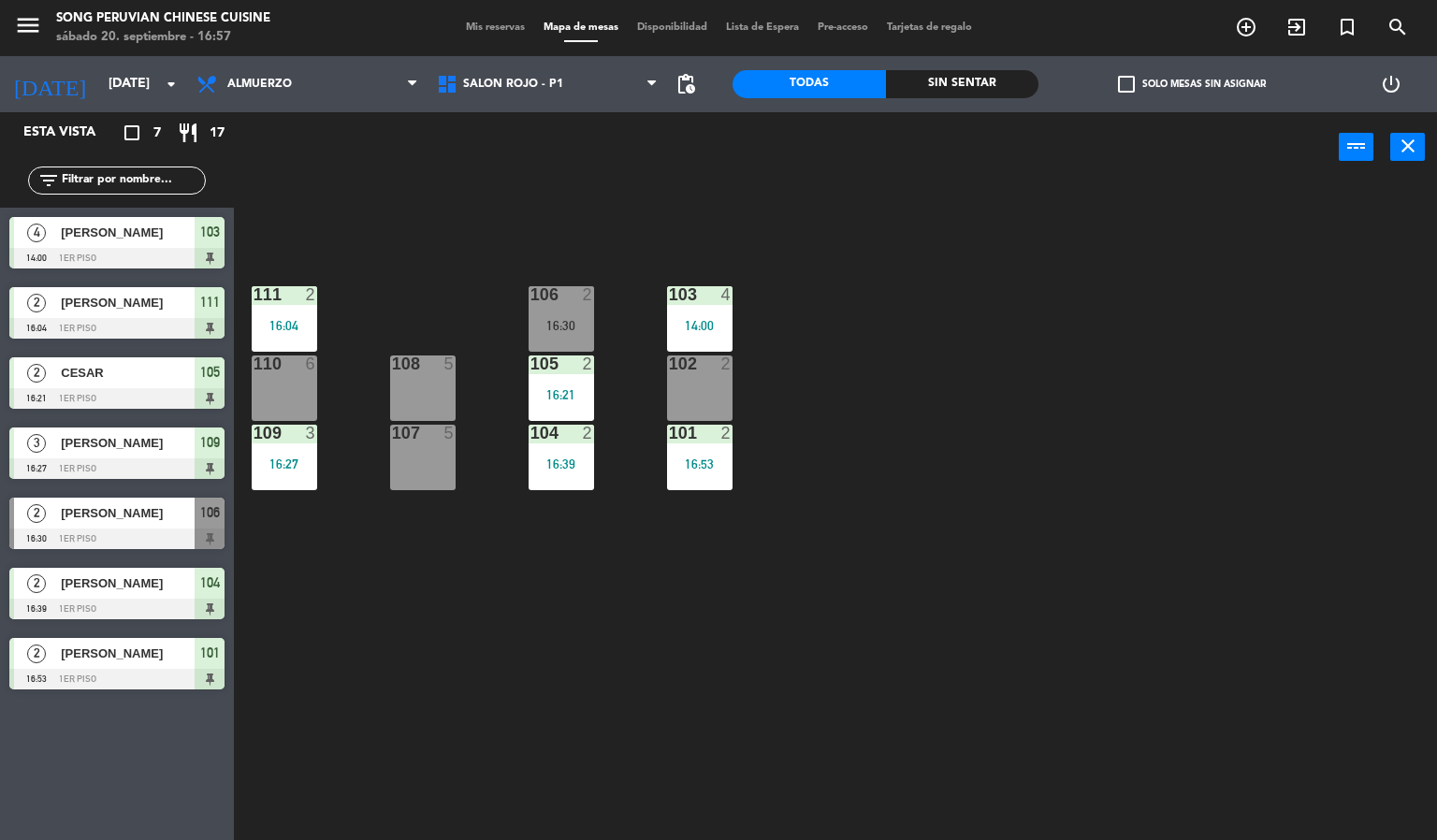
drag, startPoint x: 1012, startPoint y: 379, endPoint x: 965, endPoint y: 374, distance: 47.3
click at [1003, 383] on div "103 4 14:00 106 2 16:30 111 2 16:04 102 2 105 2 16:21 108 5 110 6 101 2 16:53 1…" at bounding box center [842, 511] width 1189 height 657
click at [710, 464] on div "16:53" at bounding box center [699, 463] width 65 height 13
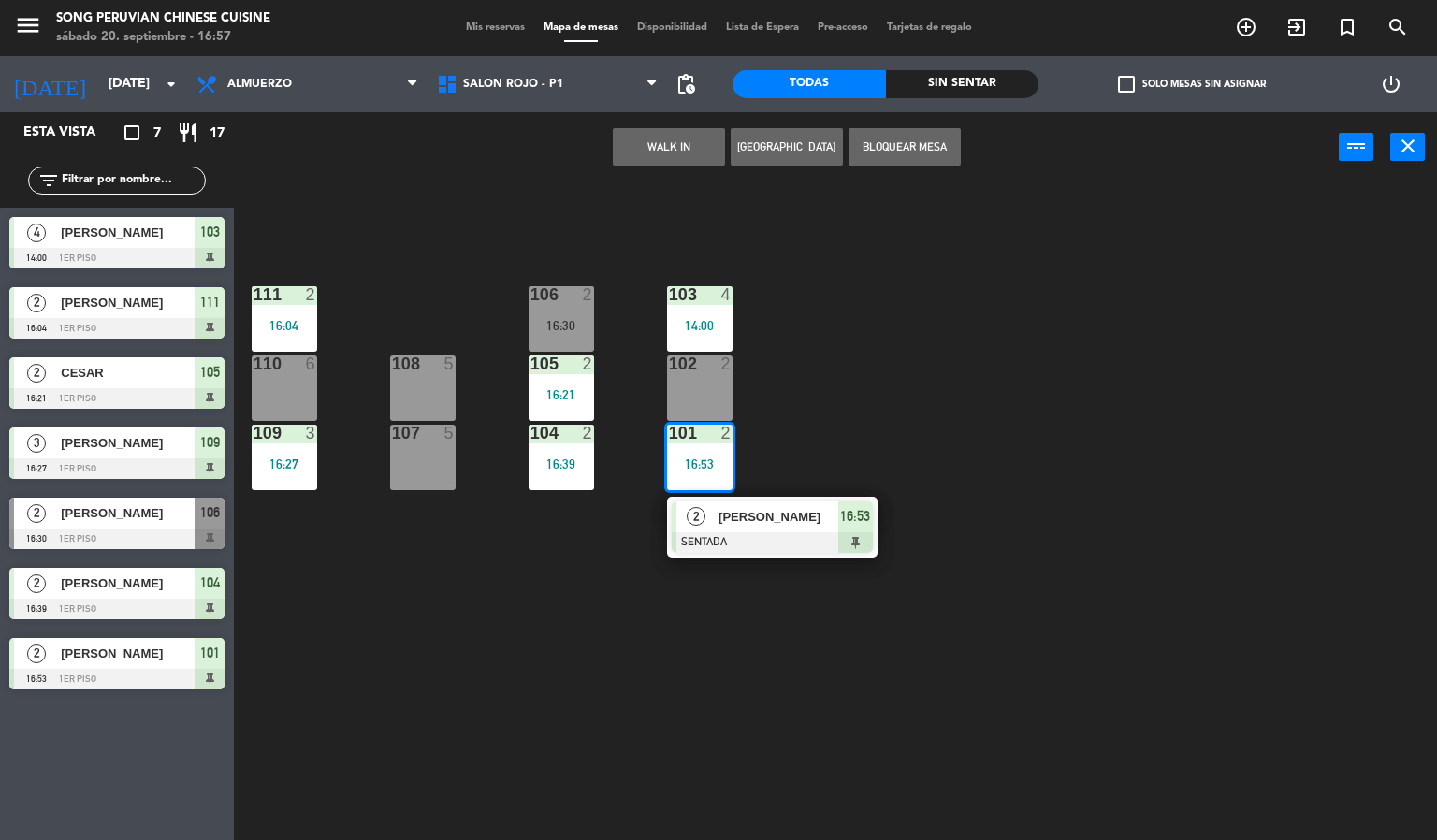
click at [986, 529] on div "103 4 14:00 106 2 16:30 111 2 16:04 102 2 105 2 16:21 108 5 110 6 101 2 16:53 2…" at bounding box center [842, 511] width 1189 height 657
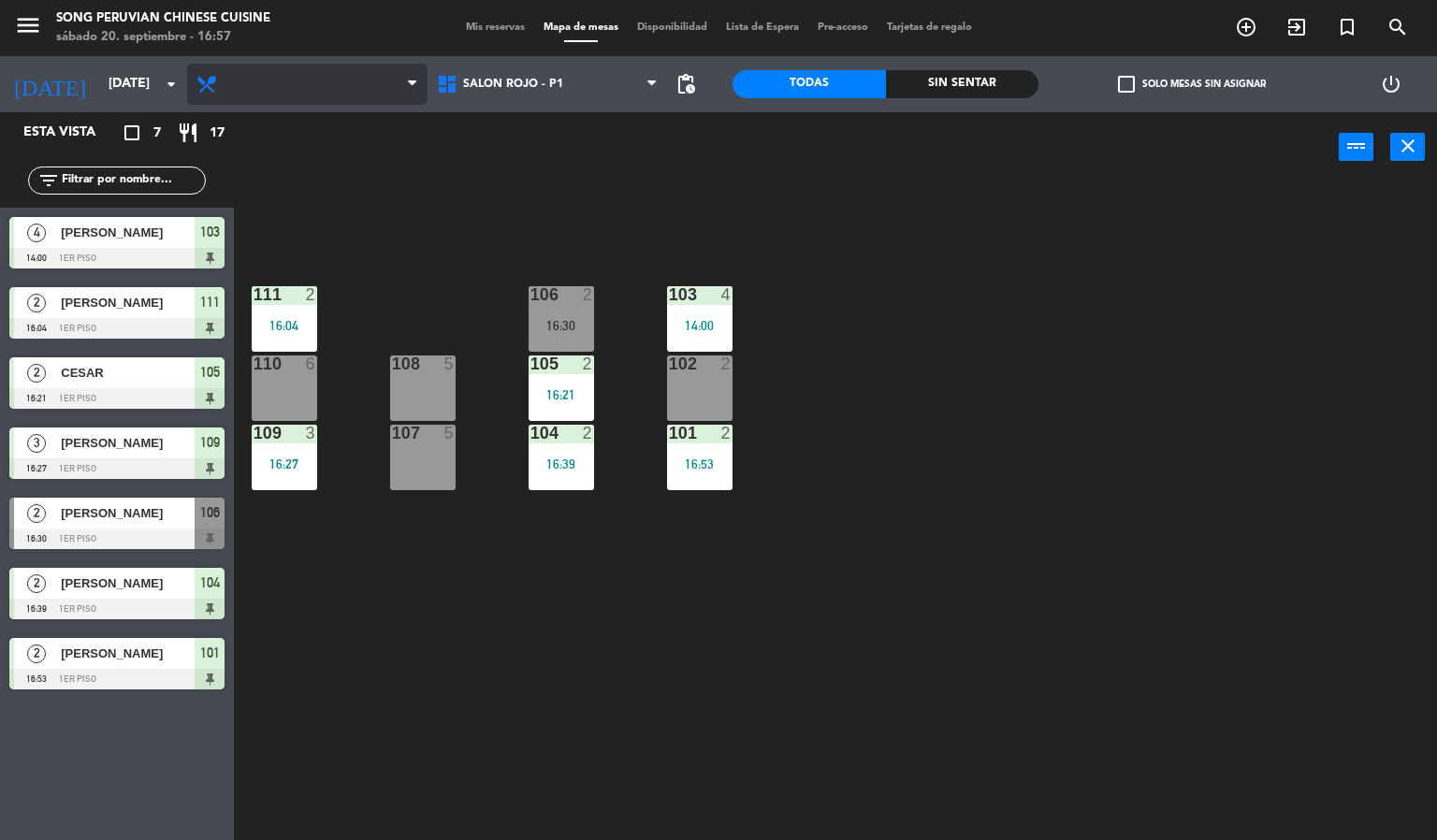
click at [362, 85] on span "Almuerzo" at bounding box center [307, 84] width 240 height 41
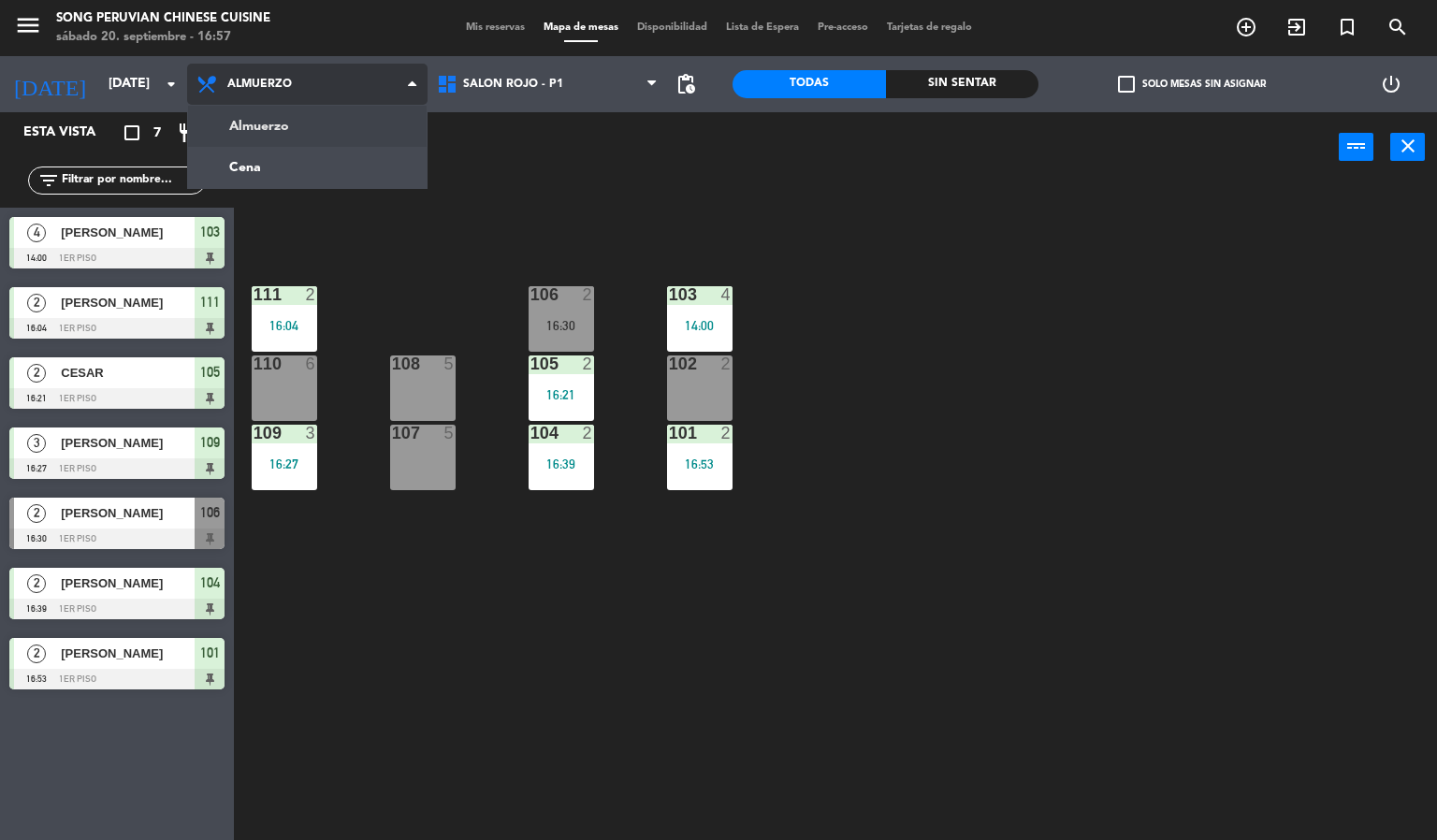
click at [350, 160] on ng-component "menu Song Peruvian Chinese Cuisine sábado 20. septiembre - 16:57 Mis reservas M…" at bounding box center [718, 420] width 1437 height 841
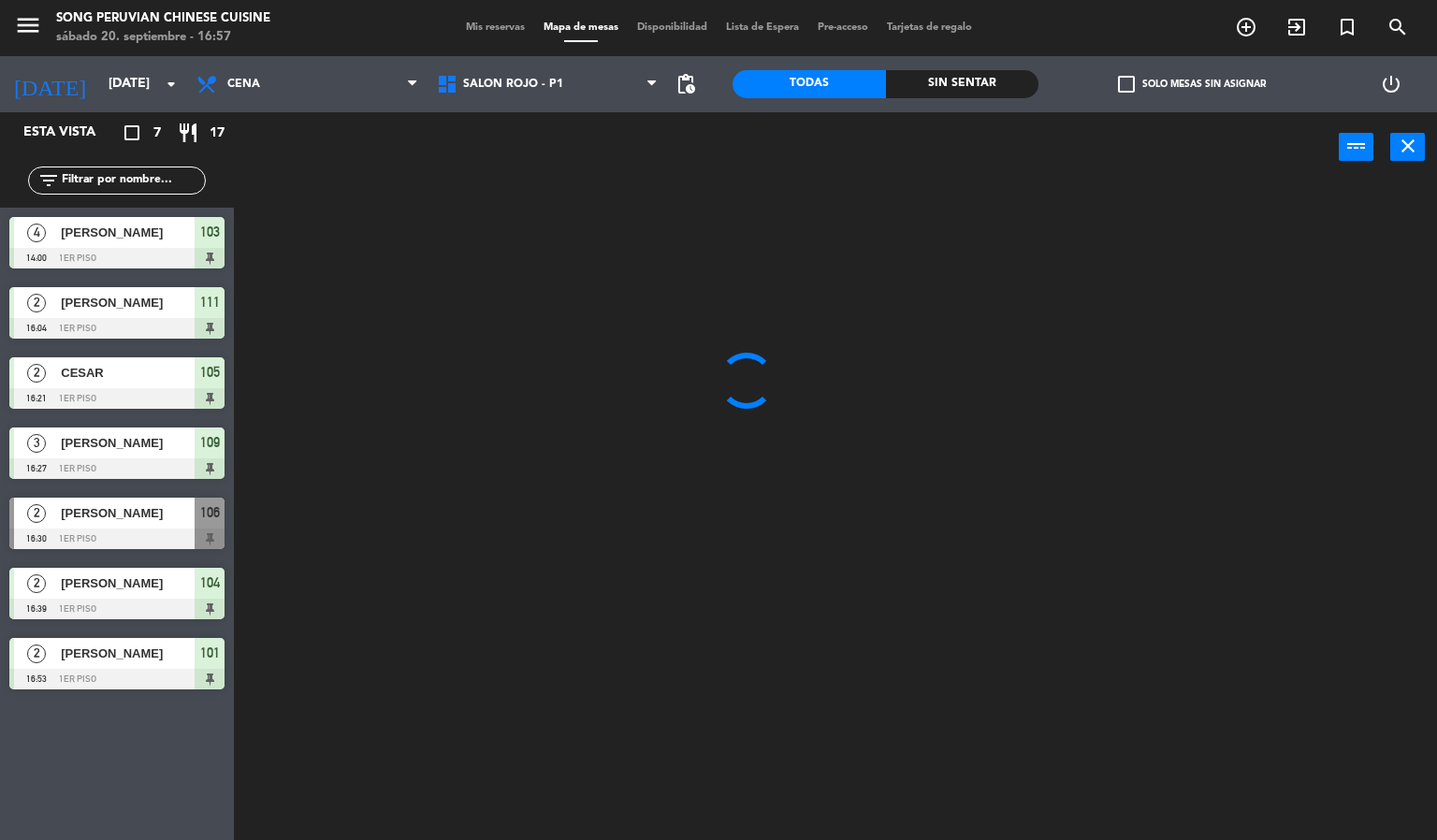
click at [961, 83] on div "Sin sentar" at bounding box center [963, 84] width 154 height 28
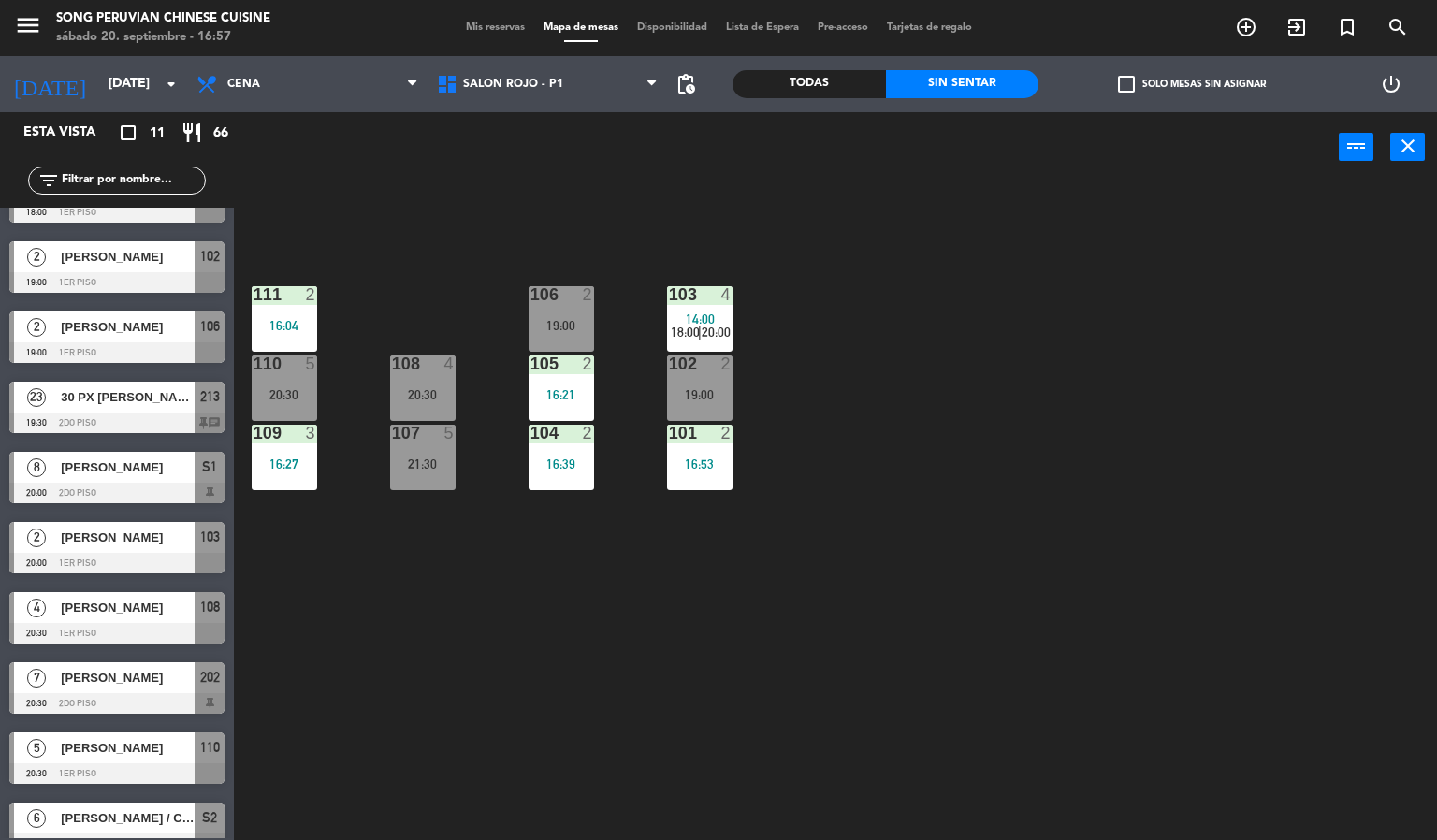
scroll to position [43, 0]
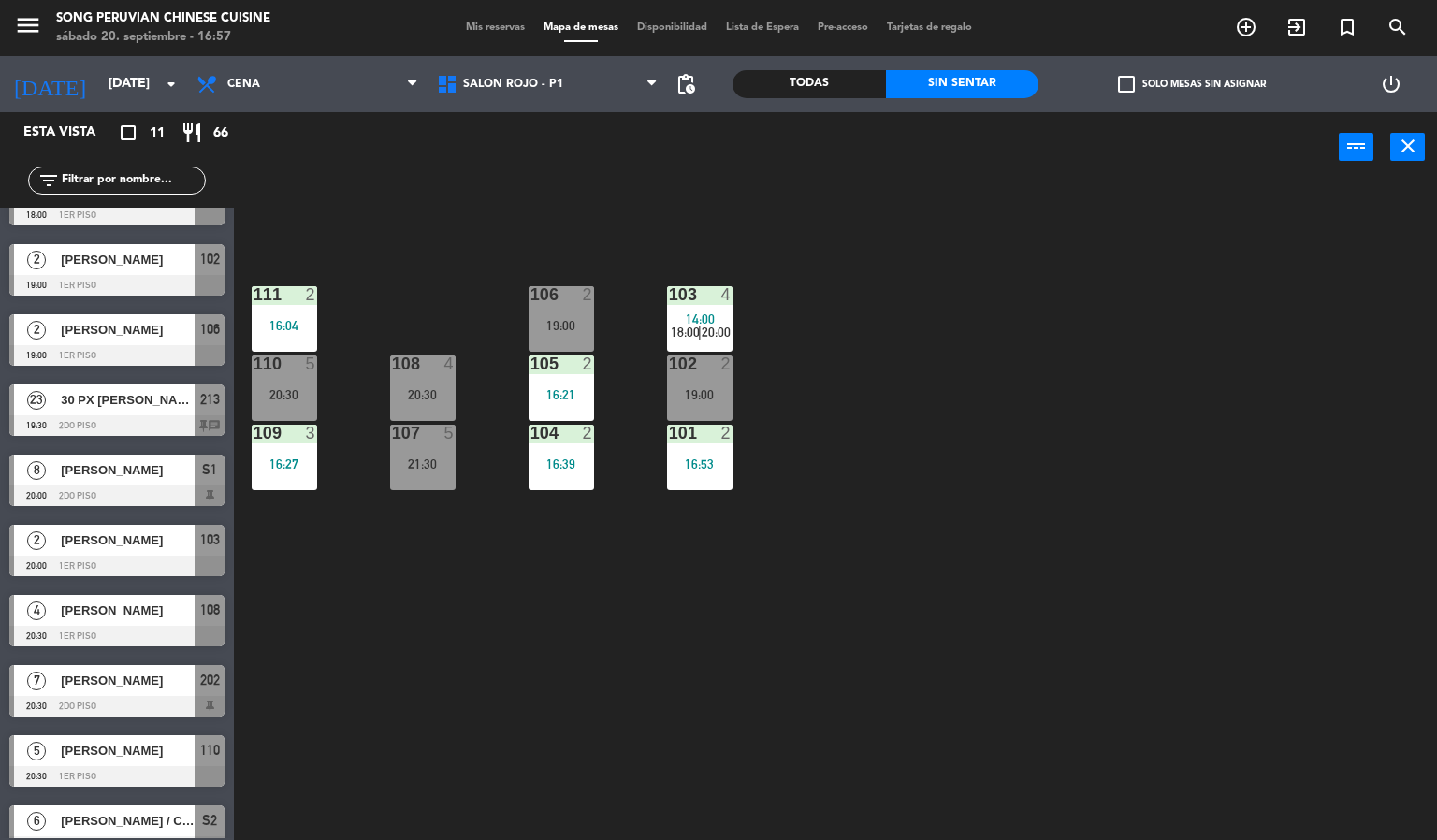
click at [491, 28] on span "Mis reservas" at bounding box center [496, 27] width 78 height 11
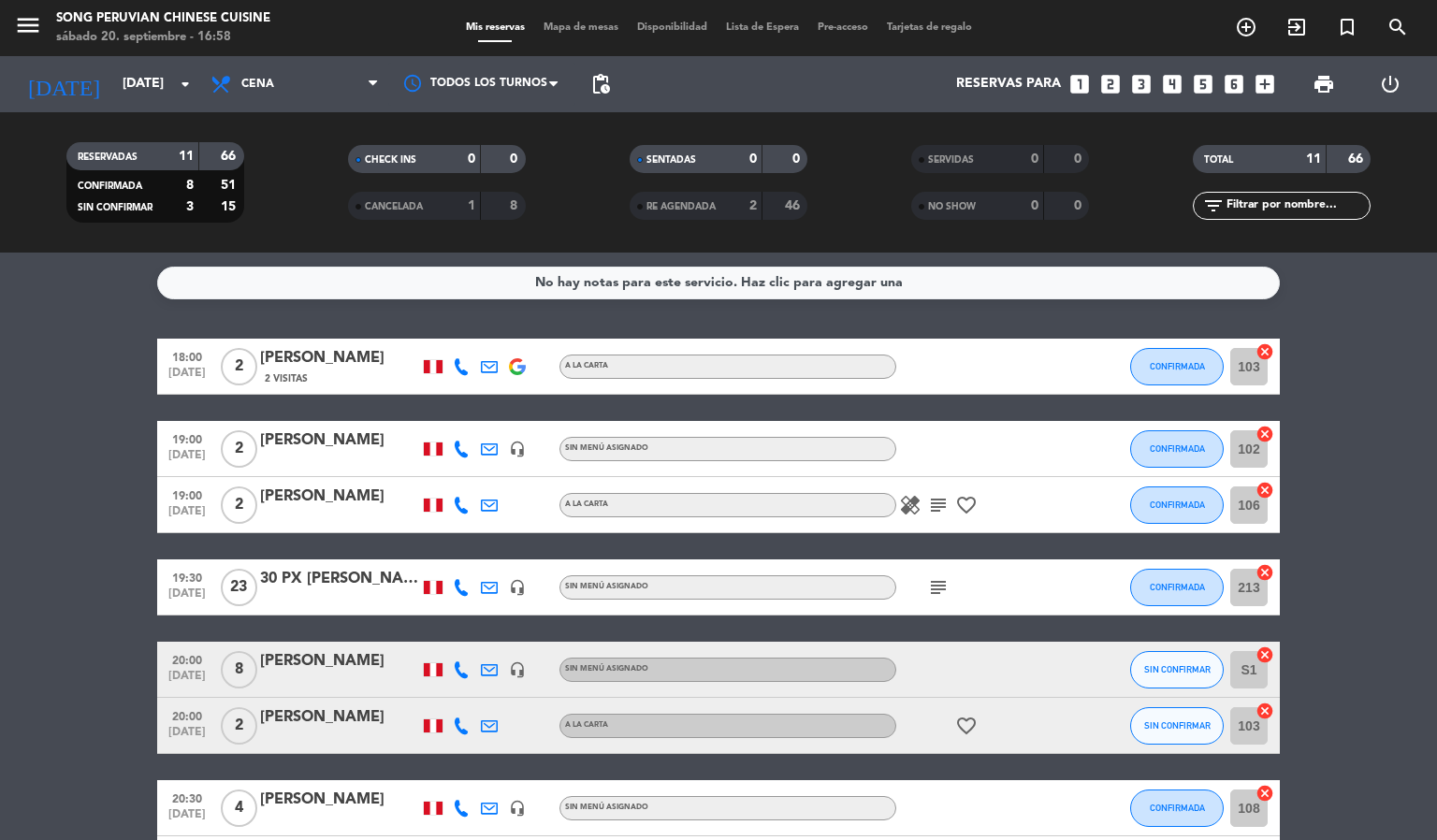
click at [929, 497] on icon "subject" at bounding box center [938, 504] width 22 height 22
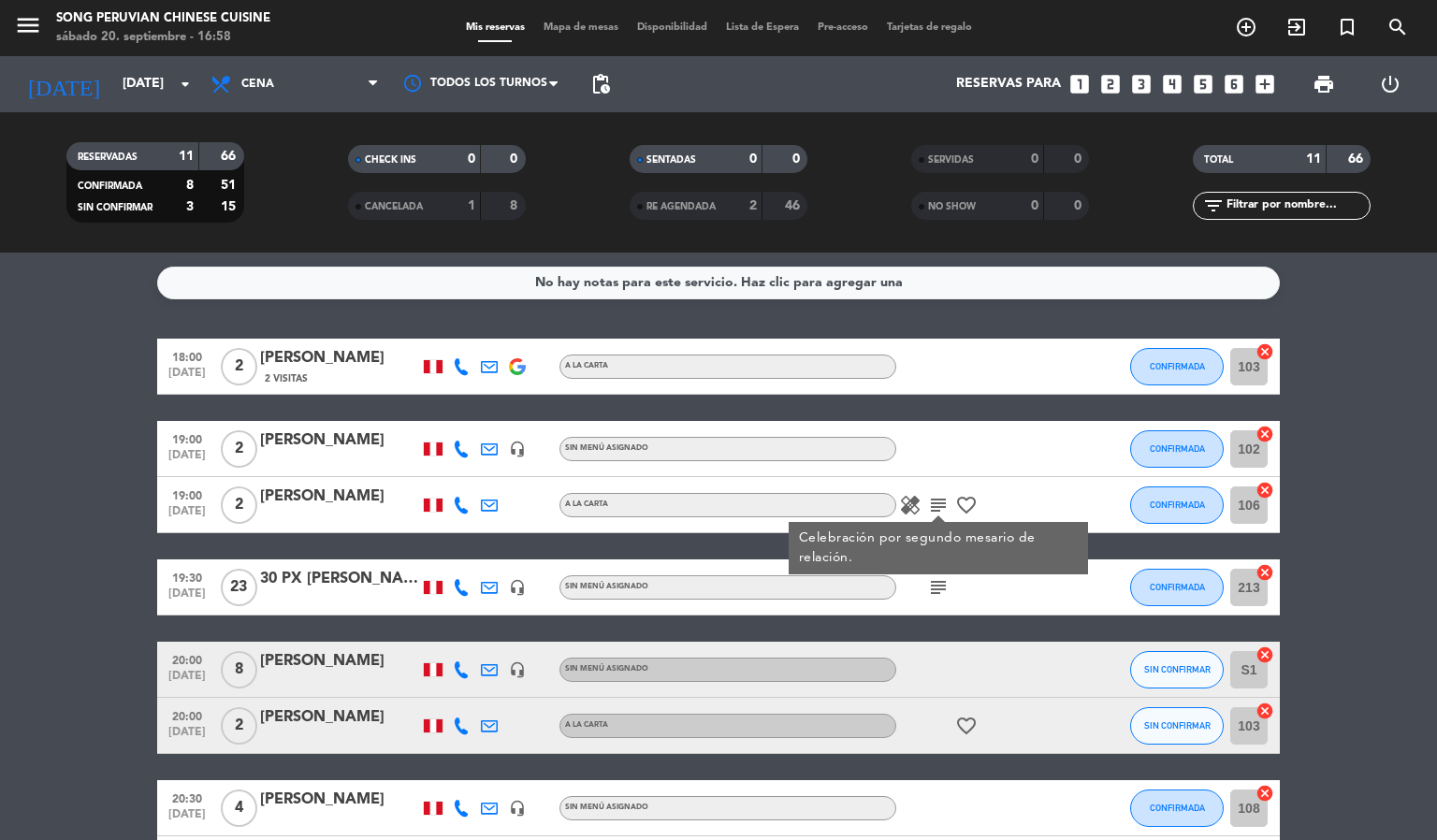
click at [1353, 481] on bookings-row "18:00 sep. 20 2 Jorge Anticona 2 Visitas A la carta CONFIRMADA 103 cancel 19:00…" at bounding box center [718, 725] width 1437 height 774
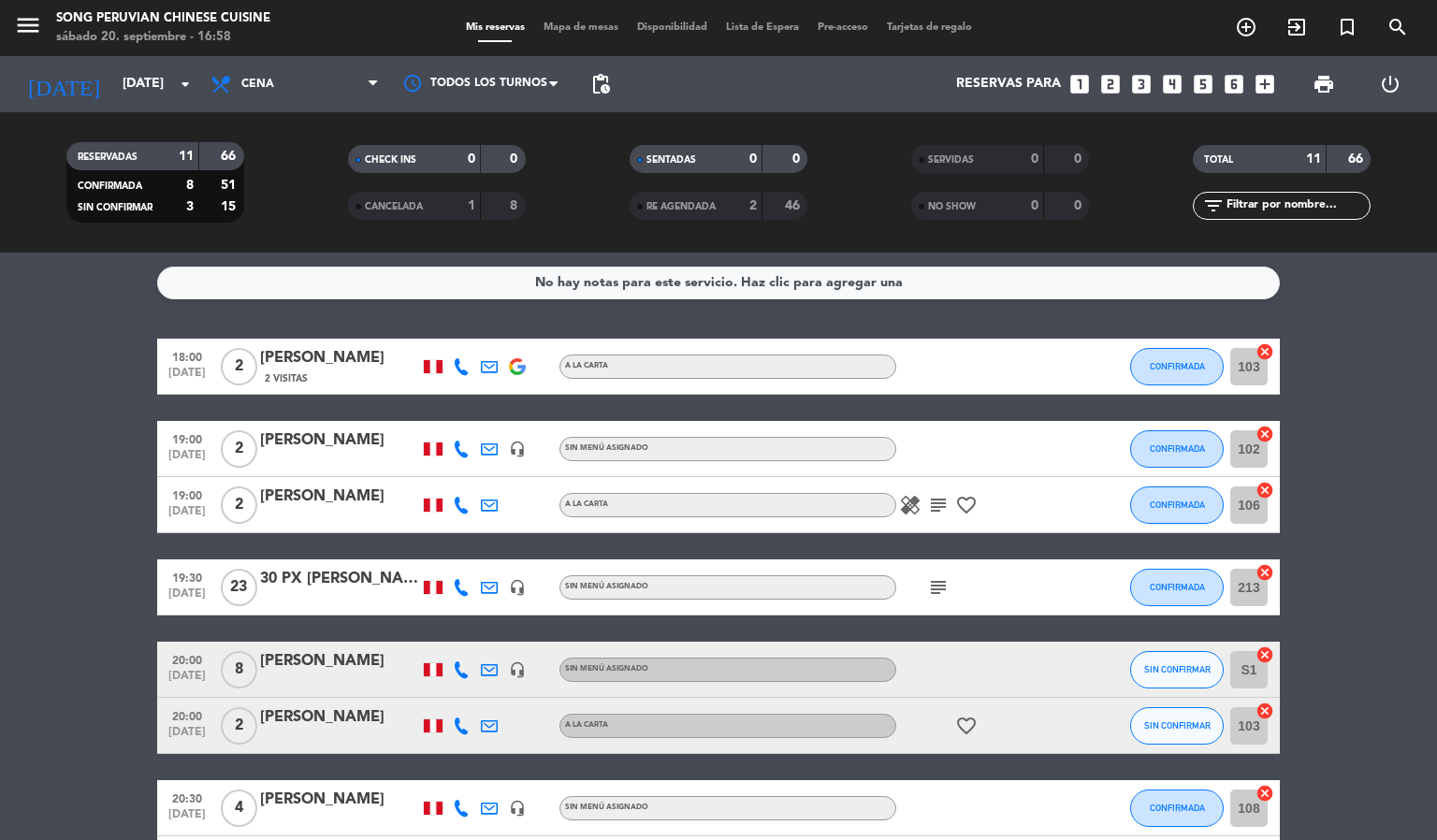
drag, startPoint x: 930, startPoint y: 586, endPoint x: 1081, endPoint y: 592, distance: 151.1
click at [945, 583] on icon "subject" at bounding box center [938, 587] width 22 height 22
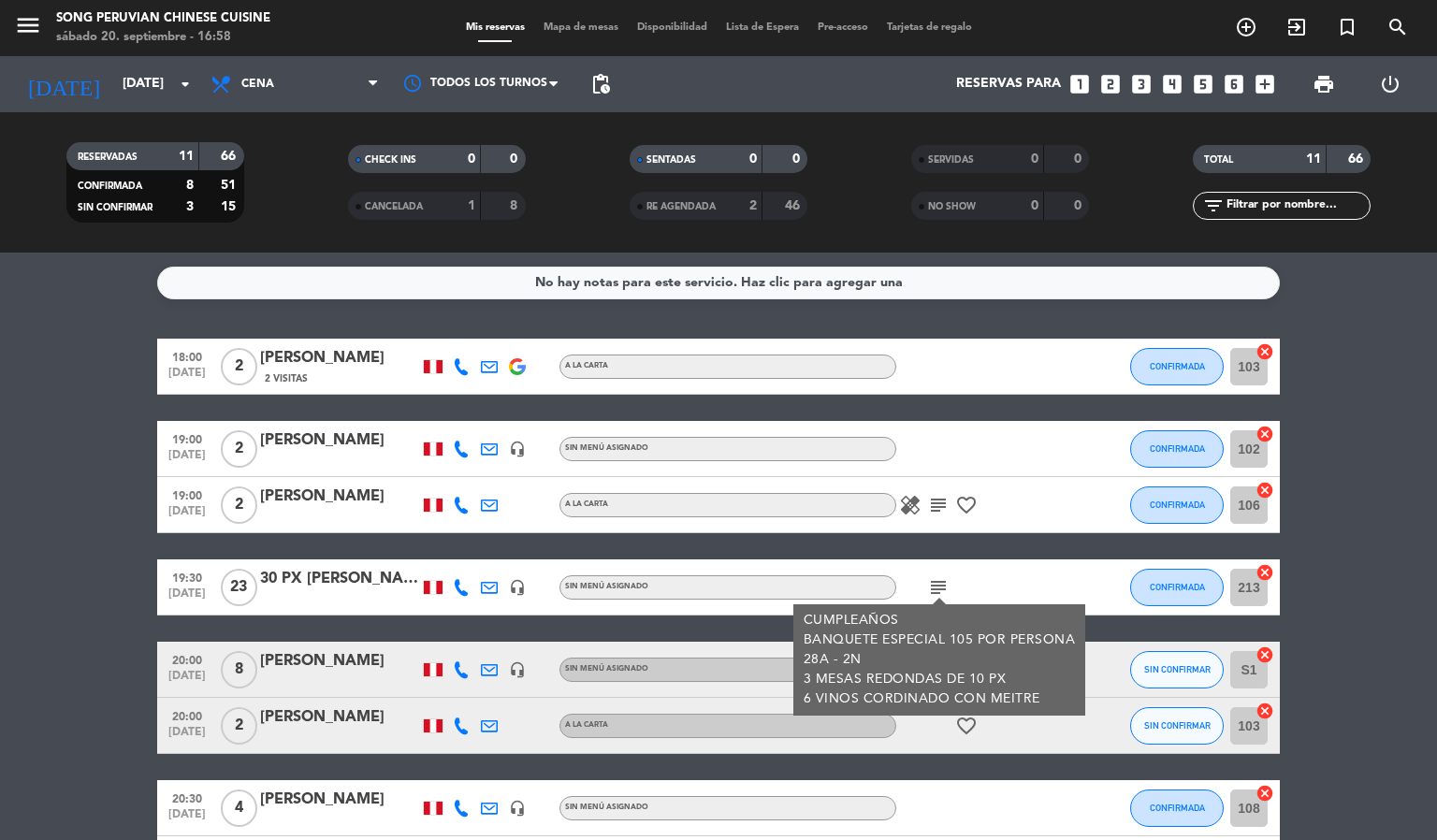
drag, startPoint x: 1395, startPoint y: 602, endPoint x: 1361, endPoint y: 604, distance: 34.1
click at [1394, 602] on bookings-row "18:00 sep. 20 2 Jorge Anticona 2 Visitas A la carta CONFIRMADA 103 cancel 19:00…" at bounding box center [718, 725] width 1437 height 774
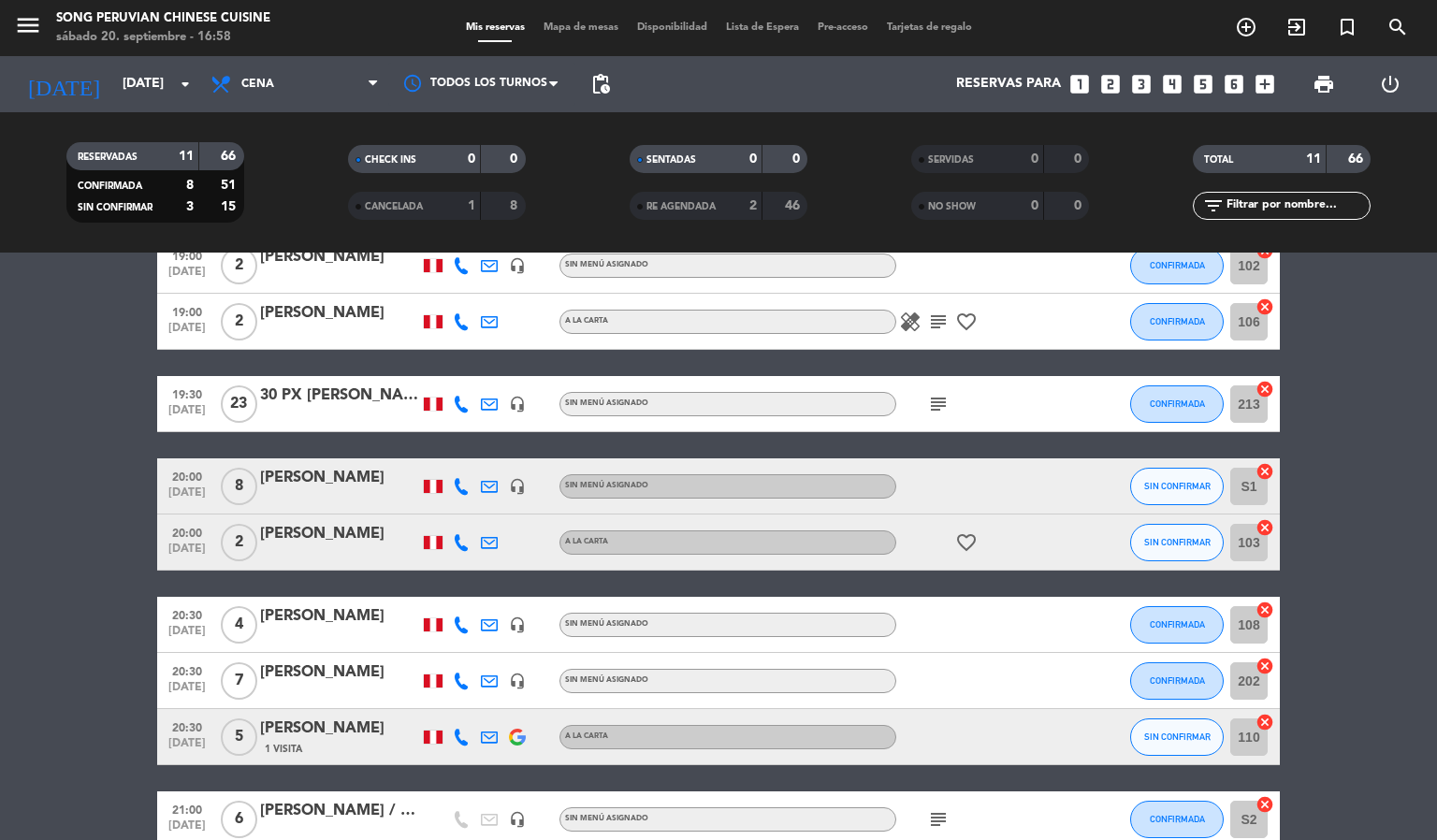
scroll to position [140, 0]
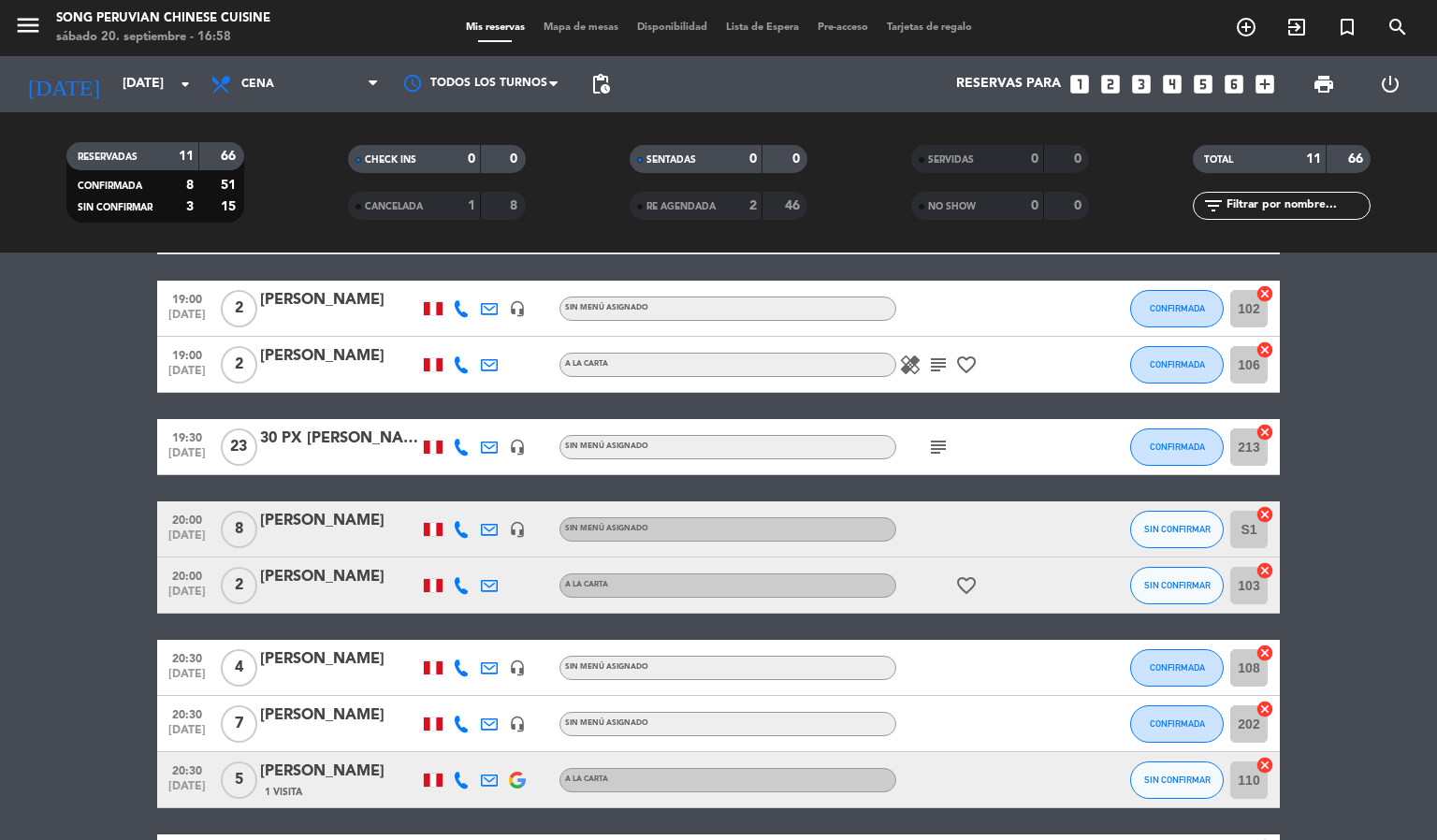
click at [918, 443] on div "subject" at bounding box center [979, 446] width 168 height 55
click at [948, 447] on icon "subject" at bounding box center [938, 447] width 22 height 22
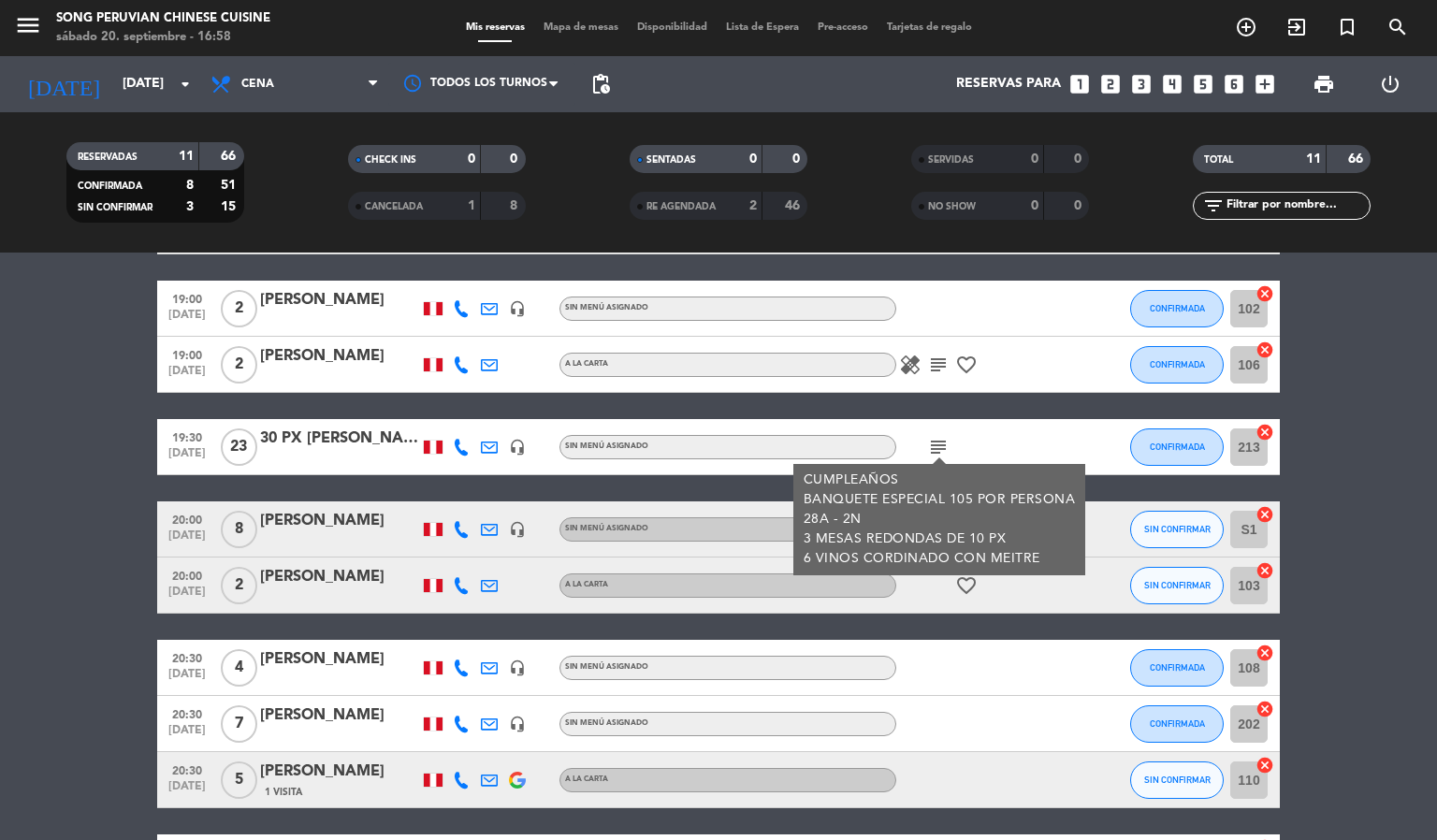
click at [1337, 556] on bookings-row "18:00 sep. 20 2 Jorge Anticona 2 Visitas A la carta CONFIRMADA 103 cancel 19:00…" at bounding box center [718, 585] width 1437 height 774
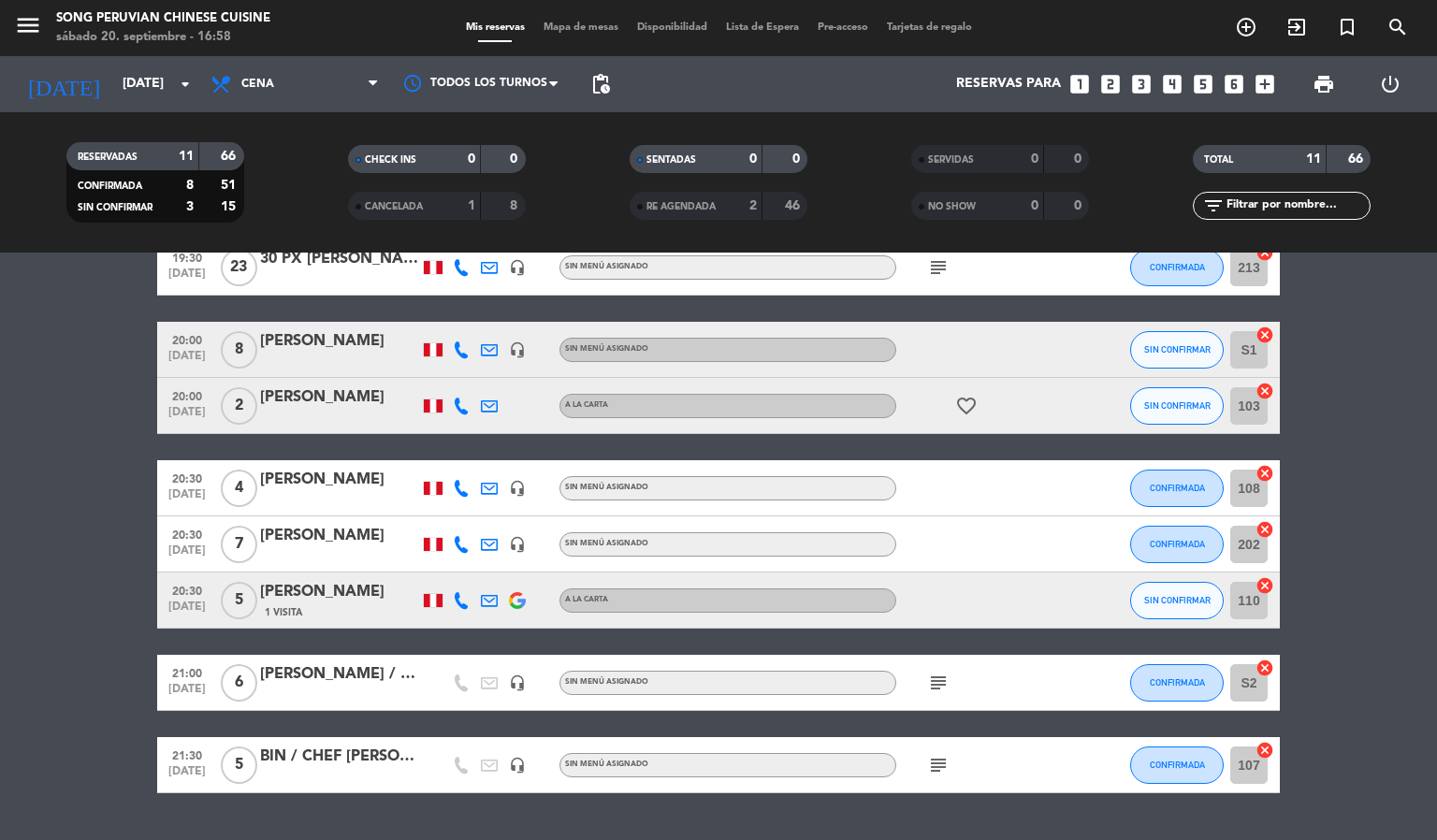
scroll to position [366, 0]
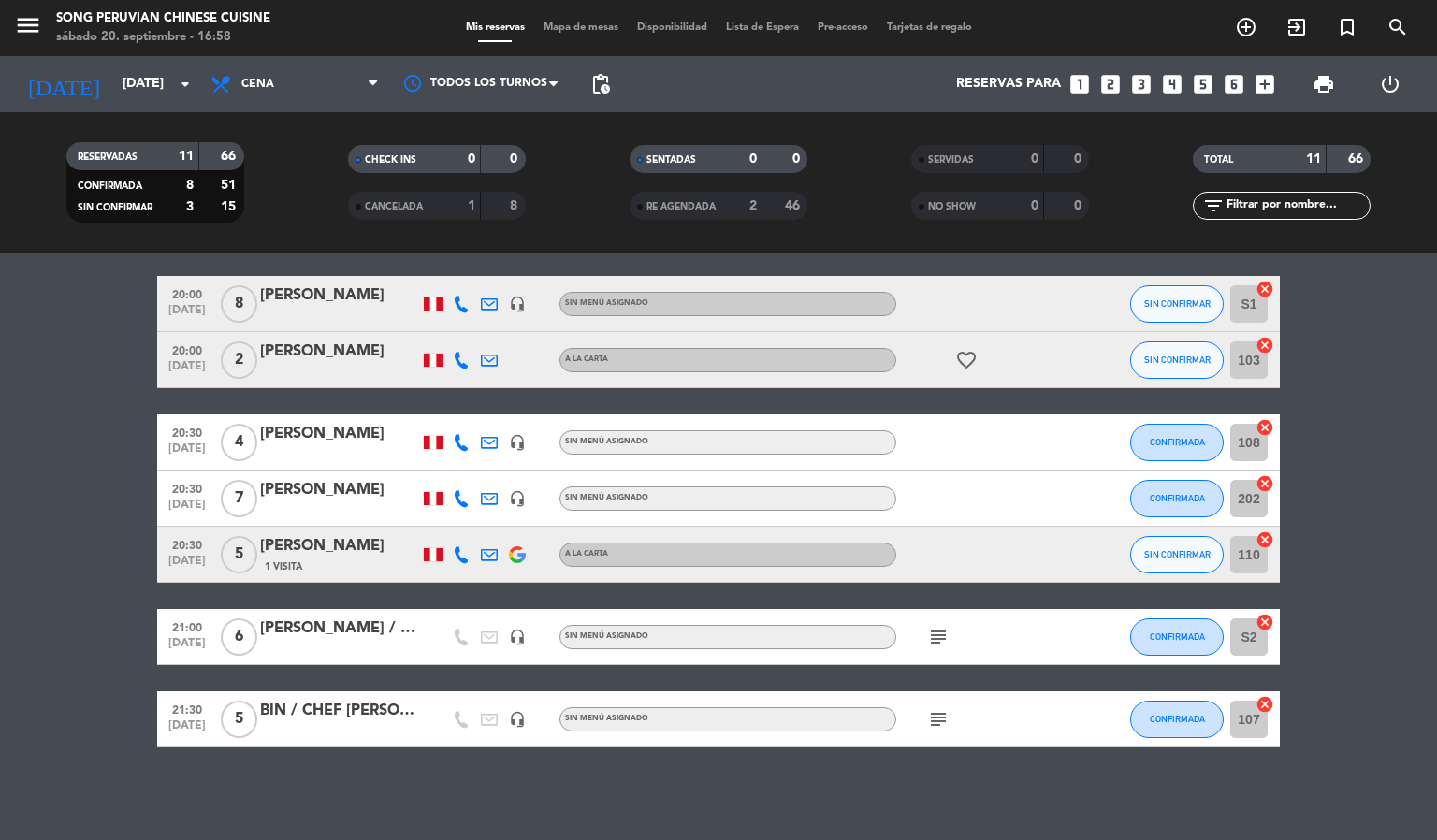
click at [940, 642] on icon "subject" at bounding box center [938, 637] width 22 height 22
click at [1313, 629] on bookings-row "18:00 sep. 20 2 Jorge Anticona 2 Visitas A la carta CONFIRMADA 103 cancel 19:00…" at bounding box center [718, 359] width 1437 height 774
click at [924, 715] on span "subject" at bounding box center [938, 718] width 28 height 22
click at [936, 715] on icon "subject" at bounding box center [938, 718] width 22 height 22
click at [1336, 612] on bookings-row "18:00 sep. 20 2 Jorge Anticona 2 Visitas A la carta CONFIRMADA 103 cancel 19:00…" at bounding box center [718, 359] width 1437 height 774
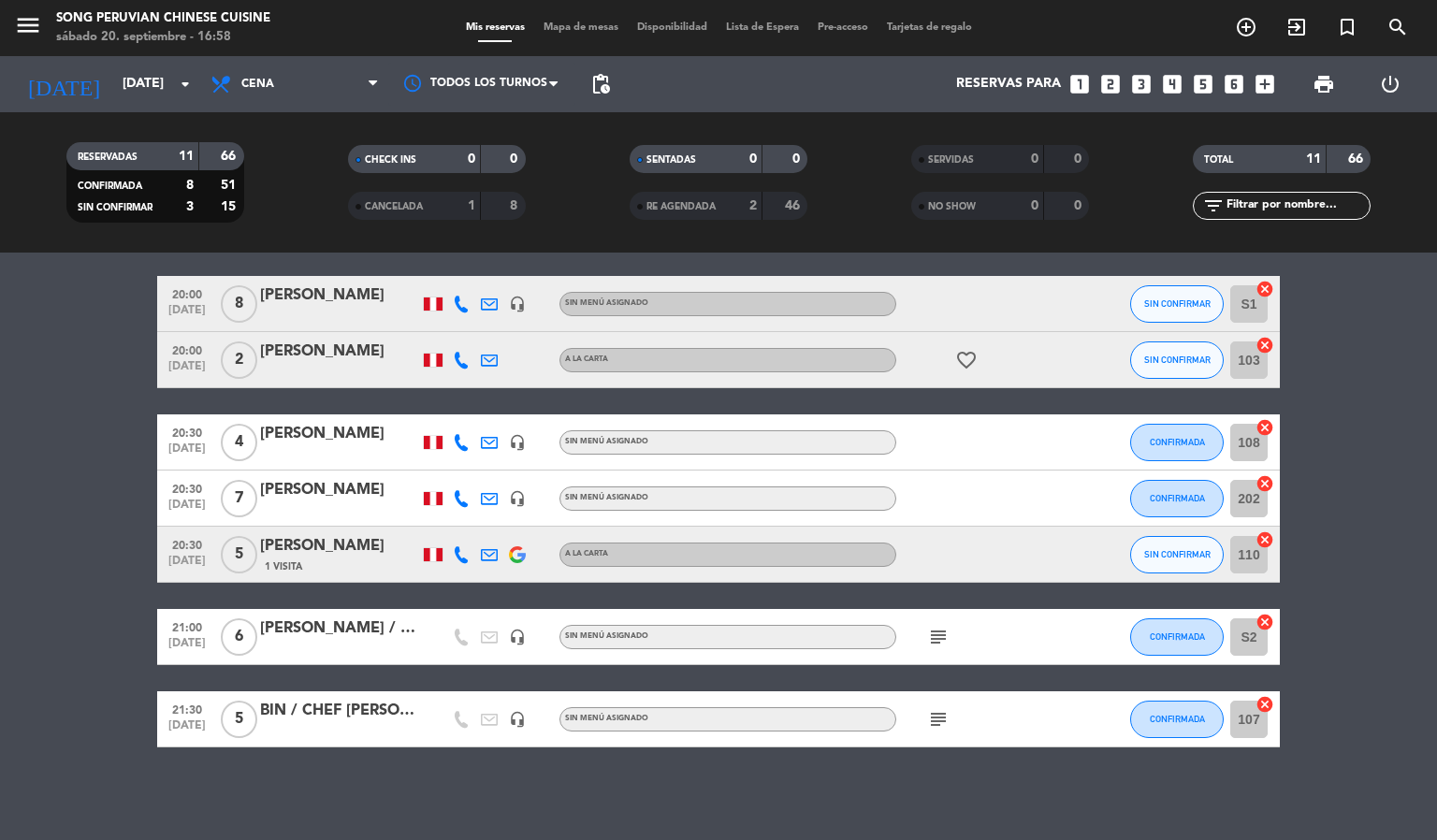
click at [945, 725] on icon "subject" at bounding box center [938, 718] width 22 height 22
click at [942, 630] on icon "subject" at bounding box center [938, 637] width 22 height 22
click at [1373, 595] on bookings-row "18:00 sep. 20 2 Jorge Anticona 2 Visitas A la carta CONFIRMADA 103 cancel 19:00…" at bounding box center [718, 359] width 1437 height 774
click at [939, 635] on icon "subject" at bounding box center [938, 637] width 22 height 22
click at [1334, 522] on bookings-row "18:00 sep. 20 2 Jorge Anticona 2 Visitas A la carta CONFIRMADA 103 cancel 19:00…" at bounding box center [718, 359] width 1437 height 774
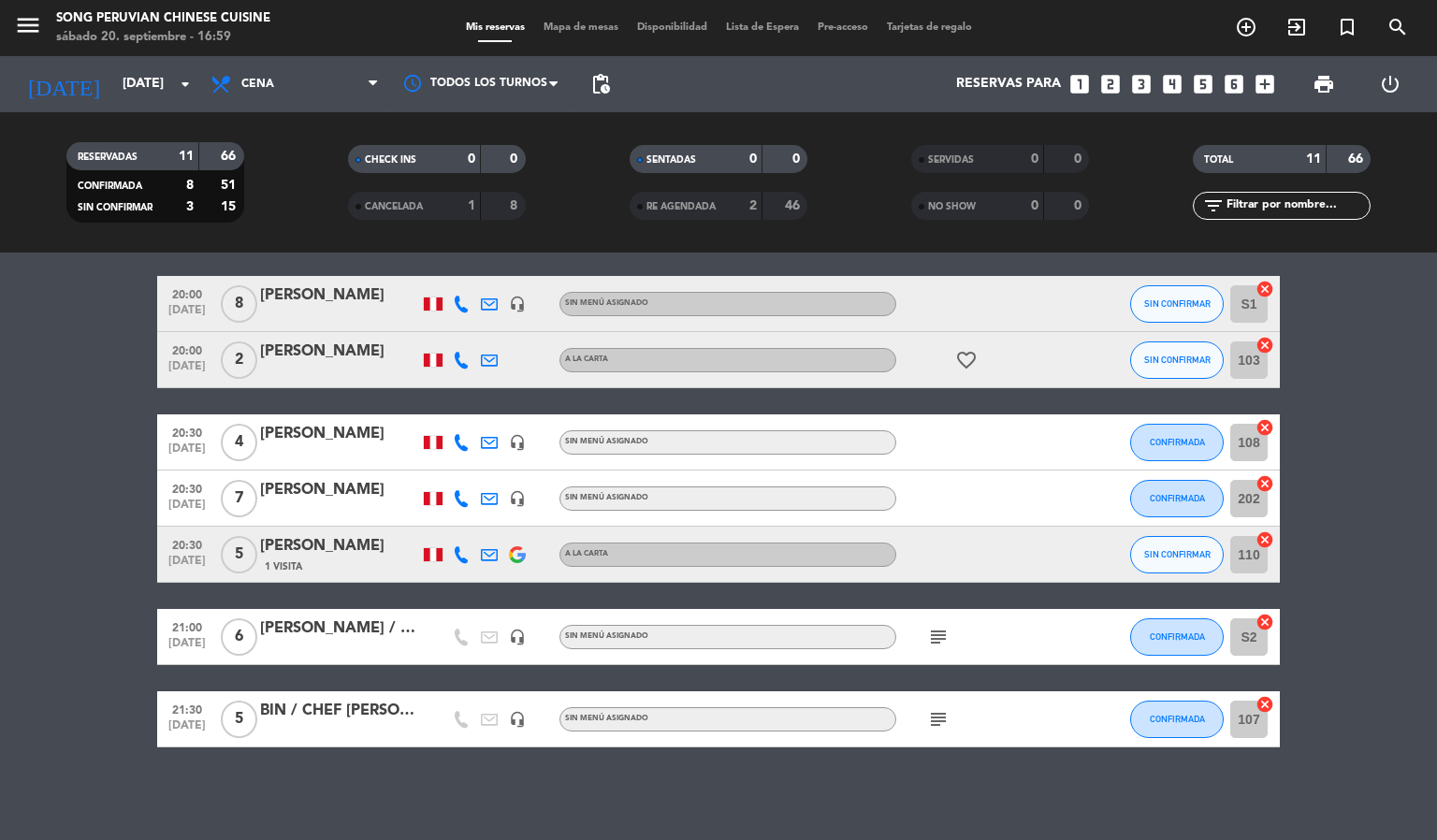
click at [568, 28] on span "Mapa de mesas" at bounding box center [581, 27] width 93 height 11
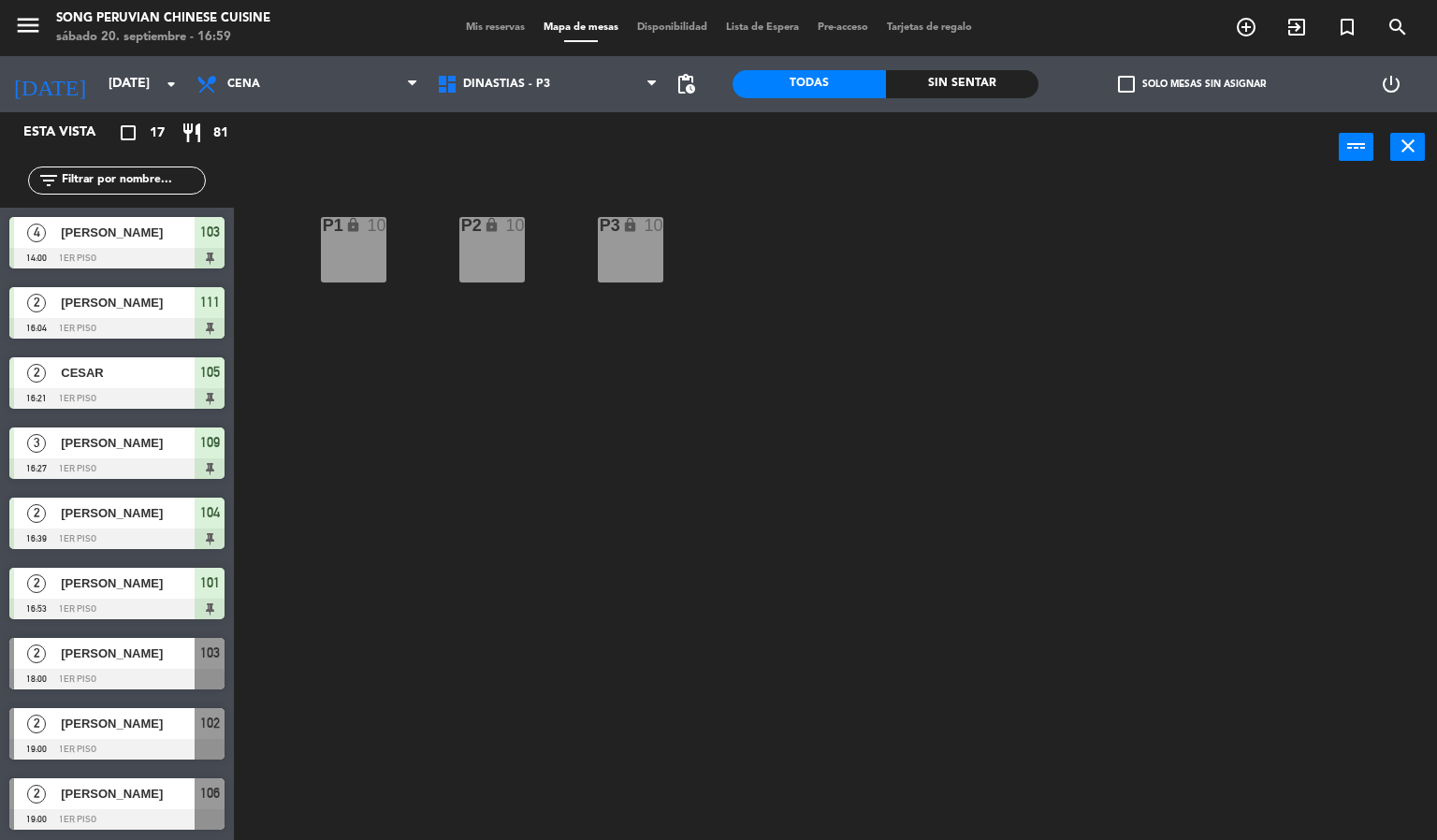
click at [659, 825] on div "P2 lock 10 P3 lock 10 P1 lock 10" at bounding box center [842, 511] width 1189 height 657
